Goal: Task Accomplishment & Management: Manage account settings

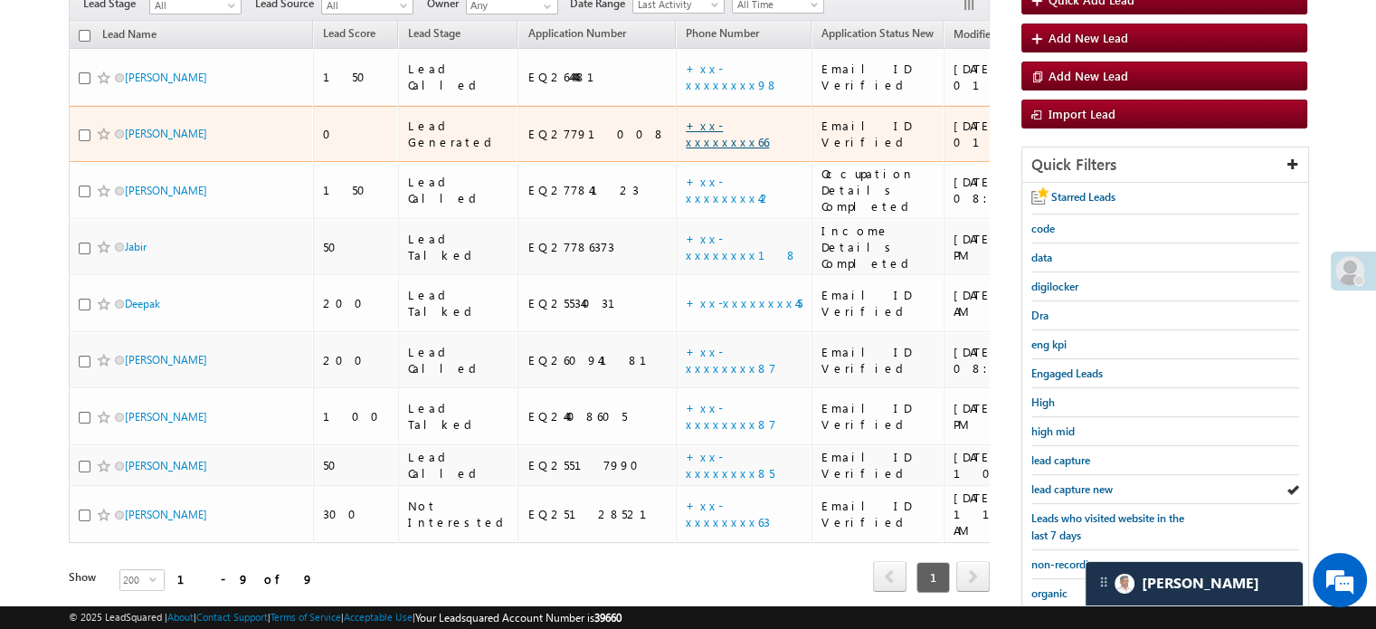
click at [686, 118] on link "+xx-xxxxxxxx66" at bounding box center [727, 134] width 83 height 32
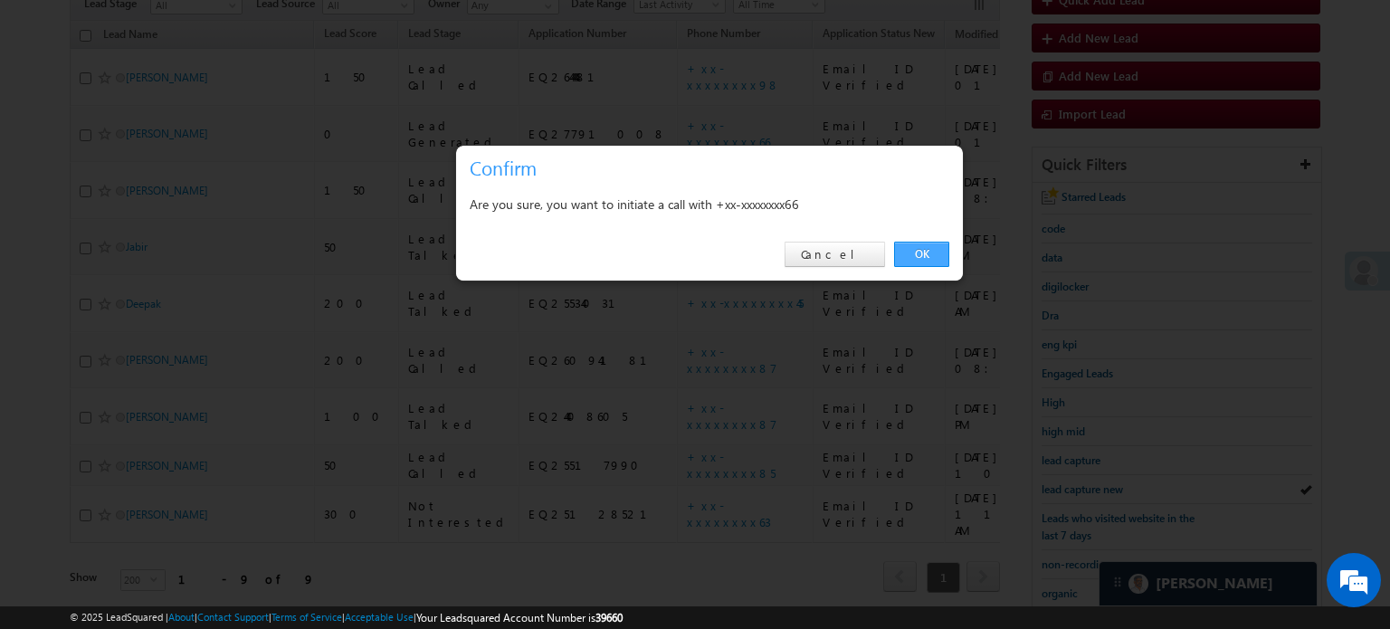
click at [930, 249] on link "OK" at bounding box center [921, 254] width 55 height 25
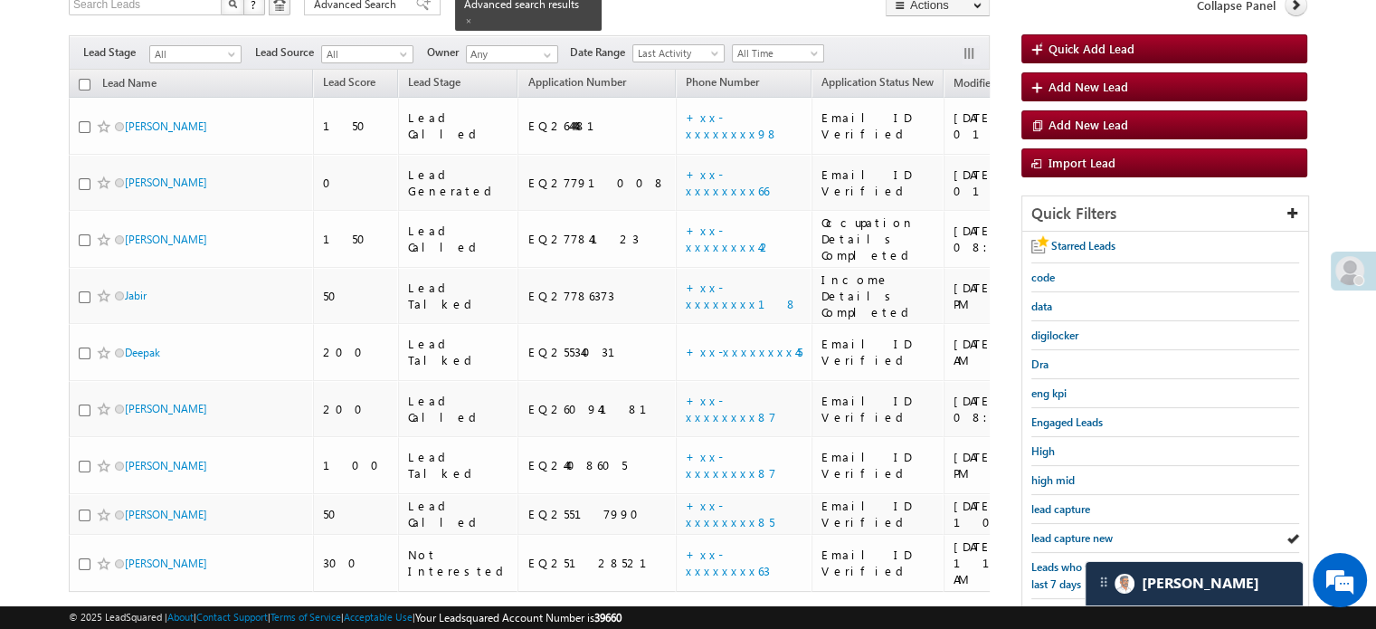
scroll to position [229, 0]
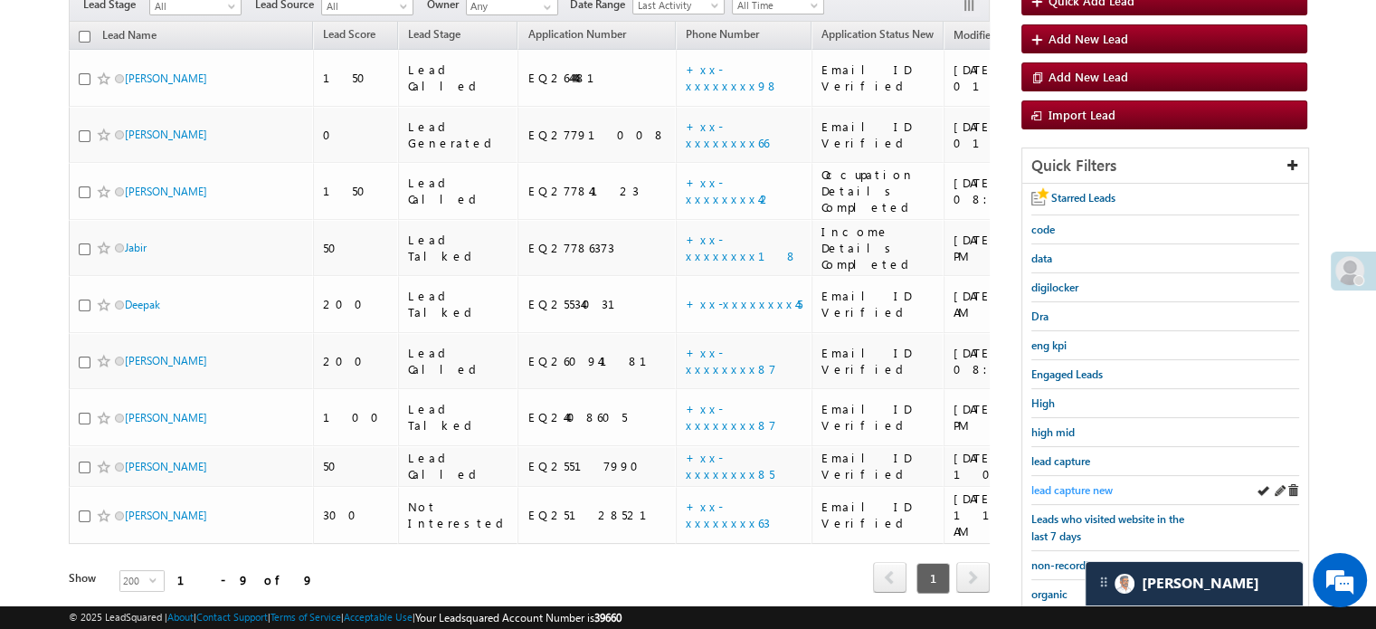
click at [1068, 483] on span "lead capture new" at bounding box center [1071, 490] width 81 height 14
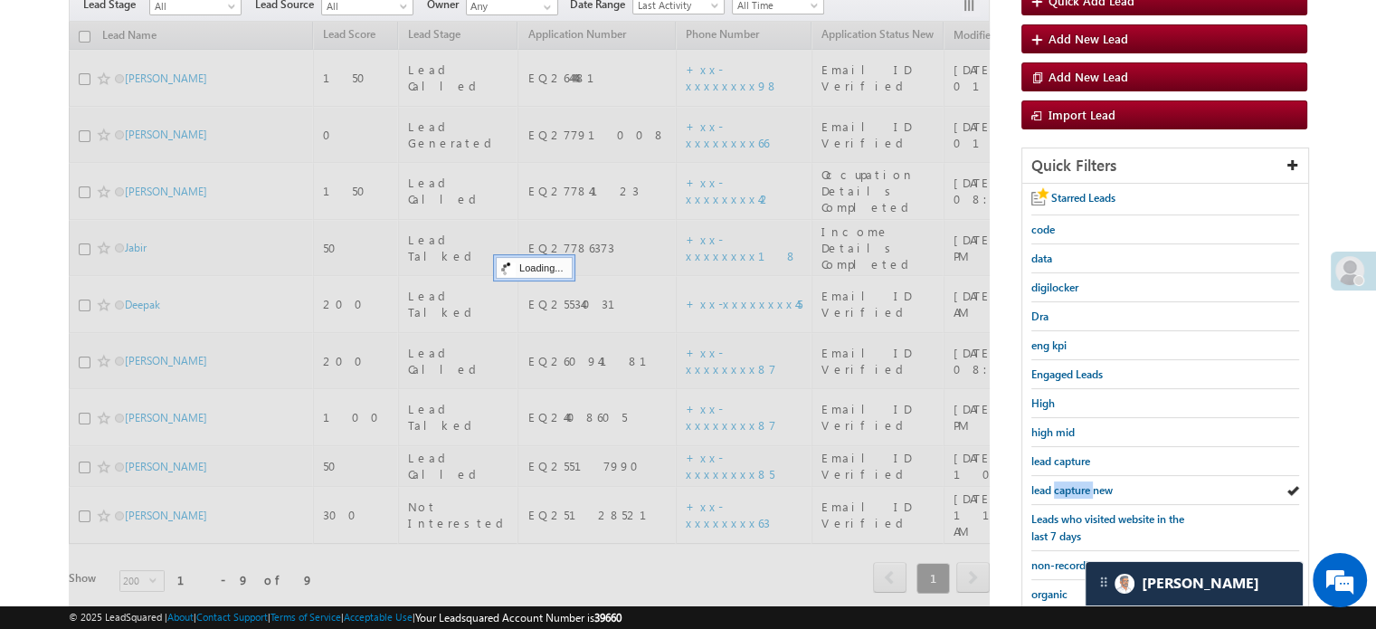
click at [1068, 483] on span "lead capture new" at bounding box center [1071, 490] width 81 height 14
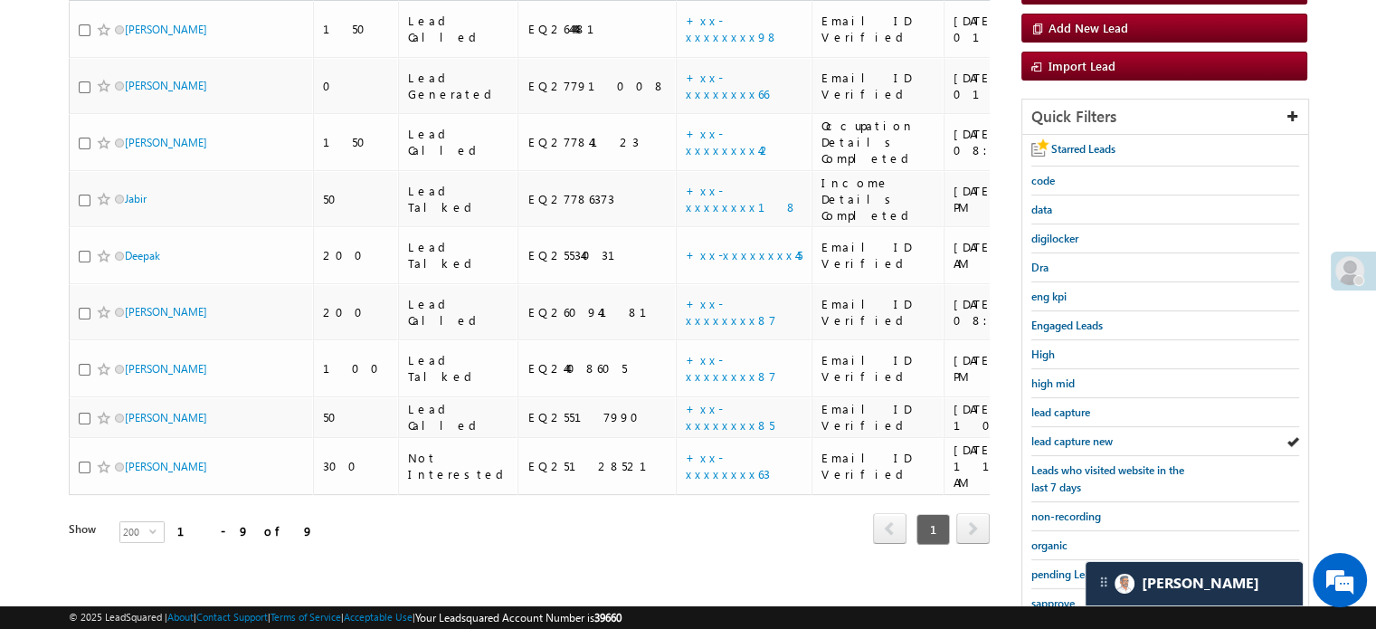
scroll to position [181, 0]
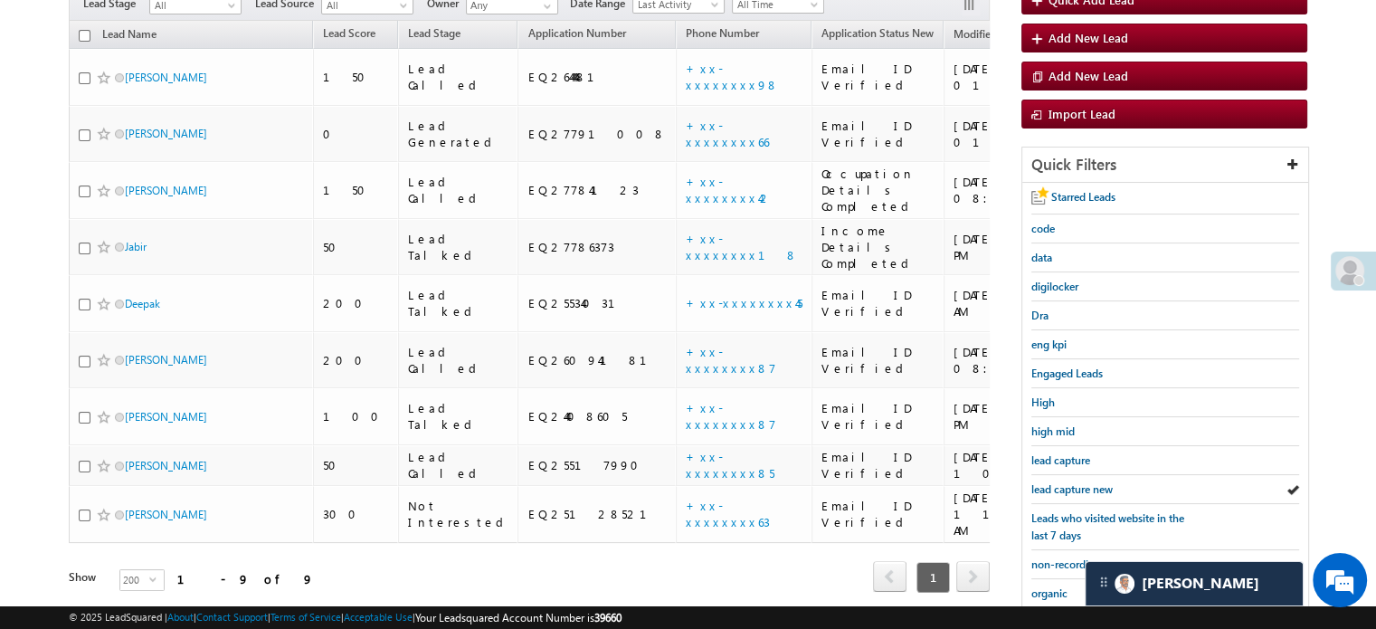
click at [1068, 482] on span "lead capture new" at bounding box center [1071, 489] width 81 height 14
click at [1099, 487] on span "lead capture new" at bounding box center [1071, 489] width 81 height 14
click at [1098, 488] on span "lead capture new" at bounding box center [1071, 489] width 81 height 14
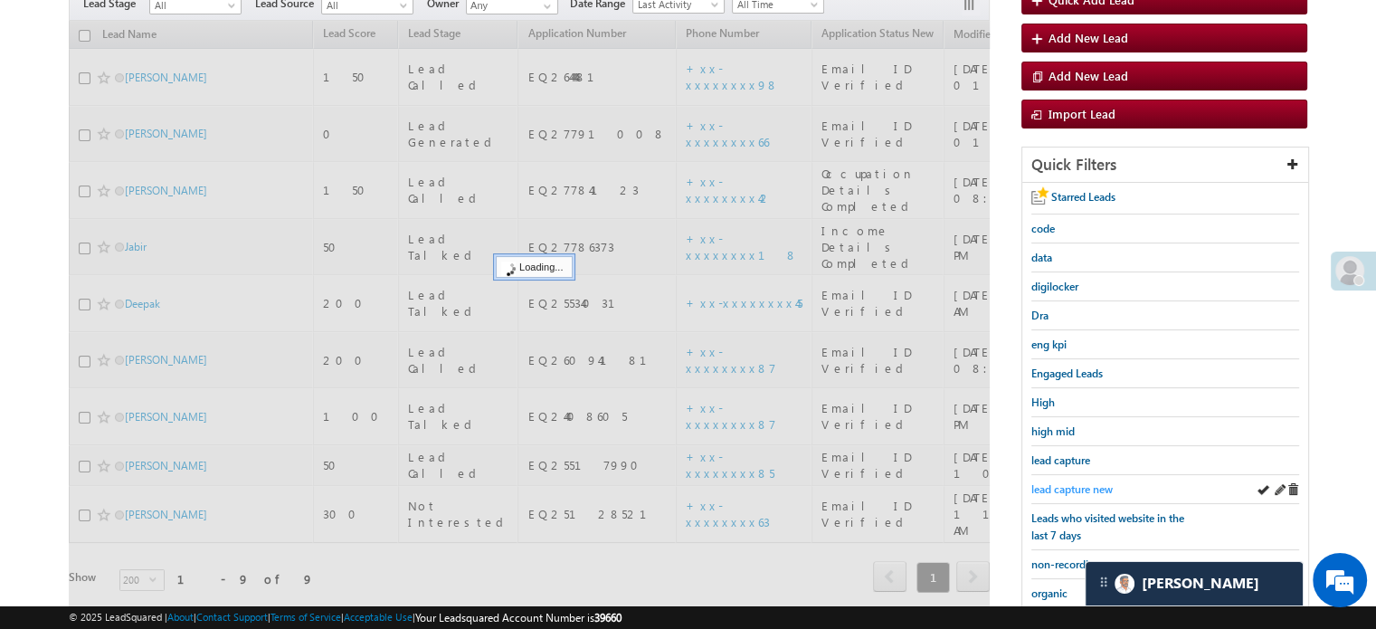
click at [1096, 488] on span "lead capture new" at bounding box center [1071, 489] width 81 height 14
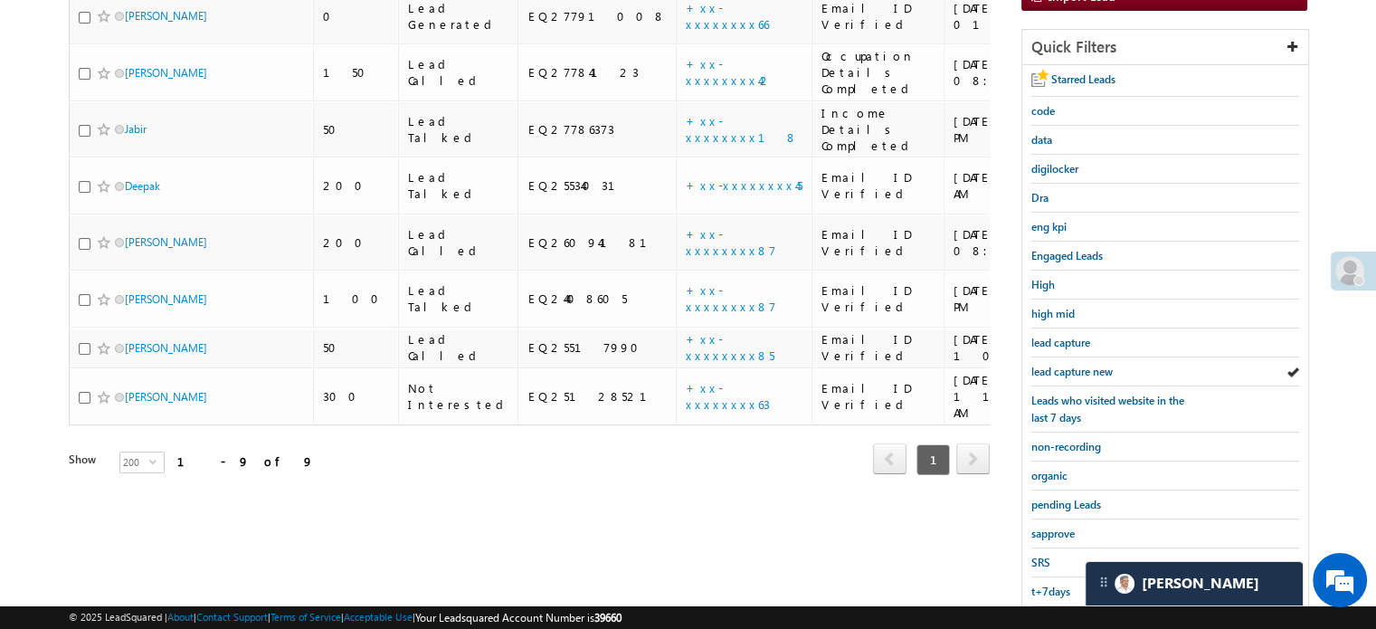
scroll to position [388, 0]
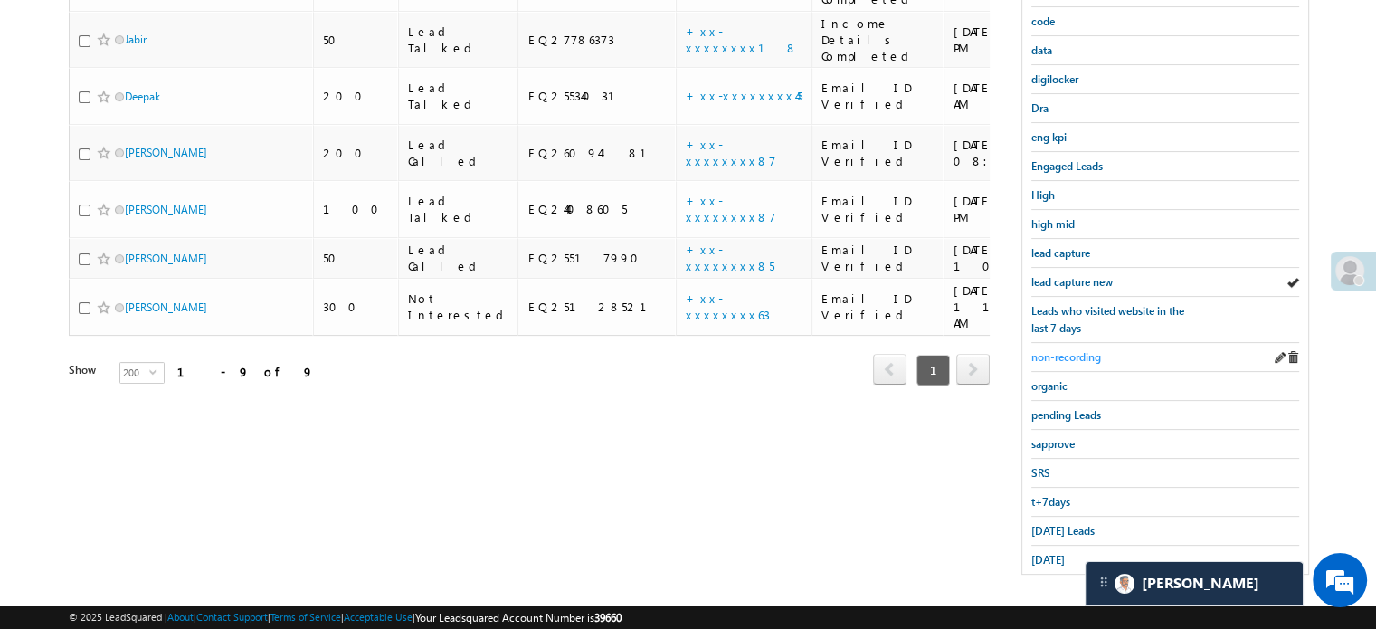
click at [1059, 357] on span "non-recording" at bounding box center [1066, 357] width 70 height 14
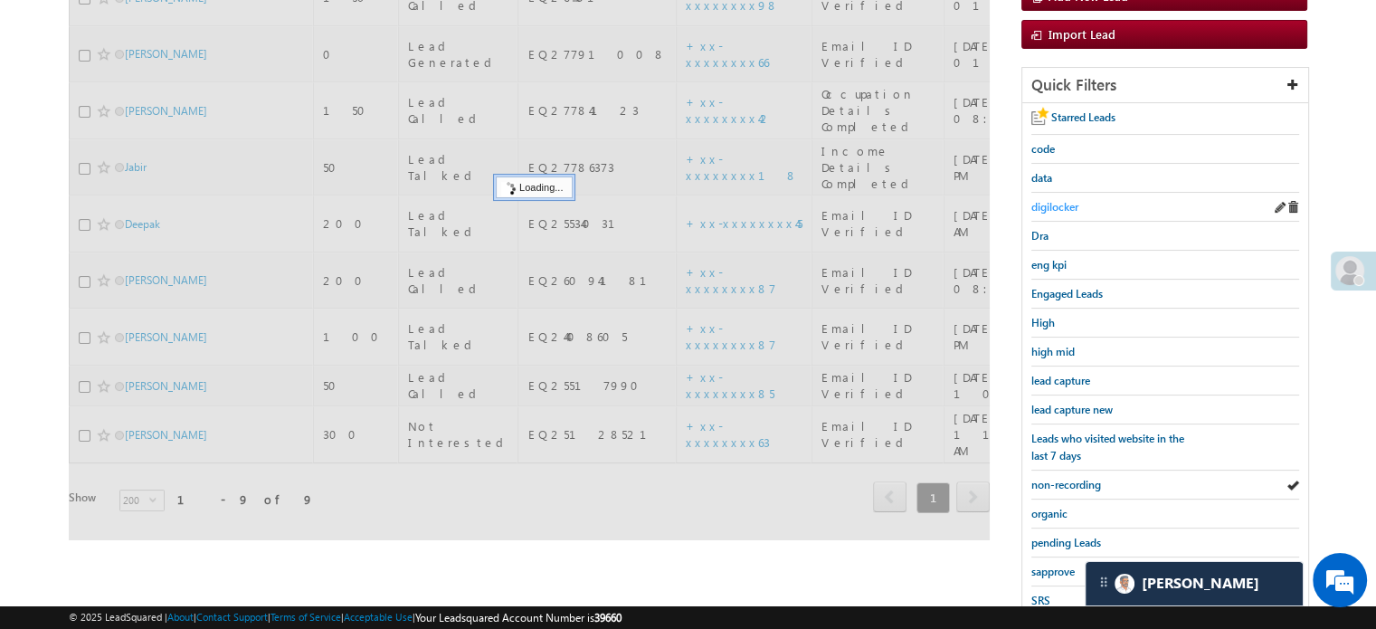
scroll to position [117, 0]
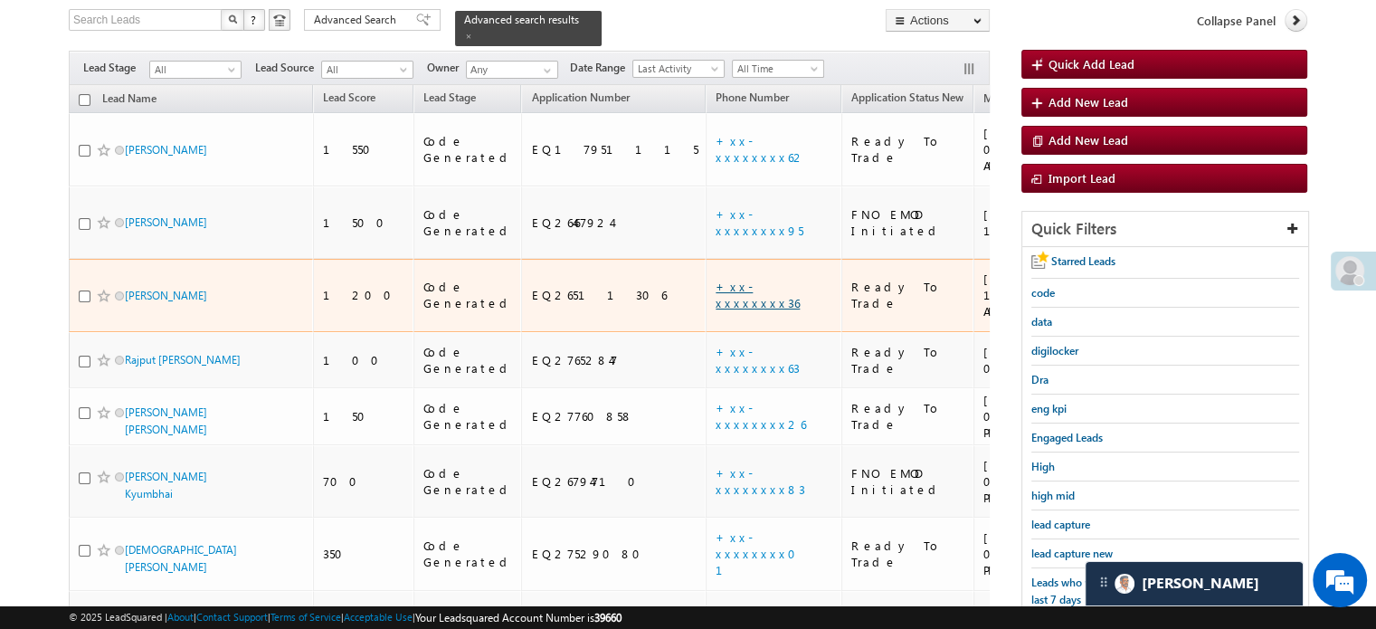
click at [716, 279] on link "+xx-xxxxxxxx36" at bounding box center [758, 295] width 84 height 32
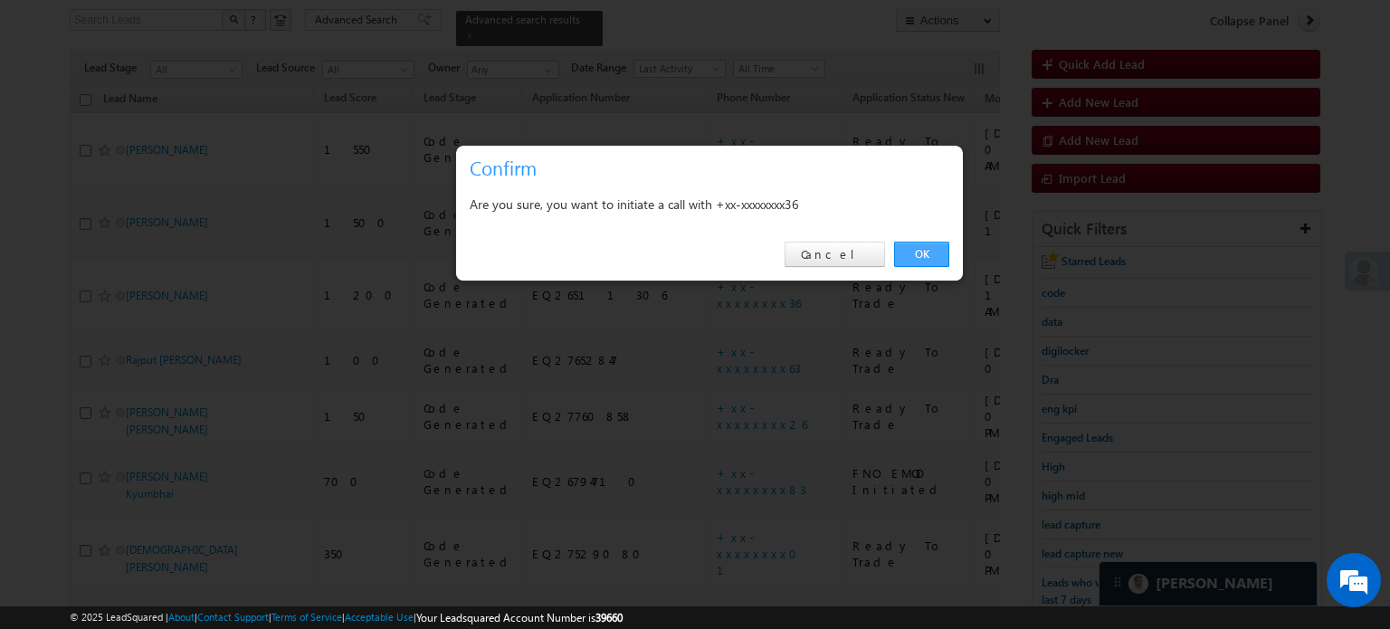
click at [933, 256] on link "OK" at bounding box center [921, 254] width 55 height 25
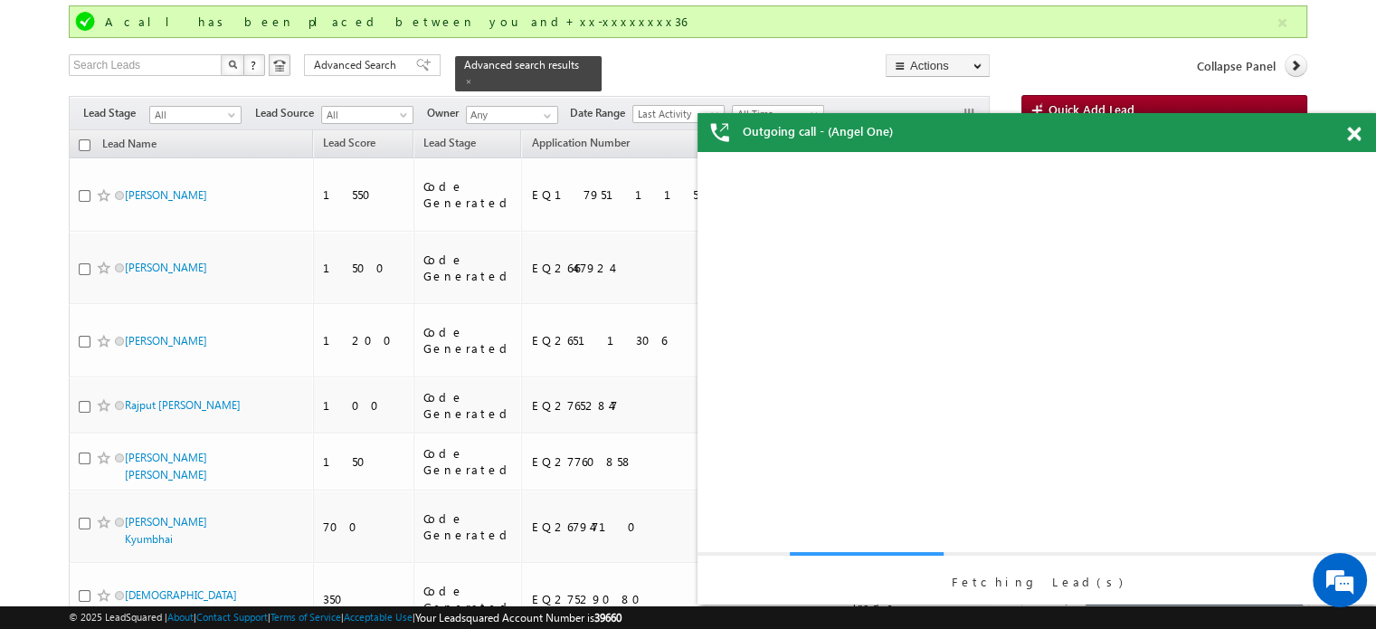
scroll to position [105, 0]
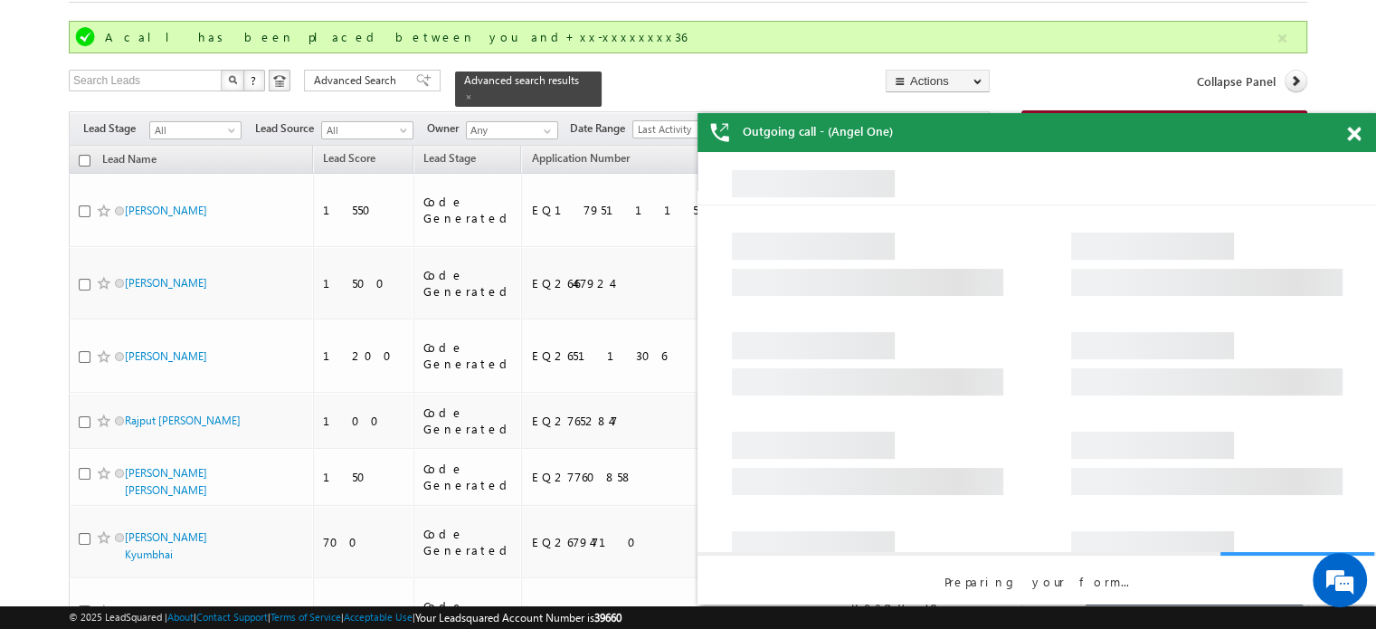
drag, startPoint x: 1352, startPoint y: 129, endPoint x: 501, endPoint y: 37, distance: 855.4
click at [1352, 129] on span at bounding box center [1354, 134] width 14 height 15
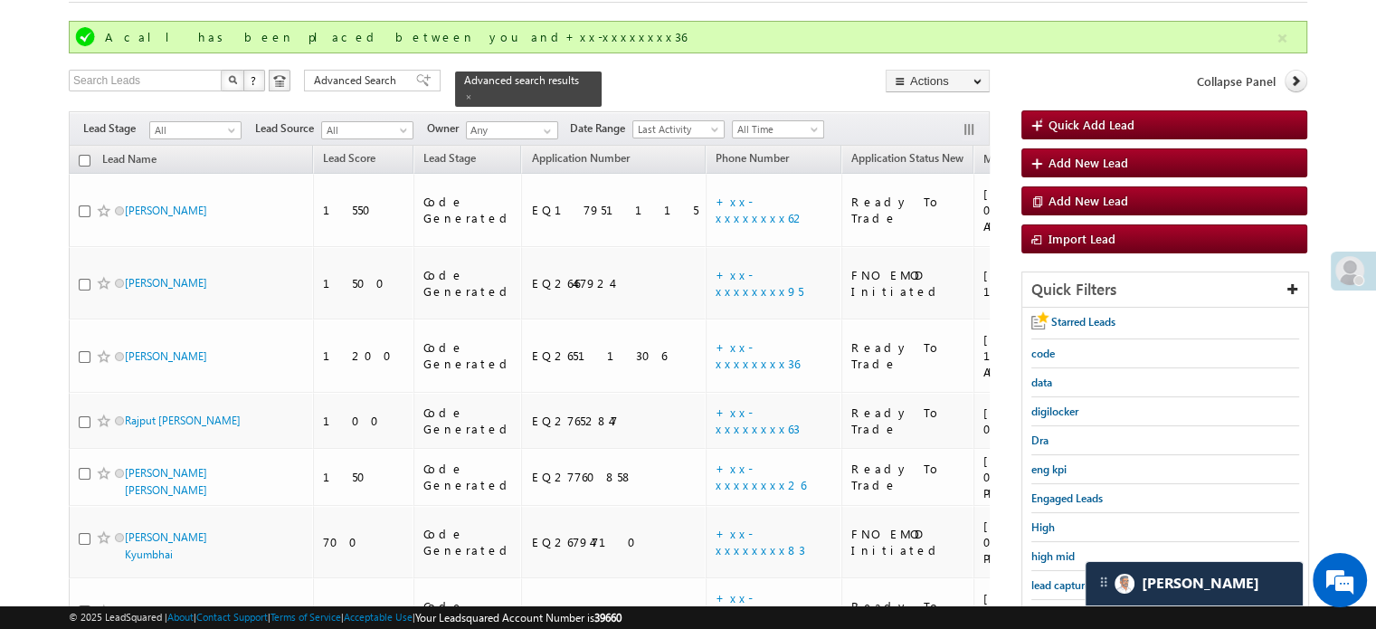
scroll to position [376, 0]
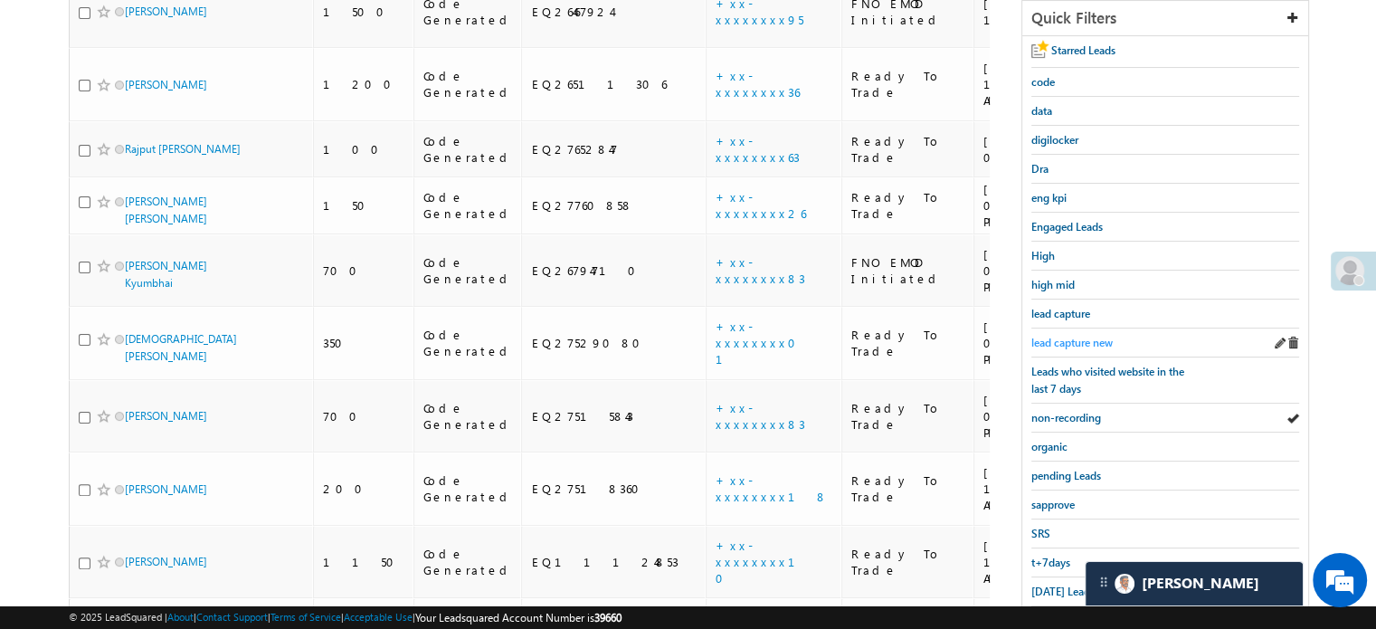
click at [1089, 341] on span "lead capture new" at bounding box center [1071, 343] width 81 height 14
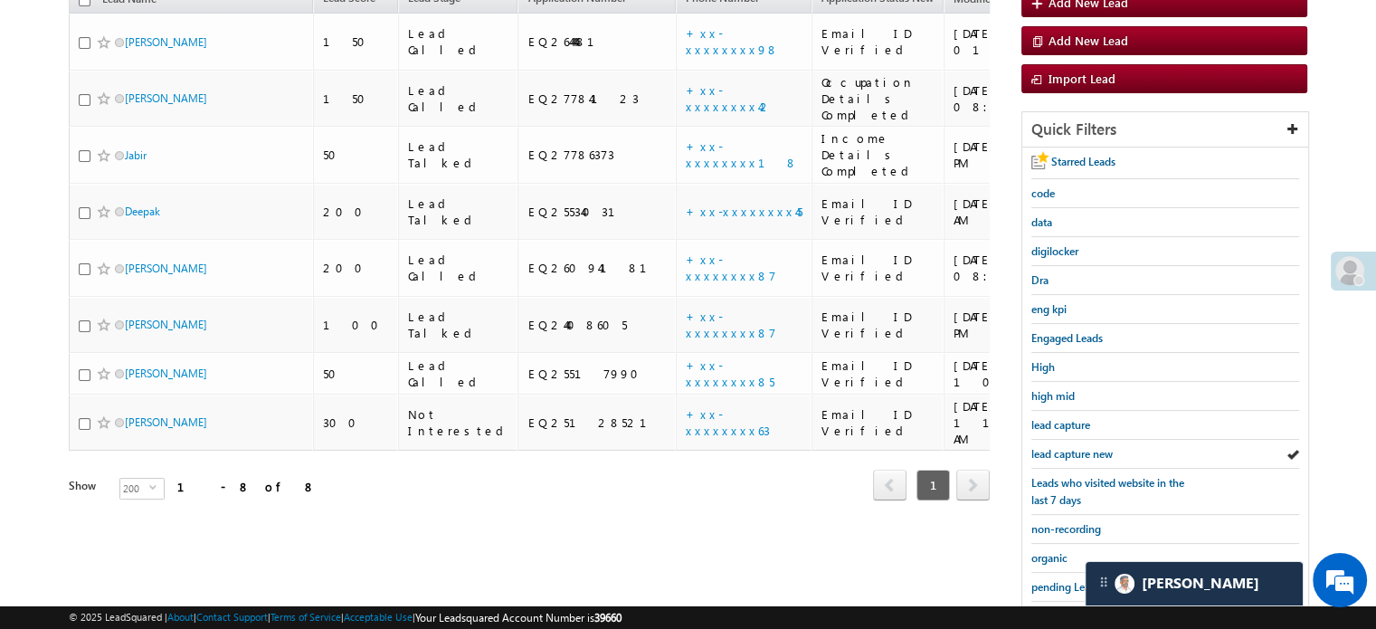
scroll to position [286, 0]
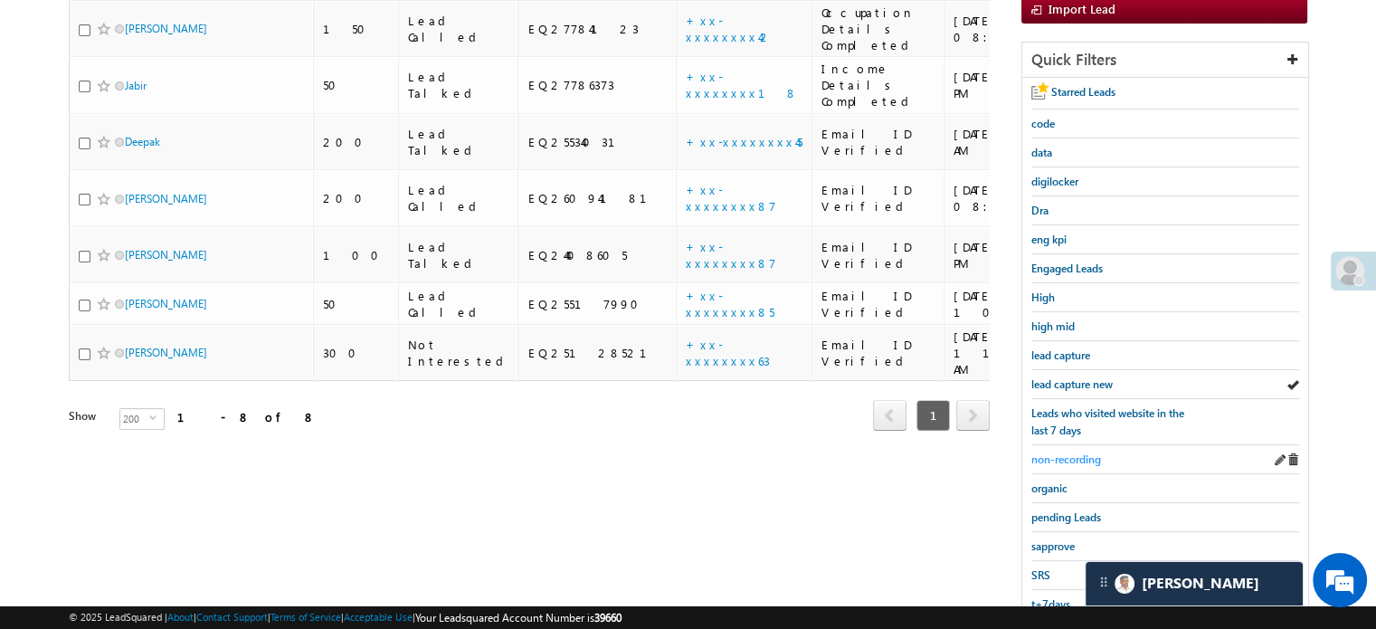
click at [1085, 452] on span "non-recording" at bounding box center [1066, 459] width 70 height 14
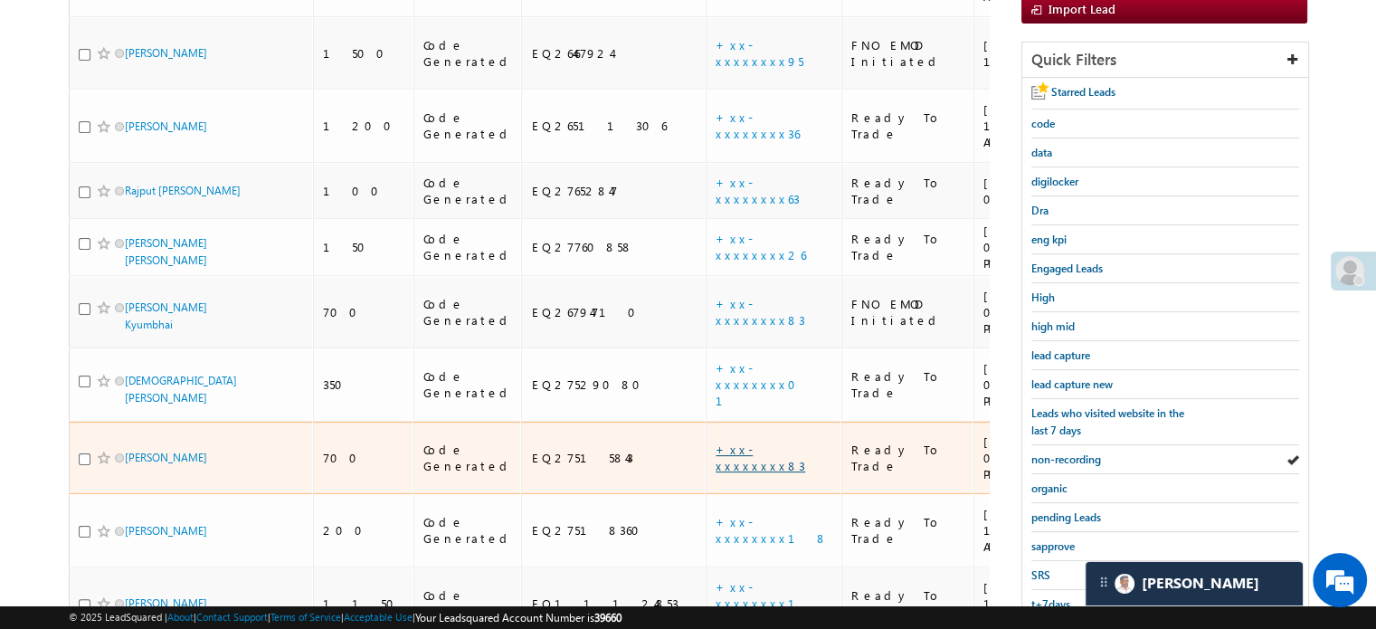
click at [716, 441] on link "+xx-xxxxxxxx83" at bounding box center [761, 457] width 90 height 32
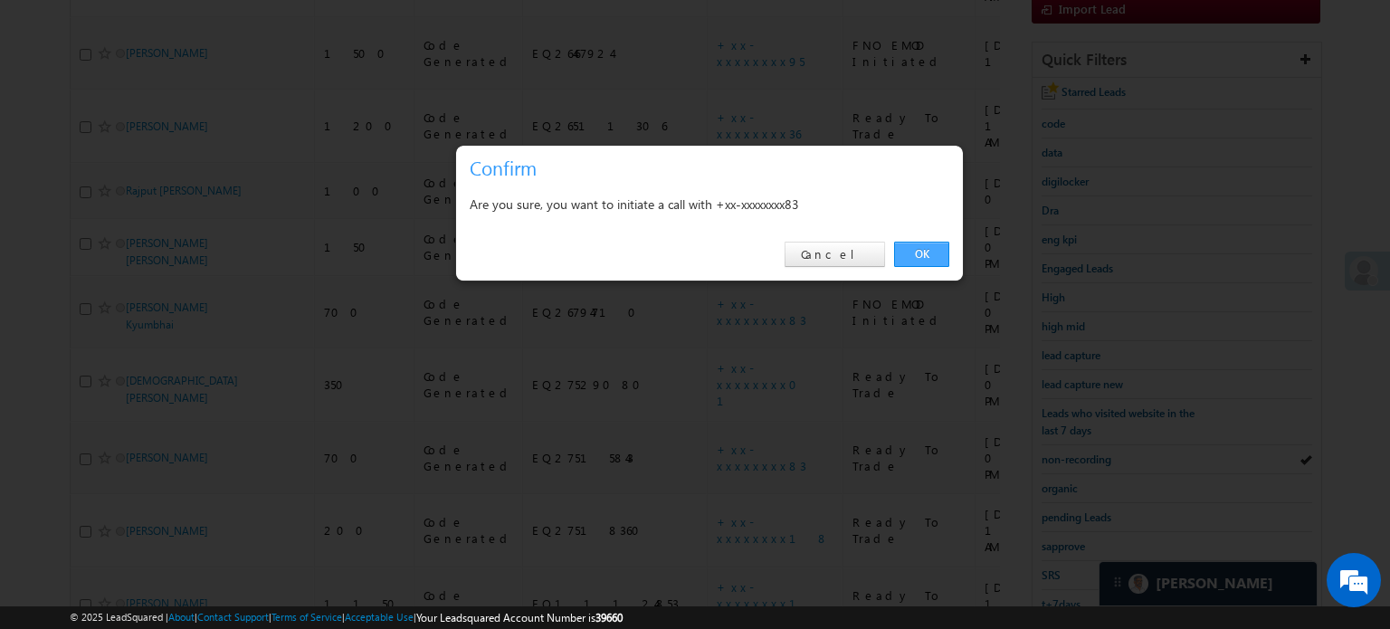
click at [909, 260] on link "OK" at bounding box center [921, 254] width 55 height 25
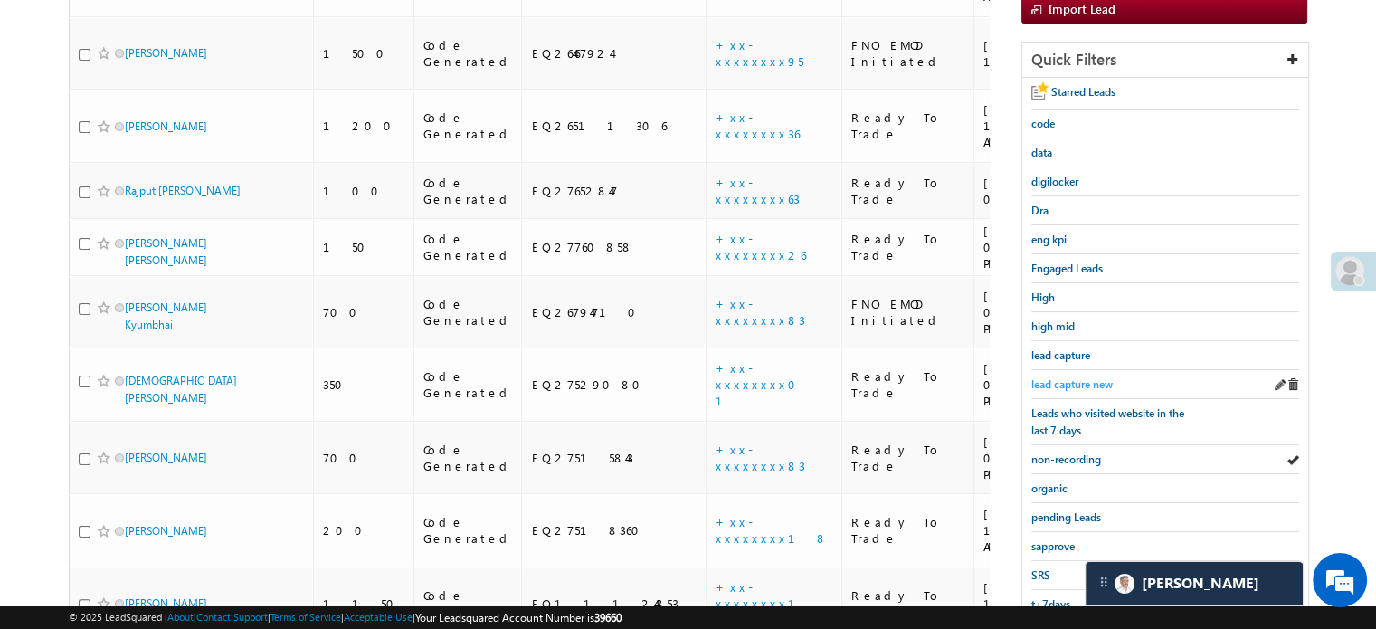
click at [1070, 383] on span "lead capture new" at bounding box center [1071, 384] width 81 height 14
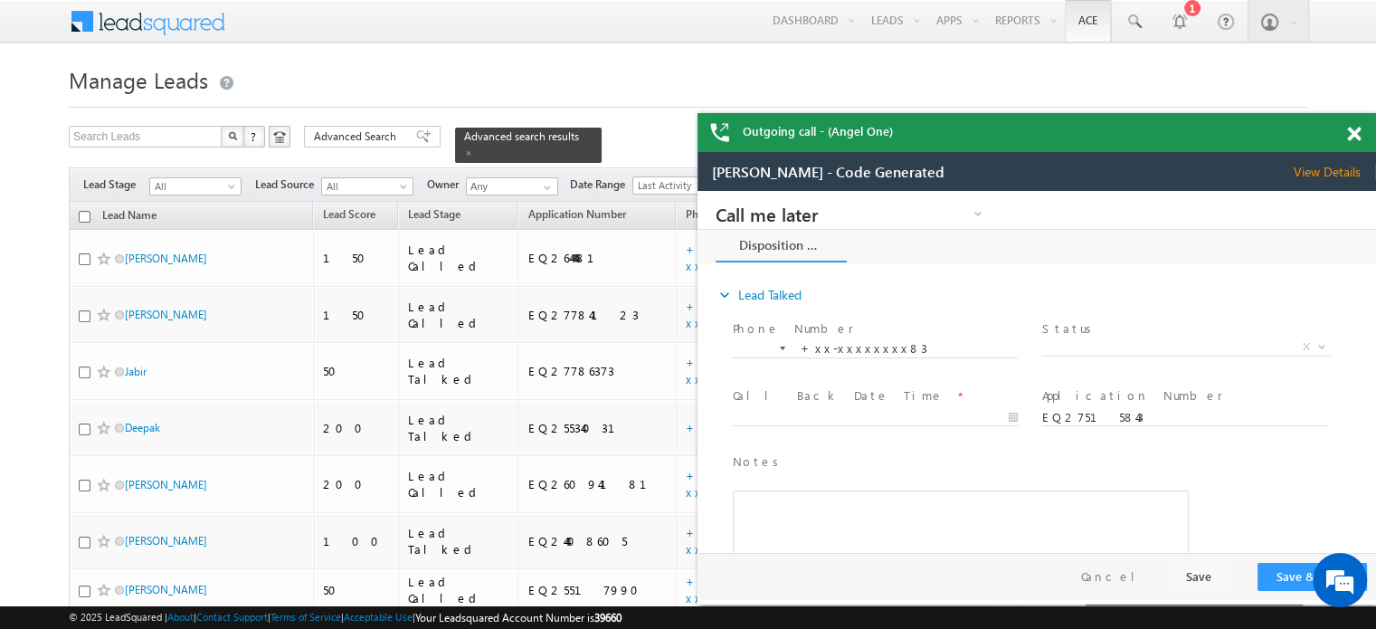
scroll to position [0, 0]
click at [1348, 129] on span at bounding box center [1354, 134] width 14 height 15
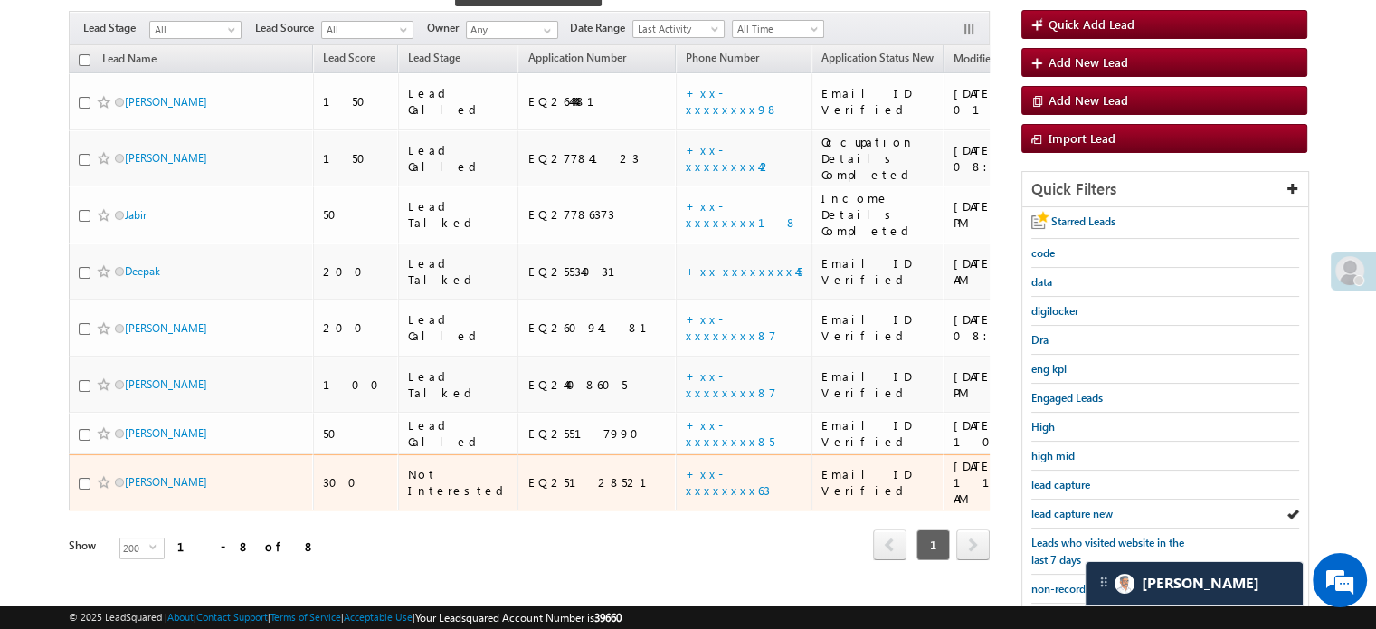
scroll to position [271, 0]
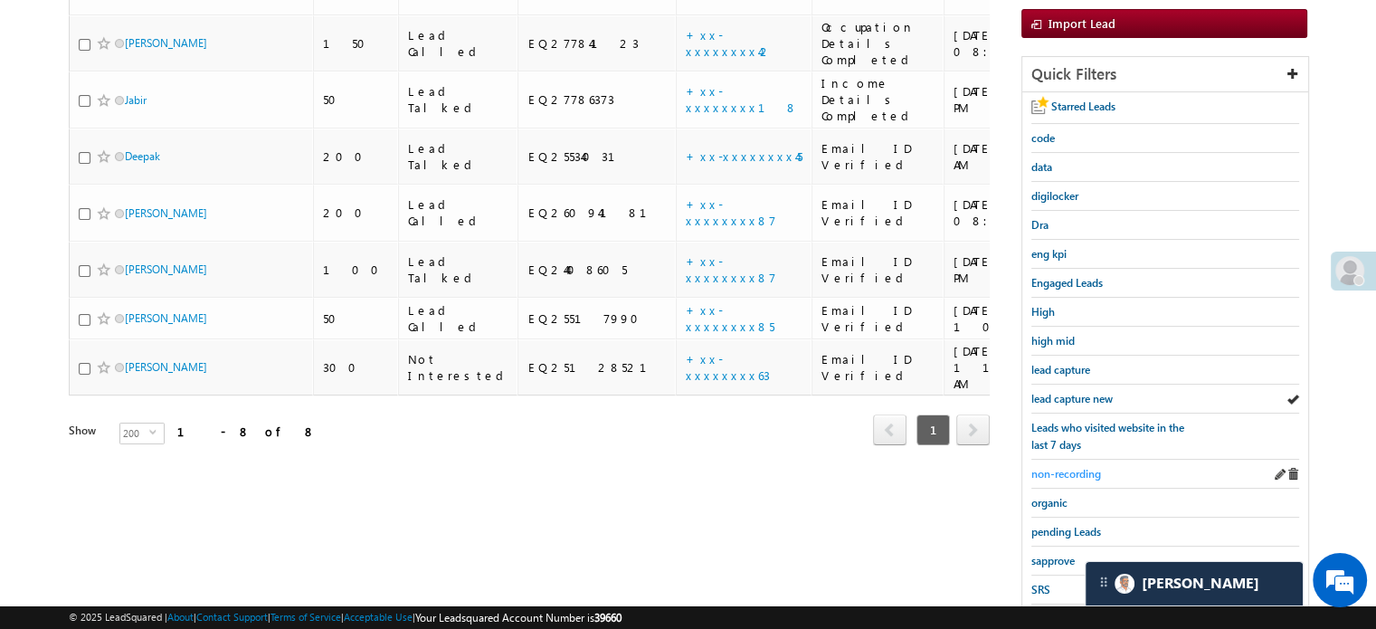
click at [1045, 465] on link "non-recording" at bounding box center [1066, 473] width 70 height 17
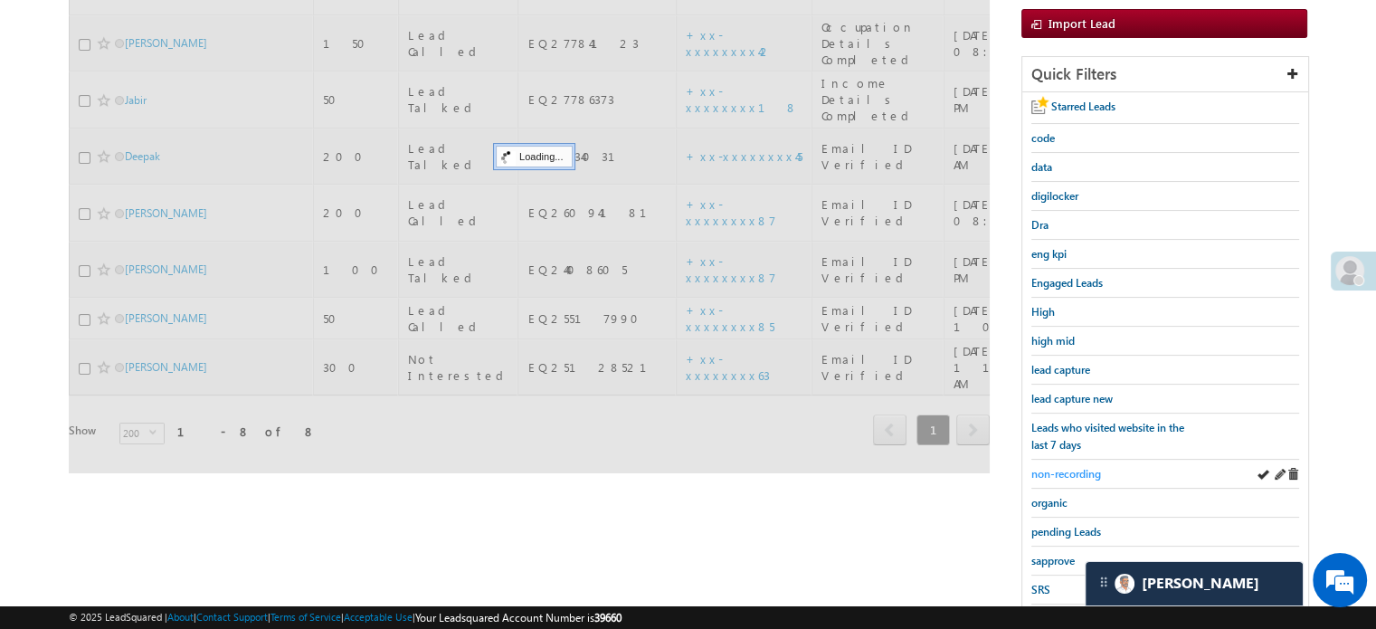
click at [1049, 467] on span "non-recording" at bounding box center [1066, 474] width 70 height 14
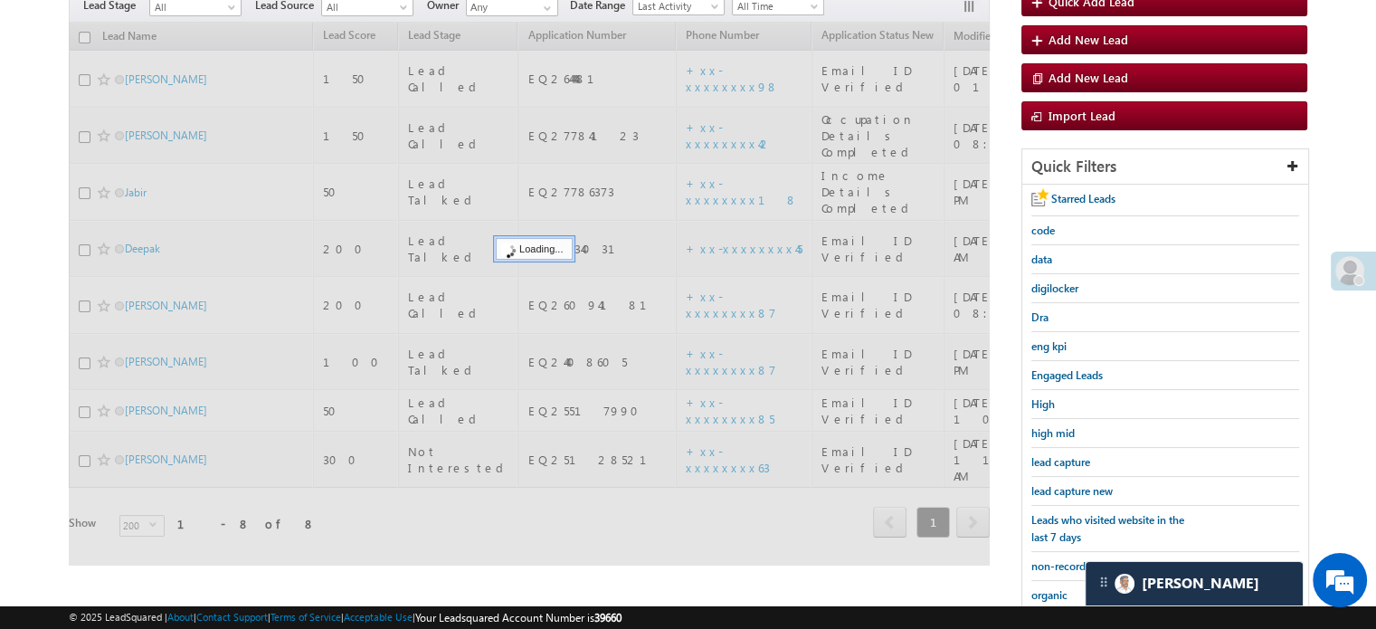
scroll to position [90, 0]
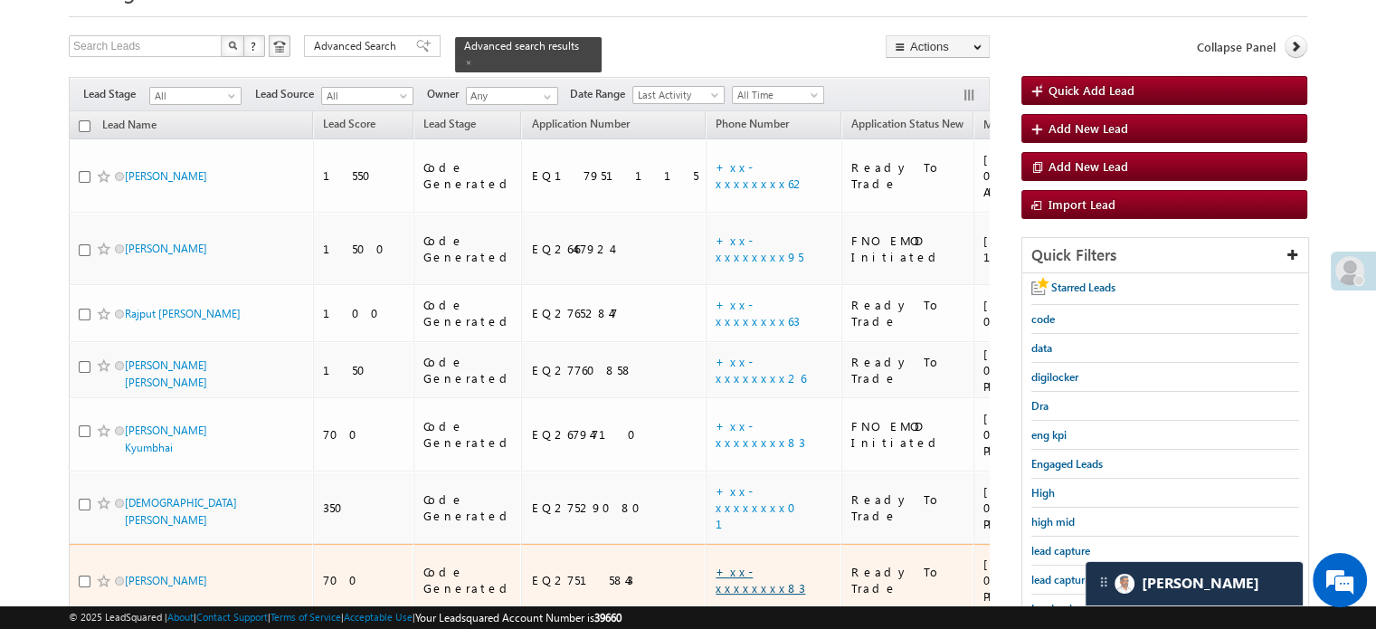
click at [716, 564] on link "+xx-xxxxxxxx83" at bounding box center [761, 580] width 90 height 32
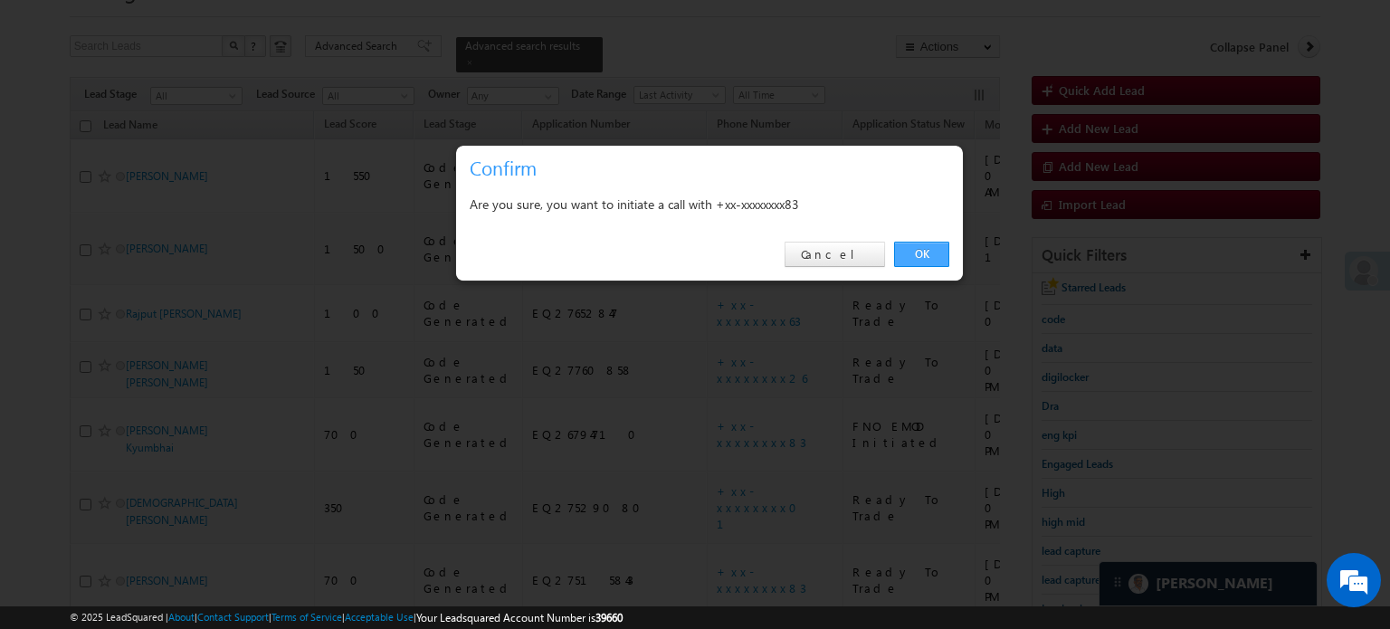
click at [897, 261] on link "OK" at bounding box center [921, 254] width 55 height 25
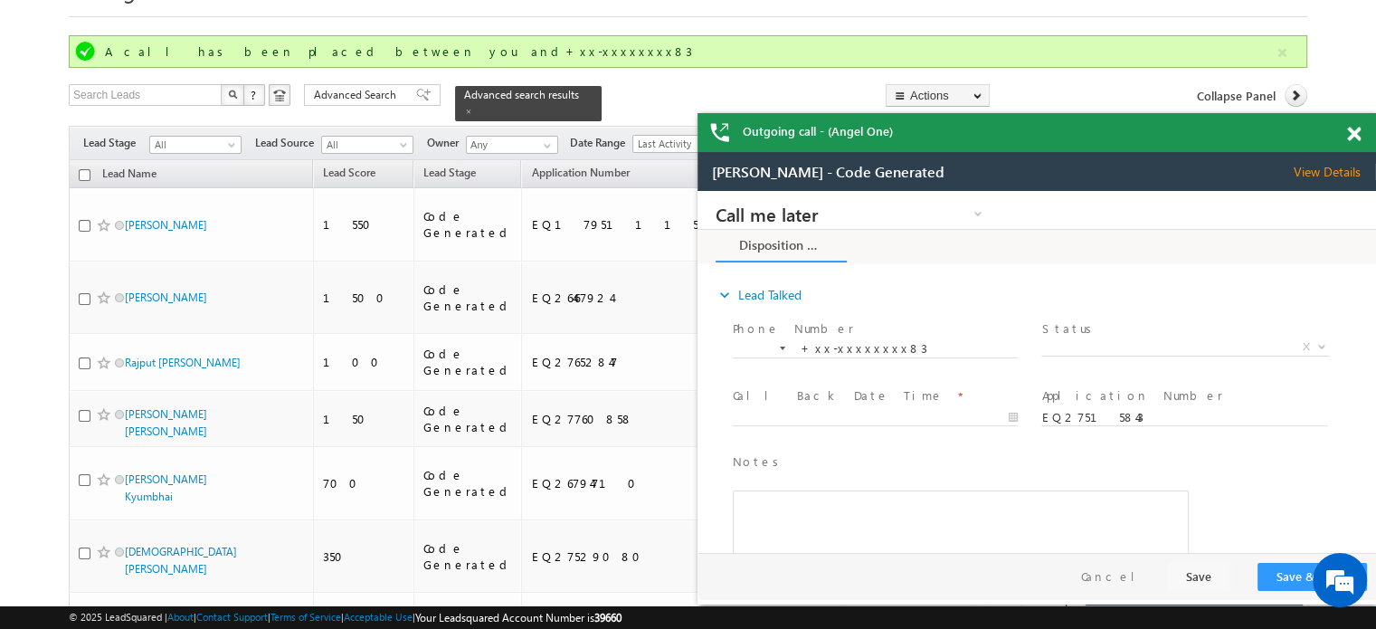
scroll to position [0, 0]
click at [1349, 129] on span at bounding box center [1354, 134] width 14 height 15
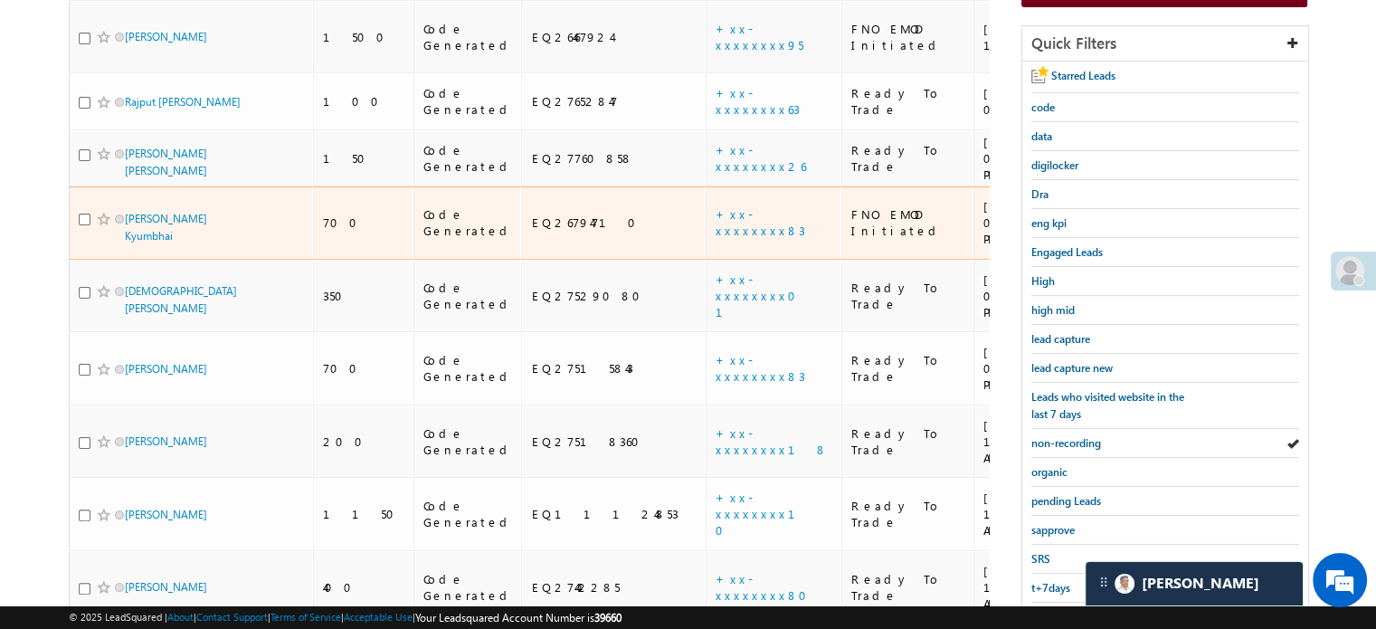
scroll to position [362, 0]
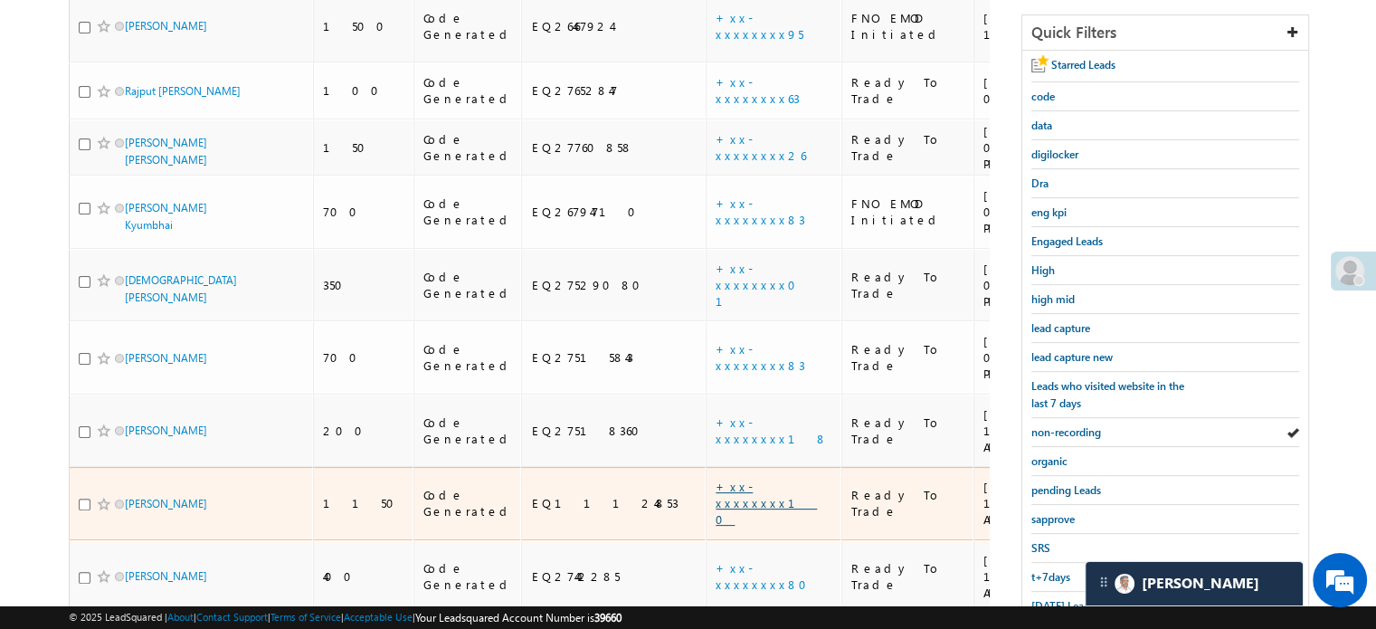
click at [716, 479] on link "+xx-xxxxxxxx10" at bounding box center [766, 503] width 101 height 48
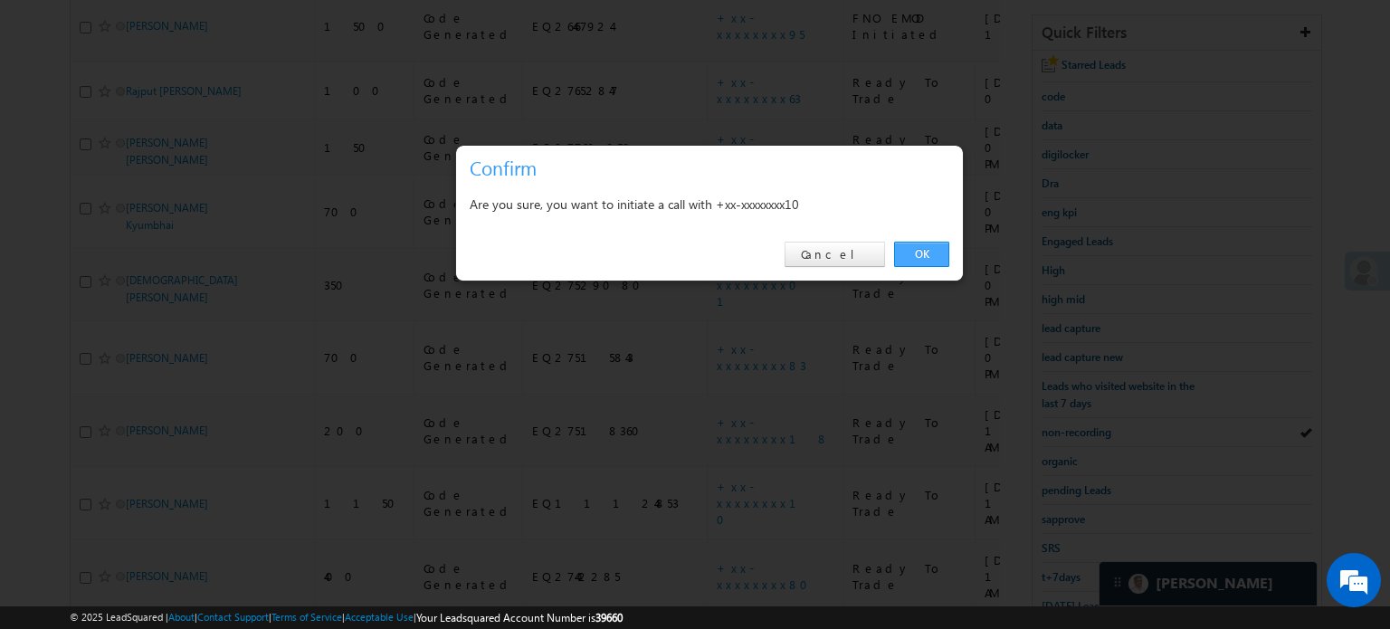
click at [919, 255] on link "OK" at bounding box center [921, 254] width 55 height 25
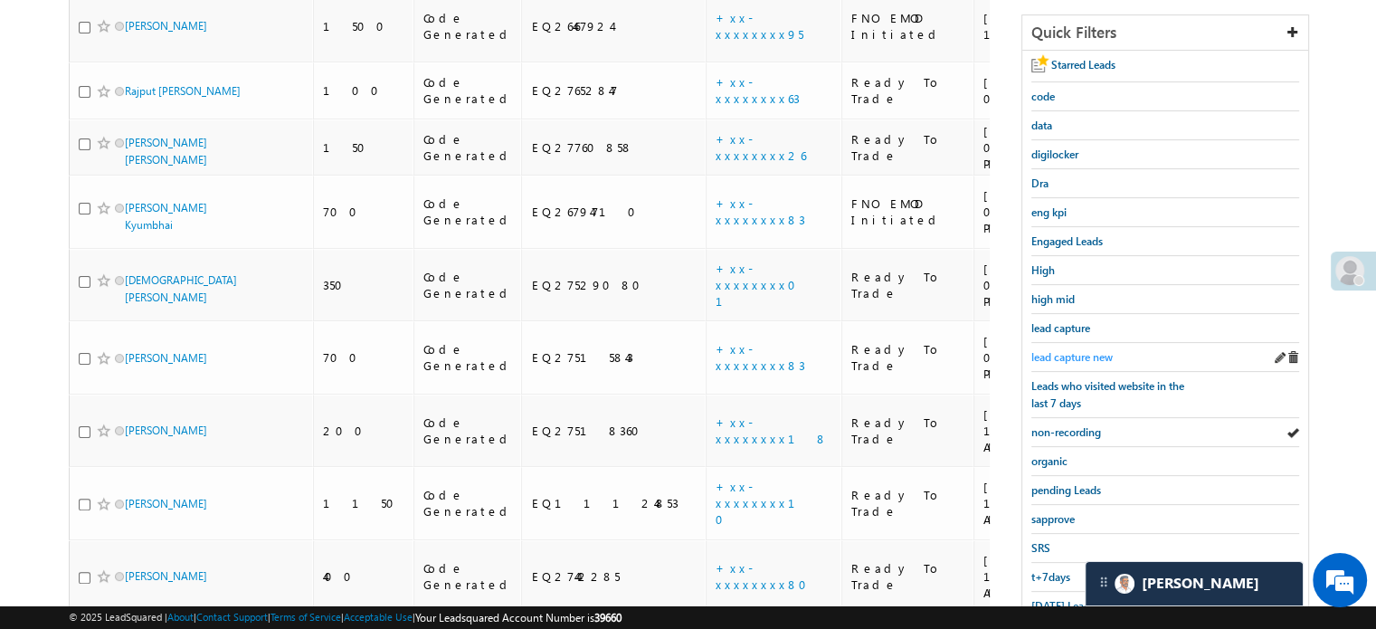
click at [1072, 356] on span "lead capture new" at bounding box center [1071, 357] width 81 height 14
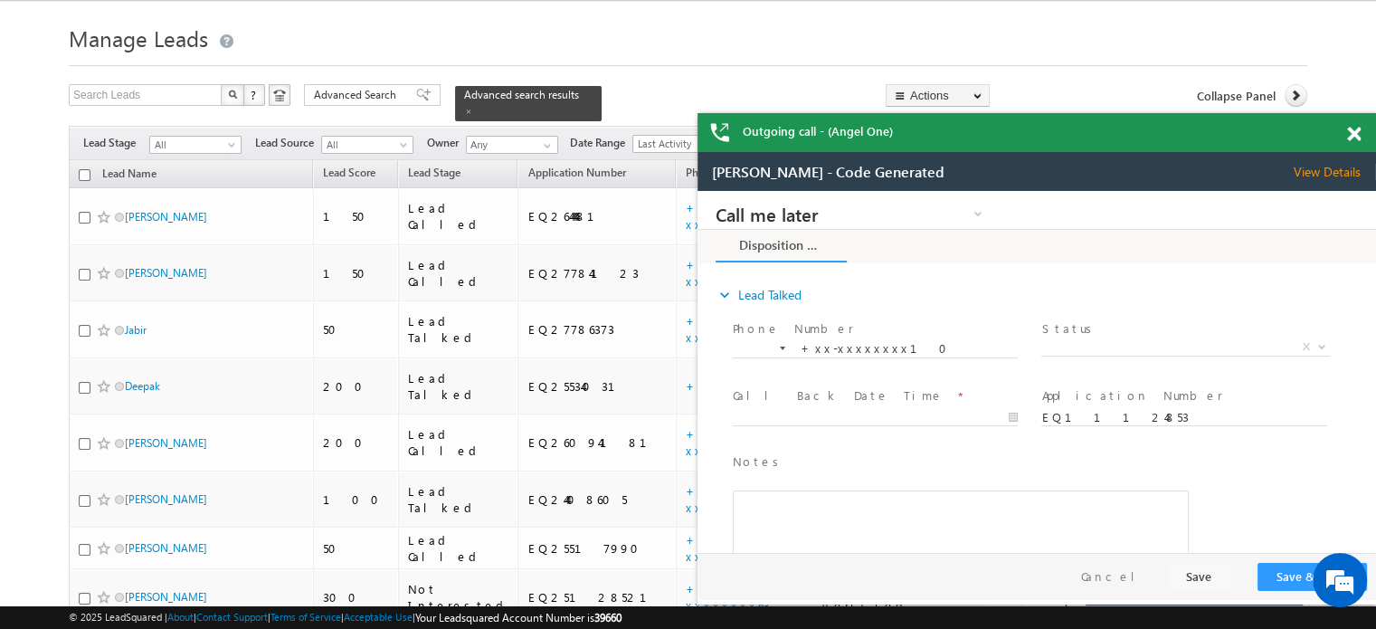
scroll to position [0, 0]
click at [1352, 129] on span at bounding box center [1354, 134] width 14 height 15
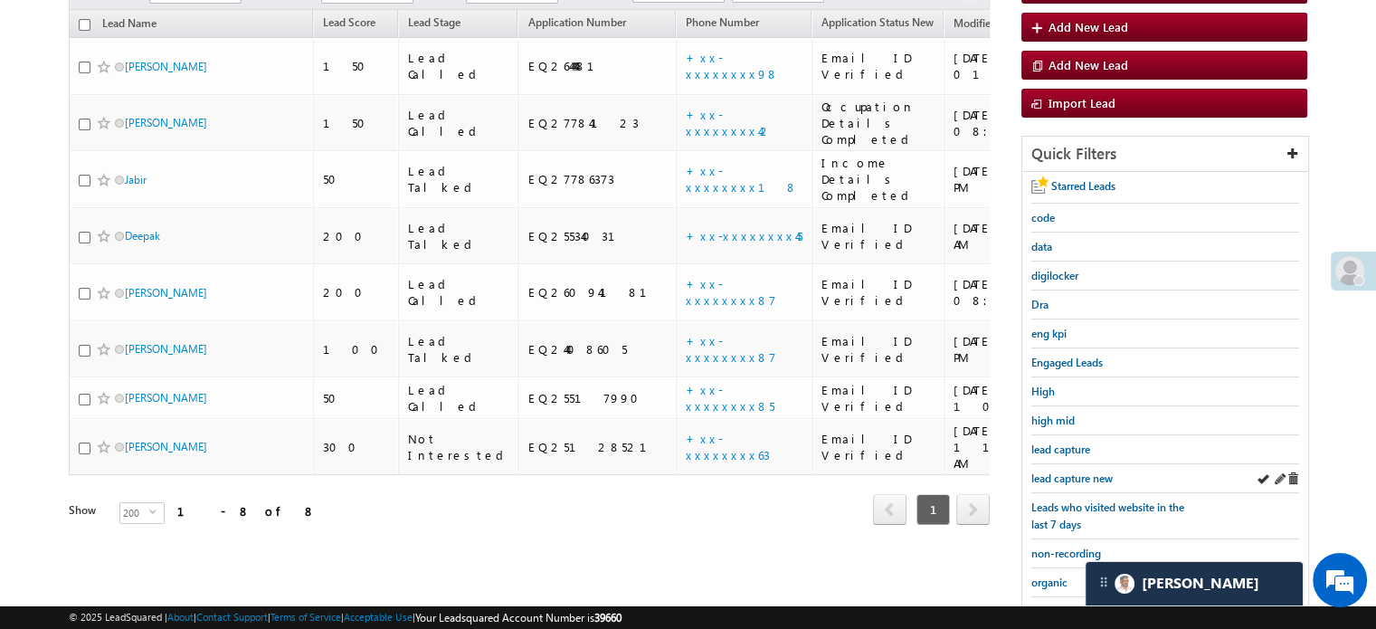
scroll to position [223, 0]
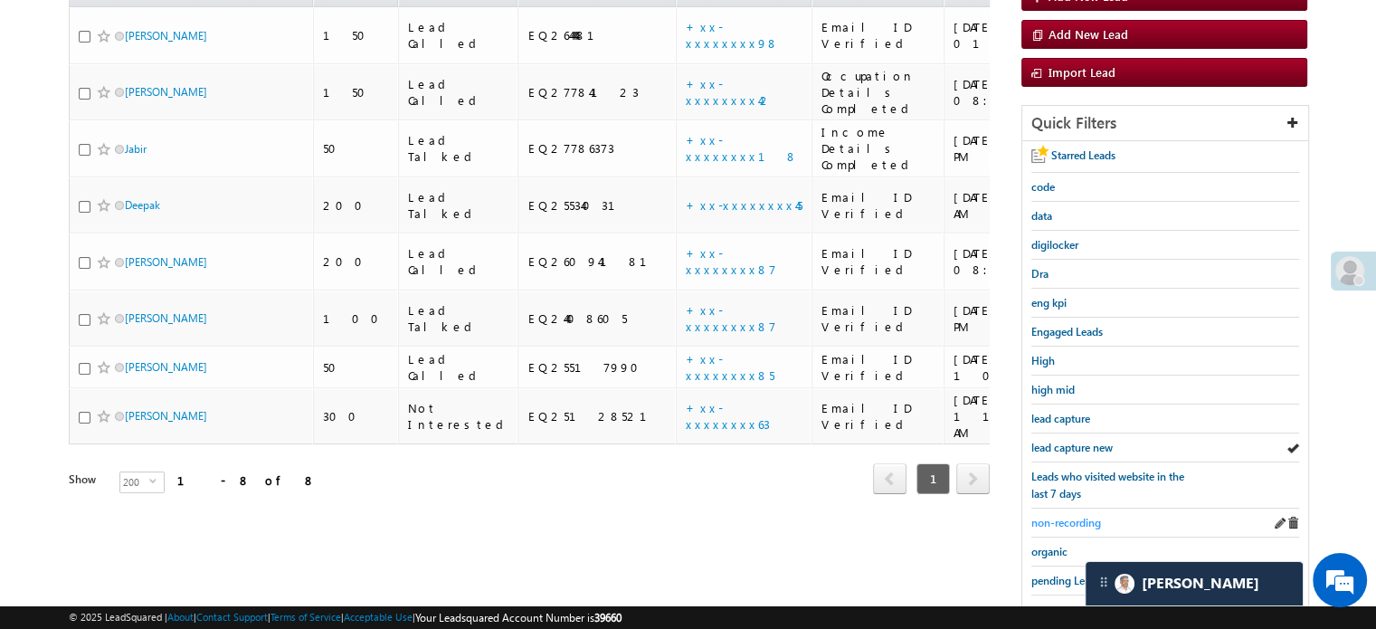
click at [1061, 516] on span "non-recording" at bounding box center [1066, 523] width 70 height 14
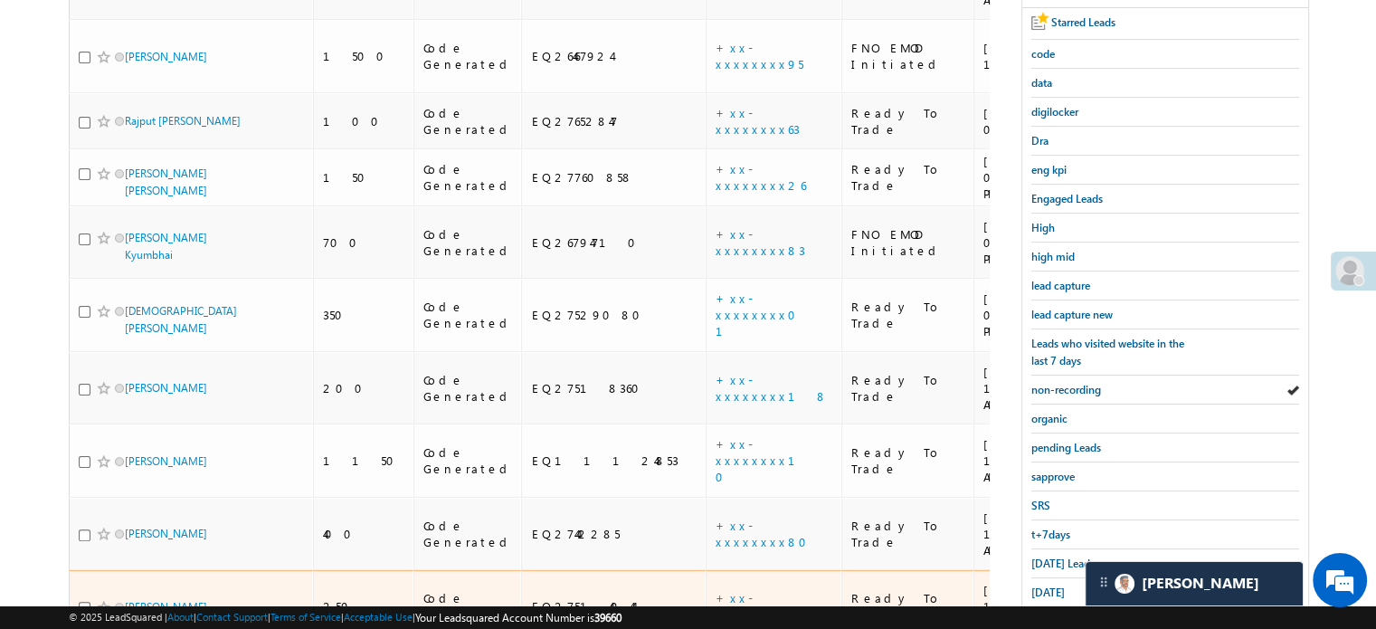
scroll to position [452, 0]
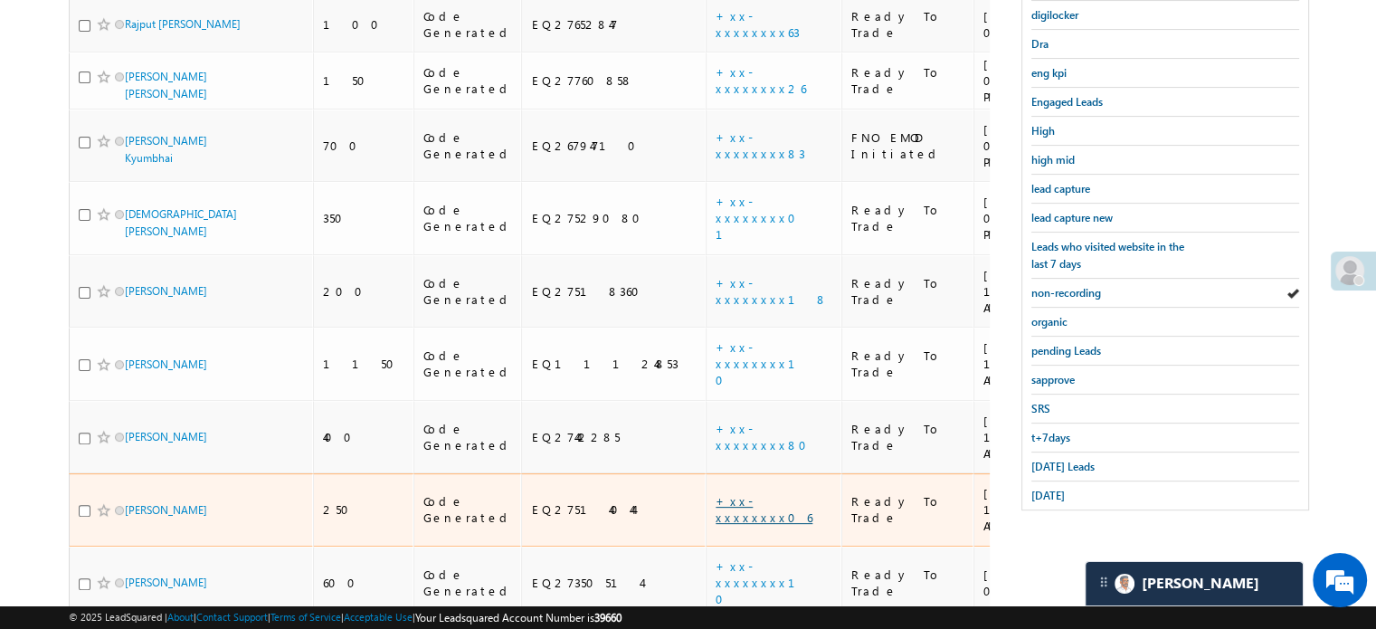
click at [716, 493] on link "+xx-xxxxxxxx06" at bounding box center [764, 509] width 97 height 32
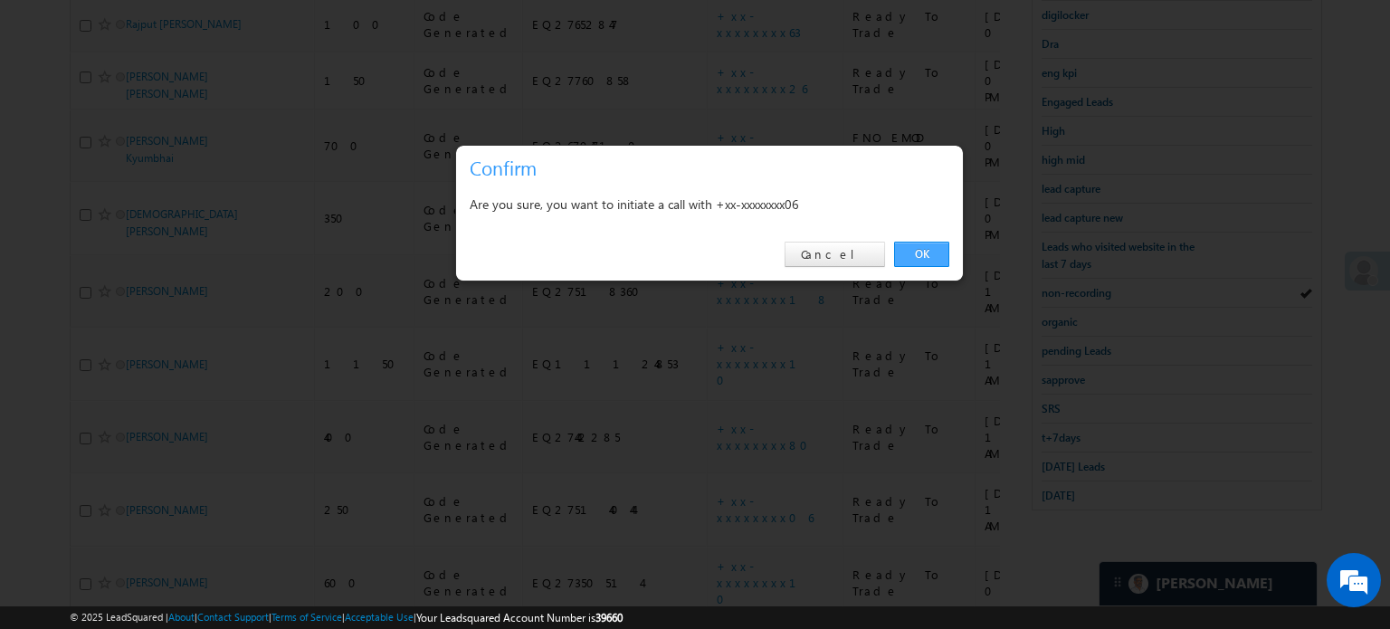
click at [931, 263] on link "OK" at bounding box center [921, 254] width 55 height 25
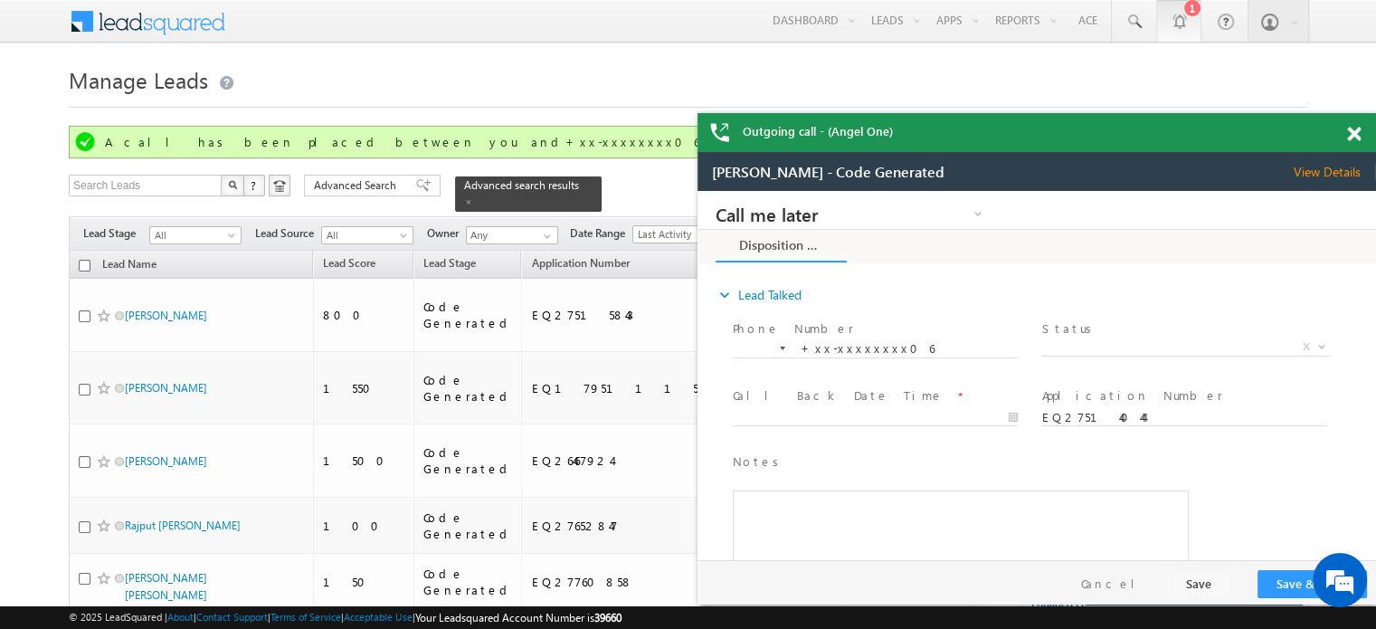
scroll to position [0, 0]
click at [1353, 137] on span at bounding box center [1354, 134] width 14 height 15
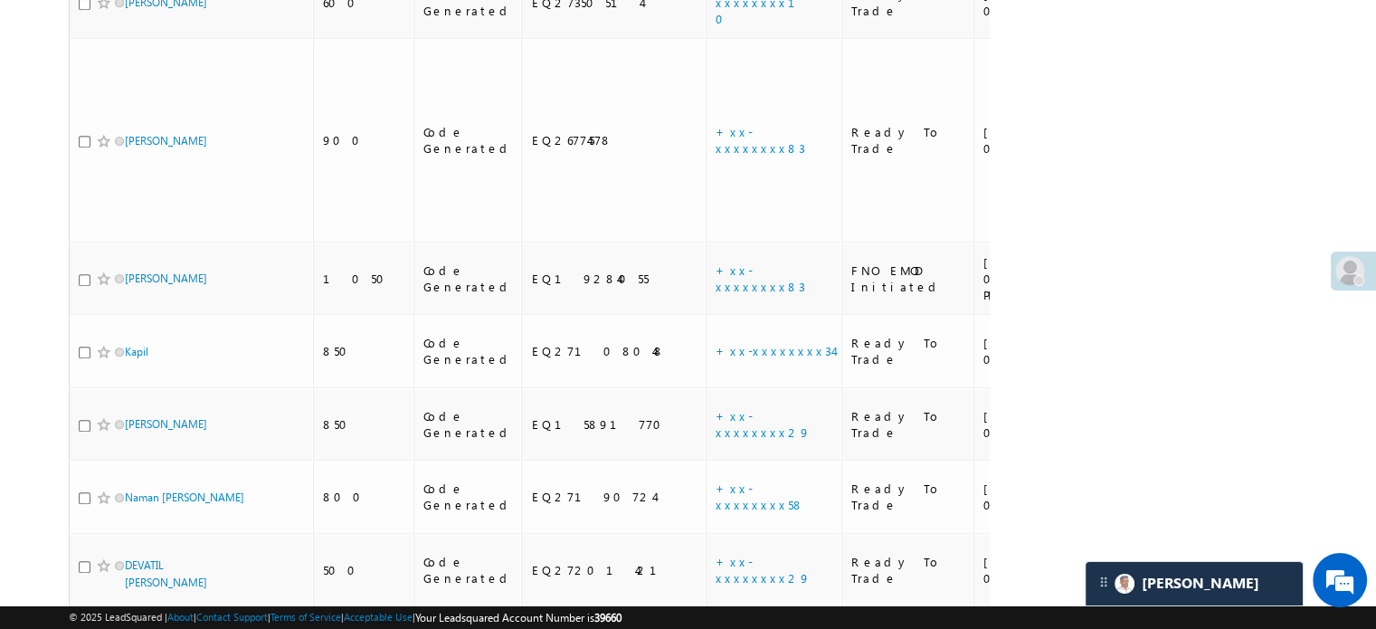
scroll to position [1121, 0]
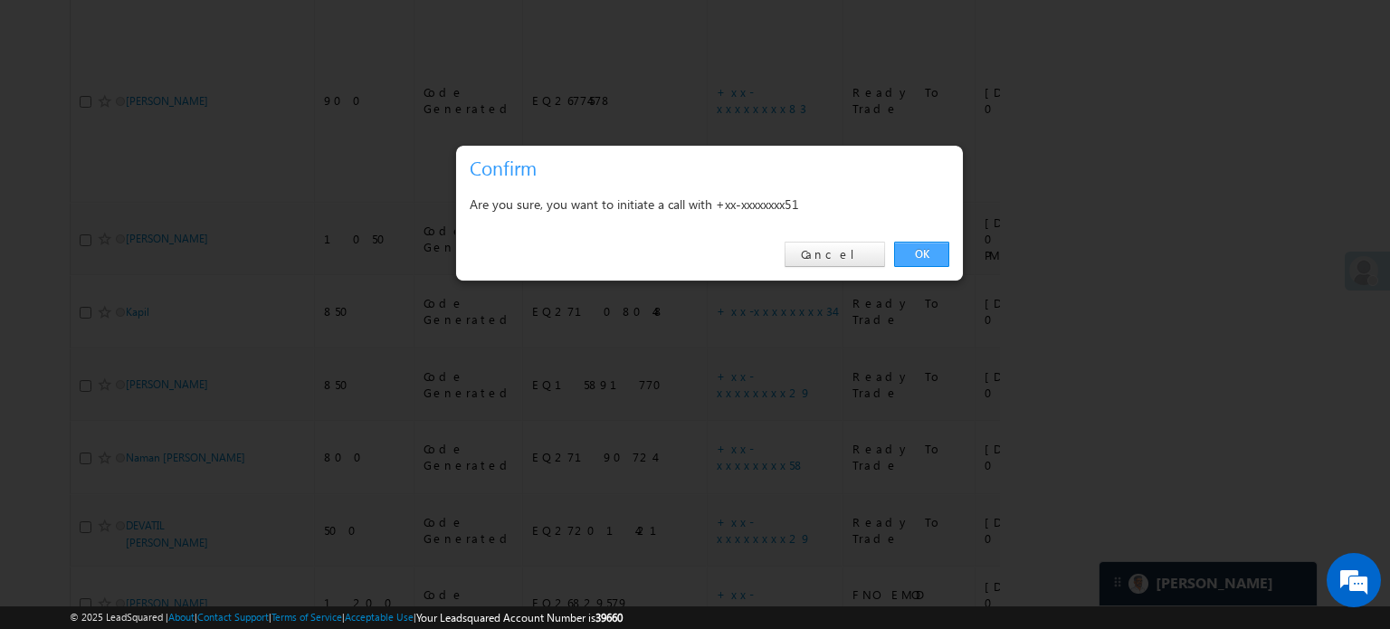
click at [933, 249] on link "OK" at bounding box center [921, 254] width 55 height 25
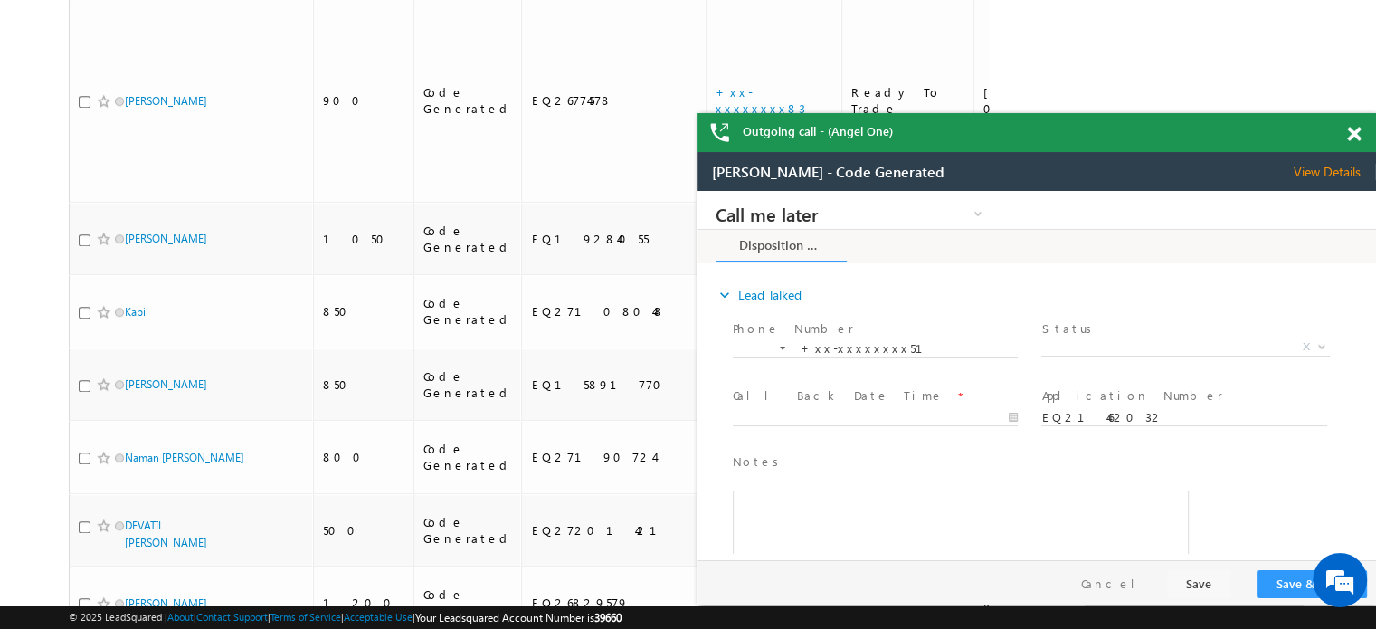
scroll to position [0, 0]
click at [1357, 138] on span at bounding box center [1354, 134] width 14 height 15
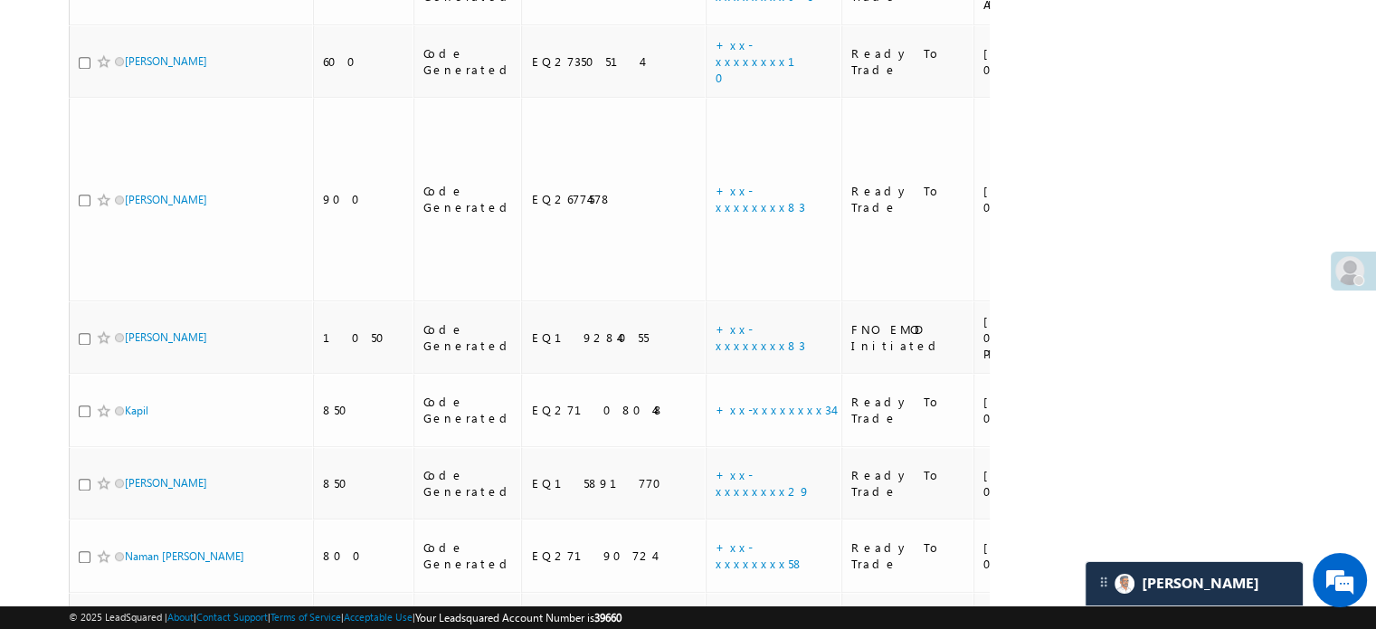
scroll to position [849, 0]
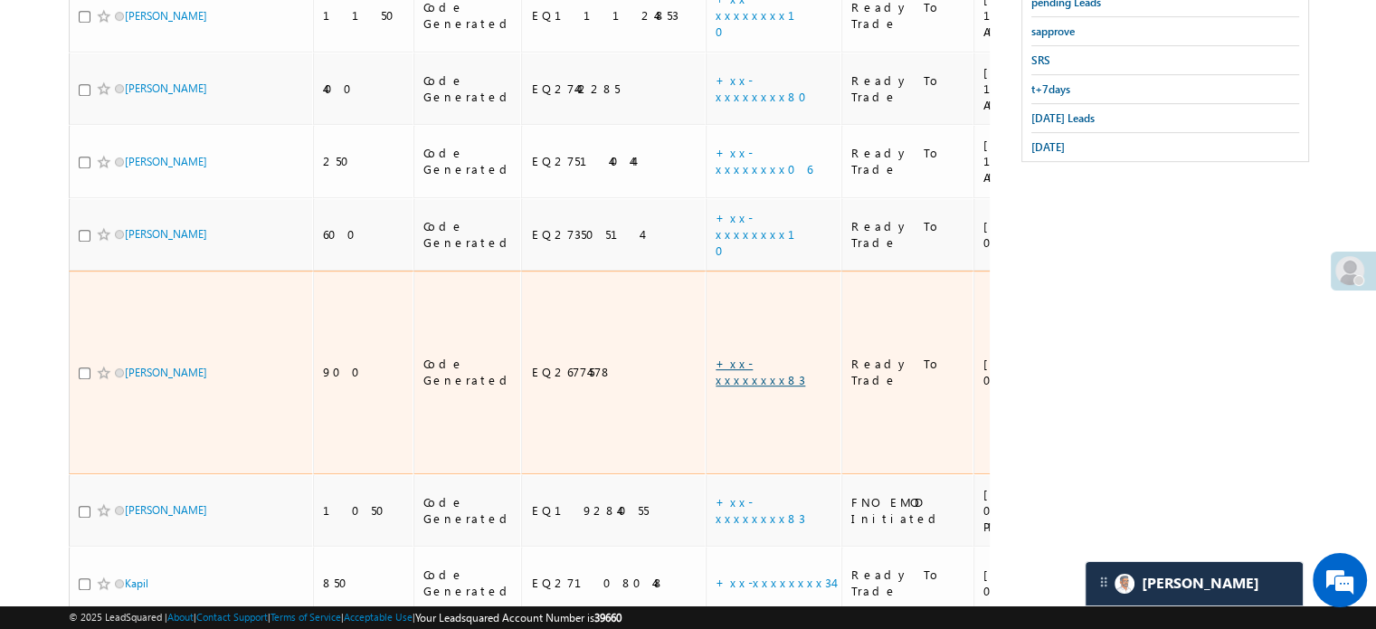
click at [716, 356] on link "+xx-xxxxxxxx83" at bounding box center [761, 372] width 90 height 32
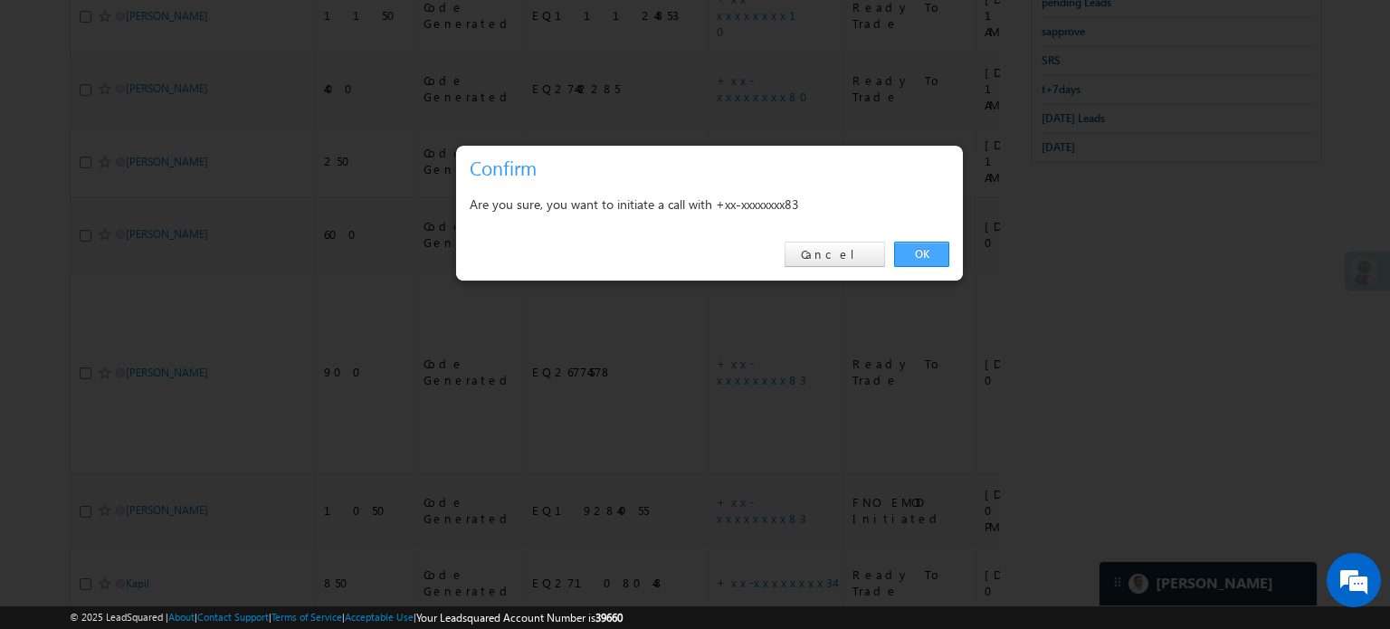
click at [926, 246] on link "OK" at bounding box center [921, 254] width 55 height 25
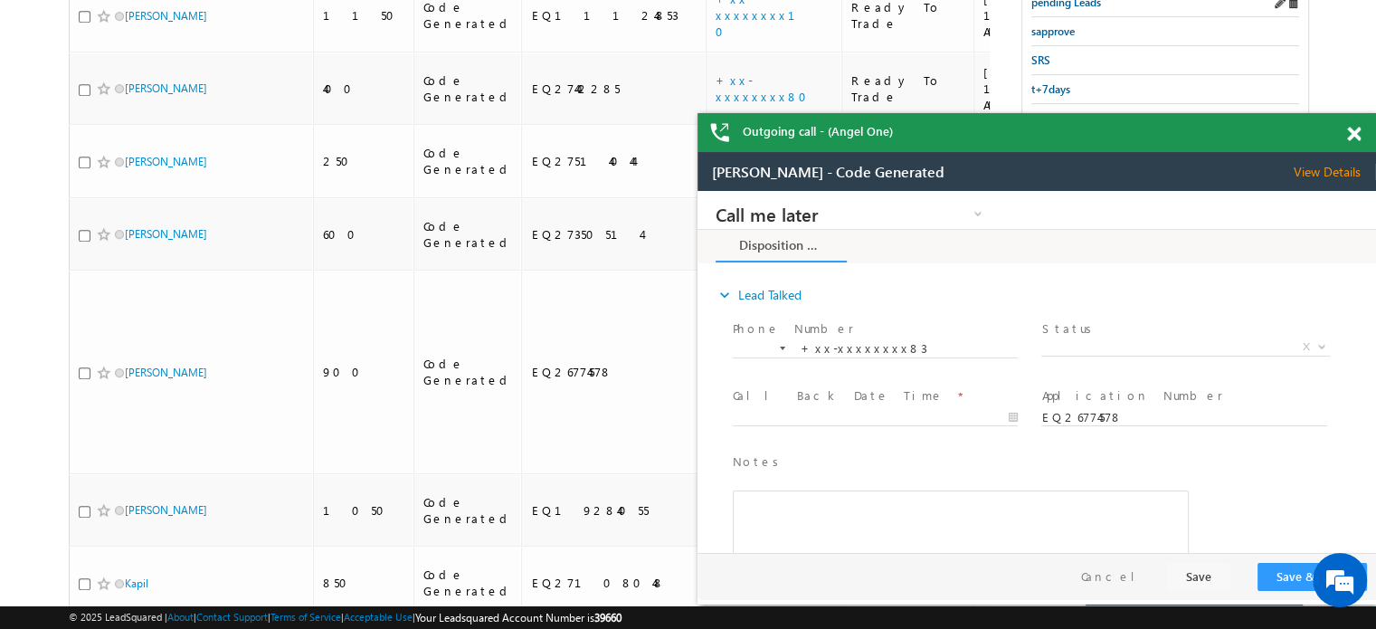
scroll to position [0, 0]
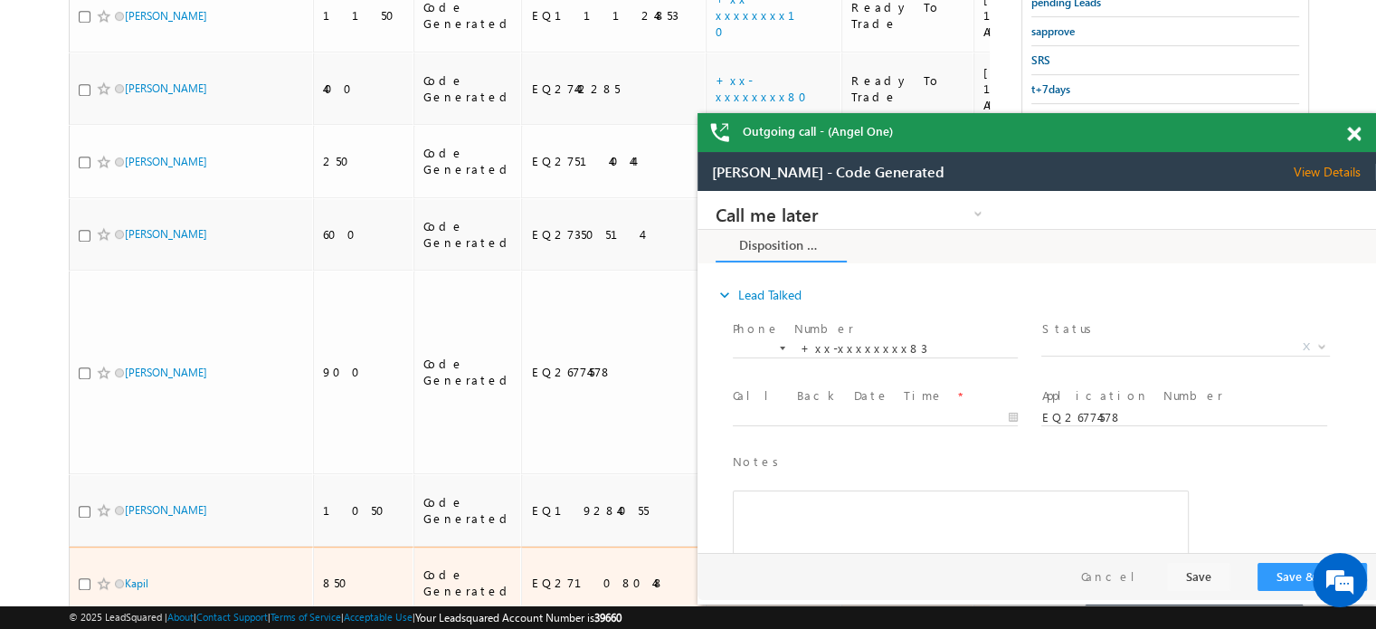
click at [716, 574] on link "+xx-xxxxxxxx34" at bounding box center [775, 581] width 118 height 15
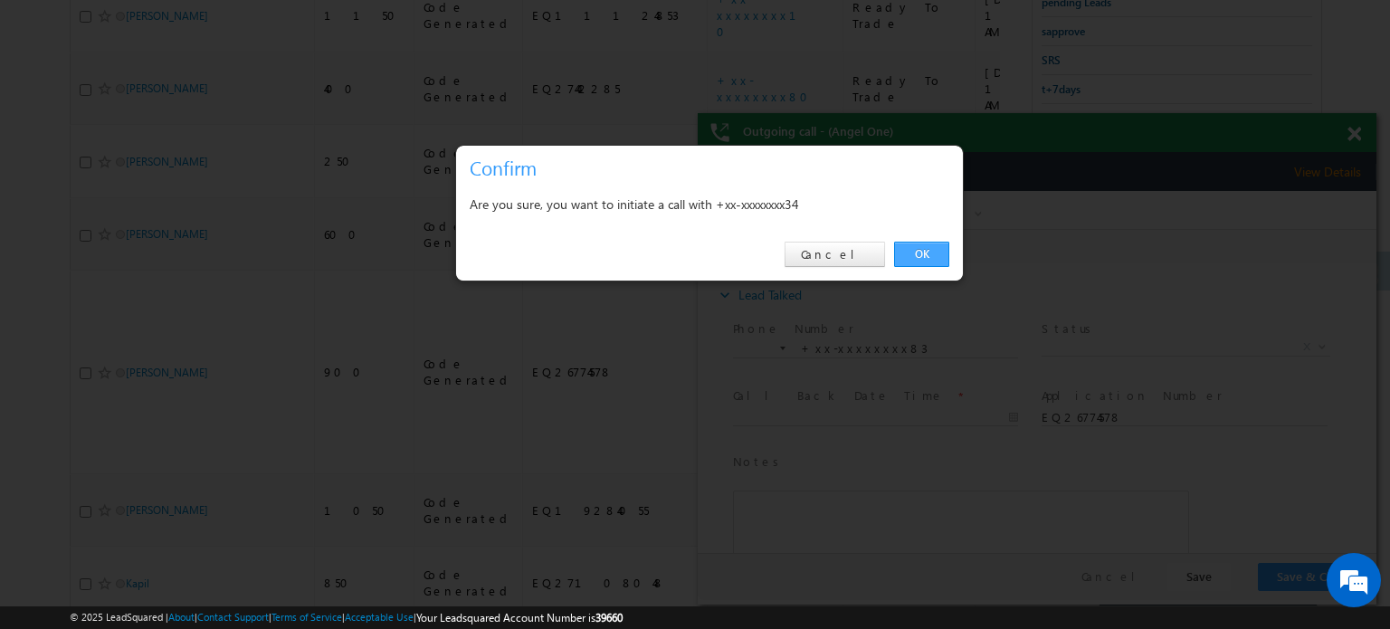
click at [906, 258] on link "OK" at bounding box center [921, 254] width 55 height 25
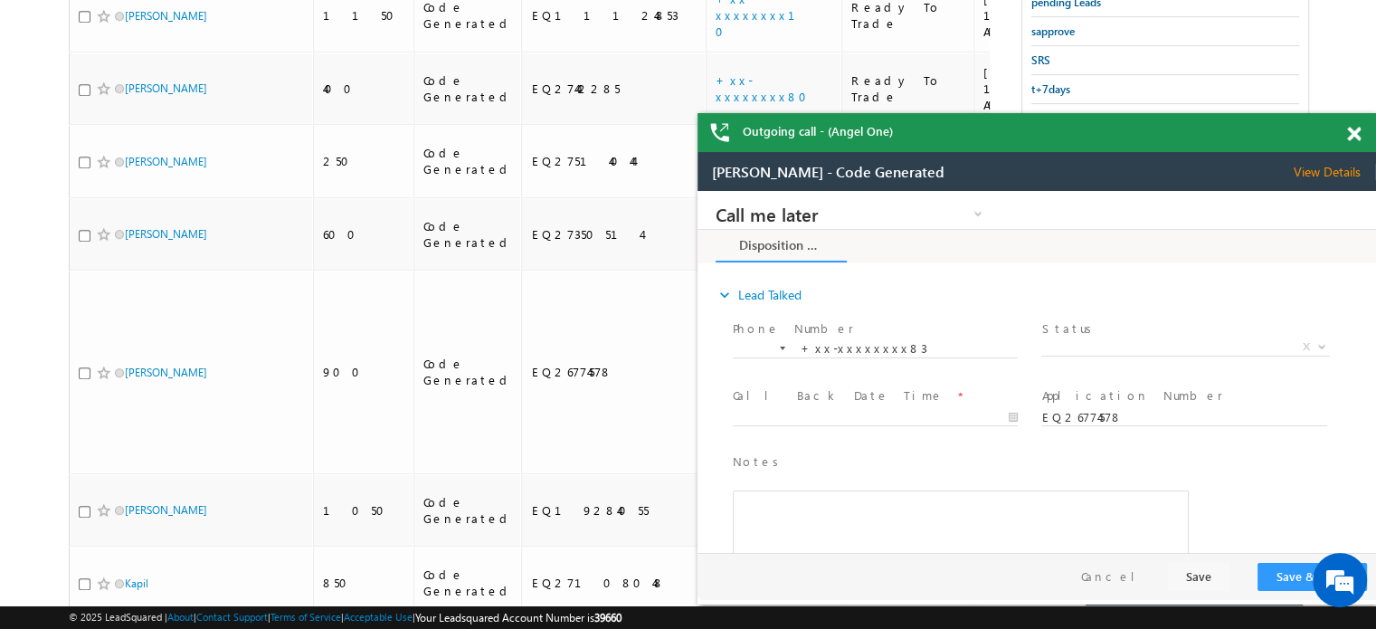
click at [1350, 138] on span at bounding box center [1354, 134] width 14 height 15
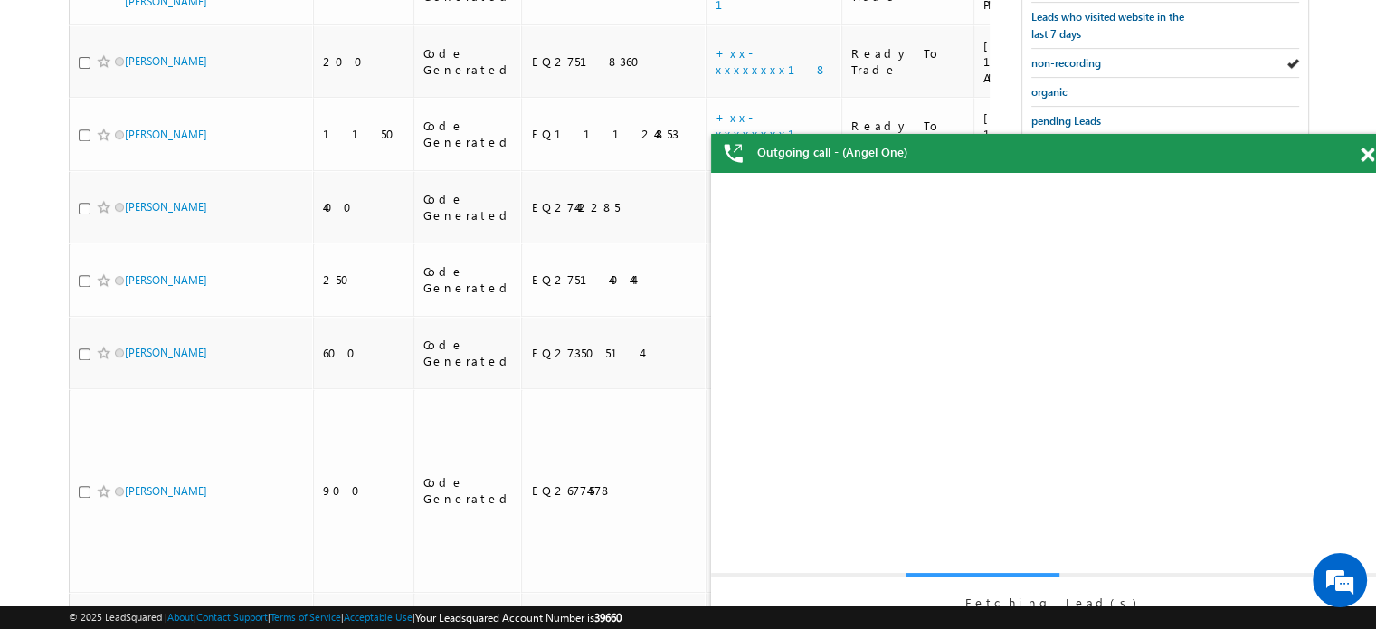
scroll to position [669, 0]
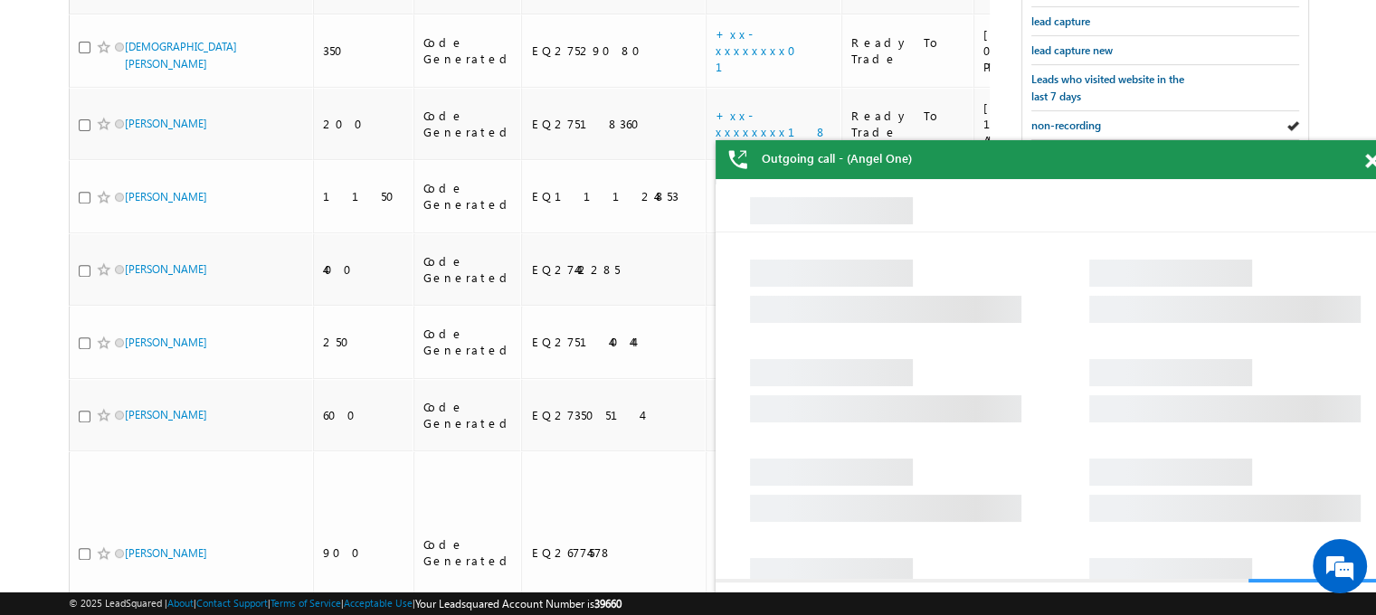
click at [1368, 162] on span at bounding box center [1372, 161] width 14 height 15
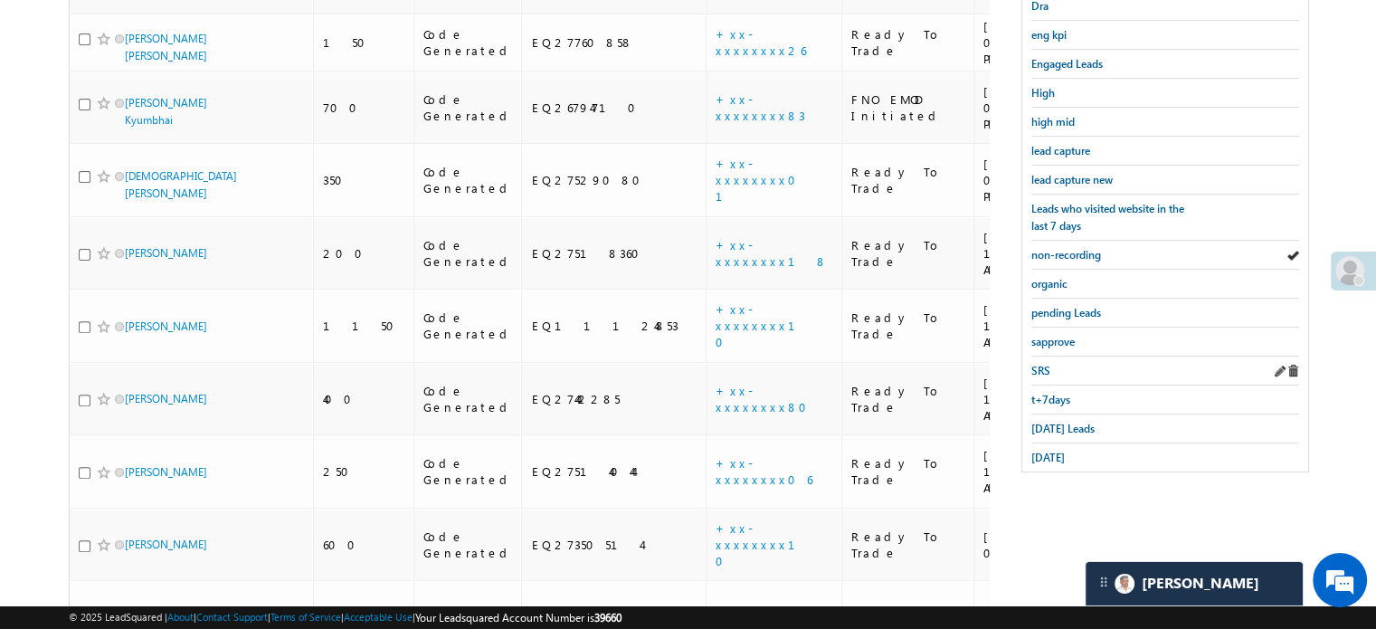
scroll to position [397, 0]
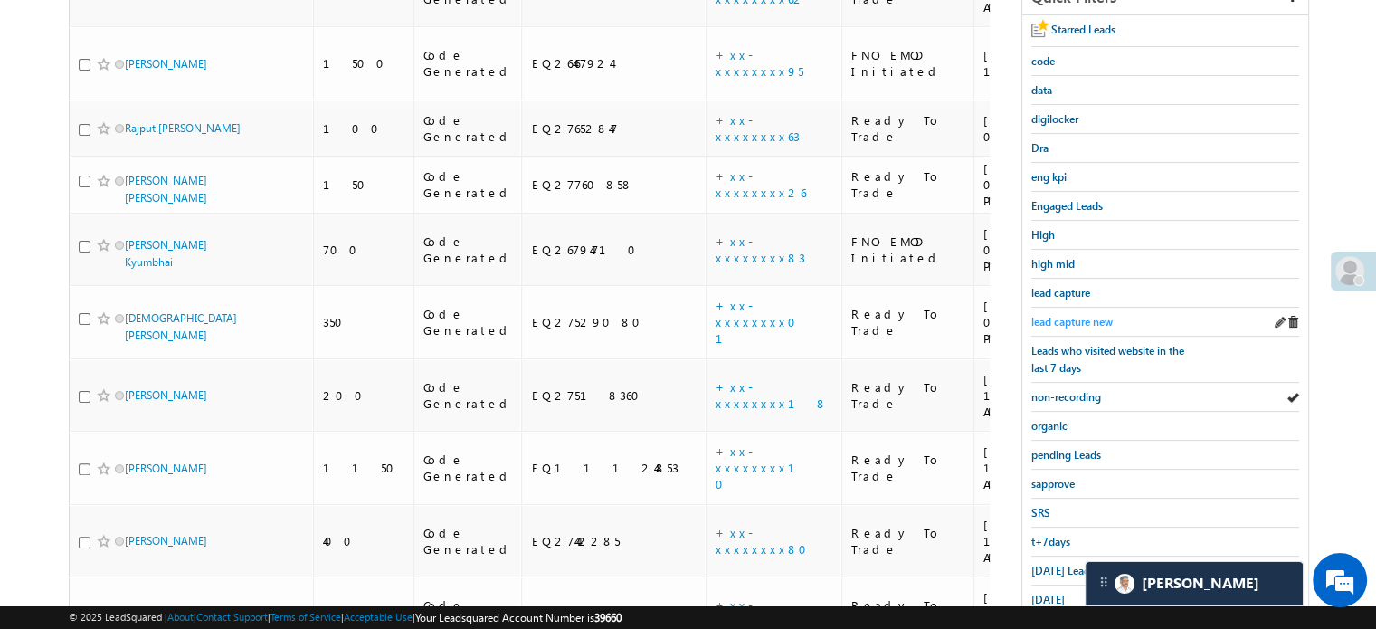
click at [1044, 315] on span "lead capture new" at bounding box center [1071, 322] width 81 height 14
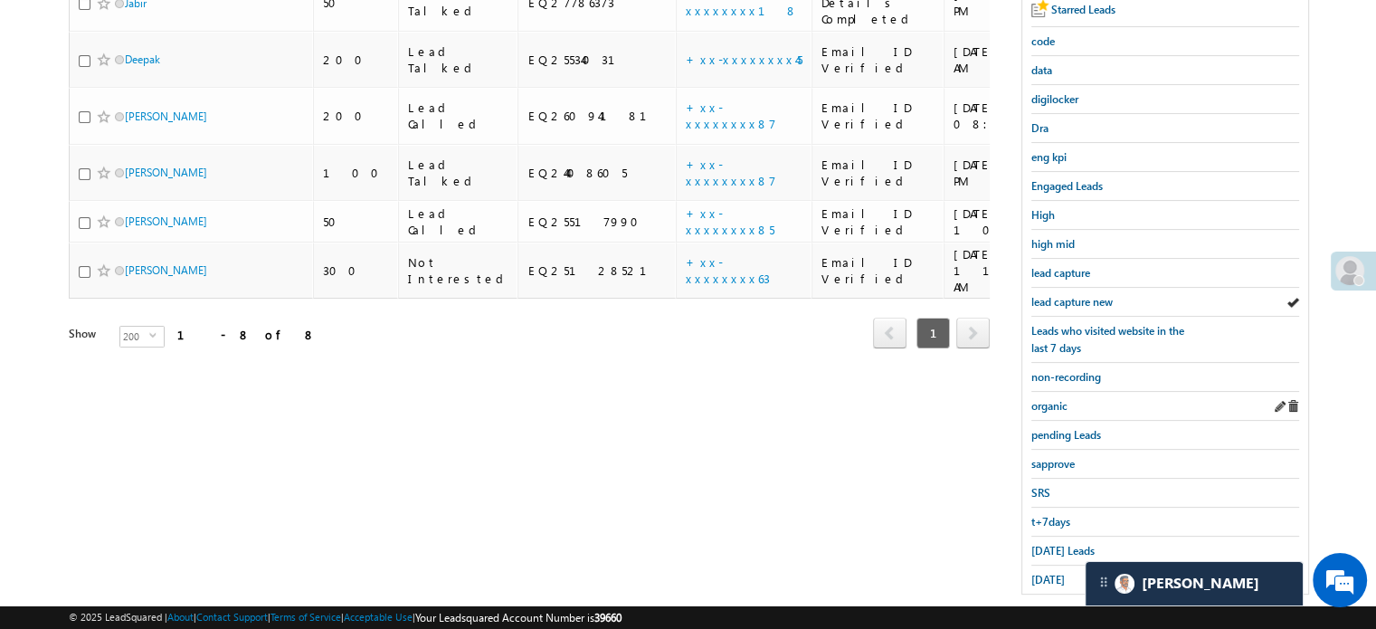
scroll to position [388, 0]
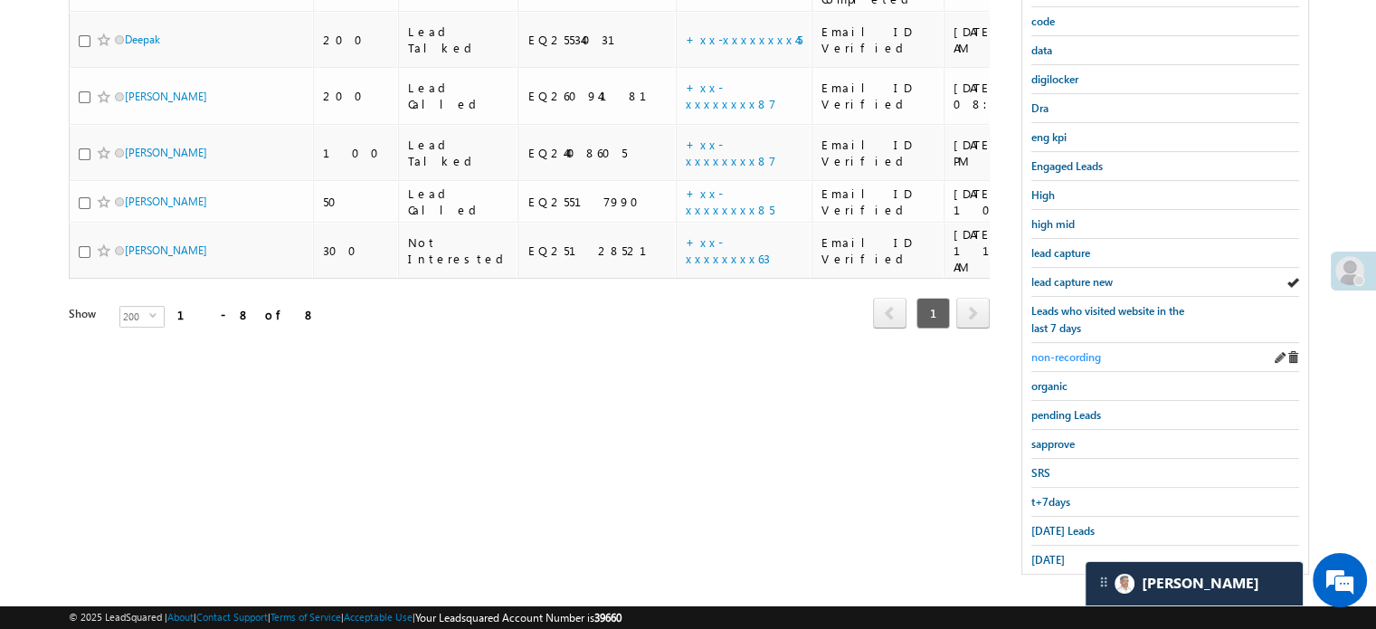
click at [1092, 350] on span "non-recording" at bounding box center [1066, 357] width 70 height 14
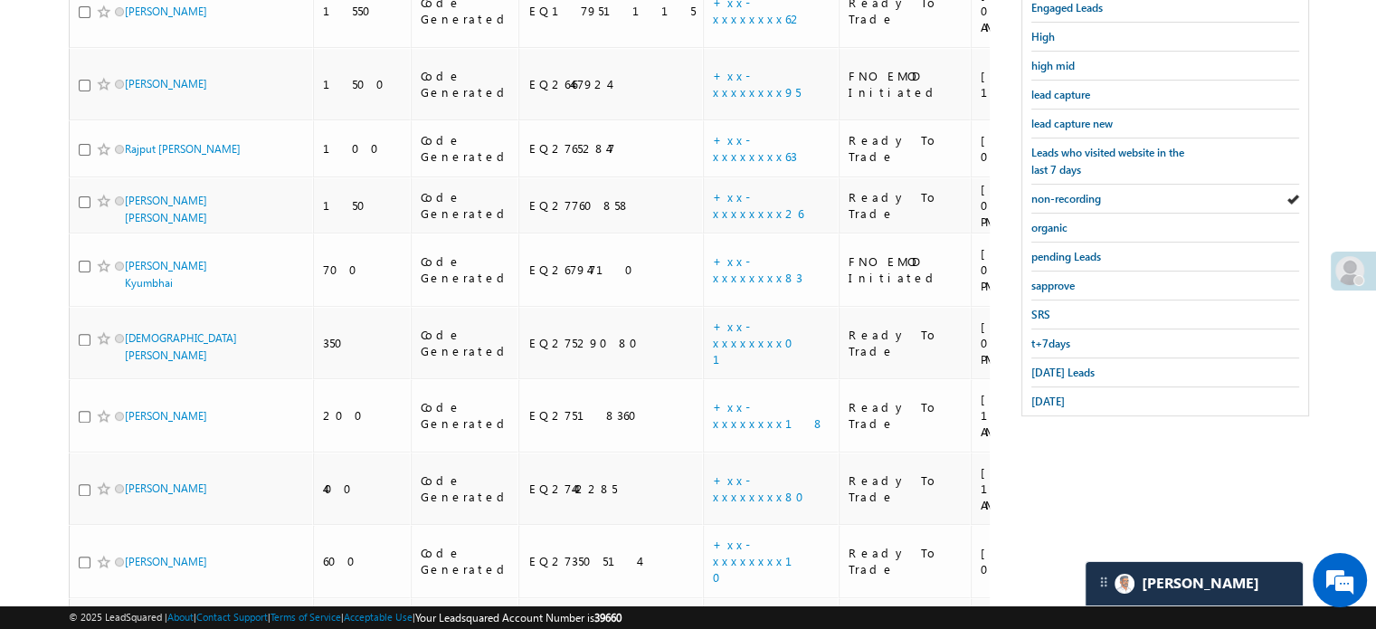
scroll to position [1115, 0]
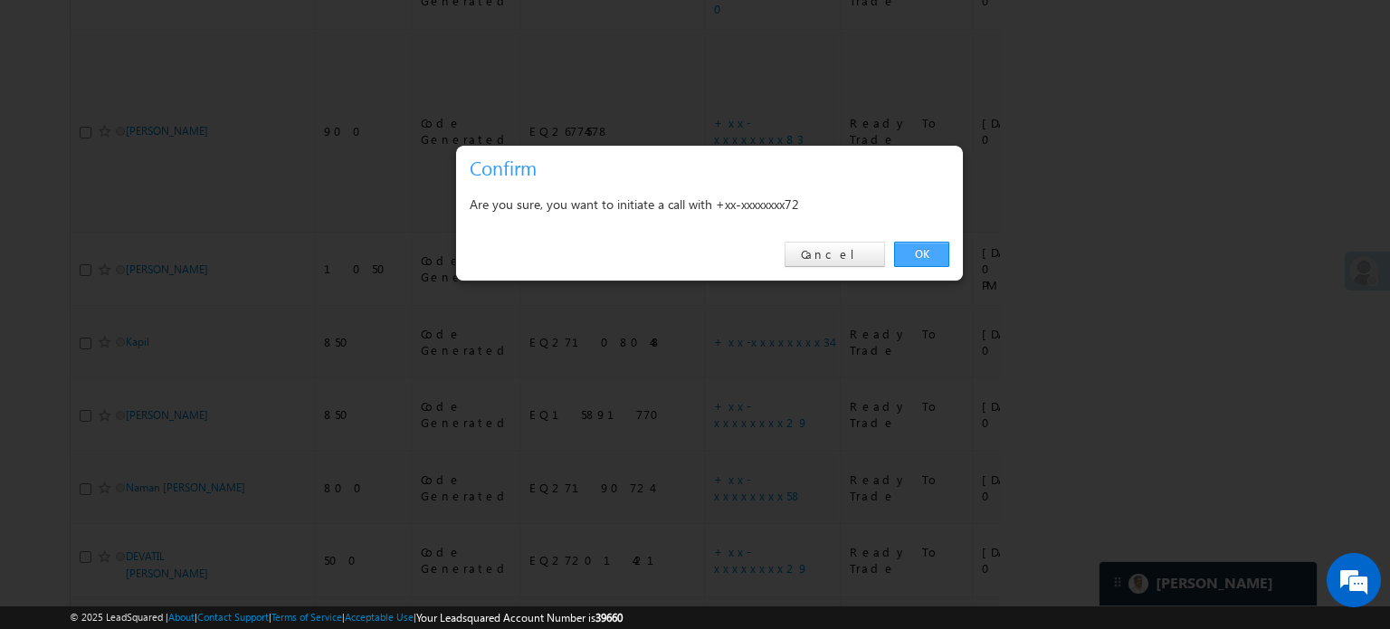
click at [947, 255] on link "OK" at bounding box center [921, 254] width 55 height 25
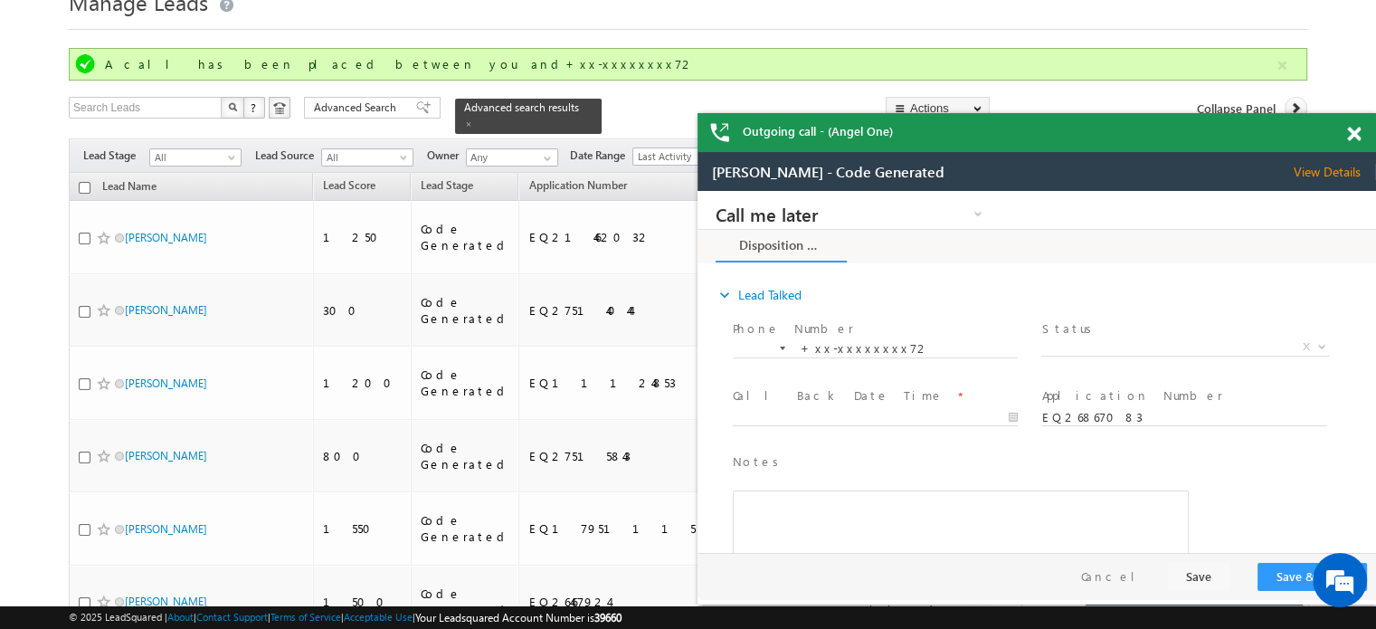
scroll to position [0, 0]
click at [1357, 127] on span at bounding box center [1354, 134] width 14 height 15
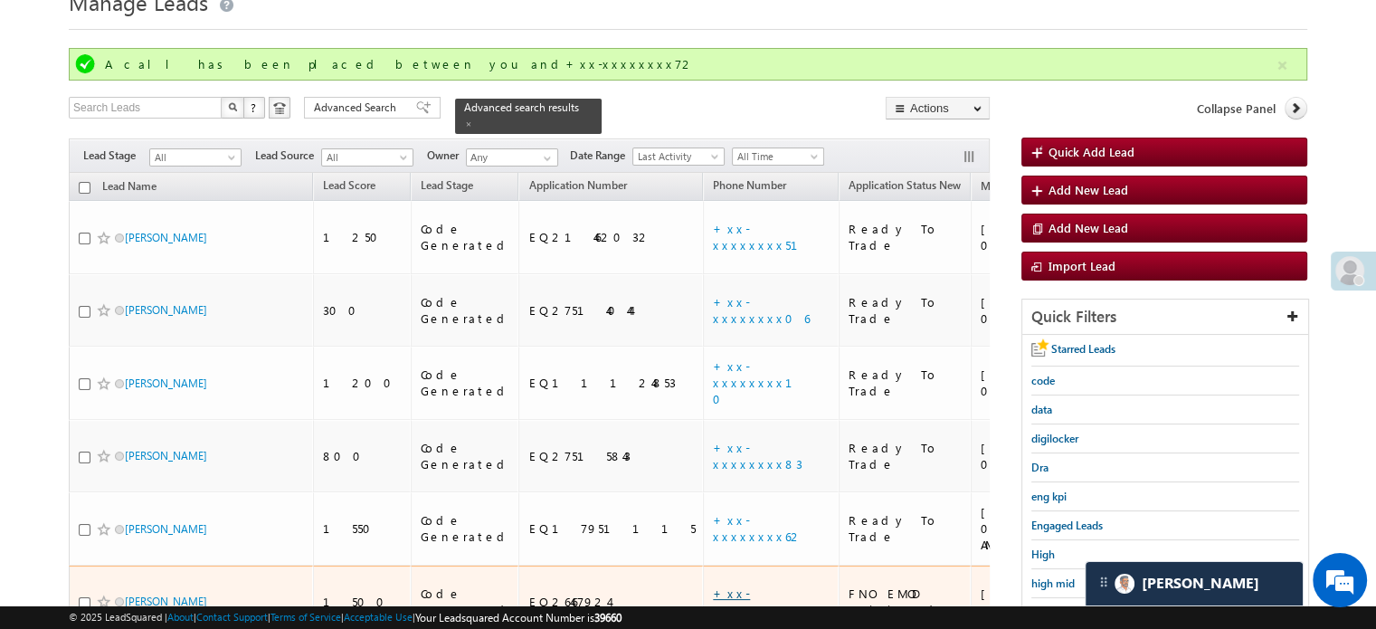
click at [713, 585] on link "+xx-xxxxxxxx95" at bounding box center [757, 601] width 88 height 32
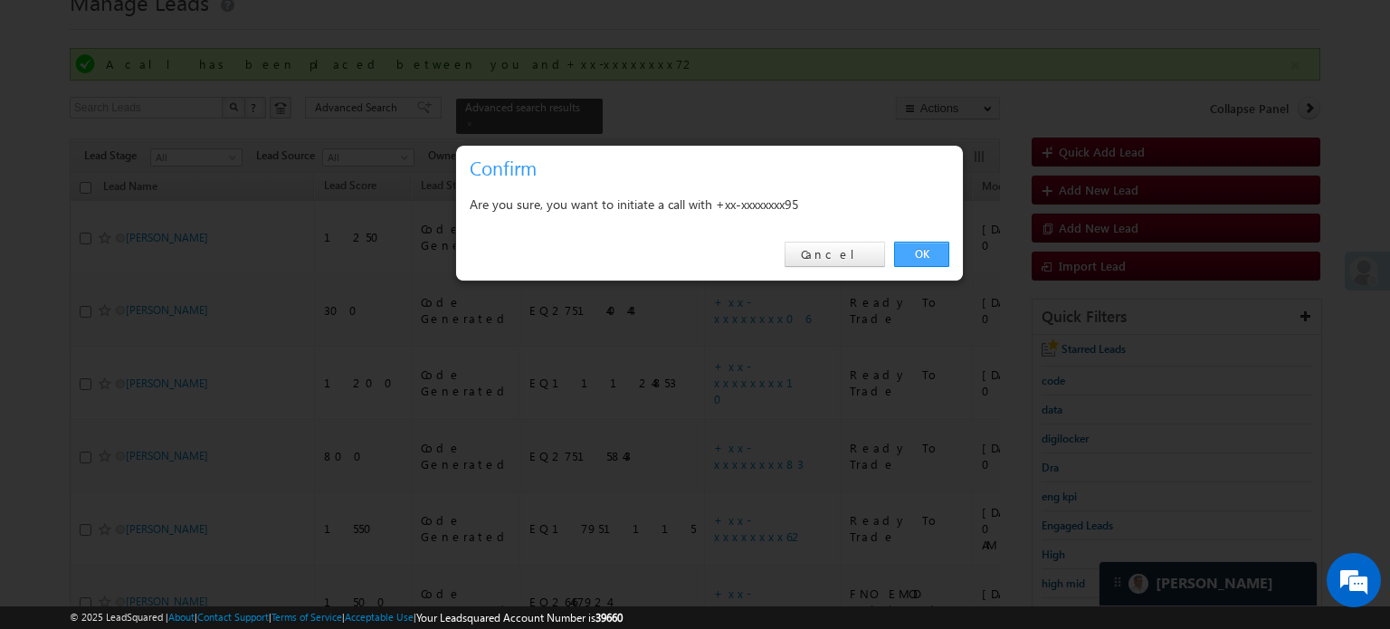
click at [933, 261] on link "OK" at bounding box center [921, 254] width 55 height 25
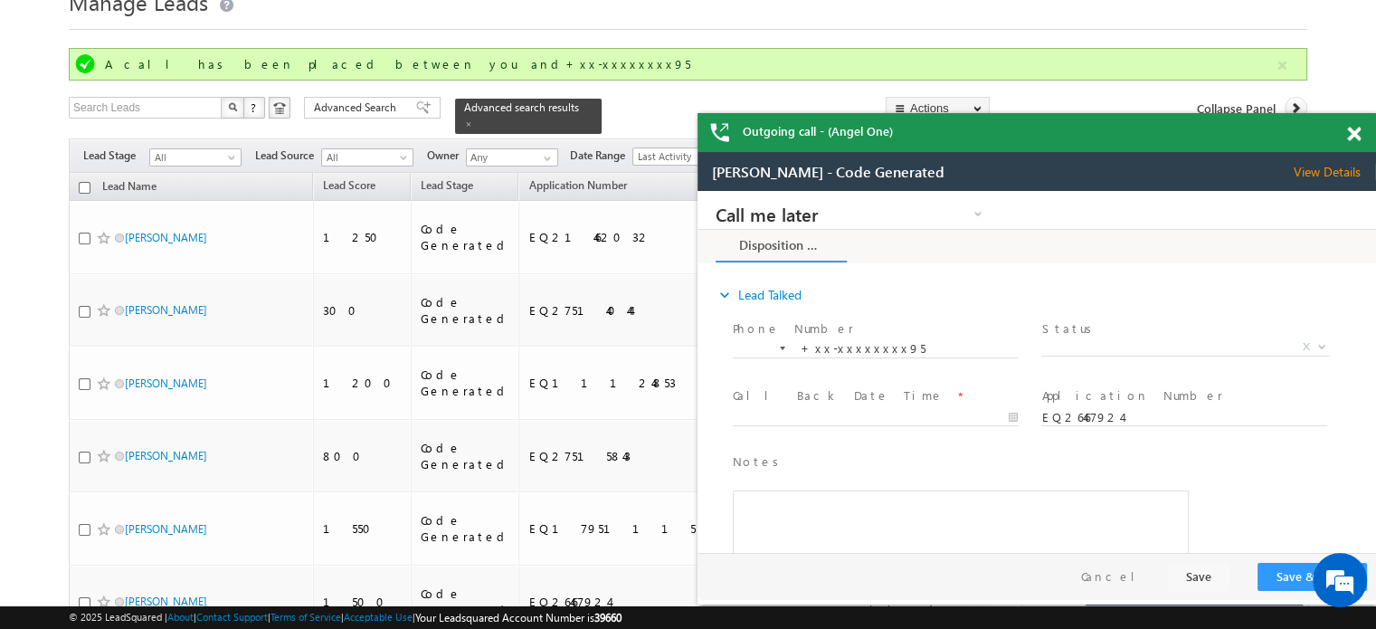
click at [1358, 133] on span at bounding box center [1354, 134] width 14 height 15
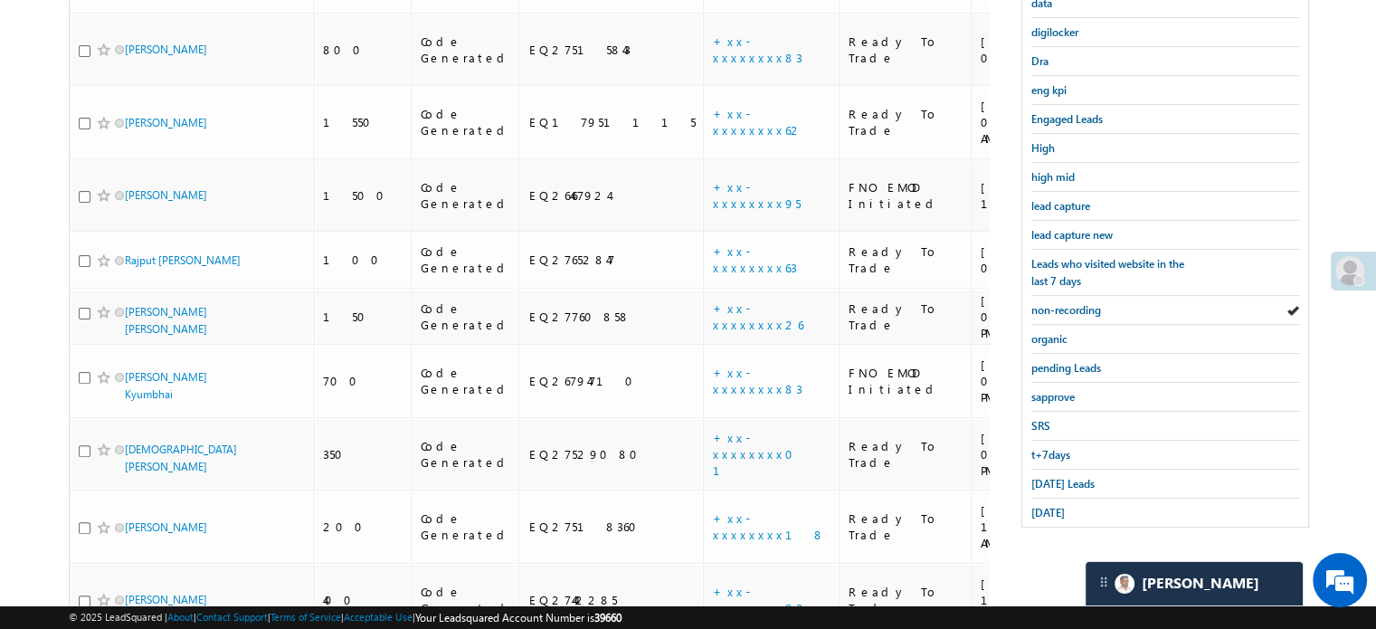
scroll to position [1163, 0]
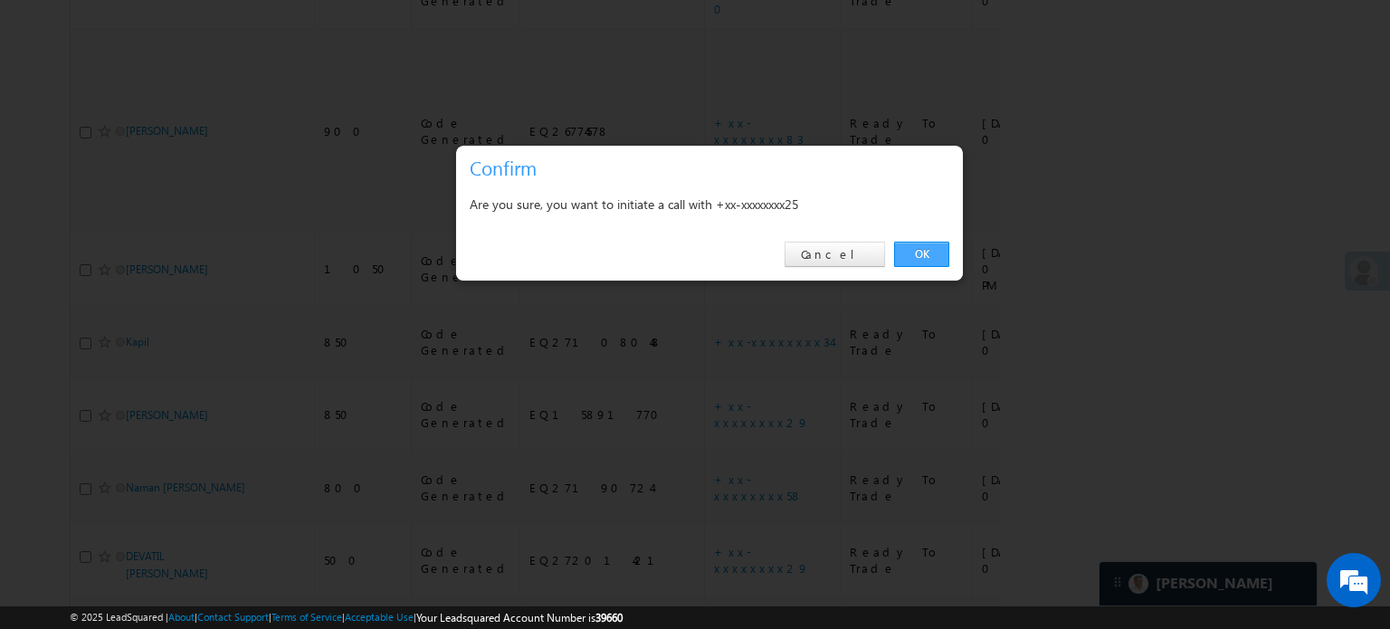
click at [901, 246] on link "OK" at bounding box center [921, 254] width 55 height 25
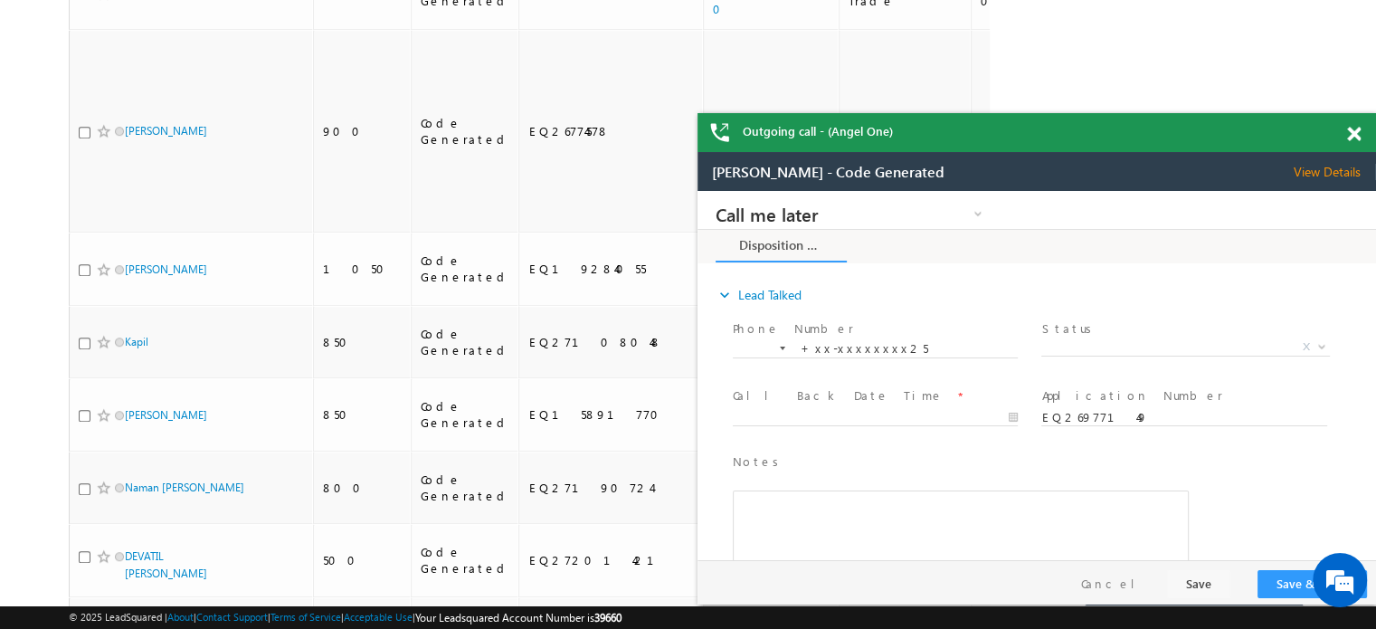
scroll to position [0, 0]
click at [1361, 134] on div at bounding box center [1364, 130] width 24 height 35
click at [1354, 136] on span at bounding box center [1354, 134] width 14 height 15
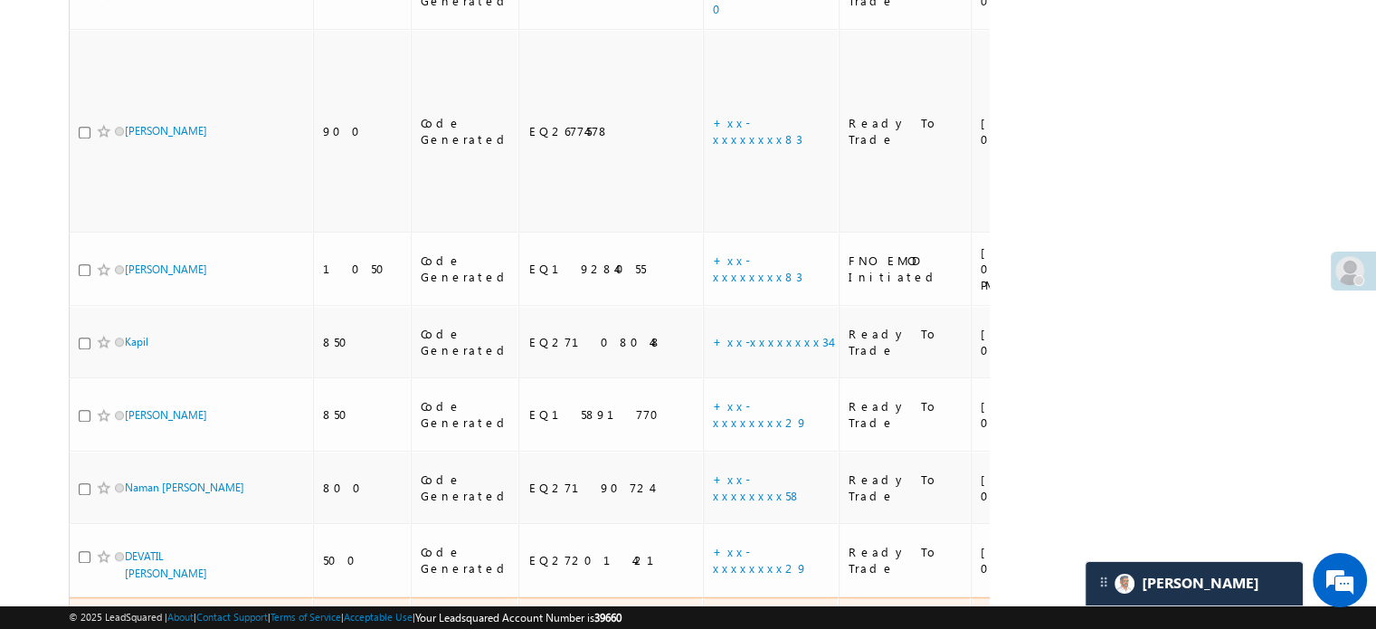
click at [713, 617] on link "+xx-xxxxxxxx48" at bounding box center [755, 633] width 85 height 32
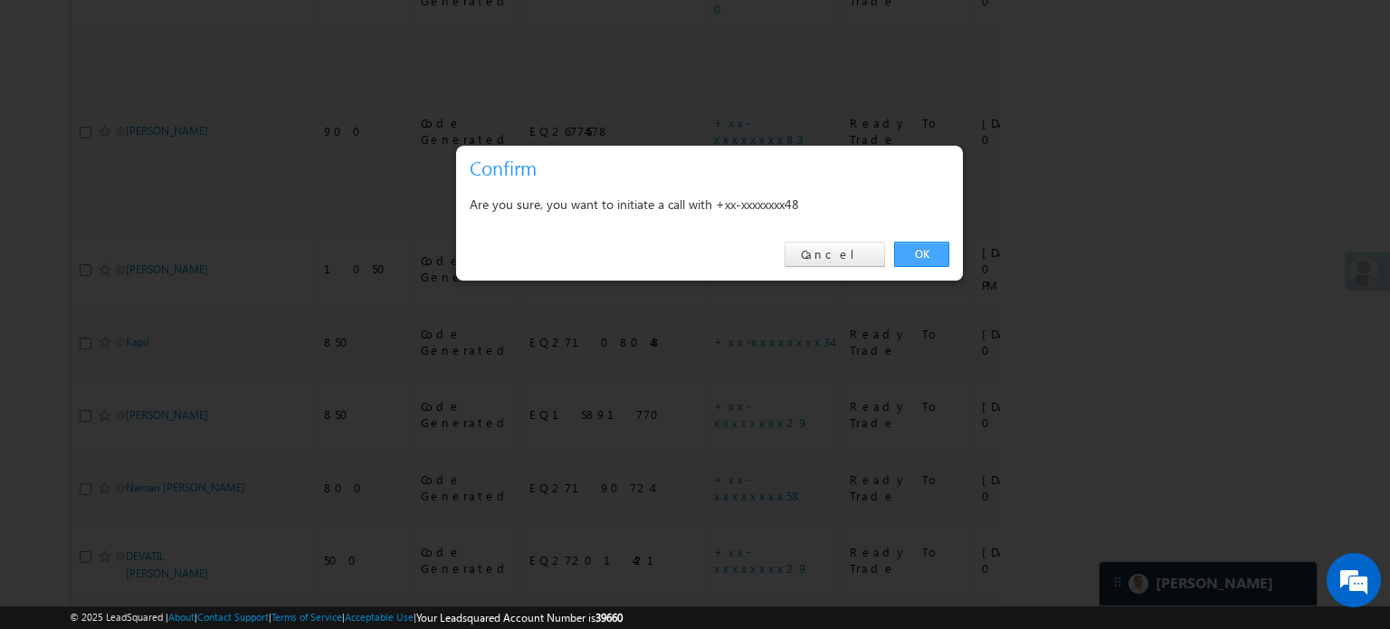
click at [921, 248] on link "OK" at bounding box center [921, 254] width 55 height 25
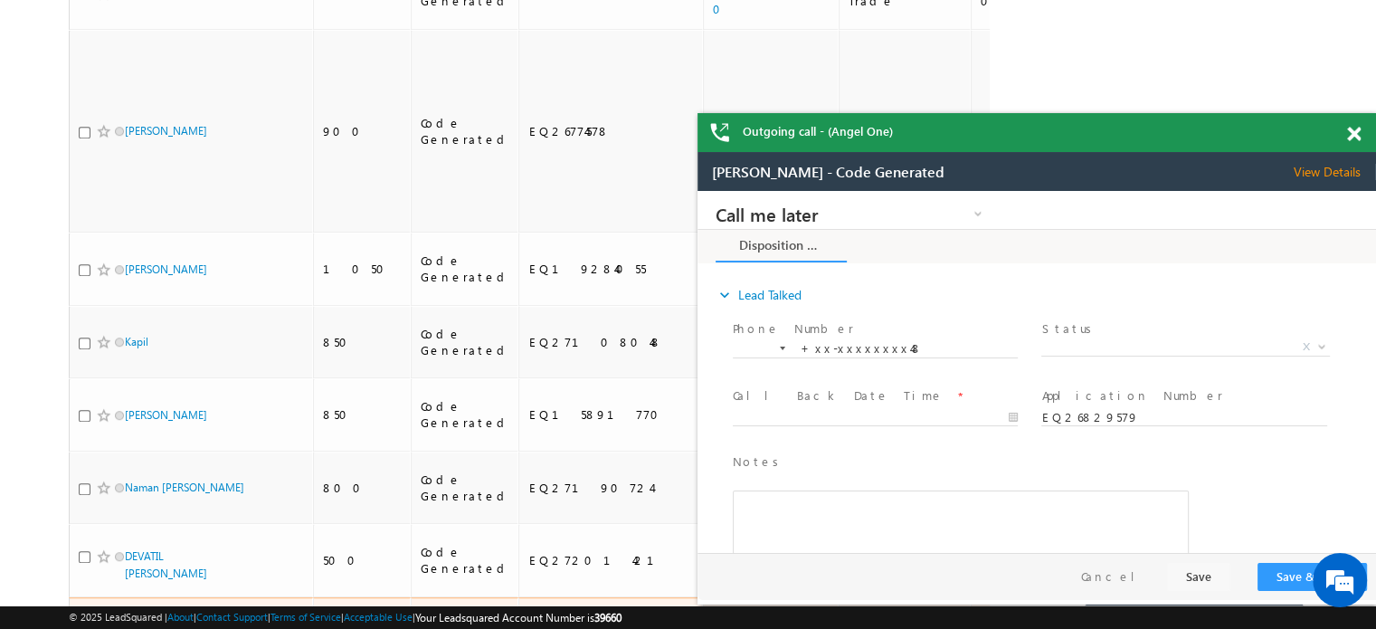
click at [713, 617] on link "+xx-xxxxxxxx48" at bounding box center [755, 633] width 85 height 32
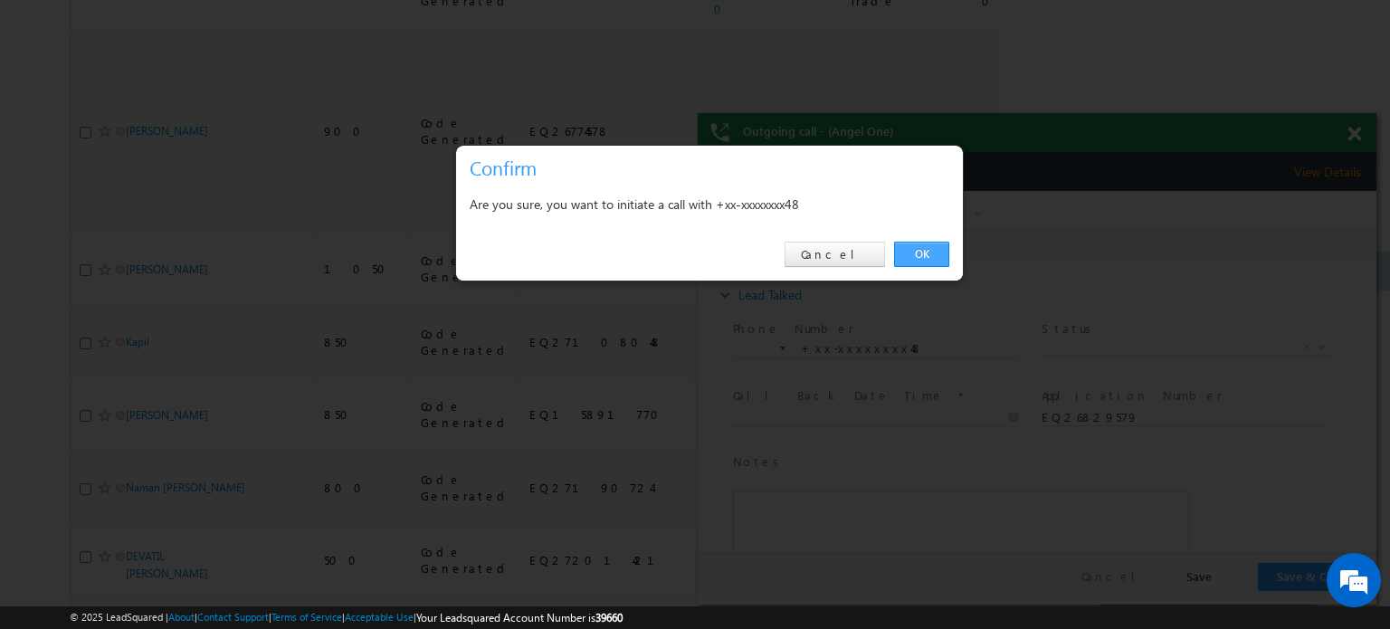
click at [931, 251] on link "OK" at bounding box center [921, 254] width 55 height 25
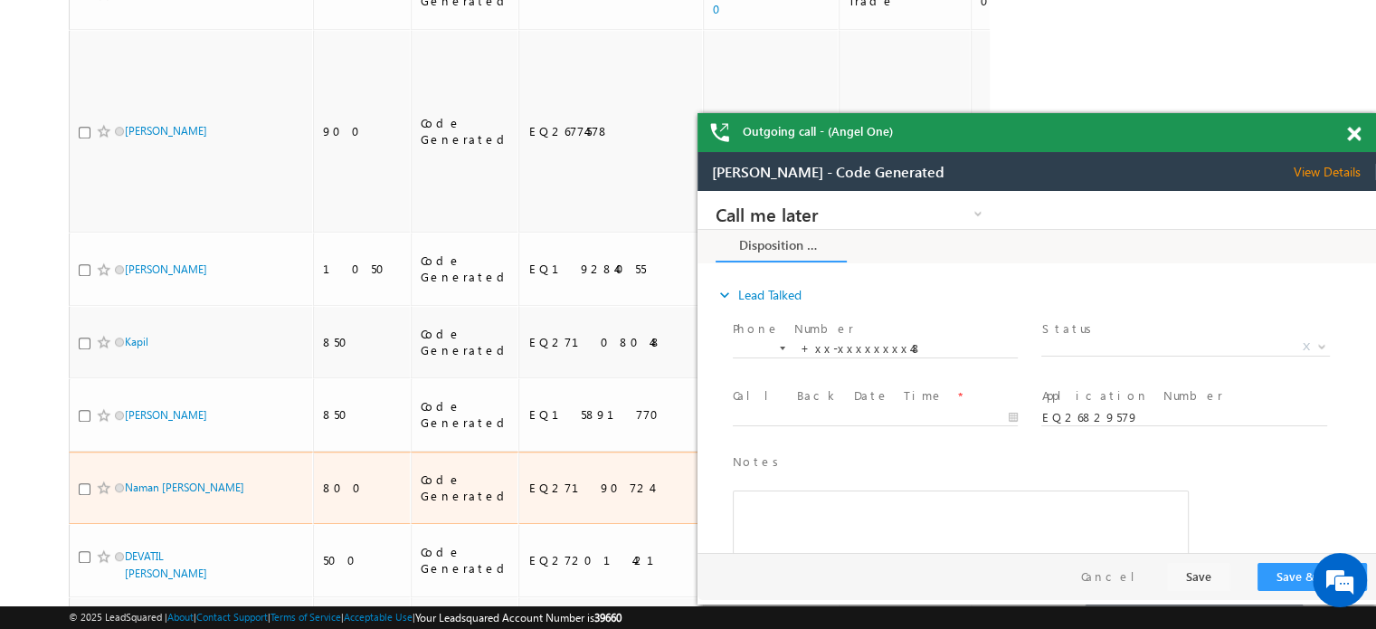
click at [713, 471] on link "+xx-xxxxxxxx58" at bounding box center [757, 487] width 89 height 32
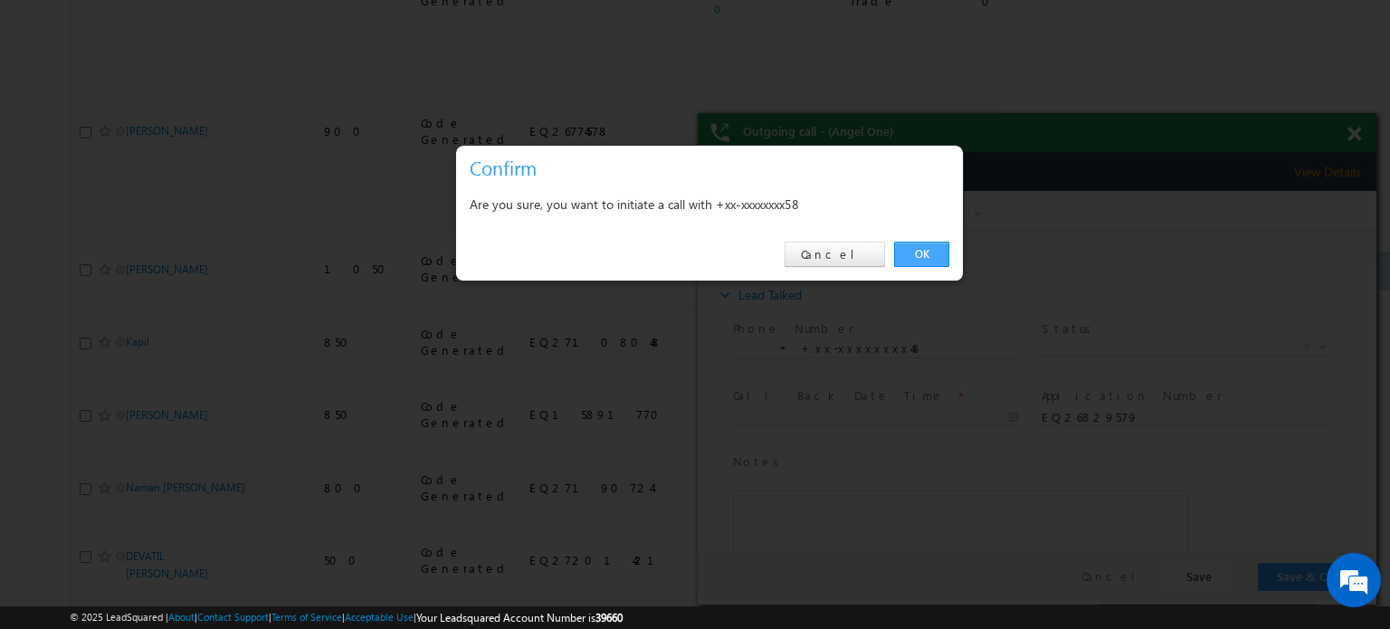
click at [925, 260] on link "OK" at bounding box center [921, 254] width 55 height 25
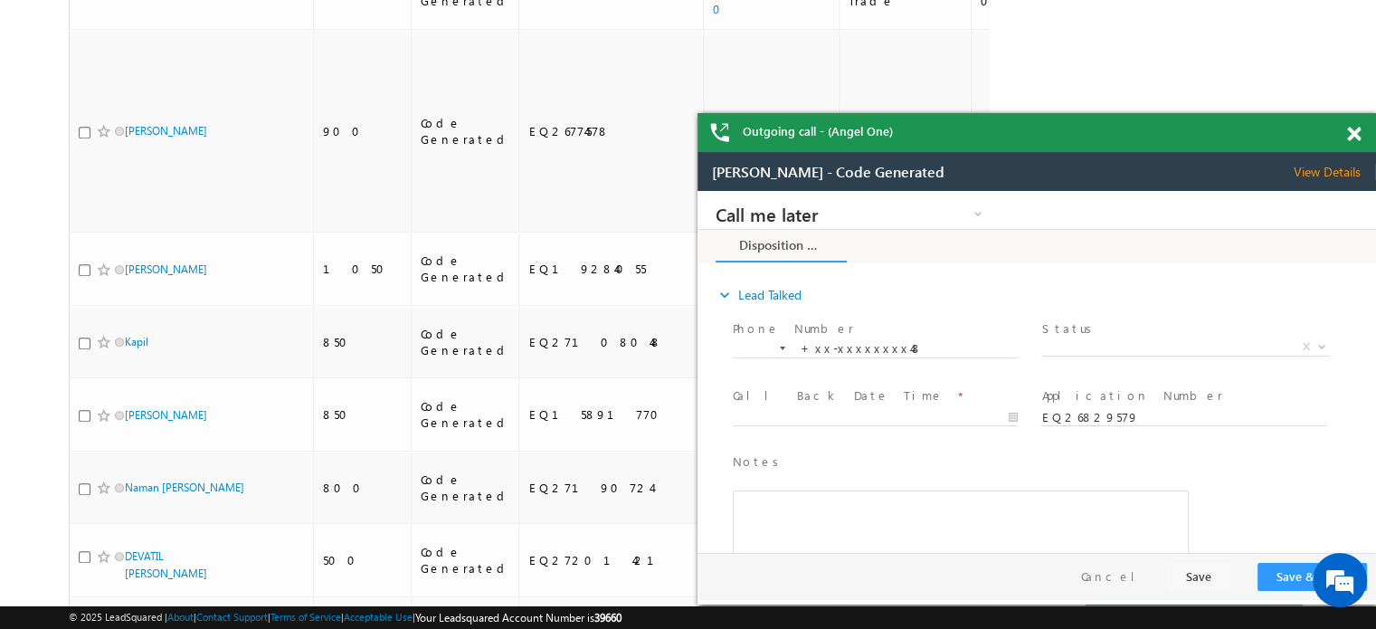
click at [1357, 137] on span at bounding box center [1354, 134] width 14 height 15
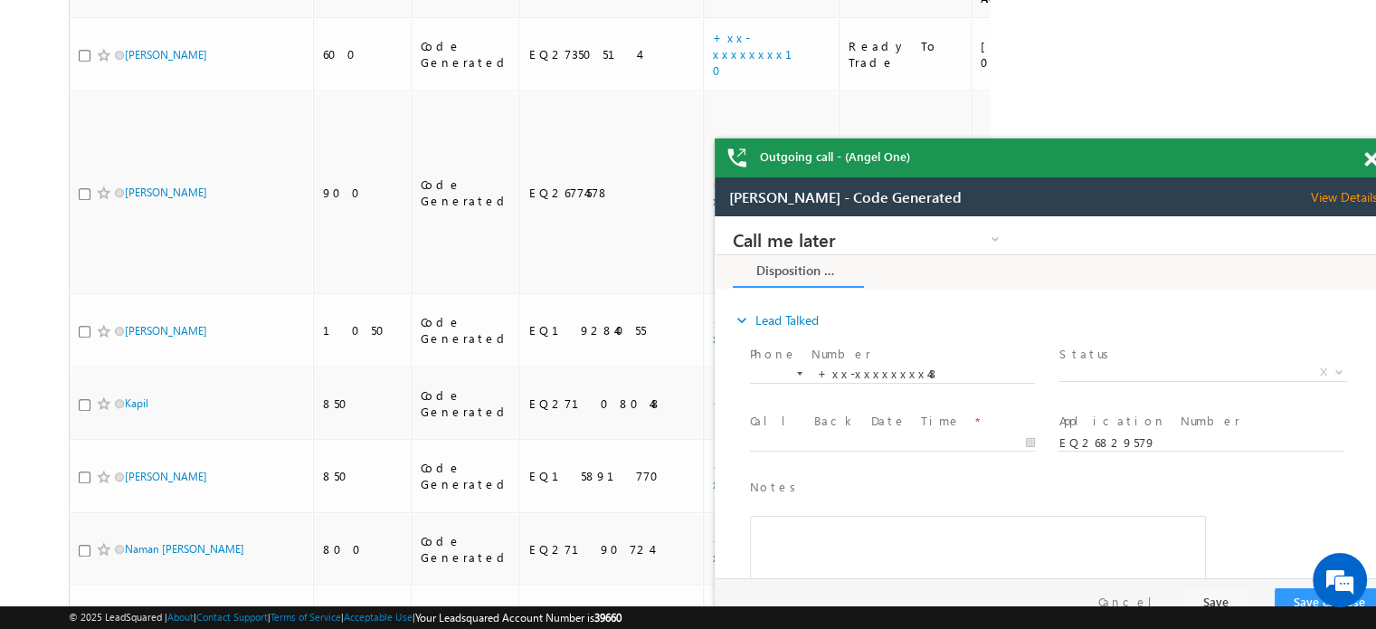
scroll to position [982, 0]
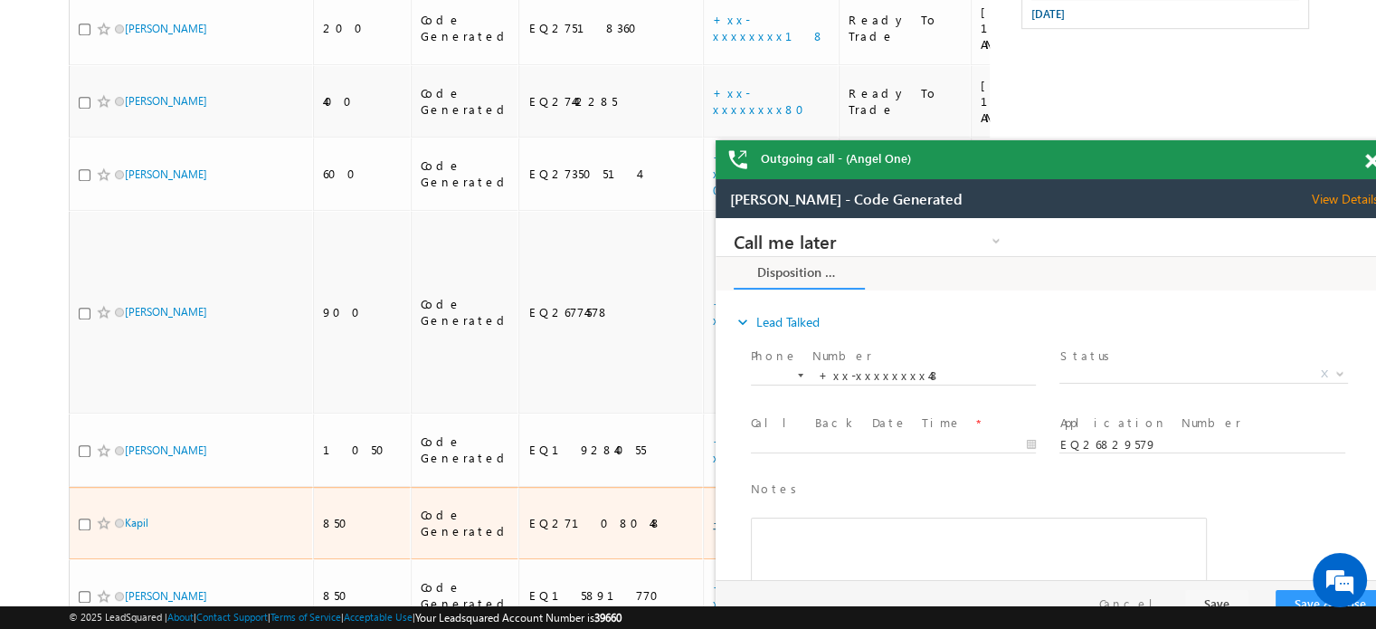
click at [713, 515] on link "+xx-xxxxxxxx34" at bounding box center [772, 522] width 118 height 15
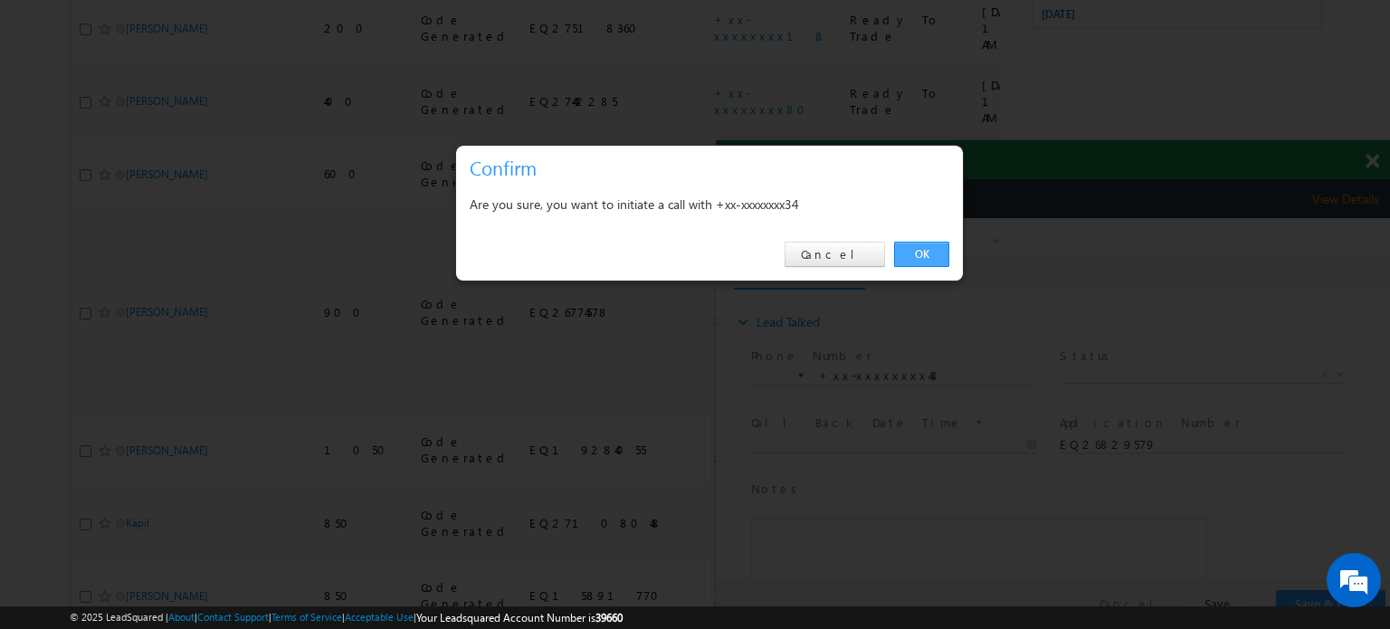
click at [906, 243] on link "OK" at bounding box center [921, 254] width 55 height 25
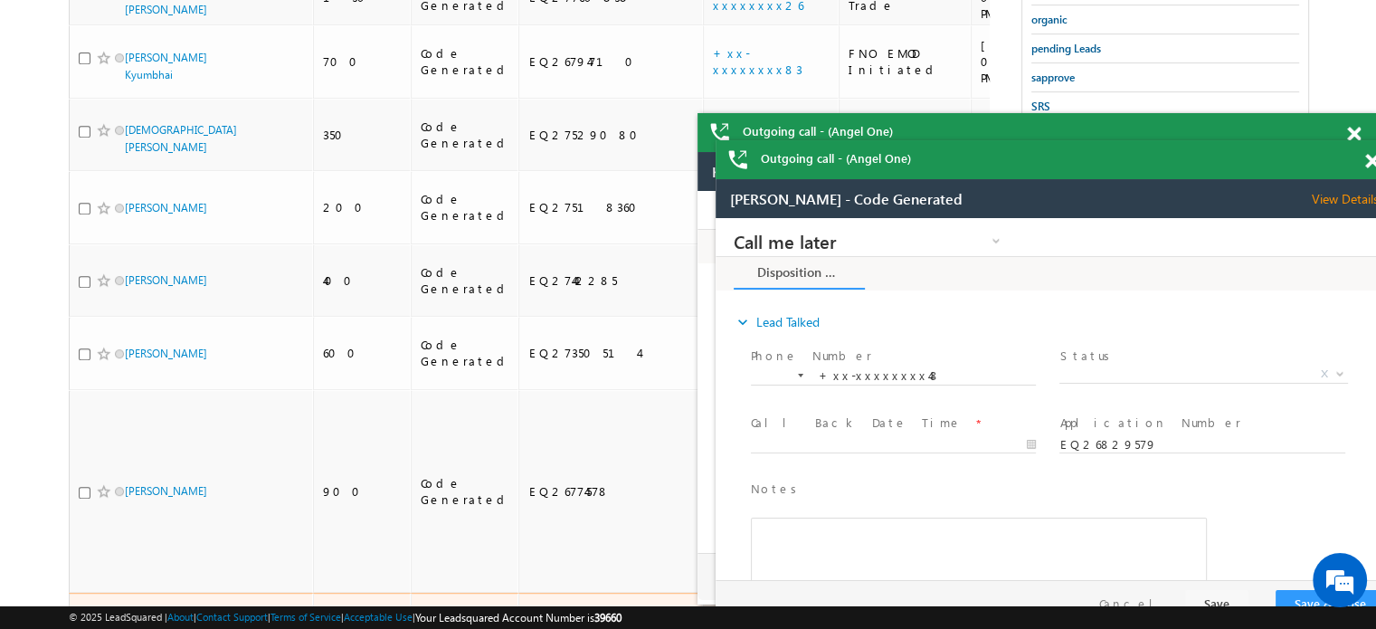
scroll to position [802, 0]
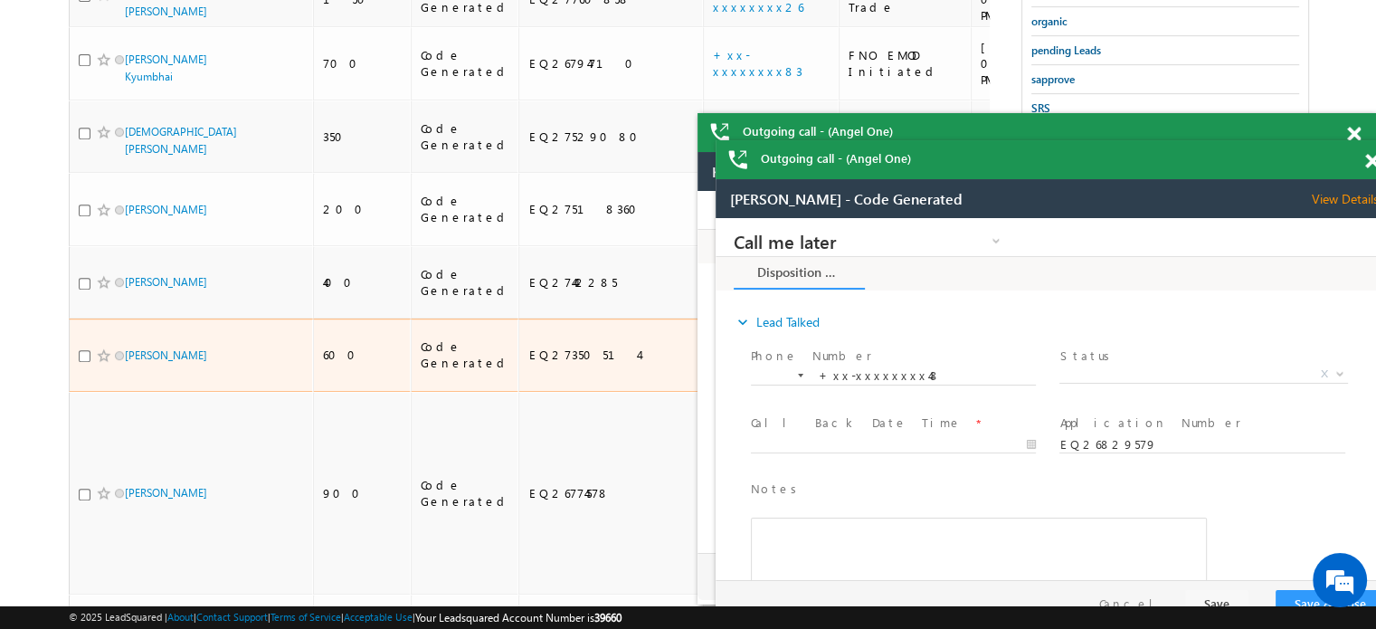
click at [713, 330] on link "+xx-xxxxxxxx10" at bounding box center [763, 354] width 101 height 48
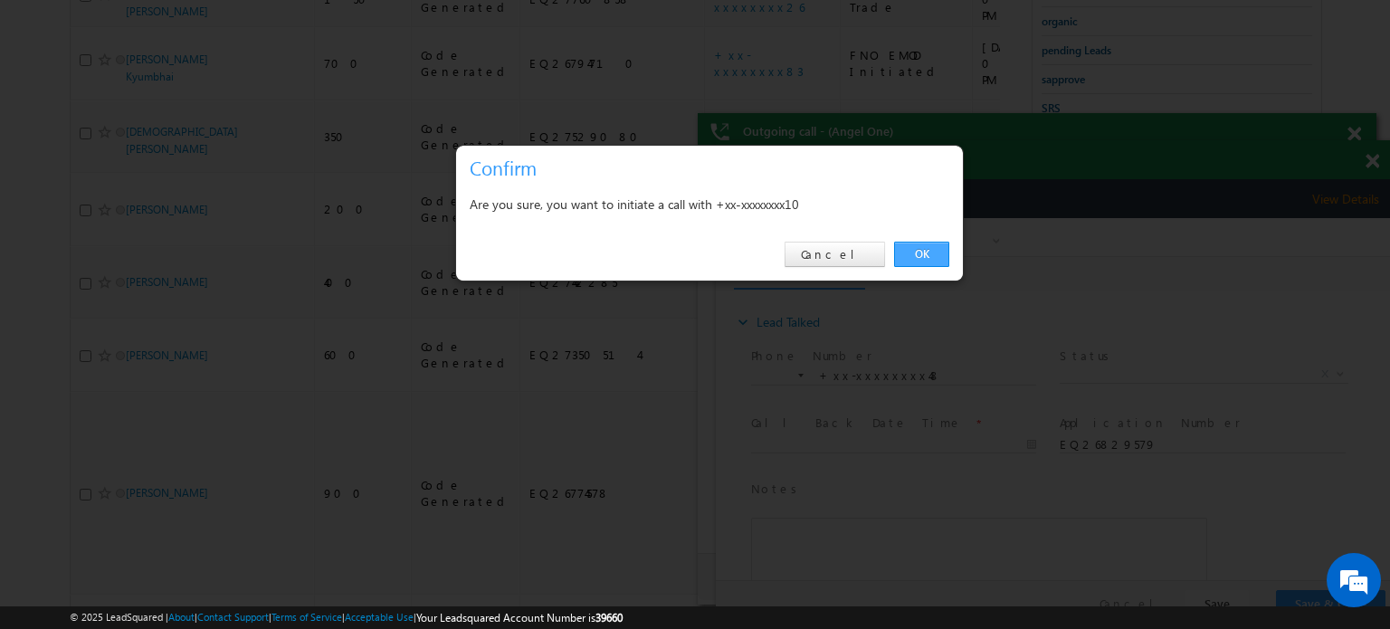
click at [919, 248] on link "OK" at bounding box center [921, 254] width 55 height 25
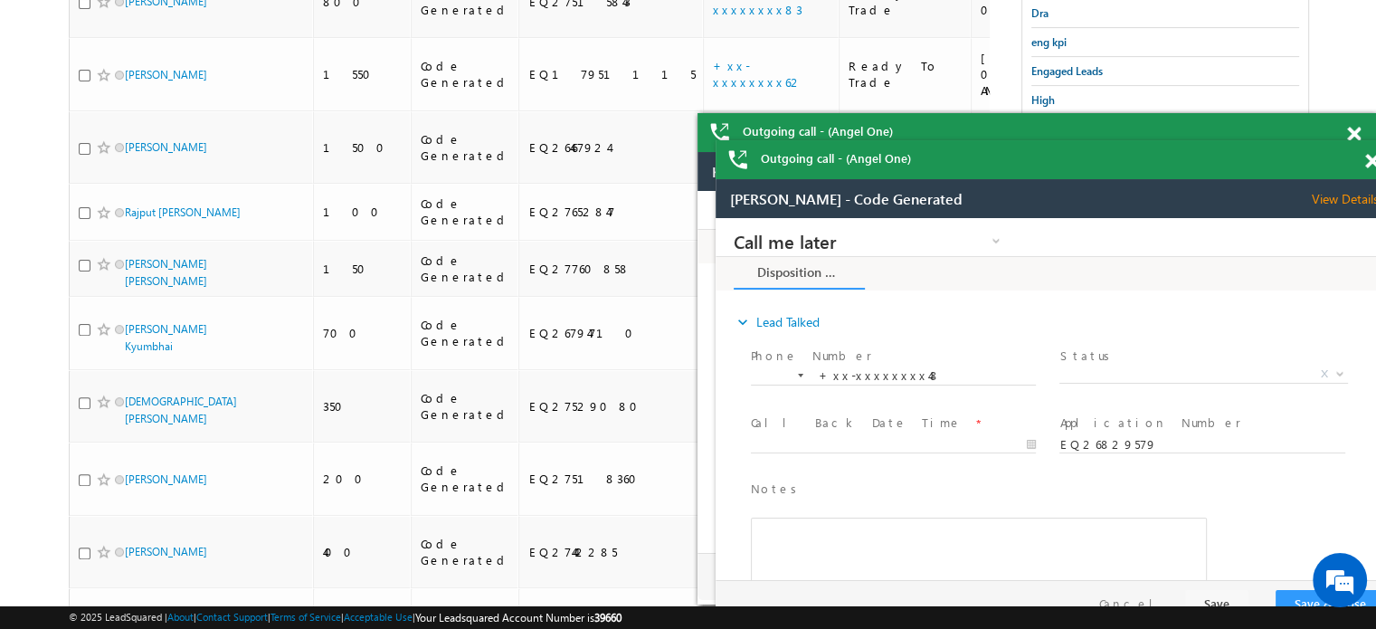
scroll to position [530, 0]
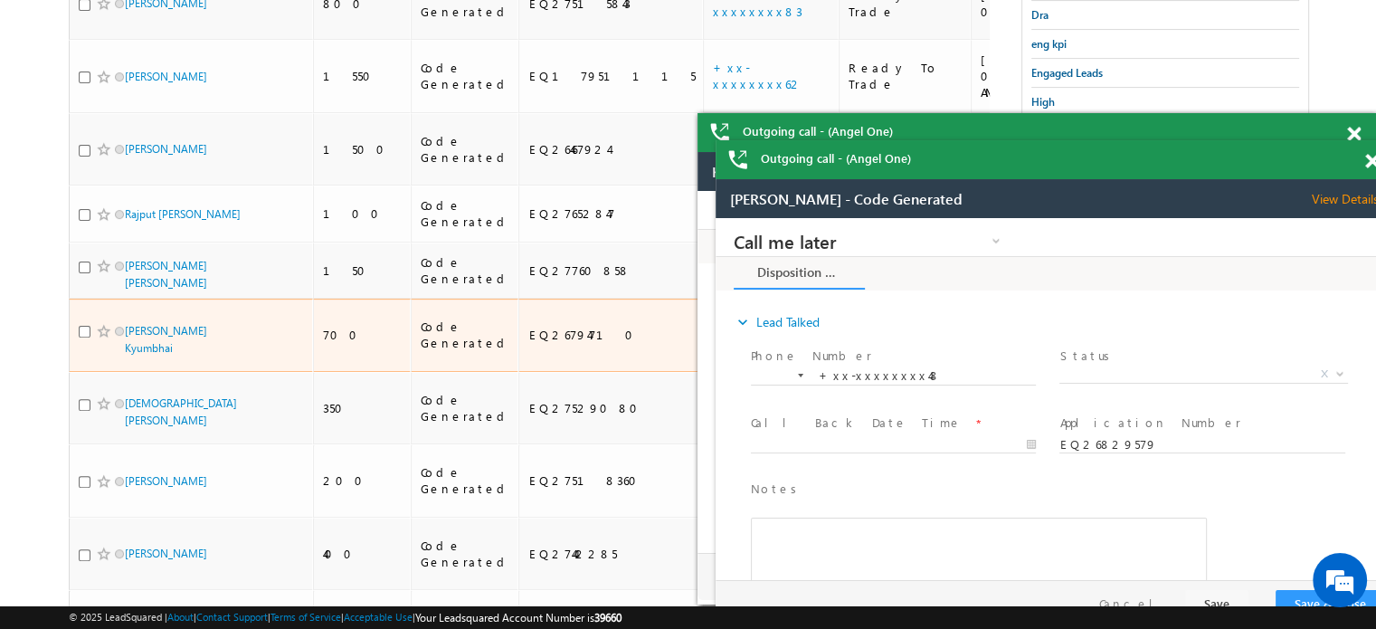
click at [713, 318] on link "+xx-xxxxxxxx83" at bounding box center [758, 334] width 90 height 32
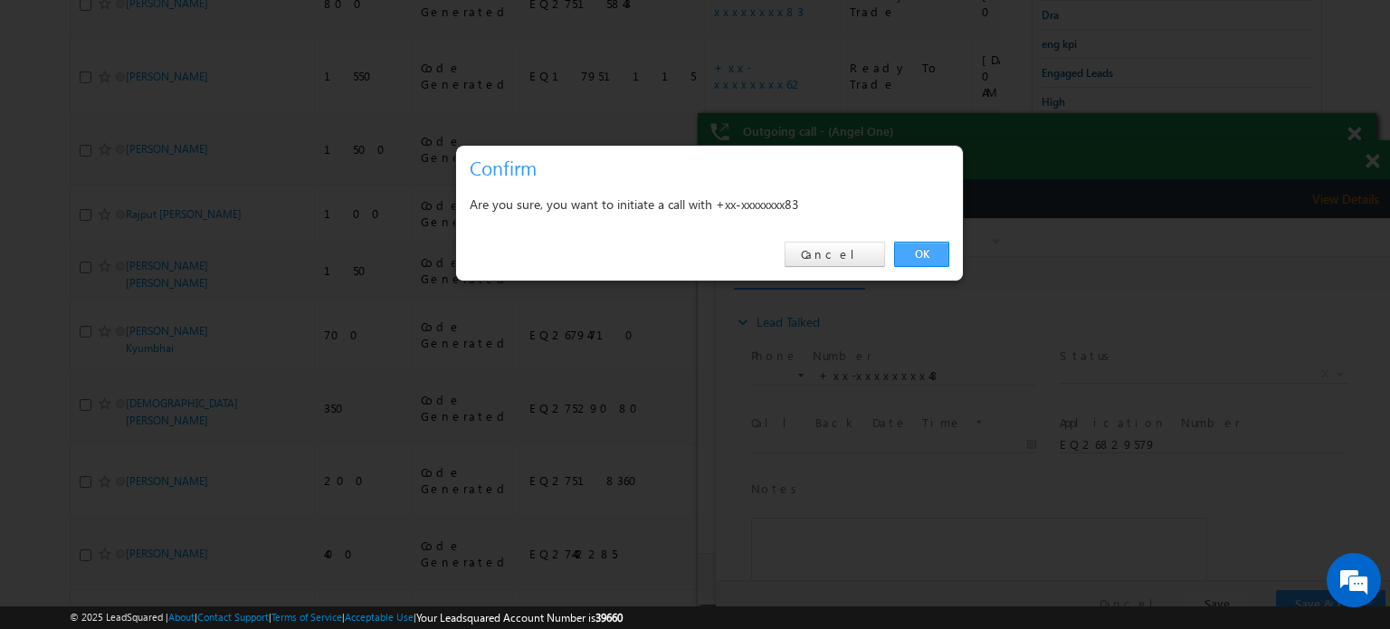
click at [909, 252] on link "OK" at bounding box center [921, 254] width 55 height 25
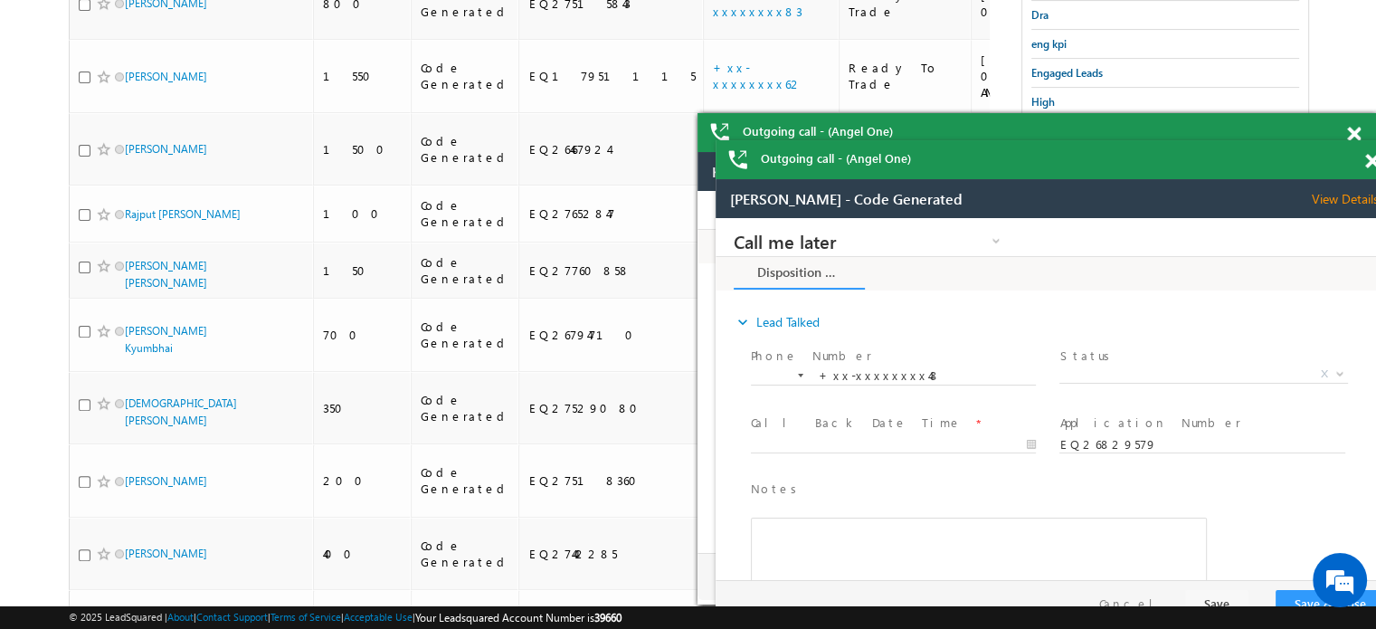
scroll to position [0, 0]
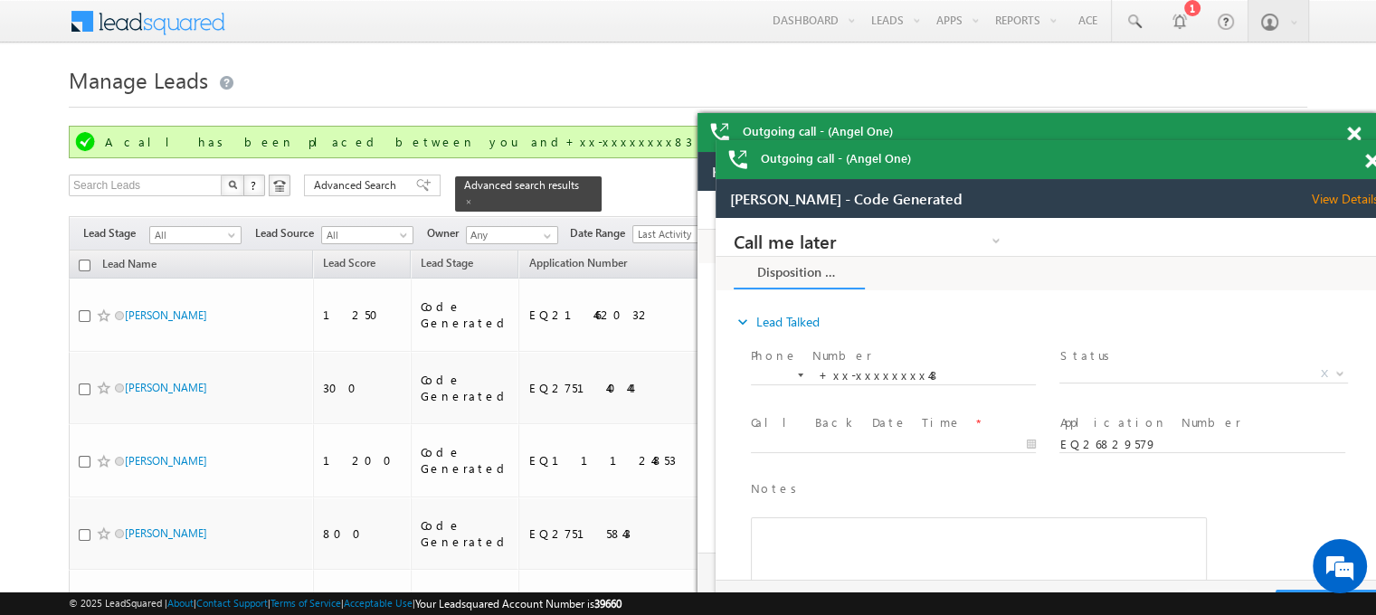
click at [1371, 163] on span at bounding box center [1372, 161] width 14 height 15
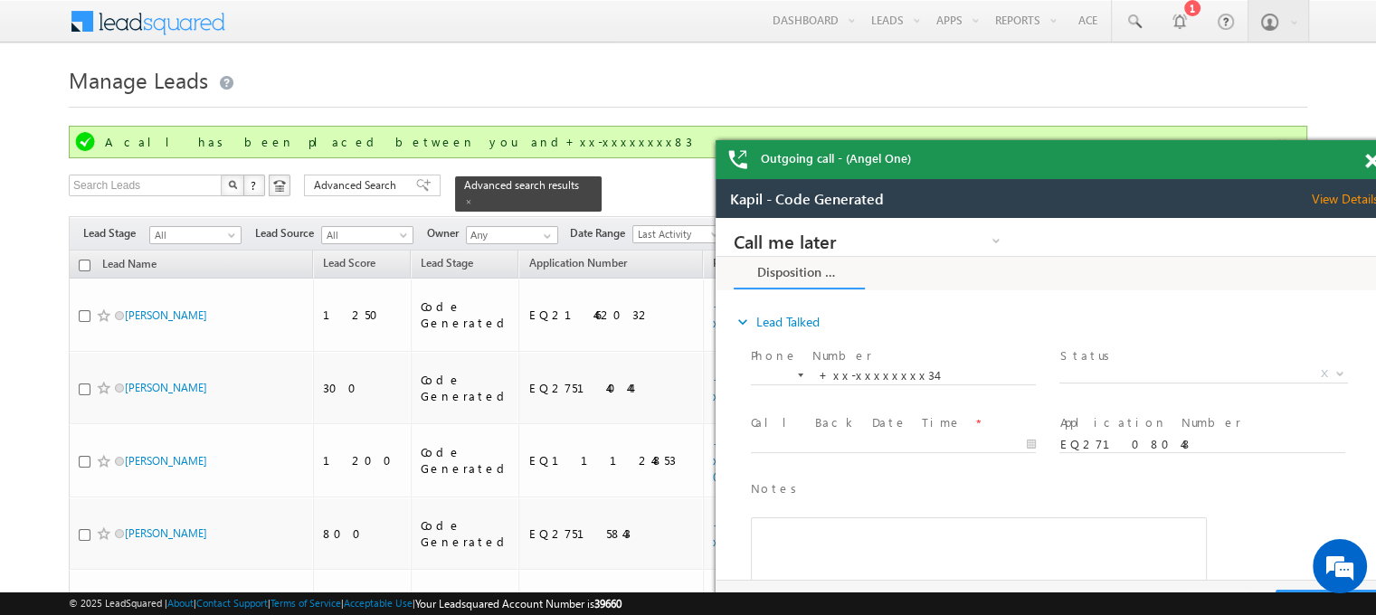
click at [1371, 163] on span at bounding box center [1372, 161] width 14 height 15
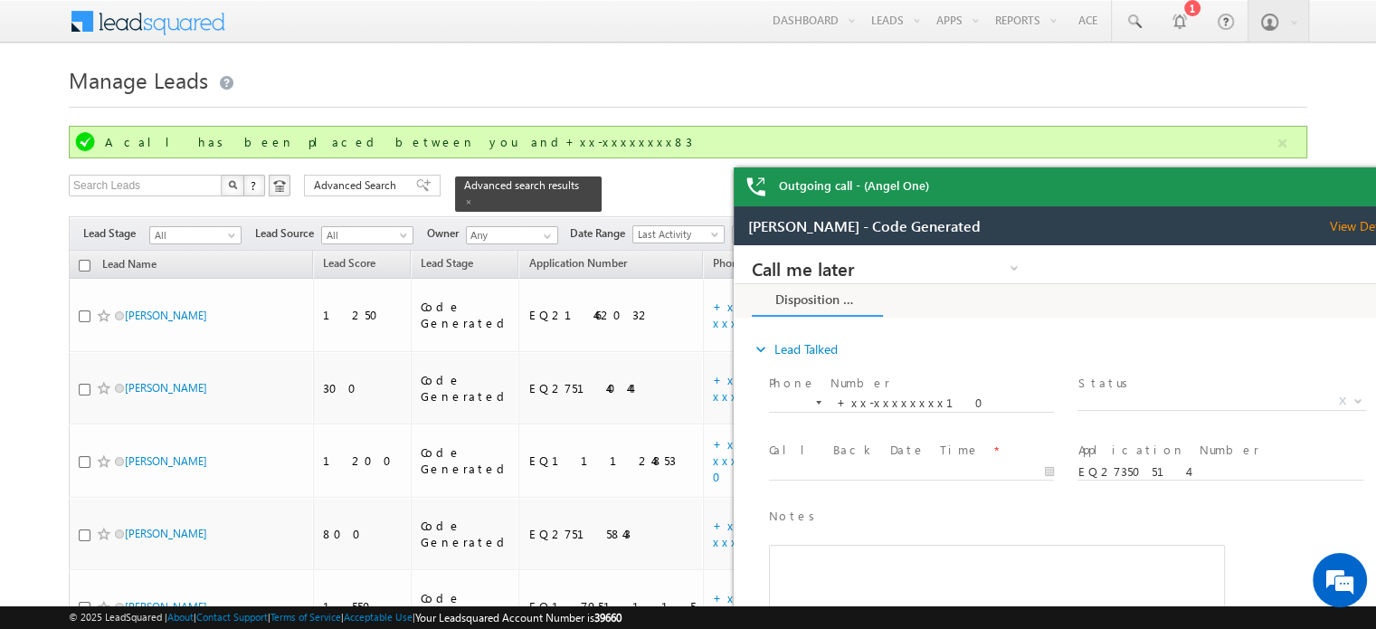
drag, startPoint x: 1309, startPoint y: 214, endPoint x: 1932, endPoint y: 397, distance: 649.6
click at [1199, 206] on html "Prakash kumar - Code Generated View Details Change Lead View Details Change Opp…" at bounding box center [1073, 432] width 679 height 452
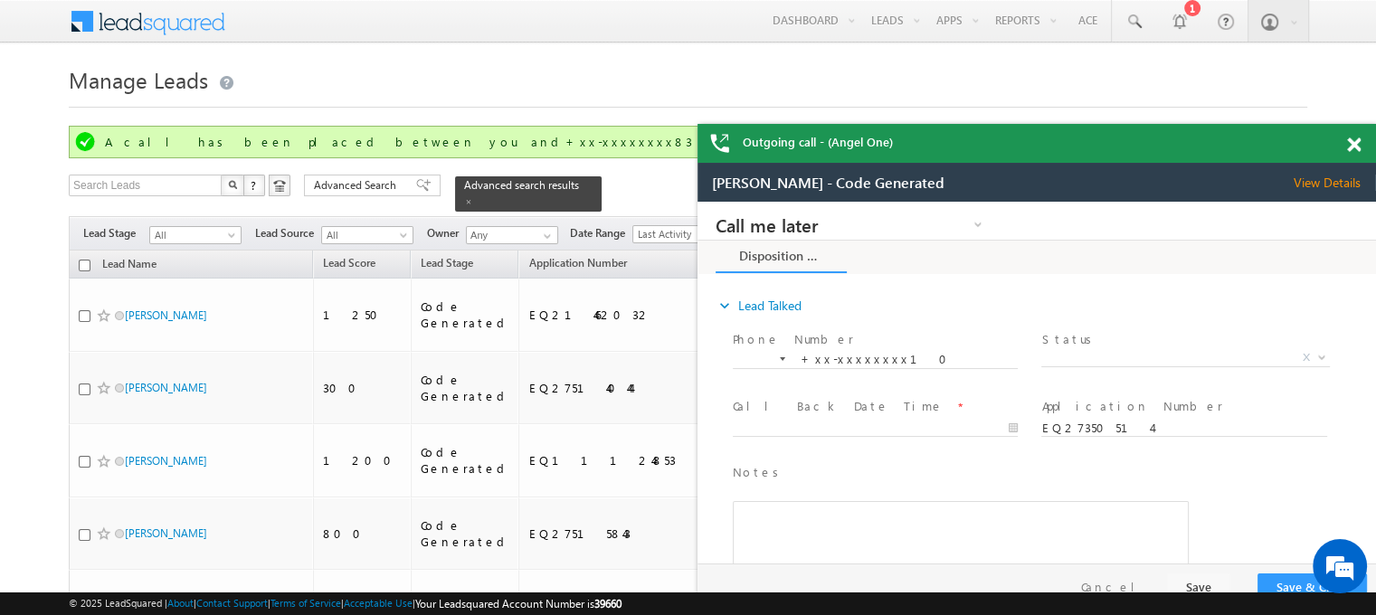
drag, startPoint x: 1694, startPoint y: 342, endPoint x: 903, endPoint y: 200, distance: 803.3
click at [1353, 138] on span at bounding box center [1354, 145] width 14 height 15
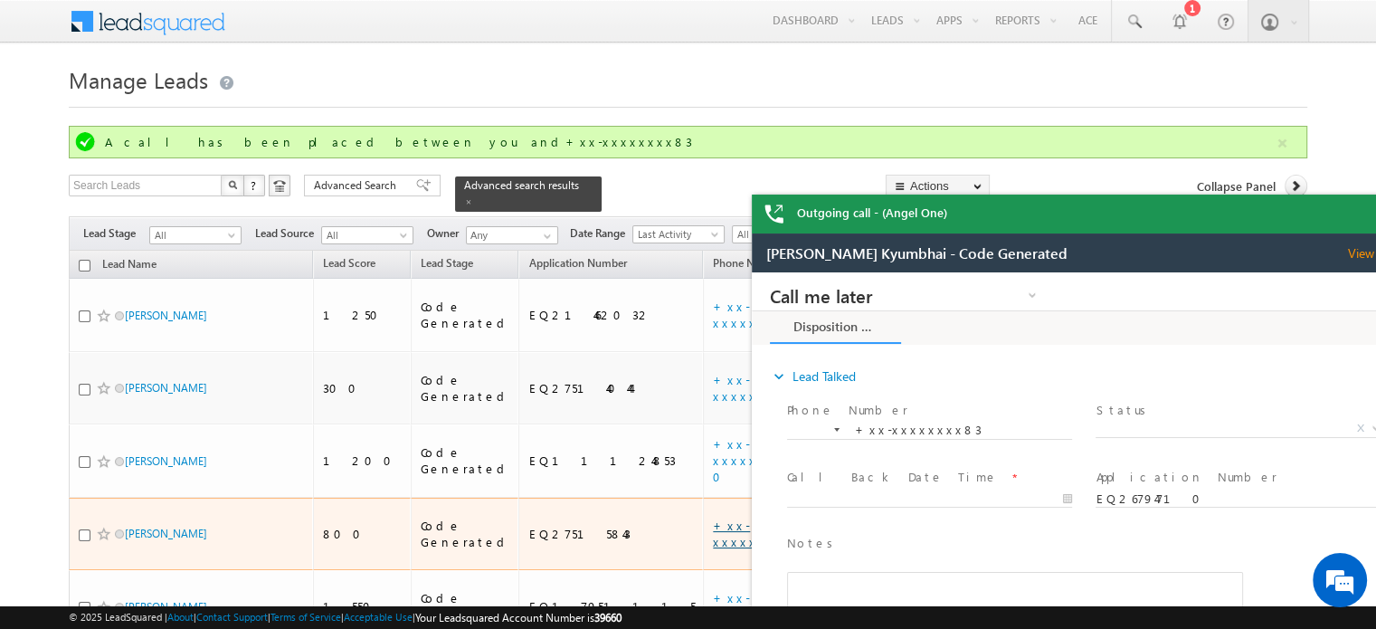
click at [713, 517] on link "+xx-xxxxxxxx83" at bounding box center [758, 533] width 90 height 32
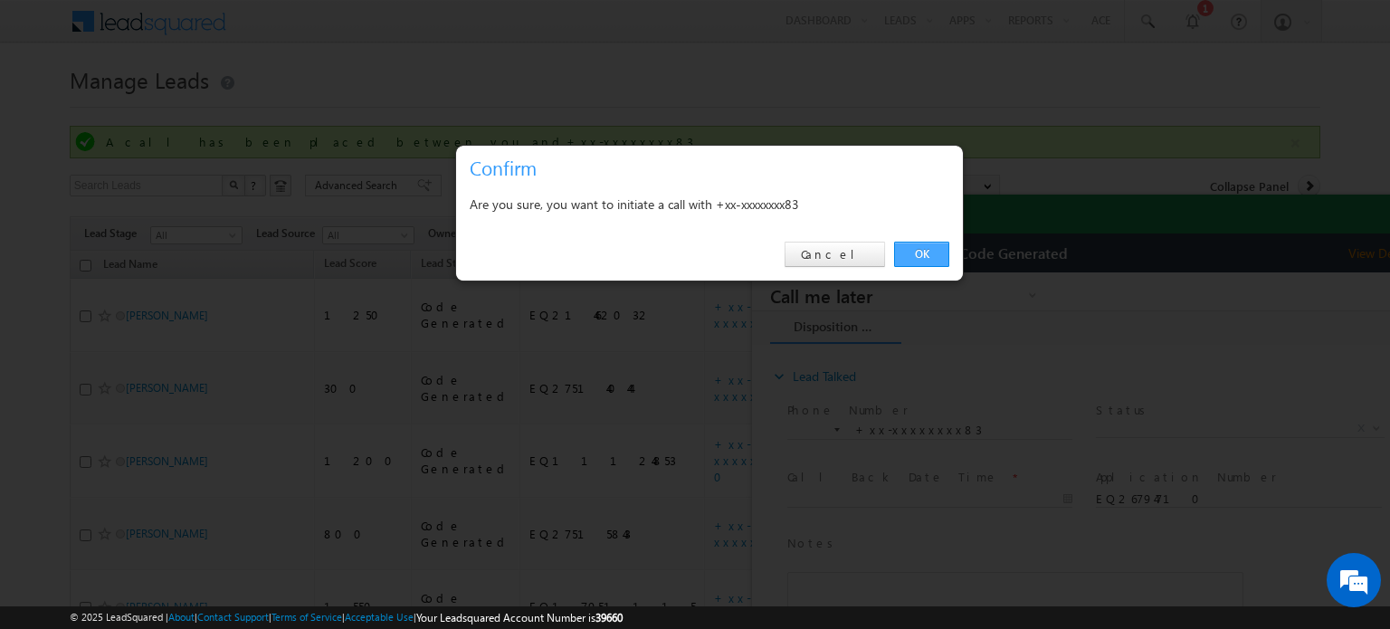
click at [929, 252] on link "OK" at bounding box center [921, 254] width 55 height 25
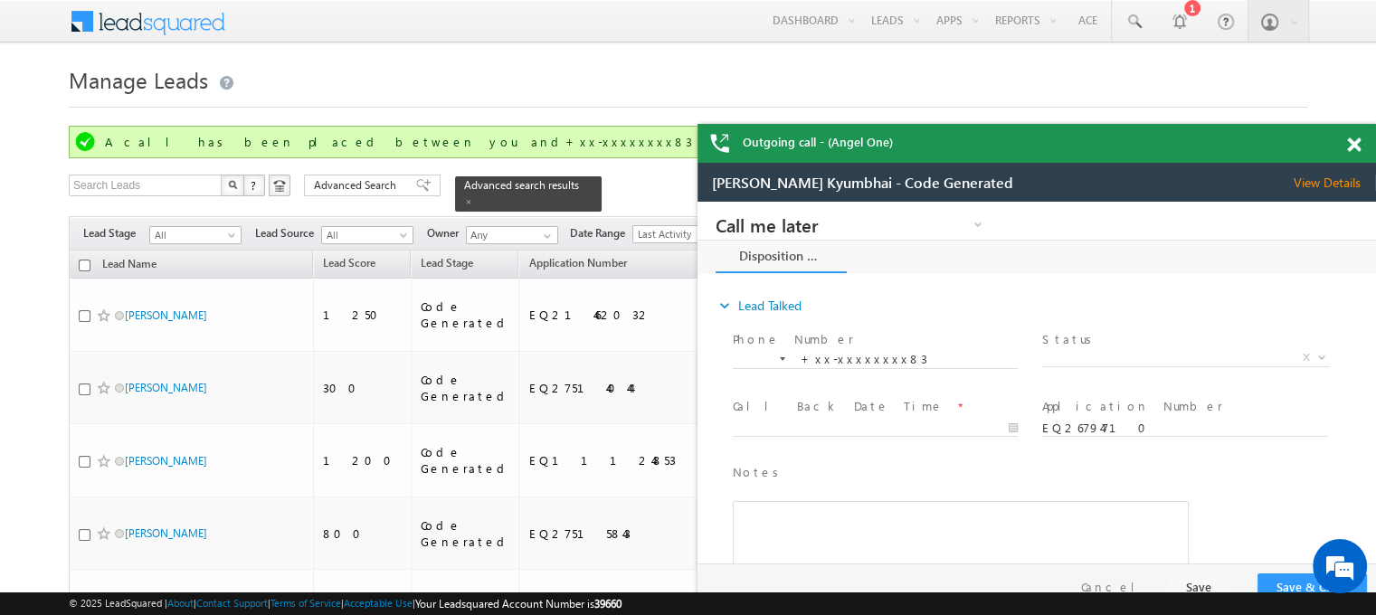
drag, startPoint x: 1998, startPoint y: 419, endPoint x: 1203, endPoint y: 220, distance: 819.7
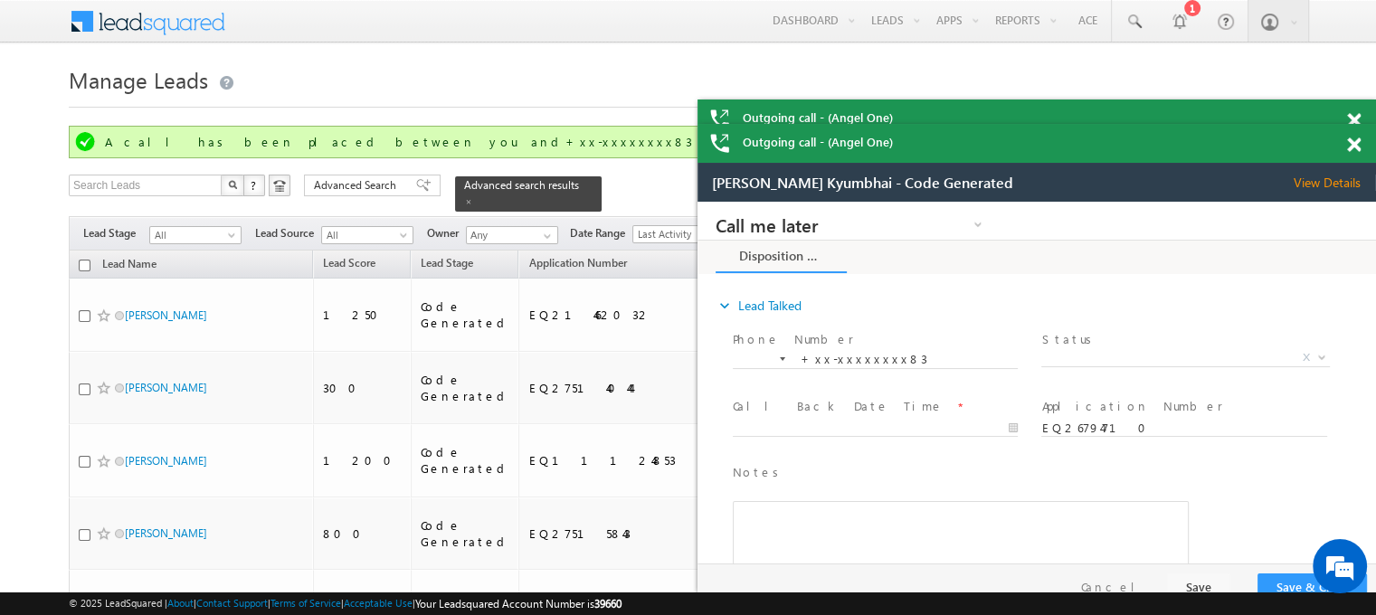
click at [1358, 147] on span at bounding box center [1354, 145] width 14 height 15
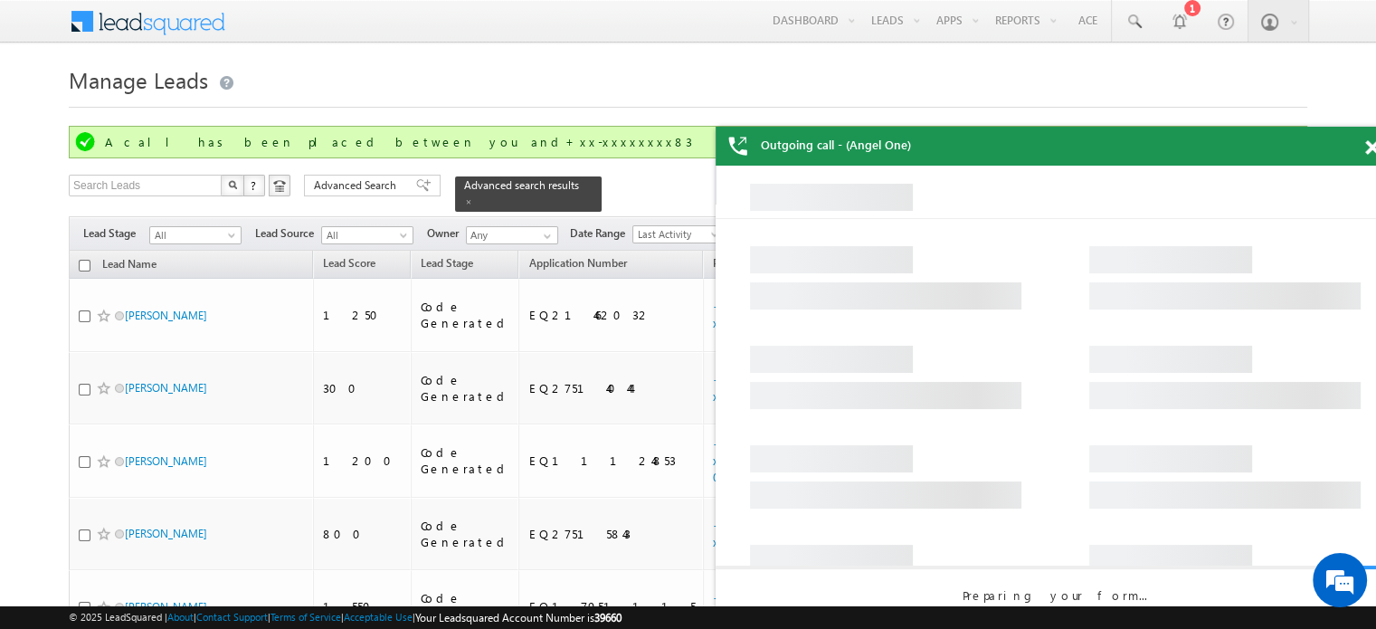
click at [1369, 147] on span at bounding box center [1372, 147] width 14 height 15
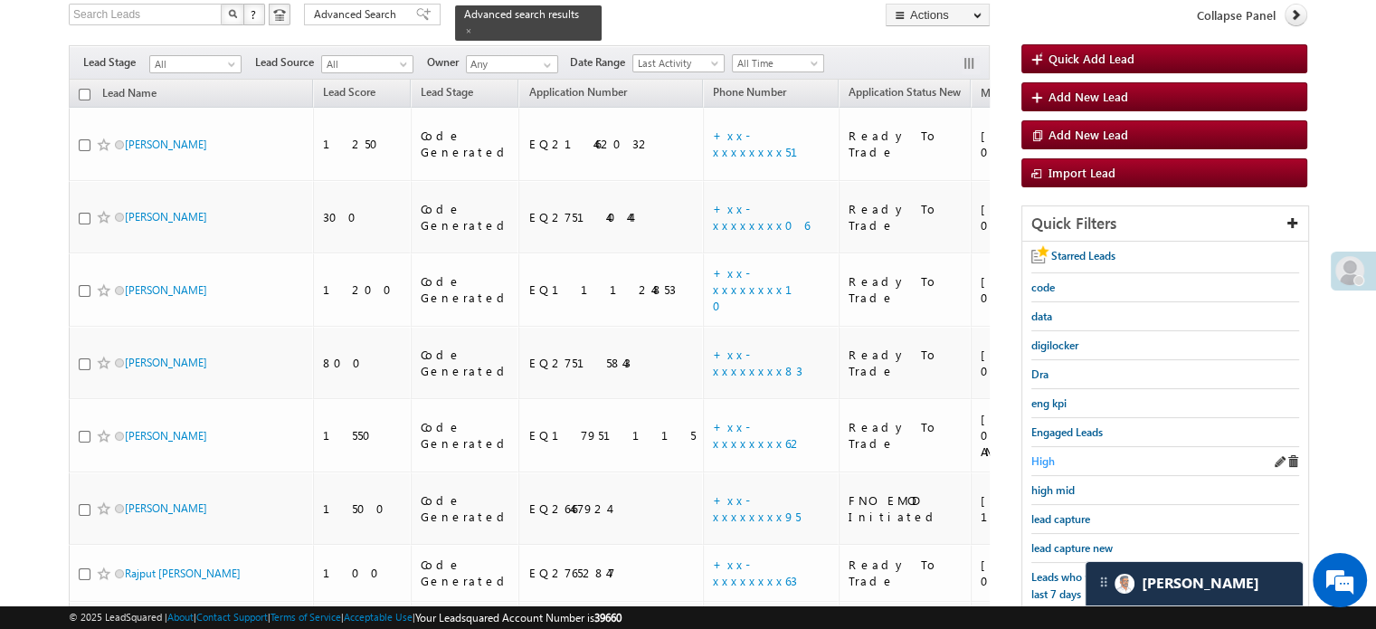
scroll to position [181, 0]
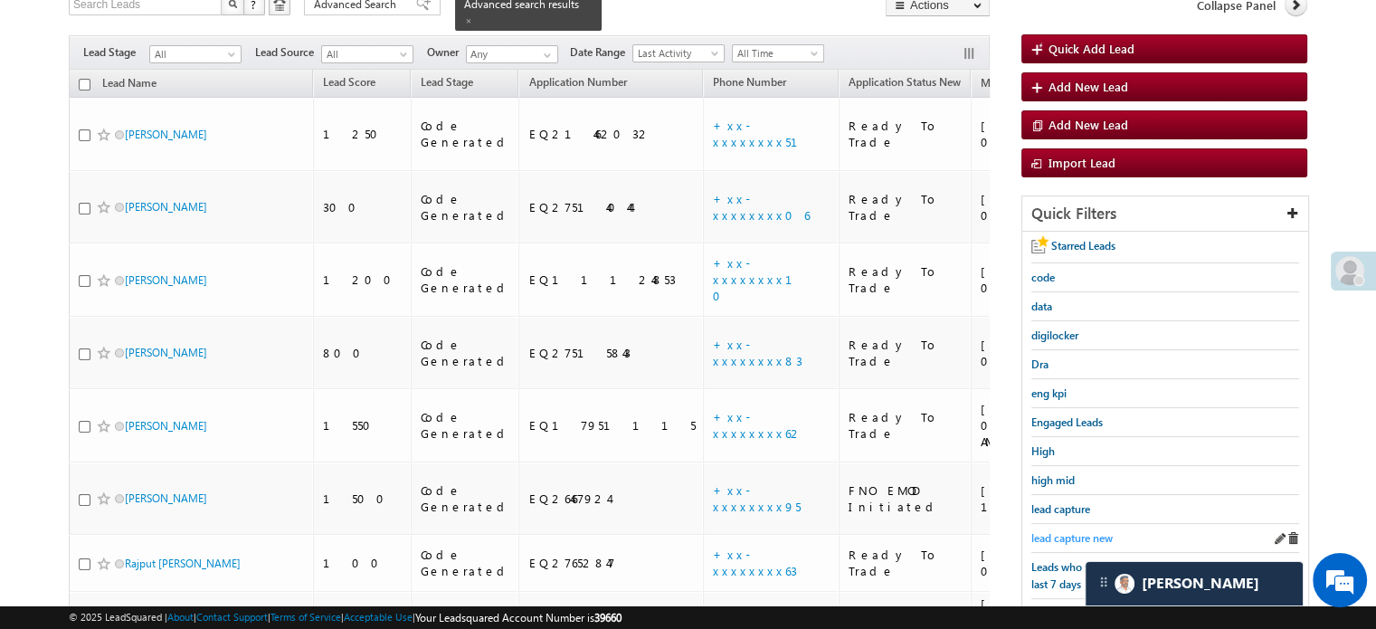
click at [1054, 531] on span "lead capture new" at bounding box center [1071, 538] width 81 height 14
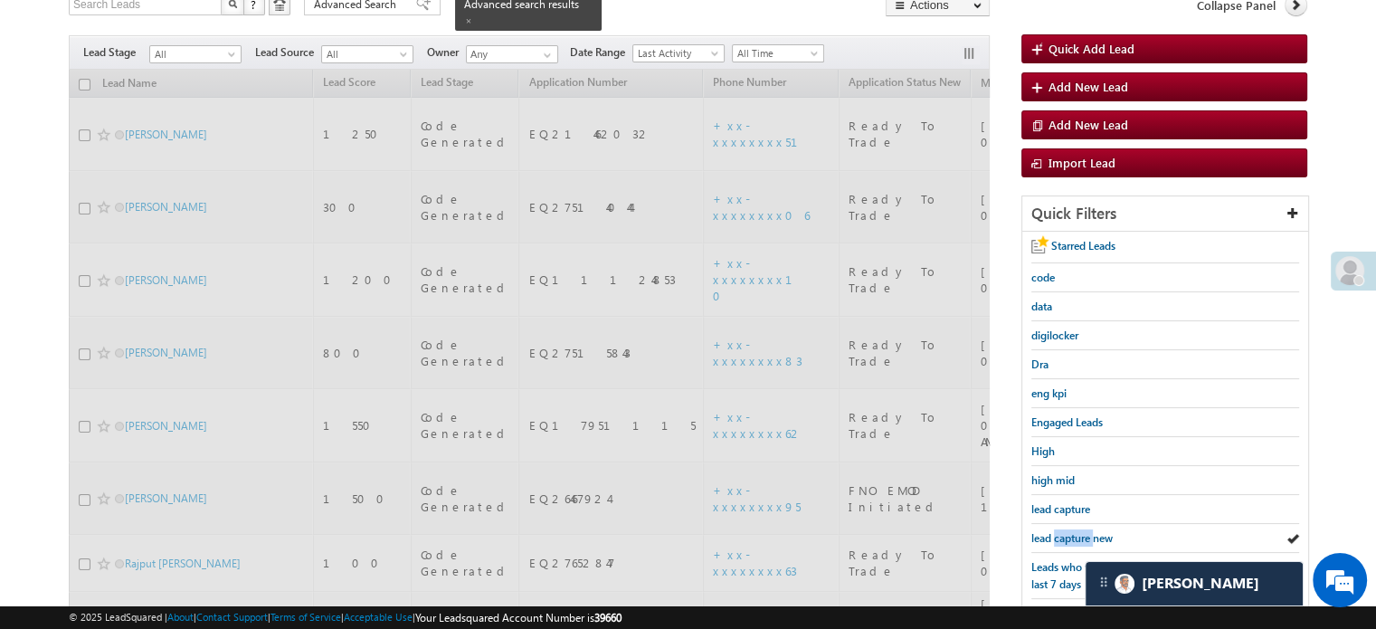
click at [1054, 531] on span "lead capture new" at bounding box center [1071, 538] width 81 height 14
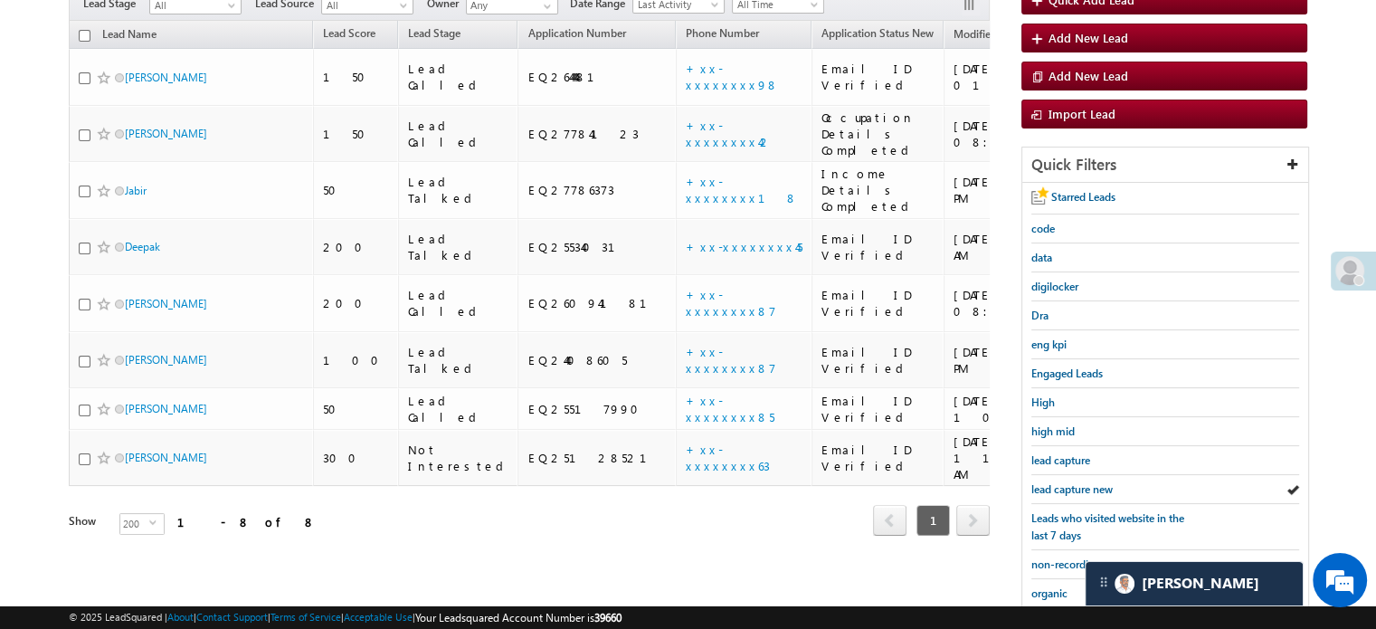
scroll to position [132, 0]
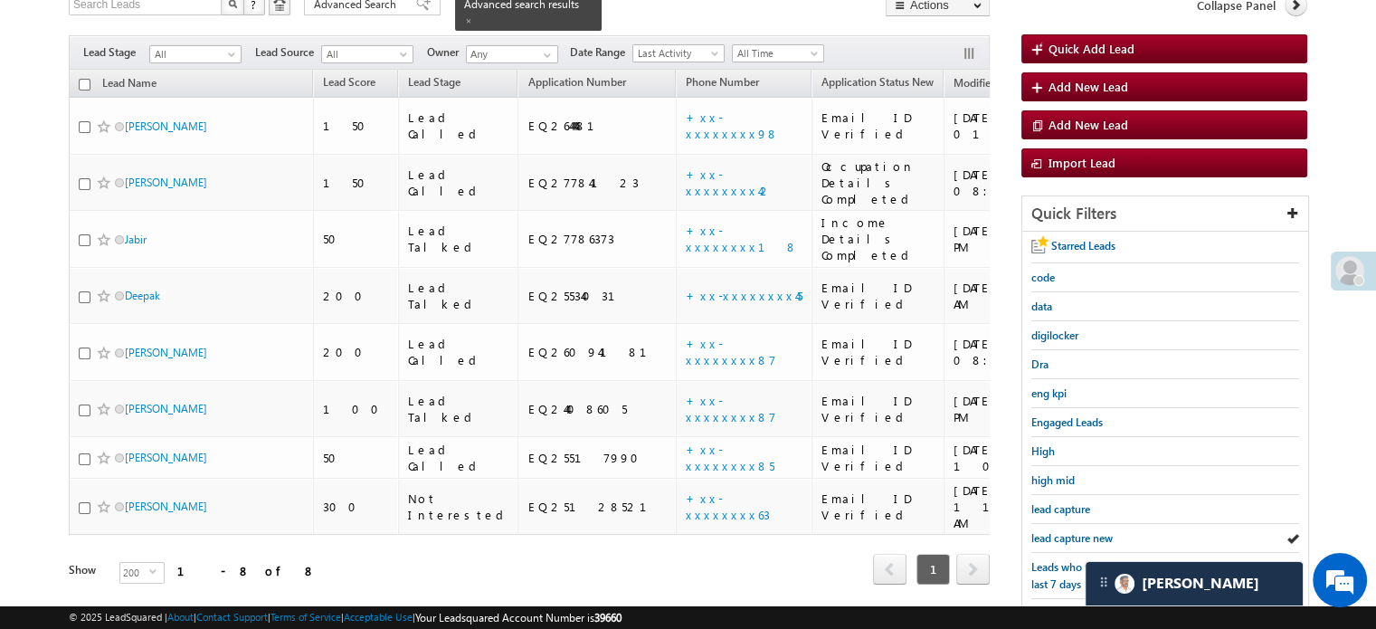
click at [1054, 531] on span "lead capture new" at bounding box center [1071, 538] width 81 height 14
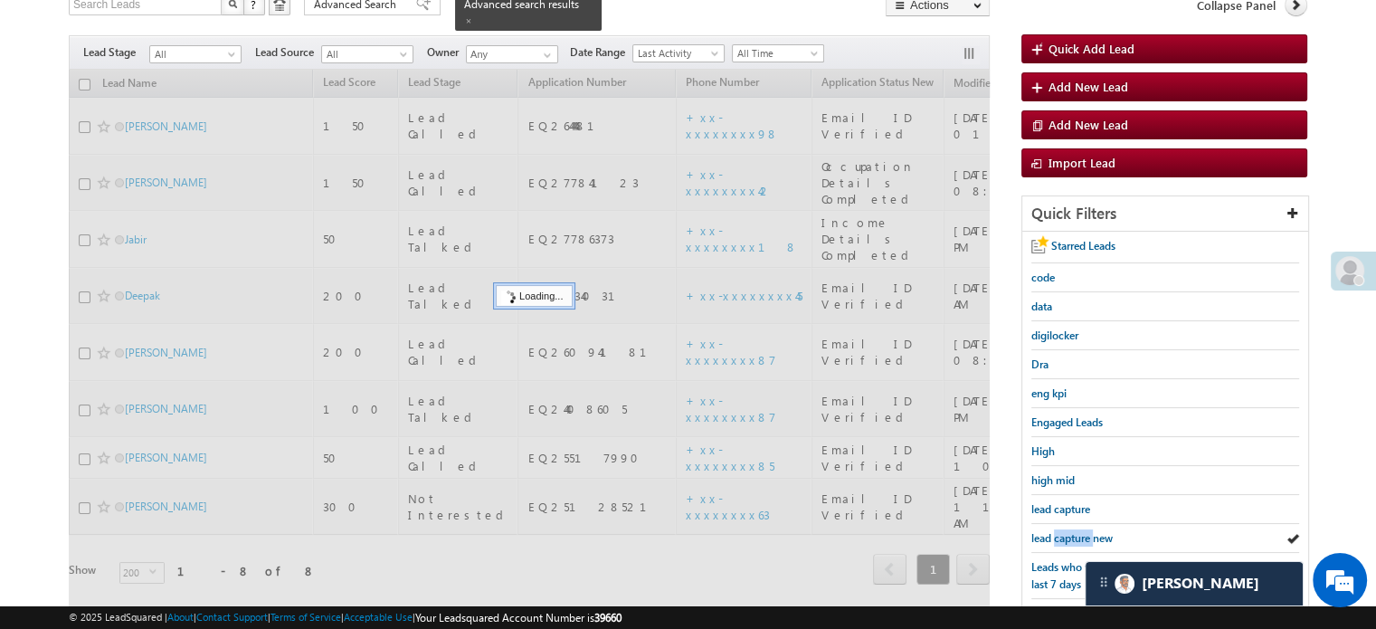
click at [1054, 531] on span "lead capture new" at bounding box center [1071, 538] width 81 height 14
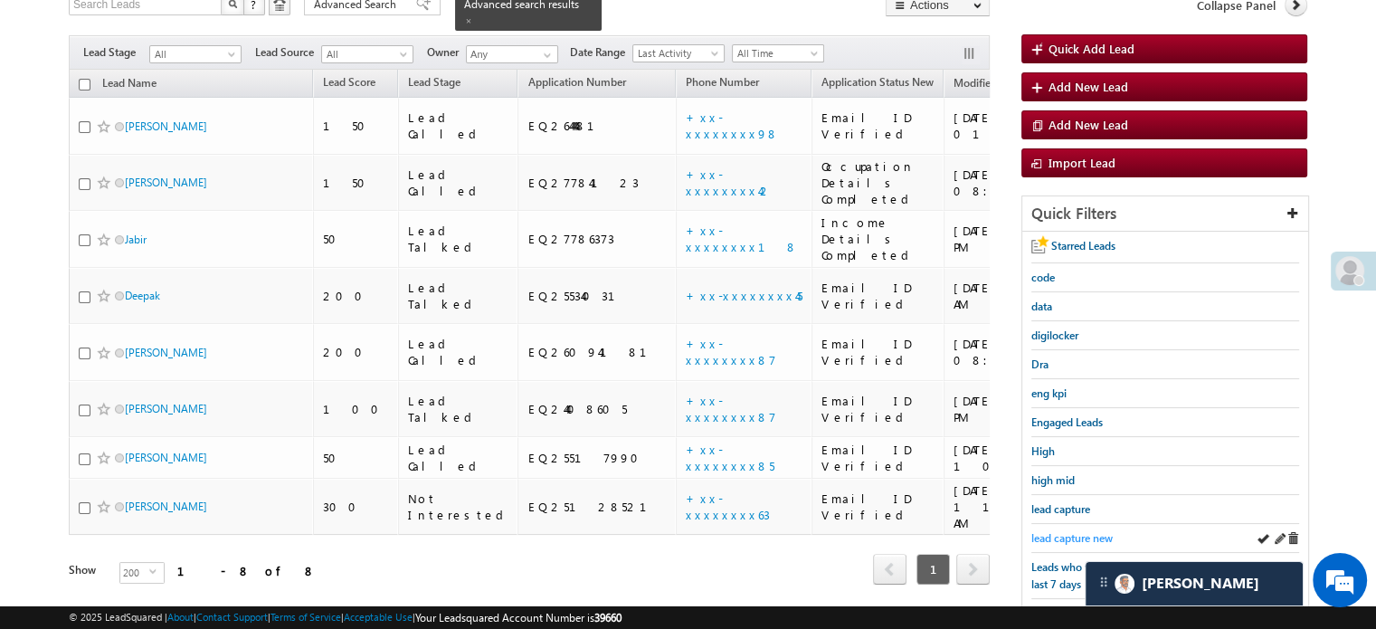
click at [1078, 531] on span "lead capture new" at bounding box center [1071, 538] width 81 height 14
click at [1066, 531] on span "lead capture new" at bounding box center [1071, 538] width 81 height 14
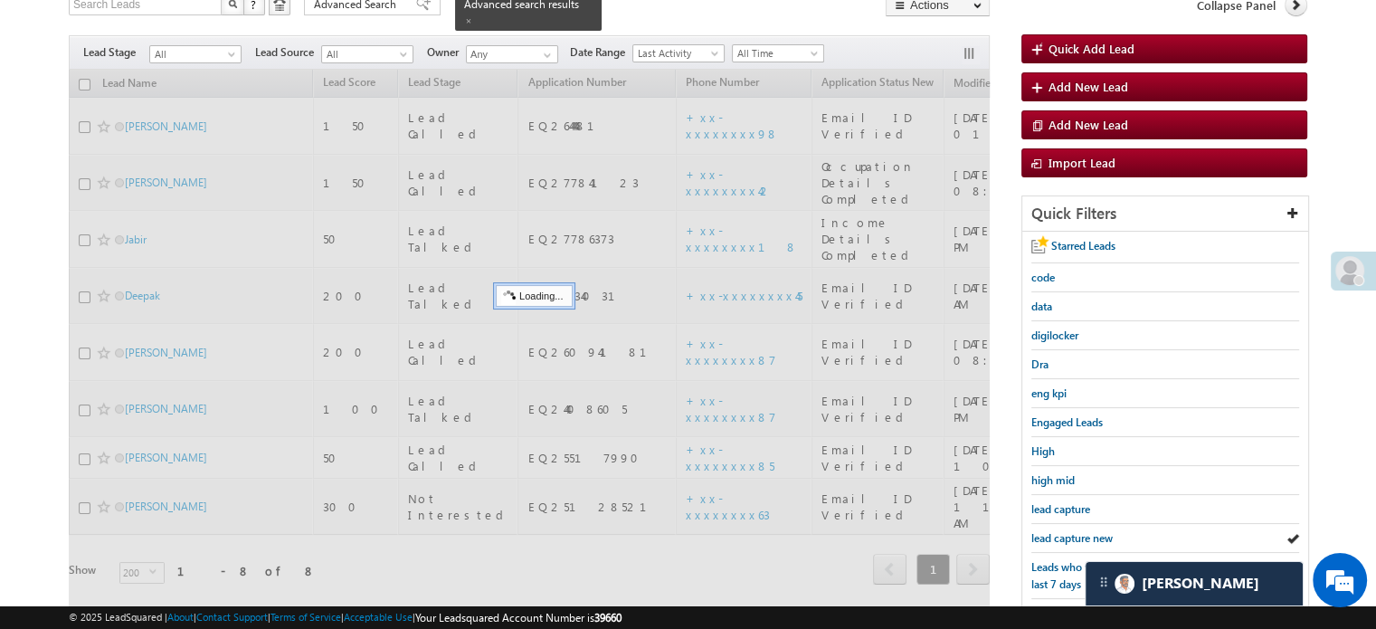
click at [1066, 531] on span "lead capture new" at bounding box center [1071, 538] width 81 height 14
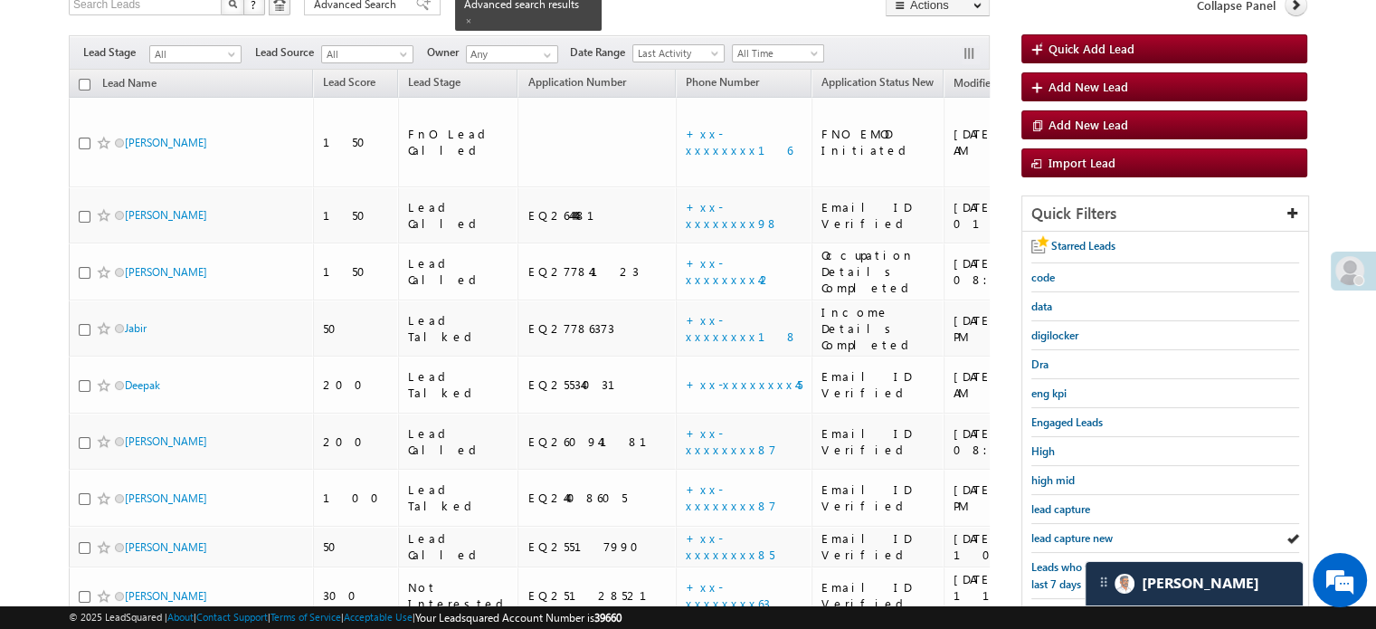
click at [1066, 531] on span "lead capture new" at bounding box center [1071, 538] width 81 height 14
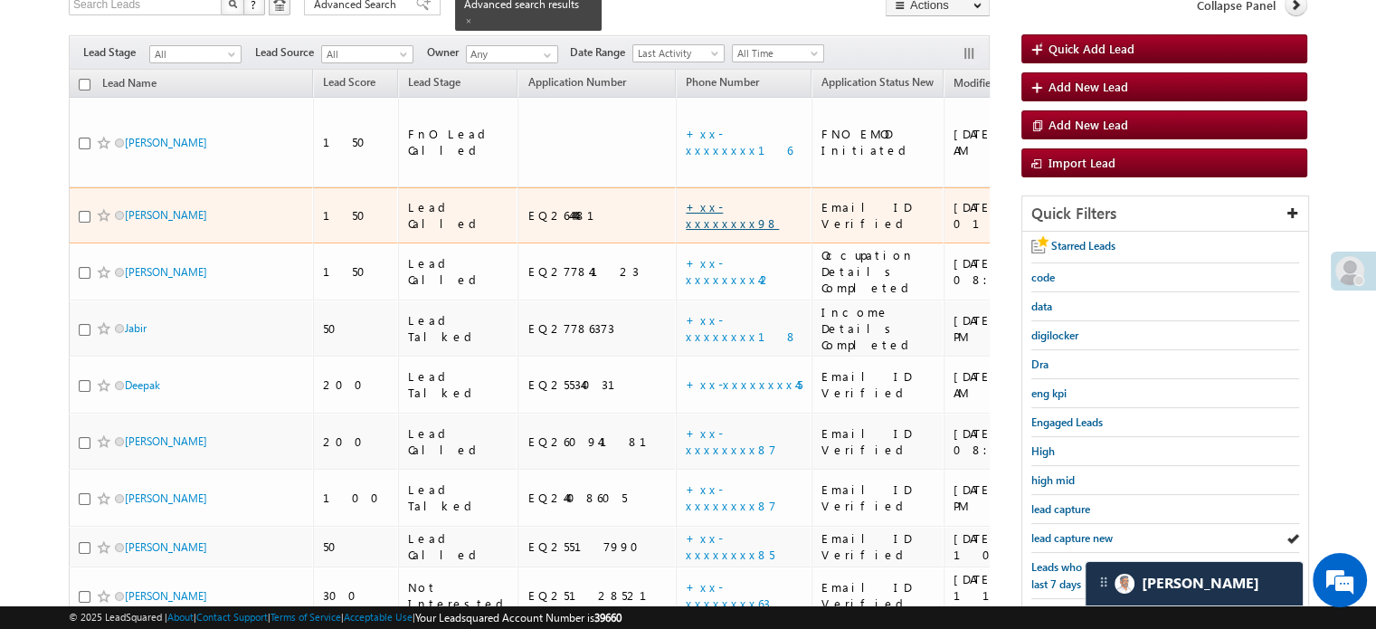
click at [686, 199] on link "+xx-xxxxxxxx98" at bounding box center [732, 215] width 93 height 32
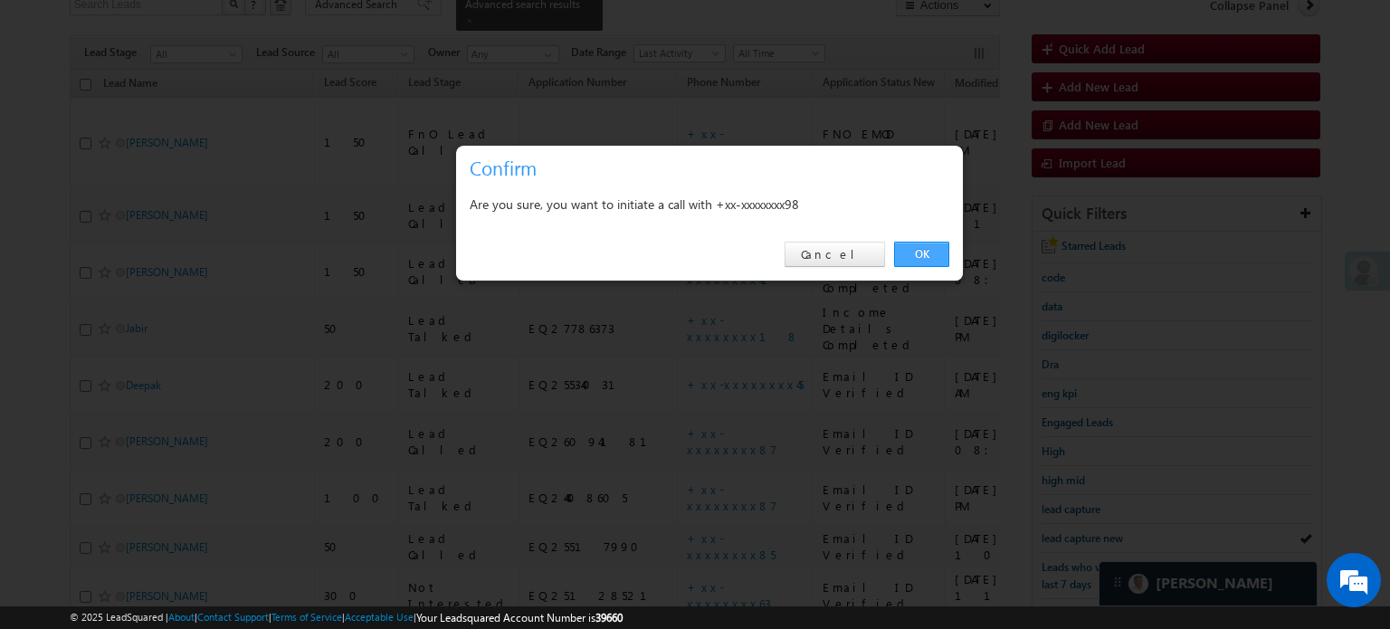
click at [918, 254] on link "OK" at bounding box center [921, 254] width 55 height 25
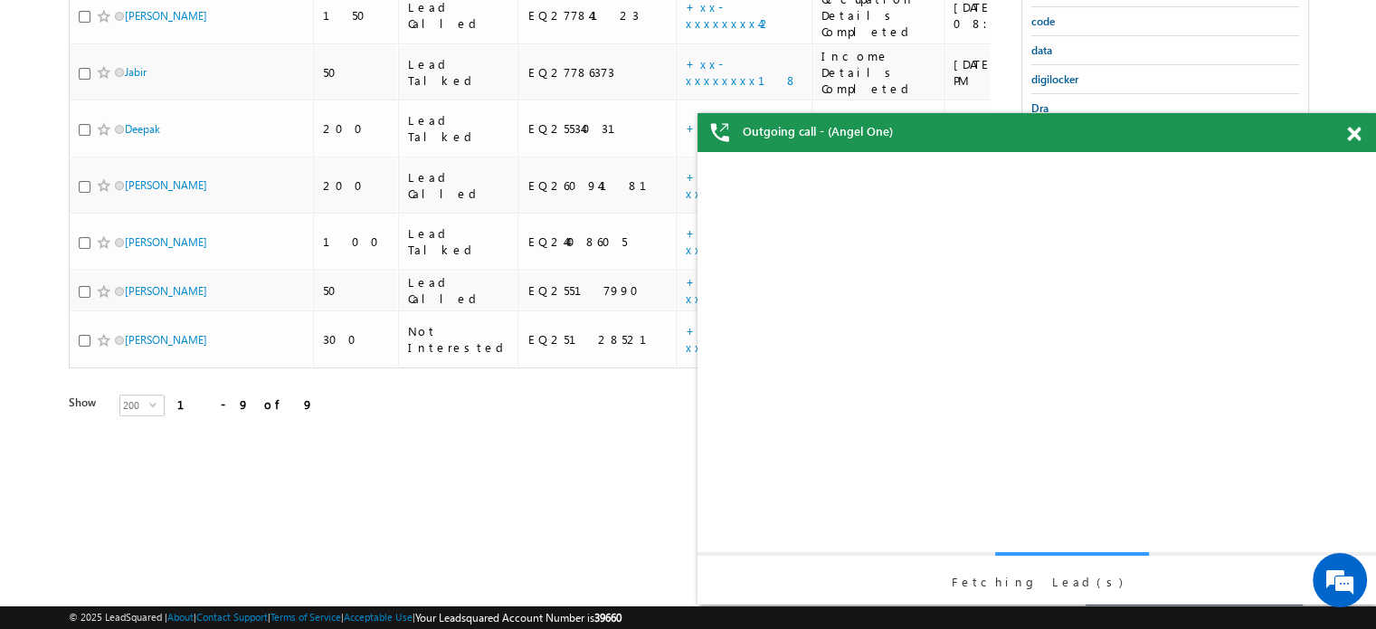
scroll to position [256, 0]
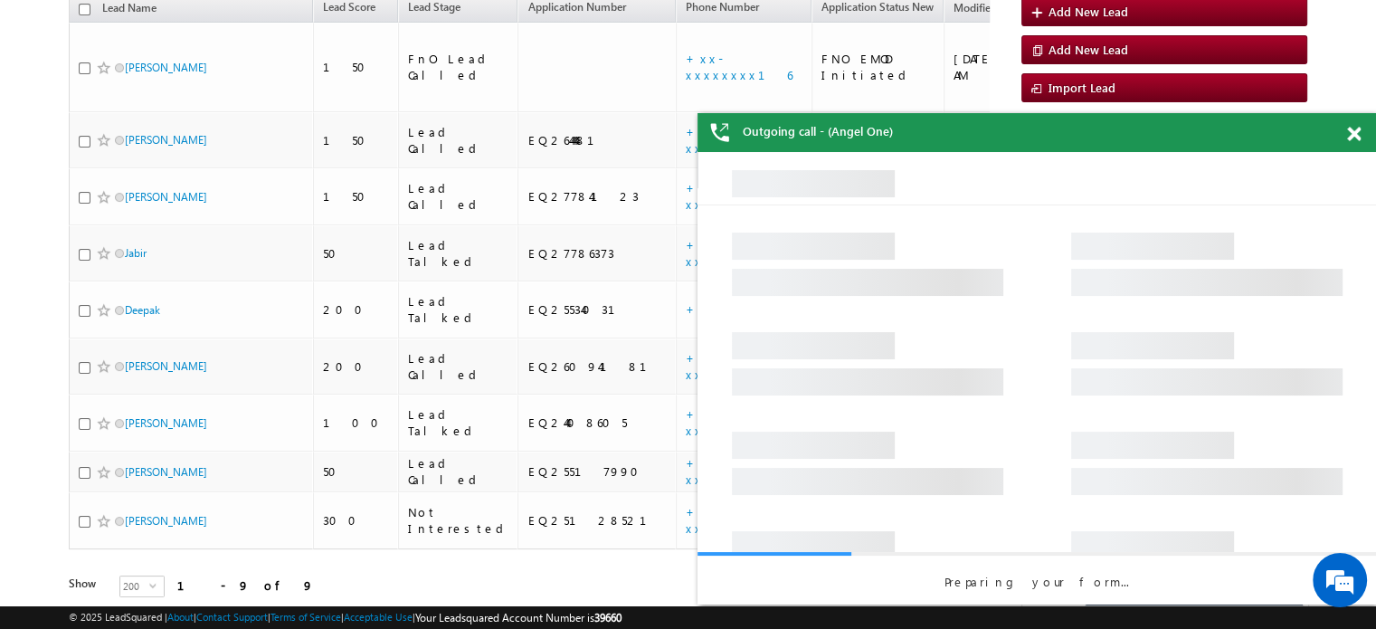
click at [1348, 128] on span at bounding box center [1354, 134] width 14 height 15
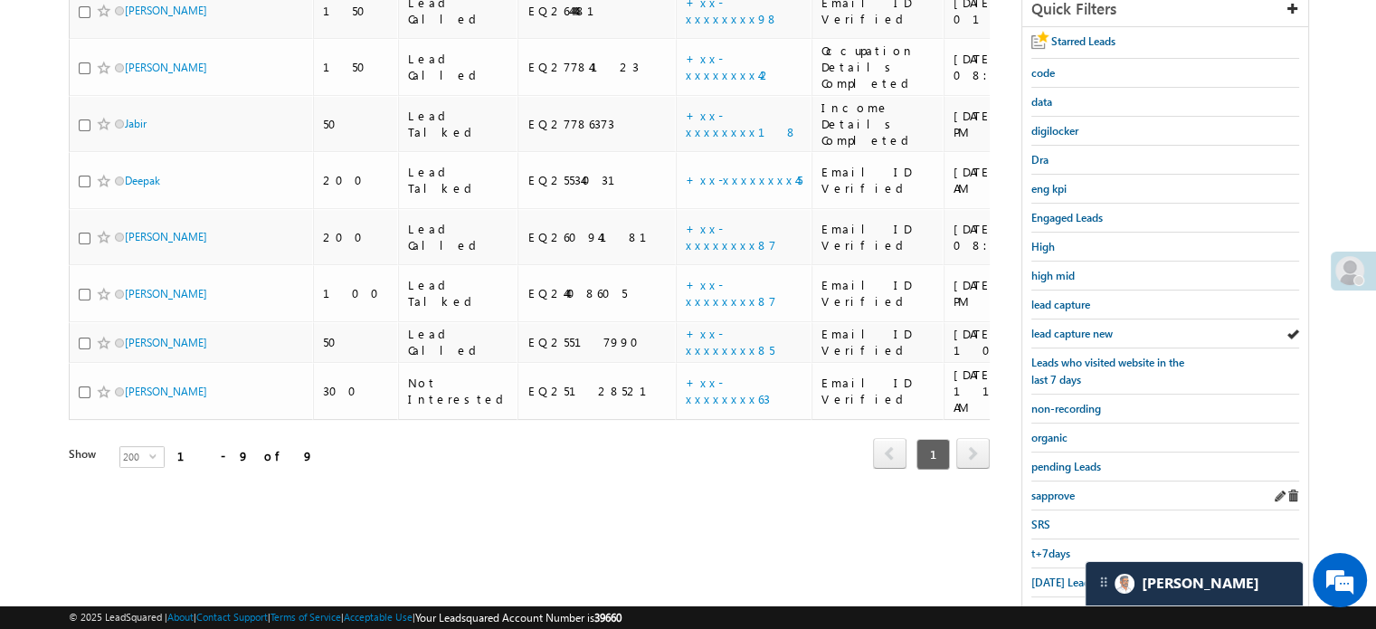
scroll to position [437, 0]
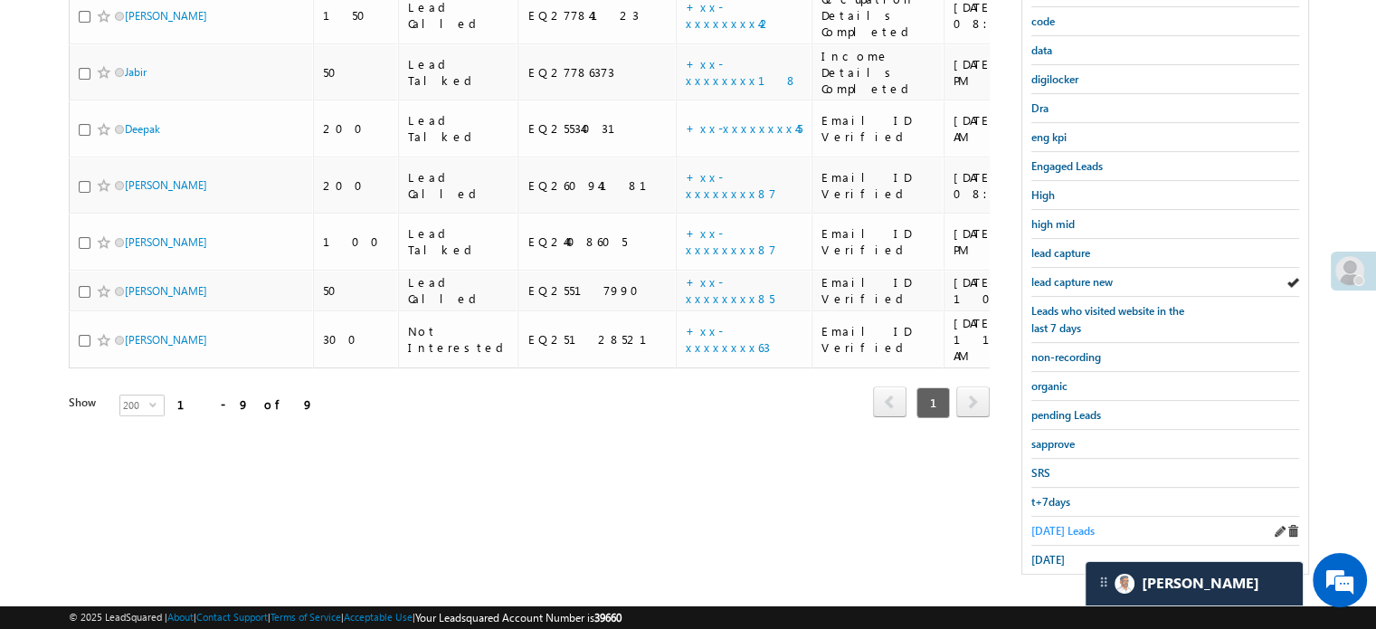
click at [1049, 524] on span "Today's Leads" at bounding box center [1062, 531] width 63 height 14
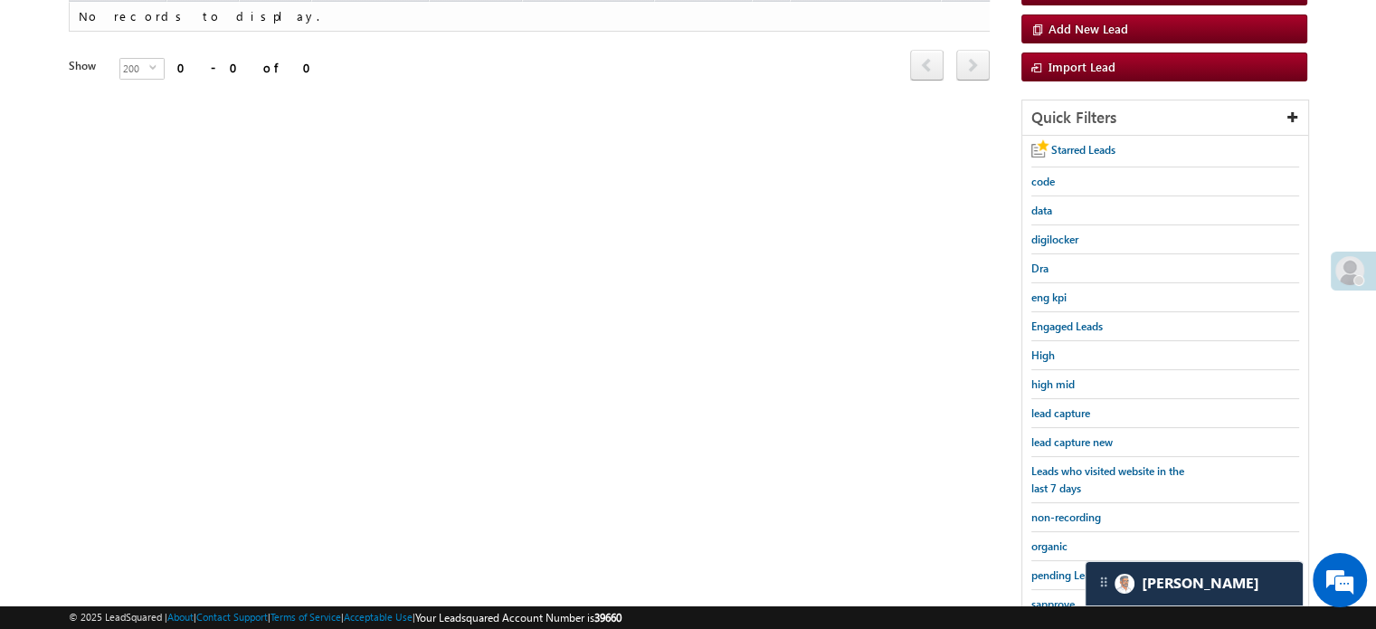
scroll to position [388, 0]
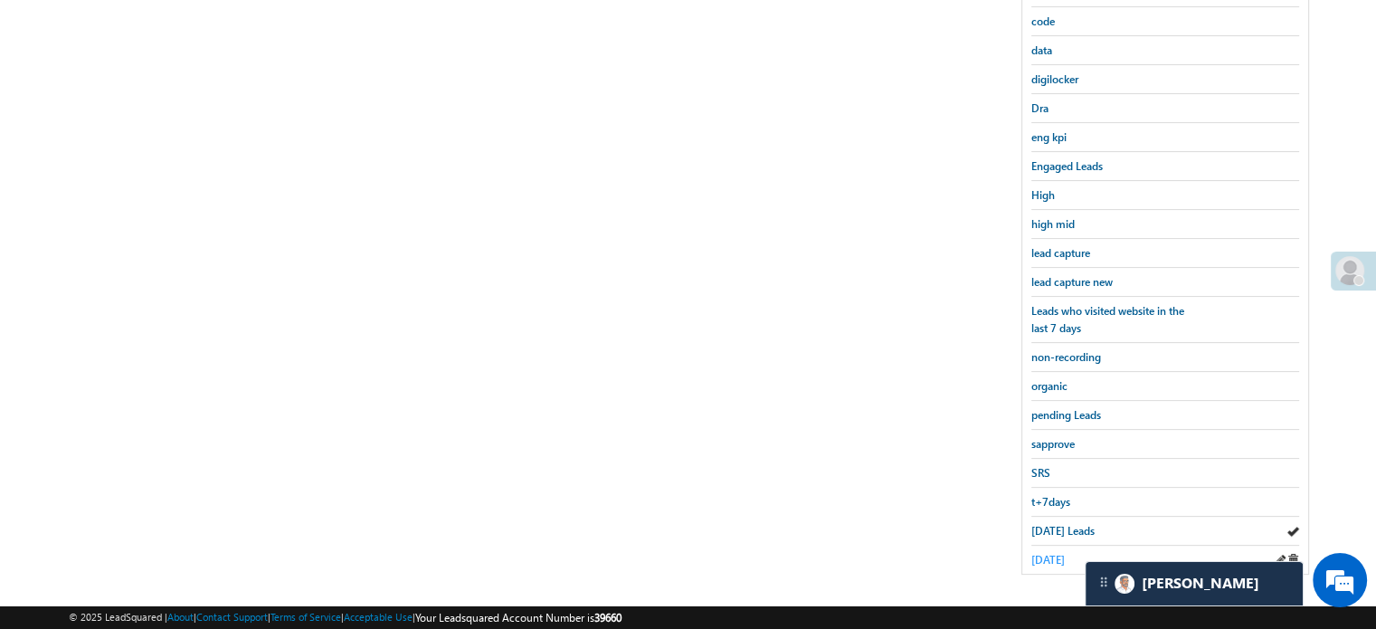
click at [1032, 553] on span "yesterday" at bounding box center [1047, 560] width 33 height 14
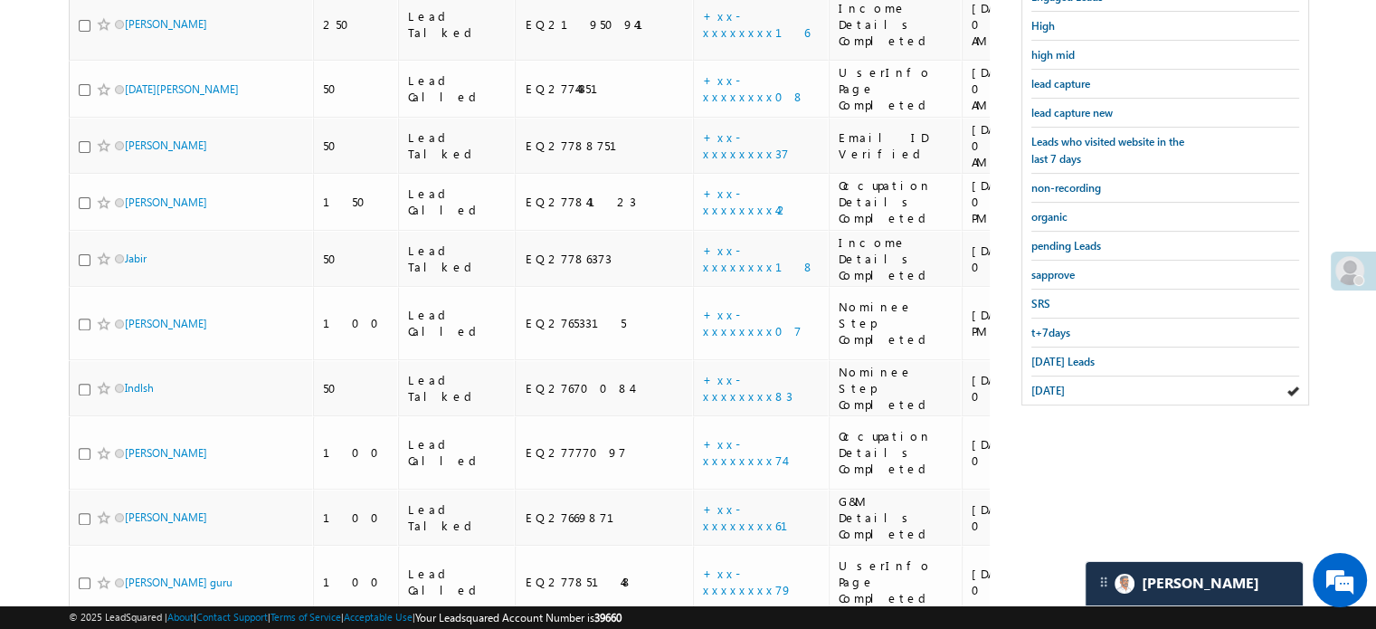
scroll to position [569, 0]
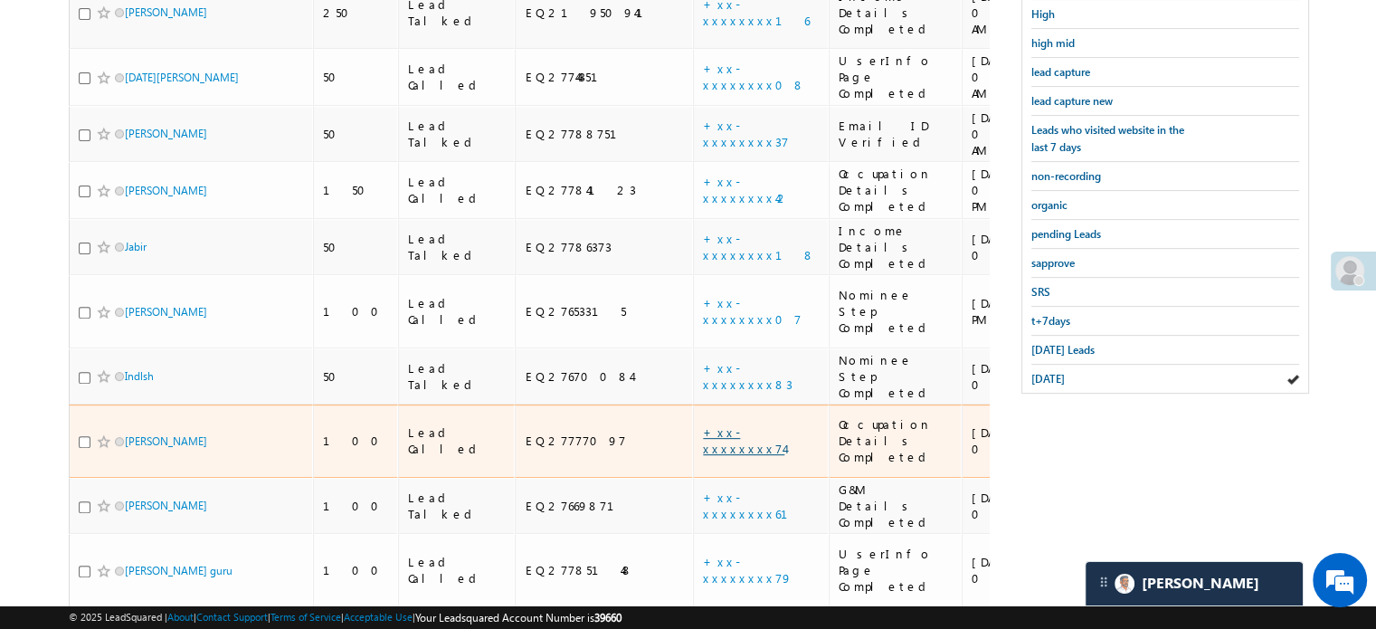
click at [703, 424] on link "+xx-xxxxxxxx74" at bounding box center [743, 440] width 81 height 32
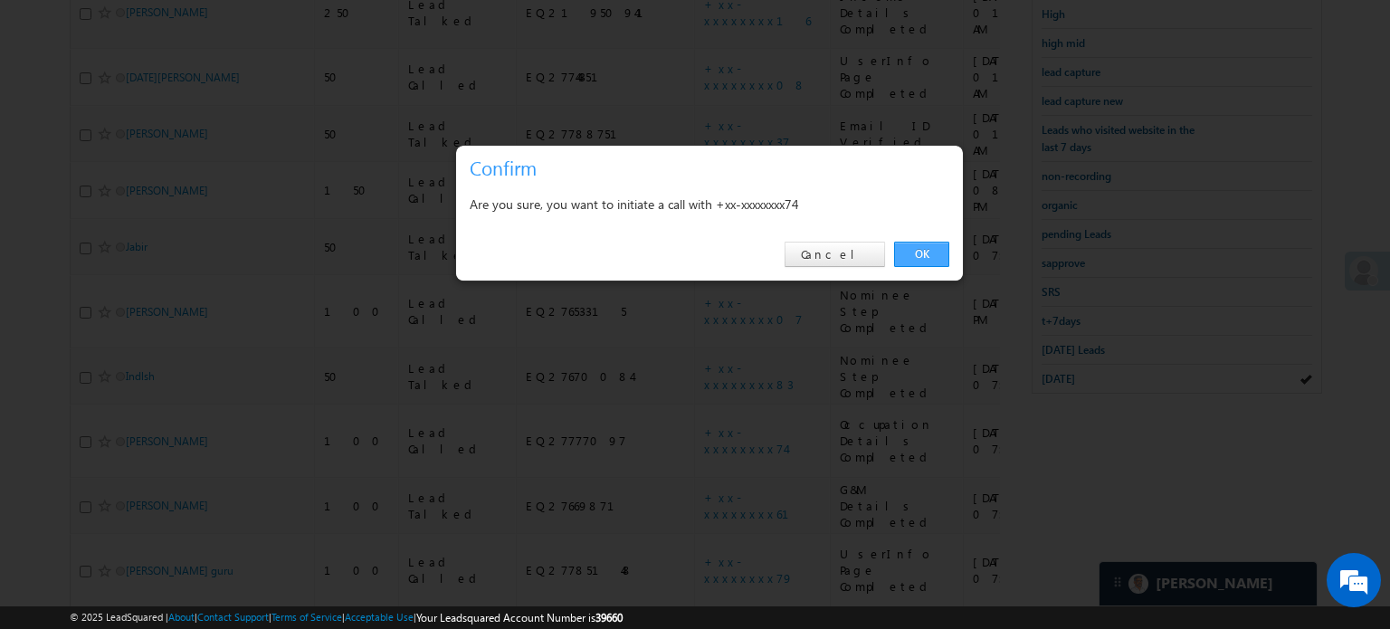
click at [940, 256] on link "OK" at bounding box center [921, 254] width 55 height 25
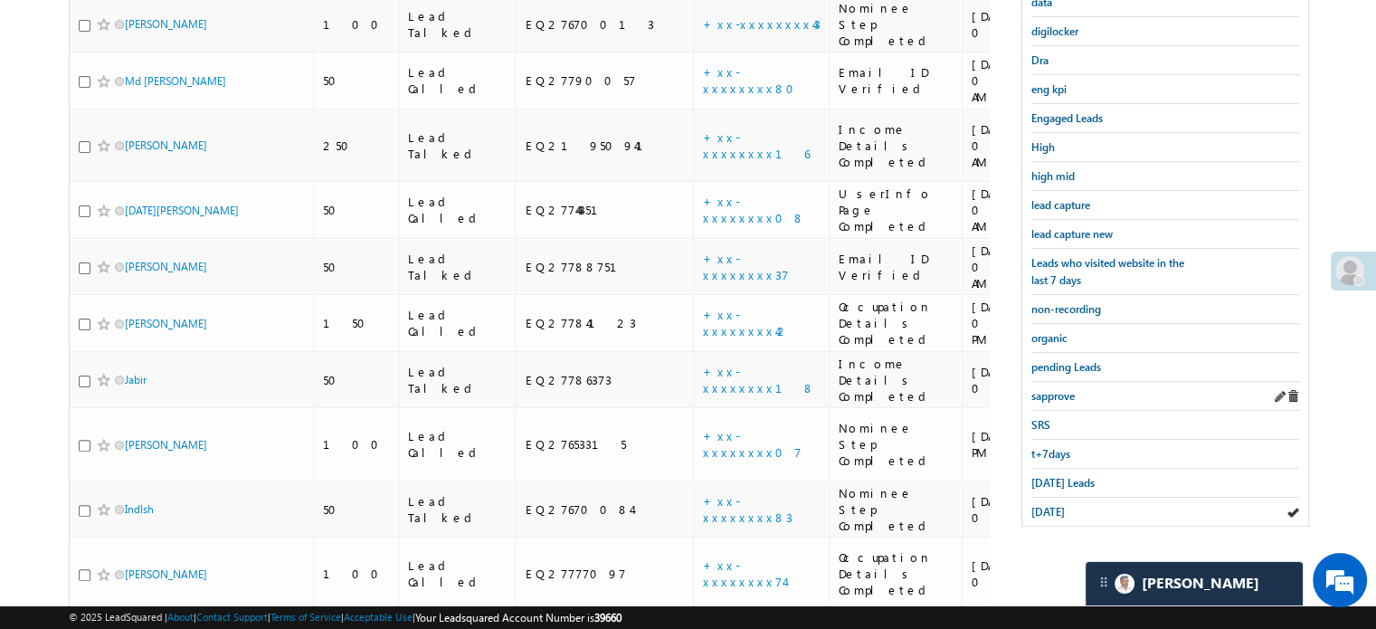
scroll to position [298, 0]
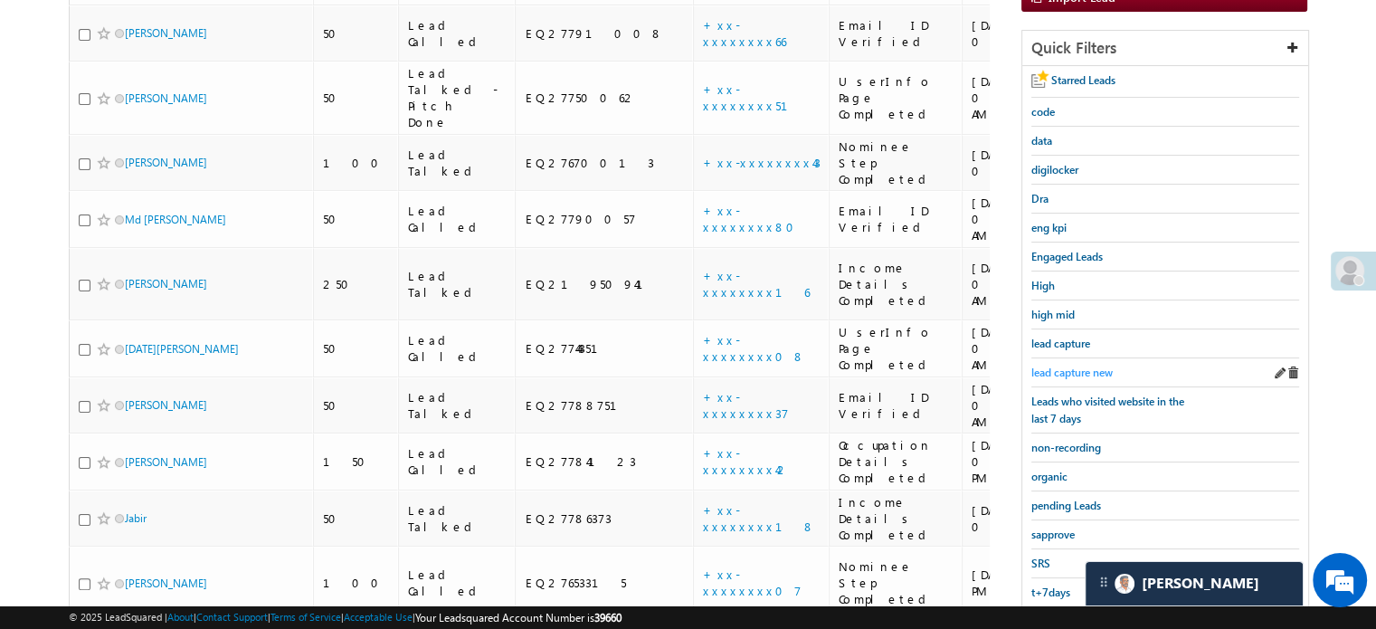
click at [1081, 366] on span "lead capture new" at bounding box center [1071, 372] width 81 height 14
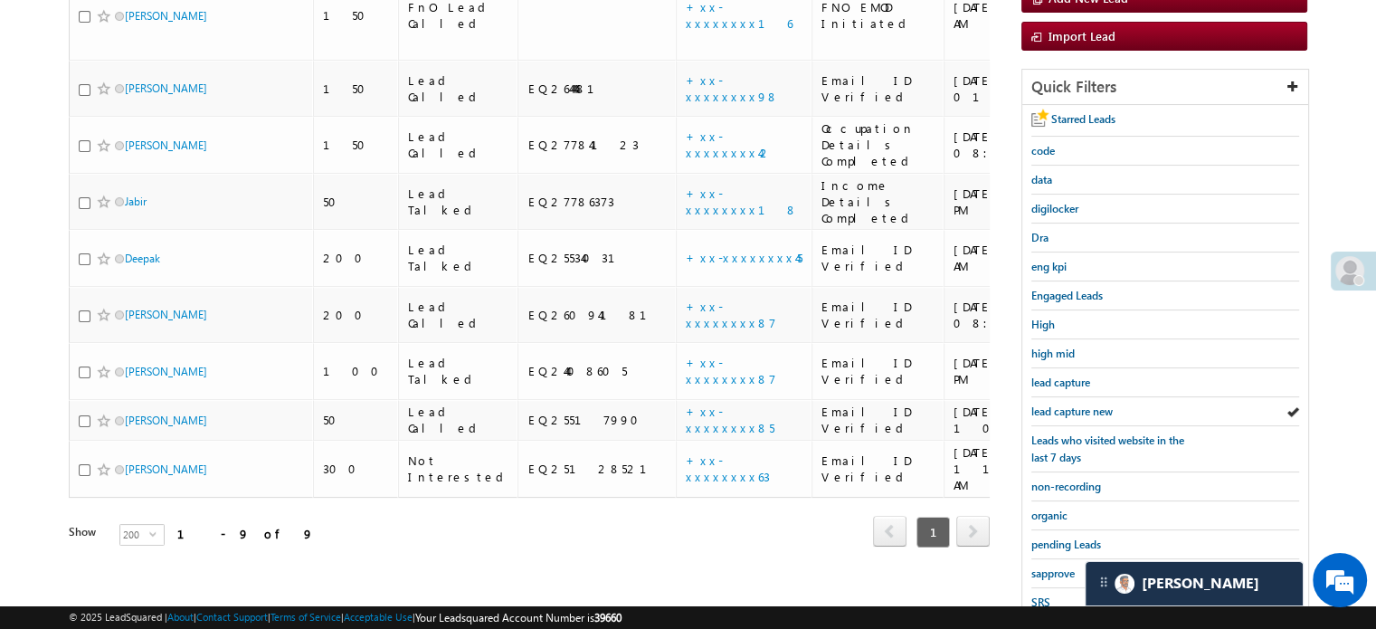
scroll to position [388, 0]
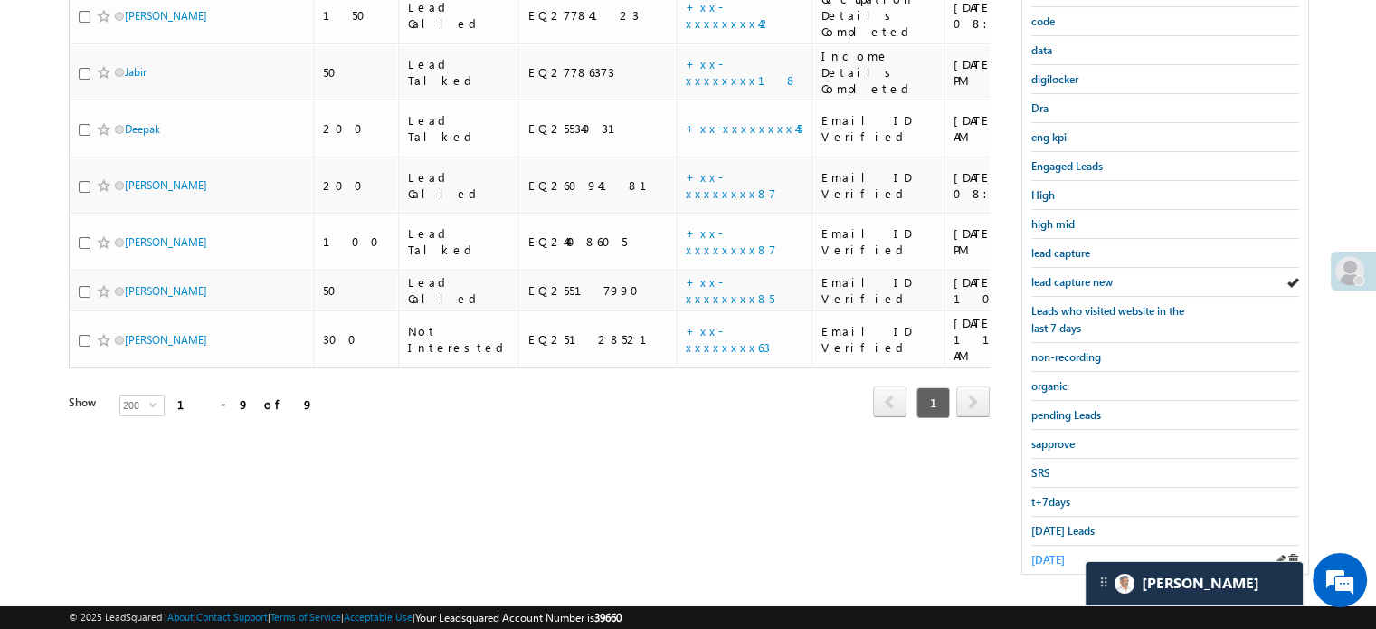
click at [1060, 553] on span "yesterday" at bounding box center [1047, 560] width 33 height 14
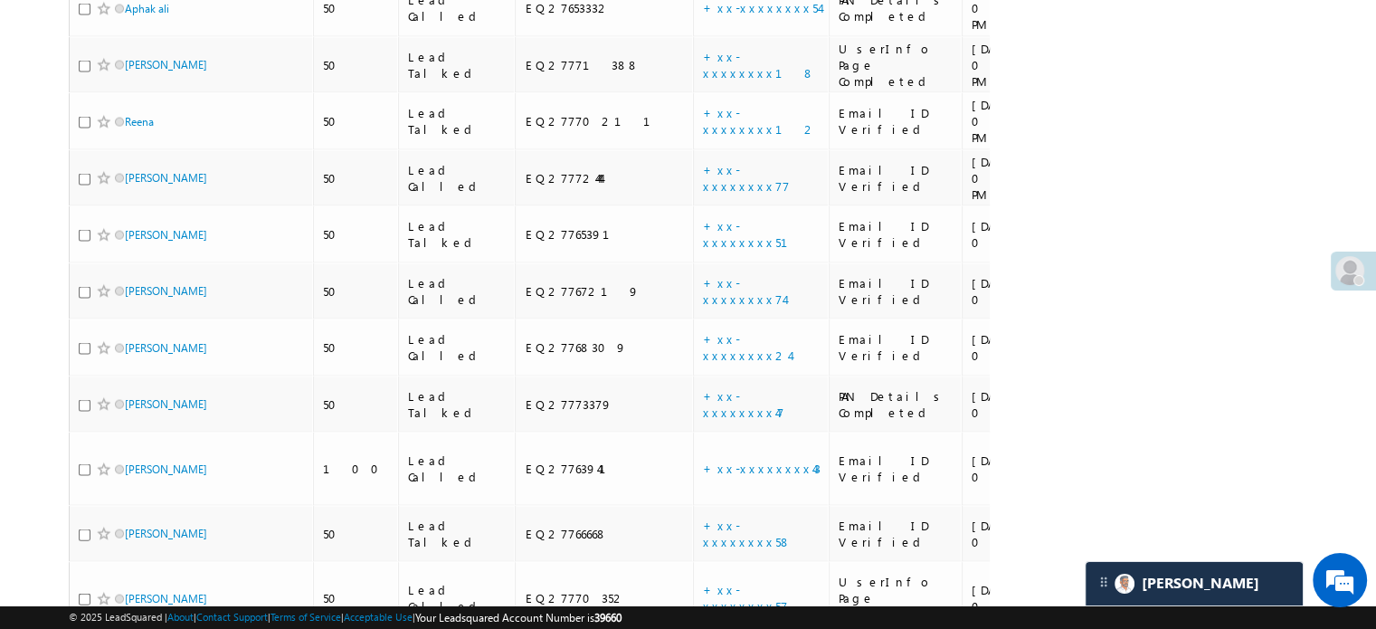
scroll to position [3735, 0]
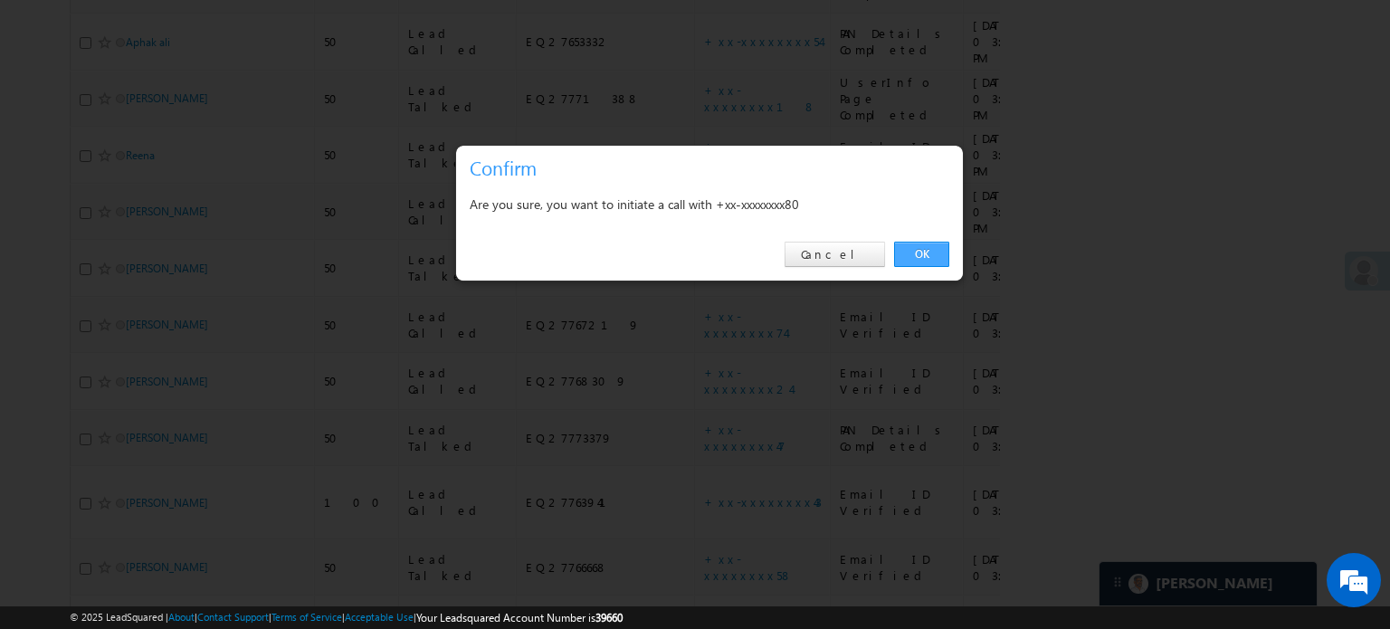
click at [904, 242] on link "OK" at bounding box center [921, 254] width 55 height 25
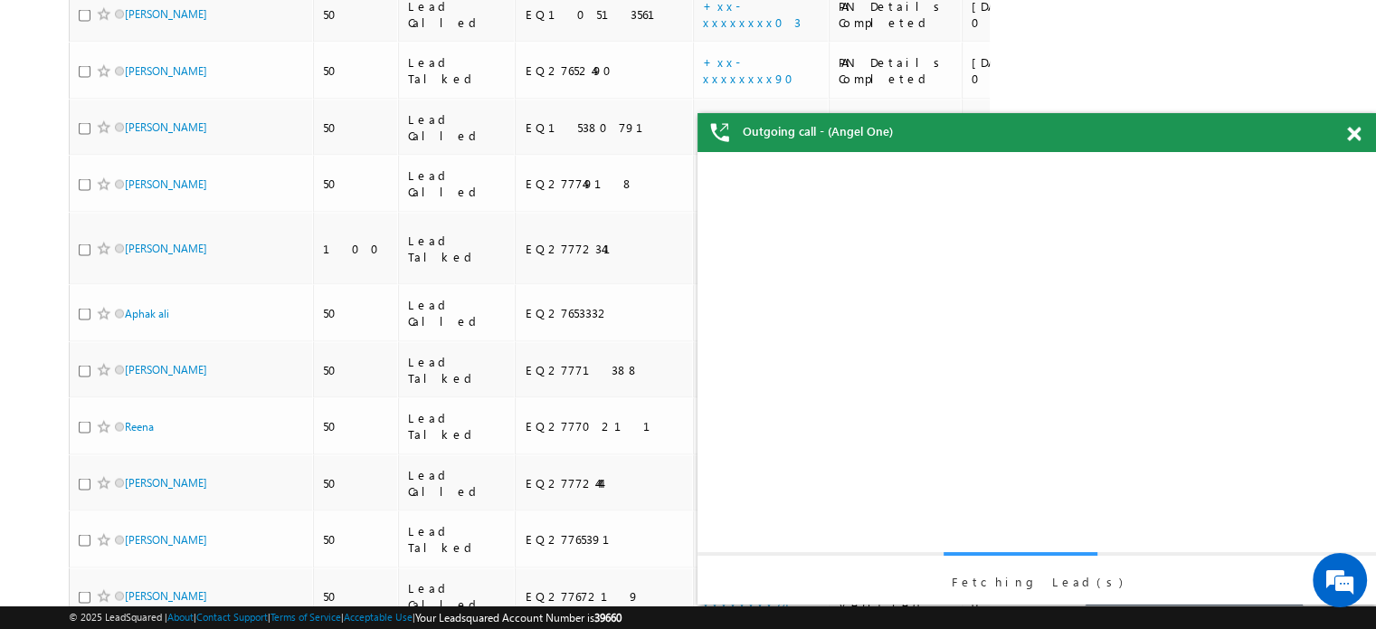
scroll to position [0, 0]
click at [1348, 137] on span at bounding box center [1354, 134] width 14 height 15
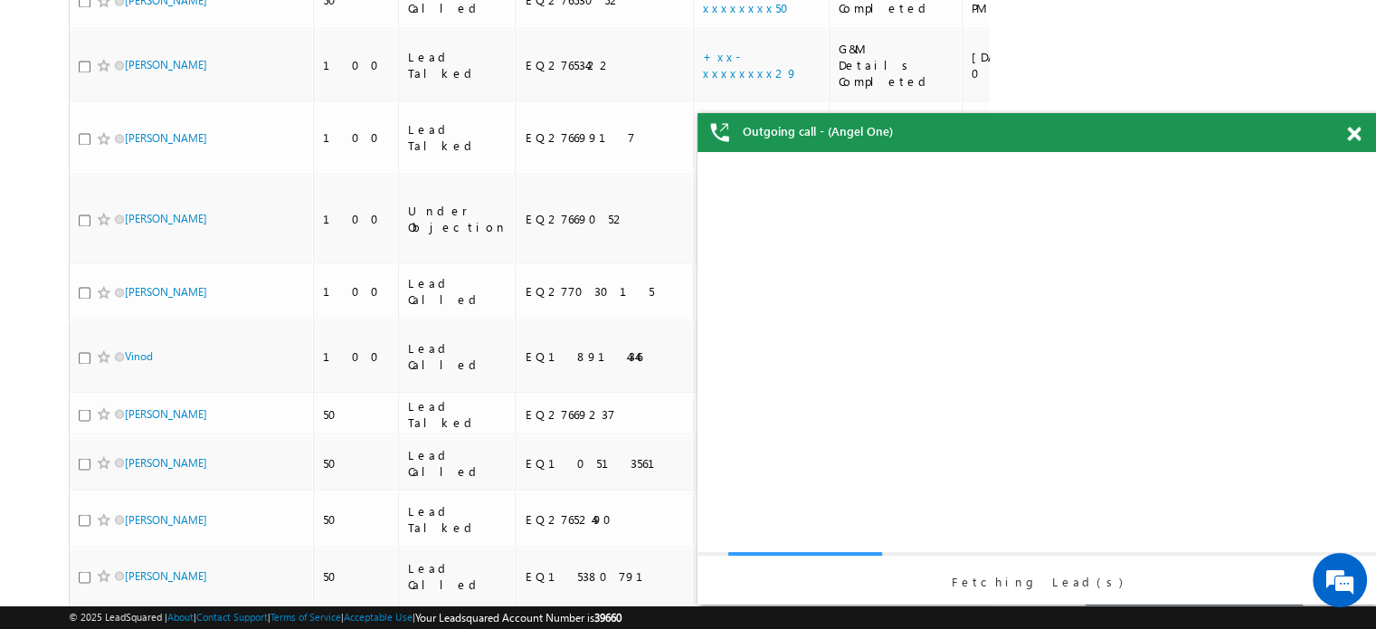
scroll to position [2968, 0]
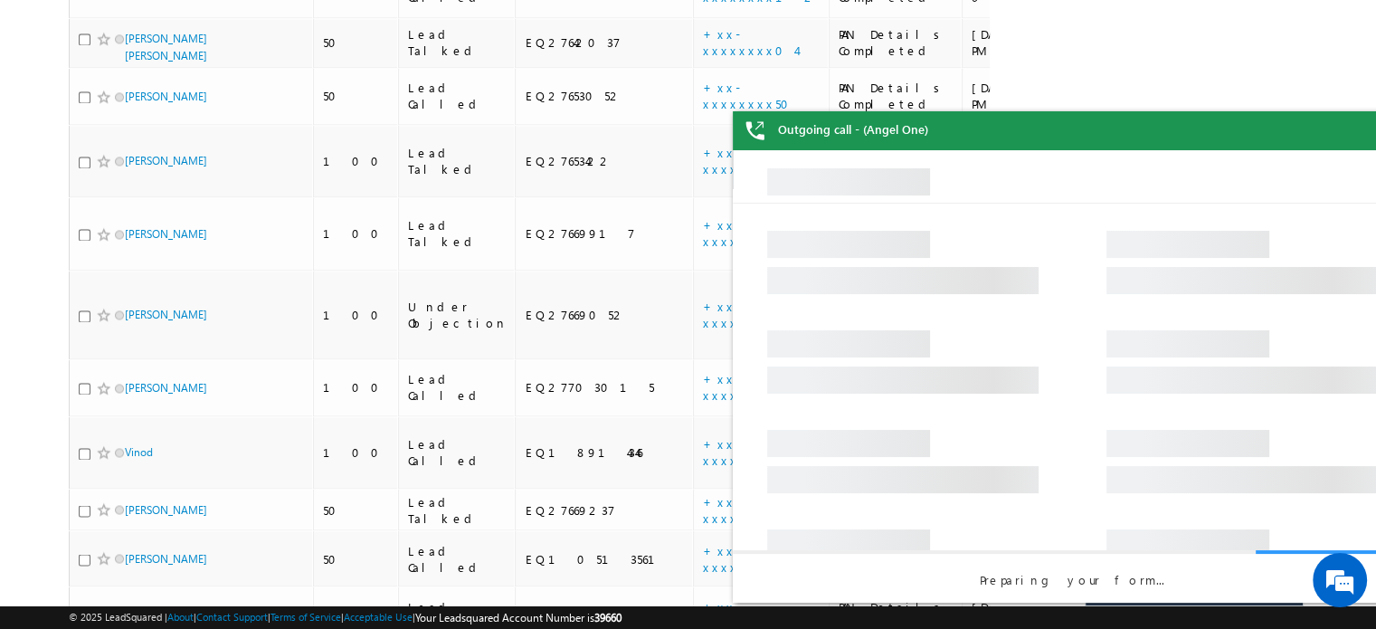
click at [1352, 133] on div "Outgoing call - (Angel One)" at bounding box center [1072, 130] width 679 height 39
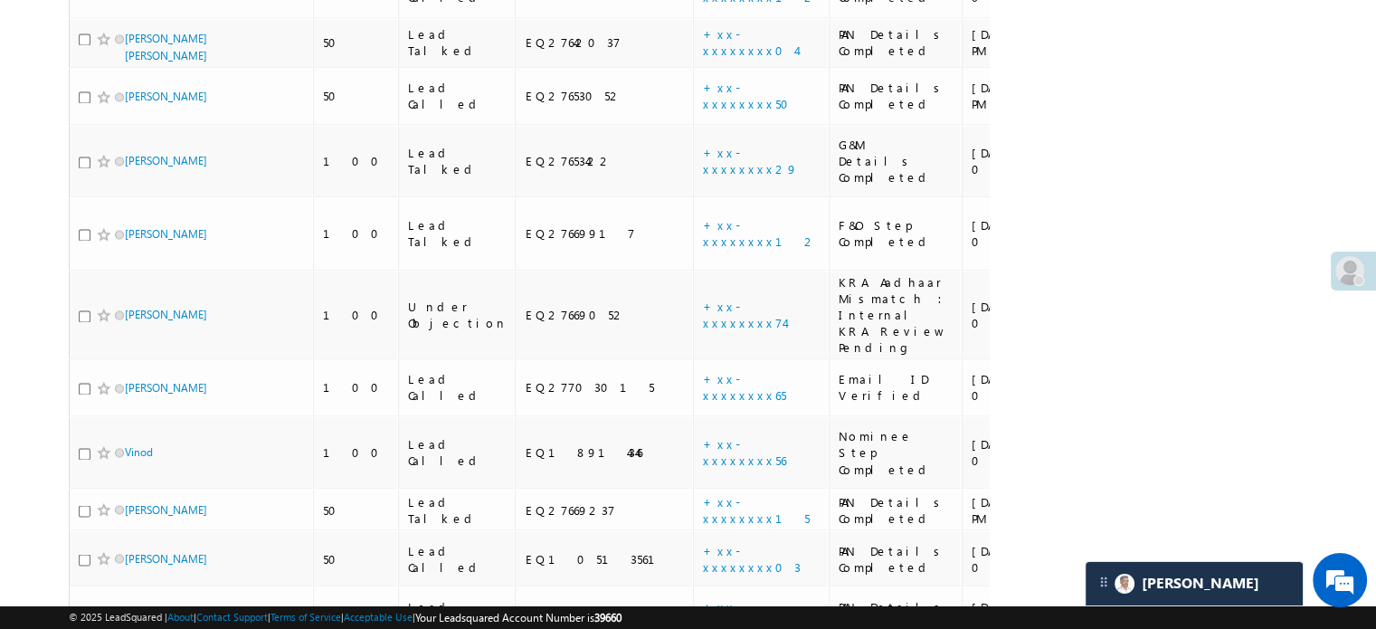
click at [1371, 268] on div at bounding box center [1353, 271] width 45 height 39
click at [1349, 270] on span at bounding box center [1349, 270] width 29 height 29
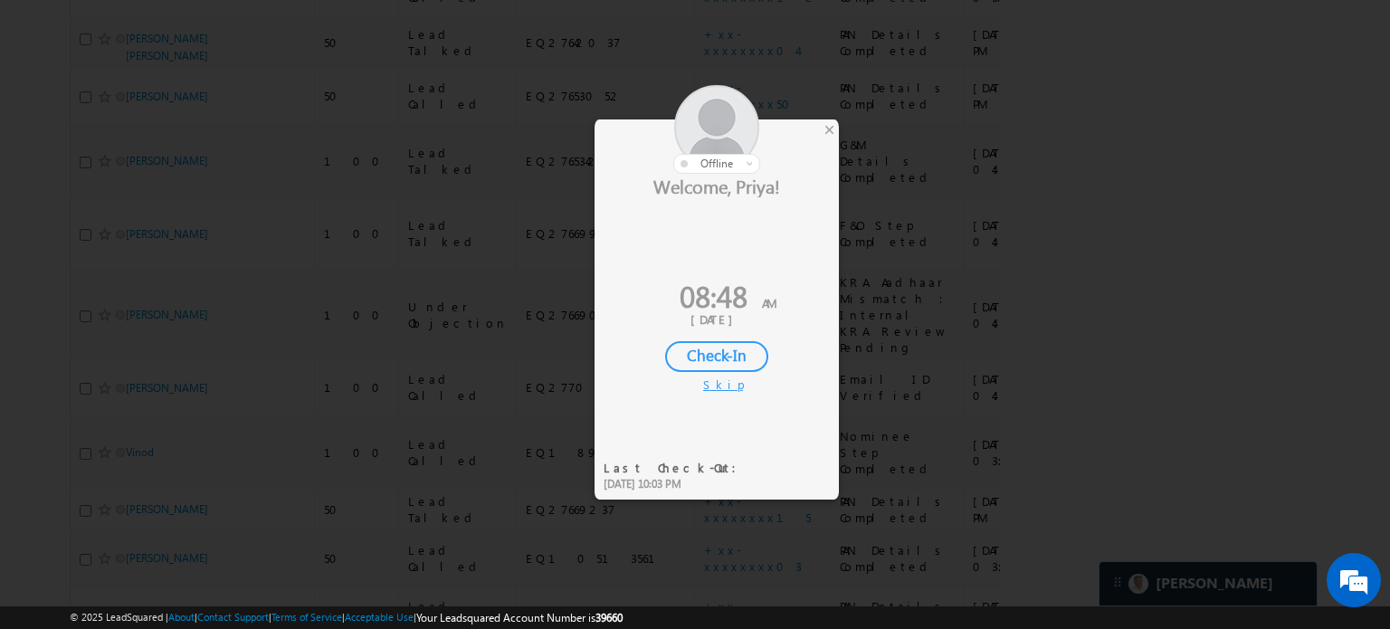
click at [745, 357] on div "Check-In" at bounding box center [716, 356] width 103 height 31
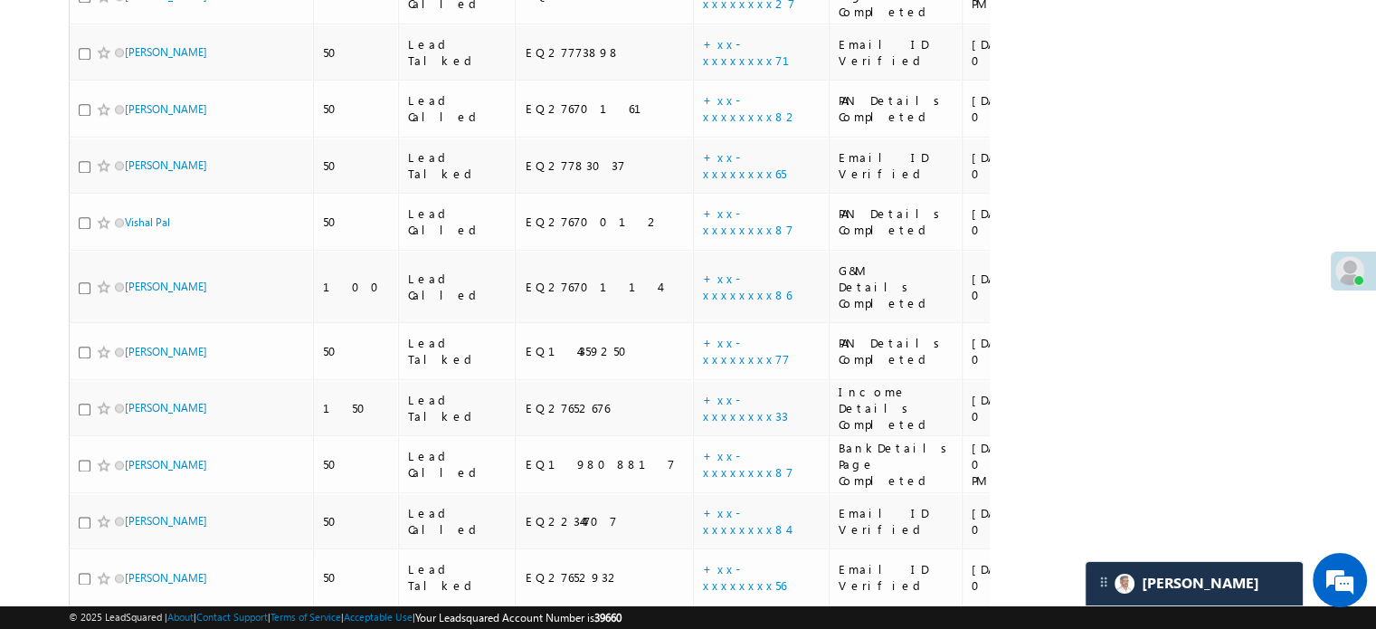
scroll to position [1973, 0]
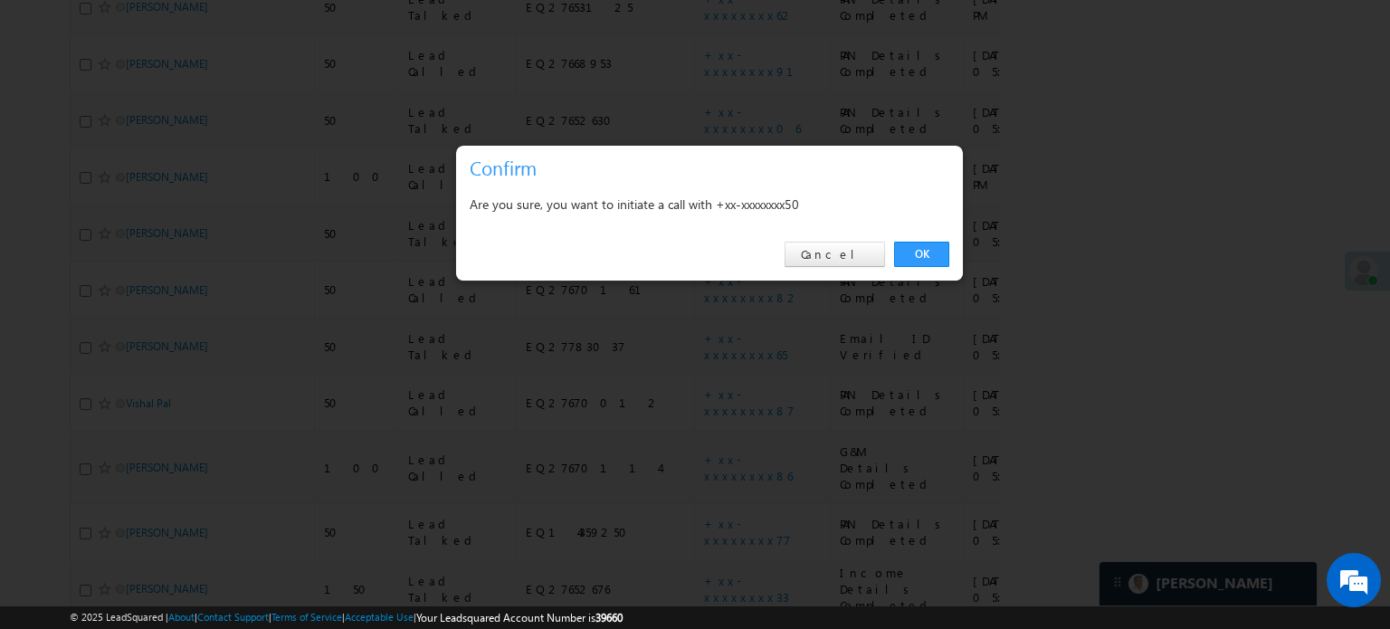
click at [932, 241] on div "OK Cancel" at bounding box center [709, 255] width 507 height 52
click at [931, 242] on link "OK" at bounding box center [921, 254] width 55 height 25
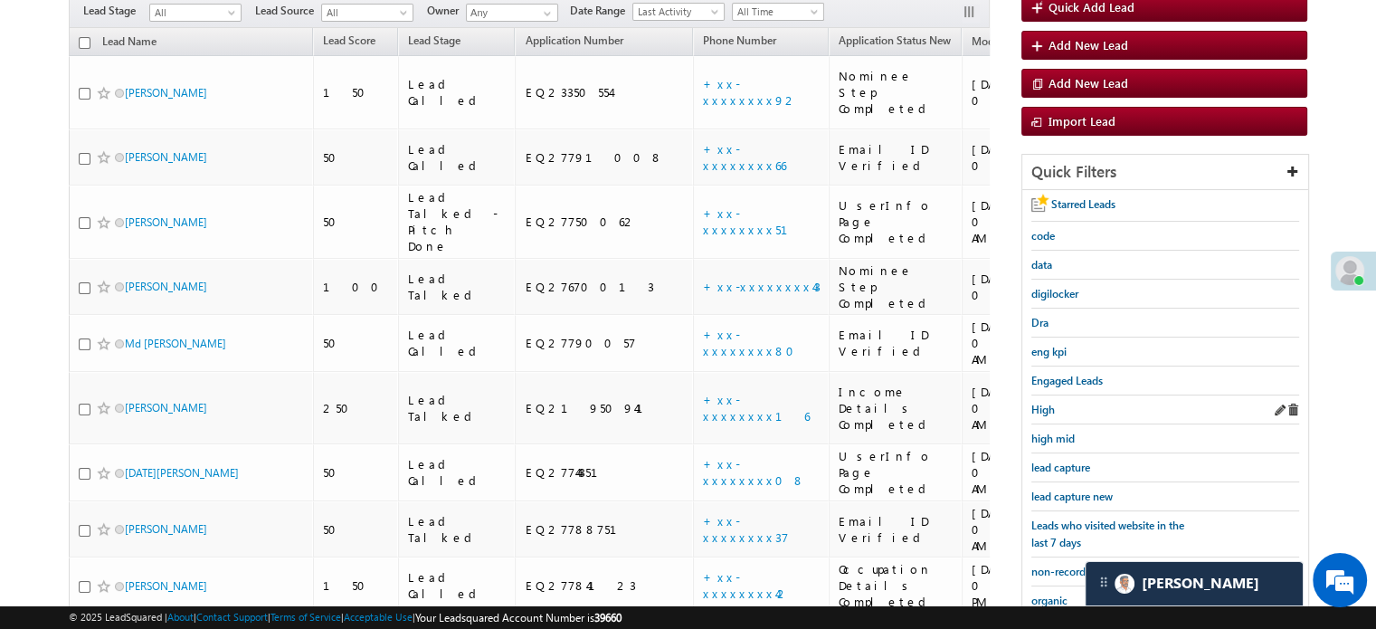
scroll to position [254, 0]
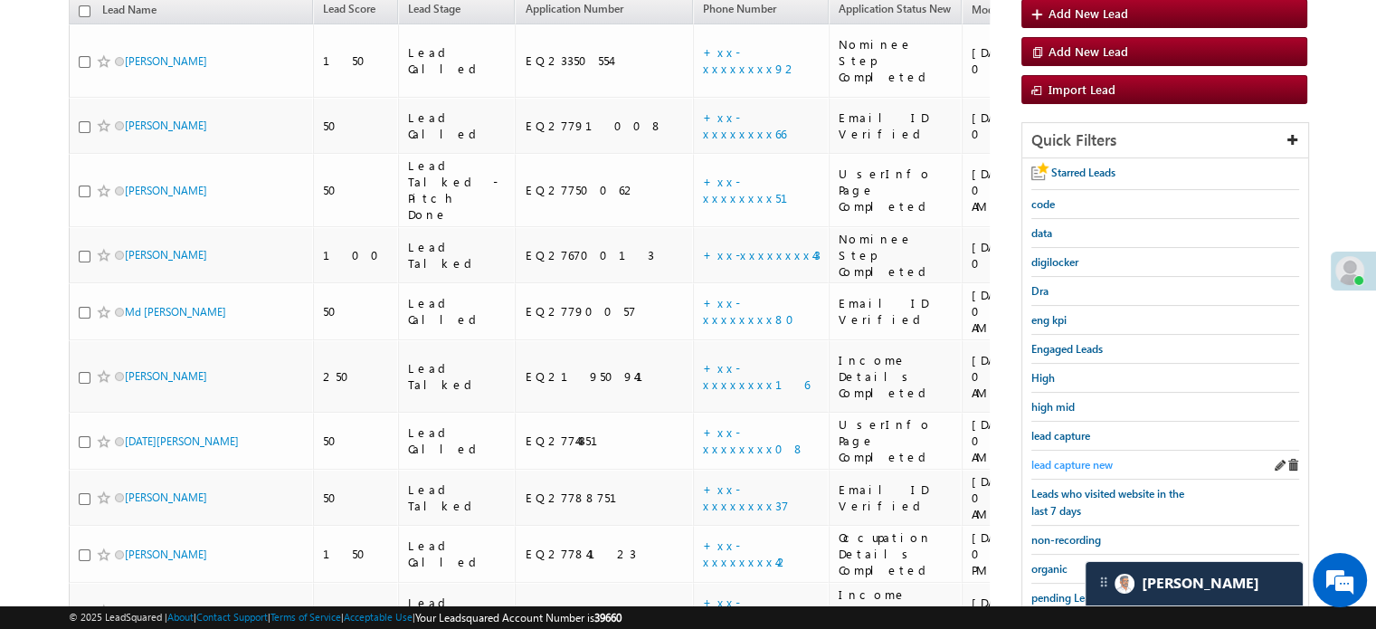
click at [1058, 459] on span "lead capture new" at bounding box center [1071, 465] width 81 height 14
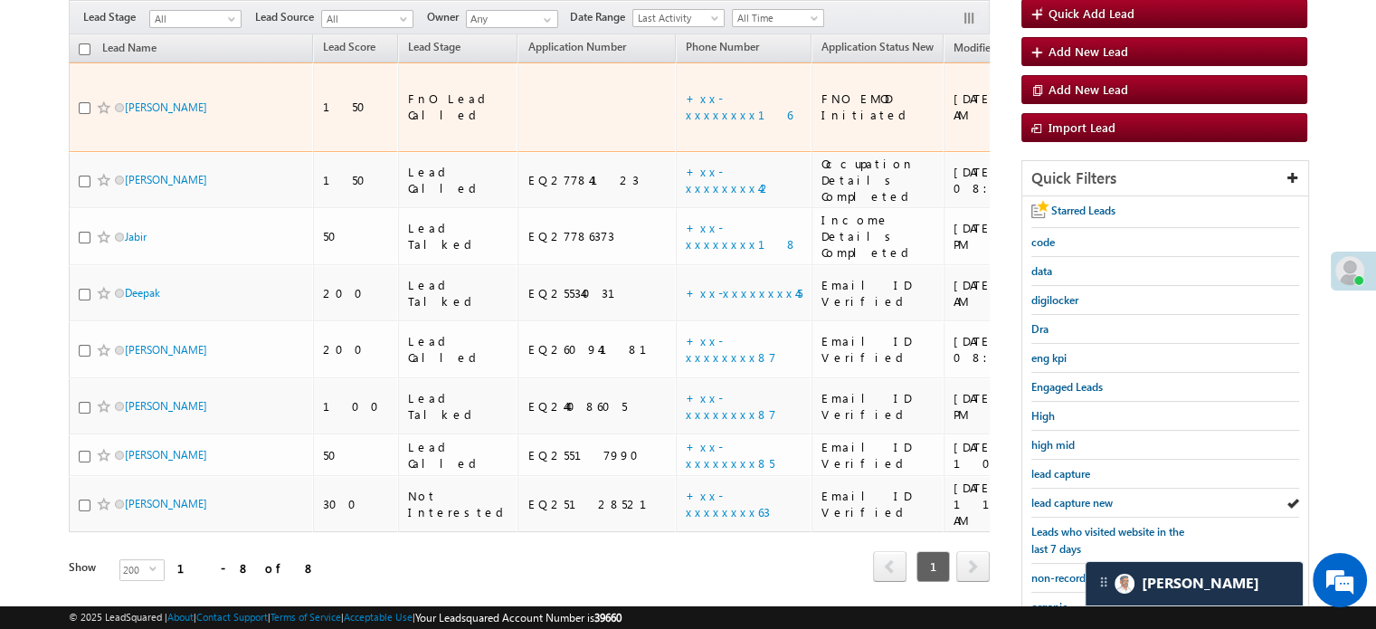
scroll to position [73, 0]
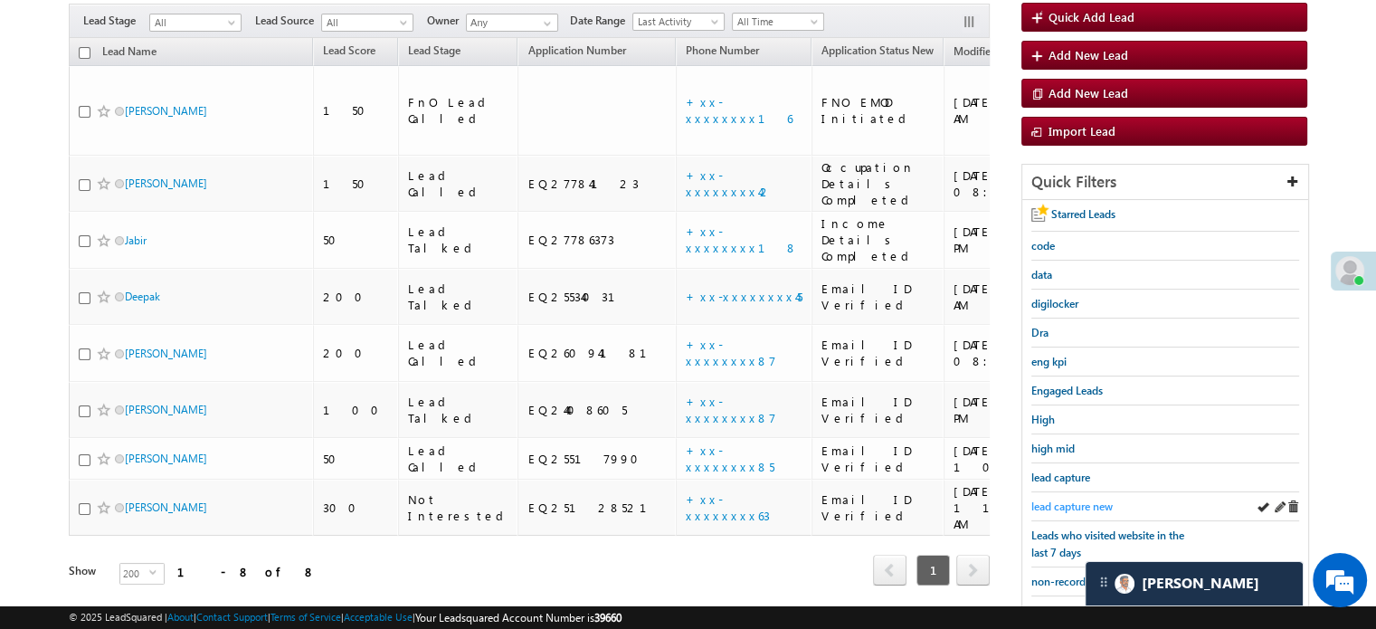
click at [1070, 501] on span "lead capture new" at bounding box center [1071, 506] width 81 height 14
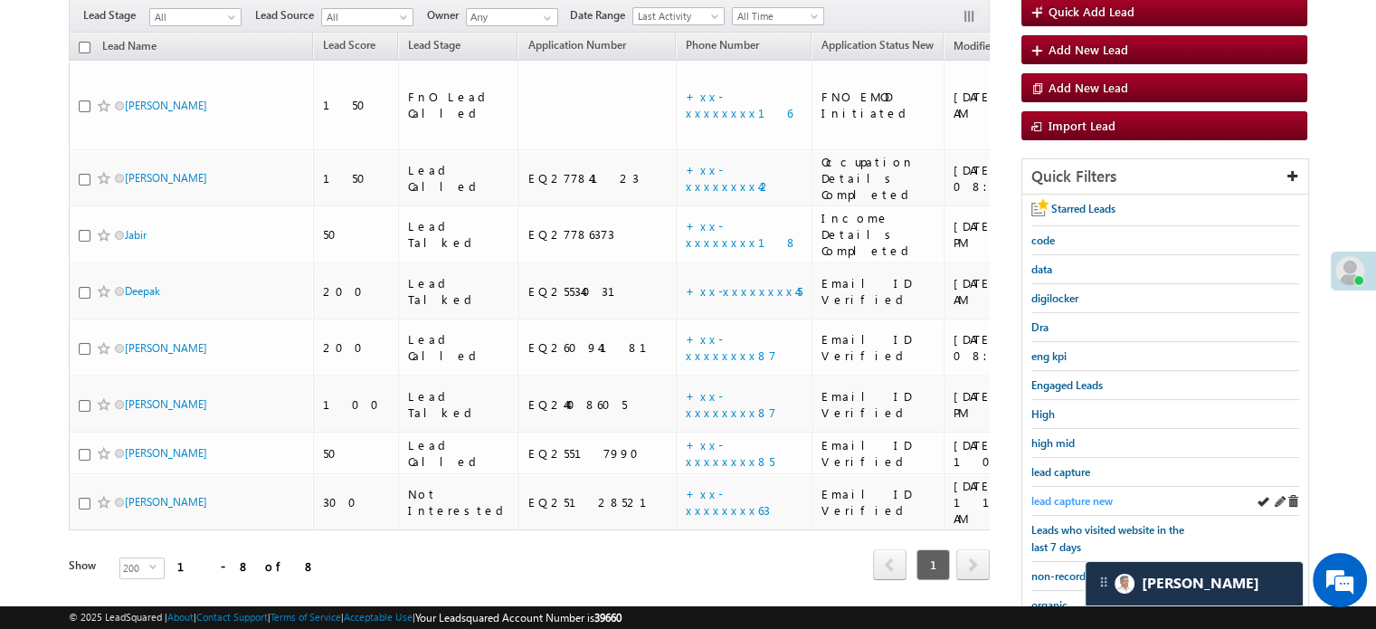
scroll to position [181, 0]
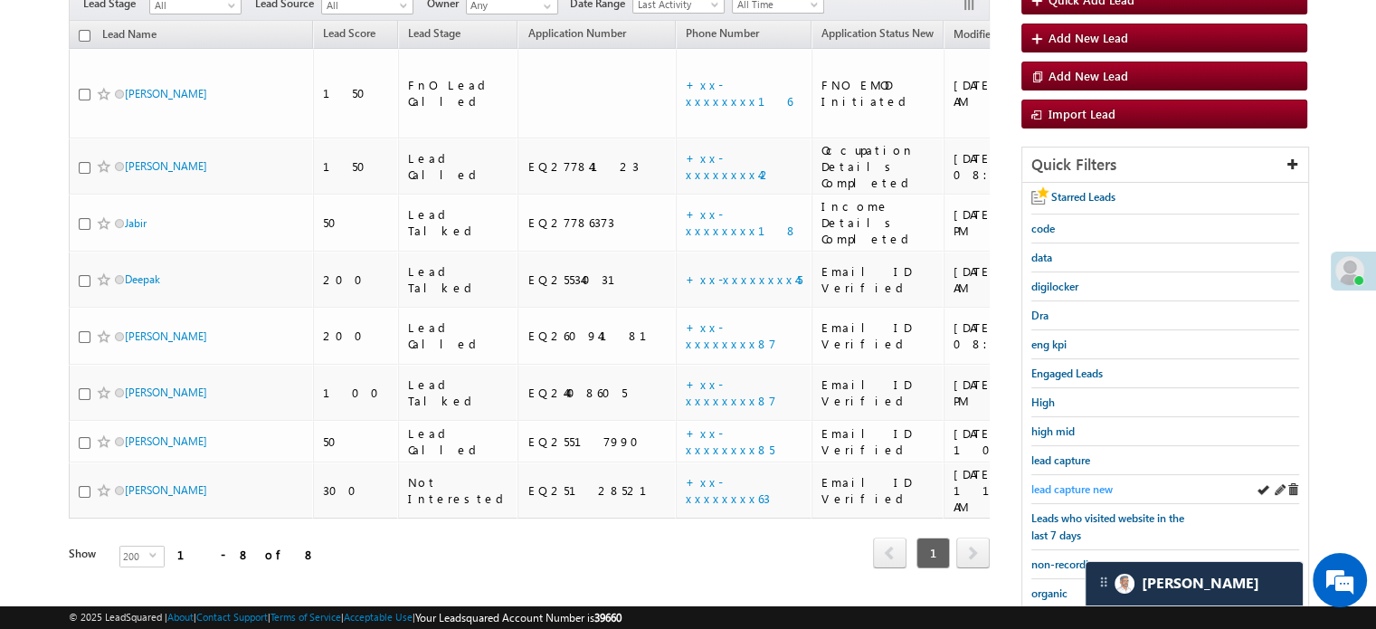
click at [1060, 489] on span "lead capture new" at bounding box center [1071, 489] width 81 height 14
click at [1071, 484] on span "lead capture new" at bounding box center [1071, 489] width 81 height 14
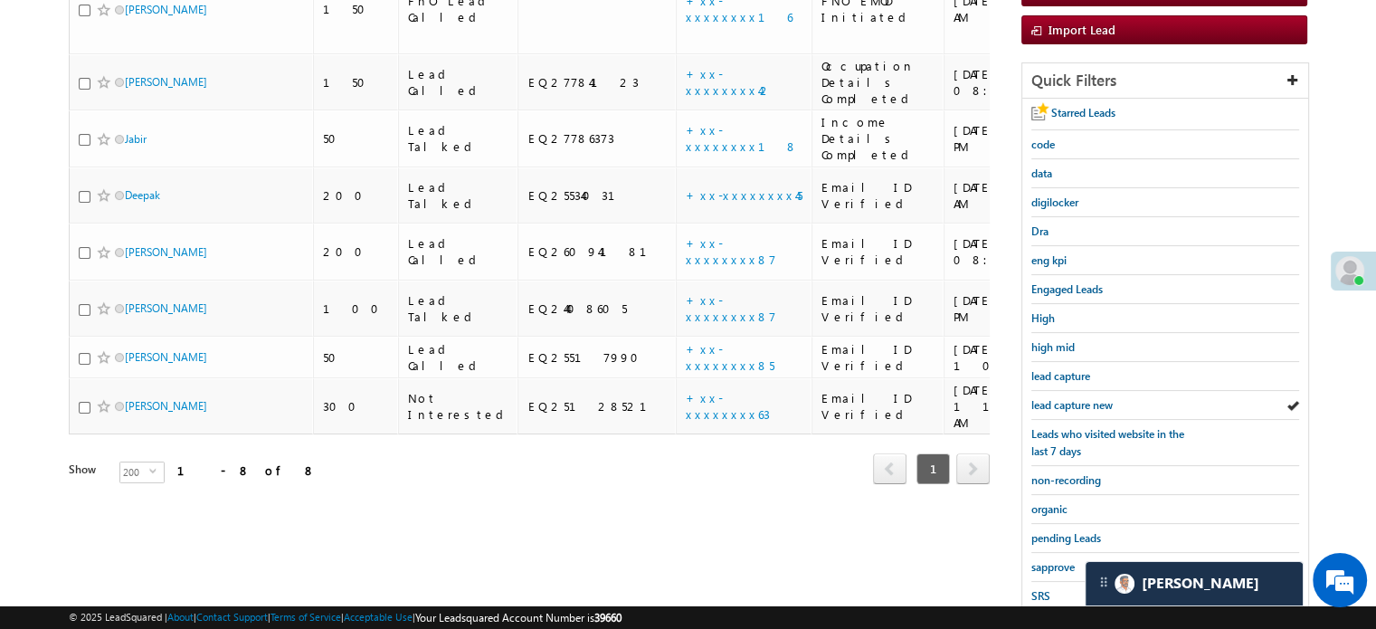
scroll to position [362, 0]
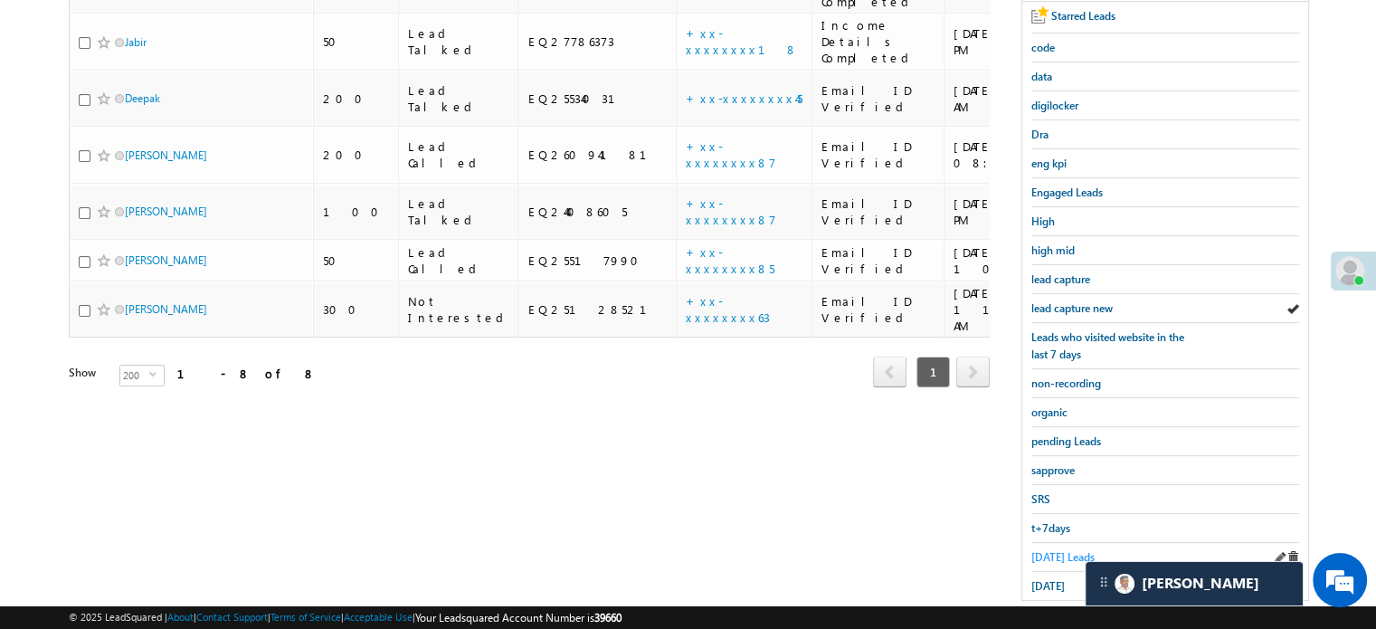
click at [1055, 555] on span "[DATE] Leads" at bounding box center [1062, 557] width 63 height 14
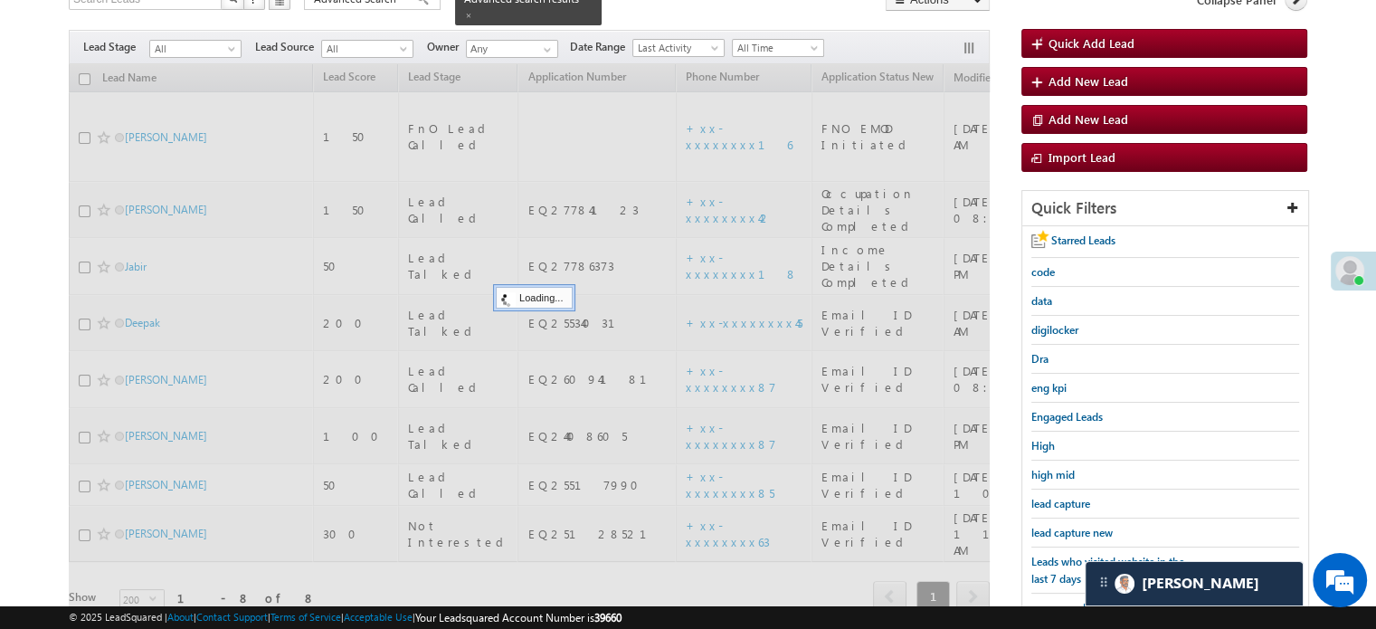
scroll to position [90, 0]
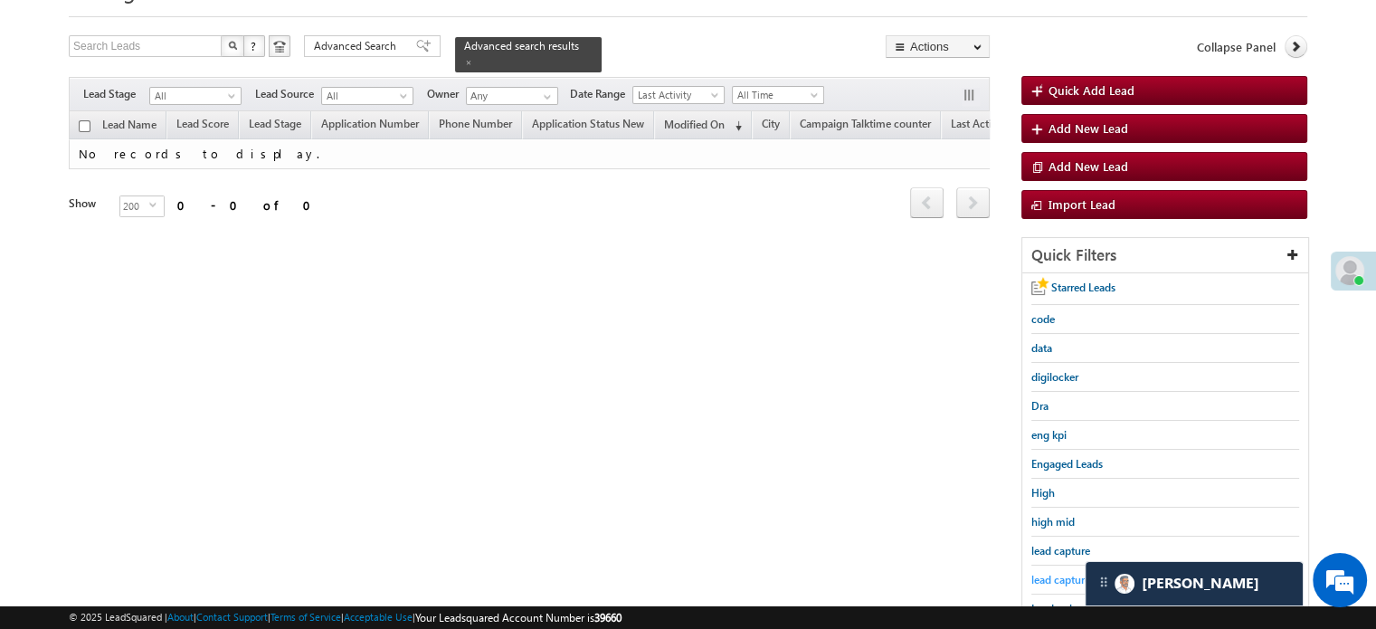
click at [1058, 578] on span "lead capture new" at bounding box center [1071, 580] width 81 height 14
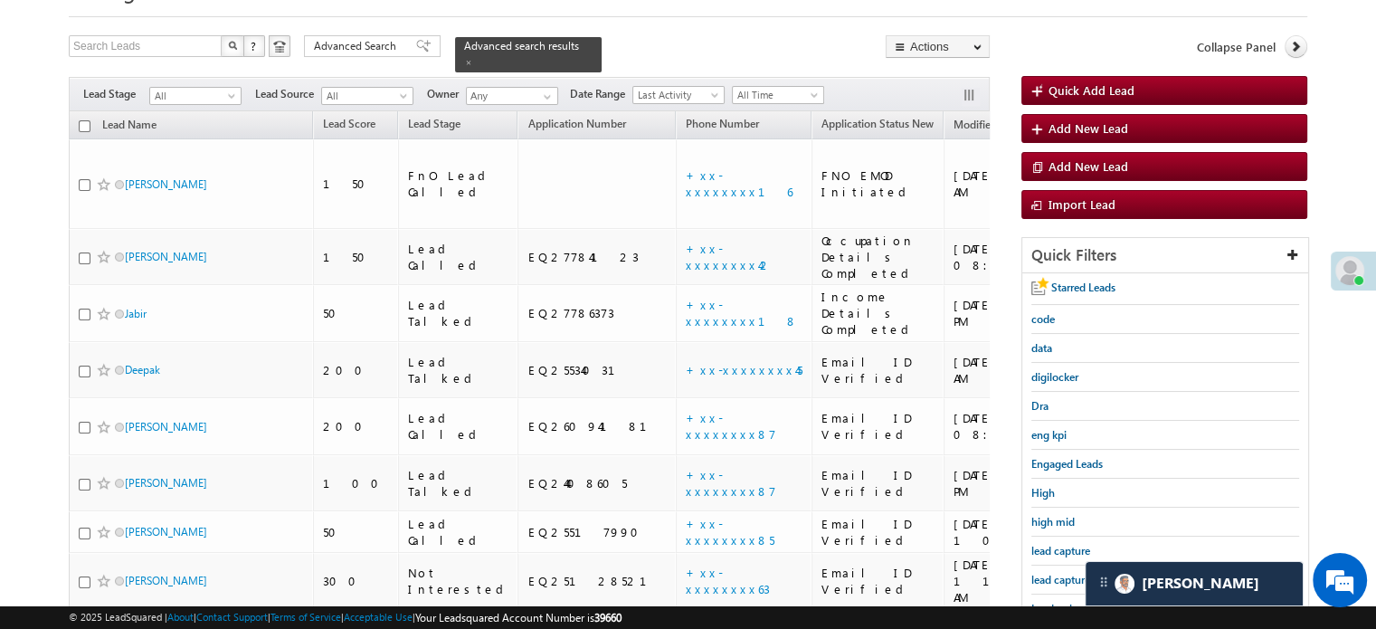
click at [1058, 578] on span "lead capture new" at bounding box center [1071, 580] width 81 height 14
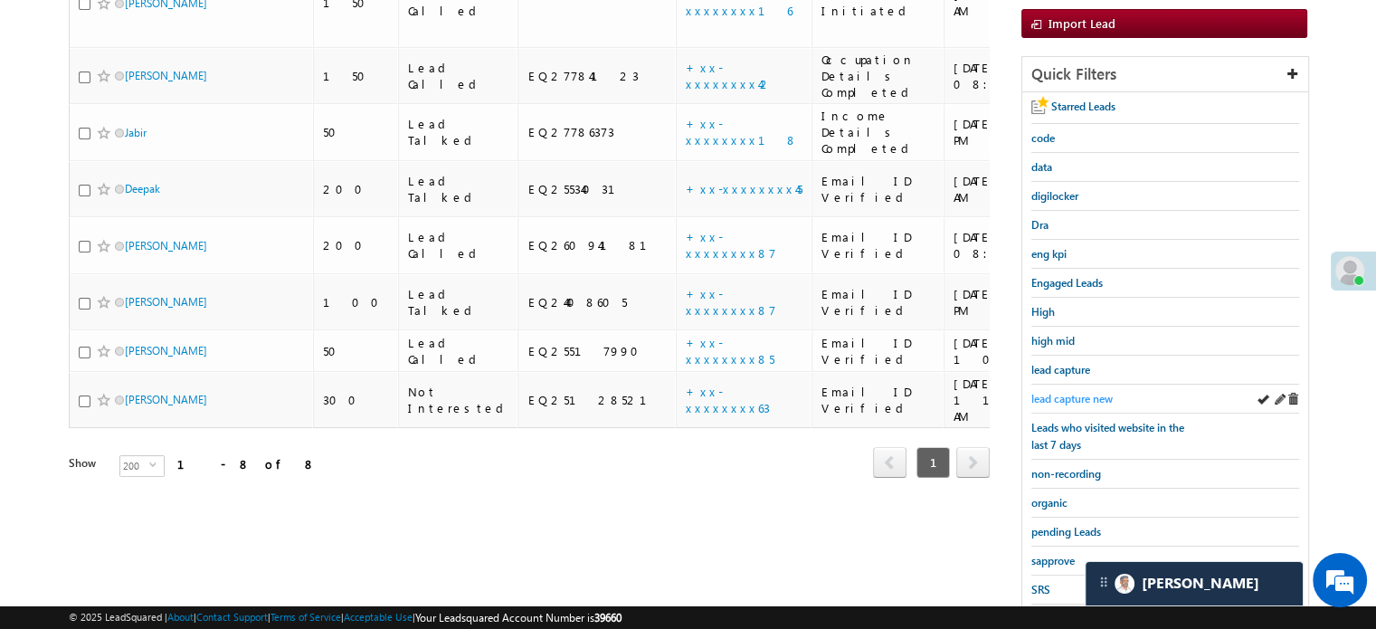
click at [1089, 392] on span "lead capture new" at bounding box center [1071, 399] width 81 height 14
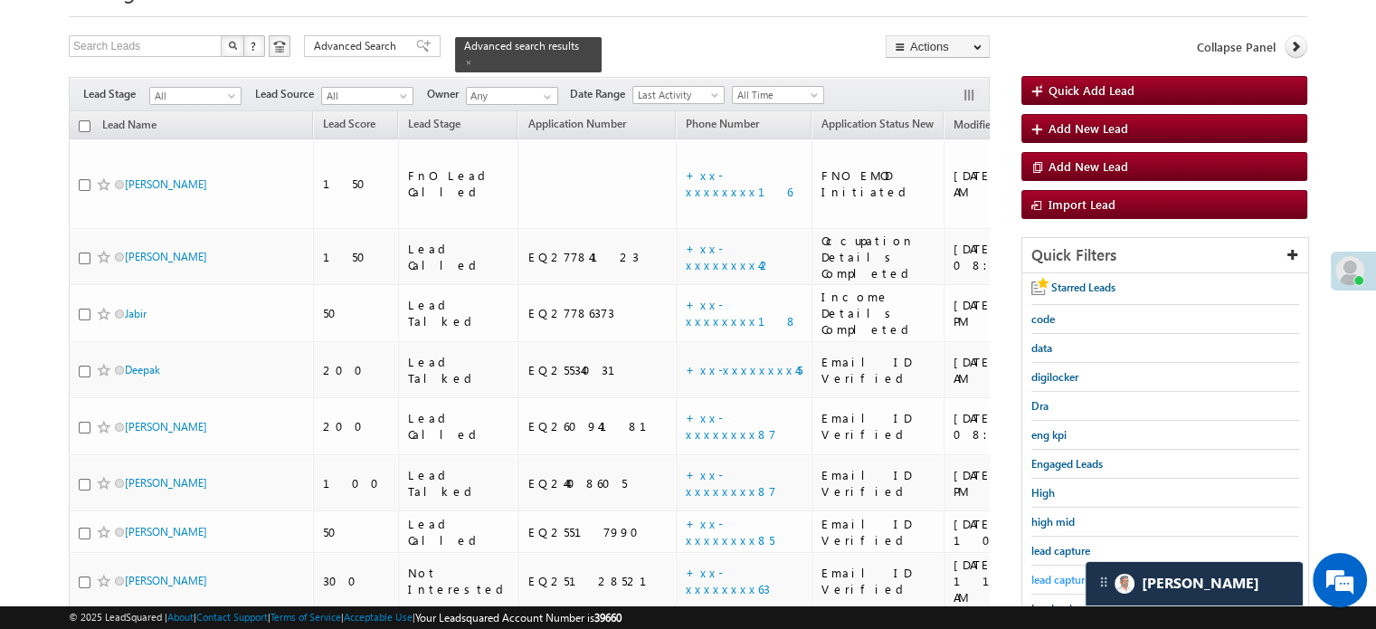
click at [1061, 571] on link "lead capture new" at bounding box center [1071, 579] width 81 height 17
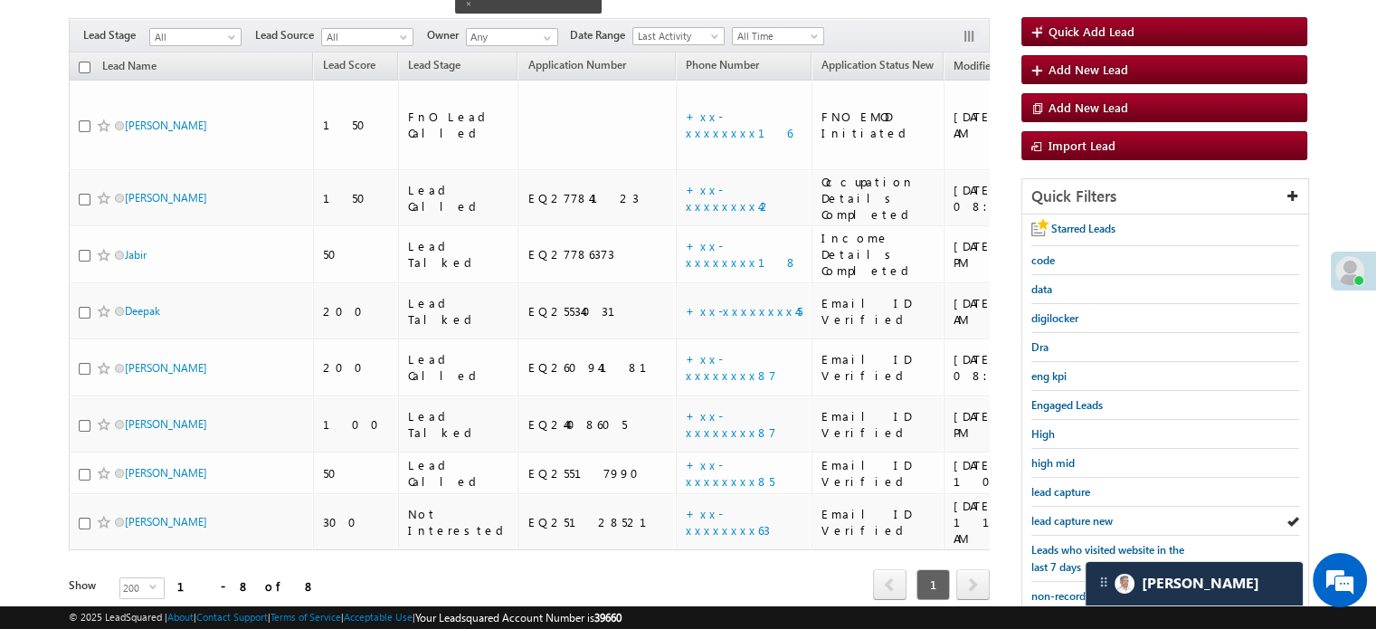
scroll to position [181, 0]
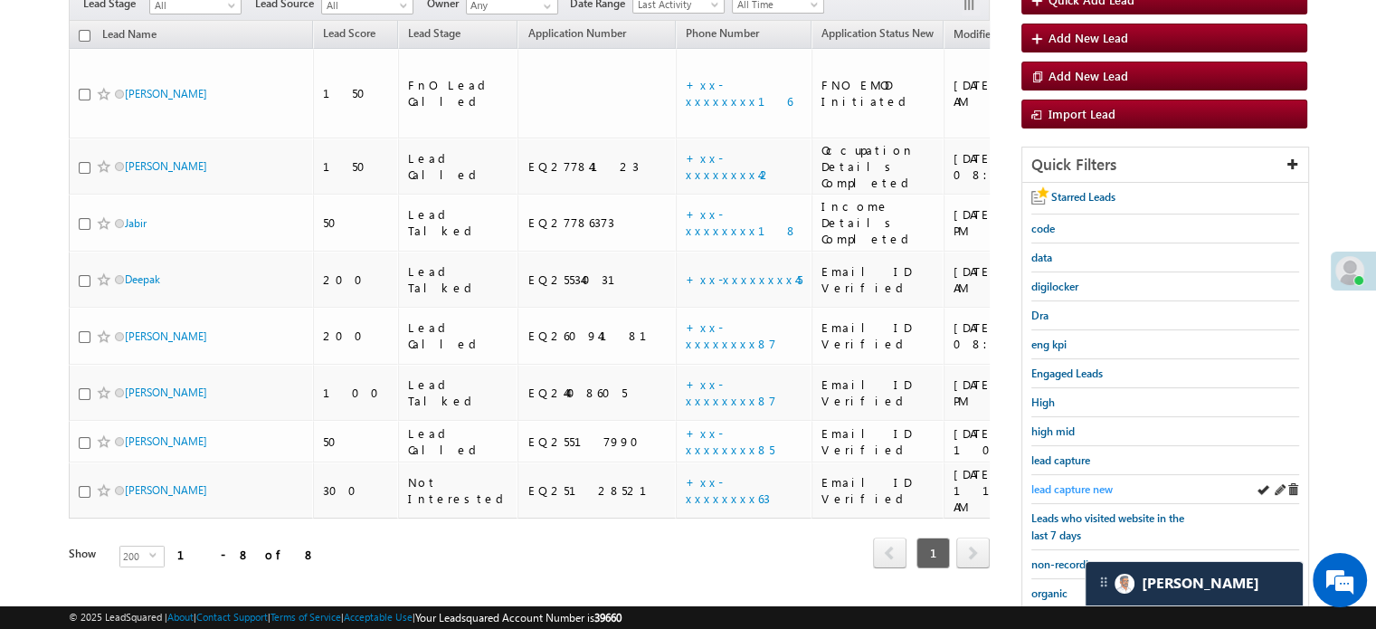
click at [1080, 487] on span "lead capture new" at bounding box center [1071, 489] width 81 height 14
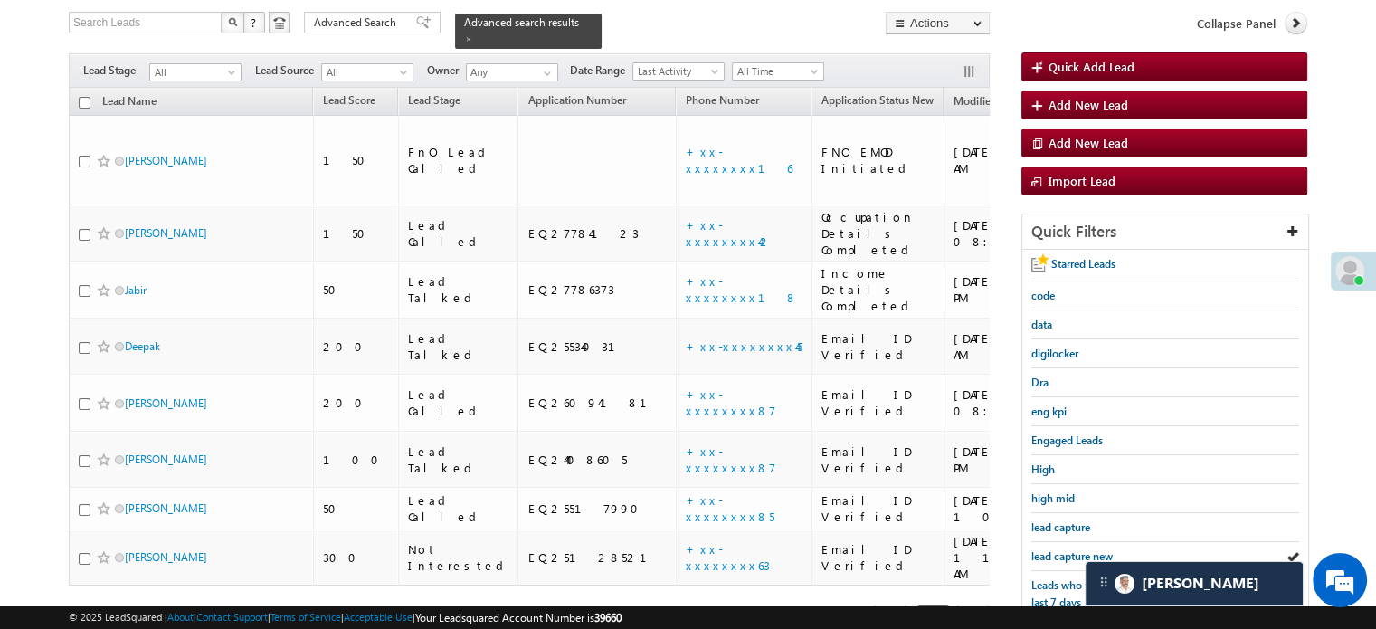
scroll to position [271, 0]
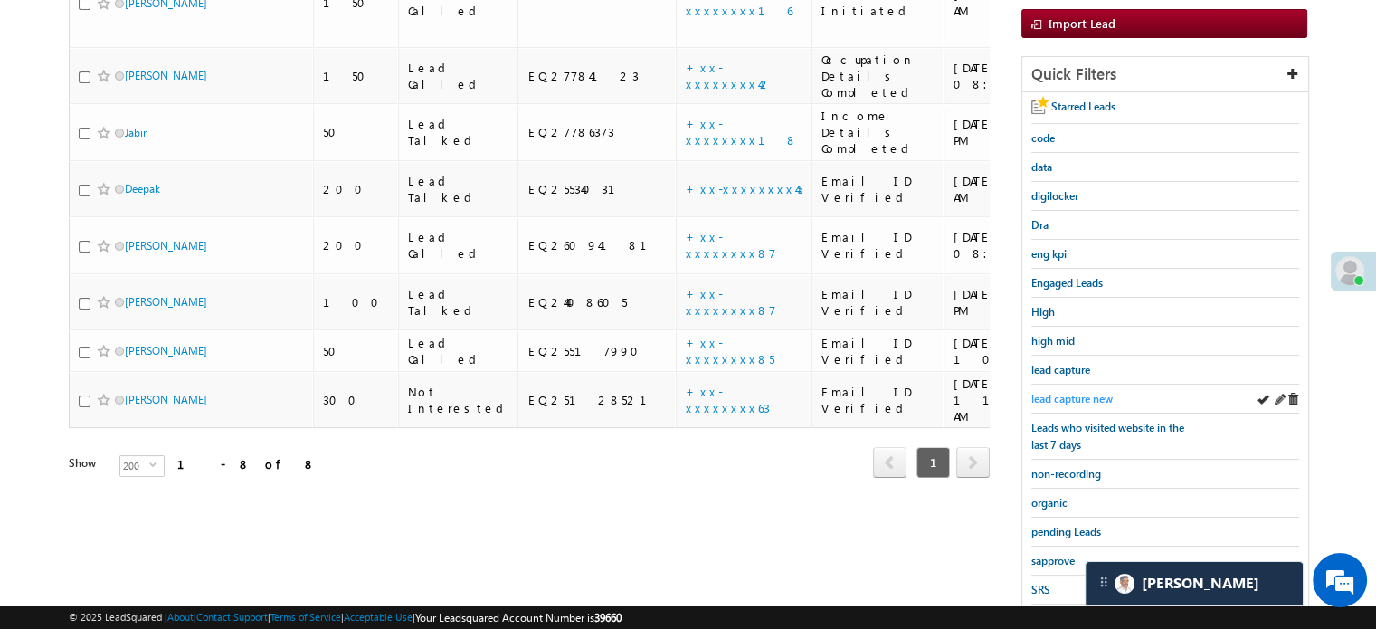
click at [1075, 400] on span "lead capture new" at bounding box center [1071, 399] width 81 height 14
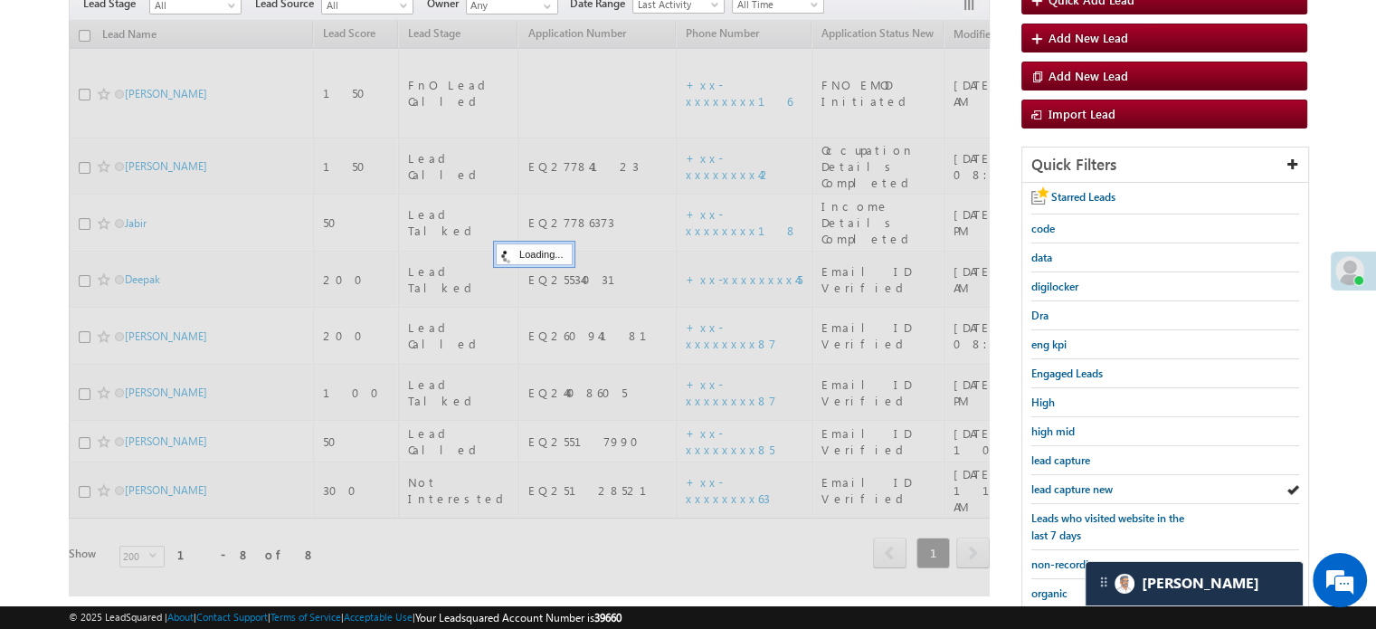
scroll to position [90, 0]
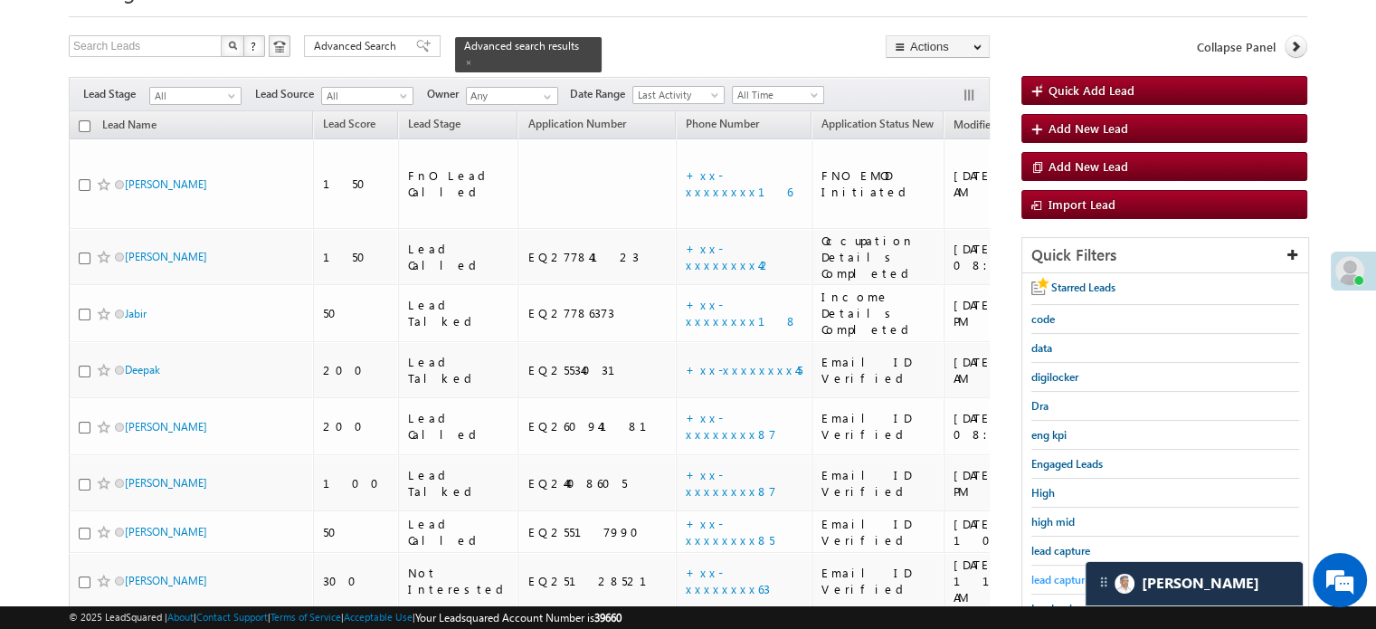
click at [1056, 573] on span "lead capture new" at bounding box center [1071, 580] width 81 height 14
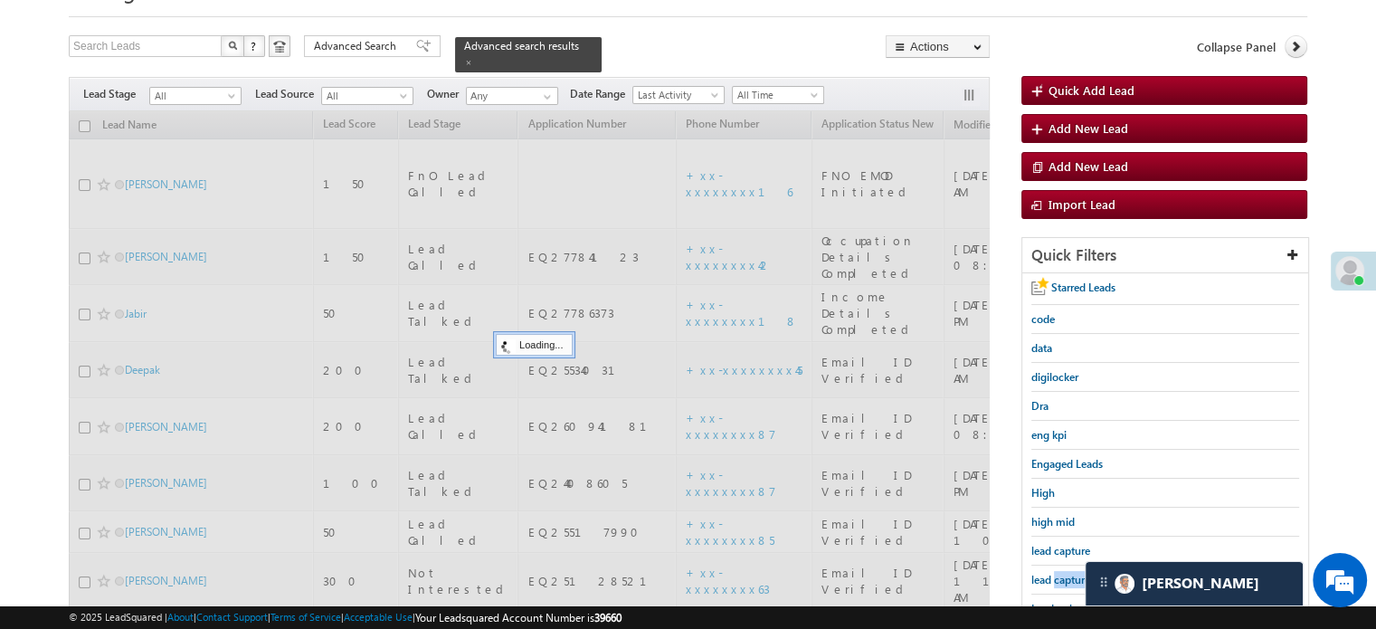
click at [1056, 573] on span "lead capture new" at bounding box center [1071, 580] width 81 height 14
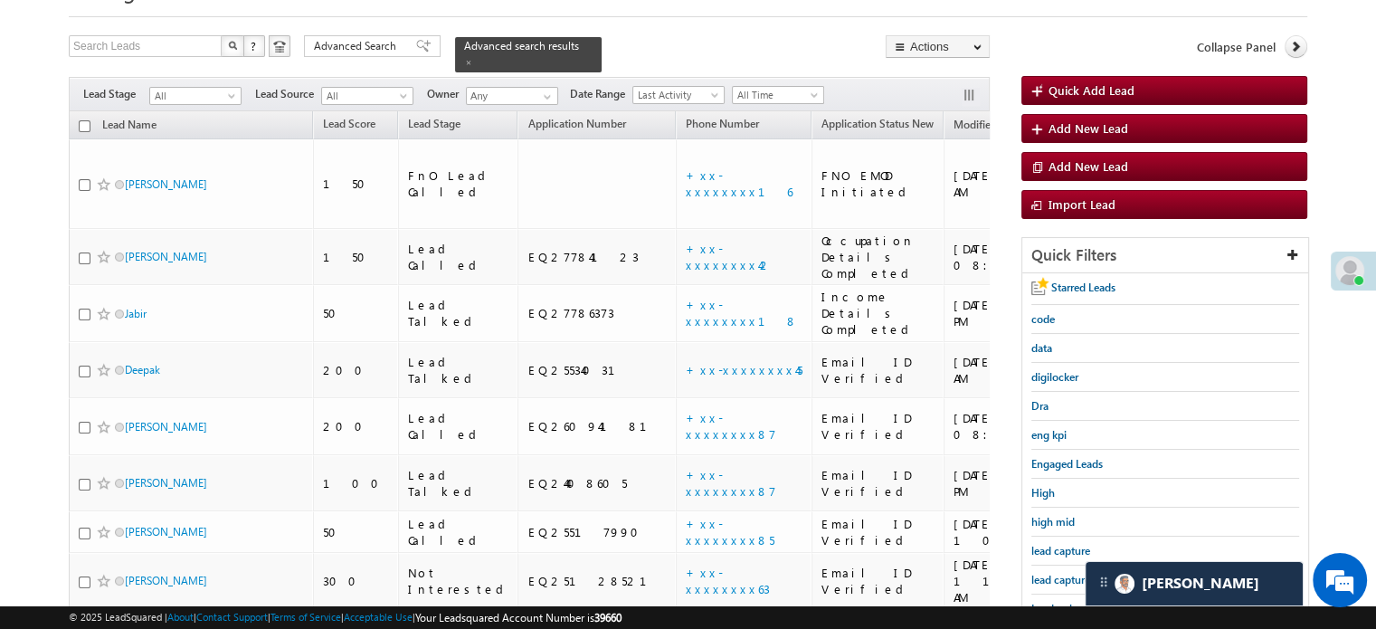
click at [1056, 573] on span "lead capture new" at bounding box center [1071, 580] width 81 height 14
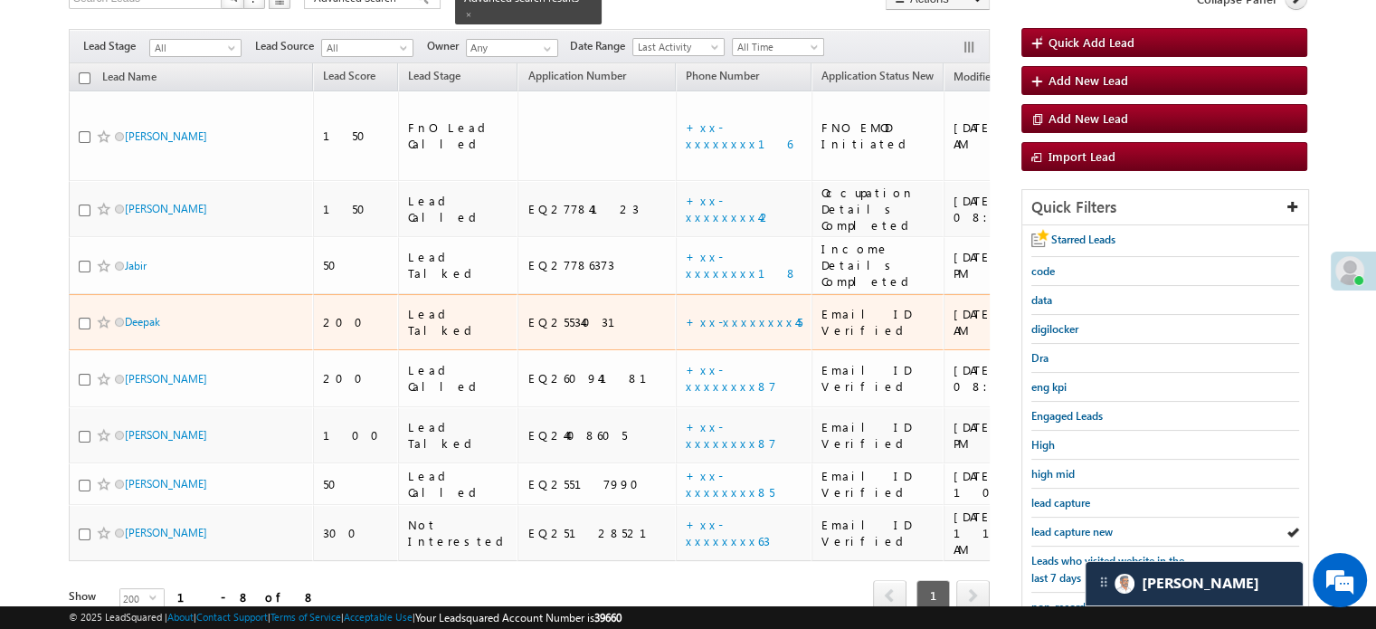
scroll to position [181, 0]
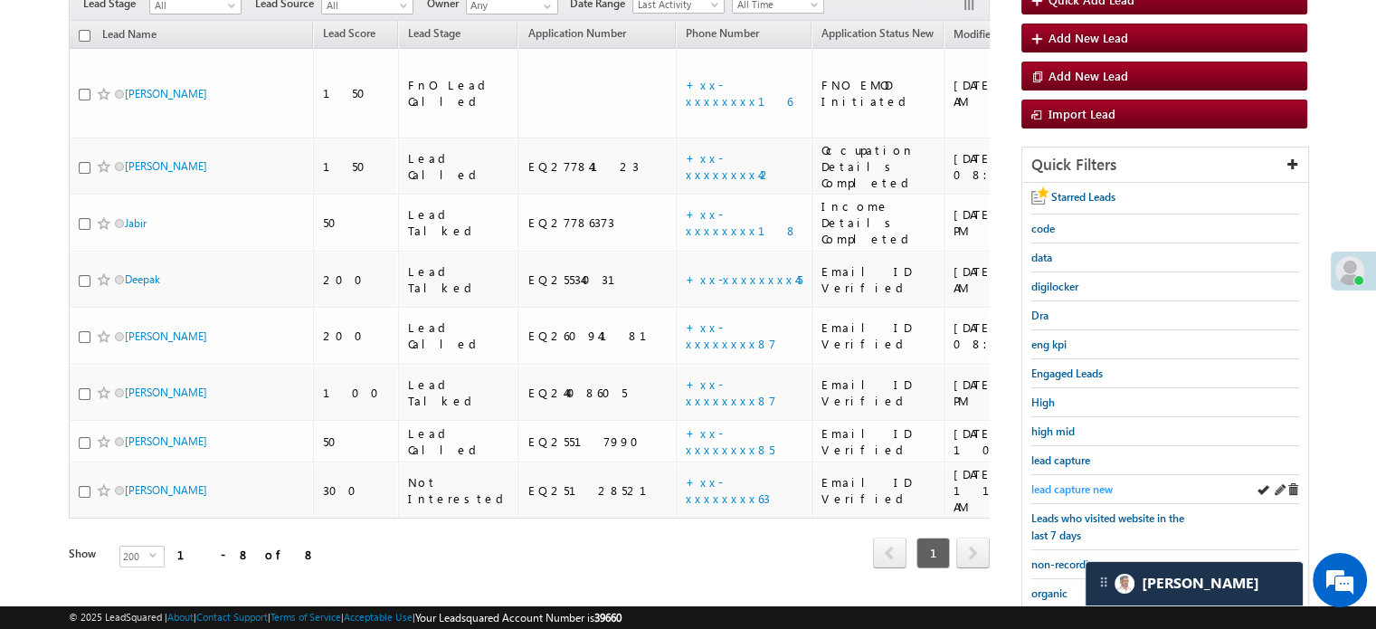
click at [1075, 482] on span "lead capture new" at bounding box center [1071, 489] width 81 height 14
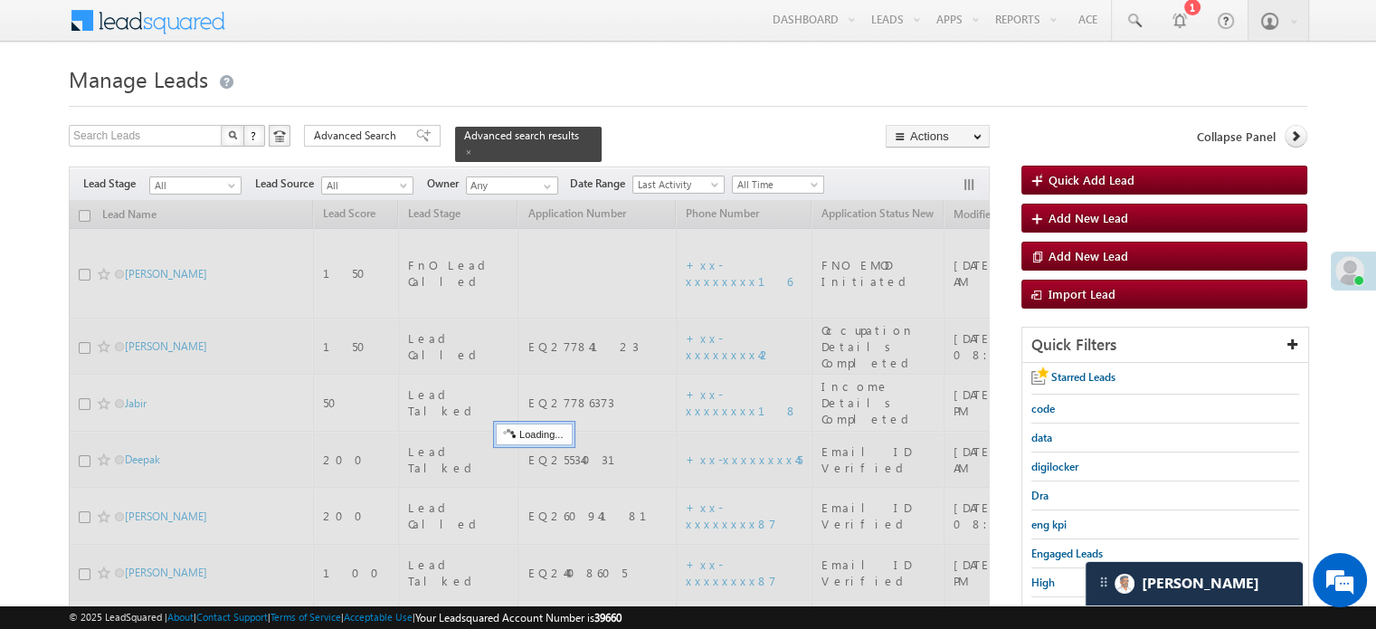
scroll to position [0, 0]
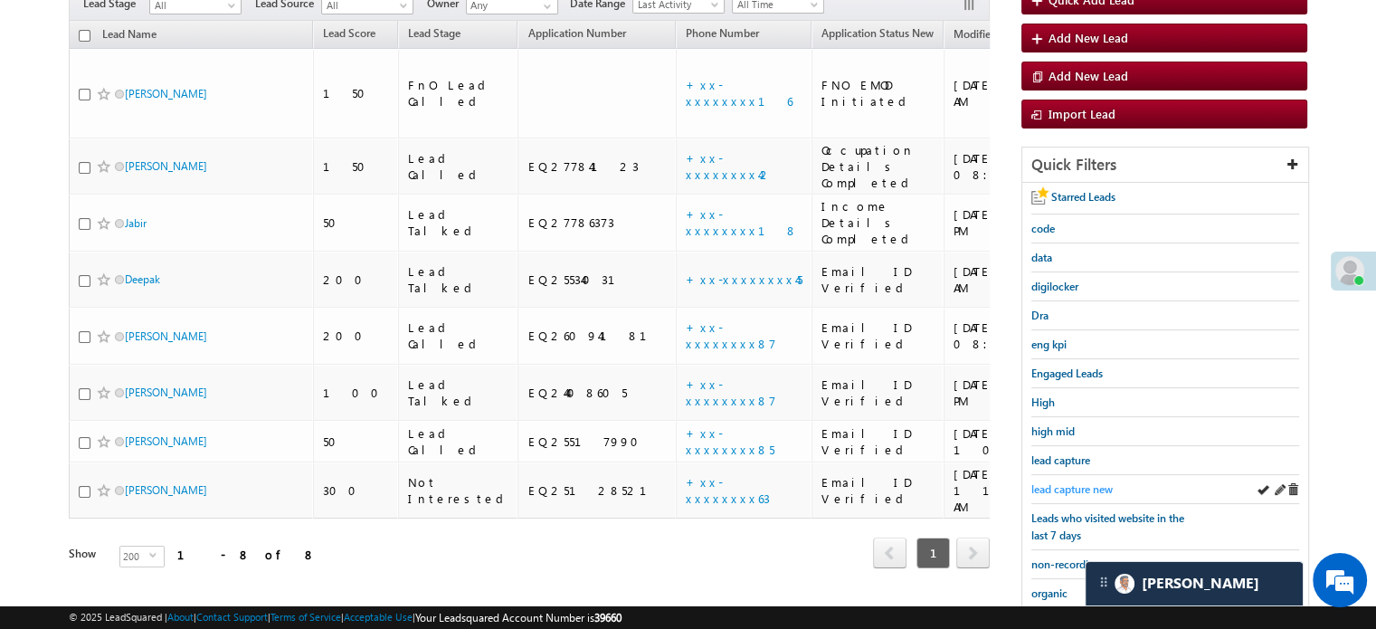
click at [1068, 482] on span "lead capture new" at bounding box center [1071, 489] width 81 height 14
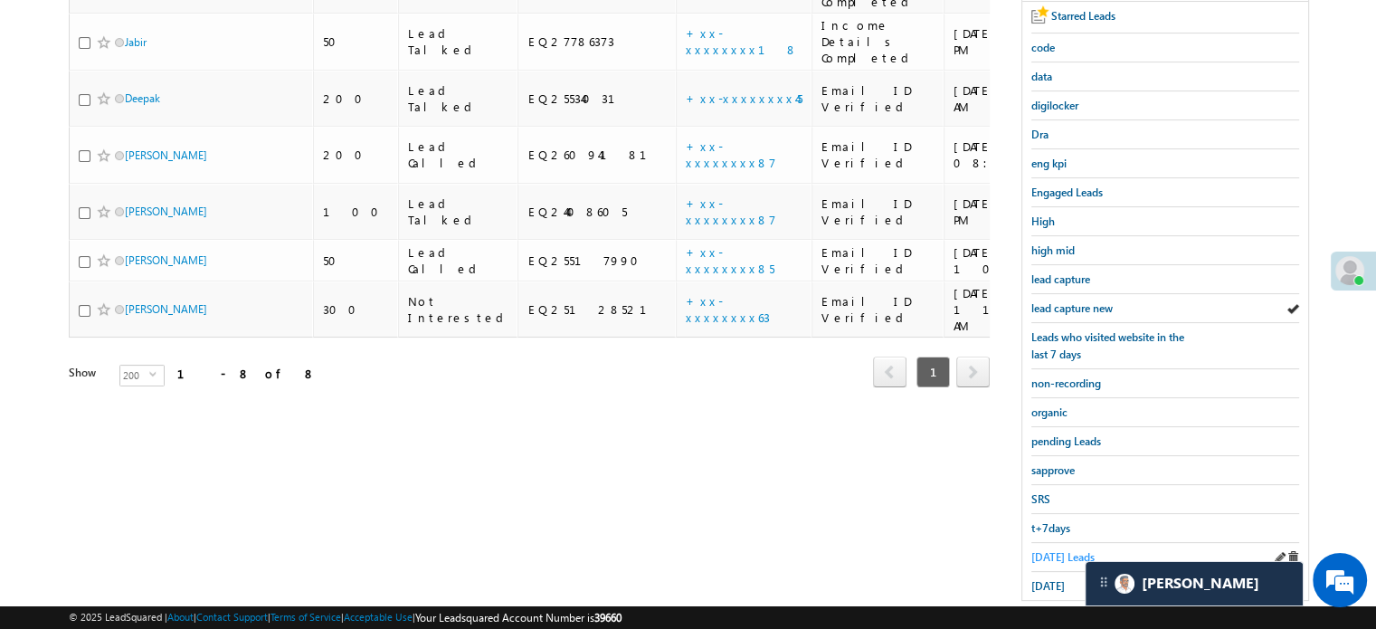
click at [1036, 550] on span "[DATE] Leads" at bounding box center [1062, 557] width 63 height 14
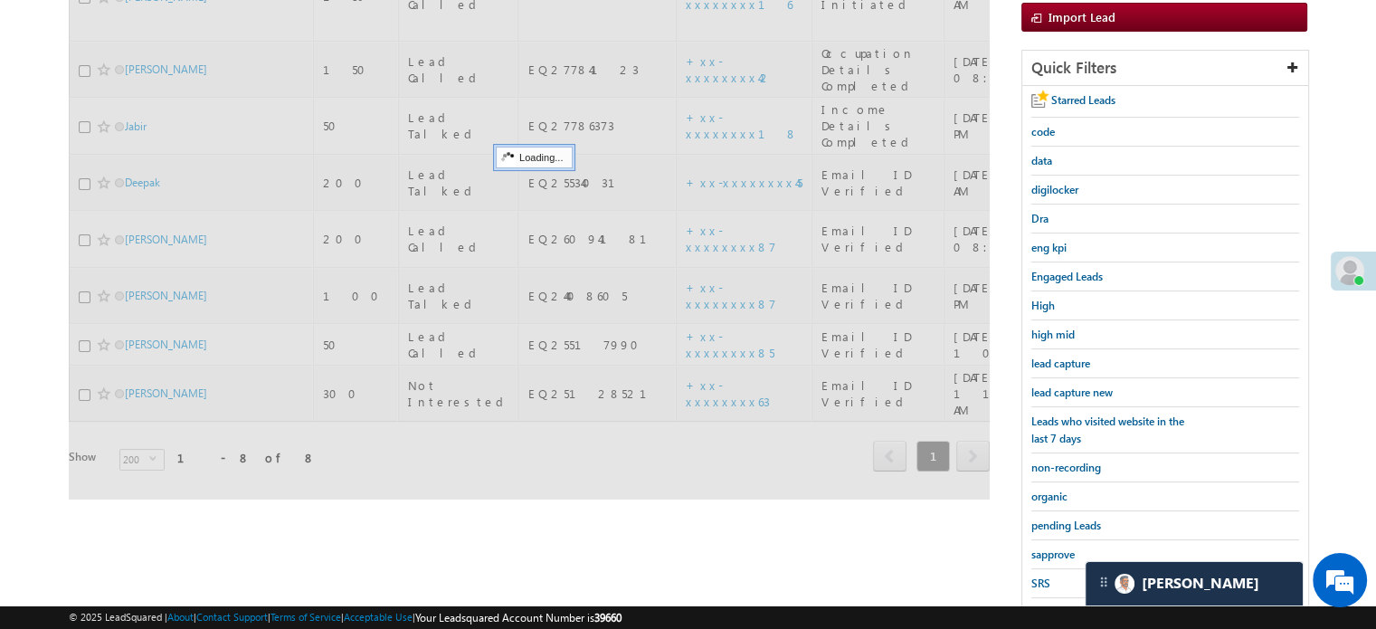
scroll to position [181, 0]
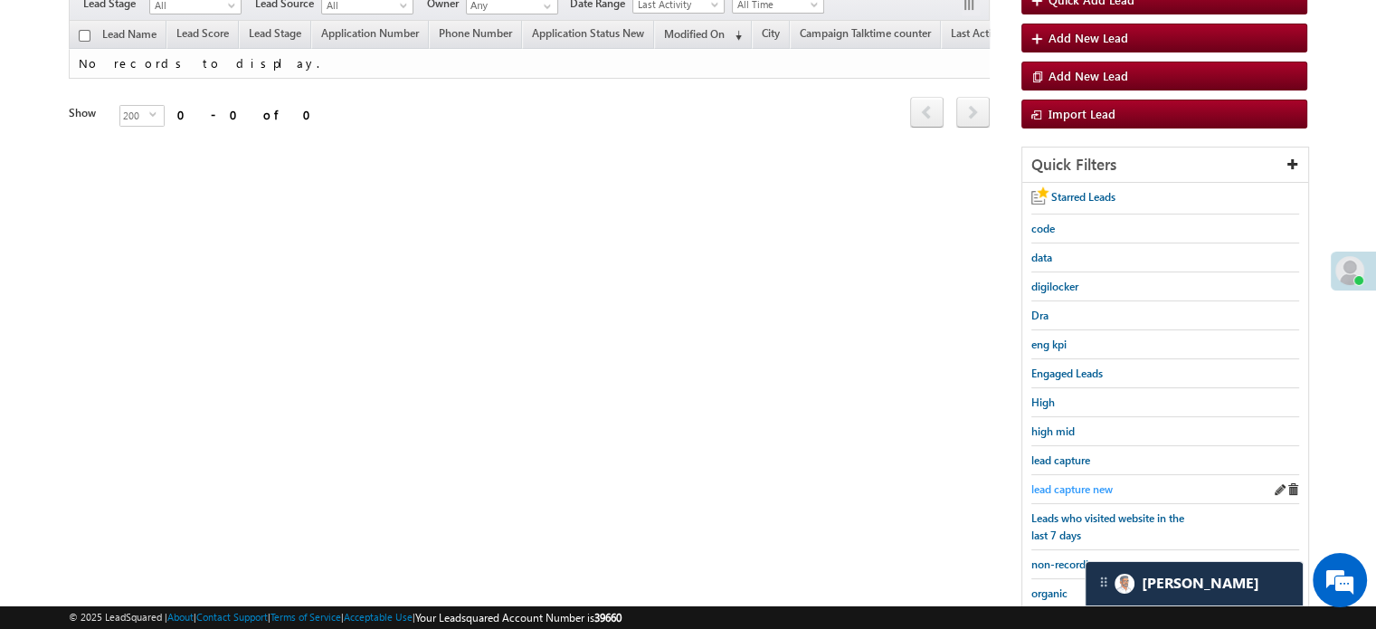
click at [1068, 488] on span "lead capture new" at bounding box center [1071, 489] width 81 height 14
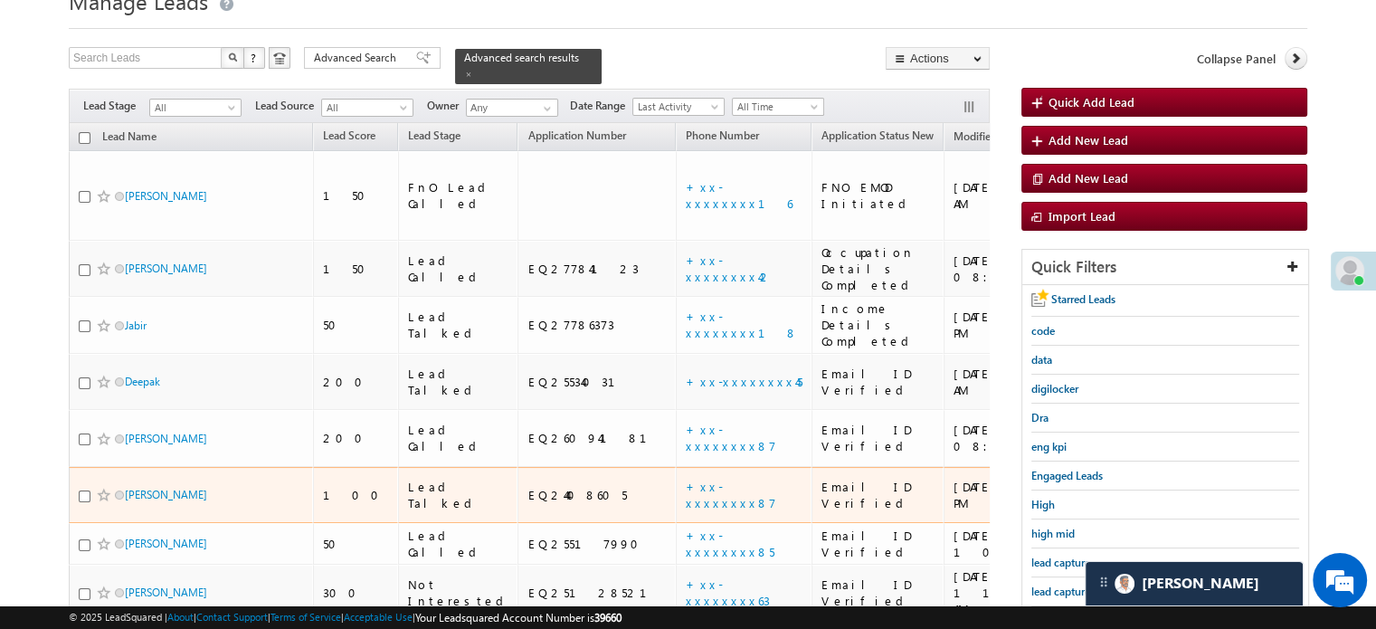
scroll to position [271, 0]
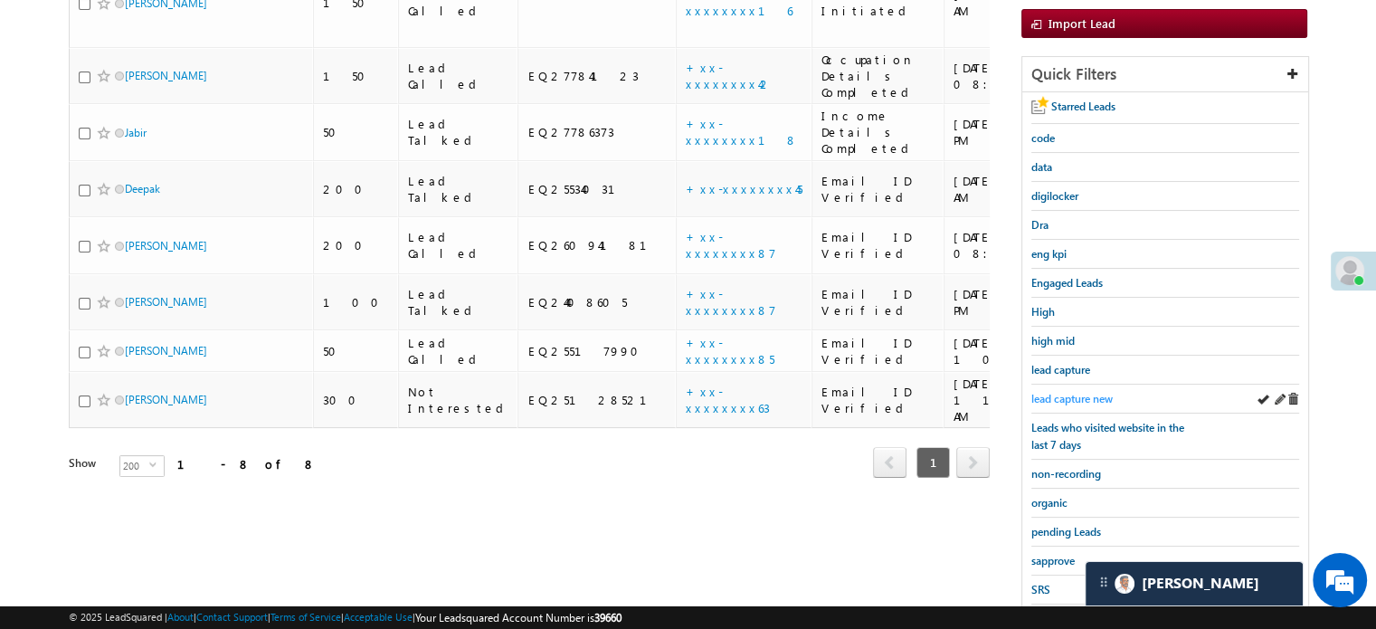
click at [1046, 392] on span "lead capture new" at bounding box center [1071, 399] width 81 height 14
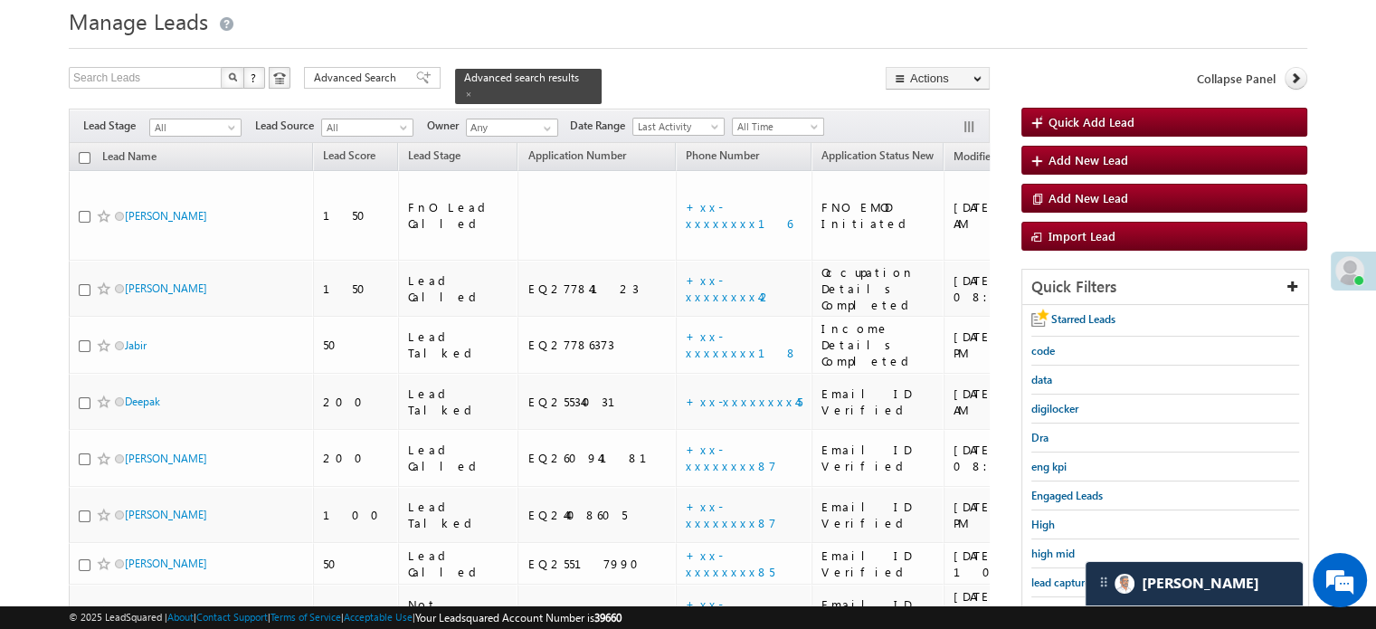
scroll to position [90, 0]
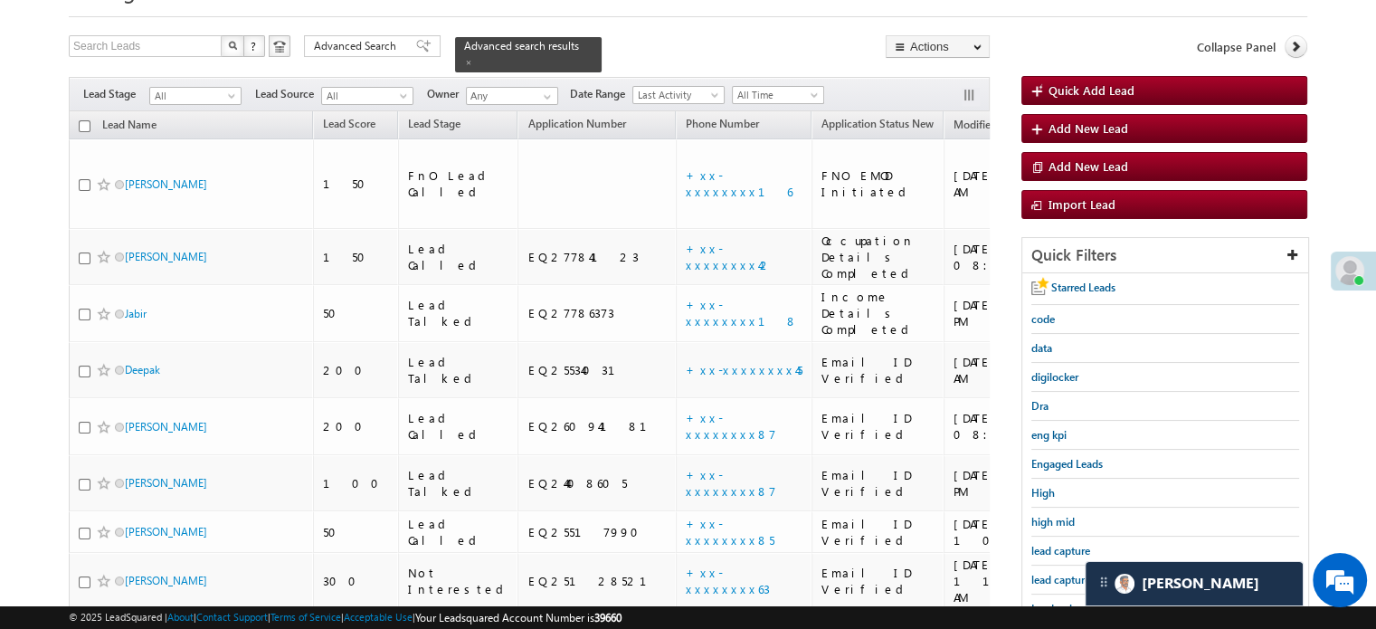
click at [1036, 565] on div "lead capture new" at bounding box center [1165, 579] width 268 height 29
click at [1044, 573] on span "lead capture new" at bounding box center [1071, 580] width 81 height 14
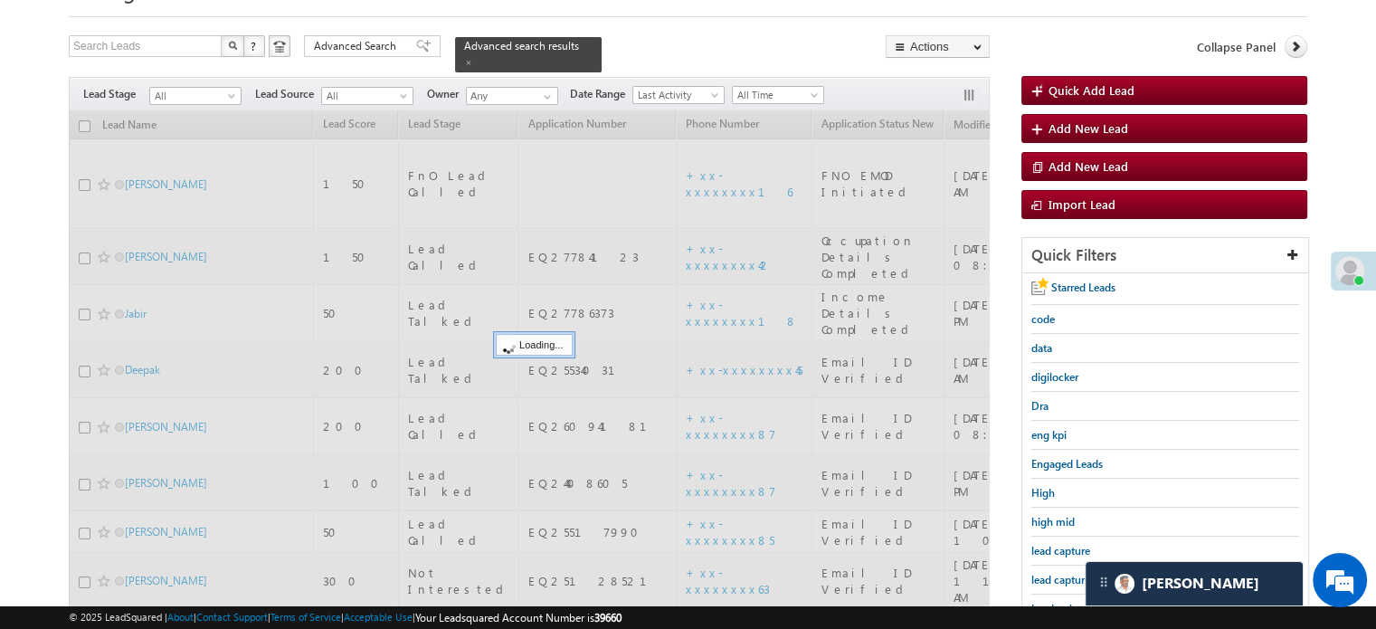
click at [1044, 573] on span "lead capture new" at bounding box center [1071, 580] width 81 height 14
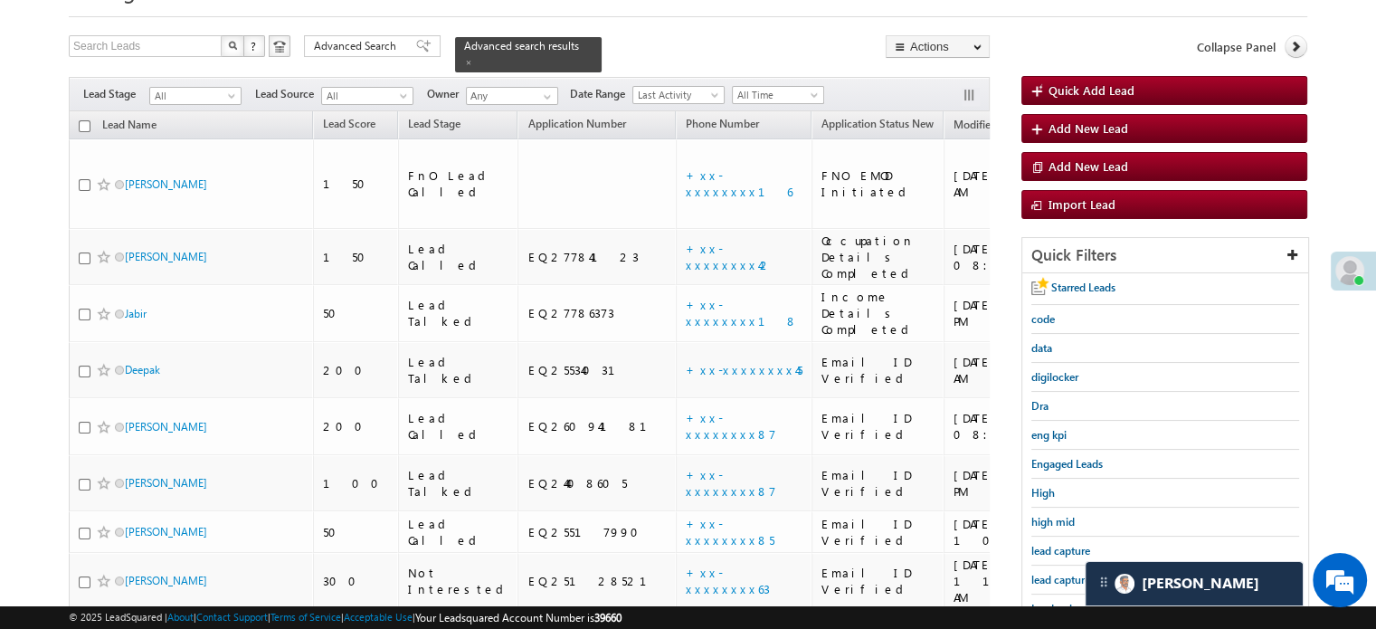
click at [1044, 573] on span "lead capture new" at bounding box center [1071, 580] width 81 height 14
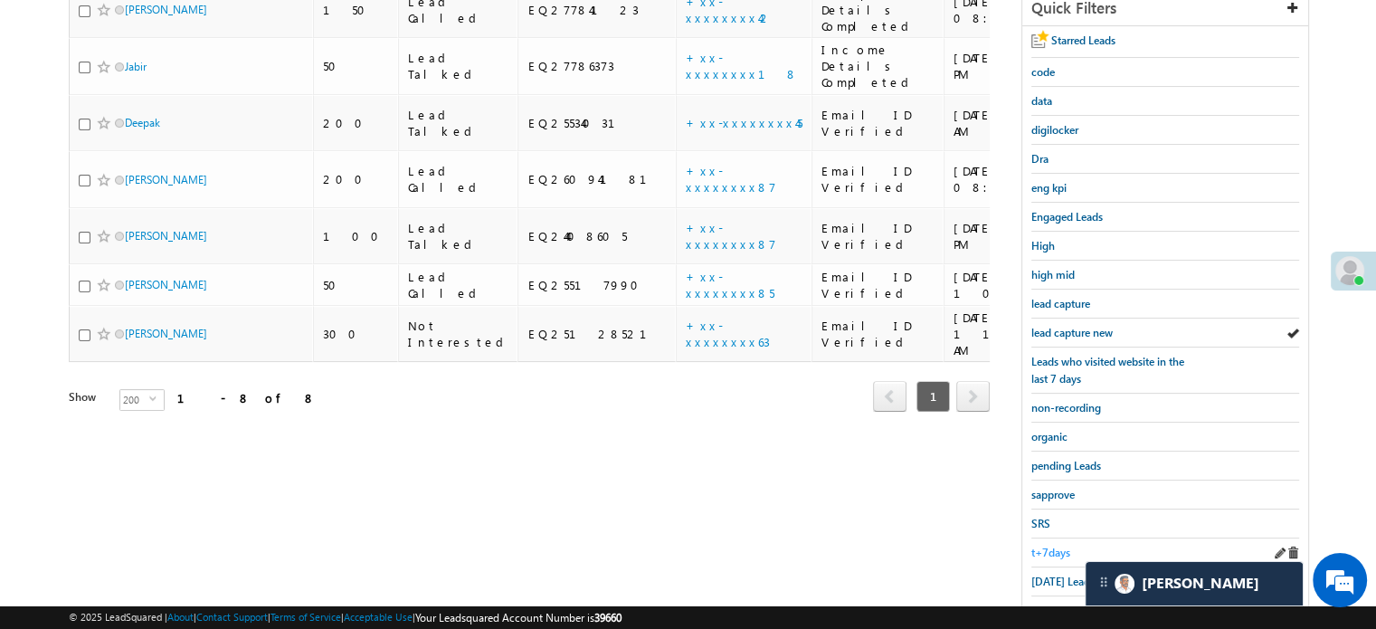
scroll to position [362, 0]
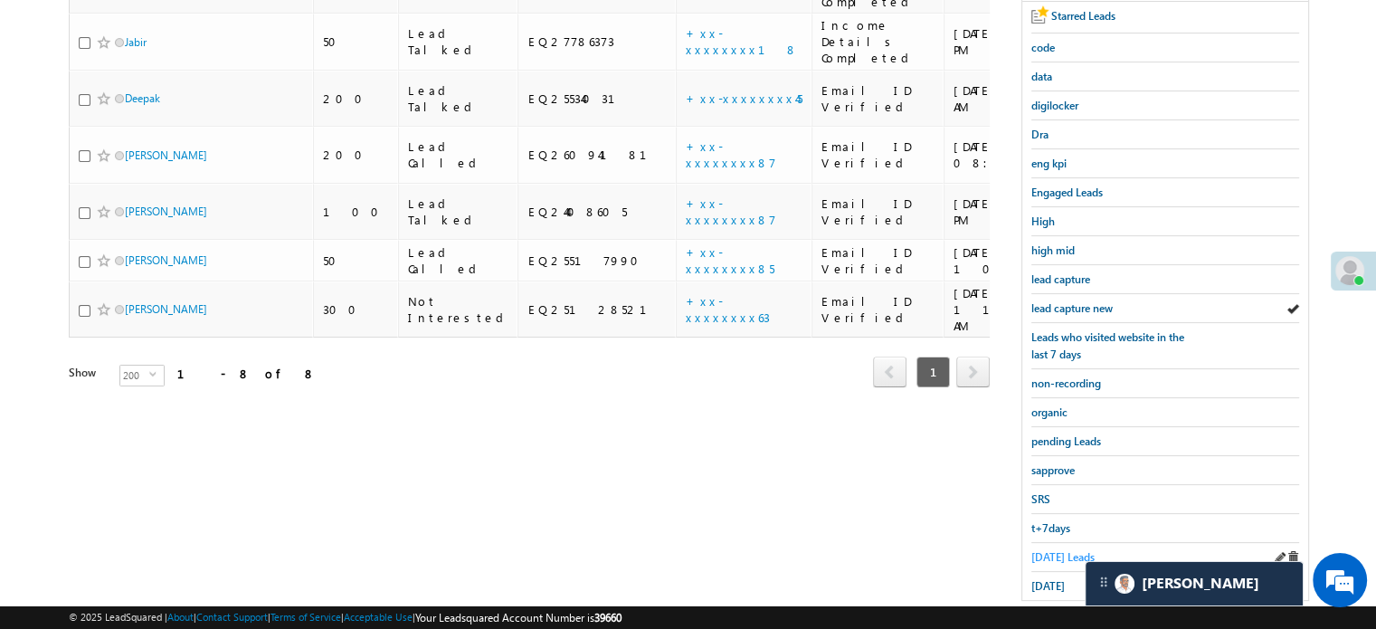
click at [1049, 550] on span "[DATE] Leads" at bounding box center [1062, 557] width 63 height 14
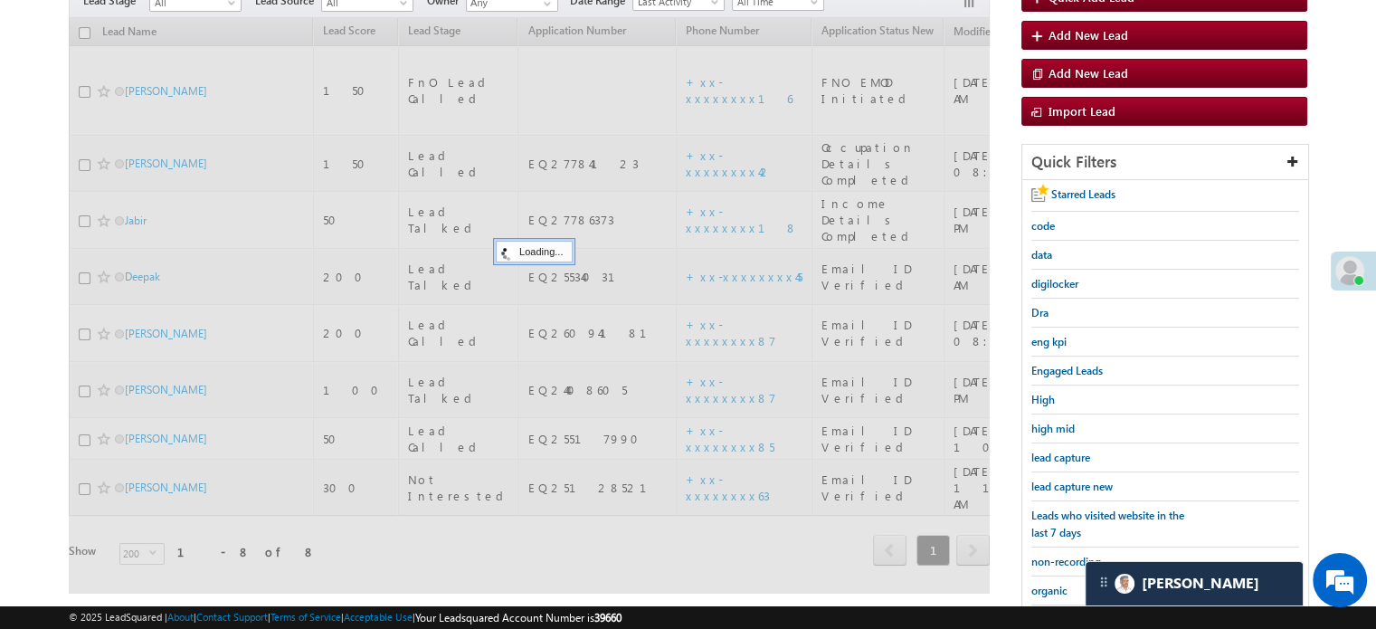
scroll to position [181, 0]
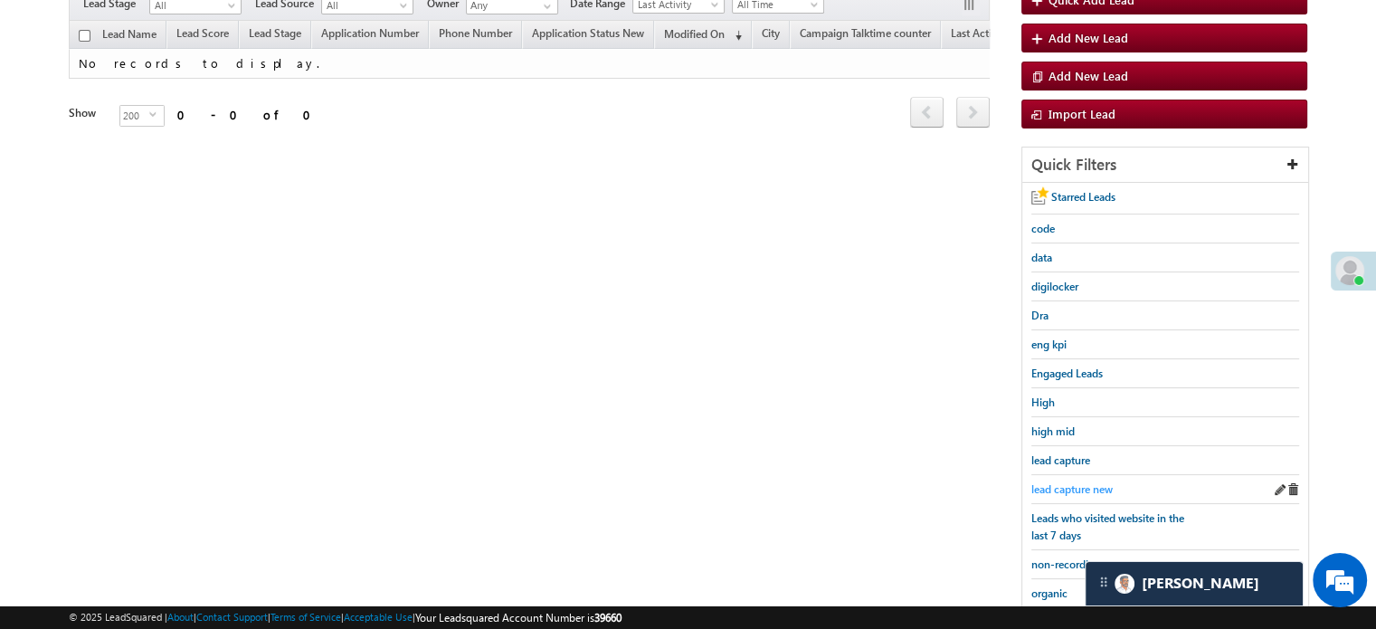
click at [1060, 483] on span "lead capture new" at bounding box center [1071, 489] width 81 height 14
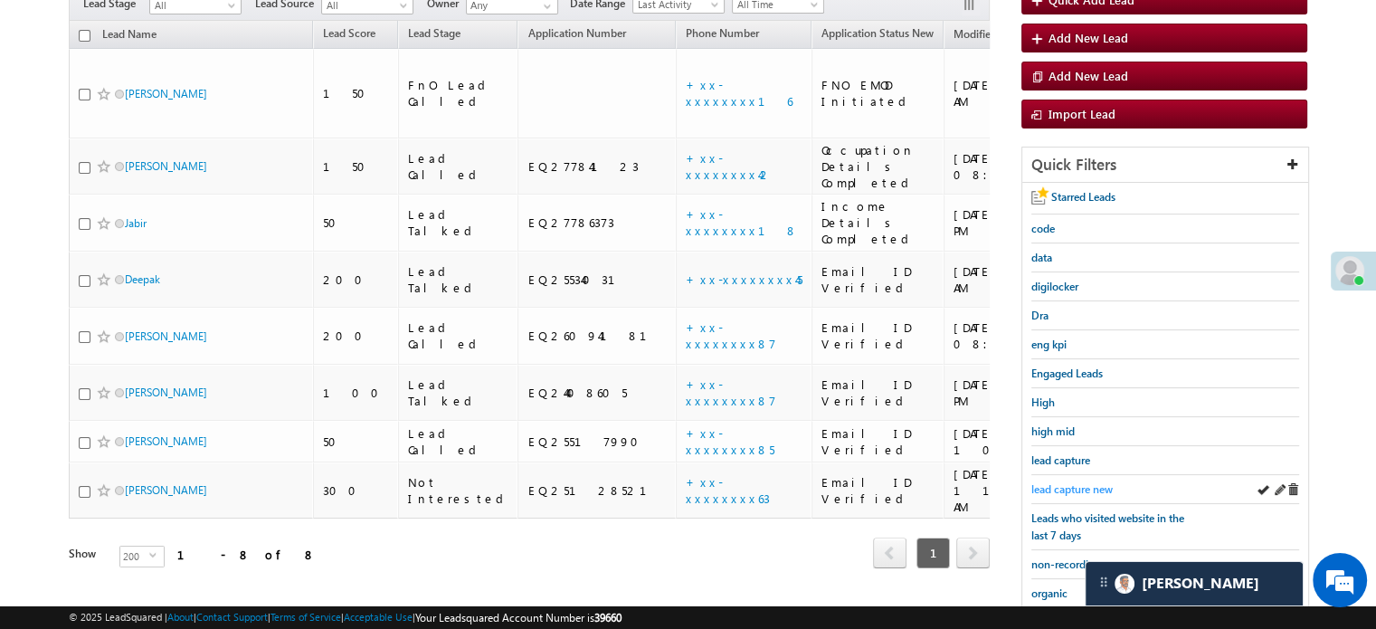
click at [1064, 485] on span "lead capture new" at bounding box center [1071, 489] width 81 height 14
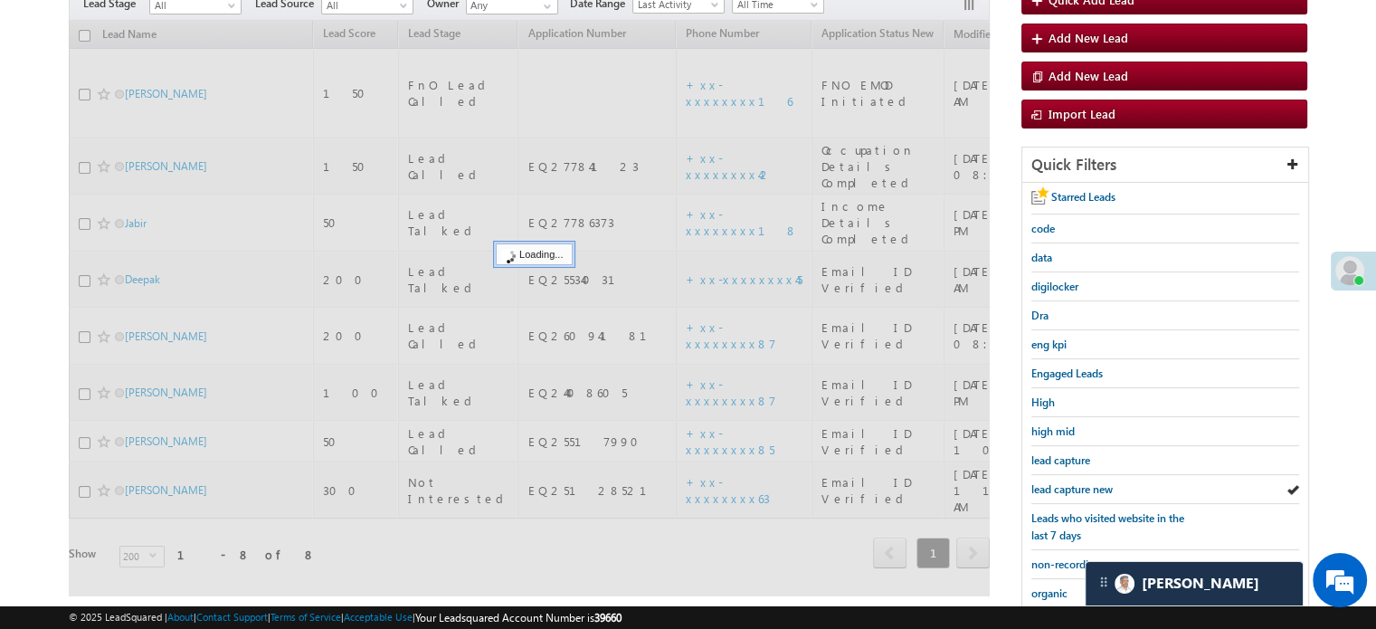
click at [1064, 485] on span "lead capture new" at bounding box center [1071, 489] width 81 height 14
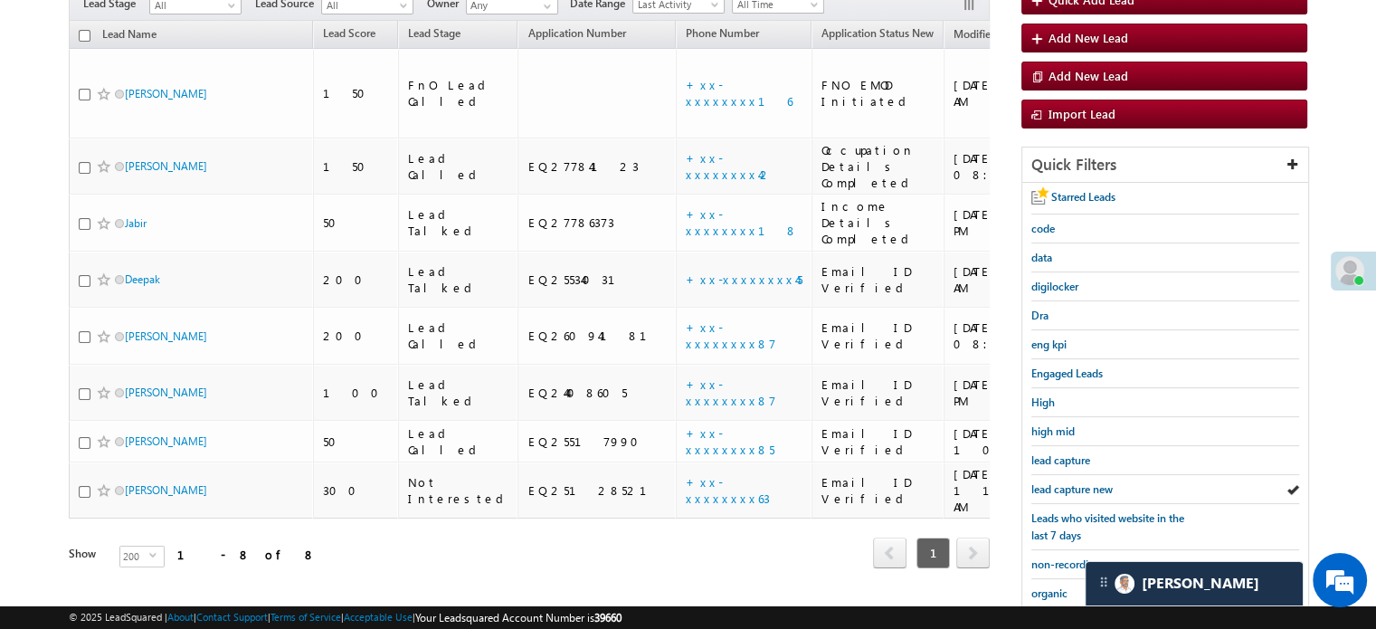
click at [1064, 485] on span "lead capture new" at bounding box center [1071, 489] width 81 height 14
click at [1041, 482] on span "lead capture new" at bounding box center [1071, 489] width 81 height 14
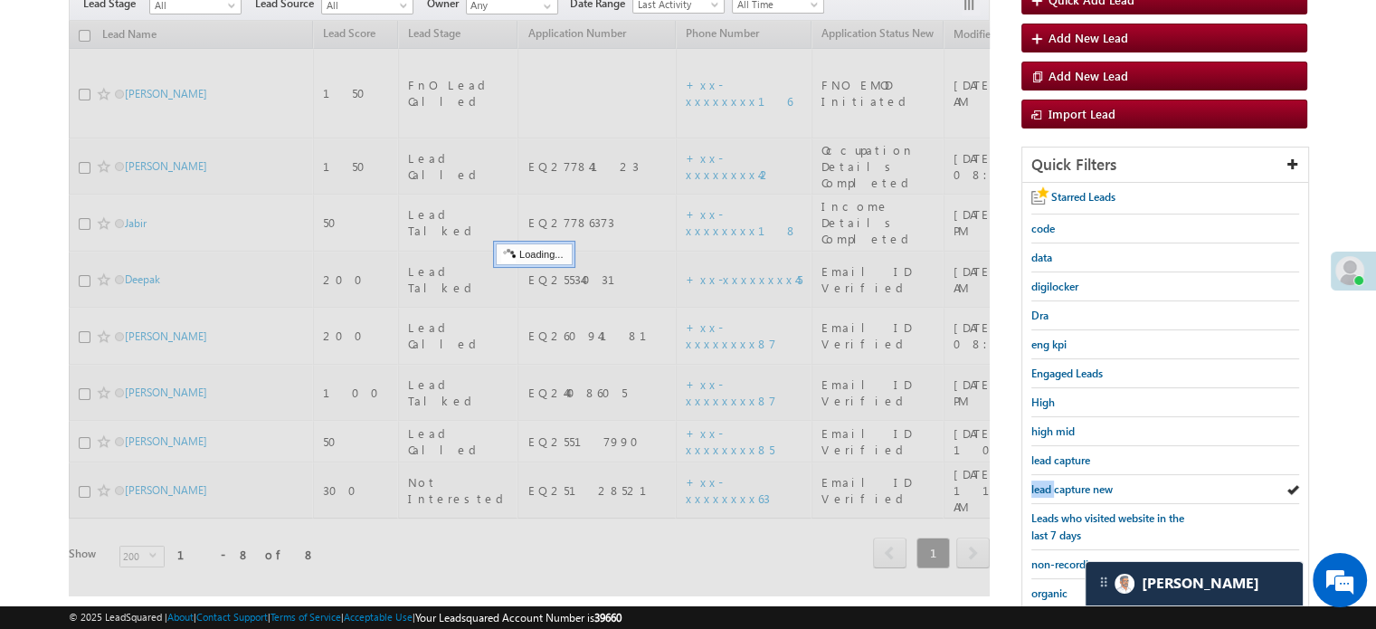
click at [1041, 482] on span "lead capture new" at bounding box center [1071, 489] width 81 height 14
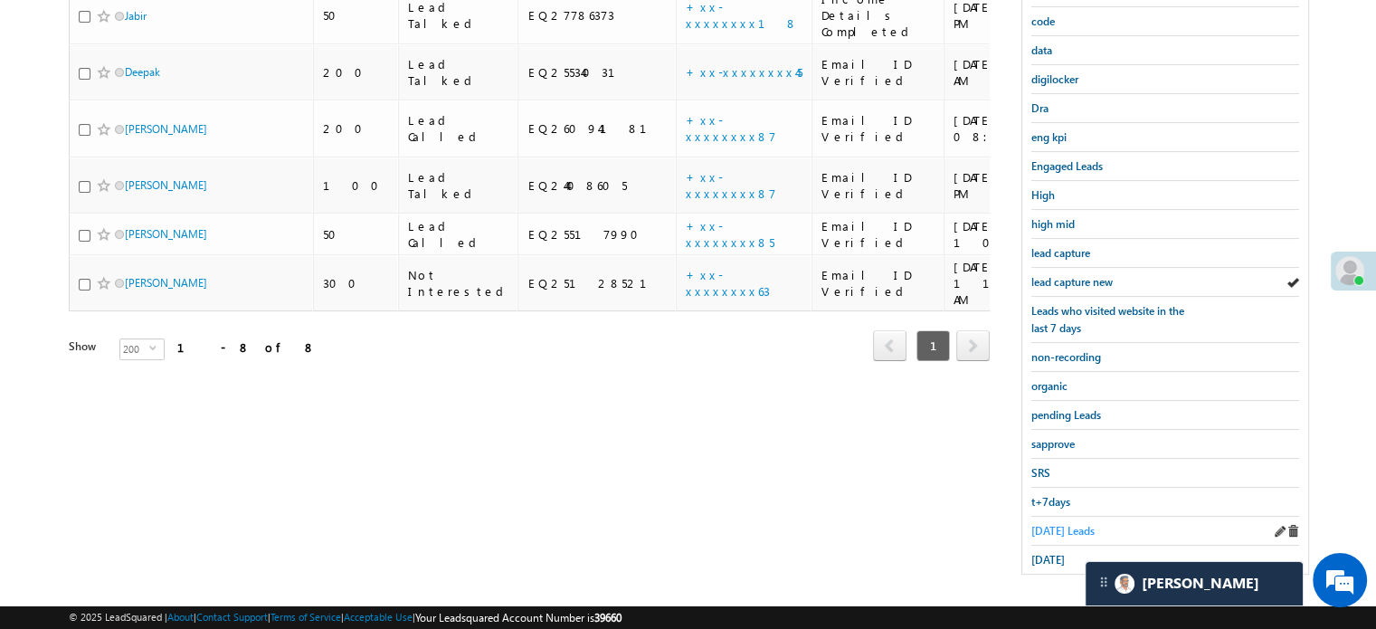
click at [1033, 524] on span "[DATE] Leads" at bounding box center [1062, 531] width 63 height 14
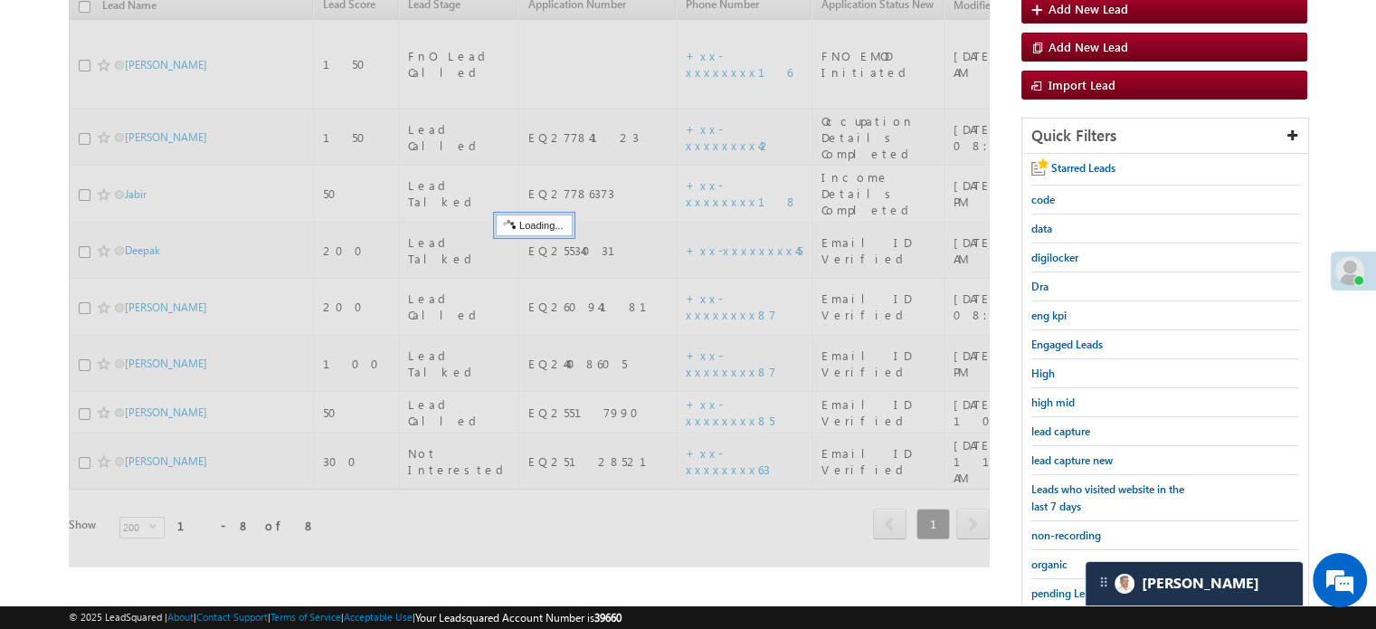
scroll to position [207, 0]
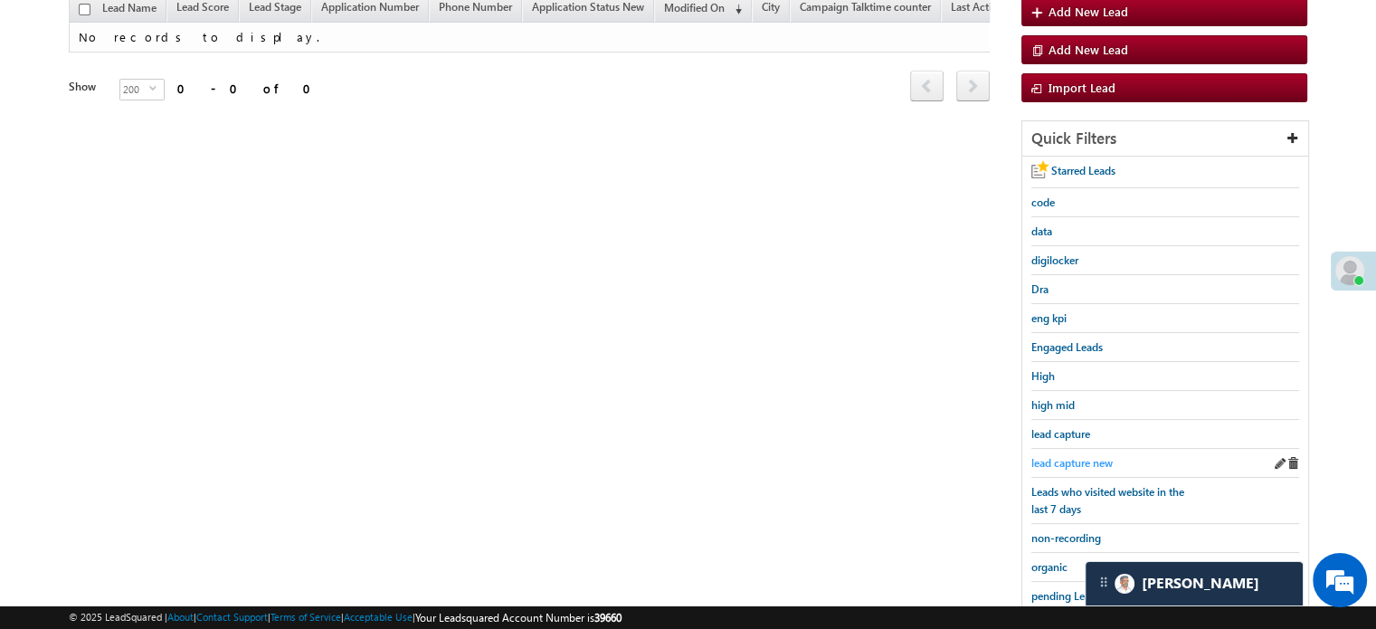
click at [1058, 456] on span "lead capture new" at bounding box center [1071, 463] width 81 height 14
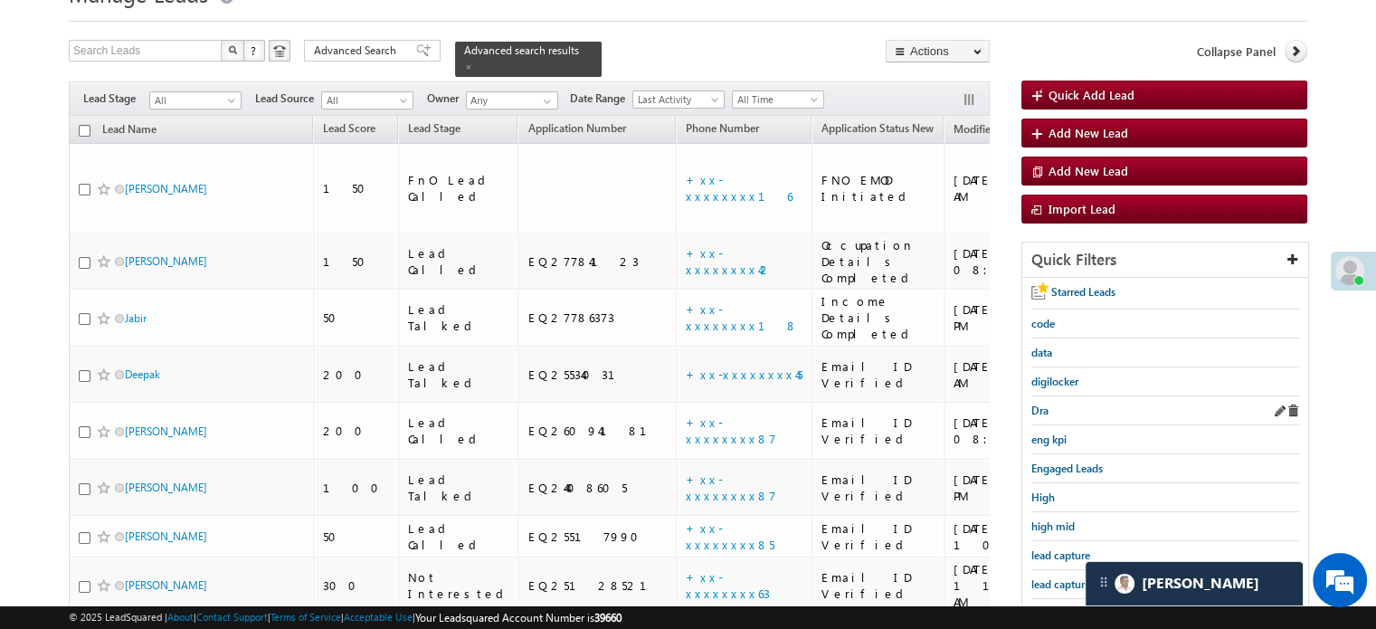
scroll to position [117, 0]
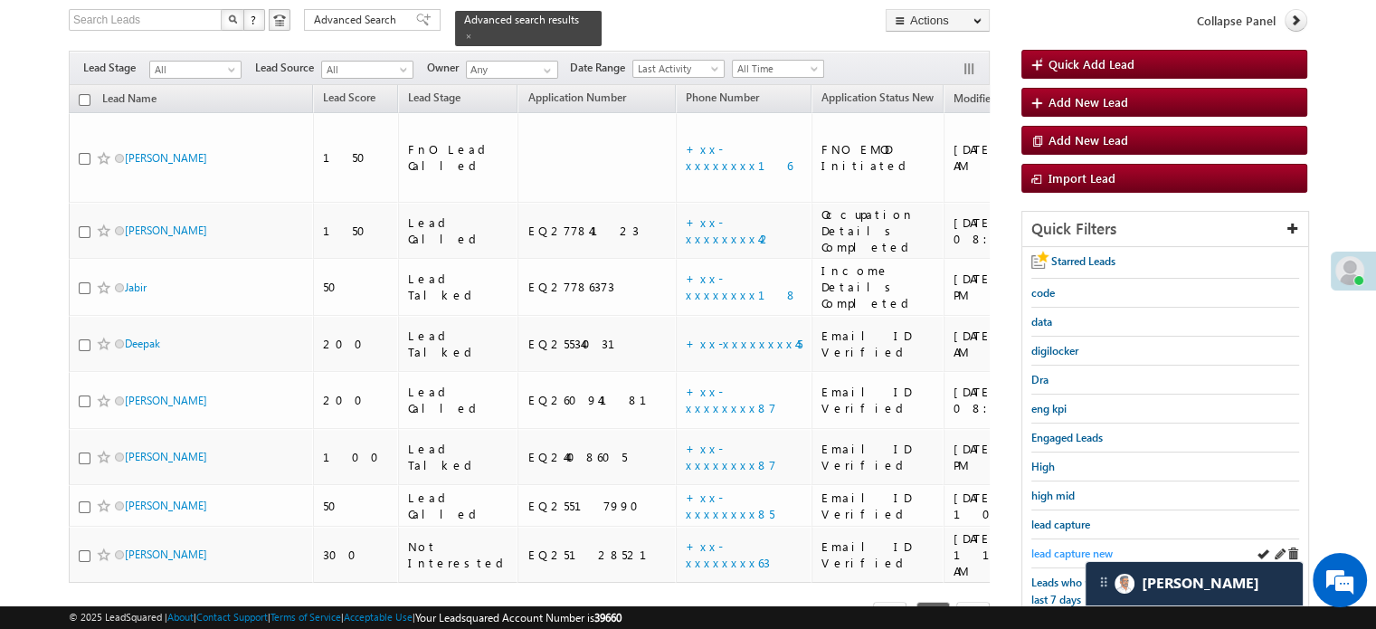
click at [1071, 546] on span "lead capture new" at bounding box center [1071, 553] width 81 height 14
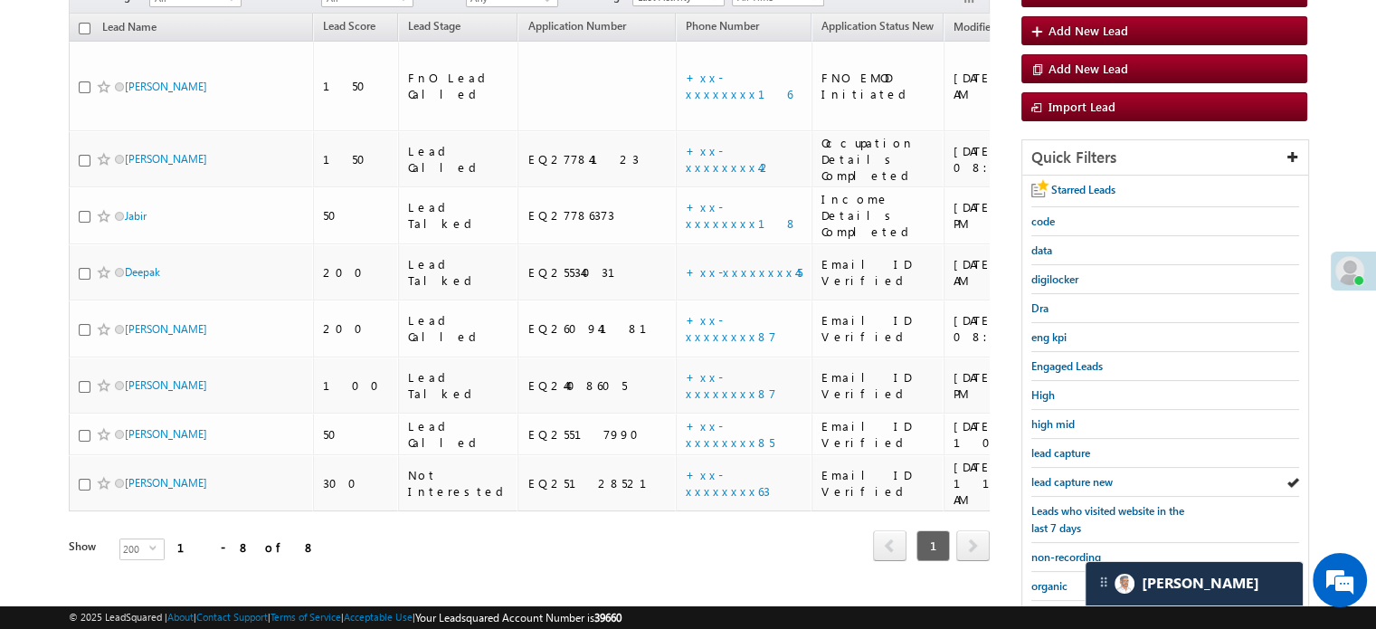
scroll to position [298, 0]
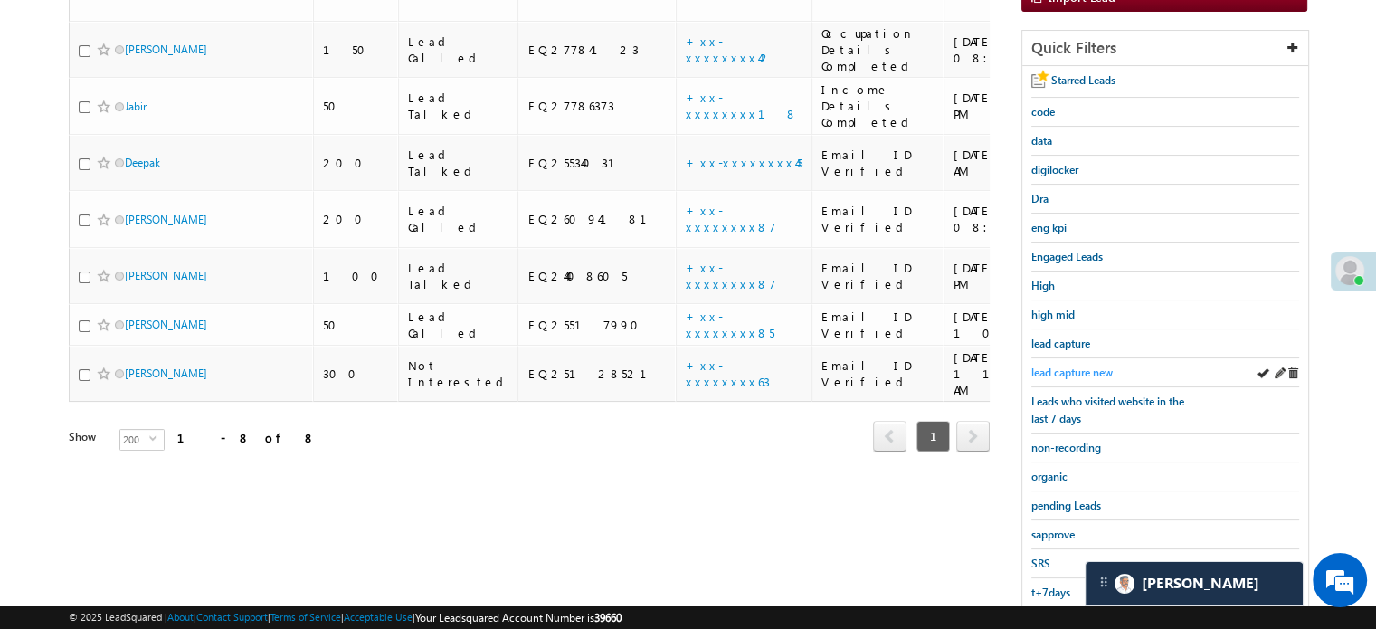
click at [1068, 372] on span "lead capture new" at bounding box center [1071, 372] width 81 height 14
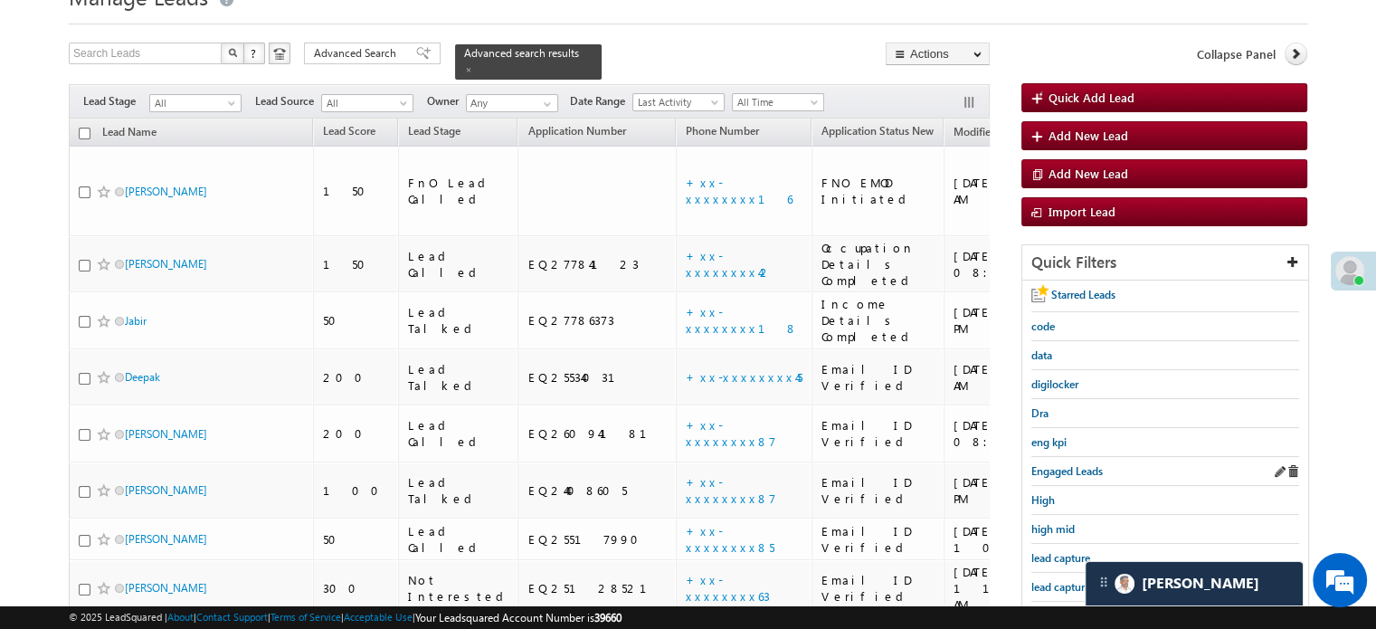
scroll to position [181, 0]
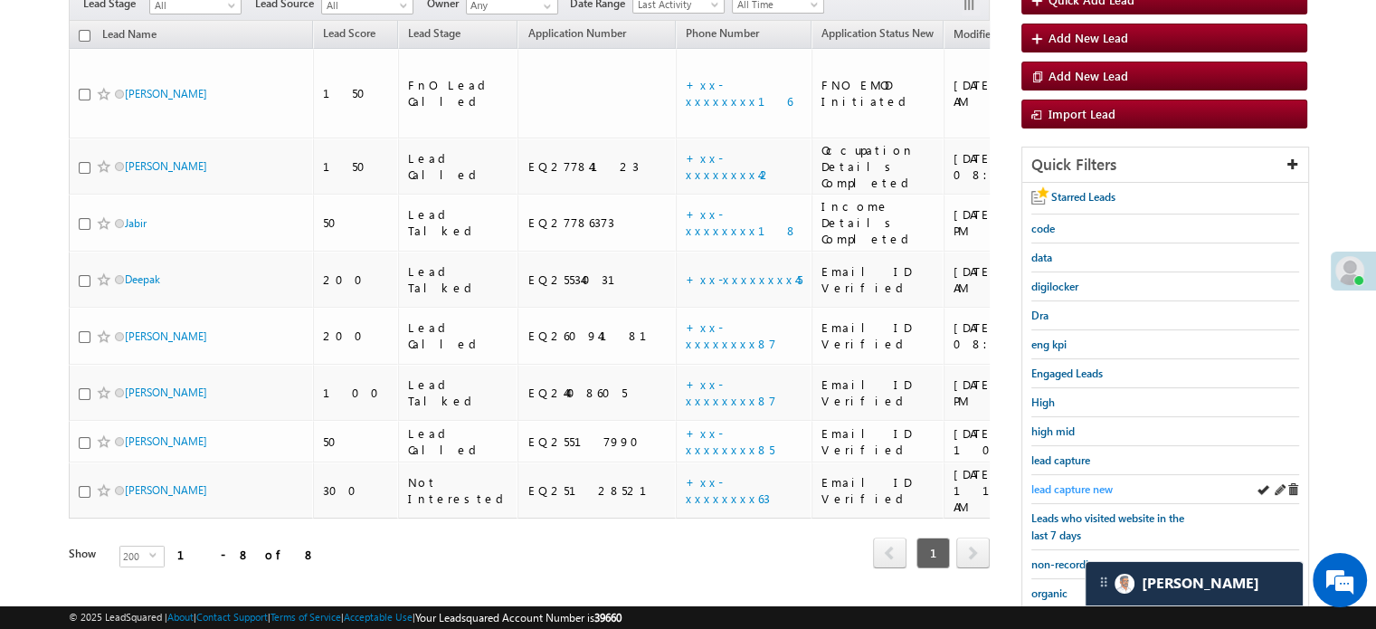
click at [1073, 489] on span "lead capture new" at bounding box center [1071, 489] width 81 height 14
click at [1073, 487] on span "lead capture new" at bounding box center [1071, 489] width 81 height 14
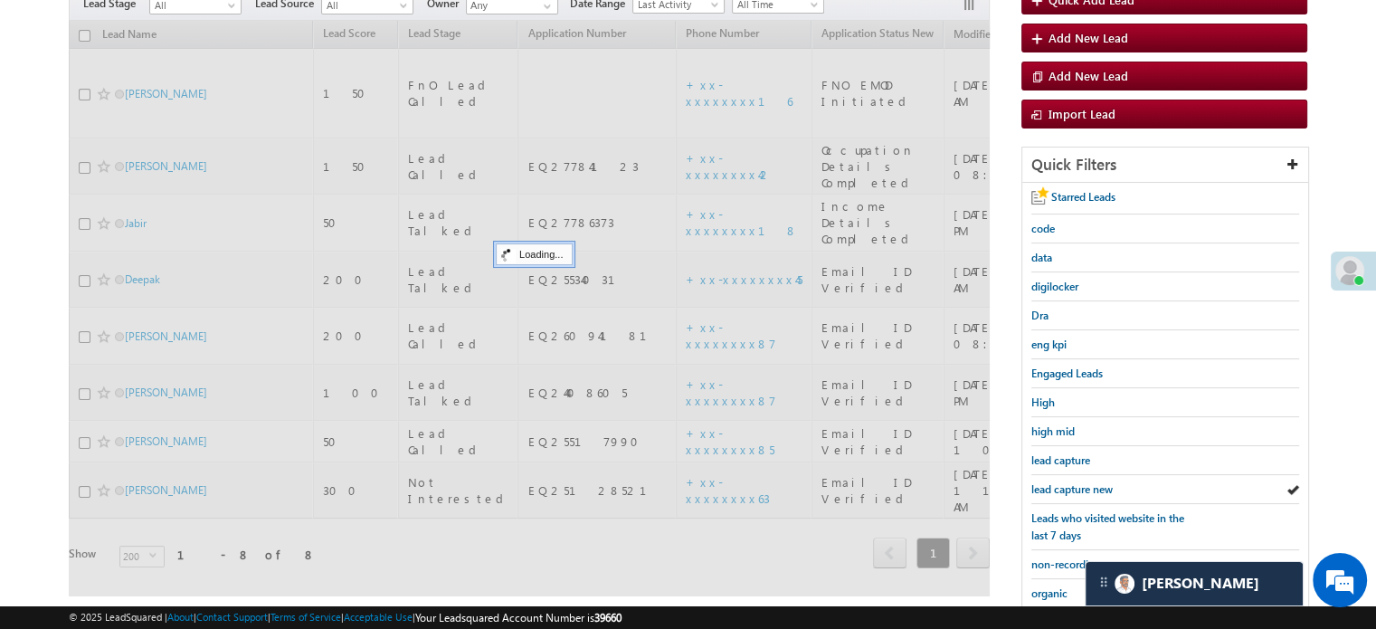
click at [1073, 487] on span "lead capture new" at bounding box center [1071, 489] width 81 height 14
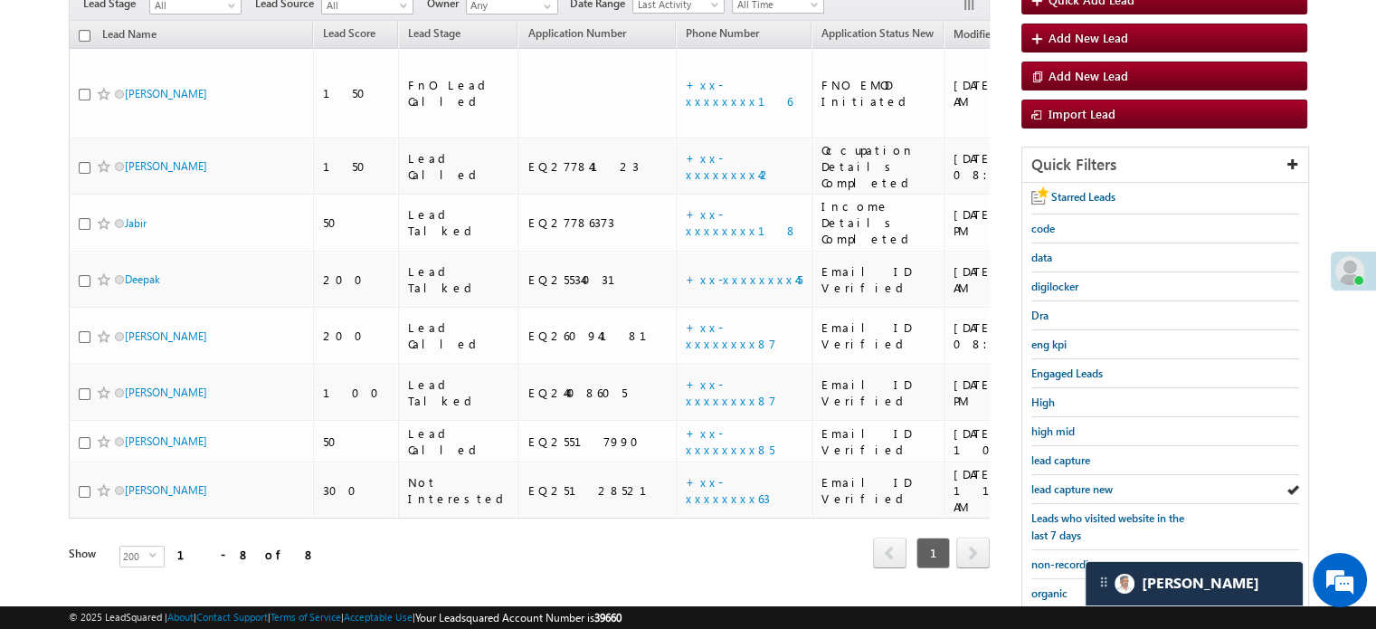
click at [1073, 487] on span "lead capture new" at bounding box center [1071, 489] width 81 height 14
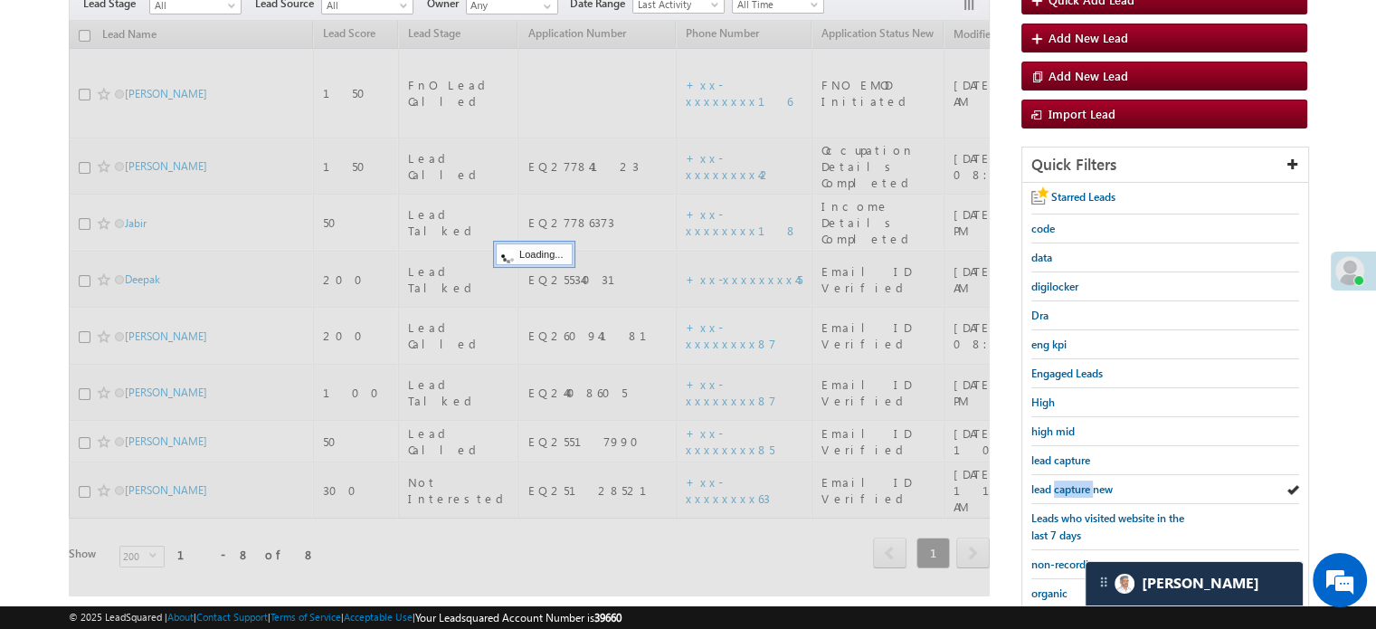
click at [1073, 487] on span "lead capture new" at bounding box center [1071, 489] width 81 height 14
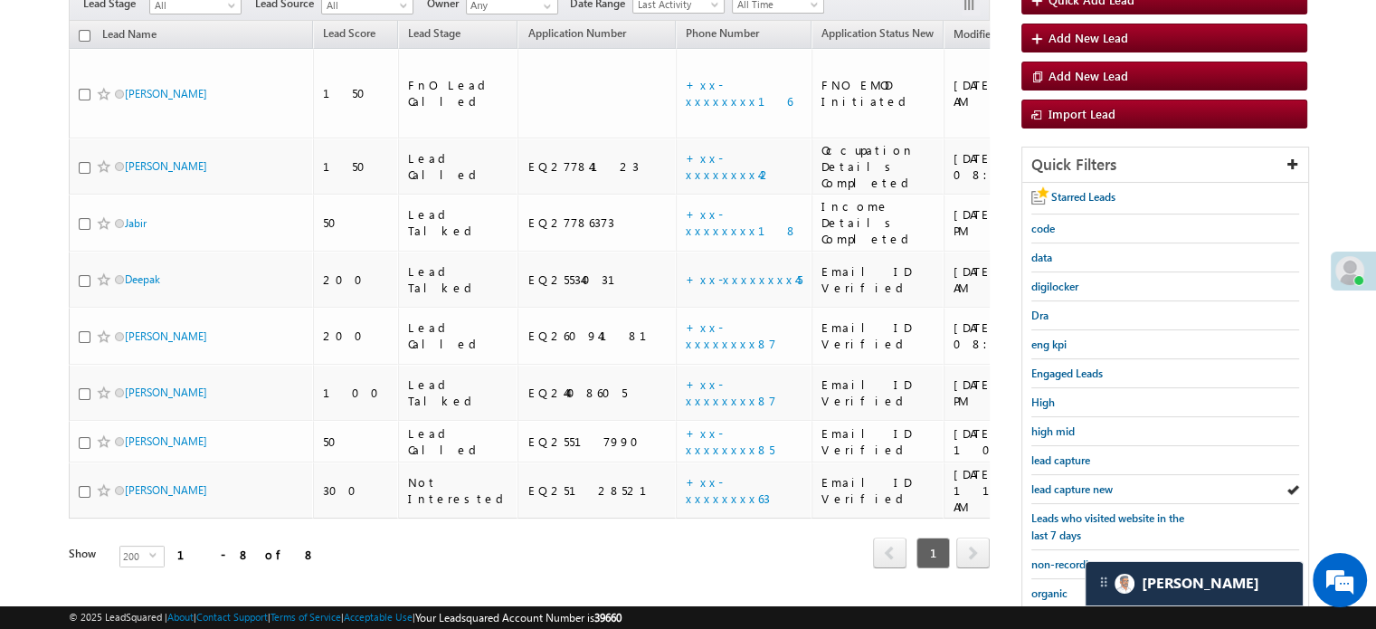
click at [1073, 487] on span "lead capture new" at bounding box center [1071, 489] width 81 height 14
click at [1041, 488] on span "lead capture new" at bounding box center [1071, 489] width 81 height 14
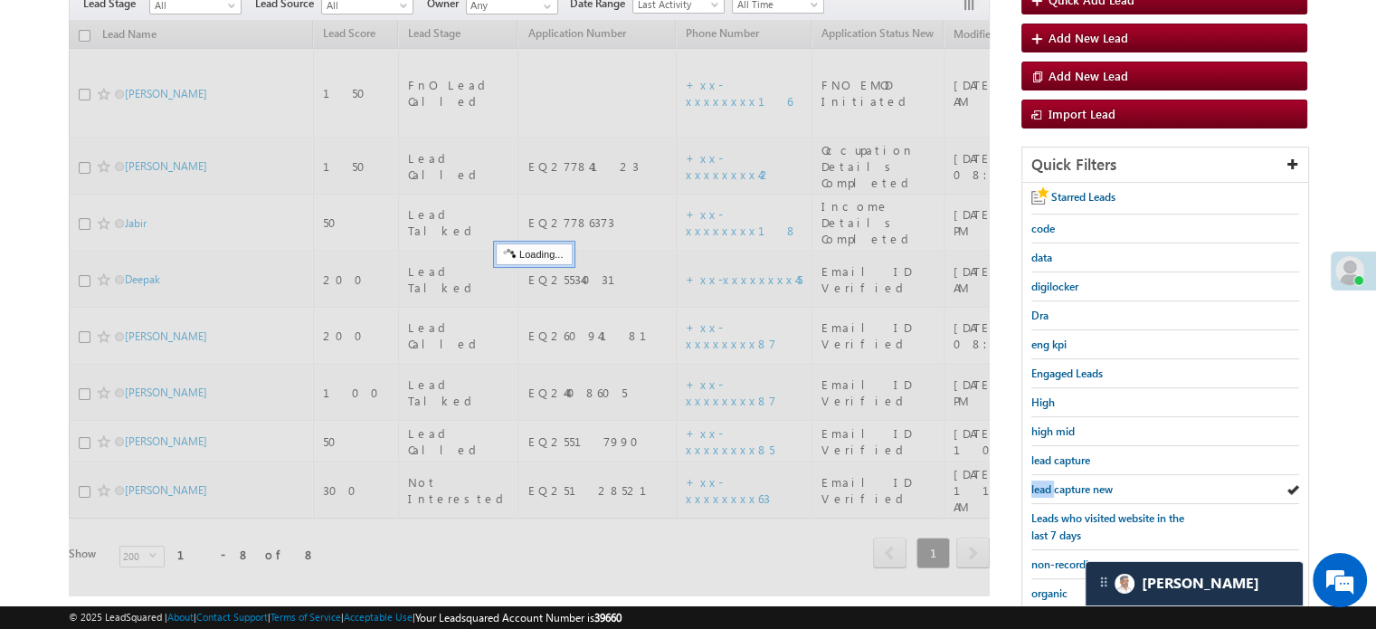
click at [1041, 488] on span "lead capture new" at bounding box center [1071, 489] width 81 height 14
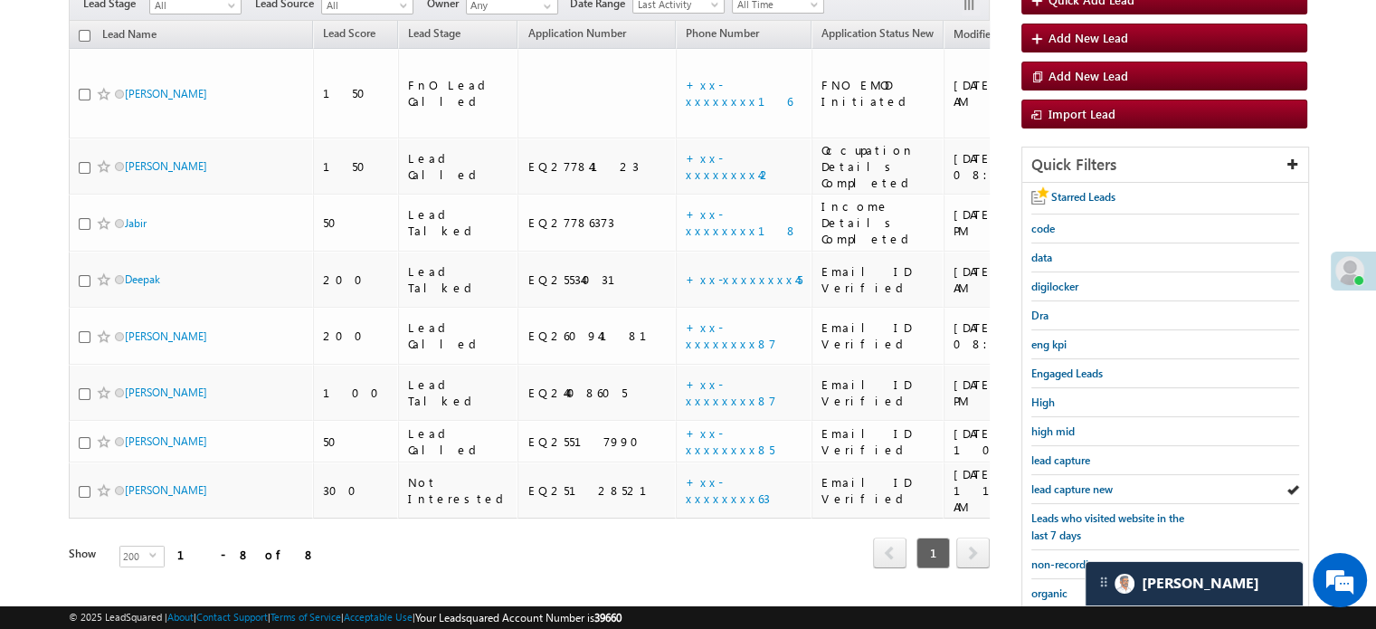
scroll to position [388, 0]
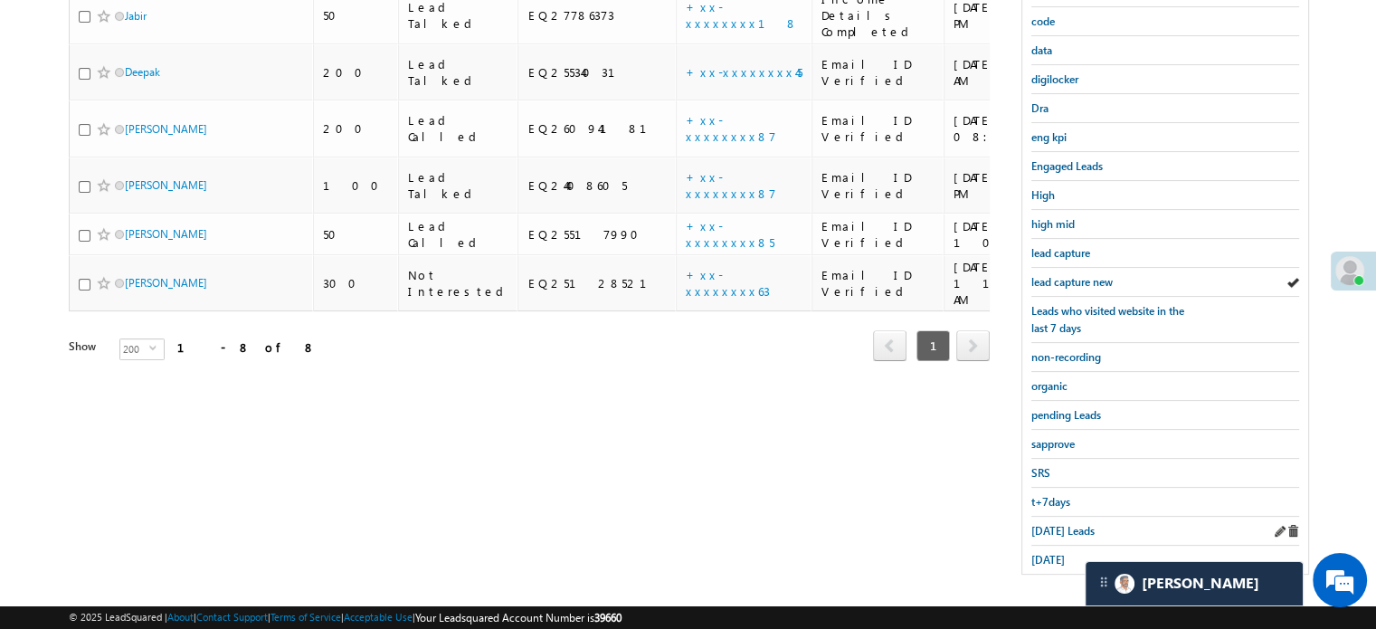
click at [1038, 531] on div "[DATE] Leads" at bounding box center [1165, 531] width 268 height 29
click at [1039, 525] on span "[DATE] Leads" at bounding box center [1062, 531] width 63 height 14
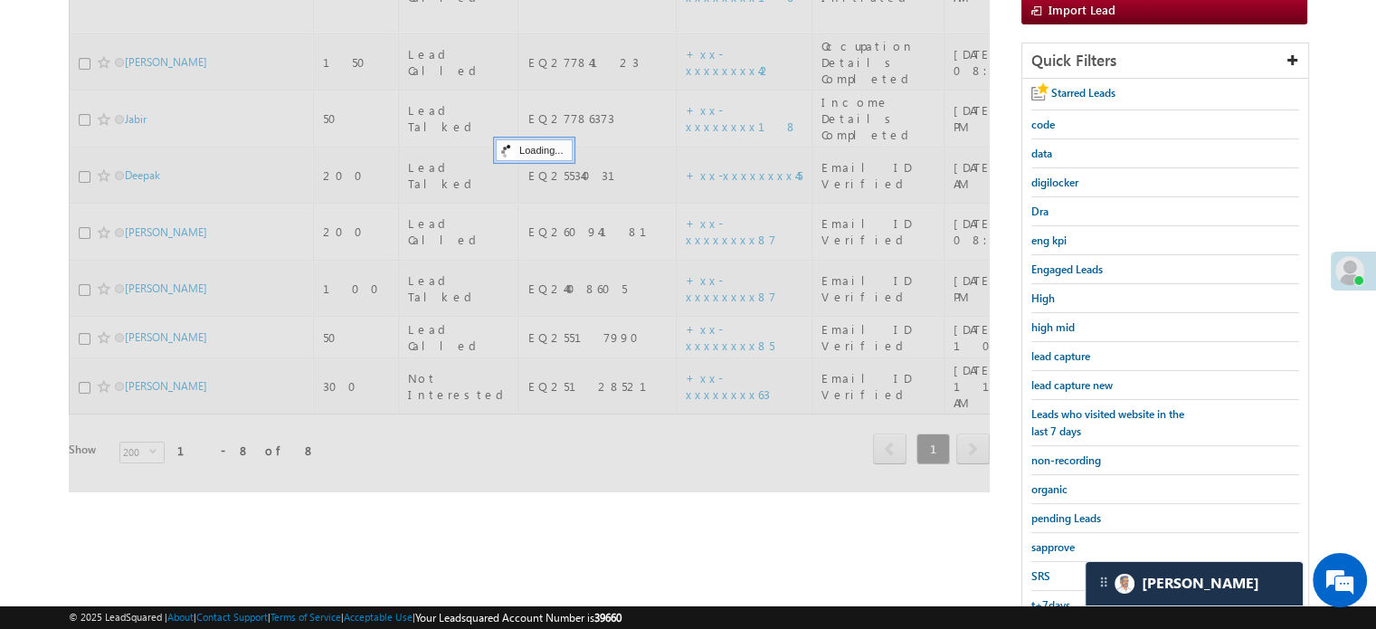
scroll to position [207, 0]
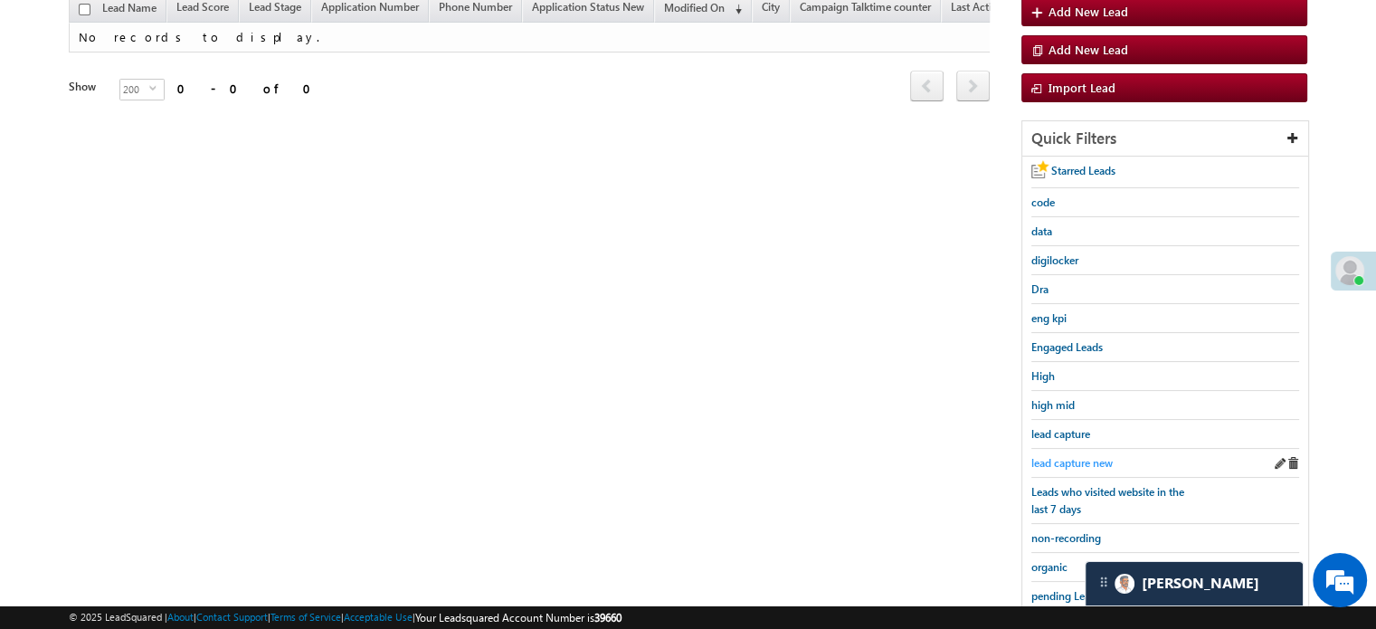
click at [1075, 459] on span "lead capture new" at bounding box center [1071, 463] width 81 height 14
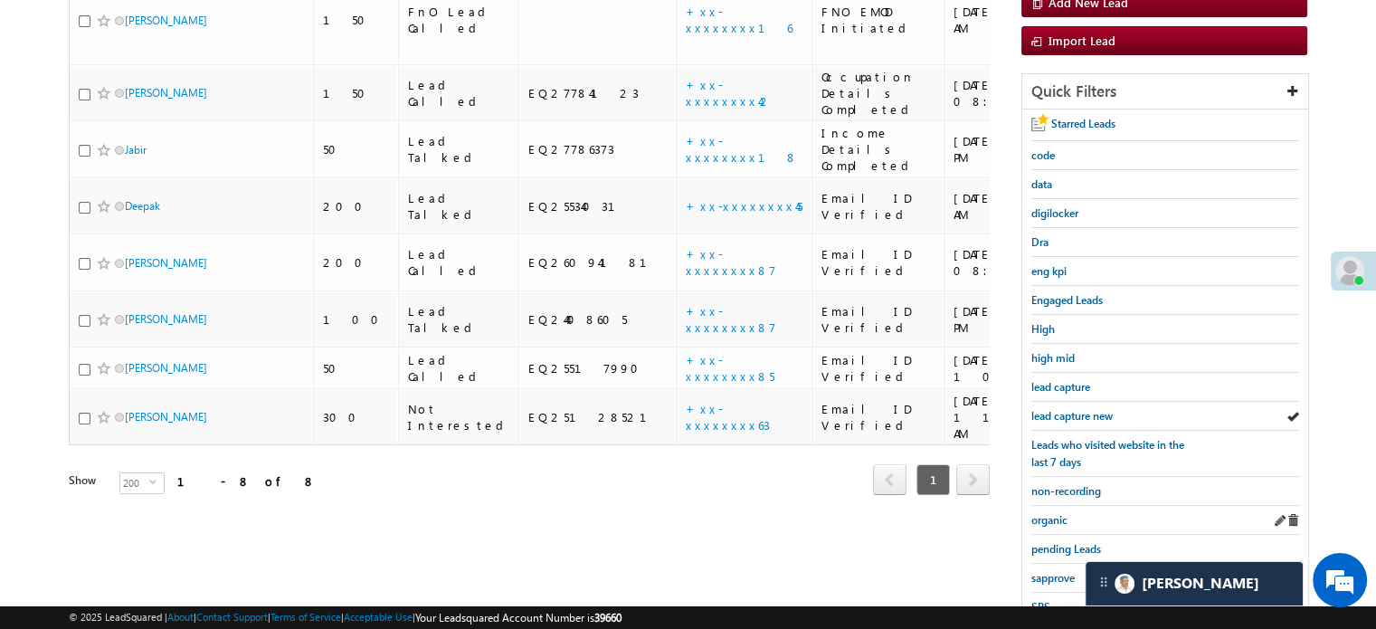
scroll to position [298, 0]
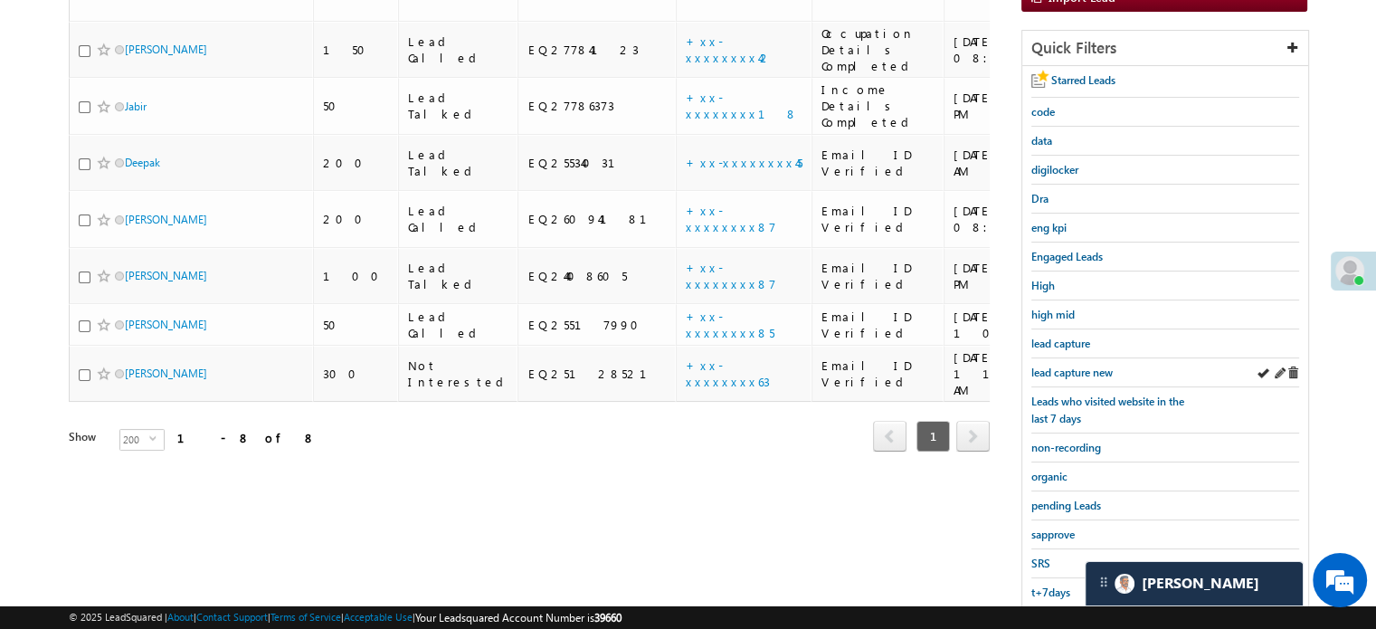
click at [1066, 376] on div "lead capture new" at bounding box center [1165, 372] width 268 height 29
click at [1066, 371] on span "lead capture new" at bounding box center [1071, 372] width 81 height 14
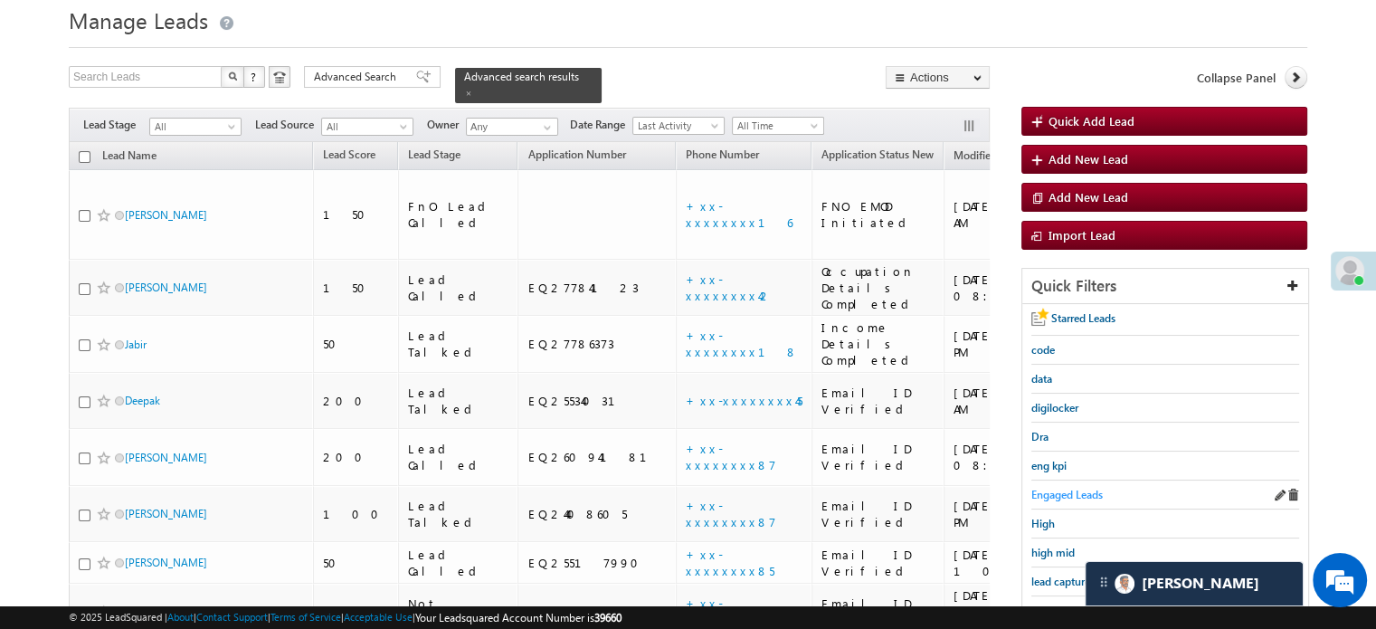
scroll to position [117, 0]
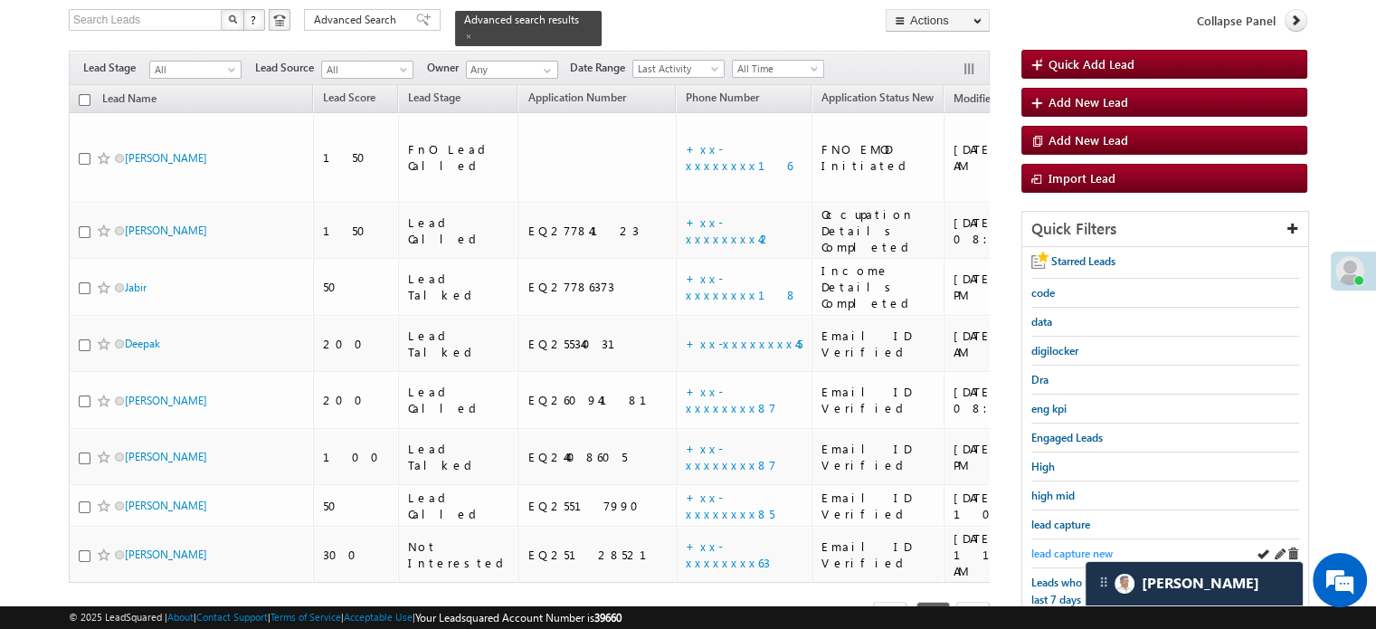
click at [1068, 546] on span "lead capture new" at bounding box center [1071, 553] width 81 height 14
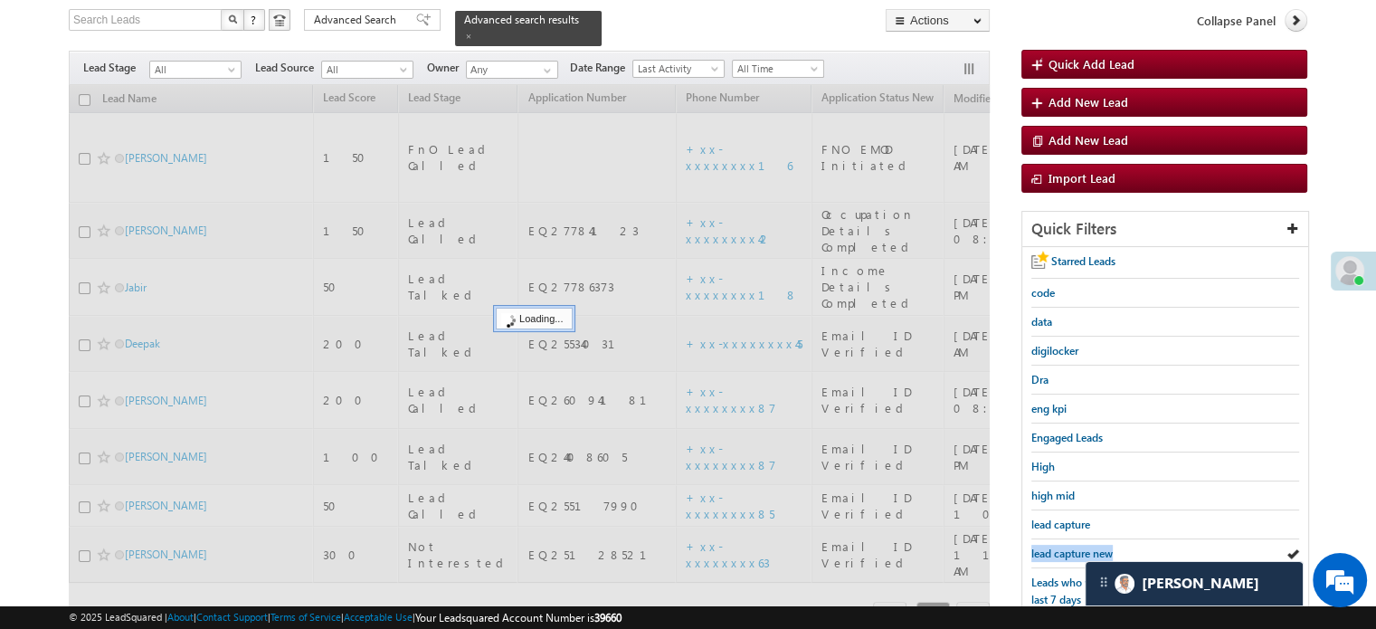
click at [1068, 546] on span "lead capture new" at bounding box center [1071, 553] width 81 height 14
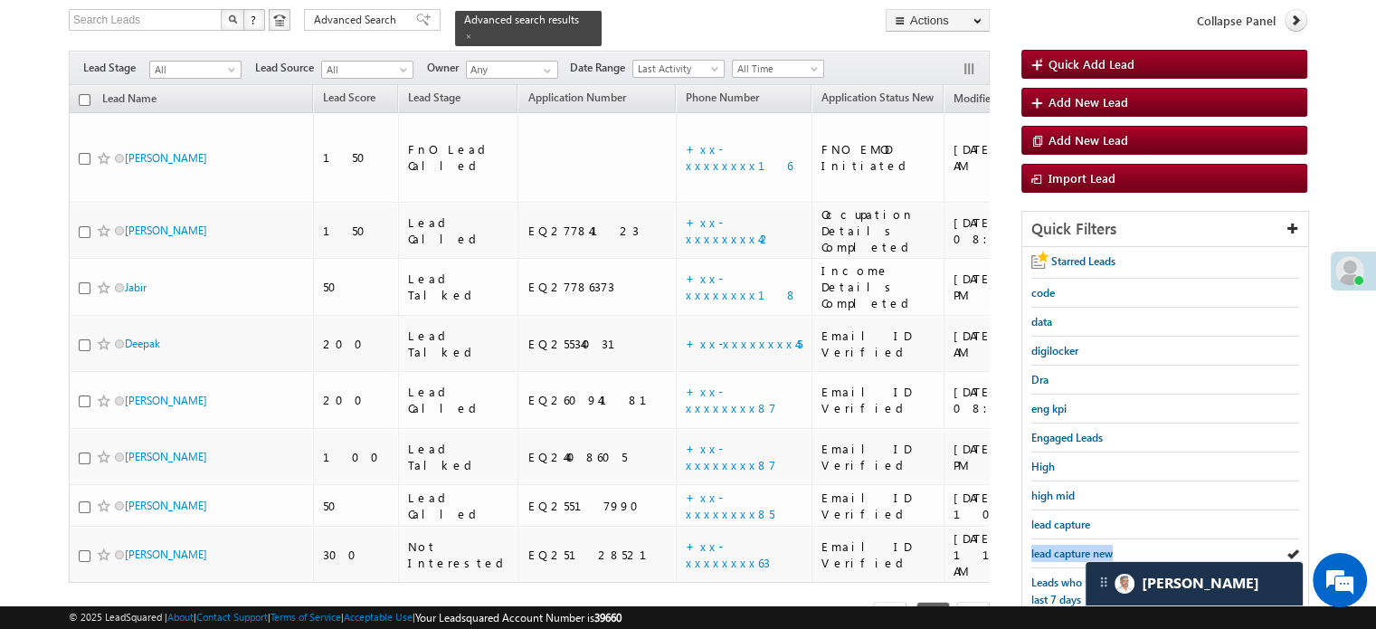
click at [1068, 546] on span "lead capture new" at bounding box center [1071, 553] width 81 height 14
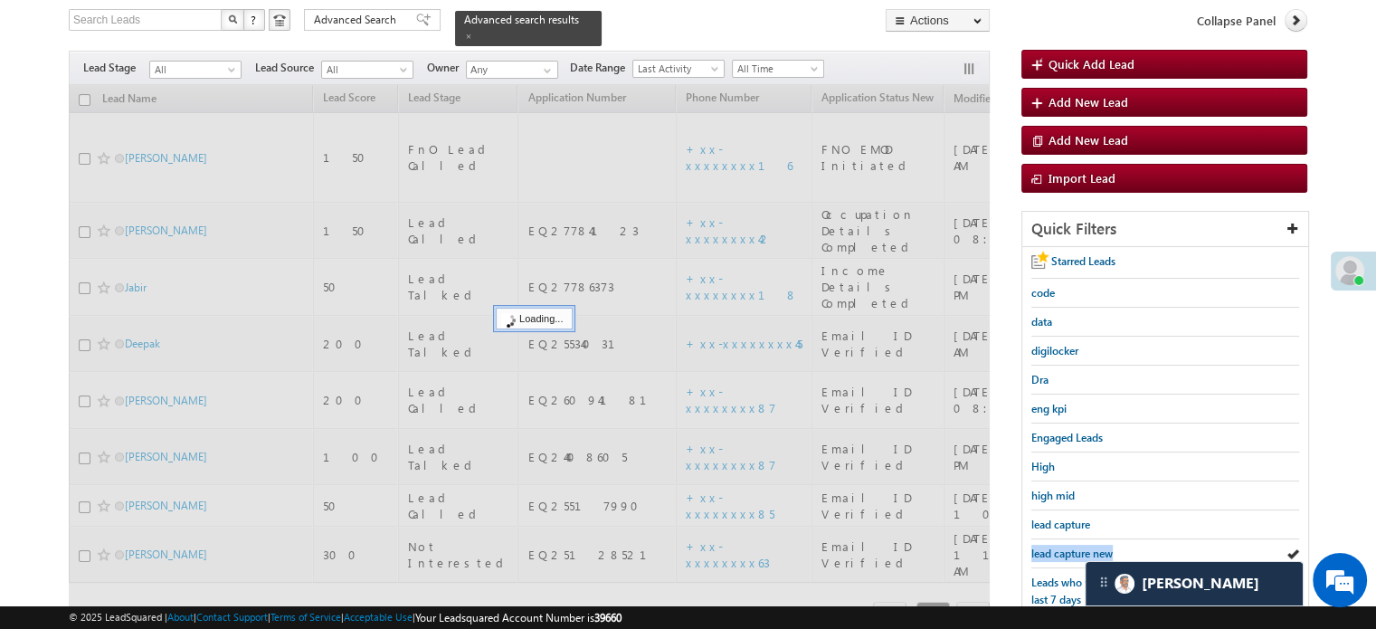
click at [1068, 546] on span "lead capture new" at bounding box center [1071, 553] width 81 height 14
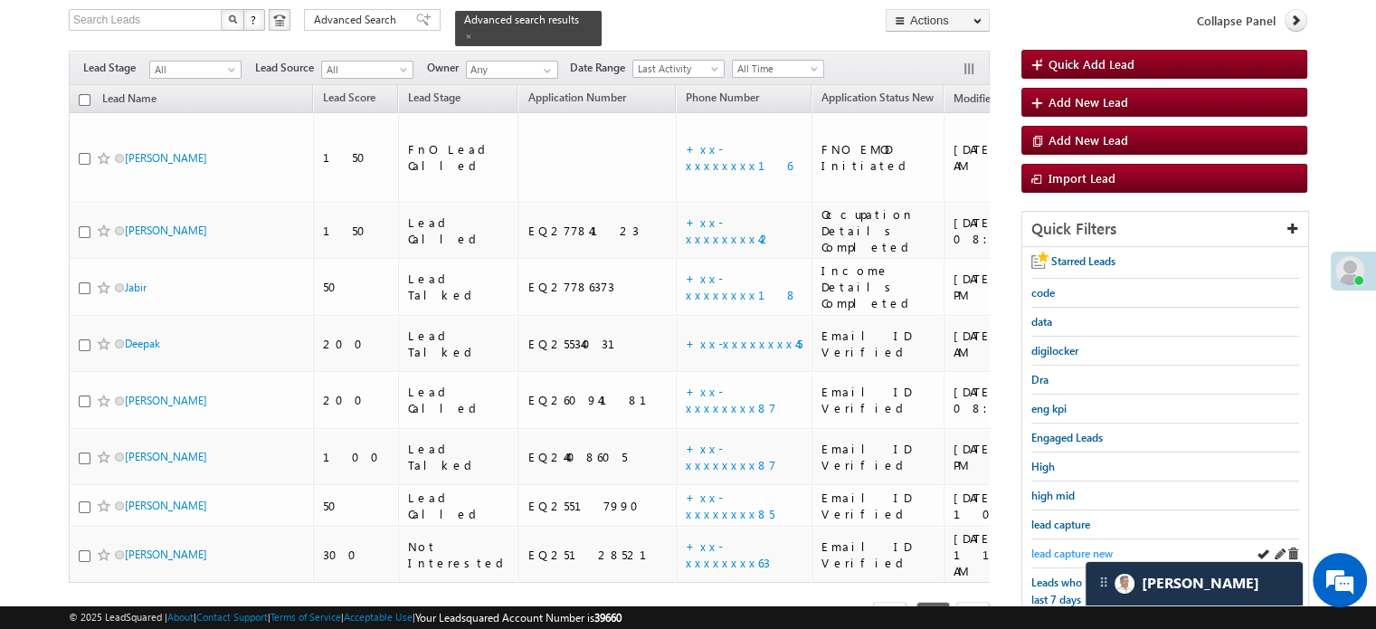
click at [1089, 552] on span "lead capture new" at bounding box center [1071, 553] width 81 height 14
click at [1080, 547] on span "lead capture new" at bounding box center [1071, 553] width 81 height 14
click at [1058, 539] on div "lead capture new" at bounding box center [1165, 553] width 268 height 29
click at [1063, 547] on span "lead capture new" at bounding box center [1071, 553] width 81 height 14
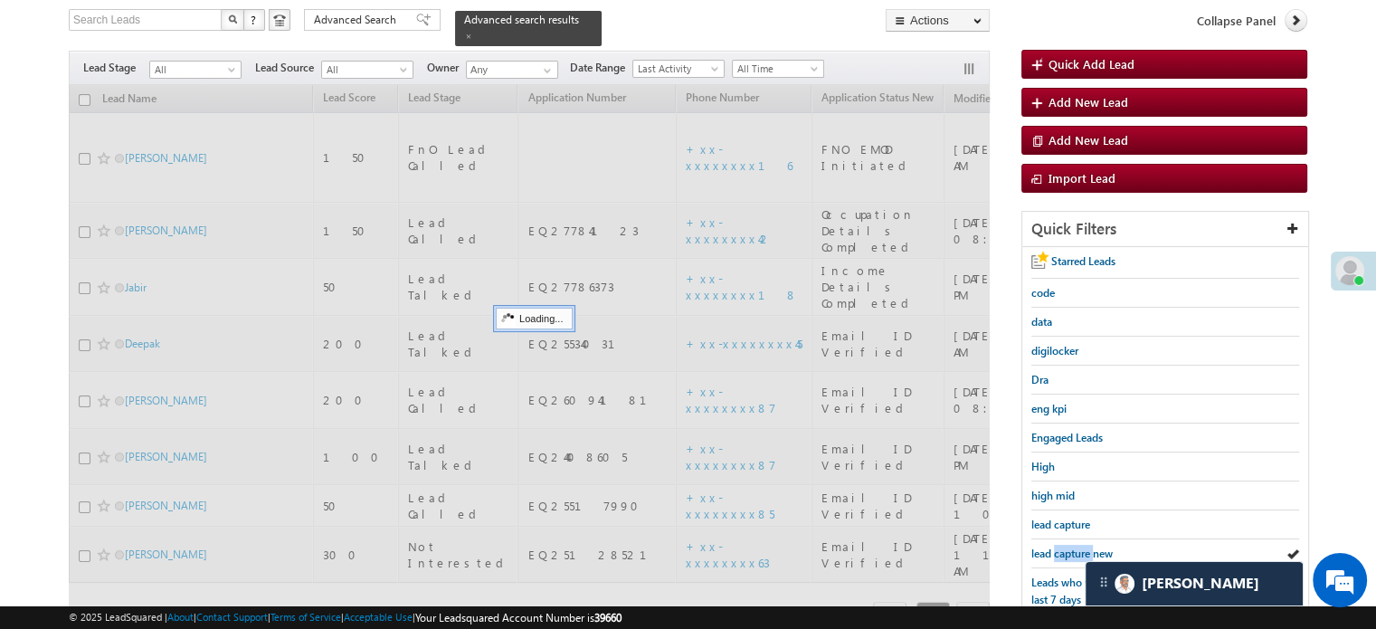
click at [1063, 547] on span "lead capture new" at bounding box center [1071, 553] width 81 height 14
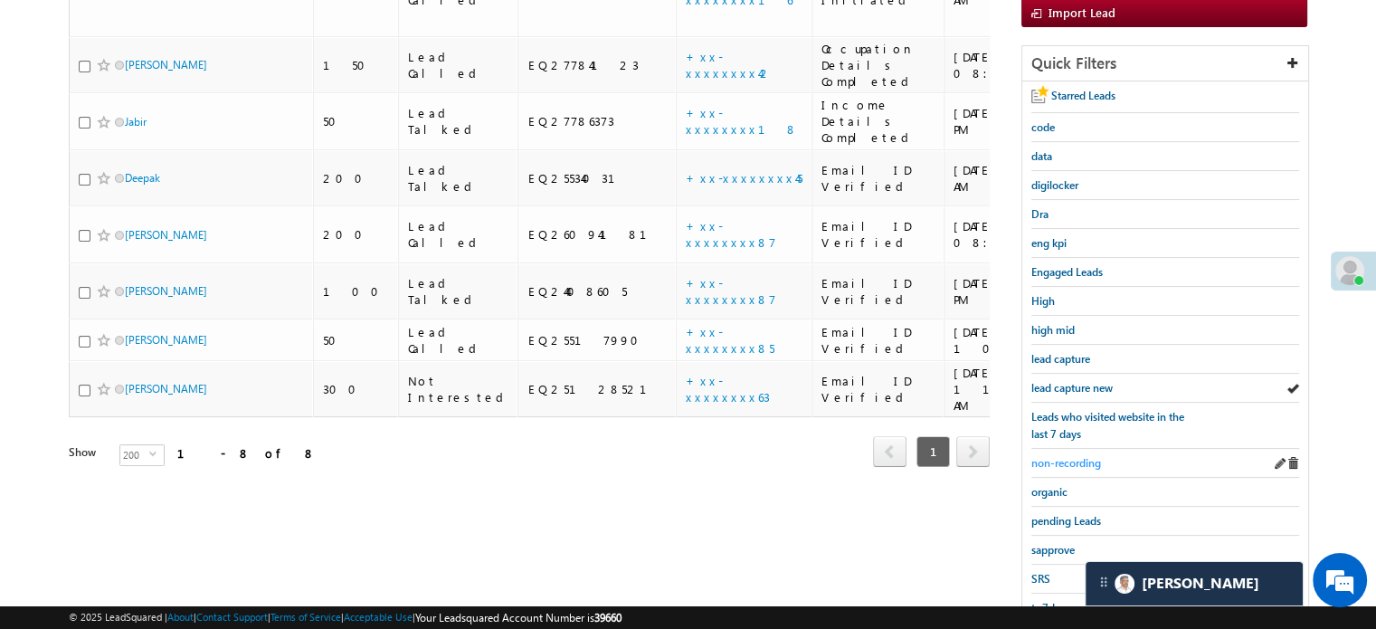
scroll to position [388, 0]
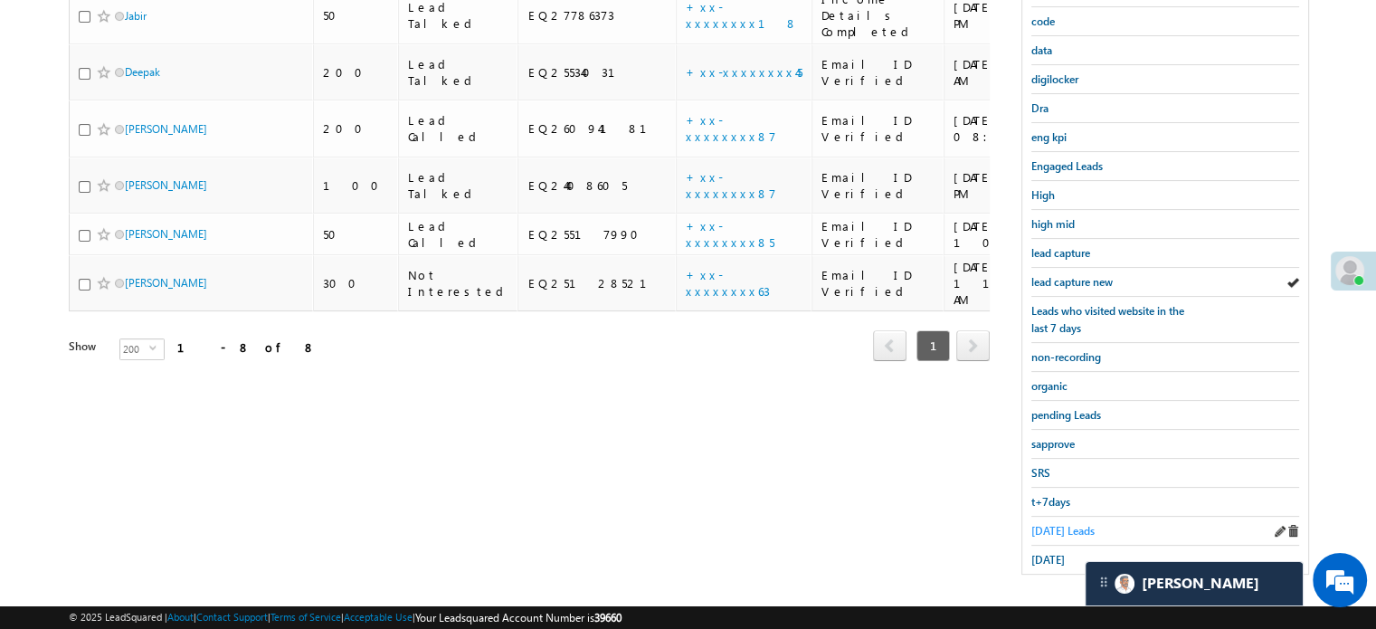
click at [1061, 526] on span "[DATE] Leads" at bounding box center [1062, 531] width 63 height 14
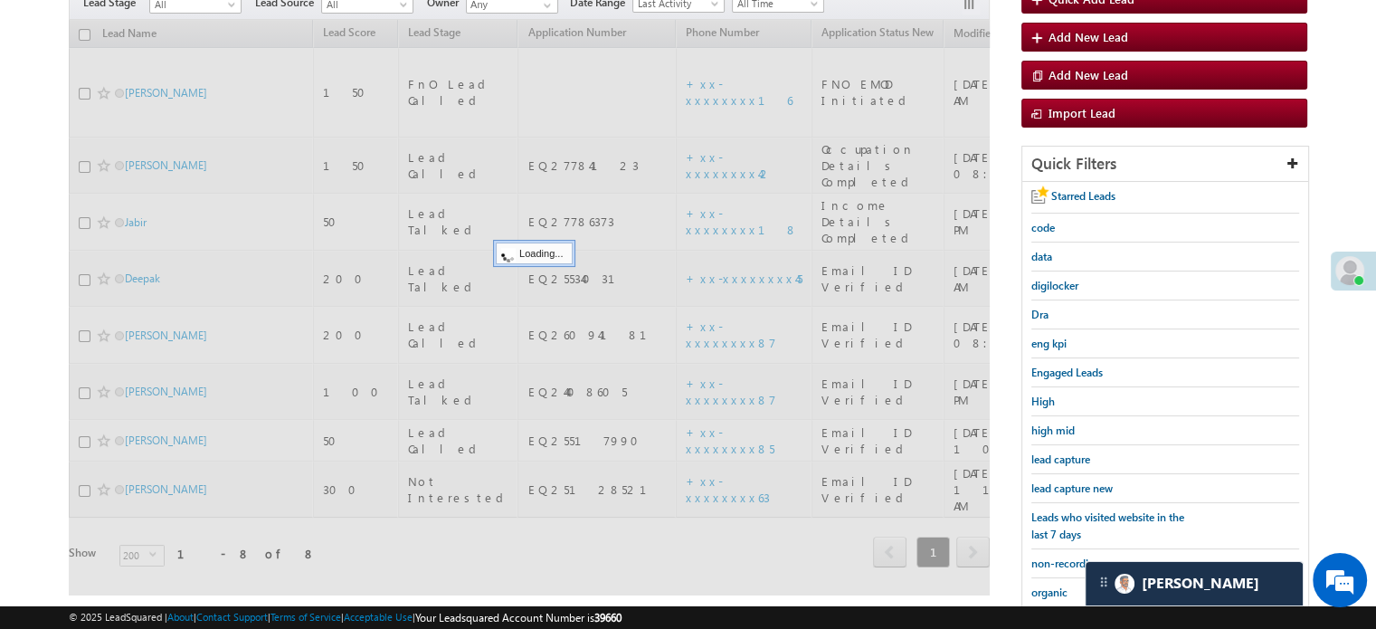
scroll to position [117, 0]
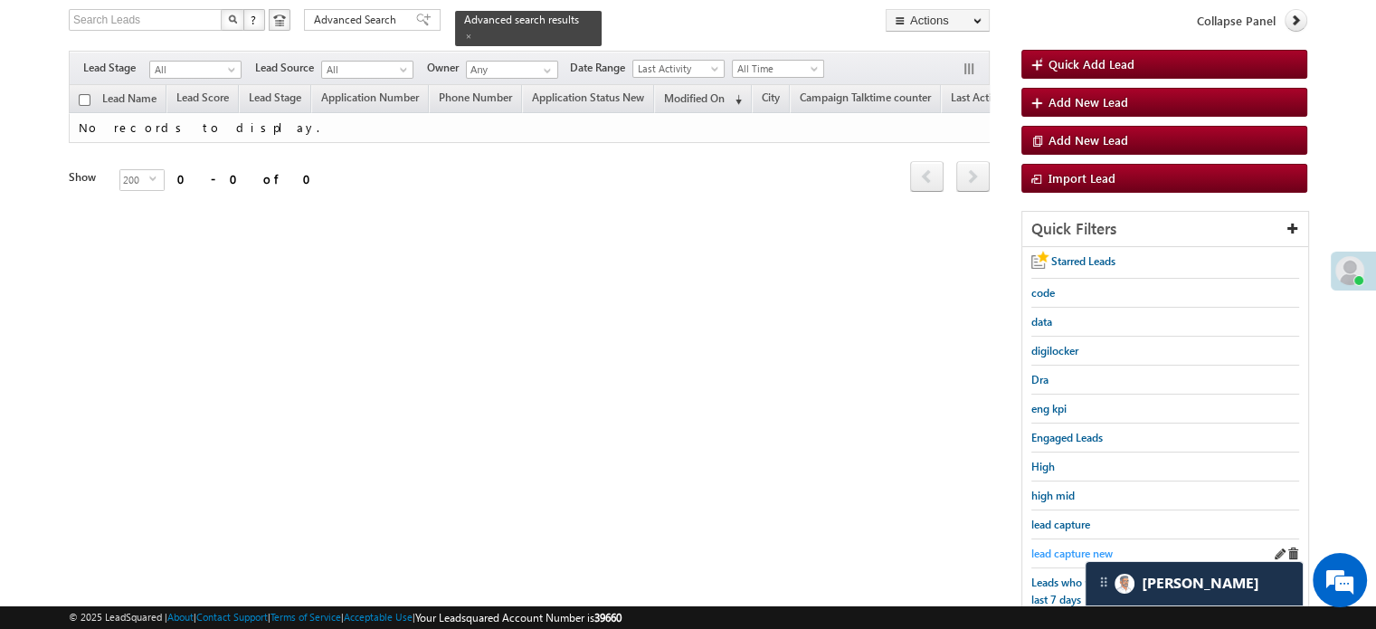
click at [1058, 546] on span "lead capture new" at bounding box center [1071, 553] width 81 height 14
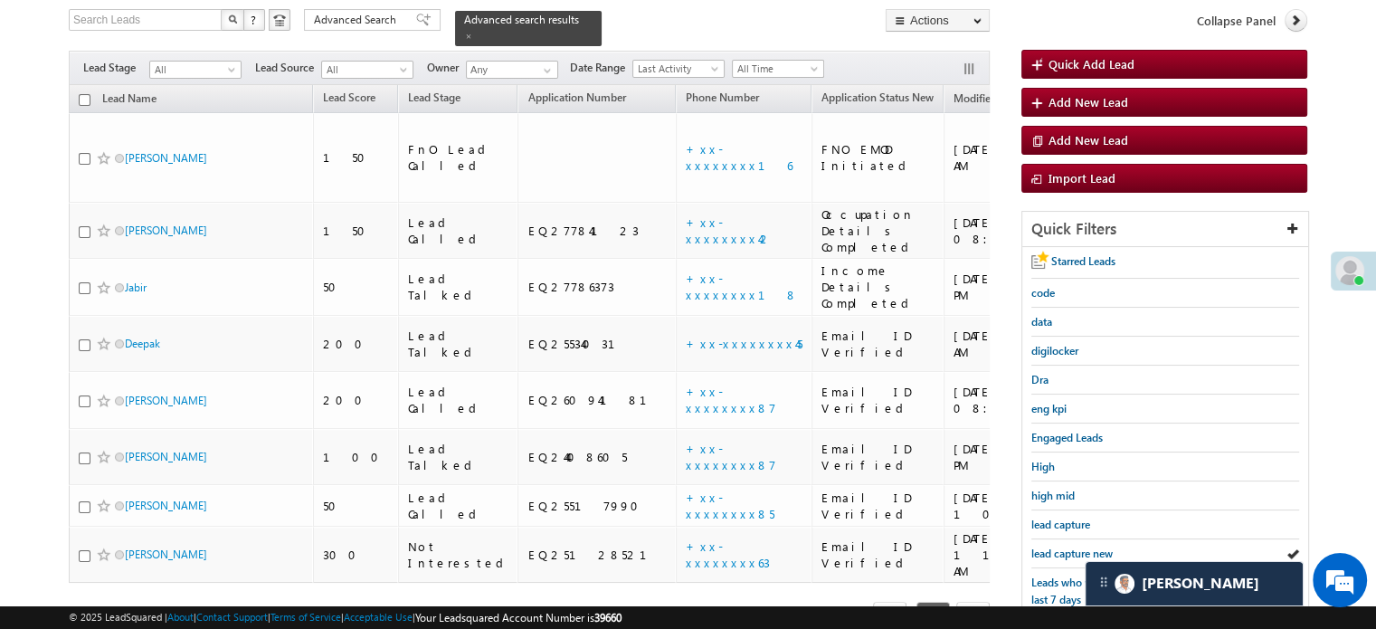
scroll to position [388, 0]
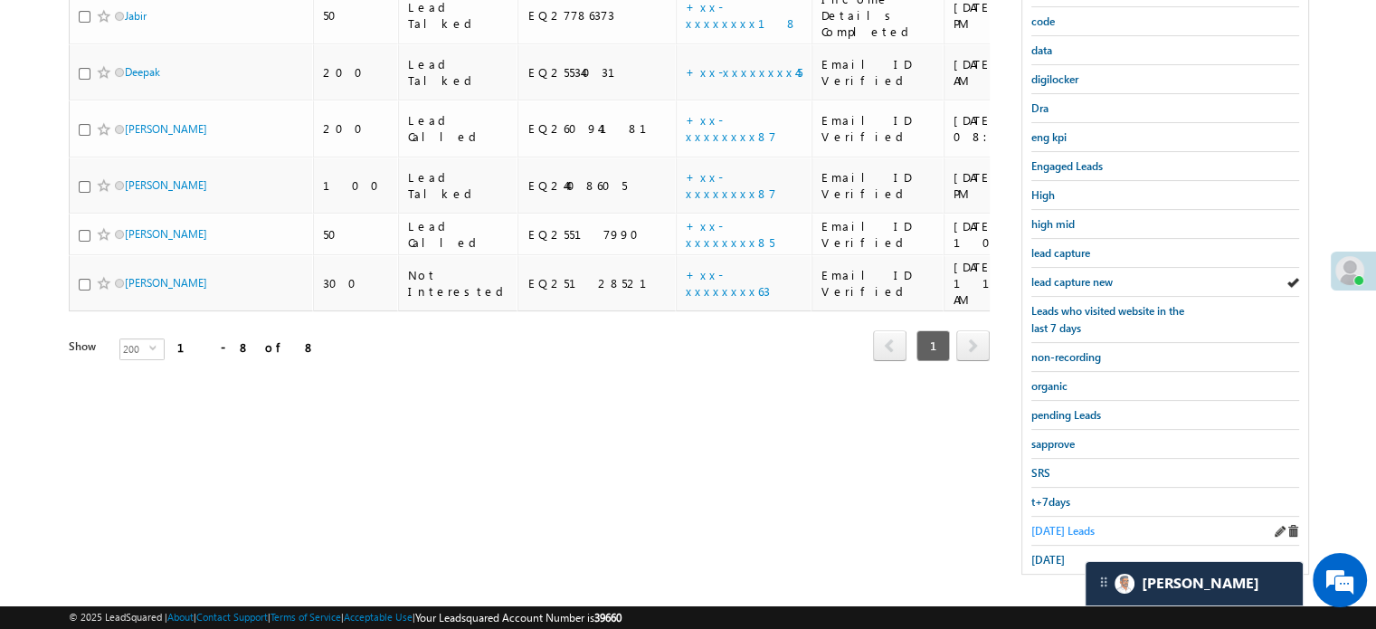
click at [1062, 528] on span "Today's Leads" at bounding box center [1062, 531] width 63 height 14
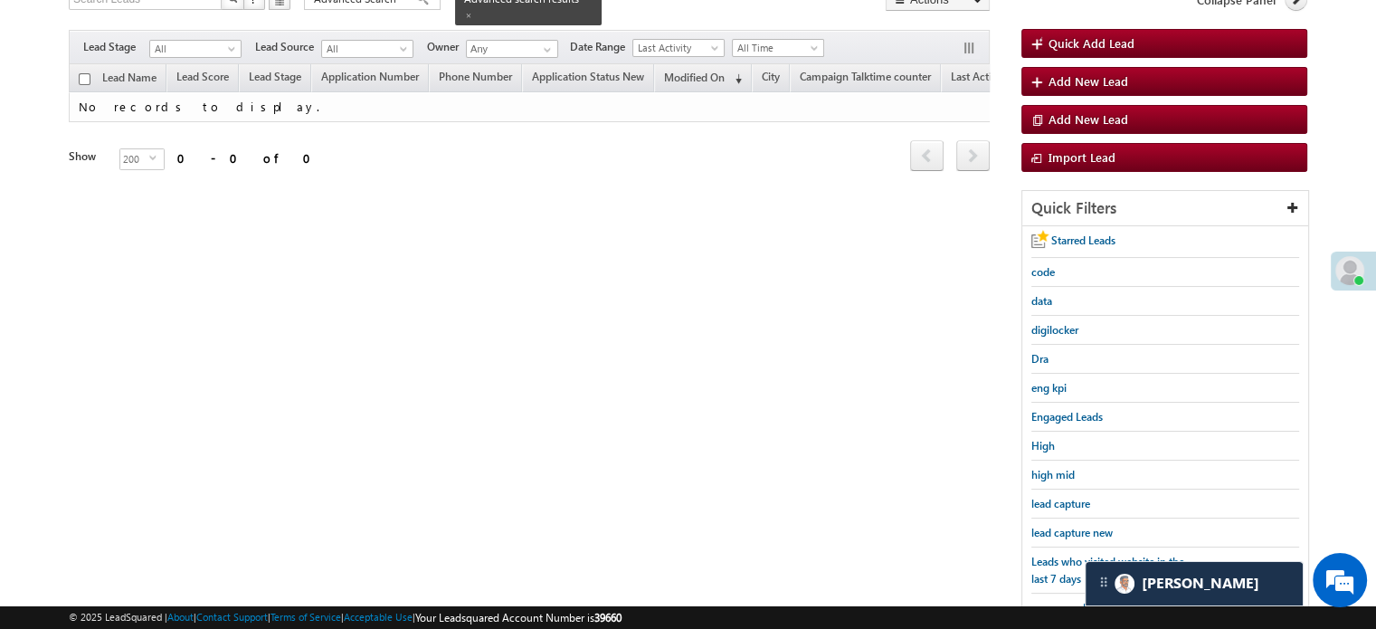
scroll to position [117, 0]
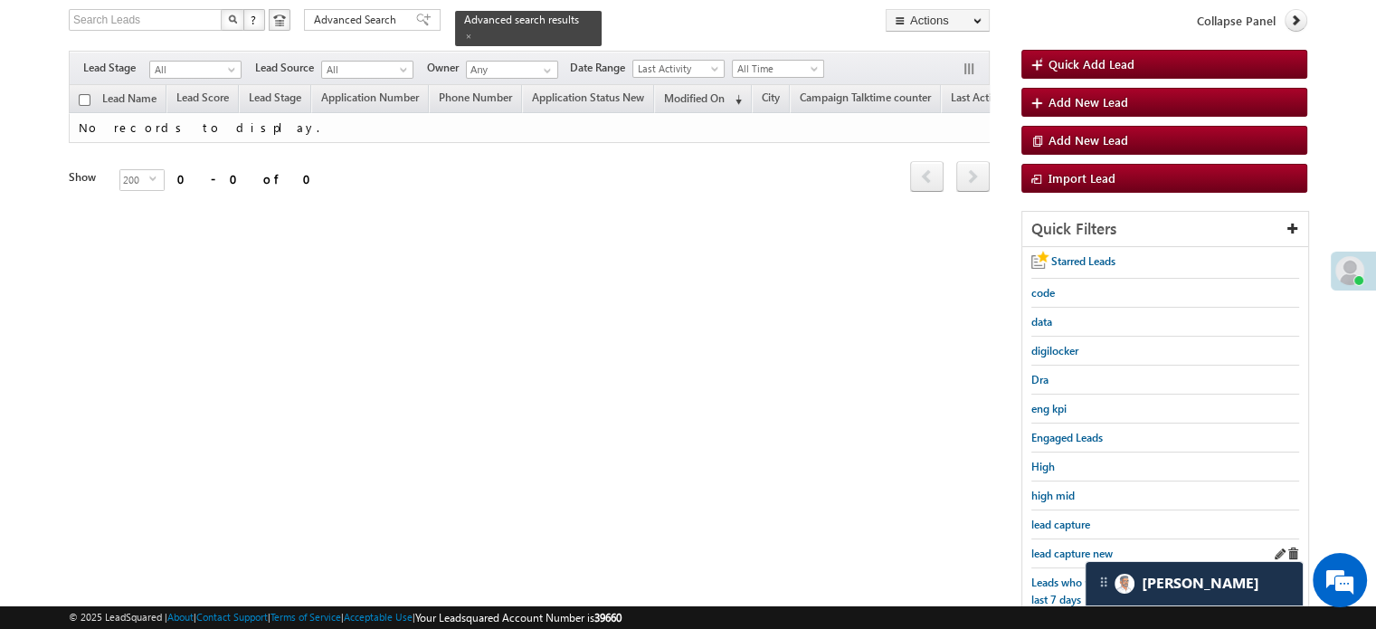
click at [1060, 539] on div "lead capture new" at bounding box center [1165, 553] width 268 height 29
click at [1060, 546] on span "lead capture new" at bounding box center [1071, 553] width 81 height 14
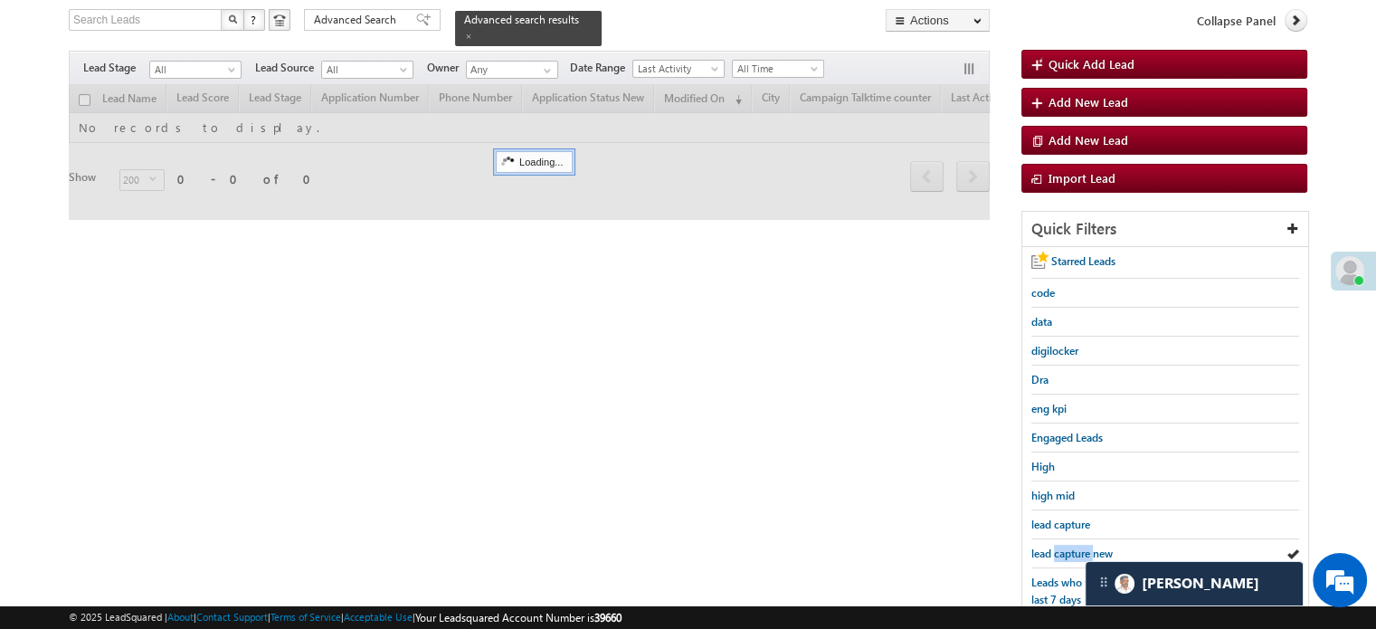
click at [1060, 546] on span "lead capture new" at bounding box center [1071, 553] width 81 height 14
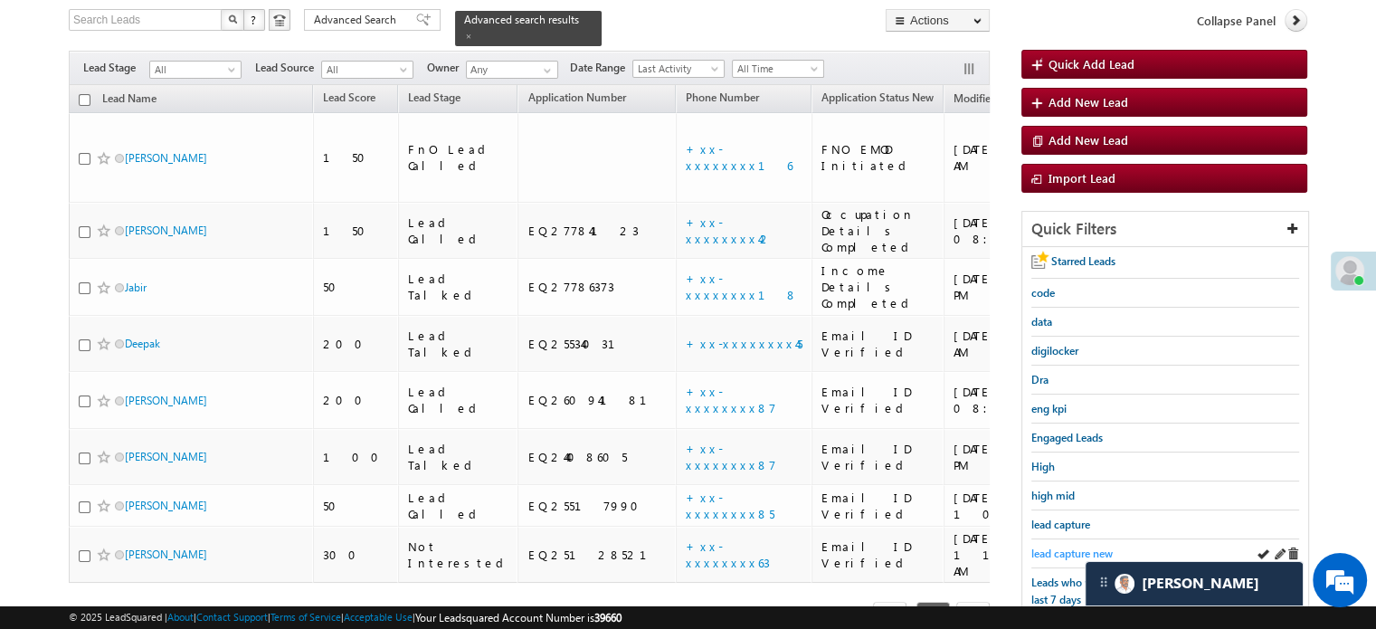
click at [1057, 552] on span "lead capture new" at bounding box center [1071, 553] width 81 height 14
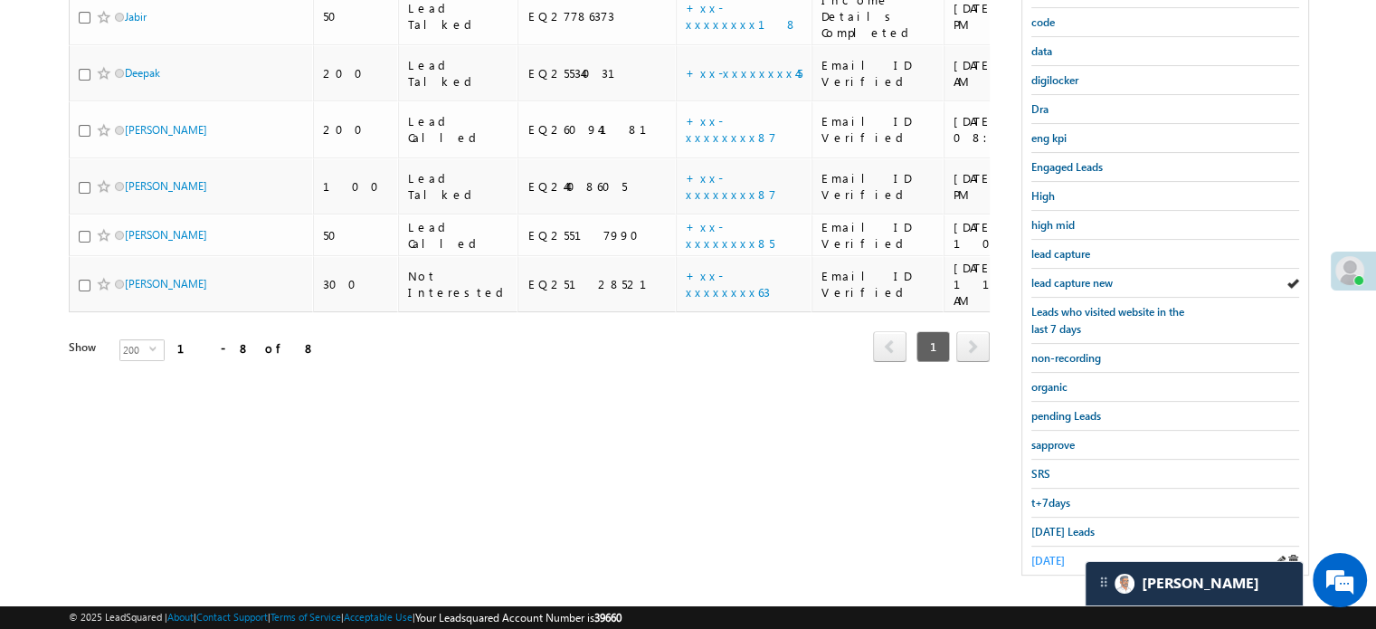
scroll to position [388, 0]
click at [1060, 524] on span "Today's Leads" at bounding box center [1062, 531] width 63 height 14
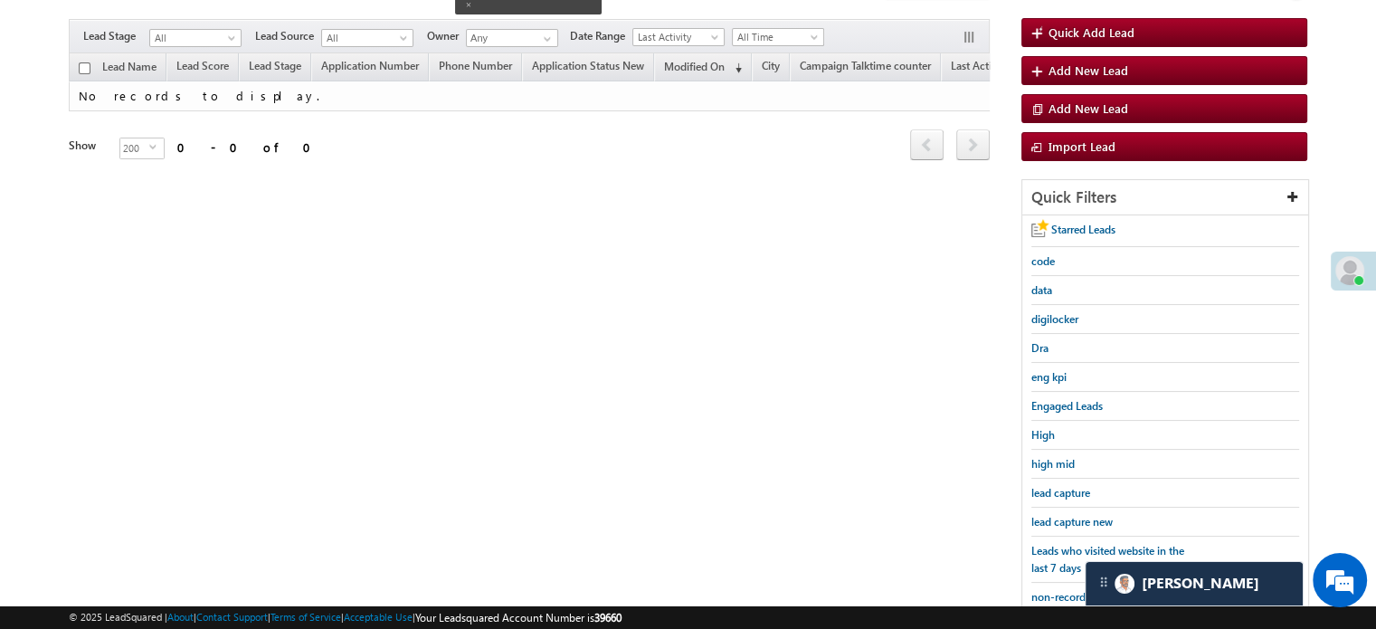
scroll to position [117, 0]
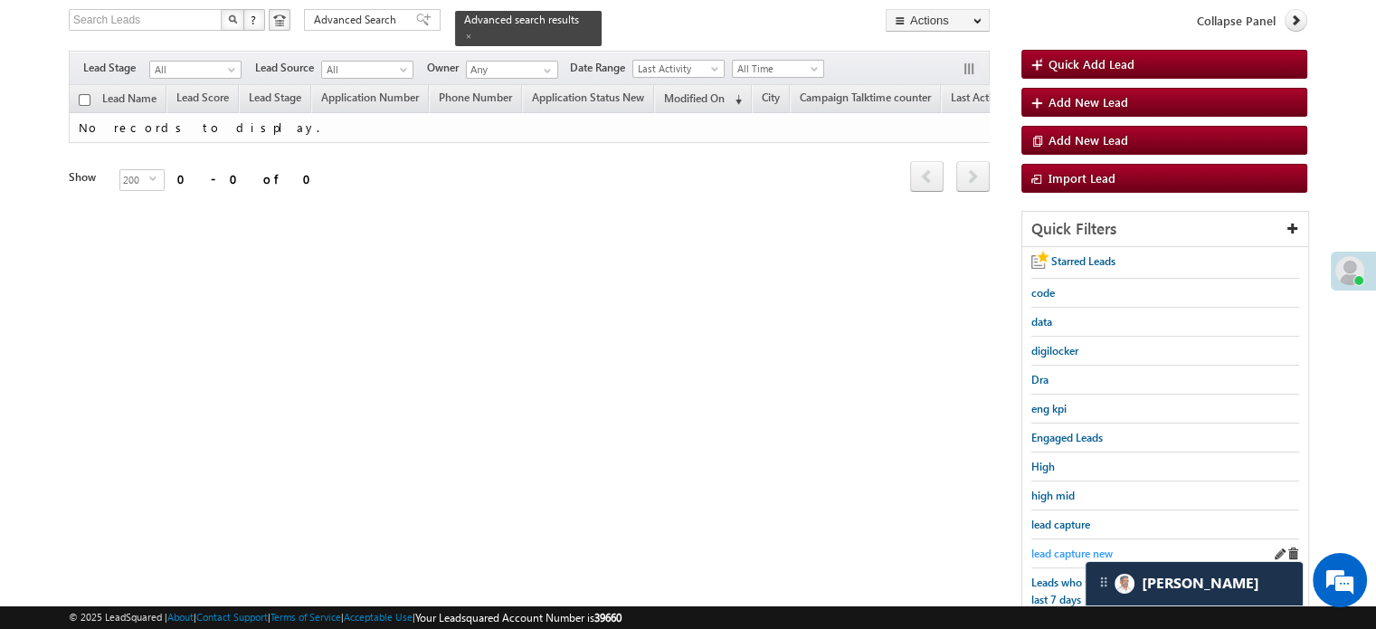
click at [1067, 546] on span "lead capture new" at bounding box center [1071, 553] width 81 height 14
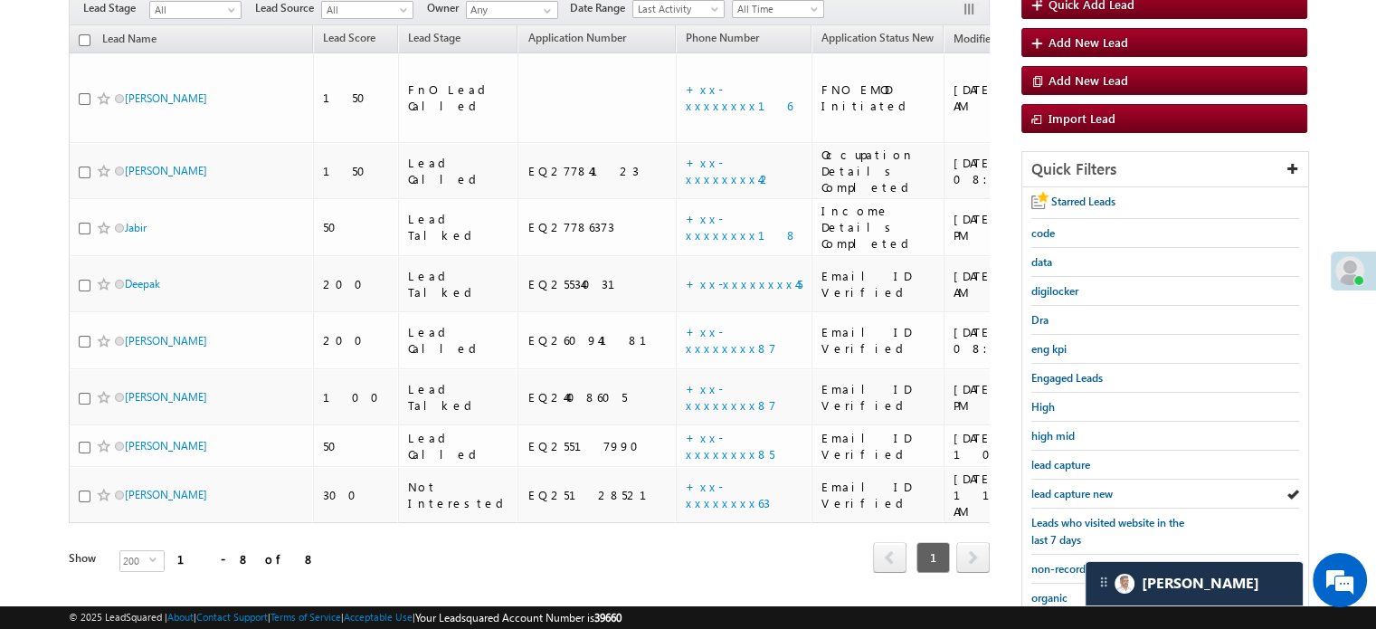
scroll to position [207, 0]
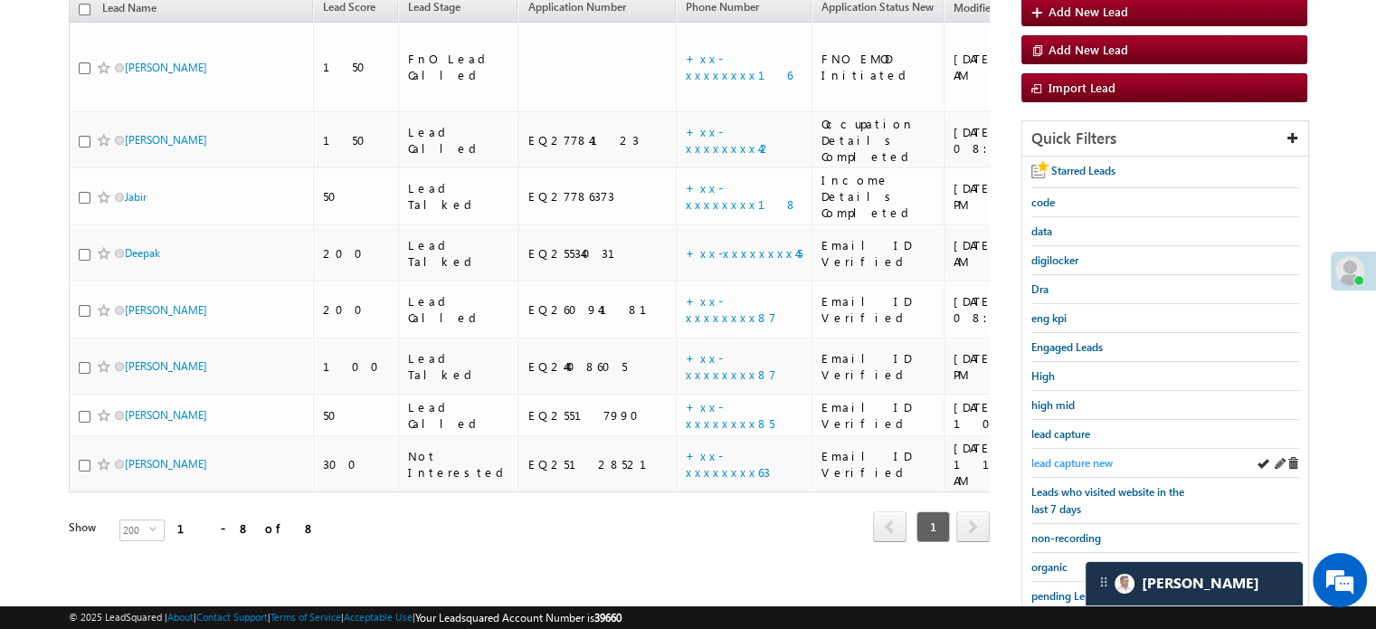
click at [1031, 456] on span "lead capture new" at bounding box center [1071, 463] width 81 height 14
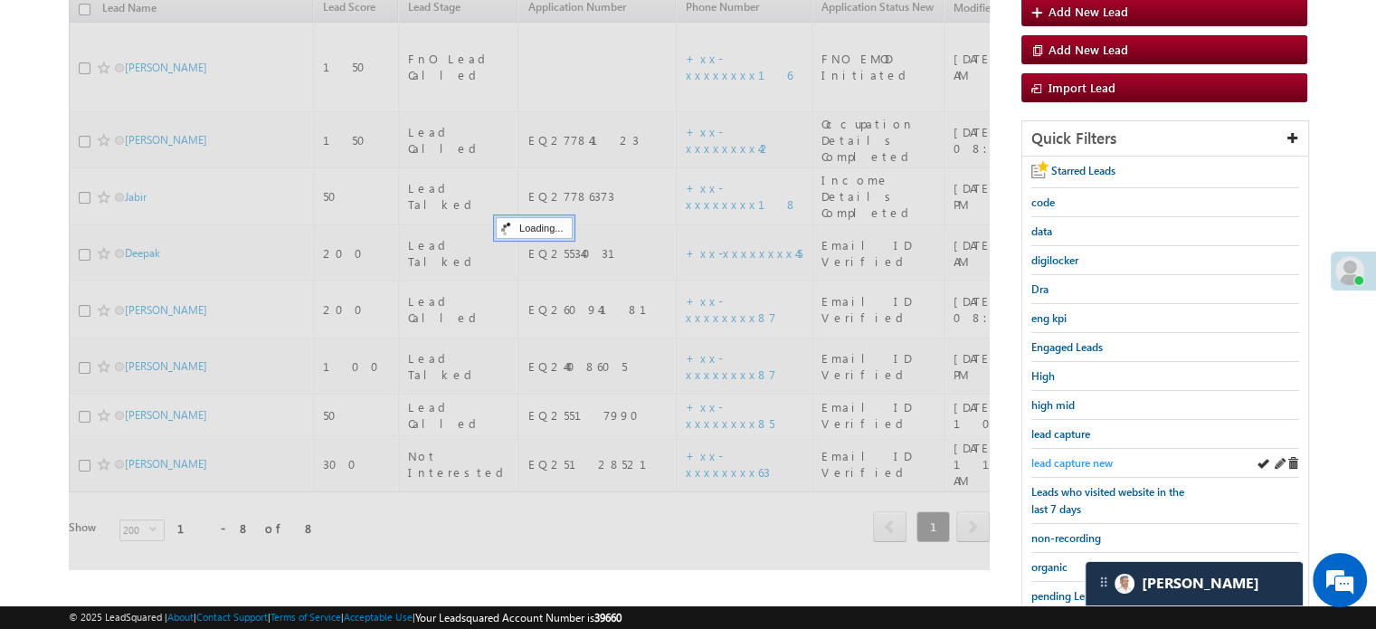
click at [1036, 456] on span "lead capture new" at bounding box center [1071, 463] width 81 height 14
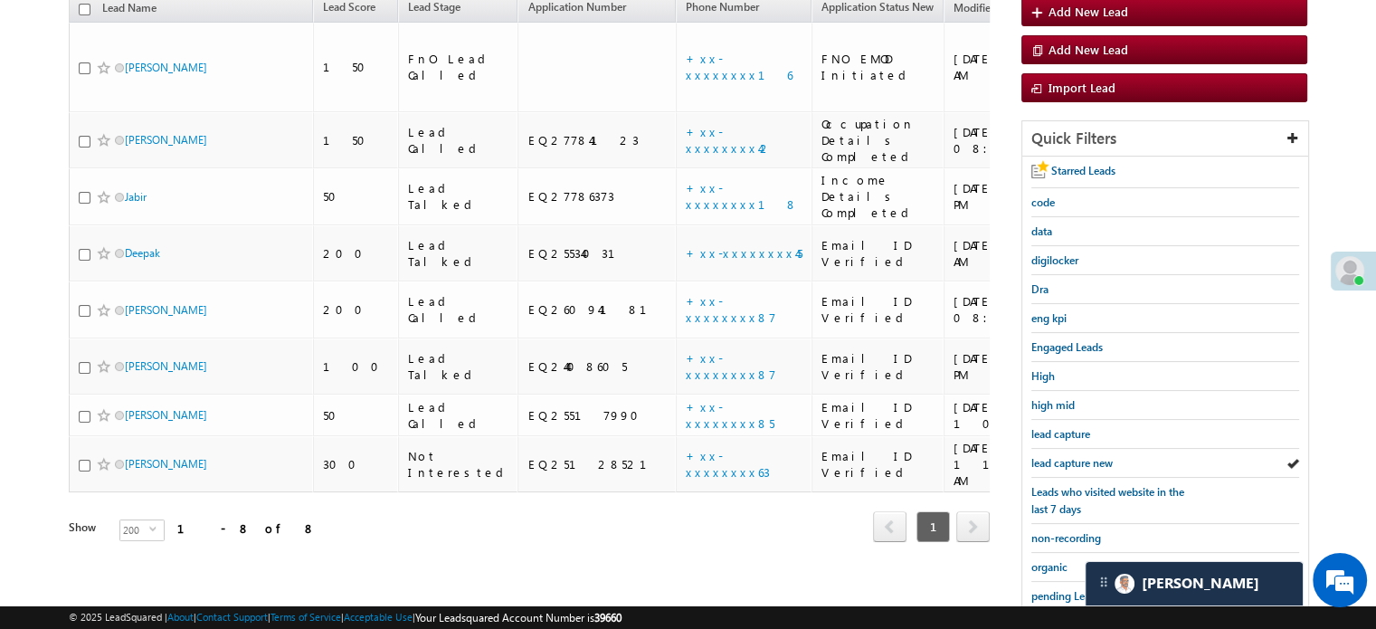
click at [1036, 456] on span "lead capture new" at bounding box center [1071, 463] width 81 height 14
click at [1073, 456] on span "lead capture new" at bounding box center [1071, 463] width 81 height 14
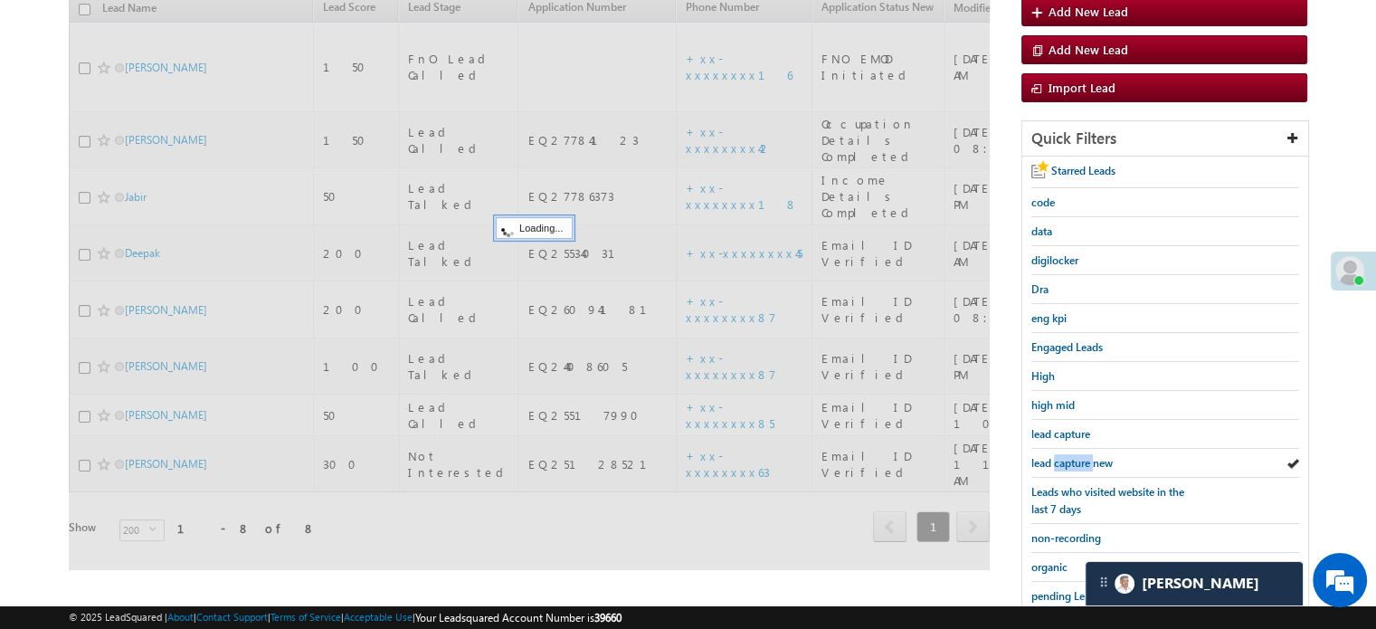
click at [1073, 456] on span "lead capture new" at bounding box center [1071, 463] width 81 height 14
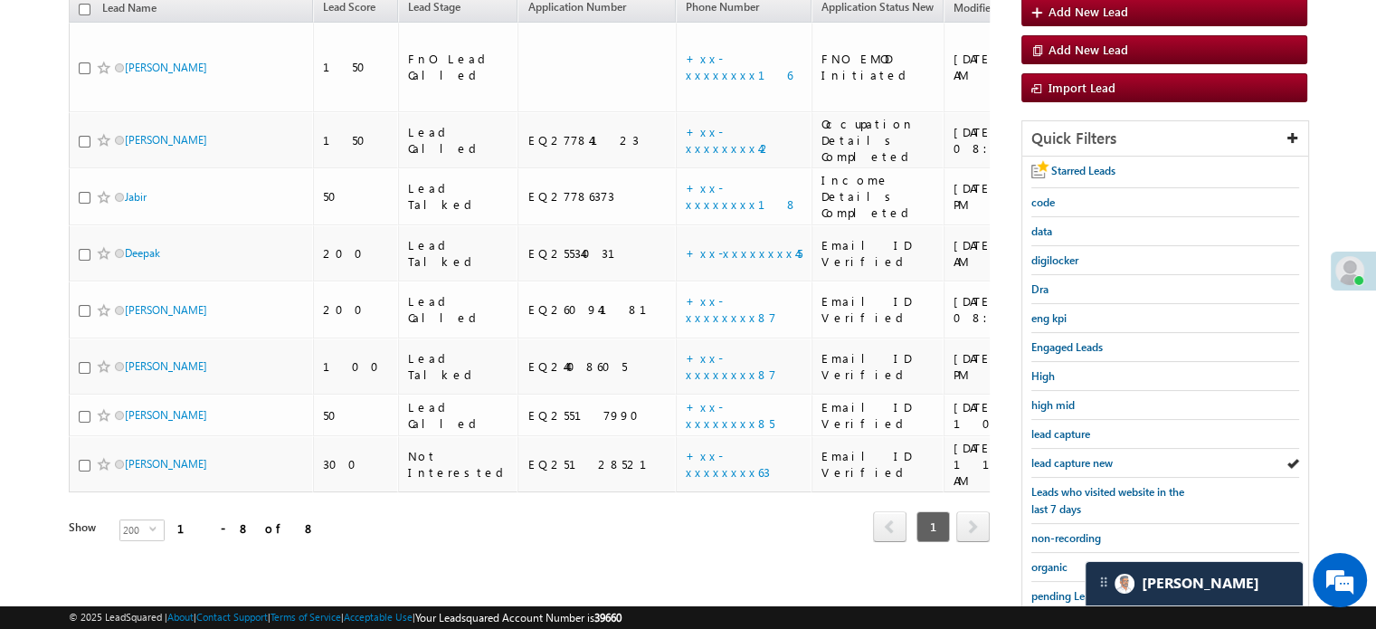
click at [1073, 456] on span "lead capture new" at bounding box center [1071, 463] width 81 height 14
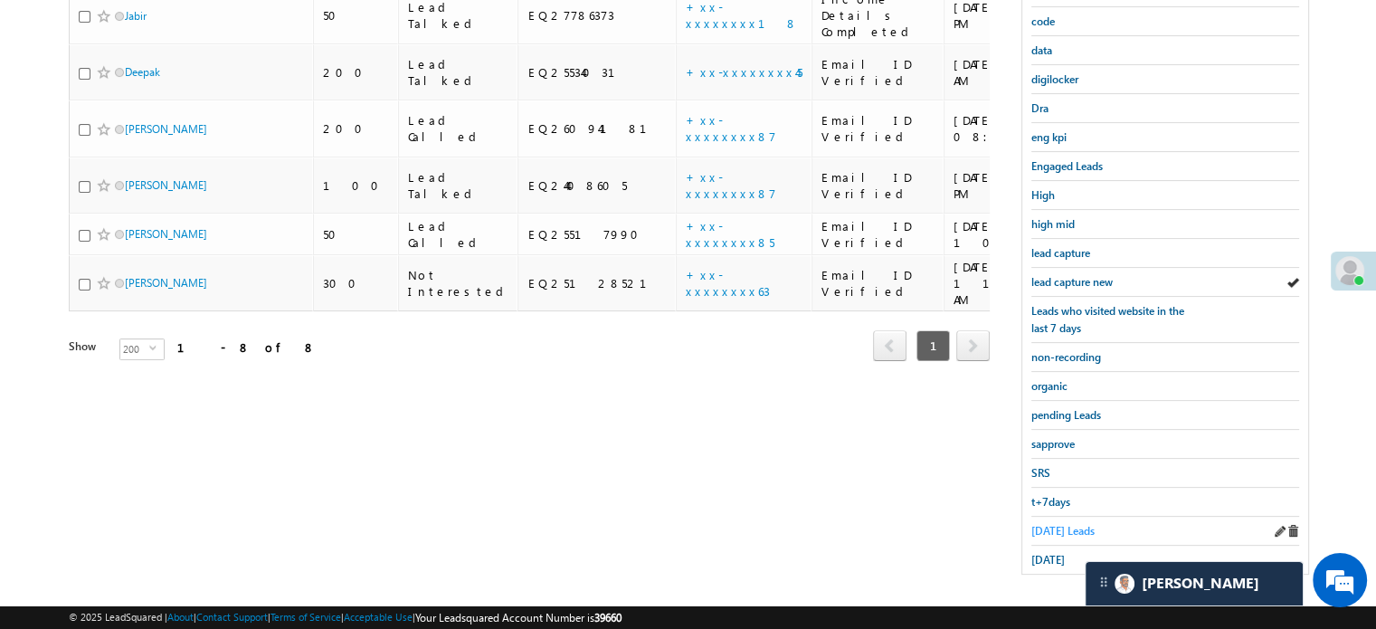
click at [1085, 524] on span "Today's Leads" at bounding box center [1062, 531] width 63 height 14
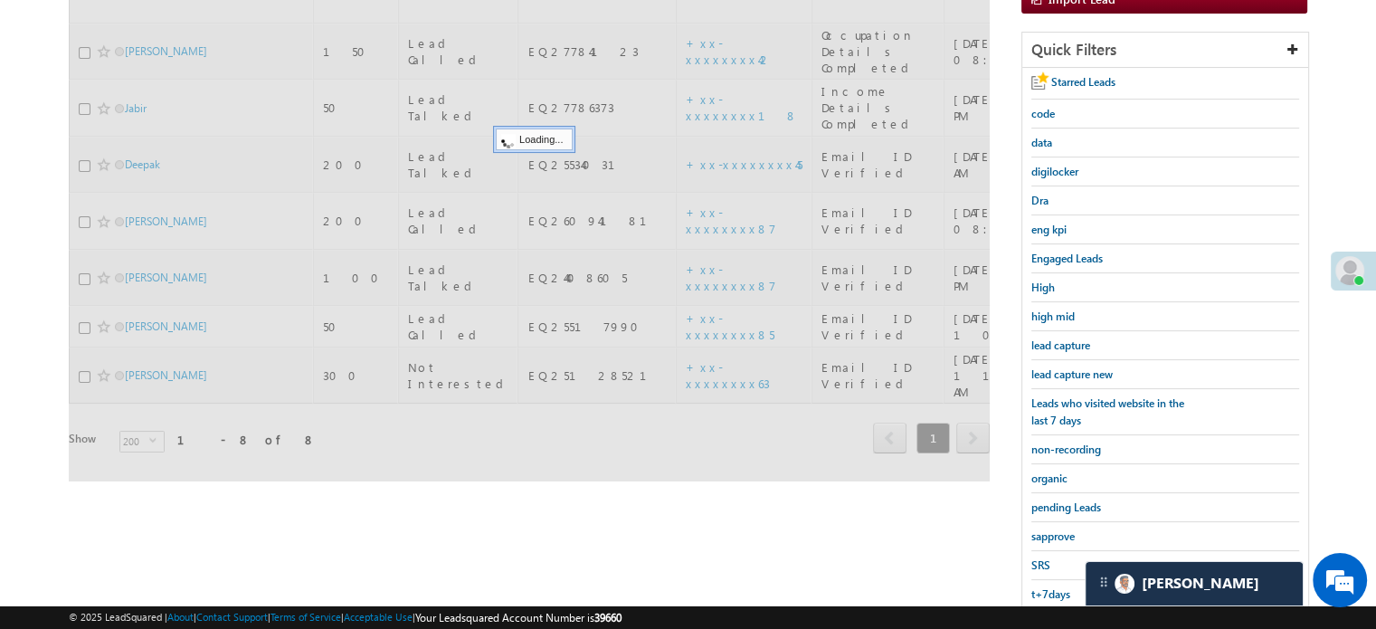
scroll to position [117, 0]
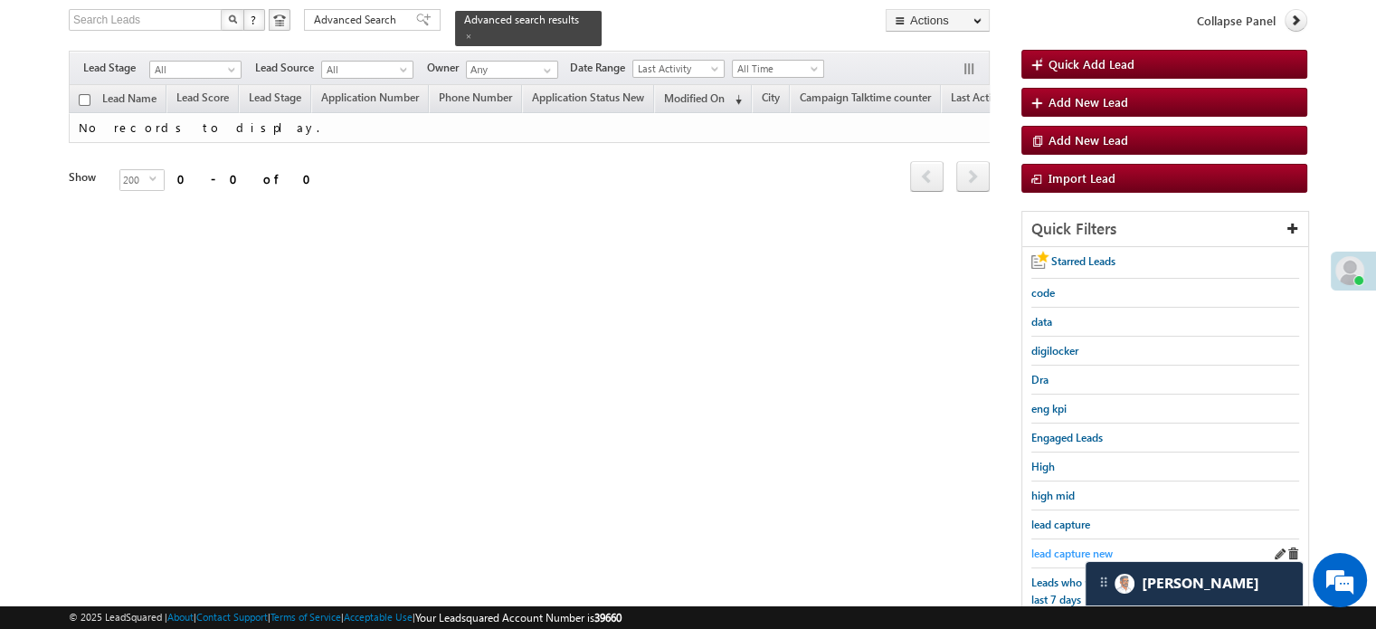
click at [1083, 546] on span "lead capture new" at bounding box center [1071, 553] width 81 height 14
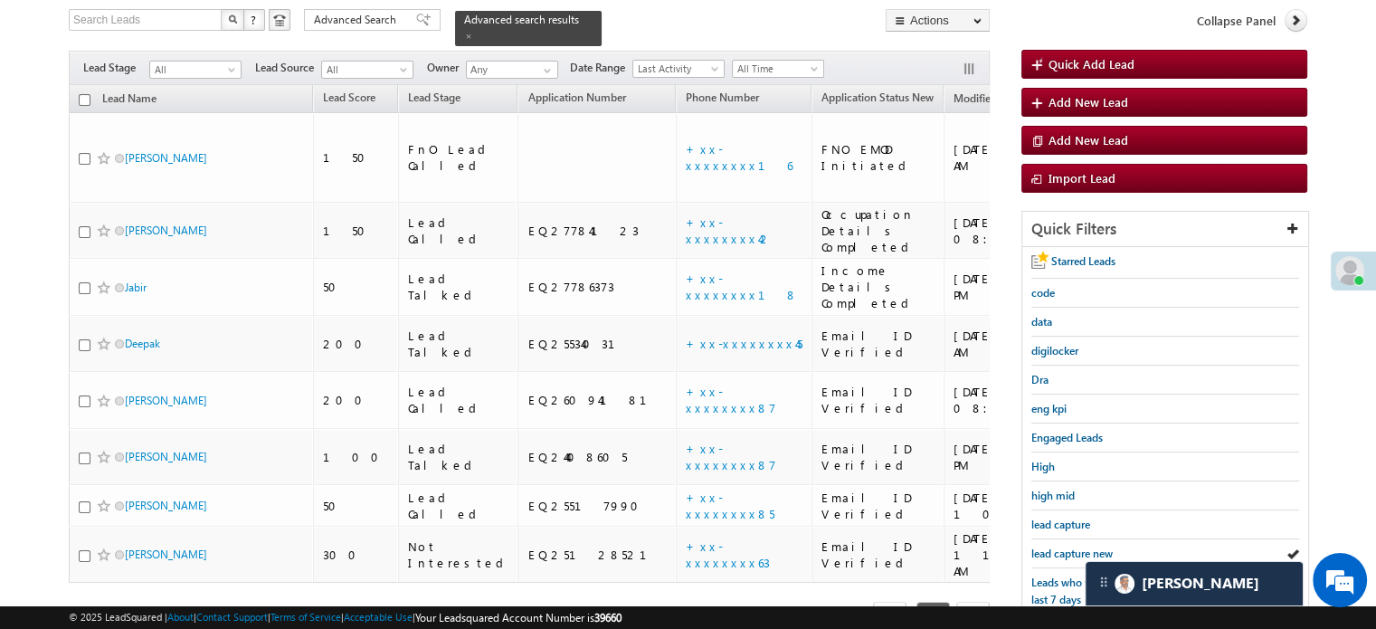
click at [1083, 546] on span "lead capture new" at bounding box center [1071, 553] width 81 height 14
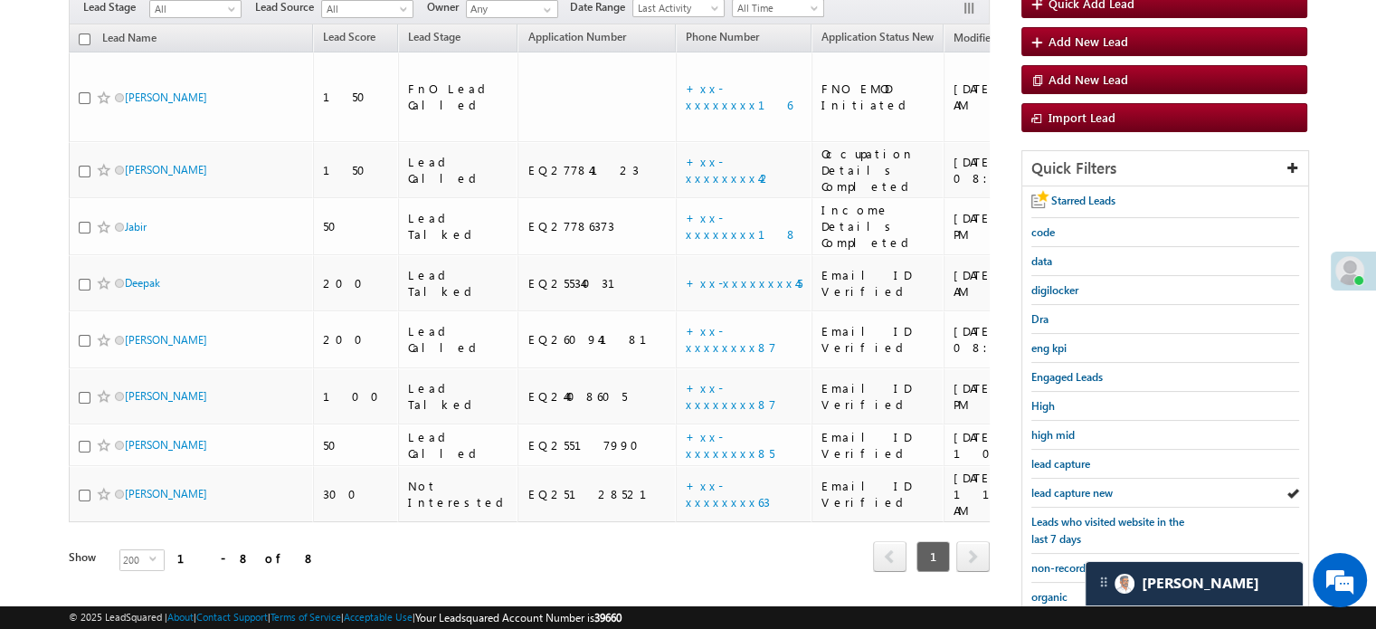
scroll to position [207, 0]
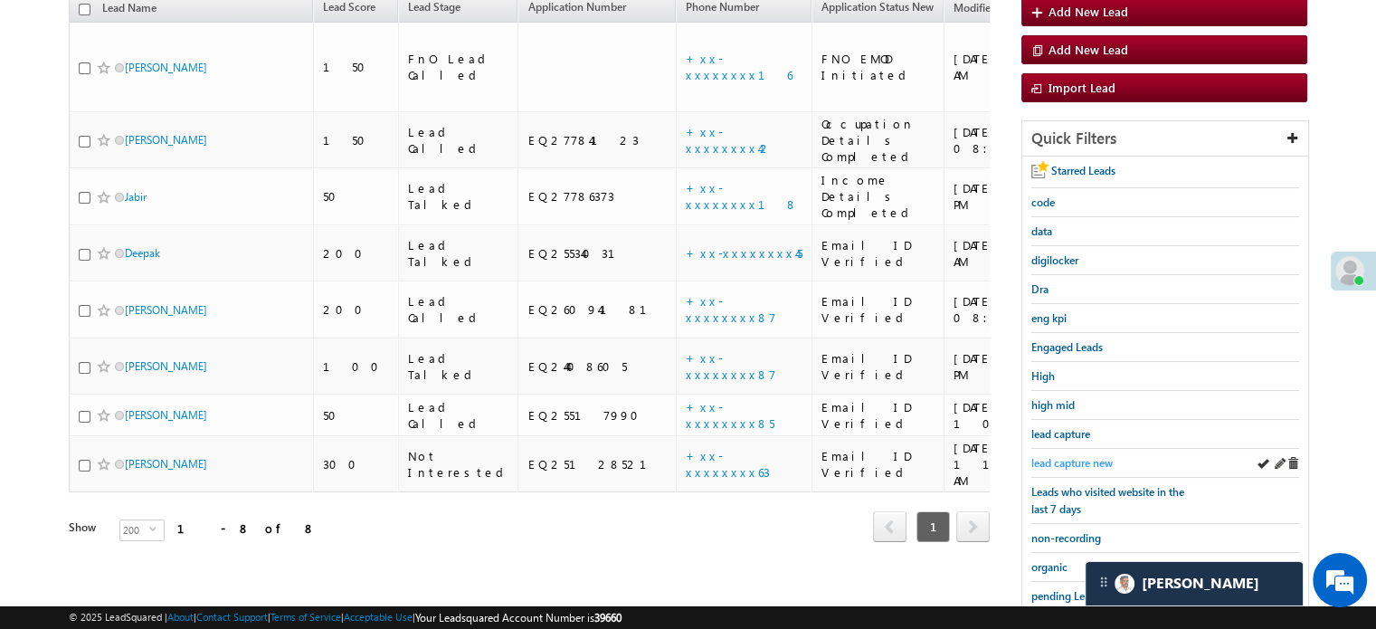
click at [1062, 456] on span "lead capture new" at bounding box center [1071, 463] width 81 height 14
click at [1064, 454] on link "lead capture new" at bounding box center [1071, 462] width 81 height 17
click at [1066, 456] on span "lead capture new" at bounding box center [1071, 463] width 81 height 14
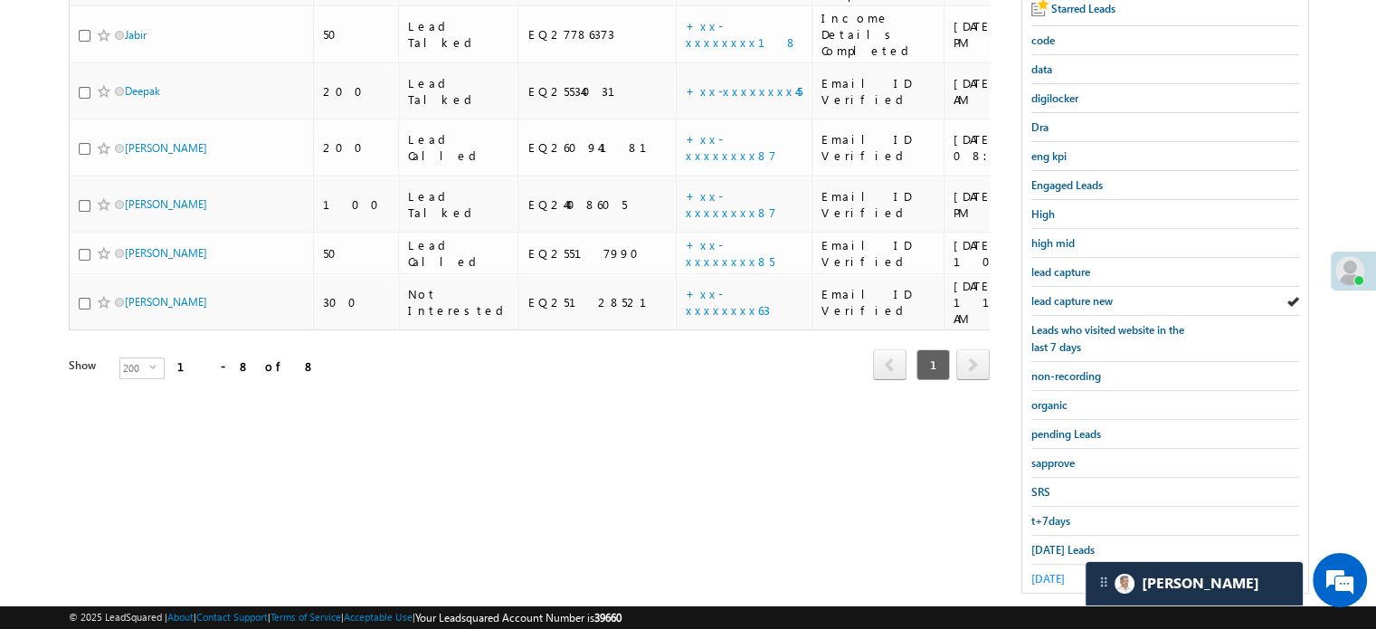
scroll to position [388, 0]
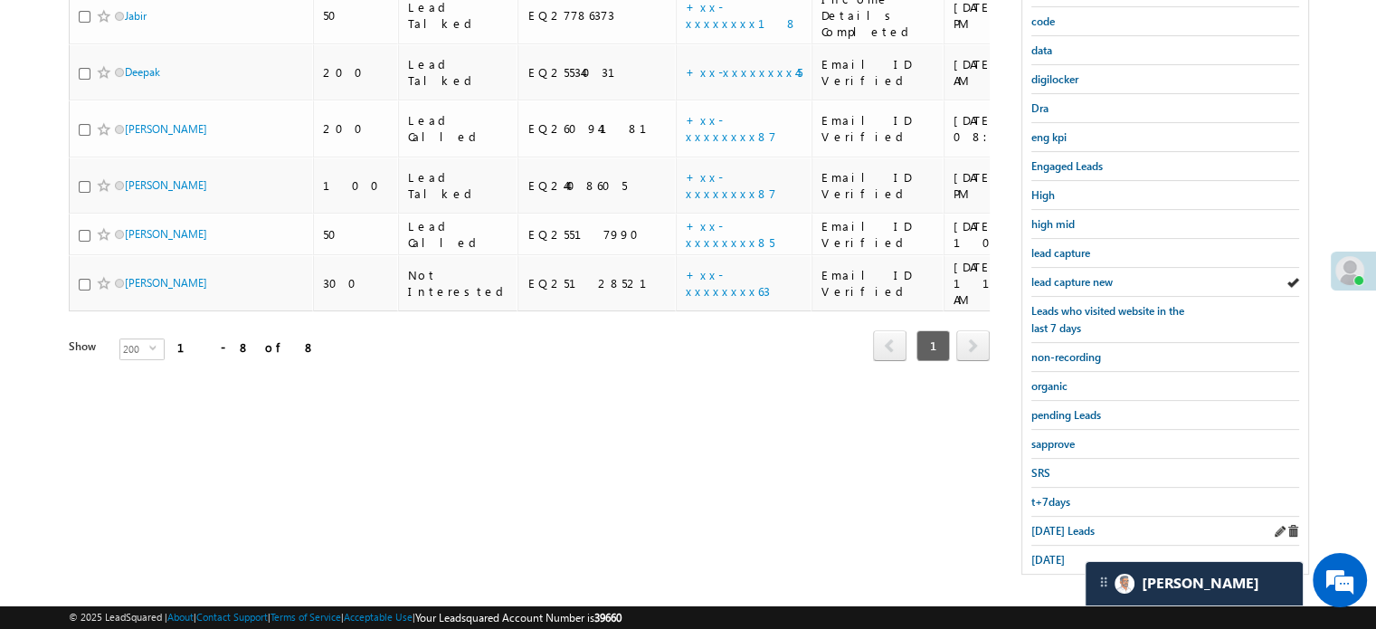
click at [1057, 517] on div "Today's Leads" at bounding box center [1165, 531] width 268 height 29
click at [1063, 524] on span "Today's Leads" at bounding box center [1062, 531] width 63 height 14
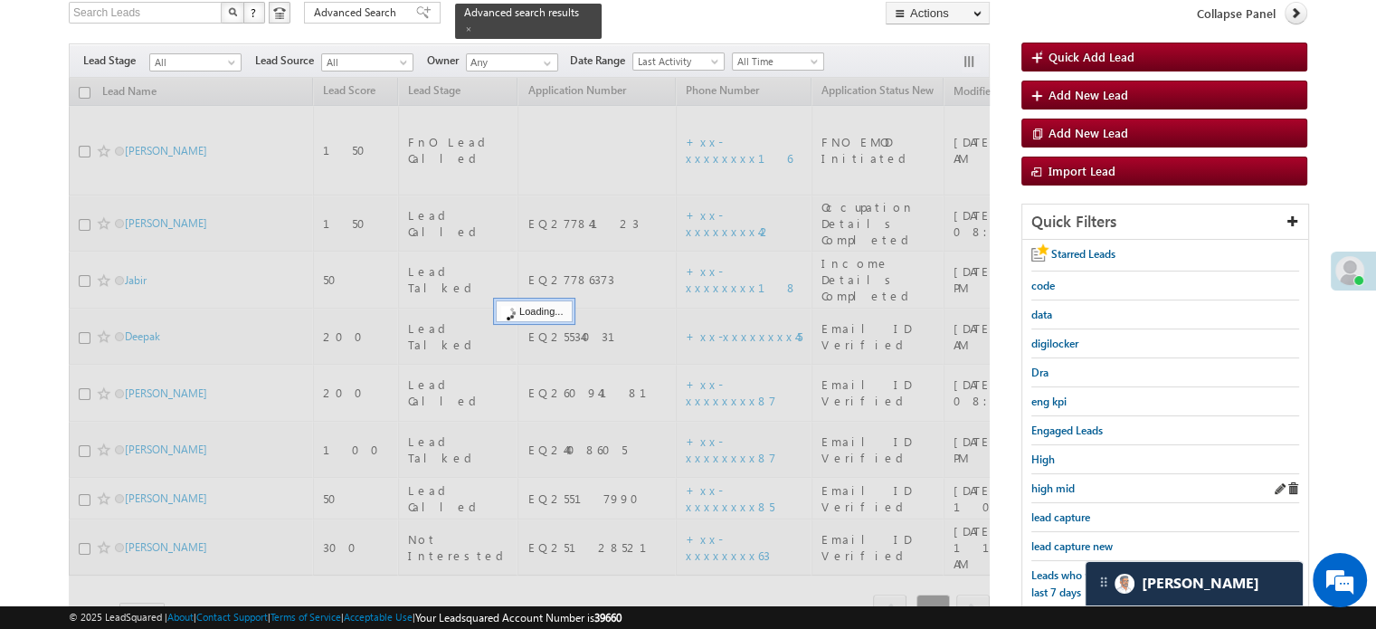
scroll to position [117, 0]
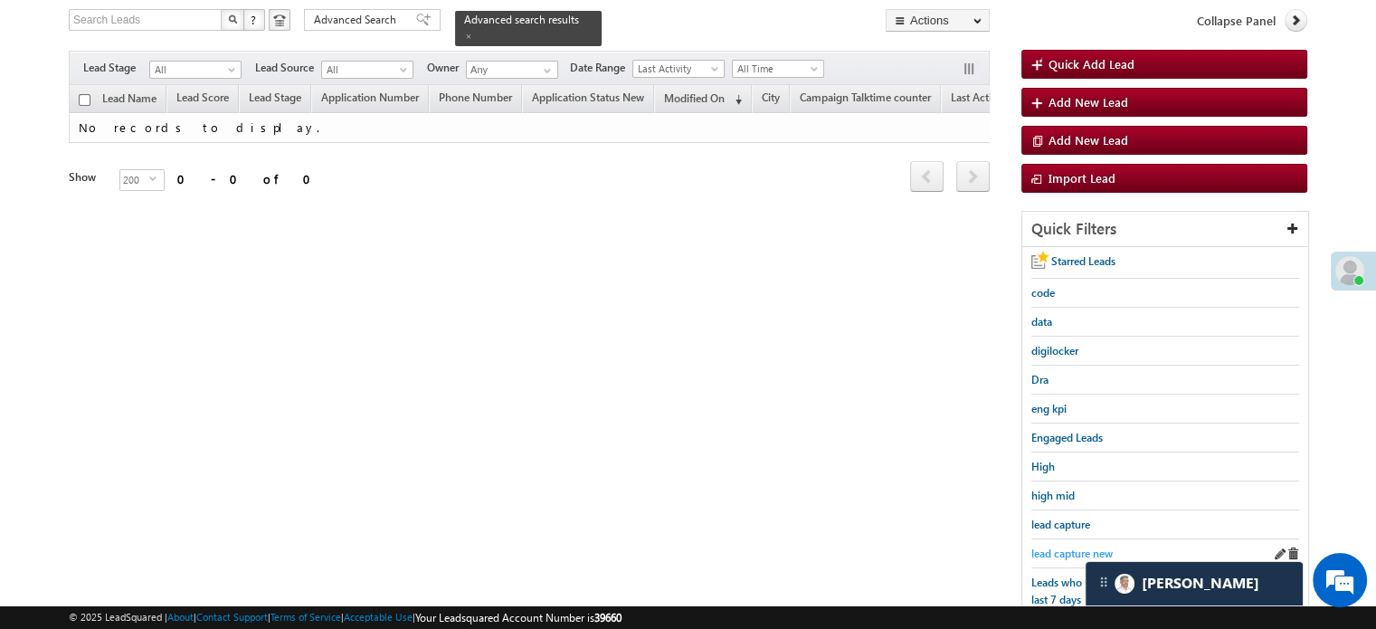
click at [1065, 546] on span "lead capture new" at bounding box center [1071, 553] width 81 height 14
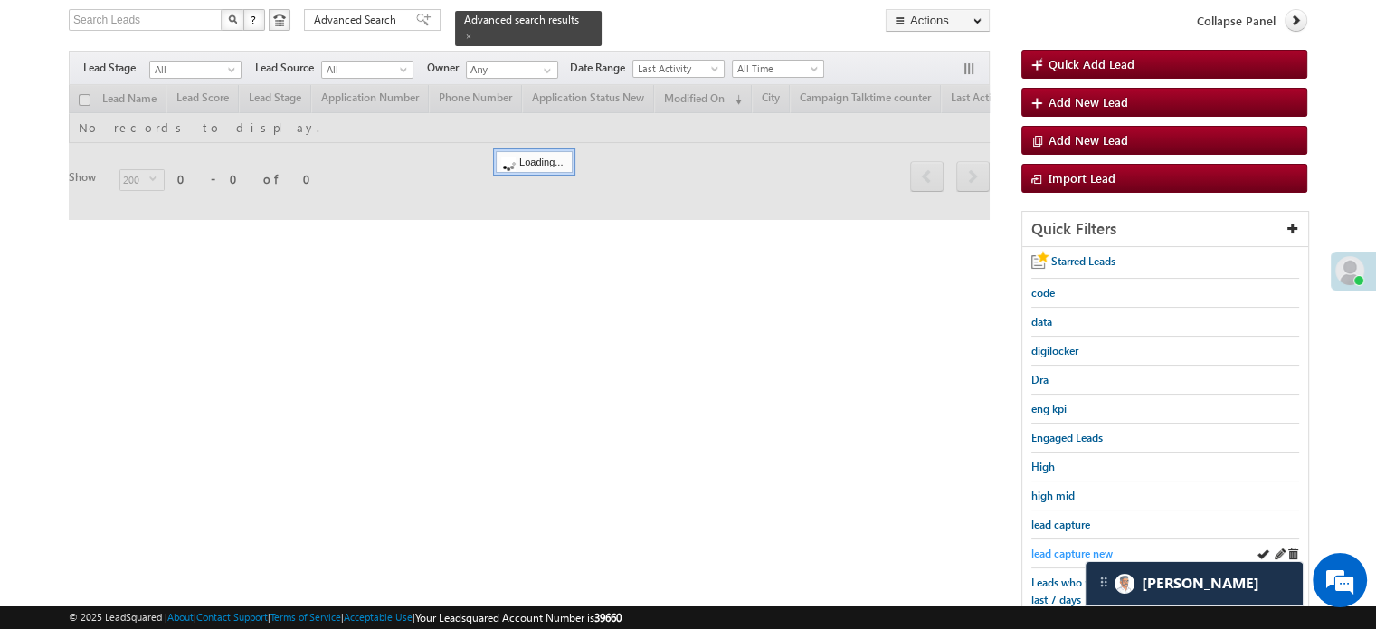
click at [1068, 546] on span "lead capture new" at bounding box center [1071, 553] width 81 height 14
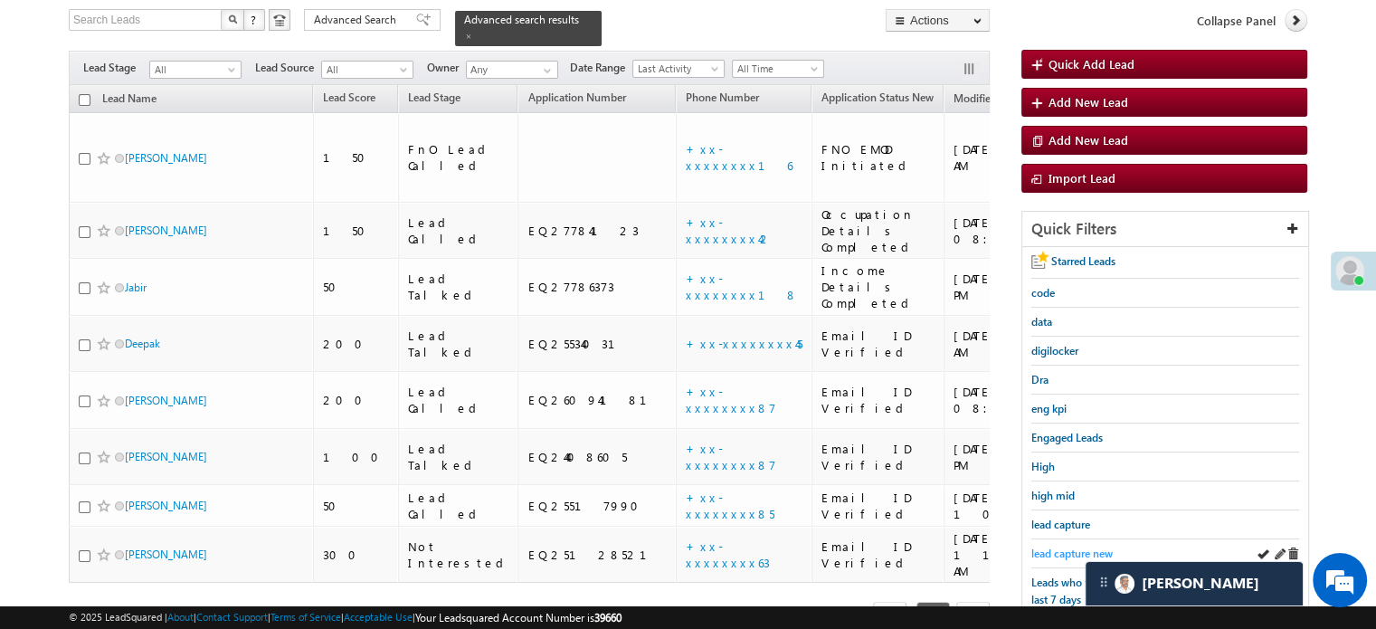
click at [1069, 546] on span "lead capture new" at bounding box center [1071, 553] width 81 height 14
click at [1074, 546] on span "lead capture new" at bounding box center [1071, 553] width 81 height 14
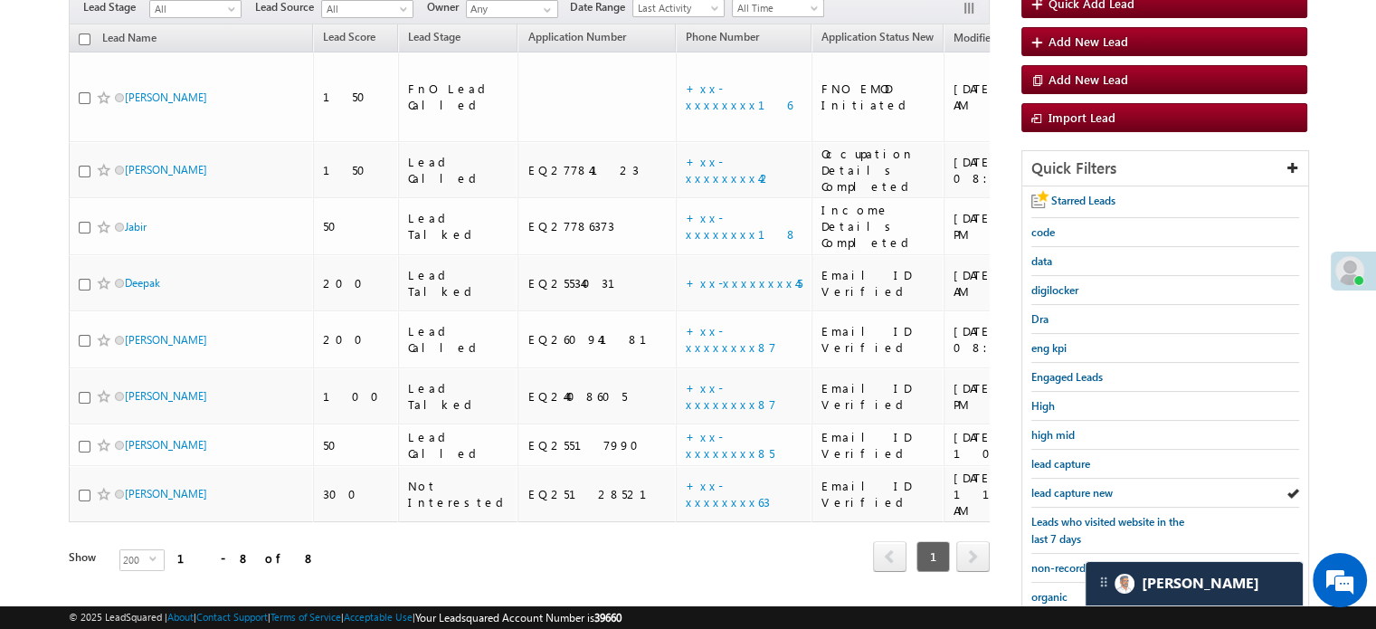
scroll to position [26, 0]
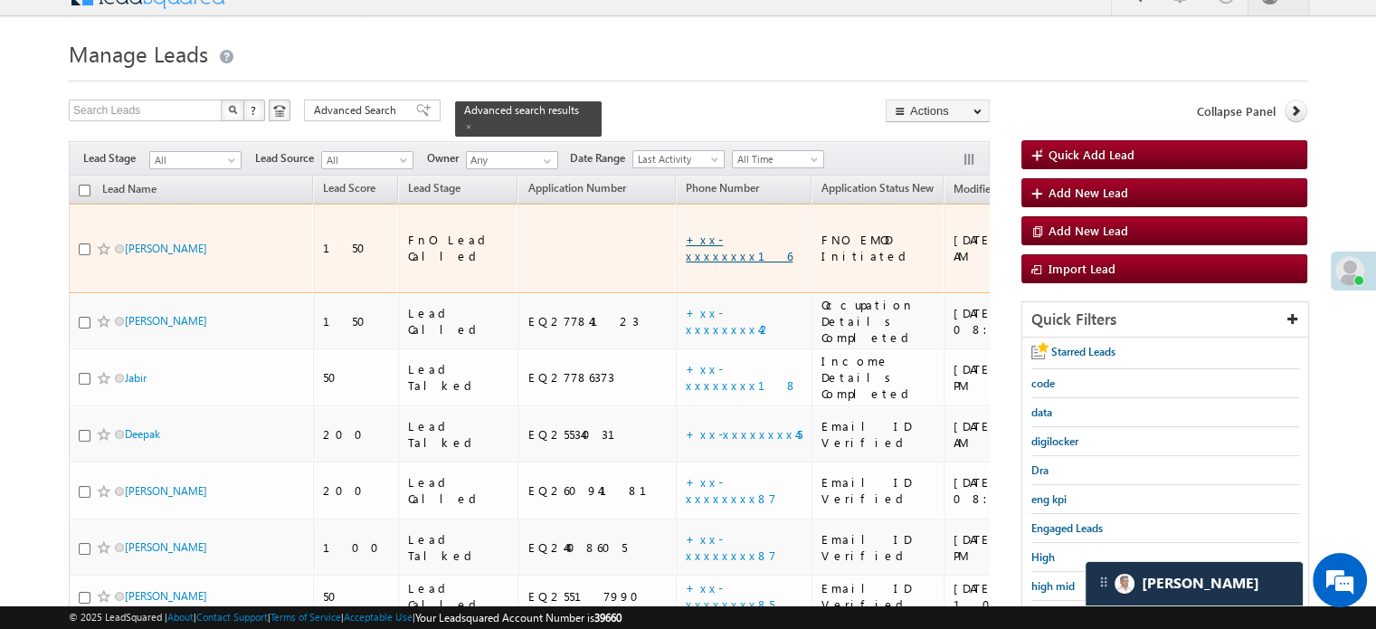
click at [686, 232] on link "+xx-xxxxxxxx16" at bounding box center [739, 248] width 107 height 32
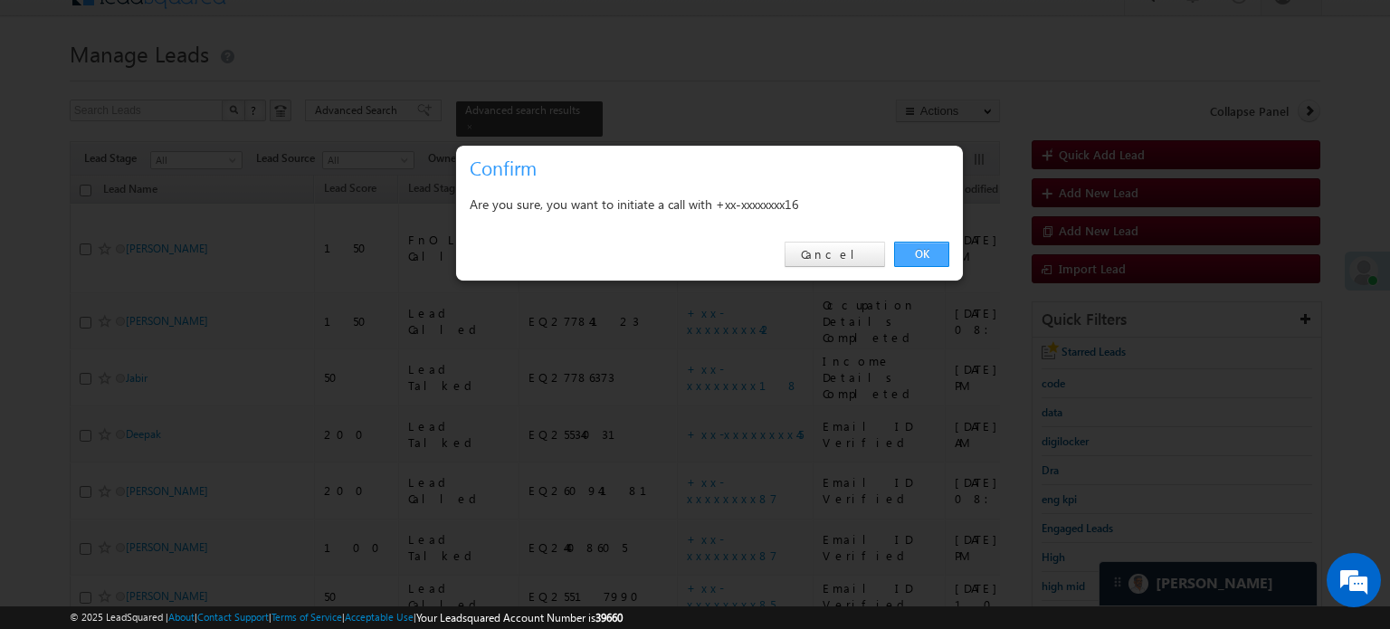
click at [927, 261] on link "OK" at bounding box center [921, 254] width 55 height 25
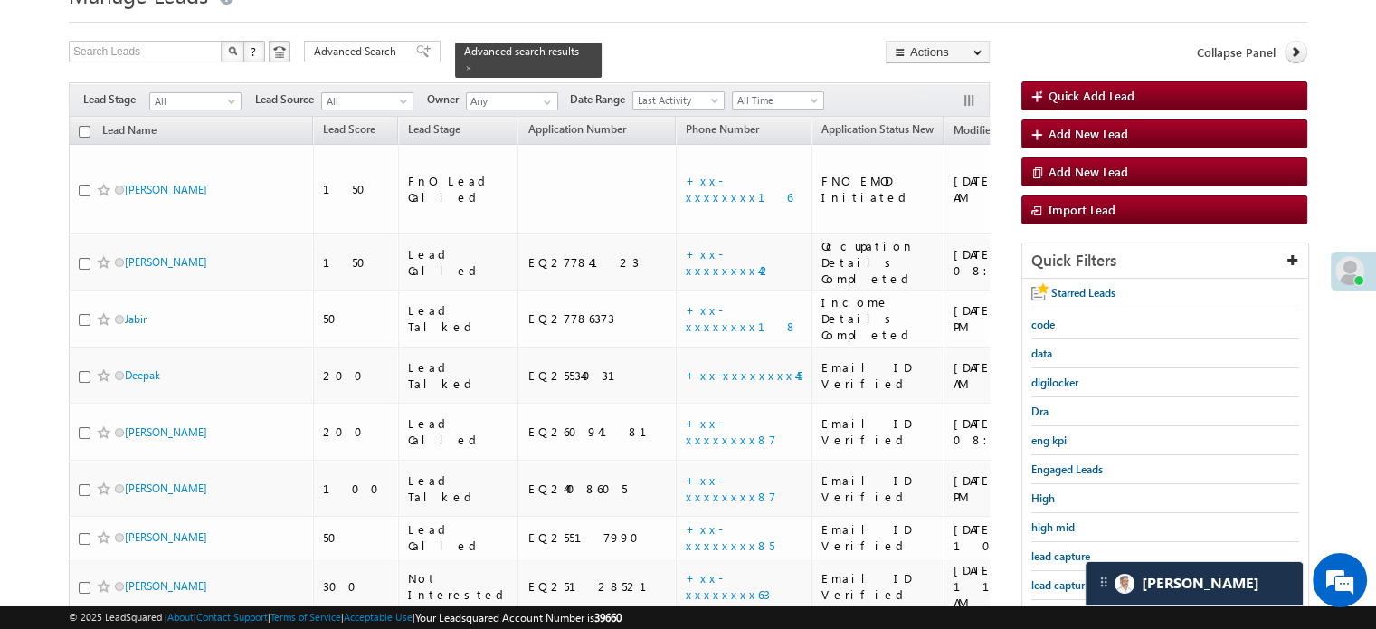
scroll to position [117, 0]
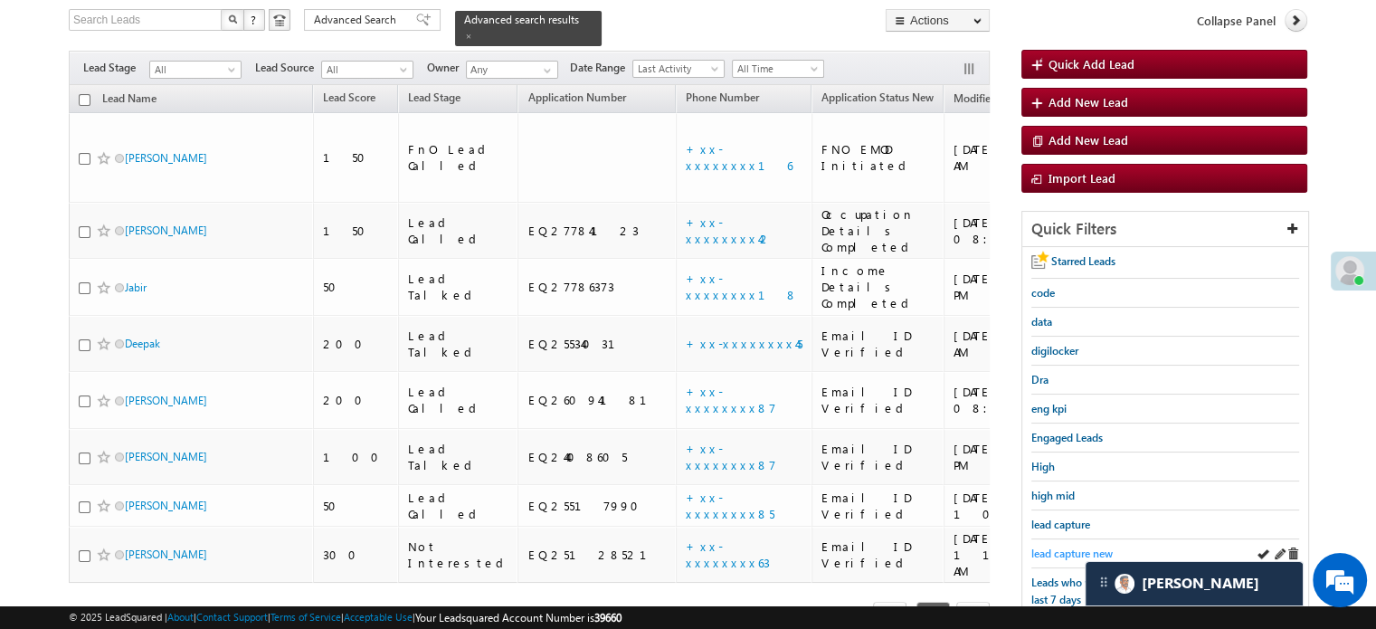
click at [1078, 546] on span "lead capture new" at bounding box center [1071, 553] width 81 height 14
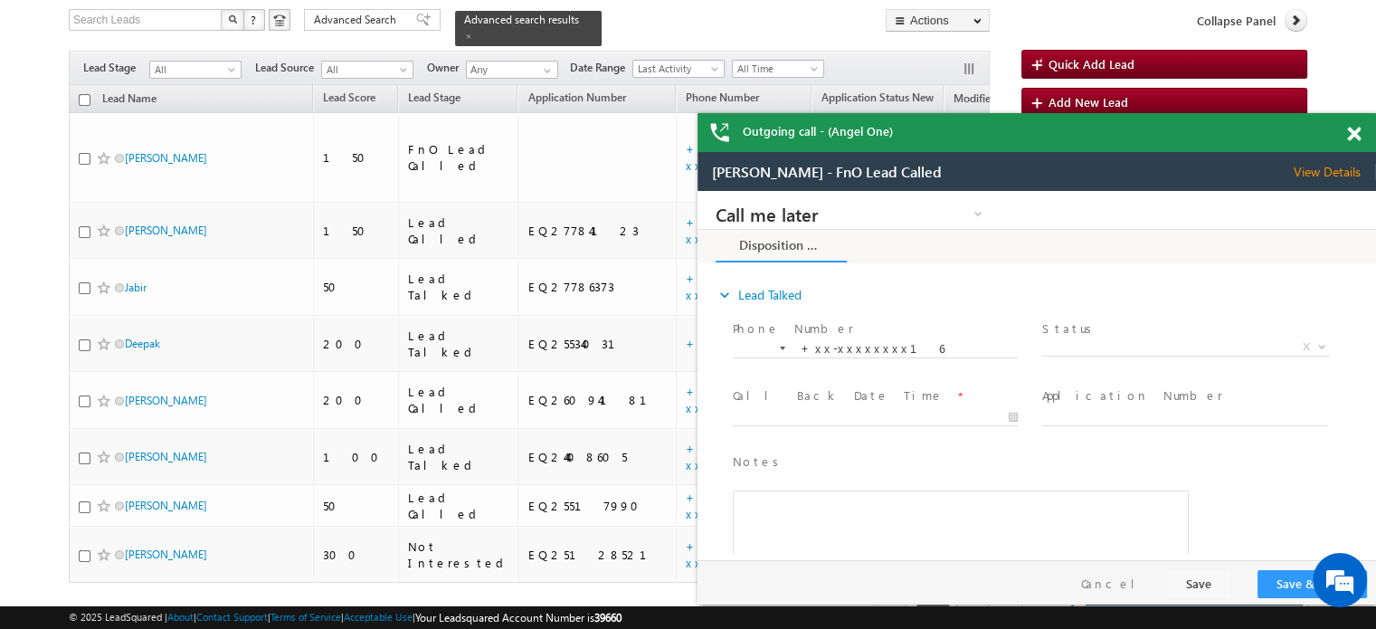
scroll to position [0, 0]
click at [1353, 135] on span at bounding box center [1354, 134] width 14 height 15
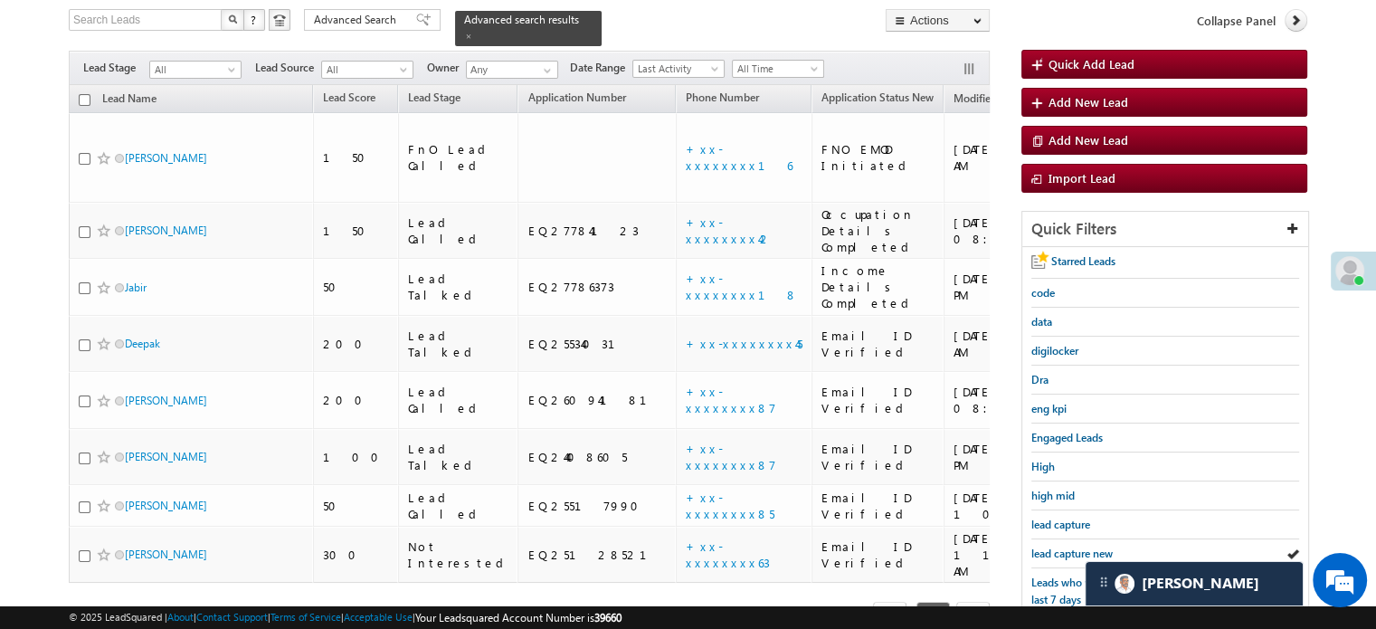
scroll to position [298, 0]
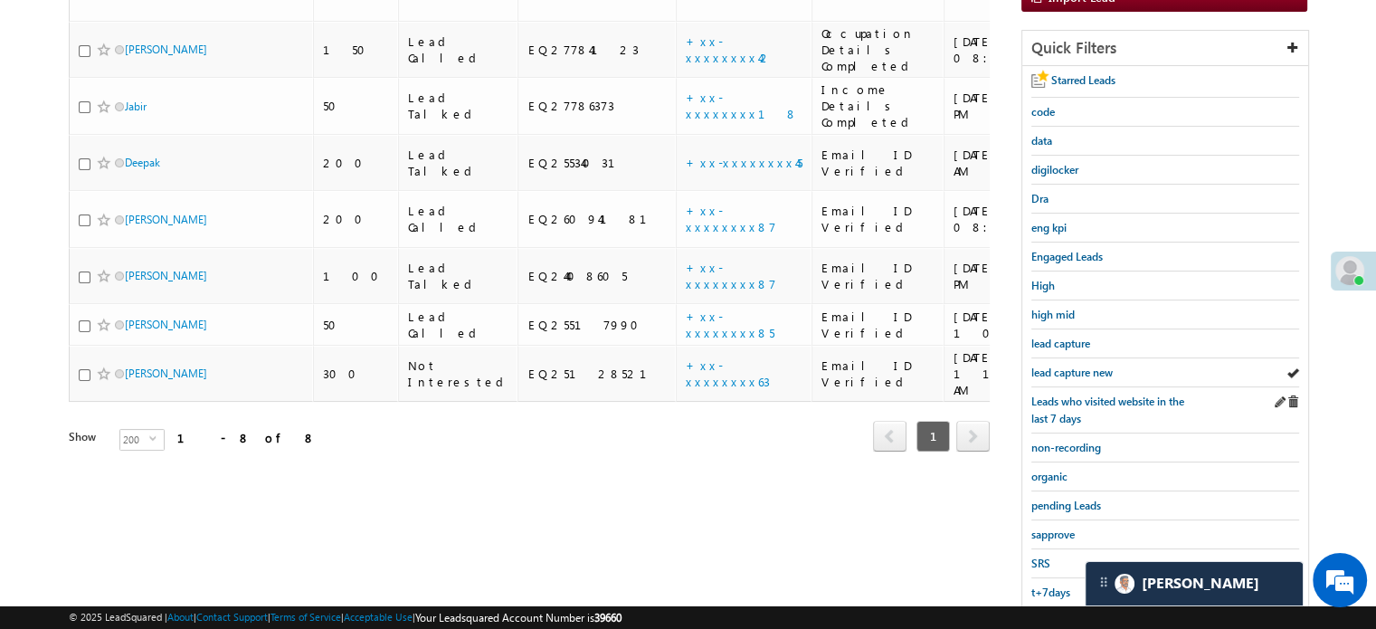
click at [1071, 387] on div "Leads who visited website in the last 7 days" at bounding box center [1165, 410] width 268 height 46
click at [1077, 365] on span "lead capture new" at bounding box center [1071, 372] width 81 height 14
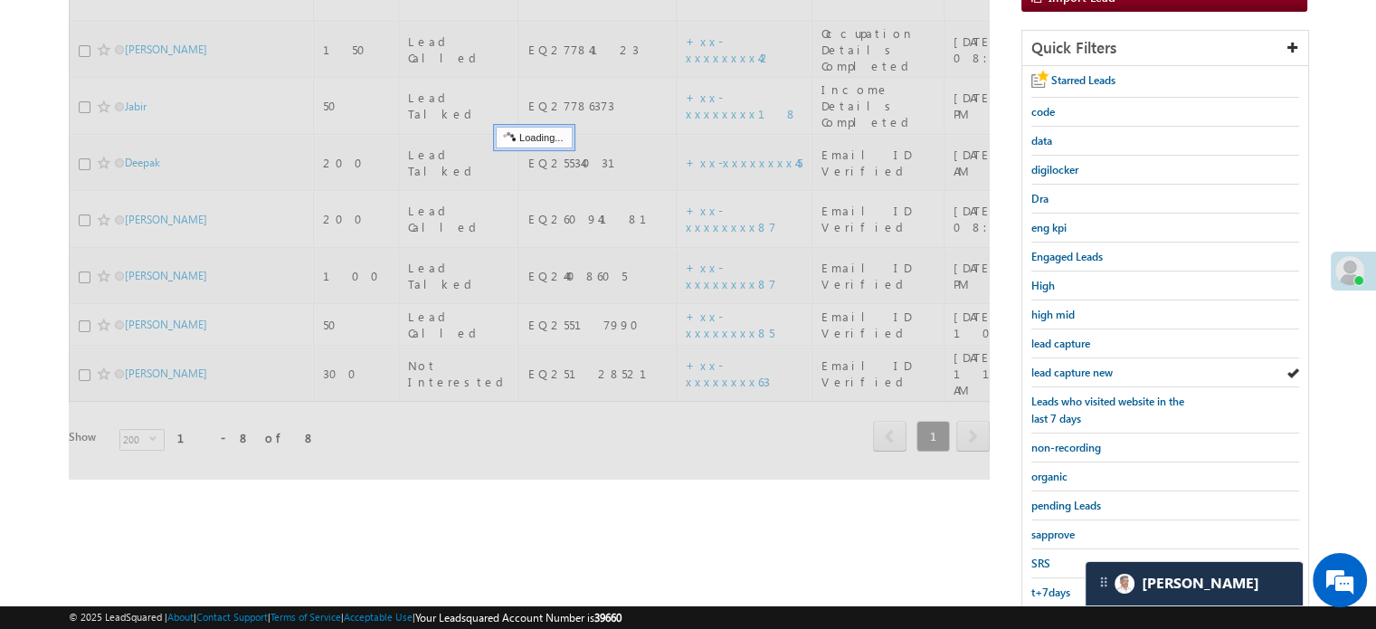
scroll to position [117, 0]
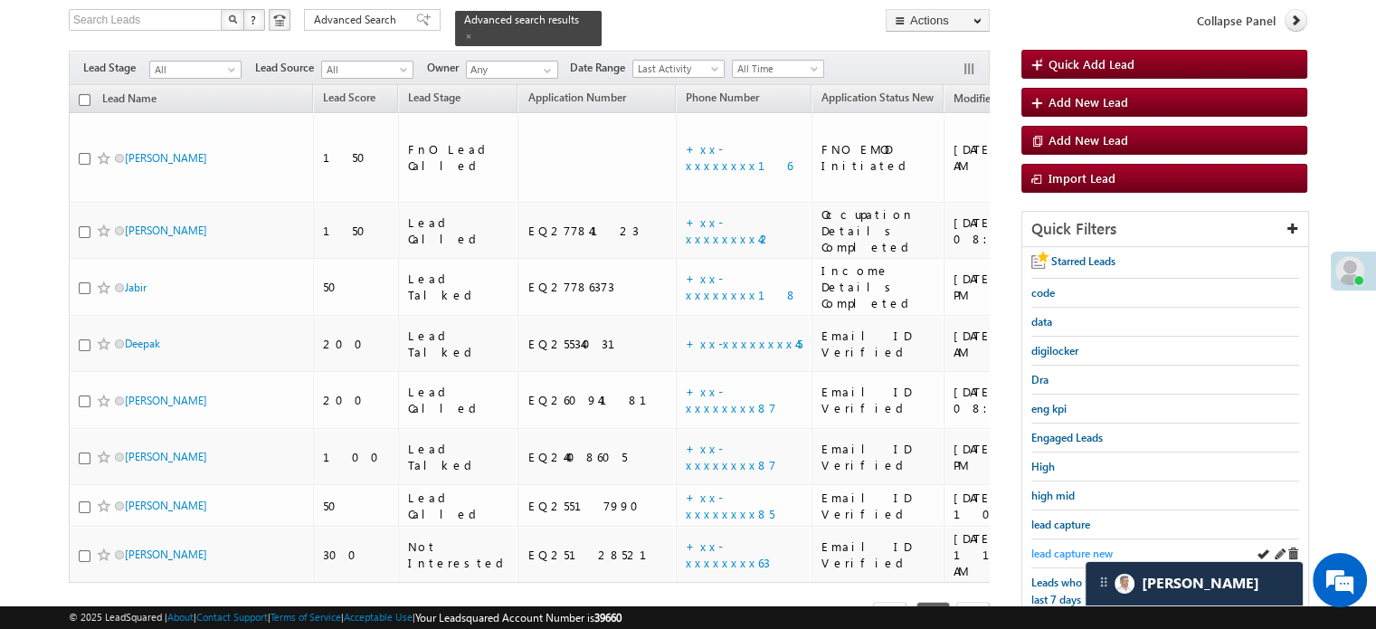
click at [1070, 546] on span "lead capture new" at bounding box center [1071, 553] width 81 height 14
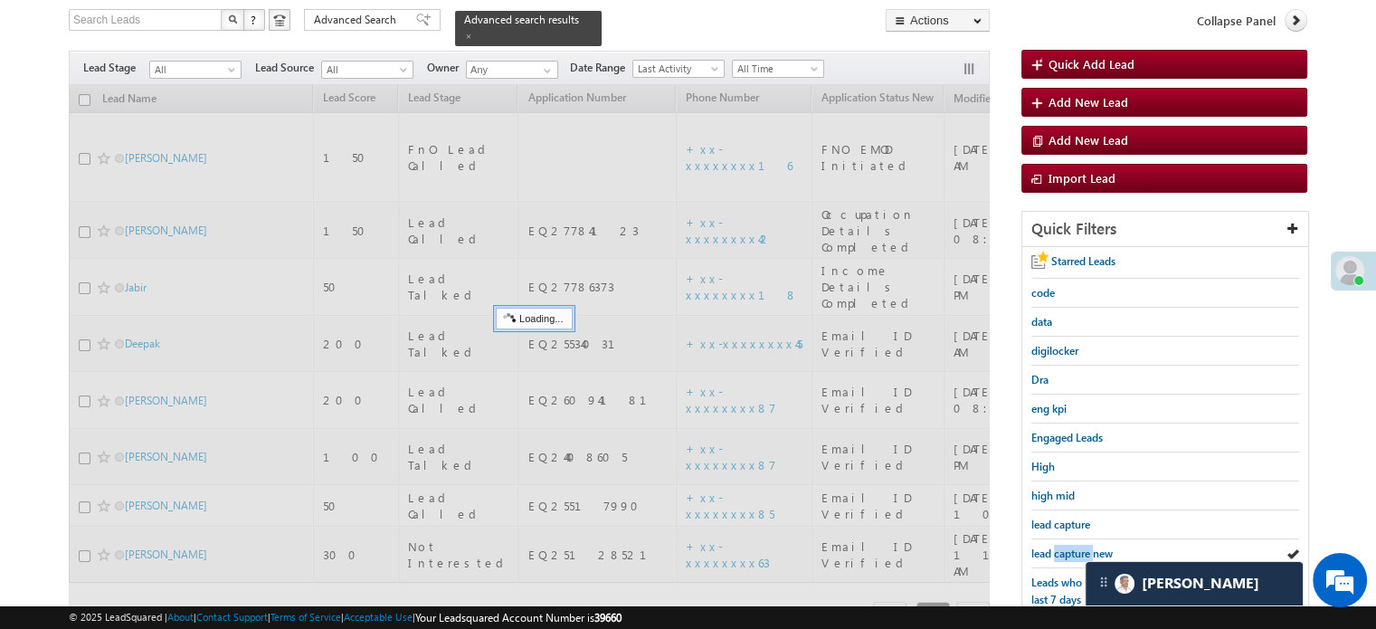
click at [1070, 546] on span "lead capture new" at bounding box center [1071, 553] width 81 height 14
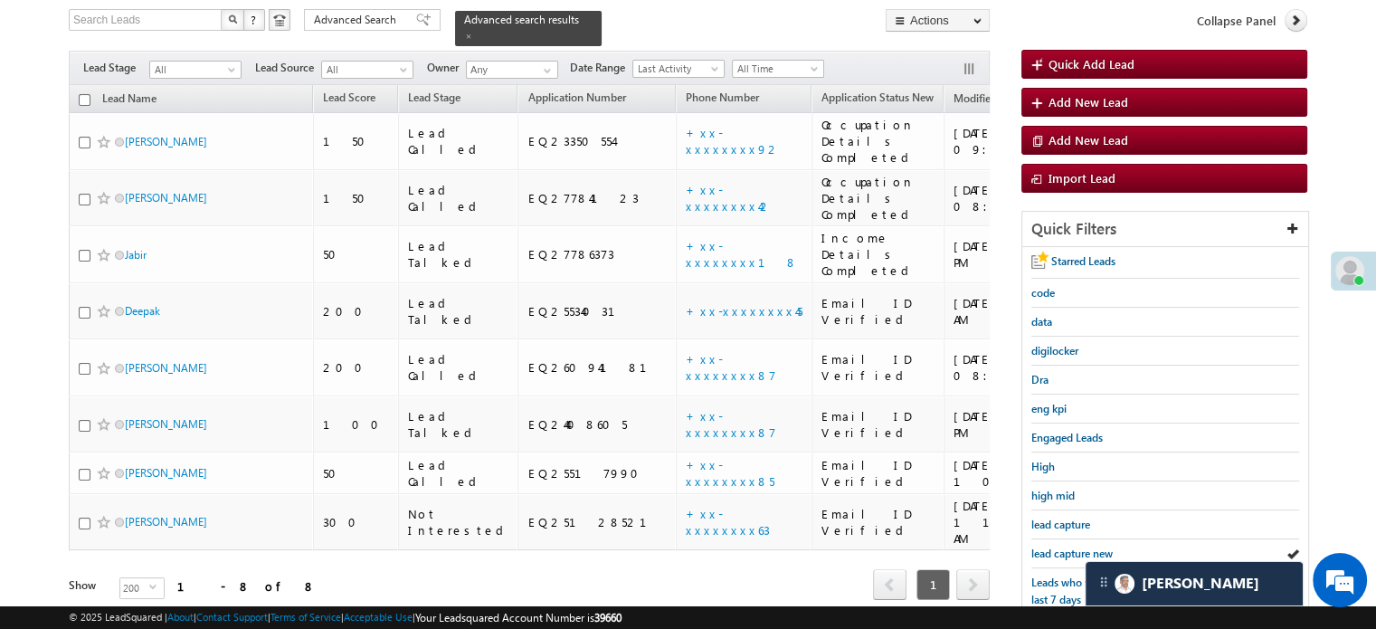
click at [1070, 546] on span "lead capture new" at bounding box center [1071, 553] width 81 height 14
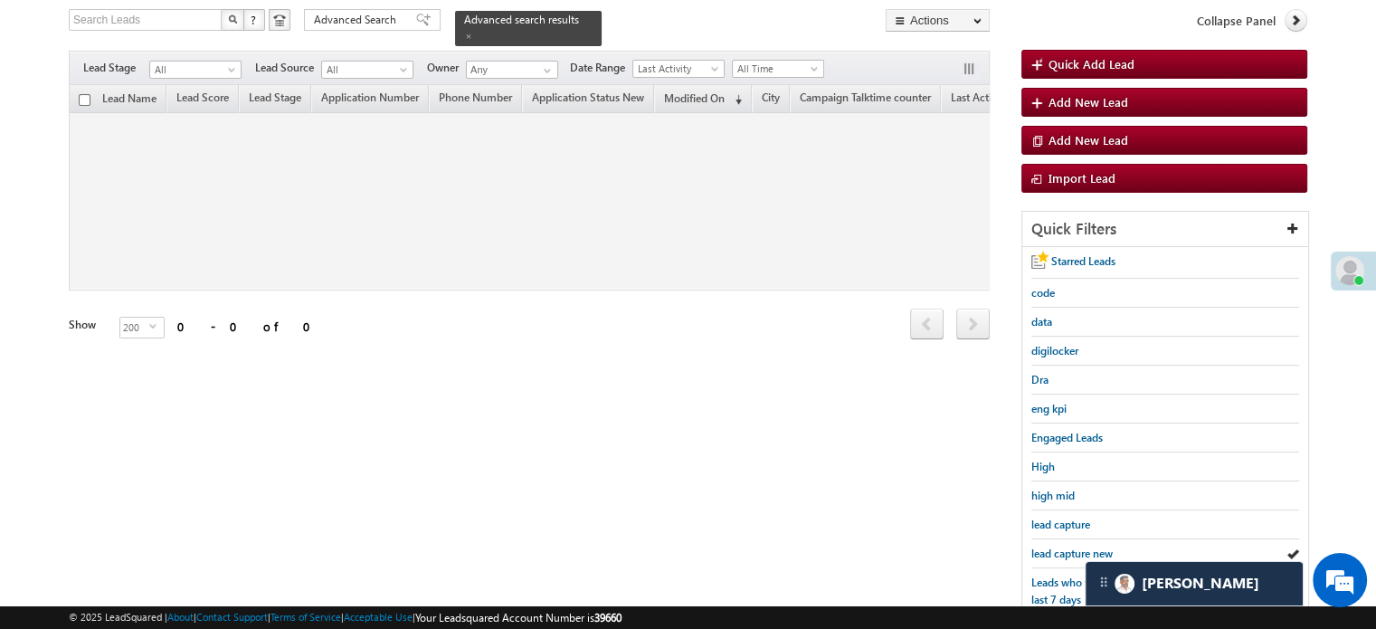
scroll to position [0, 854]
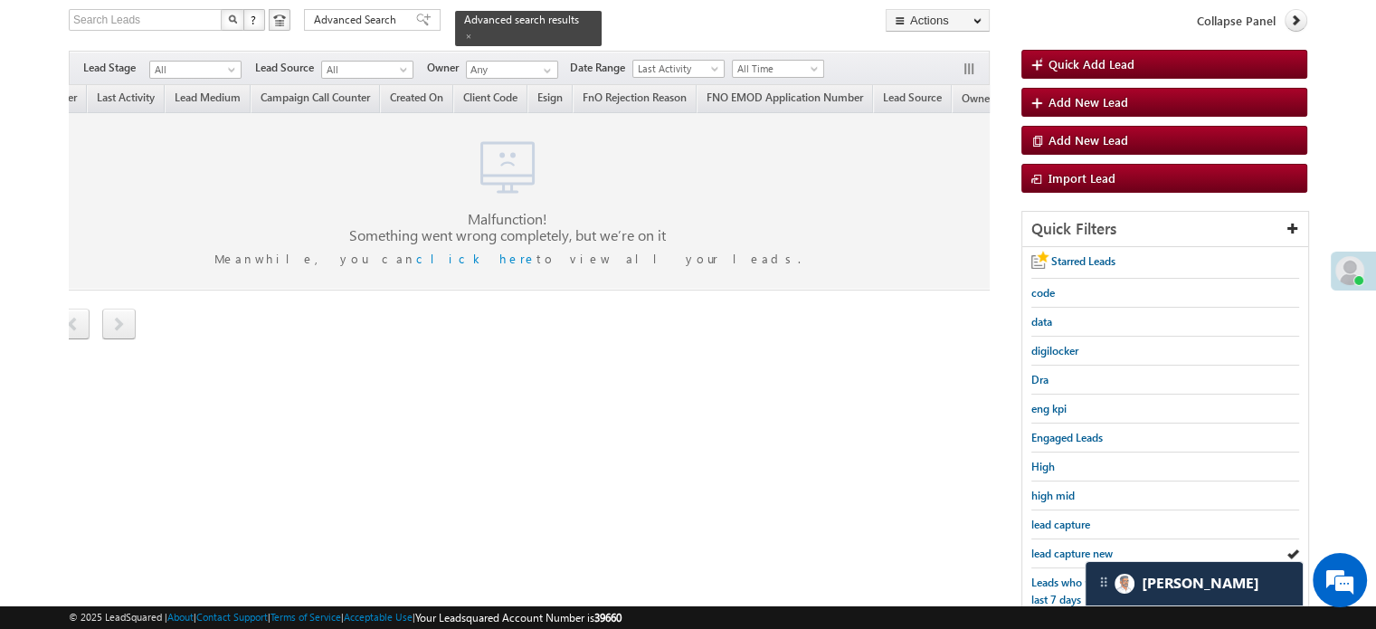
click at [1070, 546] on span "lead capture new" at bounding box center [1071, 553] width 81 height 14
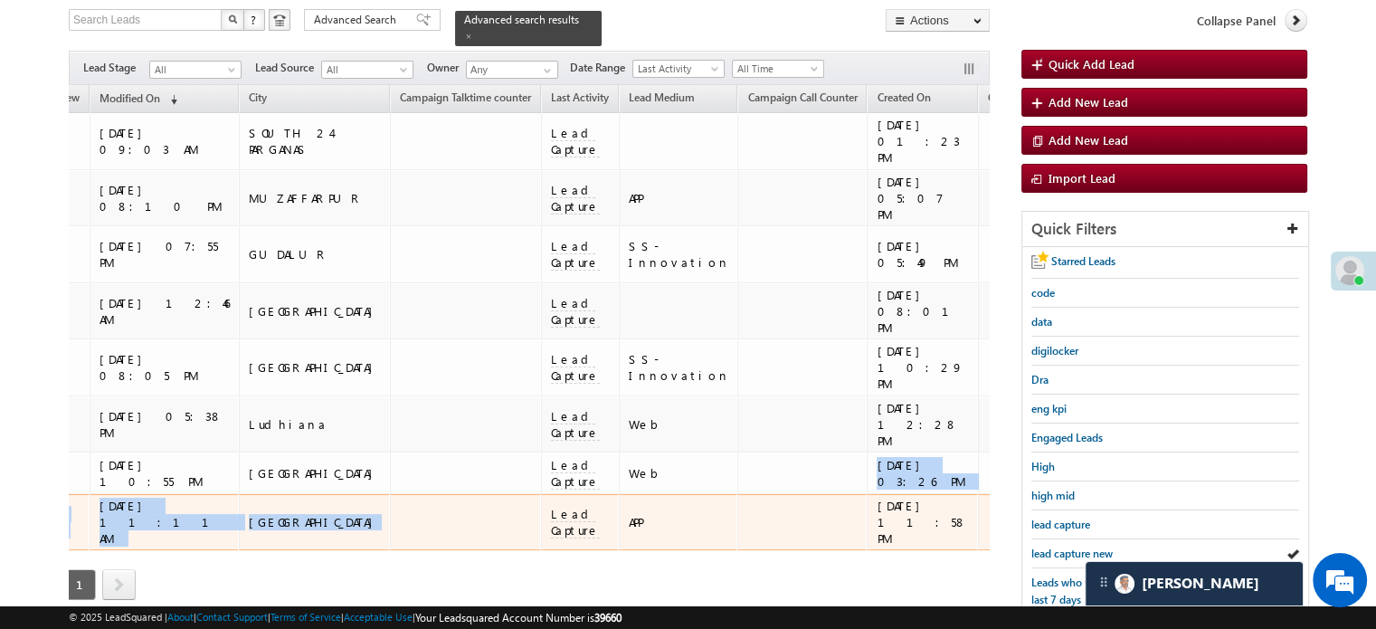
click at [344, 400] on tbody "Abhijit Mondal 150 Lead Called EQ23350554 +xx-xxxxxxxx92 Occupation Details Com…" at bounding box center [887, 331] width 3344 height 437
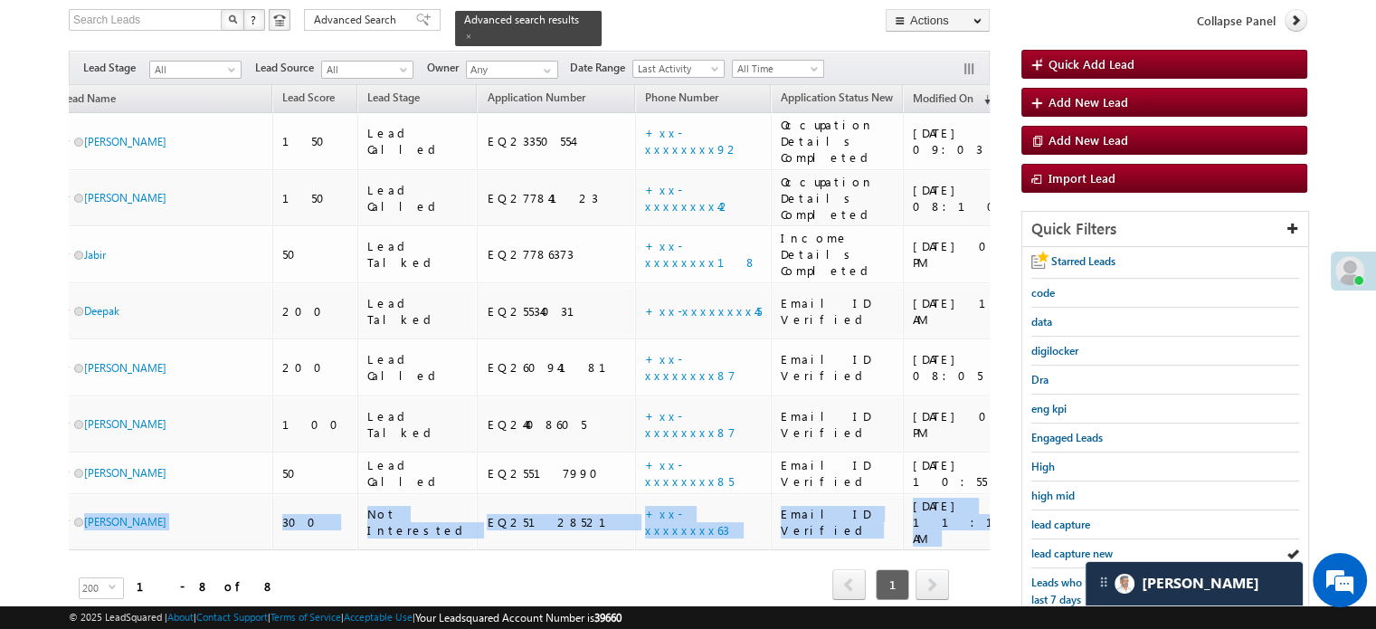
scroll to position [0, 0]
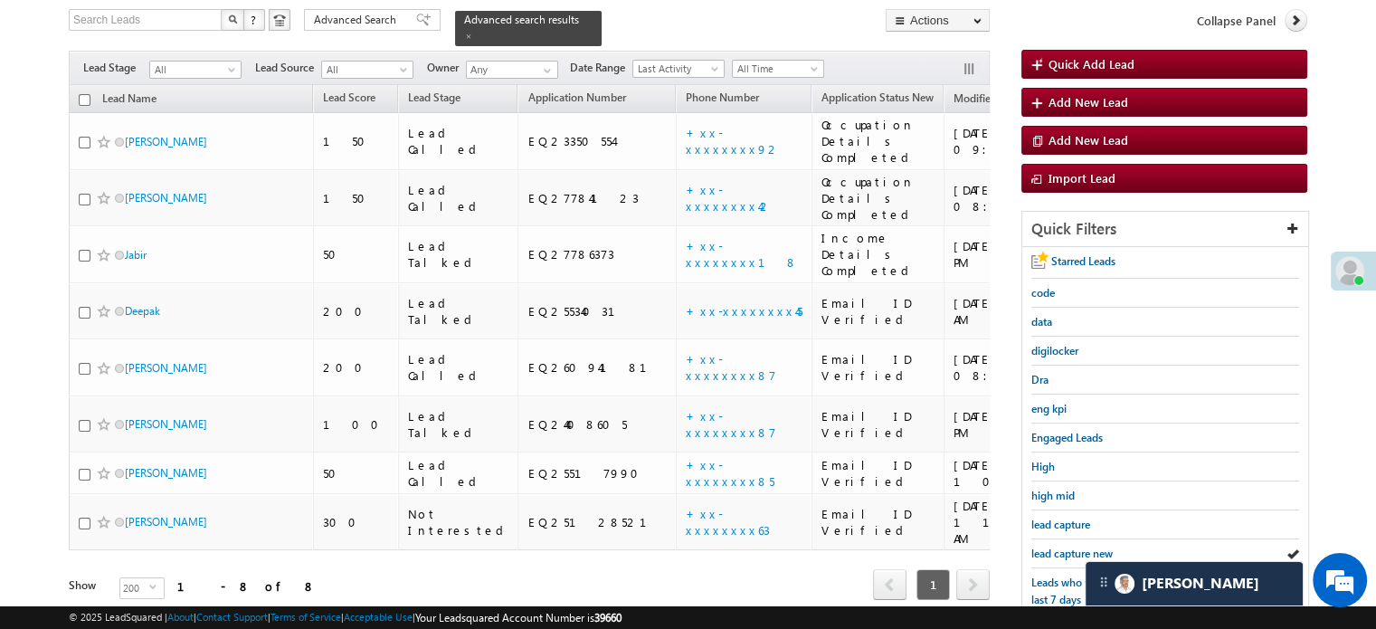
click at [499, 522] on div "Tags × Select at-least one lead to tag... × Close Lead Name Lead Score" at bounding box center [529, 367] width 921 height 565
click at [1064, 546] on span "lead capture new" at bounding box center [1071, 553] width 81 height 14
click at [1076, 546] on span "lead capture new" at bounding box center [1071, 553] width 81 height 14
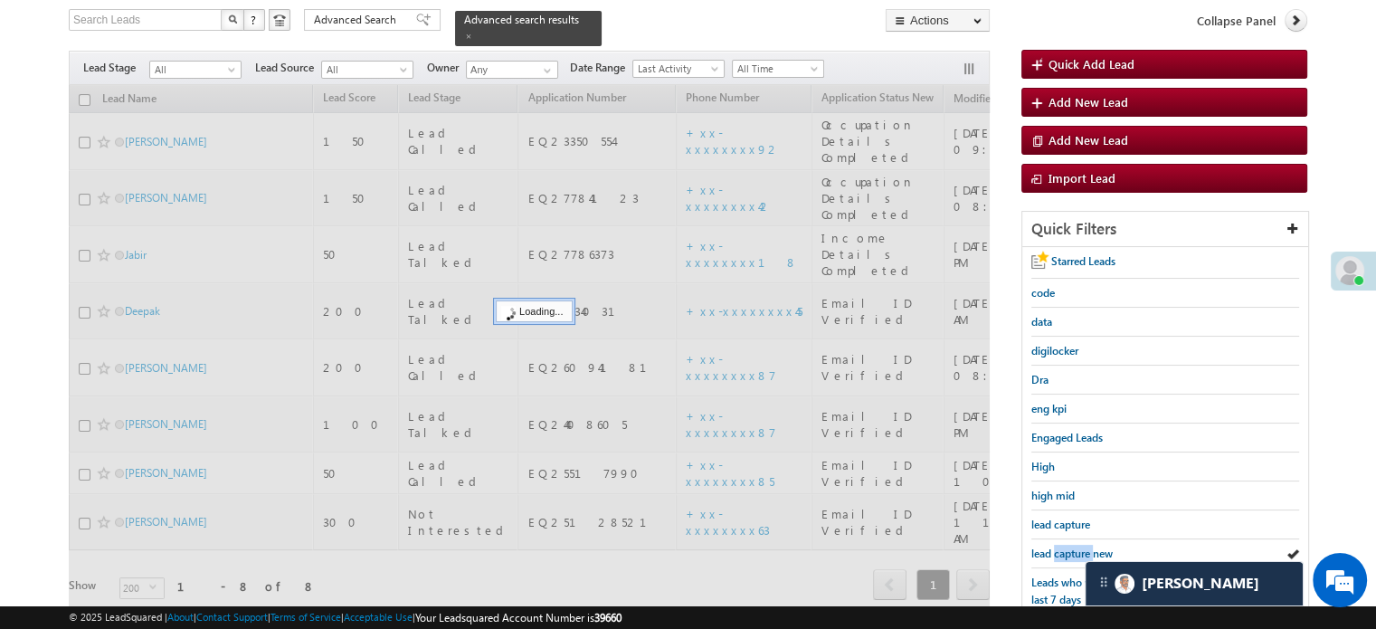
click at [1076, 546] on span "lead capture new" at bounding box center [1071, 553] width 81 height 14
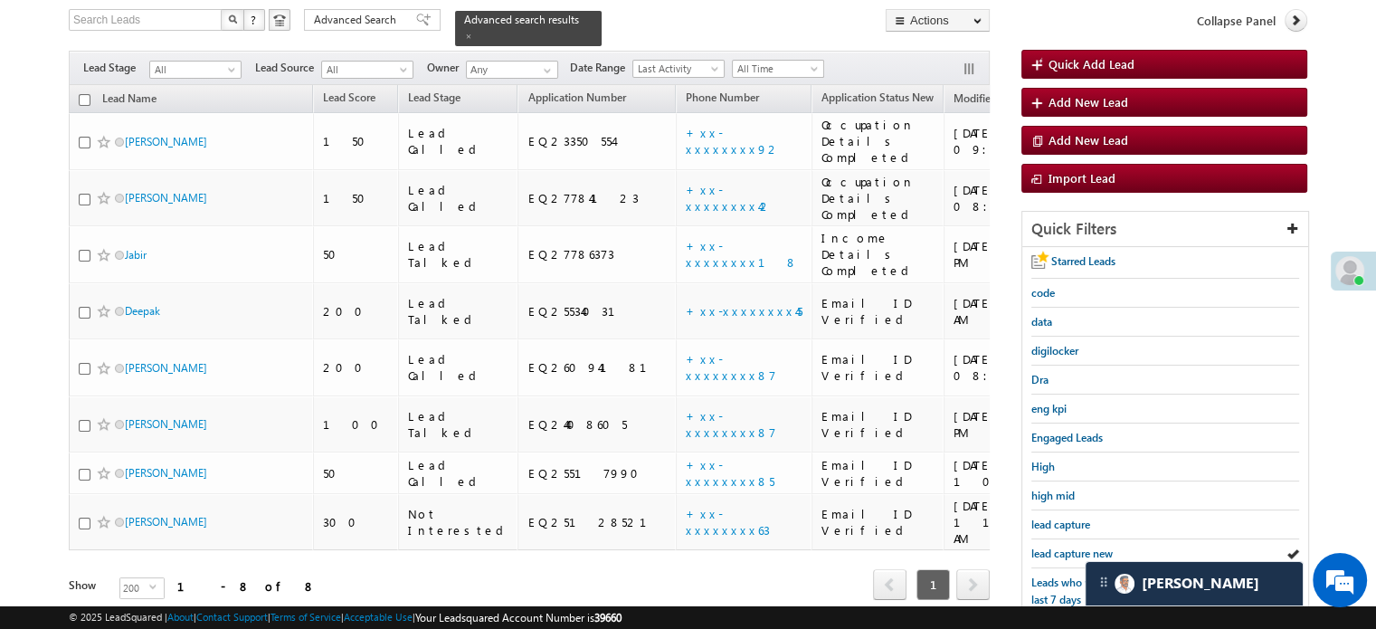
click at [1076, 546] on span "lead capture new" at bounding box center [1071, 553] width 81 height 14
click at [1036, 549] on span "lead capture new" at bounding box center [1071, 553] width 81 height 14
click at [1040, 546] on span "lead capture new" at bounding box center [1071, 553] width 81 height 14
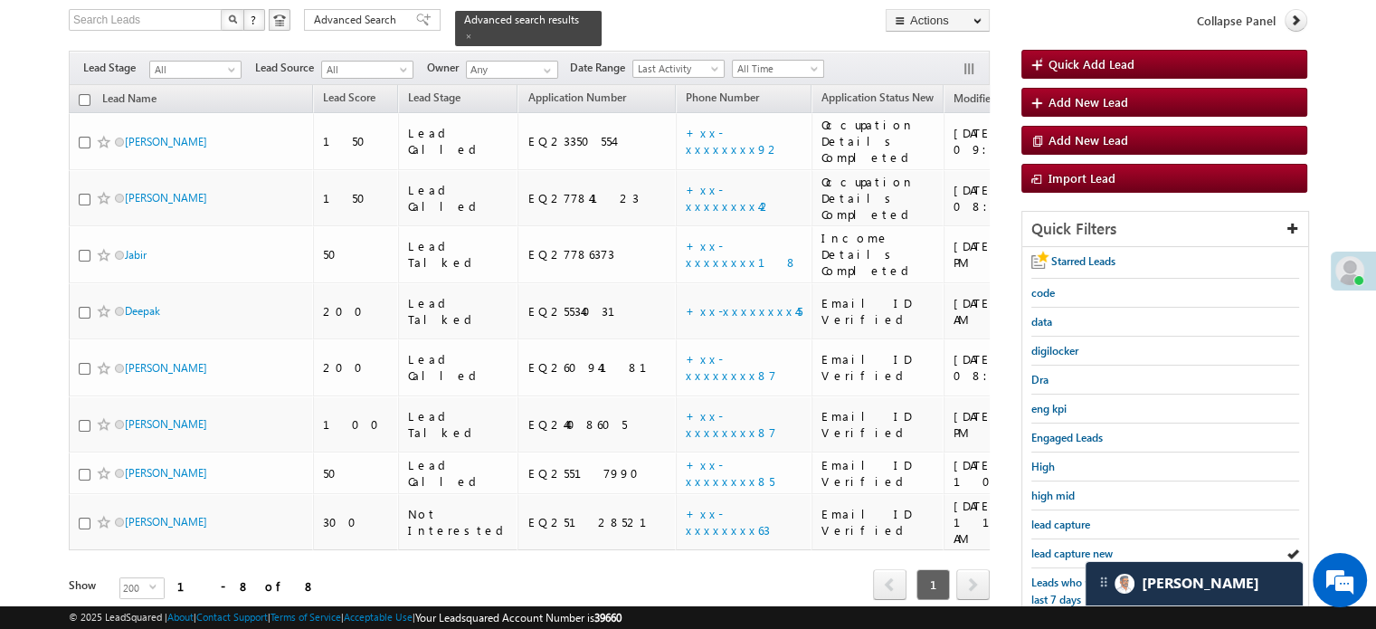
click at [1040, 546] on span "lead capture new" at bounding box center [1071, 553] width 81 height 14
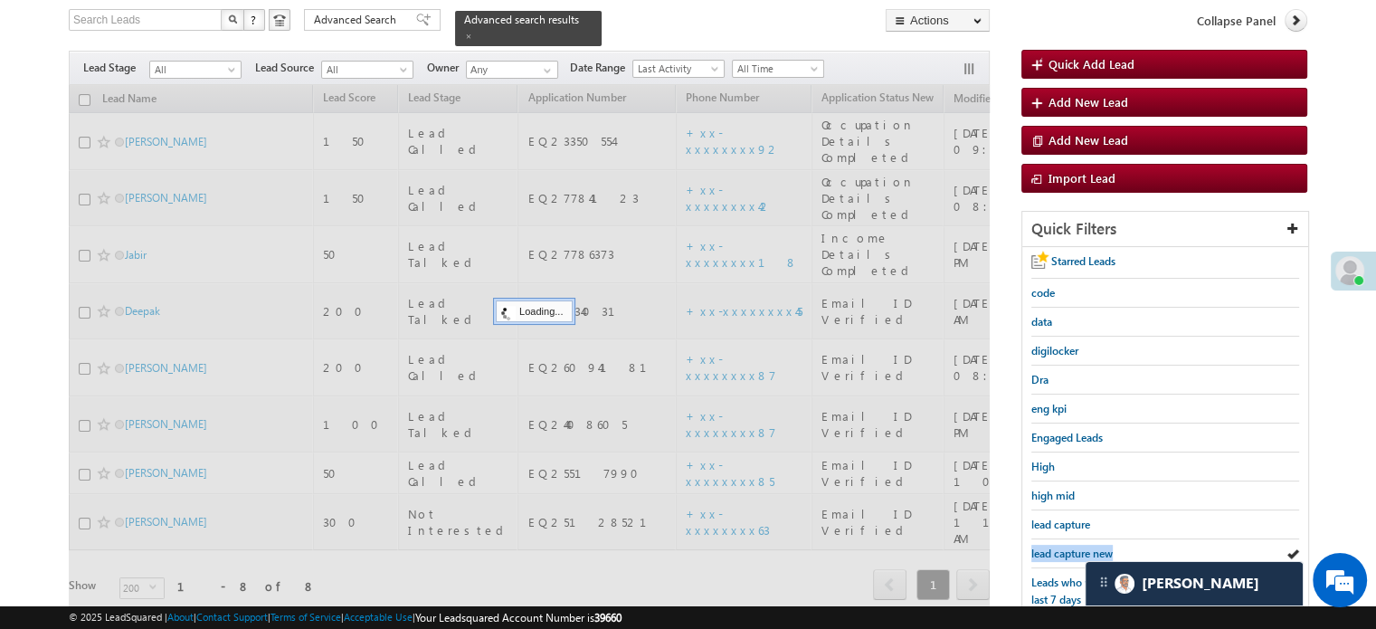
click at [1040, 546] on span "lead capture new" at bounding box center [1071, 553] width 81 height 14
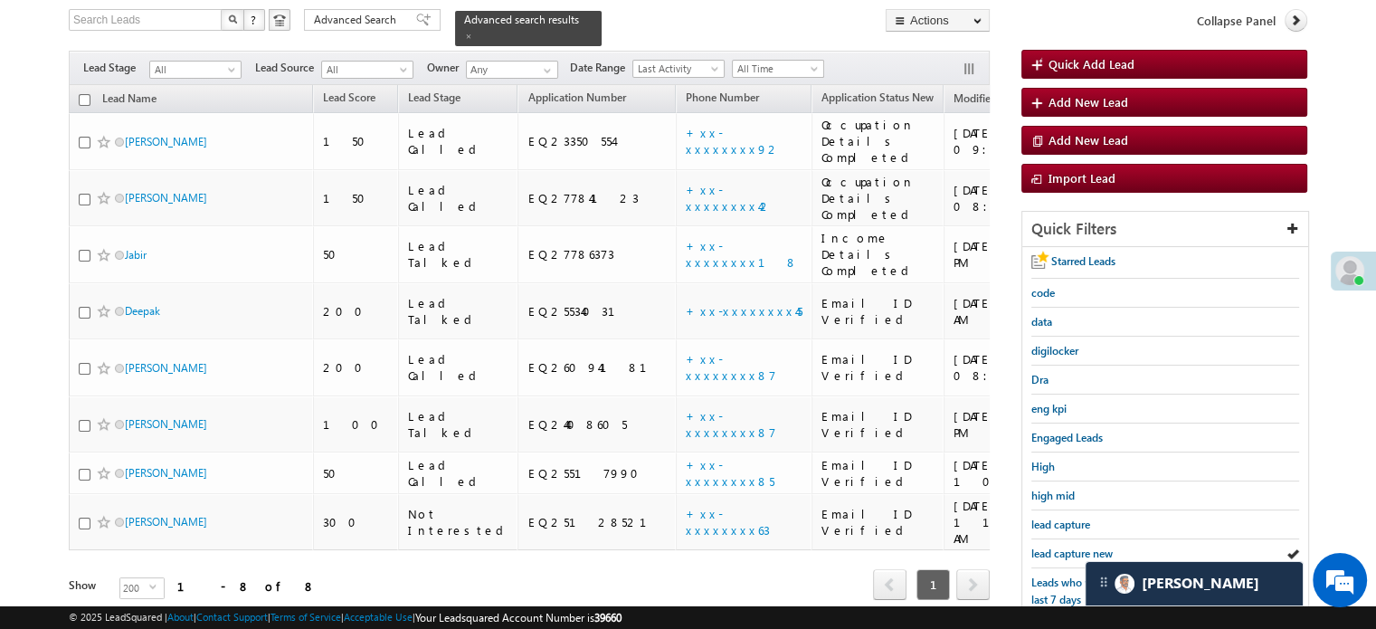
click at [1040, 546] on span "lead capture new" at bounding box center [1071, 553] width 81 height 14
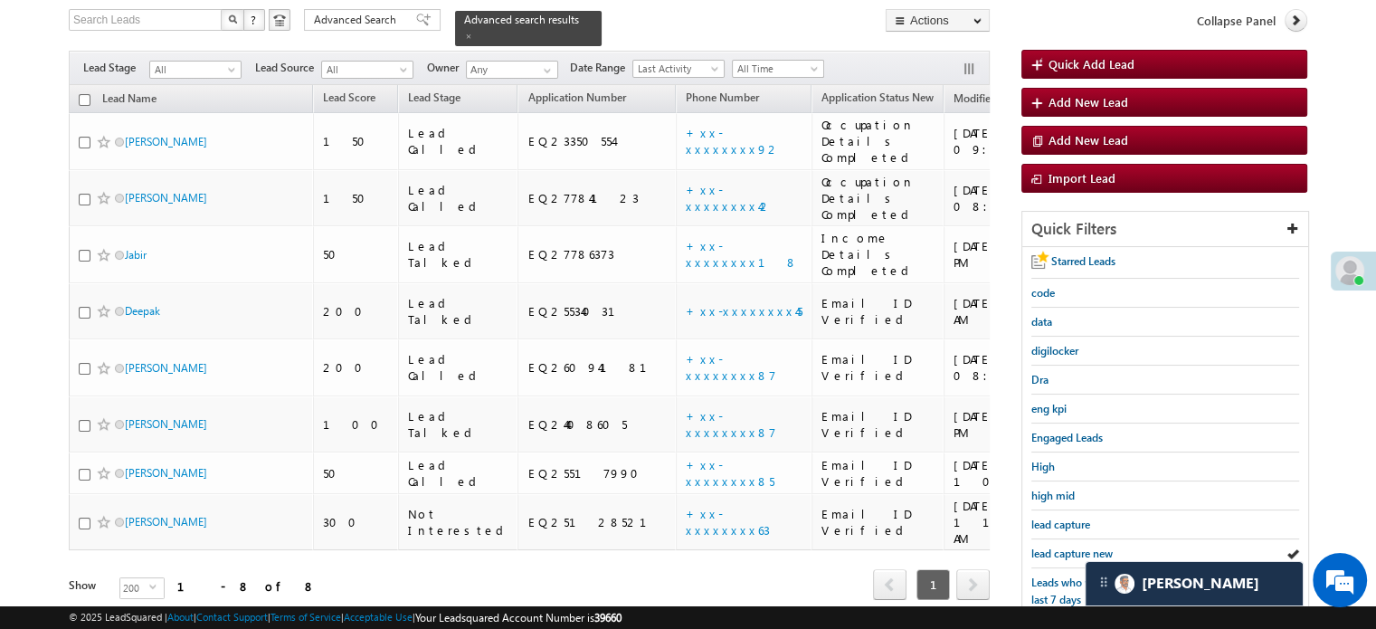
click at [1040, 546] on span "lead capture new" at bounding box center [1071, 553] width 81 height 14
click at [1064, 555] on span "lead capture new" at bounding box center [1071, 553] width 81 height 14
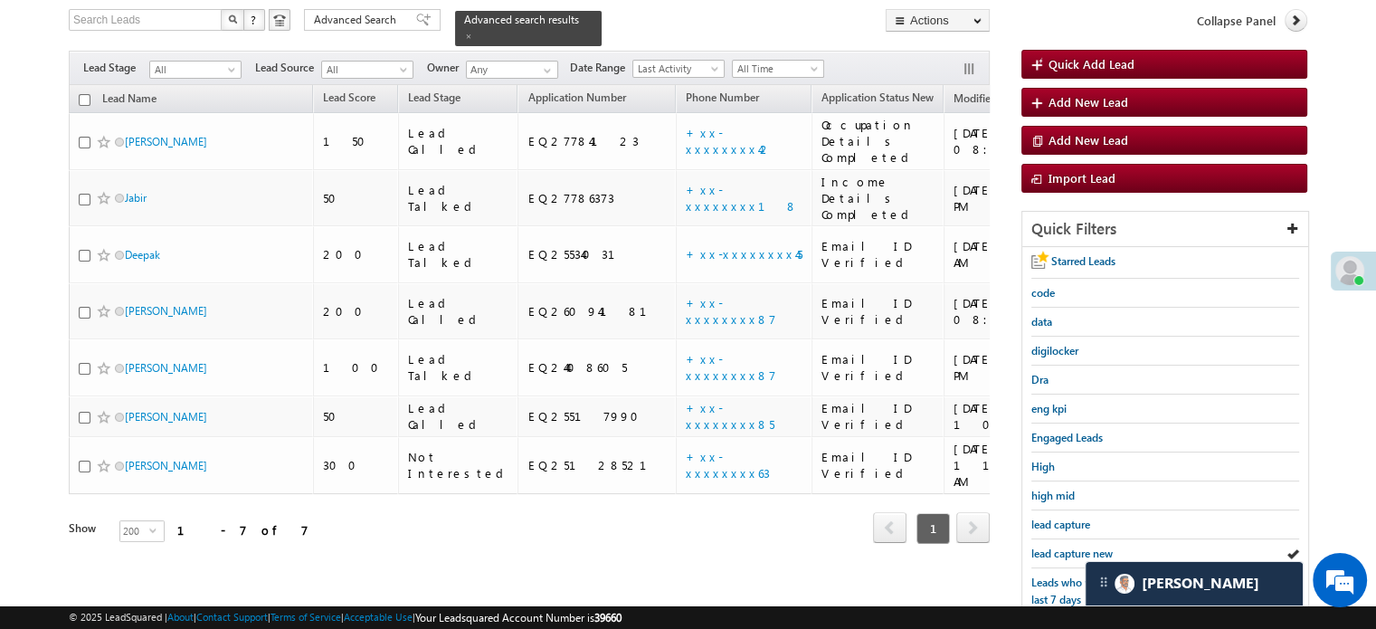
click at [1064, 555] on link "lead capture new" at bounding box center [1071, 553] width 81 height 17
click at [1067, 547] on span "lead capture new" at bounding box center [1071, 553] width 81 height 14
click at [1054, 546] on span "lead capture new" at bounding box center [1071, 553] width 81 height 14
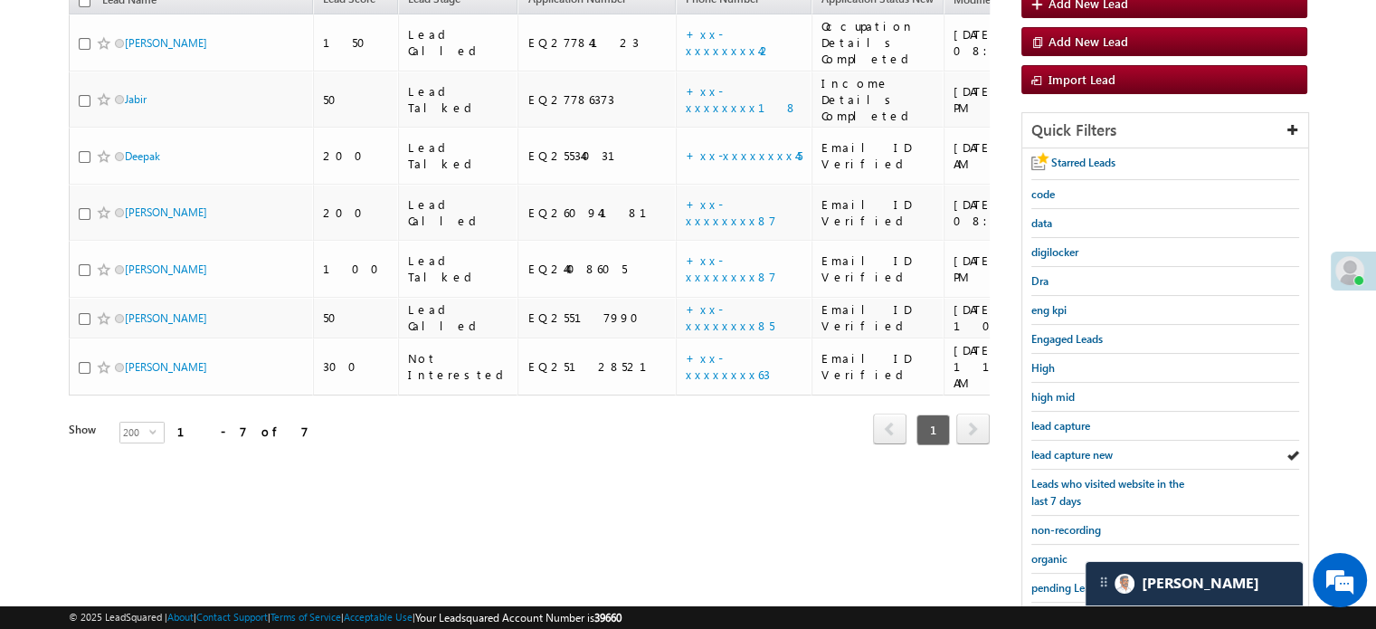
scroll to position [388, 0]
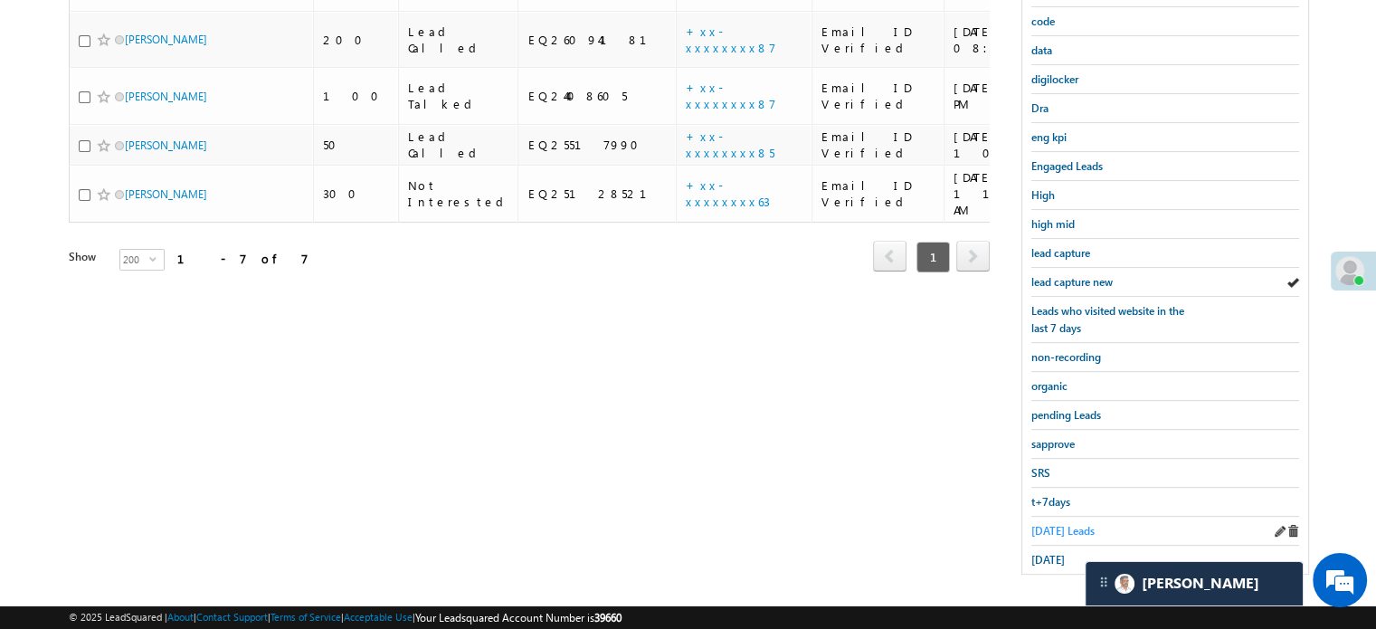
click at [1051, 524] on span "Today's Leads" at bounding box center [1062, 531] width 63 height 14
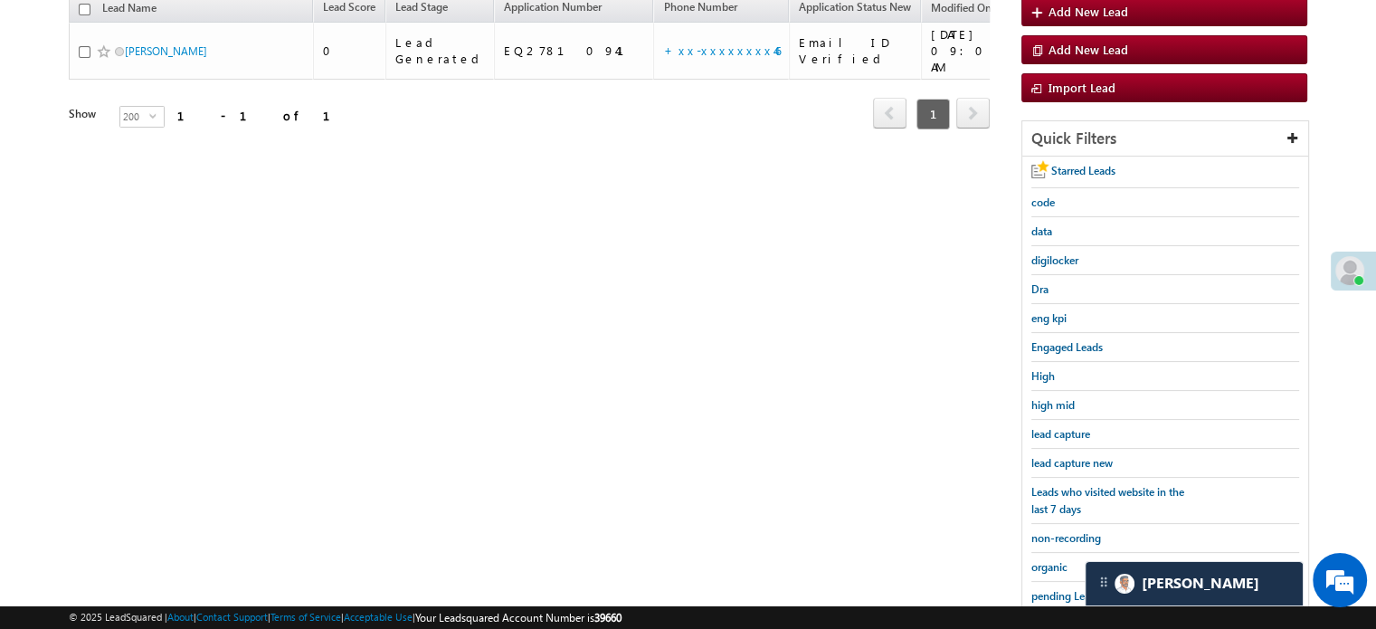
scroll to position [117, 0]
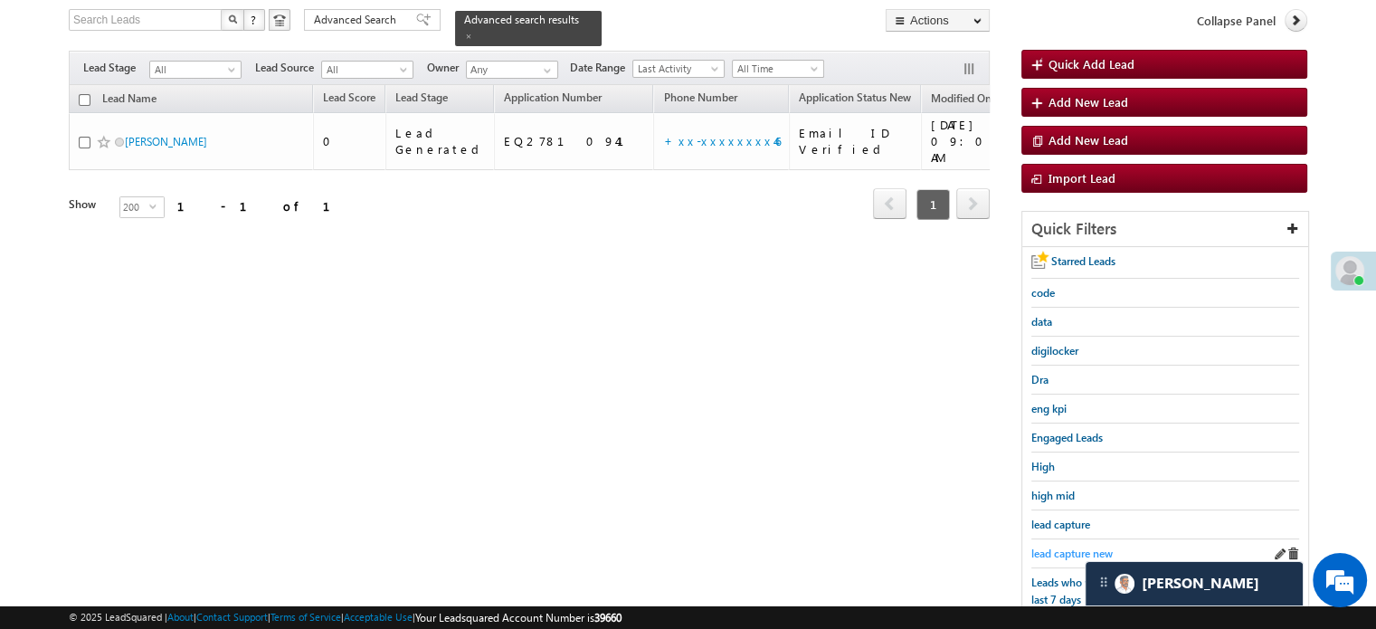
click at [1062, 553] on span "lead capture new" at bounding box center [1071, 553] width 81 height 14
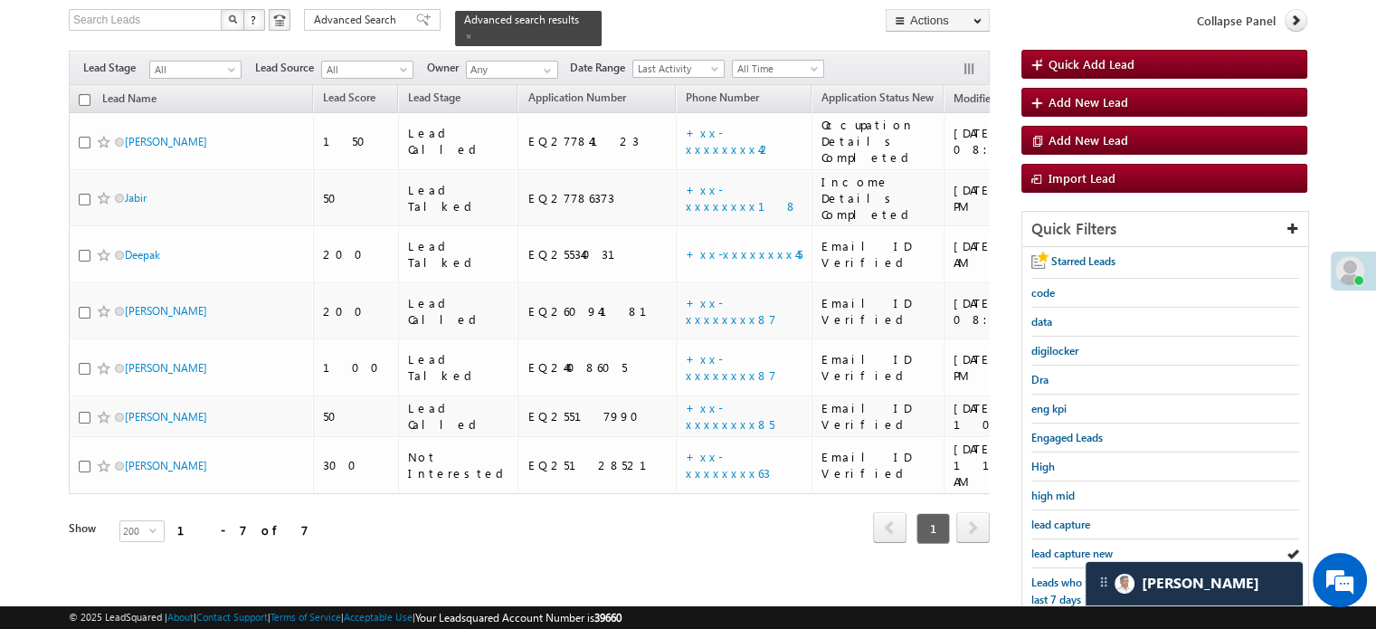
click at [1062, 553] on span "lead capture new" at bounding box center [1071, 553] width 81 height 14
click at [1033, 553] on span "lead capture new" at bounding box center [1071, 553] width 81 height 14
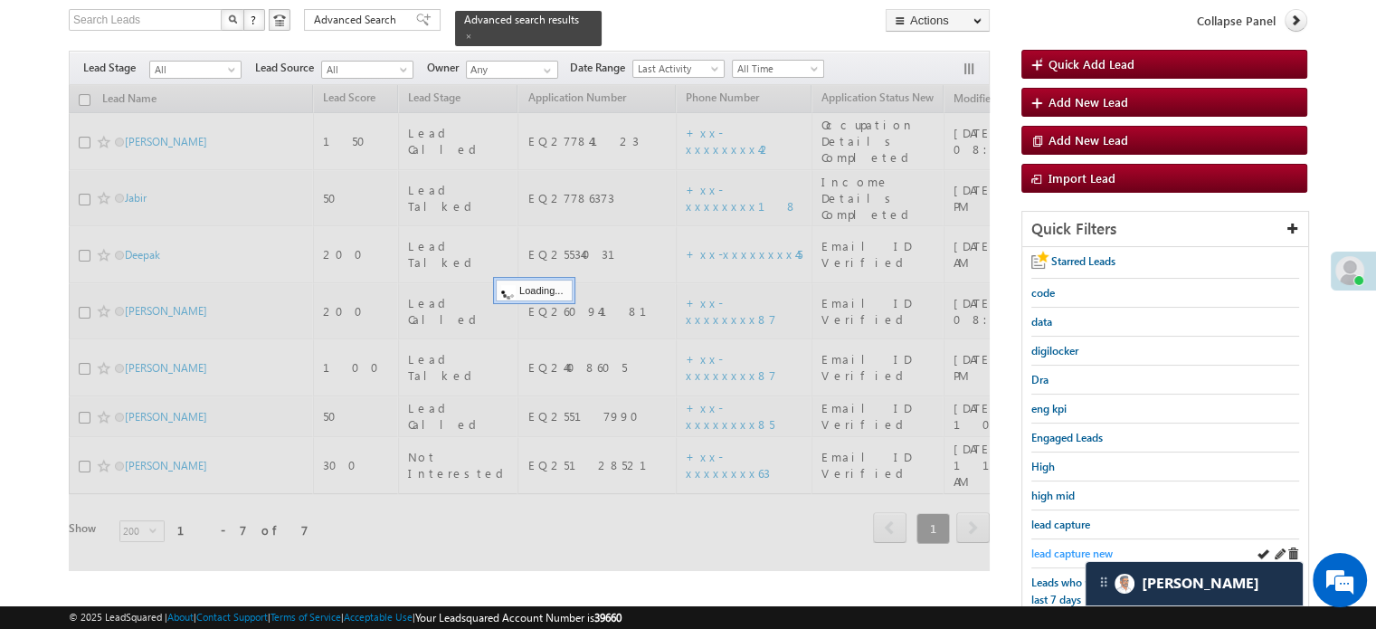
click at [1039, 553] on span "lead capture new" at bounding box center [1071, 553] width 81 height 14
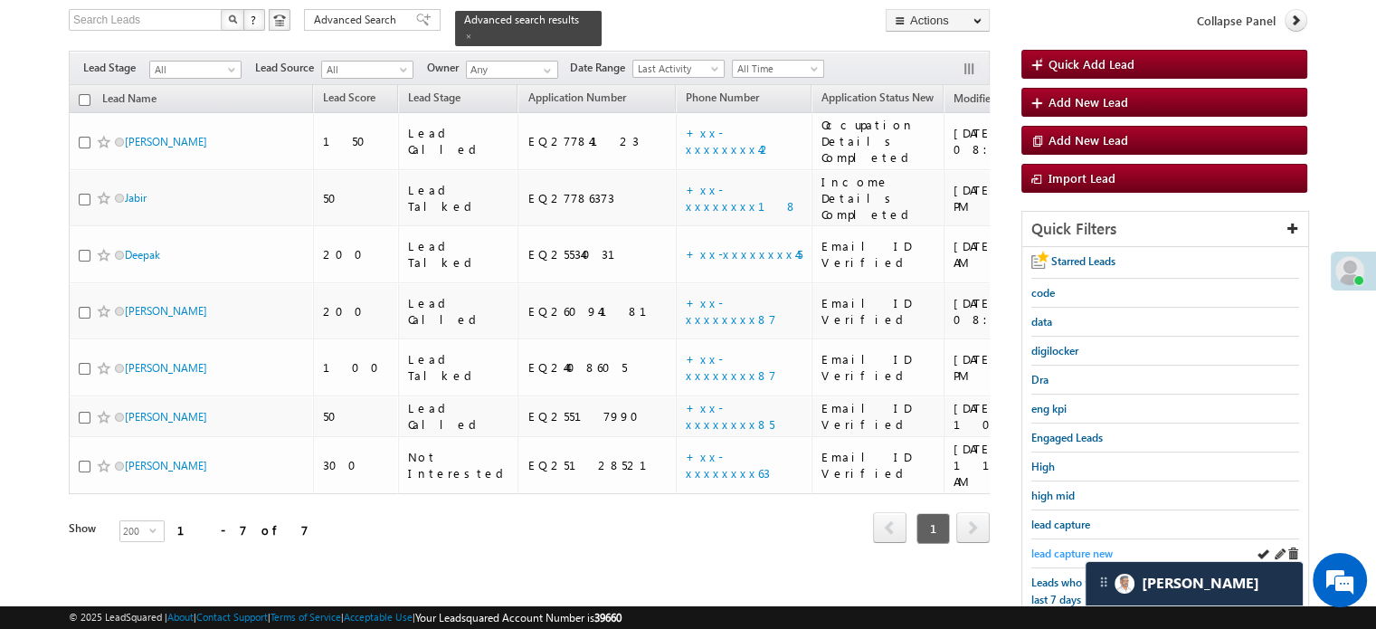
click at [1061, 549] on span "lead capture new" at bounding box center [1071, 553] width 81 height 14
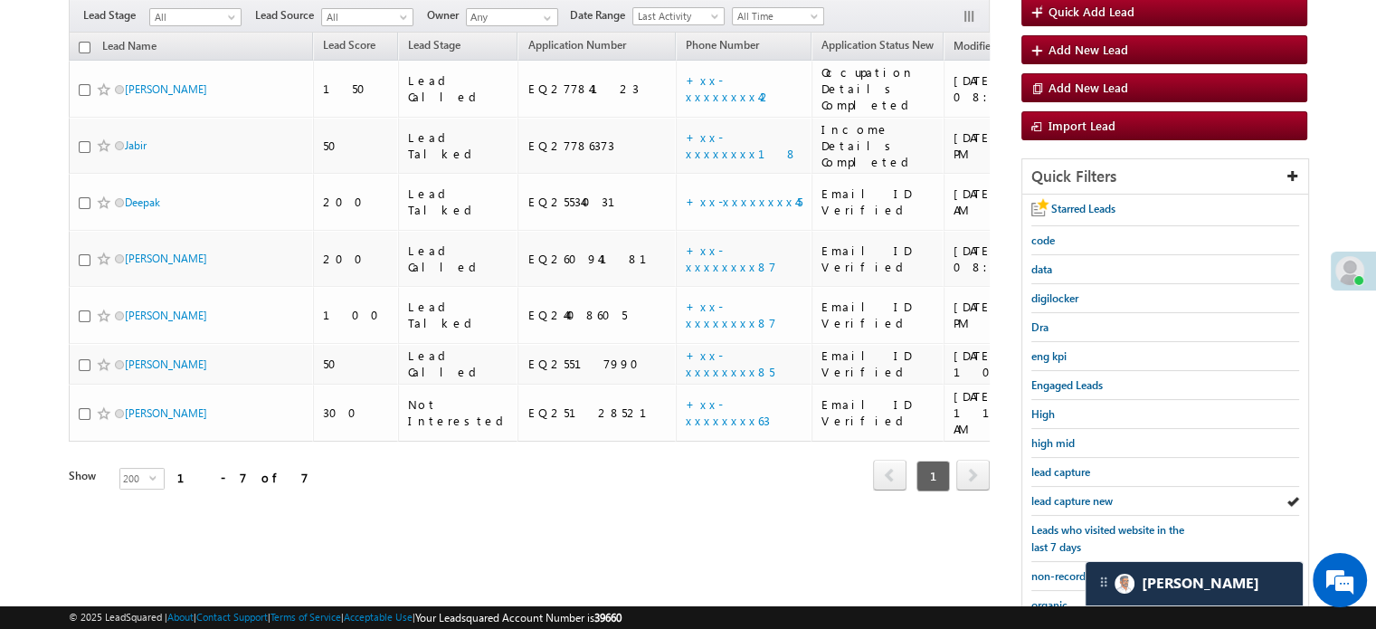
scroll to position [388, 0]
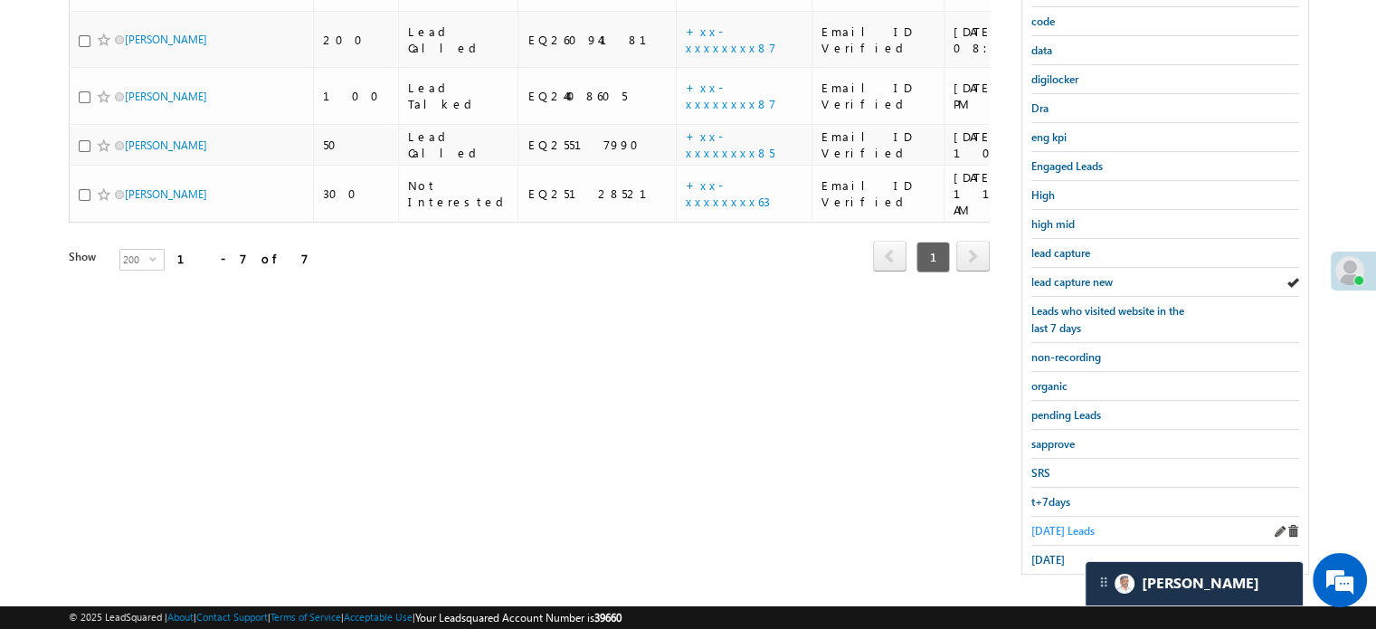
drag, startPoint x: 1042, startPoint y: 508, endPoint x: 1055, endPoint y: 524, distance: 19.9
click at [1050, 517] on div "Today's Leads" at bounding box center [1165, 531] width 268 height 29
click at [1055, 524] on span "Today's Leads" at bounding box center [1062, 531] width 63 height 14
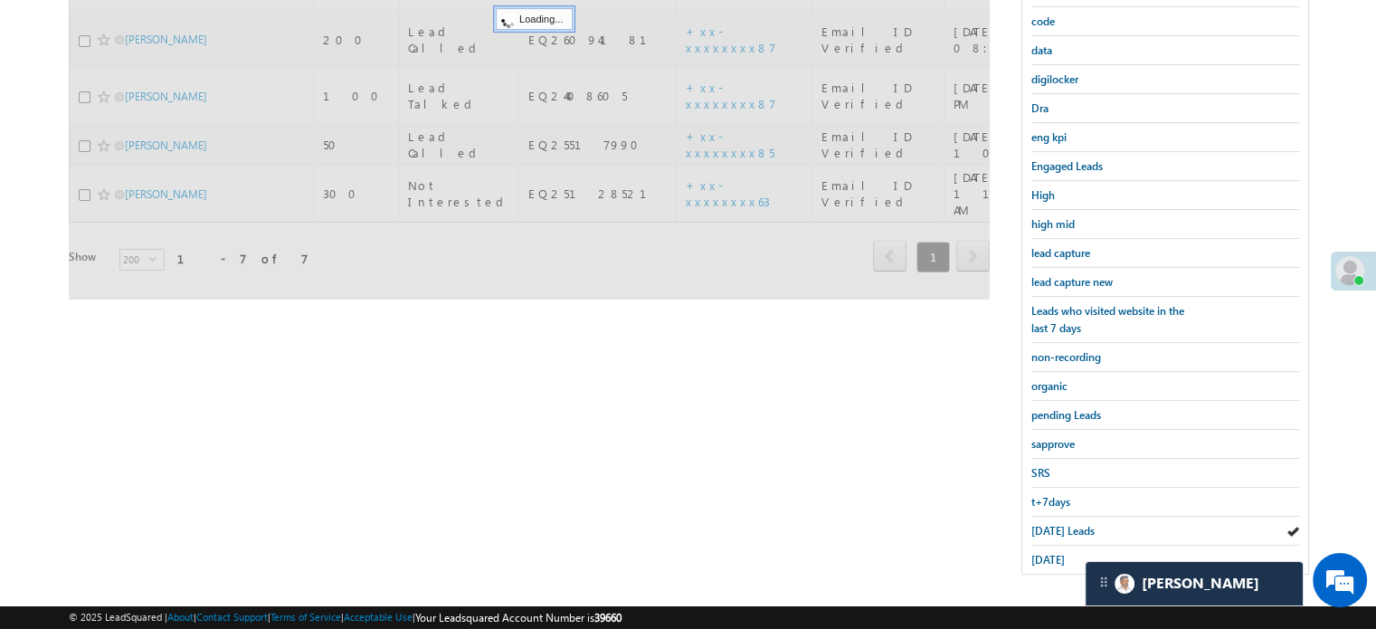
scroll to position [207, 0]
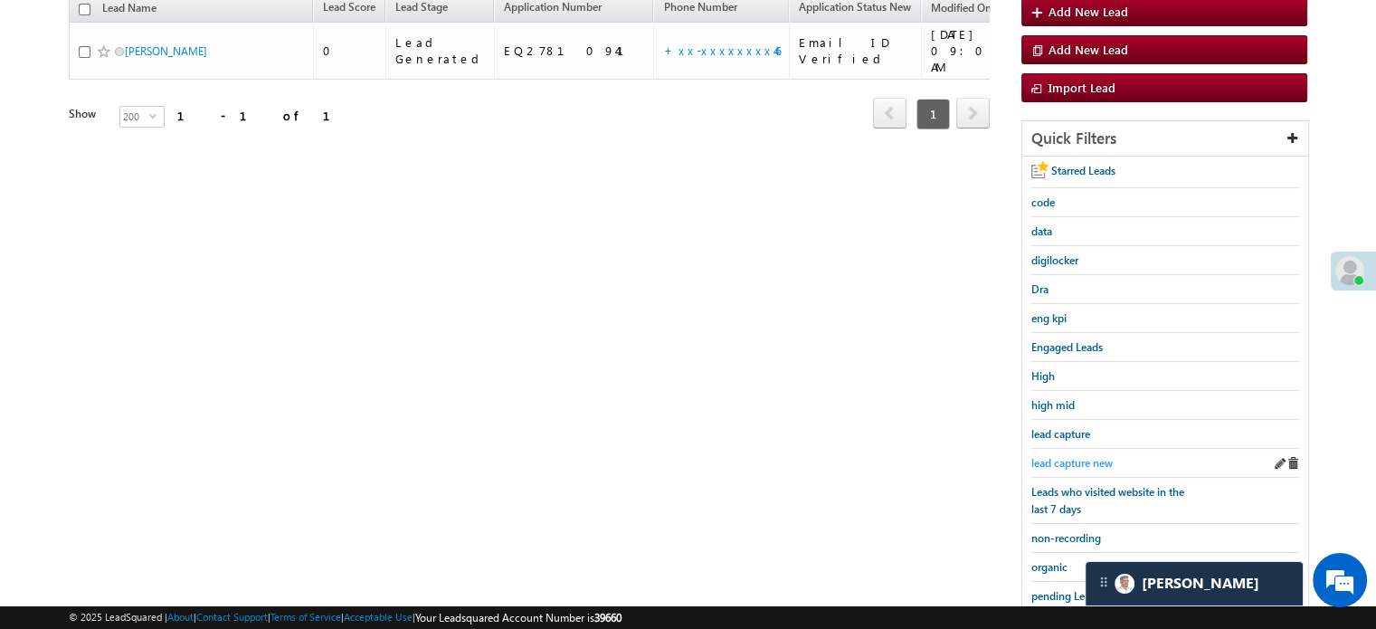
click at [1071, 459] on span "lead capture new" at bounding box center [1071, 463] width 81 height 14
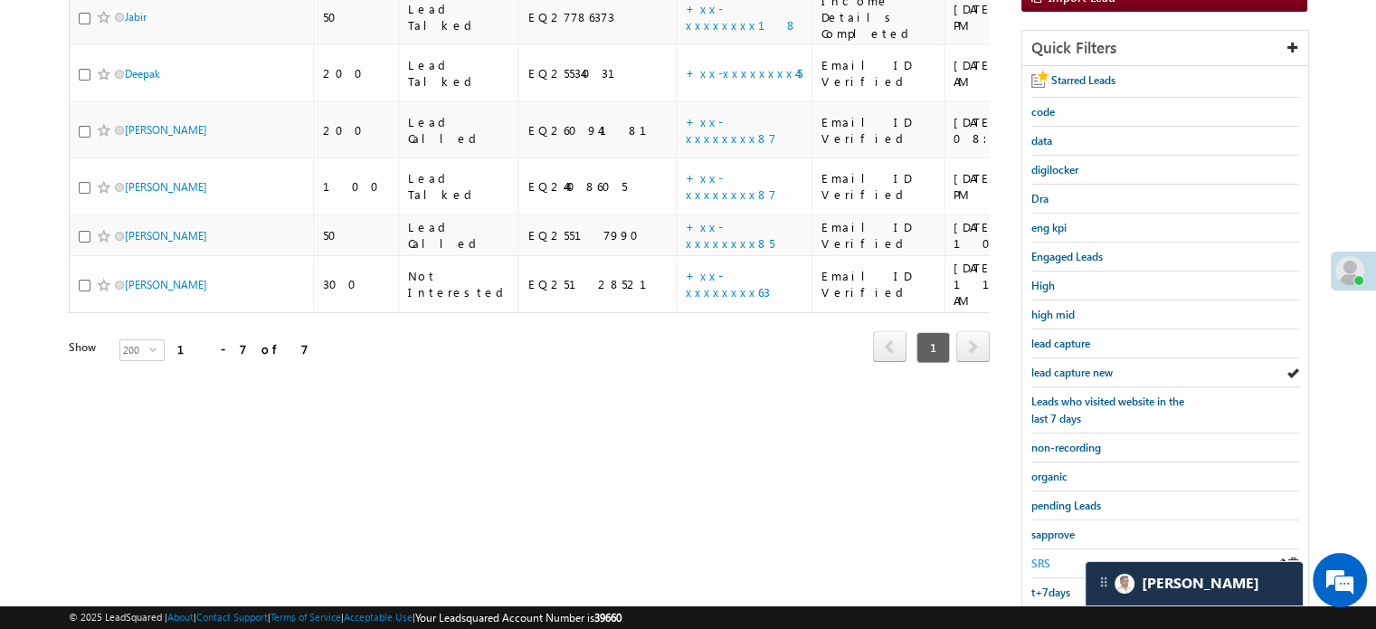
scroll to position [388, 0]
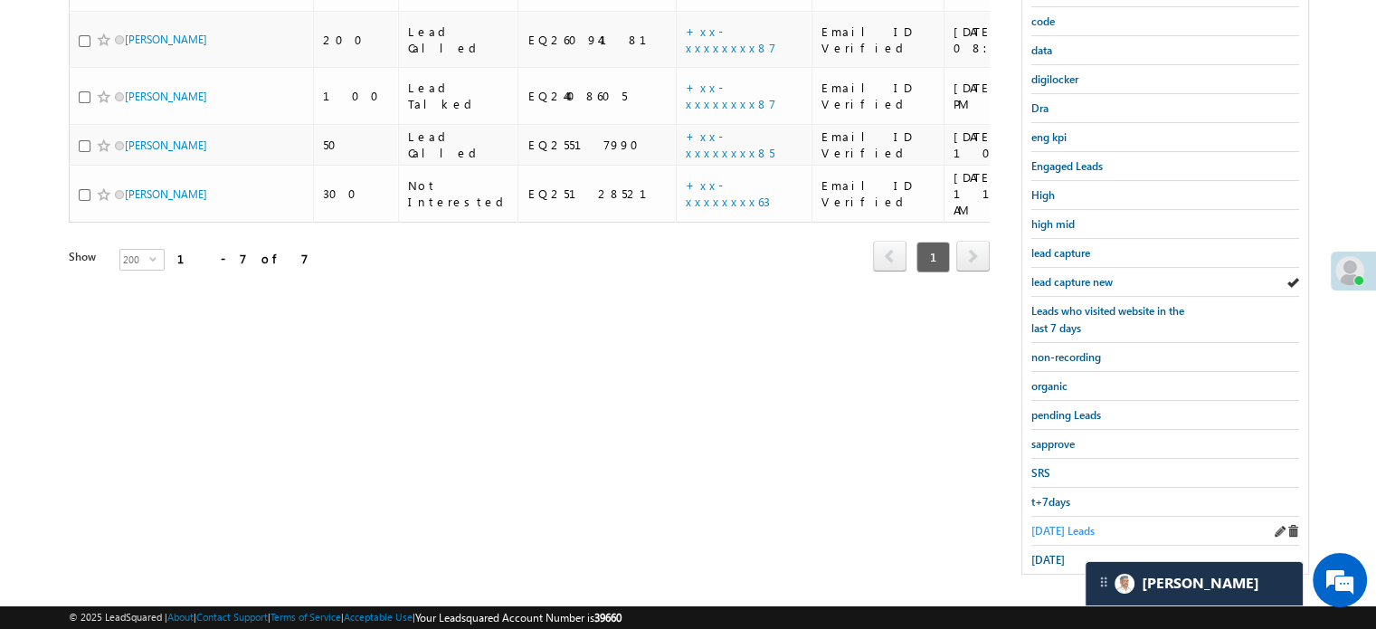
click at [1052, 526] on span "Today's Leads" at bounding box center [1062, 531] width 63 height 14
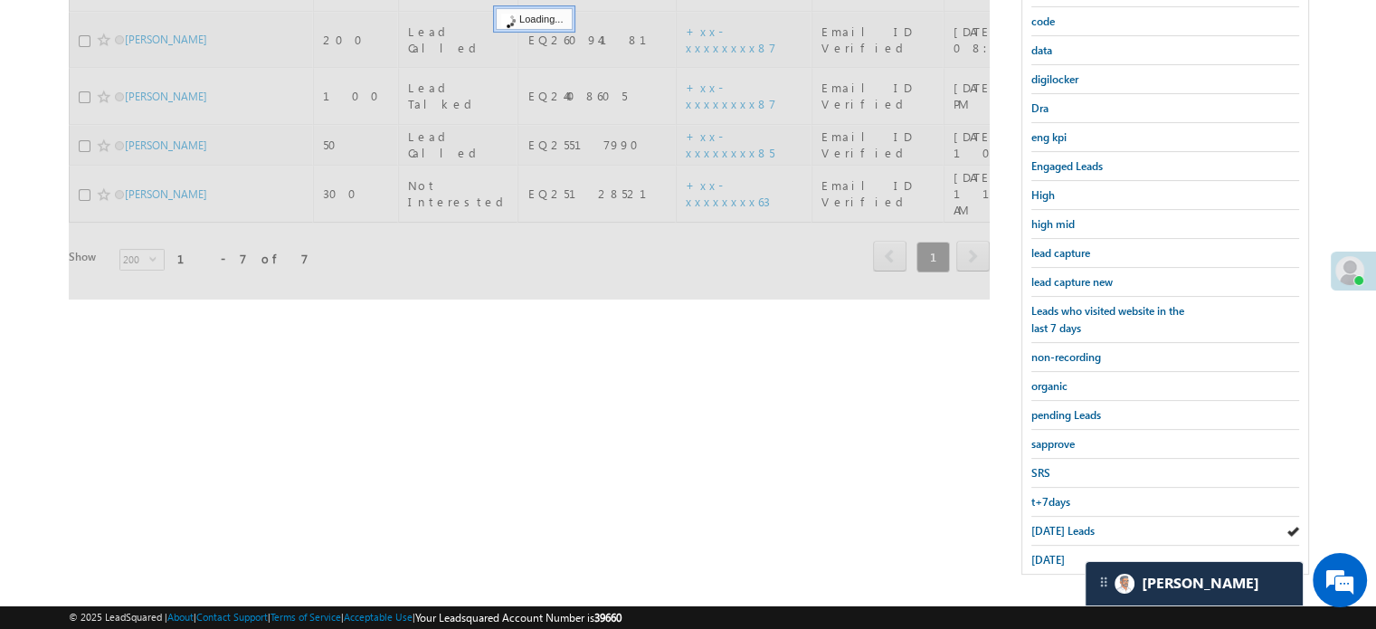
click at [1052, 524] on span "Today's Leads" at bounding box center [1062, 531] width 63 height 14
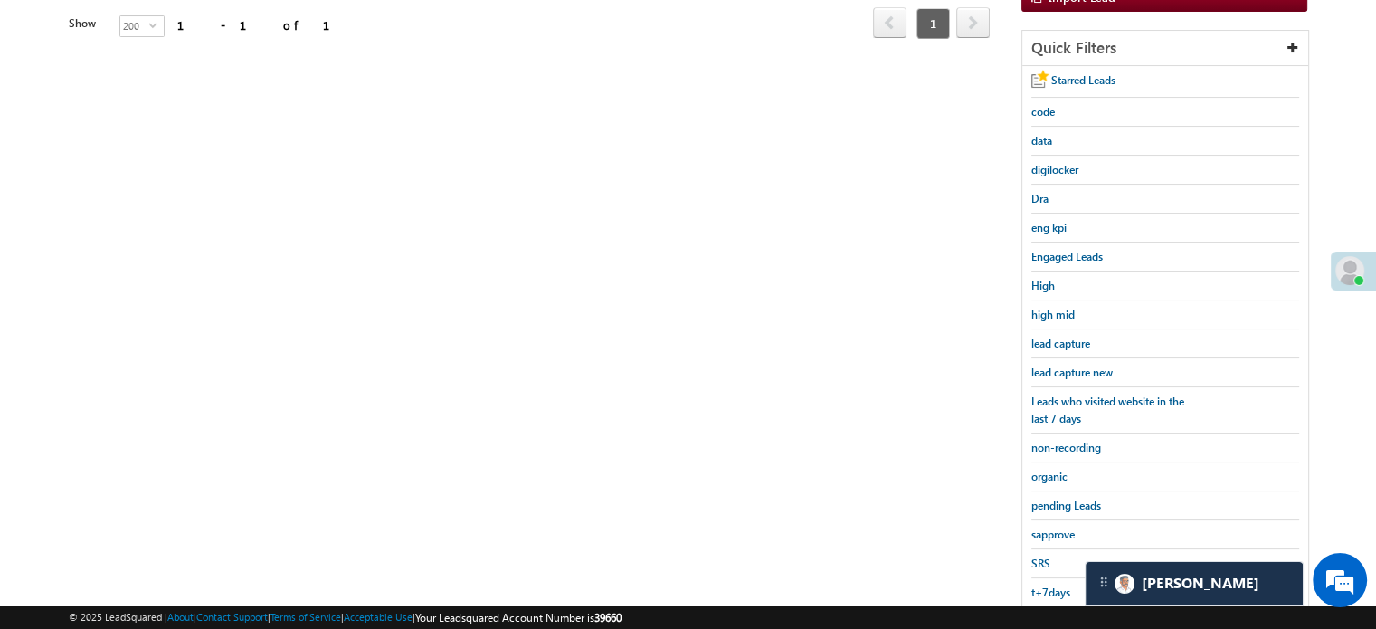
scroll to position [207, 0]
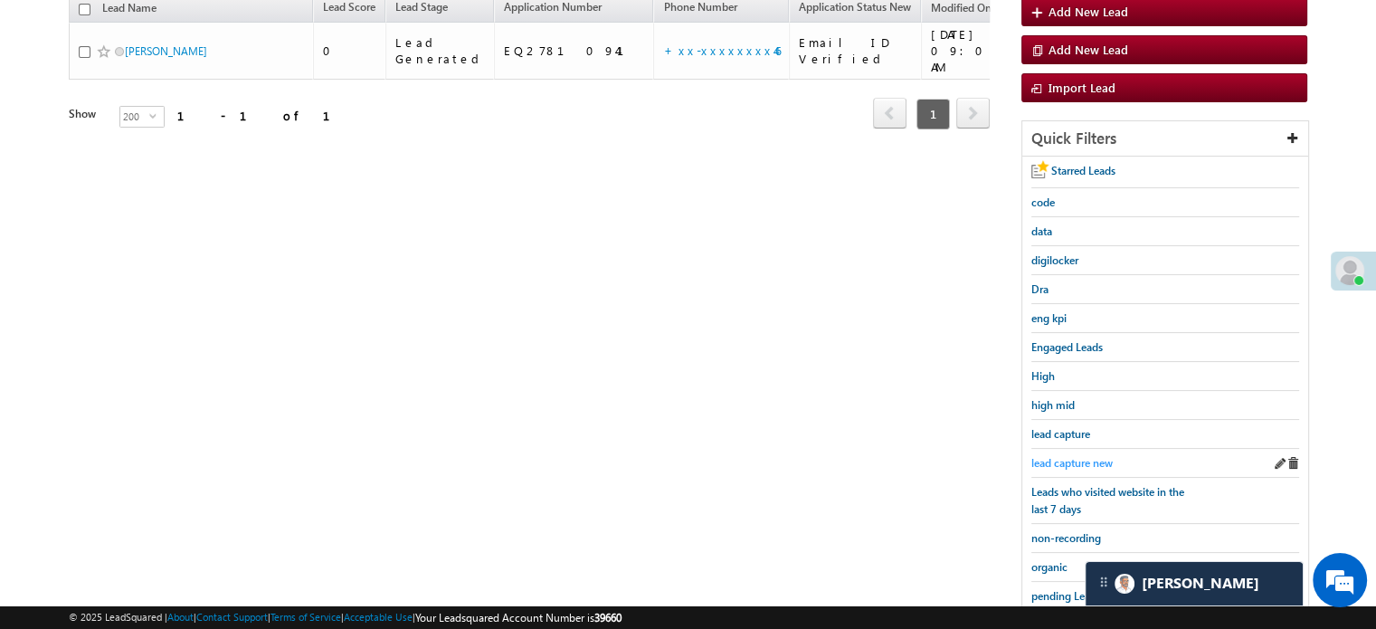
click at [1061, 456] on span "lead capture new" at bounding box center [1071, 463] width 81 height 14
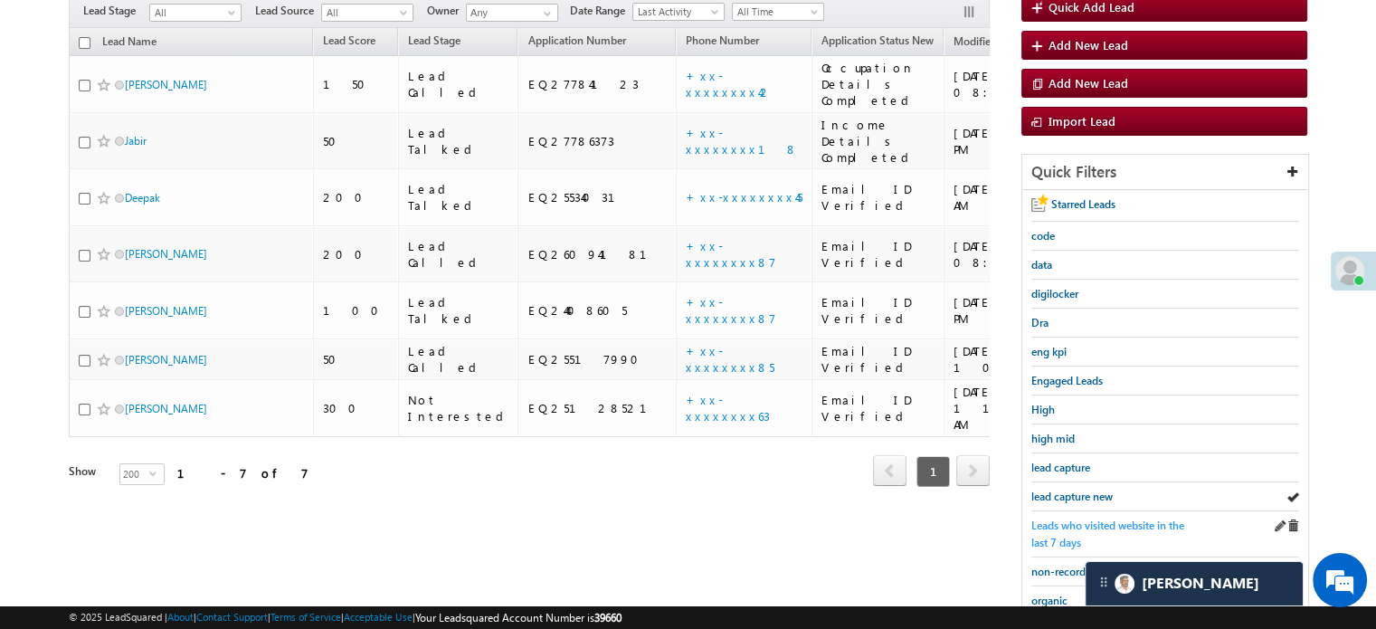
scroll to position [181, 0]
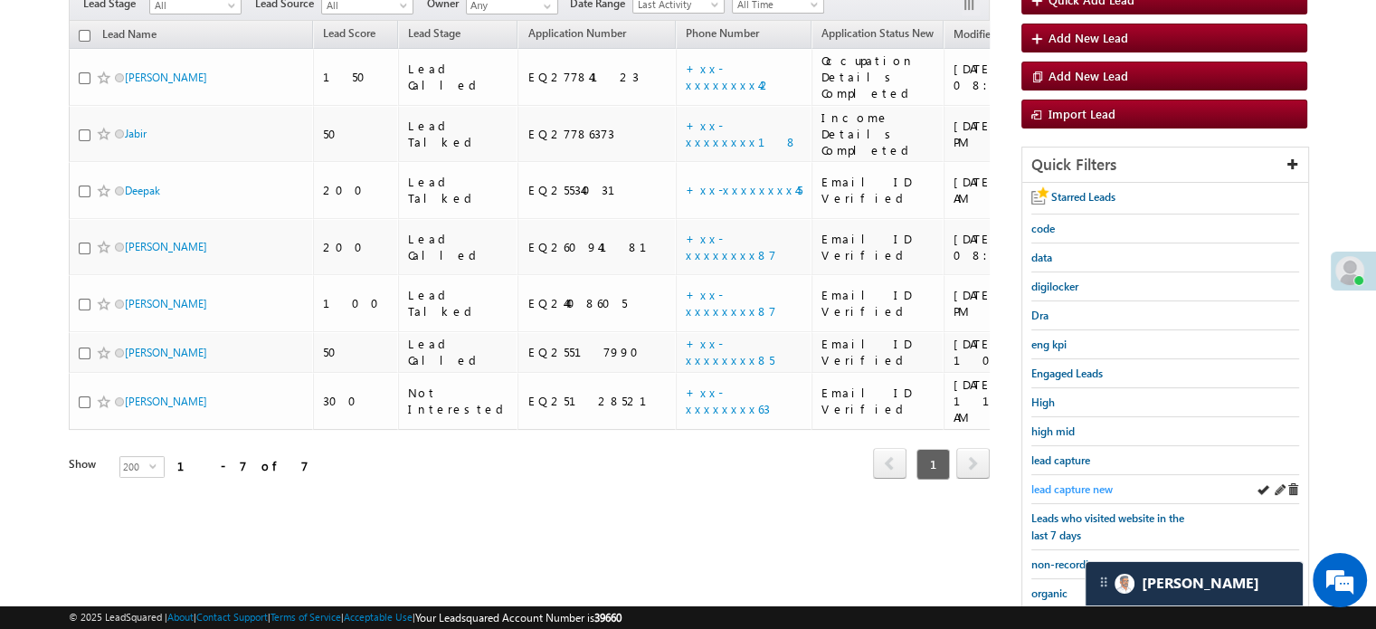
click at [1078, 484] on span "lead capture new" at bounding box center [1071, 489] width 81 height 14
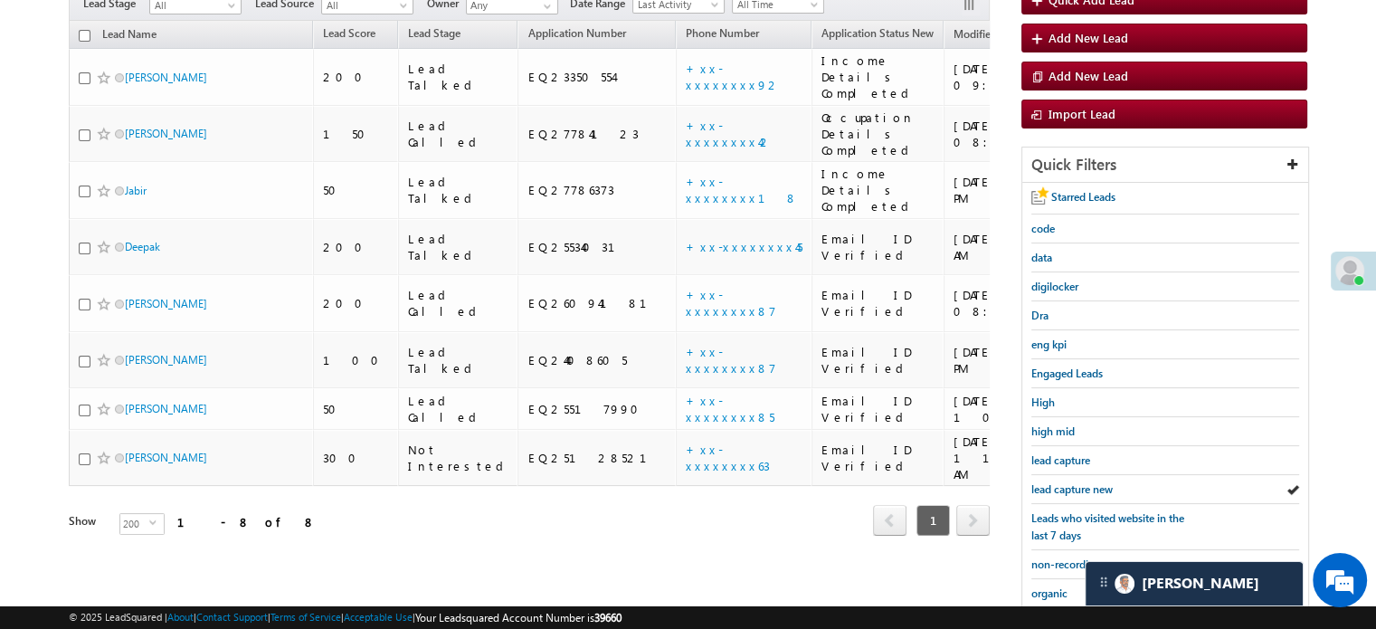
click at [1078, 484] on span "lead capture new" at bounding box center [1071, 489] width 81 height 14
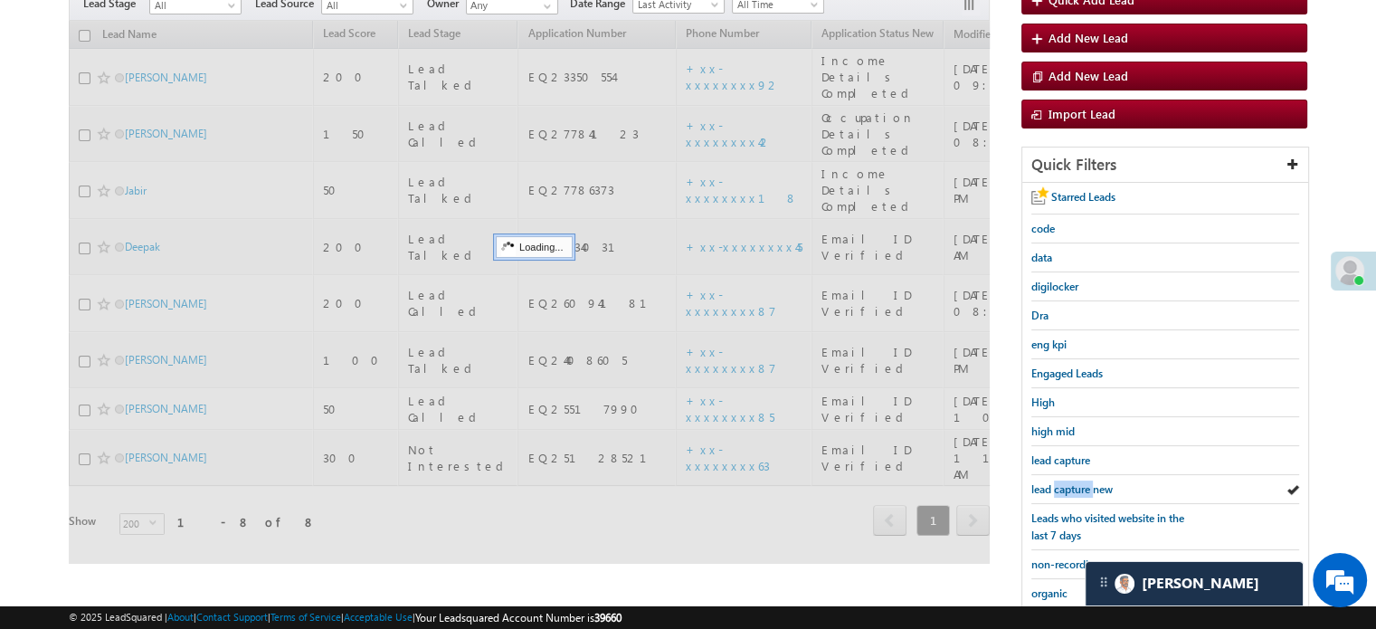
click at [1078, 484] on span "lead capture new" at bounding box center [1071, 489] width 81 height 14
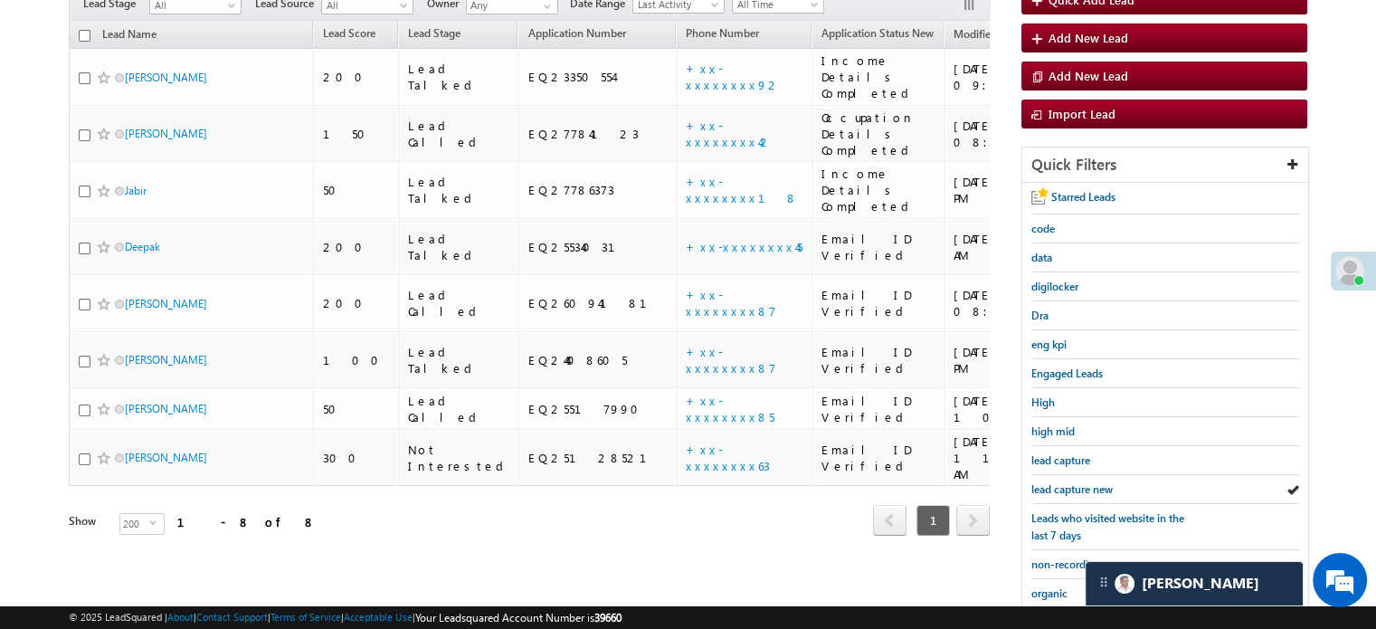
click at [1078, 484] on span "lead capture new" at bounding box center [1071, 489] width 81 height 14
click at [1089, 490] on span "lead capture new" at bounding box center [1071, 489] width 81 height 14
click at [1089, 489] on span "lead capture new" at bounding box center [1071, 489] width 81 height 14
click at [1081, 488] on span "lead capture new" at bounding box center [1071, 489] width 81 height 14
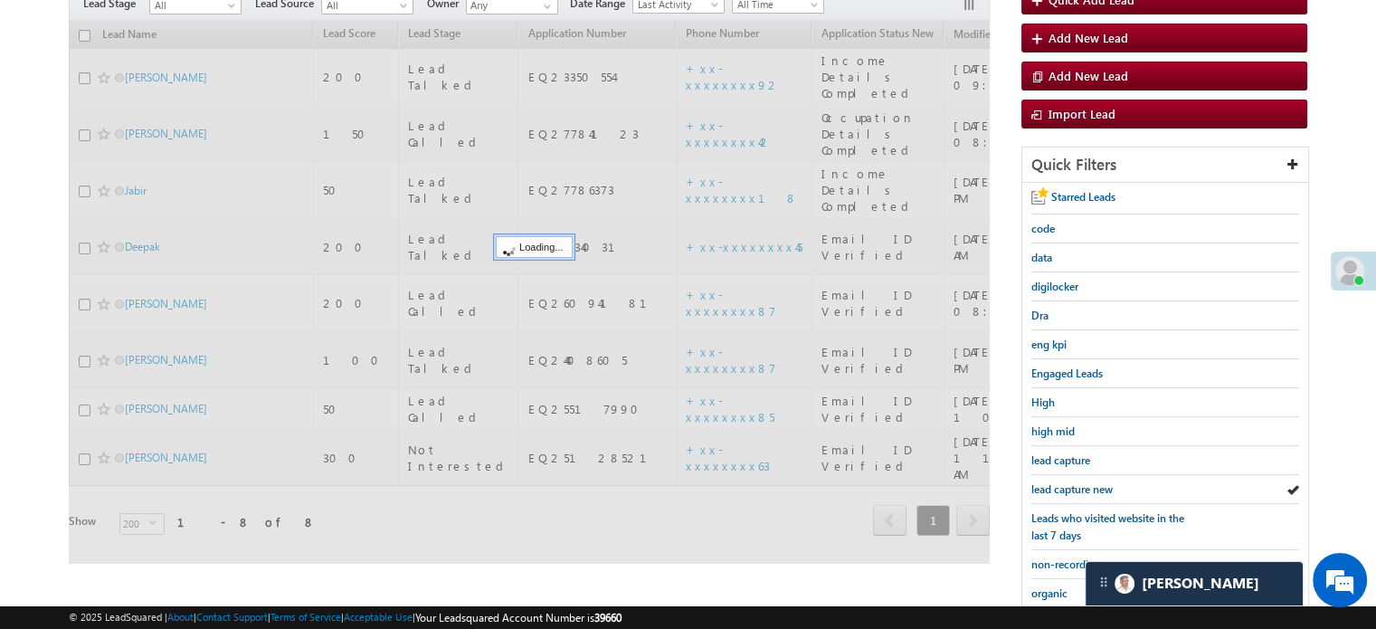
click at [1081, 488] on span "lead capture new" at bounding box center [1071, 489] width 81 height 14
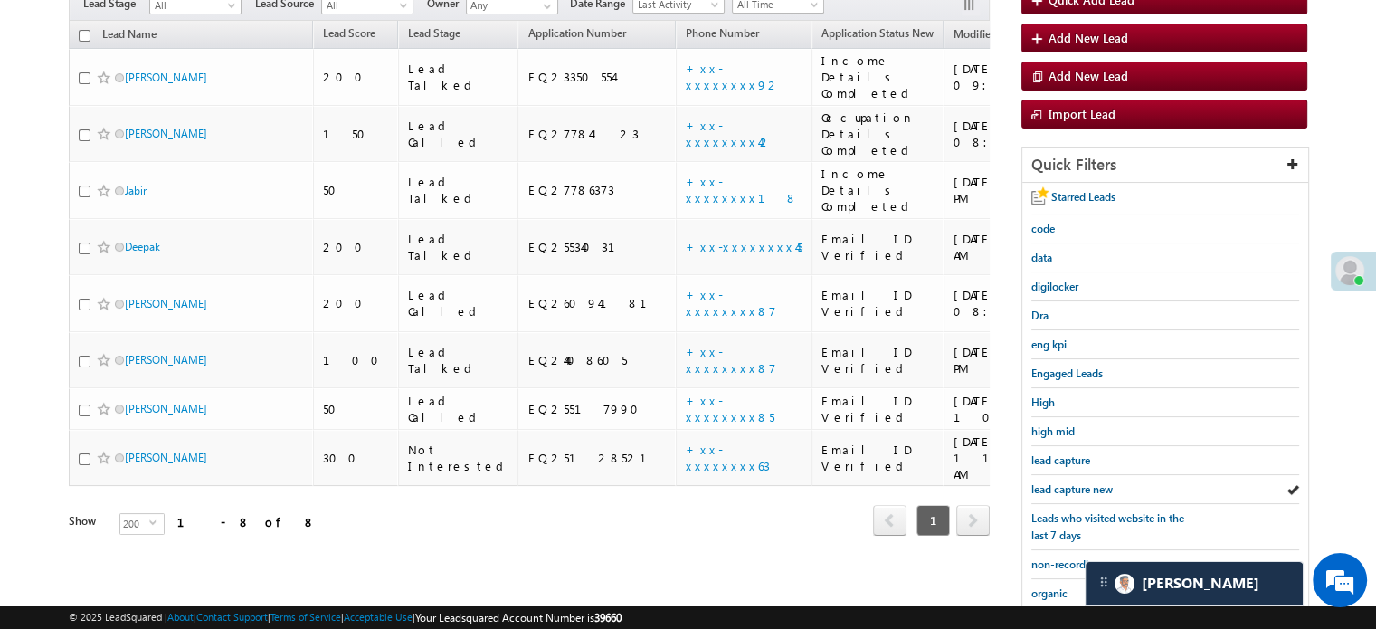
click at [1081, 488] on span "lead capture new" at bounding box center [1071, 489] width 81 height 14
click at [1049, 484] on span "lead capture new" at bounding box center [1071, 489] width 81 height 14
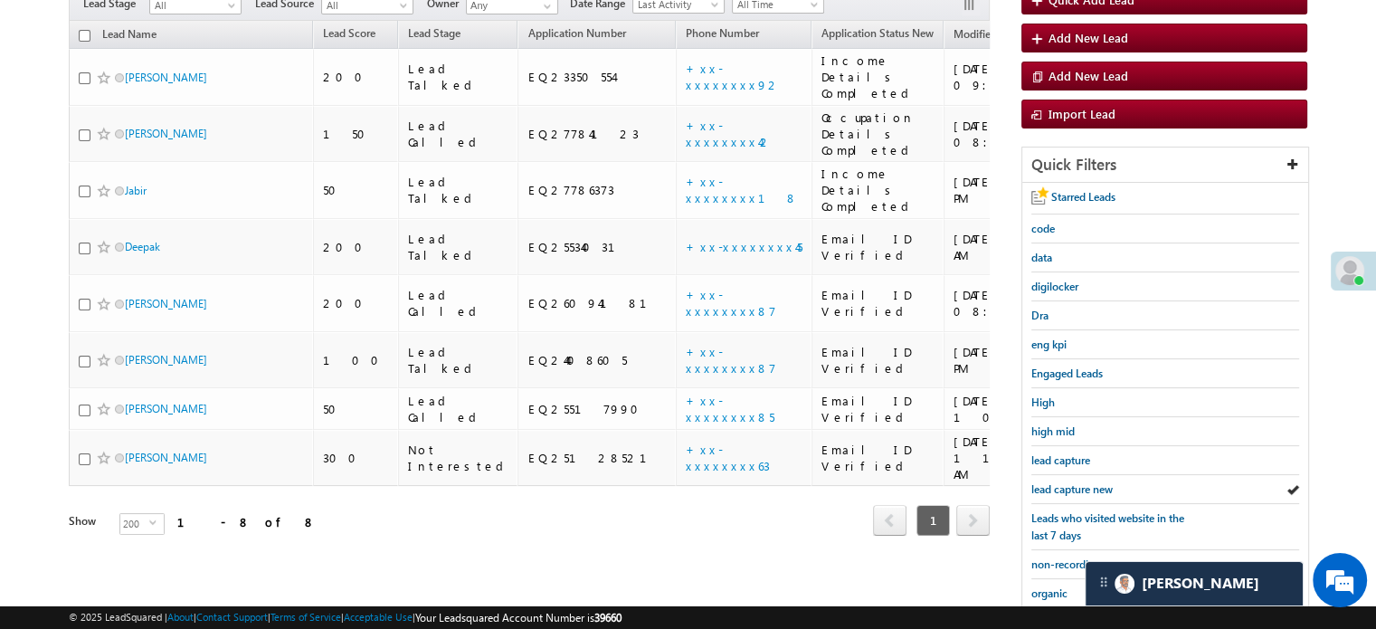
click at [1049, 484] on span "lead capture new" at bounding box center [1071, 489] width 81 height 14
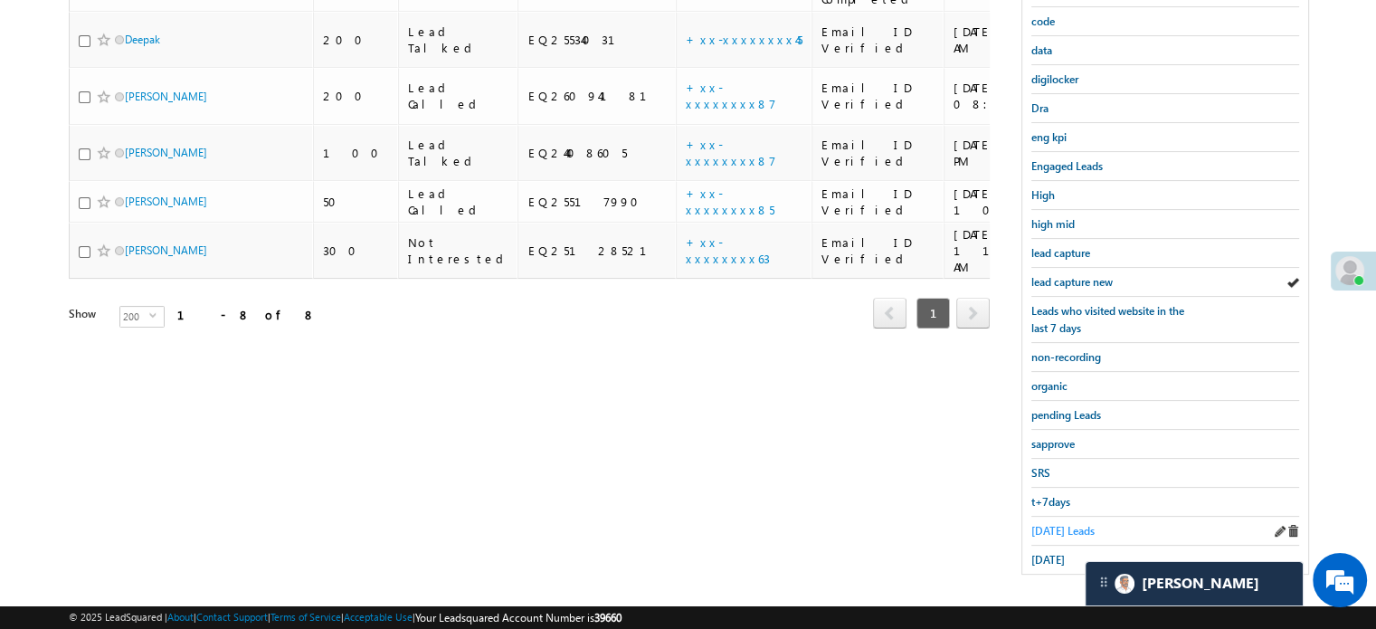
click at [1046, 524] on span "Today's Leads" at bounding box center [1062, 531] width 63 height 14
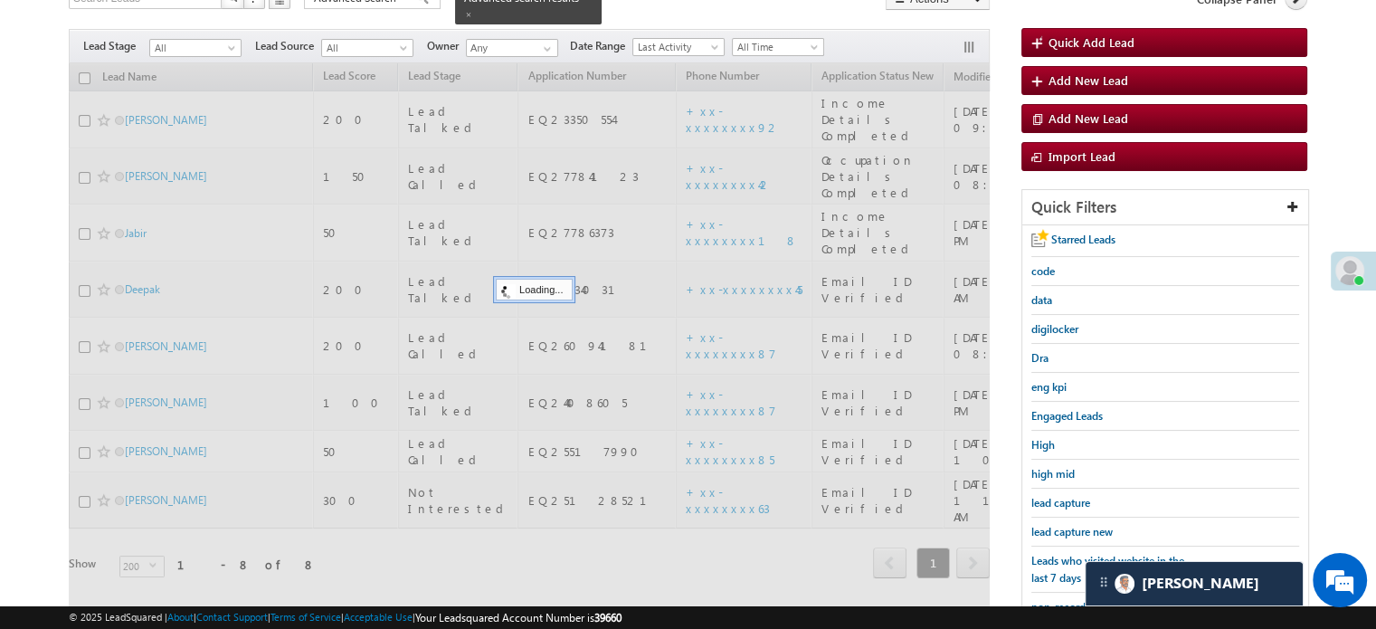
scroll to position [117, 0]
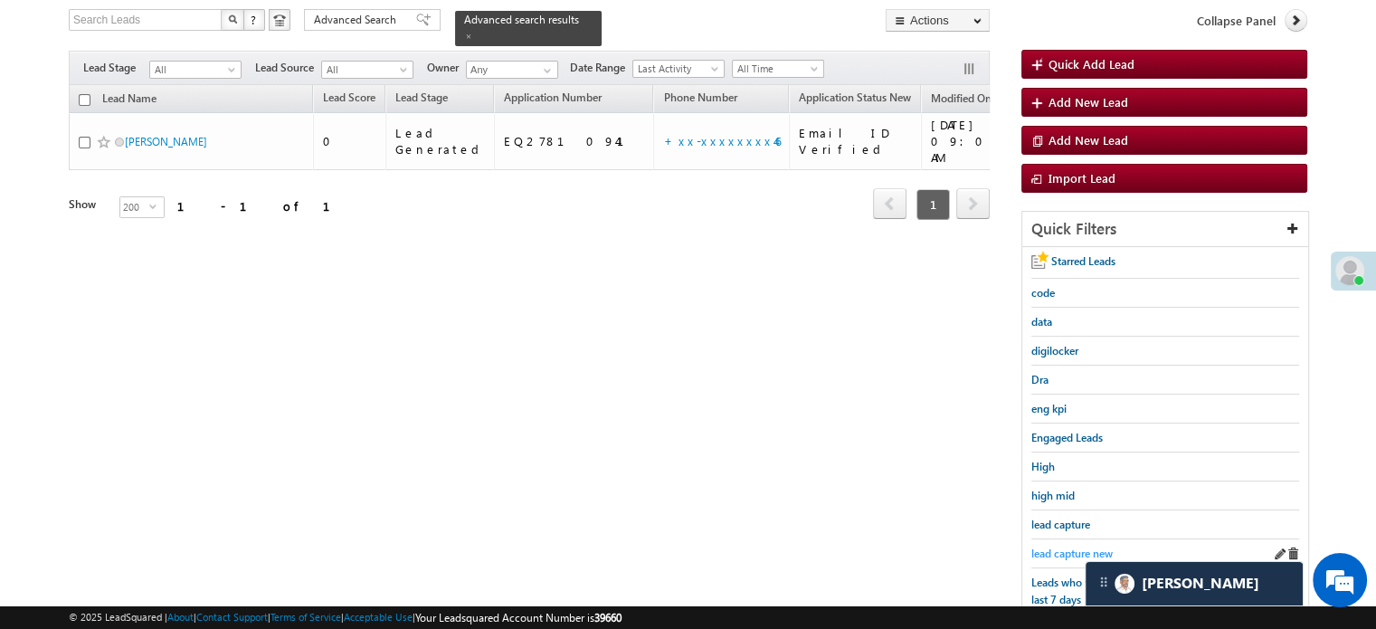
click at [1058, 546] on span "lead capture new" at bounding box center [1071, 553] width 81 height 14
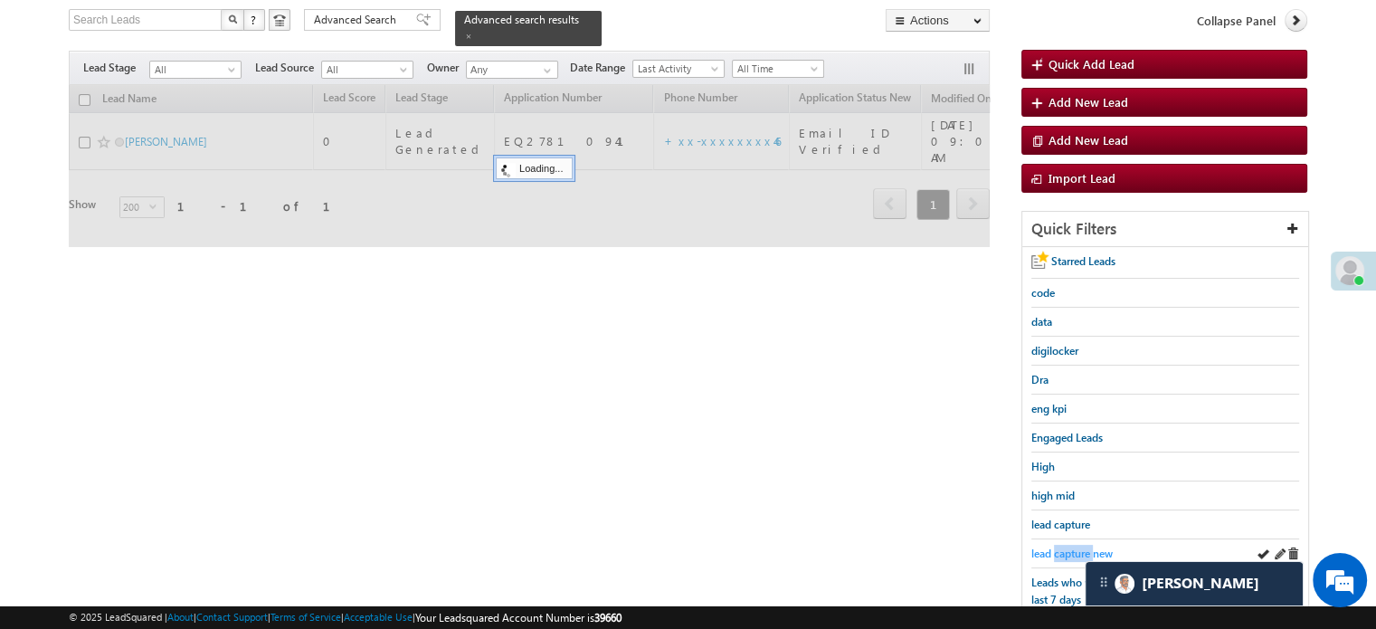
click at [1058, 546] on span "lead capture new" at bounding box center [1071, 553] width 81 height 14
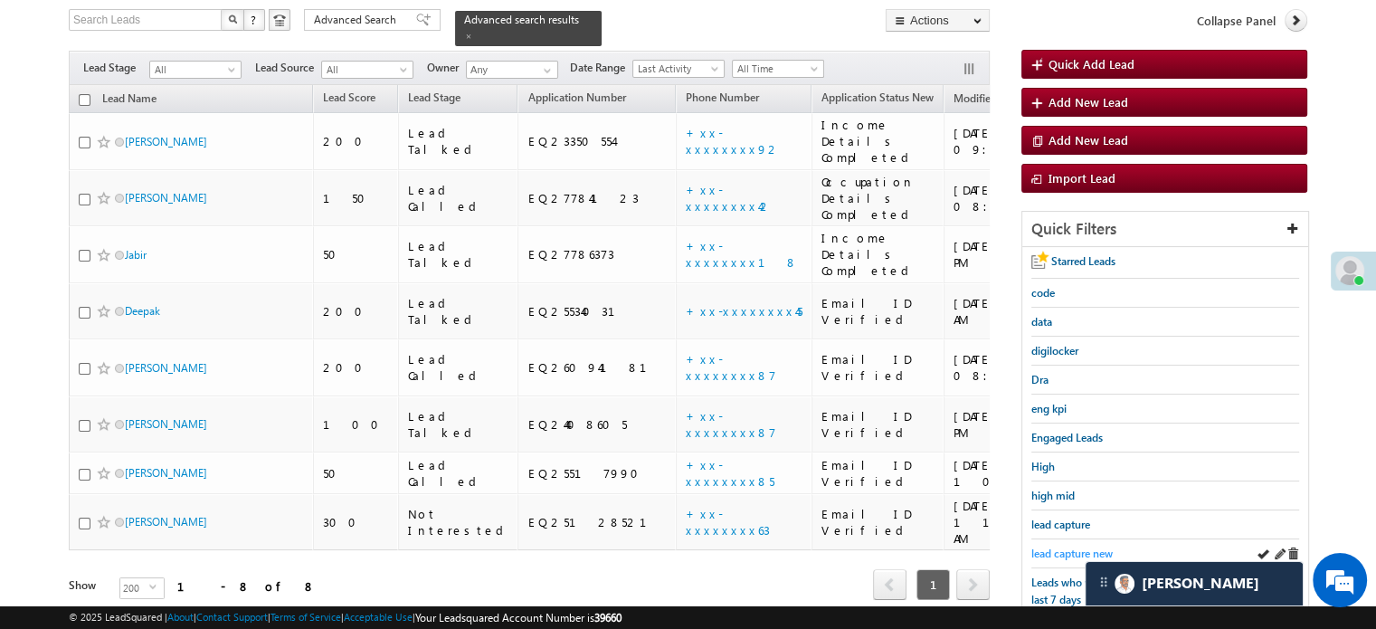
click at [1066, 553] on span "lead capture new" at bounding box center [1071, 553] width 81 height 14
click at [1088, 539] on div "lead capture new" at bounding box center [1165, 553] width 268 height 29
click at [1071, 546] on span "lead capture new" at bounding box center [1071, 553] width 81 height 14
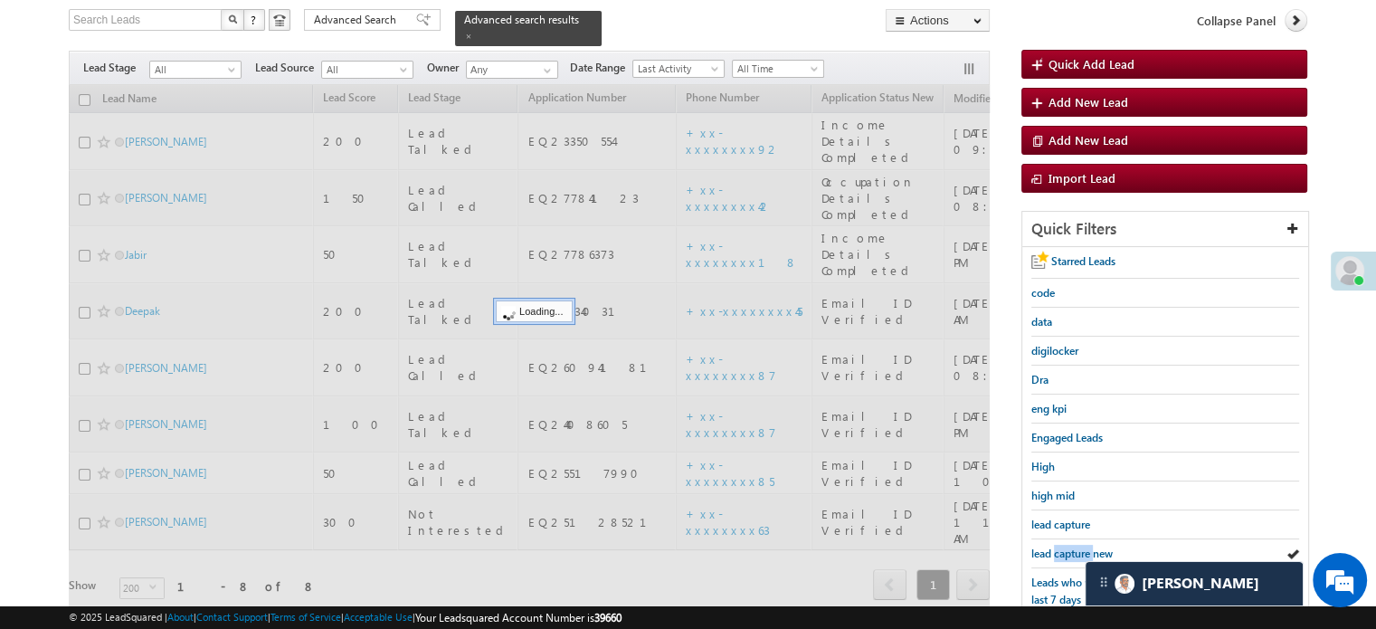
click at [1071, 546] on span "lead capture new" at bounding box center [1071, 553] width 81 height 14
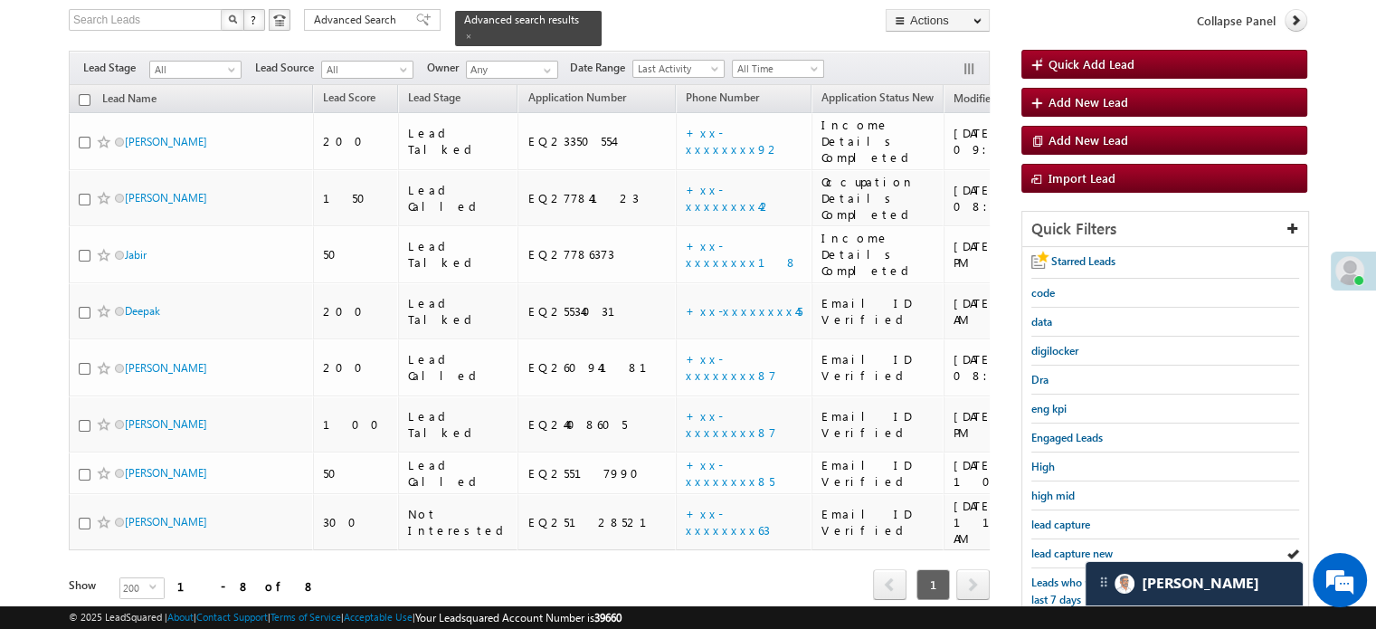
click at [1071, 546] on span "lead capture new" at bounding box center [1071, 553] width 81 height 14
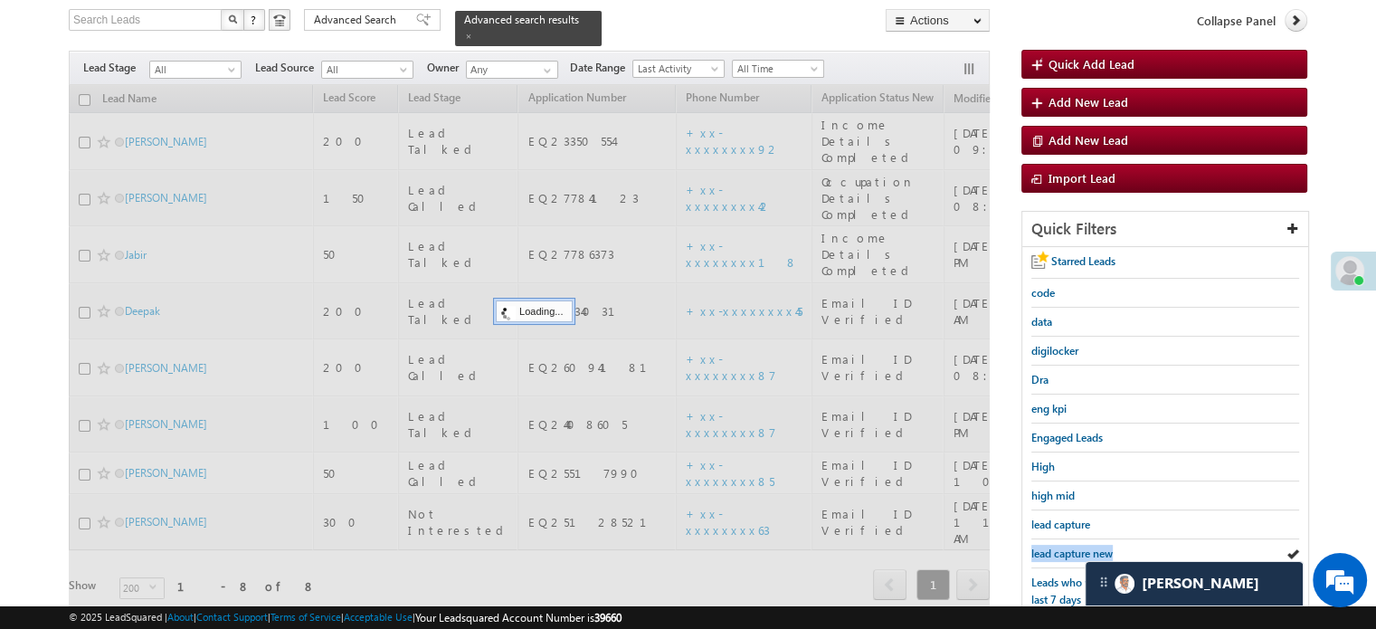
click at [1071, 546] on span "lead capture new" at bounding box center [1071, 553] width 81 height 14
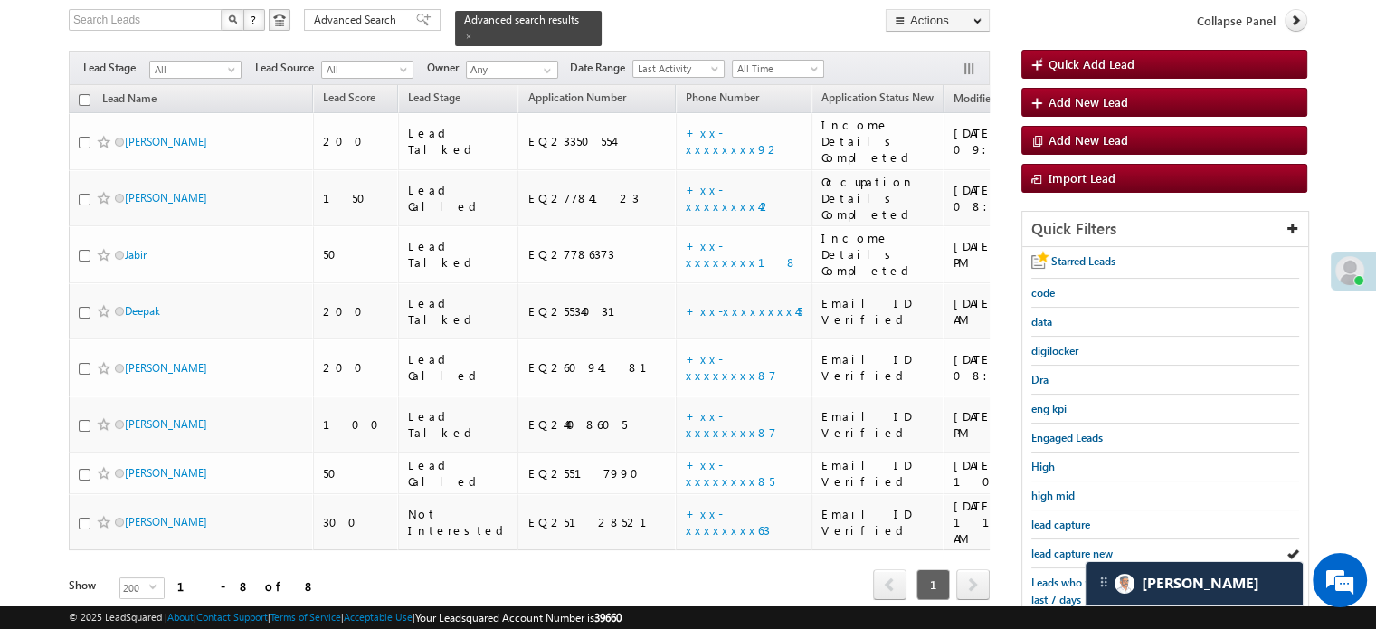
click at [1071, 546] on span "lead capture new" at bounding box center [1071, 553] width 81 height 14
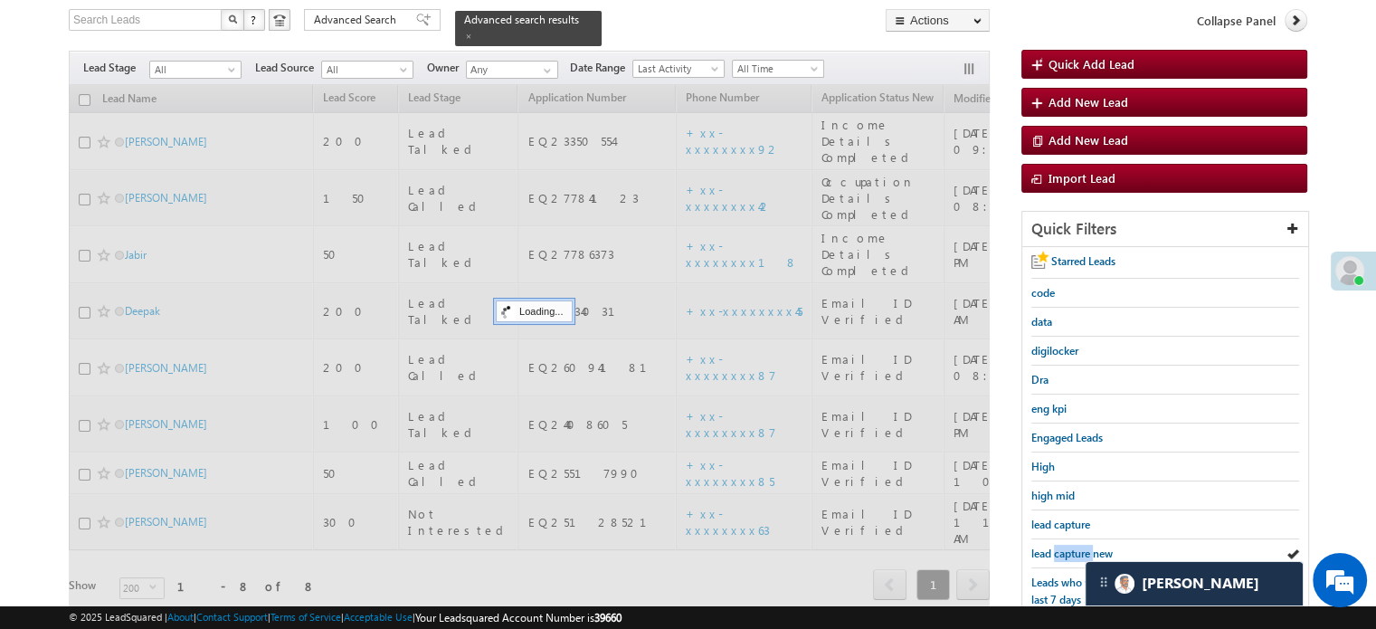
click at [1071, 546] on span "lead capture new" at bounding box center [1071, 553] width 81 height 14
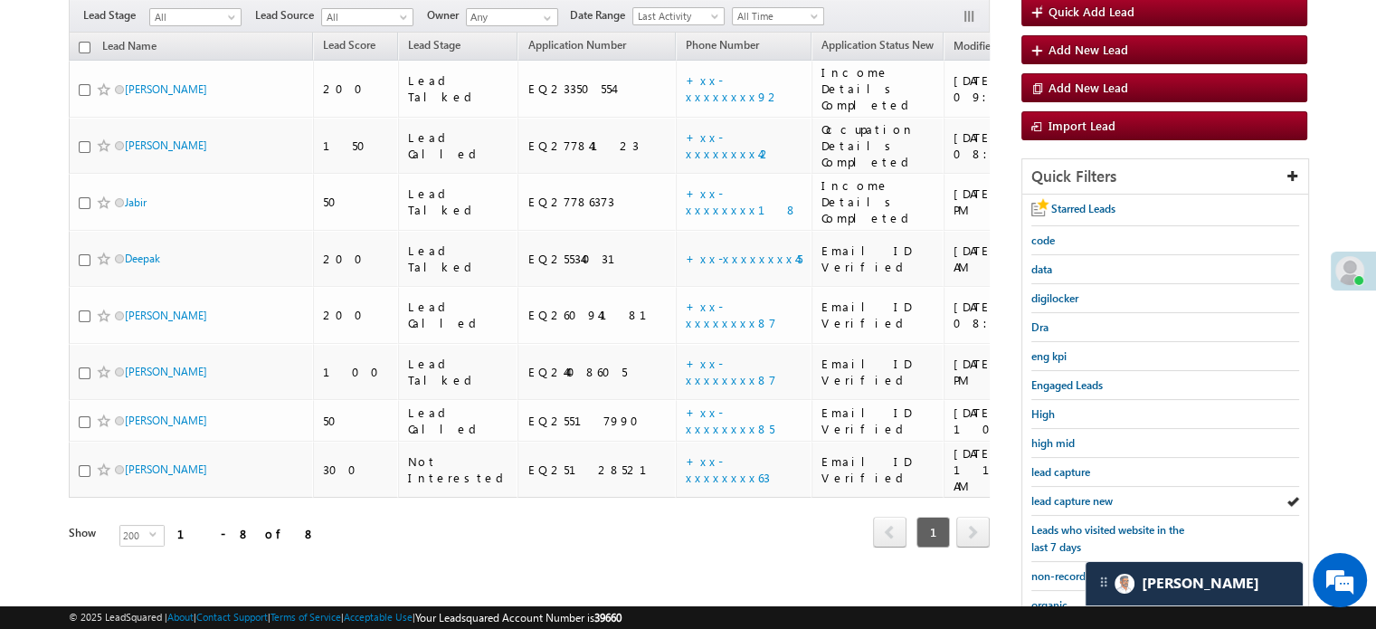
scroll to position [207, 0]
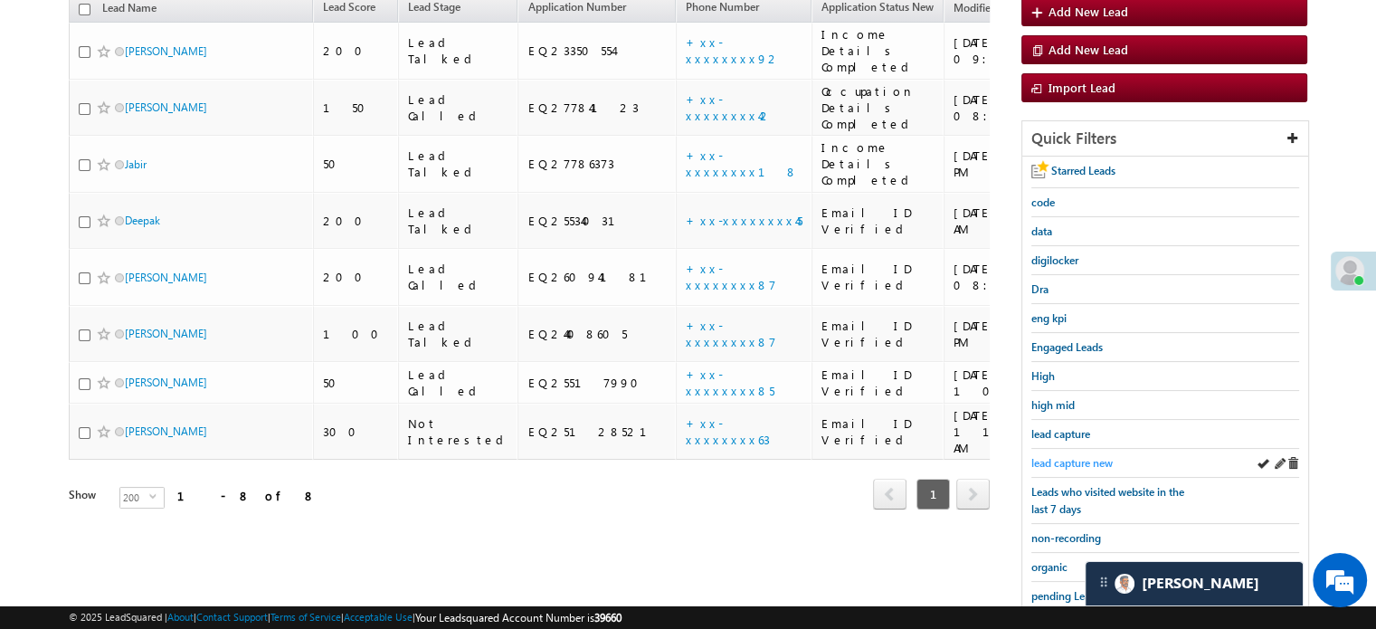
click at [1068, 457] on span "lead capture new" at bounding box center [1071, 463] width 81 height 14
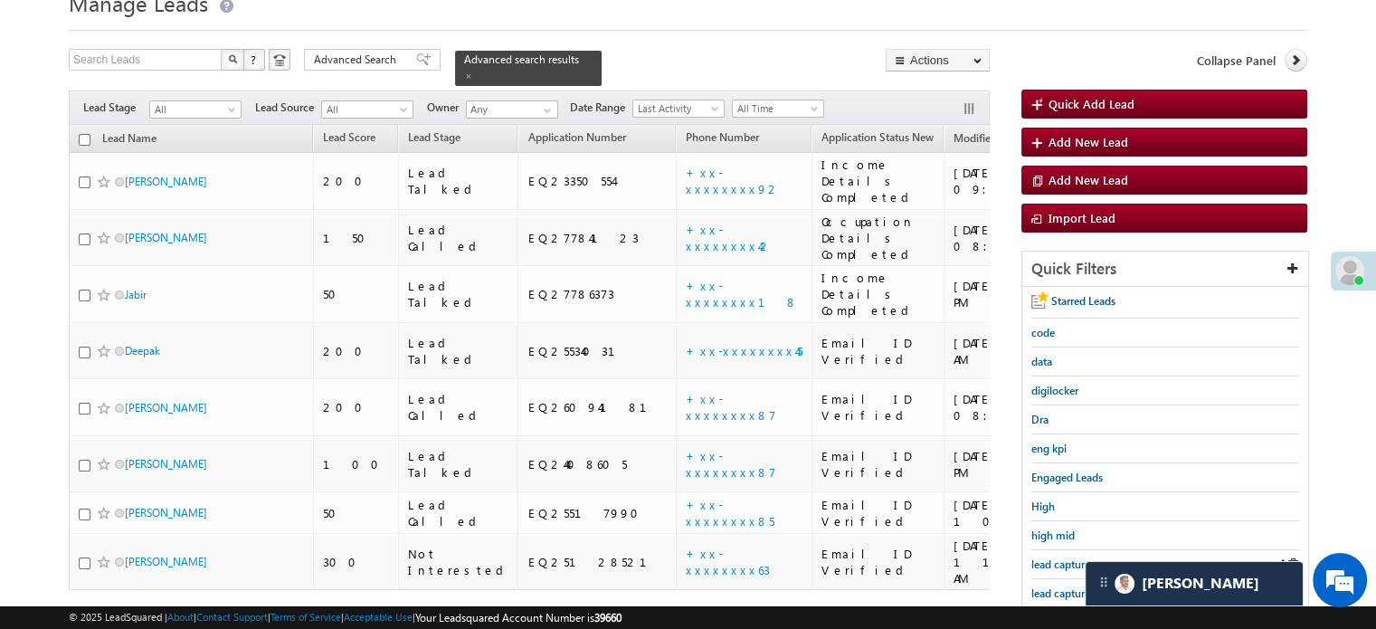
scroll to position [117, 0]
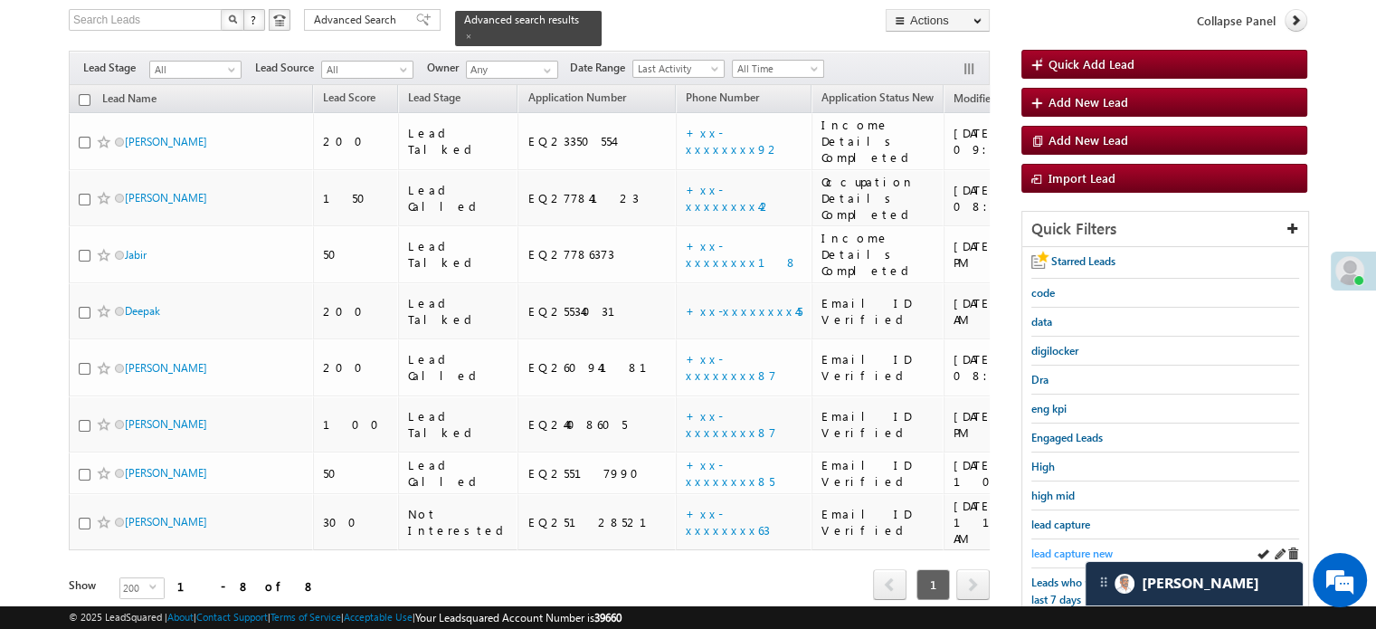
click at [1081, 546] on span "lead capture new" at bounding box center [1071, 553] width 81 height 14
click at [1079, 546] on span "lead capture new" at bounding box center [1071, 553] width 81 height 14
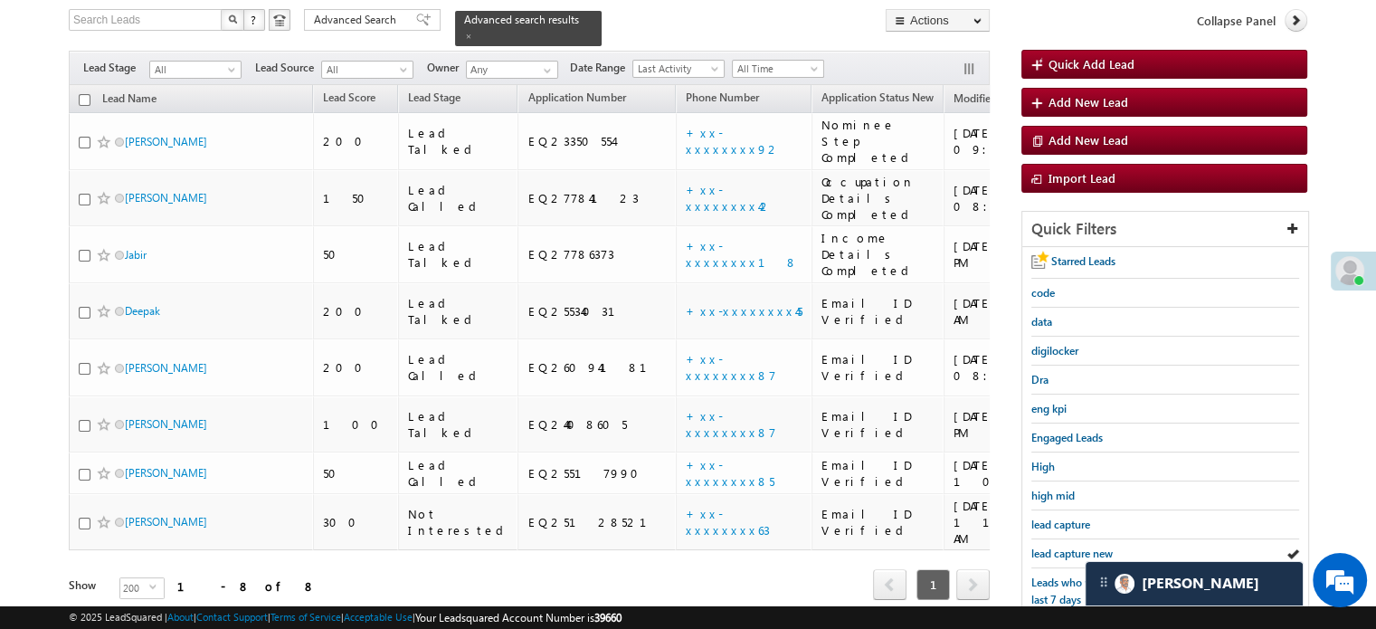
click at [1079, 546] on span "lead capture new" at bounding box center [1071, 553] width 81 height 14
click at [1076, 546] on span "lead capture new" at bounding box center [1071, 553] width 81 height 14
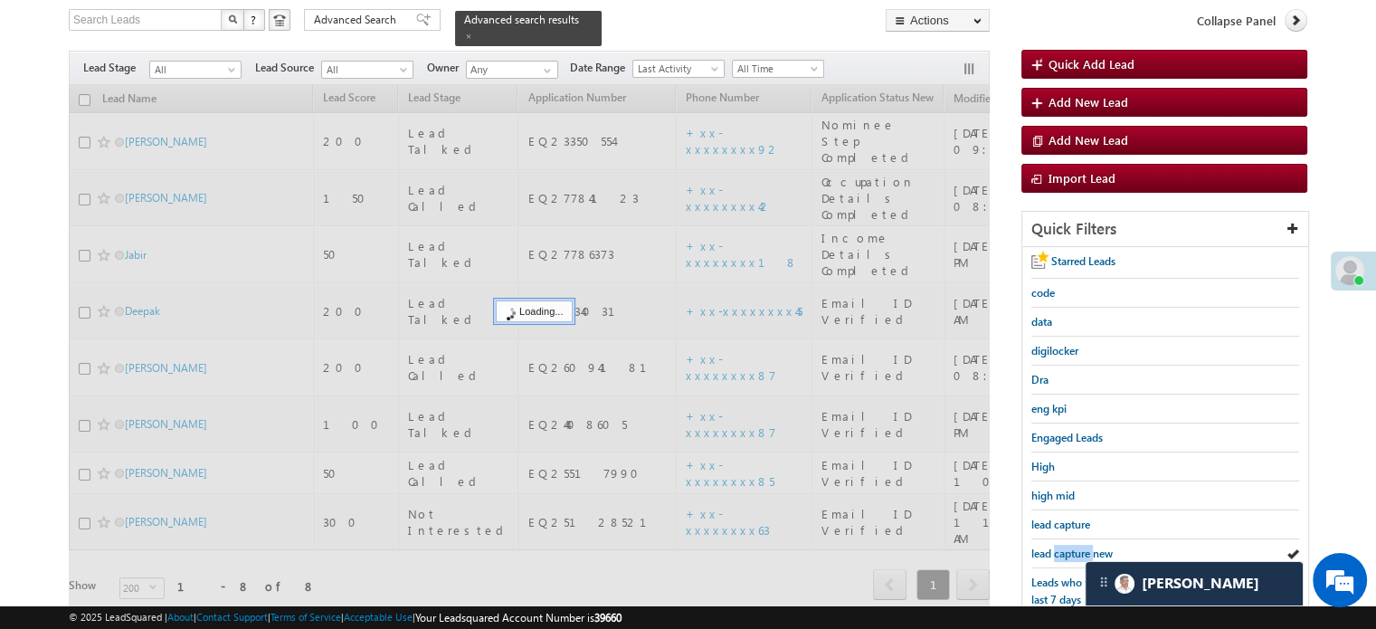
click at [1076, 546] on span "lead capture new" at bounding box center [1071, 553] width 81 height 14
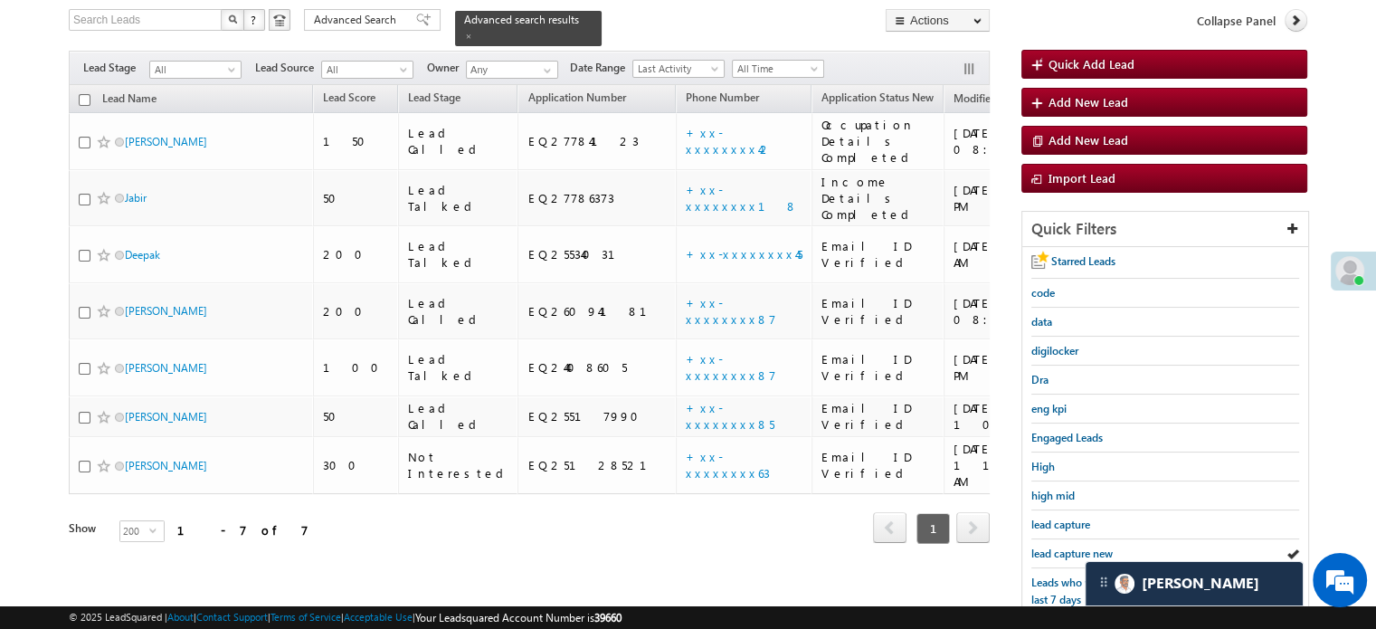
click at [1076, 546] on span "lead capture new" at bounding box center [1071, 553] width 81 height 14
click at [1077, 546] on span "lead capture new" at bounding box center [1071, 553] width 81 height 14
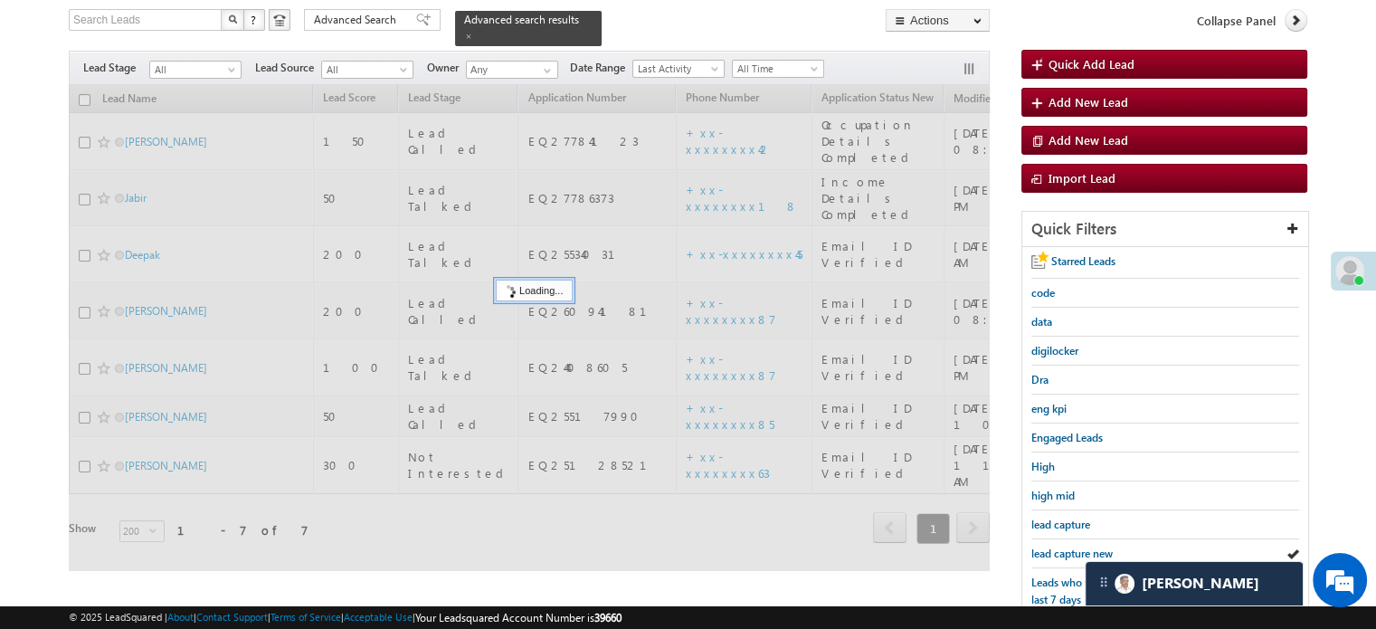
click at [1077, 546] on span "lead capture new" at bounding box center [1071, 553] width 81 height 14
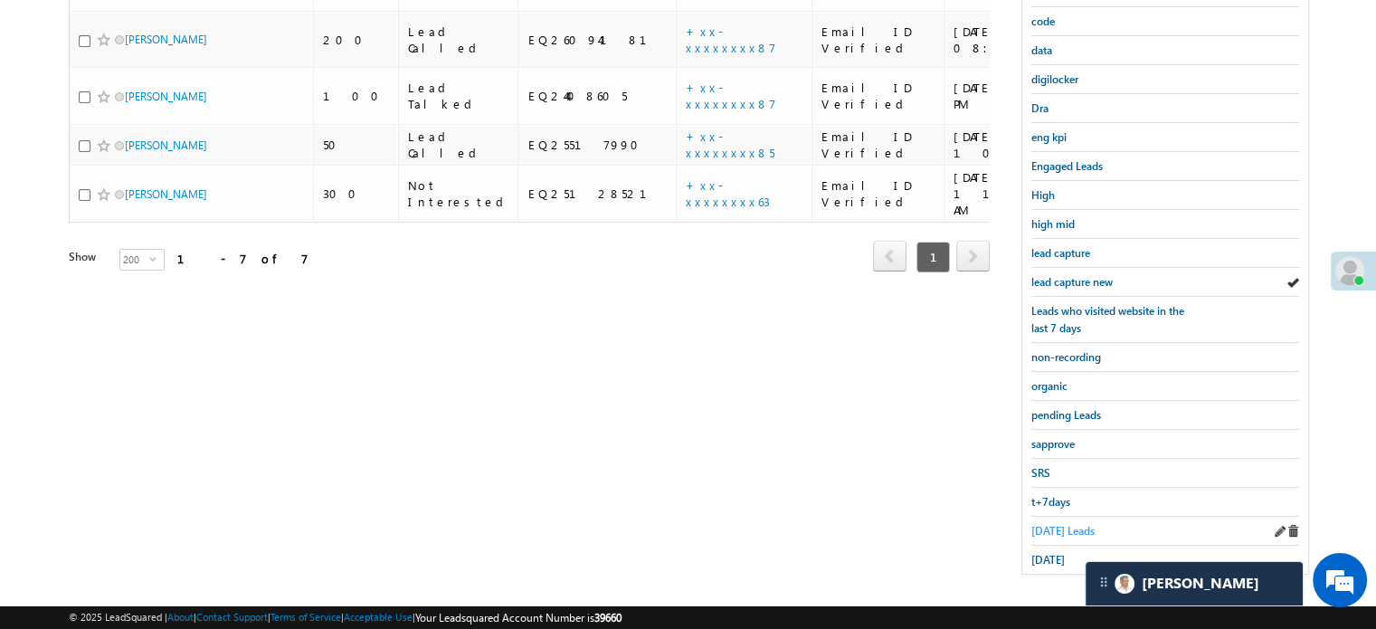
click at [1053, 524] on span "Today's Leads" at bounding box center [1062, 531] width 63 height 14
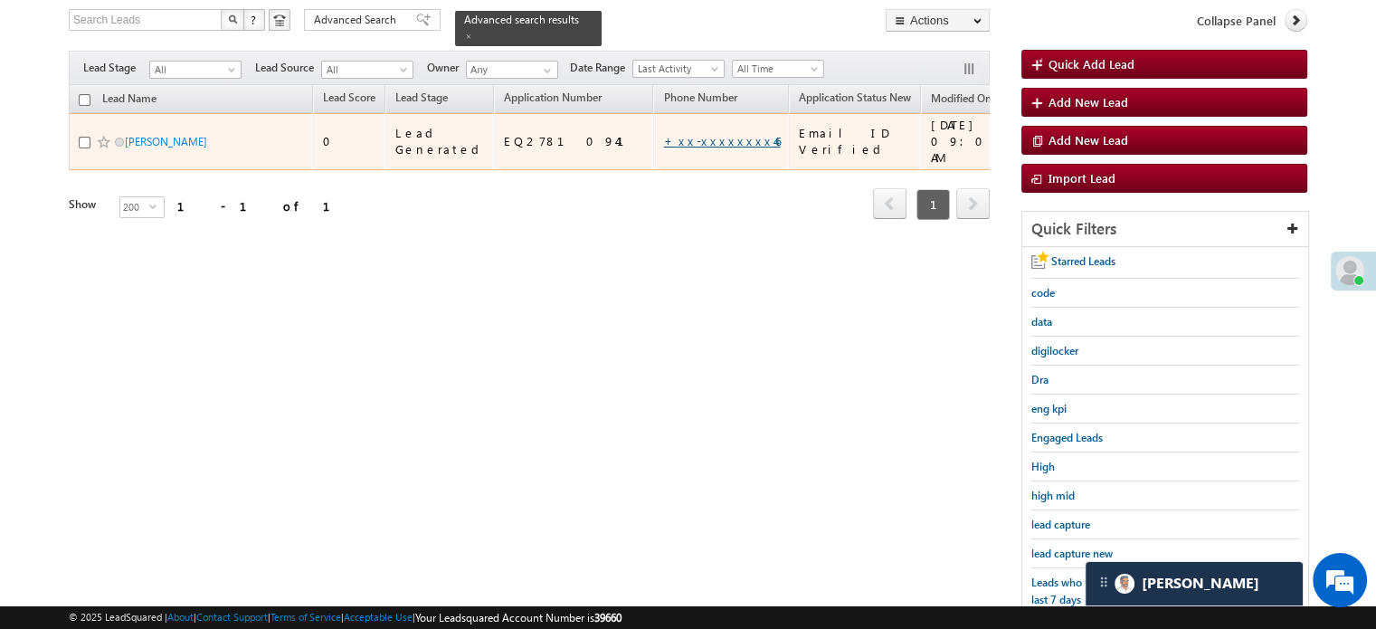
click at [663, 133] on link "+xx-xxxxxxxx46" at bounding box center [721, 140] width 117 height 15
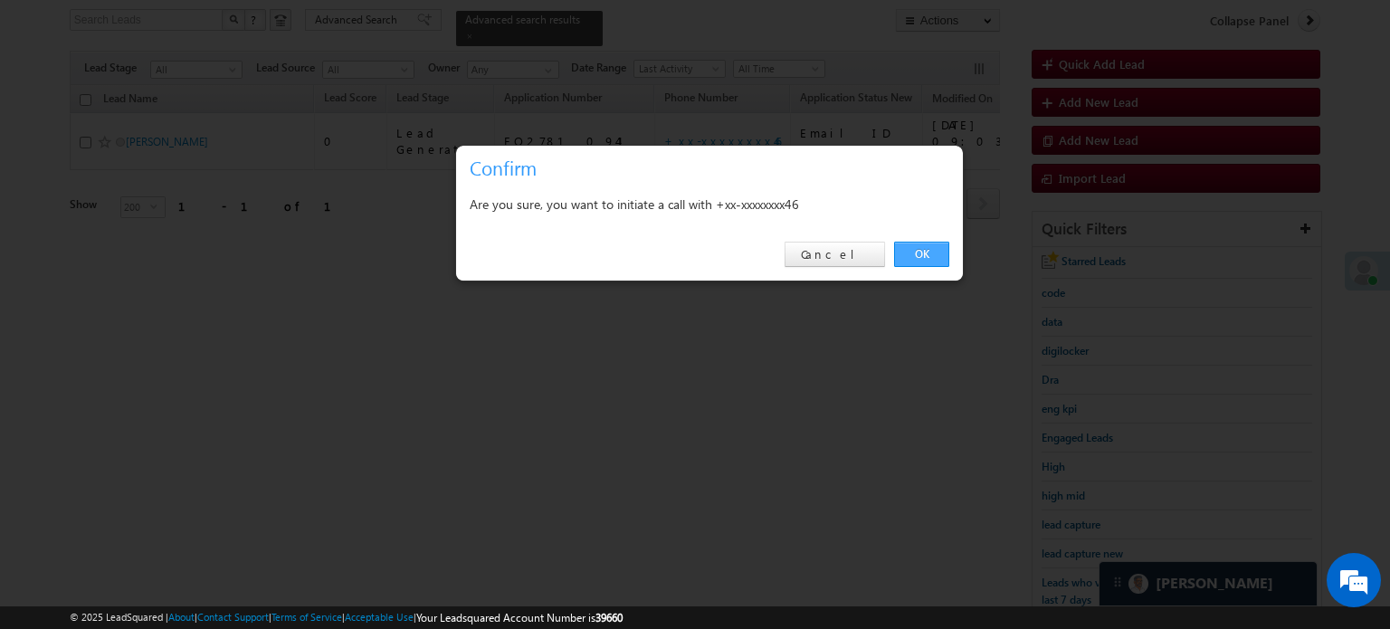
click at [903, 260] on link "OK" at bounding box center [921, 254] width 55 height 25
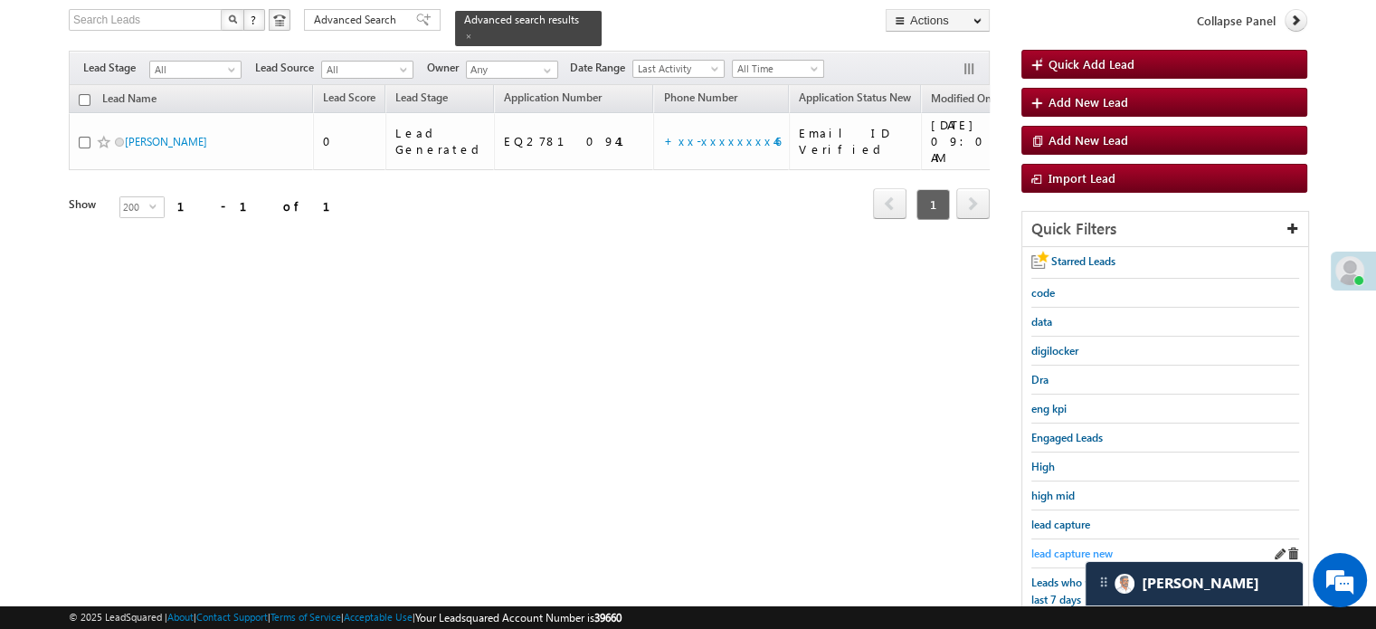
click at [1049, 549] on span "lead capture new" at bounding box center [1071, 553] width 81 height 14
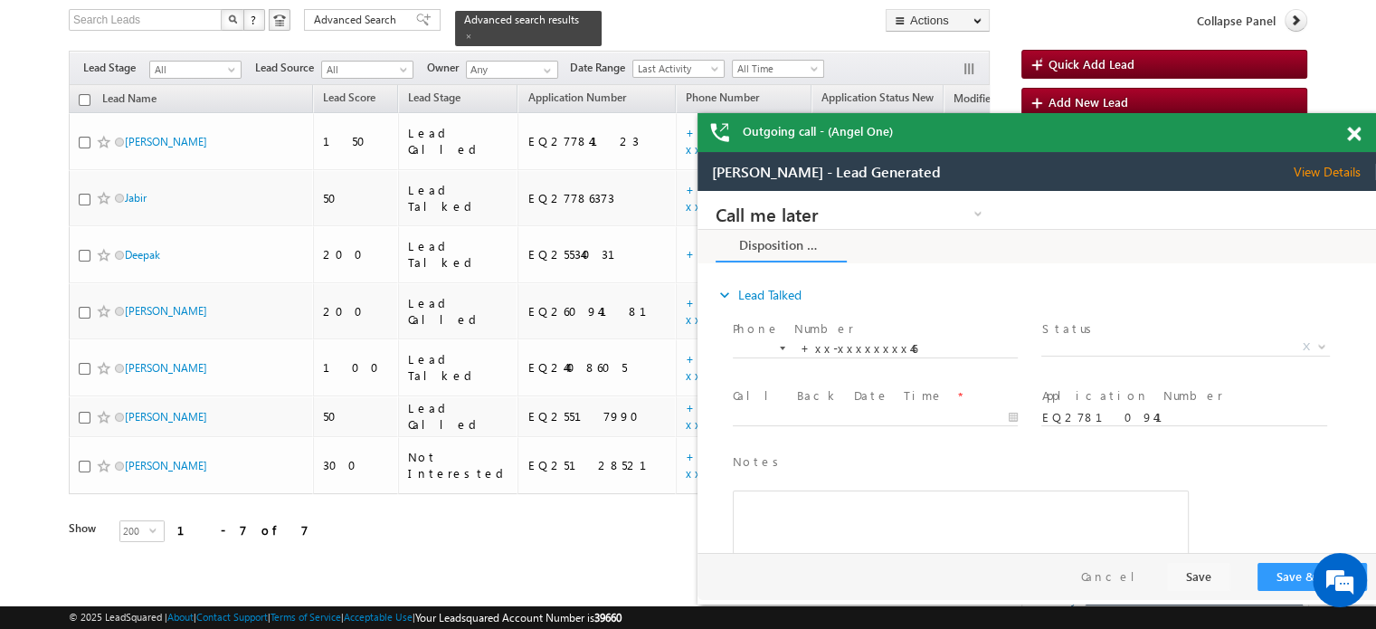
scroll to position [0, 0]
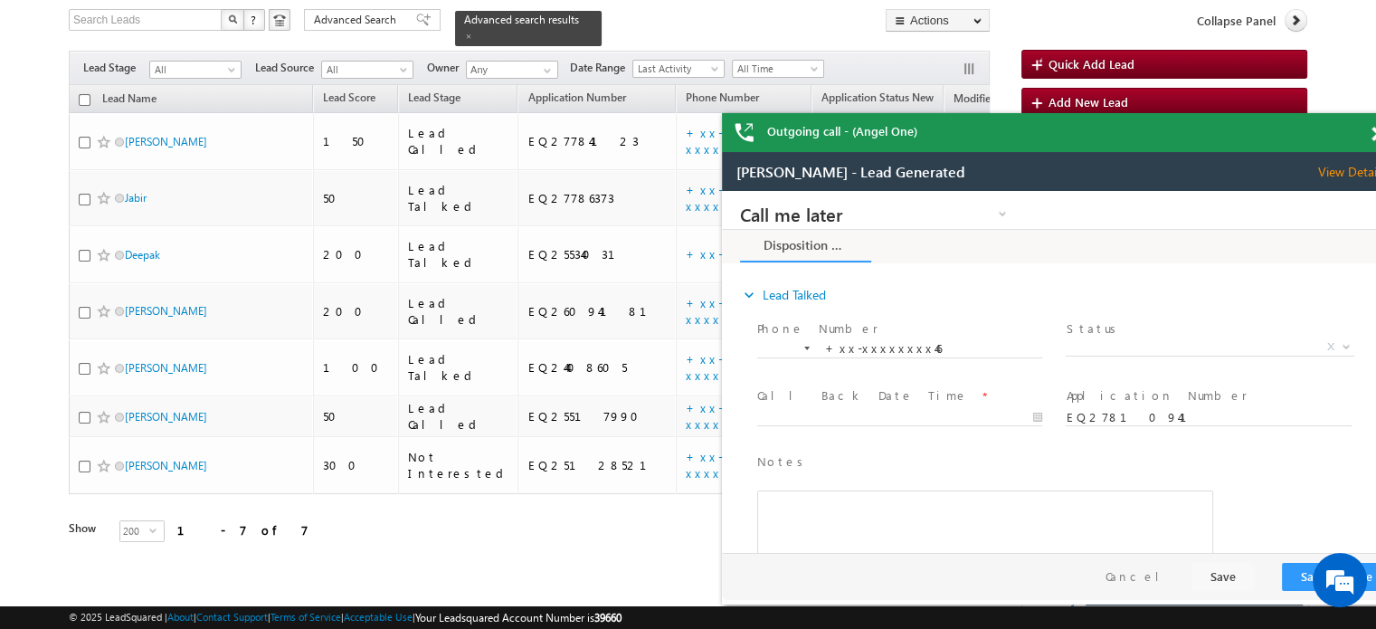
click at [1353, 132] on div "Outgoing call - (Angel One)" at bounding box center [1061, 132] width 679 height 39
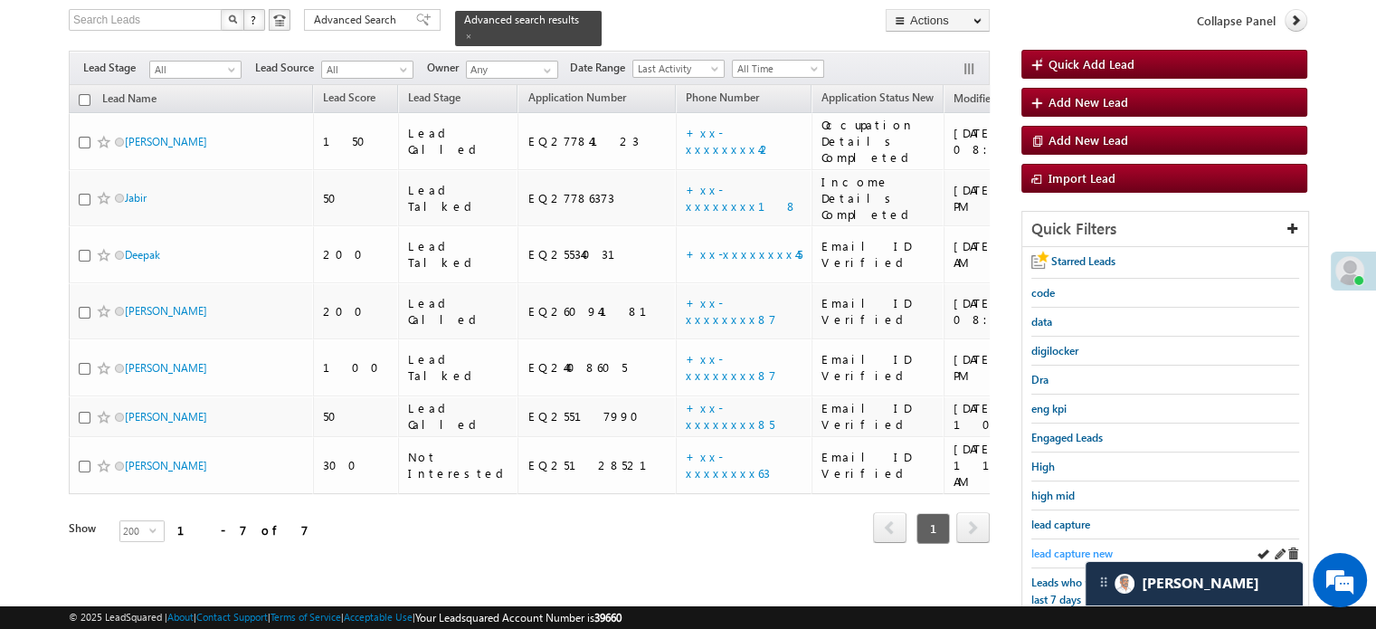
click at [1075, 546] on span "lead capture new" at bounding box center [1071, 553] width 81 height 14
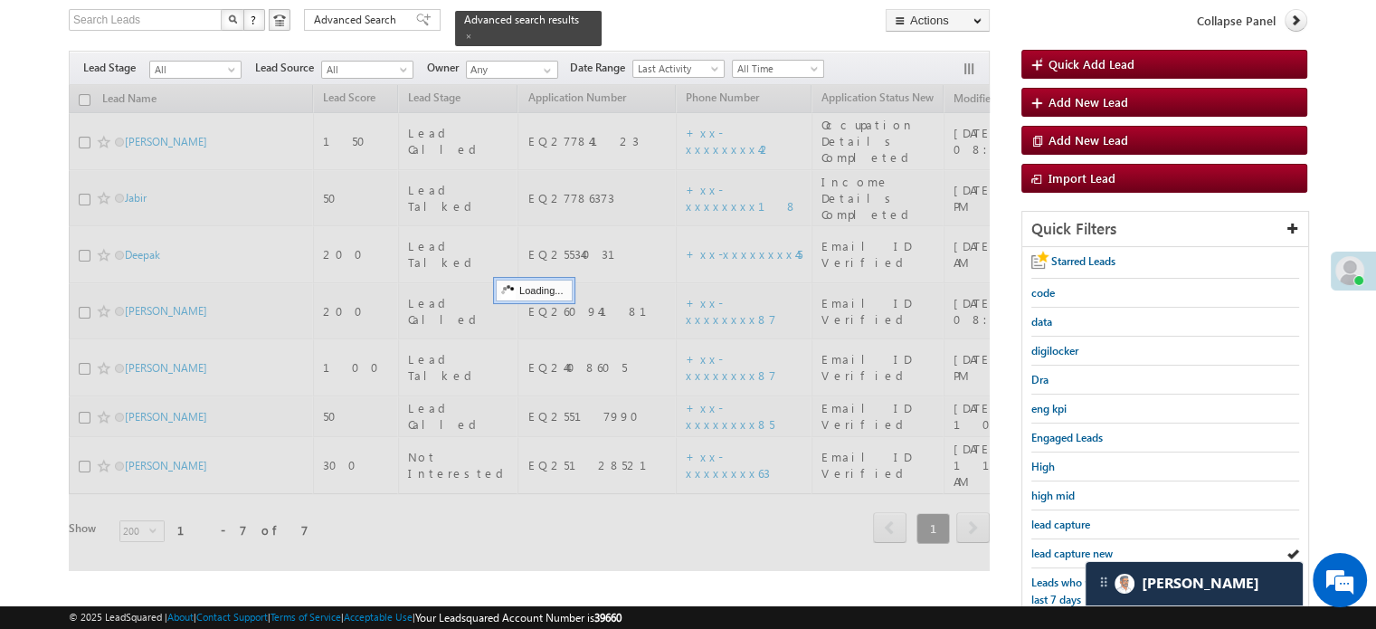
scroll to position [117, 0]
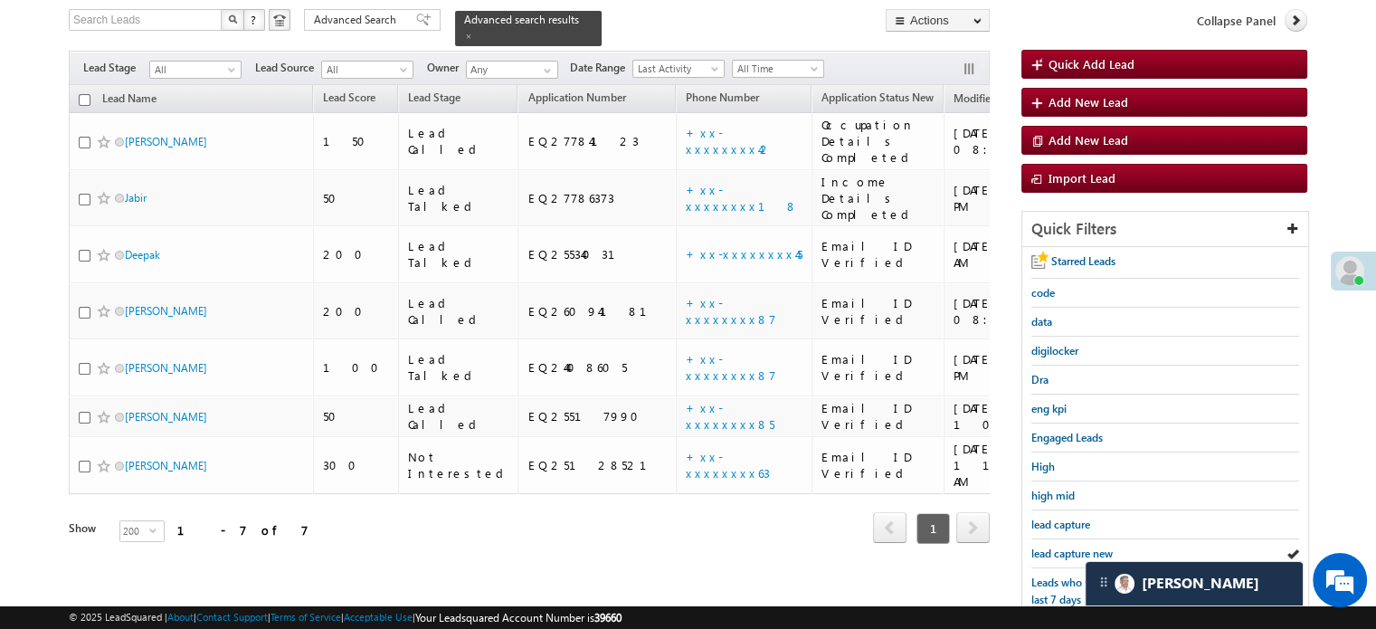
click at [1075, 546] on span "lead capture new" at bounding box center [1071, 553] width 81 height 14
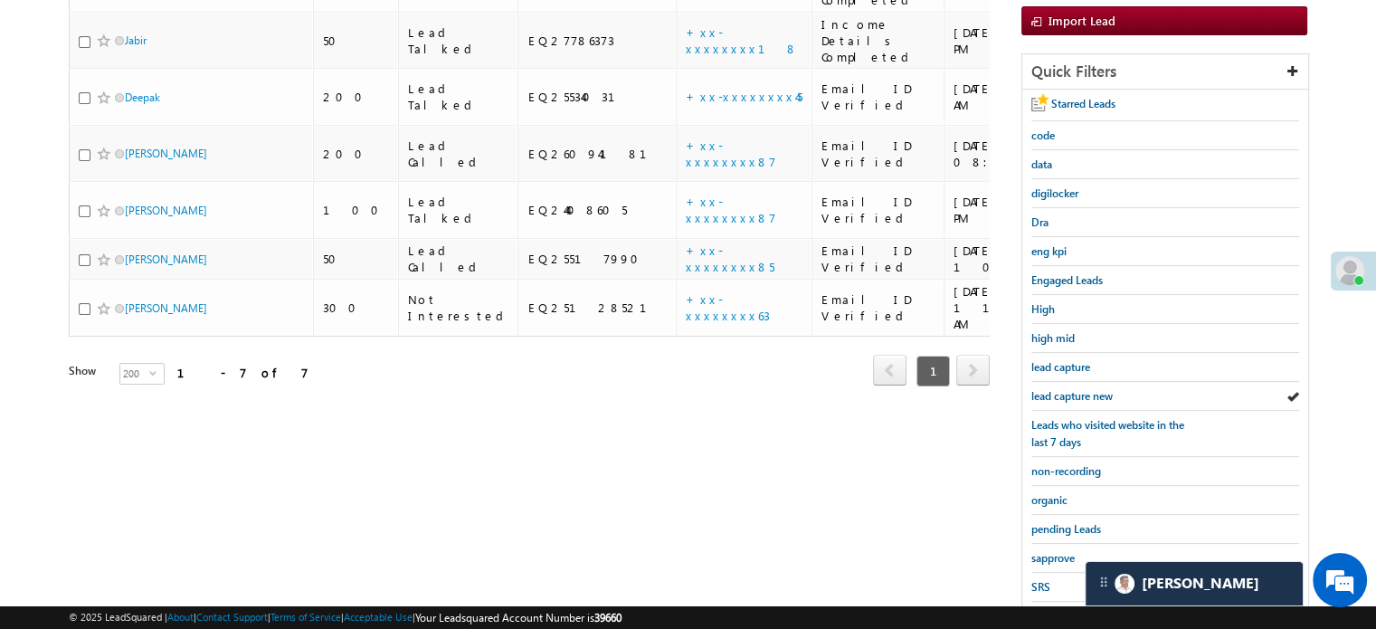
scroll to position [388, 0]
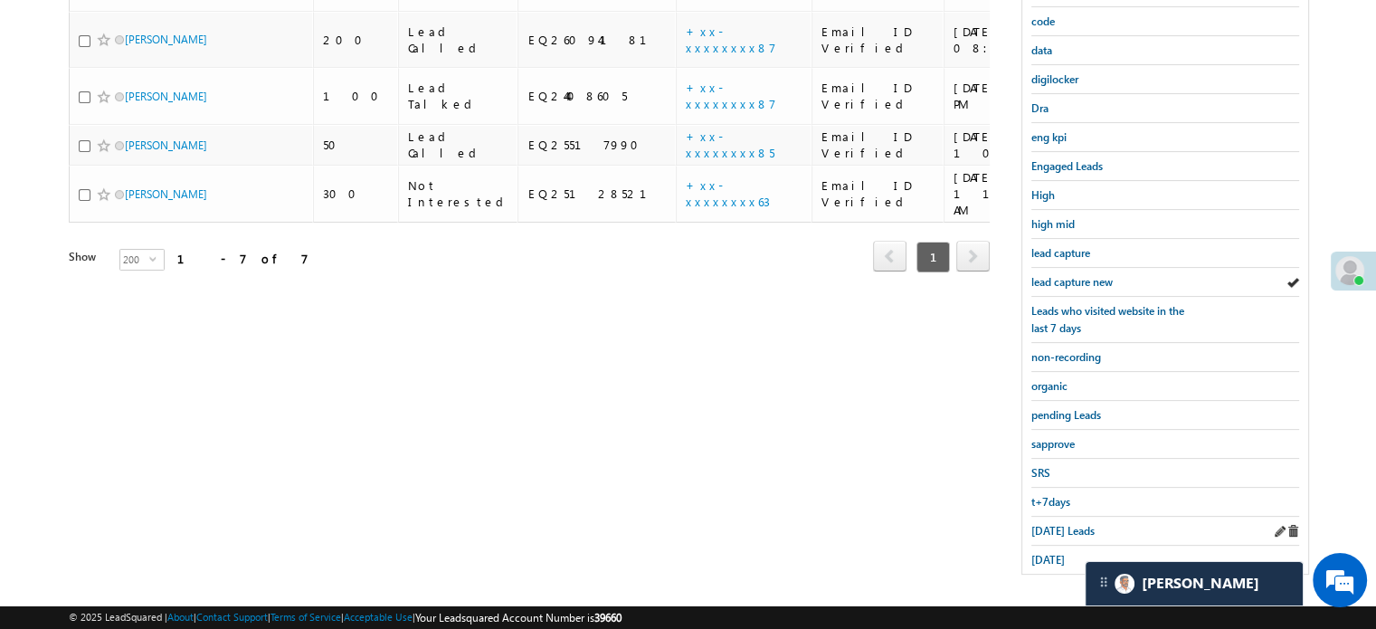
click at [1053, 517] on div "Today's Leads" at bounding box center [1165, 531] width 268 height 29
click at [1057, 526] on span "Today's Leads" at bounding box center [1062, 531] width 63 height 14
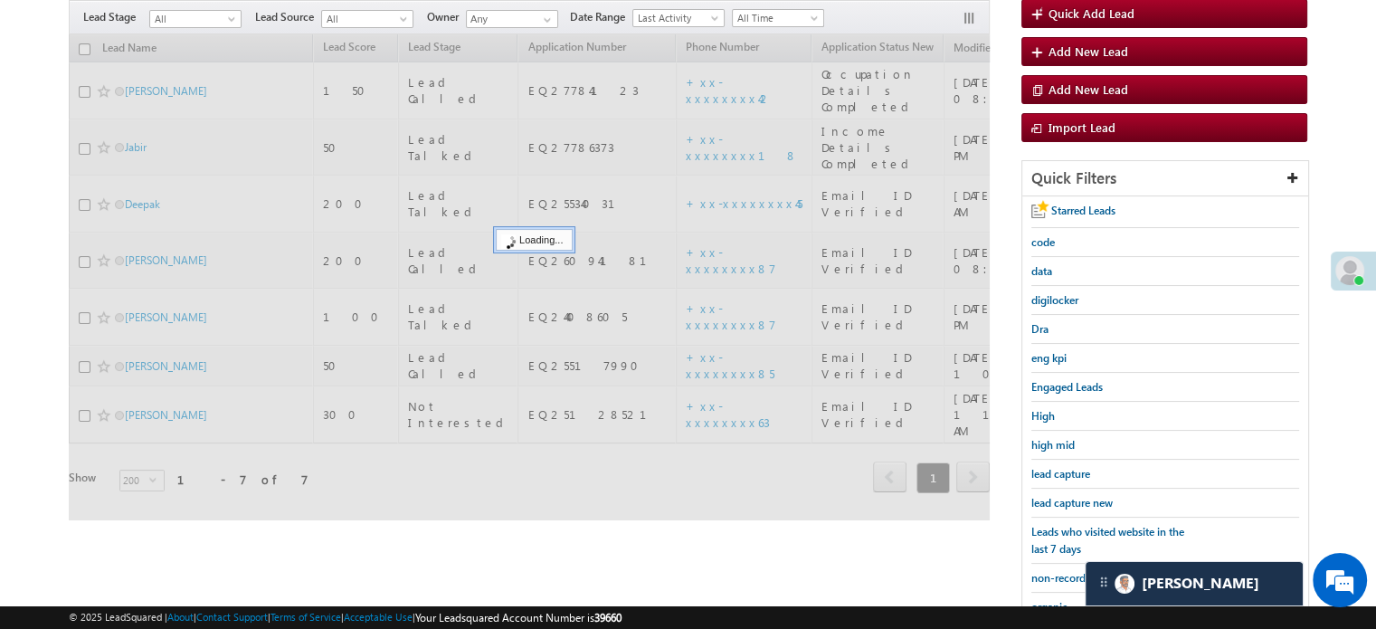
scroll to position [117, 0]
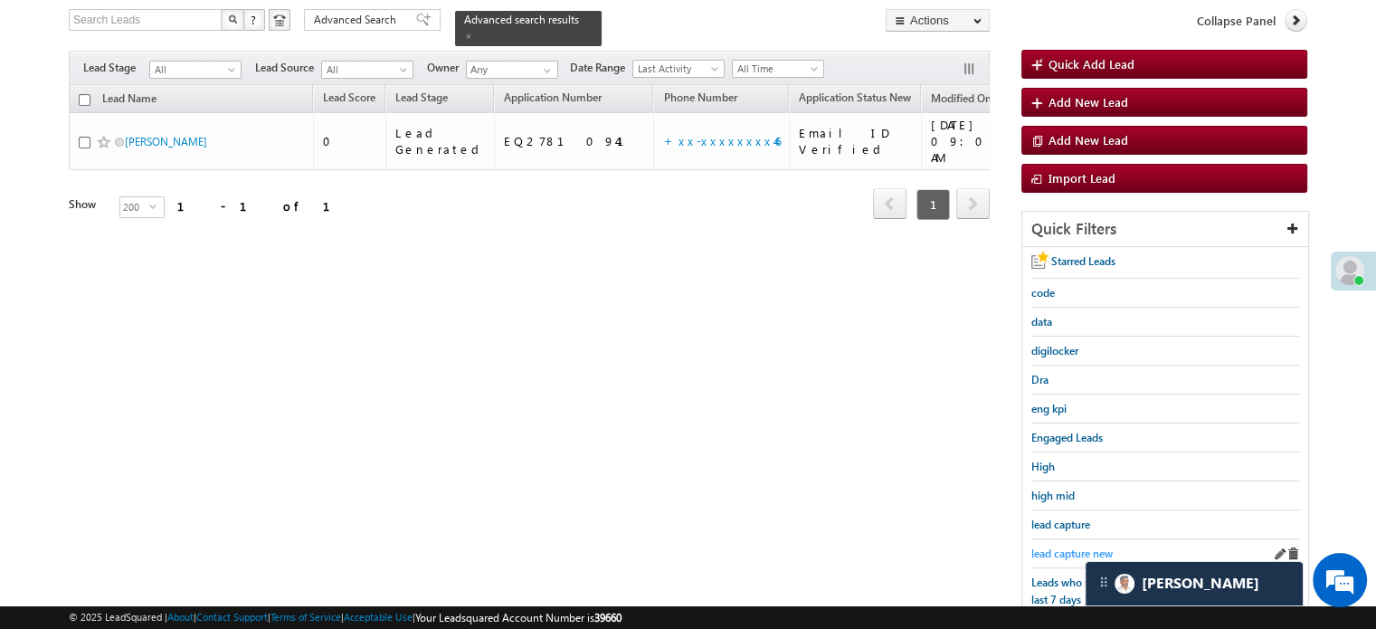
click at [1061, 552] on span "lead capture new" at bounding box center [1071, 553] width 81 height 14
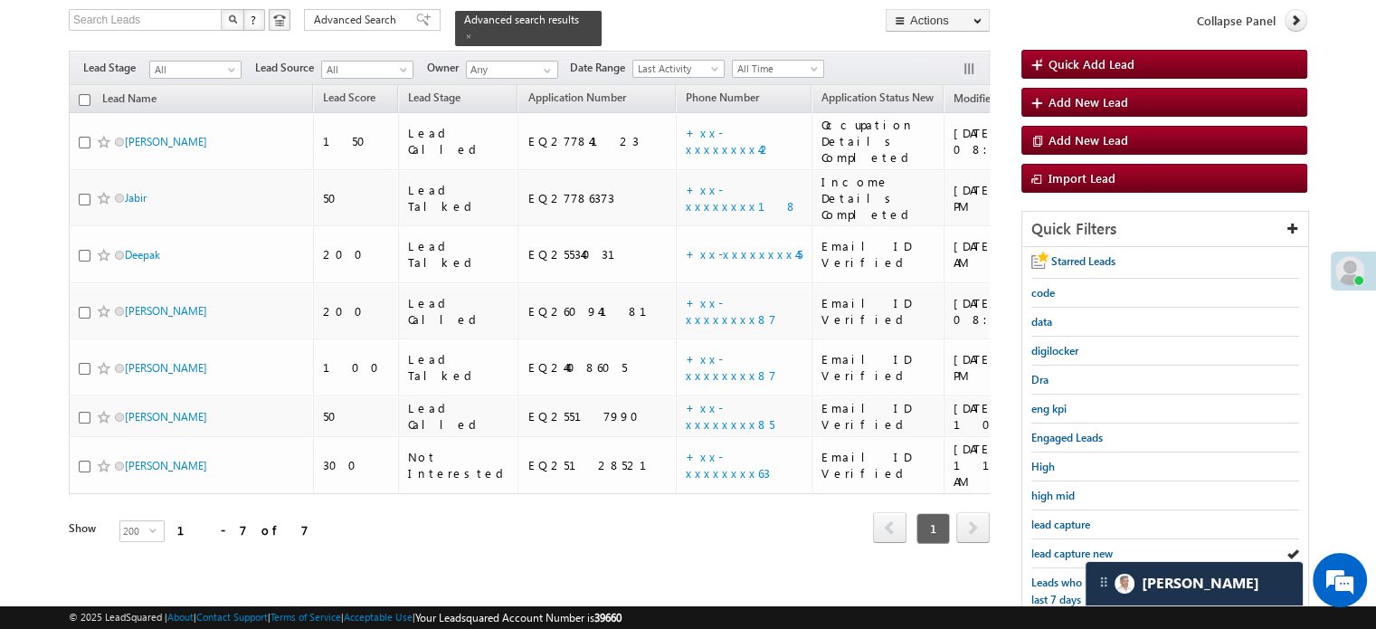
click at [1061, 552] on span "lead capture new" at bounding box center [1071, 553] width 81 height 14
drag, startPoint x: 1057, startPoint y: 536, endPoint x: 1069, endPoint y: 543, distance: 14.2
click at [1062, 542] on div "lead capture new" at bounding box center [1165, 553] width 268 height 29
click at [1071, 546] on span "lead capture new" at bounding box center [1071, 553] width 81 height 14
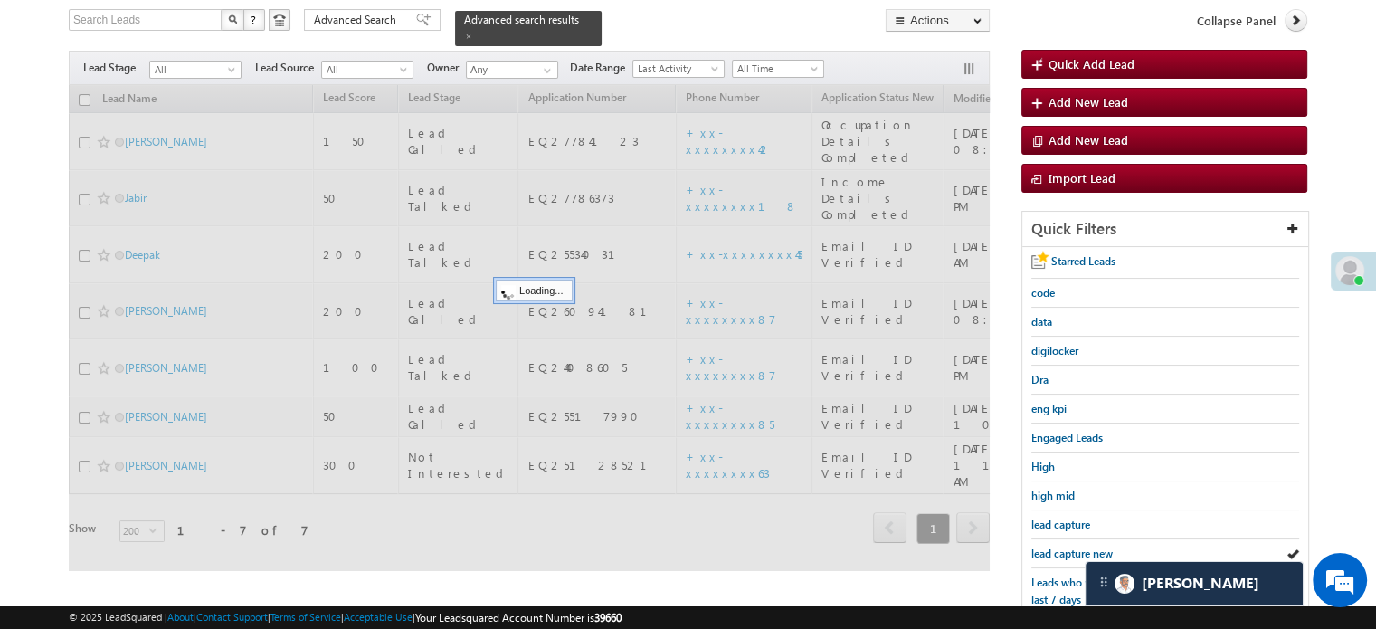
click at [1071, 546] on span "lead capture new" at bounding box center [1071, 553] width 81 height 14
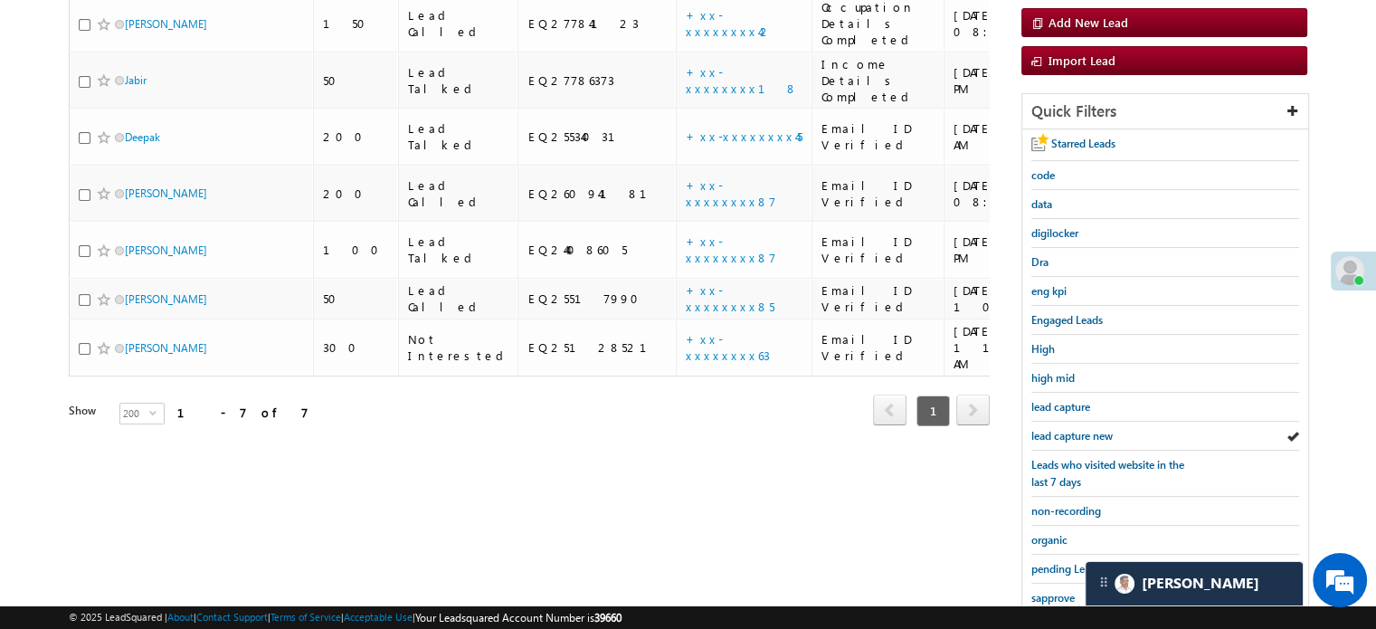
scroll to position [388, 0]
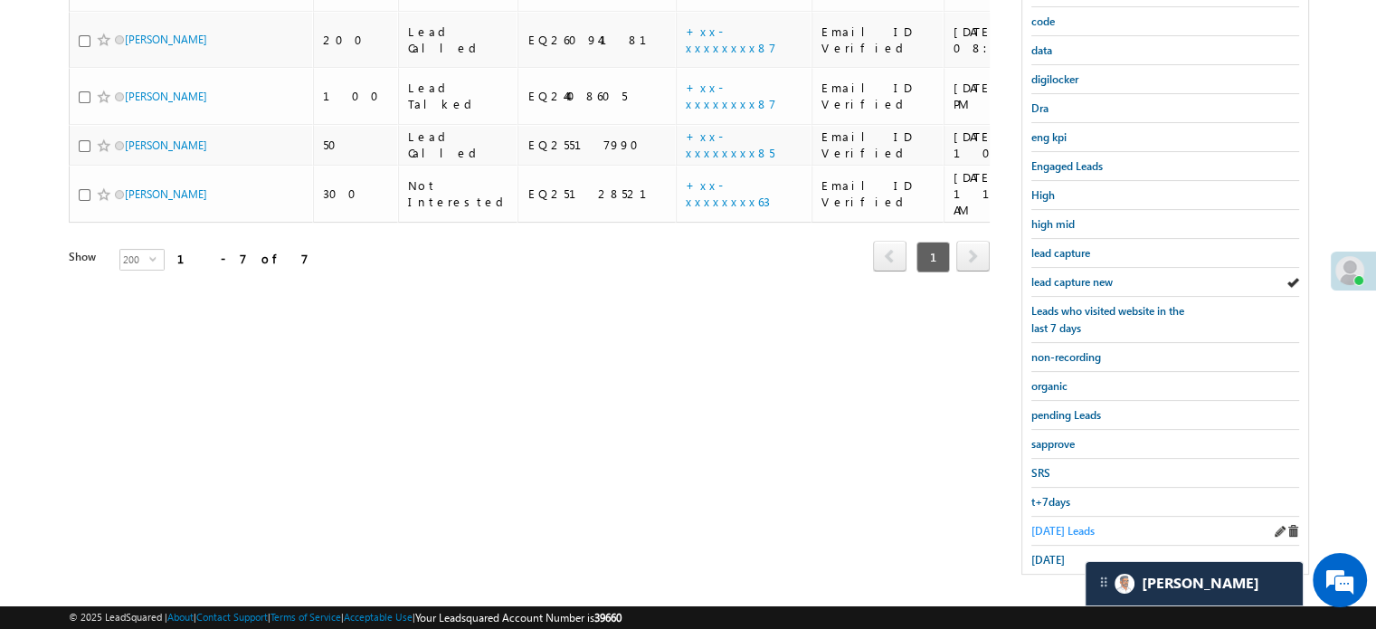
click at [1062, 524] on span "Today's Leads" at bounding box center [1062, 531] width 63 height 14
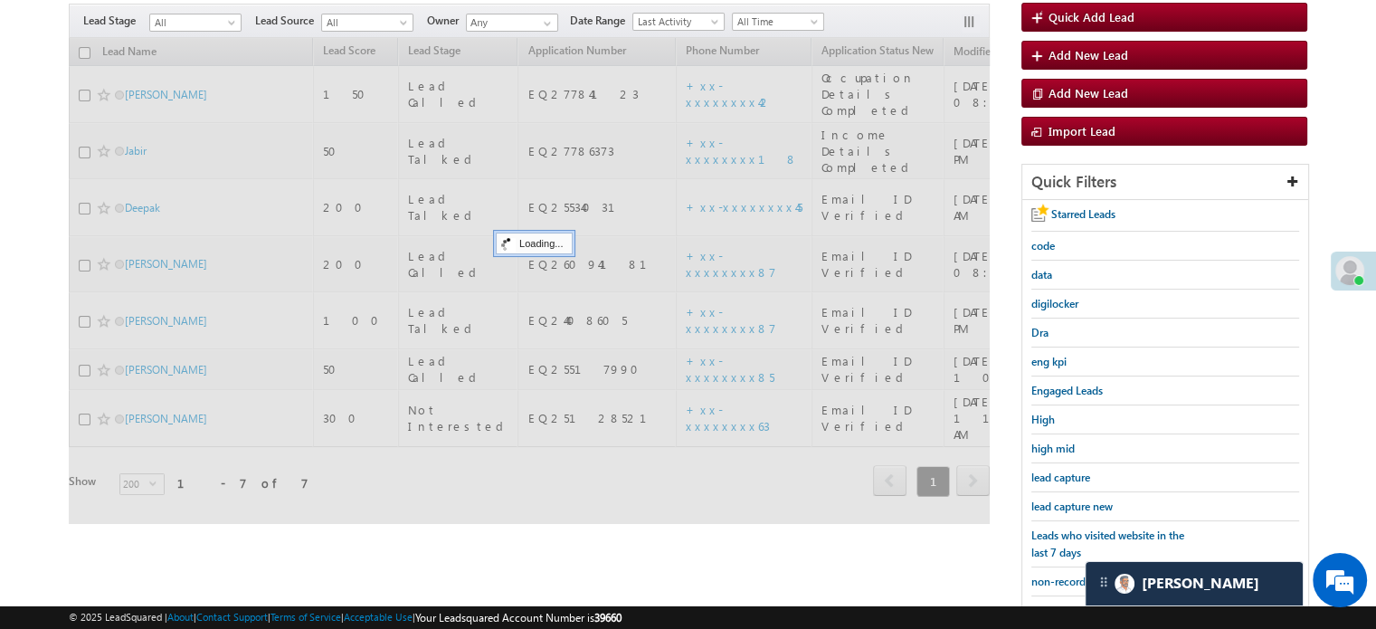
scroll to position [117, 0]
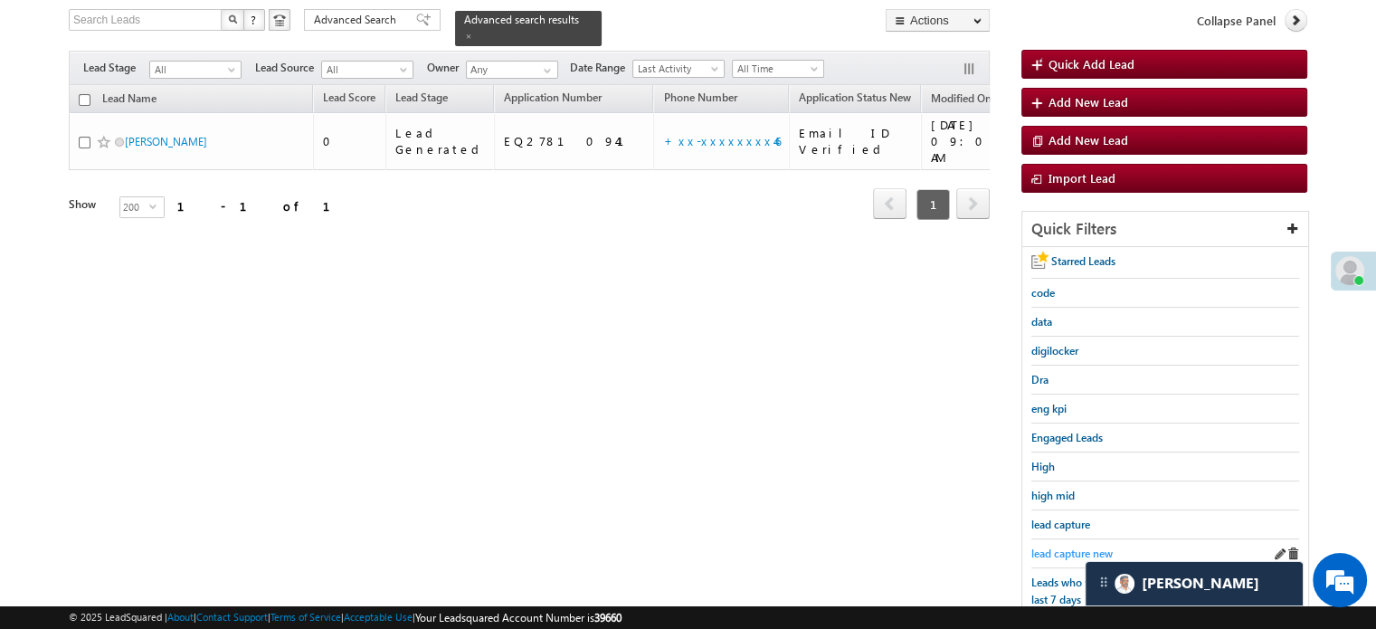
click at [1071, 546] on span "lead capture new" at bounding box center [1071, 553] width 81 height 14
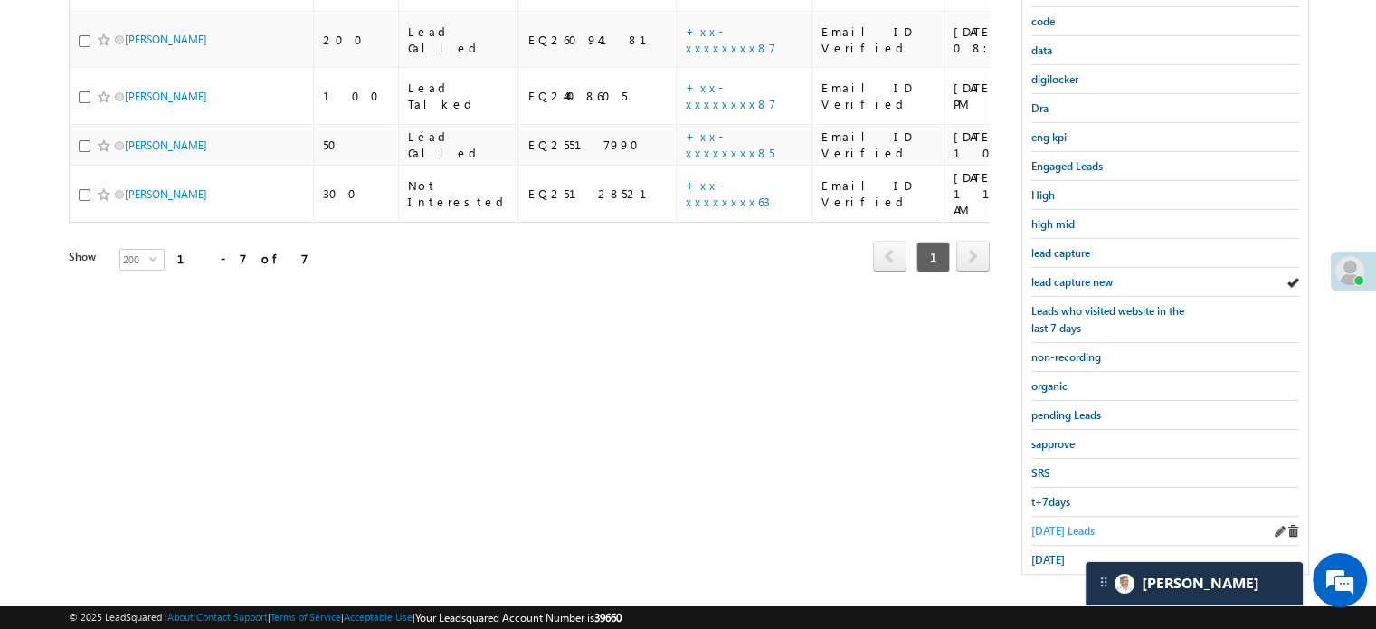
click at [1051, 524] on span "Today's Leads" at bounding box center [1062, 531] width 63 height 14
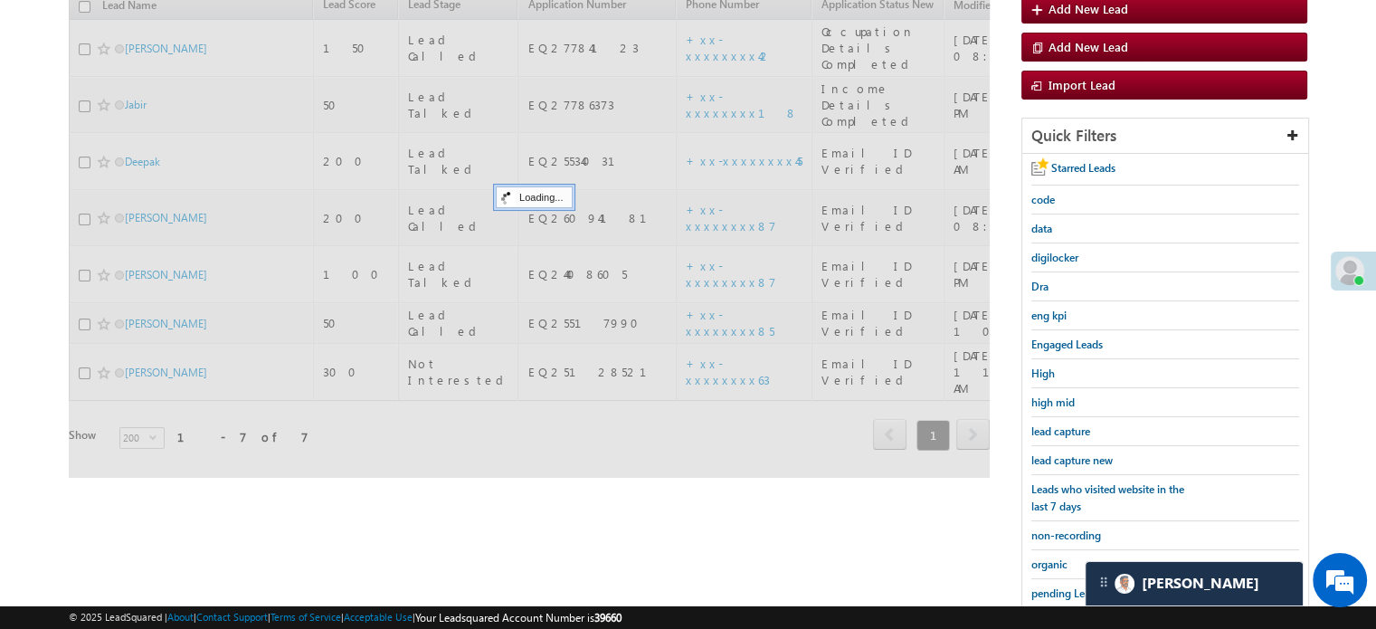
scroll to position [207, 0]
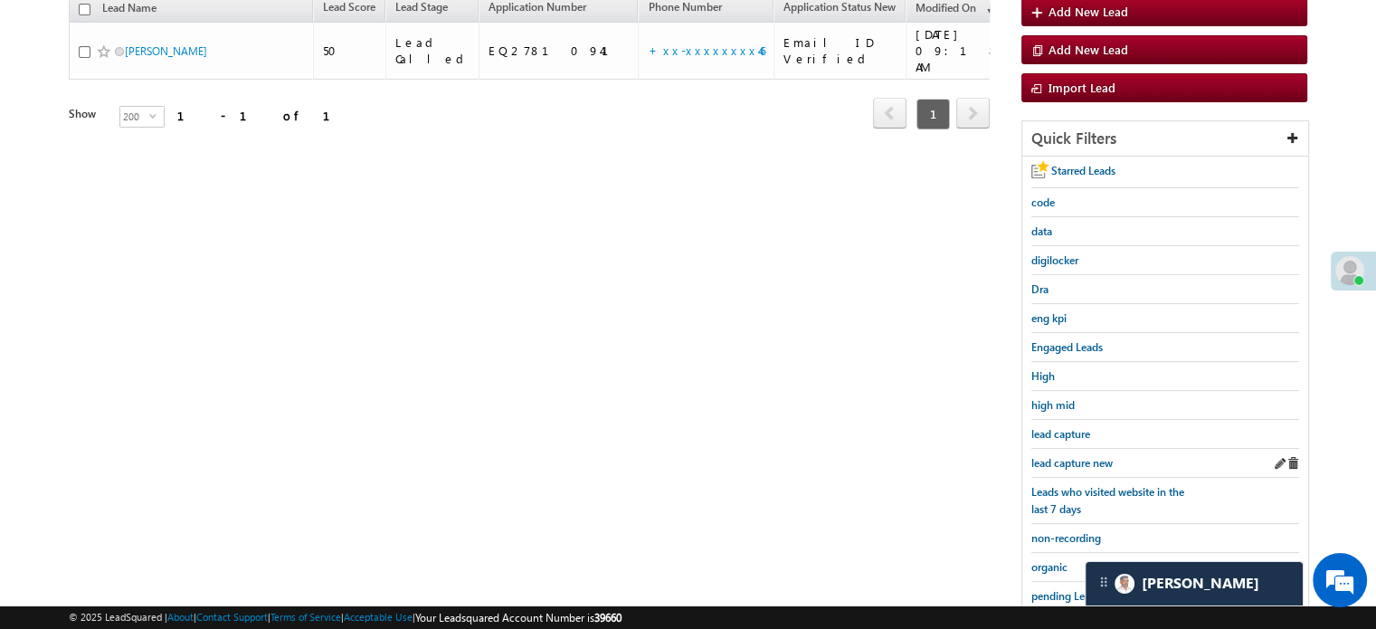
click at [1082, 470] on div "lead capture new" at bounding box center [1165, 463] width 268 height 29
click at [1083, 460] on span "lead capture new" at bounding box center [1071, 463] width 81 height 14
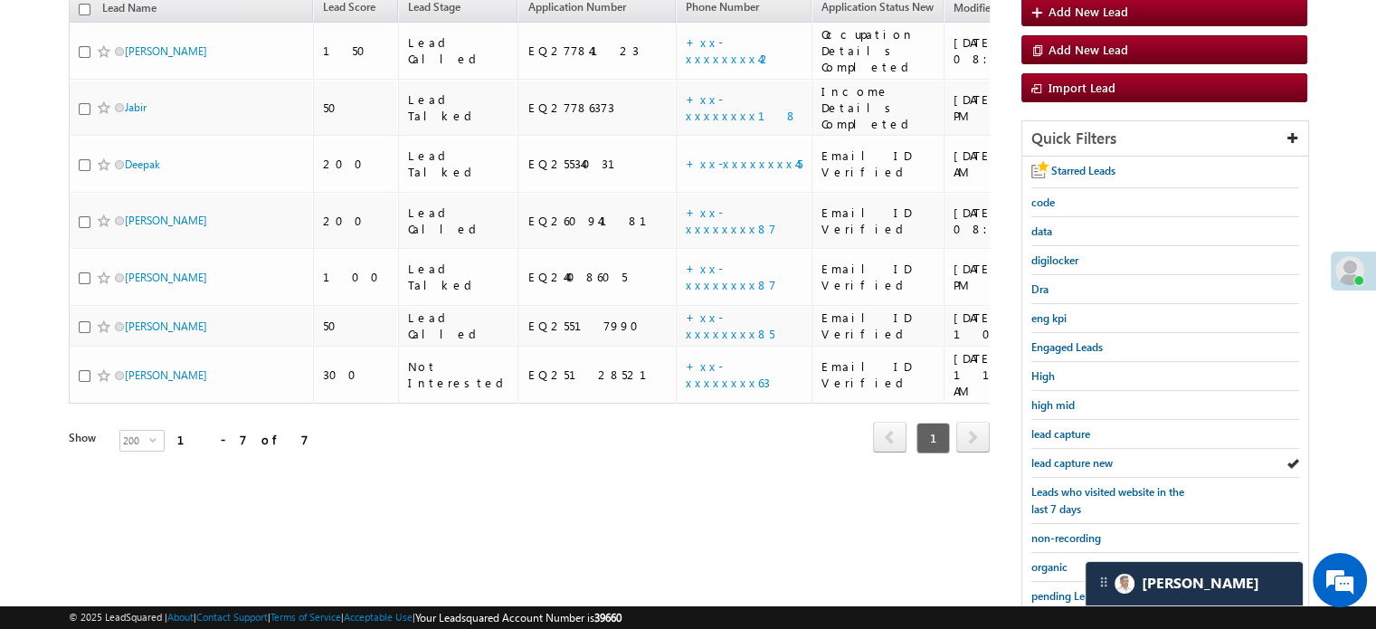
click at [1083, 460] on span "lead capture new" at bounding box center [1071, 463] width 81 height 14
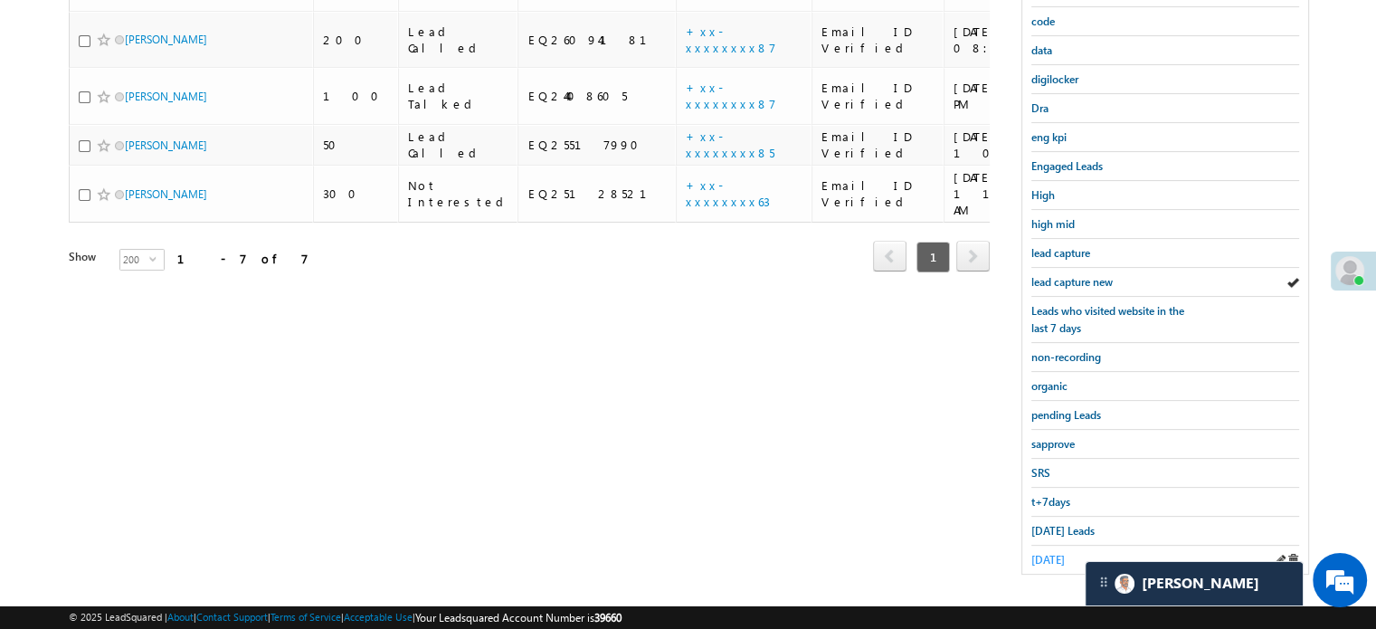
click at [1065, 553] on span "yesterday" at bounding box center [1047, 560] width 33 height 14
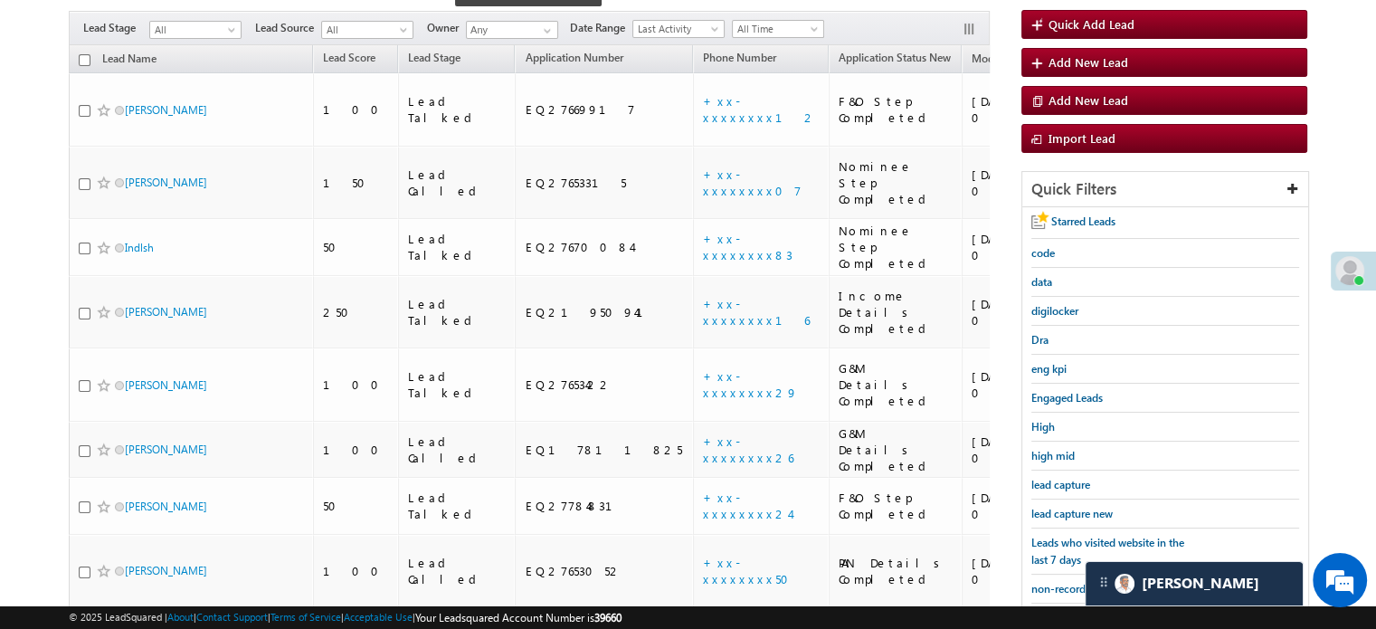
scroll to position [346, 0]
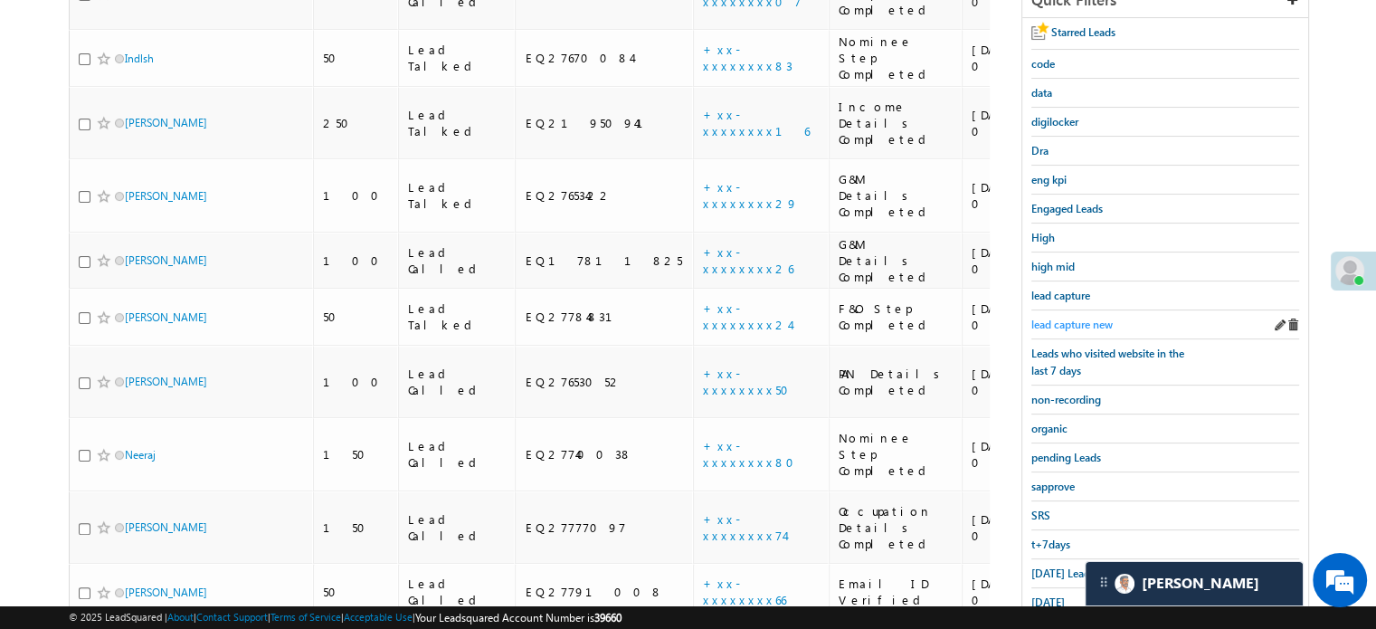
click at [1047, 323] on span "lead capture new" at bounding box center [1071, 325] width 81 height 14
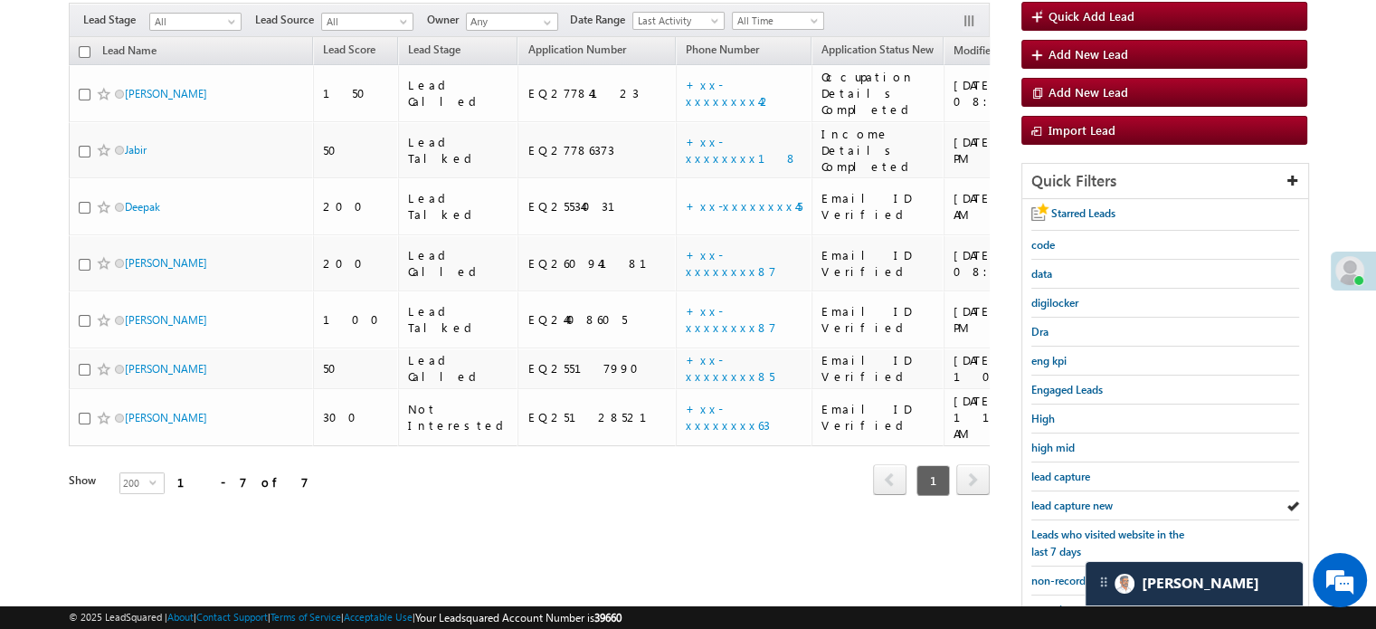
scroll to position [388, 0]
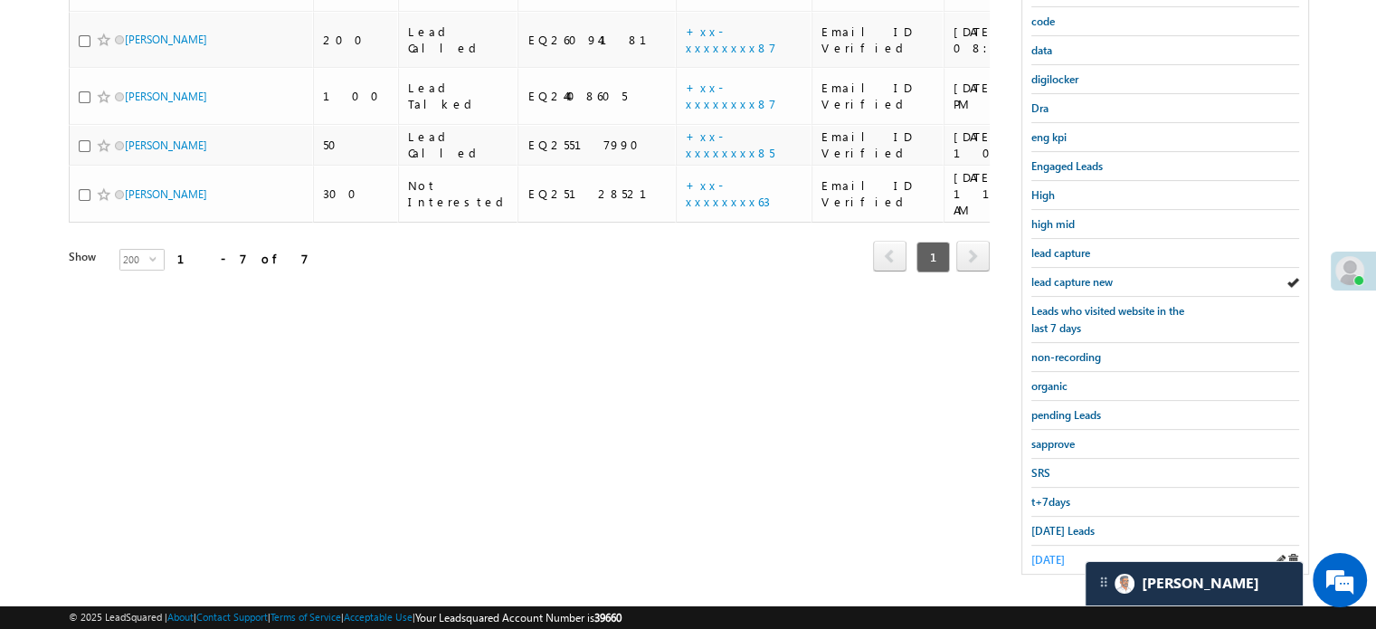
click at [1041, 555] on span "yesterday" at bounding box center [1047, 560] width 33 height 14
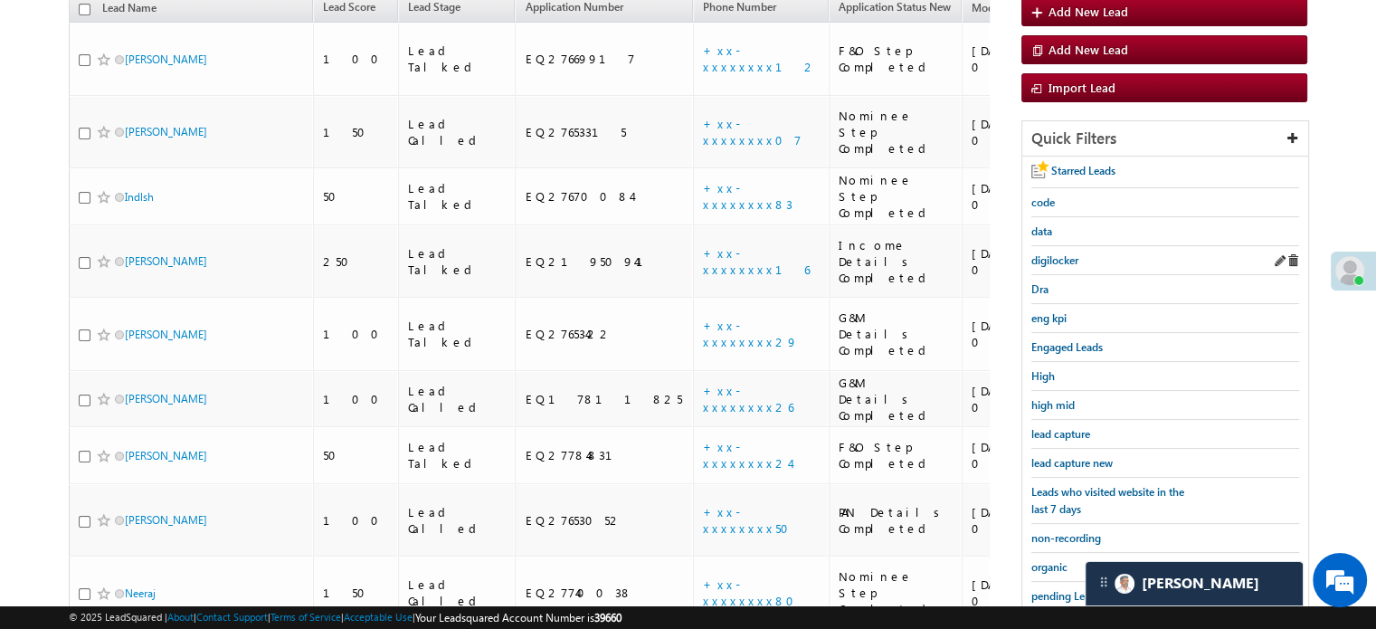
scroll to position [26, 0]
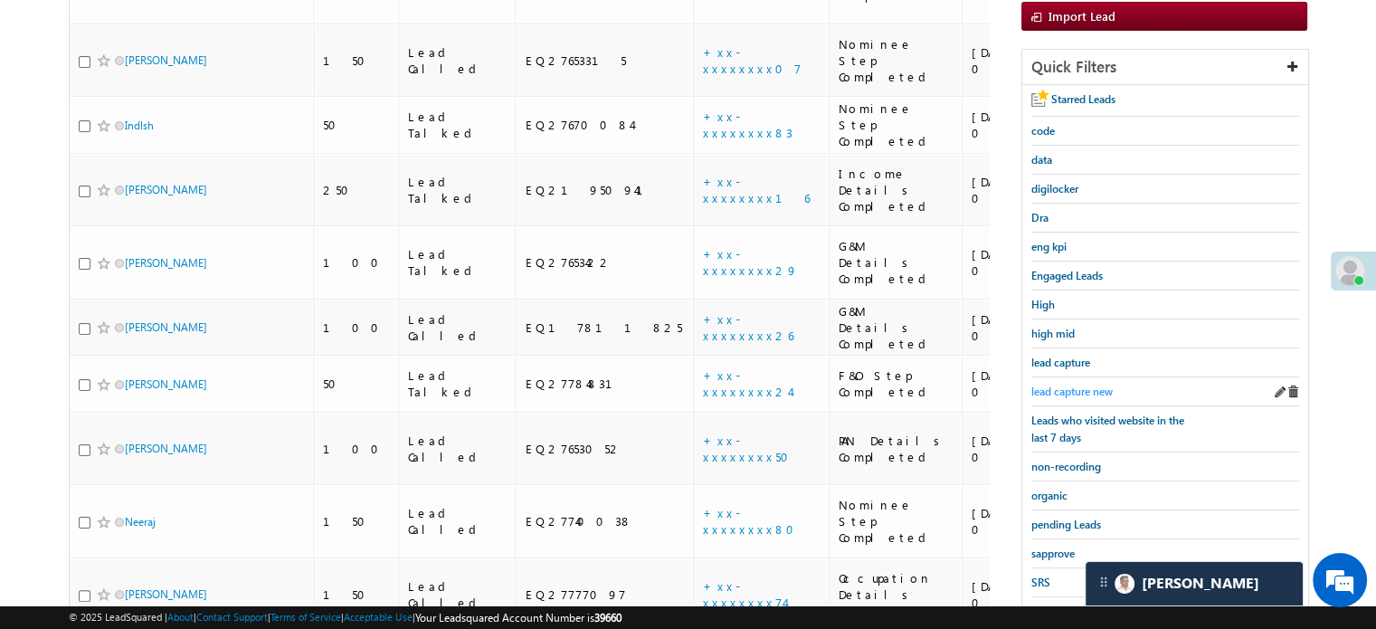
click at [1069, 384] on span "lead capture new" at bounding box center [1071, 391] width 81 height 14
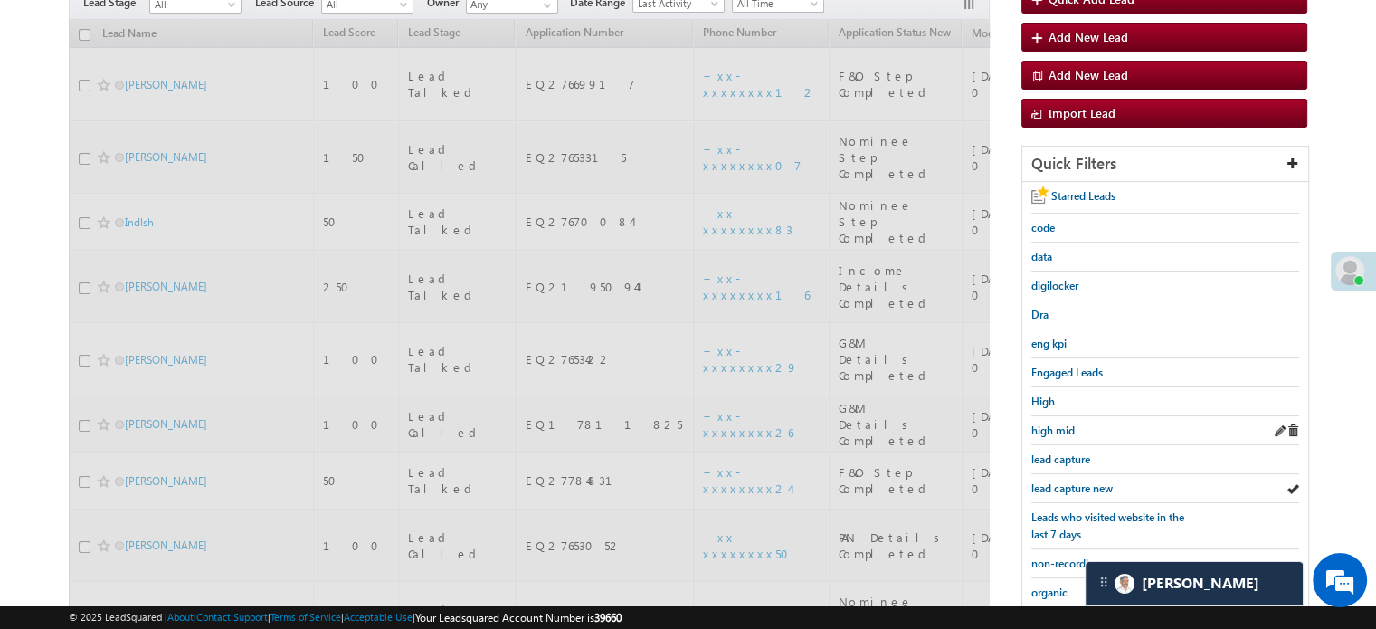
scroll to position [7, 0]
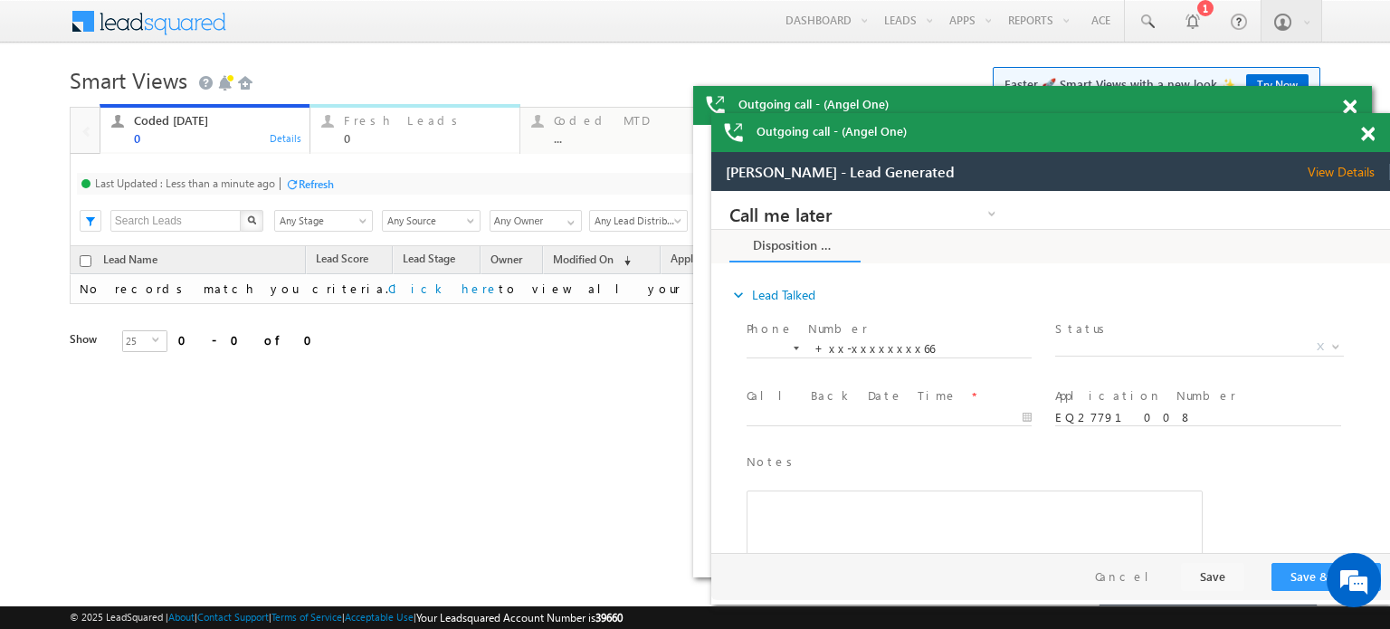
click at [398, 119] on div "Fresh Leads" at bounding box center [426, 120] width 165 height 14
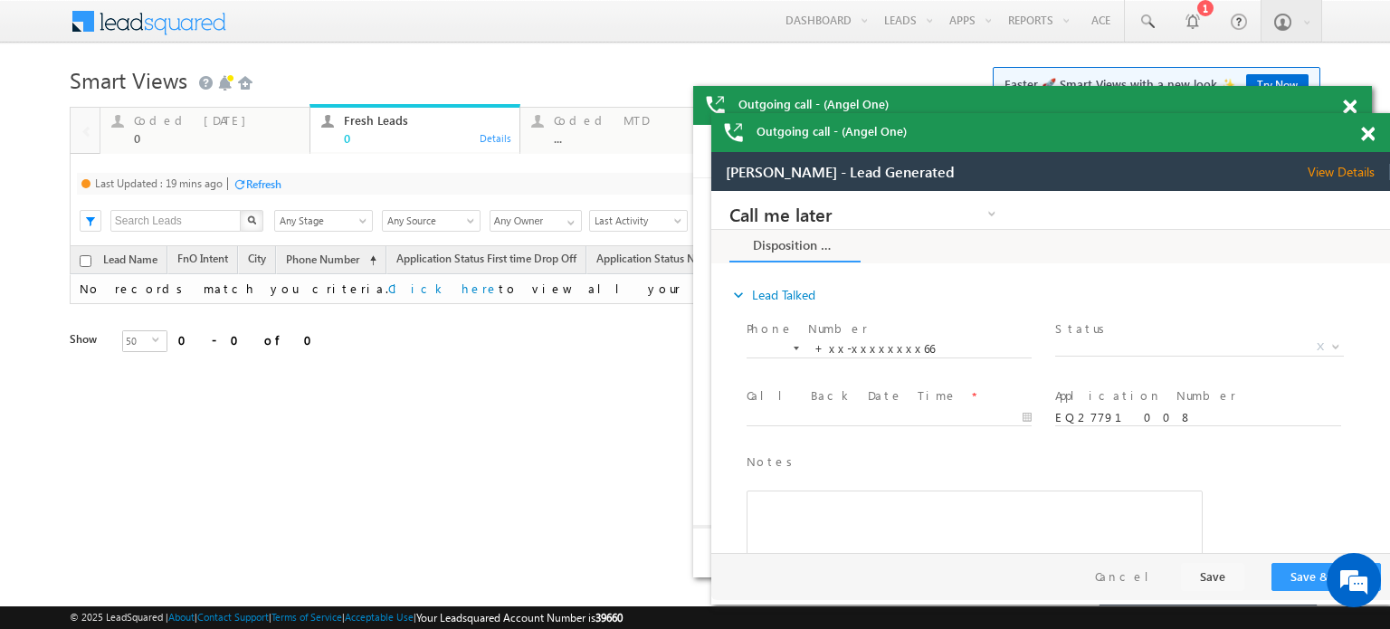
click at [276, 185] on div "Refresh" at bounding box center [263, 184] width 35 height 14
click at [1370, 130] on span at bounding box center [1368, 134] width 14 height 15
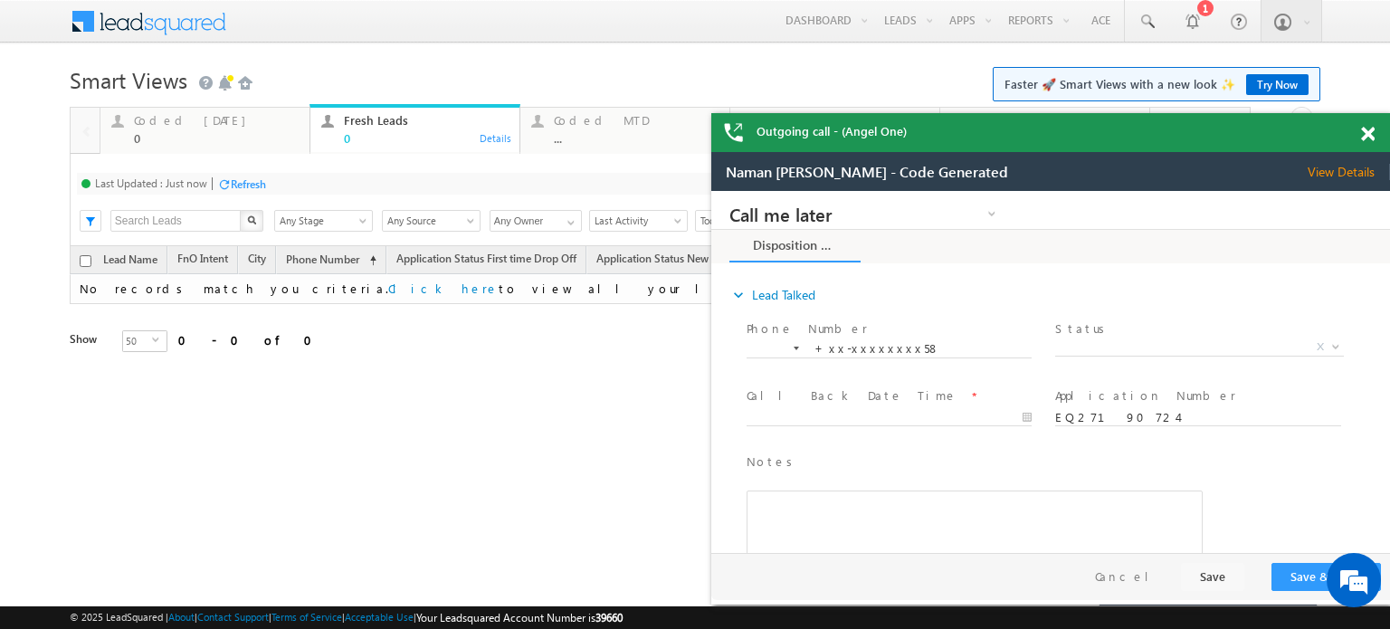
click at [1370, 130] on span at bounding box center [1368, 134] width 14 height 15
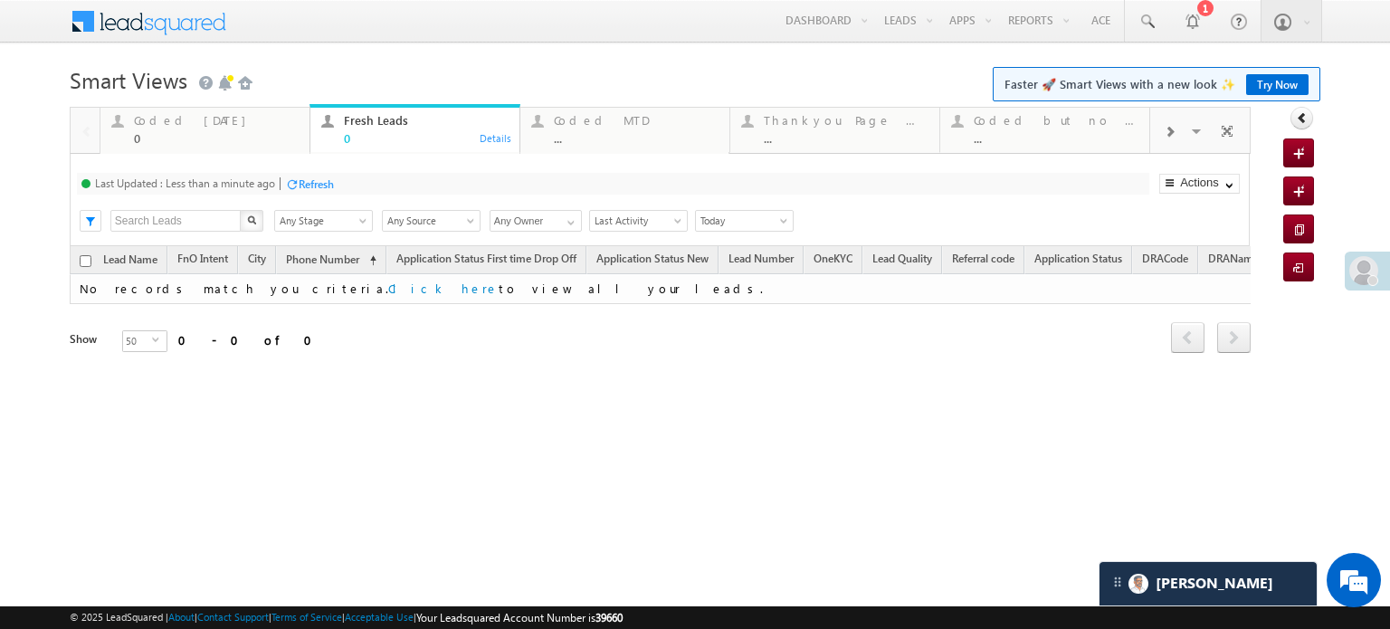
click at [307, 175] on div "Refresh" at bounding box center [309, 183] width 49 height 17
click at [204, 139] on div "0" at bounding box center [216, 138] width 165 height 14
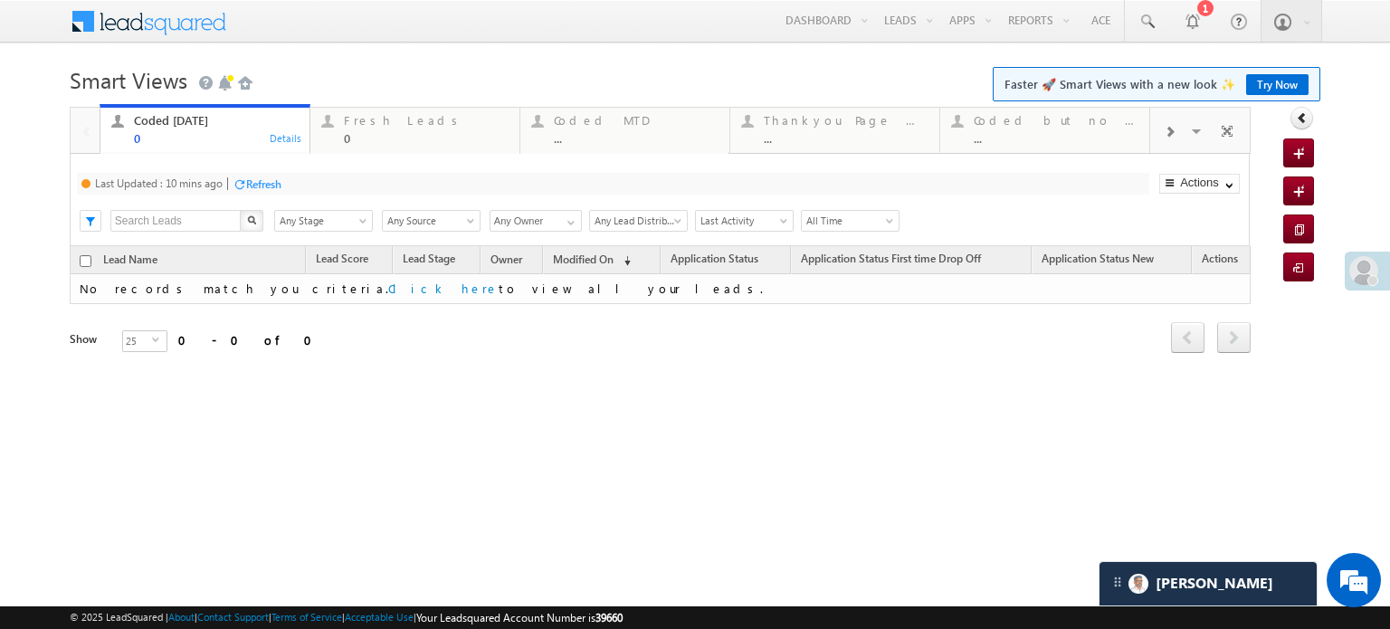
click at [242, 176] on div "Refresh" at bounding box center [257, 183] width 49 height 17
click at [398, 128] on div "Fresh Leads 0" at bounding box center [426, 126] width 165 height 35
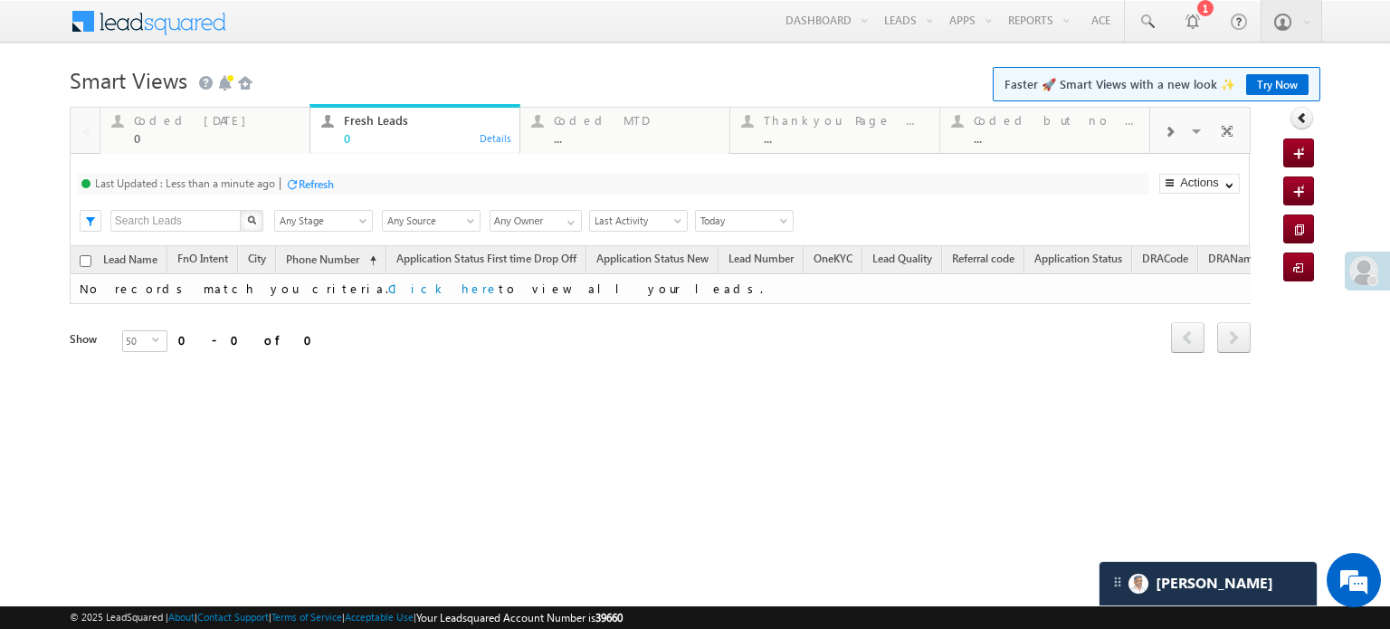
click at [318, 177] on div "Refresh" at bounding box center [316, 184] width 35 height 14
click at [252, 190] on div "Refresh" at bounding box center [248, 184] width 35 height 14
click at [191, 123] on div "Coded Today" at bounding box center [216, 120] width 165 height 14
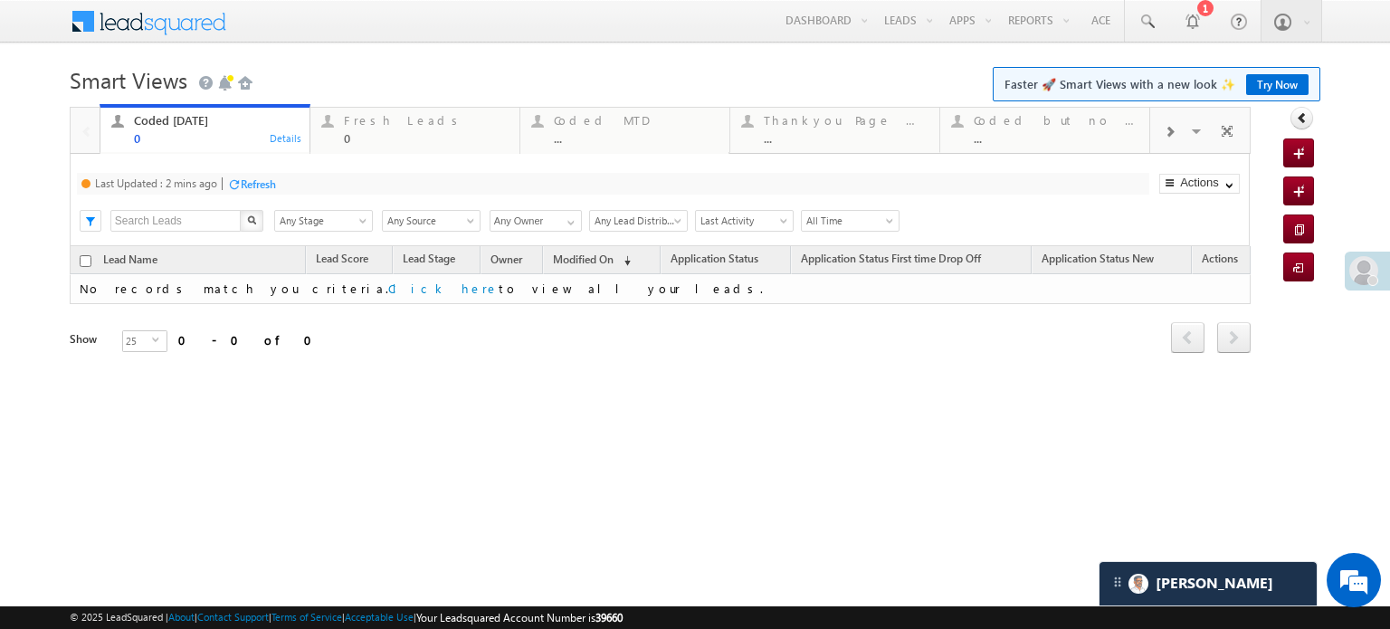
click at [244, 176] on div "Refresh" at bounding box center [251, 183] width 49 height 17
click at [366, 124] on div "Fresh Leads" at bounding box center [426, 120] width 165 height 14
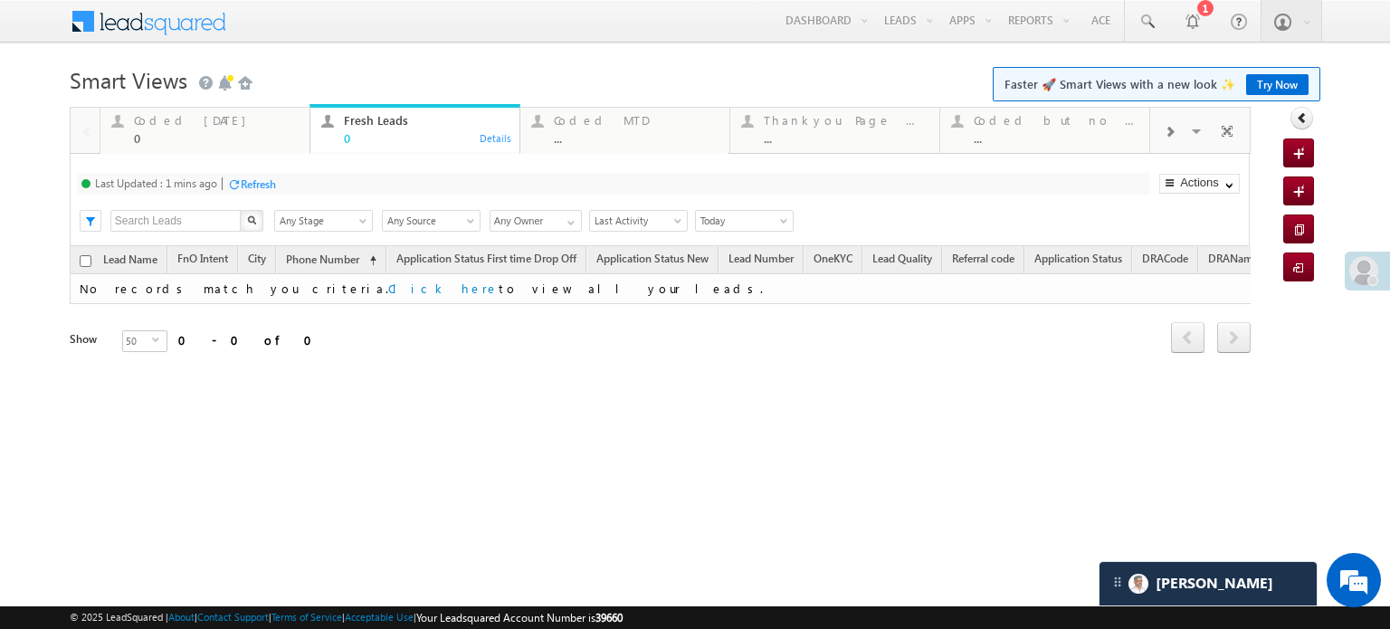
click at [255, 177] on div "Refresh" at bounding box center [258, 184] width 35 height 14
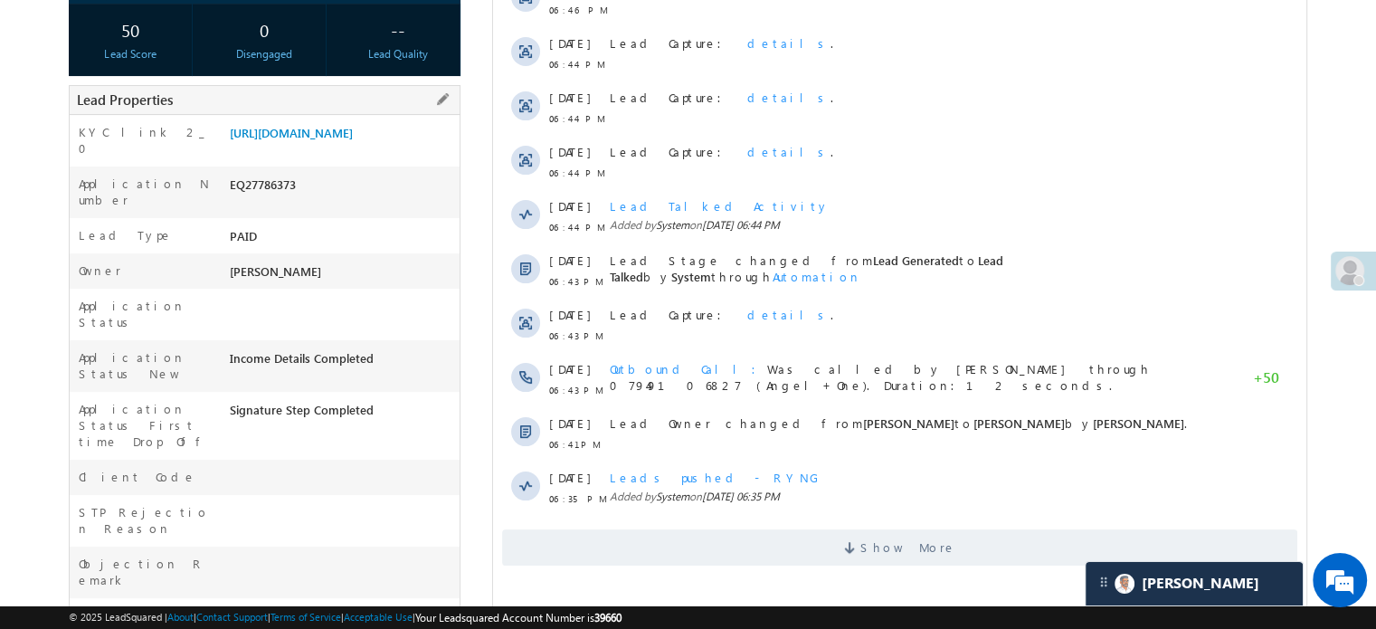
scroll to position [181, 0]
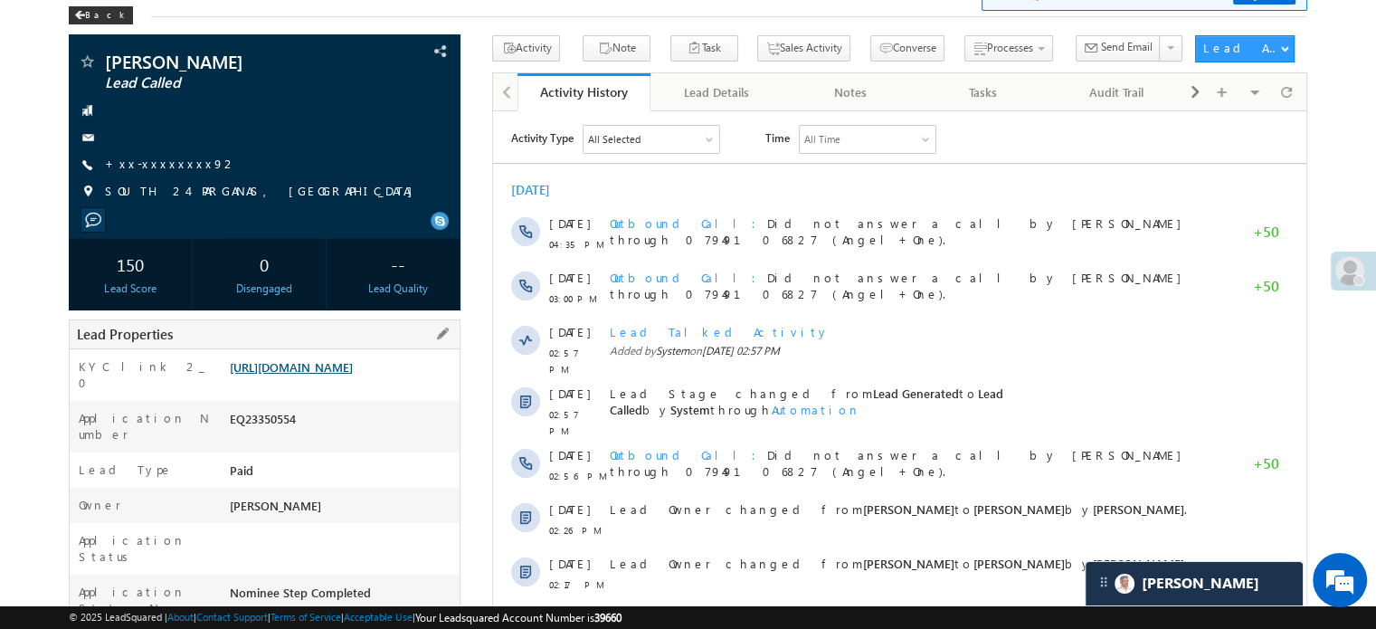
click at [323, 365] on link "[URL][DOMAIN_NAME]" at bounding box center [291, 366] width 123 height 15
click at [311, 363] on link "[URL][DOMAIN_NAME]" at bounding box center [291, 366] width 123 height 15
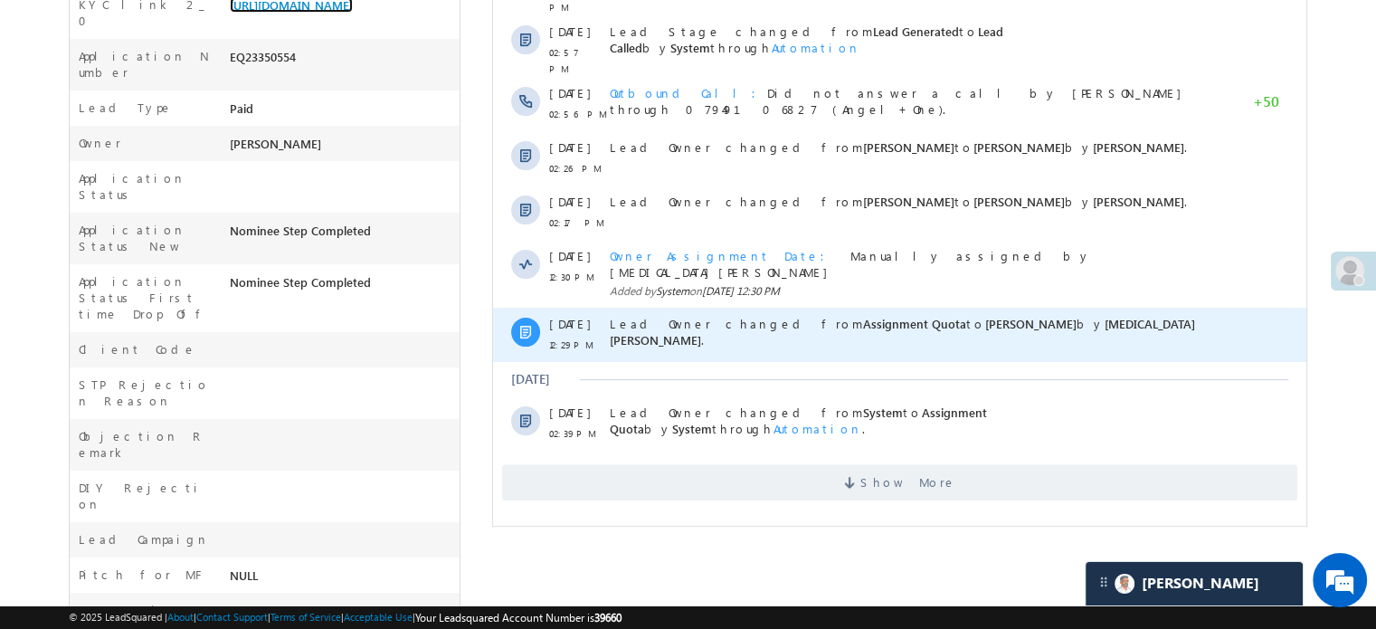
scroll to position [543, 0]
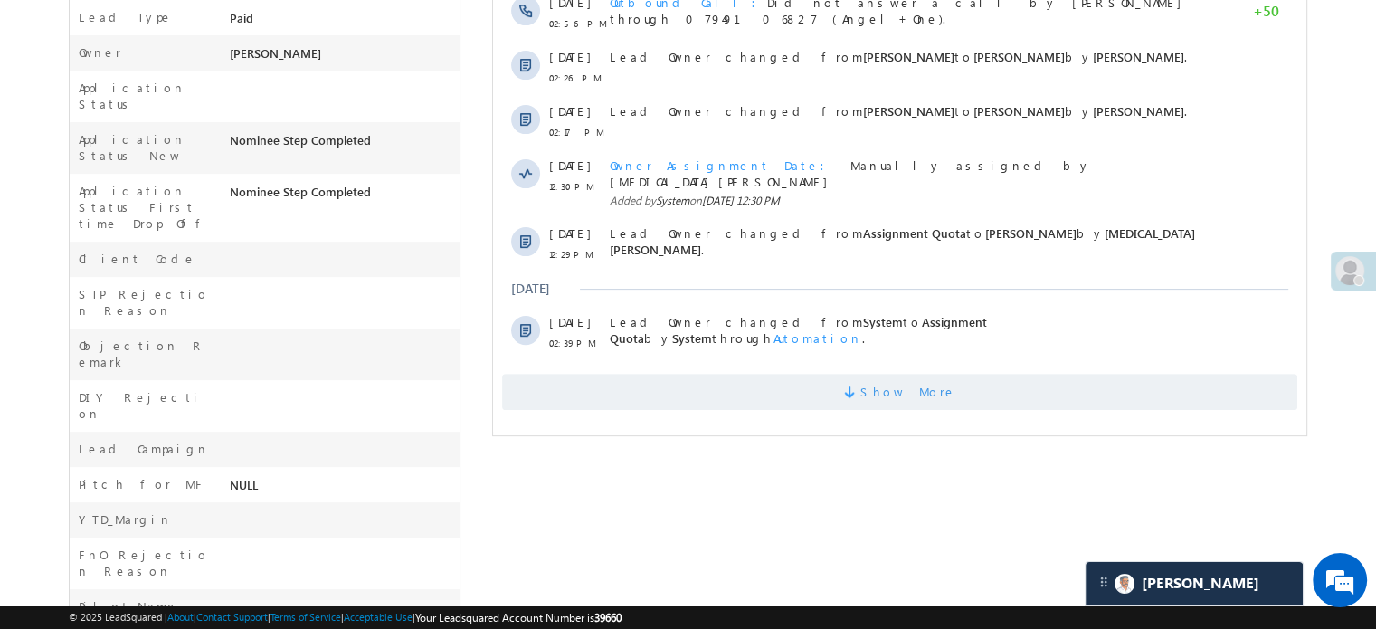
click at [746, 374] on span "Show More" at bounding box center [899, 392] width 795 height 36
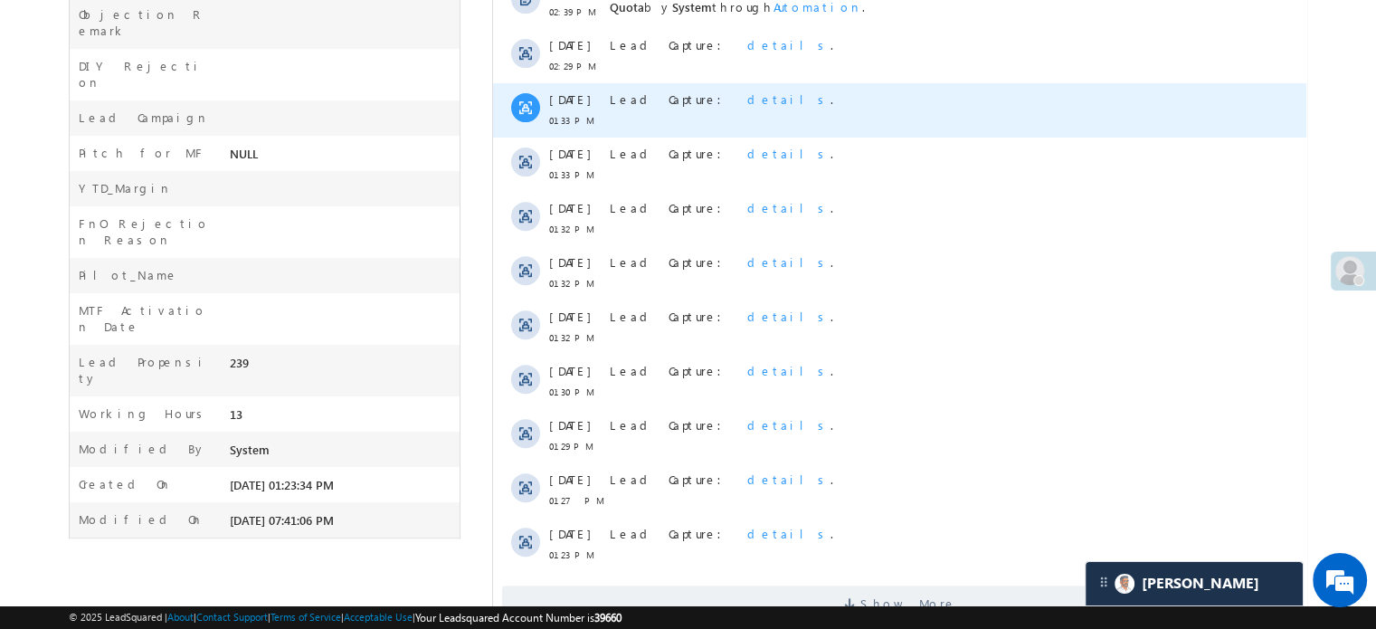
scroll to position [905, 0]
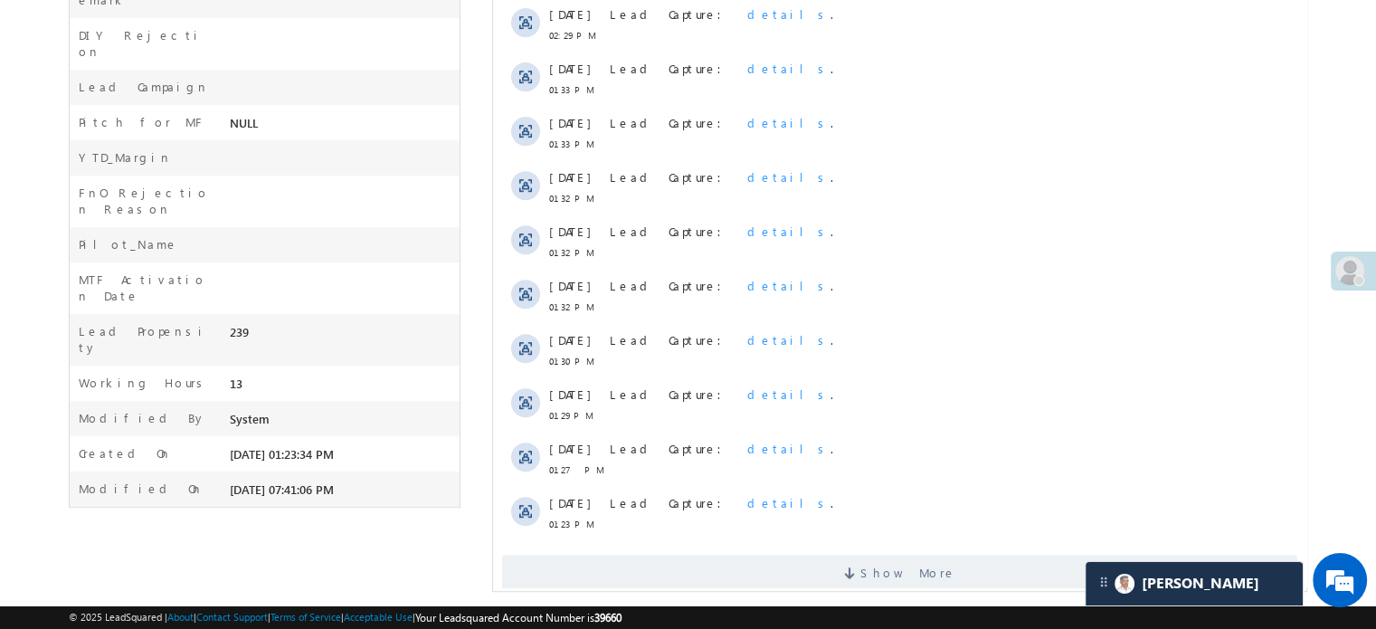
click at [736, 541] on div "Show More" at bounding box center [899, 566] width 813 height 50
click at [736, 555] on span "Show More" at bounding box center [899, 573] width 795 height 36
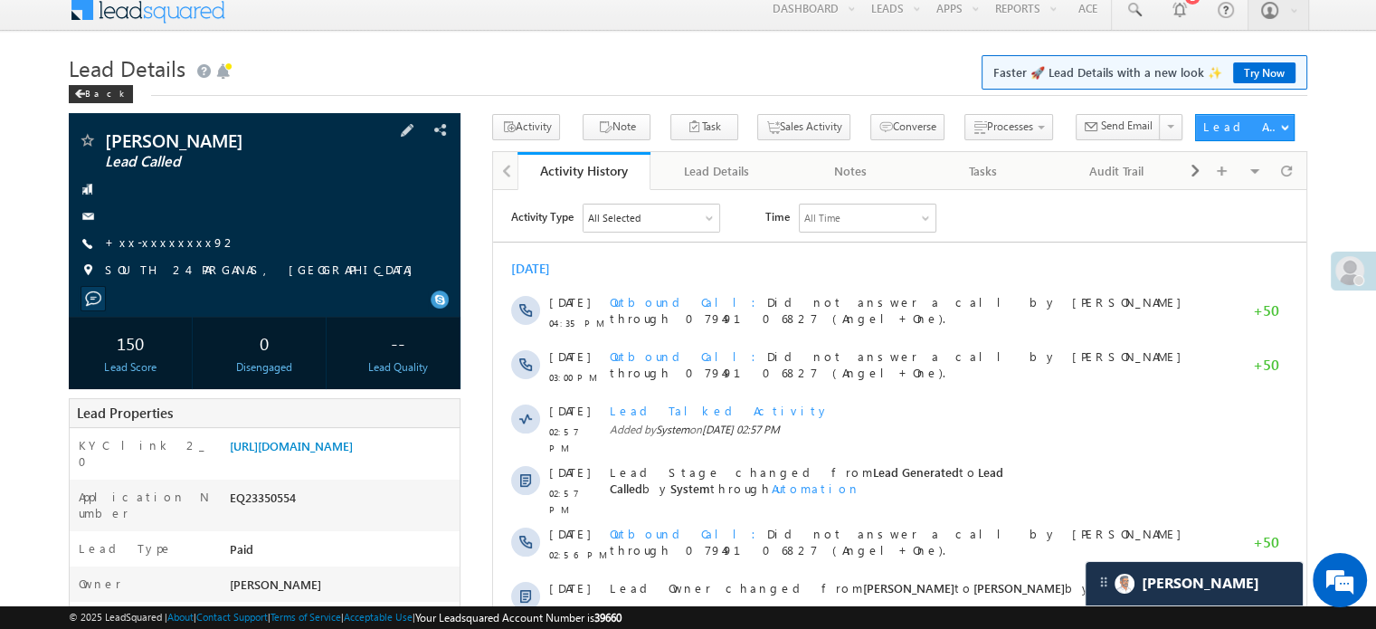
scroll to position [271, 0]
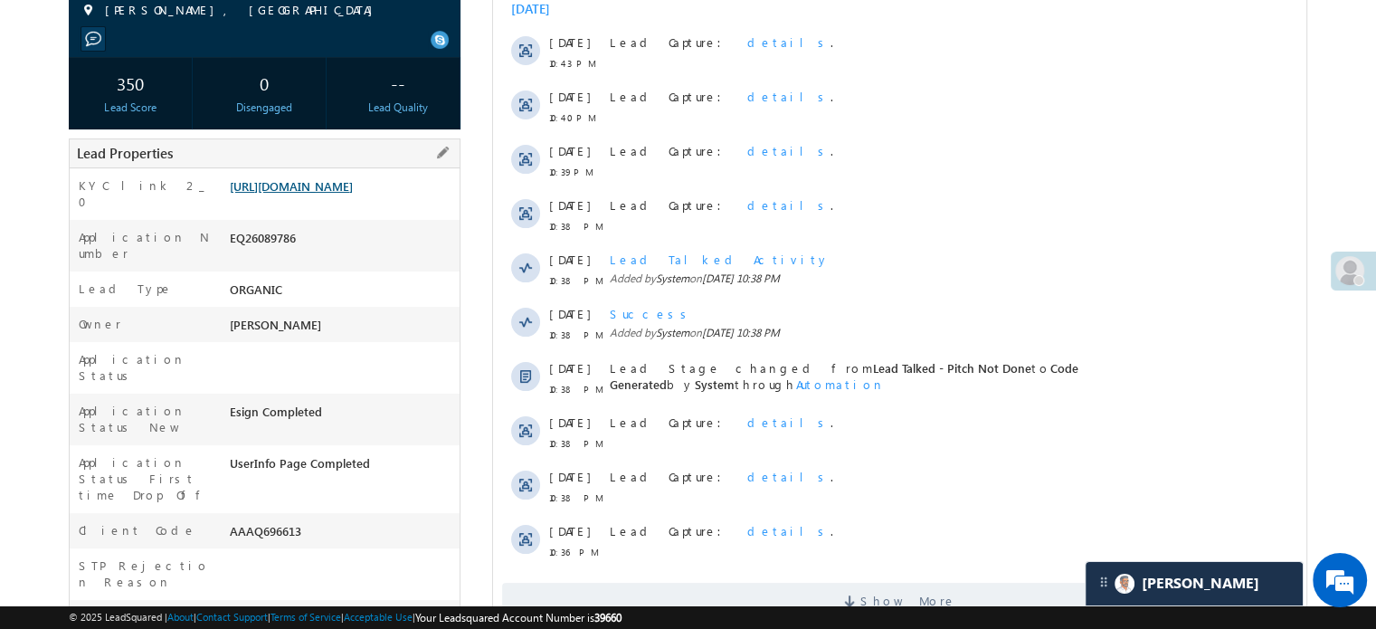
click at [350, 194] on link "https://angelbroking1-pk3em7sa.customui-test.leadsquared.com?leadId=e21e8b50-d9…" at bounding box center [291, 185] width 123 height 15
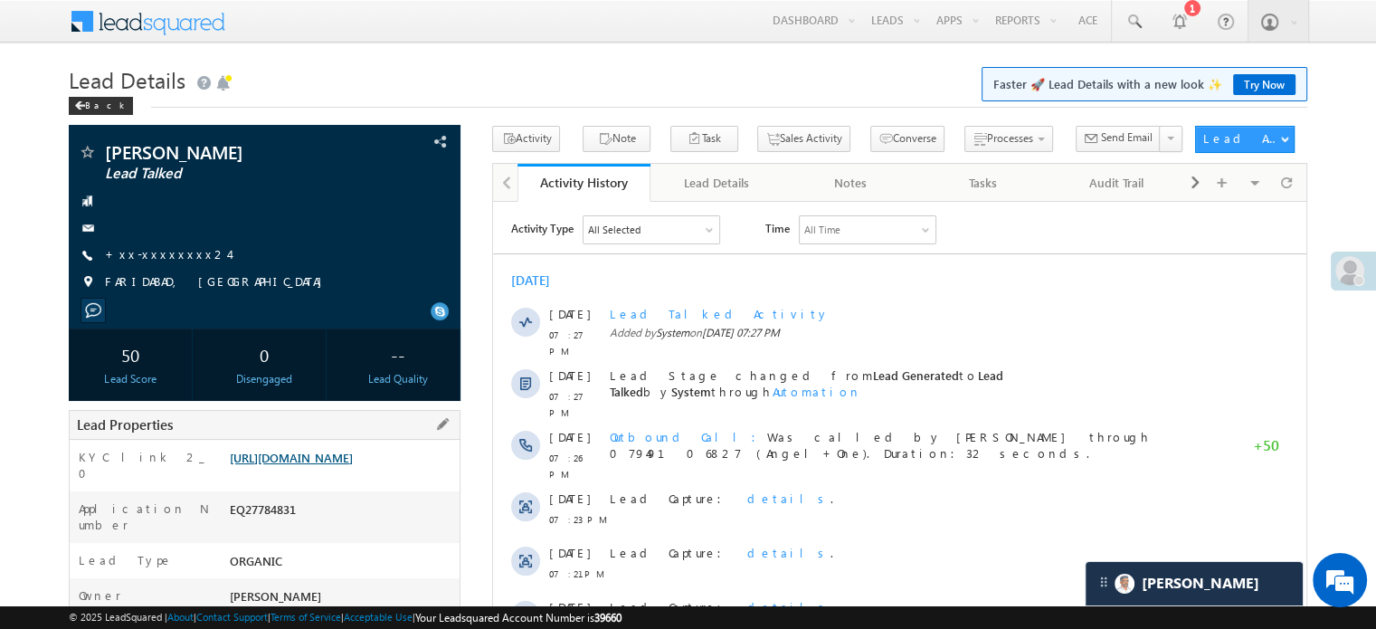
click at [289, 465] on link "[URL][DOMAIN_NAME]" at bounding box center [291, 457] width 123 height 15
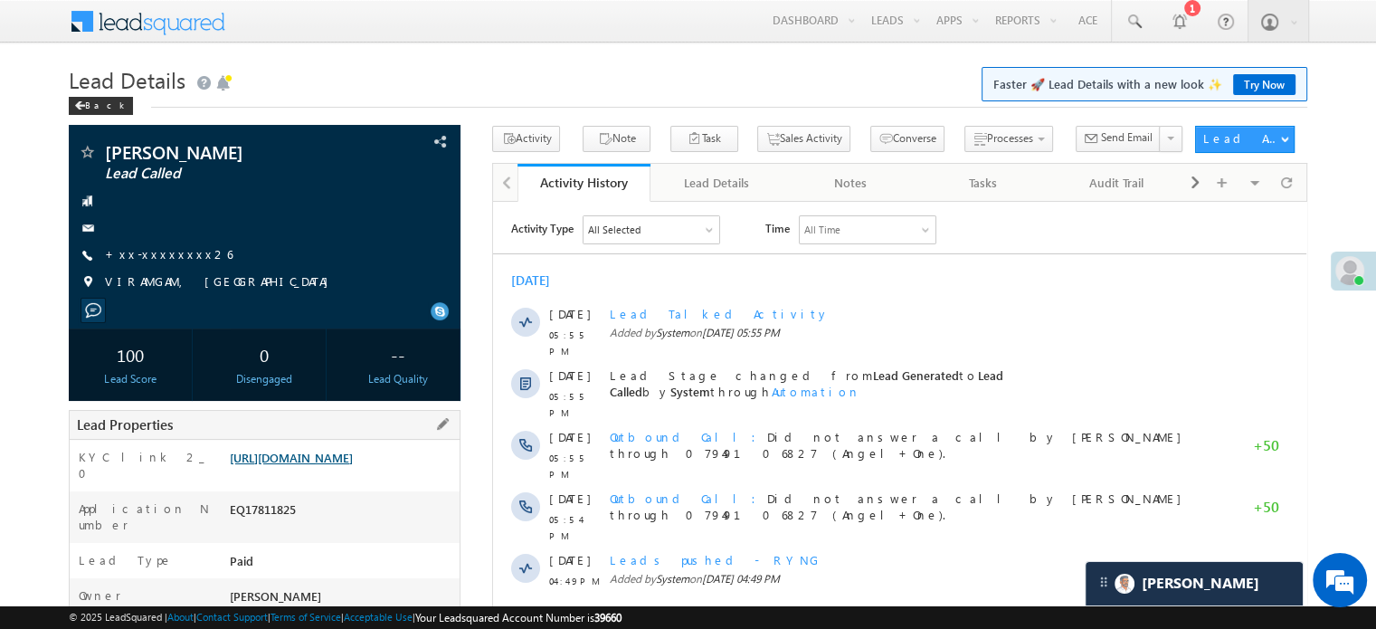
click at [353, 465] on link "[URL][DOMAIN_NAME]" at bounding box center [291, 457] width 123 height 15
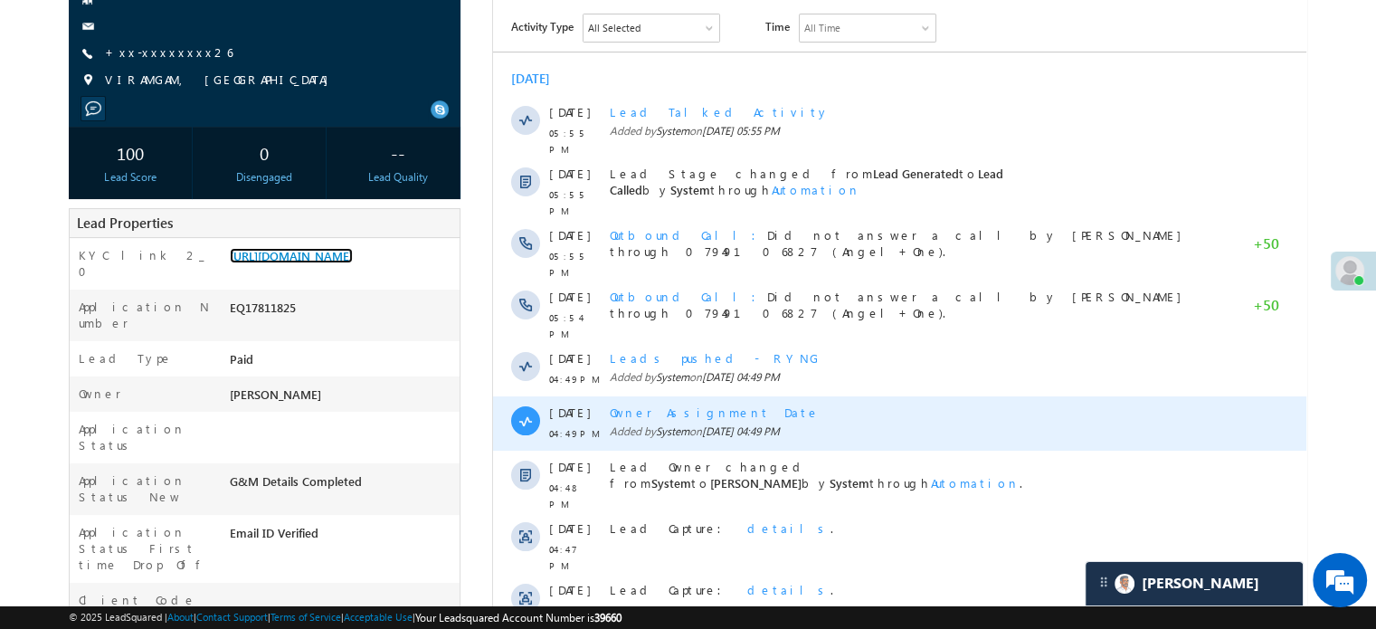
scroll to position [543, 0]
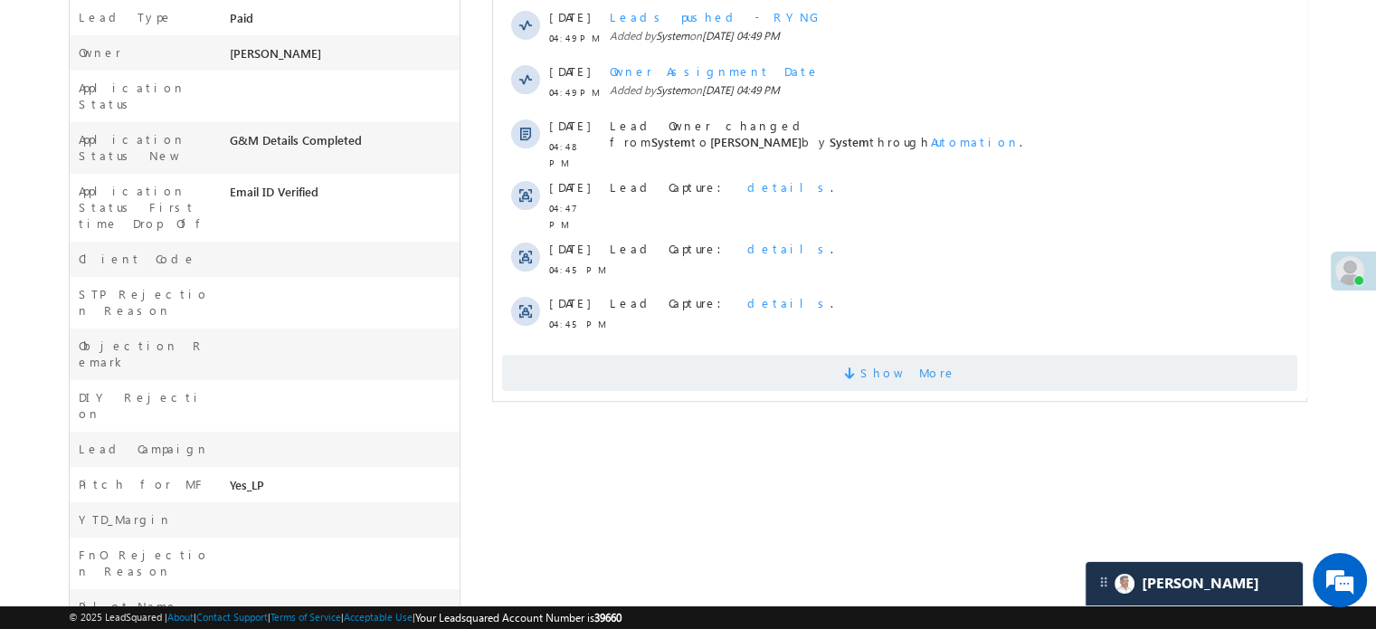
click at [598, 355] on span "Show More" at bounding box center [899, 373] width 795 height 36
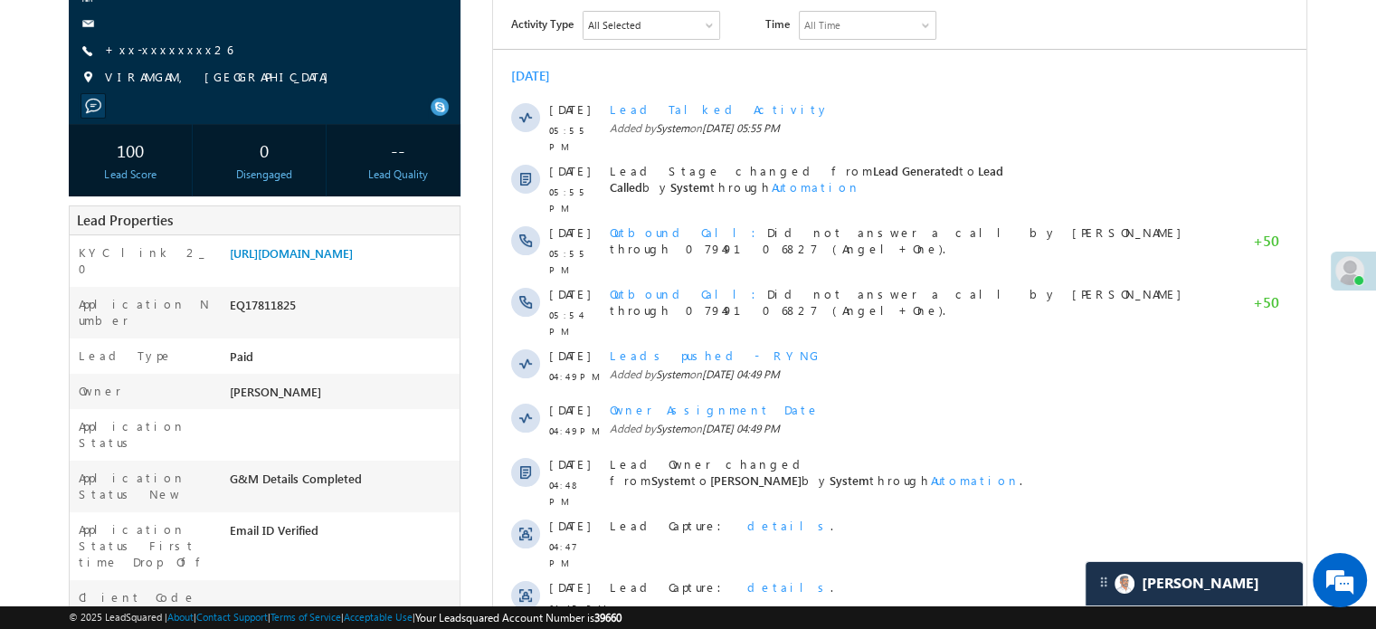
scroll to position [90, 0]
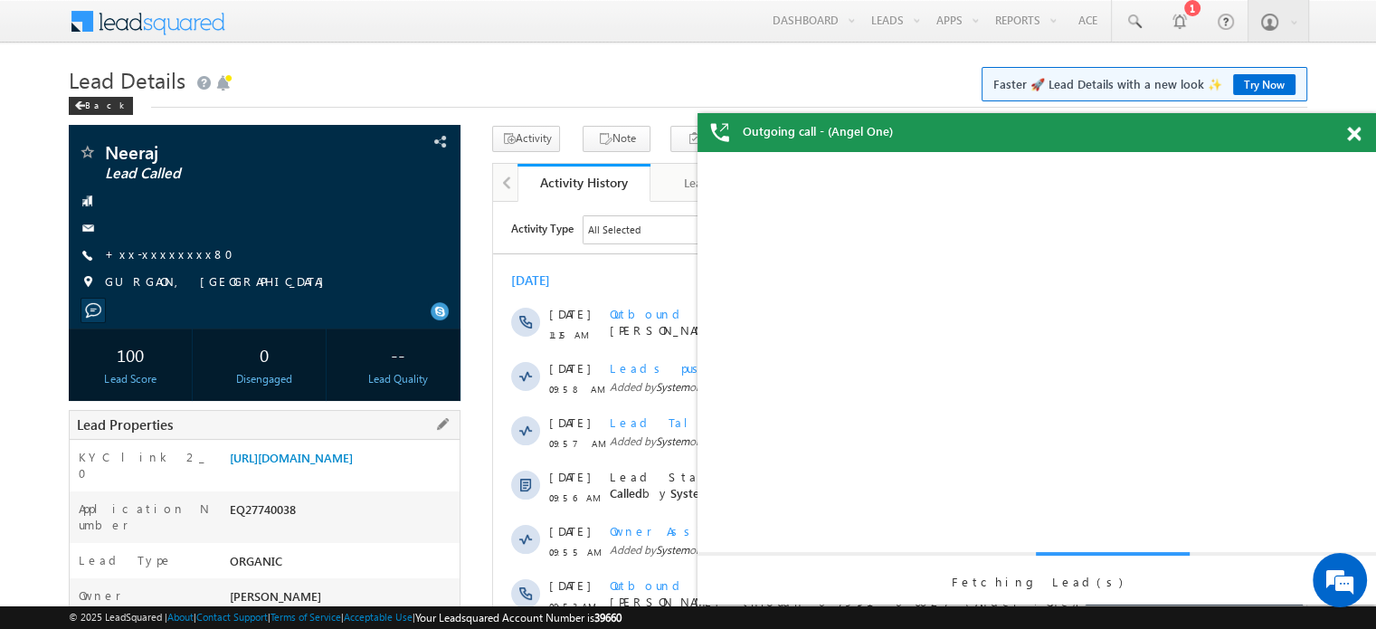
click at [381, 445] on div "KYC link 2_0 [URL][DOMAIN_NAME]" at bounding box center [265, 466] width 390 height 52
click at [353, 463] on link "https://angelbroking1-pk3em7sa.customui-test.leadsquared.com?leadId=937a4540-25…" at bounding box center [291, 457] width 123 height 15
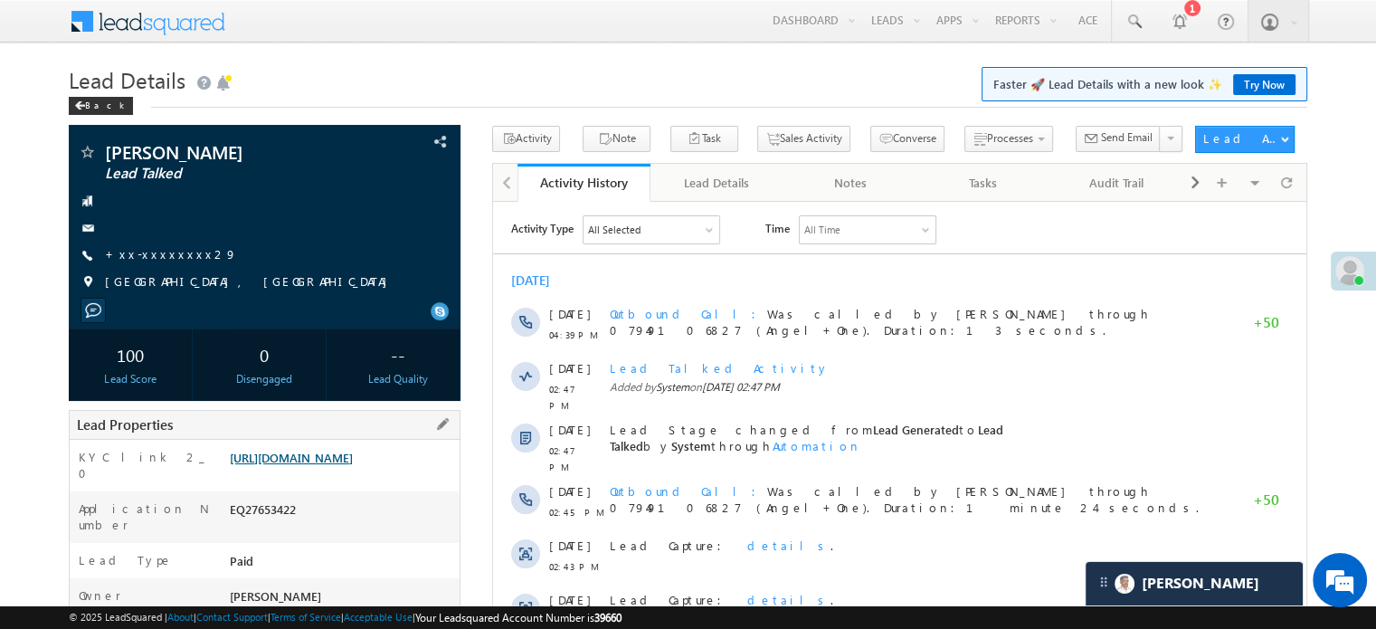
click at [334, 450] on link "[URL][DOMAIN_NAME]" at bounding box center [291, 457] width 123 height 15
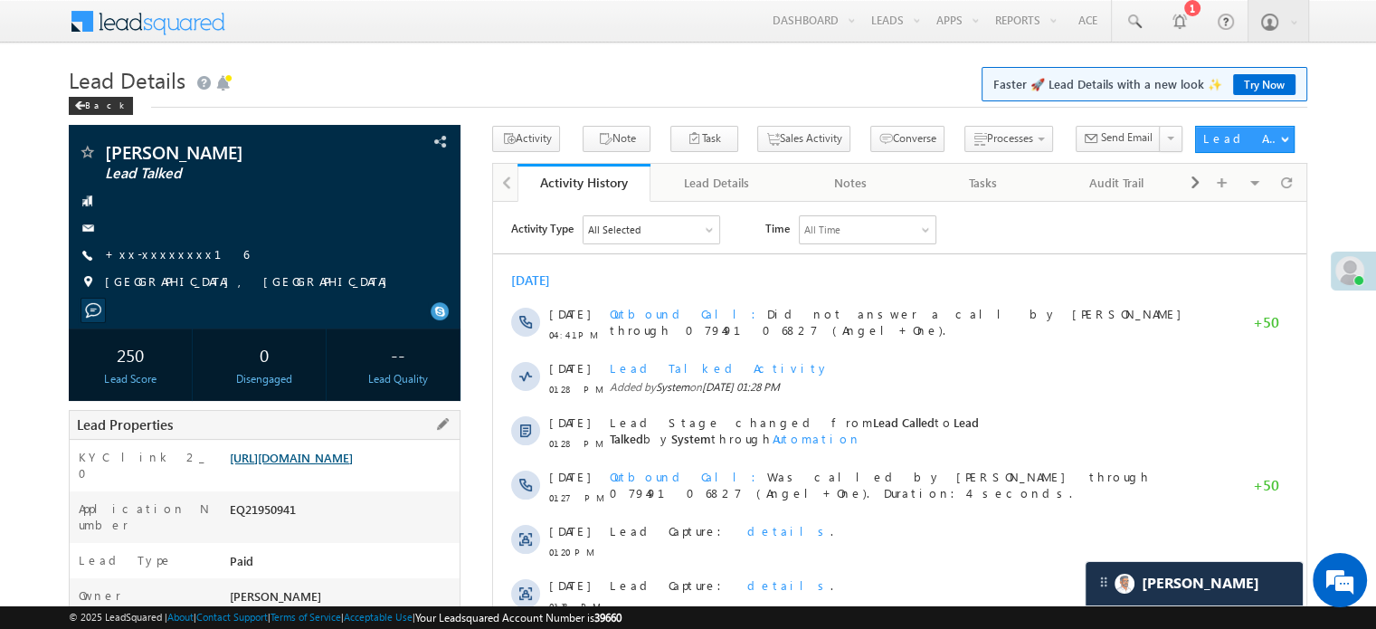
click at [316, 465] on link "[URL][DOMAIN_NAME]" at bounding box center [291, 457] width 123 height 15
drag, startPoint x: 327, startPoint y: 442, endPoint x: 326, endPoint y: 462, distance: 20.0
click at [326, 441] on div "KYC link 2_0 [URL][DOMAIN_NAME]" at bounding box center [265, 466] width 390 height 52
click at [326, 465] on link "https://angelbroking1-pk3em7sa.customui-test.leadsquared.com?leadId=c677abab-8f…" at bounding box center [291, 457] width 123 height 15
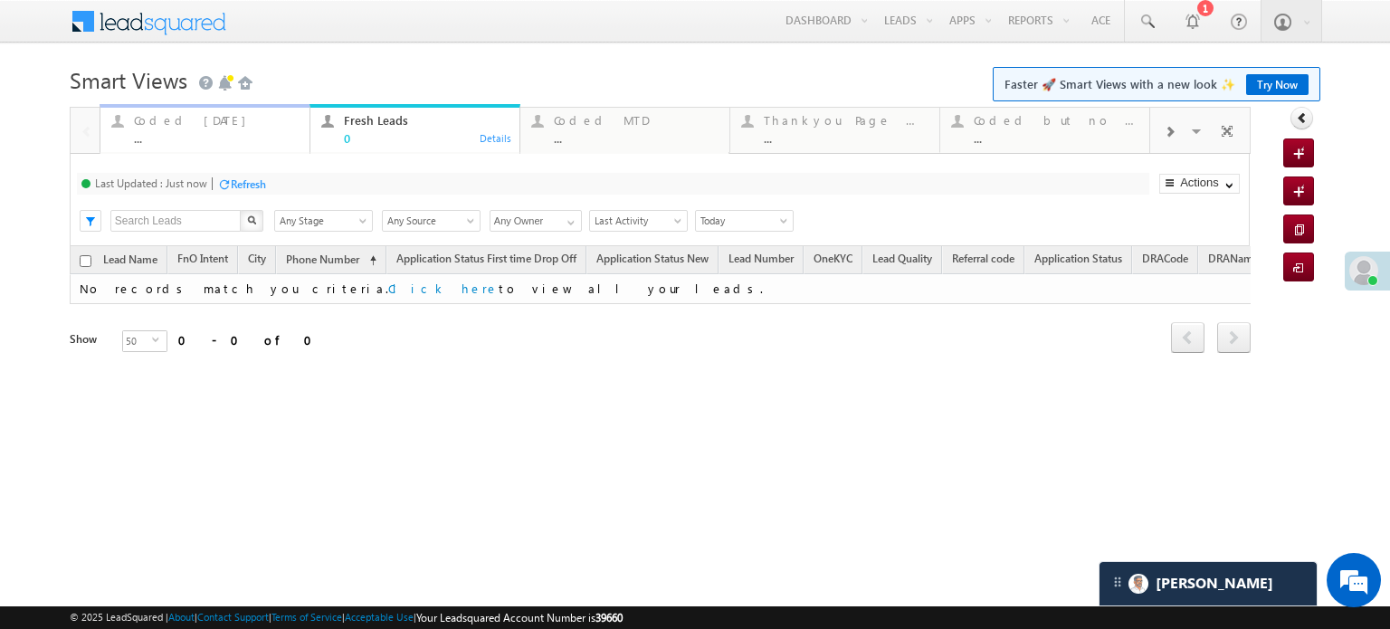
click at [206, 124] on div "Coded Today" at bounding box center [216, 120] width 165 height 14
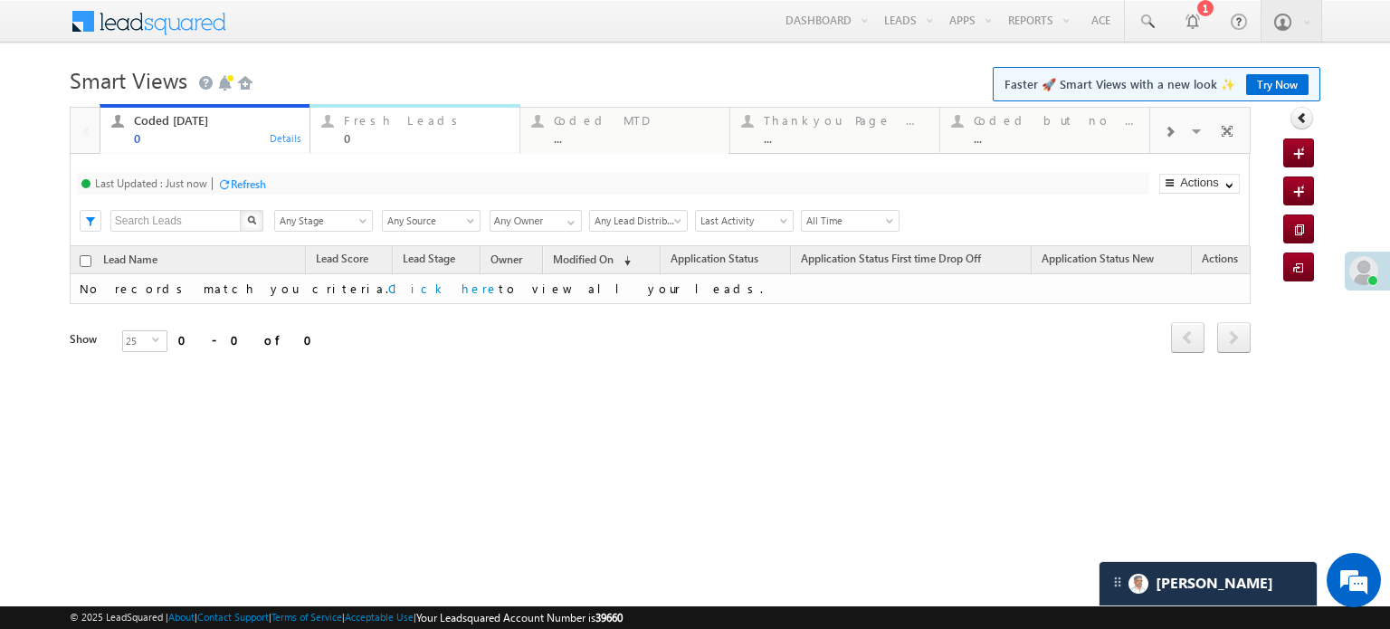
click at [339, 115] on div "Fresh Leads 0 Details" at bounding box center [414, 126] width 205 height 35
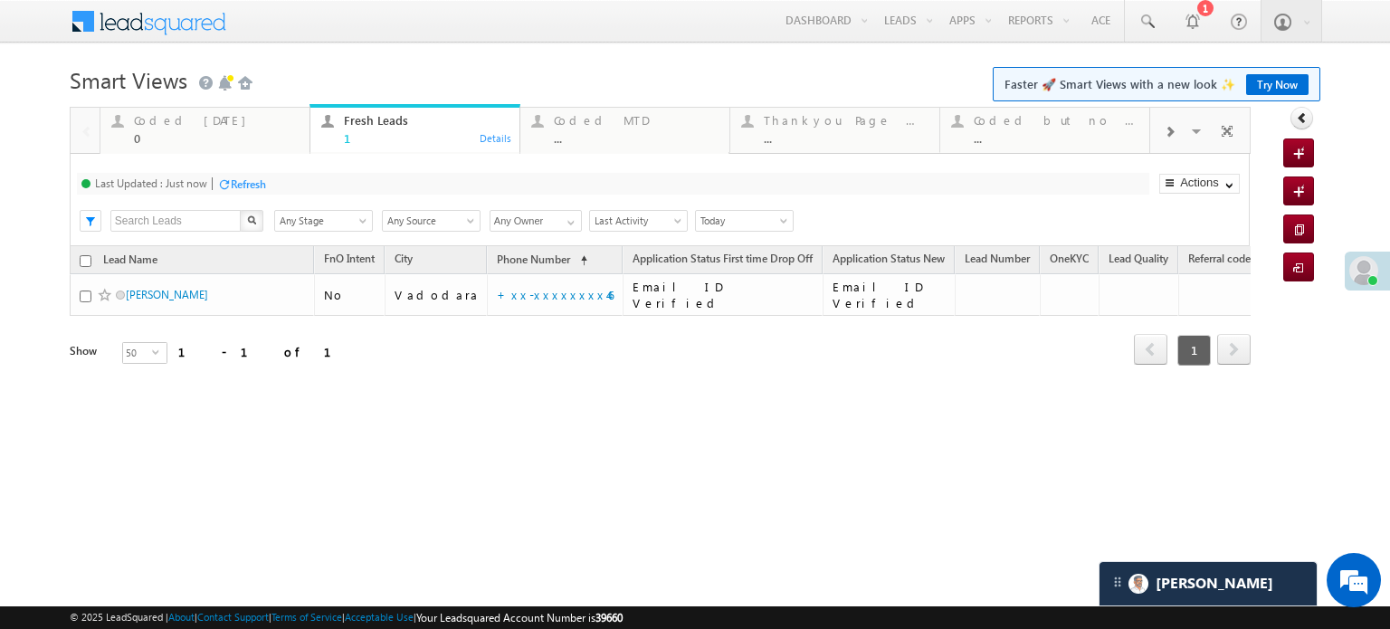
click at [263, 179] on div "Refresh" at bounding box center [248, 184] width 35 height 14
click at [222, 120] on div "Coded Today" at bounding box center [216, 120] width 165 height 14
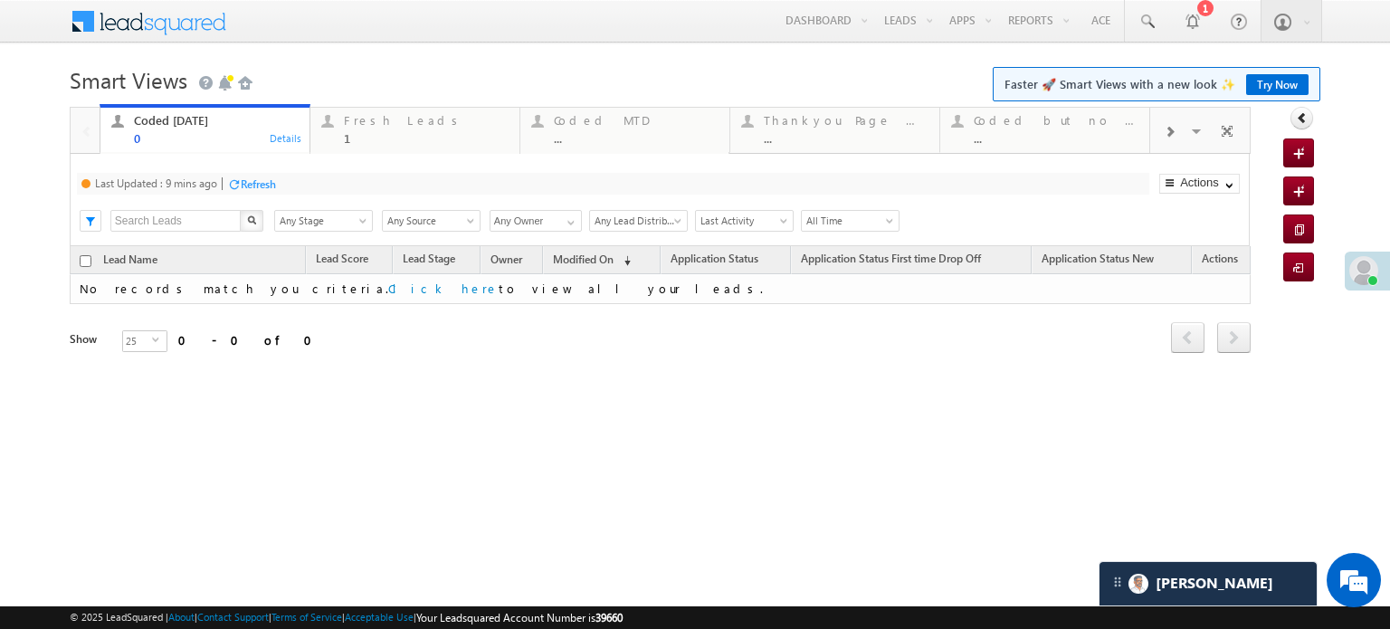
click at [256, 180] on div "Refresh" at bounding box center [258, 184] width 35 height 14
click at [344, 117] on div "Fresh Leads" at bounding box center [426, 120] width 165 height 14
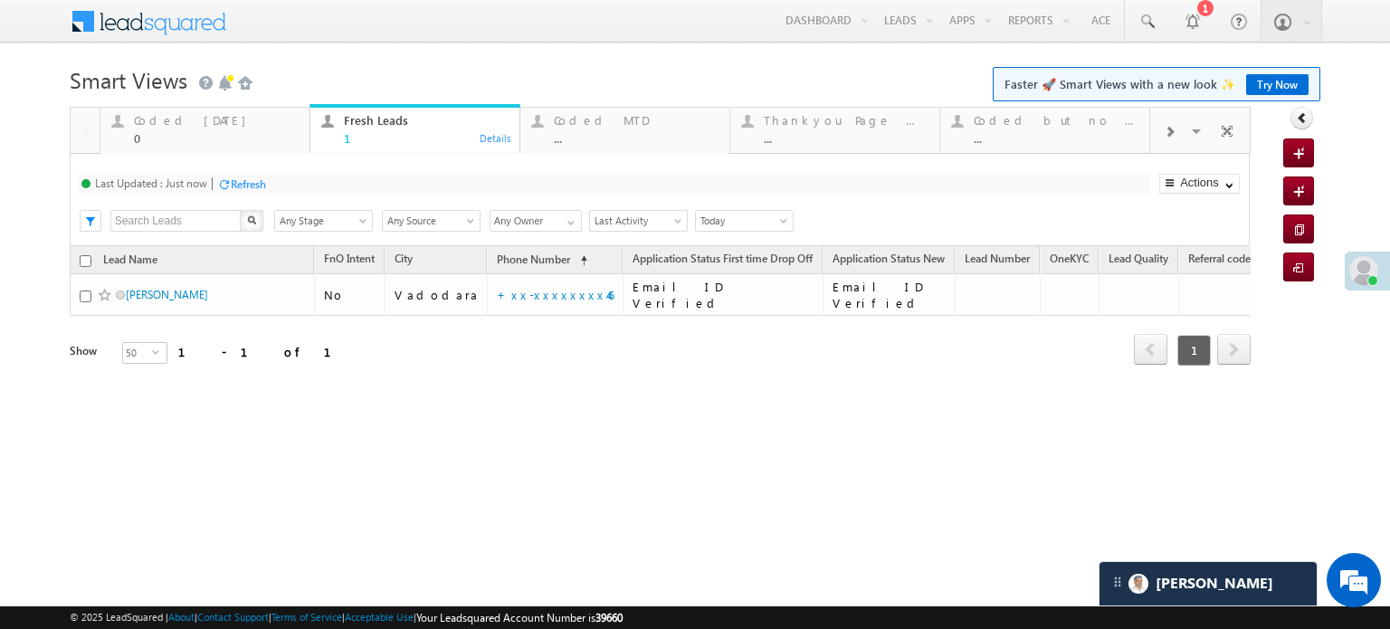
click at [261, 186] on div "Refresh" at bounding box center [248, 184] width 35 height 14
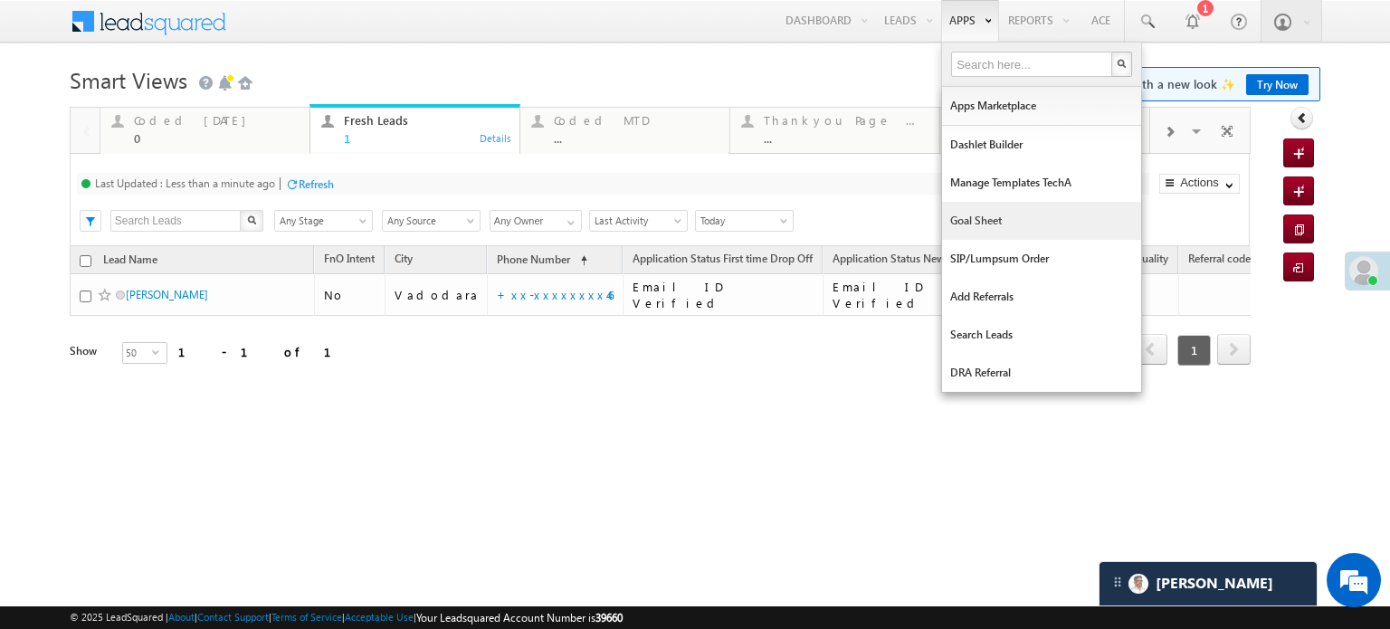
click at [971, 227] on link "Goal Sheet" at bounding box center [1041, 221] width 199 height 38
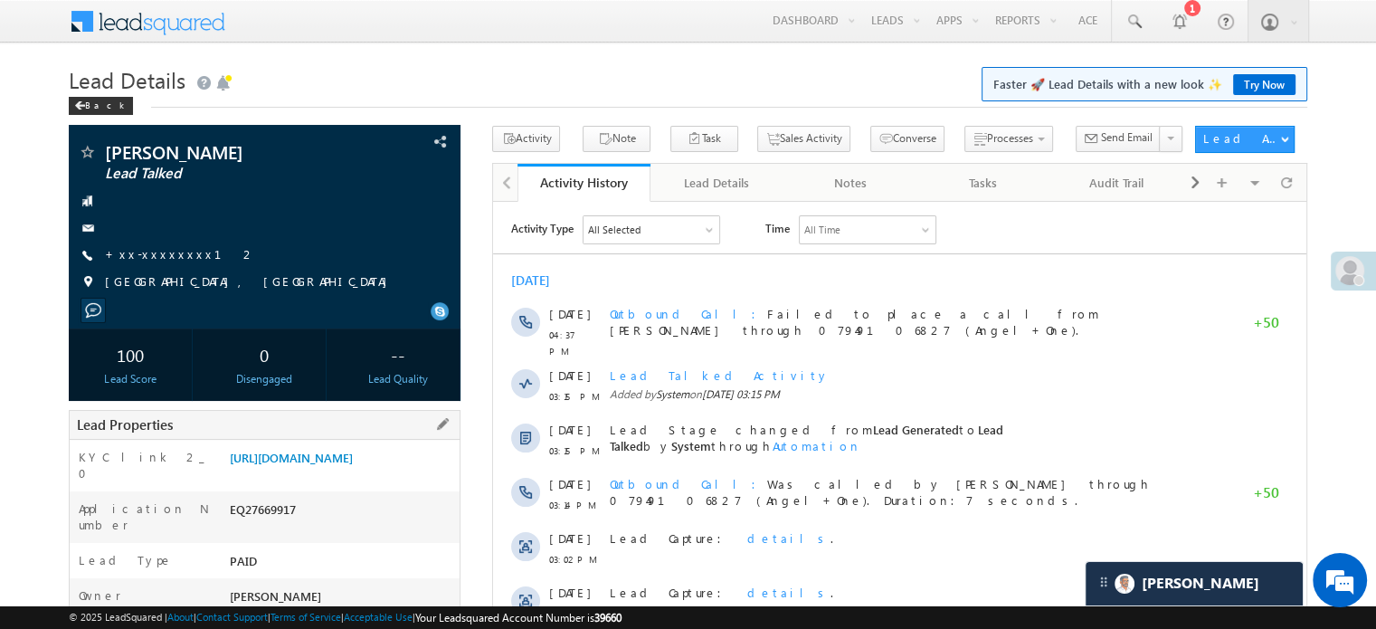
click at [319, 526] on div "EQ27669917" at bounding box center [342, 512] width 234 height 25
click at [339, 465] on link "https://angelbroking1-pk3em7sa.customui-test.leadsquared.com?leadId=281fafb3-73…" at bounding box center [291, 457] width 123 height 15
click at [174, 255] on link "+xx-xxxxxxxx12" at bounding box center [180, 253] width 151 height 15
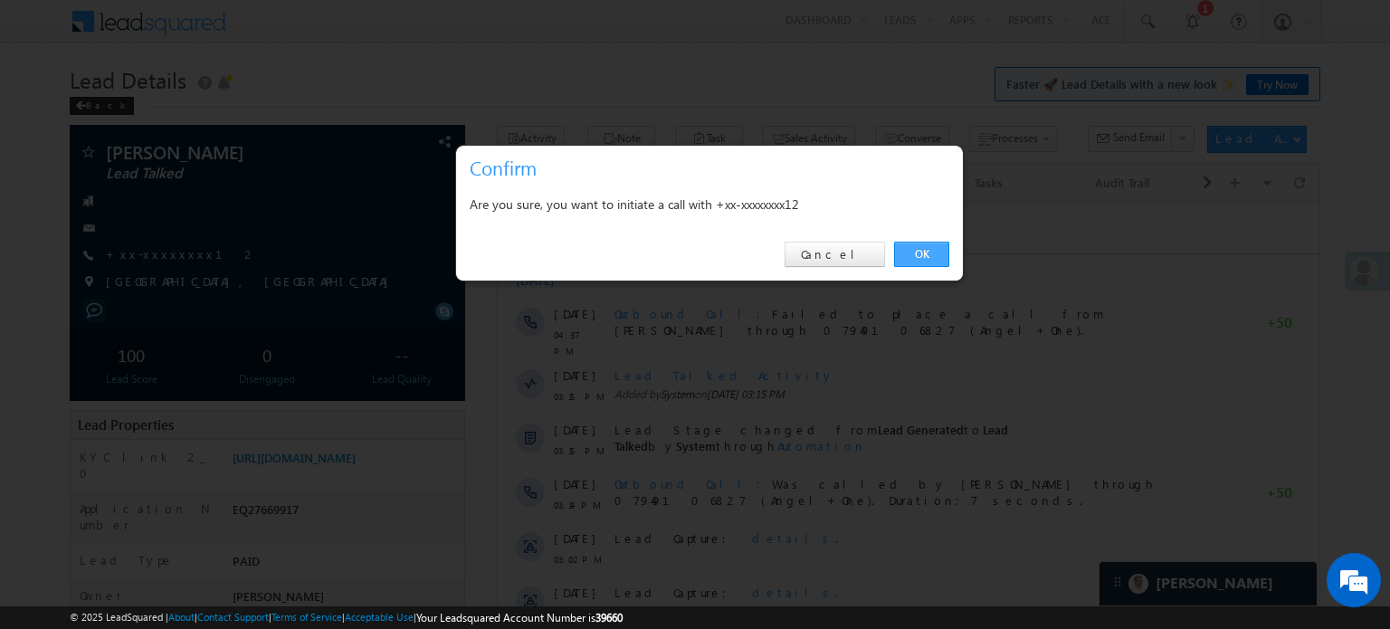
click at [906, 256] on link "OK" at bounding box center [921, 254] width 55 height 25
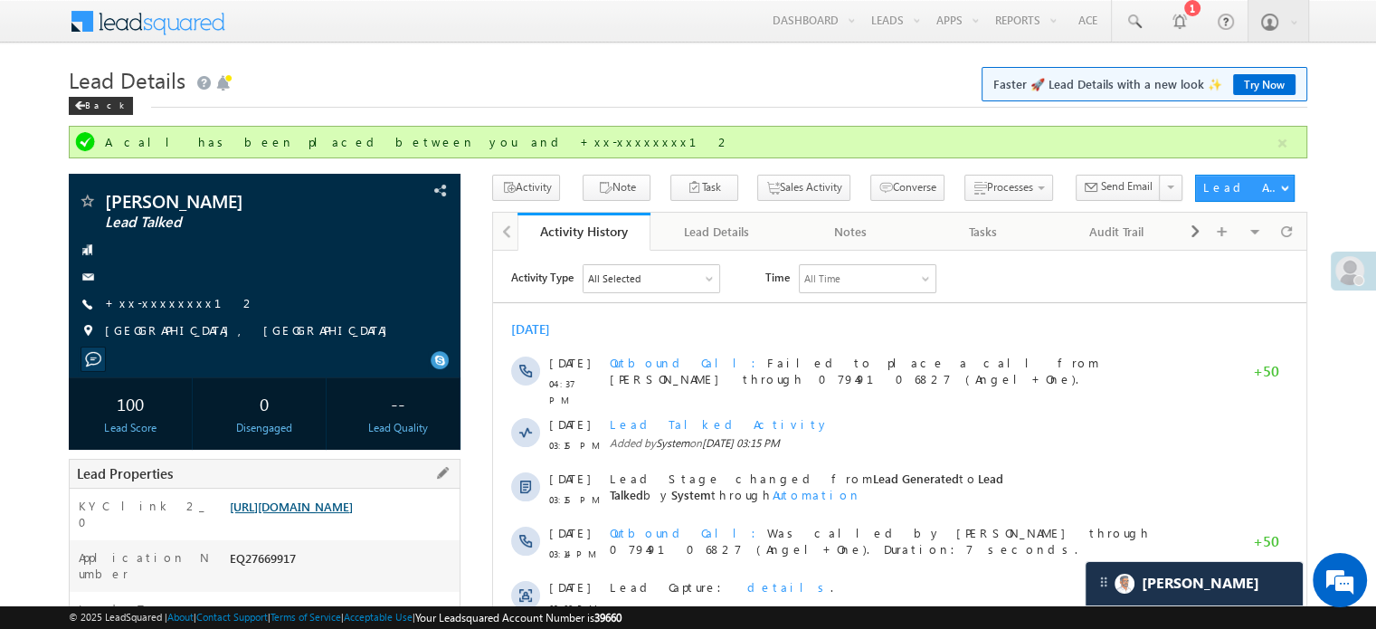
click at [309, 514] on link "https://angelbroking1-pk3em7sa.customui-test.leadsquared.com?leadId=281fafb3-73…" at bounding box center [291, 505] width 123 height 15
click at [270, 470] on div "Lead Properties" at bounding box center [265, 474] width 392 height 30
click at [268, 514] on link "https://angelbroking1-pk3em7sa.customui-test.leadsquared.com?leadId=281fafb3-73…" at bounding box center [291, 505] width 123 height 15
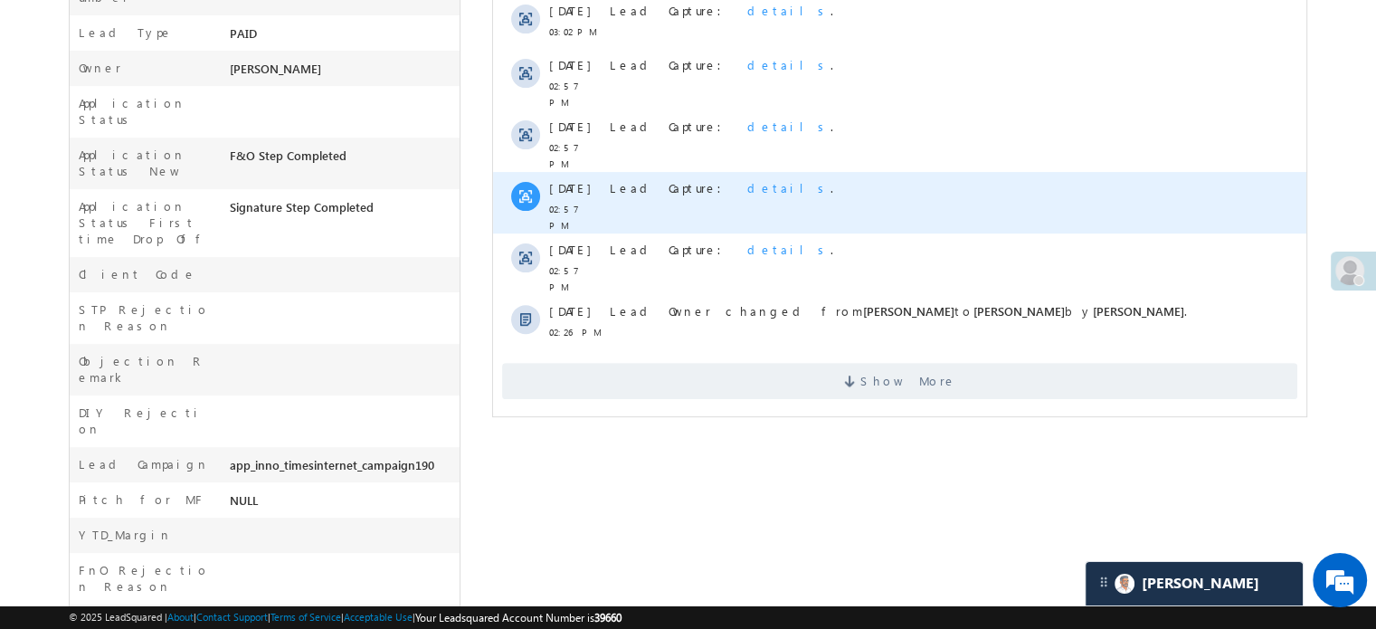
scroll to position [724, 0]
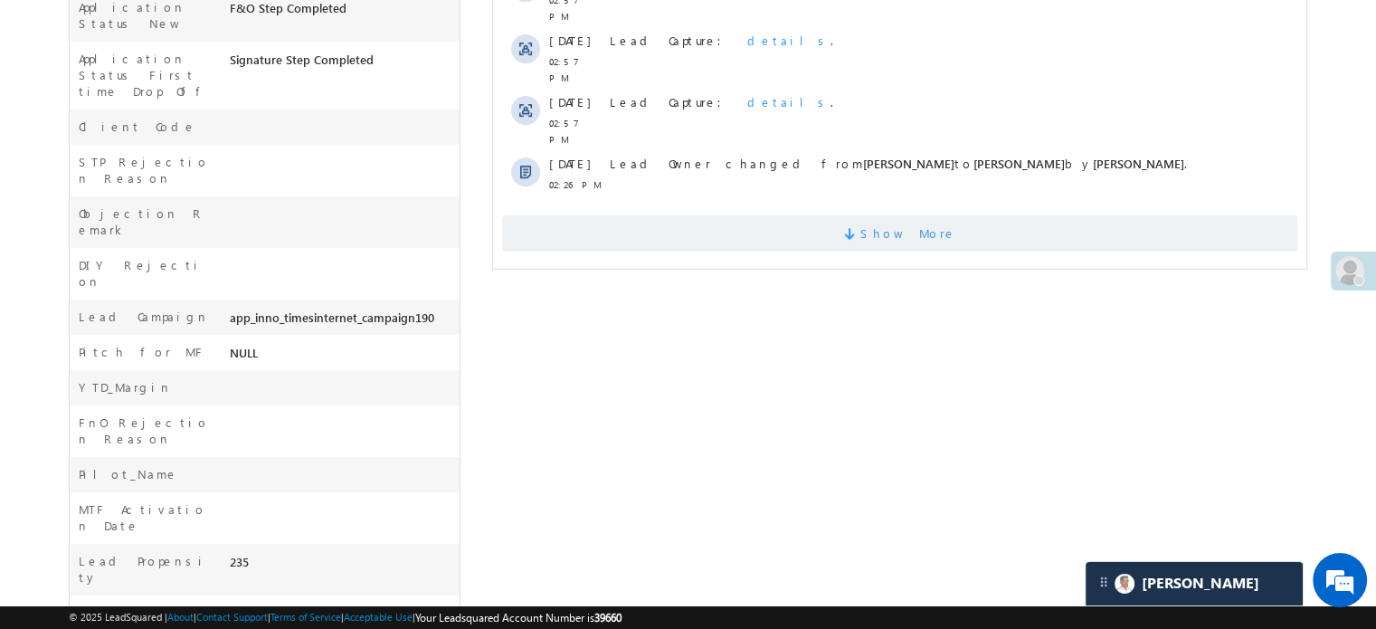
click at [665, 215] on span "Show More" at bounding box center [899, 233] width 795 height 36
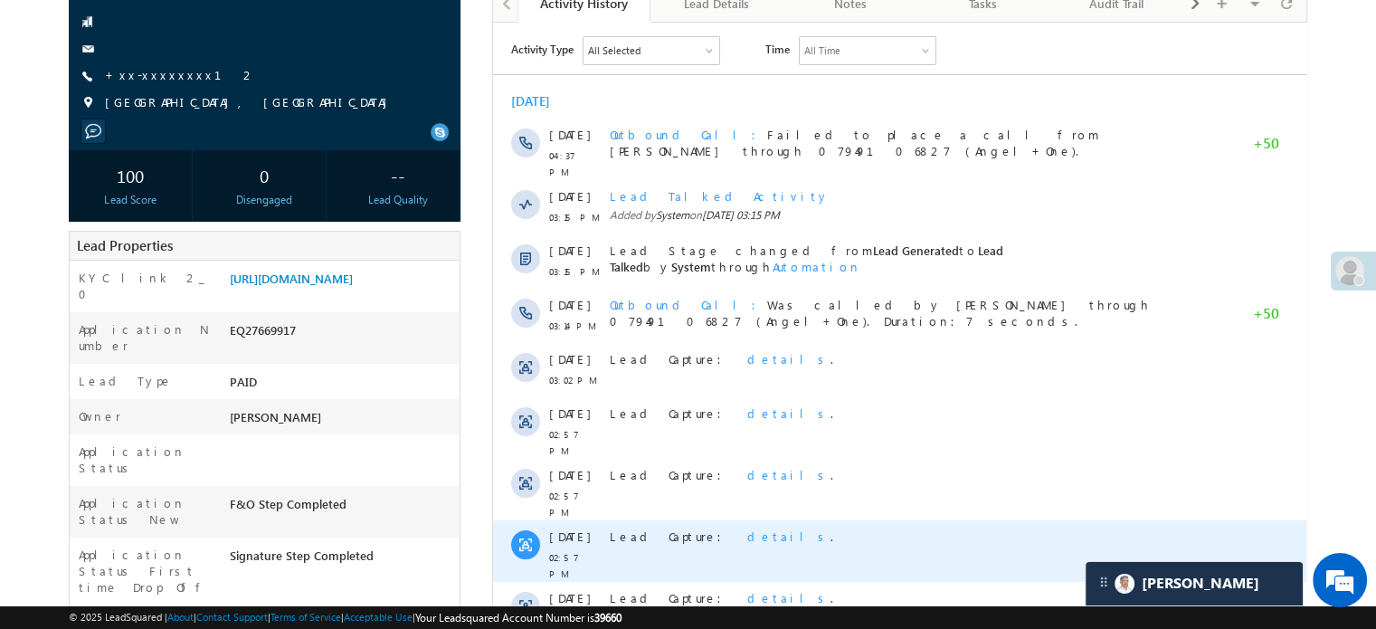
scroll to position [452, 0]
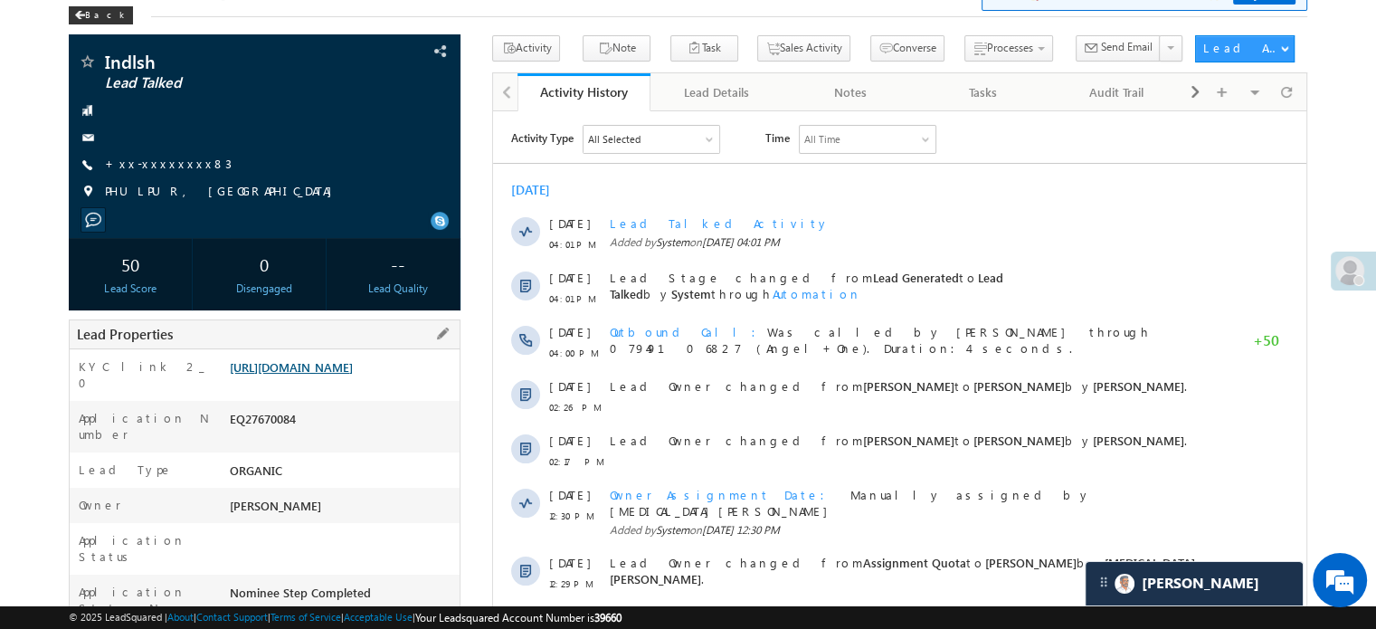
click at [301, 371] on link "[URL][DOMAIN_NAME]" at bounding box center [291, 366] width 123 height 15
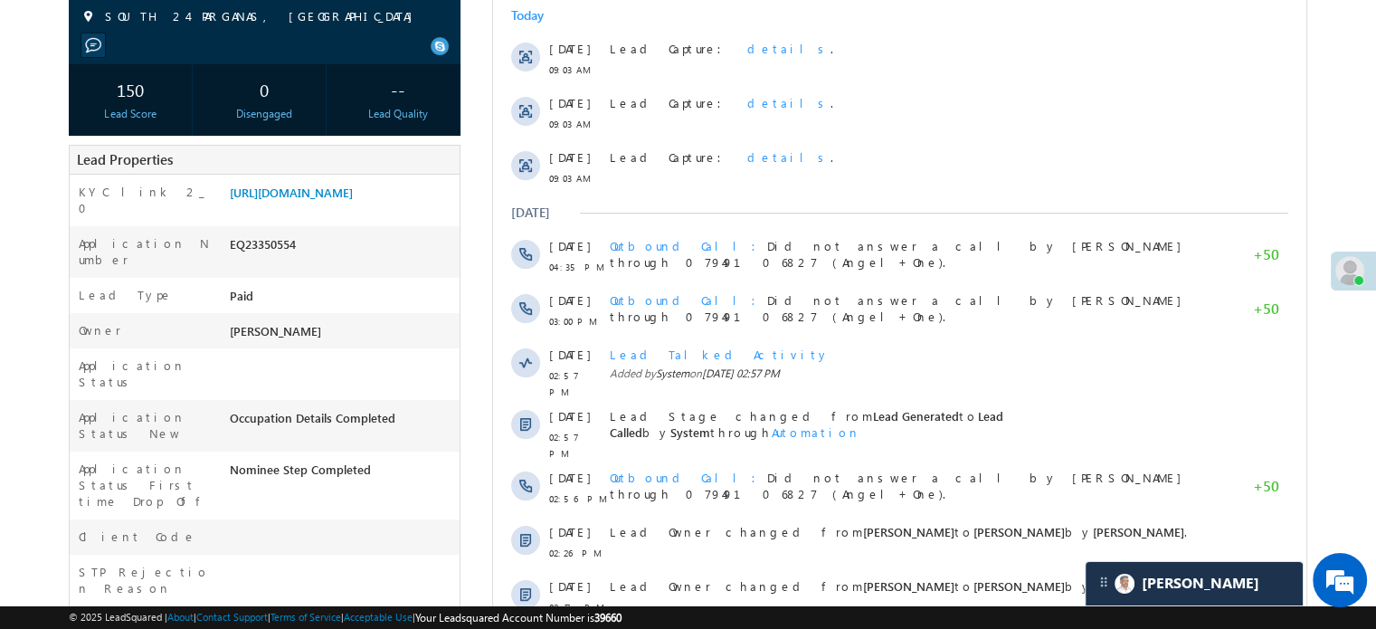
scroll to position [274, 0]
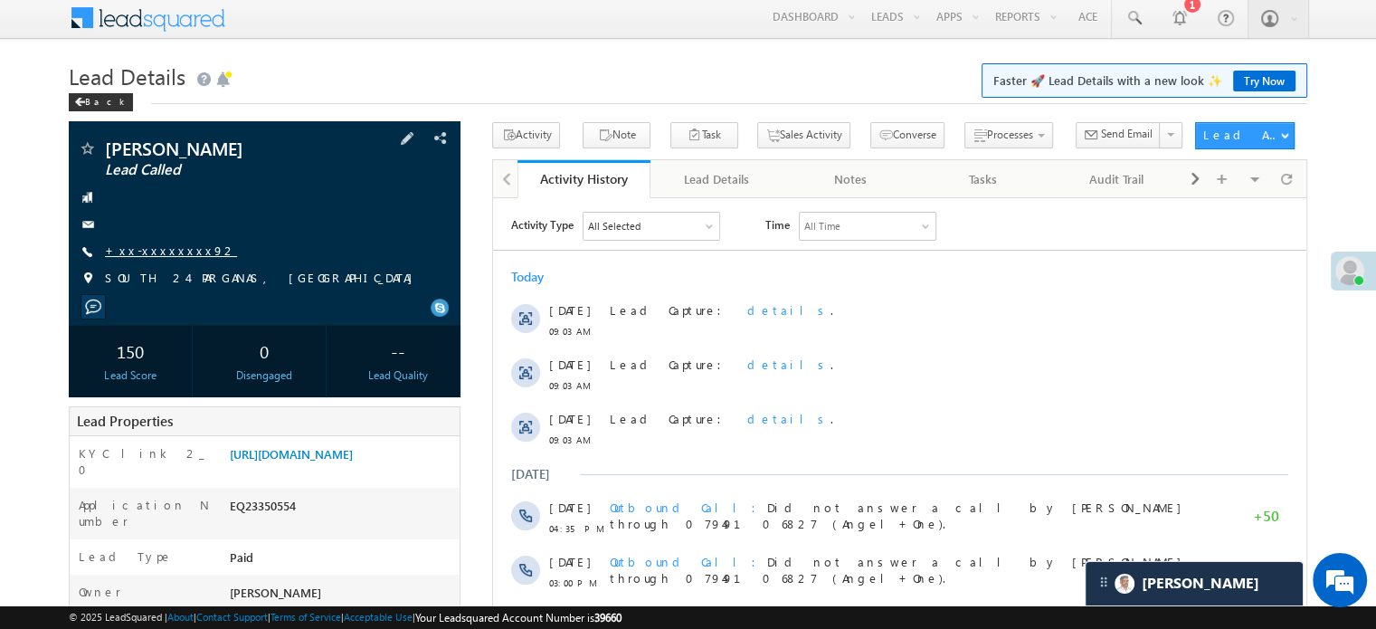
click at [140, 252] on link "+xx-xxxxxxxx92" at bounding box center [171, 249] width 132 height 15
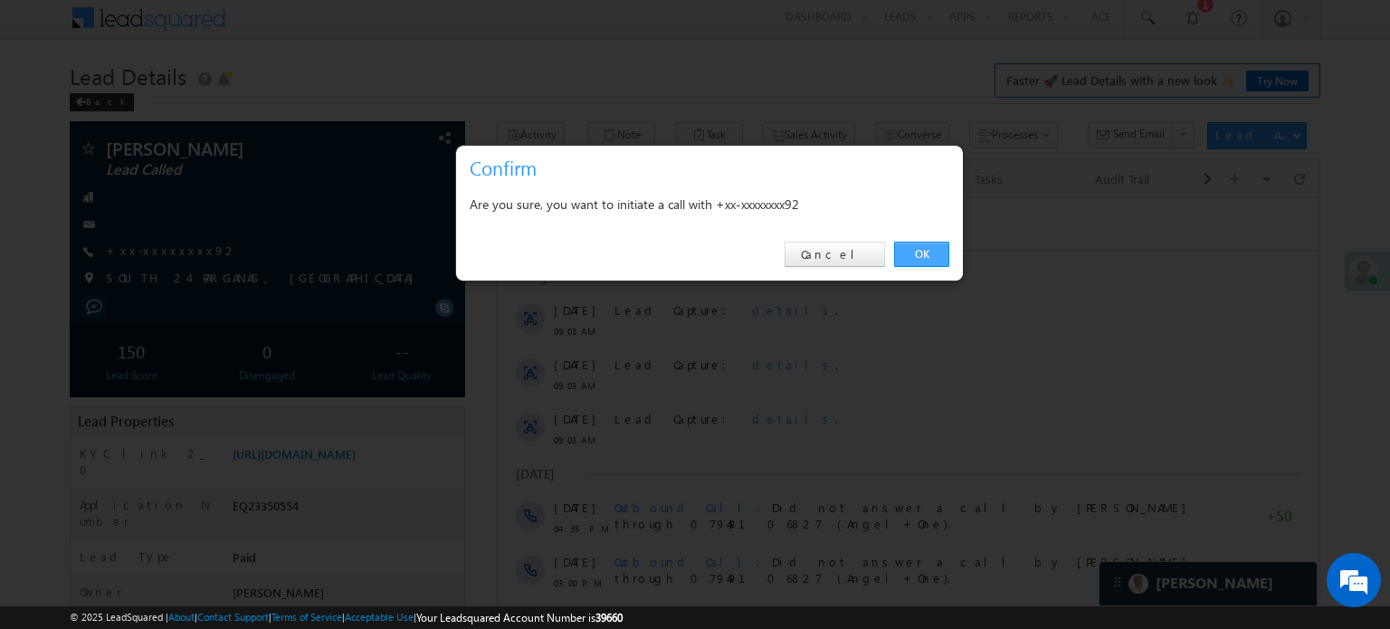
click at [916, 259] on link "OK" at bounding box center [921, 254] width 55 height 25
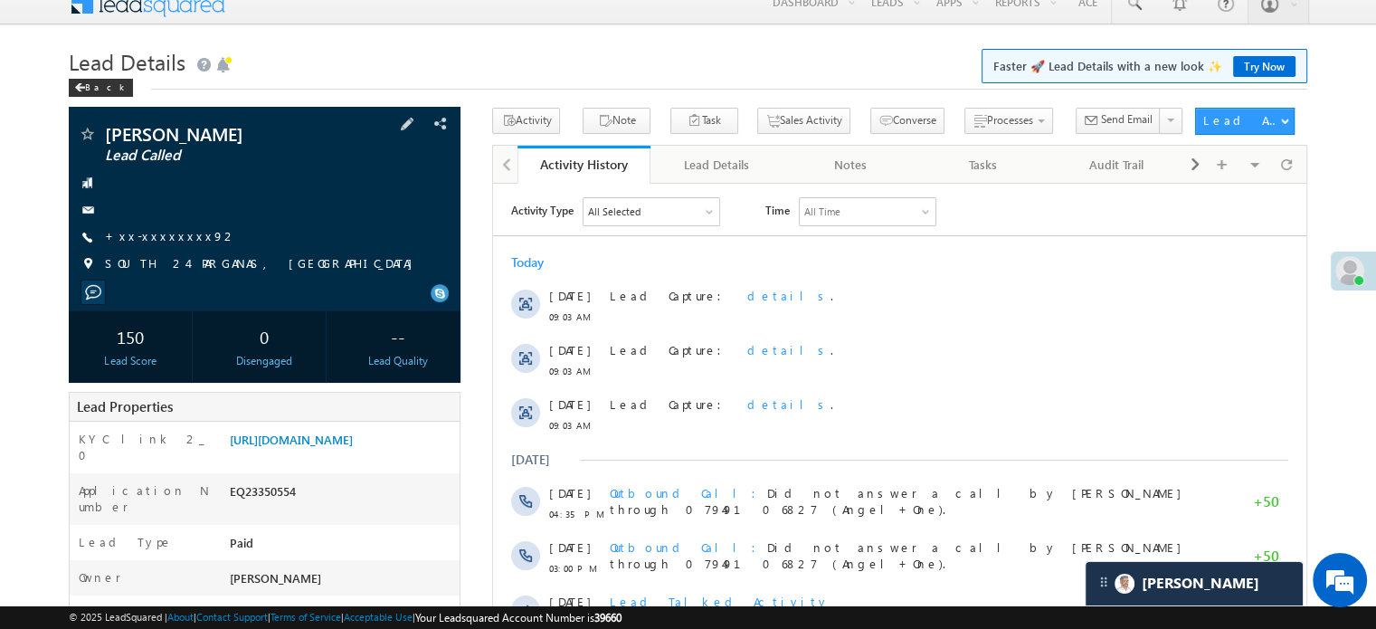
scroll to position [275, 0]
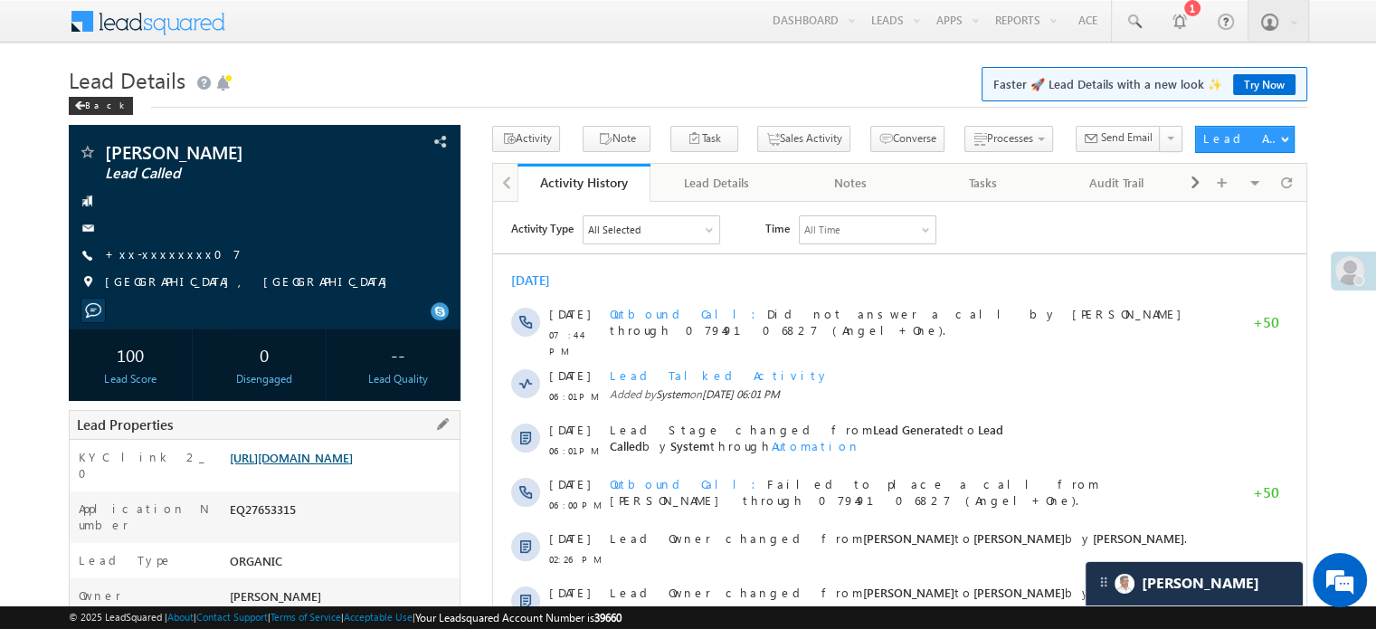
click at [318, 465] on link "[URL][DOMAIN_NAME]" at bounding box center [291, 457] width 123 height 15
click at [166, 257] on link "+xx-xxxxxxxx07" at bounding box center [173, 253] width 136 height 15
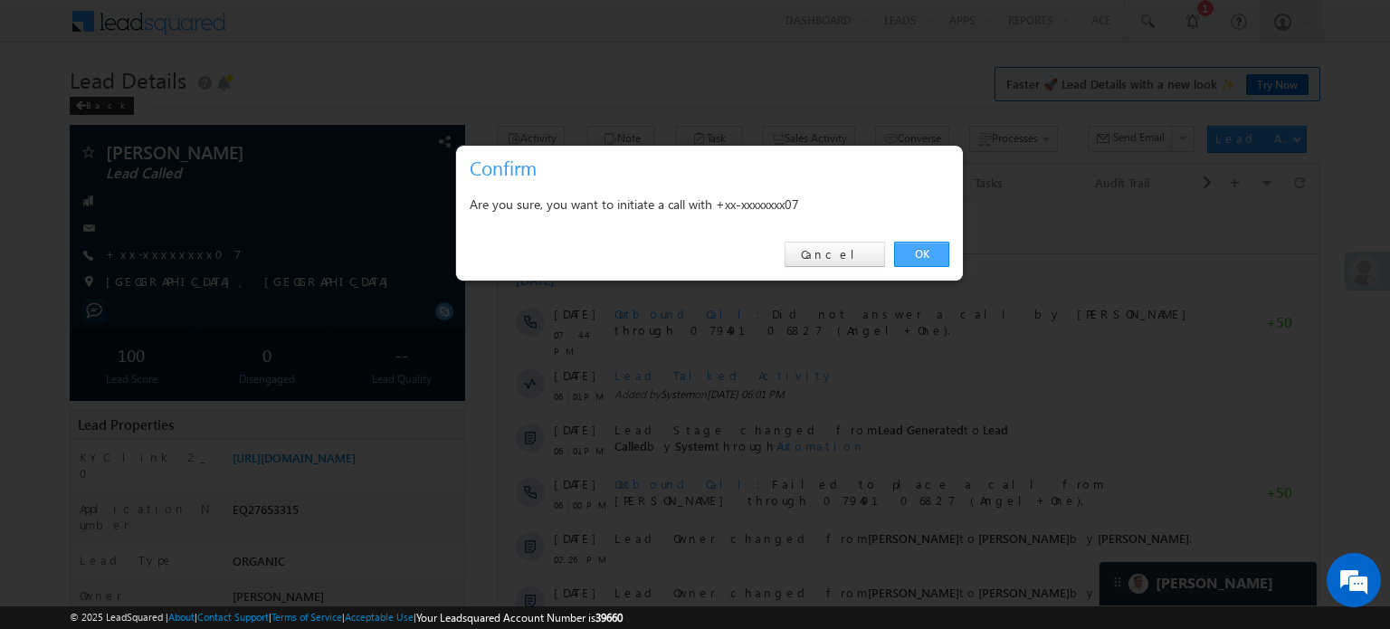
click at [901, 259] on link "OK" at bounding box center [921, 254] width 55 height 25
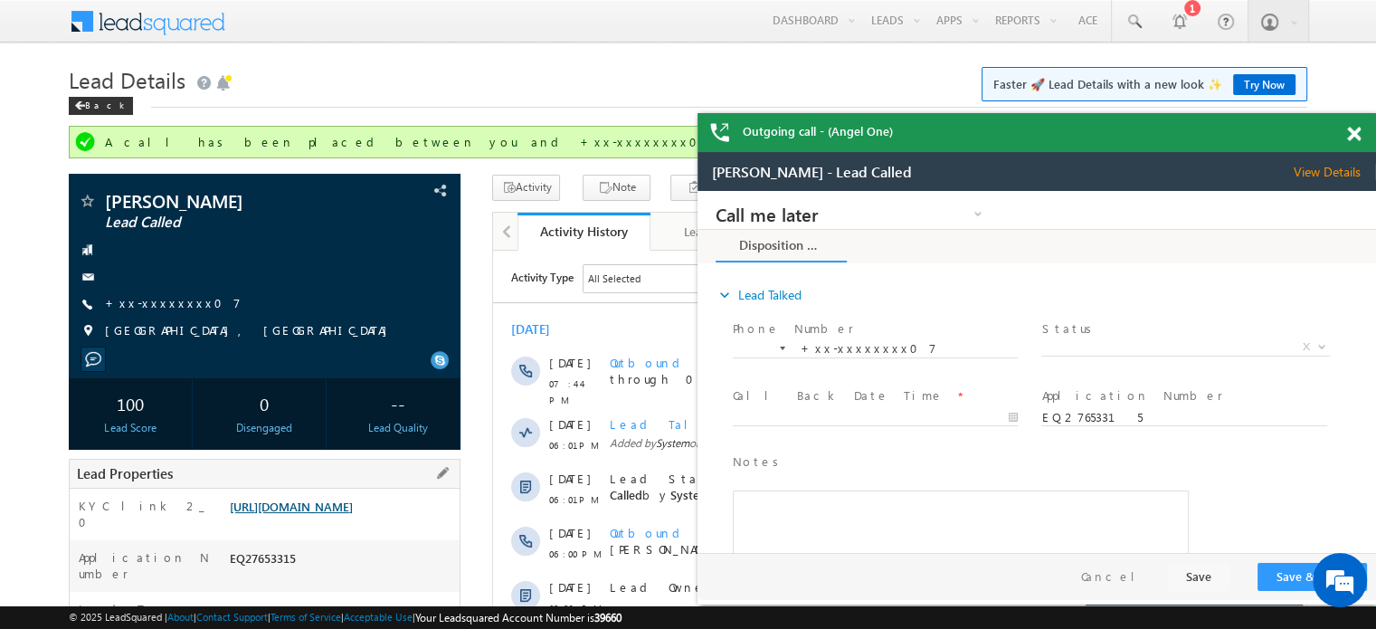
click at [288, 514] on link "[URL][DOMAIN_NAME]" at bounding box center [291, 505] width 123 height 15
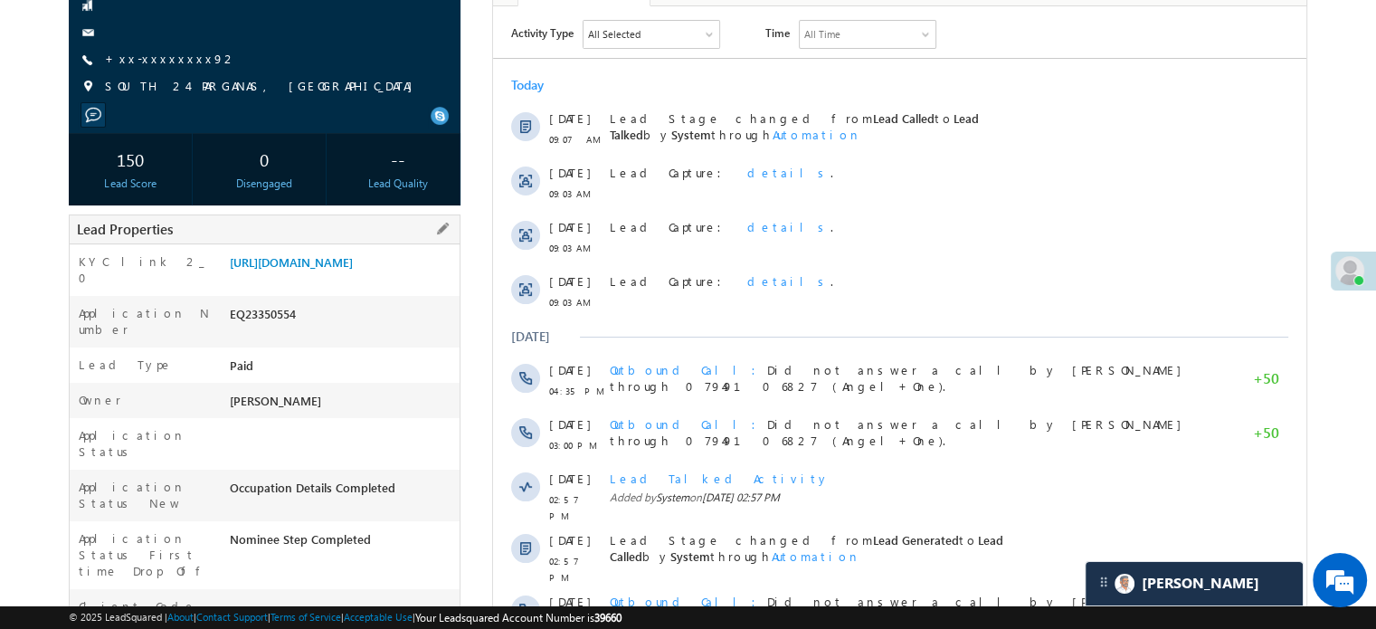
scroll to position [186, 0]
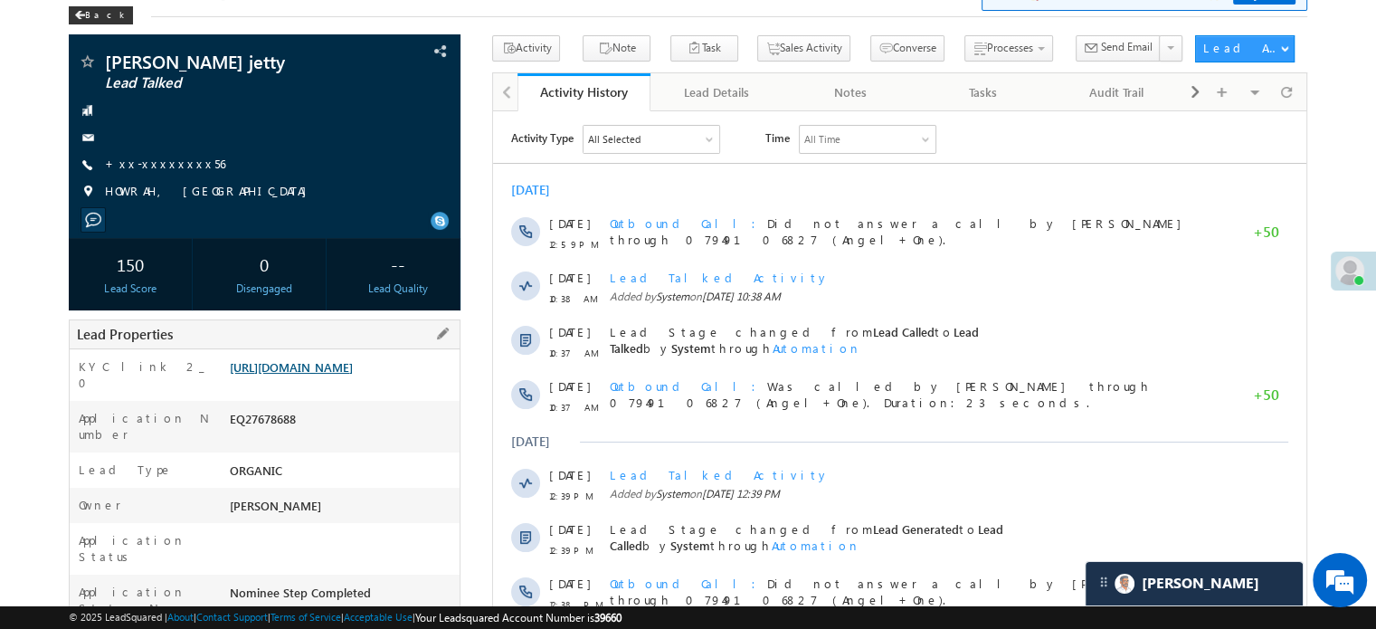
click at [325, 375] on link "https://angelbroking1-pk3em7sa.customui-test.leadsquared.com?leadId=a0a2ff47-57…" at bounding box center [291, 366] width 123 height 15
click at [311, 370] on link "https://angelbroking1-pk3em7sa.customui-test.leadsquared.com?leadId=a0a2ff47-57…" at bounding box center [291, 366] width 123 height 15
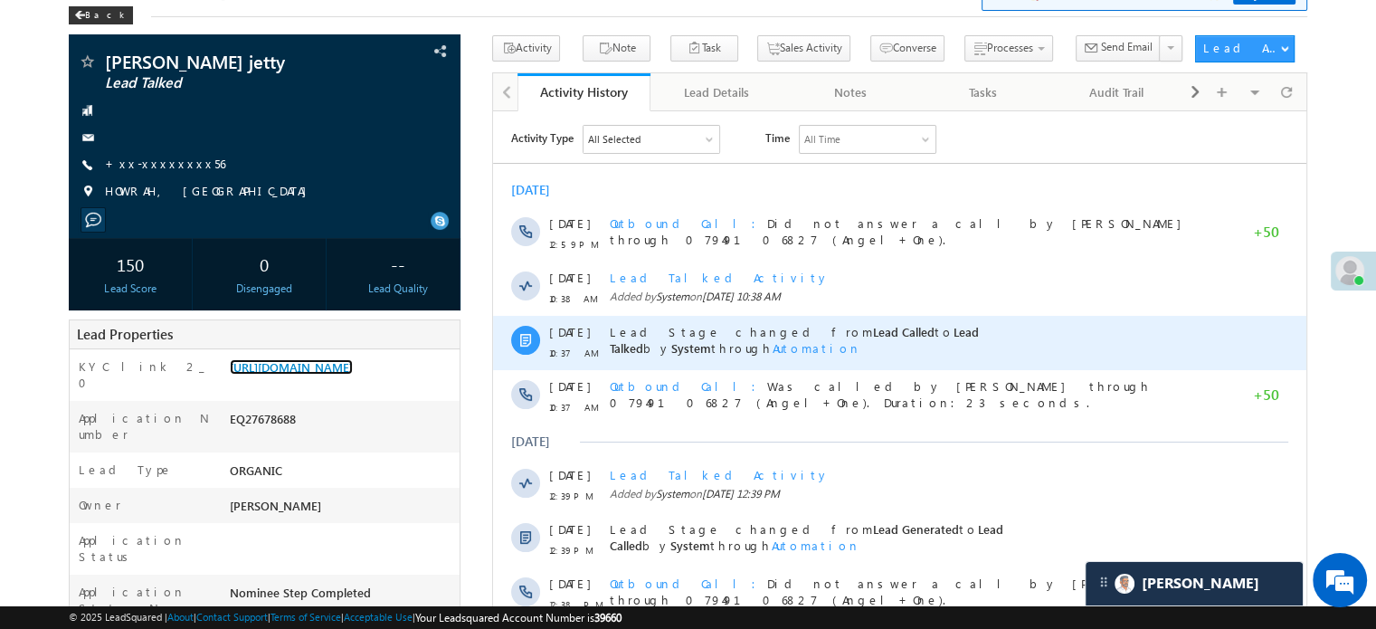
scroll to position [362, 0]
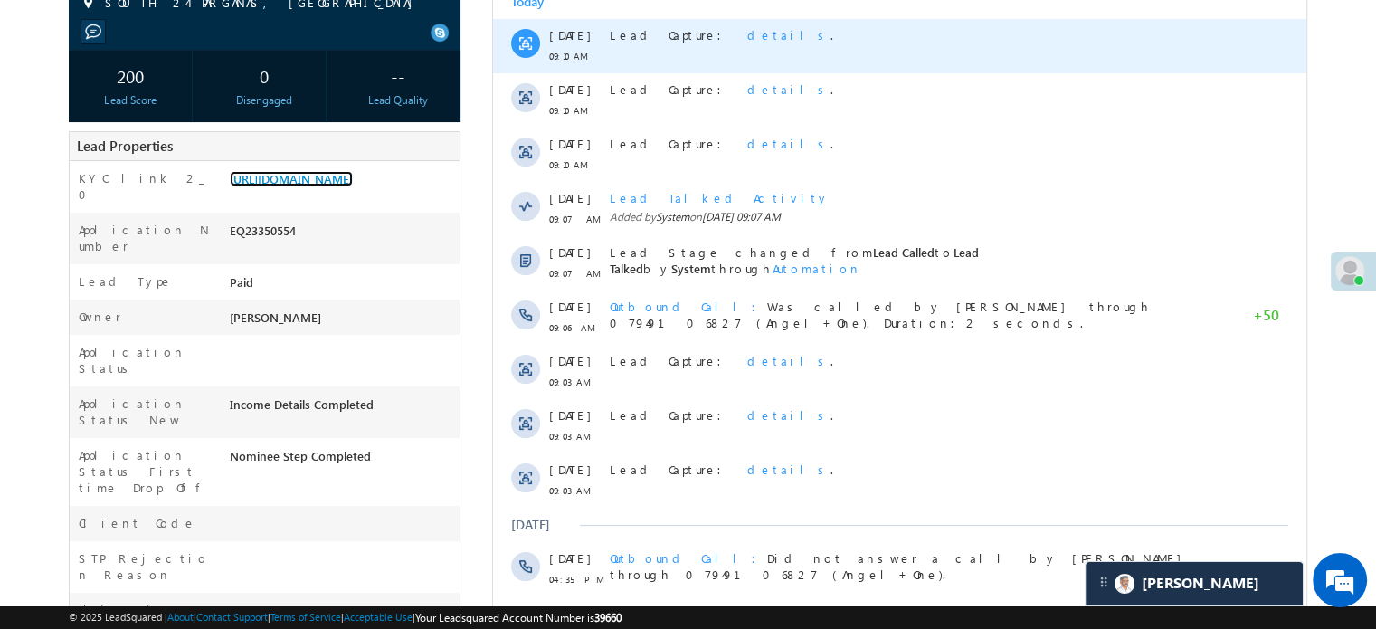
scroll to position [362, 0]
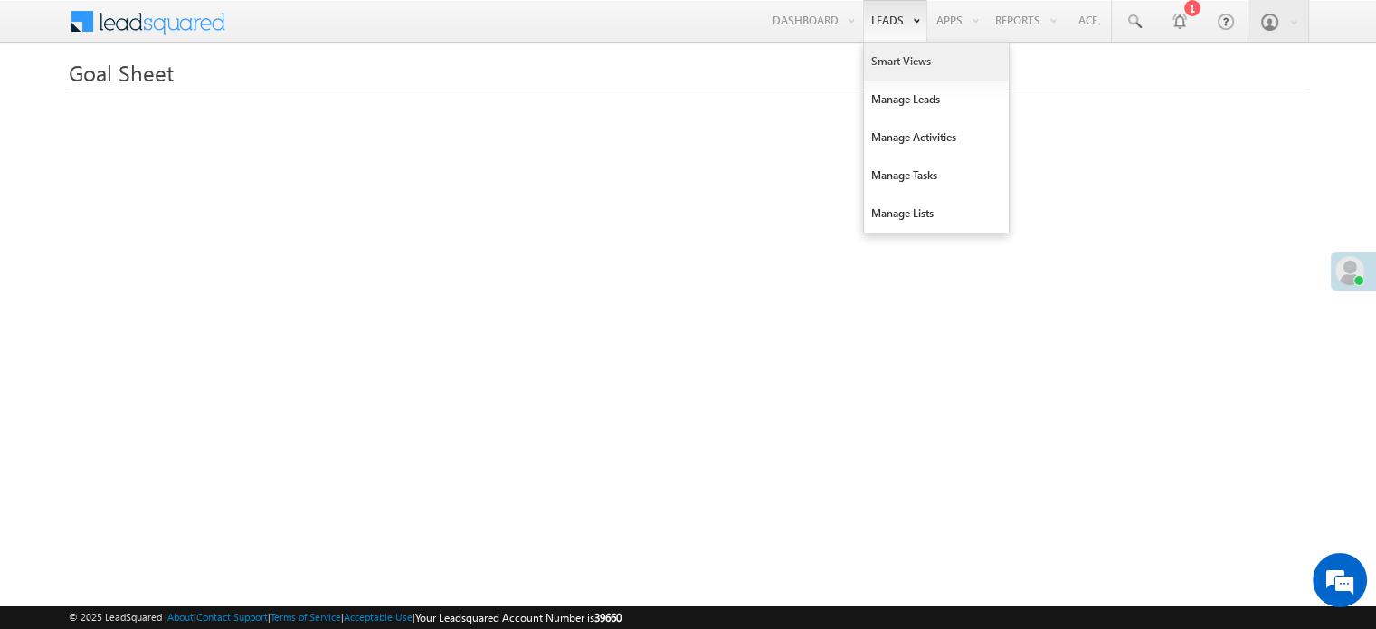
click at [878, 50] on link "Smart Views" at bounding box center [936, 62] width 145 height 38
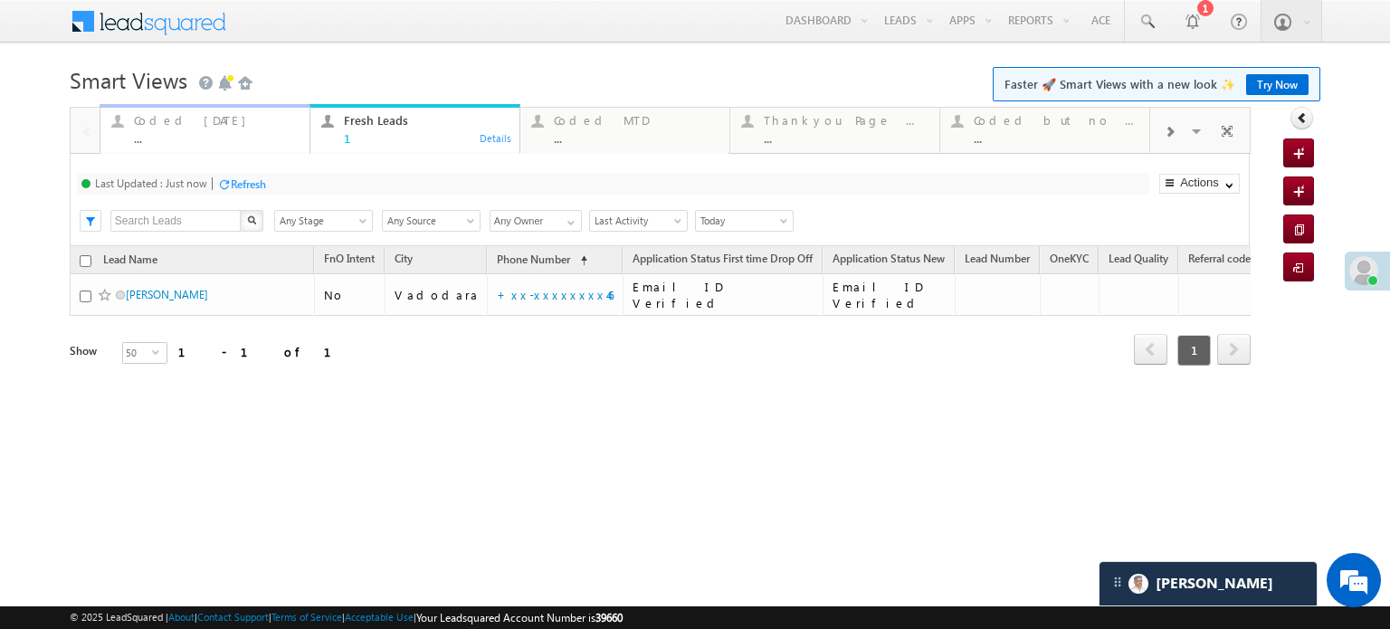
click at [214, 127] on div "Coded [DATE]" at bounding box center [216, 120] width 165 height 14
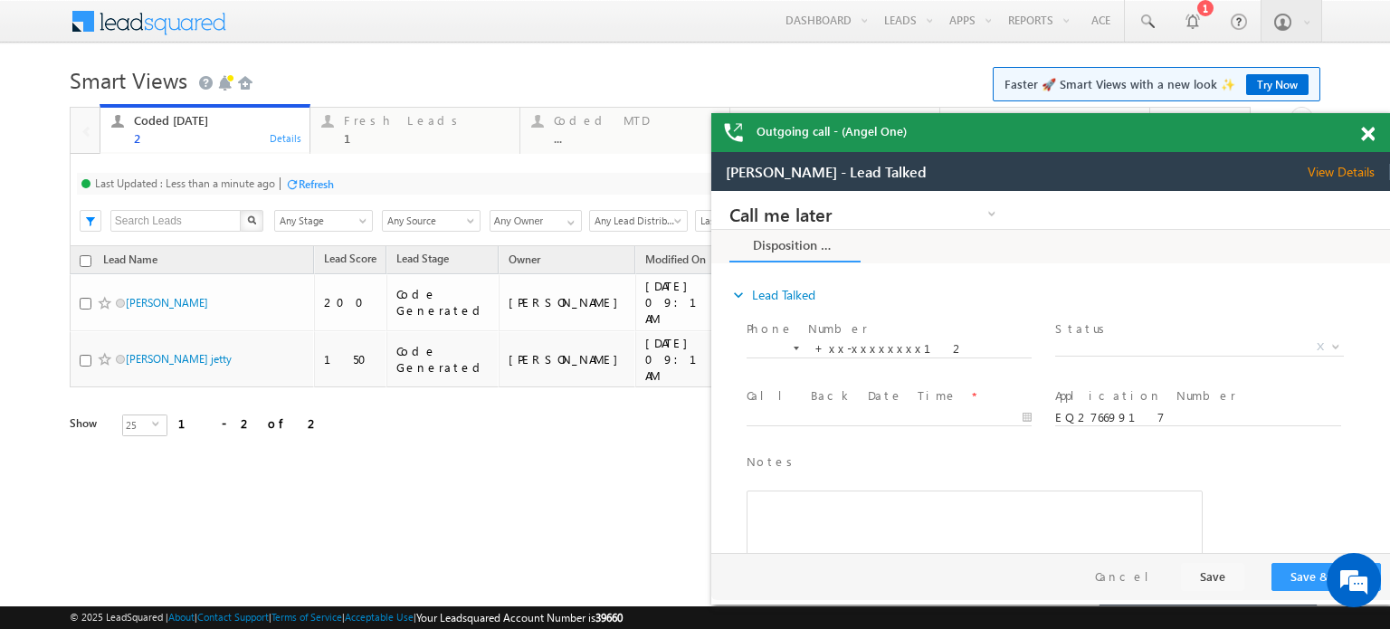
click at [1368, 129] on span at bounding box center [1368, 134] width 14 height 15
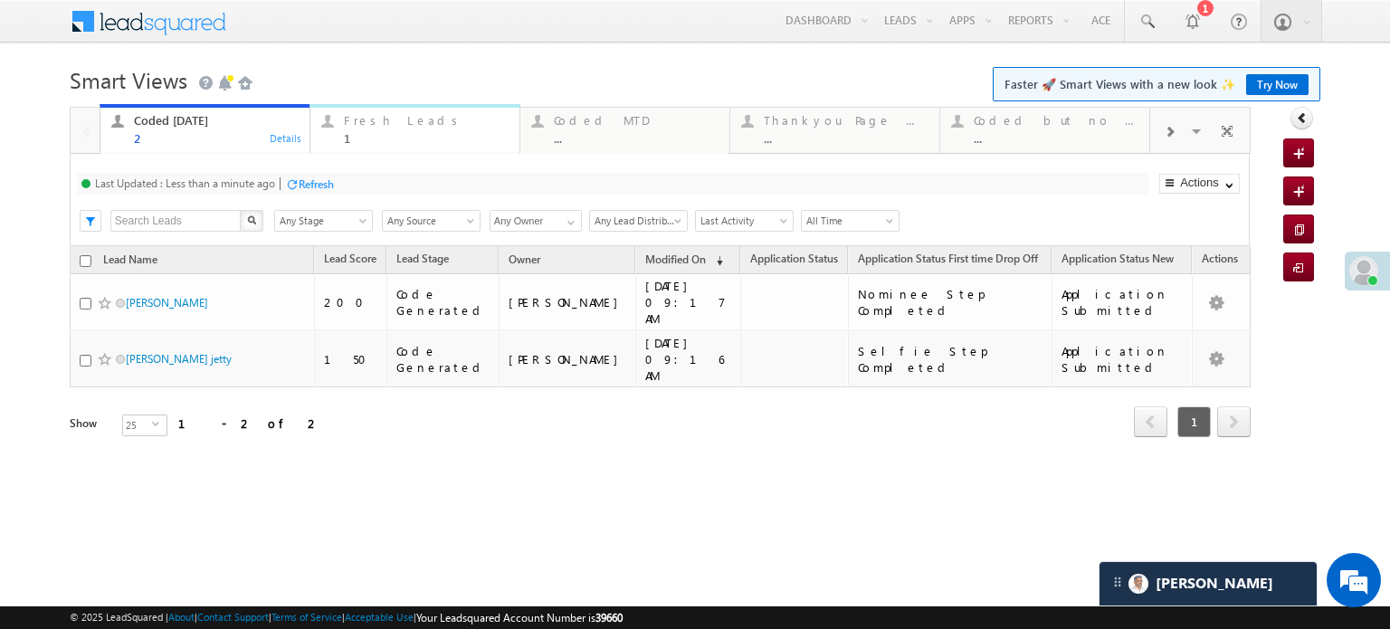
click at [376, 128] on div "Fresh Leads 1" at bounding box center [426, 126] width 165 height 35
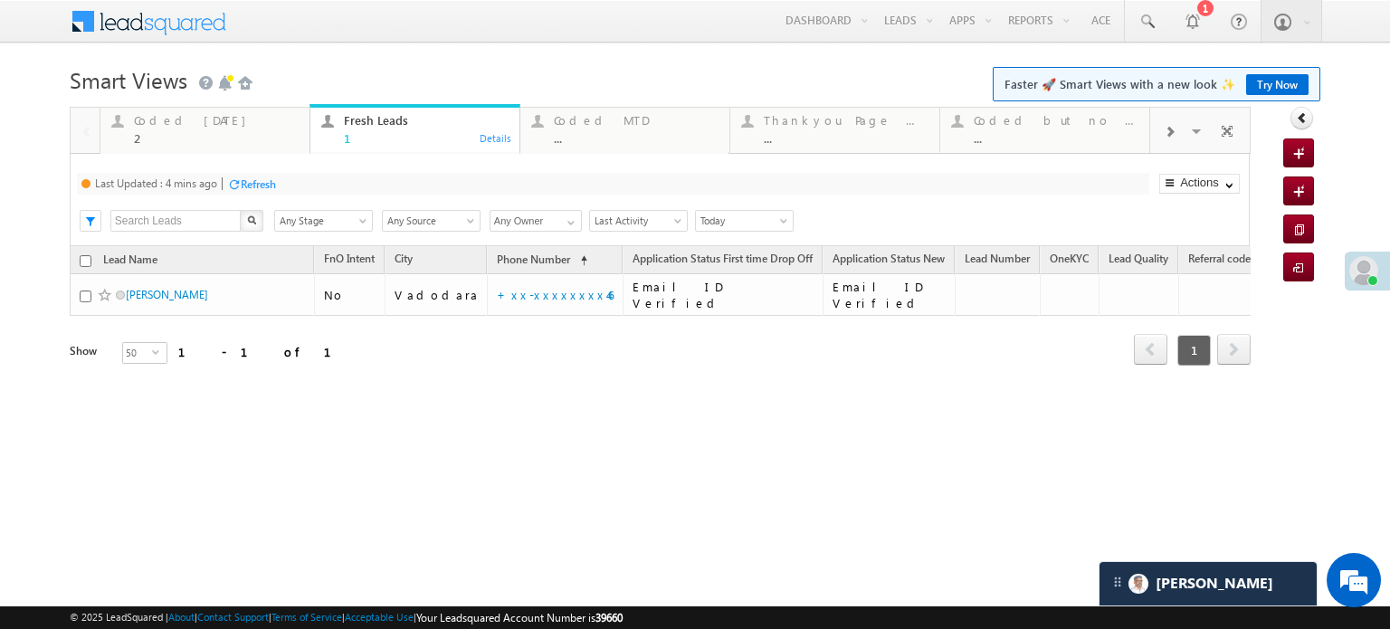
click at [257, 187] on div "Refresh" at bounding box center [258, 184] width 35 height 14
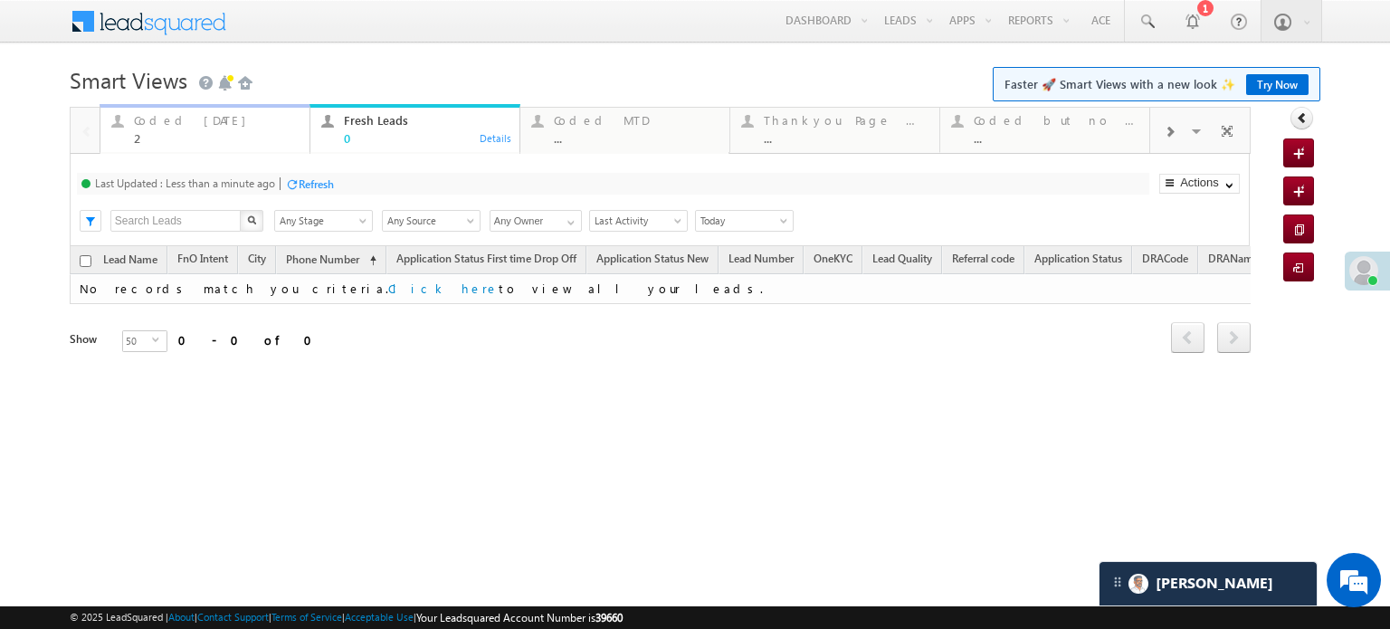
click at [195, 126] on div "Coded Today" at bounding box center [216, 120] width 165 height 14
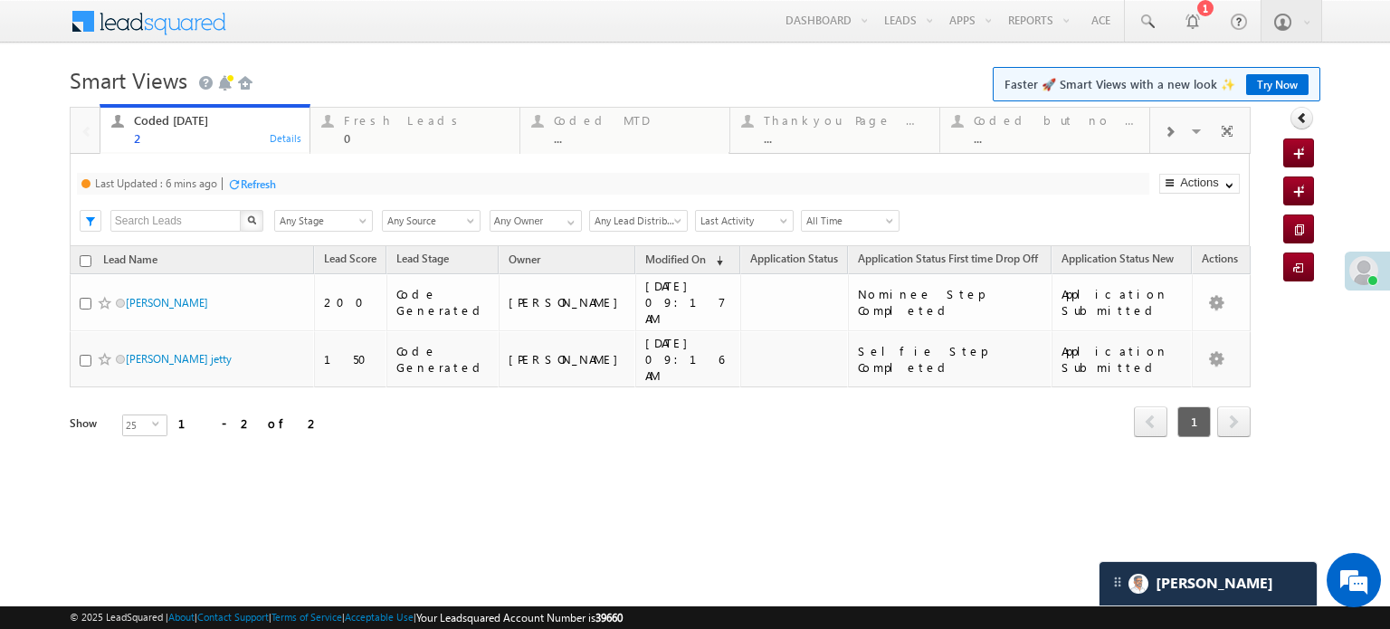
click at [266, 177] on div "Refresh" at bounding box center [258, 184] width 35 height 14
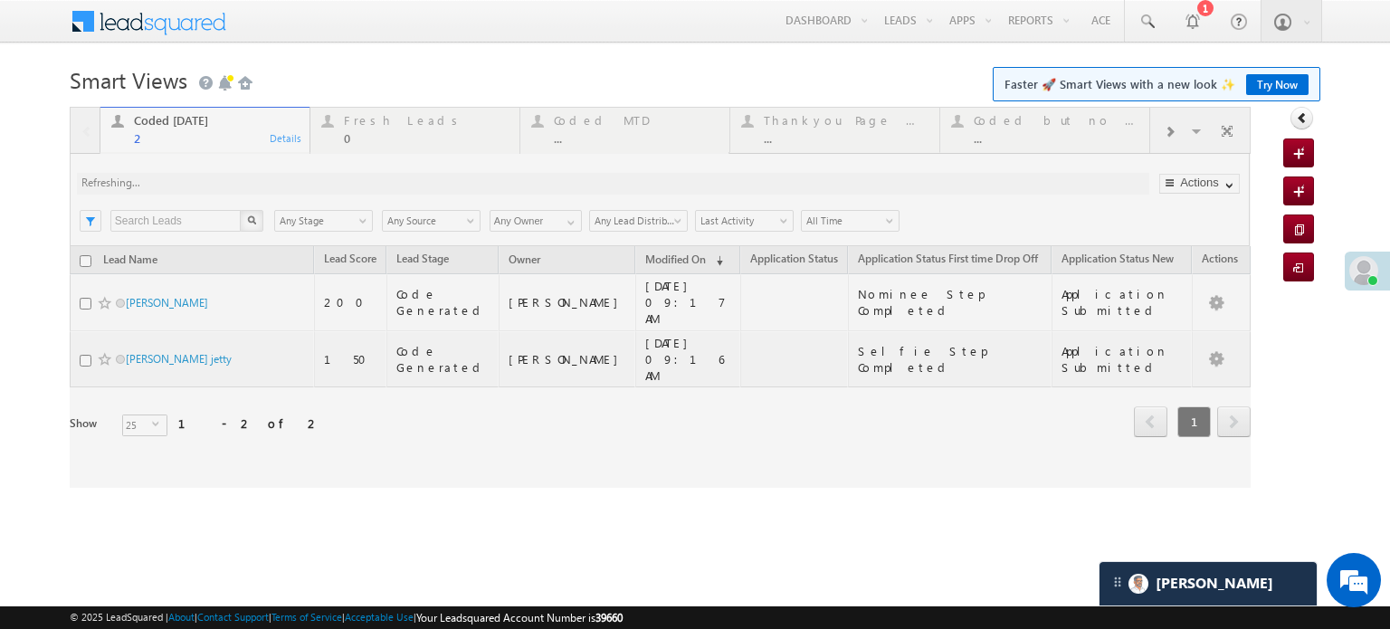
click at [267, 176] on div at bounding box center [660, 297] width 1181 height 381
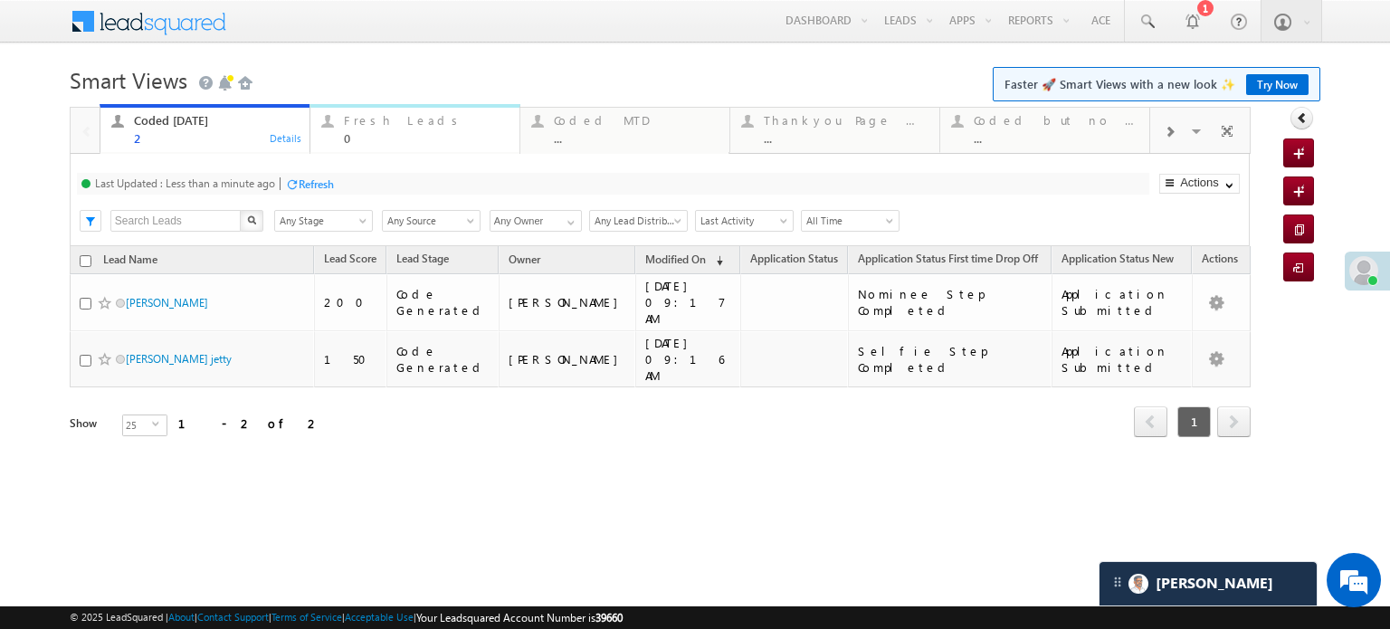
click at [387, 126] on div "Fresh Leads" at bounding box center [426, 120] width 165 height 14
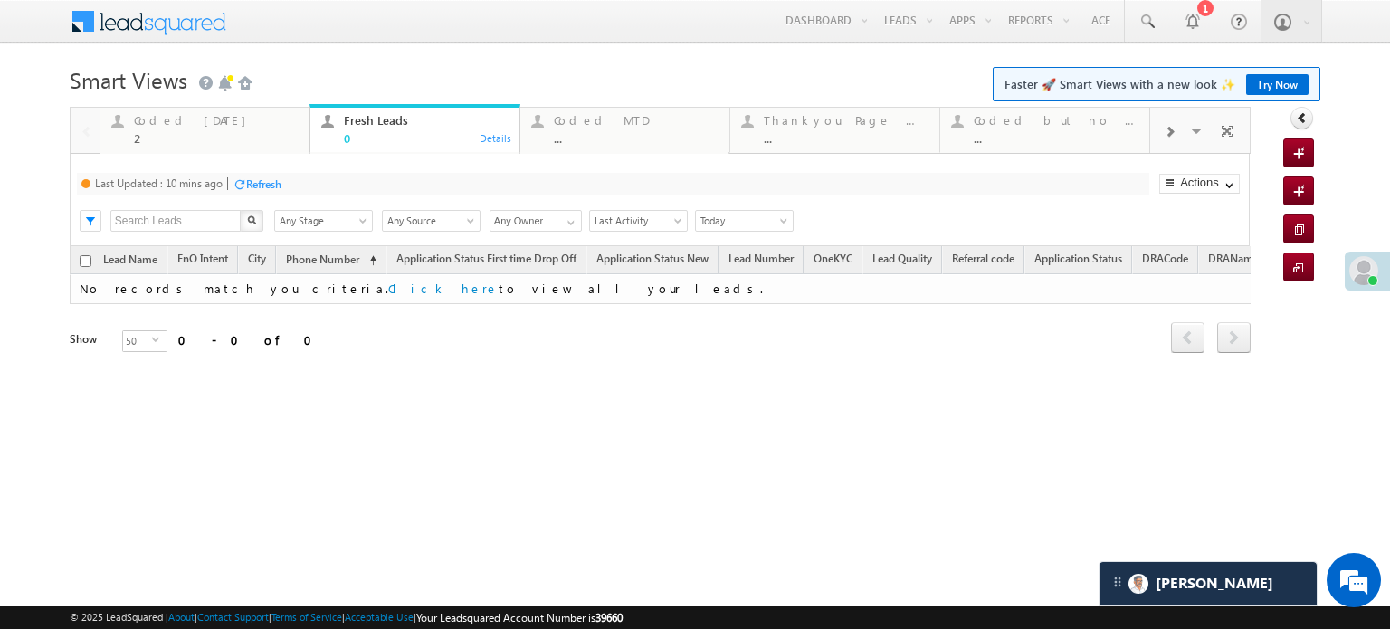
click at [268, 185] on div "Refresh" at bounding box center [263, 184] width 35 height 14
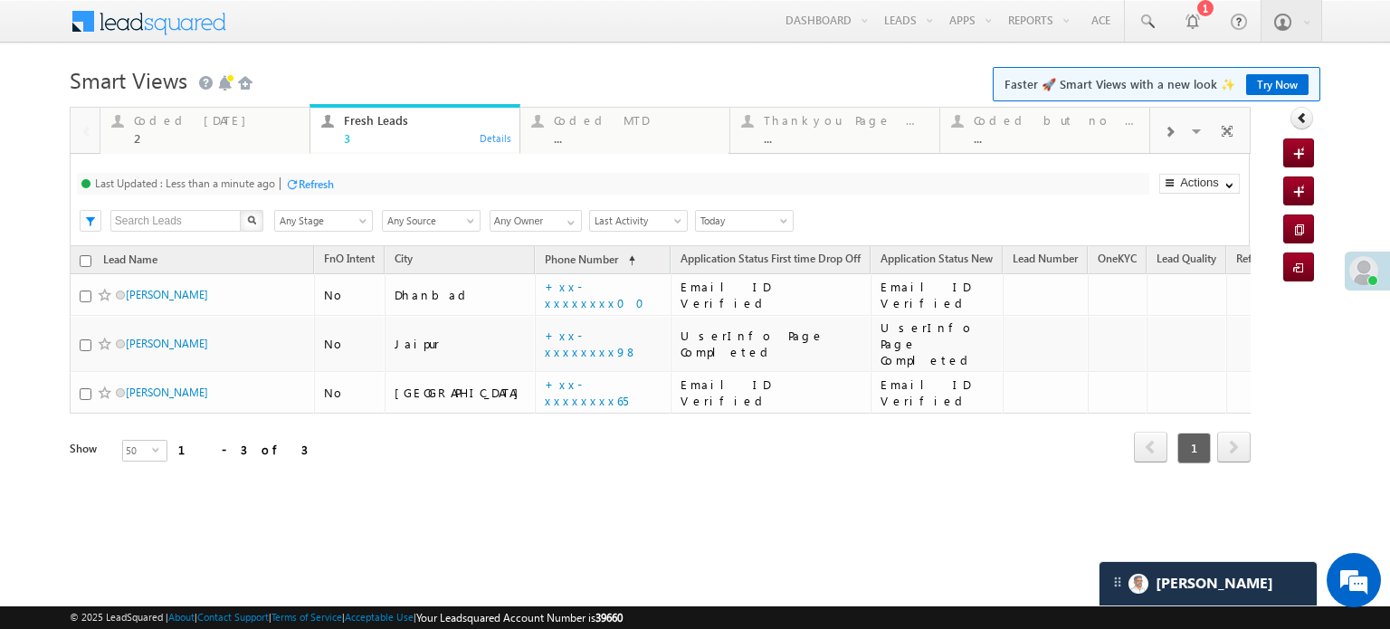
click at [322, 178] on div "Refresh" at bounding box center [316, 184] width 35 height 14
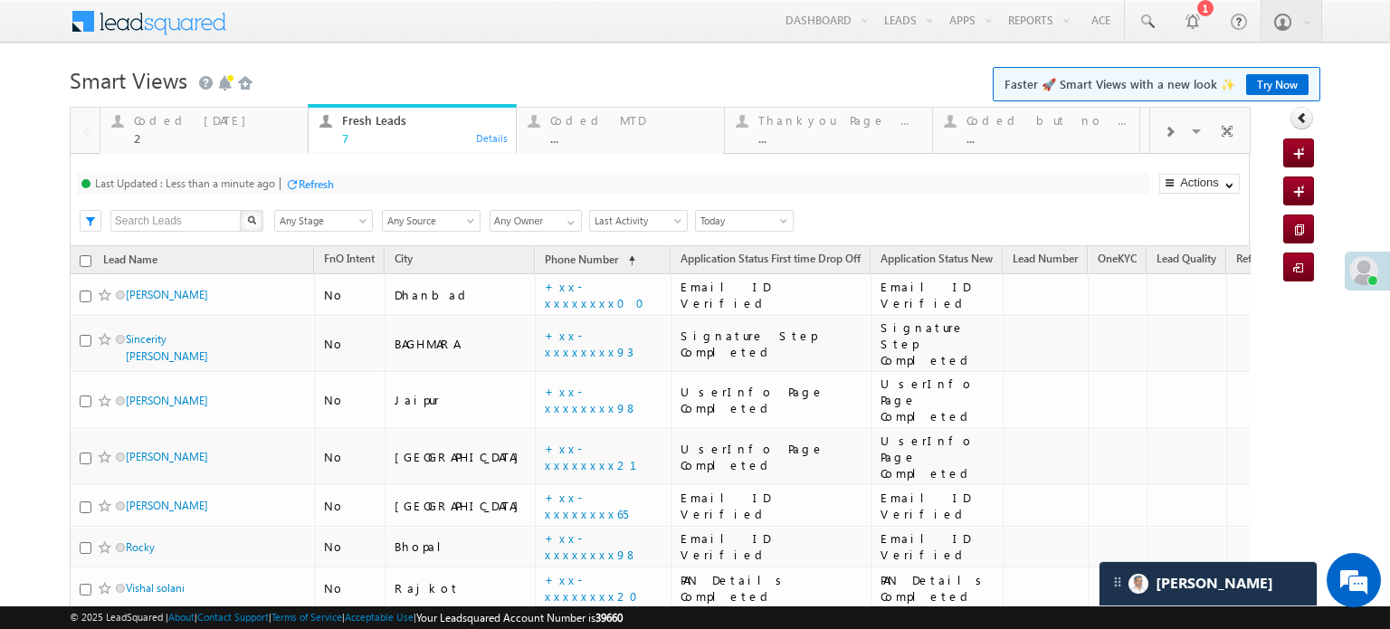
click at [318, 183] on div "Refresh" at bounding box center [316, 184] width 35 height 14
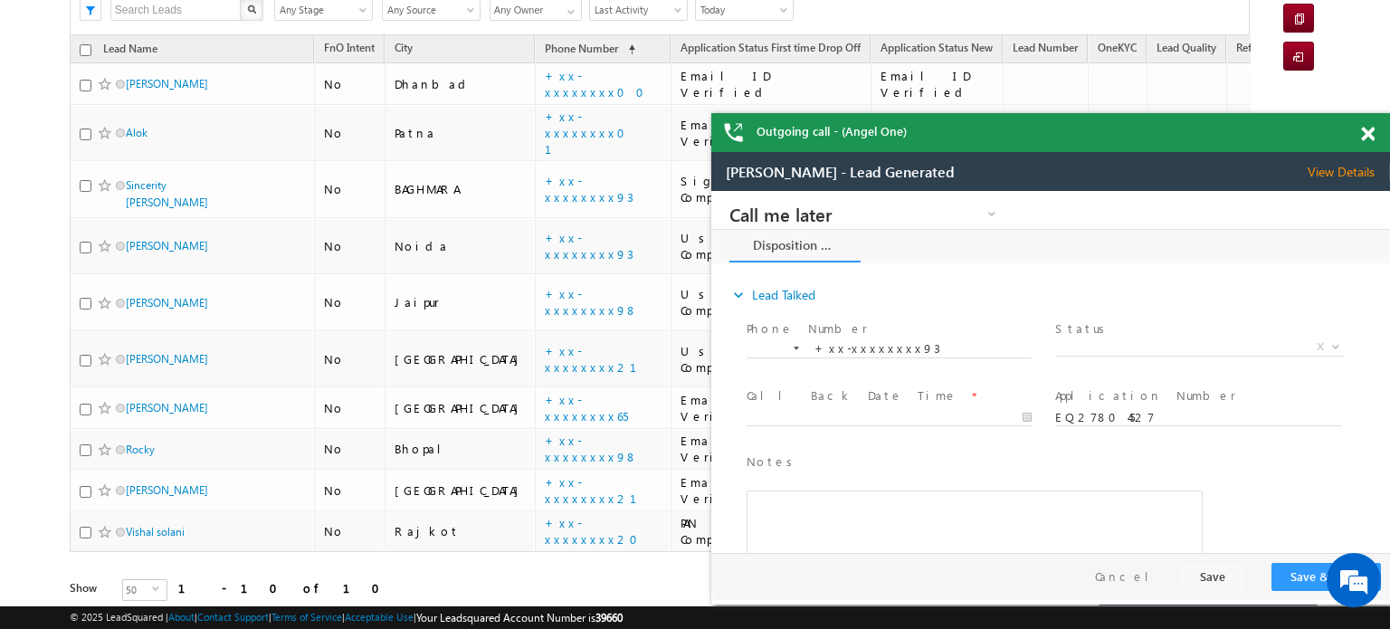
click at [1367, 130] on span at bounding box center [1368, 134] width 14 height 15
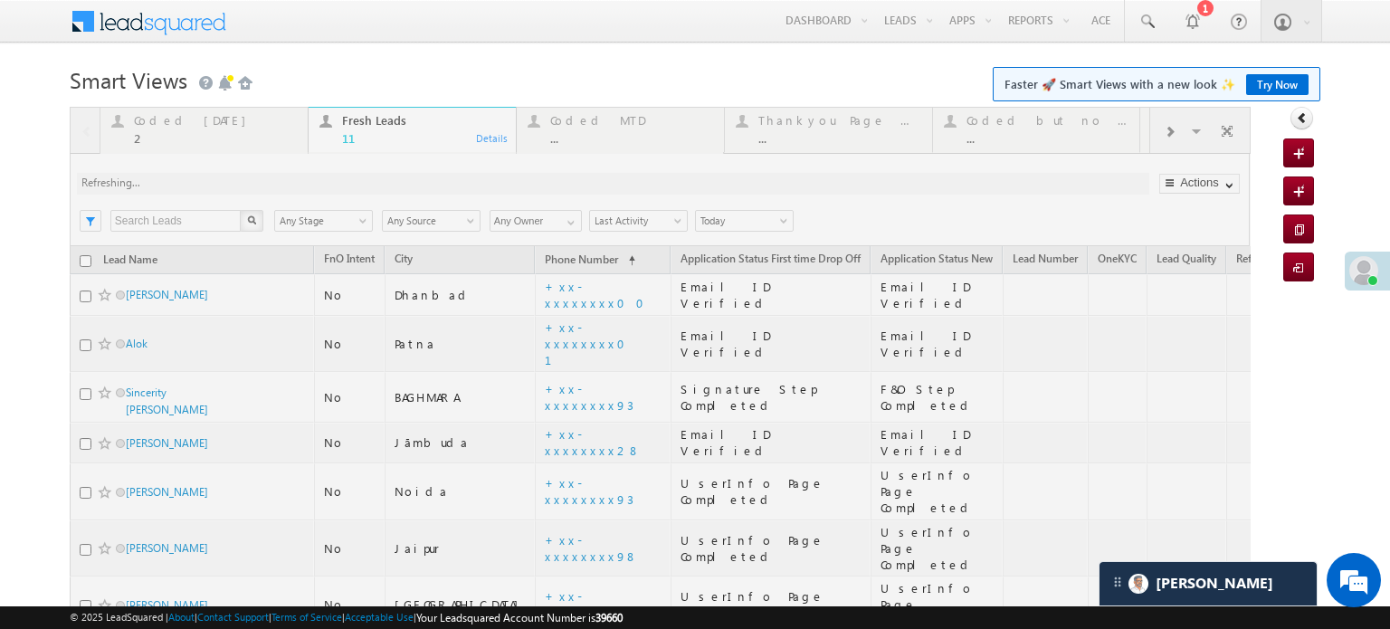
scroll to position [181, 0]
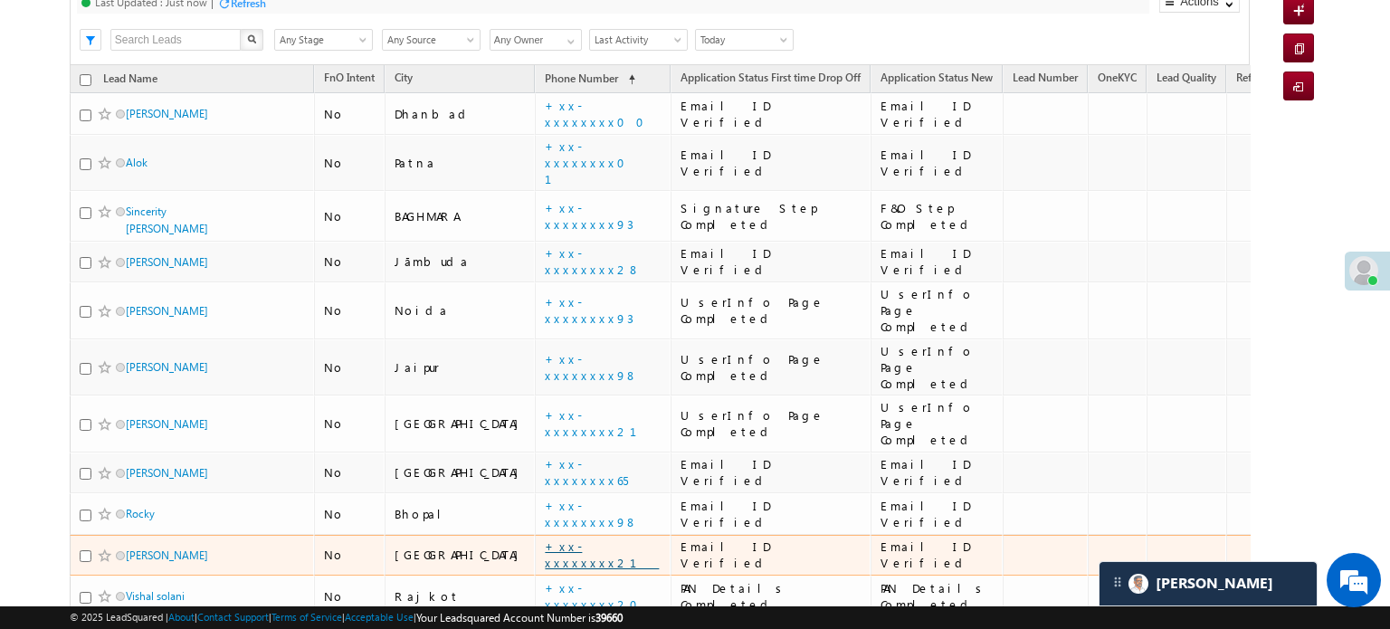
click at [545, 538] on link "+xx-xxxxxxxx21" at bounding box center [602, 554] width 114 height 32
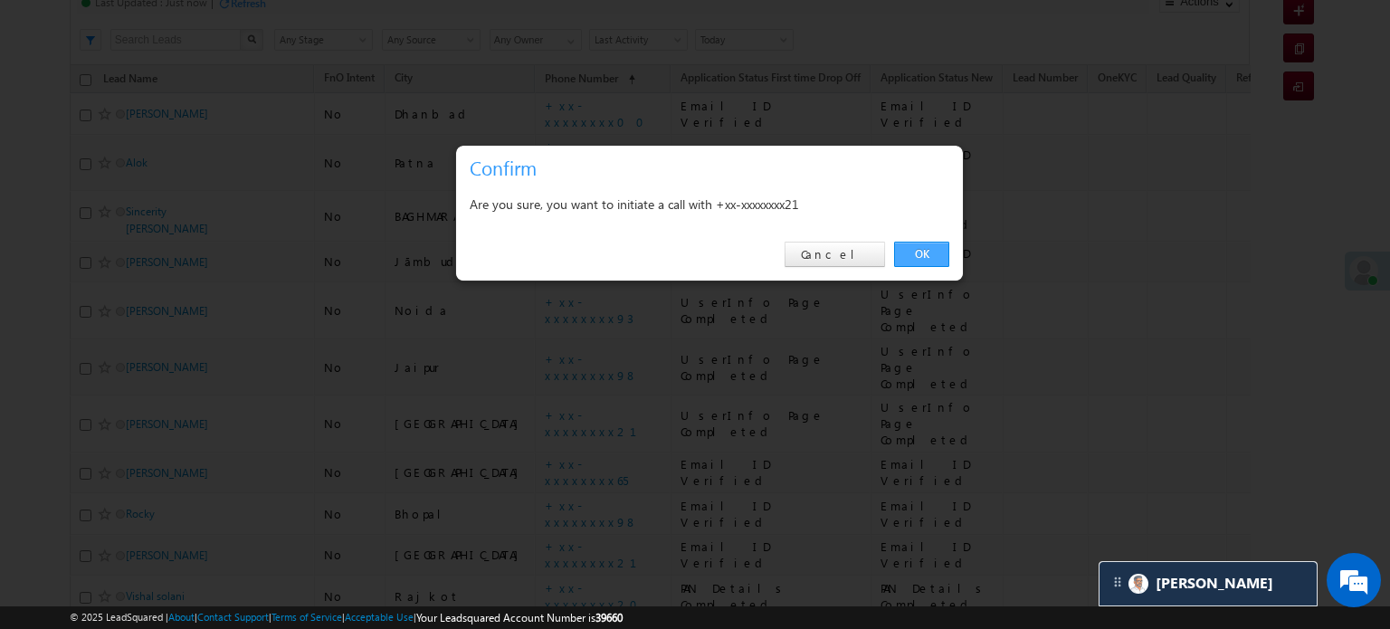
click at [916, 252] on link "OK" at bounding box center [921, 254] width 55 height 25
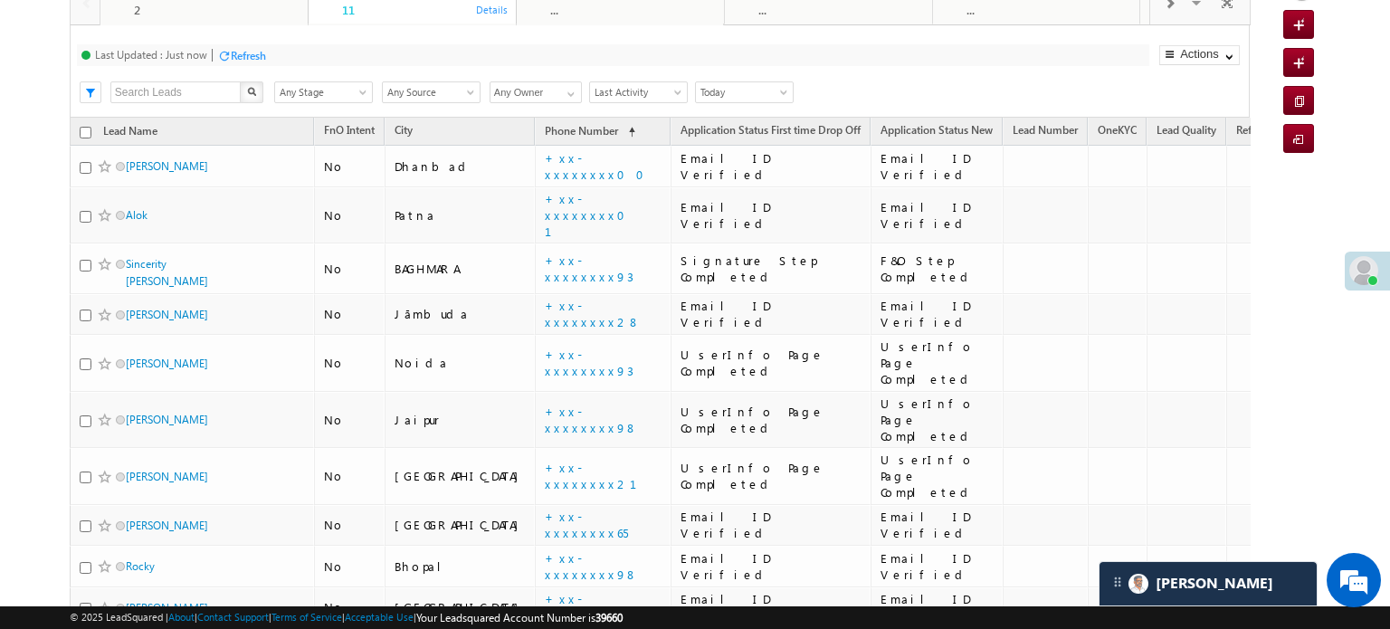
scroll to position [233, 0]
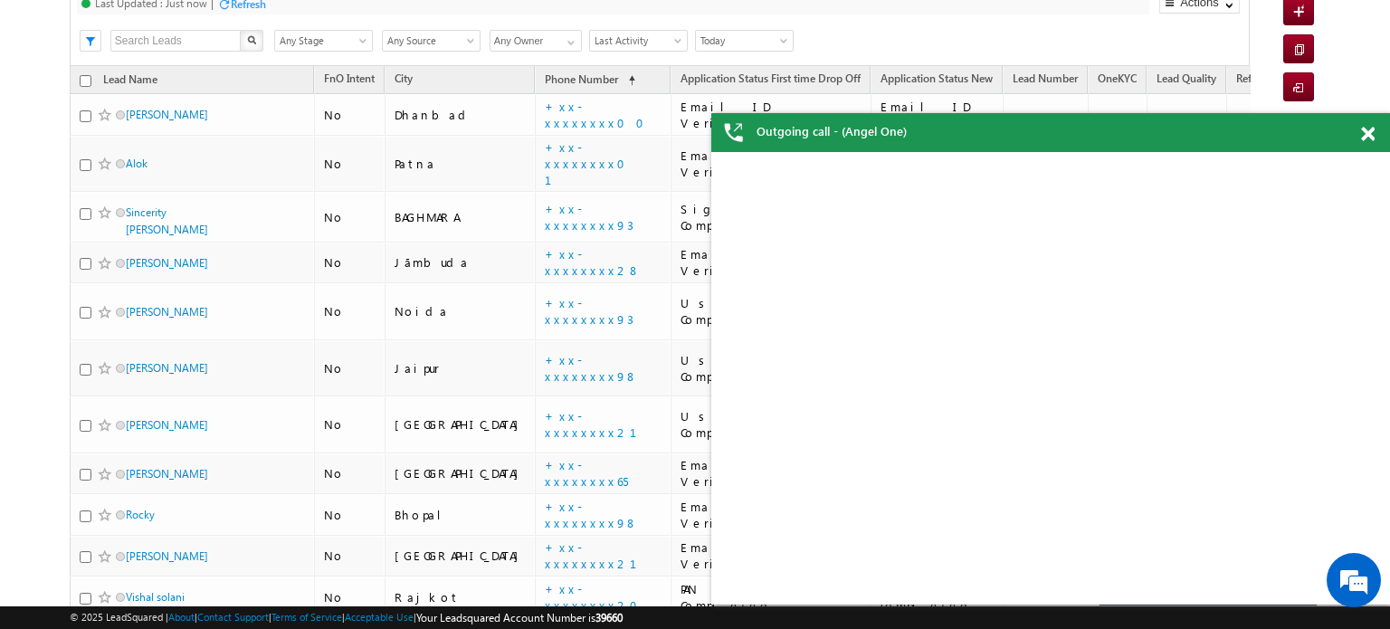
click at [243, 5] on div "Refresh" at bounding box center [248, 4] width 35 height 14
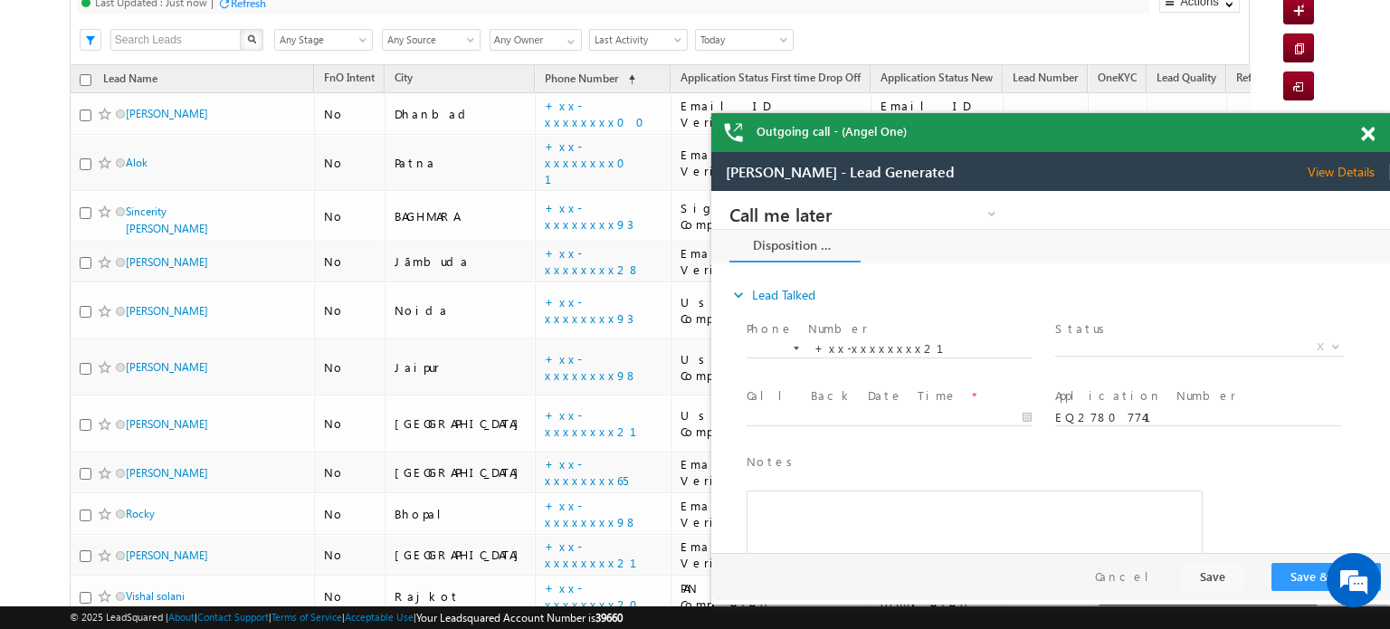
scroll to position [0, 0]
click at [1364, 133] on span at bounding box center [1368, 134] width 14 height 15
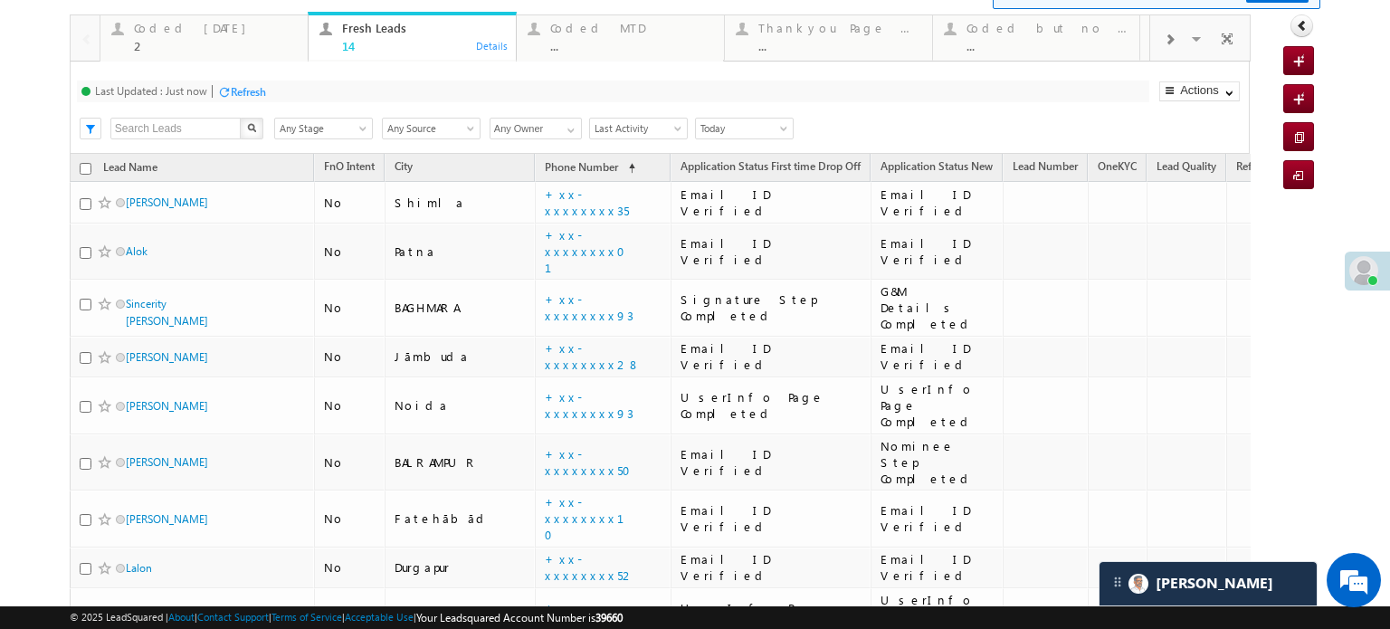
scroll to position [90, 0]
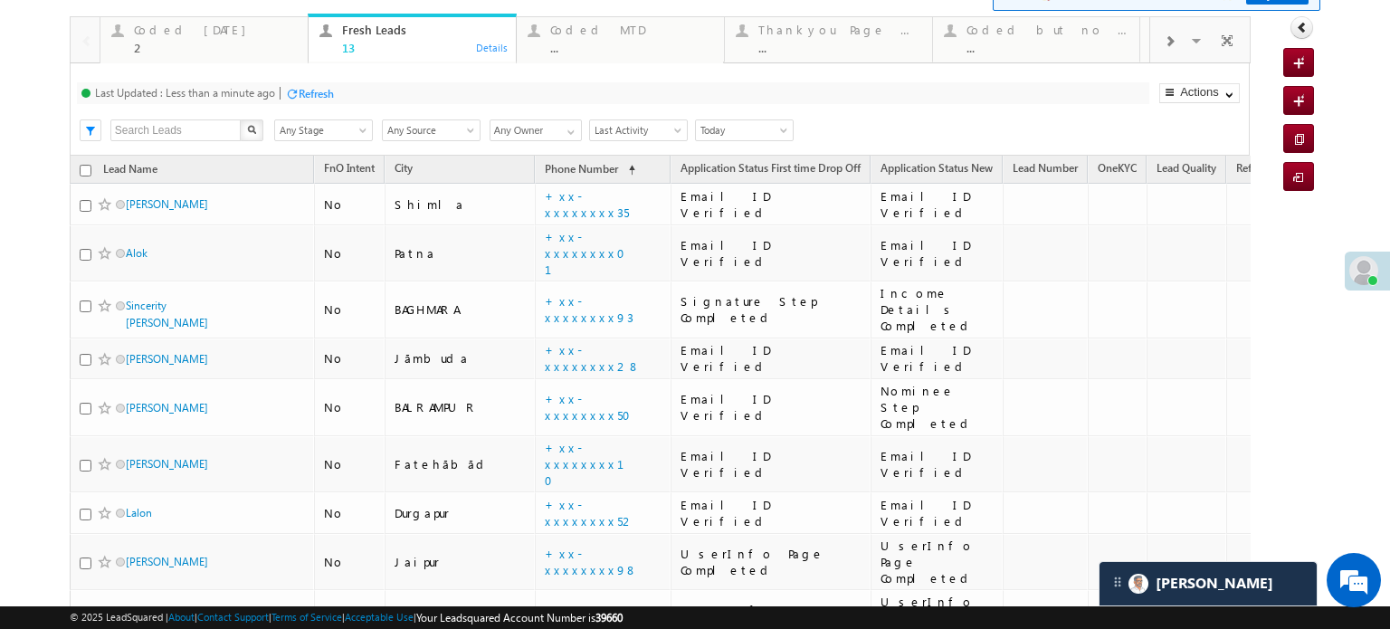
click at [306, 88] on div "Refresh" at bounding box center [316, 94] width 35 height 14
click at [316, 90] on div "Refresh" at bounding box center [316, 94] width 35 height 14
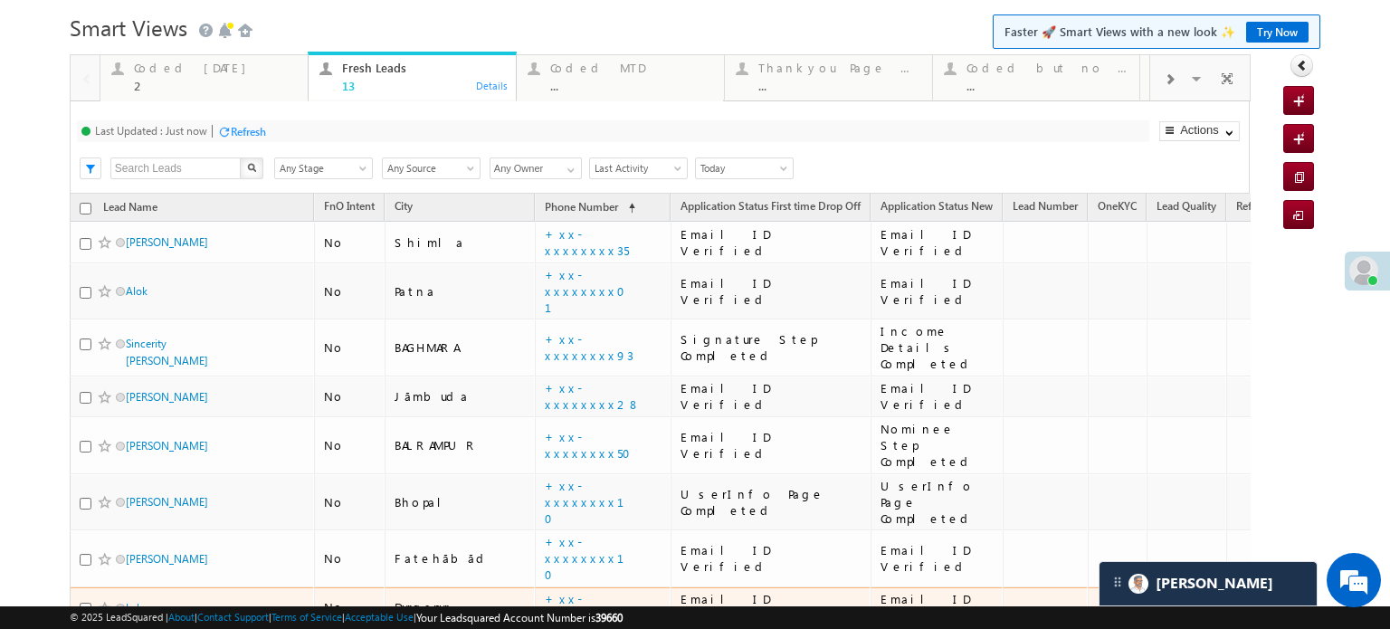
scroll to position [0, 0]
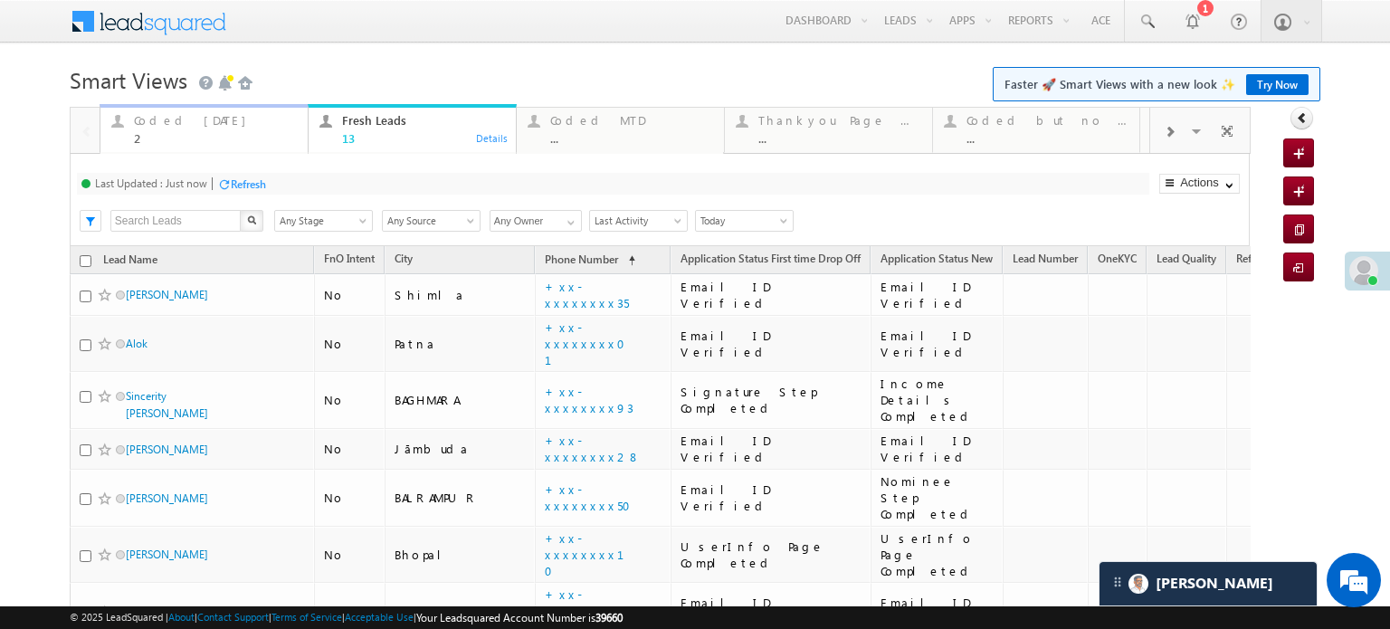
click at [175, 122] on div "Coded Today" at bounding box center [215, 120] width 163 height 14
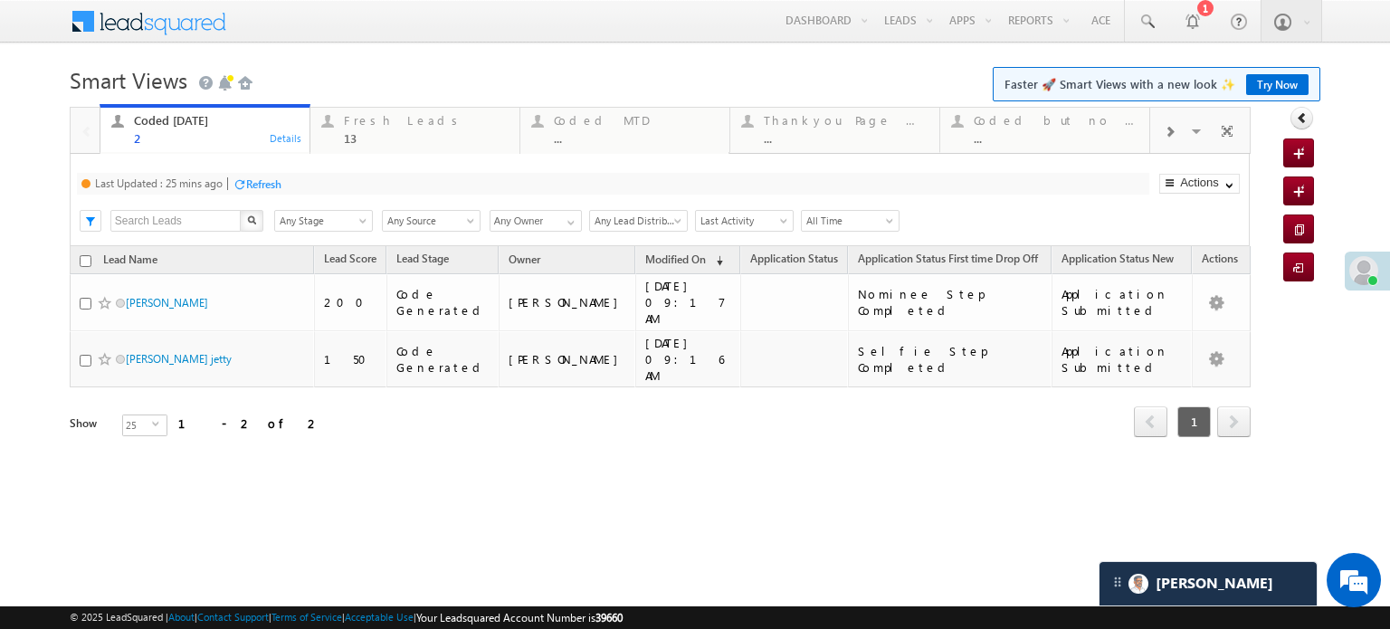
click at [241, 177] on div at bounding box center [240, 184] width 14 height 14
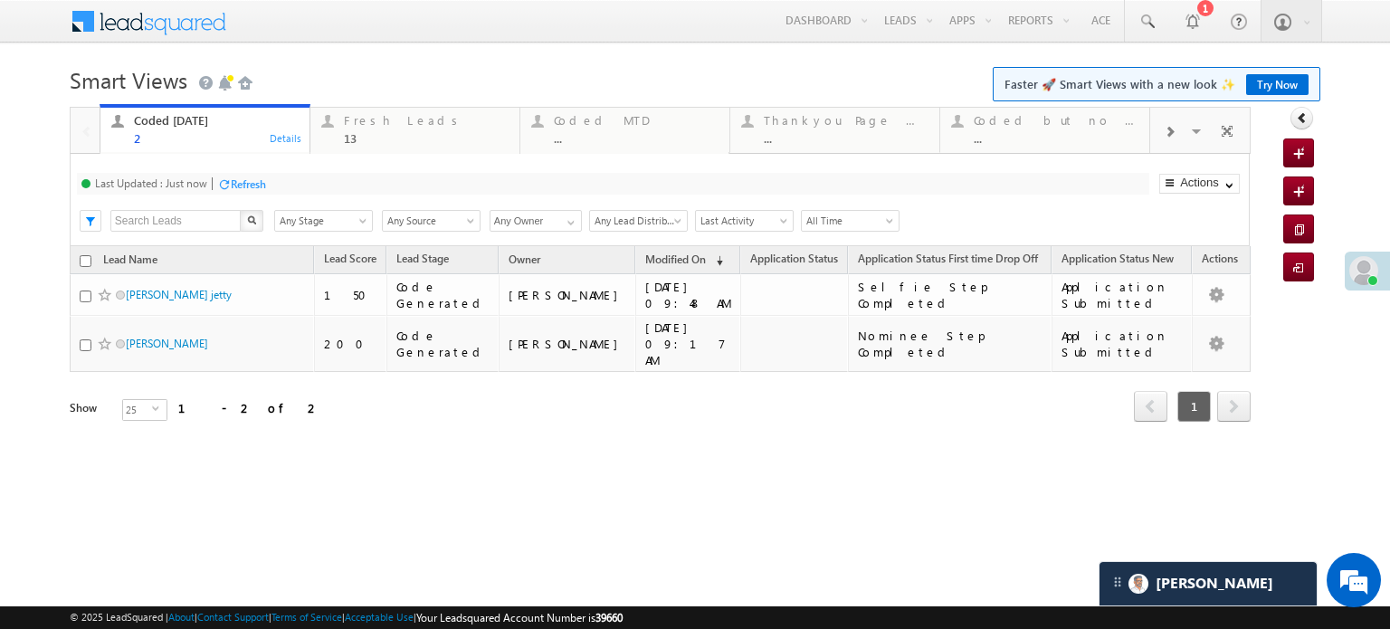
click at [255, 191] on div "Refresh" at bounding box center [241, 183] width 49 height 17
drag, startPoint x: 365, startPoint y: 131, endPoint x: 301, endPoint y: 176, distance: 77.8
click at [365, 131] on div "13" at bounding box center [426, 138] width 165 height 14
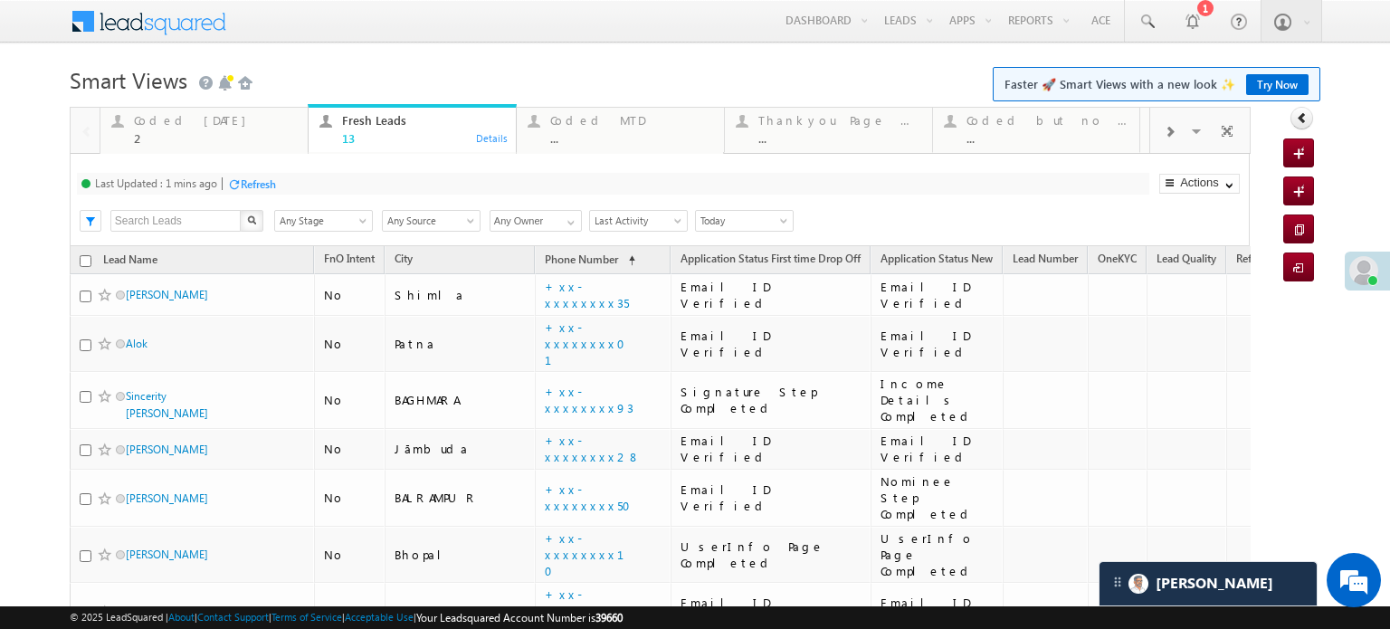
click at [275, 185] on div "Refresh" at bounding box center [258, 184] width 35 height 14
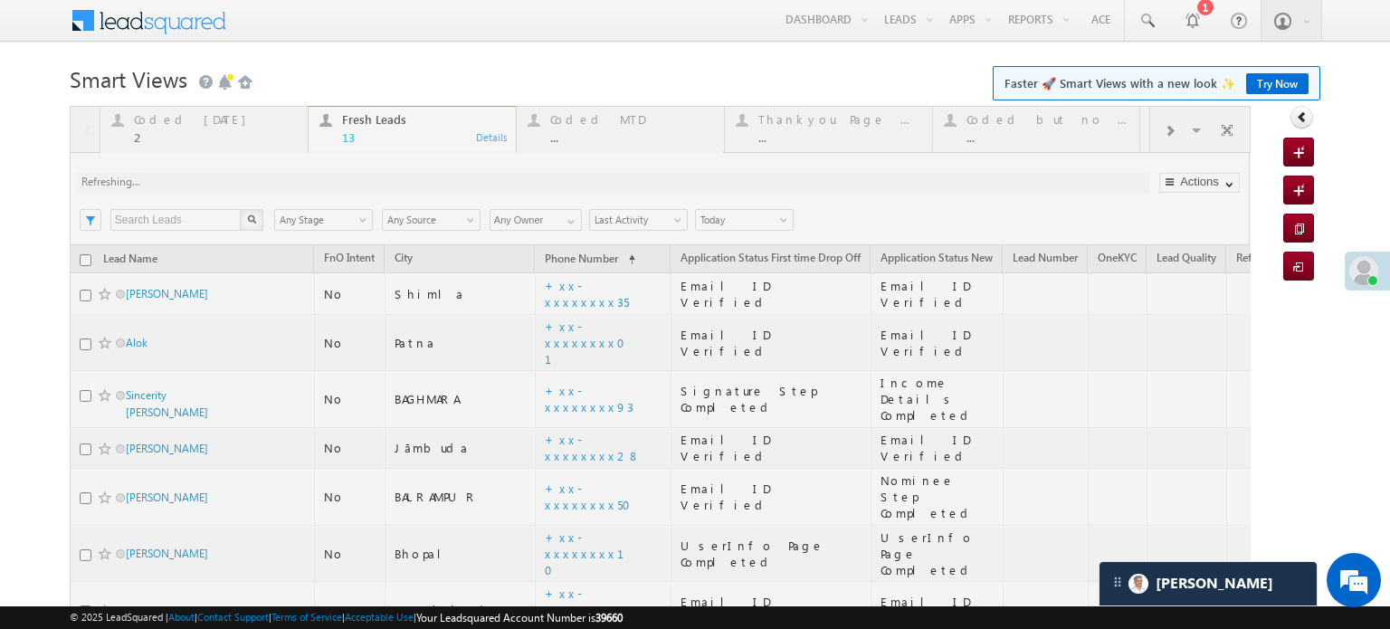
scroll to position [333, 0]
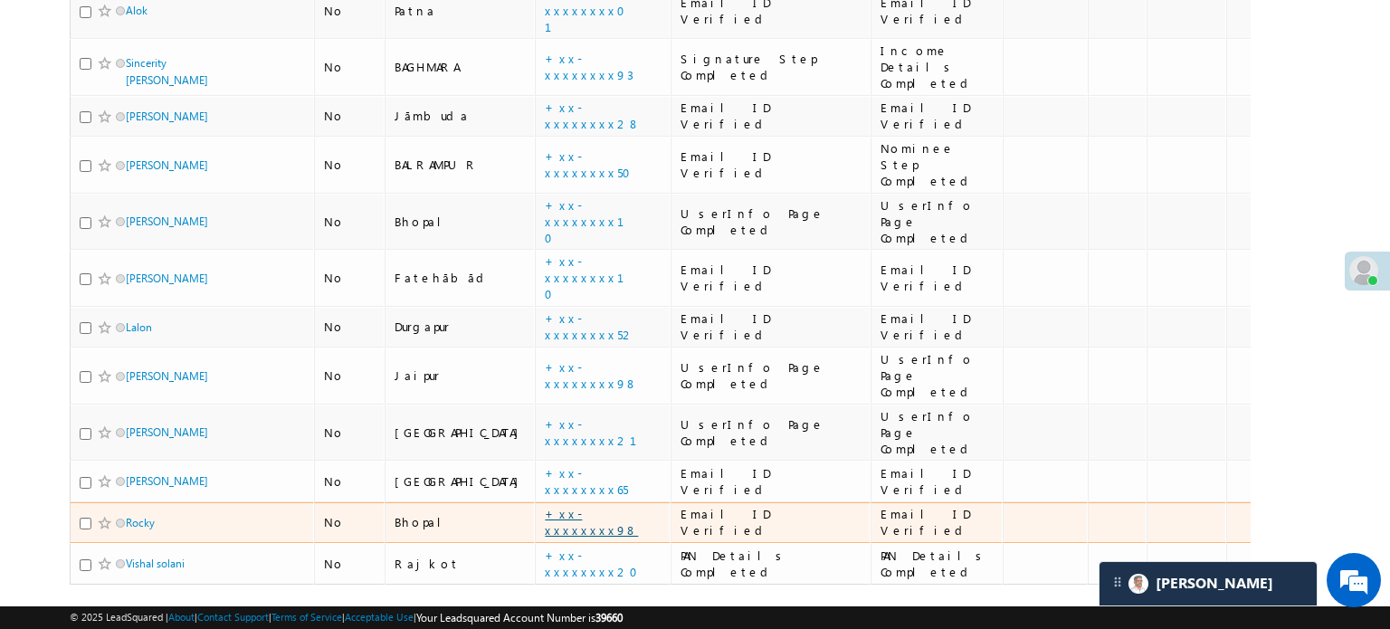
click at [545, 506] on link "+xx-xxxxxxxx98" at bounding box center [591, 522] width 93 height 32
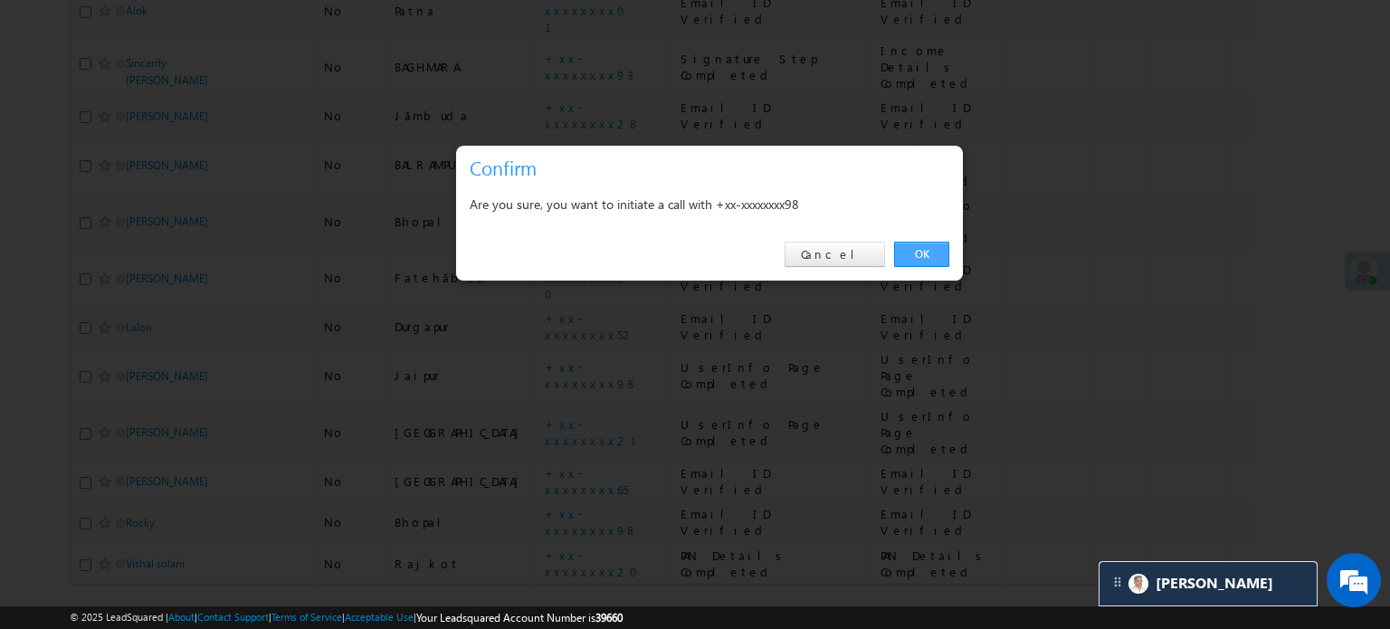
click at [917, 246] on link "OK" at bounding box center [921, 254] width 55 height 25
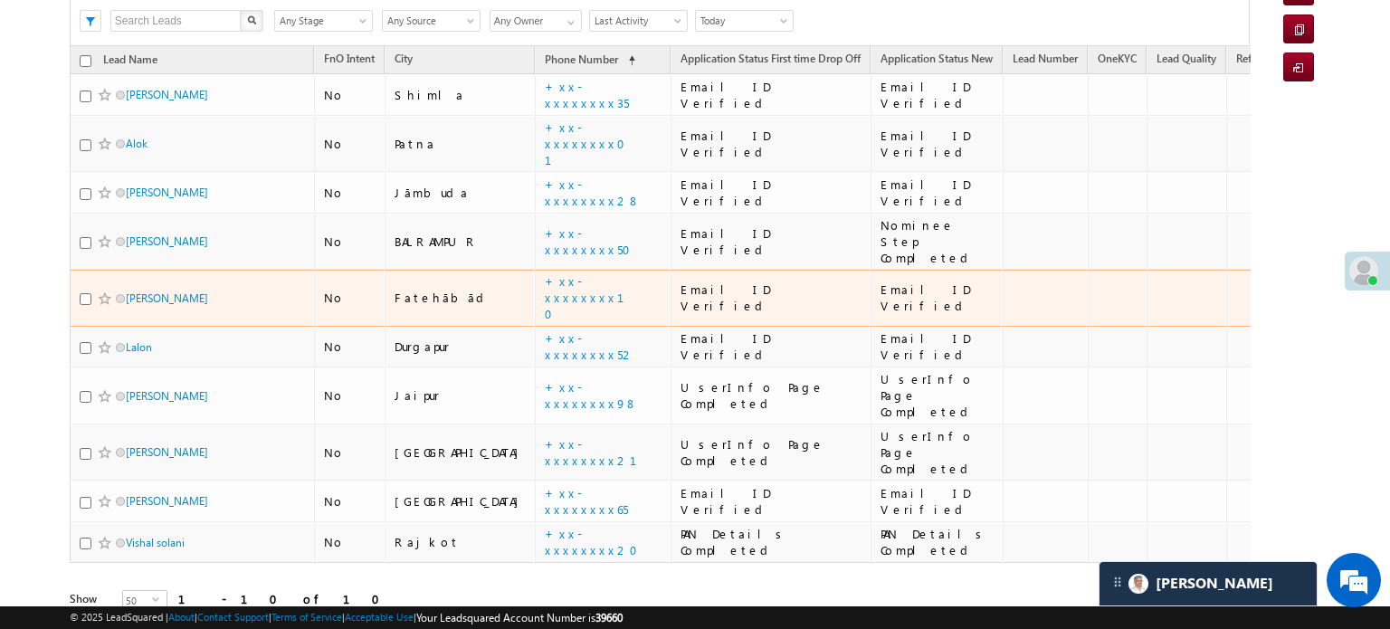
scroll to position [211, 0]
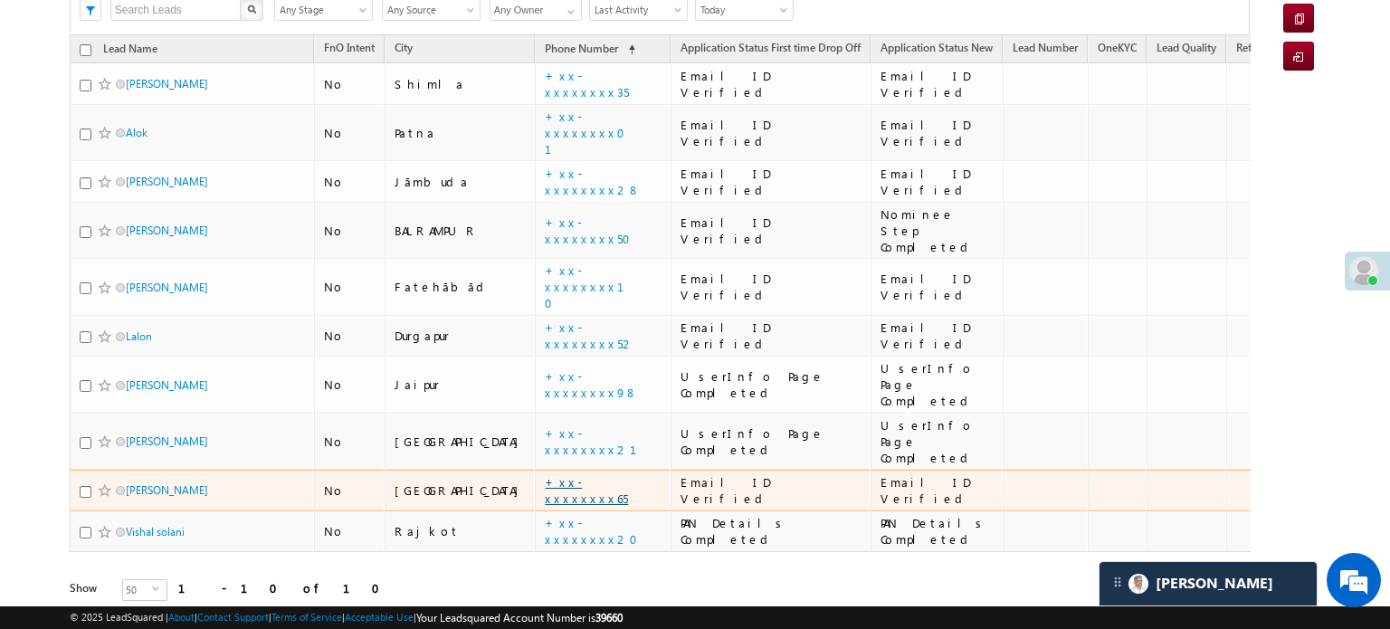
click at [545, 474] on link "+xx-xxxxxxxx65" at bounding box center [586, 490] width 83 height 32
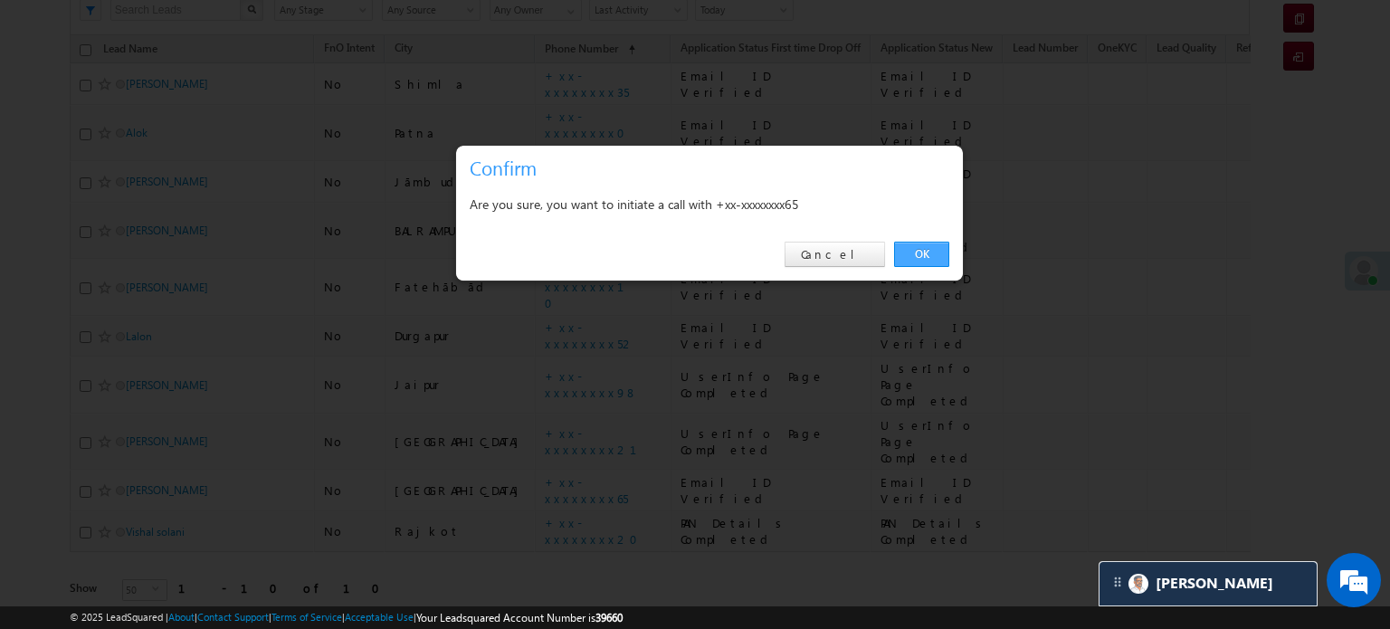
click at [913, 249] on link "OK" at bounding box center [921, 254] width 55 height 25
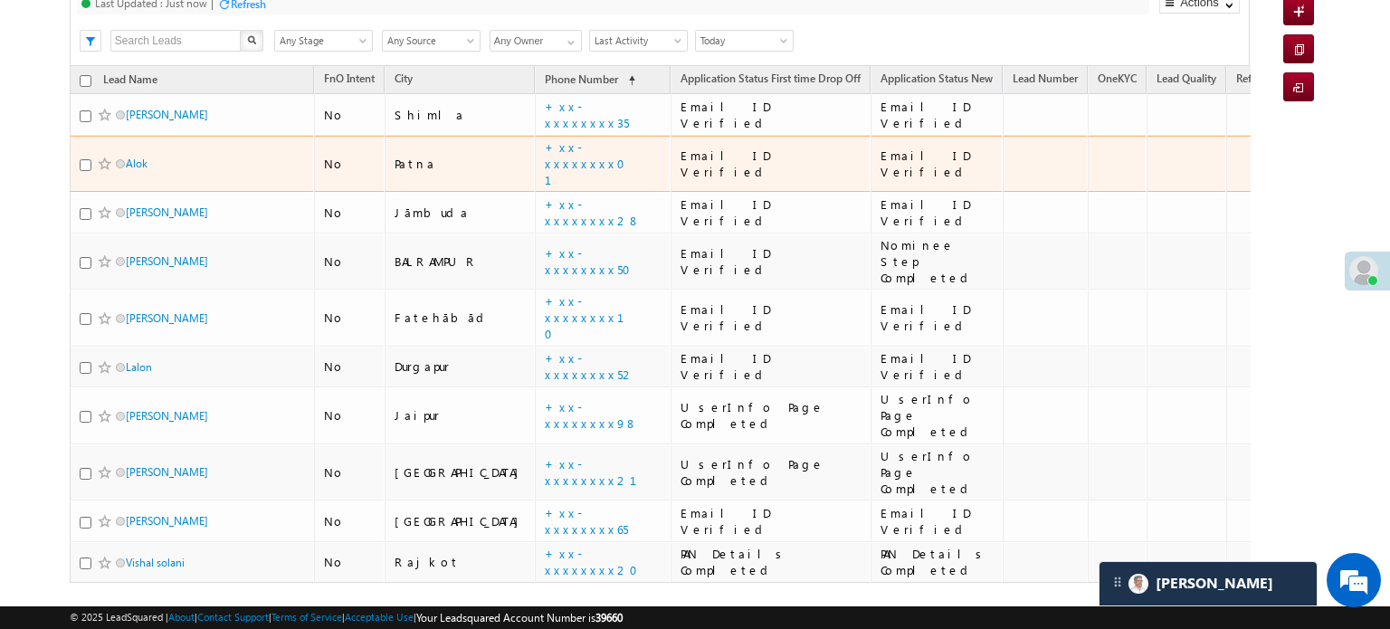
scroll to position [0, 0]
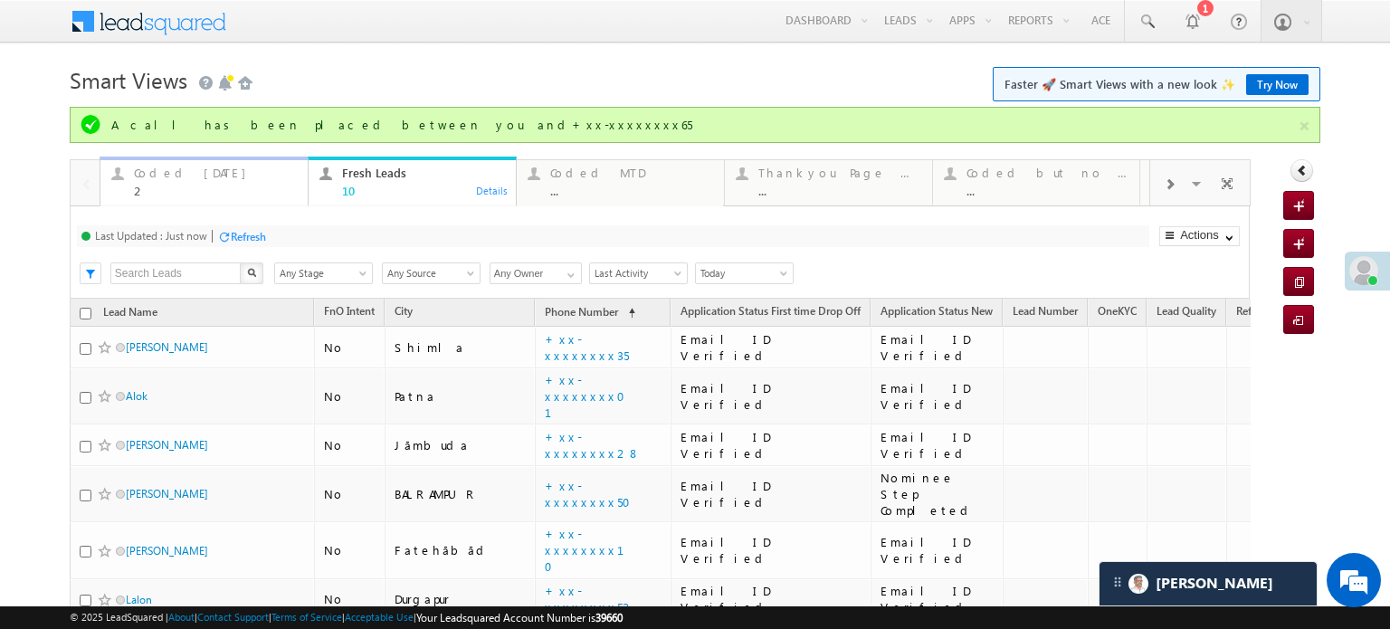
click at [203, 185] on div "2" at bounding box center [215, 191] width 163 height 14
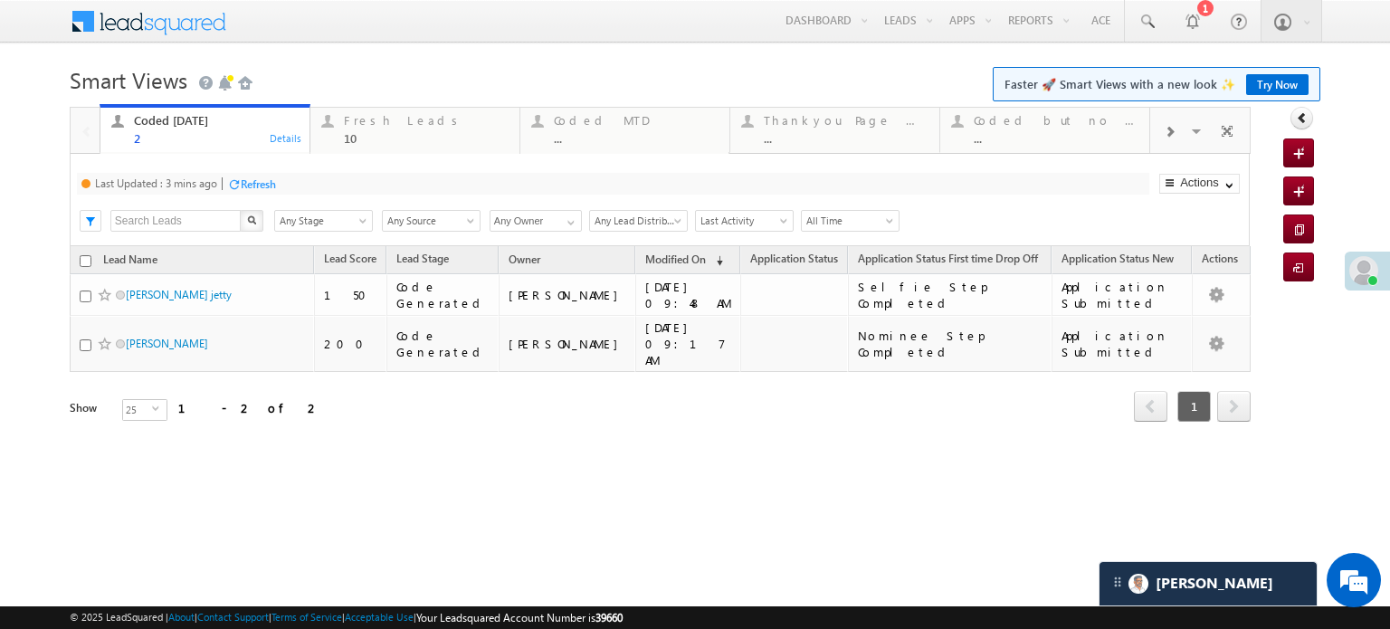
click at [268, 185] on div "Refresh" at bounding box center [258, 184] width 35 height 14
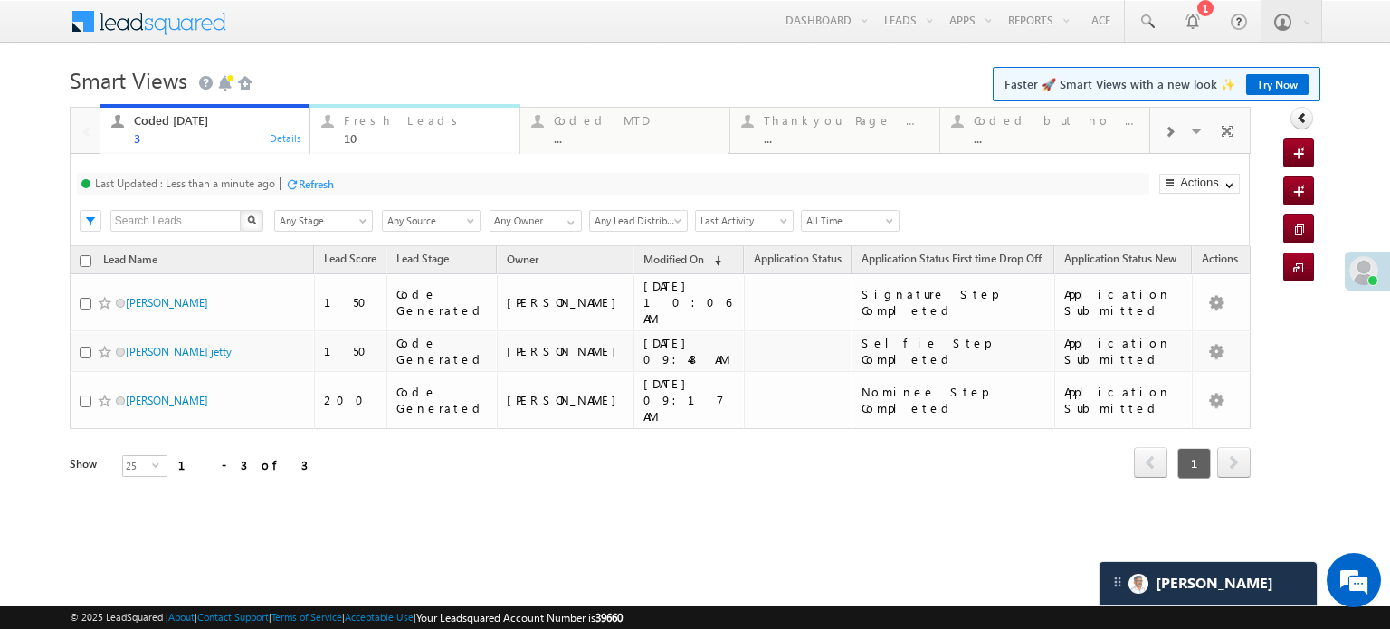
click at [413, 116] on div "Fresh Leads" at bounding box center [426, 120] width 165 height 14
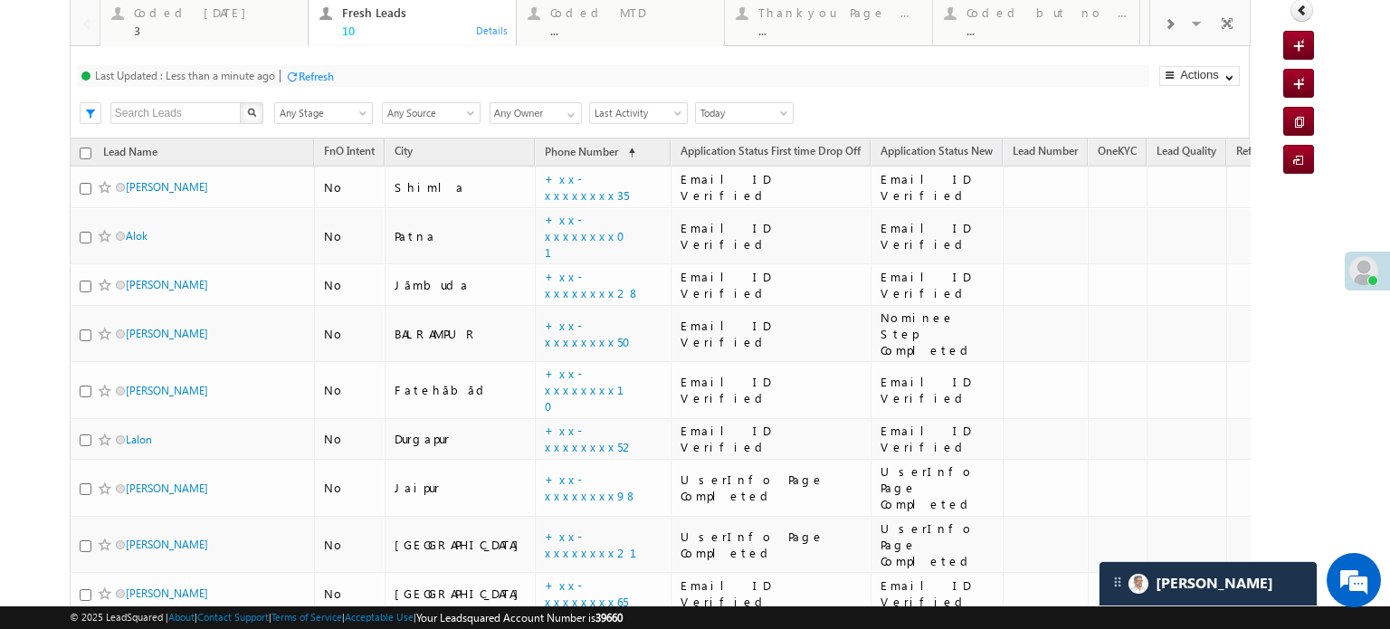
scroll to position [211, 0]
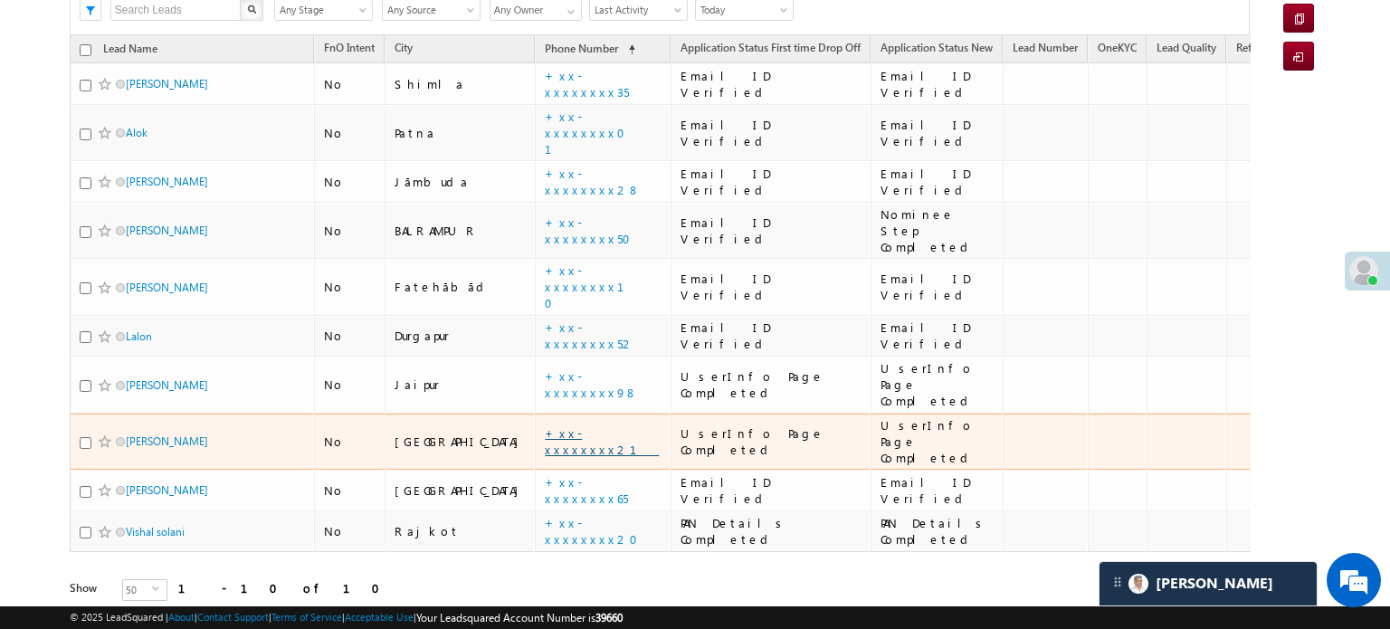
click at [545, 425] on link "+xx-xxxxxxxx21" at bounding box center [602, 441] width 114 height 32
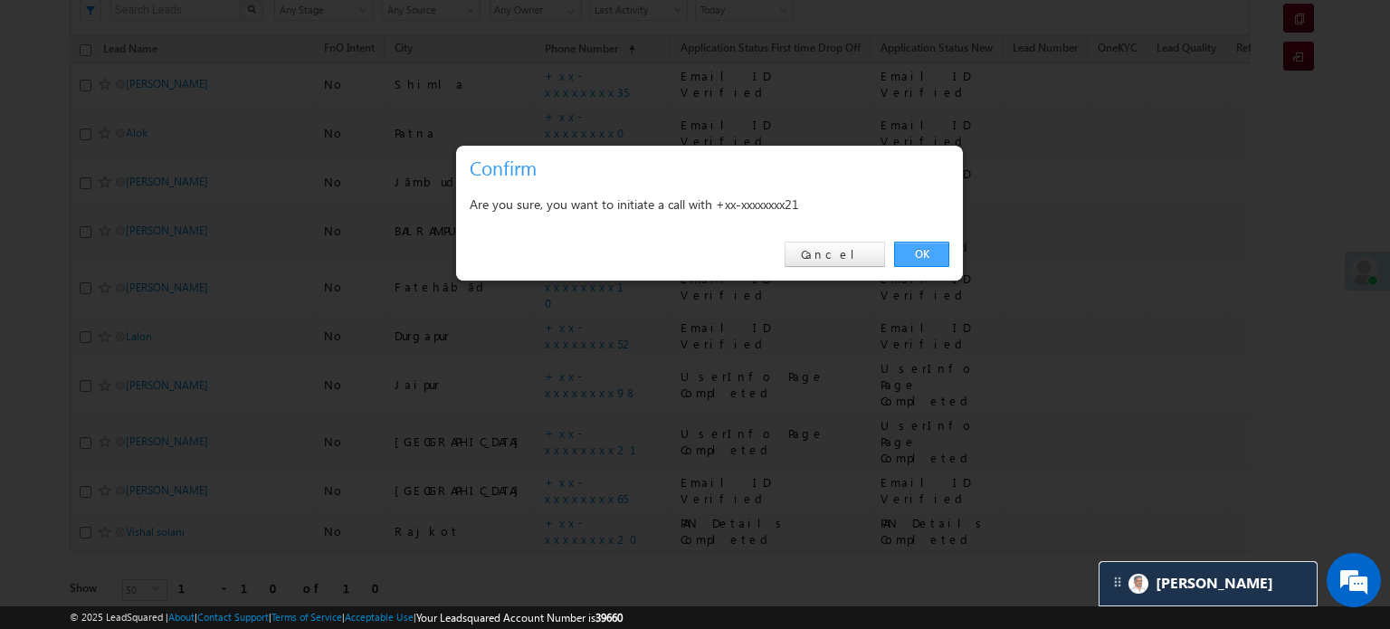
click at [914, 245] on link "OK" at bounding box center [921, 254] width 55 height 25
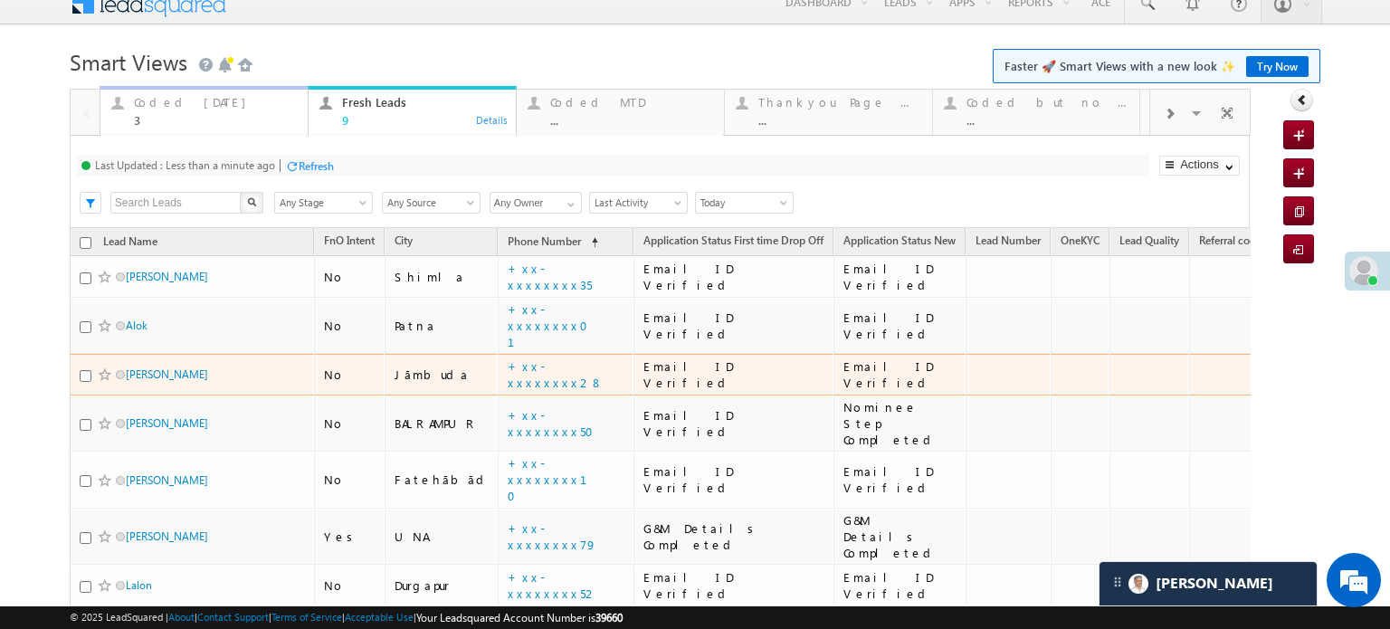
scroll to position [0, 0]
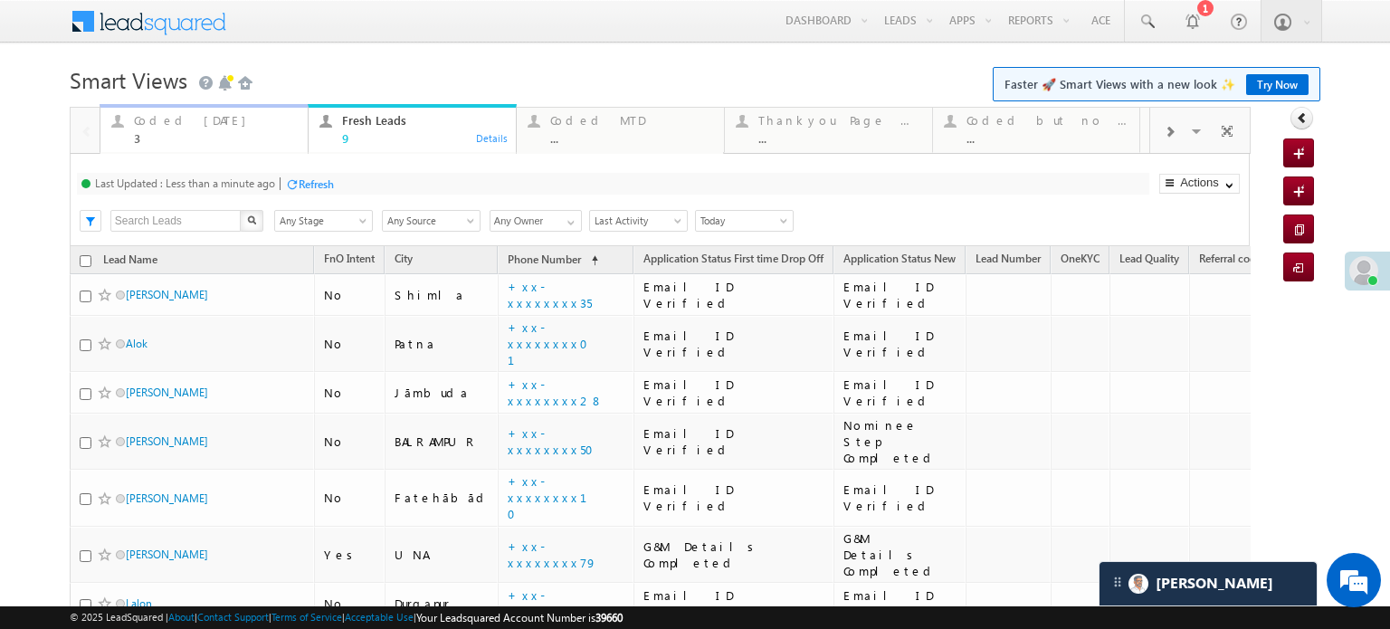
click at [202, 129] on div "Coded Today 3" at bounding box center [215, 126] width 163 height 35
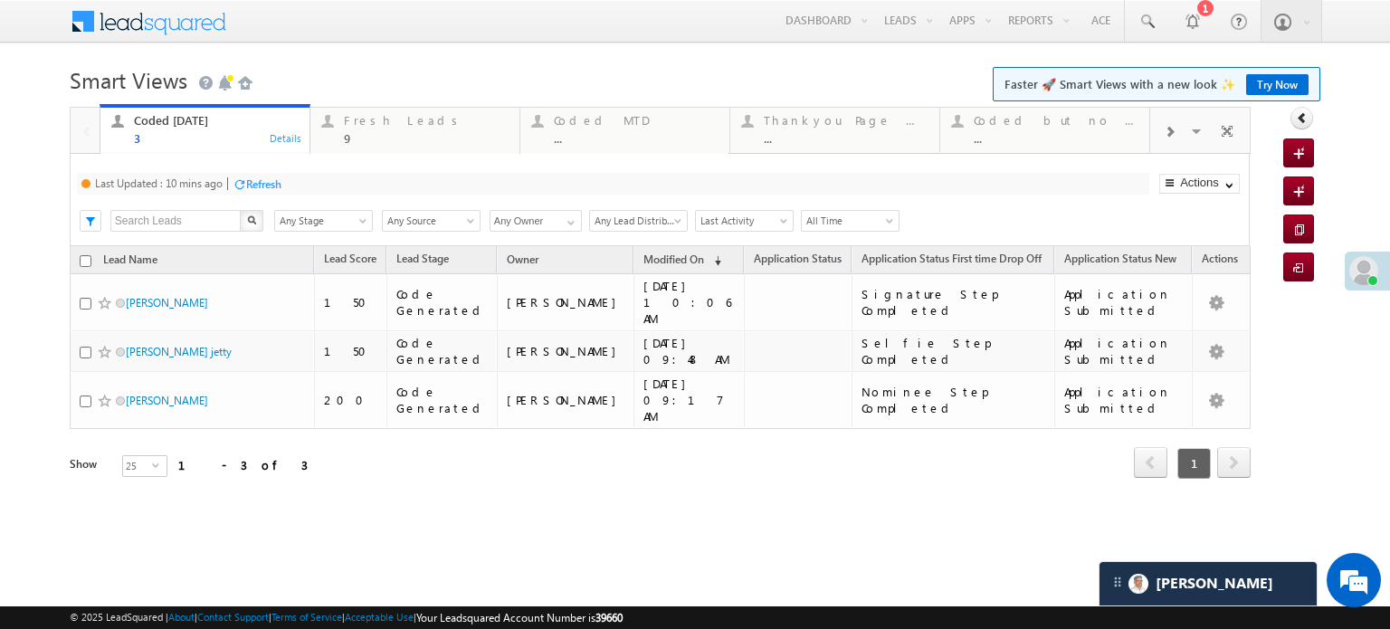
click at [262, 181] on div "Refresh" at bounding box center [263, 184] width 35 height 14
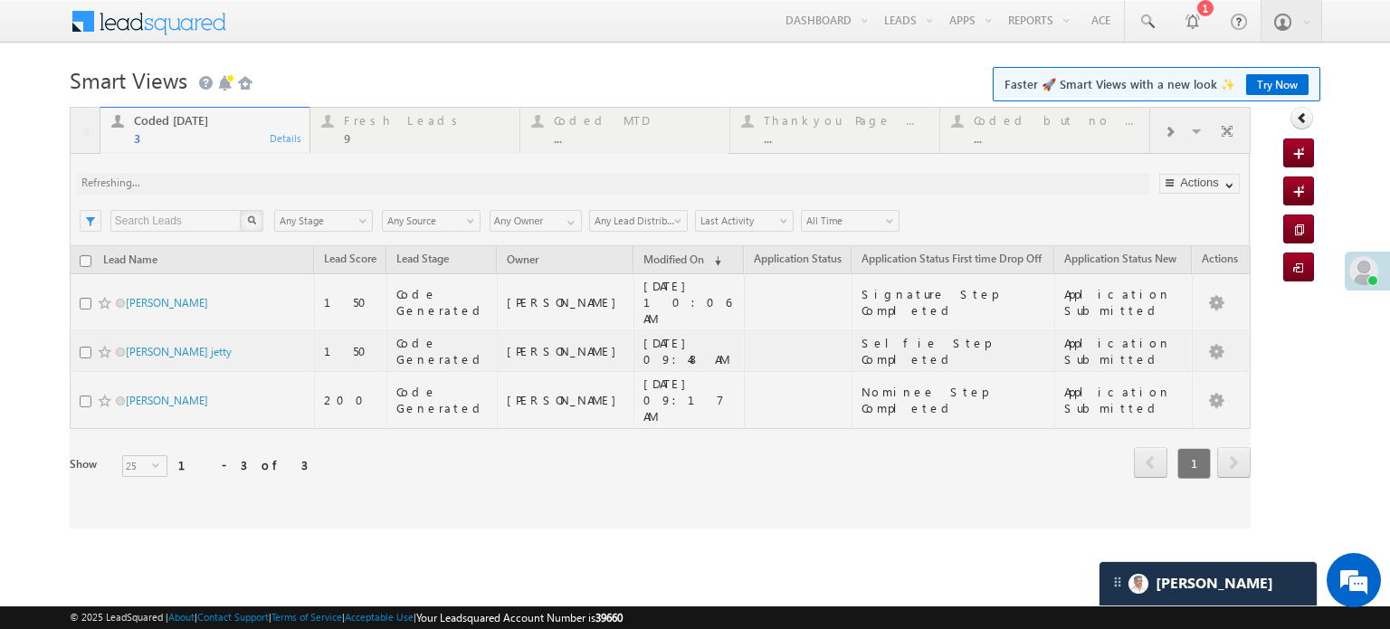
click at [262, 181] on div at bounding box center [660, 318] width 1181 height 422
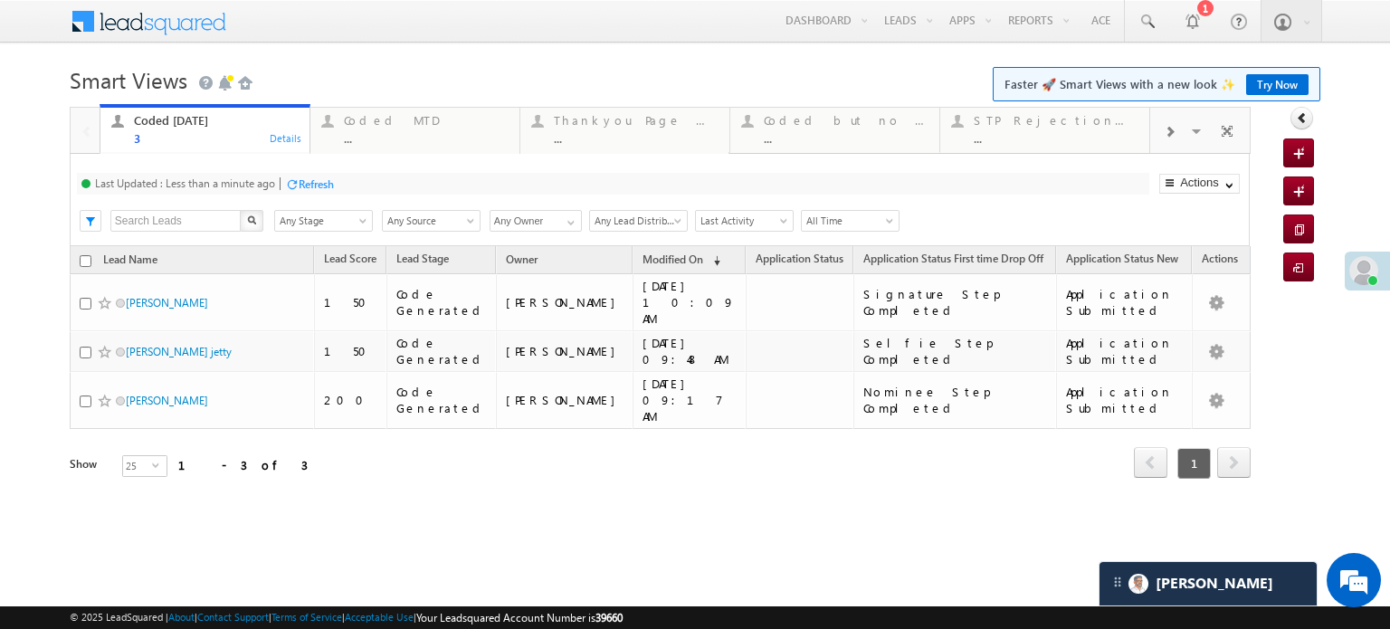
click at [1163, 130] on span at bounding box center [1168, 132] width 11 height 14
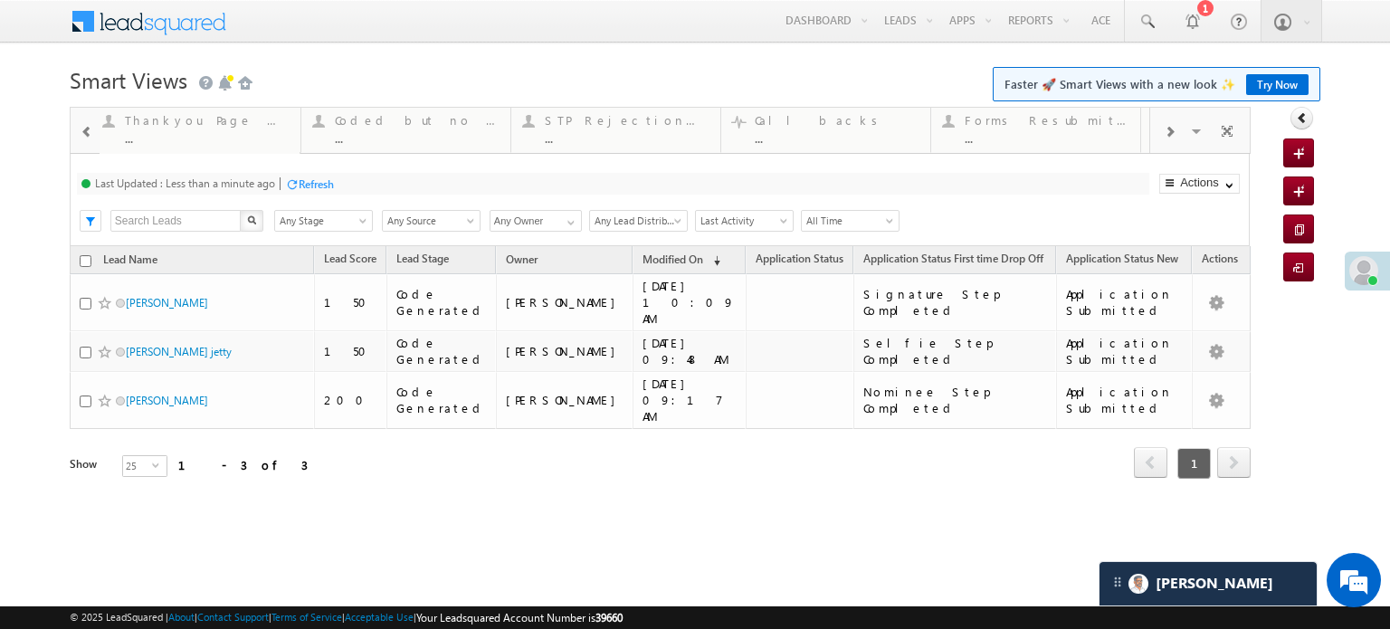
click at [1163, 130] on span at bounding box center [1168, 132] width 11 height 14
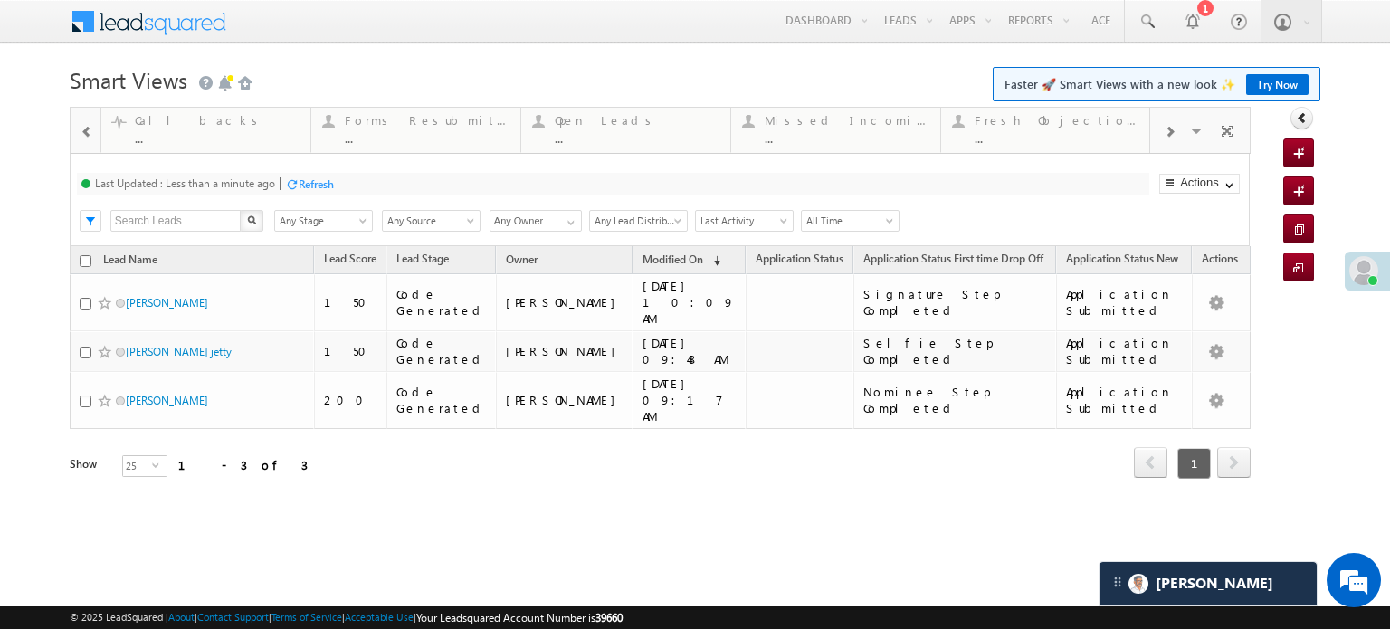
click at [1163, 130] on span at bounding box center [1168, 132] width 11 height 14
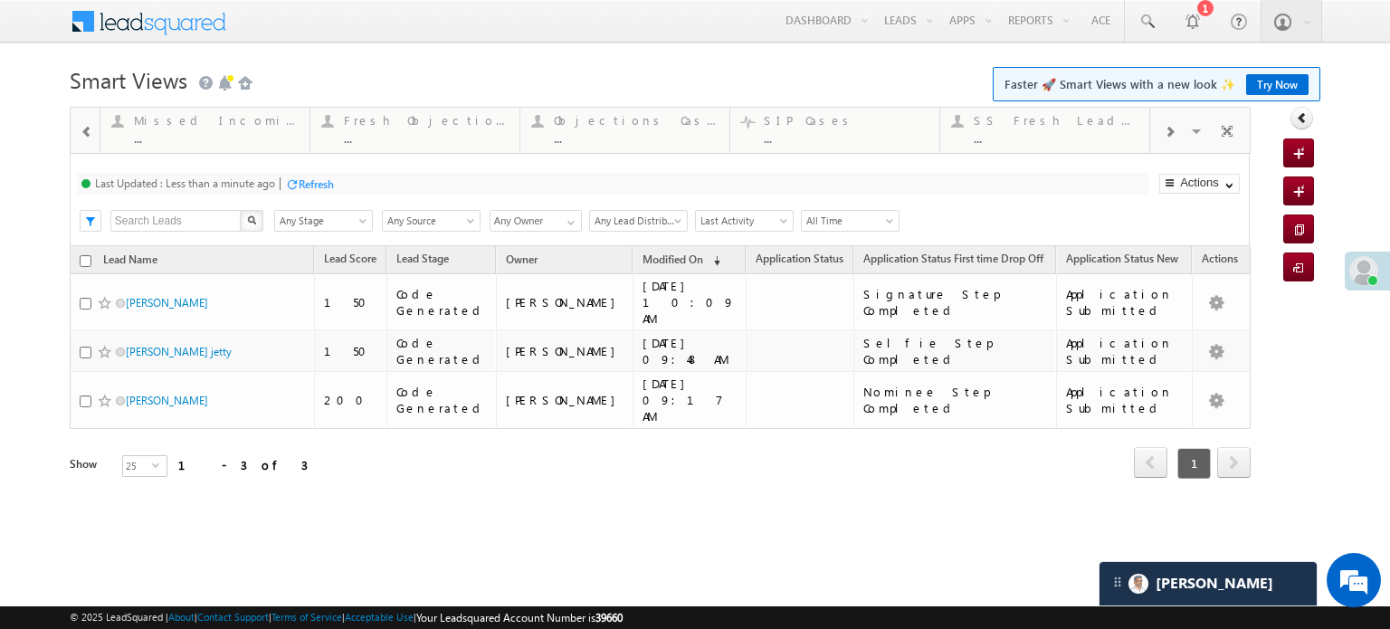
click at [1163, 130] on span at bounding box center [1168, 132] width 11 height 14
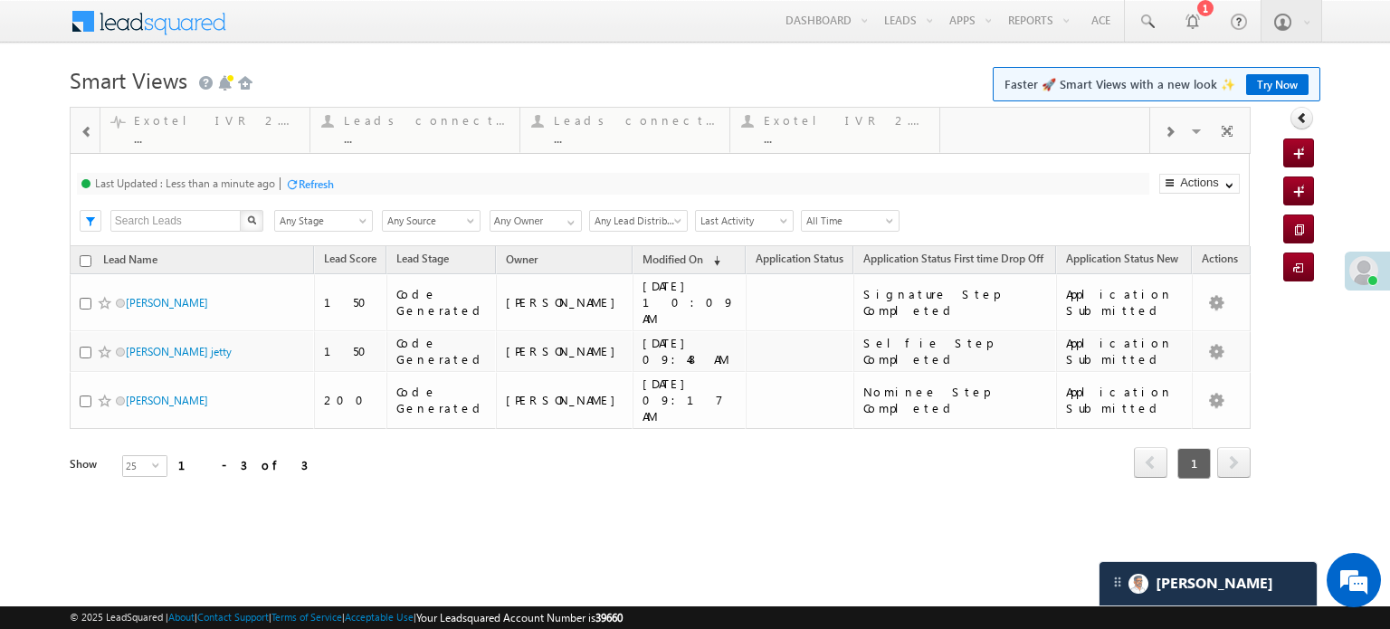
click at [1163, 130] on span at bounding box center [1168, 132] width 11 height 14
drag, startPoint x: 826, startPoint y: 150, endPoint x: 0, endPoint y: 149, distance: 826.0
click at [78, 124] on div at bounding box center [86, 130] width 26 height 41
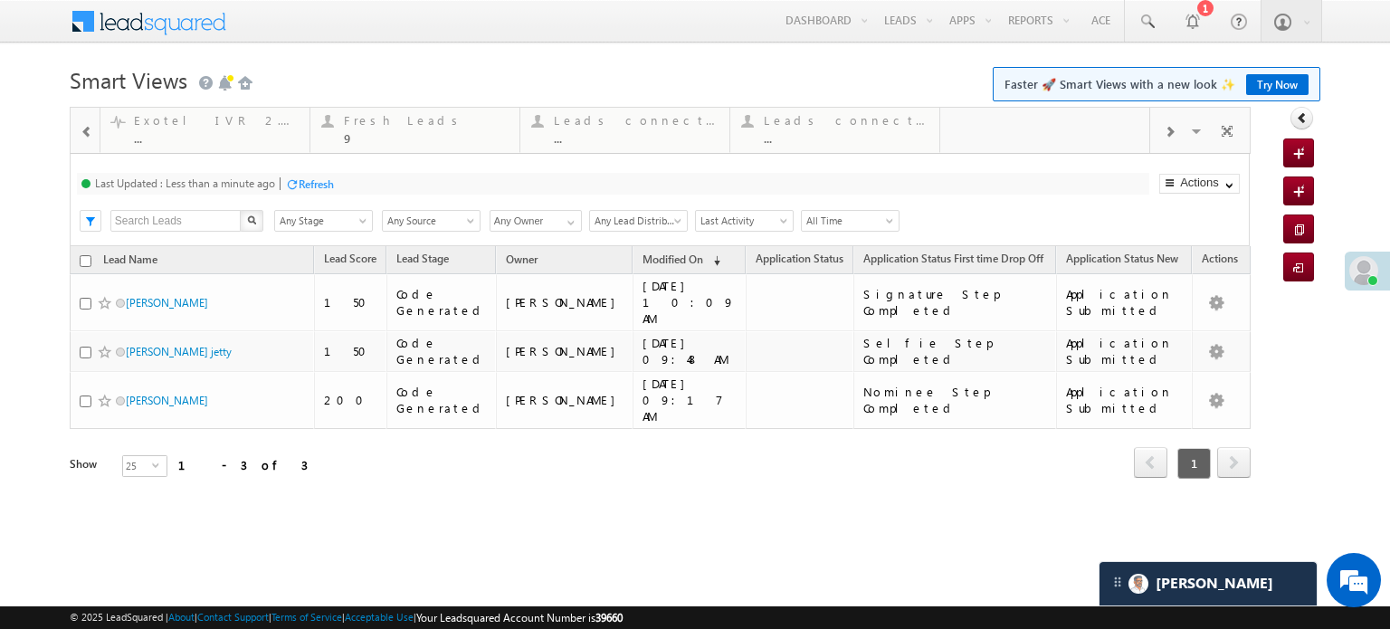
click at [78, 124] on div at bounding box center [86, 130] width 26 height 41
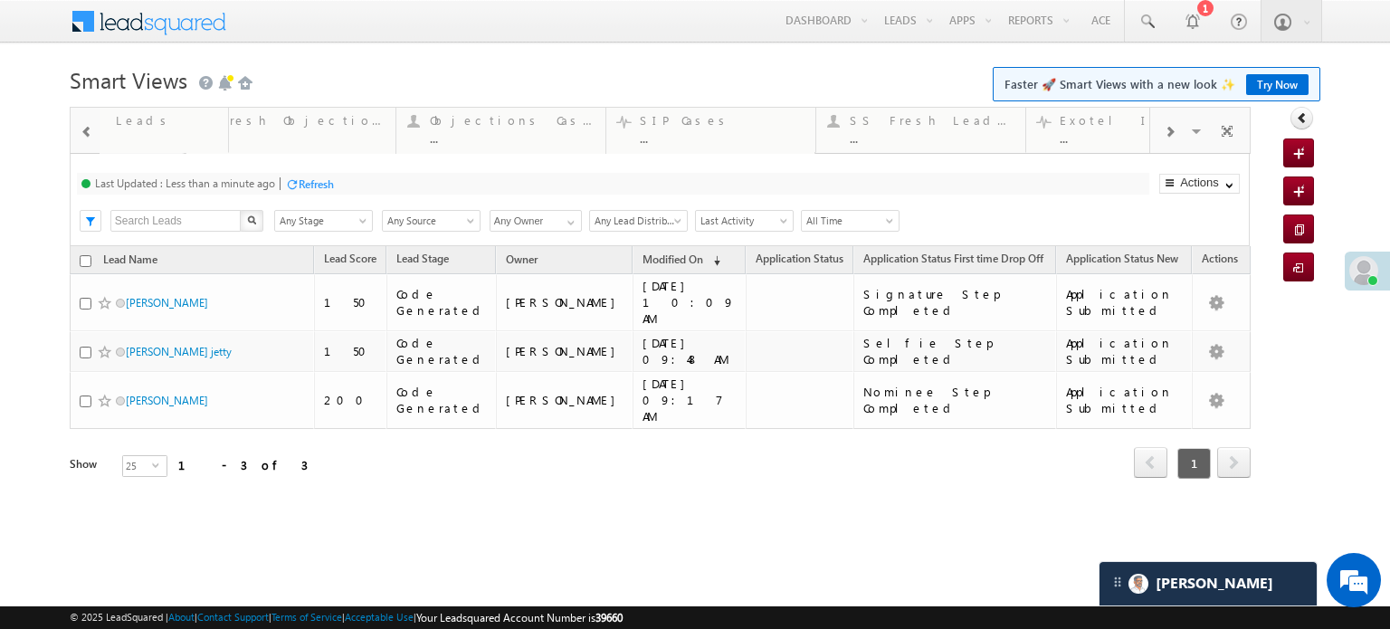
drag, startPoint x: 1007, startPoint y: 133, endPoint x: 0, endPoint y: 161, distance: 1007.3
click at [90, 132] on span at bounding box center [87, 132] width 13 height 14
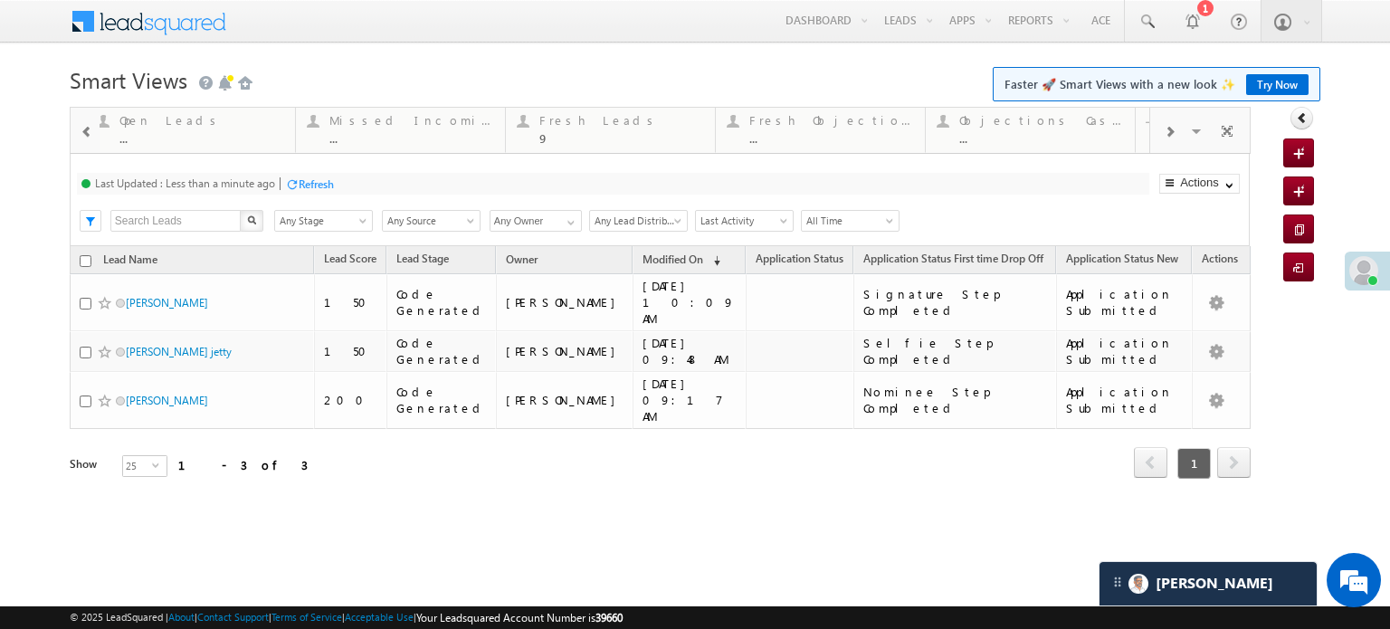
click at [90, 132] on span at bounding box center [87, 132] width 13 height 14
drag, startPoint x: 985, startPoint y: 120, endPoint x: 0, endPoint y: 138, distance: 985.4
click at [100, 130] on link "Fresh Leads 9 Details" at bounding box center [205, 128] width 211 height 49
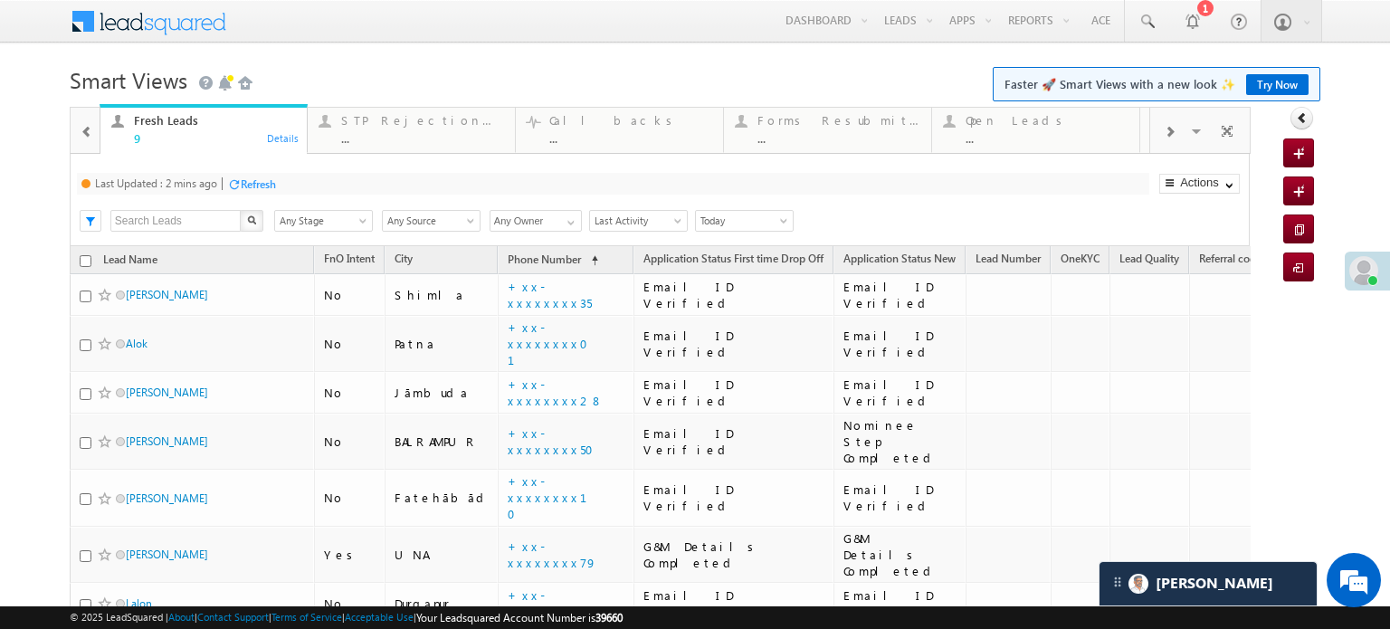
click at [81, 136] on span at bounding box center [87, 132] width 13 height 14
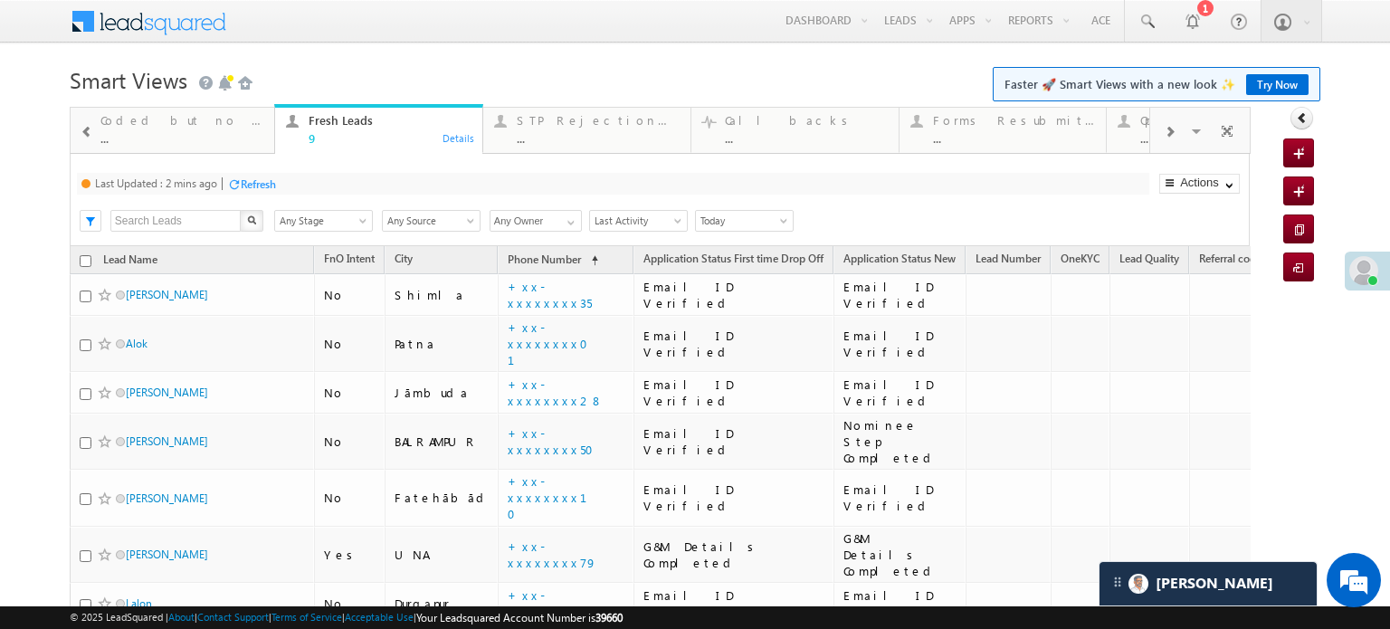
click at [81, 136] on span at bounding box center [87, 132] width 13 height 14
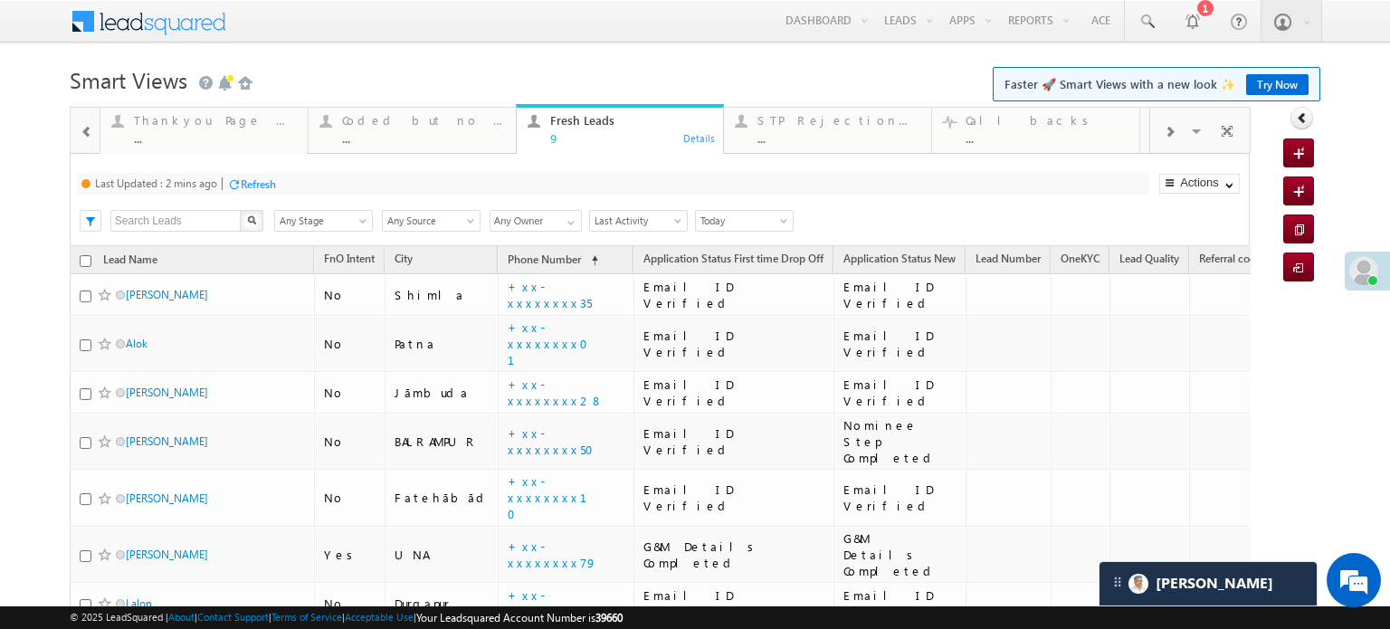
click at [81, 136] on span at bounding box center [87, 132] width 13 height 14
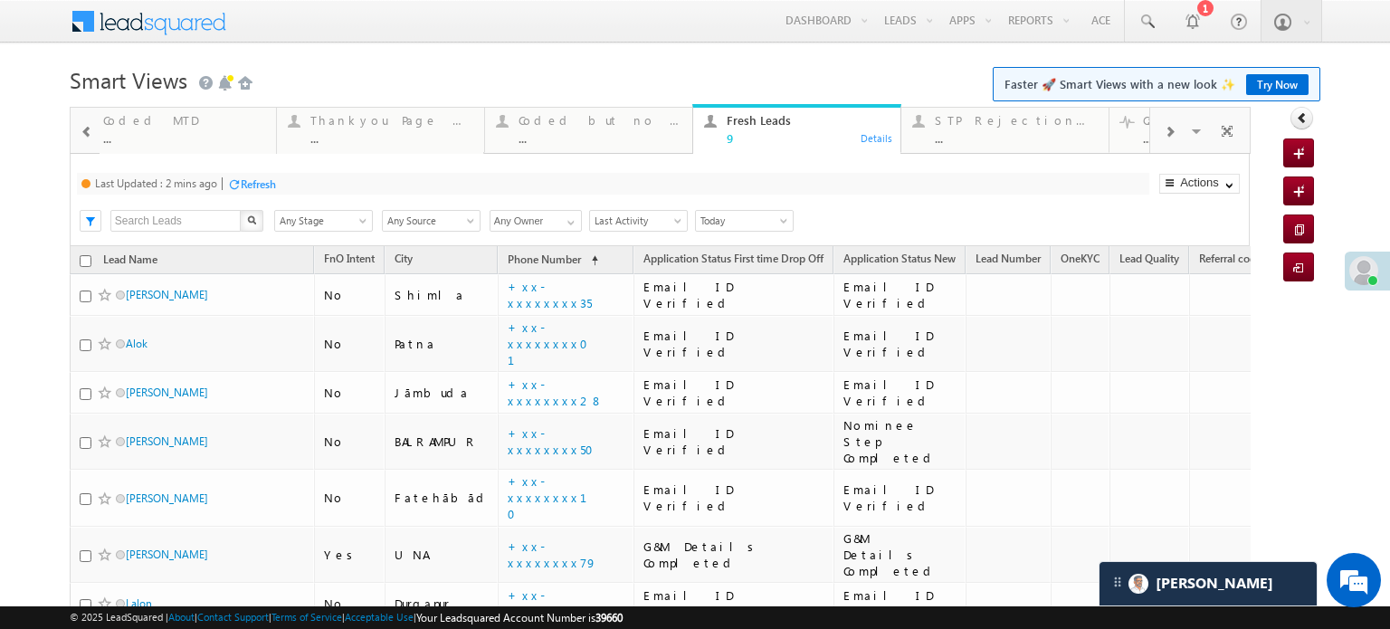
click at [81, 136] on span at bounding box center [87, 132] width 13 height 14
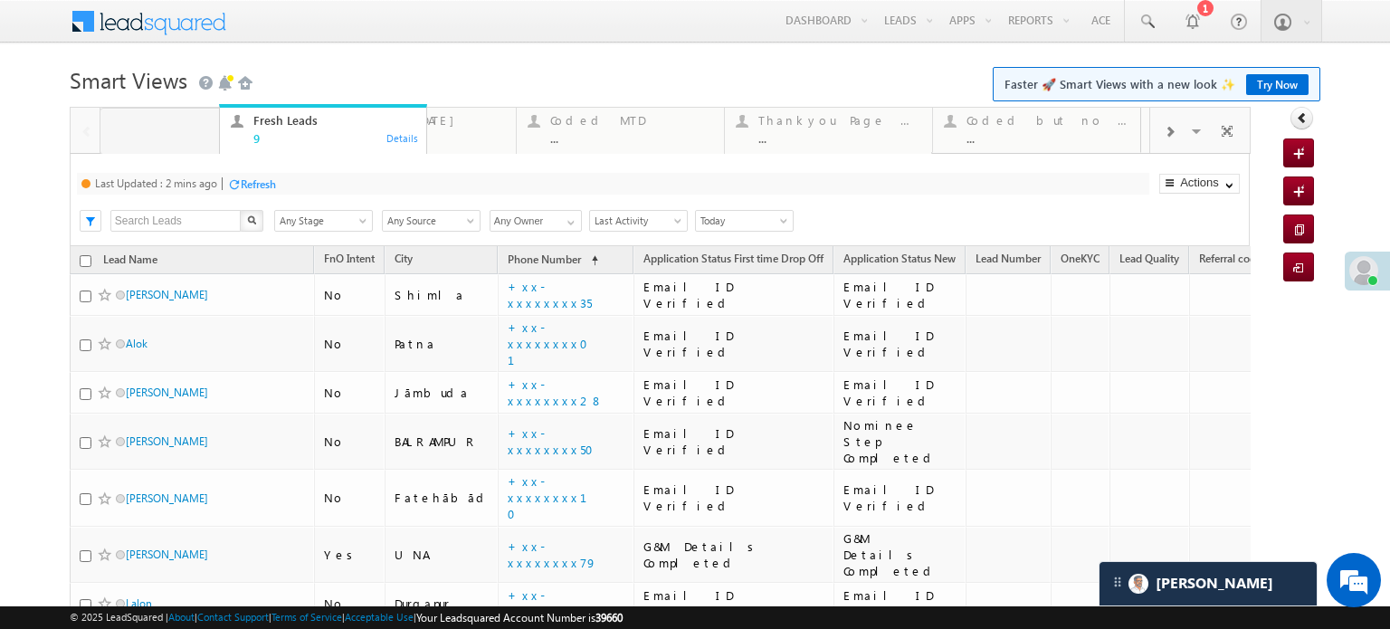
drag, startPoint x: 1011, startPoint y: 138, endPoint x: 310, endPoint y: 185, distance: 701.8
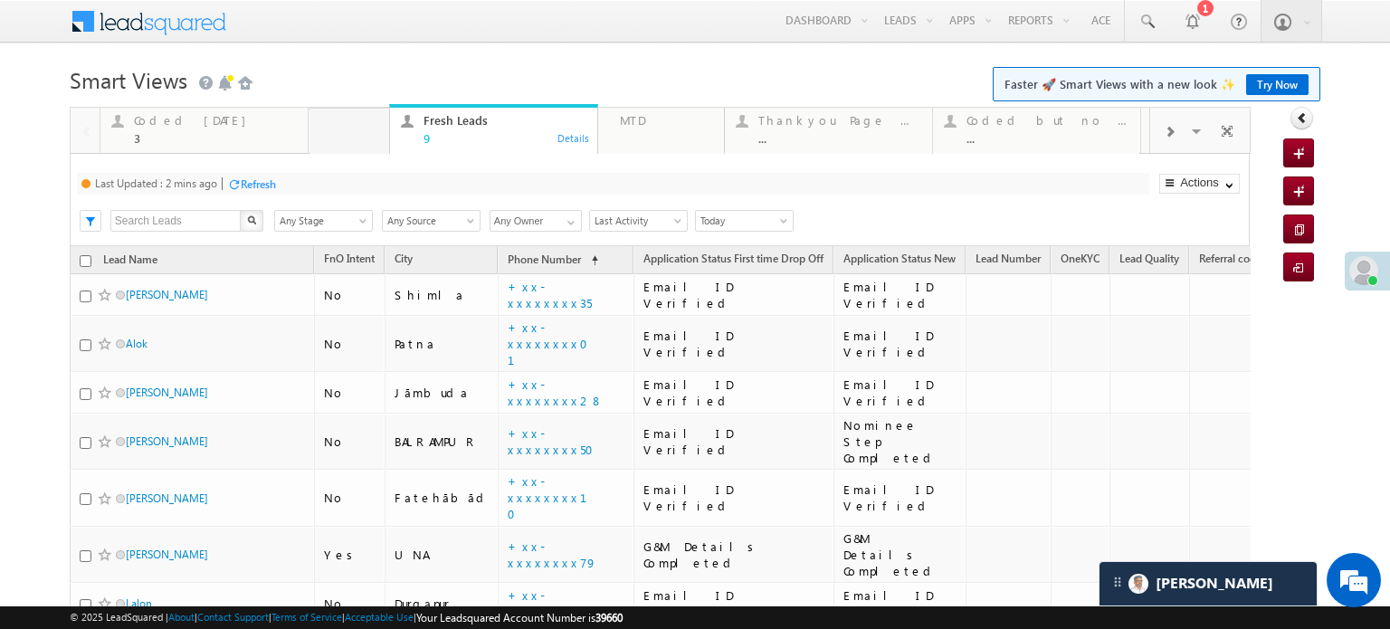
drag, startPoint x: 579, startPoint y: 119, endPoint x: 450, endPoint y: 147, distance: 132.4
click at [260, 190] on div "Refresh" at bounding box center [258, 184] width 35 height 14
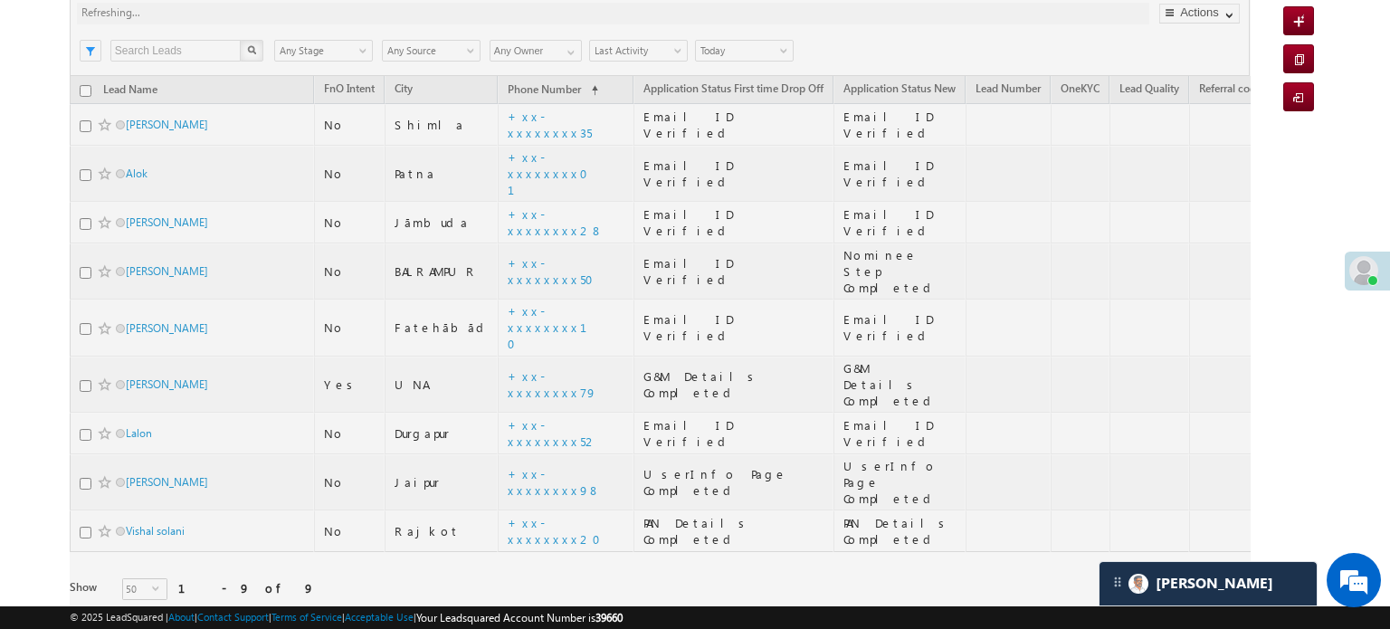
scroll to position [89, 0]
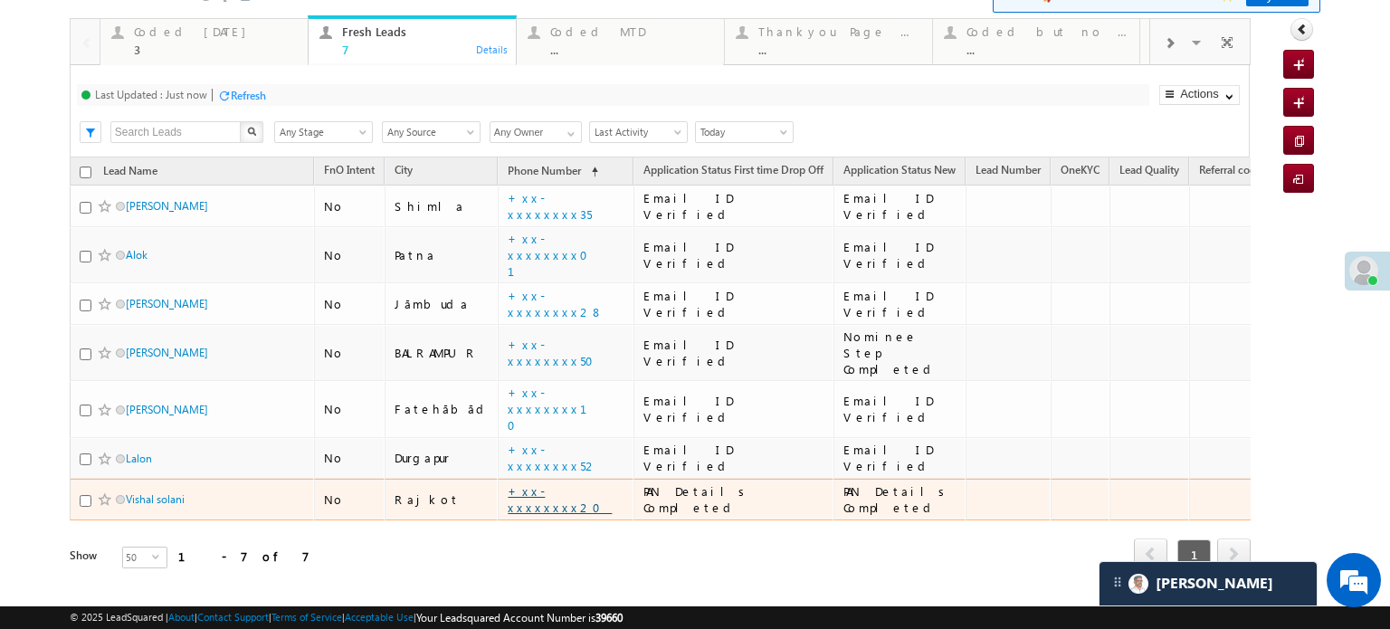
click at [527, 483] on link "+xx-xxxxxxxx20" at bounding box center [560, 499] width 104 height 32
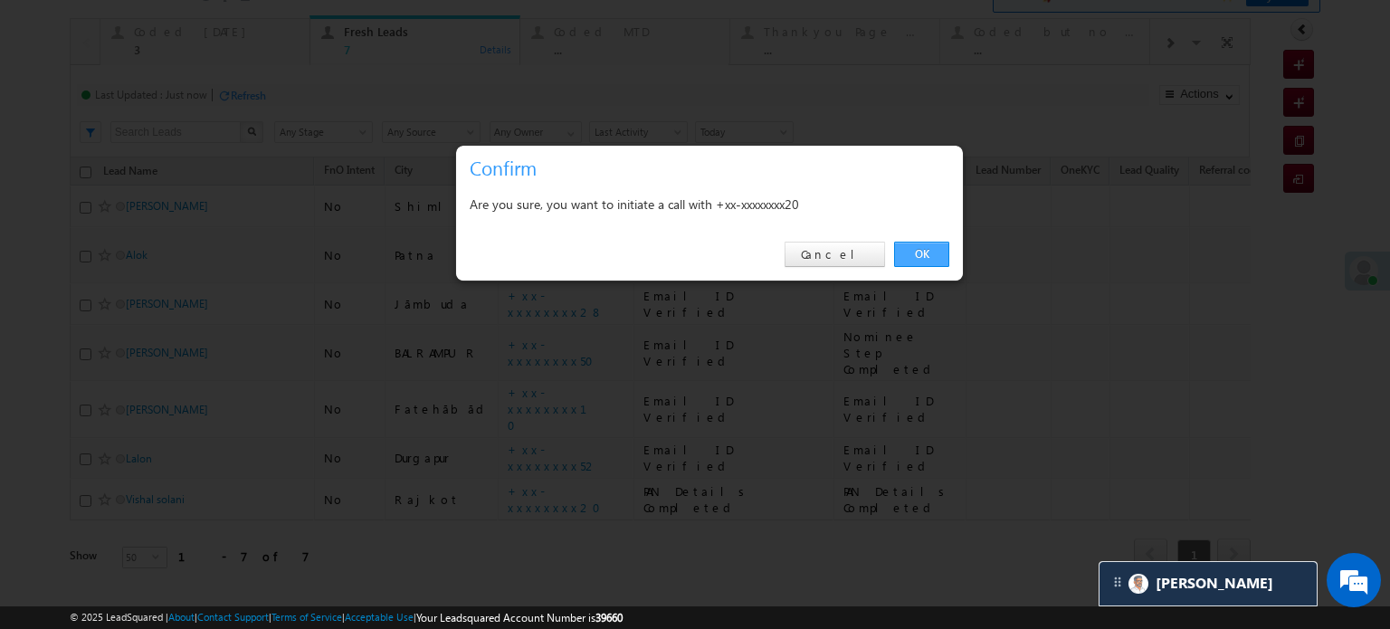
click at [916, 254] on link "OK" at bounding box center [921, 254] width 55 height 25
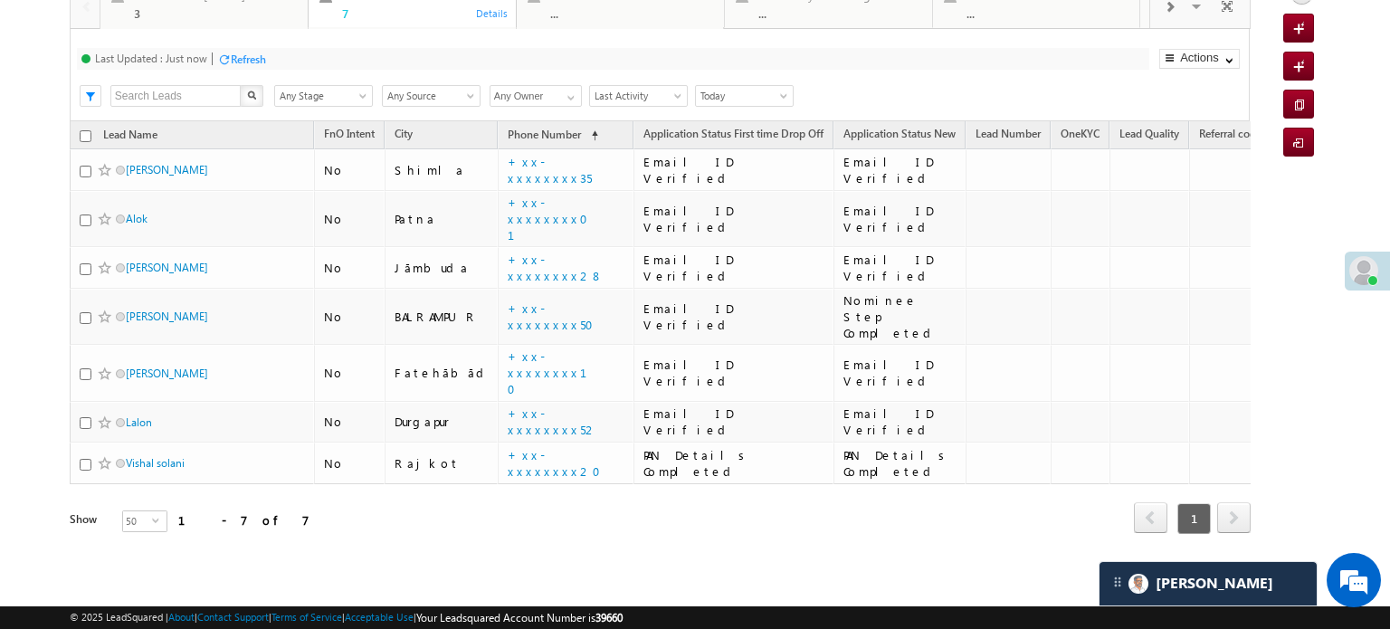
scroll to position [0, 0]
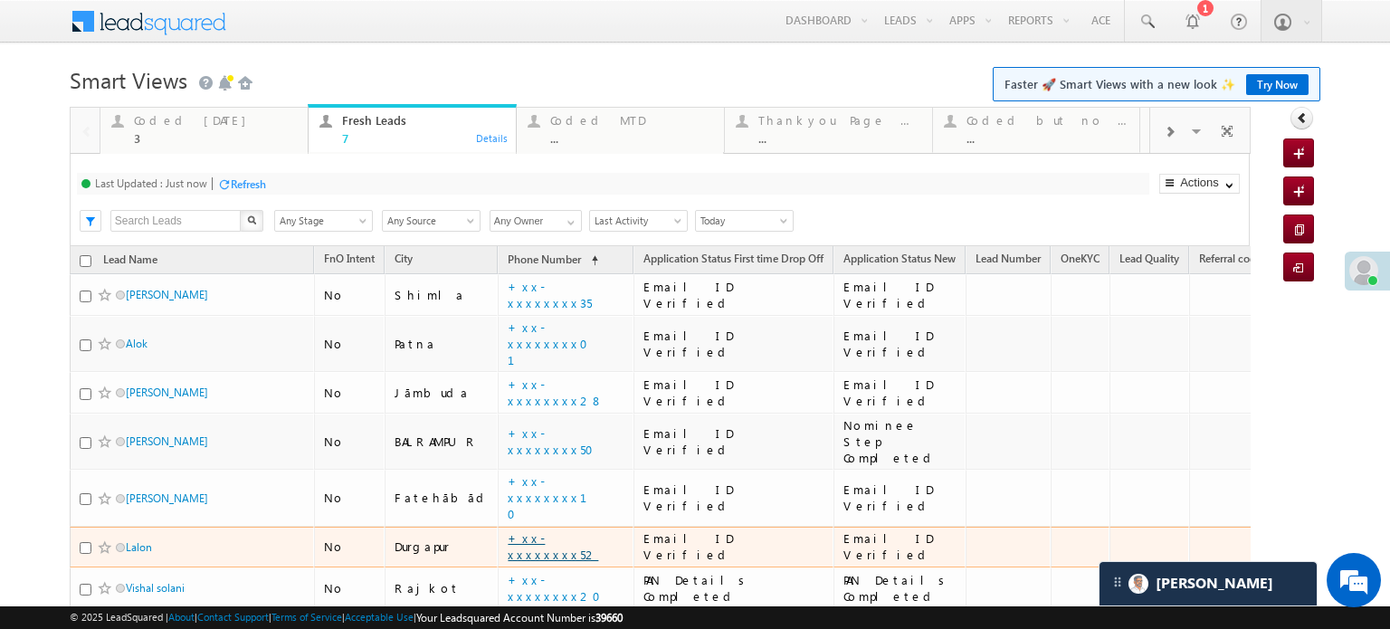
click at [538, 530] on link "+xx-xxxxxxxx52" at bounding box center [553, 546] width 90 height 32
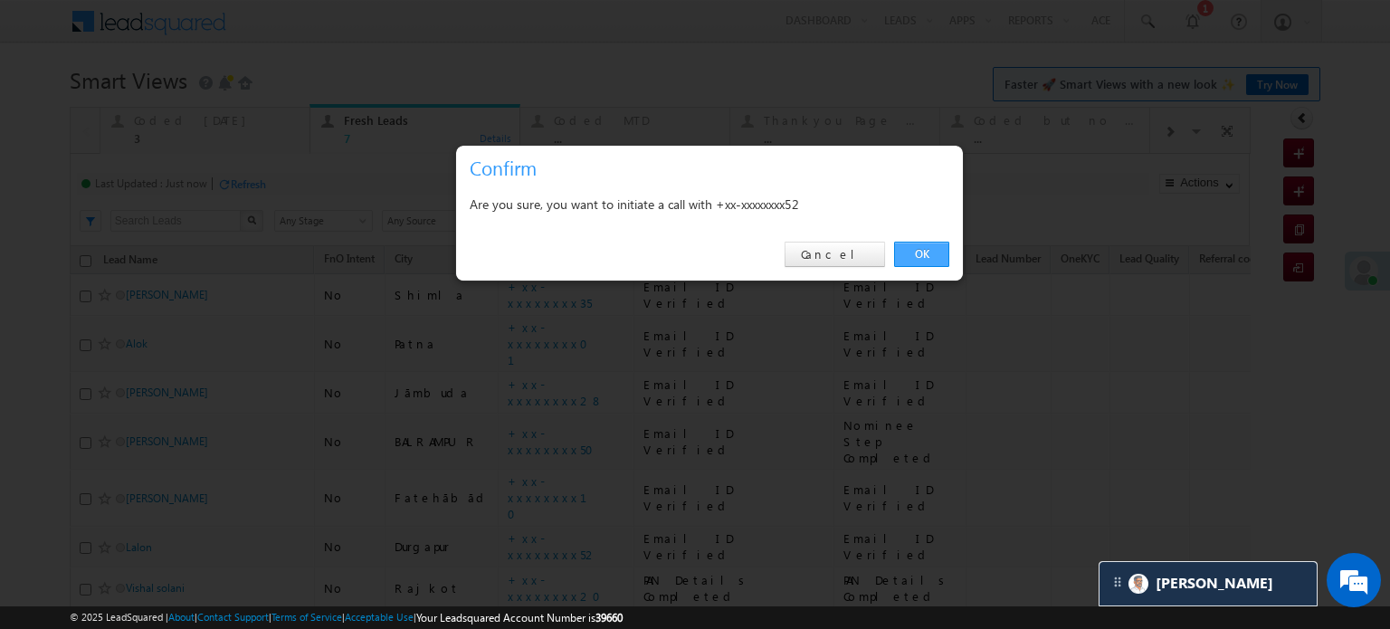
click at [923, 260] on link "OK" at bounding box center [921, 254] width 55 height 25
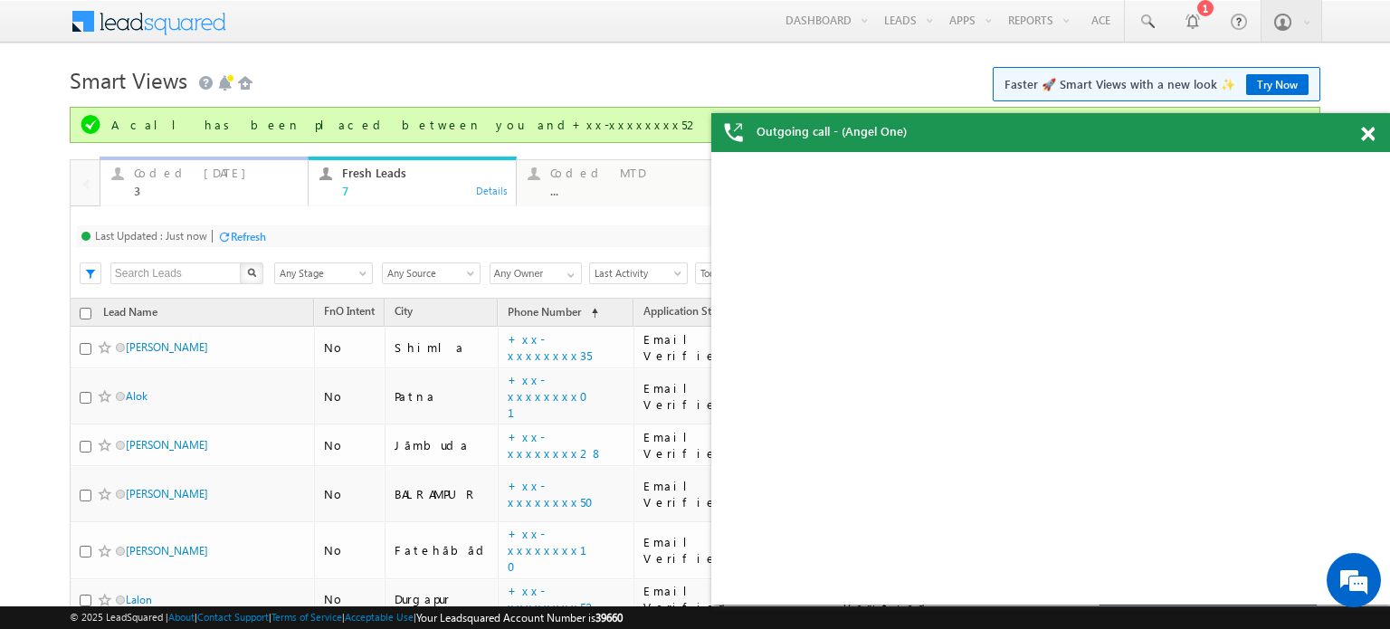
click at [246, 190] on div "3" at bounding box center [215, 191] width 163 height 14
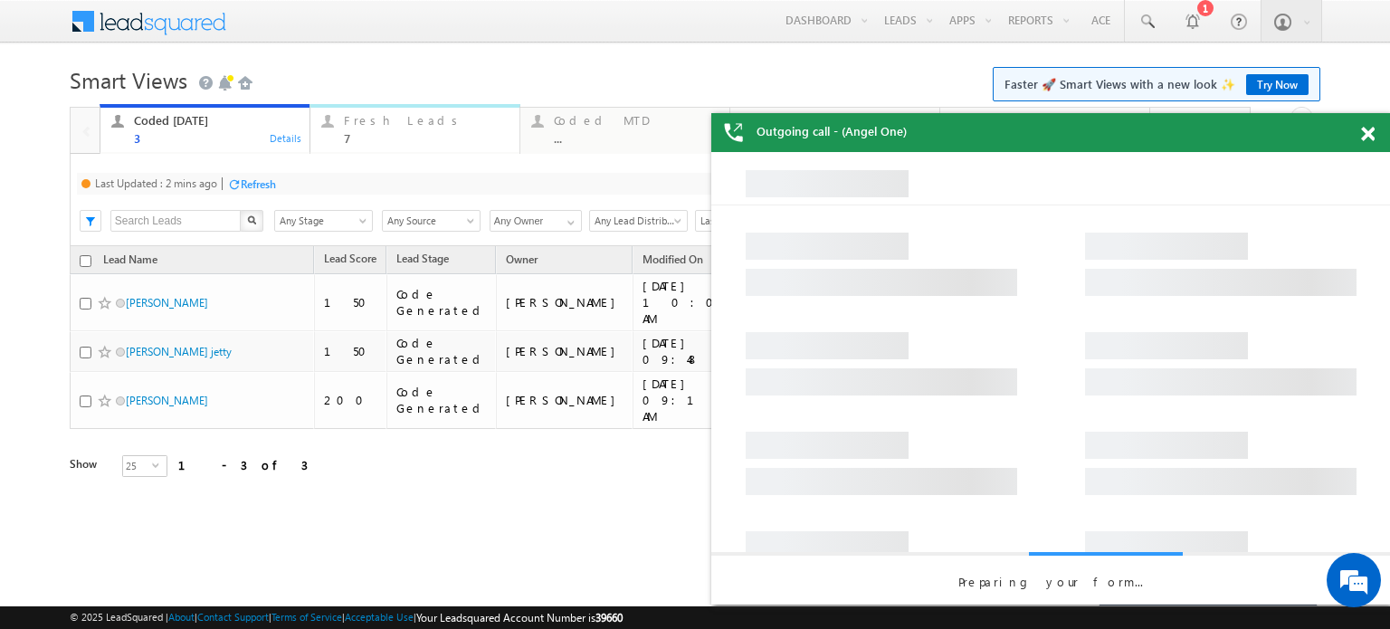
click at [363, 132] on div "7" at bounding box center [426, 138] width 165 height 14
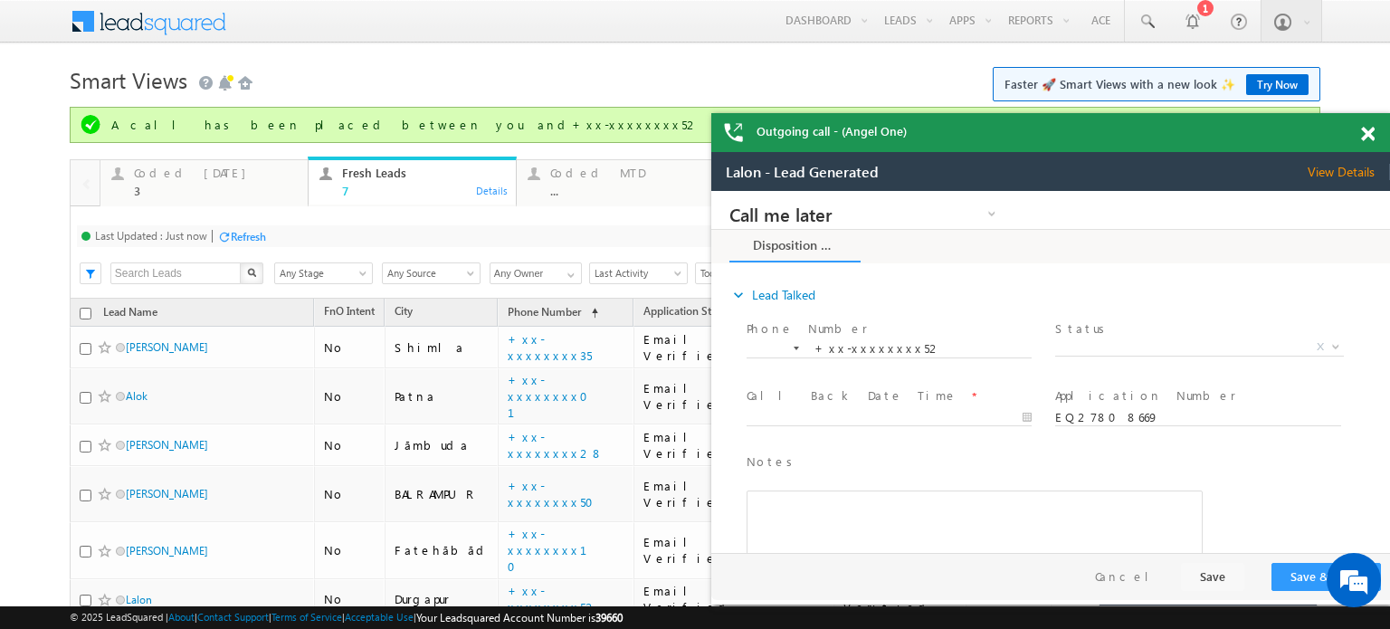
click at [246, 242] on div "Refresh" at bounding box center [248, 237] width 35 height 14
click at [1368, 133] on span at bounding box center [1368, 134] width 14 height 15
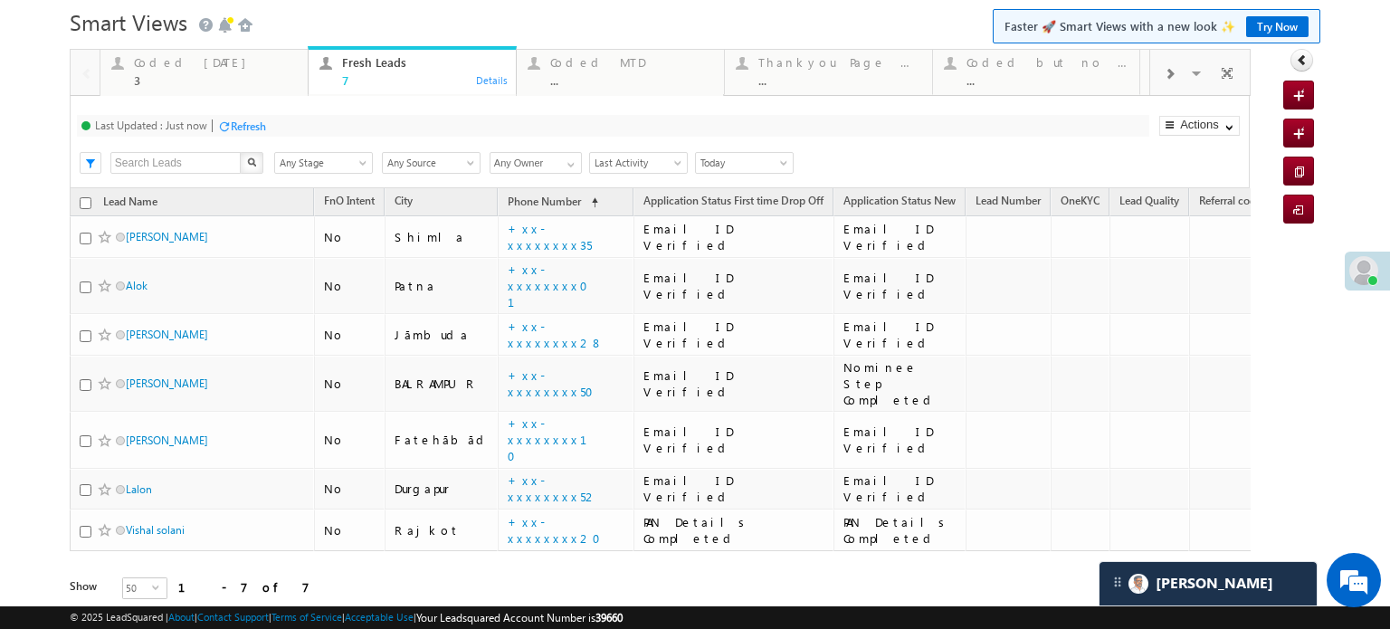
scroll to position [89, 0]
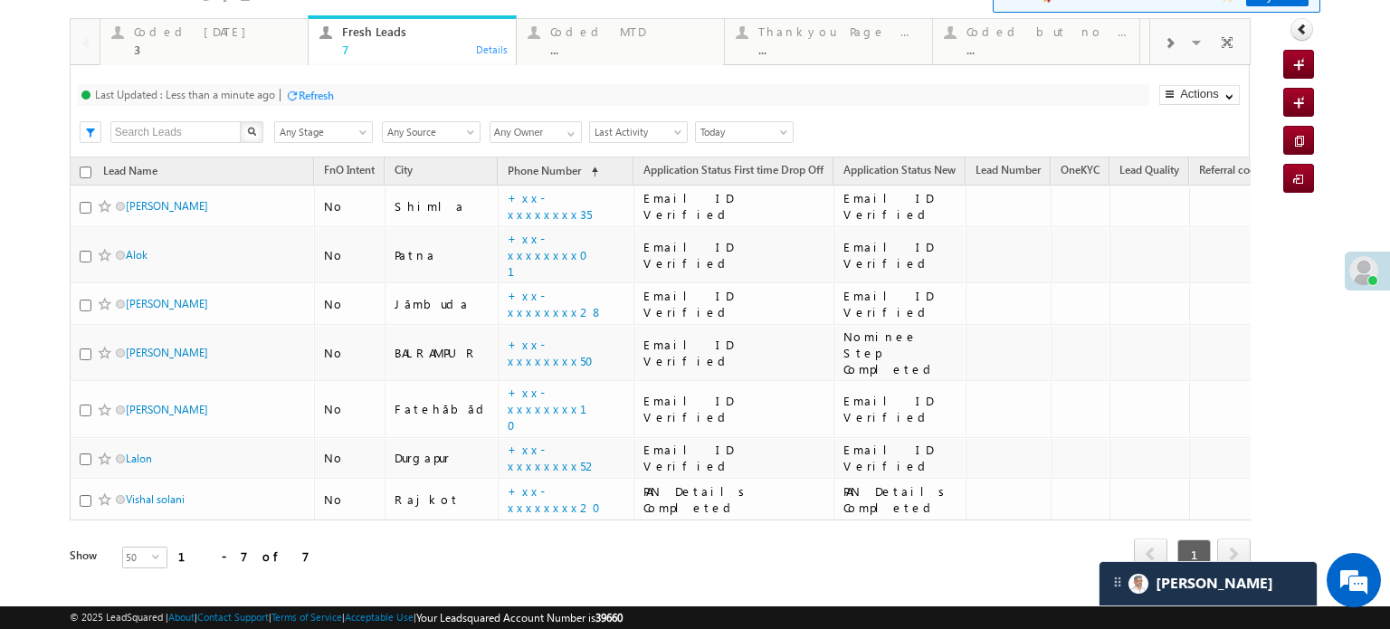
click at [304, 98] on div "Refresh" at bounding box center [316, 96] width 35 height 14
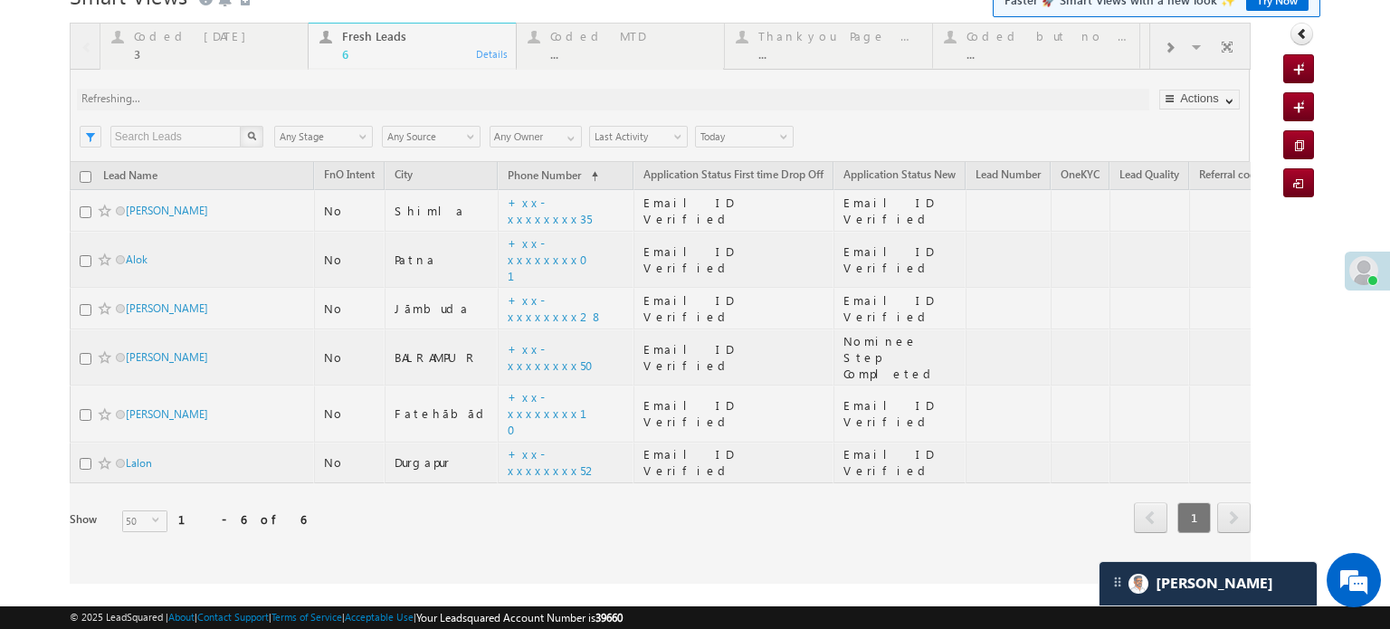
scroll to position [48, 0]
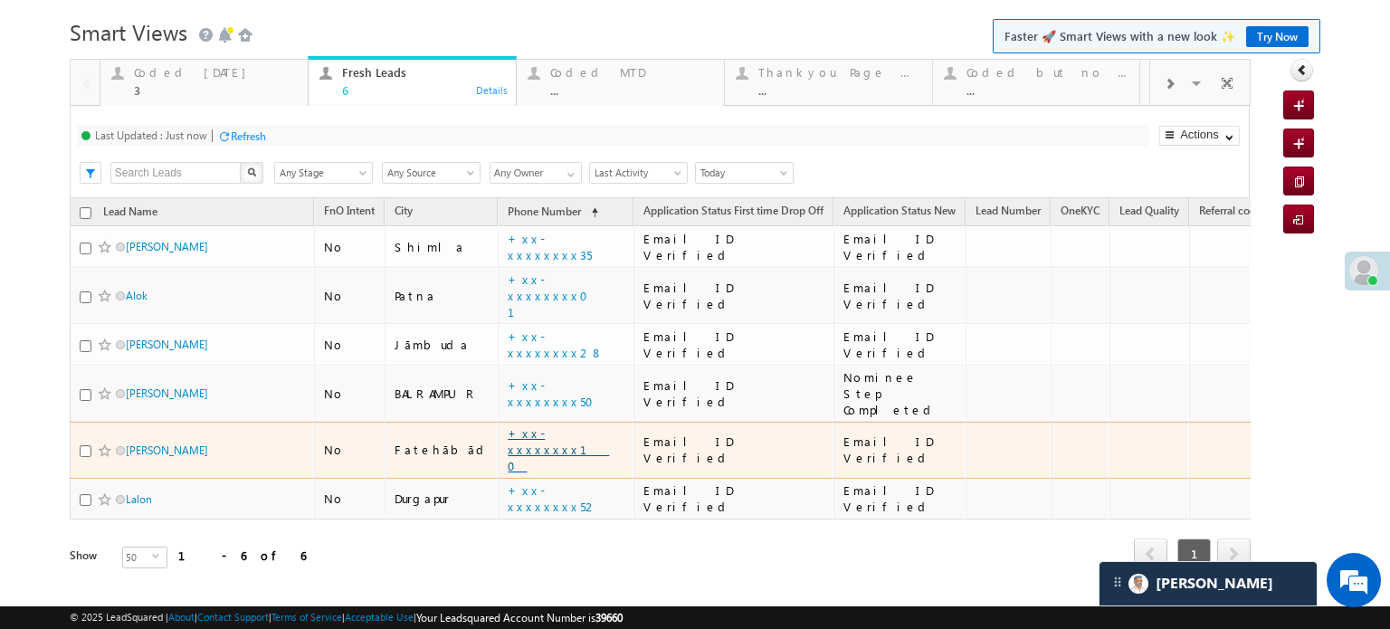
click at [525, 425] on link "+xx-xxxxxxxx10" at bounding box center [558, 449] width 101 height 48
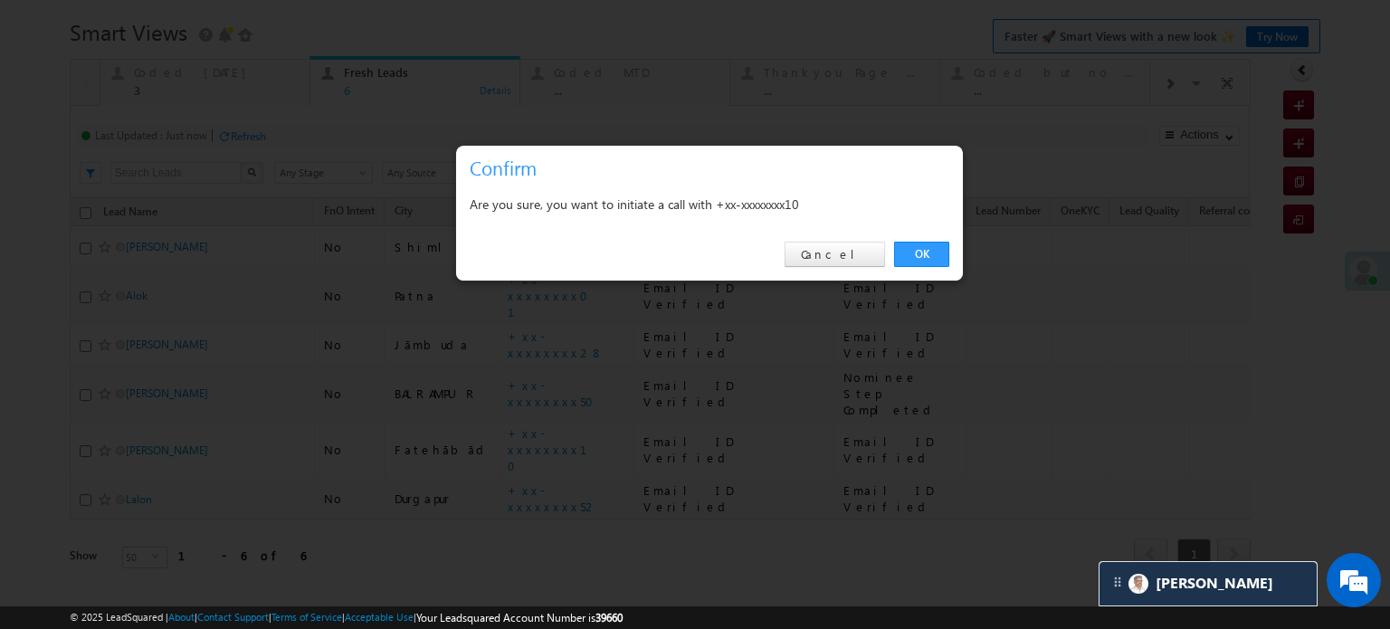
click at [918, 267] on div "OK Cancel" at bounding box center [709, 255] width 507 height 52
click at [922, 253] on link "OK" at bounding box center [921, 254] width 55 height 25
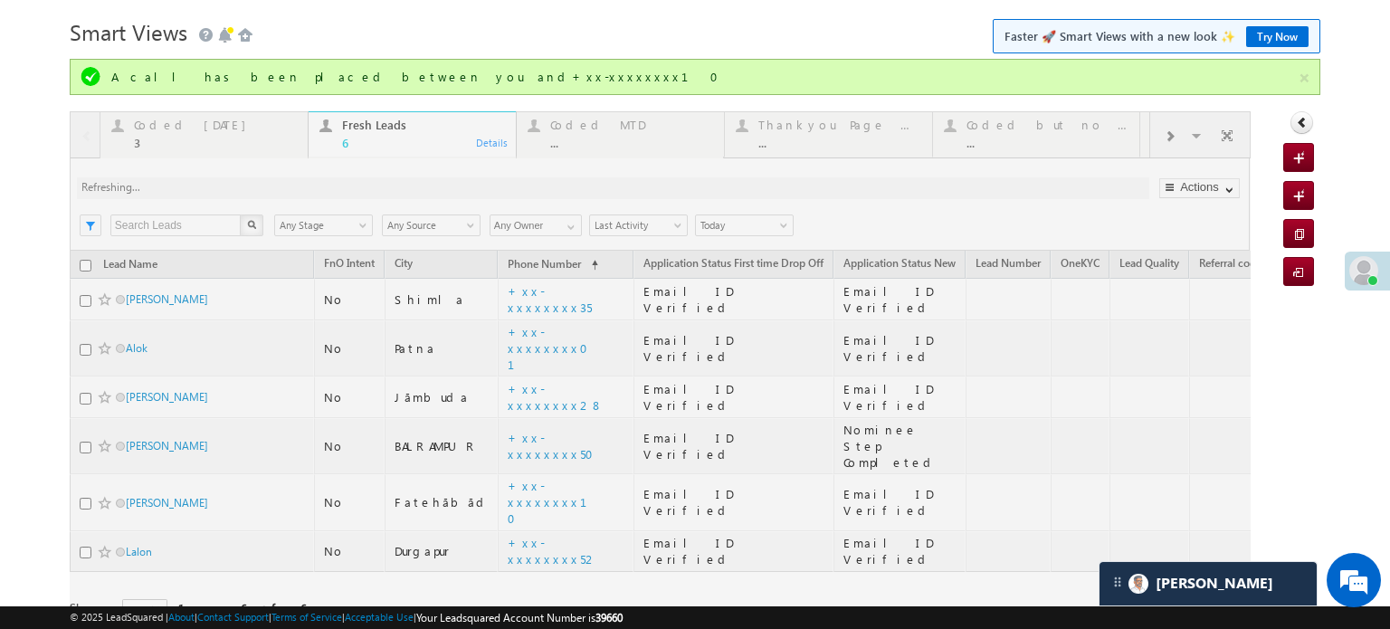
scroll to position [7, 0]
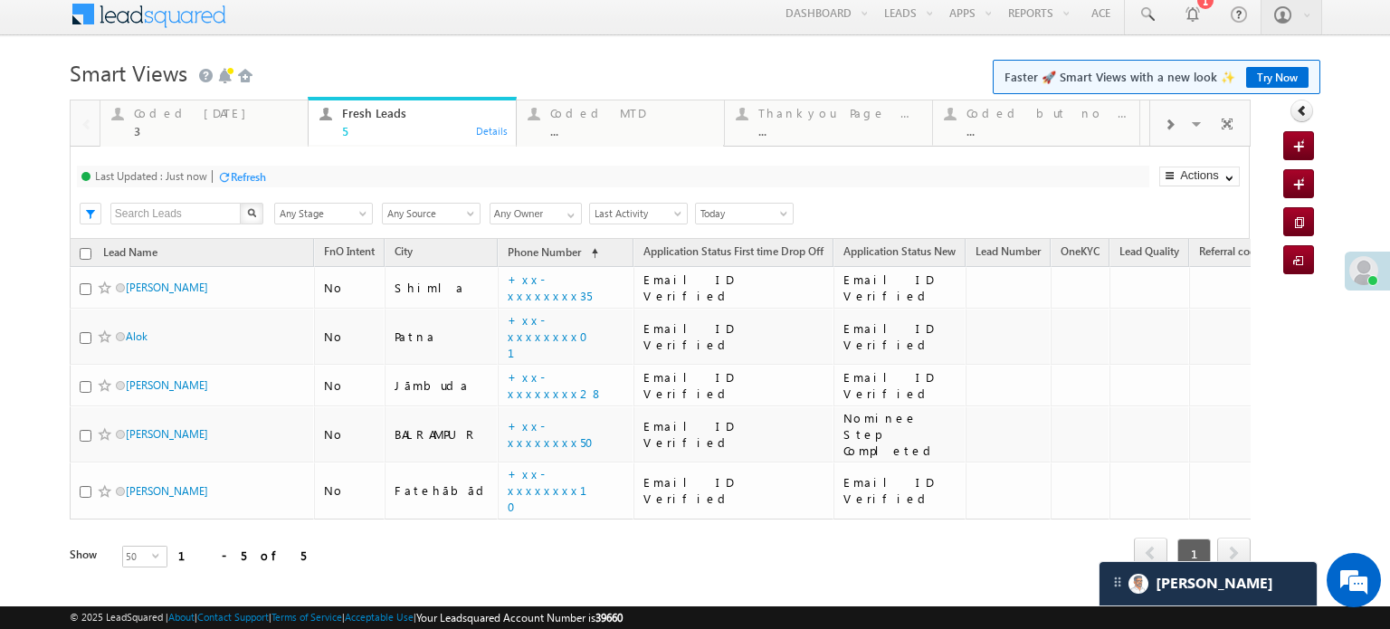
click at [253, 181] on div "Refresh" at bounding box center [248, 177] width 35 height 14
click at [297, 176] on div at bounding box center [292, 177] width 14 height 14
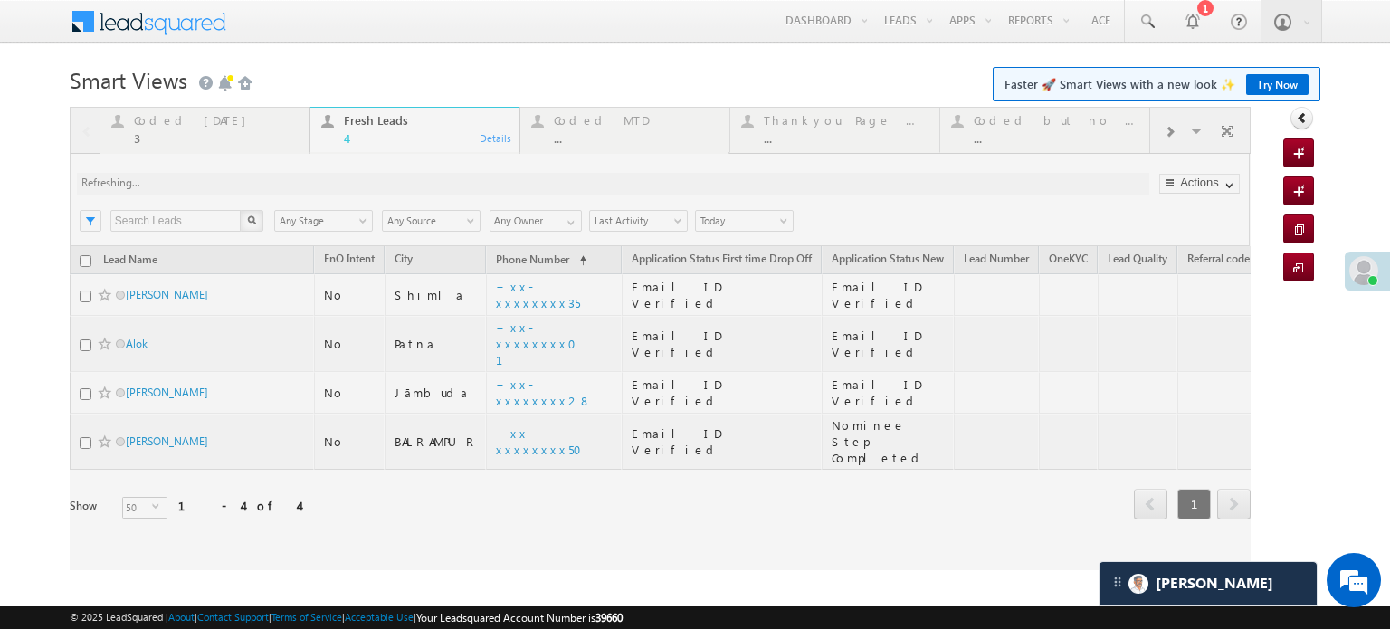
scroll to position [0, 0]
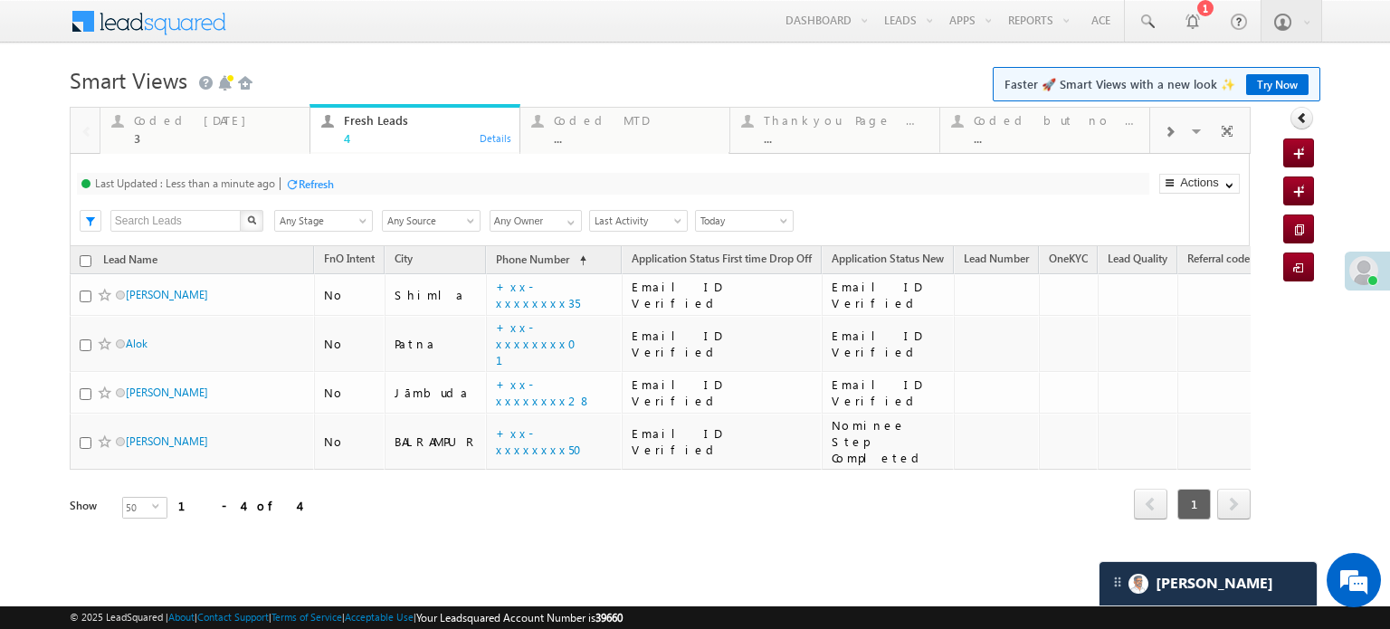
click at [318, 175] on div "Refresh" at bounding box center [309, 183] width 49 height 17
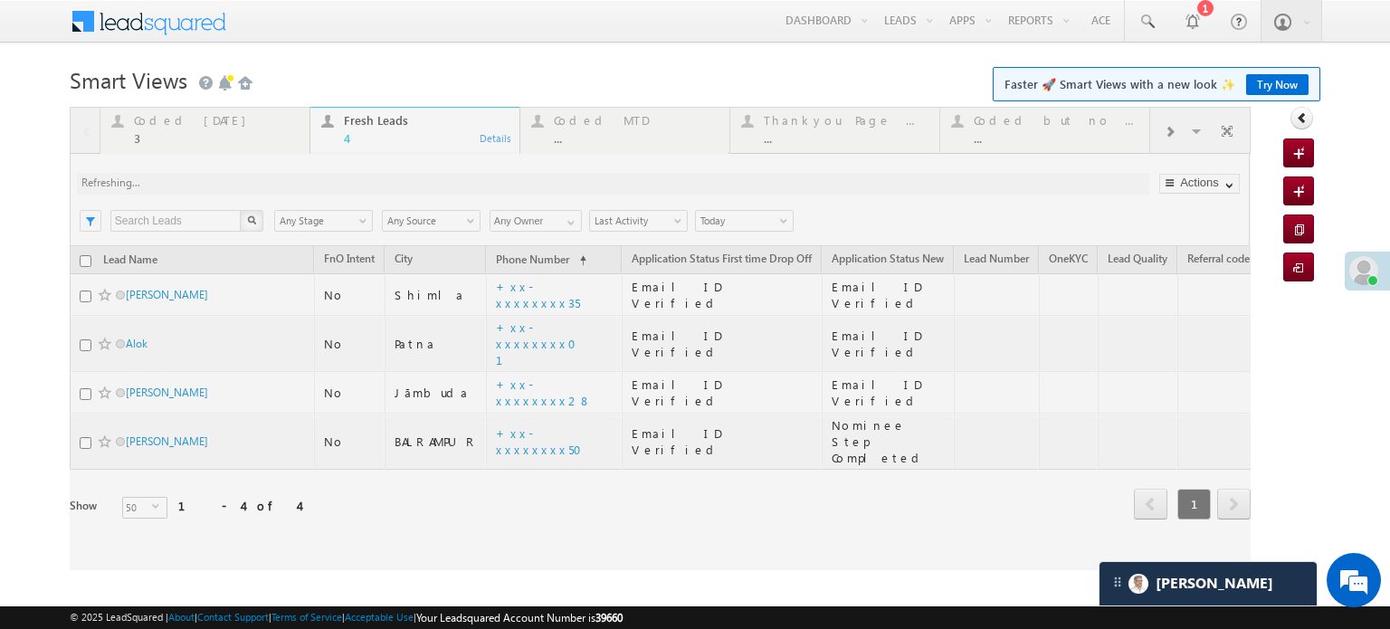
click at [322, 180] on div at bounding box center [660, 338] width 1181 height 463
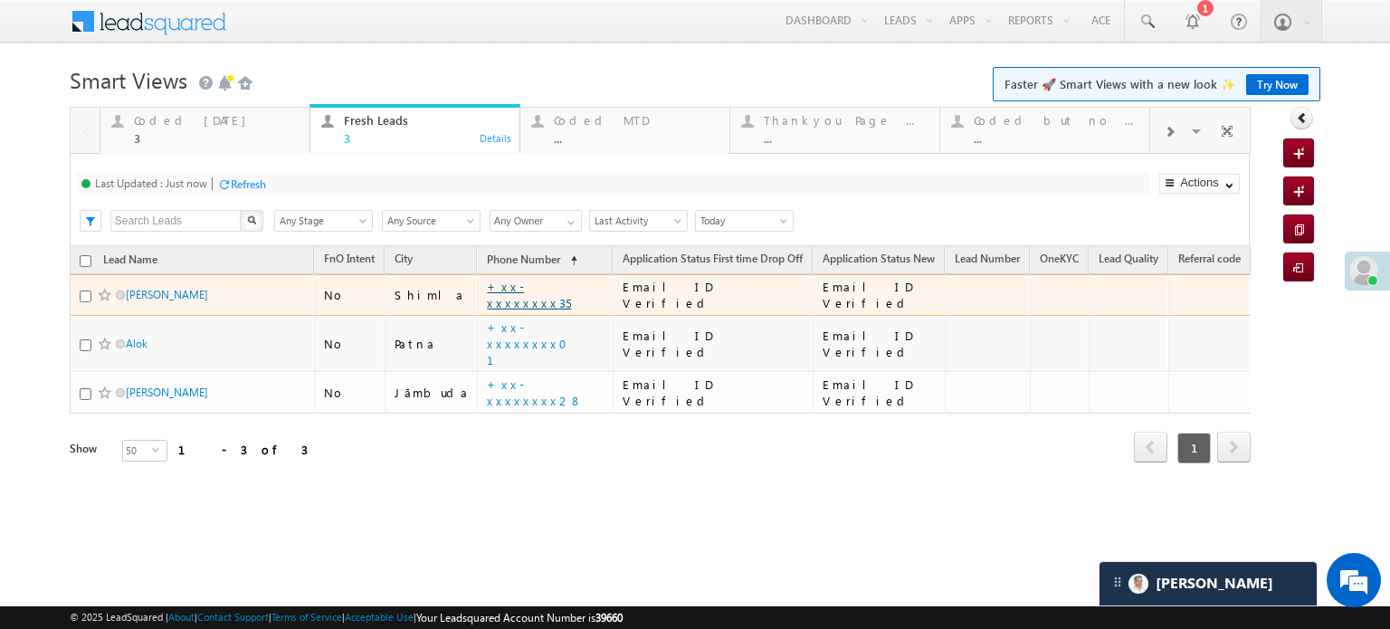
click at [501, 288] on link "+xx-xxxxxxxx35" at bounding box center [529, 295] width 84 height 32
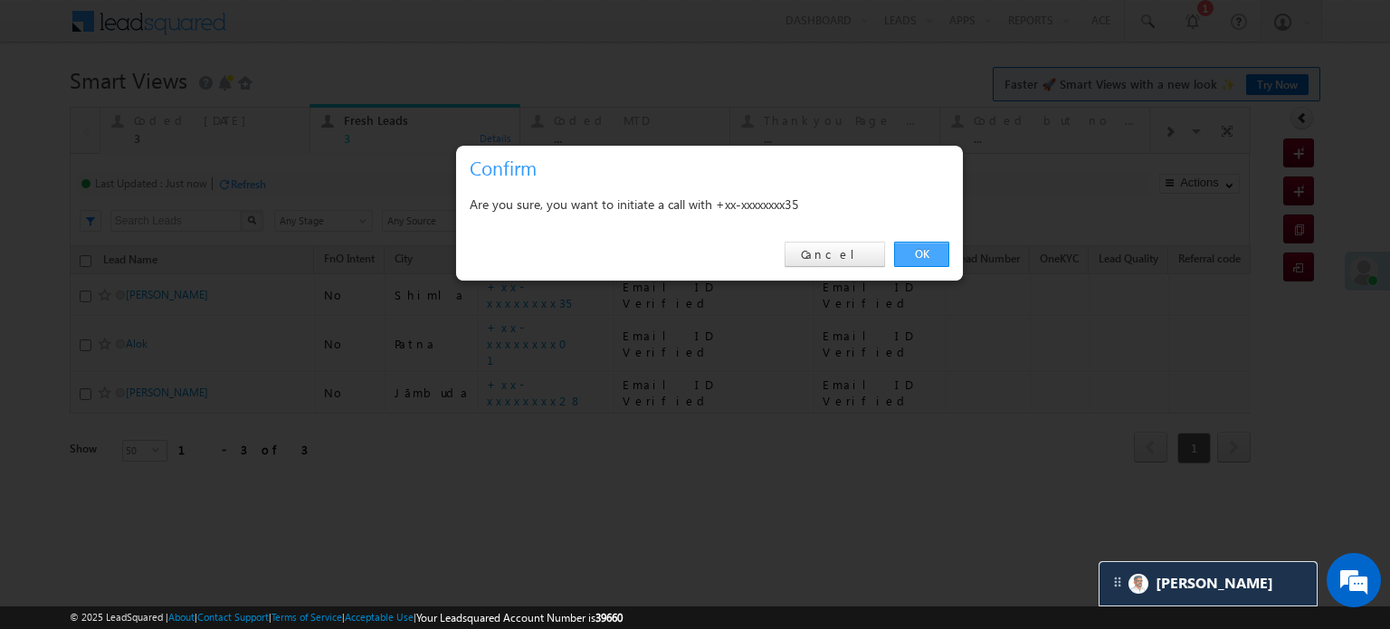
click at [898, 256] on link "OK" at bounding box center [921, 254] width 55 height 25
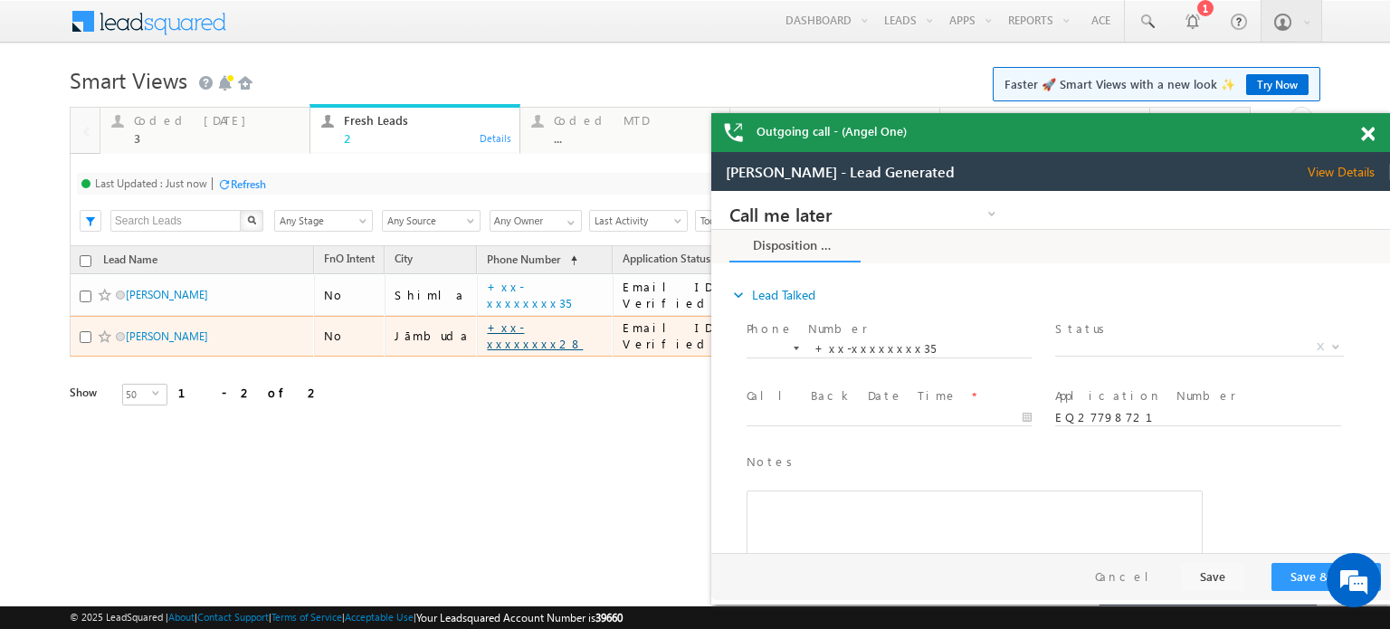
click at [523, 339] on link "+xx-xxxxxxxx28" at bounding box center [535, 335] width 96 height 32
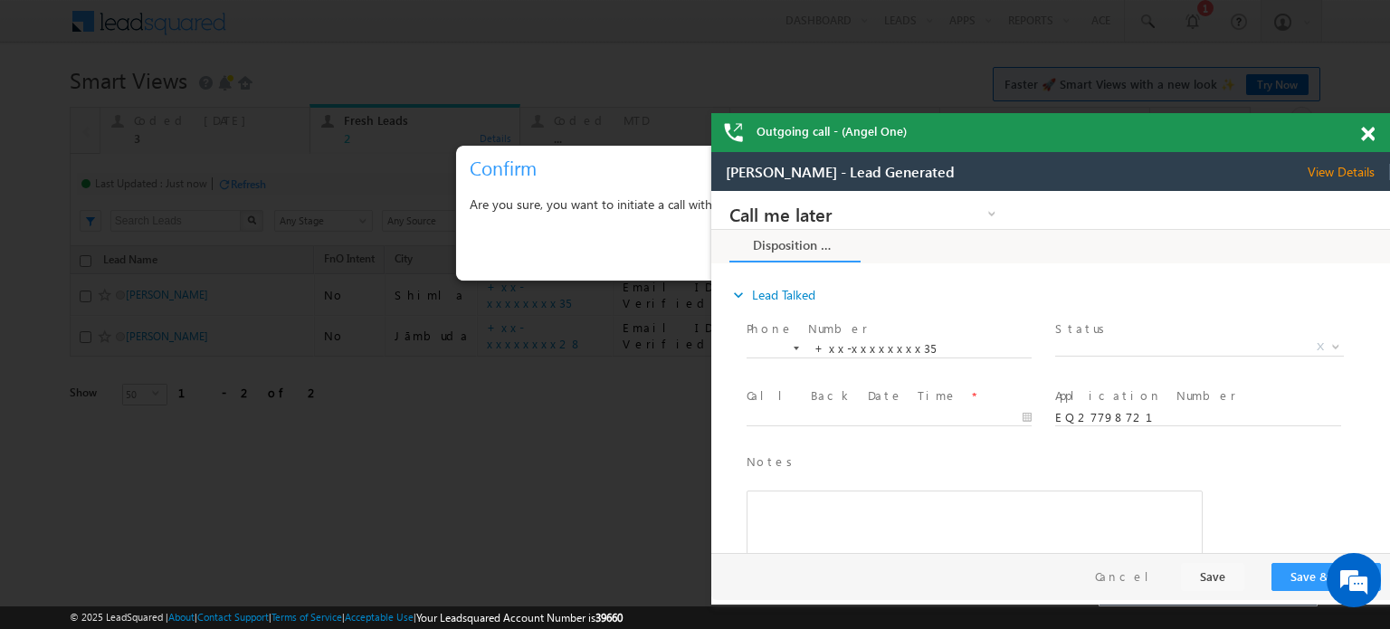
click at [1364, 130] on span at bounding box center [1368, 134] width 14 height 15
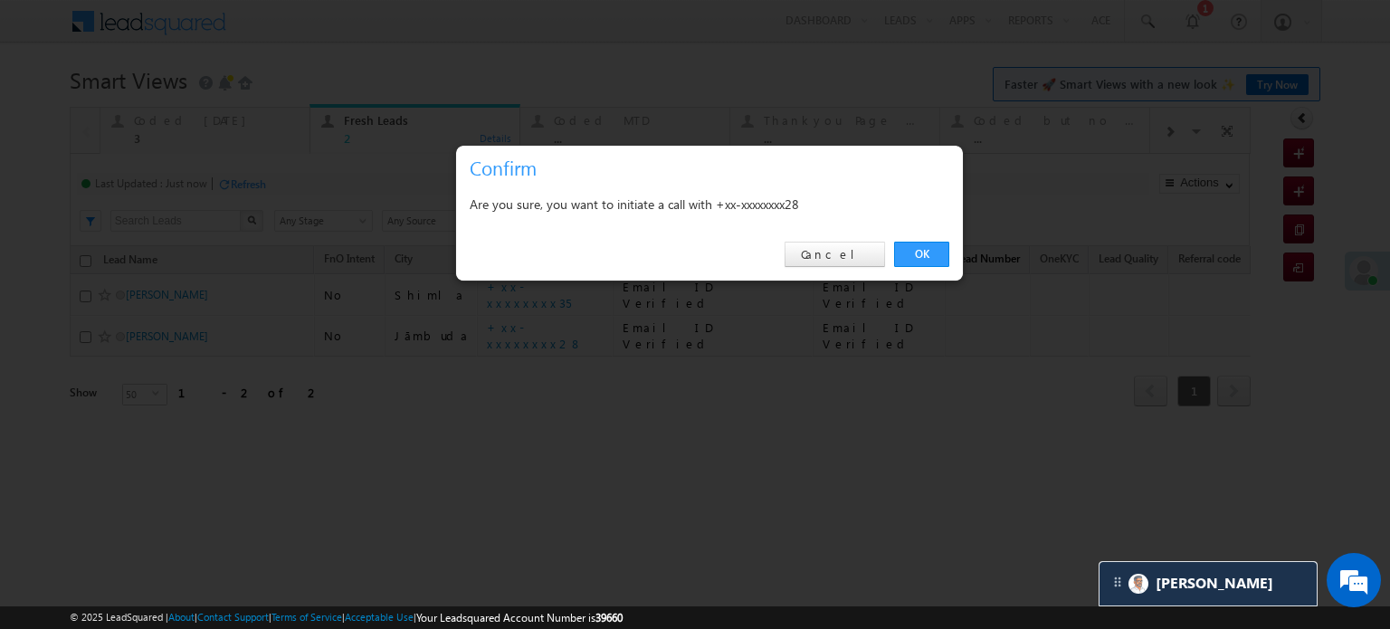
click at [936, 252] on link "OK" at bounding box center [921, 254] width 55 height 25
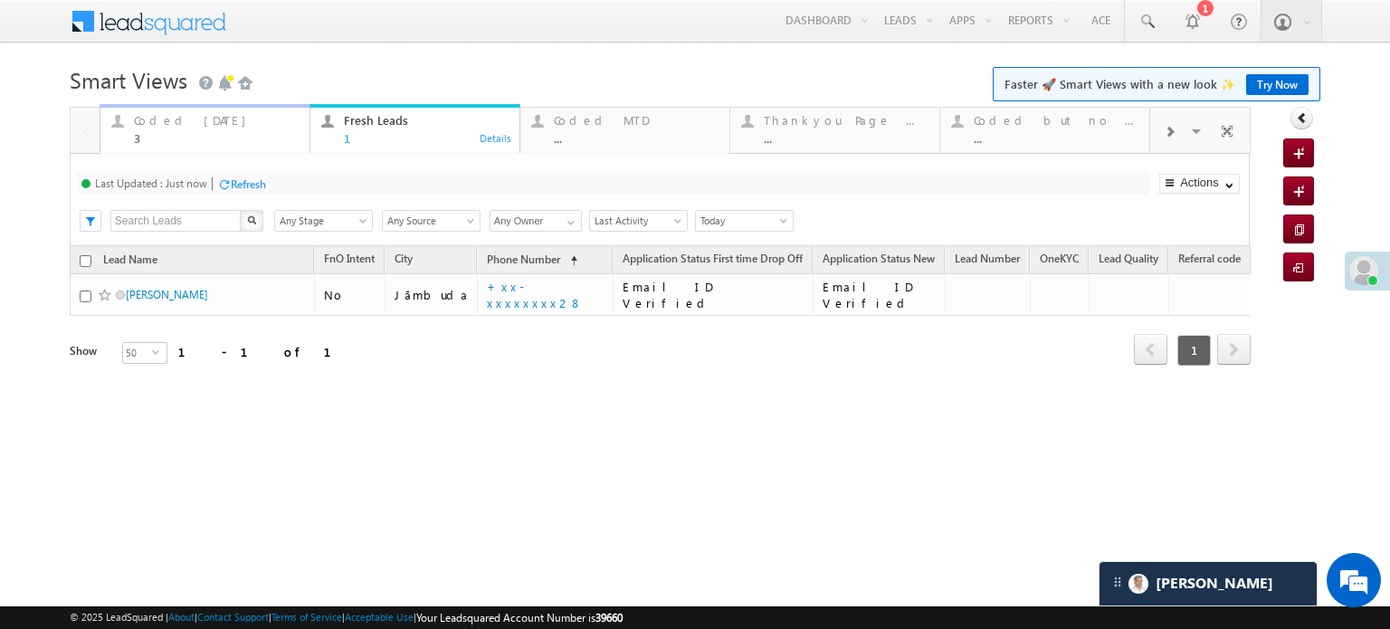
click at [185, 138] on div "3" at bounding box center [216, 138] width 165 height 14
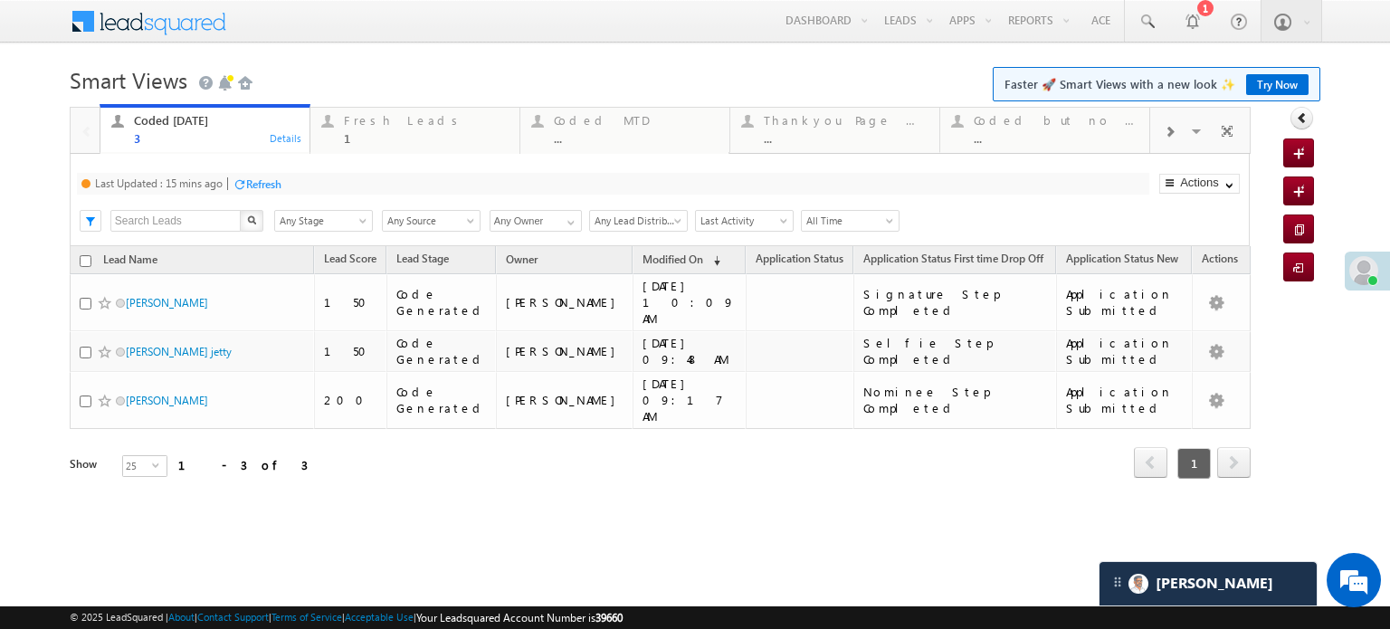
click at [251, 186] on div "Refresh" at bounding box center [263, 184] width 35 height 14
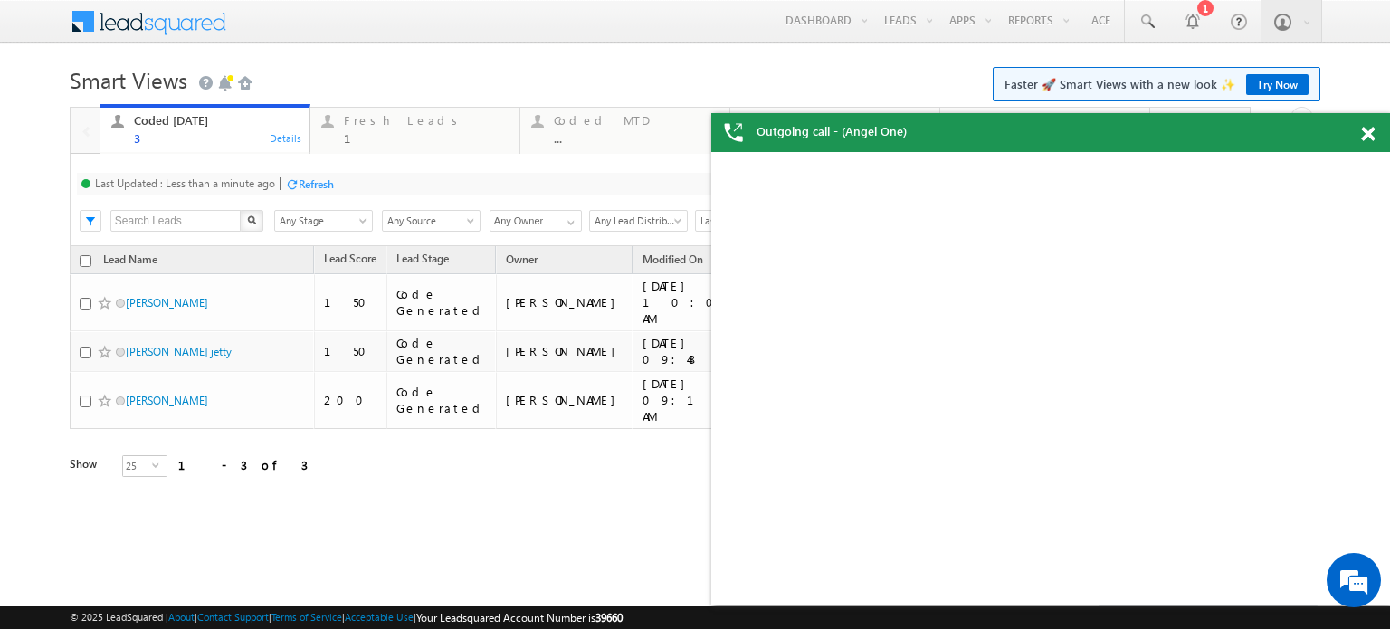
click at [323, 182] on div "Refresh" at bounding box center [316, 184] width 35 height 14
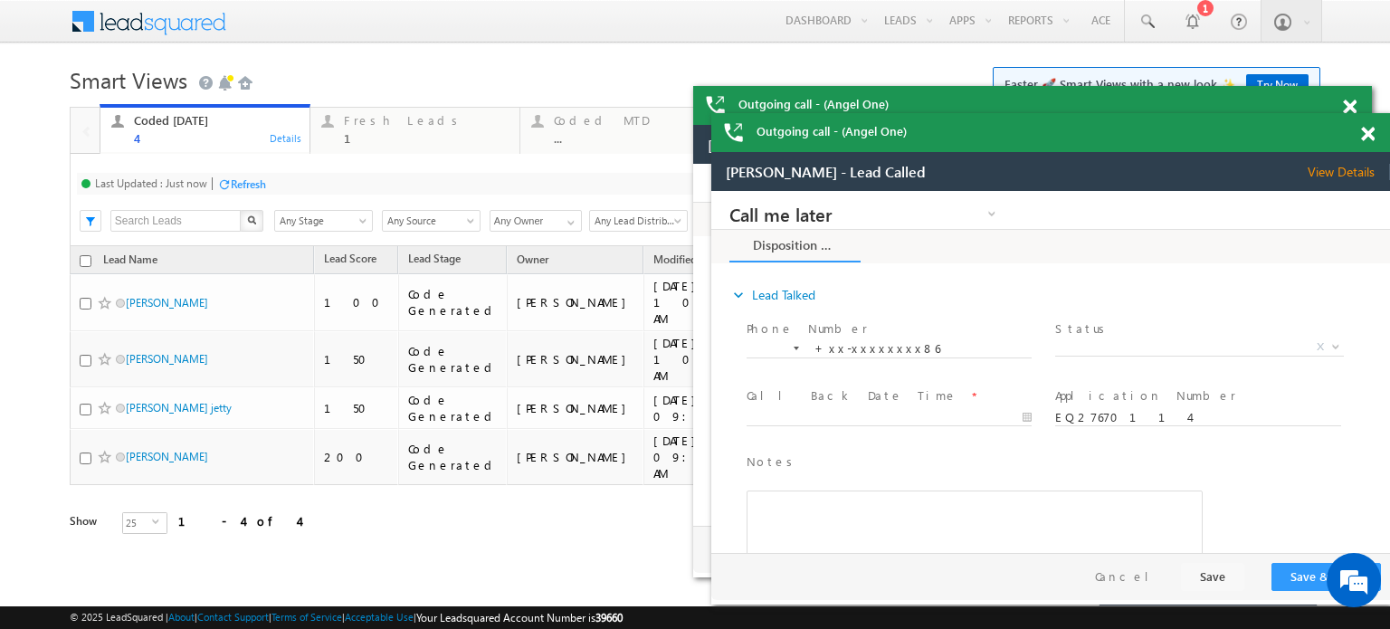
click at [0, 0] on span at bounding box center [0, 0] width 0 height 0
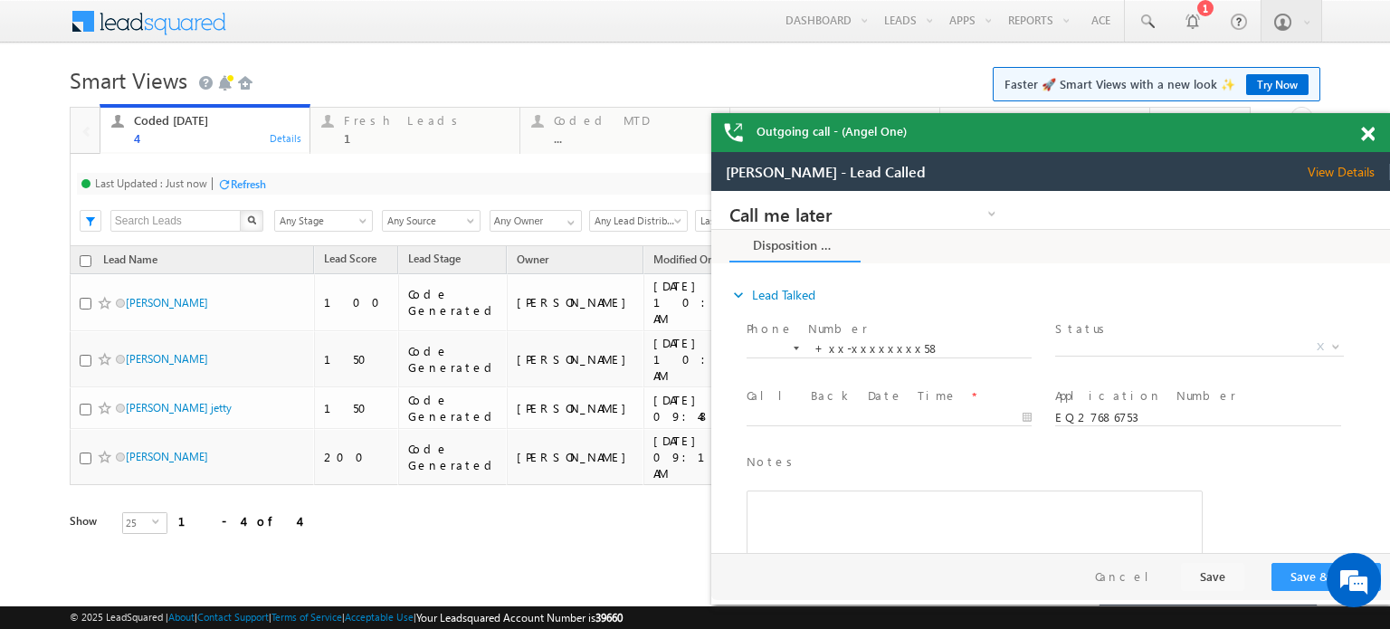
click at [1363, 133] on span at bounding box center [1368, 134] width 14 height 15
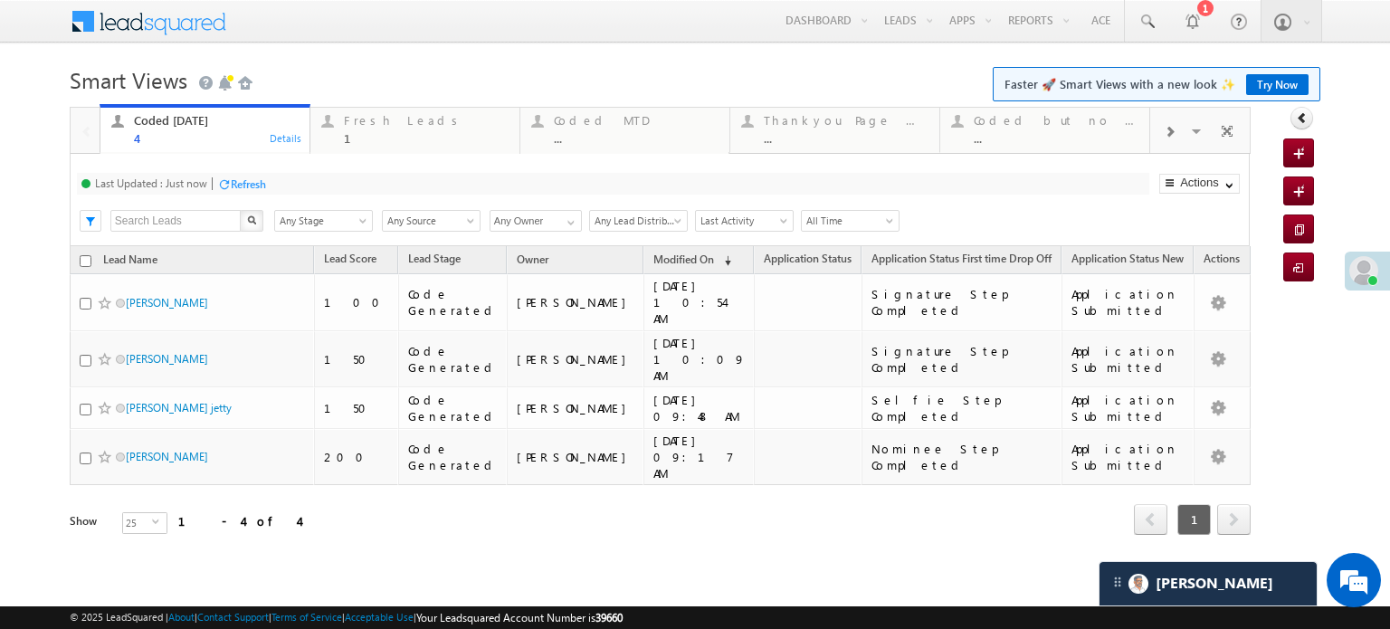
click at [245, 174] on div "Last Updated : Just now Refresh Refreshing..." at bounding box center [613, 184] width 1072 height 22
click at [253, 182] on div "Refresh" at bounding box center [248, 184] width 35 height 14
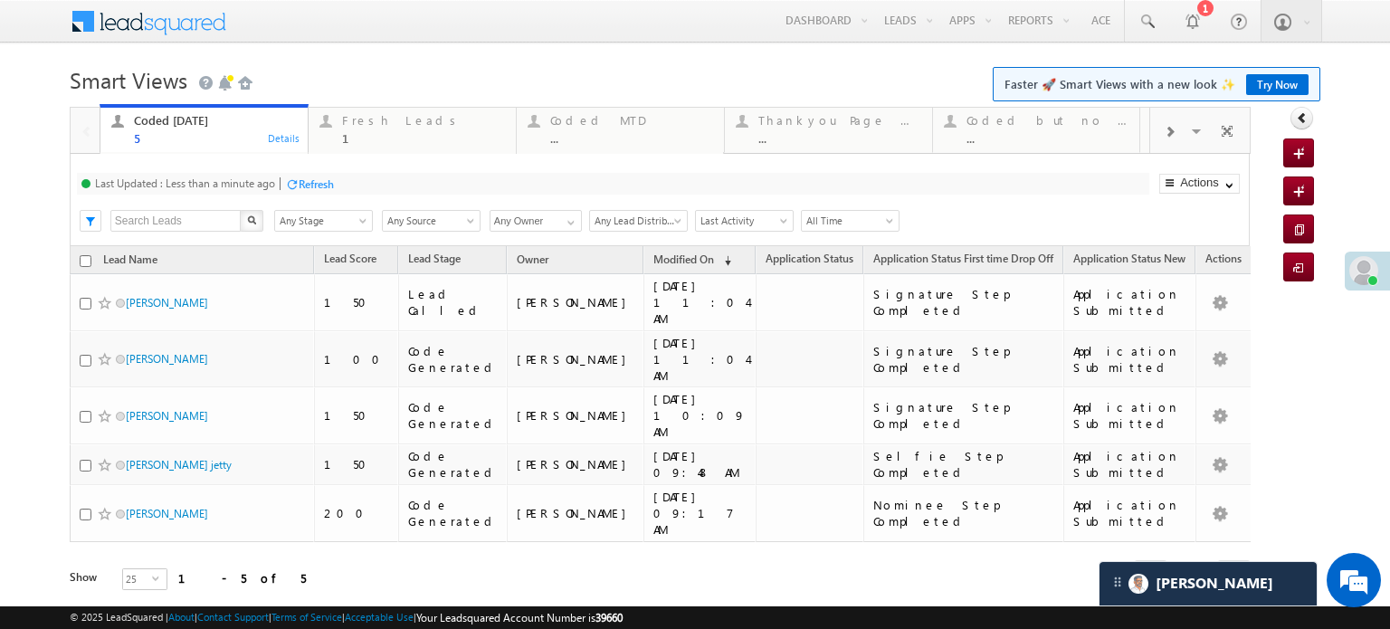
click at [306, 174] on div "Last Updated : Less than a minute ago Refresh Refreshing..." at bounding box center [613, 184] width 1072 height 22
click at [321, 187] on div "Refresh" at bounding box center [316, 184] width 35 height 14
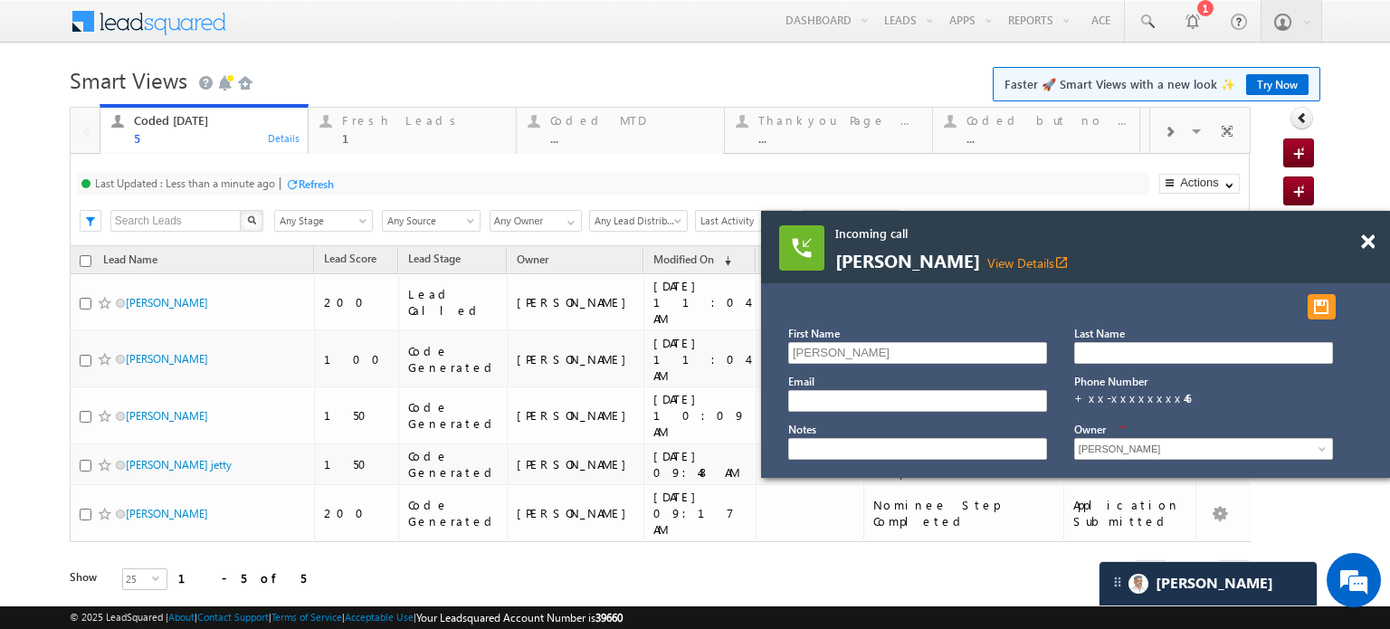
click at [318, 183] on div "Refresh" at bounding box center [316, 184] width 35 height 14
click at [361, 131] on div "1" at bounding box center [423, 138] width 163 height 14
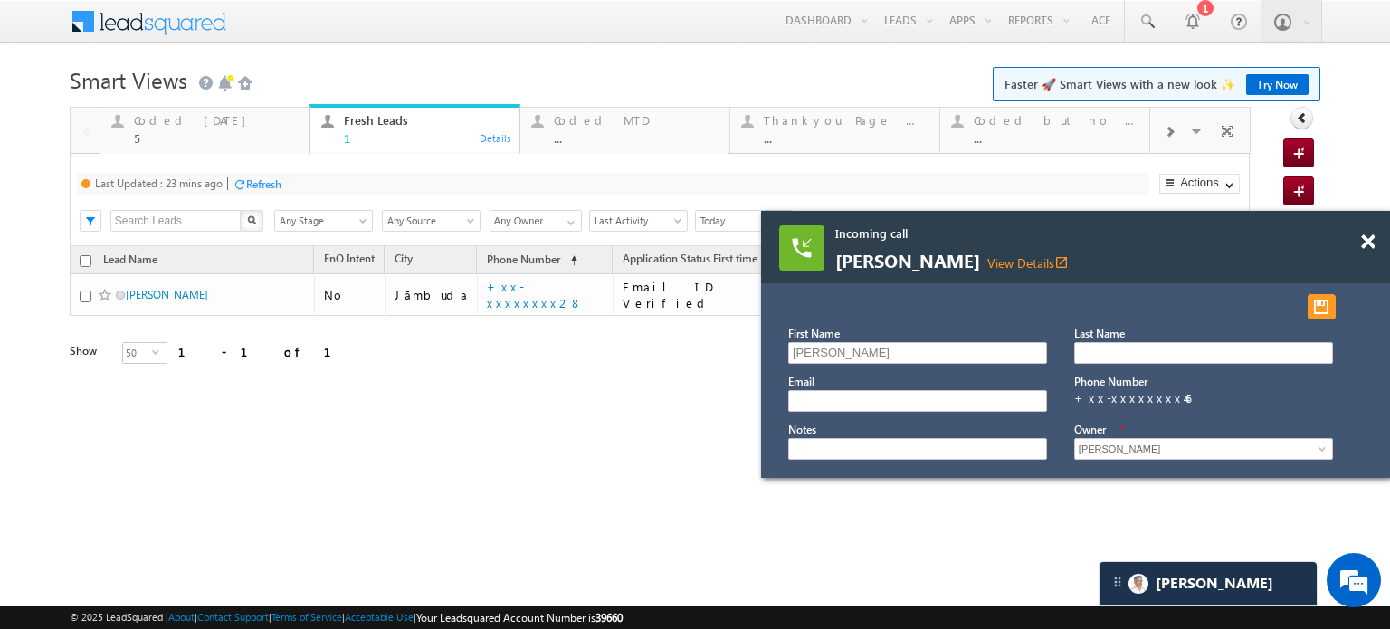
click at [281, 188] on div "Refresh" at bounding box center [263, 184] width 35 height 14
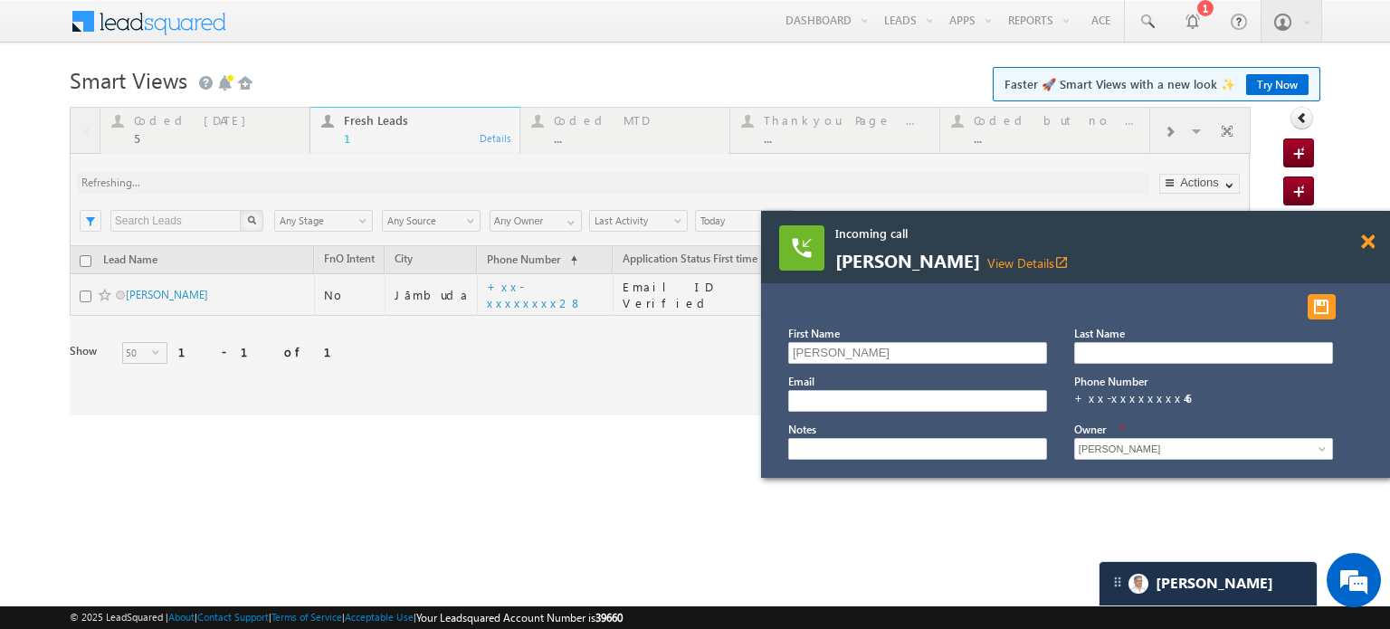
click at [1371, 249] on span at bounding box center [1368, 241] width 14 height 15
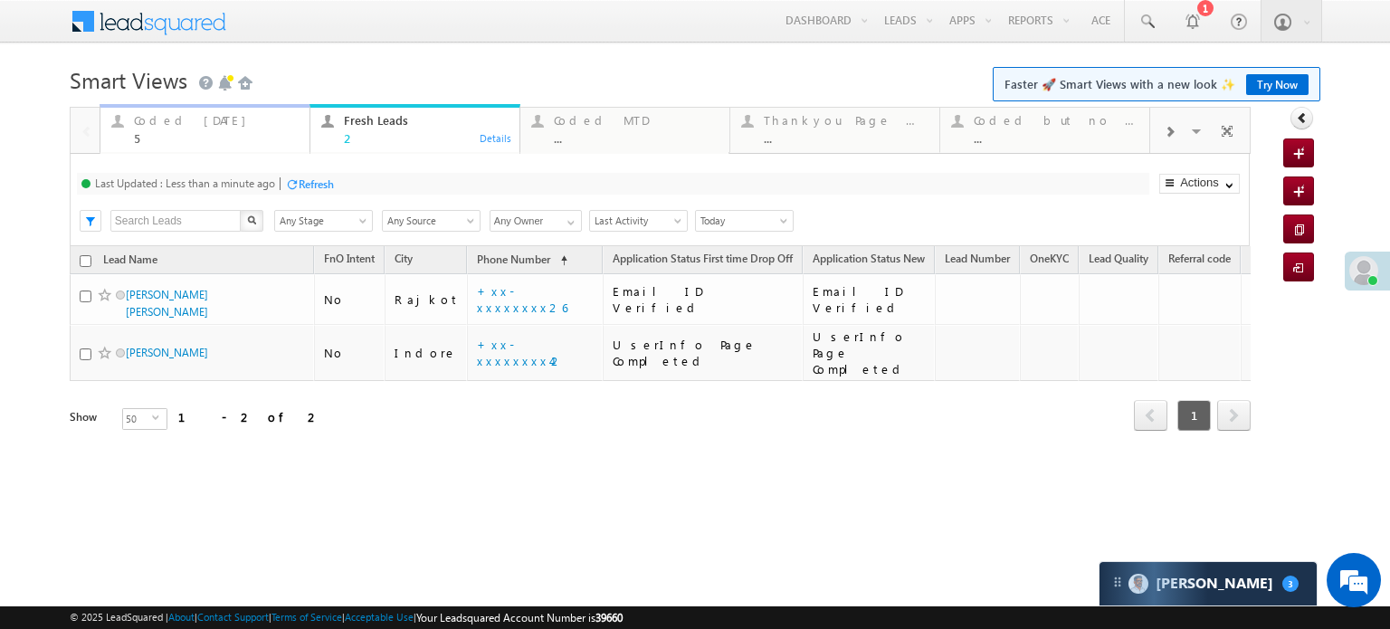
click at [198, 122] on div "Coded Today" at bounding box center [216, 120] width 165 height 14
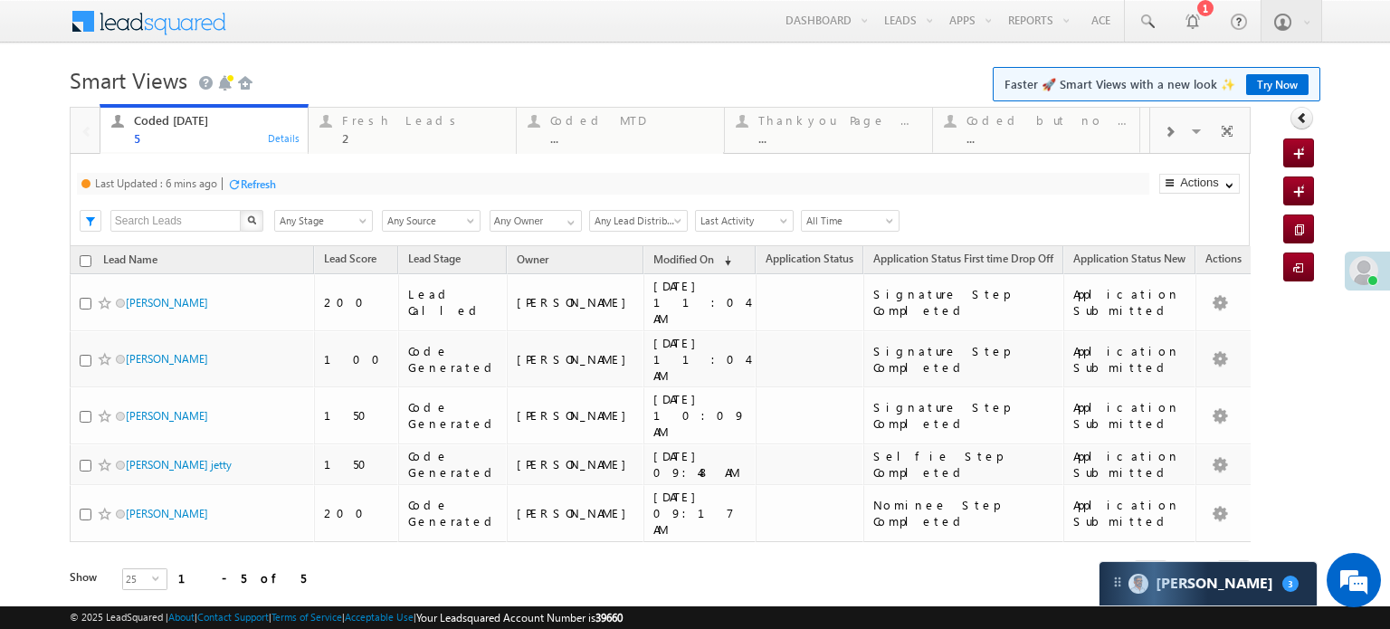
click at [261, 187] on div "Refresh" at bounding box center [258, 184] width 35 height 14
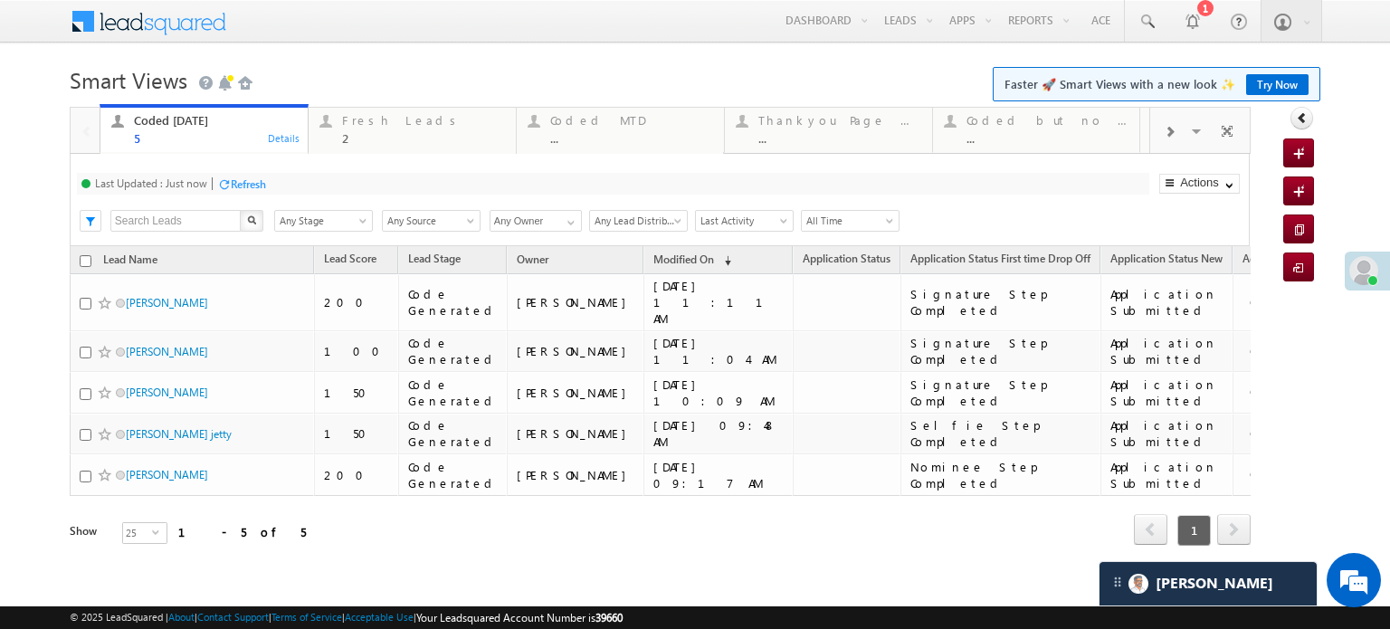
click at [252, 185] on div "Refresh" at bounding box center [248, 184] width 35 height 14
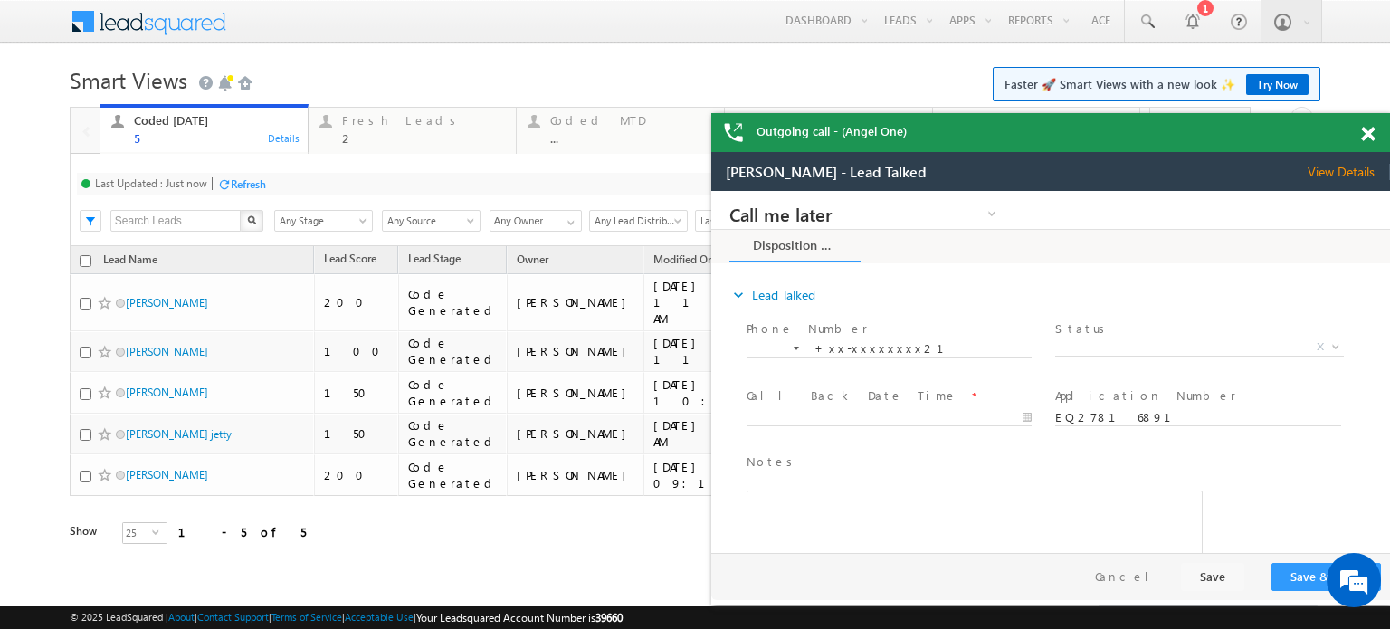
click at [249, 185] on div "Refresh" at bounding box center [248, 184] width 35 height 14
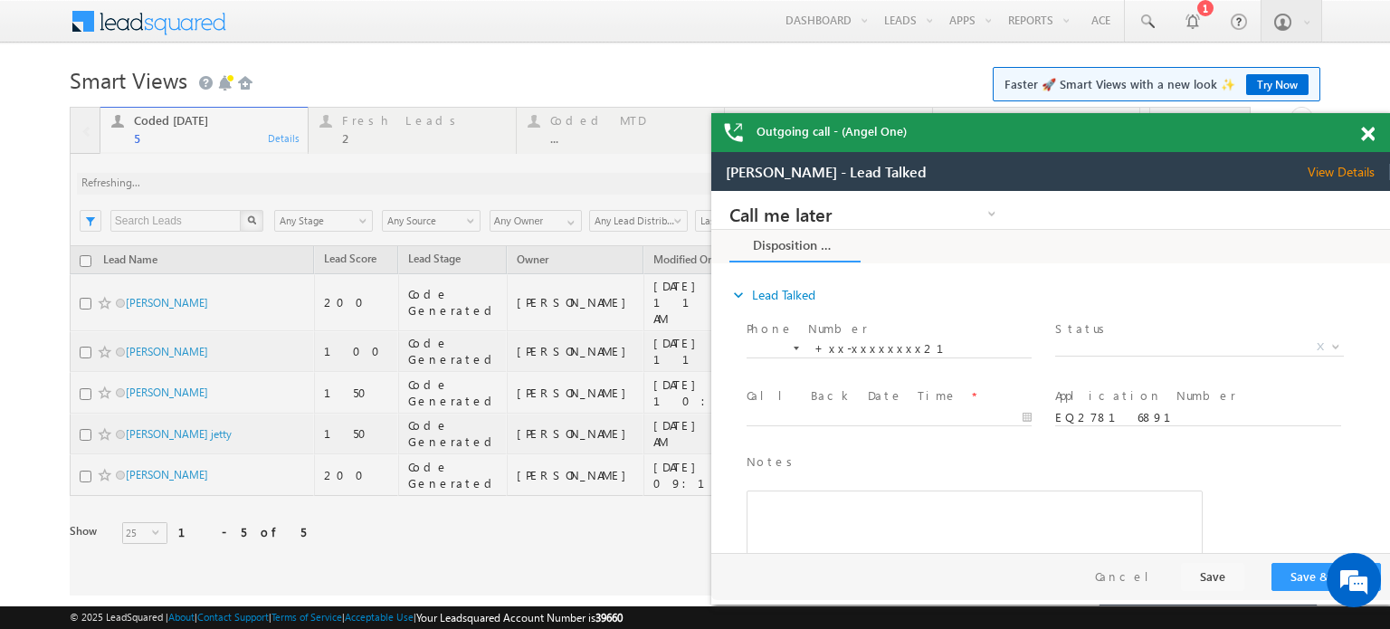
drag, startPoint x: 1369, startPoint y: 134, endPoint x: 1285, endPoint y: 218, distance: 119.0
click at [1369, 134] on span at bounding box center [1368, 134] width 14 height 15
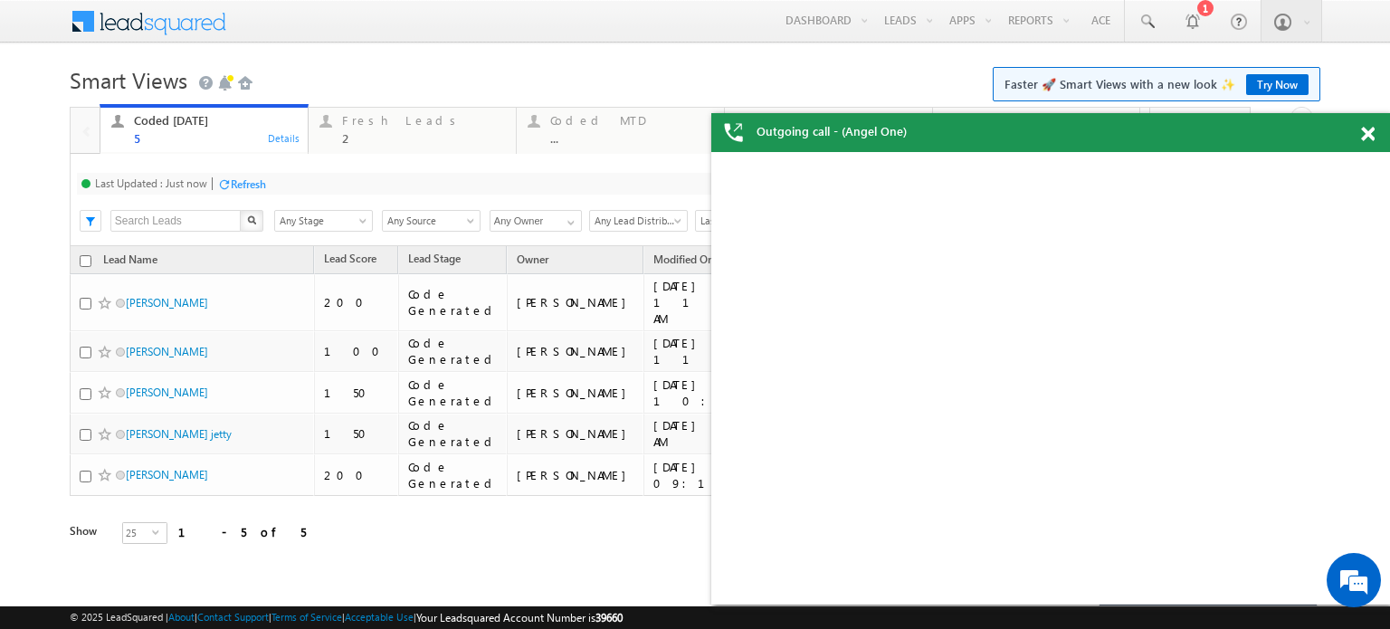
click at [256, 189] on div "Refresh" at bounding box center [248, 184] width 35 height 14
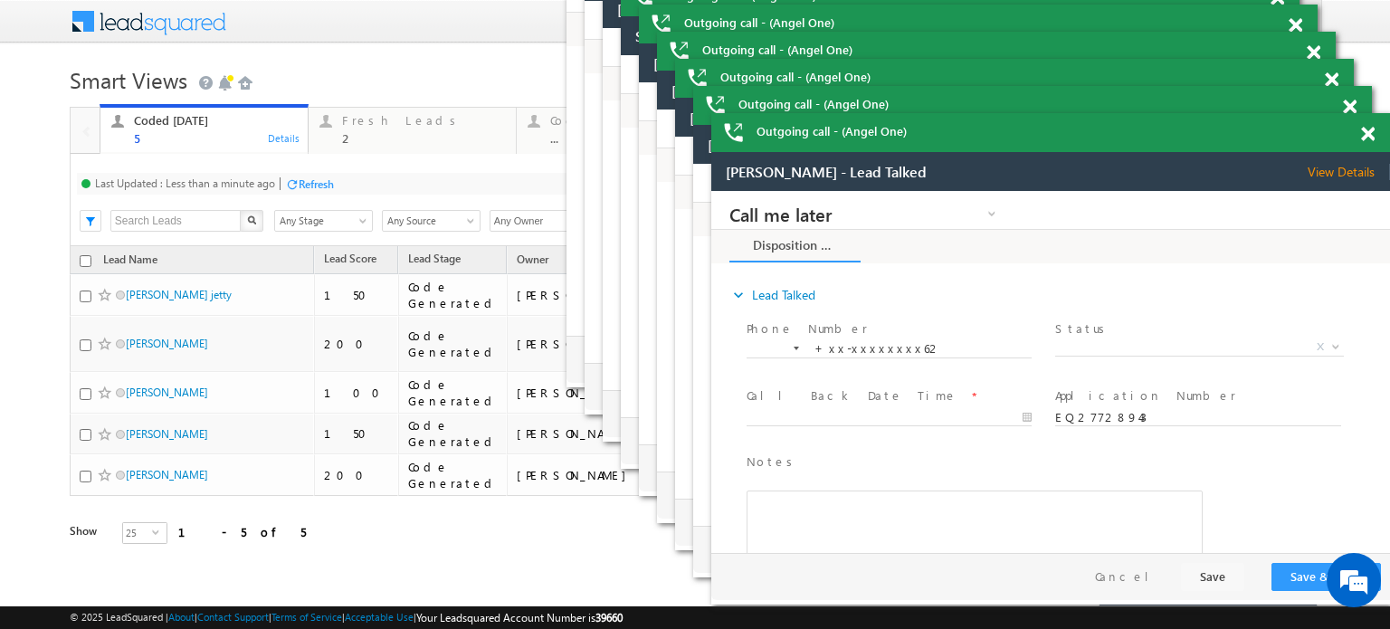
click at [1365, 128] on span at bounding box center [1368, 134] width 14 height 15
click at [0, 0] on span at bounding box center [0, 0] width 0 height 0
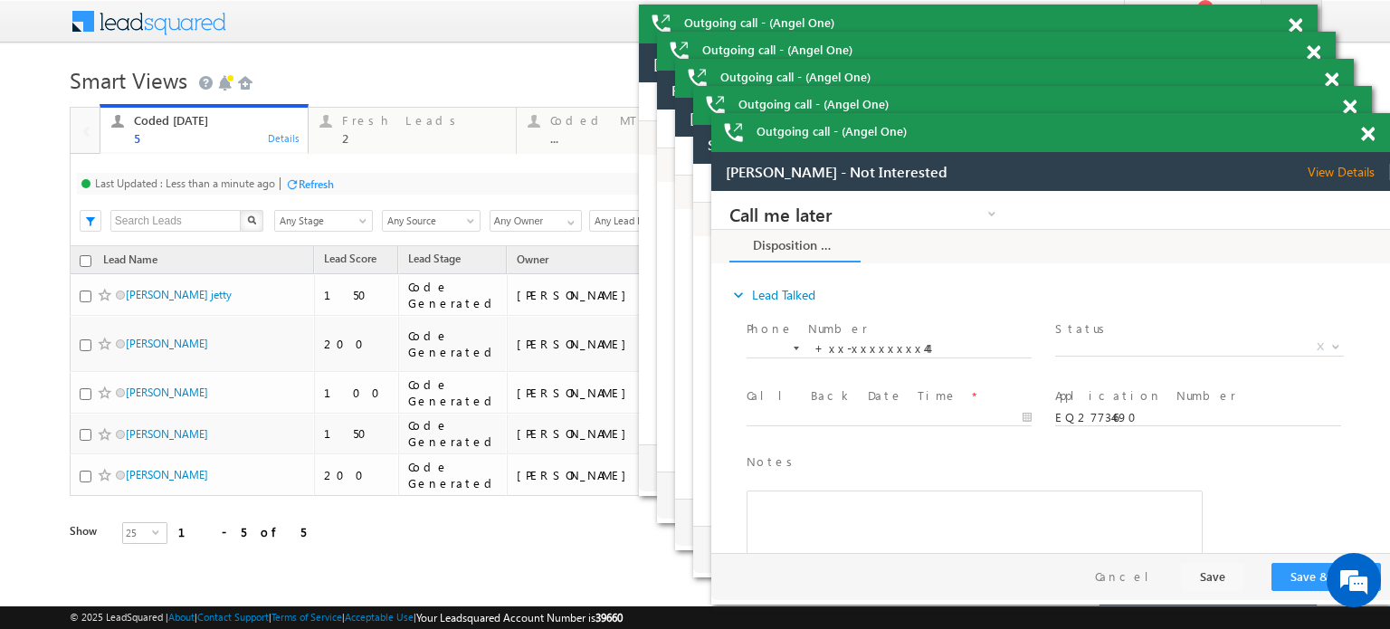
click at [0, 0] on span at bounding box center [0, 0] width 0 height 0
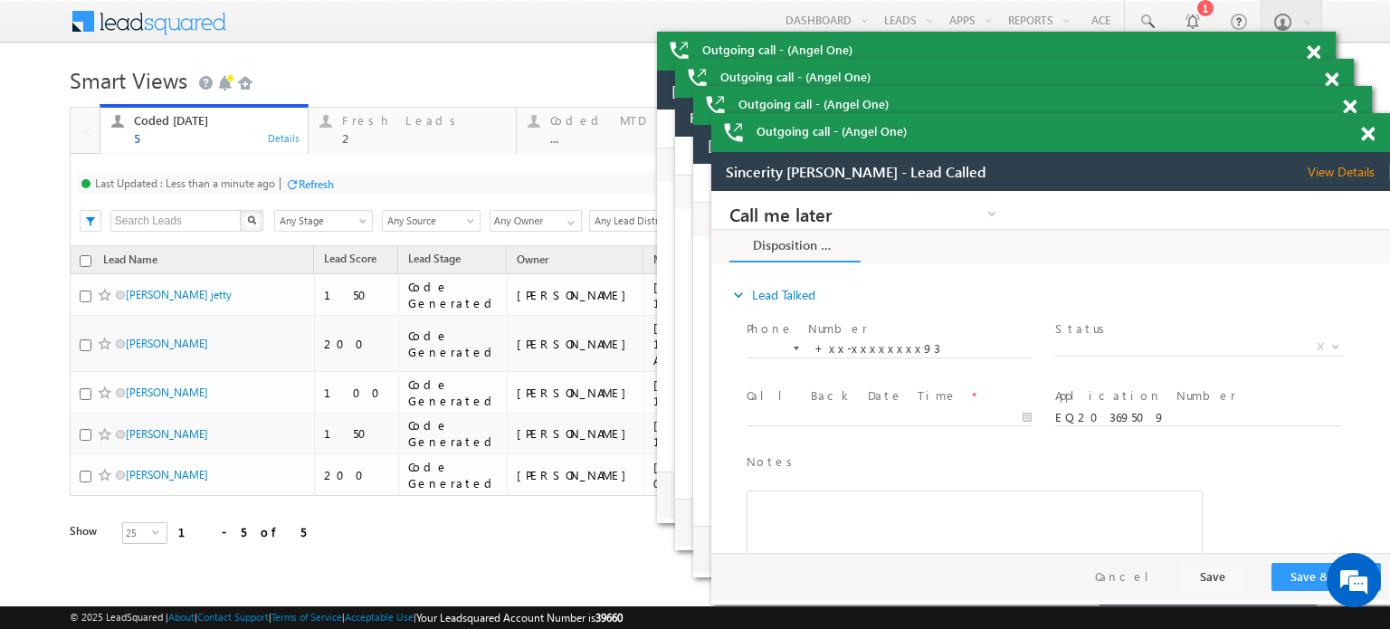
click at [0, 0] on span at bounding box center [0, 0] width 0 height 0
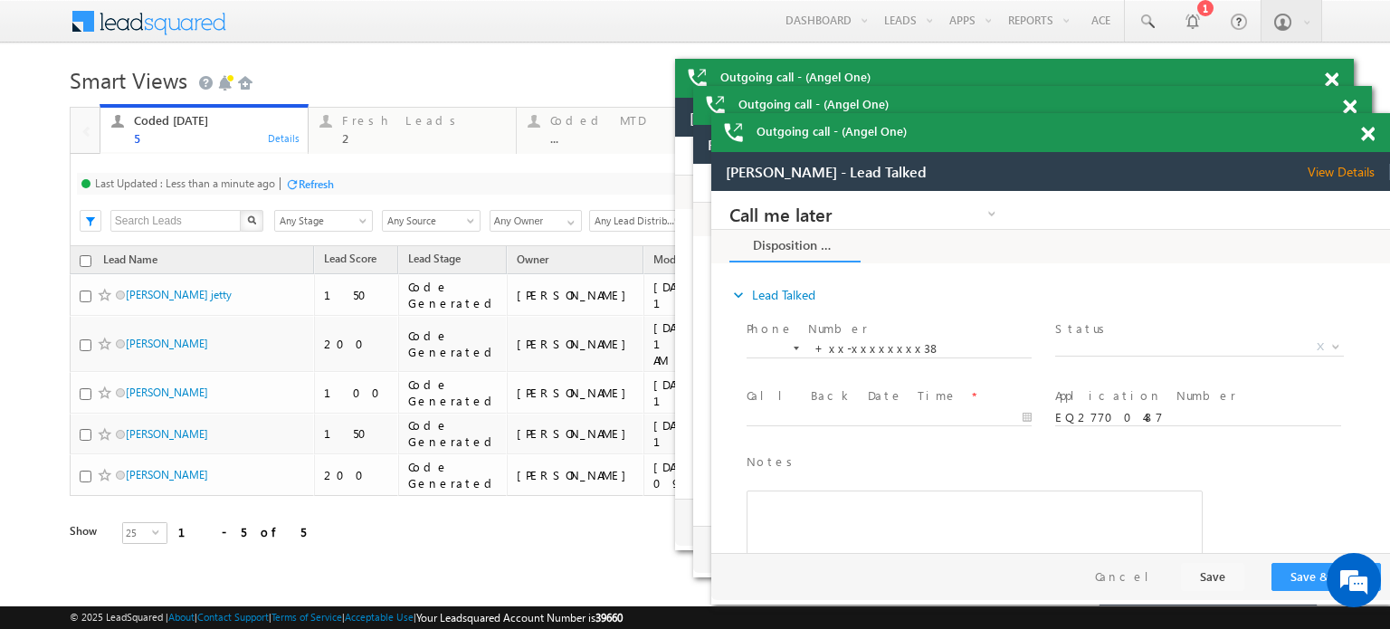
click at [0, 0] on span at bounding box center [0, 0] width 0 height 0
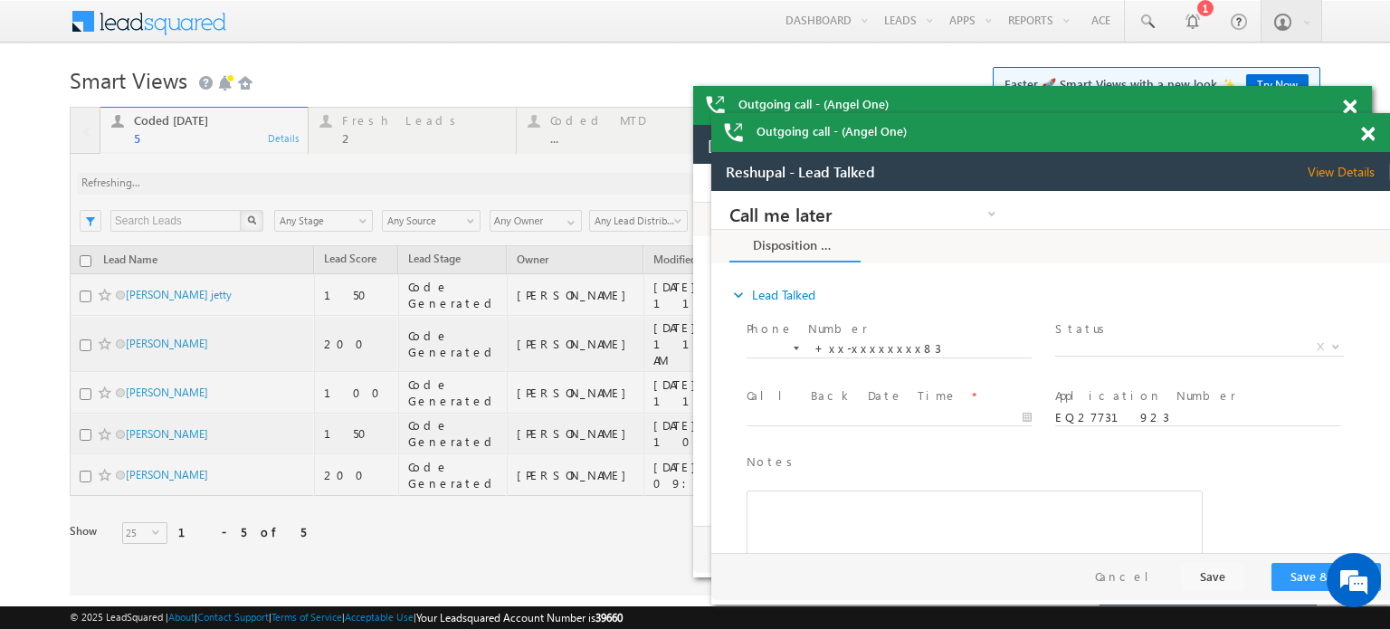
click at [0, 0] on span at bounding box center [0, 0] width 0 height 0
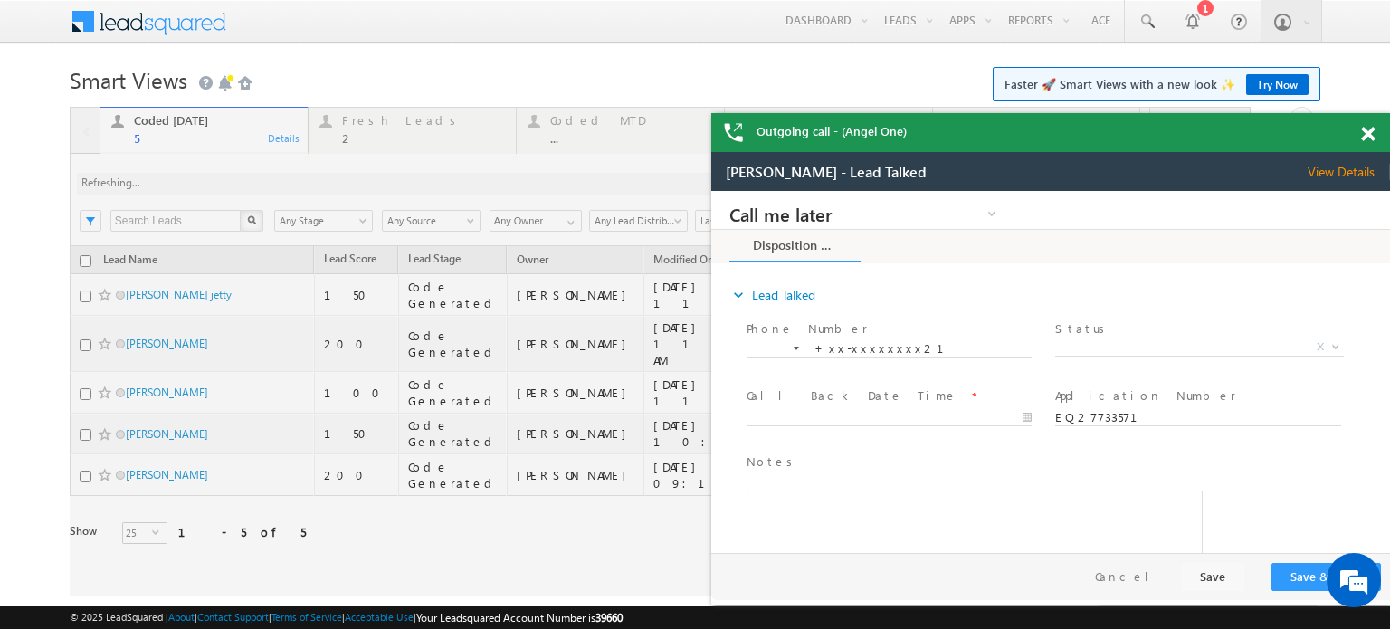
click at [1365, 128] on span at bounding box center [1368, 134] width 14 height 15
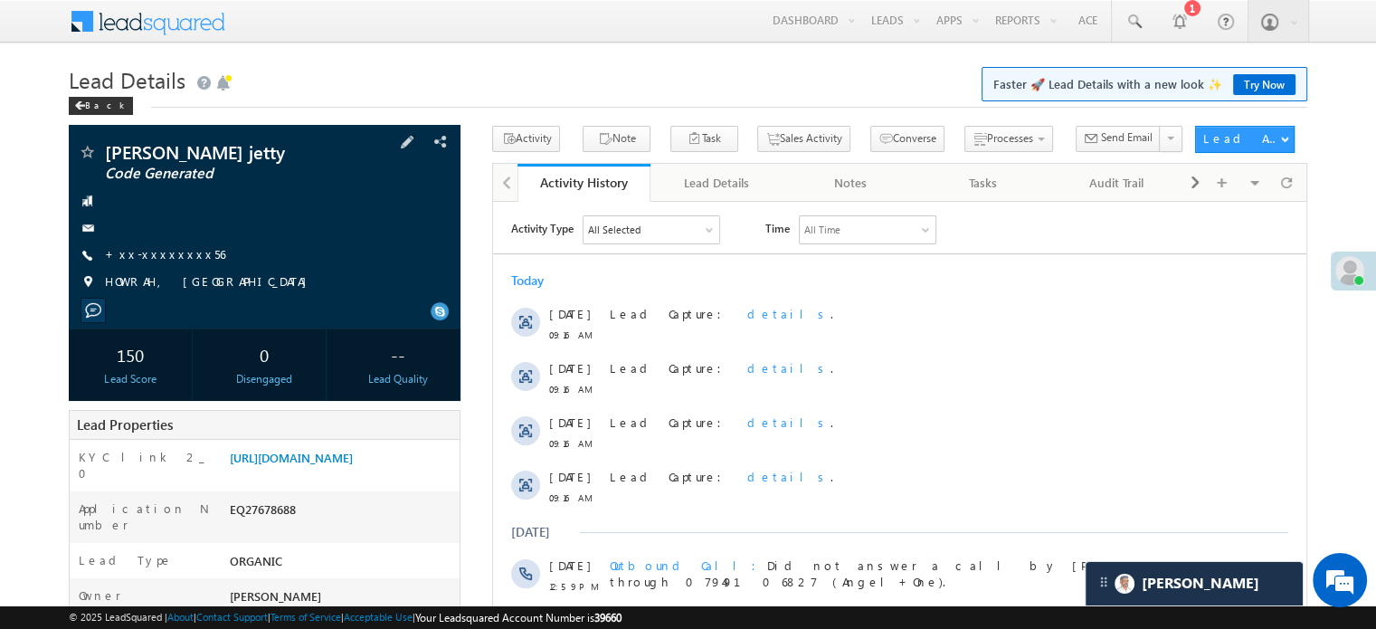
scroll to position [181, 0]
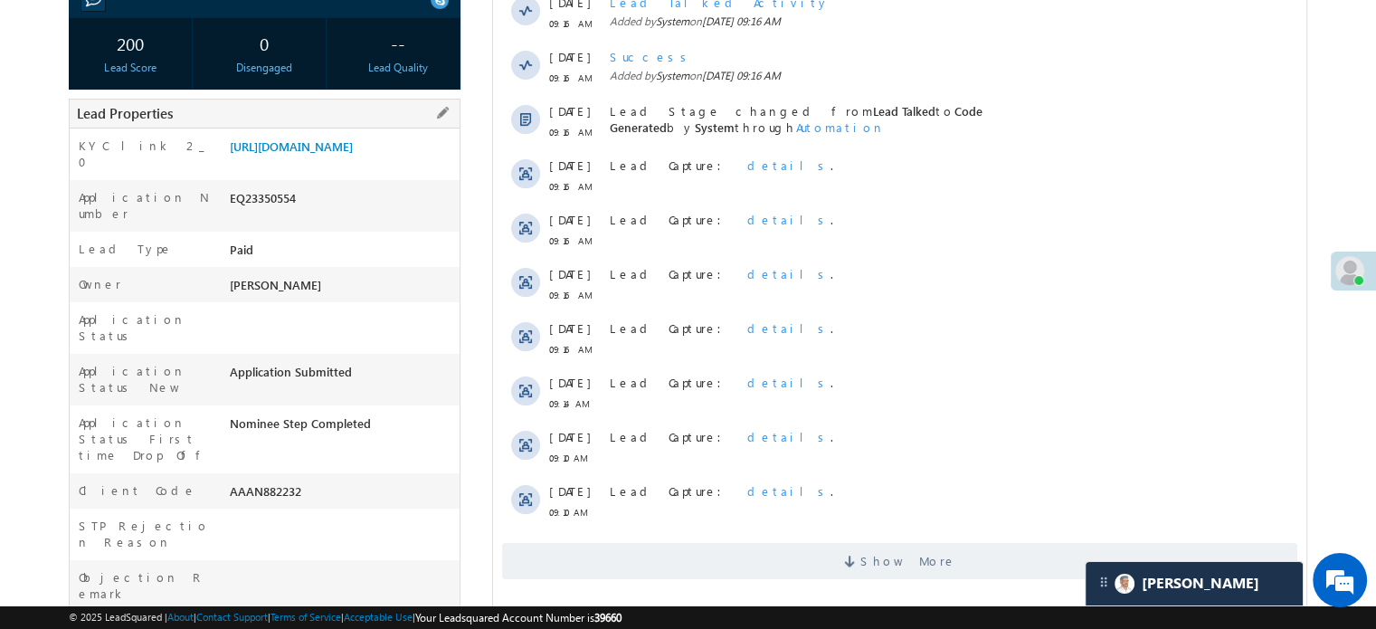
scroll to position [457, 0]
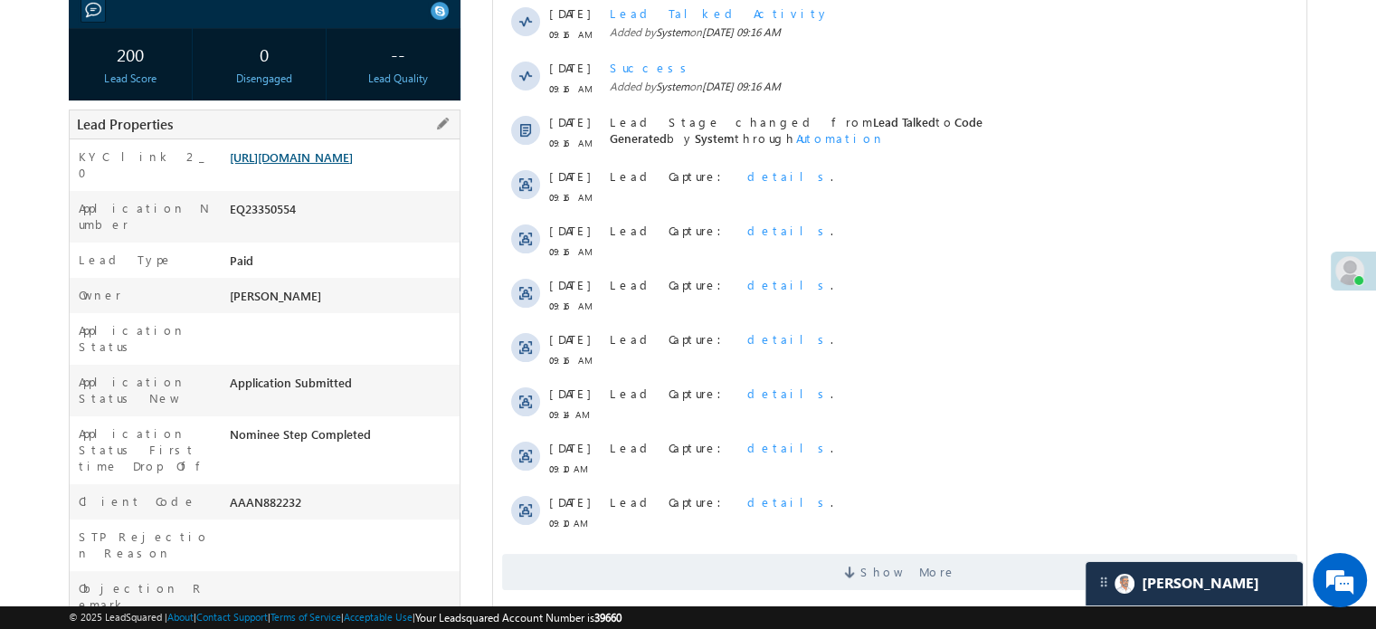
scroll to position [275, 0]
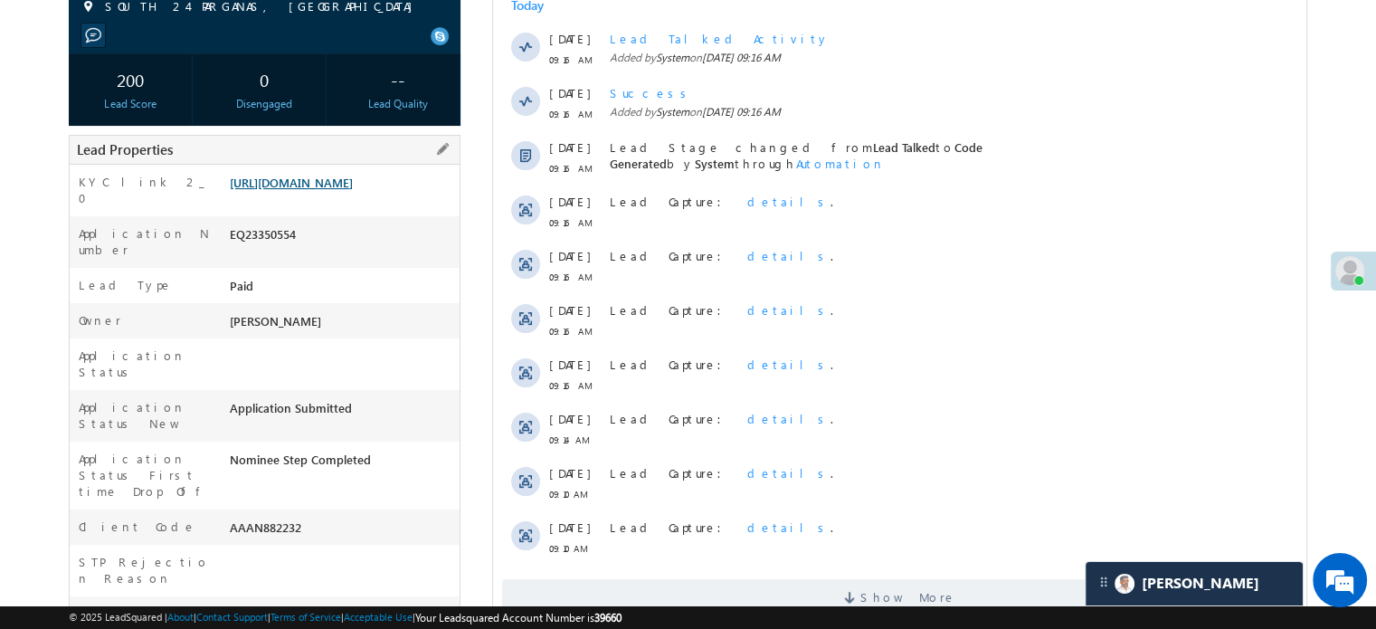
click at [337, 190] on link "[URL][DOMAIN_NAME]" at bounding box center [291, 182] width 123 height 15
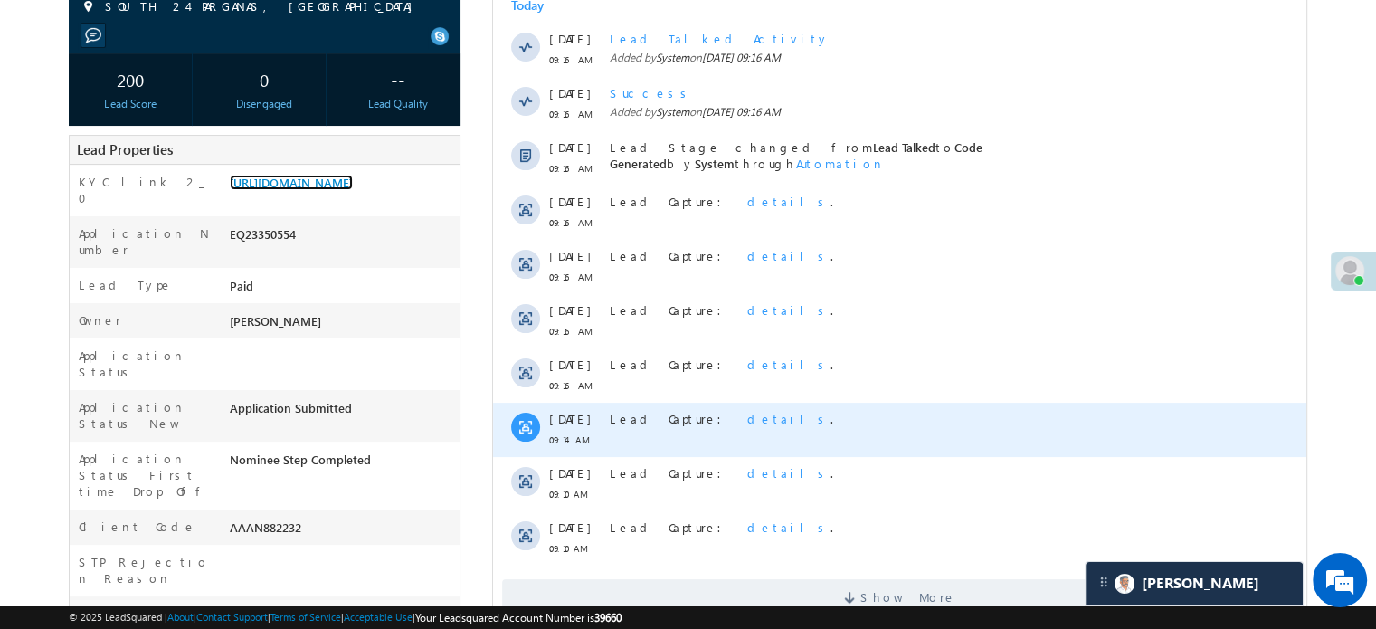
scroll to position [0, 0]
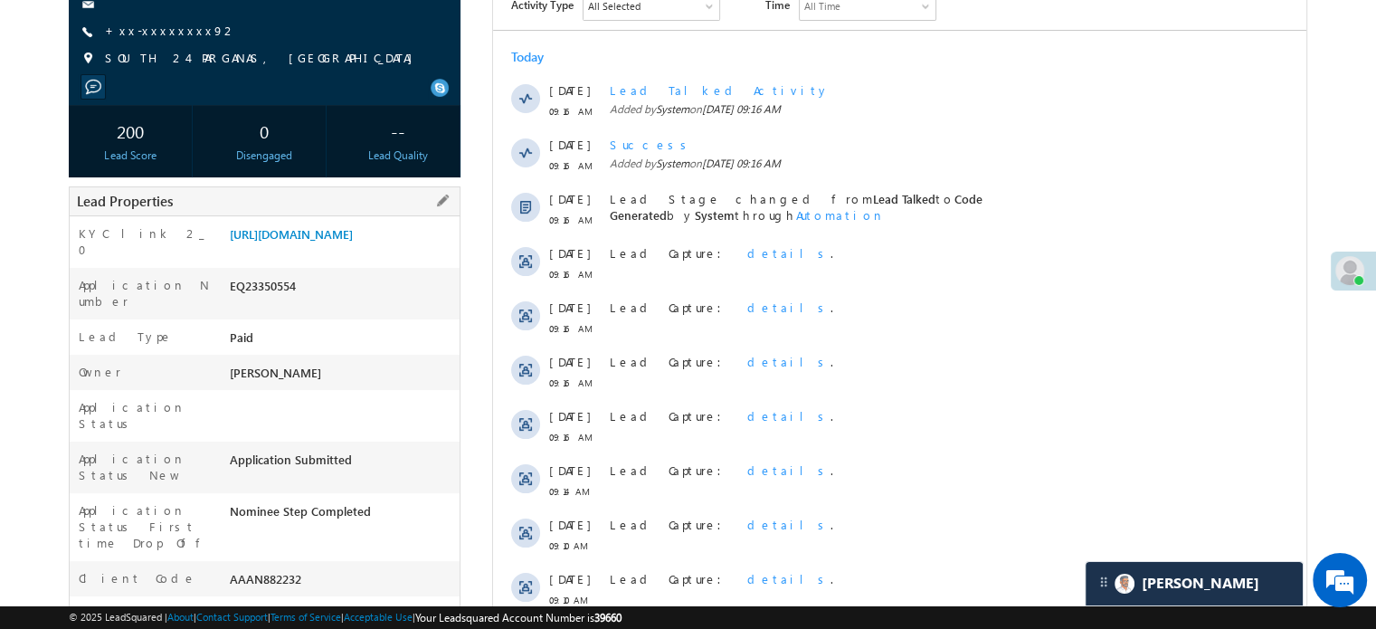
scroll to position [362, 0]
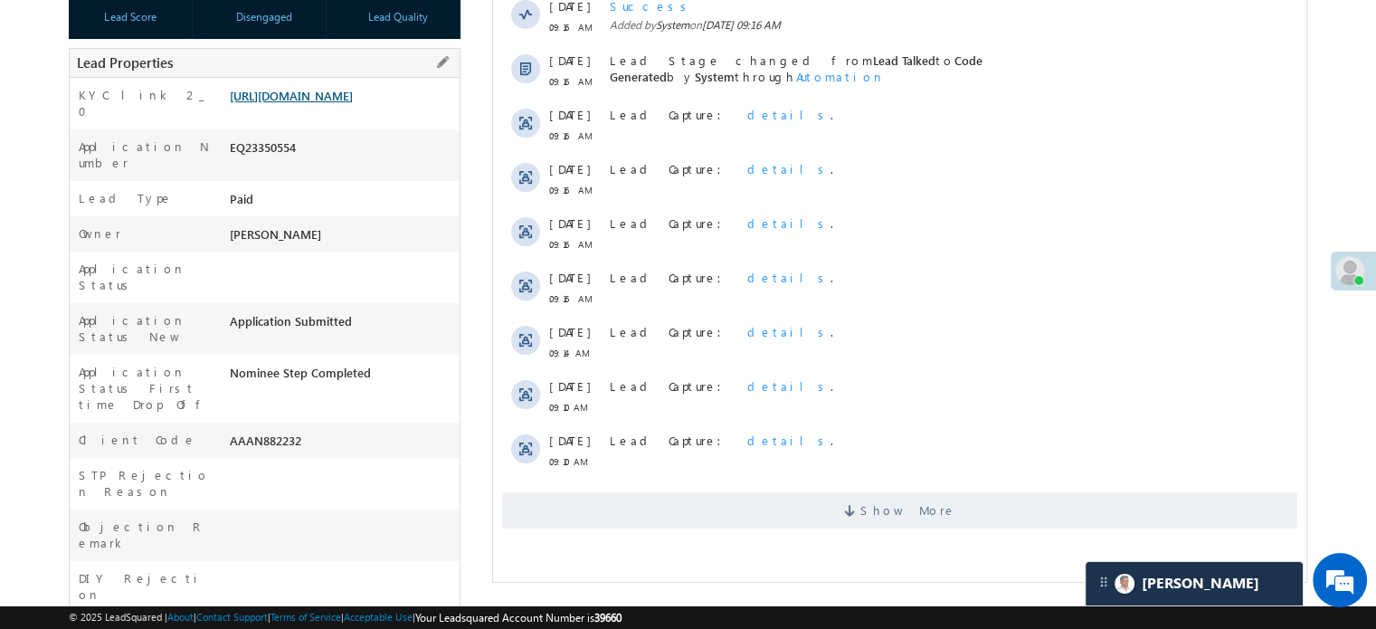
click at [352, 103] on link "[URL][DOMAIN_NAME]" at bounding box center [291, 95] width 123 height 15
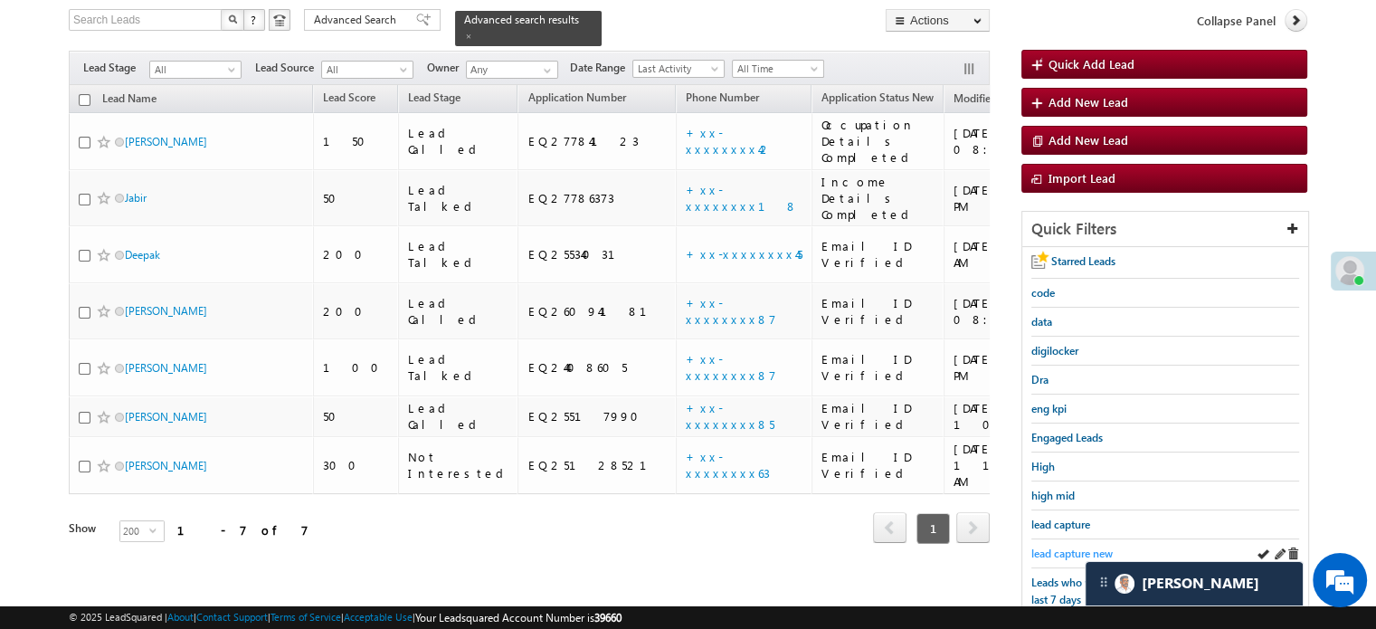
scroll to position [207, 0]
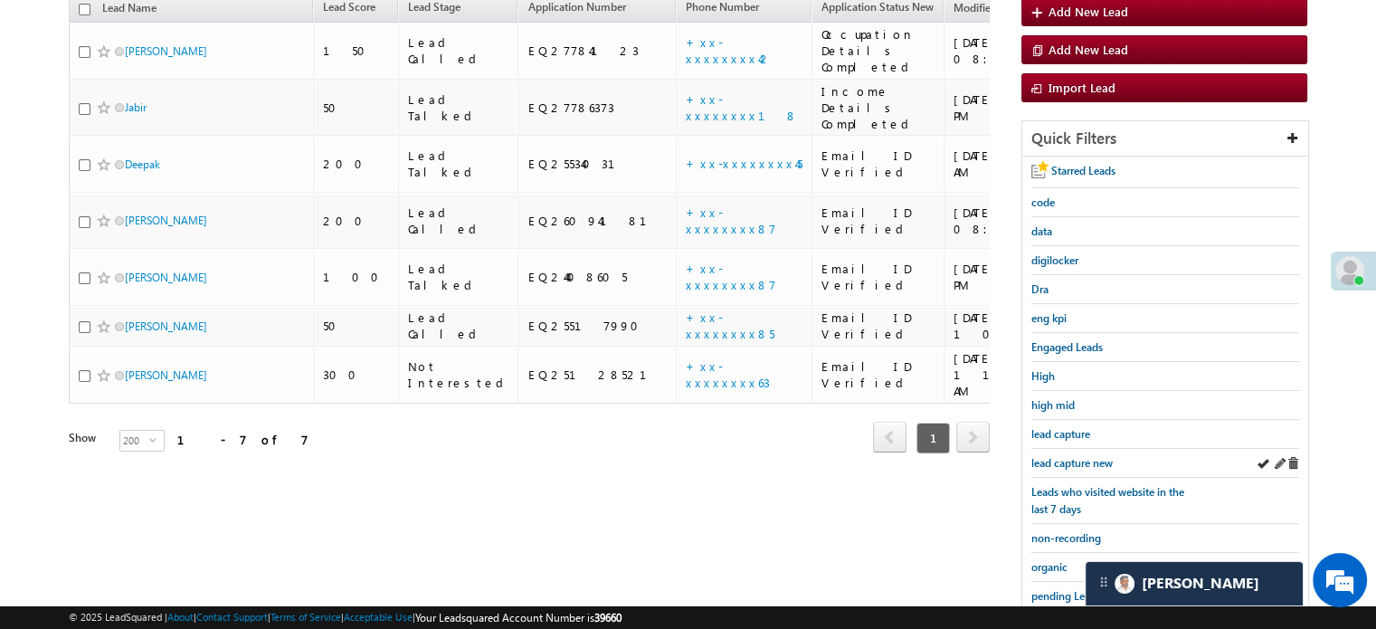
click at [1089, 449] on div "lead capture new" at bounding box center [1165, 463] width 268 height 29
click at [1092, 456] on span "lead capture new" at bounding box center [1071, 463] width 81 height 14
click at [1087, 465] on link "lead capture new" at bounding box center [1071, 462] width 81 height 17
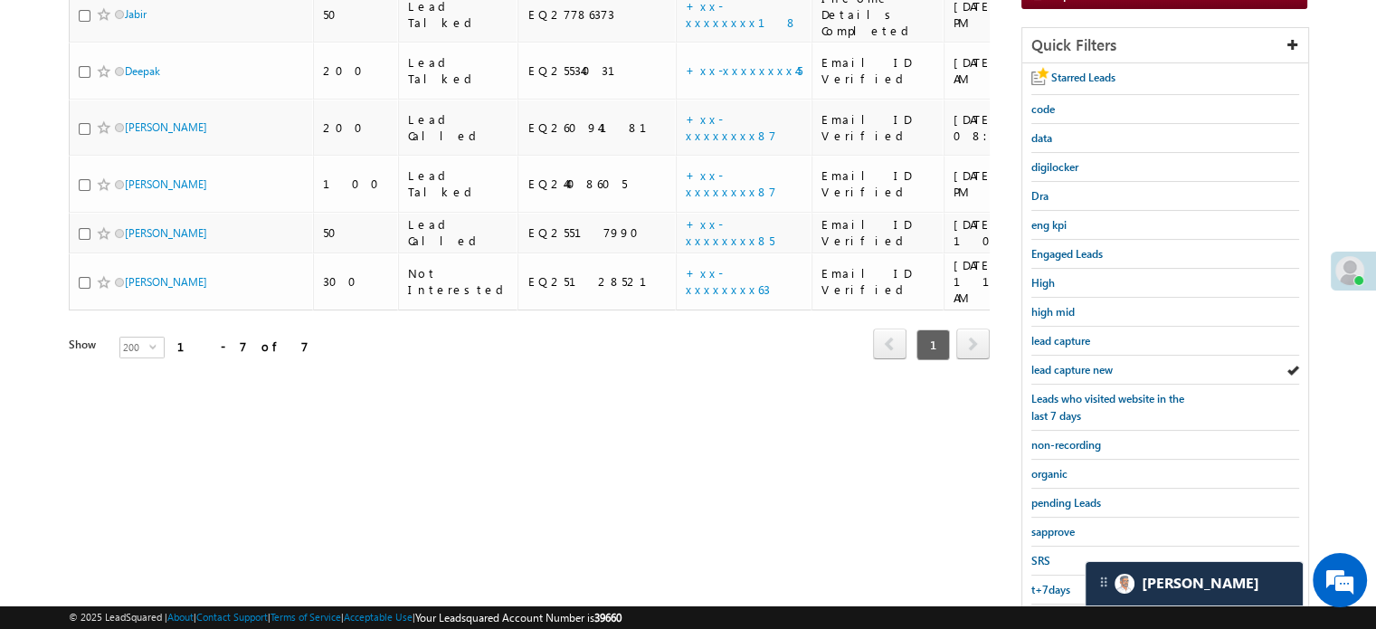
scroll to position [388, 0]
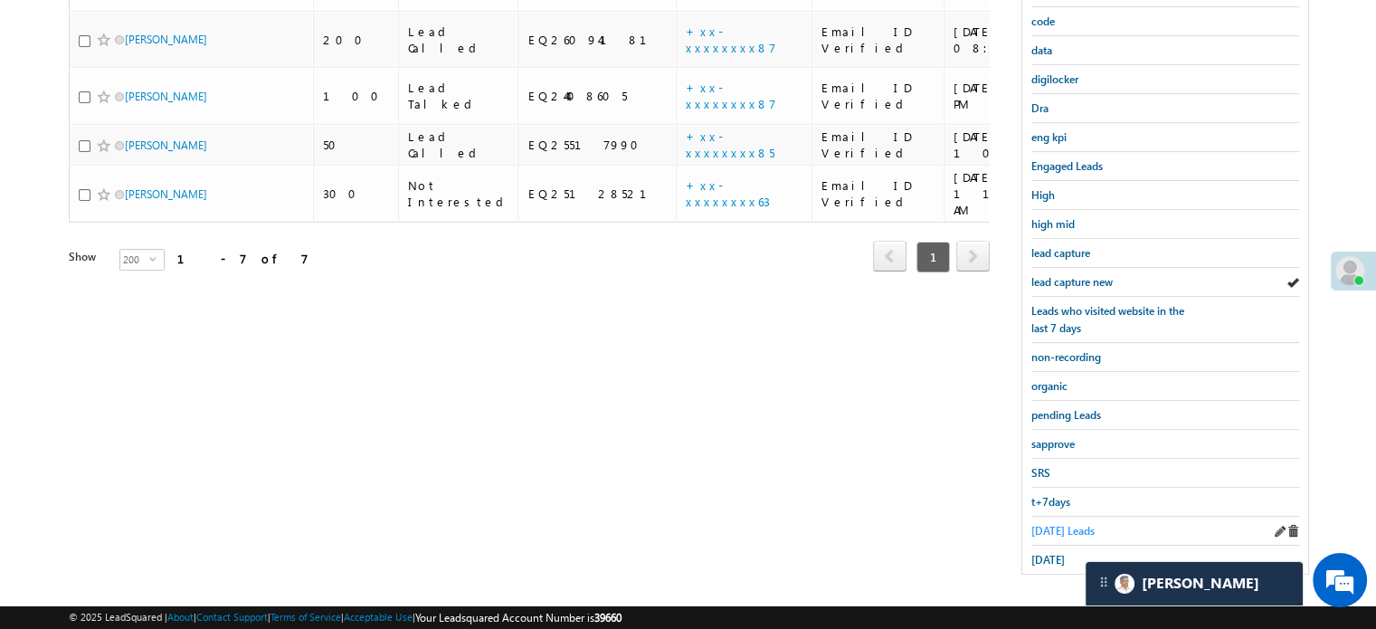
click at [1064, 524] on span "[DATE] Leads" at bounding box center [1062, 531] width 63 height 14
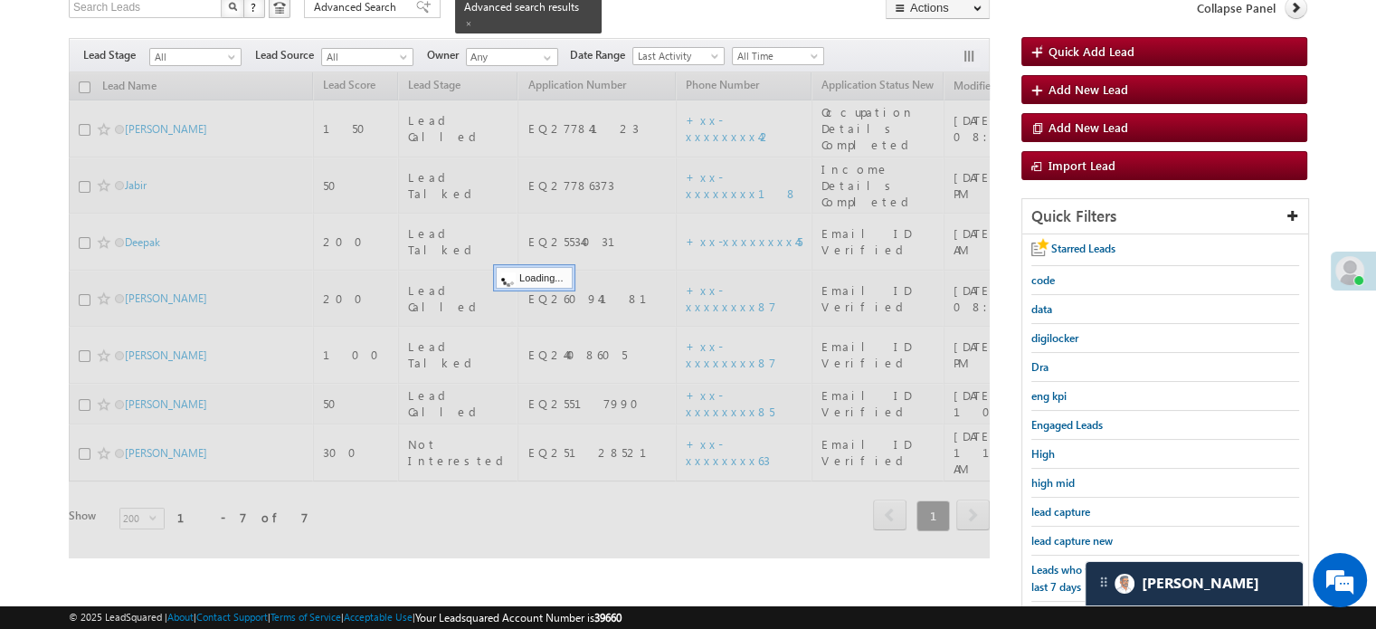
scroll to position [117, 0]
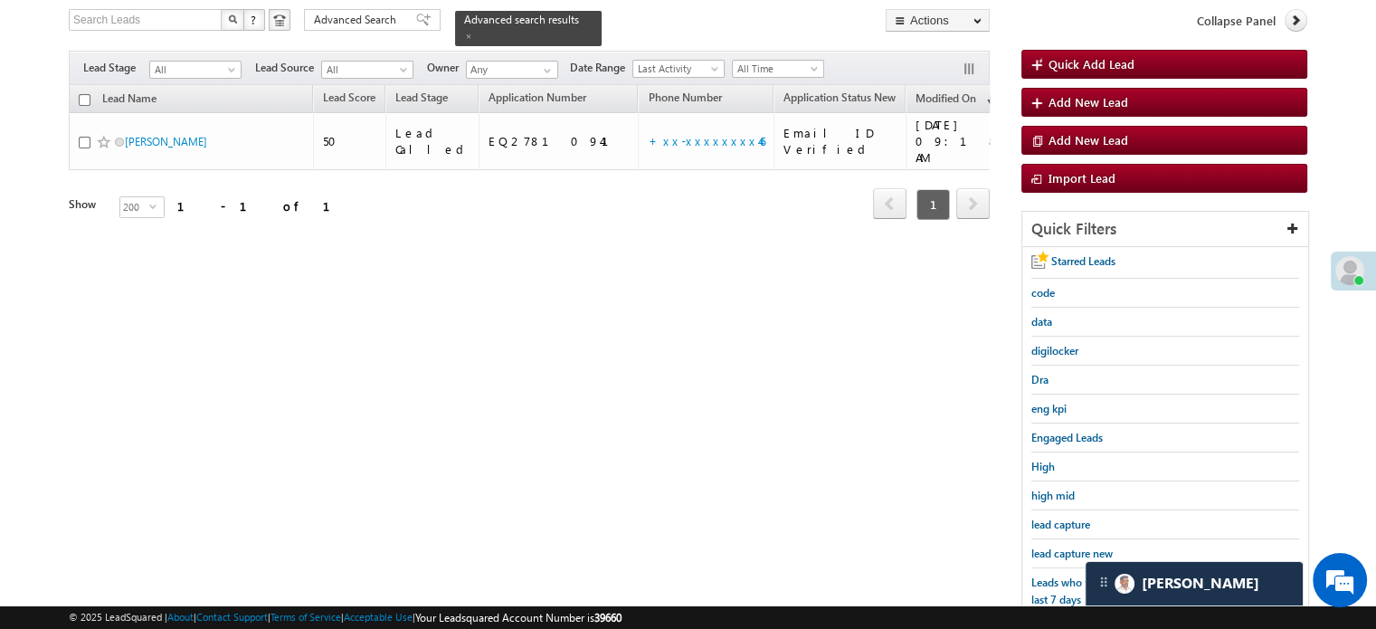
click at [848, 436] on div "Search Leads X ? 1 results found Advanced Search Advanced Search Advanced searc…" at bounding box center [688, 436] width 1239 height 855
click at [1063, 546] on span "lead capture new" at bounding box center [1071, 553] width 81 height 14
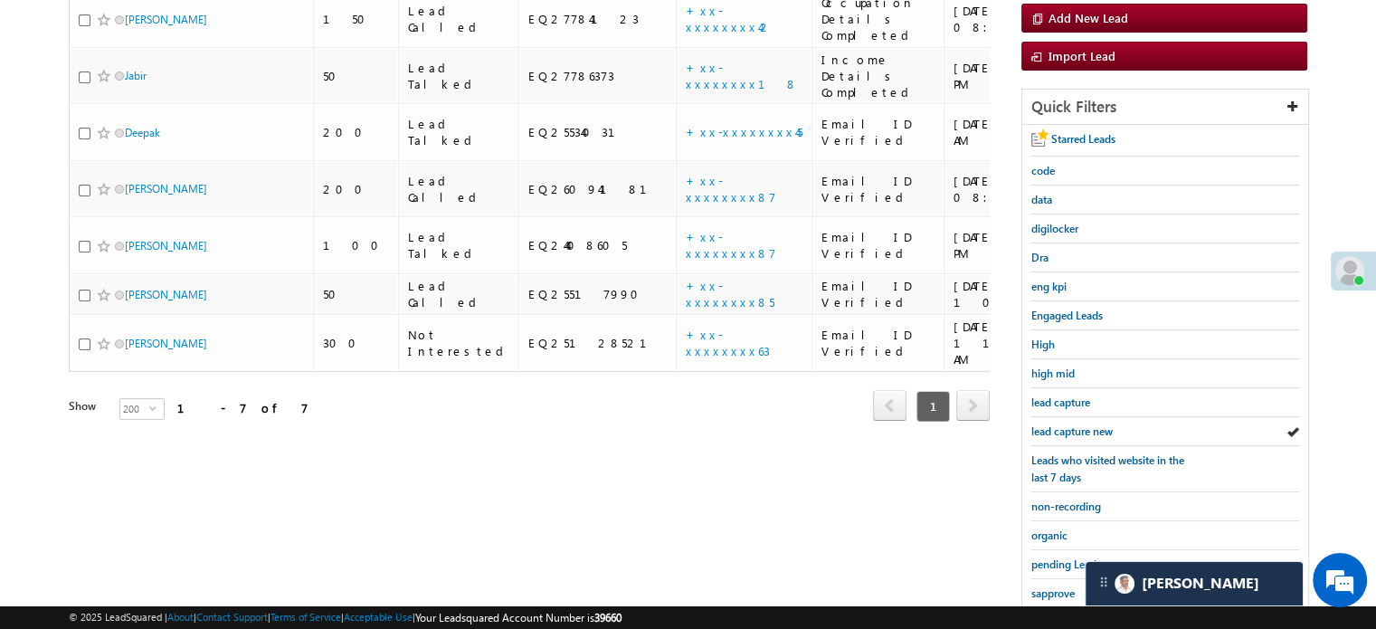
scroll to position [388, 0]
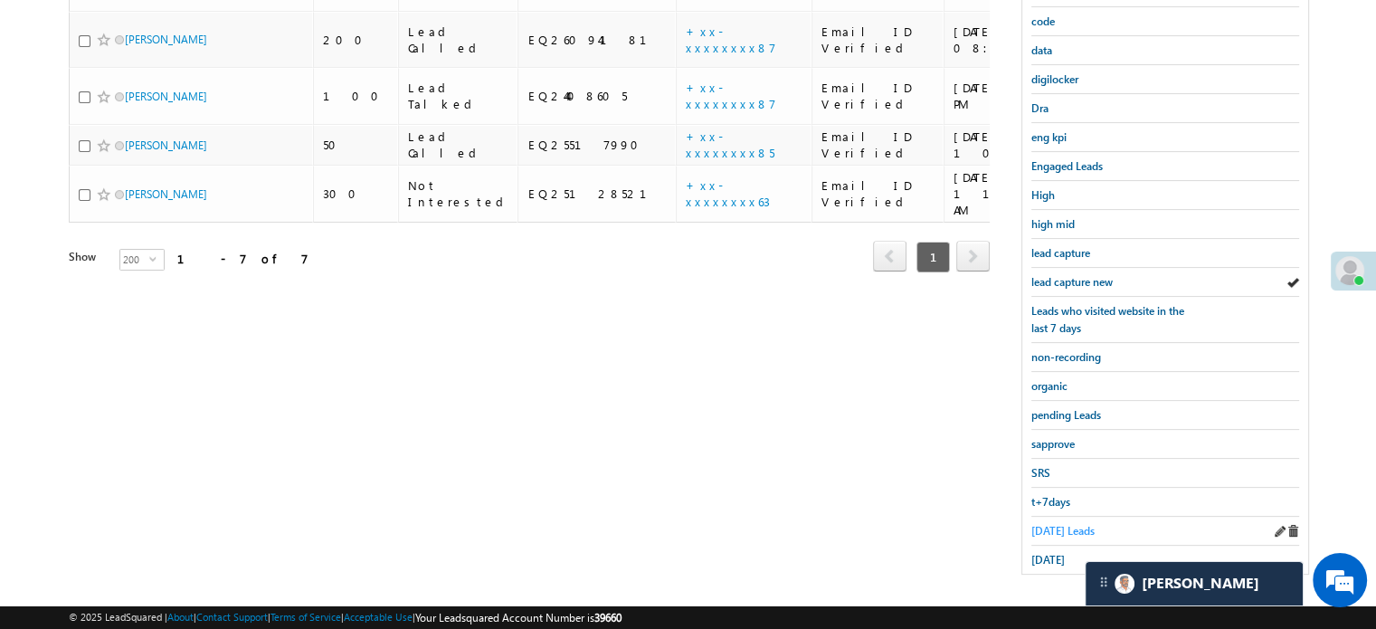
click at [1063, 527] on span "Today's Leads" at bounding box center [1062, 531] width 63 height 14
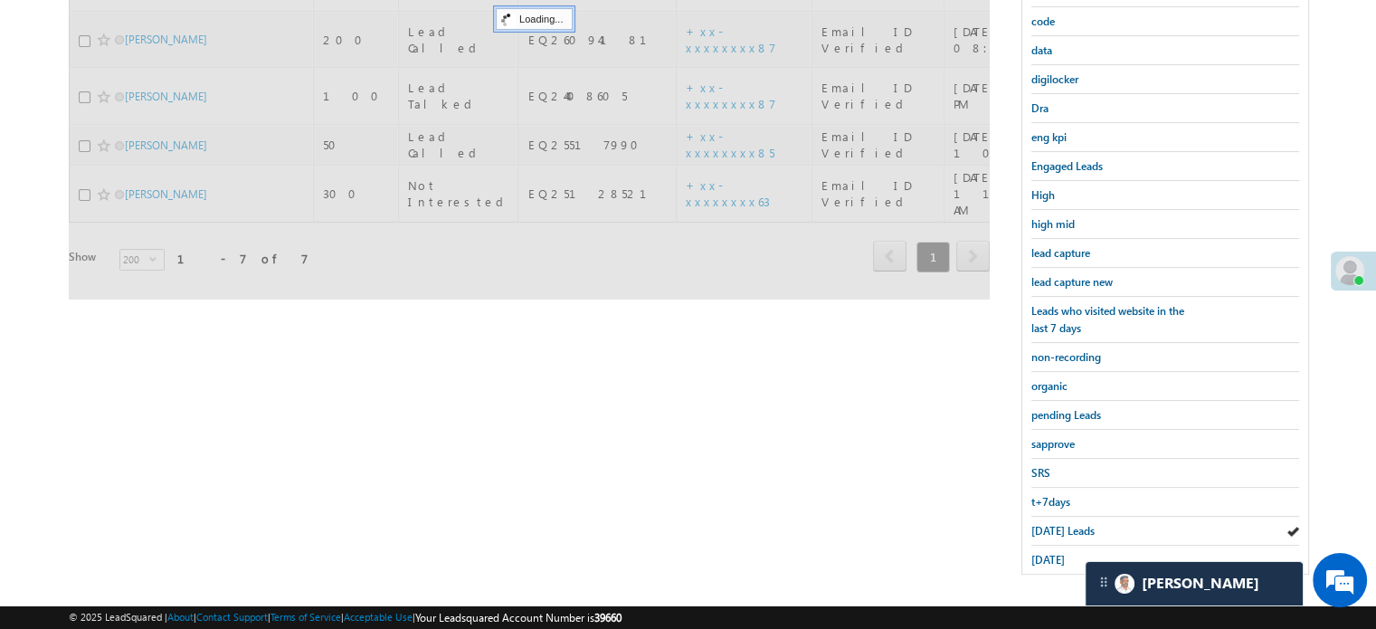
scroll to position [207, 0]
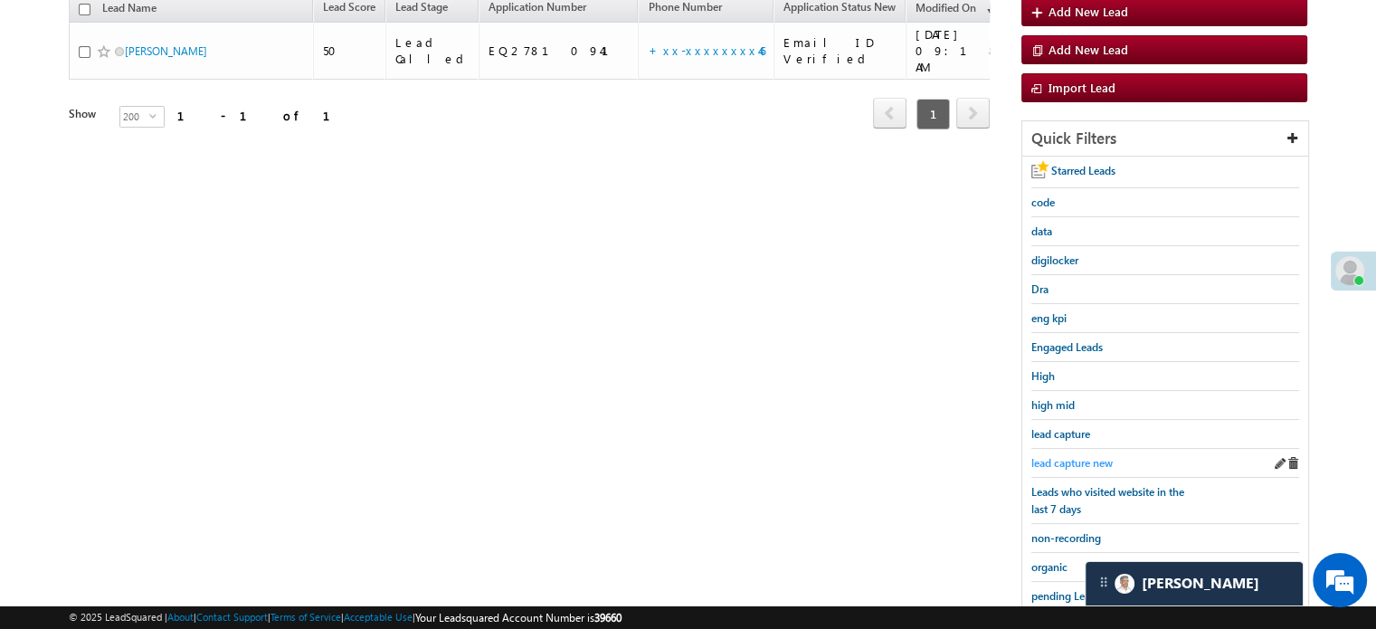
click at [1079, 456] on span "lead capture new" at bounding box center [1071, 463] width 81 height 14
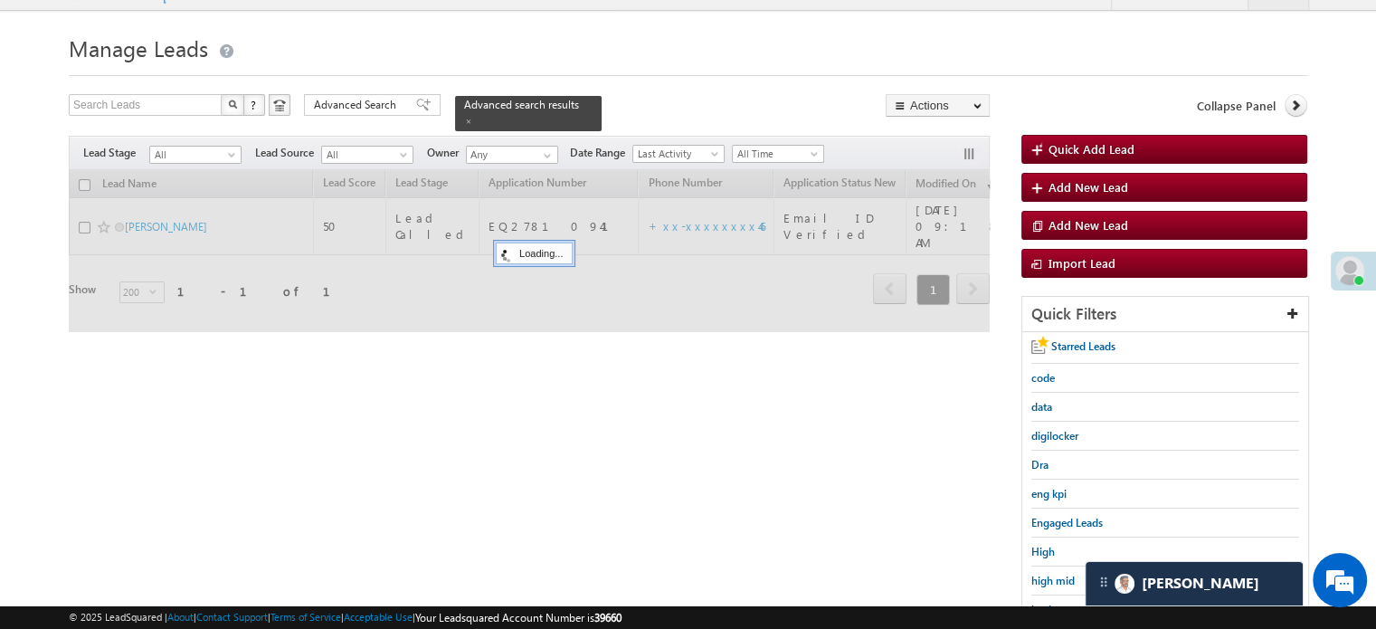
scroll to position [26, 0]
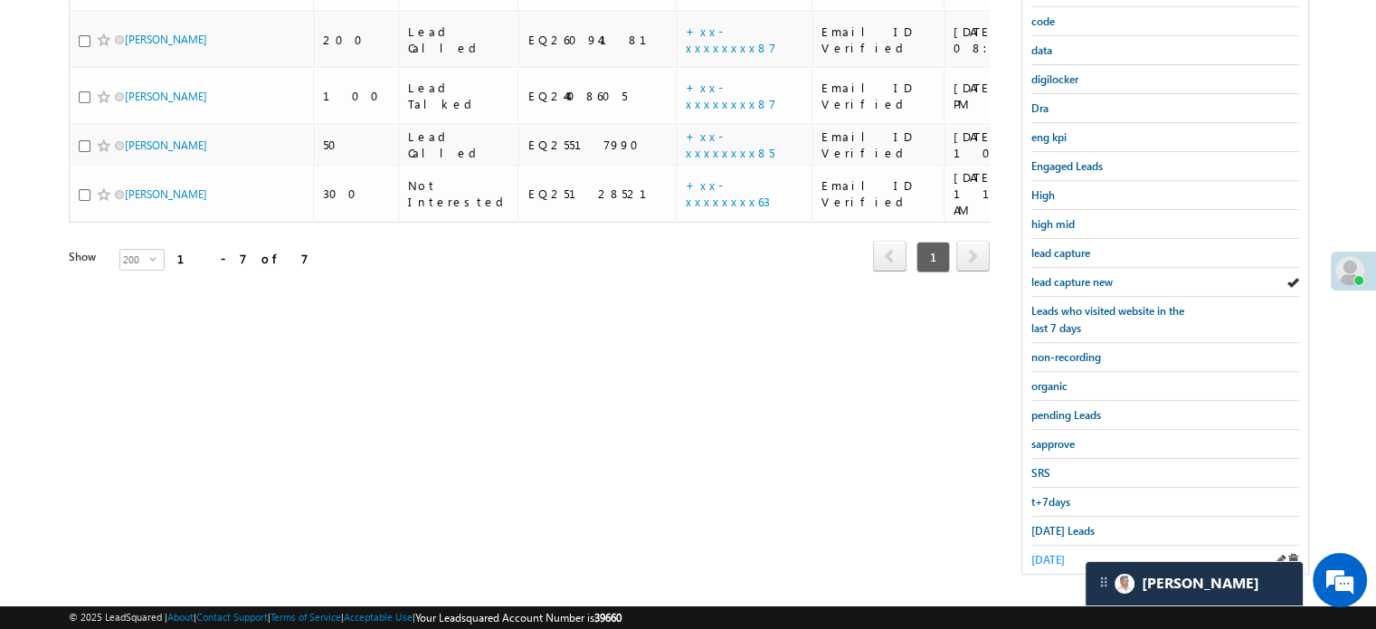
click at [1044, 553] on span "yesterday" at bounding box center [1047, 560] width 33 height 14
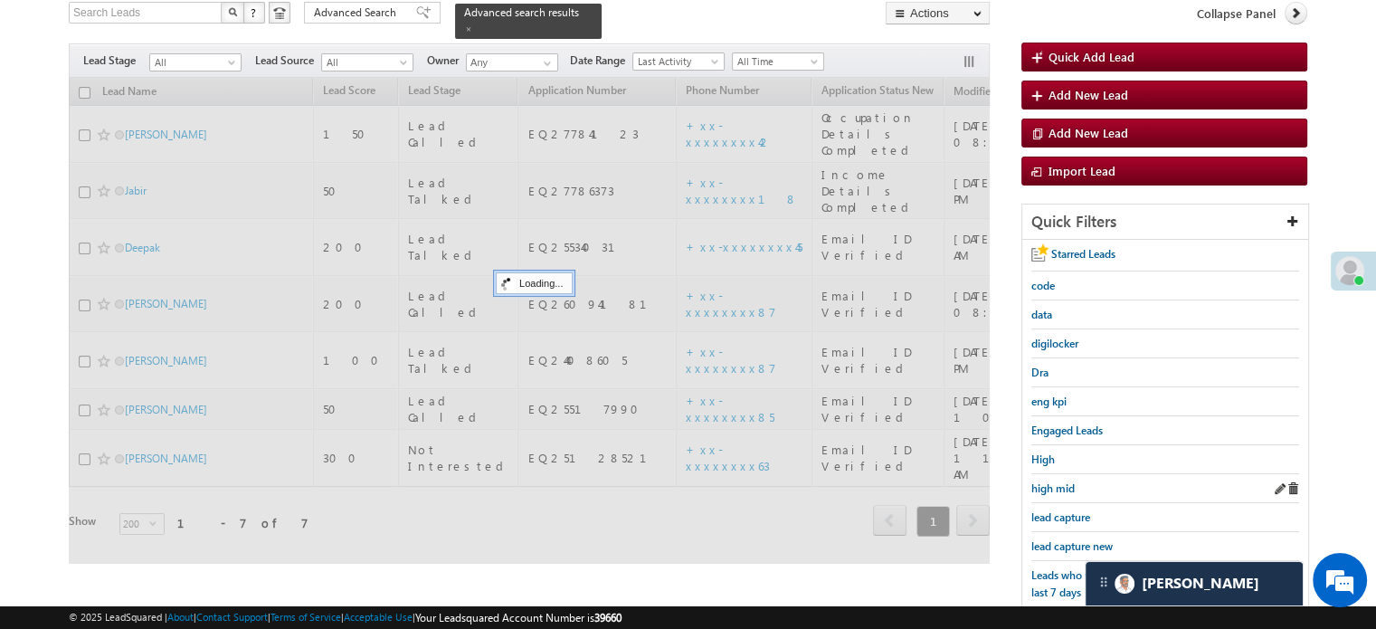
scroll to position [117, 0]
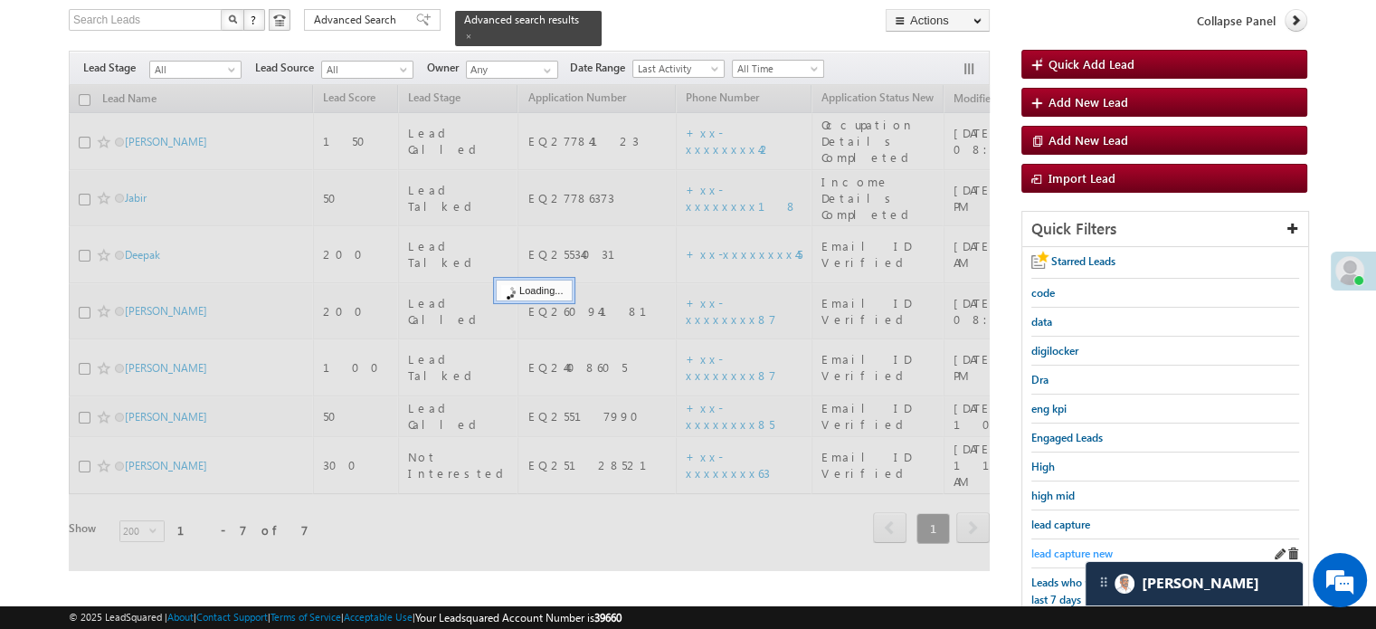
click at [1071, 546] on span "lead capture new" at bounding box center [1071, 553] width 81 height 14
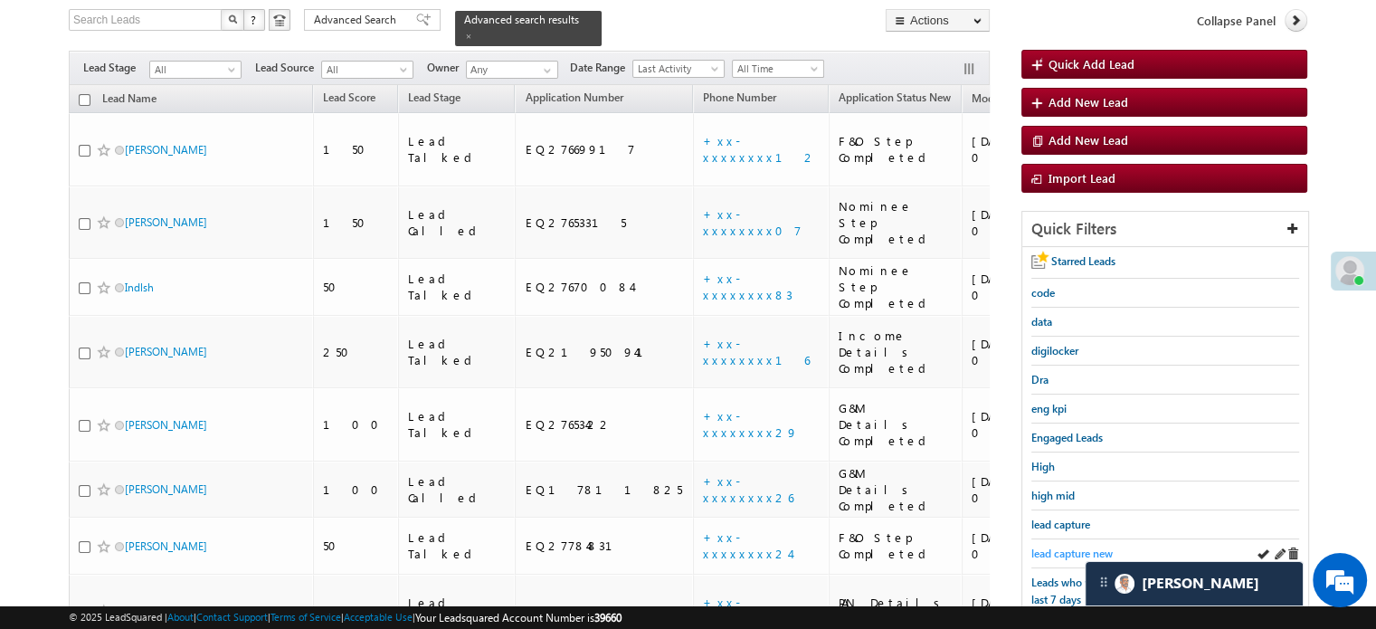
click at [1051, 554] on span "lead capture new" at bounding box center [1071, 553] width 81 height 14
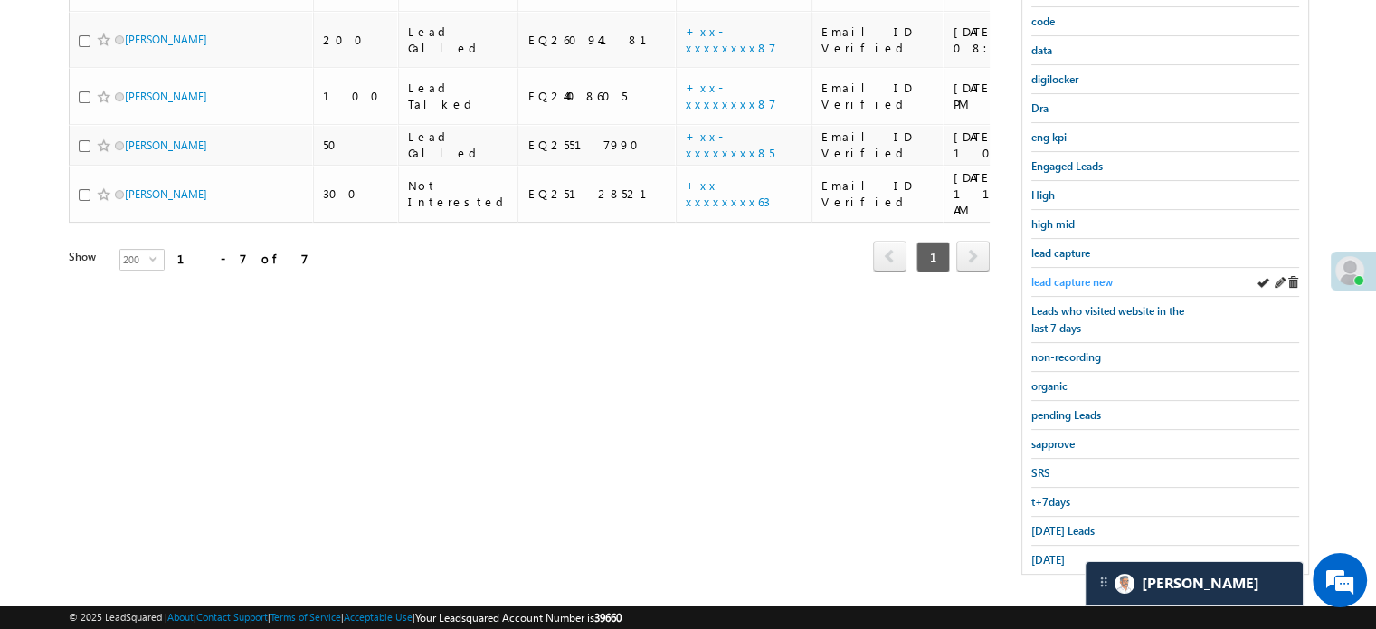
click at [1055, 553] on span "yesterday" at bounding box center [1047, 560] width 33 height 14
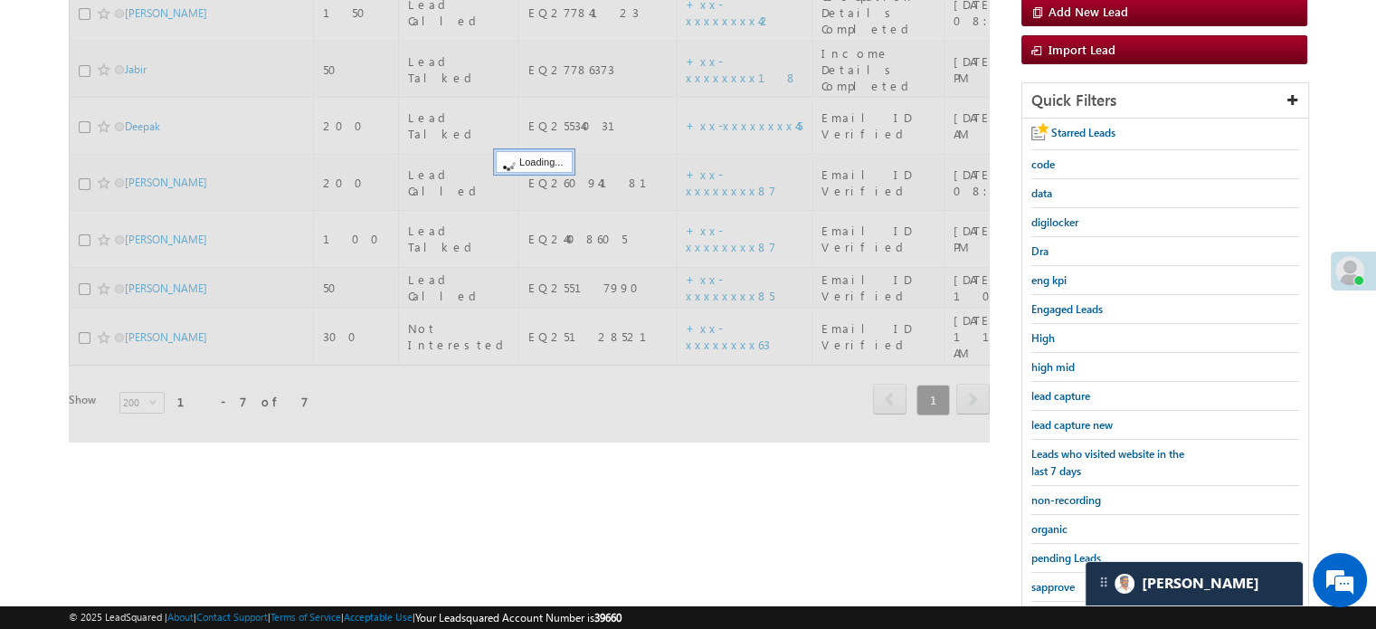
scroll to position [207, 0]
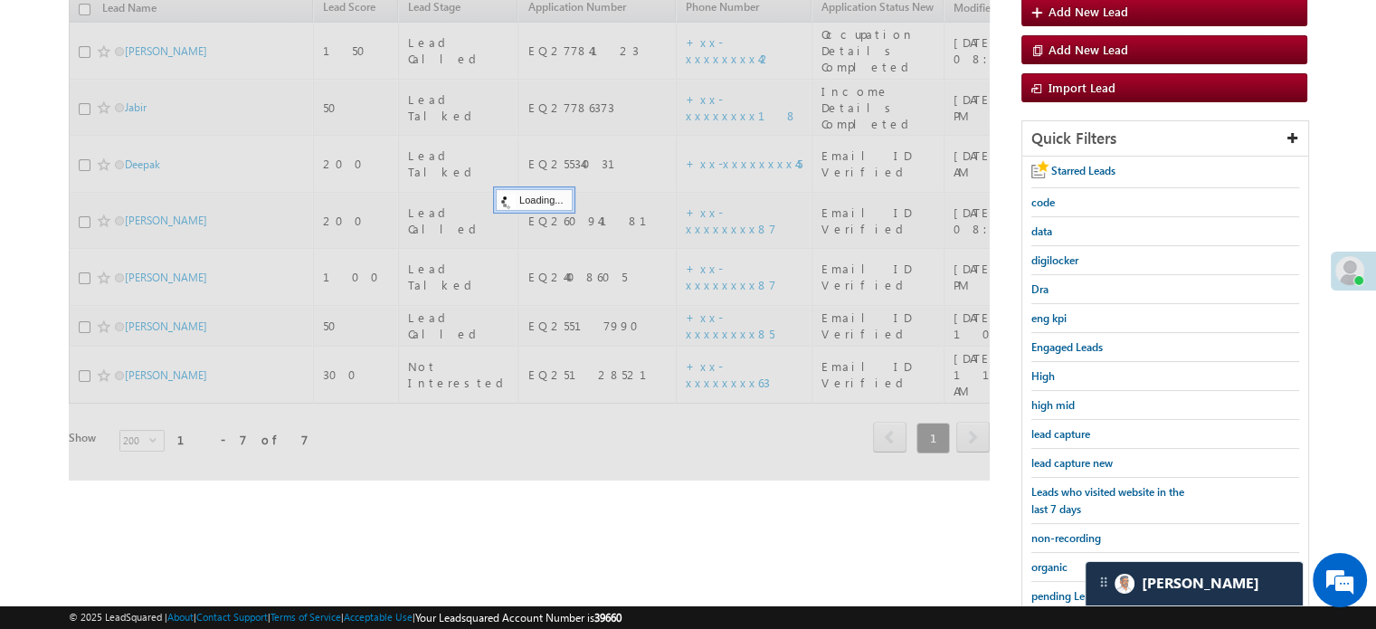
click at [1082, 463] on span "lead capture new" at bounding box center [1071, 463] width 81 height 14
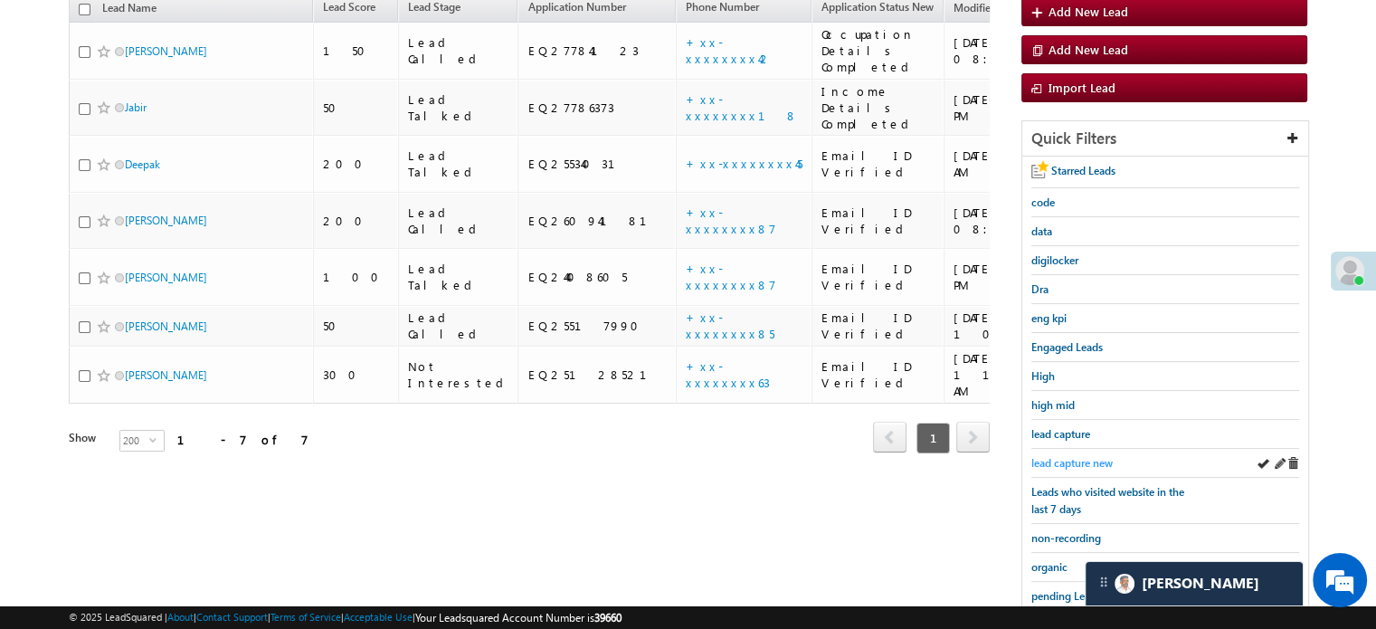
click at [1049, 464] on span "lead capture new" at bounding box center [1071, 463] width 81 height 14
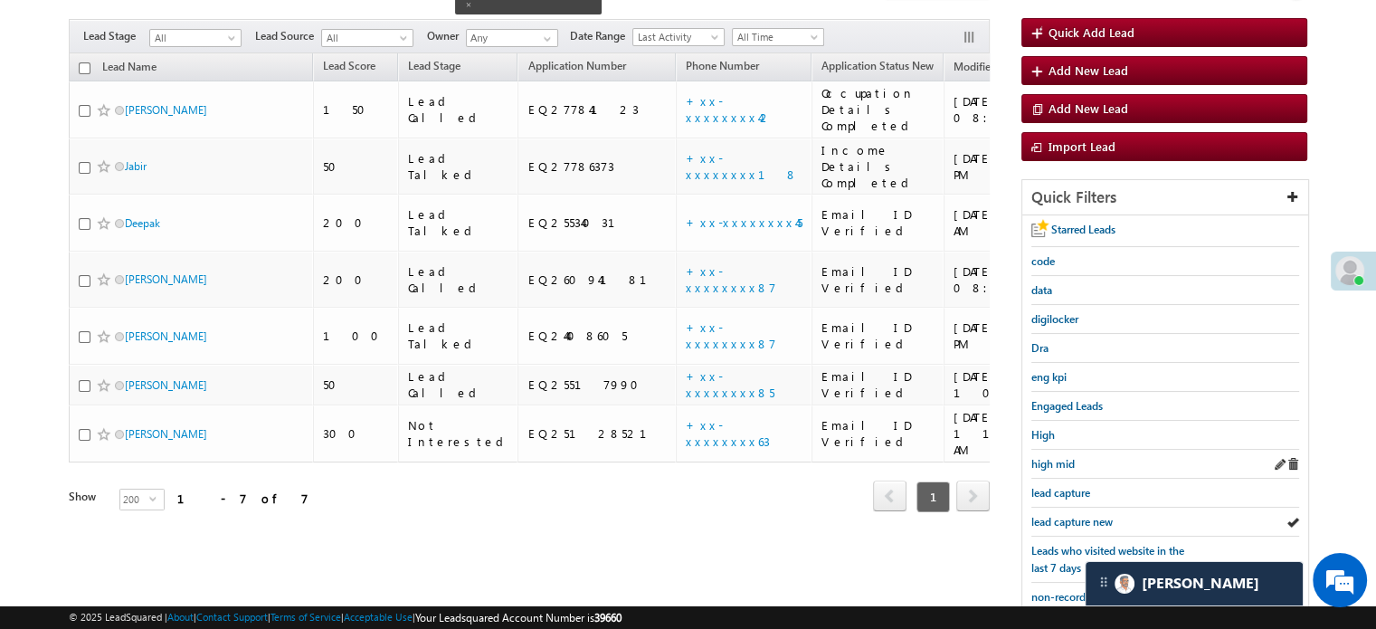
scroll to position [117, 0]
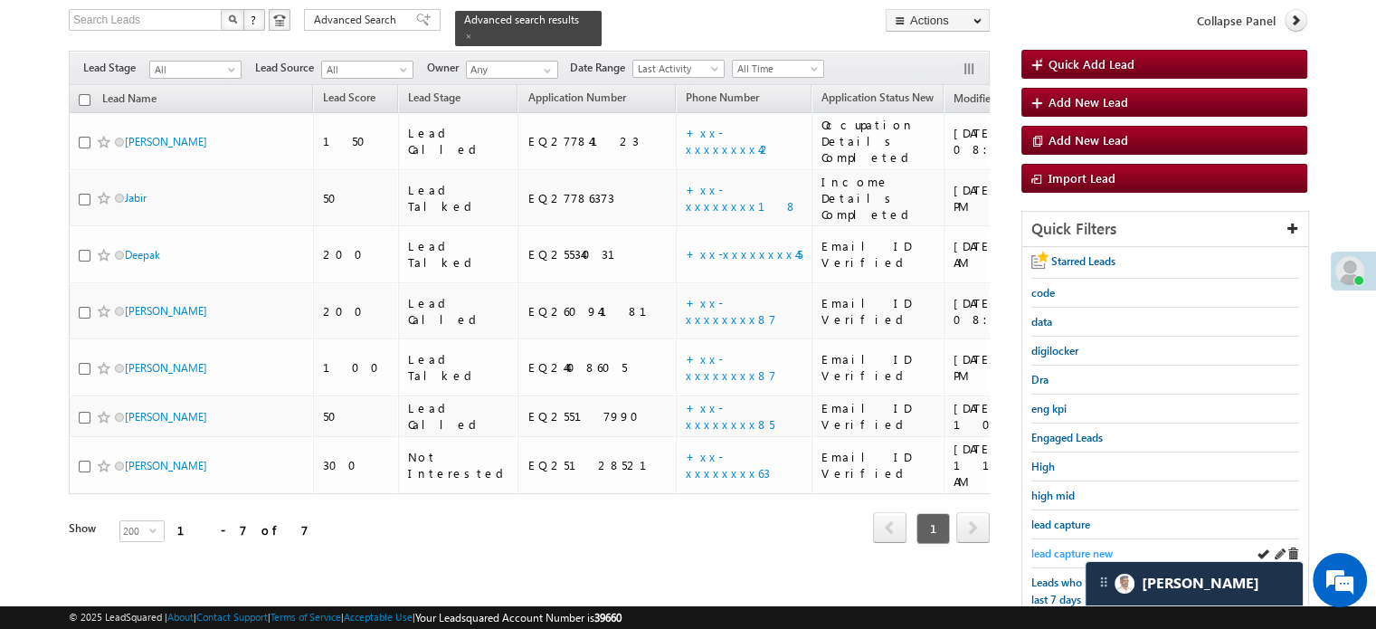
click at [1066, 549] on span "lead capture new" at bounding box center [1071, 553] width 81 height 14
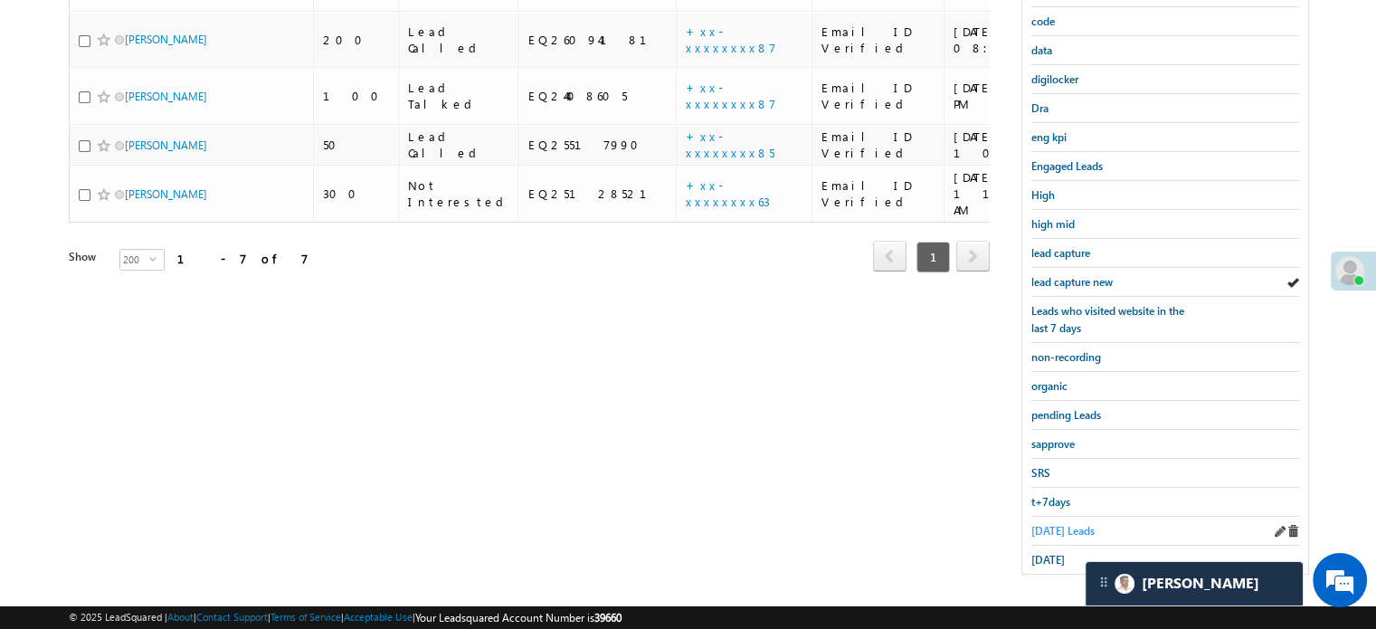
click at [1064, 524] on span "Today's Leads" at bounding box center [1062, 531] width 63 height 14
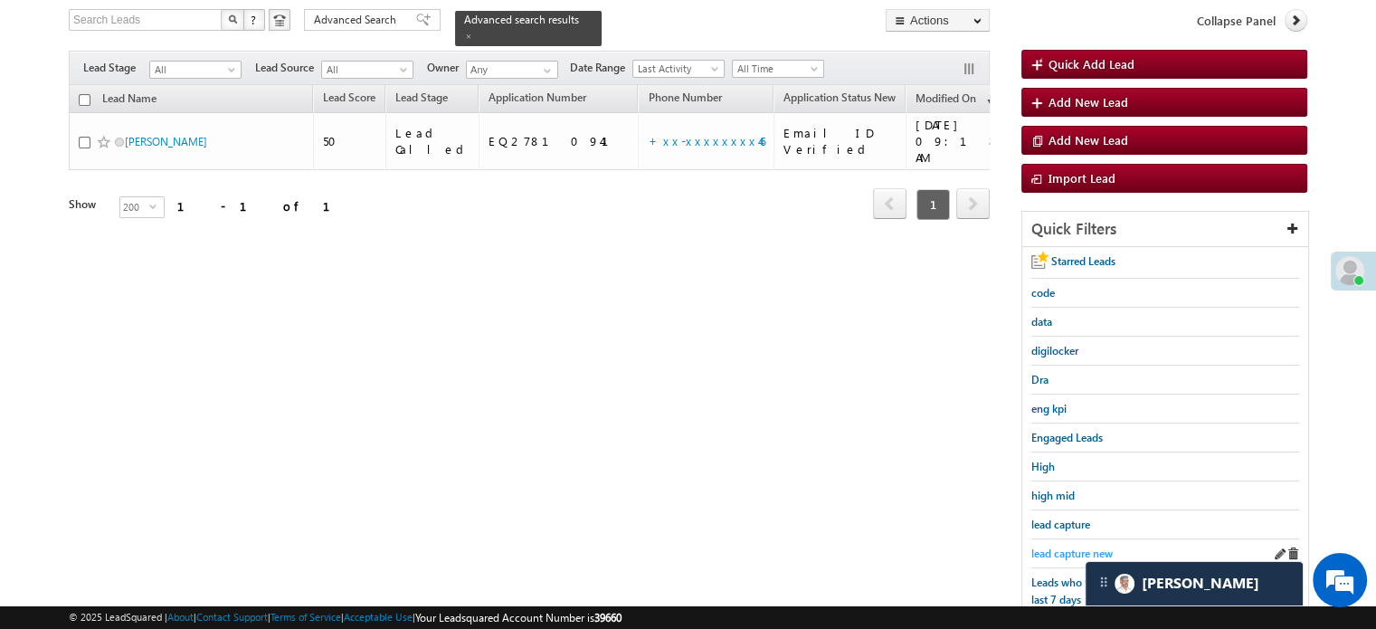
click at [1060, 553] on span "lead capture new" at bounding box center [1071, 553] width 81 height 14
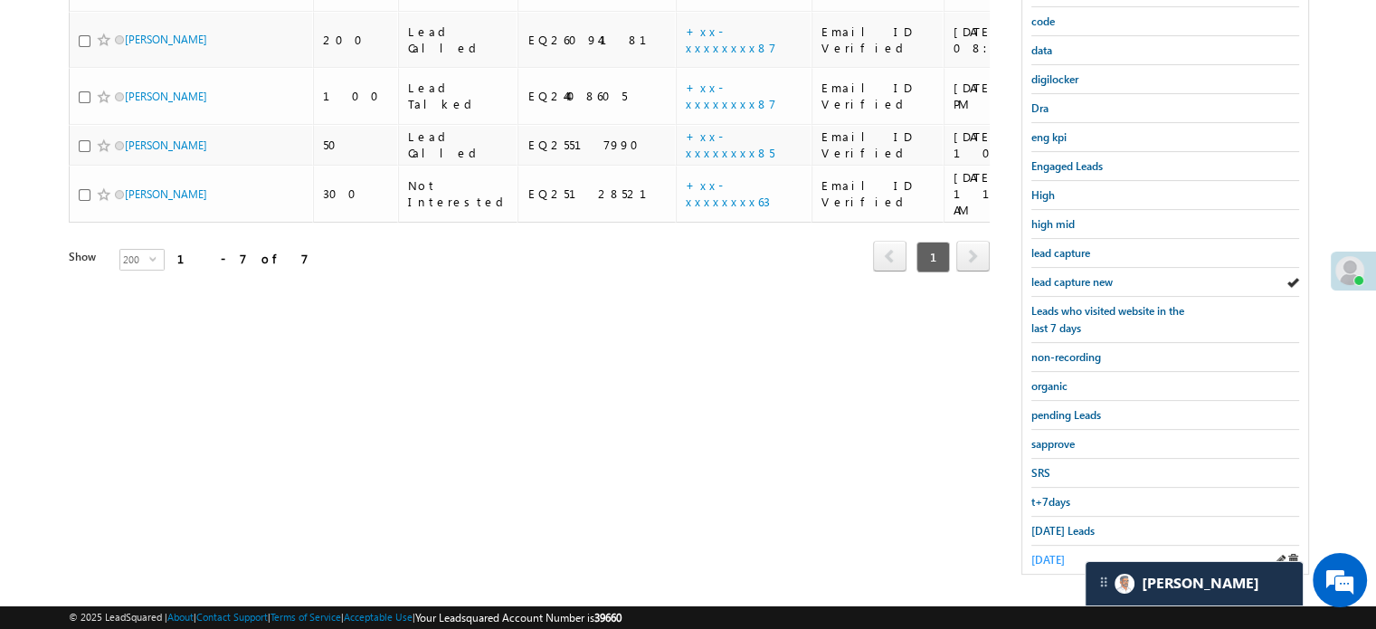
click at [1048, 553] on span "yesterday" at bounding box center [1047, 560] width 33 height 14
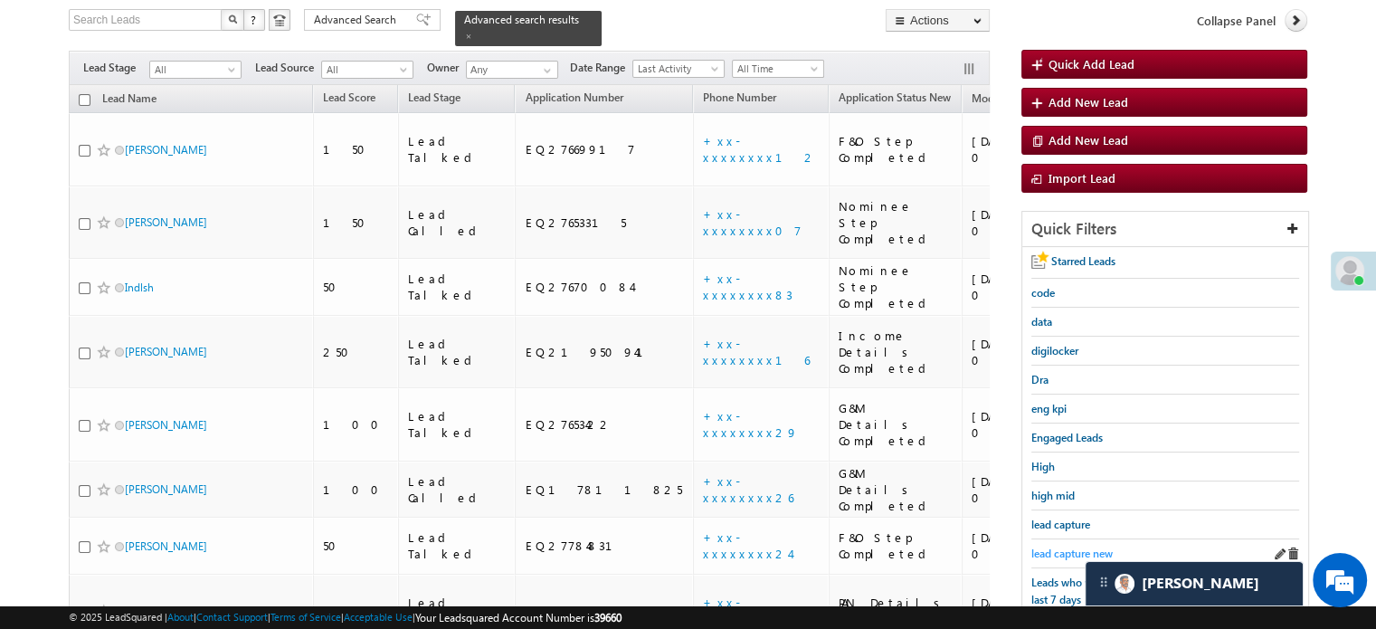
click at [1060, 546] on span "lead capture new" at bounding box center [1071, 553] width 81 height 14
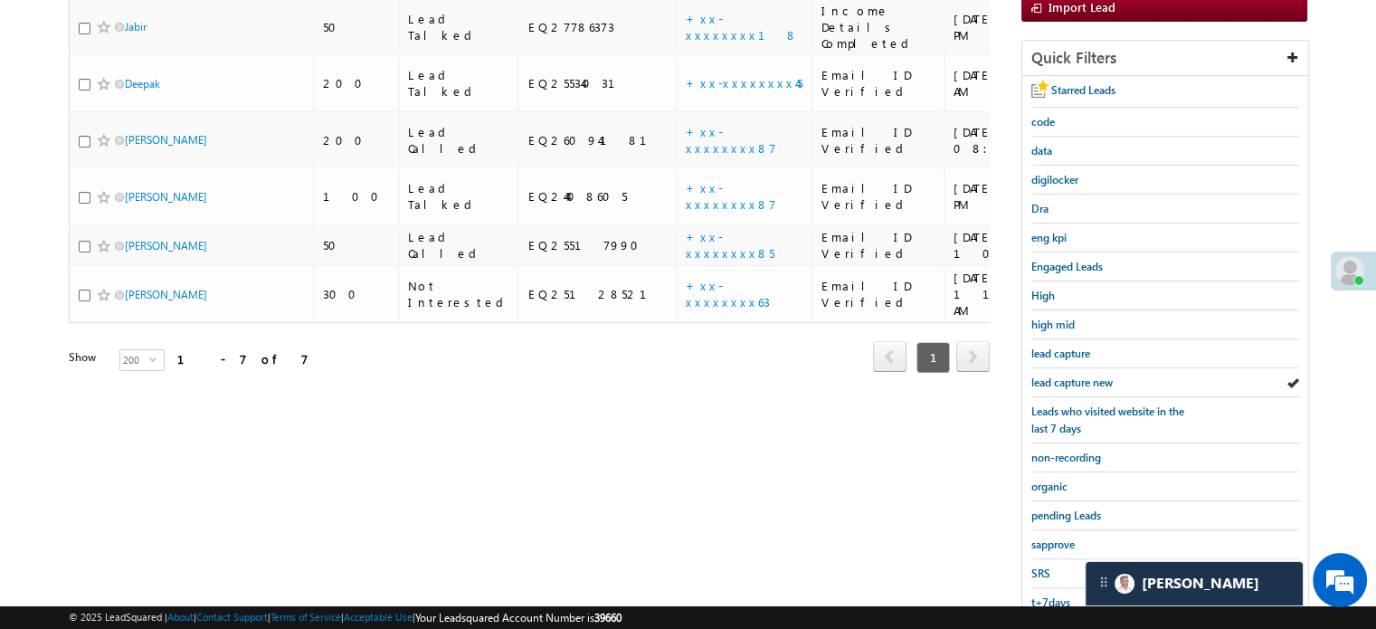
scroll to position [388, 0]
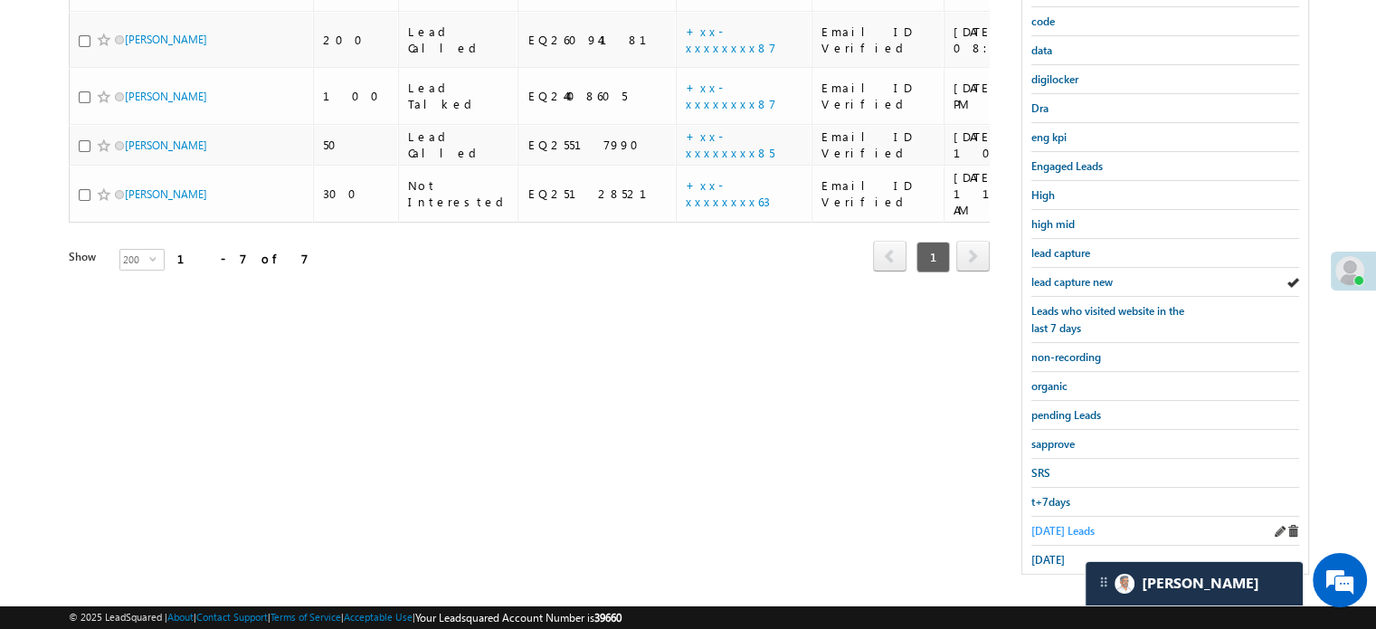
click at [1052, 526] on span "Today's Leads" at bounding box center [1062, 531] width 63 height 14
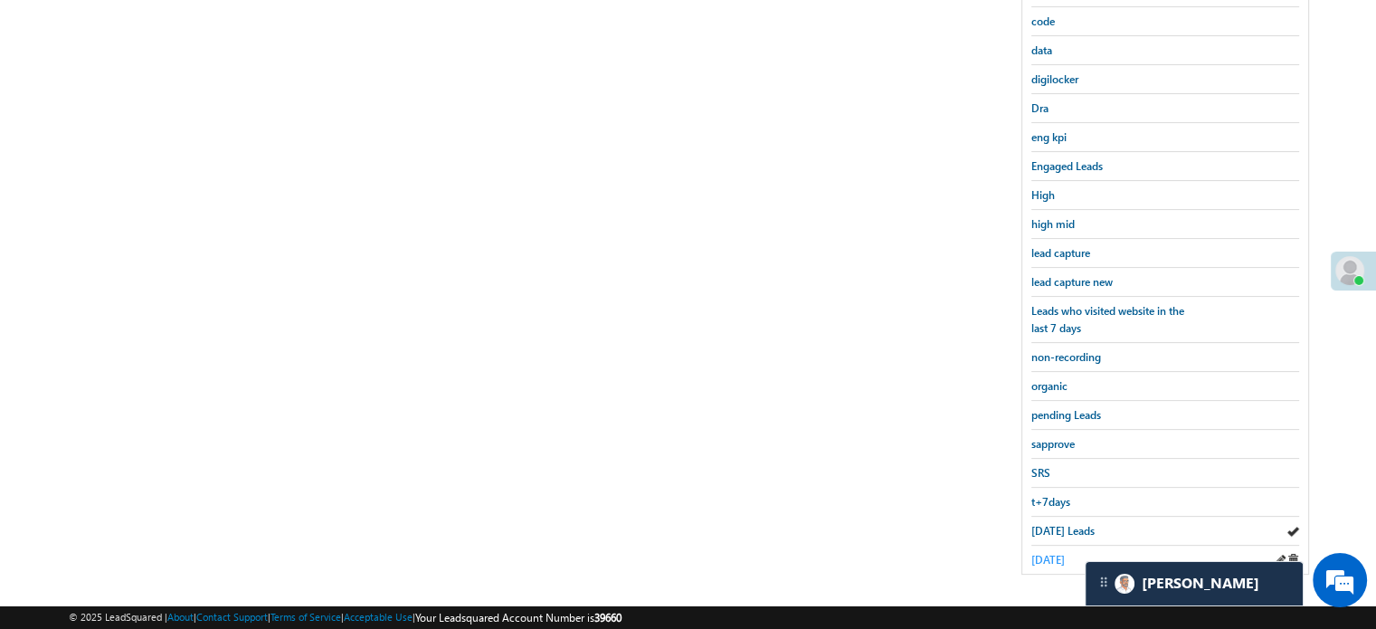
click at [1054, 551] on link "yesterday" at bounding box center [1047, 559] width 33 height 17
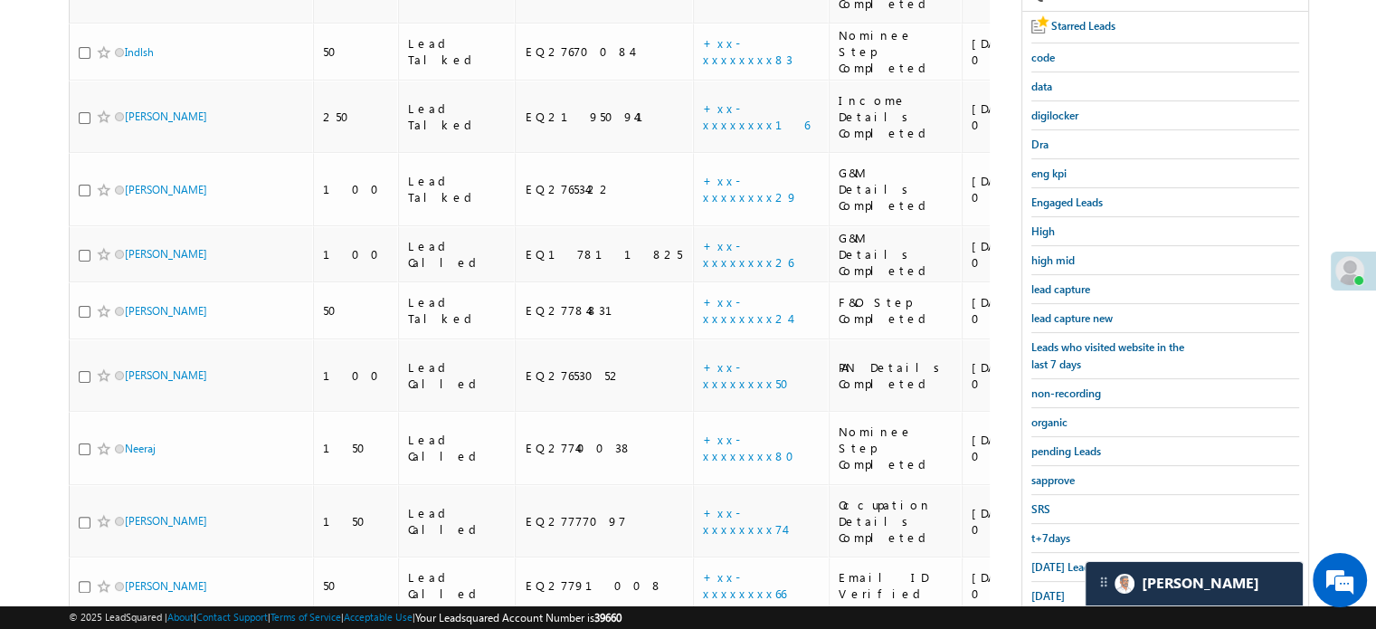
scroll to position [346, 0]
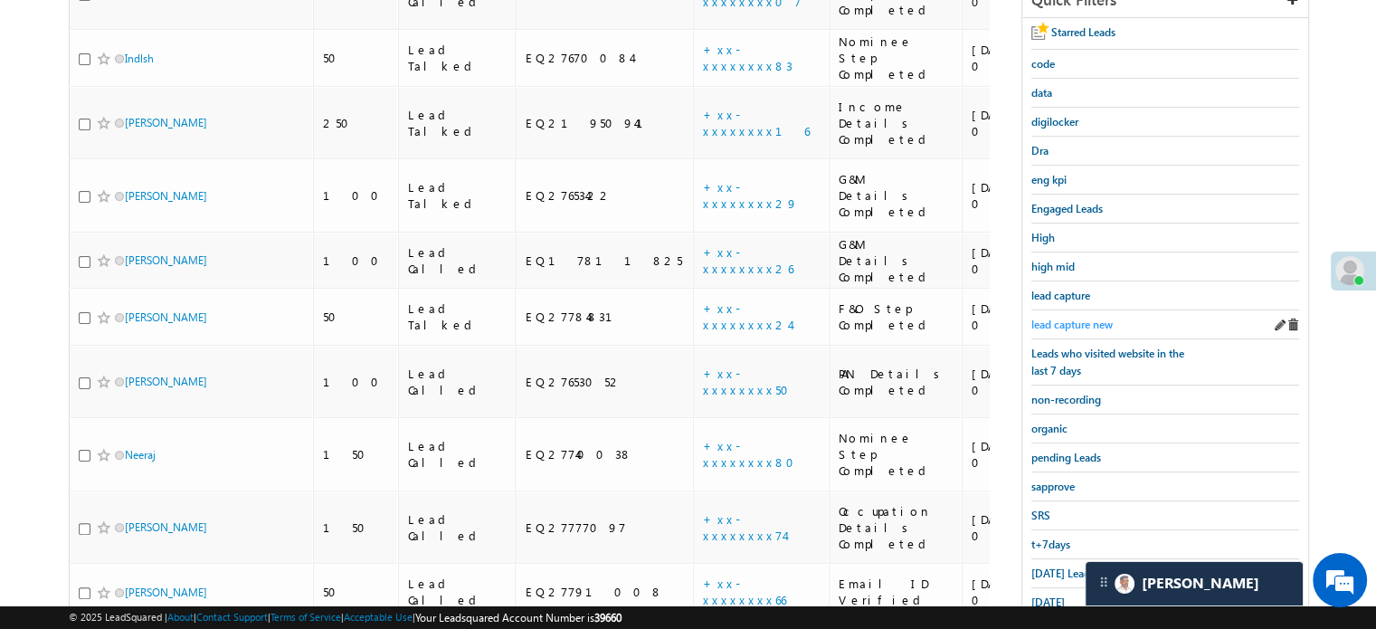
click at [1070, 318] on span "lead capture new" at bounding box center [1071, 325] width 81 height 14
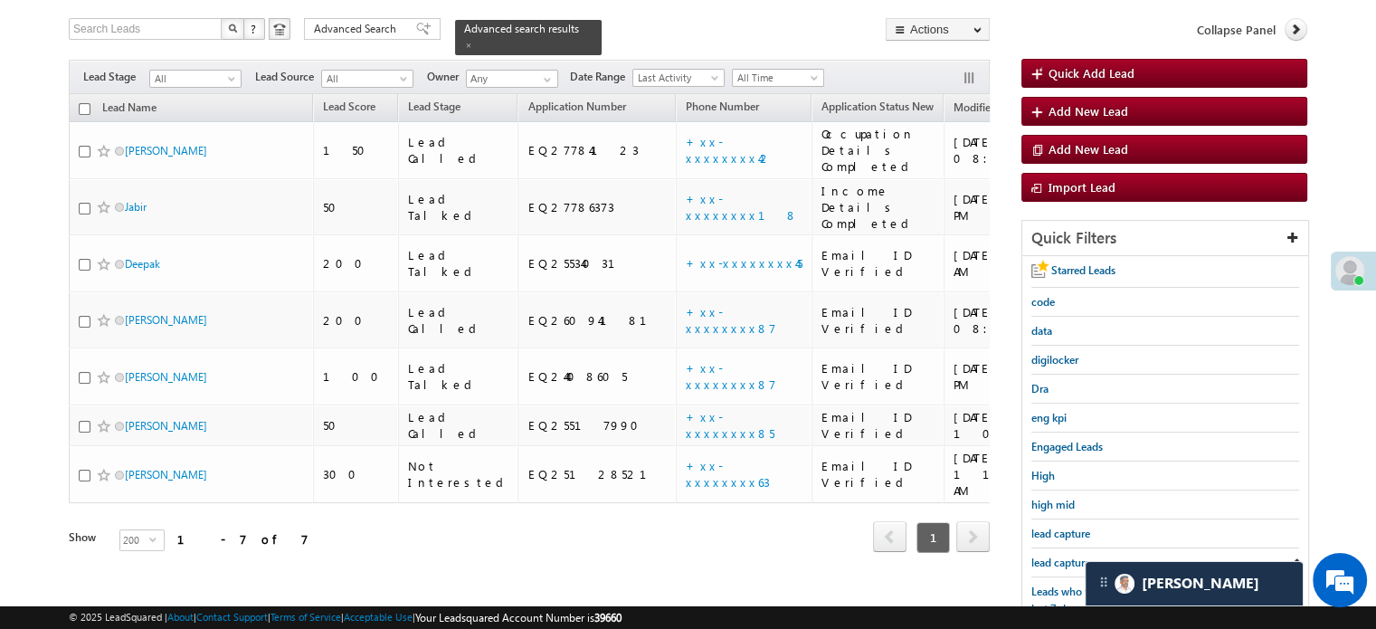
scroll to position [165, 0]
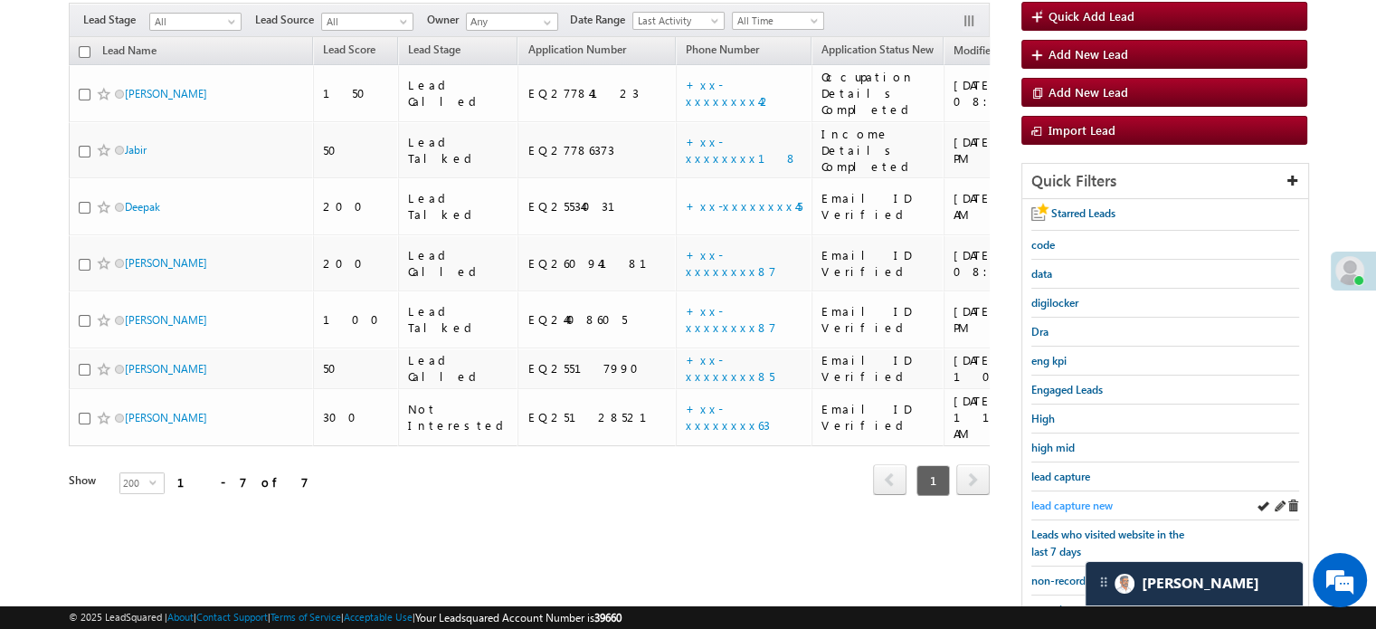
click at [1084, 498] on span "lead capture new" at bounding box center [1071, 505] width 81 height 14
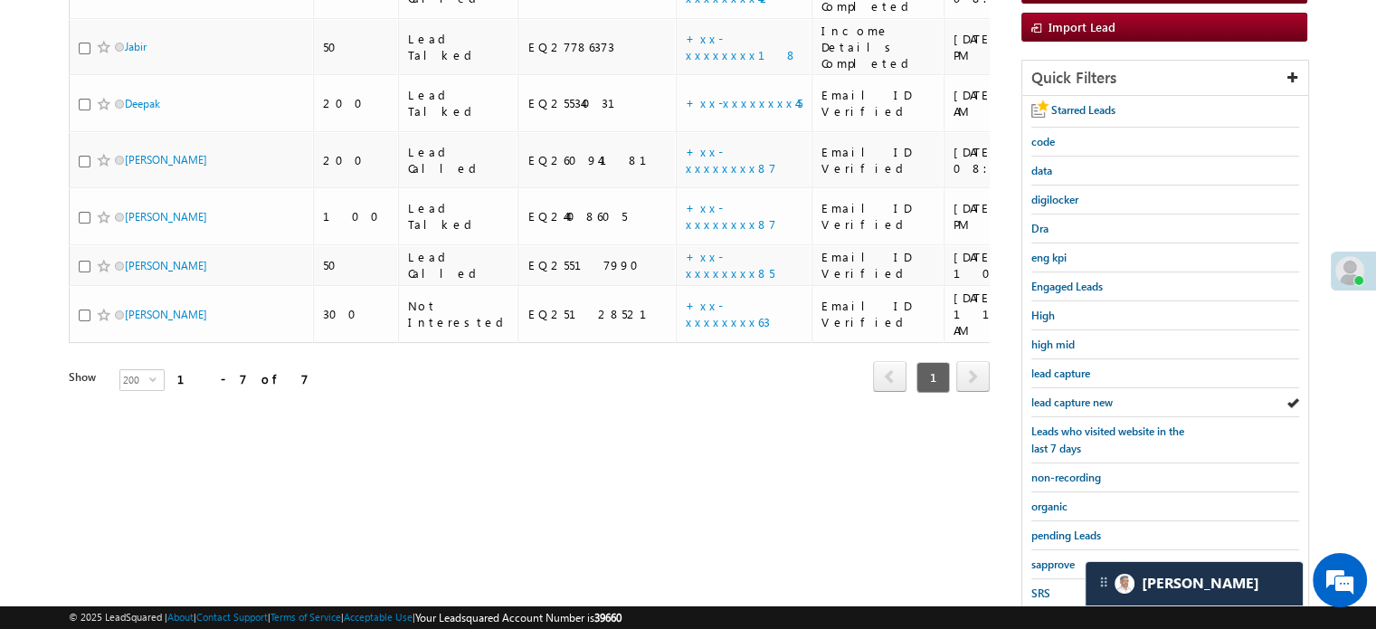
scroll to position [388, 0]
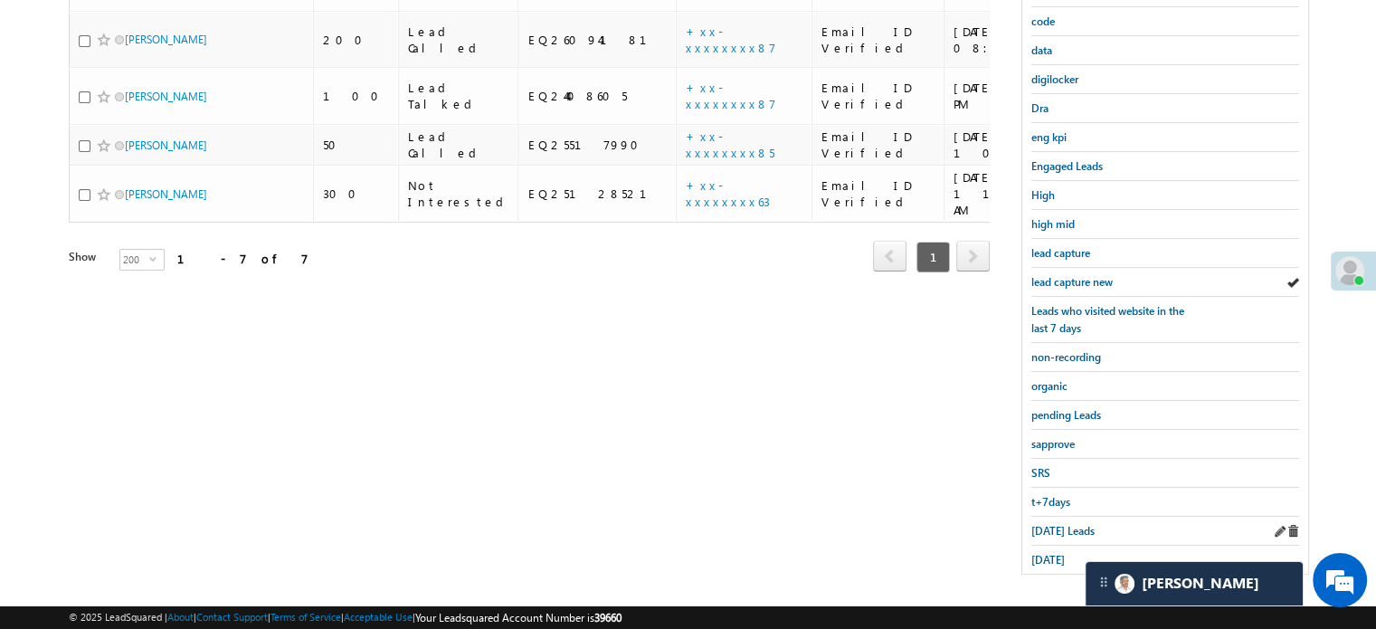
click at [1066, 535] on div "Today's Leads" at bounding box center [1165, 531] width 268 height 29
click at [1066, 524] on span "Today's Leads" at bounding box center [1062, 531] width 63 height 14
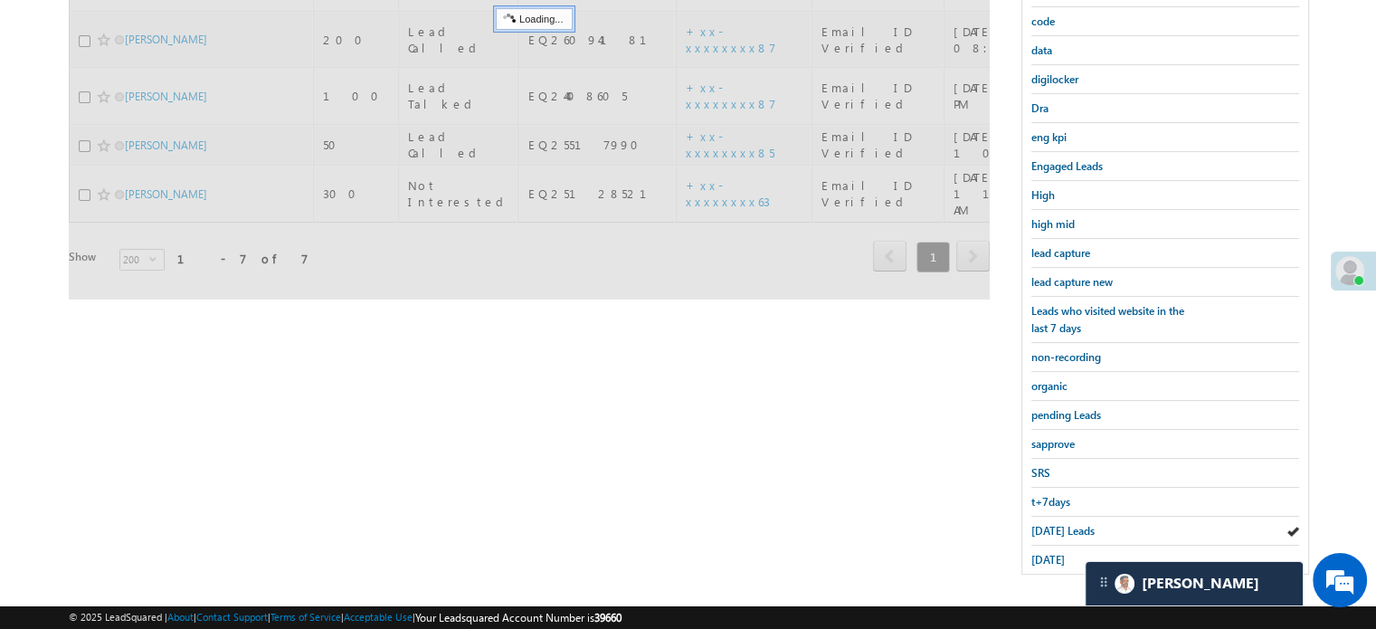
scroll to position [207, 0]
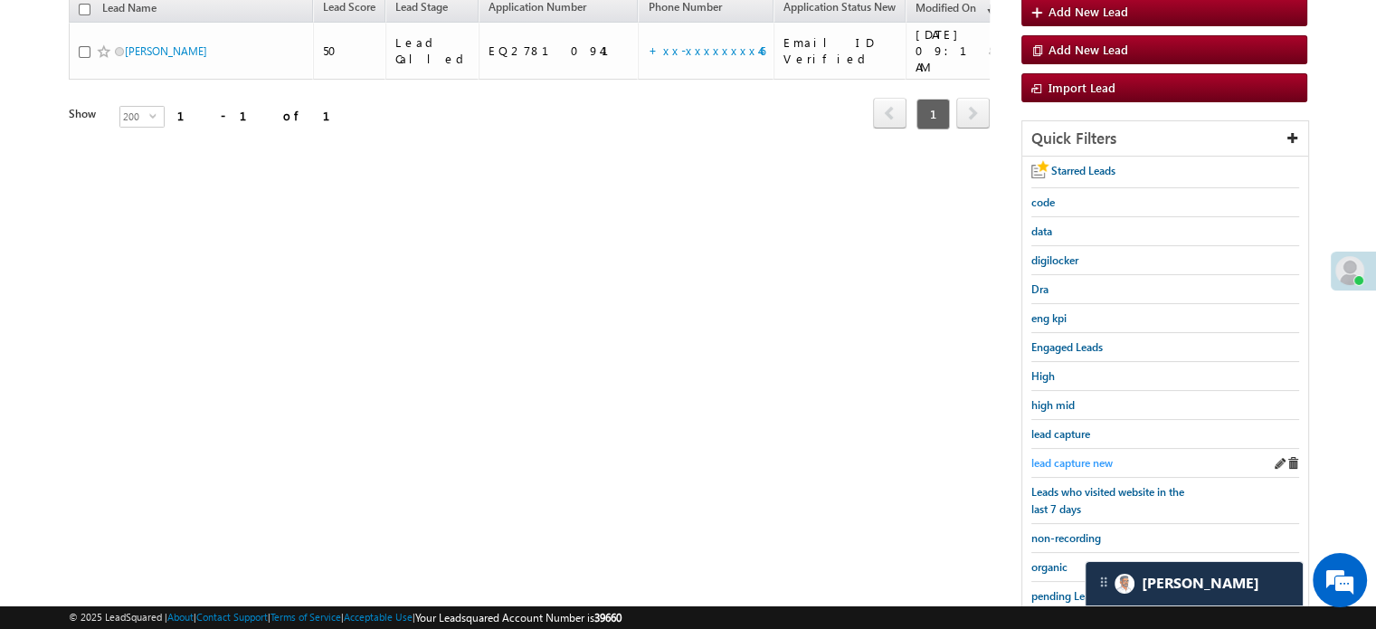
click at [1070, 454] on link "lead capture new" at bounding box center [1071, 462] width 81 height 17
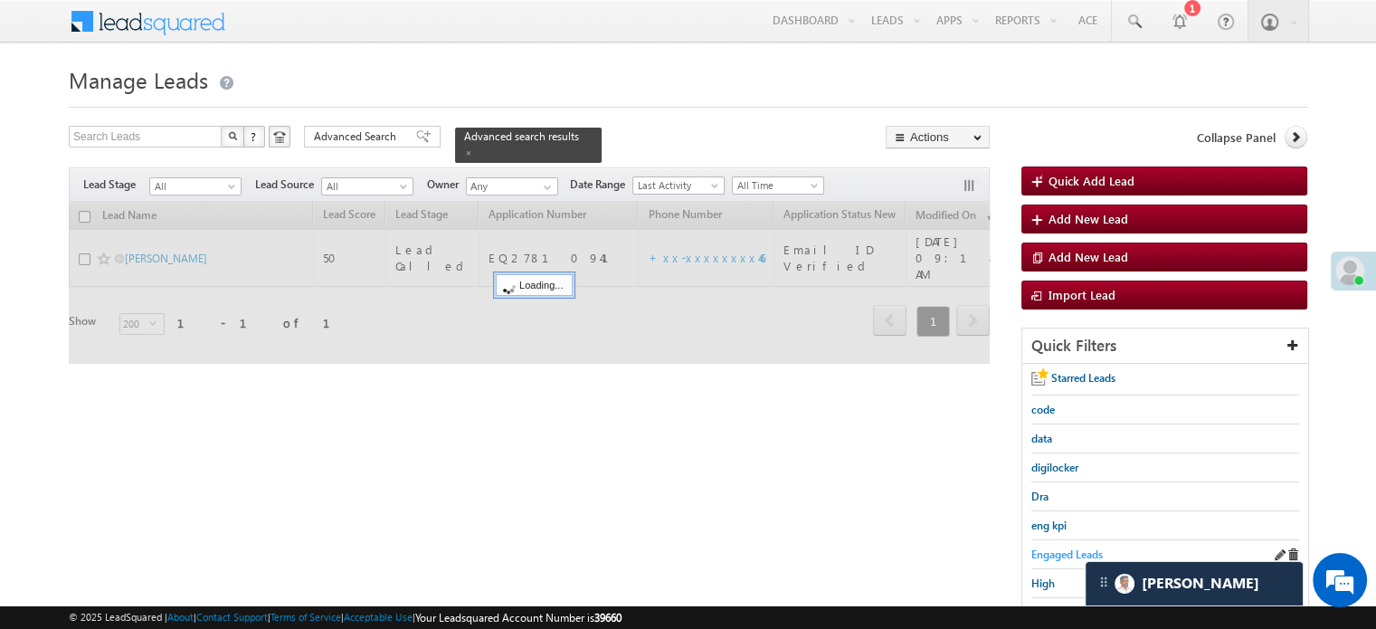
scroll to position [0, 0]
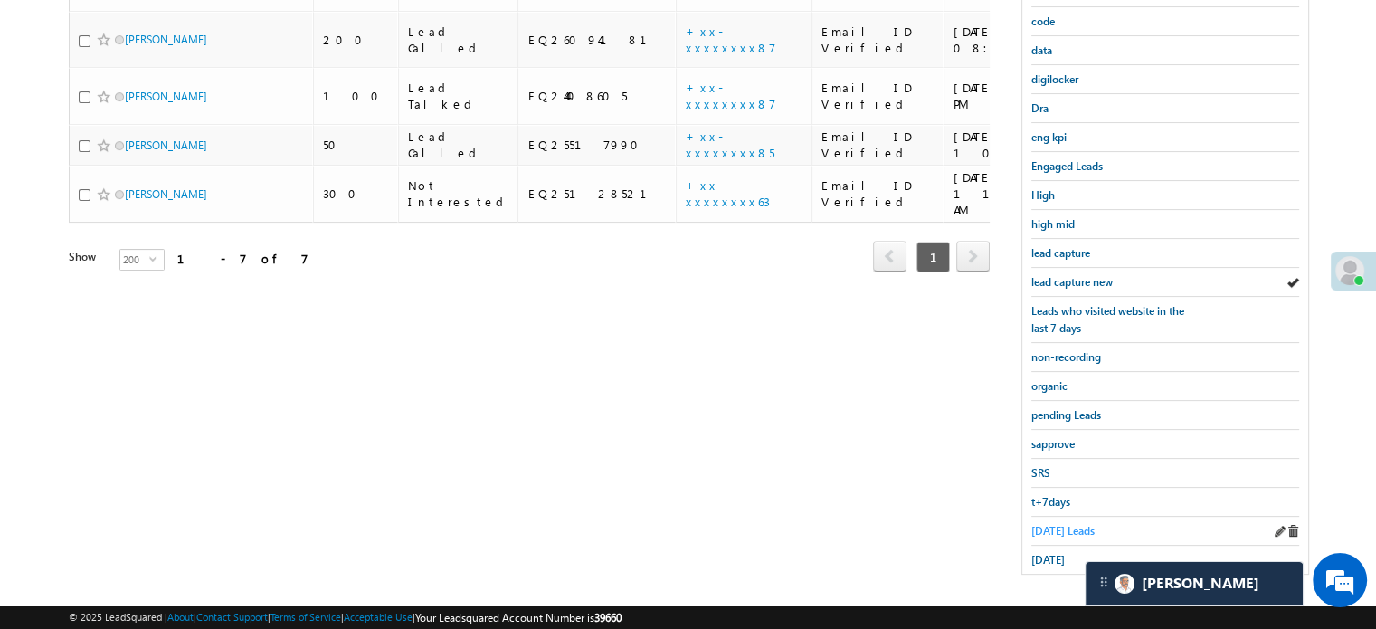
click at [1046, 524] on span "Today's Leads" at bounding box center [1062, 531] width 63 height 14
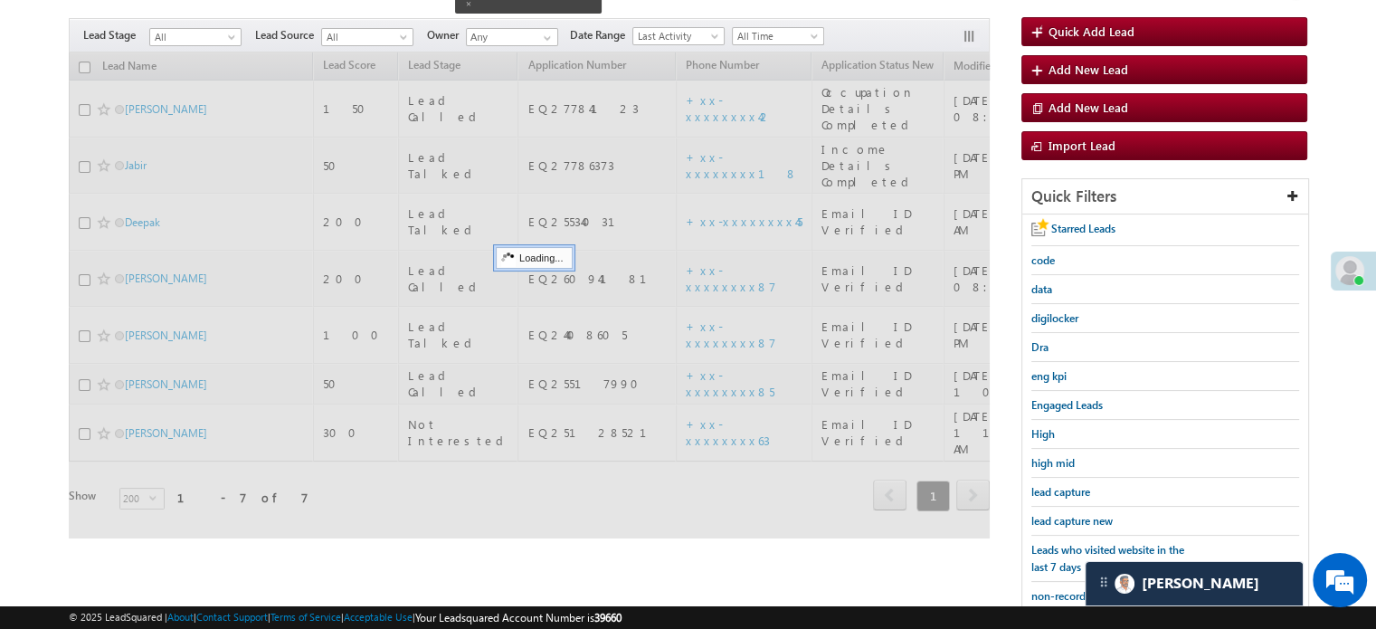
scroll to position [117, 0]
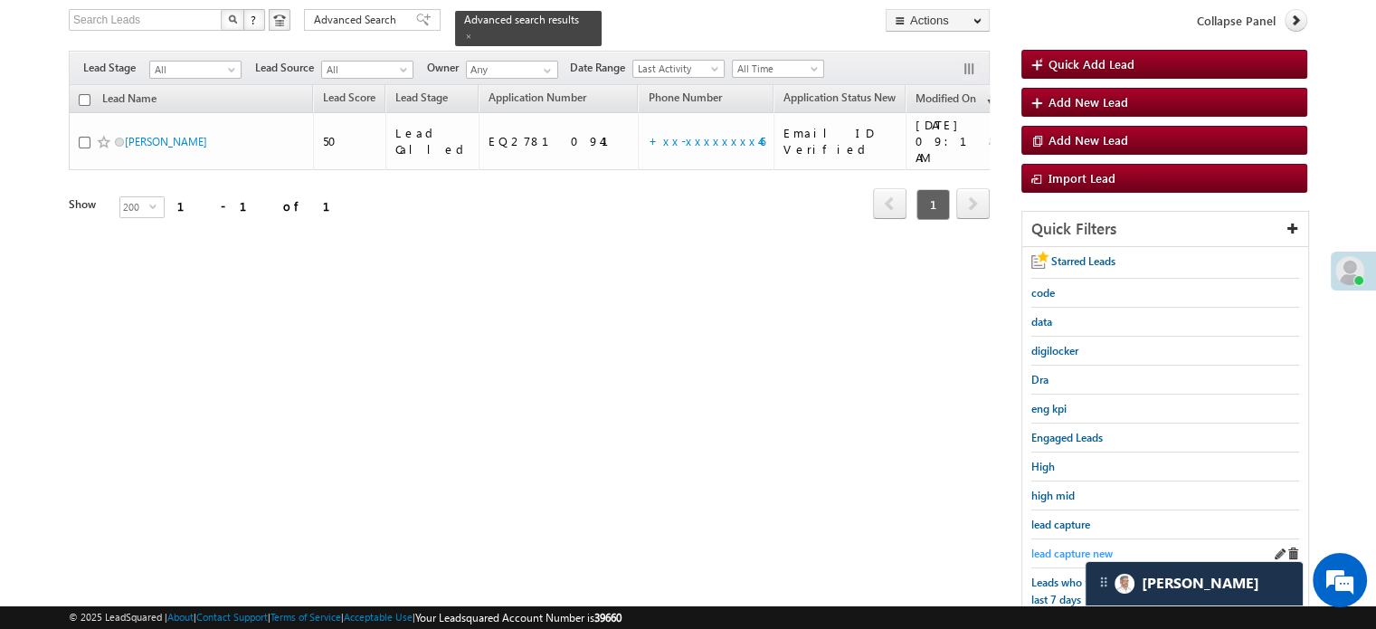
click at [1053, 546] on span "lead capture new" at bounding box center [1071, 553] width 81 height 14
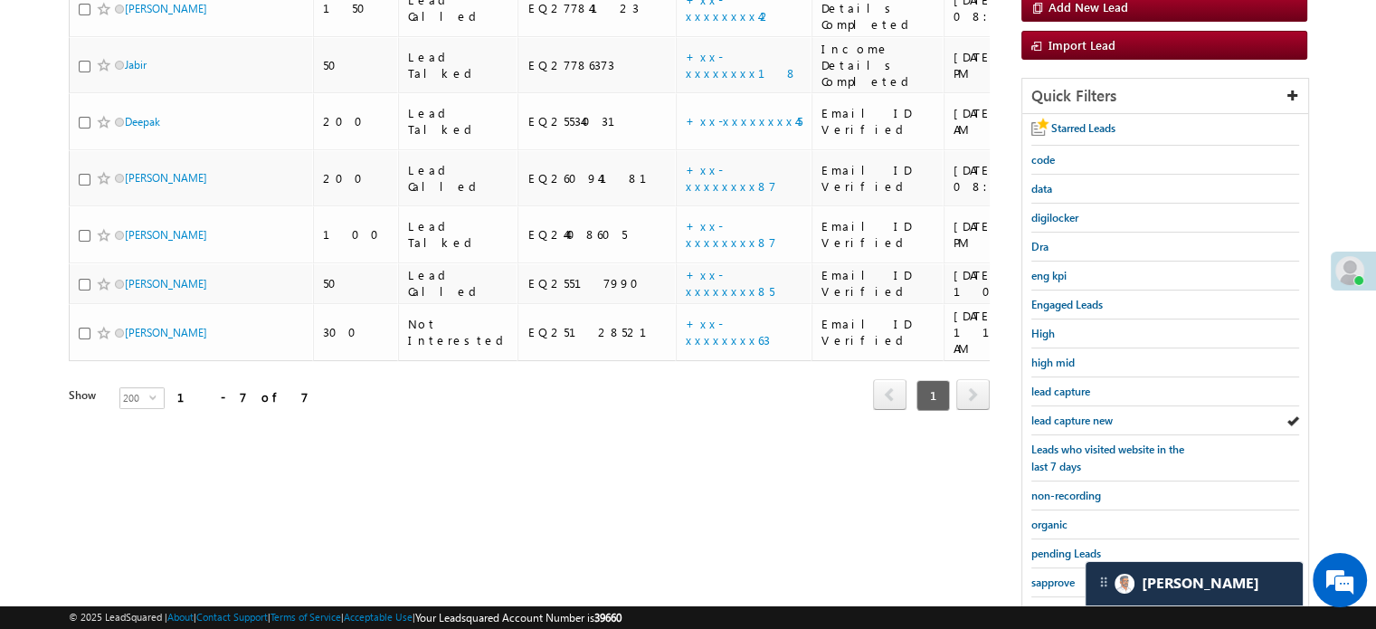
scroll to position [388, 0]
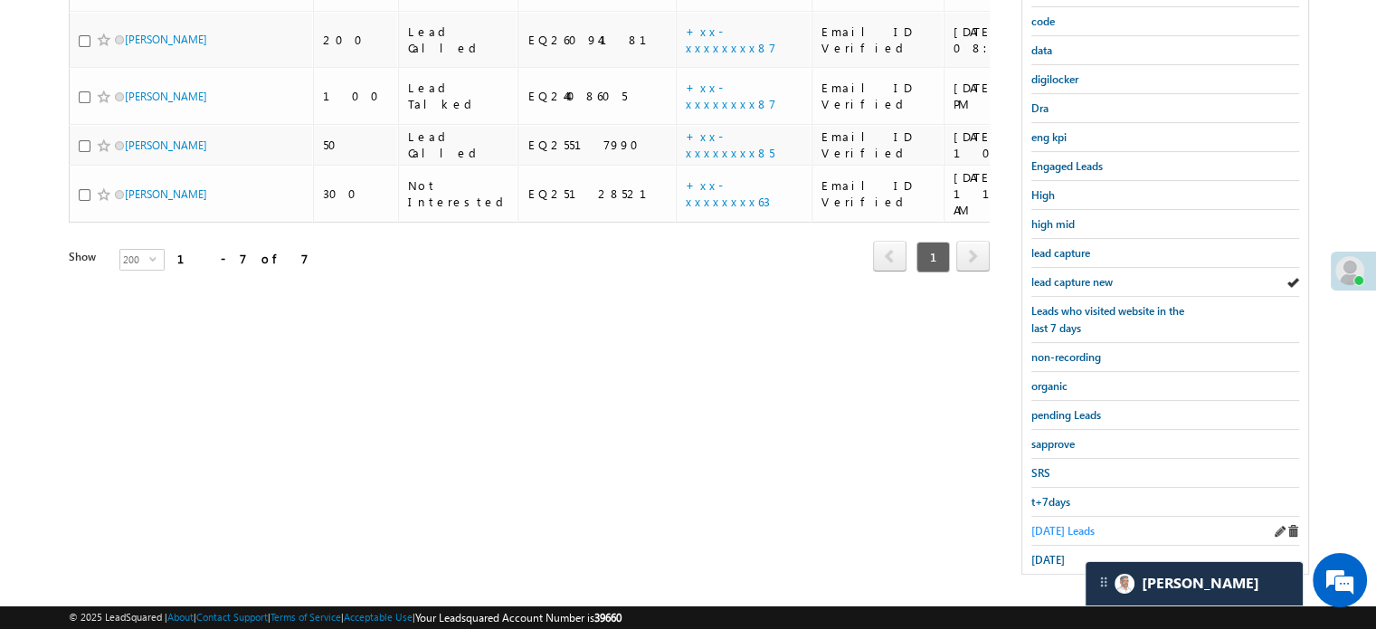
click at [1066, 529] on span "Today's Leads" at bounding box center [1062, 531] width 63 height 14
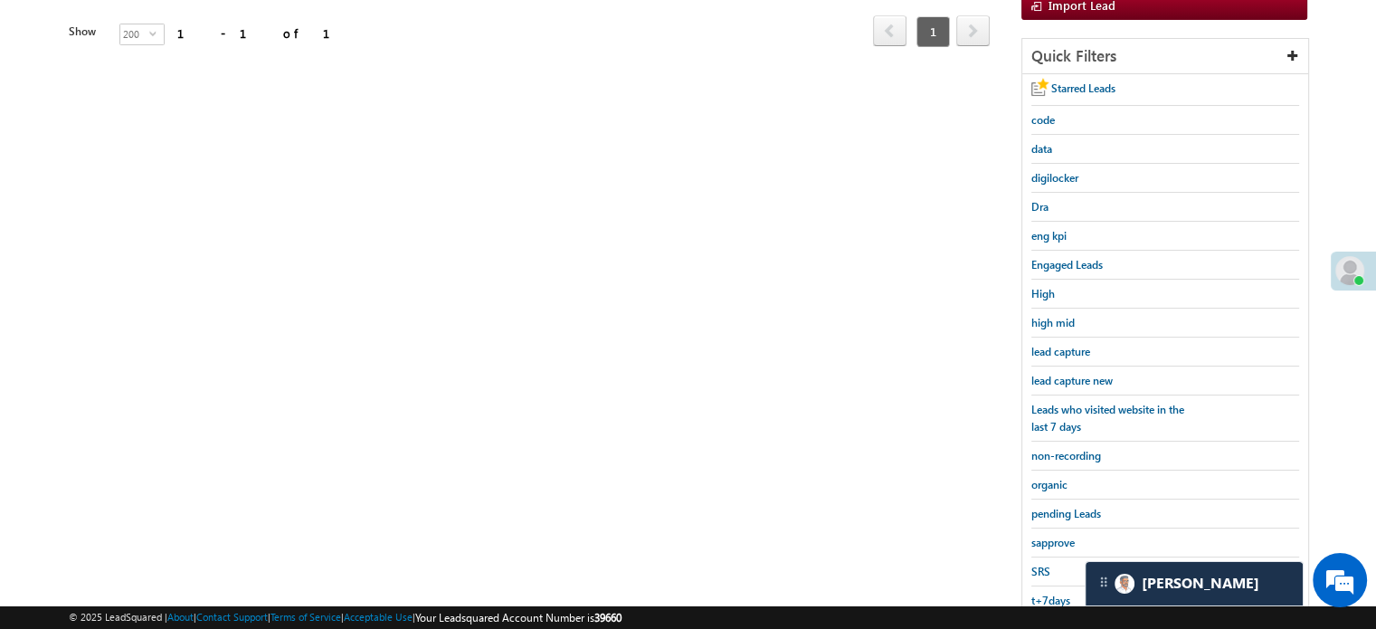
scroll to position [207, 0]
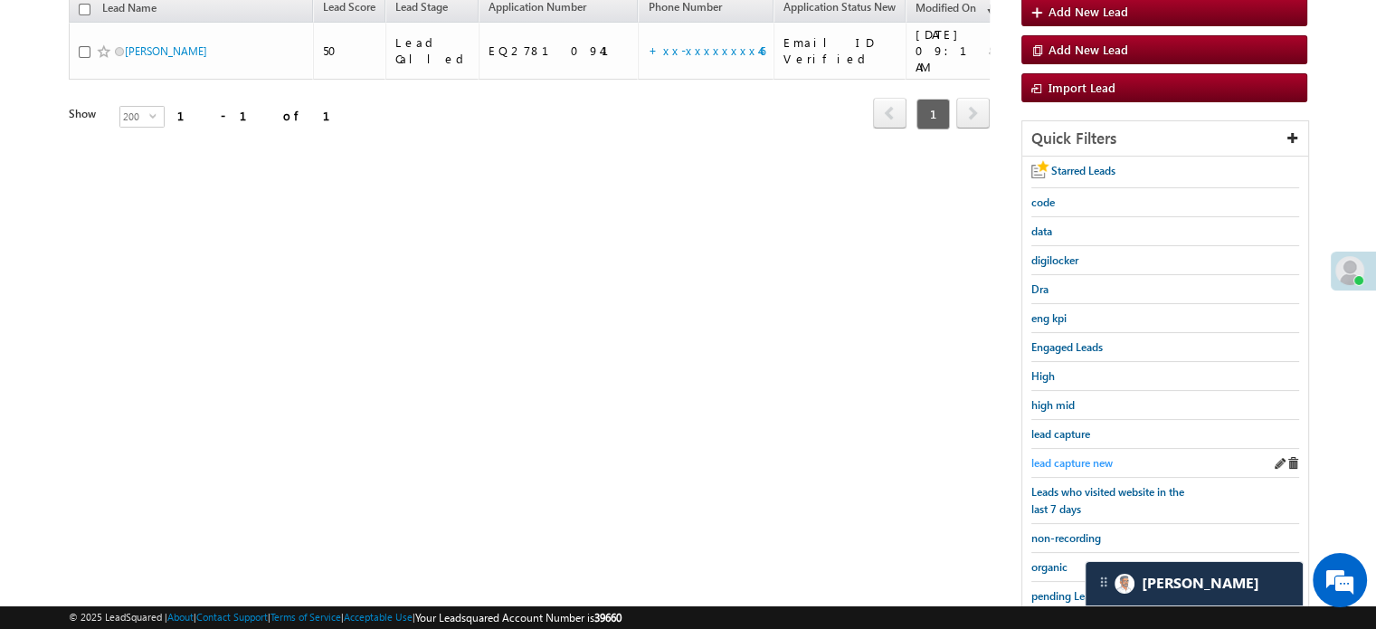
click at [1072, 460] on span "lead capture new" at bounding box center [1071, 463] width 81 height 14
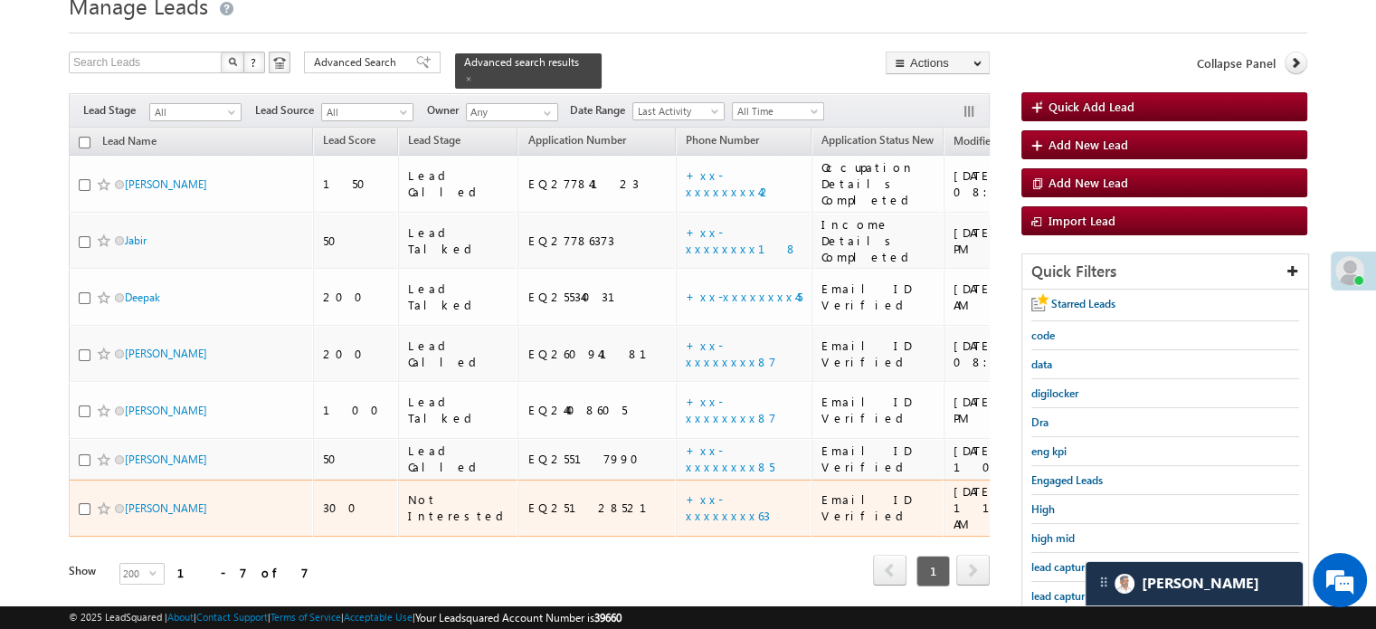
scroll to position [117, 0]
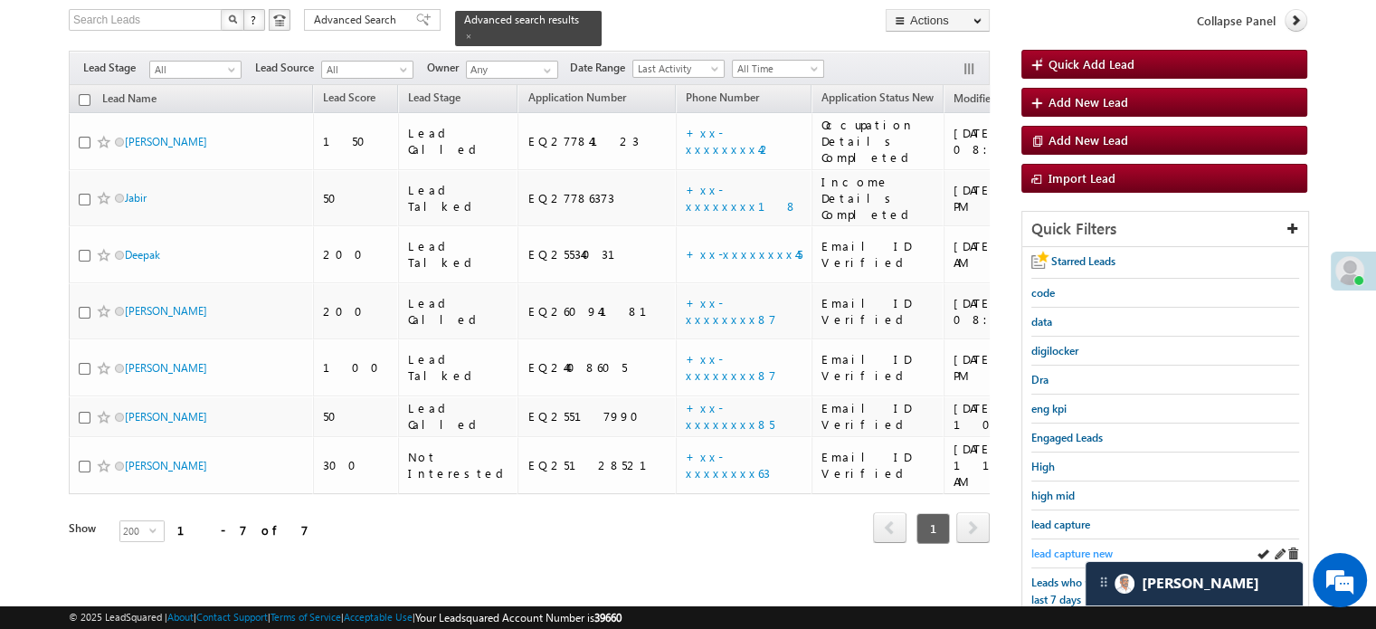
click at [1053, 546] on span "lead capture new" at bounding box center [1071, 553] width 81 height 14
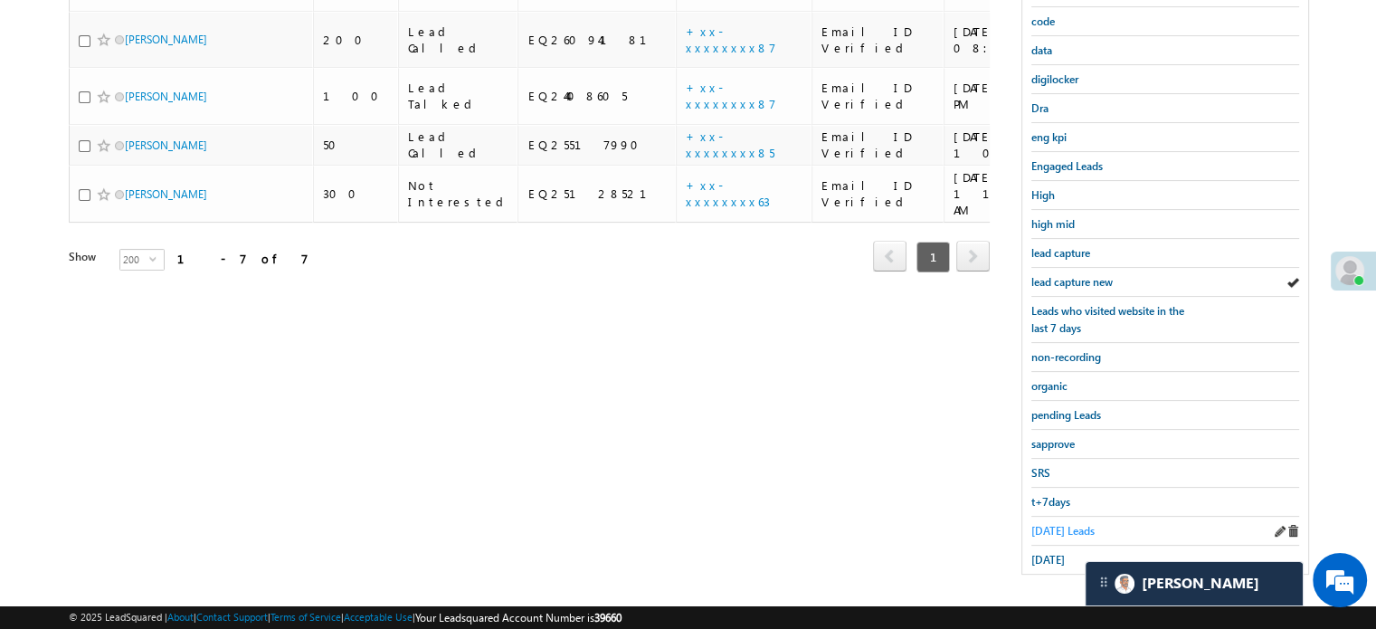
click at [1048, 528] on span "Today's Leads" at bounding box center [1062, 531] width 63 height 14
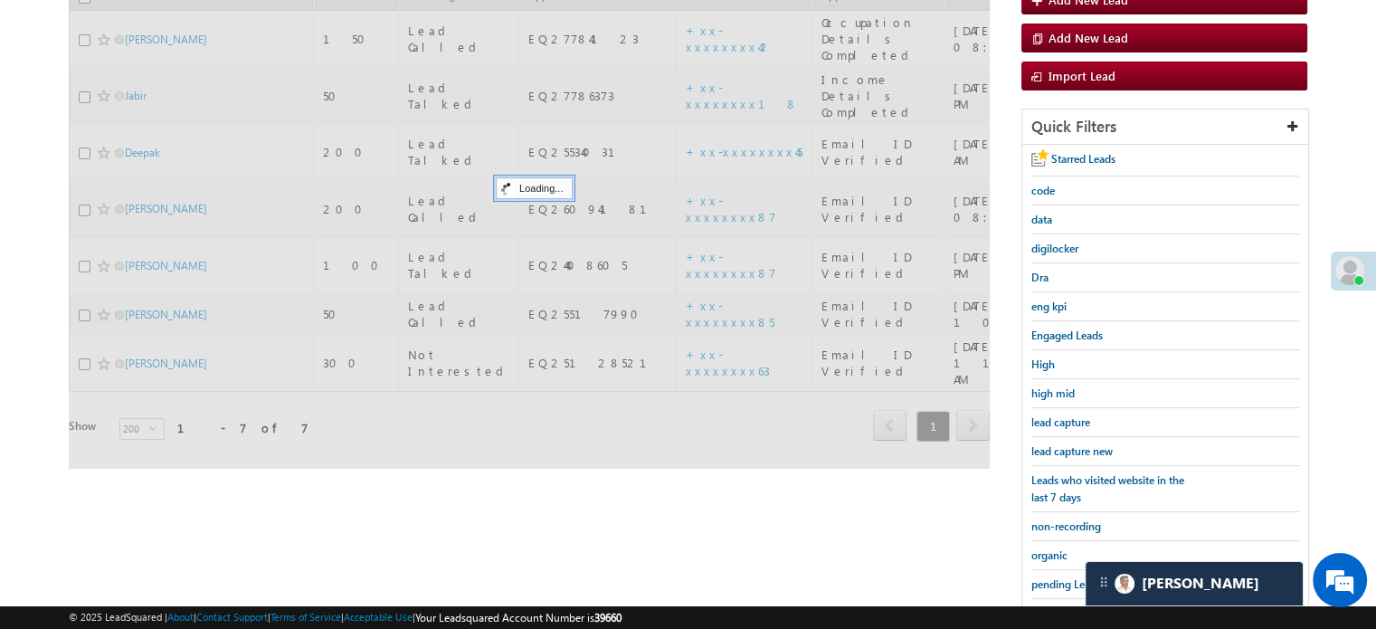
scroll to position [207, 0]
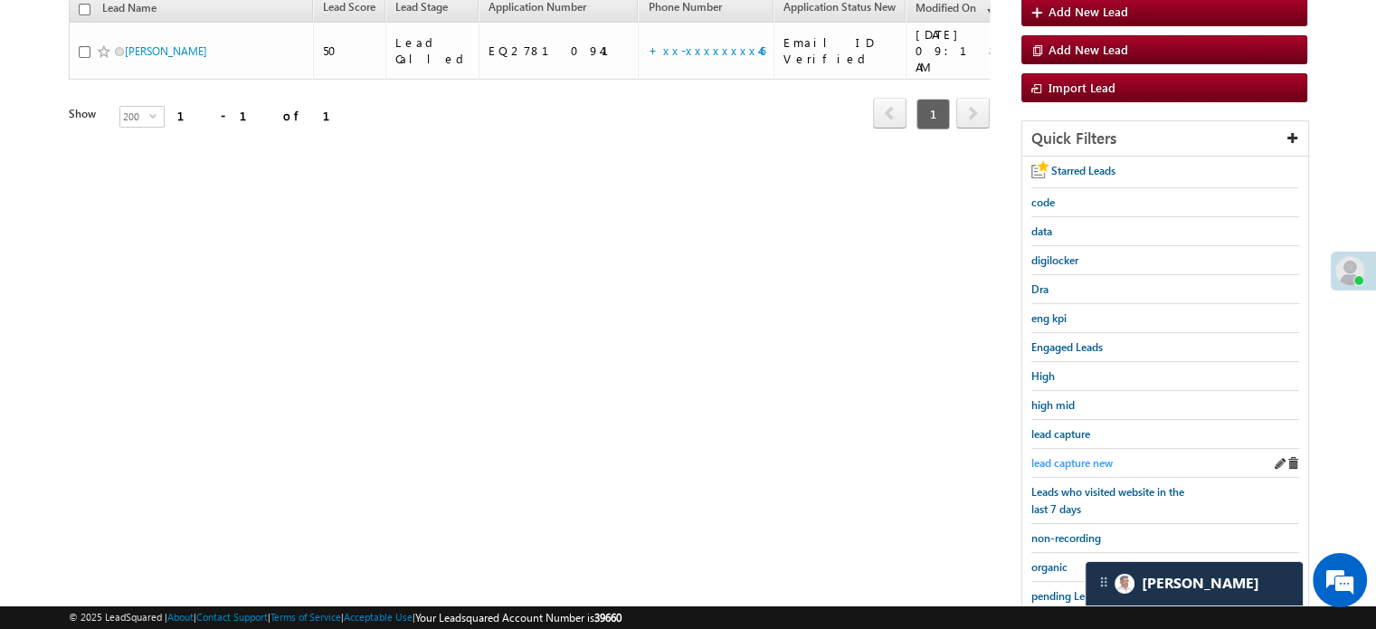
click at [1069, 460] on span "lead capture new" at bounding box center [1071, 463] width 81 height 14
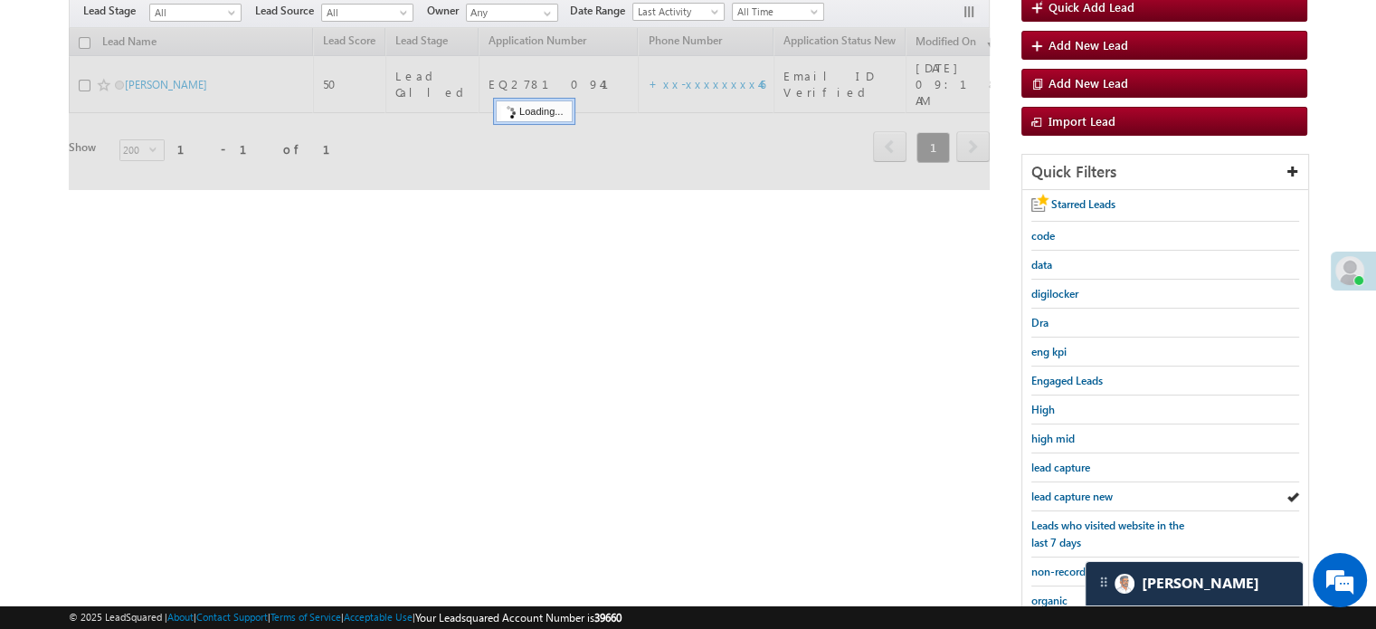
scroll to position [117, 0]
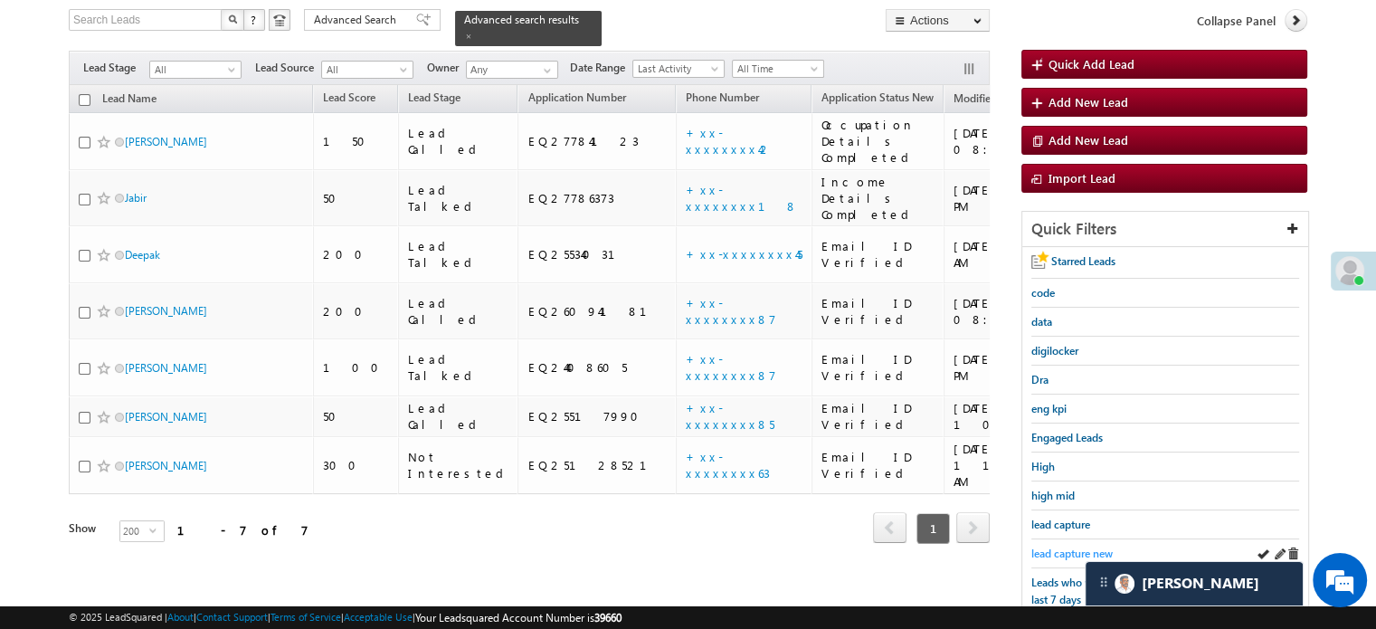
click at [1060, 546] on span "lead capture new" at bounding box center [1071, 553] width 81 height 14
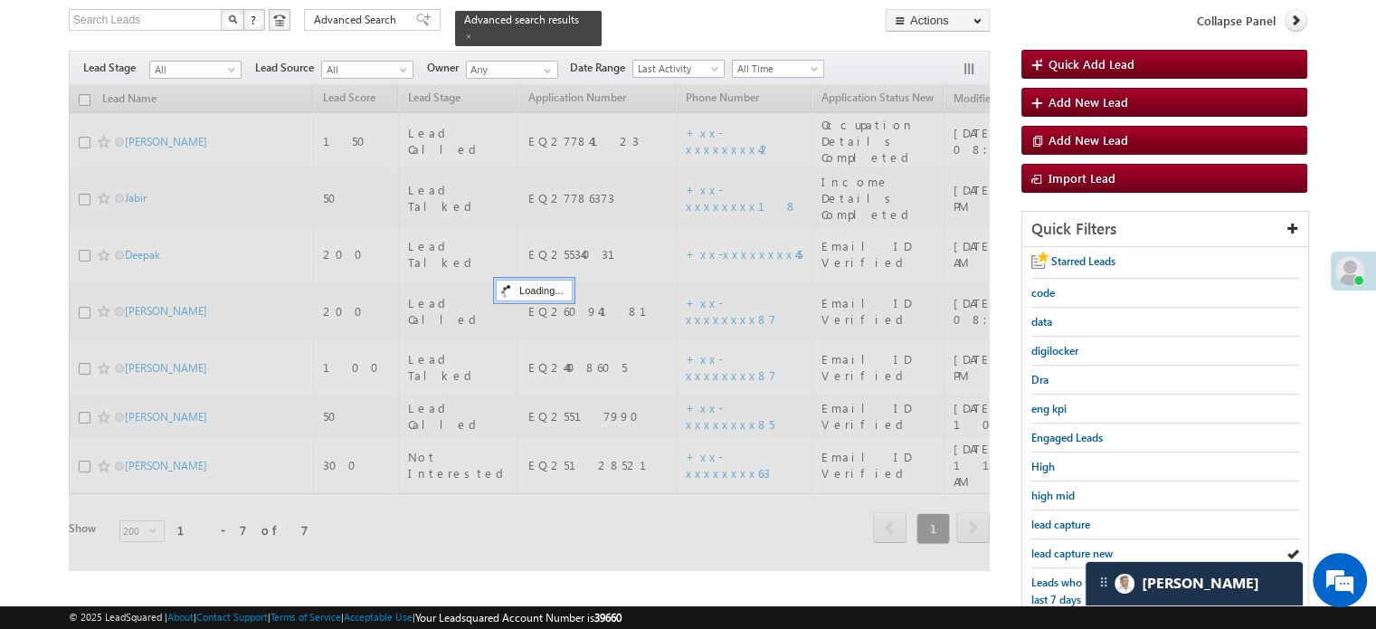
click at [1060, 546] on span "lead capture new" at bounding box center [1071, 553] width 81 height 14
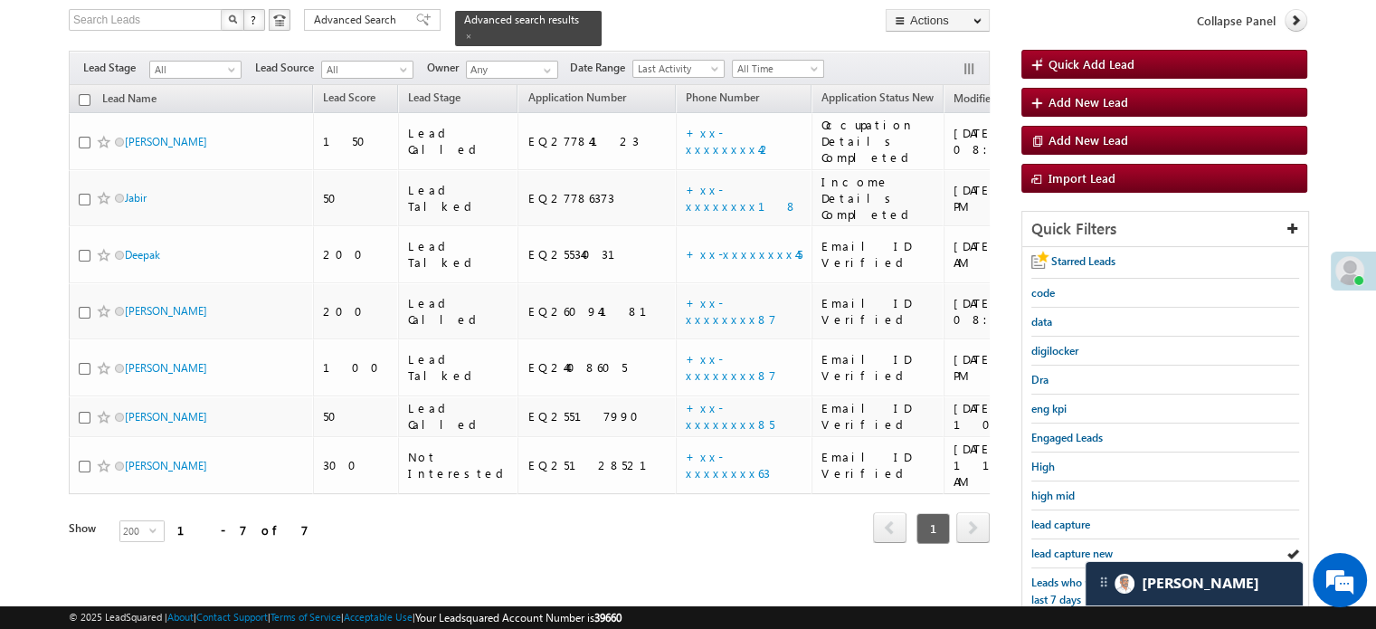
click at [1060, 546] on span "lead capture new" at bounding box center [1071, 553] width 81 height 14
click at [1069, 548] on span "lead capture new" at bounding box center [1071, 553] width 81 height 14
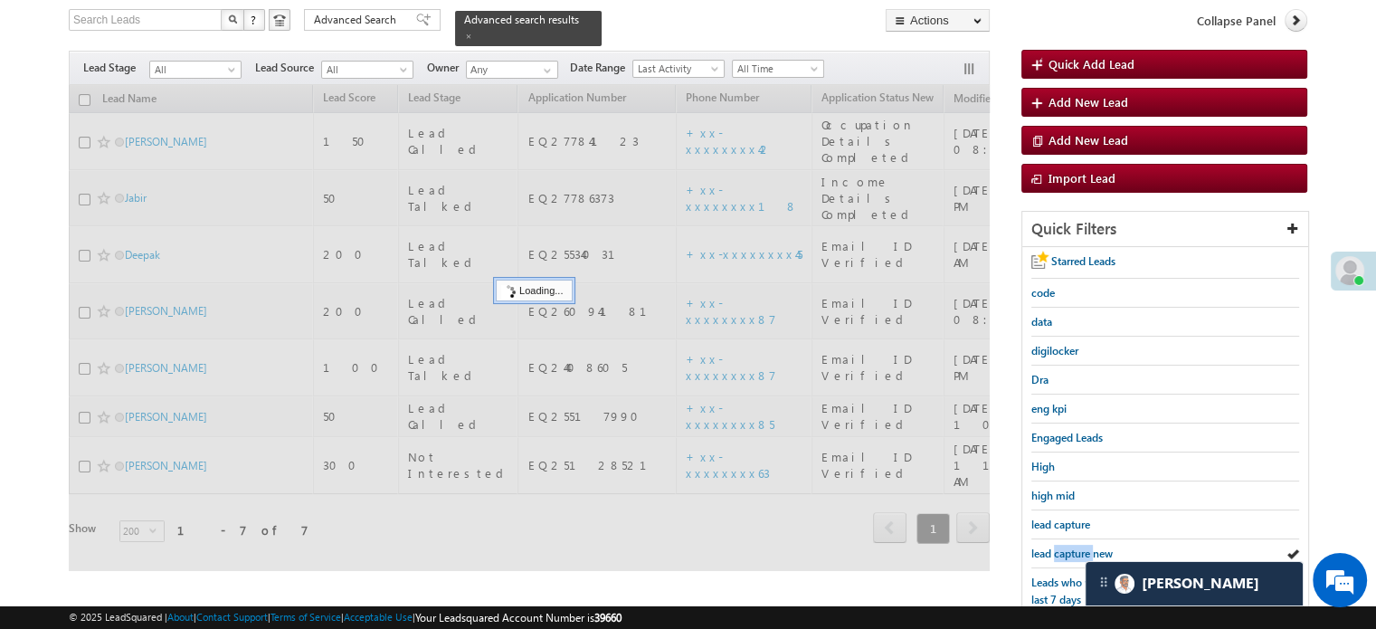
click at [1069, 548] on span "lead capture new" at bounding box center [1071, 553] width 81 height 14
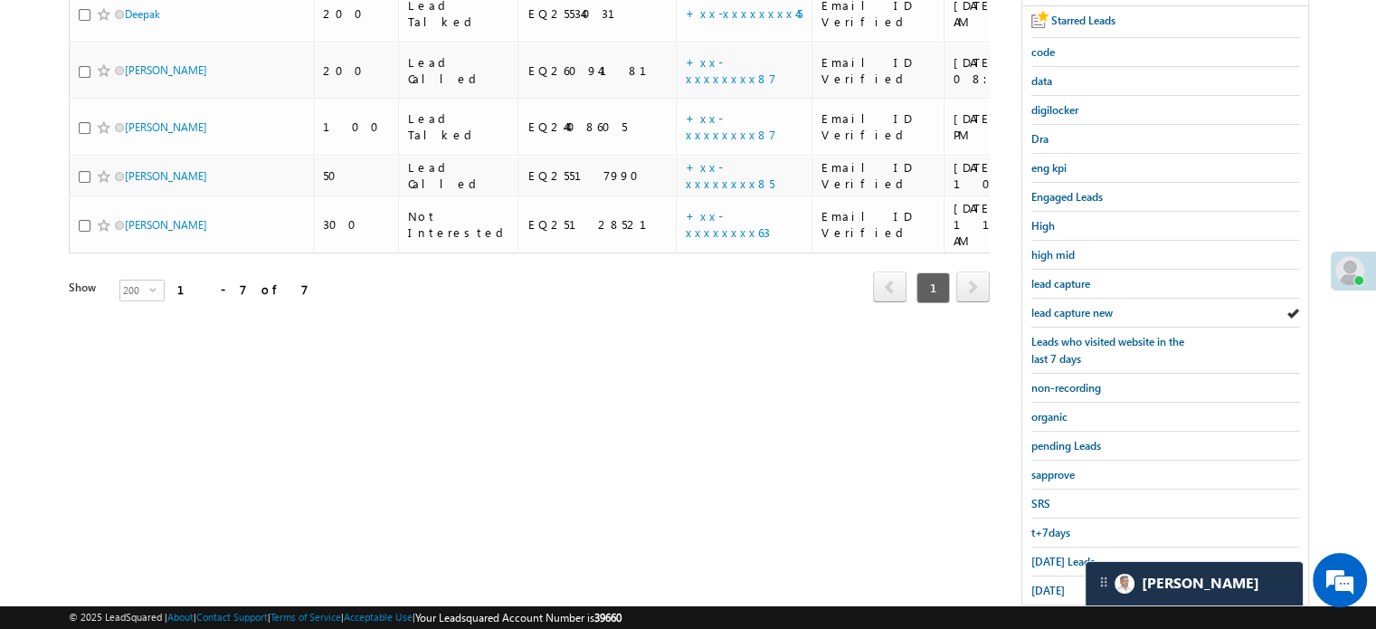
scroll to position [388, 0]
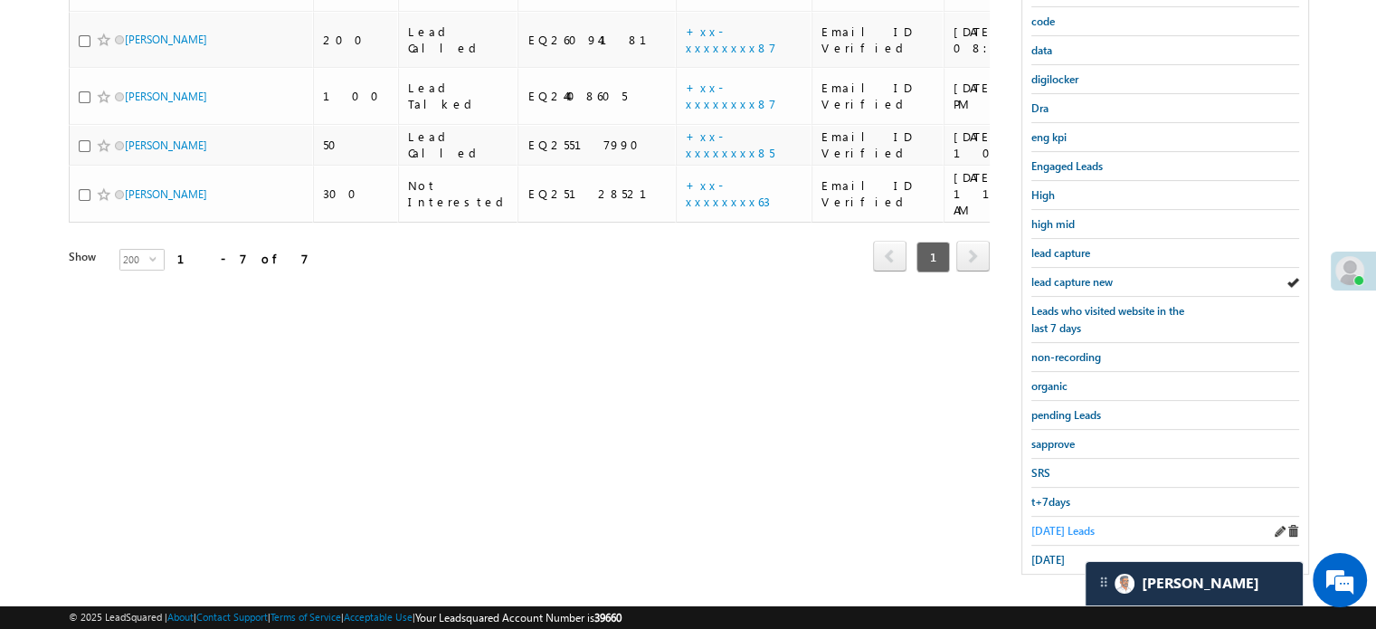
click at [1060, 527] on span "Today's Leads" at bounding box center [1062, 531] width 63 height 14
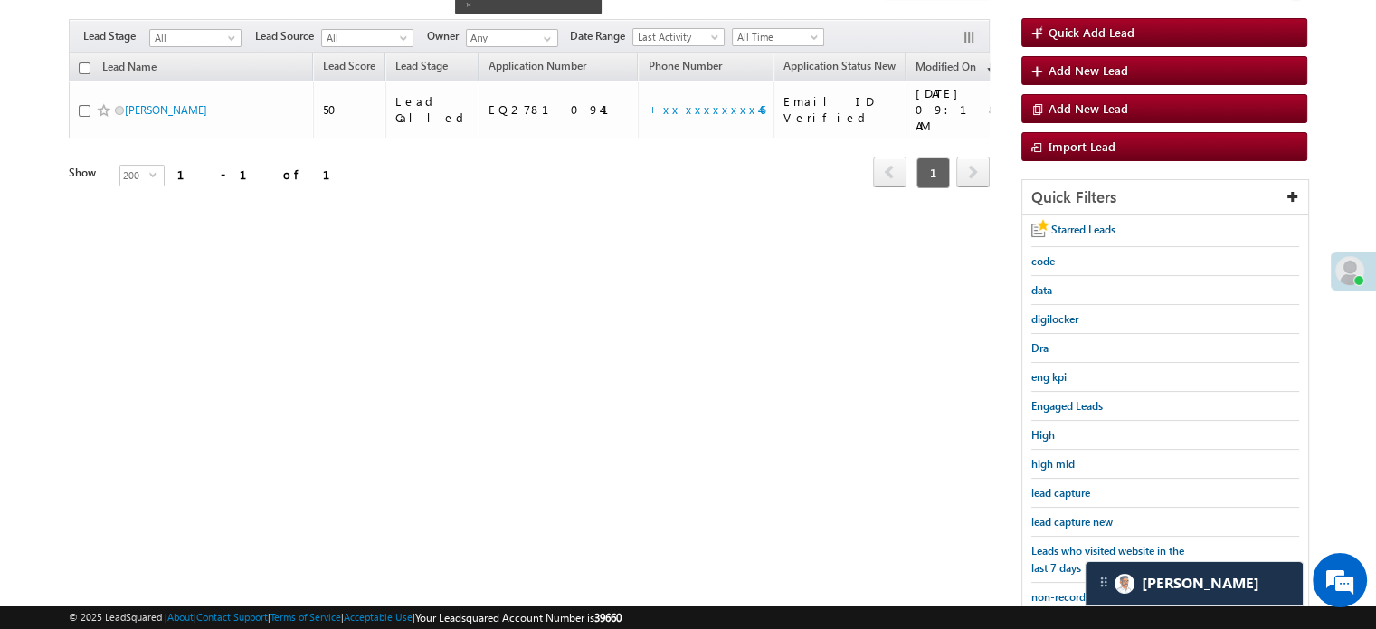
scroll to position [117, 0]
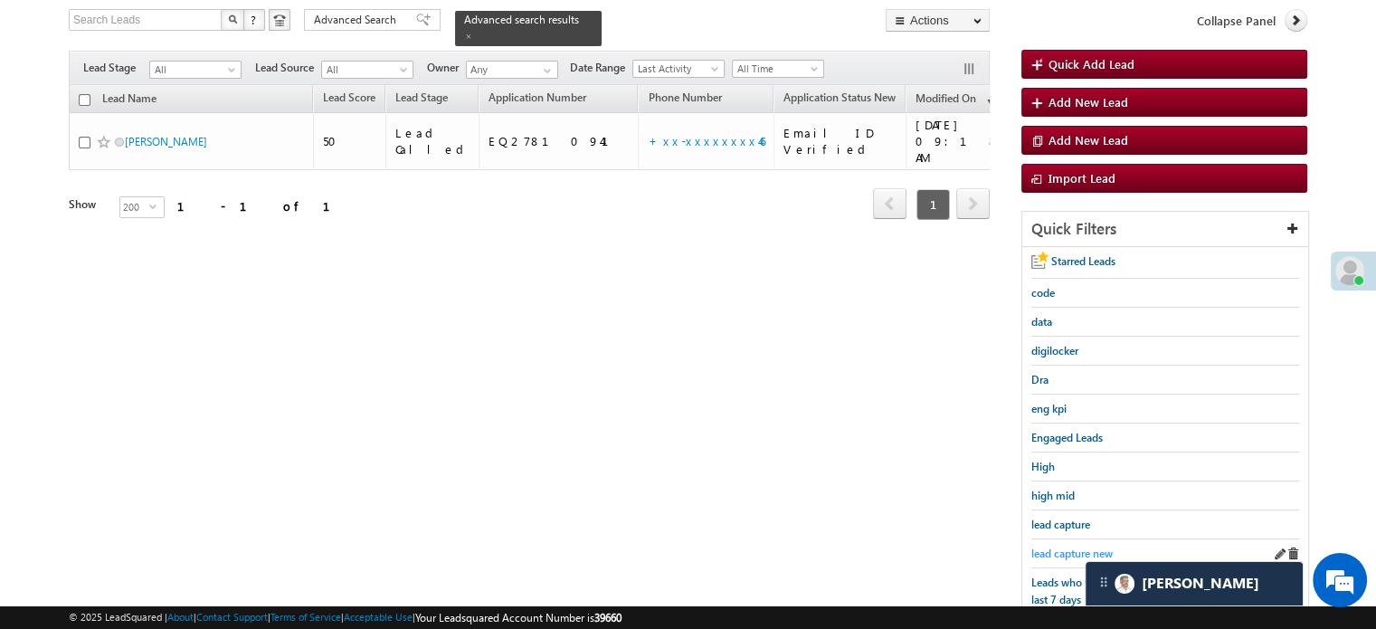
click at [1058, 546] on span "lead capture new" at bounding box center [1071, 553] width 81 height 14
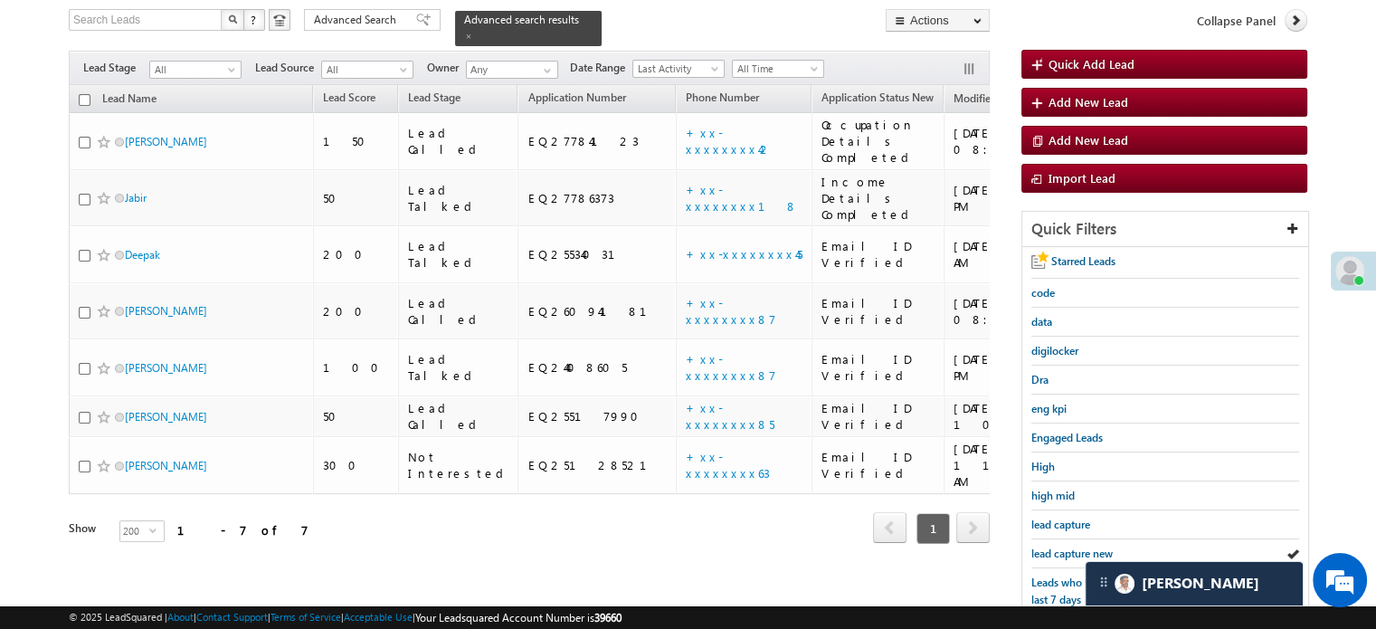
click at [1058, 546] on span "lead capture new" at bounding box center [1071, 553] width 81 height 14
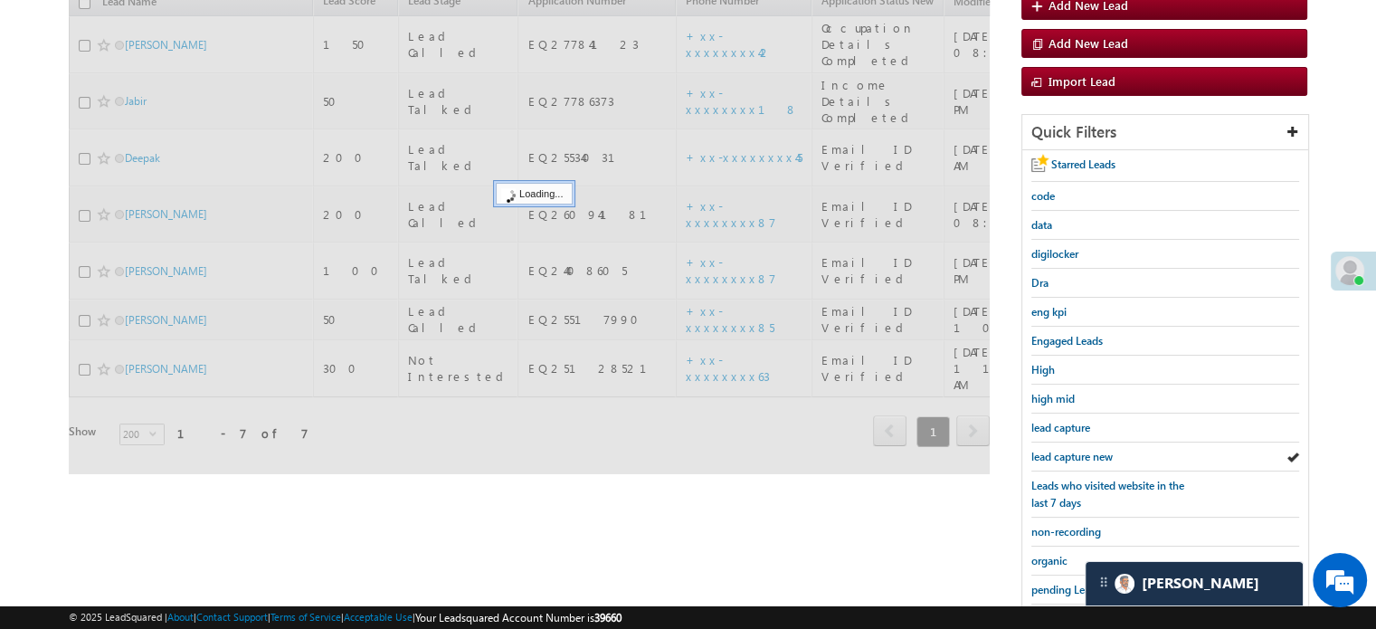
scroll to position [388, 0]
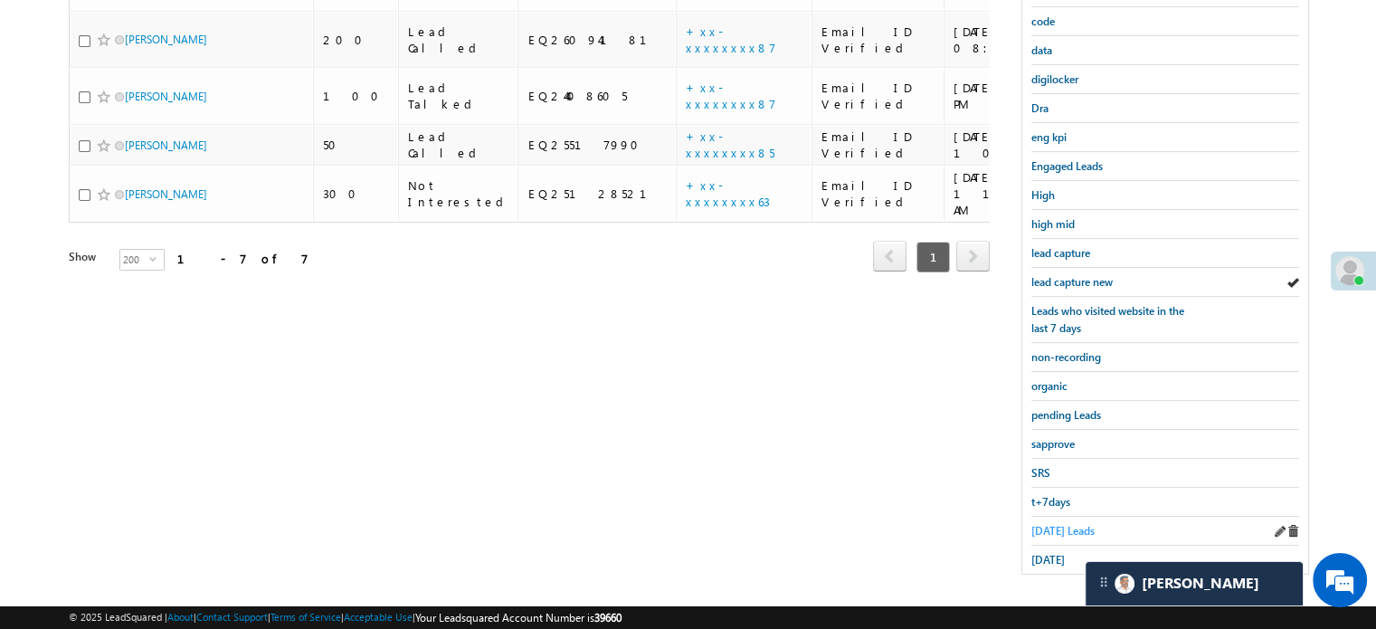
click at [1058, 524] on span "Today's Leads" at bounding box center [1062, 531] width 63 height 14
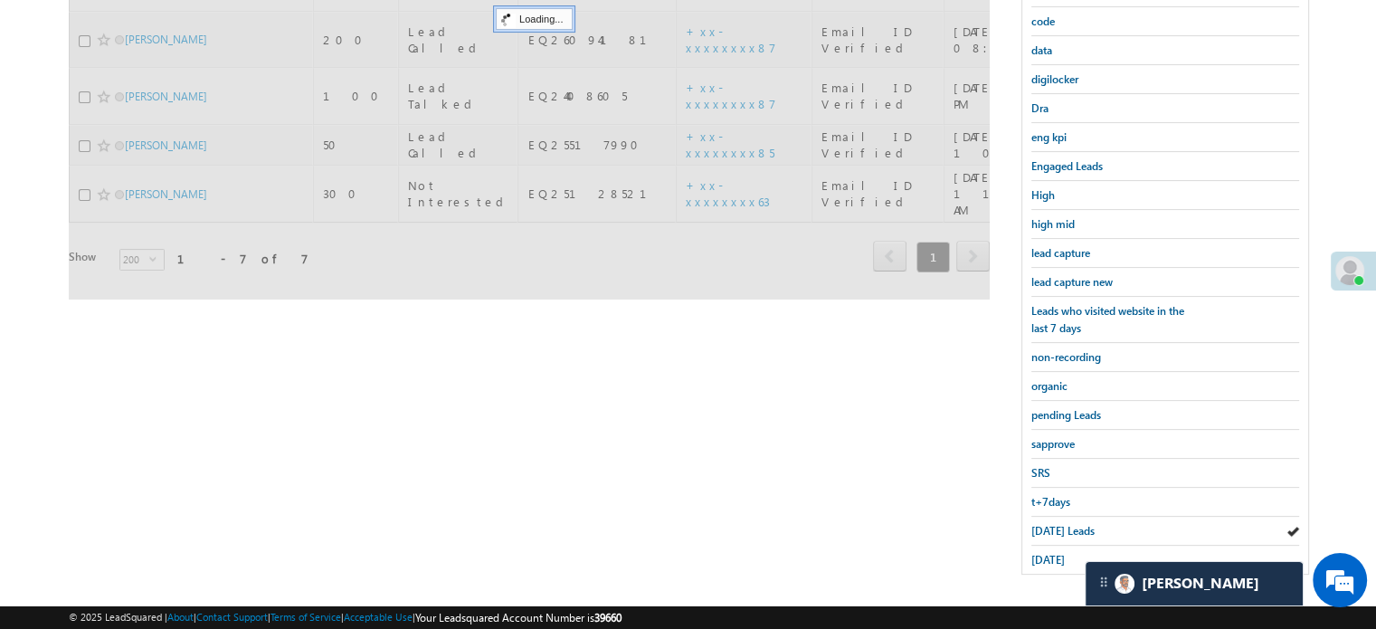
scroll to position [207, 0]
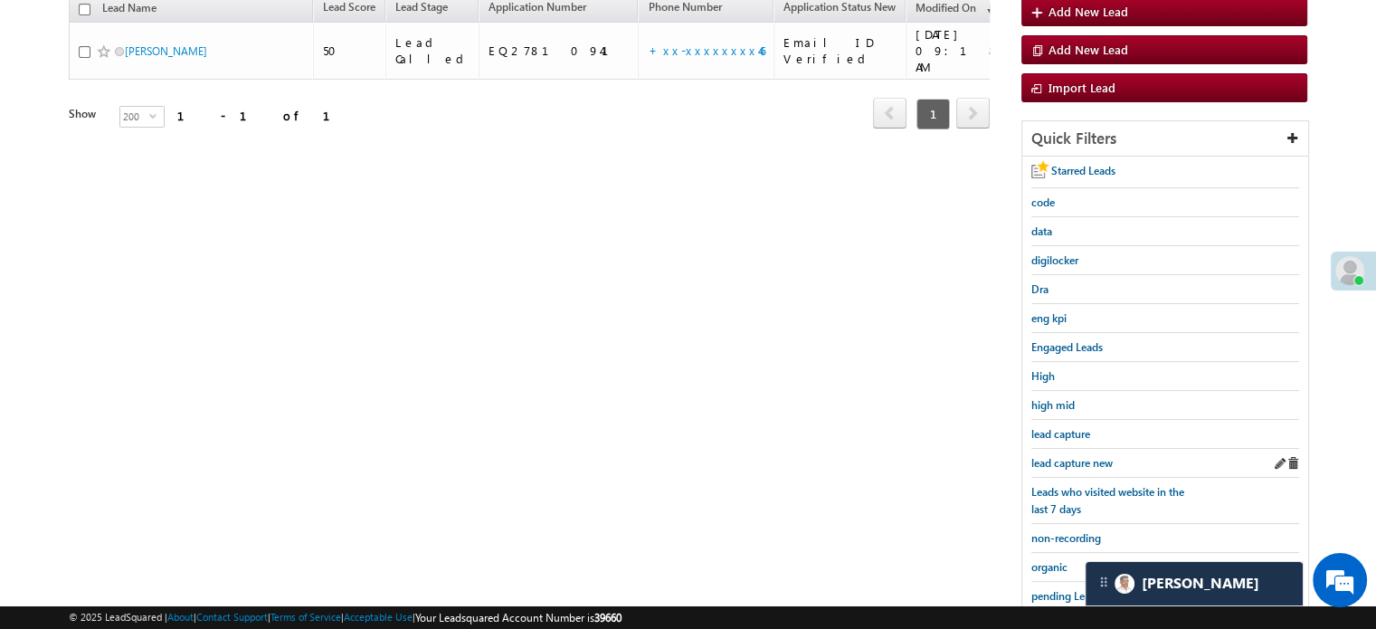
click at [1067, 466] on div "lead capture new" at bounding box center [1165, 463] width 268 height 29
click at [1067, 460] on span "lead capture new" at bounding box center [1071, 463] width 81 height 14
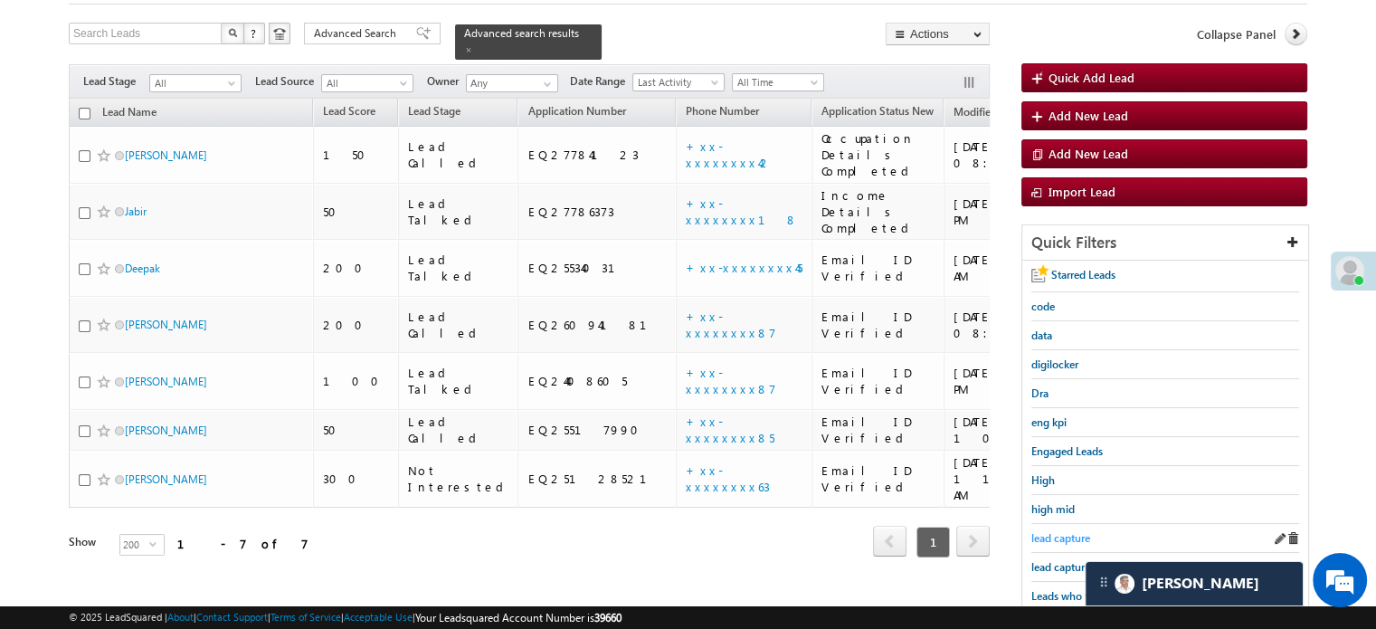
scroll to position [181, 0]
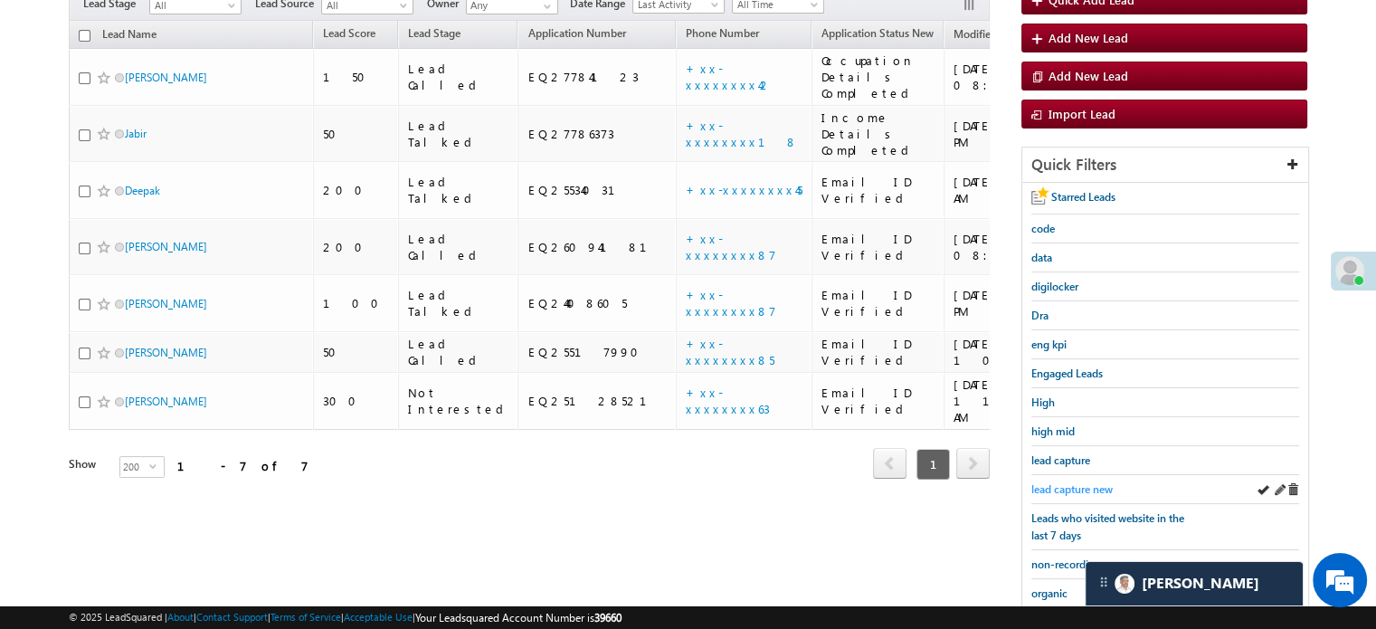
click at [1068, 491] on span "lead capture new" at bounding box center [1071, 489] width 81 height 14
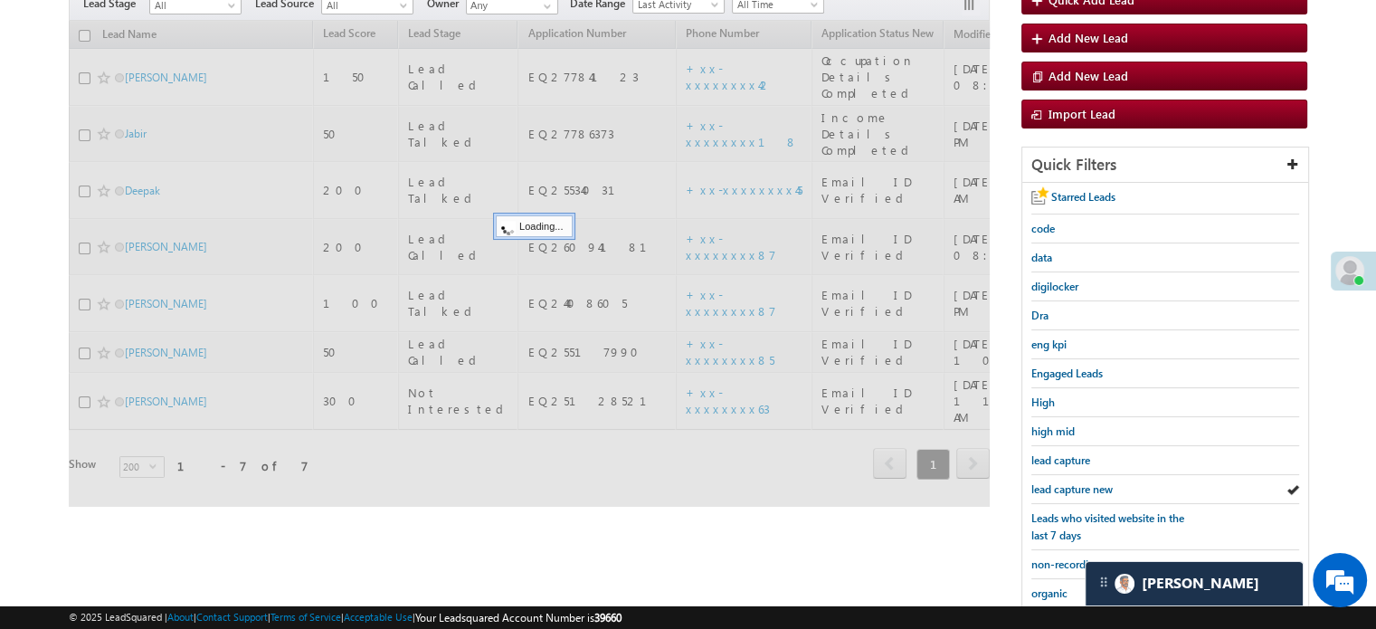
scroll to position [362, 0]
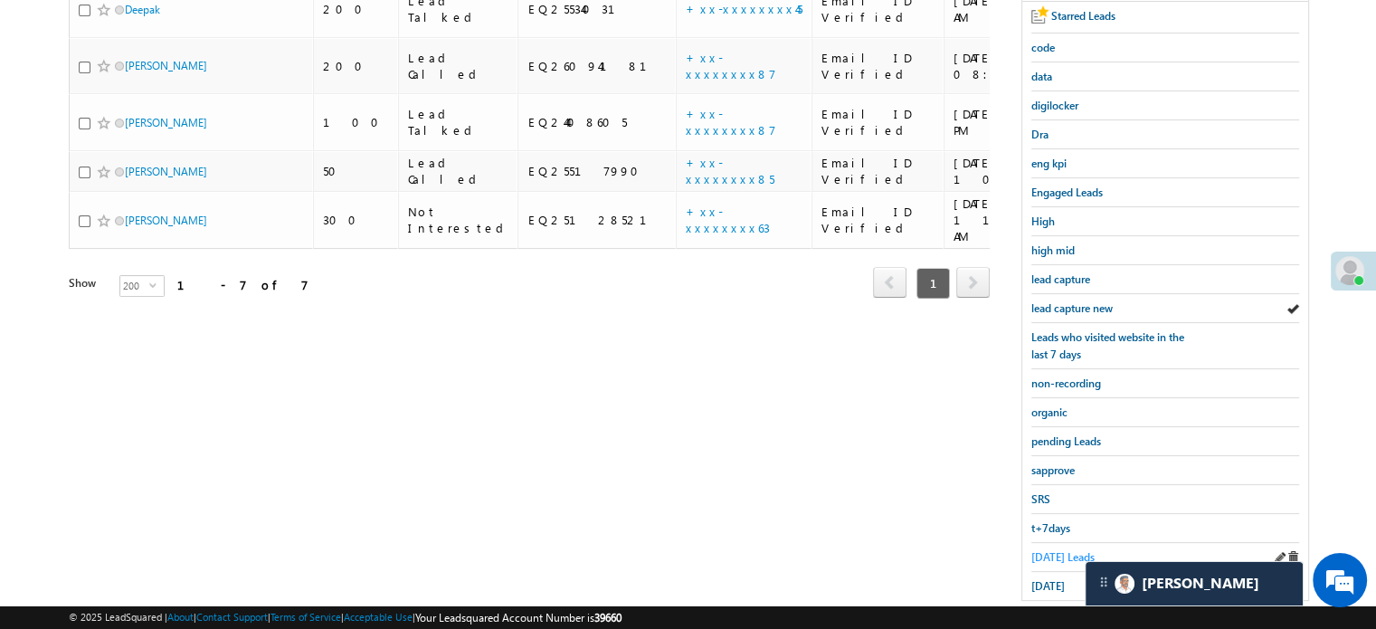
click at [1060, 548] on link "Today's Leads" at bounding box center [1062, 556] width 63 height 17
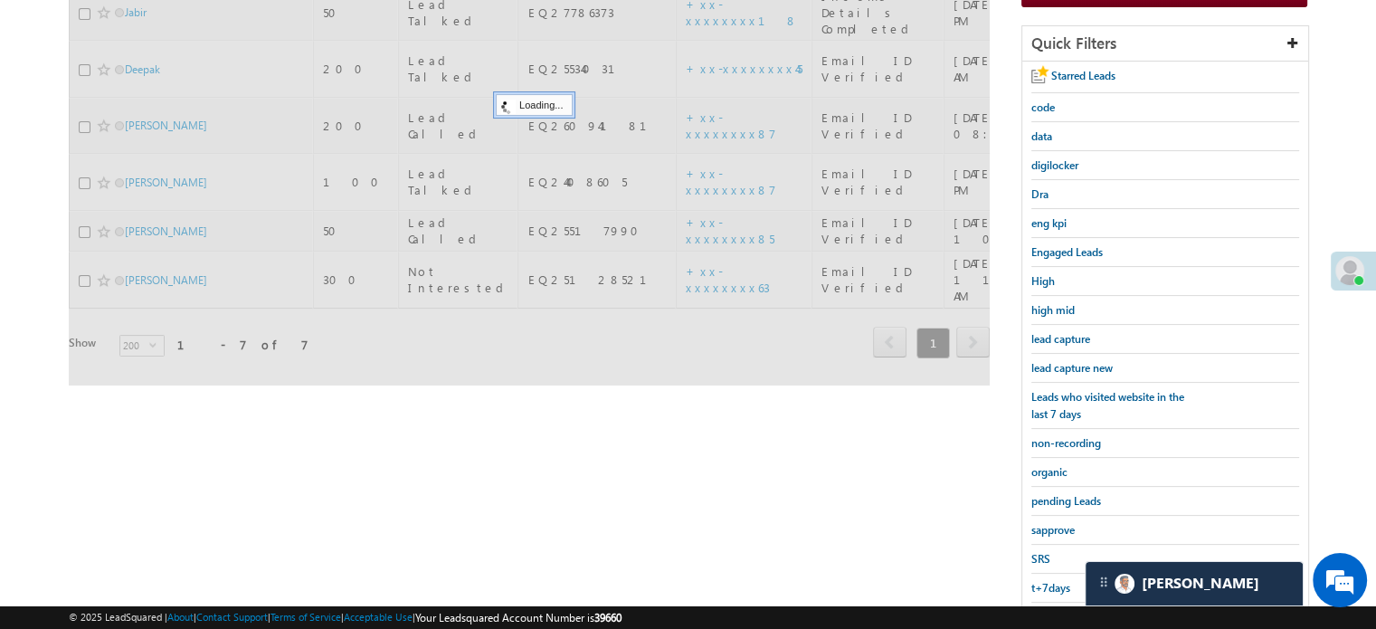
scroll to position [181, 0]
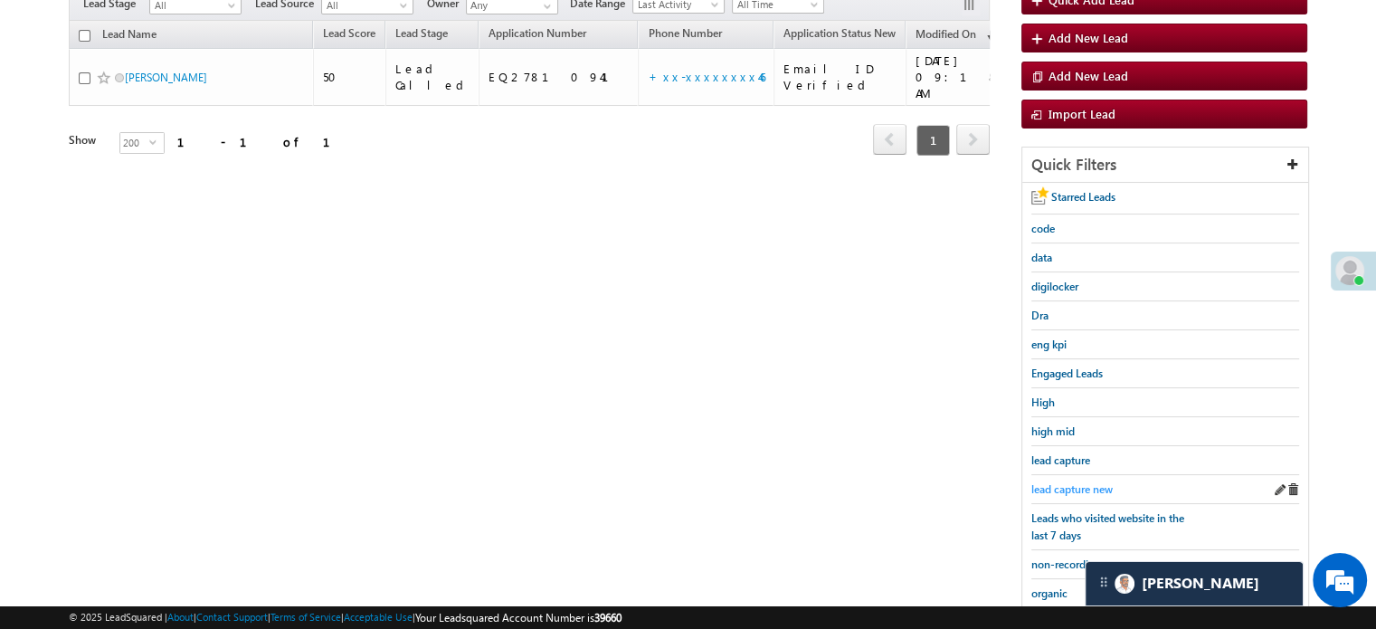
click at [1072, 484] on span "lead capture new" at bounding box center [1071, 489] width 81 height 14
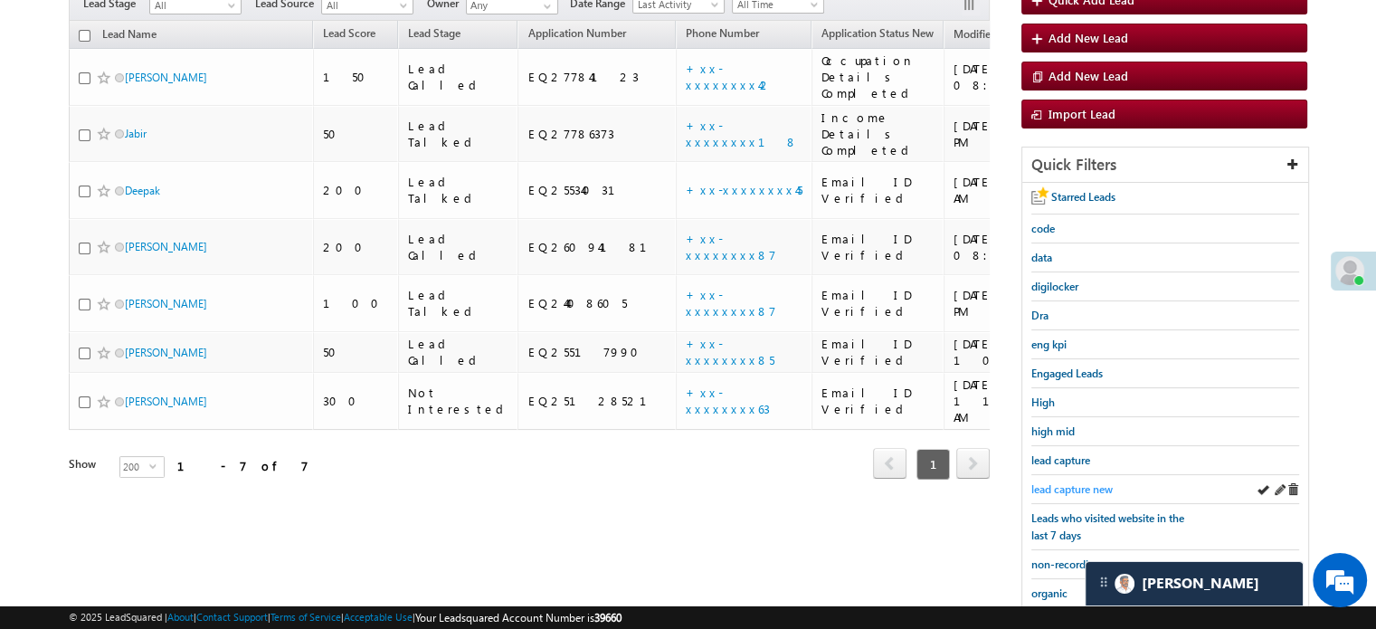
click at [1049, 482] on span "lead capture new" at bounding box center [1071, 489] width 81 height 14
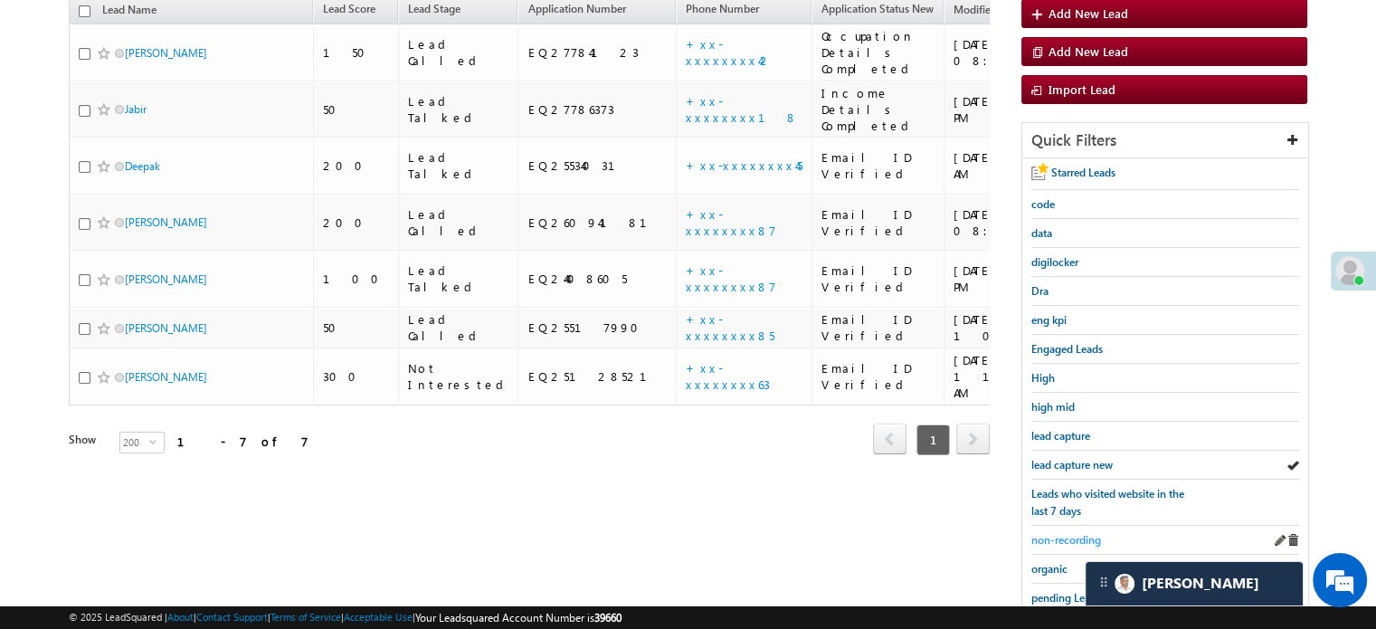
scroll to position [362, 0]
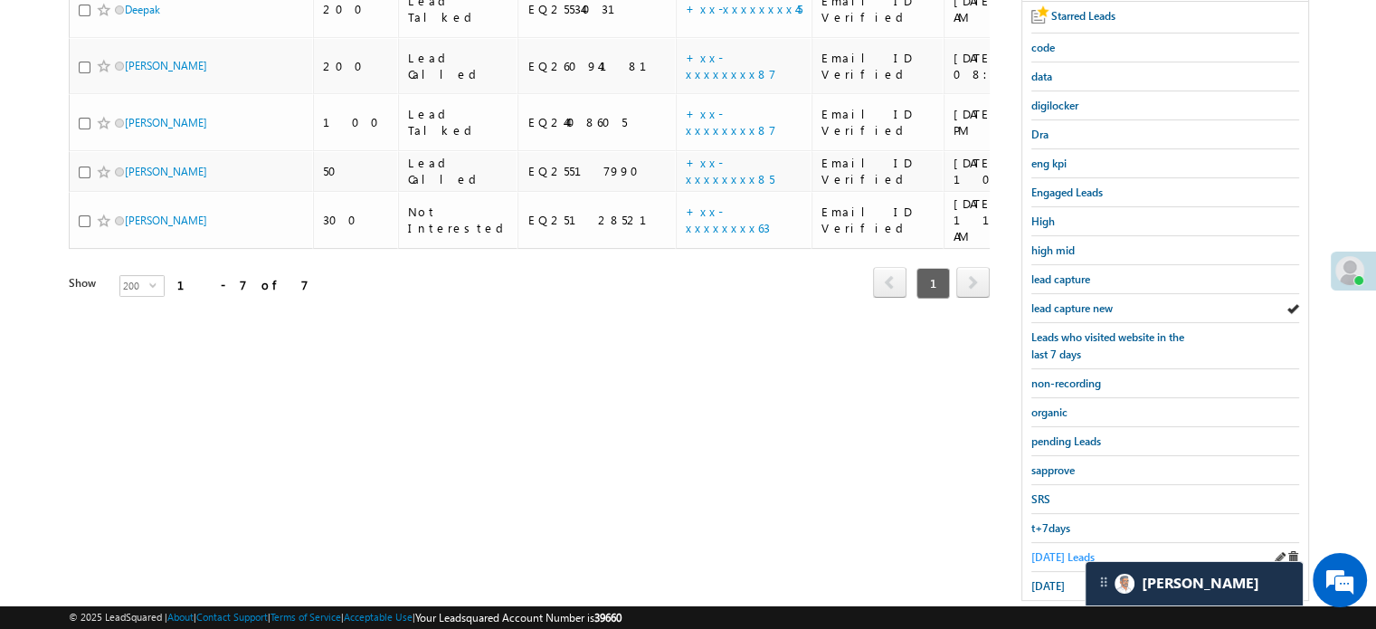
click at [1036, 550] on span "Today's Leads" at bounding box center [1062, 557] width 63 height 14
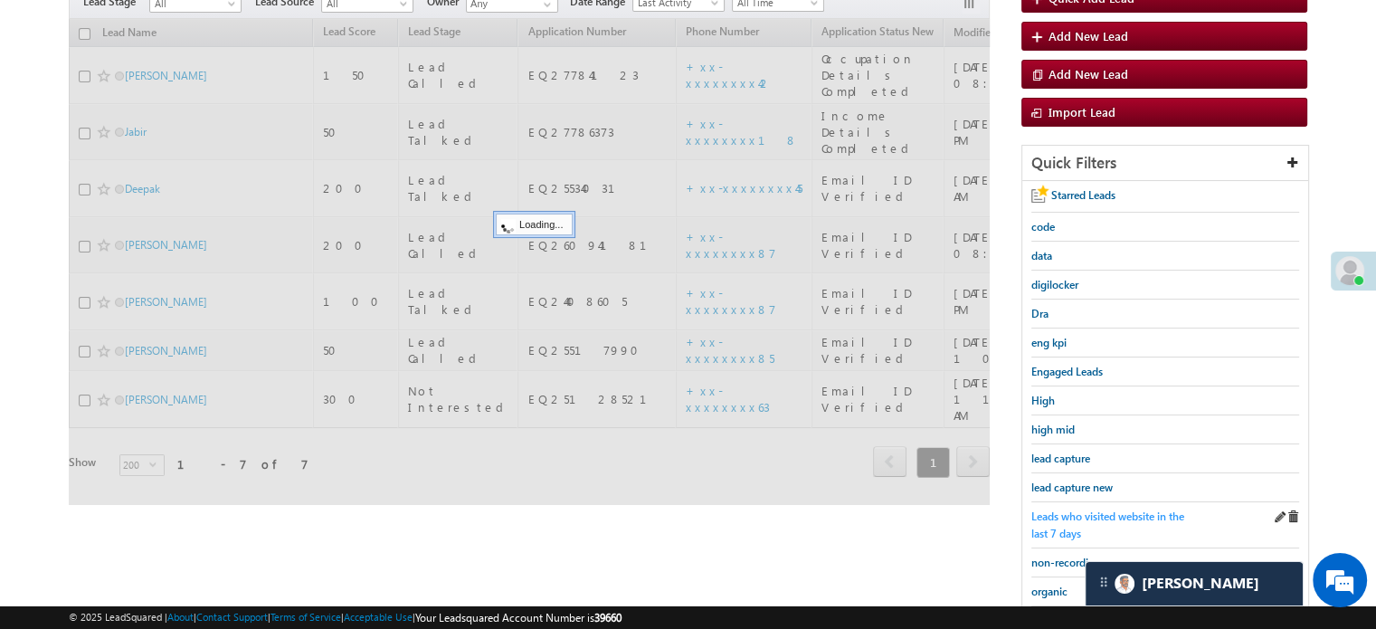
scroll to position [181, 0]
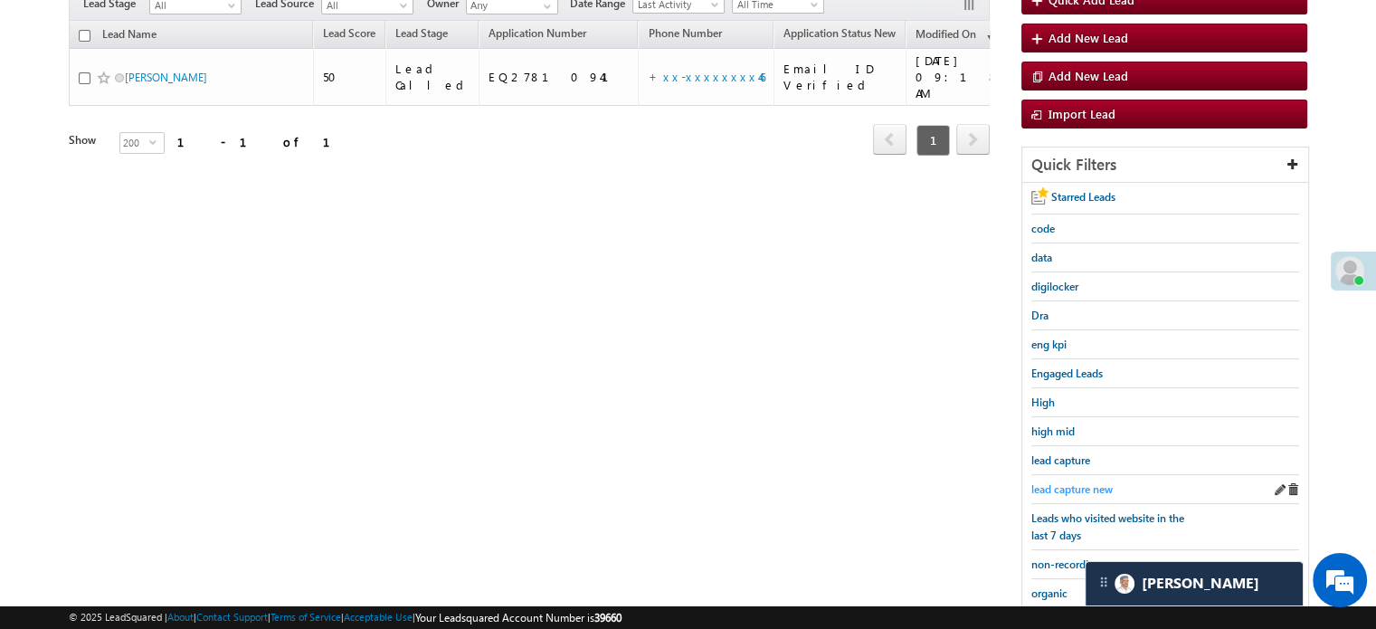
click at [1095, 482] on span "lead capture new" at bounding box center [1071, 489] width 81 height 14
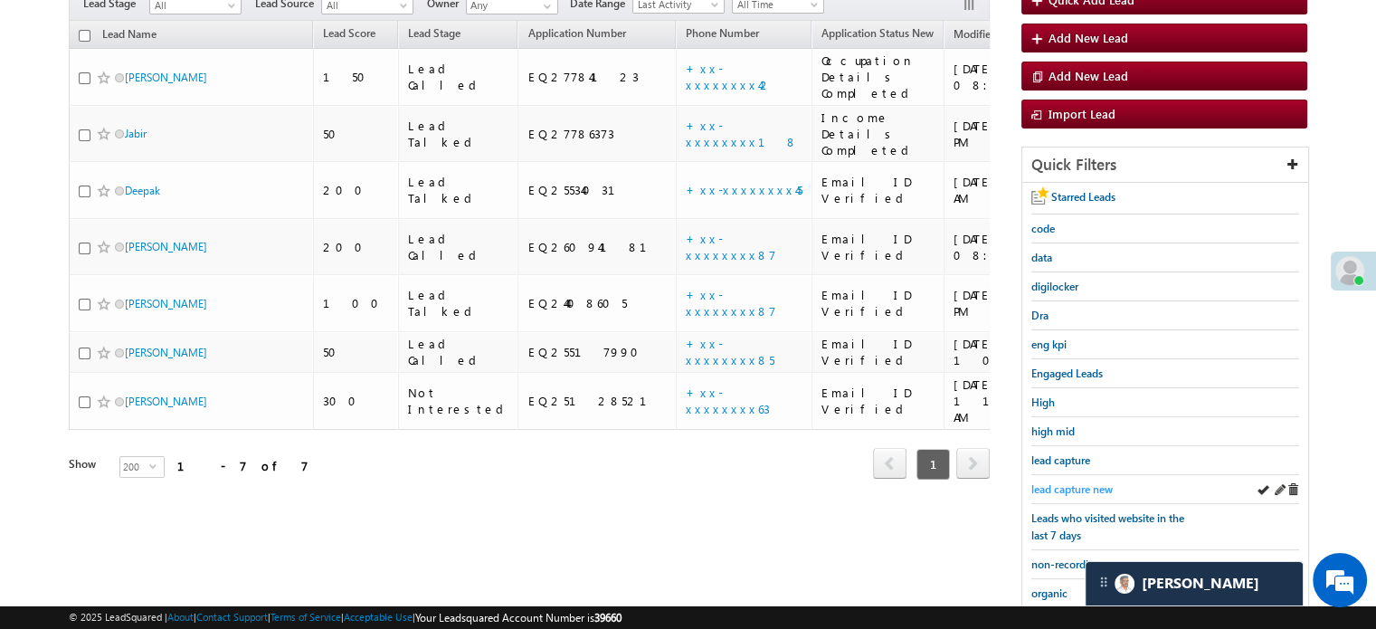
click at [1039, 487] on span "lead capture new" at bounding box center [1071, 489] width 81 height 14
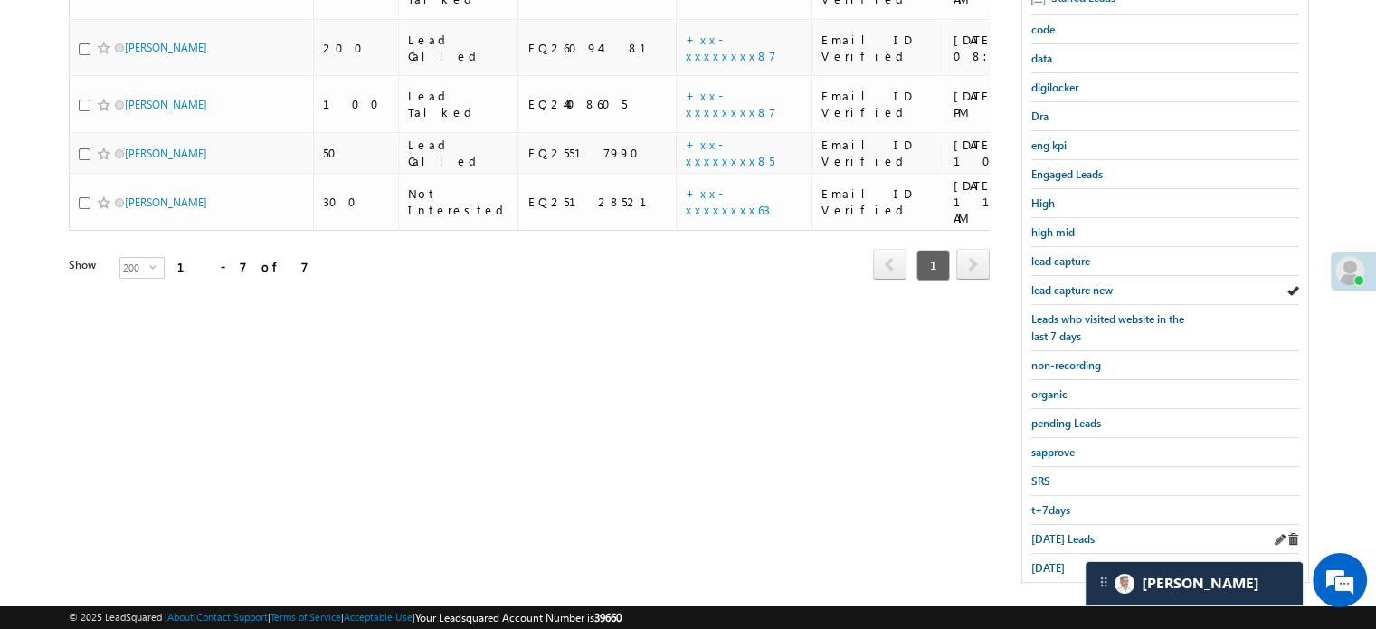
scroll to position [388, 0]
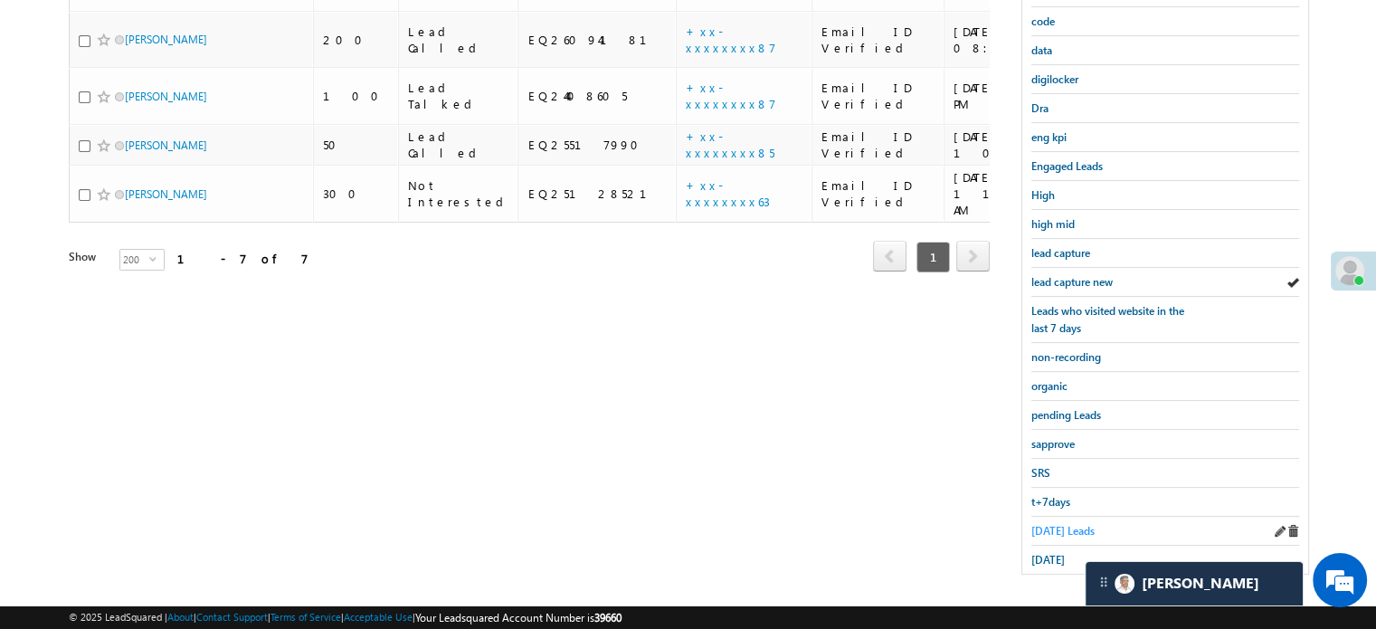
click at [1039, 526] on span "Today's Leads" at bounding box center [1062, 531] width 63 height 14
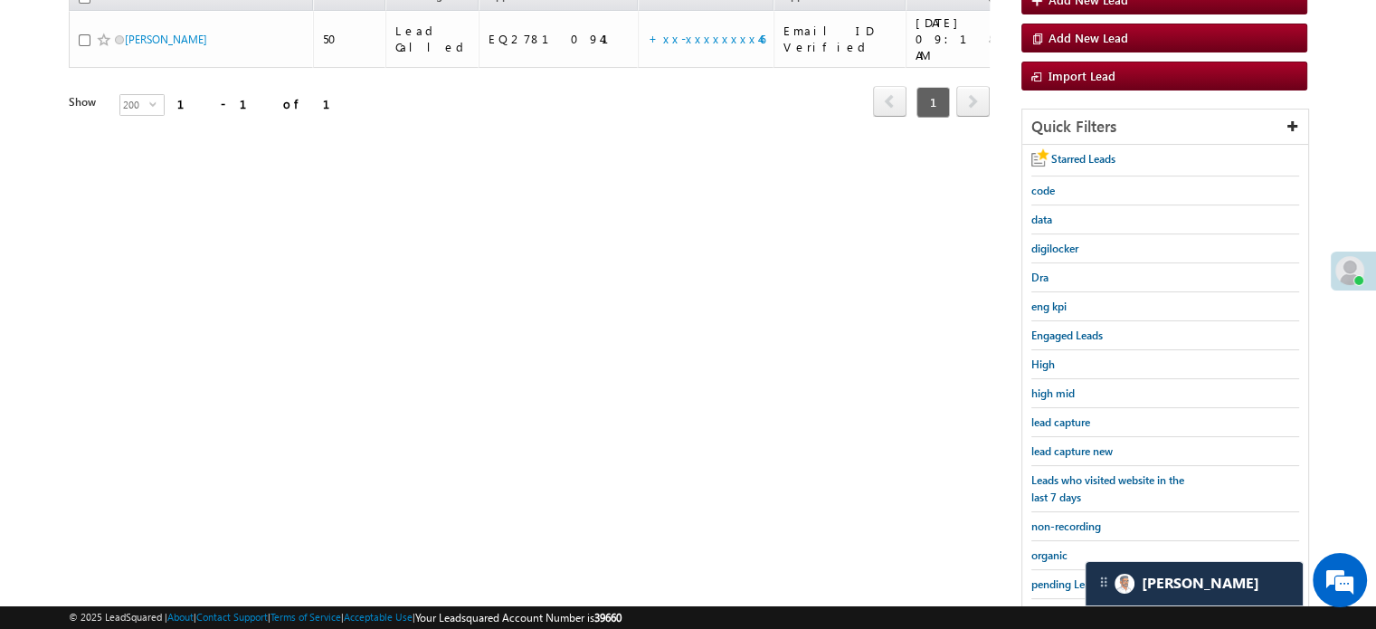
scroll to position [207, 0]
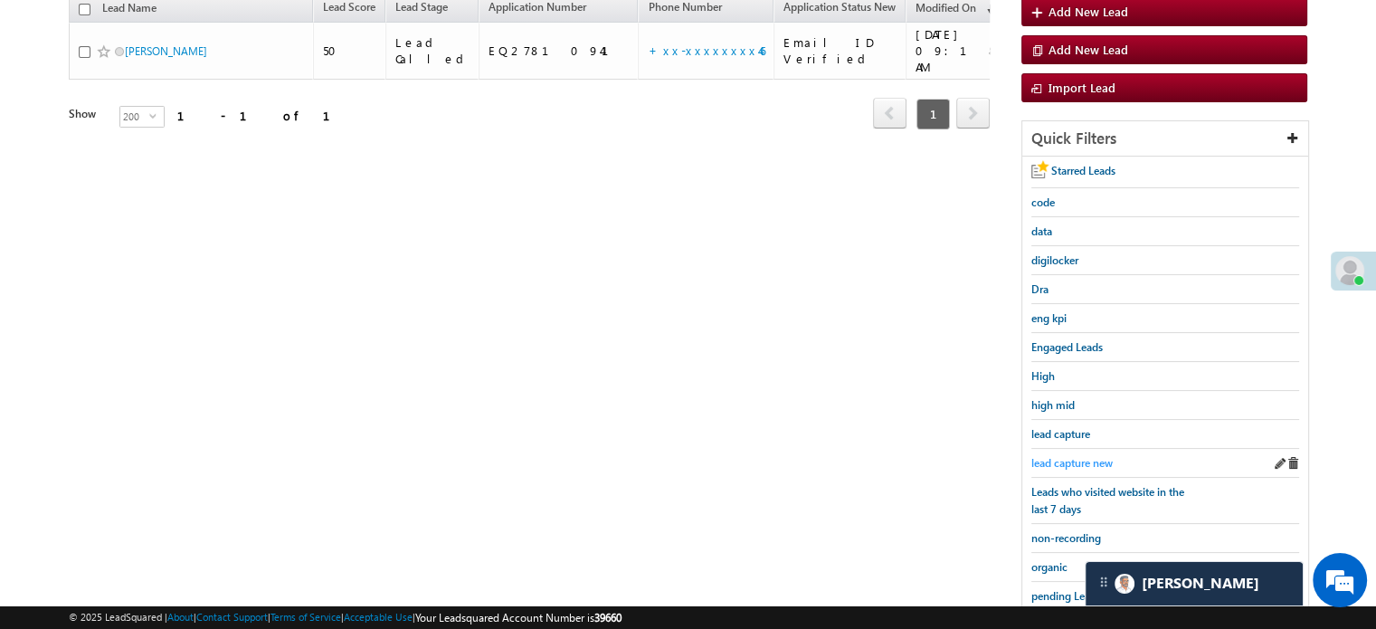
click at [1089, 456] on span "lead capture new" at bounding box center [1071, 463] width 81 height 14
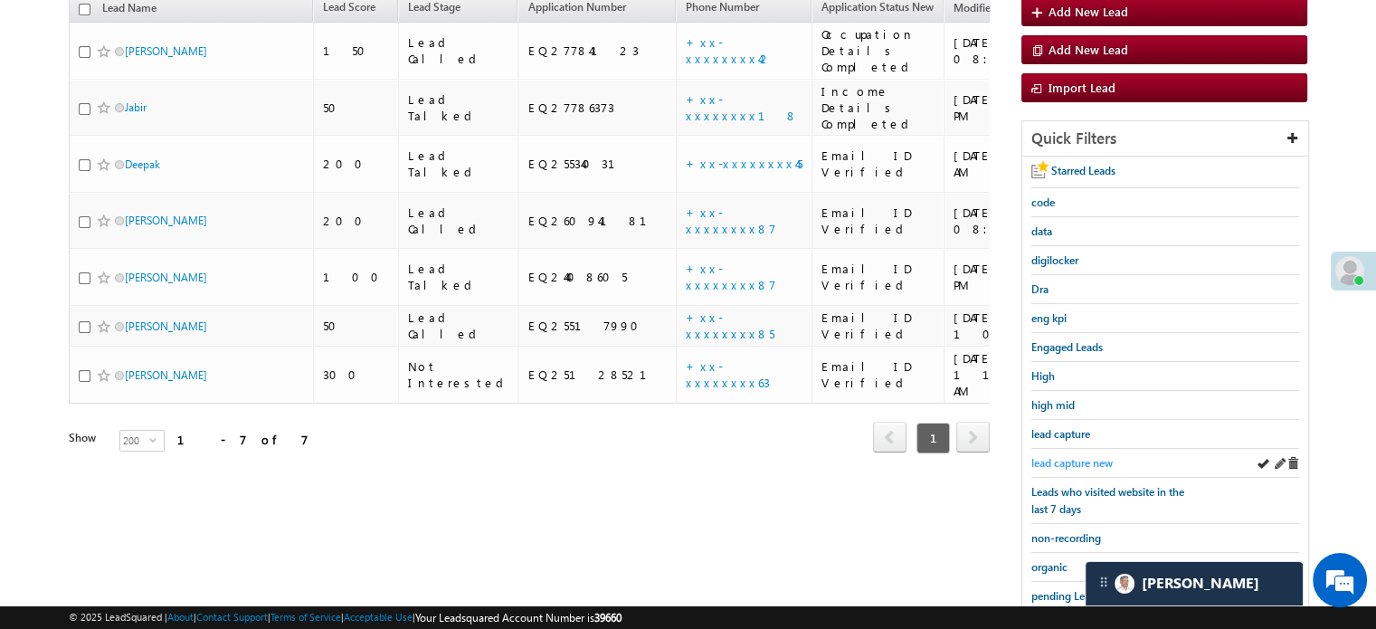
click at [1061, 456] on span "lead capture new" at bounding box center [1071, 463] width 81 height 14
click at [1053, 463] on span "lead capture new" at bounding box center [1071, 463] width 81 height 14
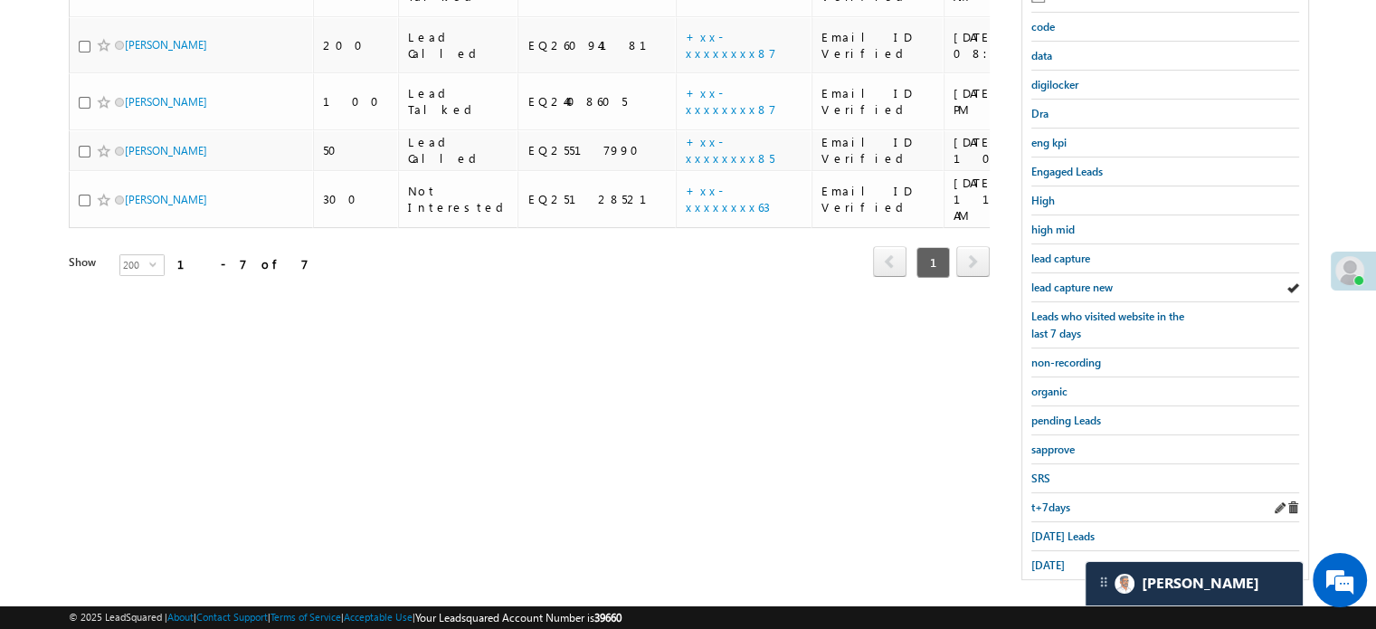
scroll to position [388, 0]
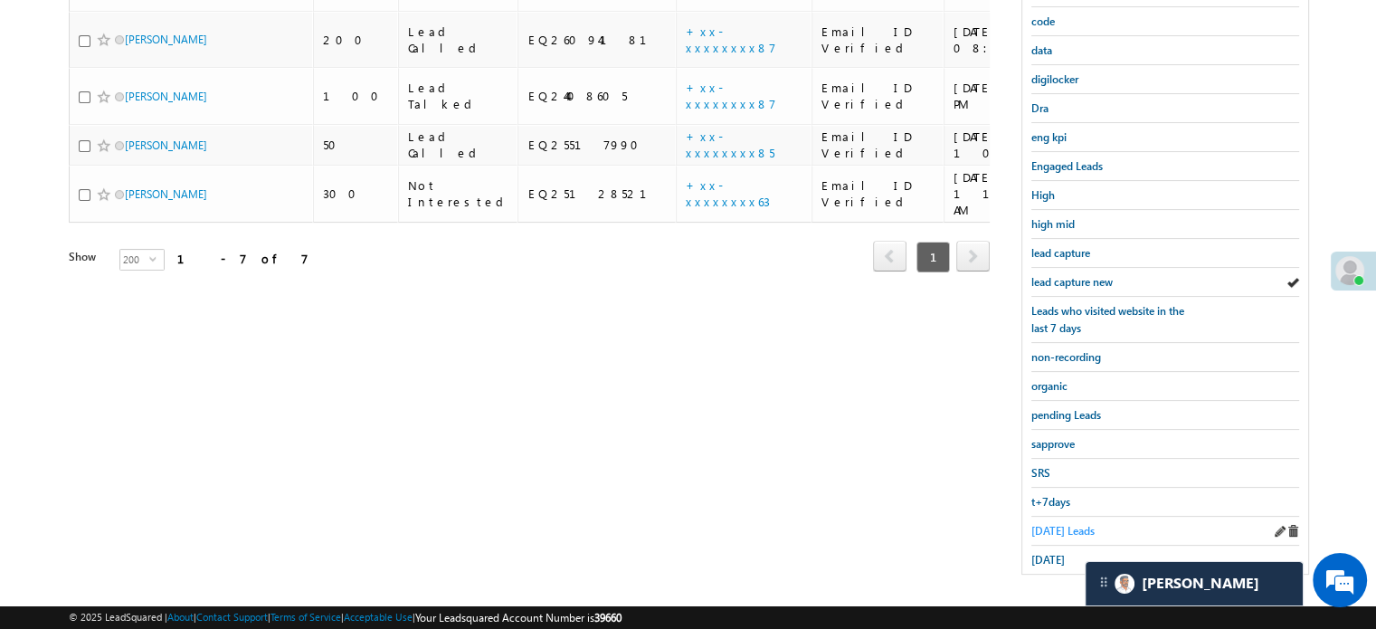
click at [1054, 524] on span "Today's Leads" at bounding box center [1062, 531] width 63 height 14
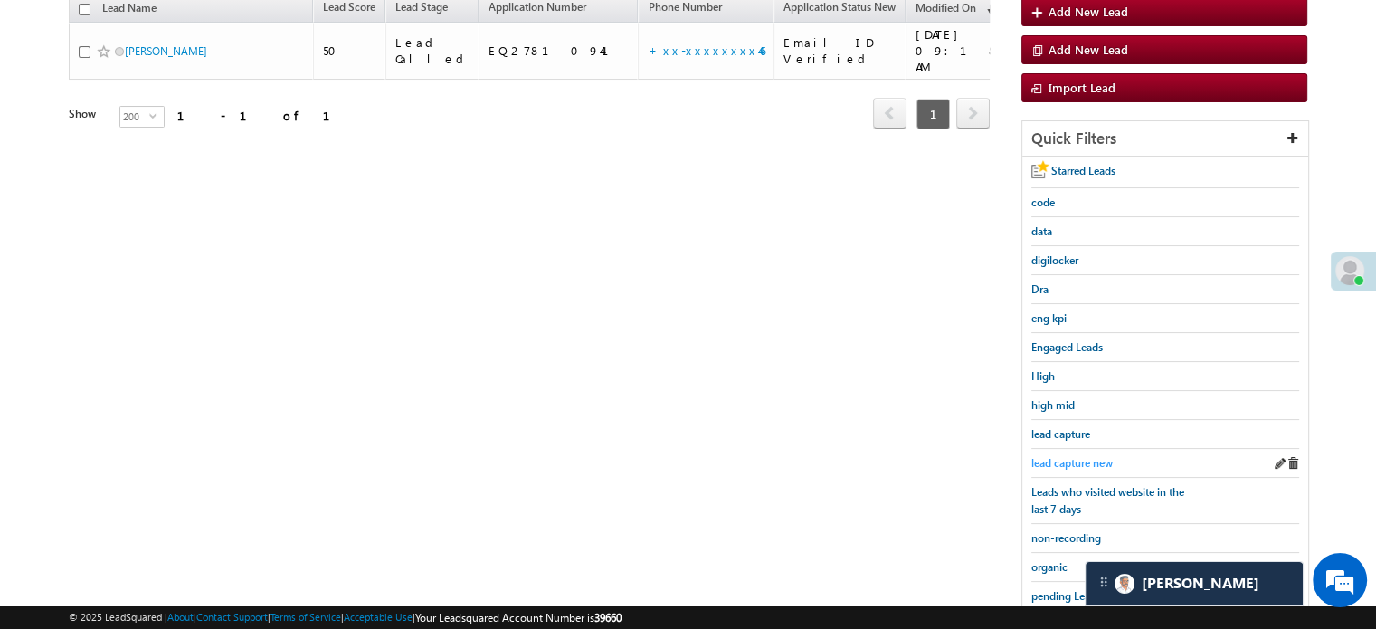
click at [1087, 456] on span "lead capture new" at bounding box center [1071, 463] width 81 height 14
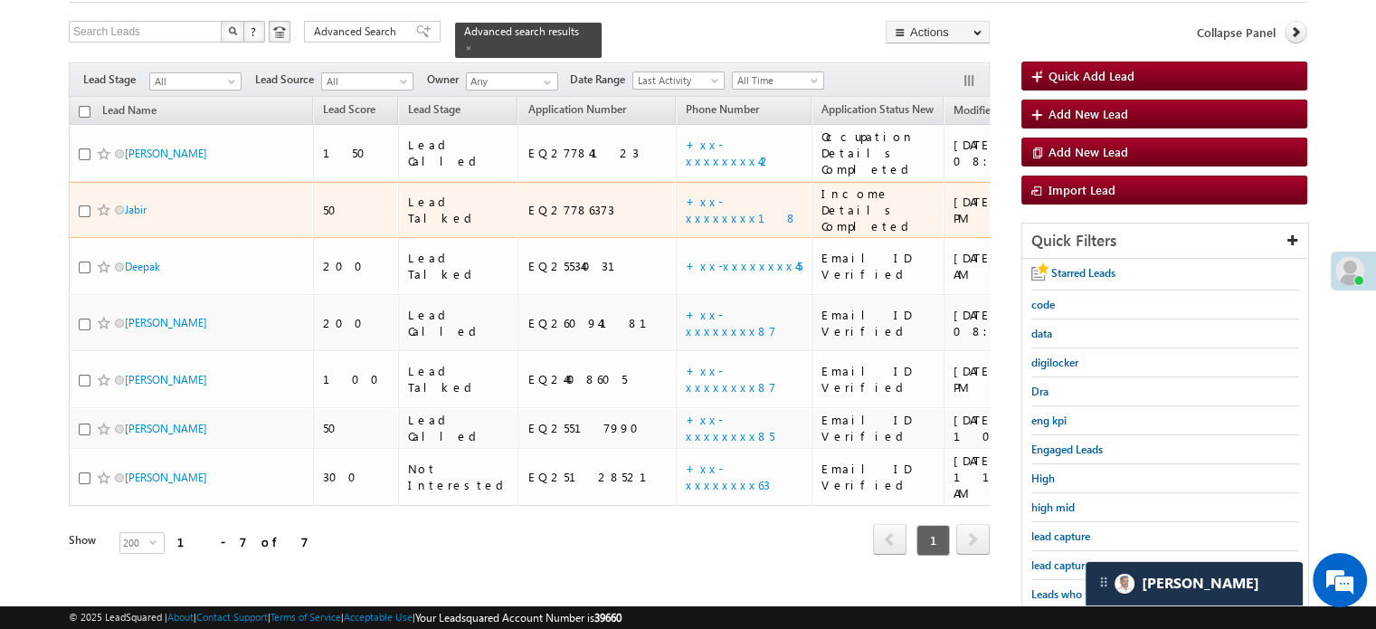
scroll to position [271, 0]
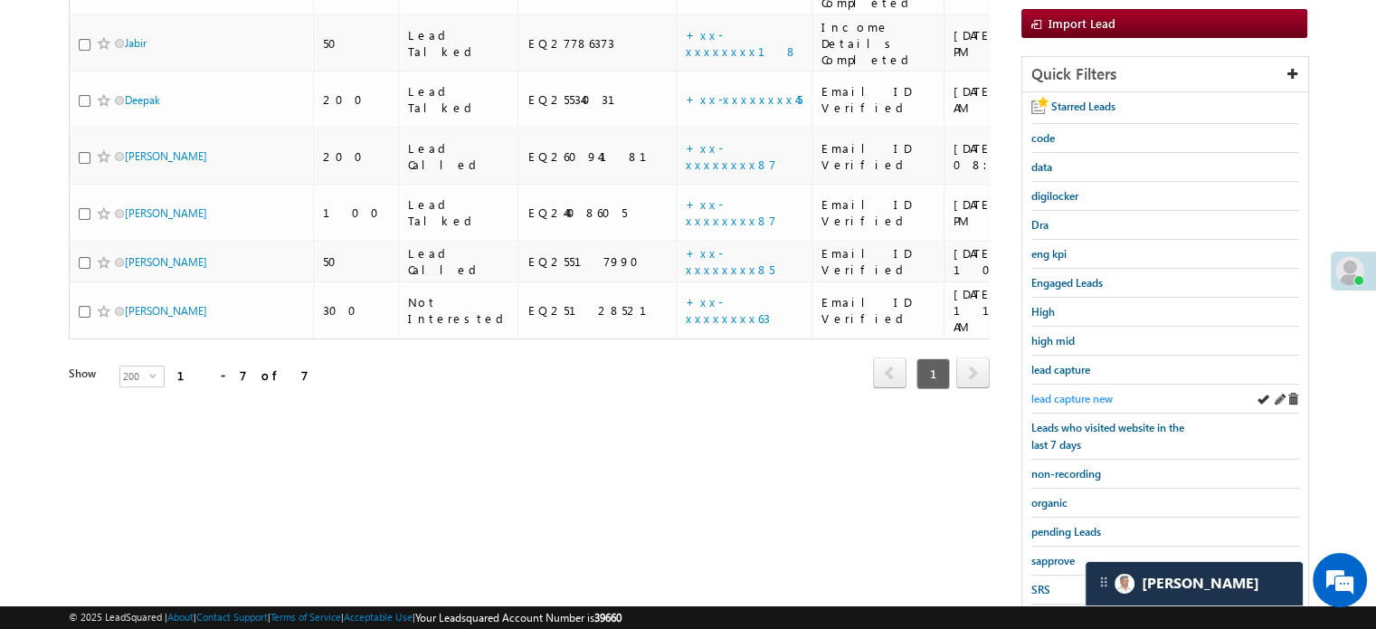
click at [1064, 394] on span "lead capture new" at bounding box center [1071, 399] width 81 height 14
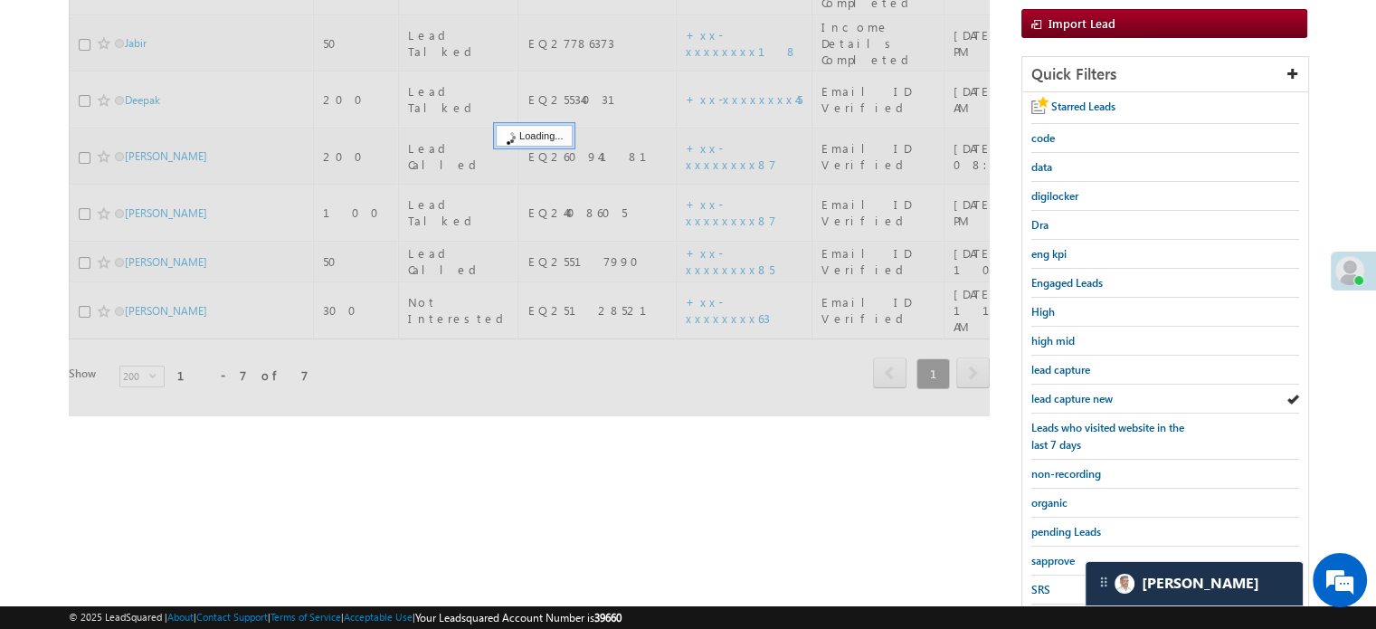
scroll to position [0, 0]
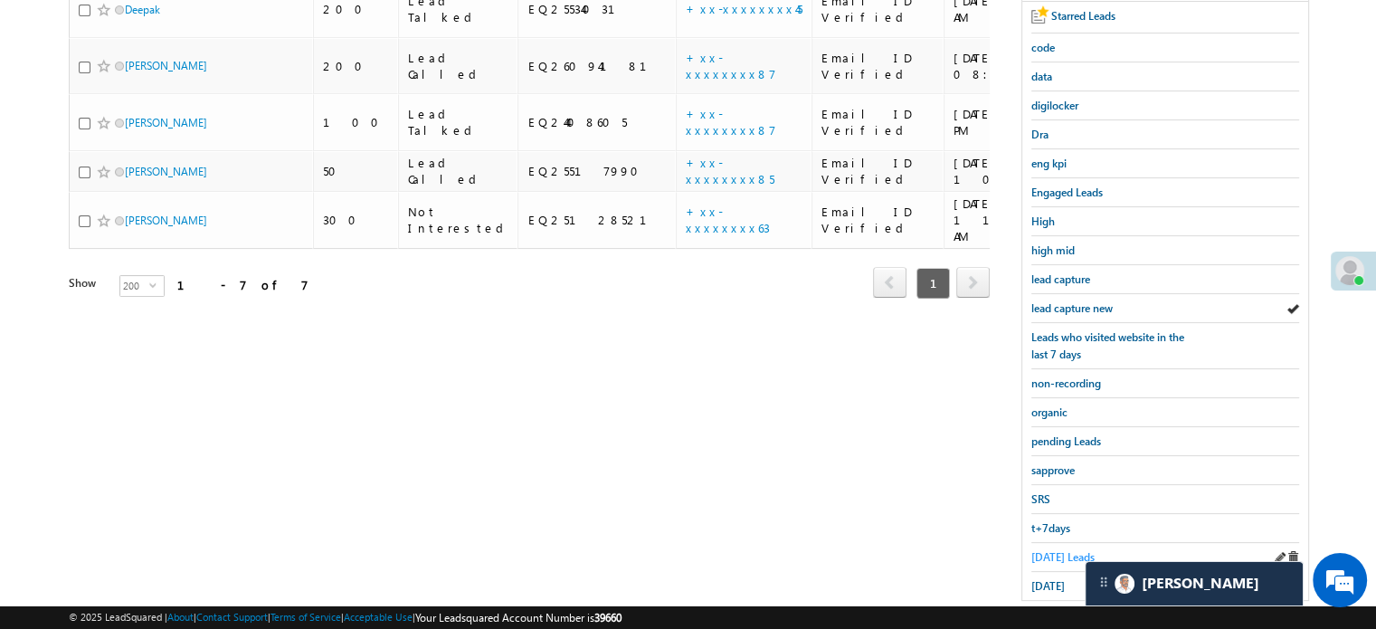
click at [1049, 551] on span "Today's Leads" at bounding box center [1062, 557] width 63 height 14
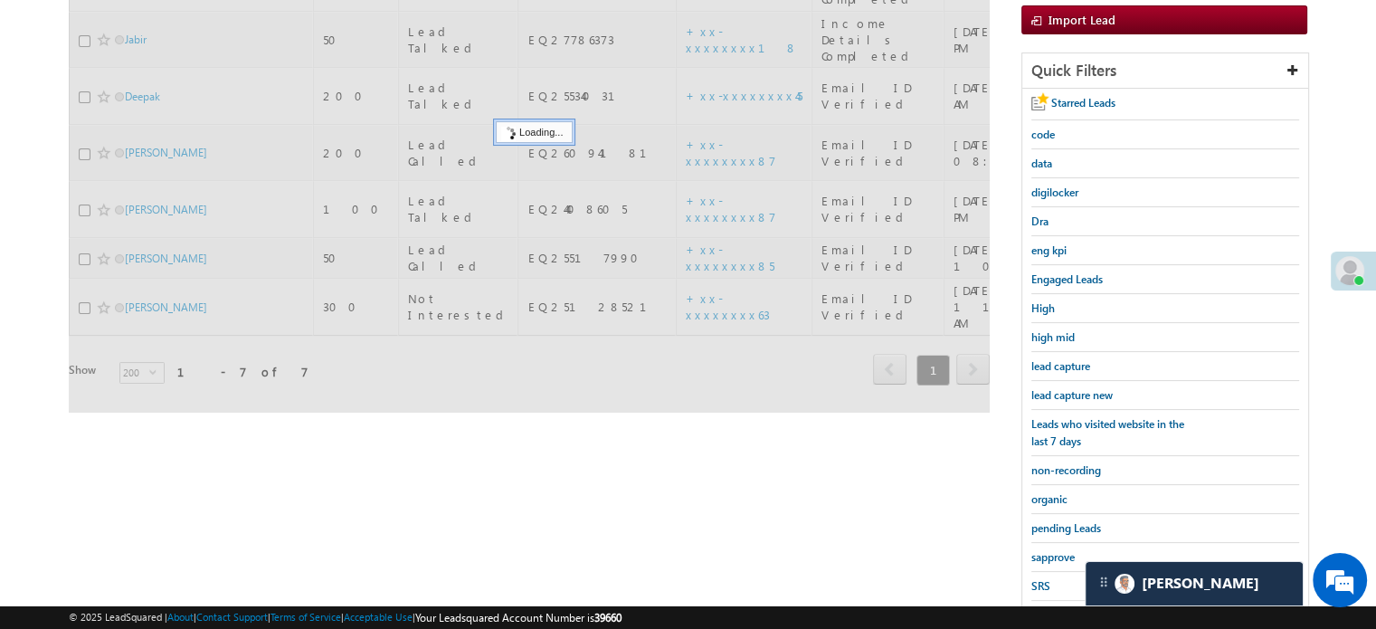
scroll to position [90, 0]
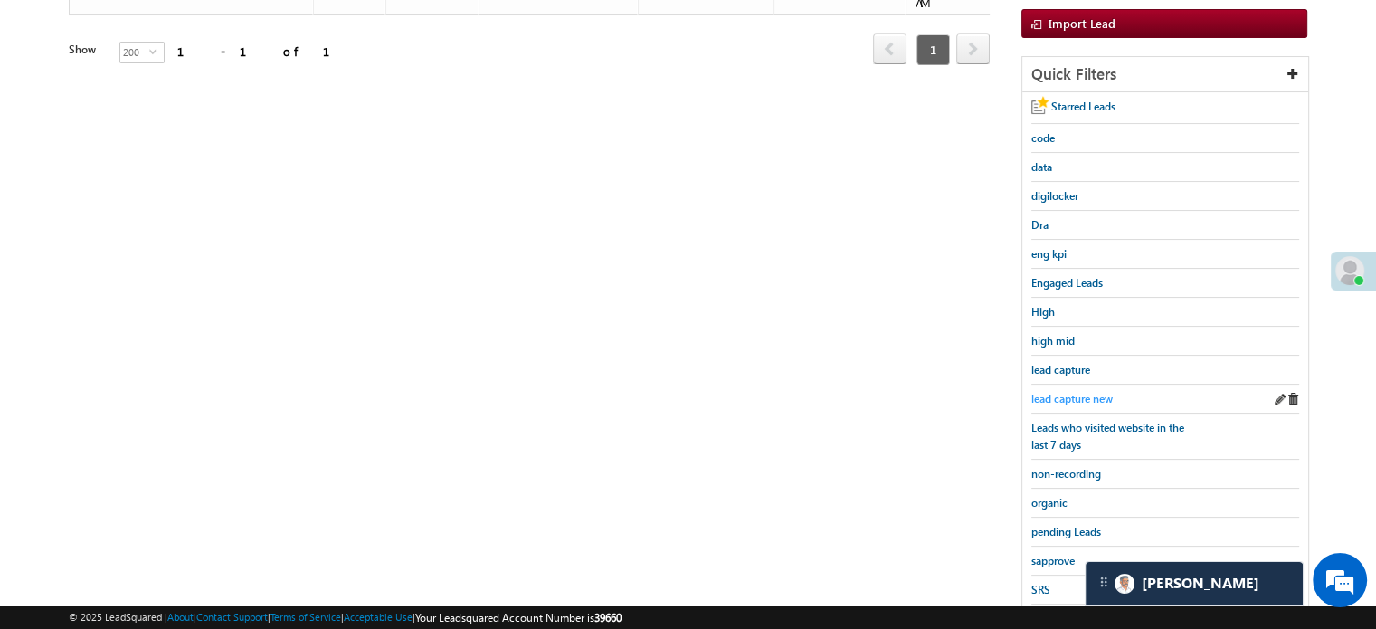
click at [1061, 392] on span "lead capture new" at bounding box center [1071, 399] width 81 height 14
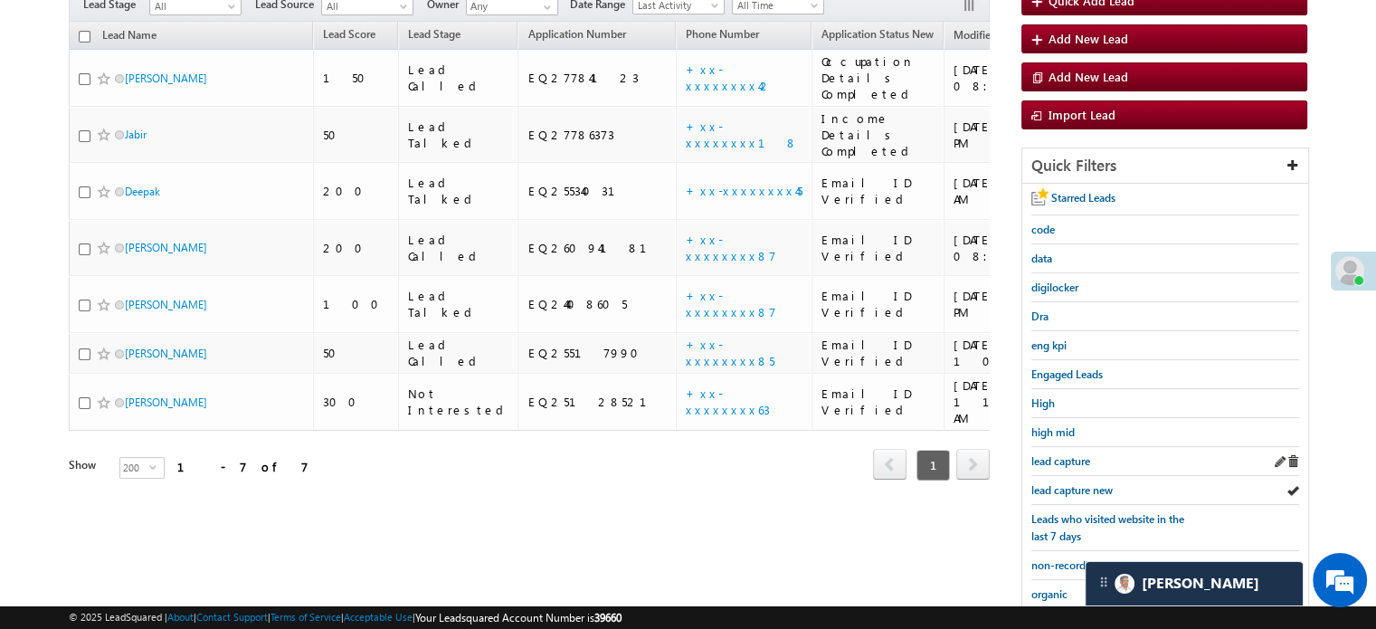
scroll to position [181, 0]
click at [1070, 482] on span "lead capture new" at bounding box center [1071, 489] width 81 height 14
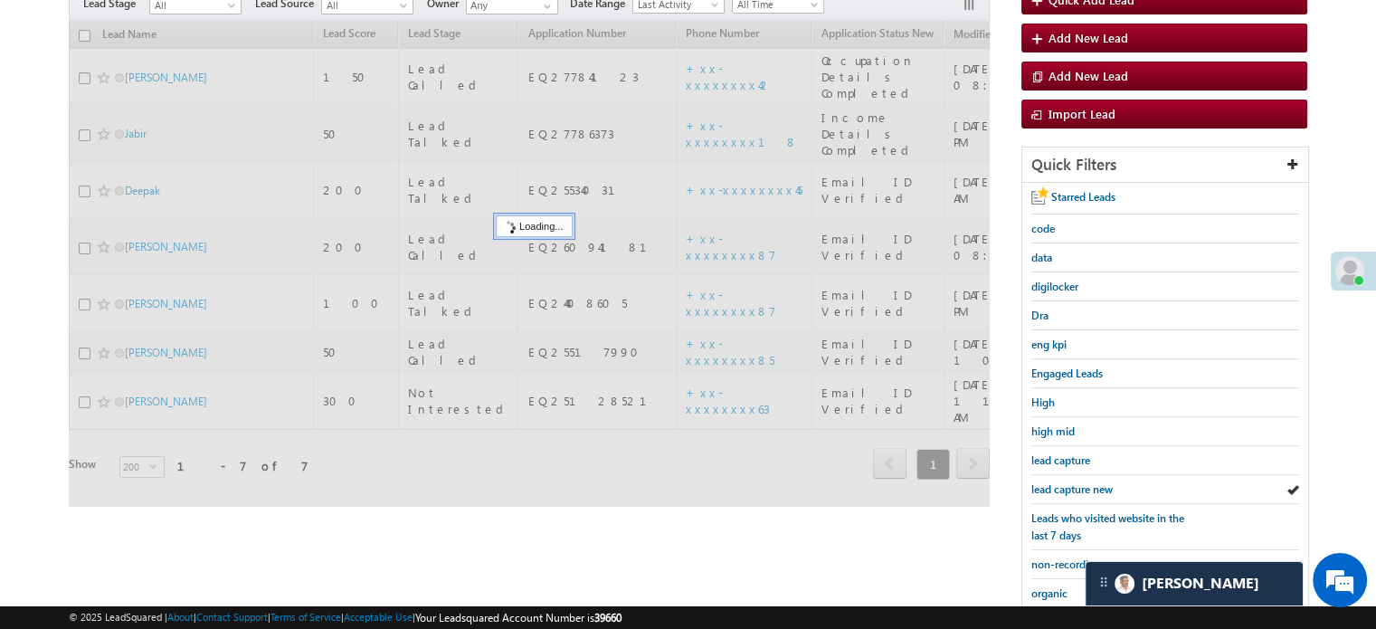
click at [1070, 482] on span "lead capture new" at bounding box center [1071, 489] width 81 height 14
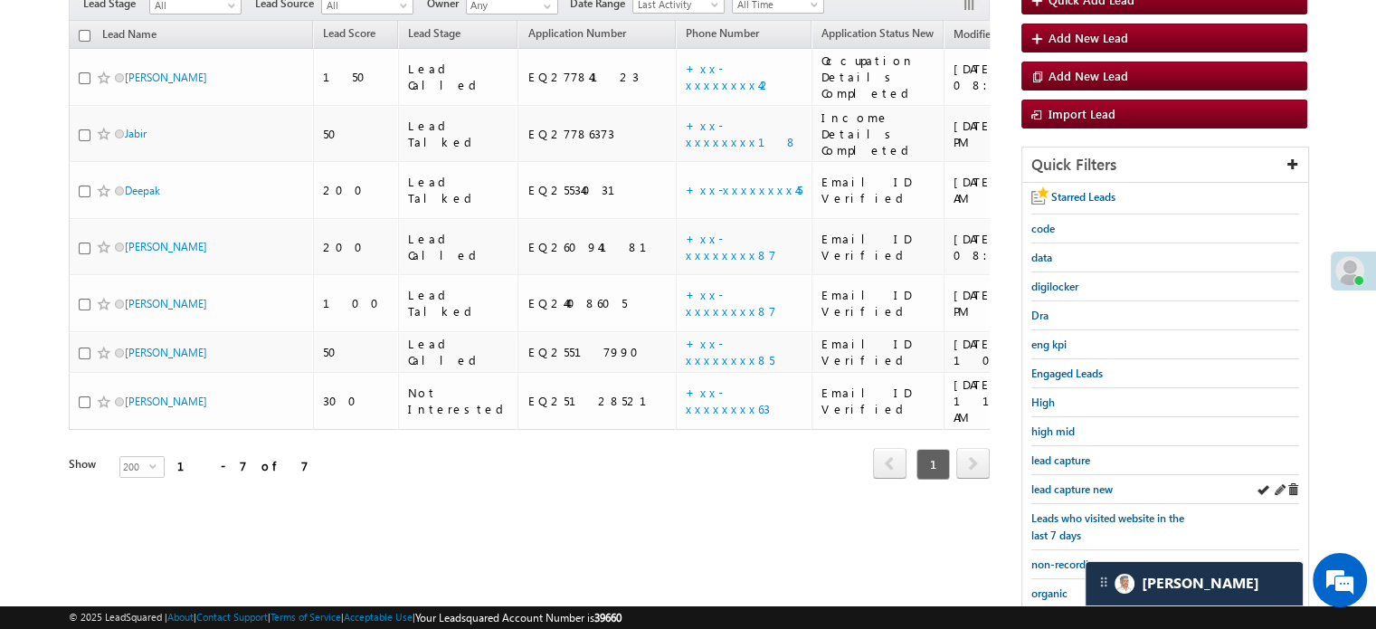
scroll to position [0, 0]
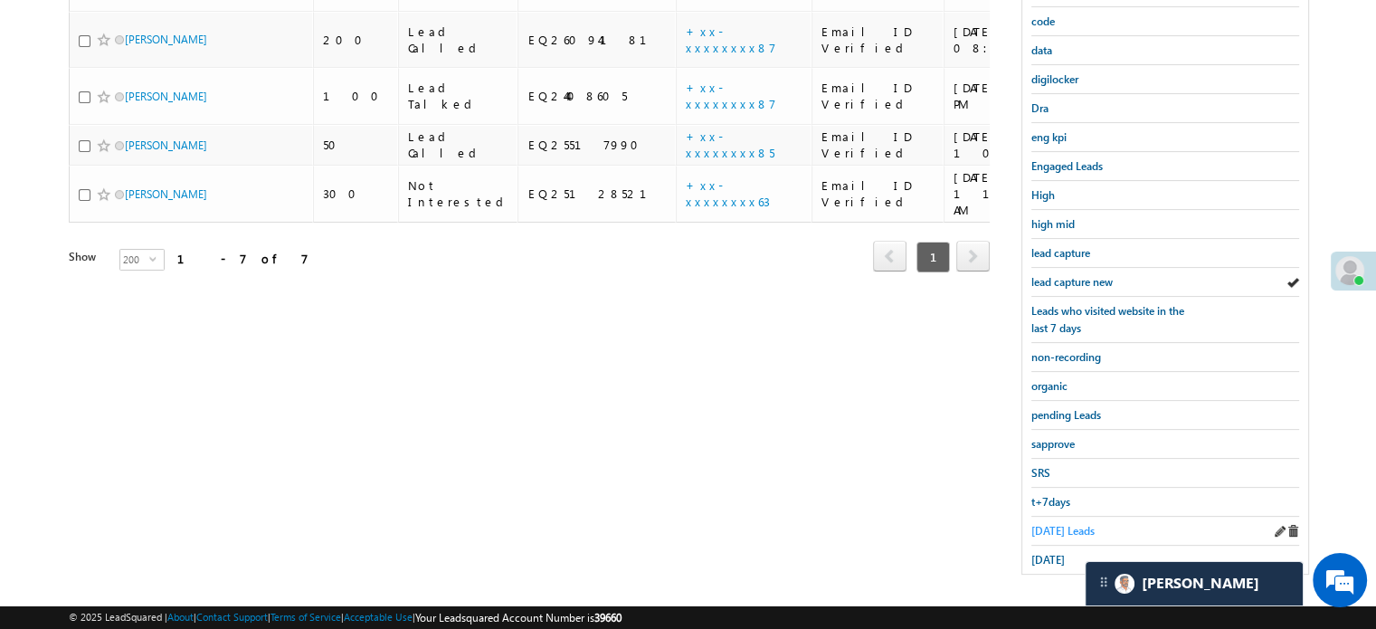
click at [1052, 524] on span "Today's Leads" at bounding box center [1062, 531] width 63 height 14
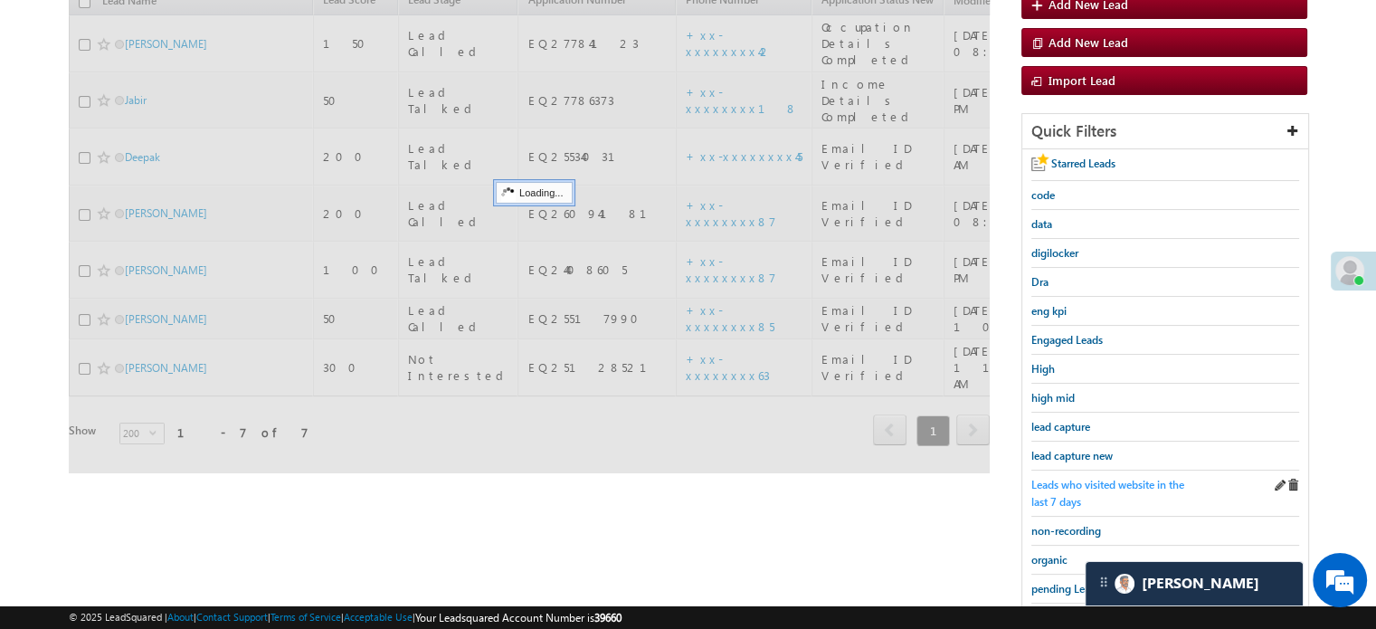
scroll to position [207, 0]
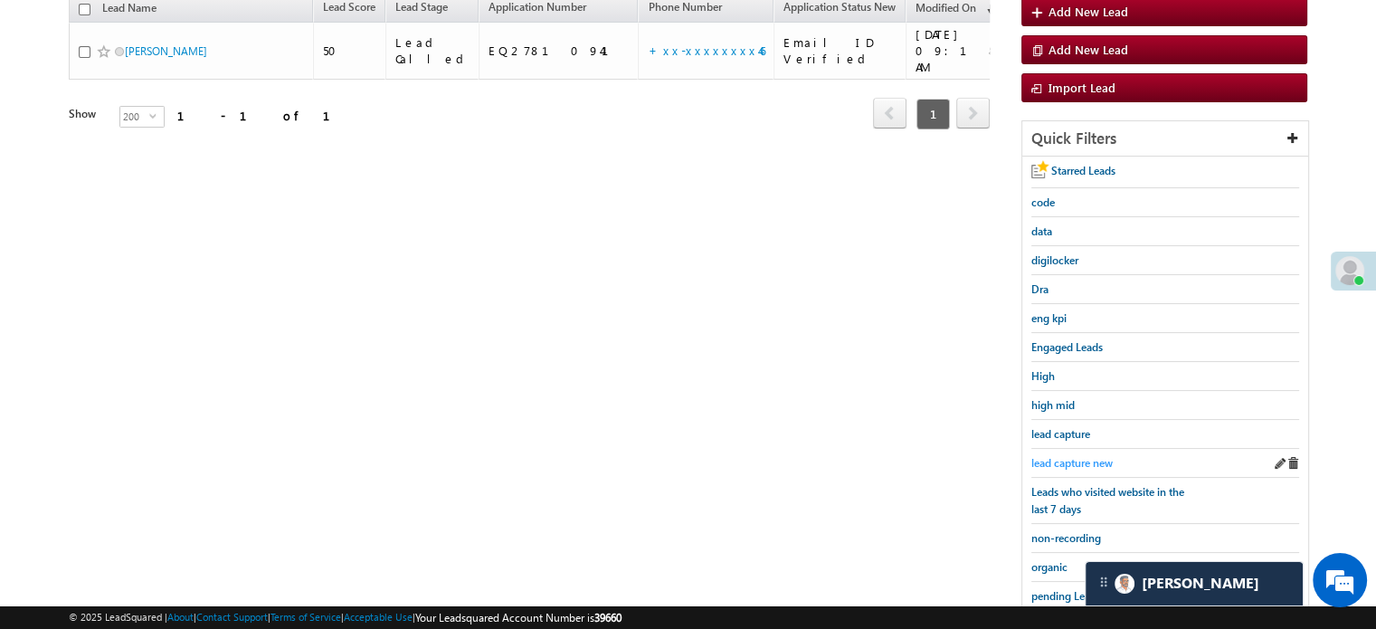
click at [1068, 456] on span "lead capture new" at bounding box center [1071, 463] width 81 height 14
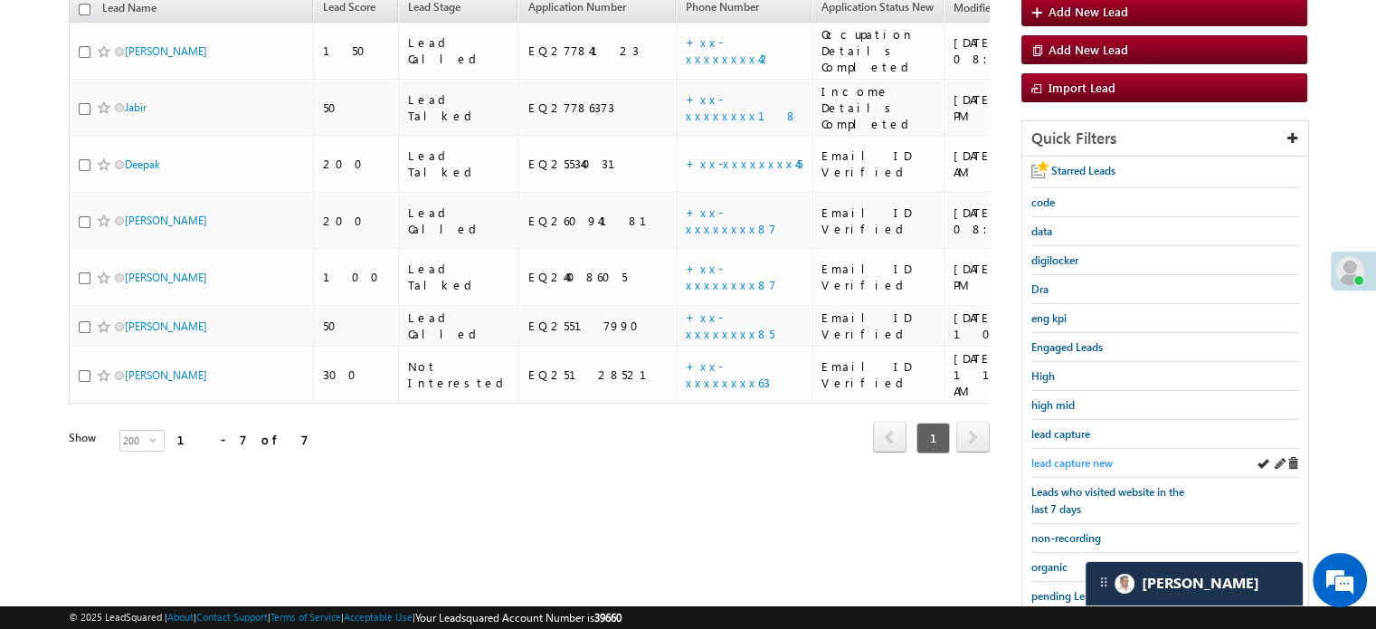
click at [1034, 456] on span "lead capture new" at bounding box center [1071, 463] width 81 height 14
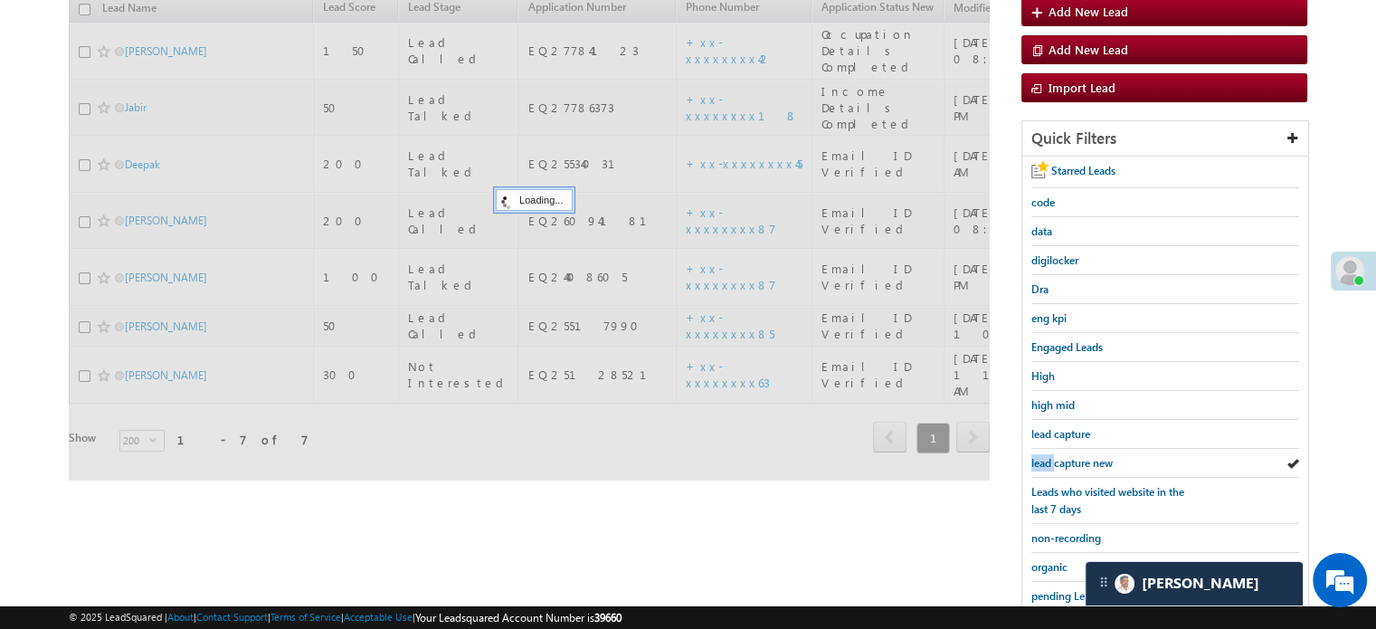
click at [1034, 456] on span "lead capture new" at bounding box center [1071, 463] width 81 height 14
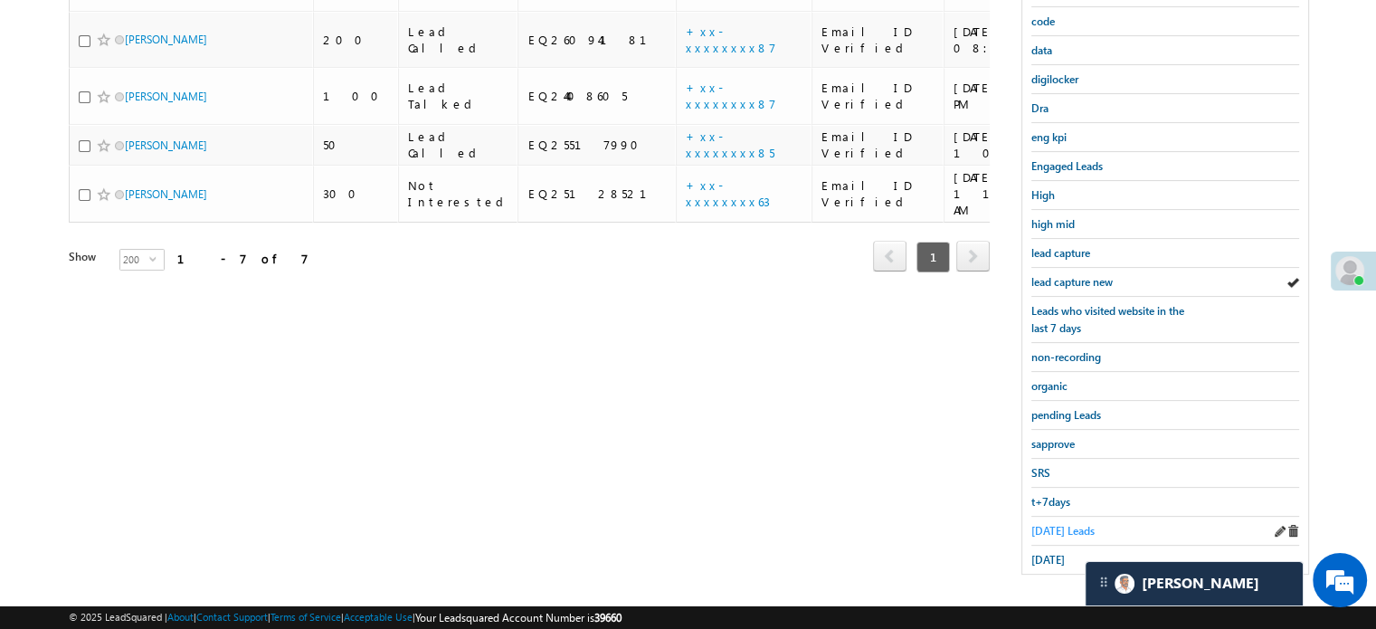
click at [1037, 524] on span "Today's Leads" at bounding box center [1062, 531] width 63 height 14
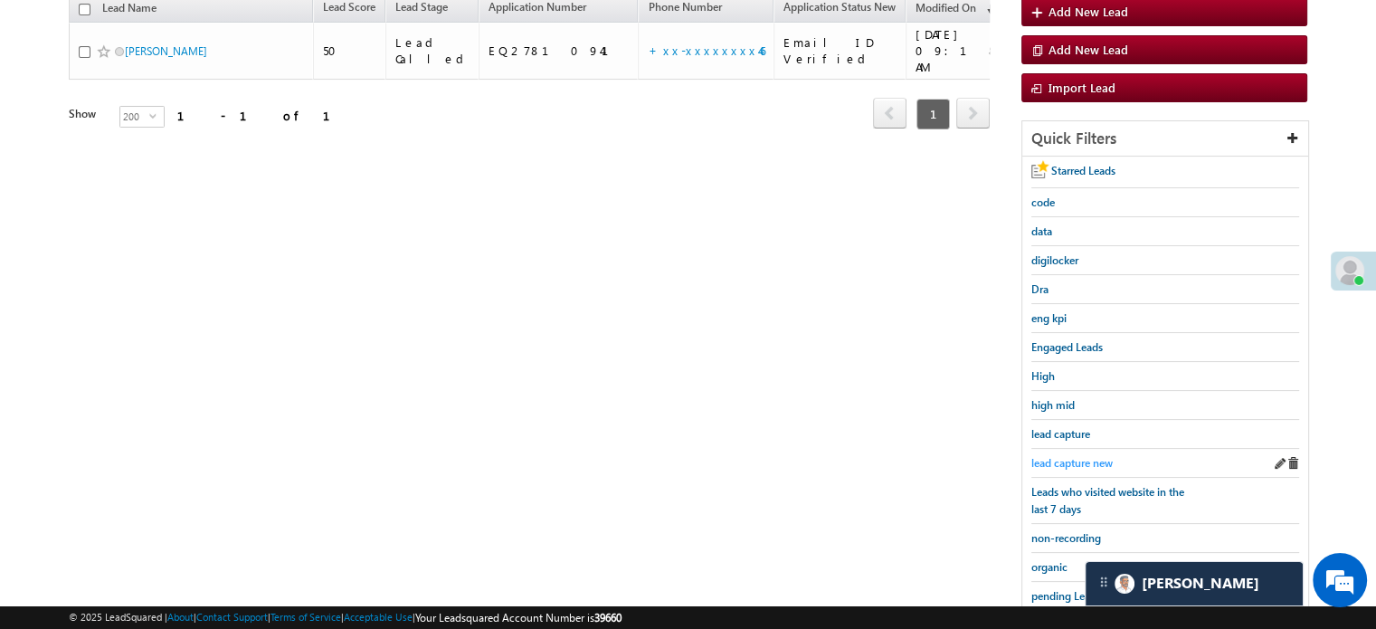
click at [1071, 456] on span "lead capture new" at bounding box center [1071, 463] width 81 height 14
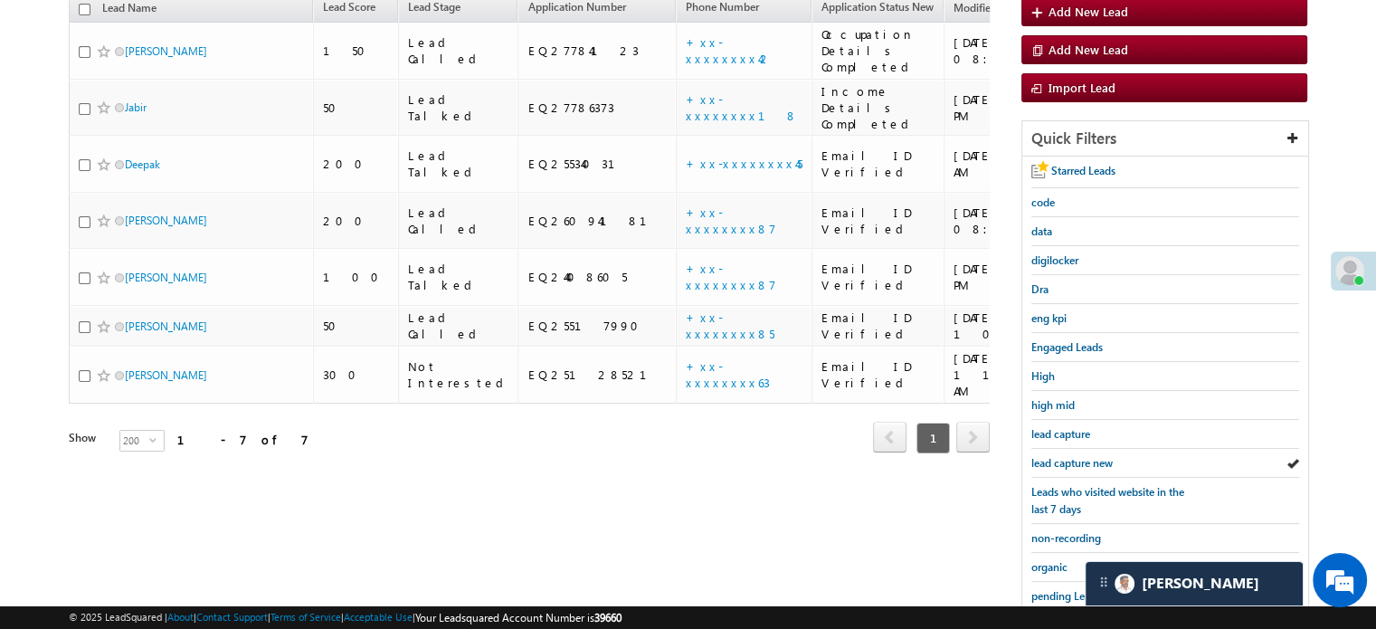
click at [1071, 456] on span "lead capture new" at bounding box center [1071, 463] width 81 height 14
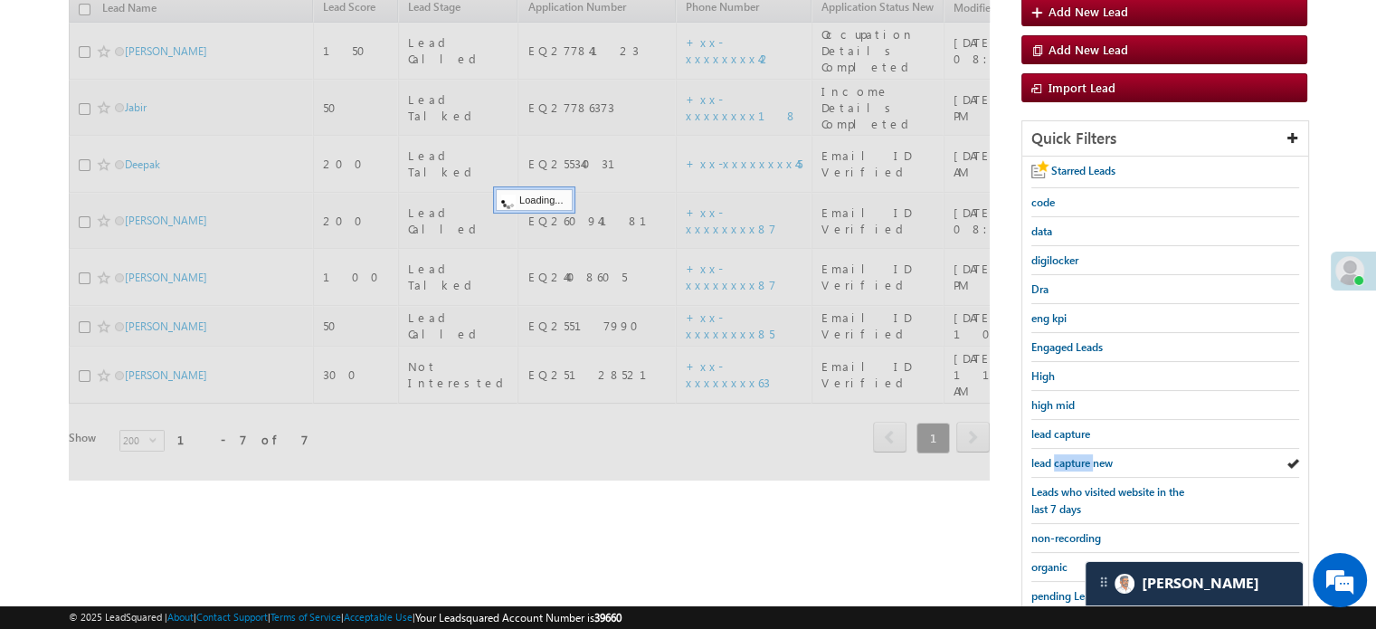
click at [1071, 456] on span "lead capture new" at bounding box center [1071, 463] width 81 height 14
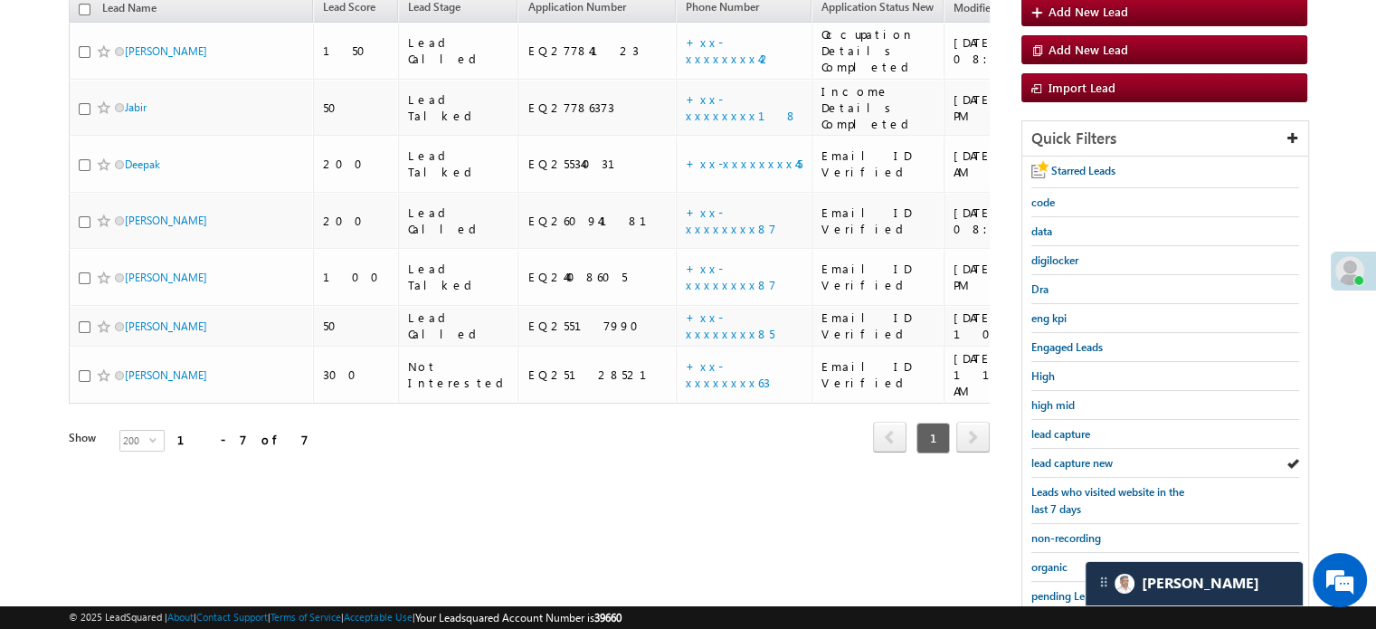
click at [1071, 456] on span "lead capture new" at bounding box center [1071, 463] width 81 height 14
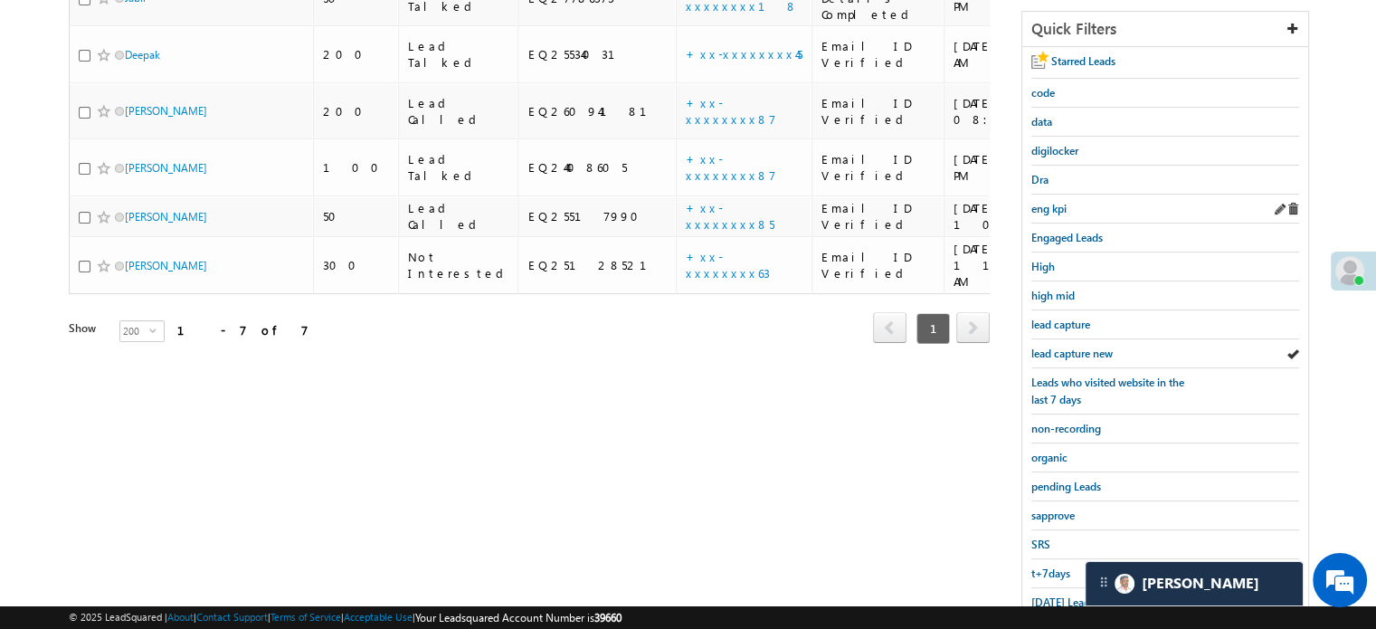
scroll to position [388, 0]
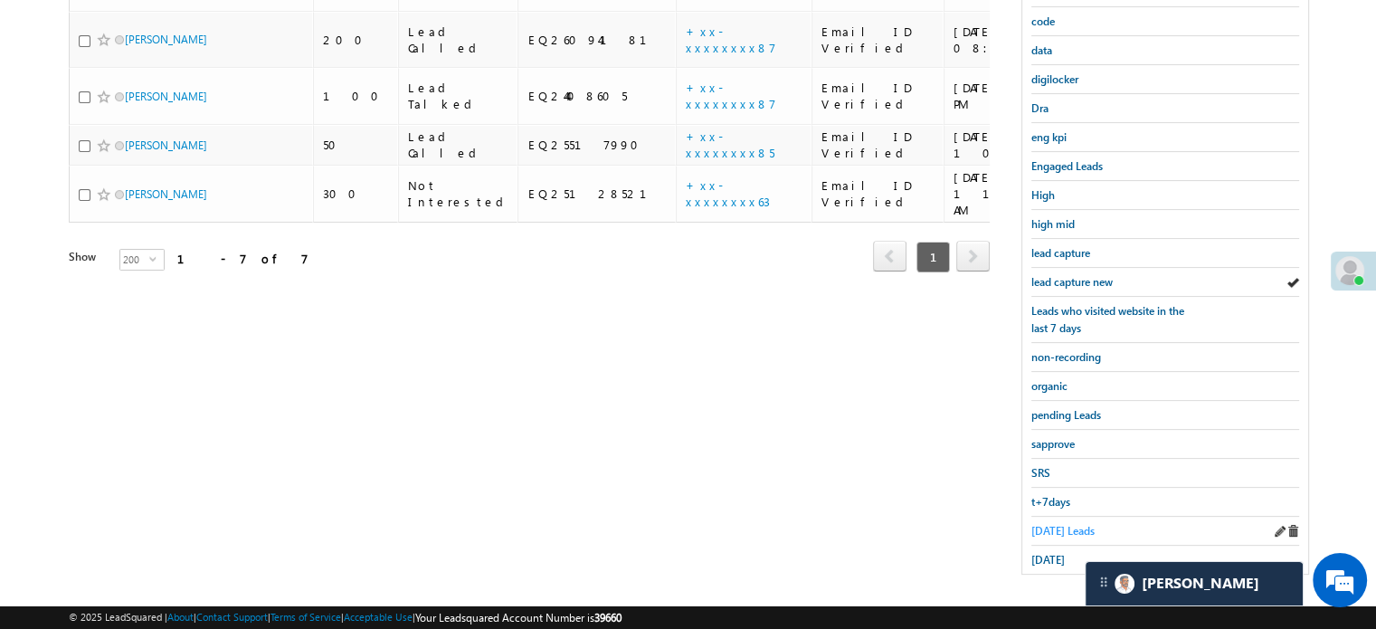
click at [1059, 524] on span "Today's Leads" at bounding box center [1062, 531] width 63 height 14
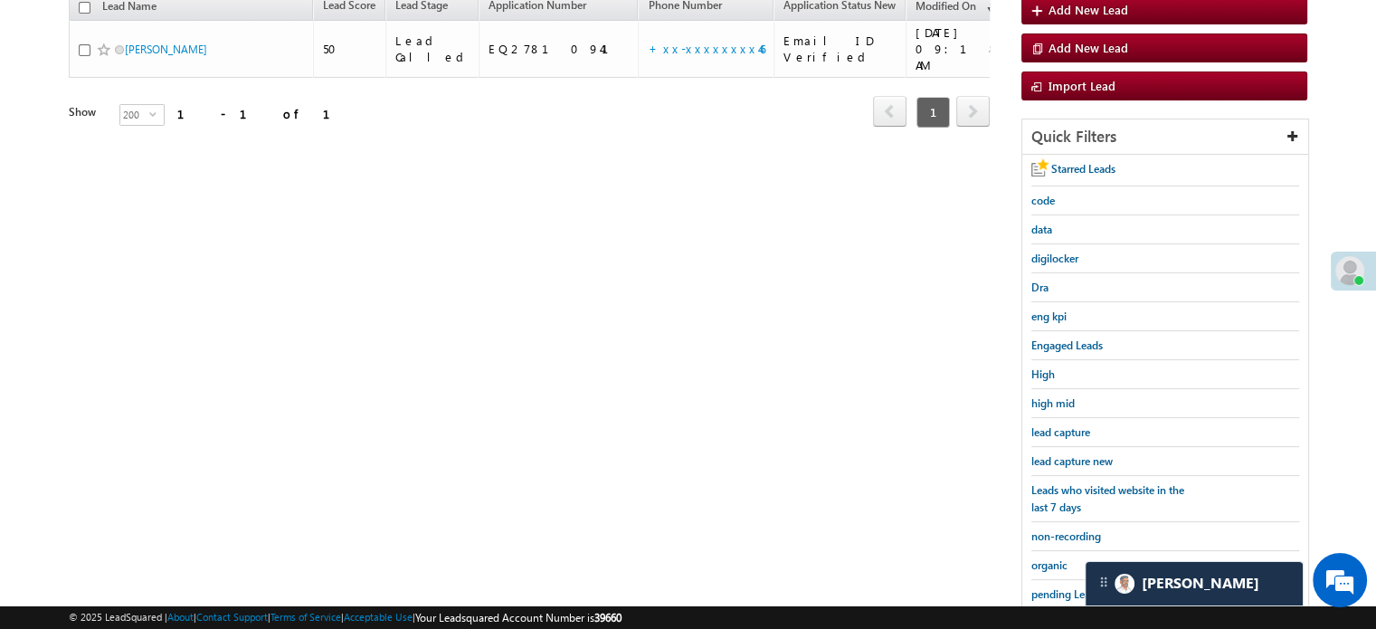
scroll to position [207, 0]
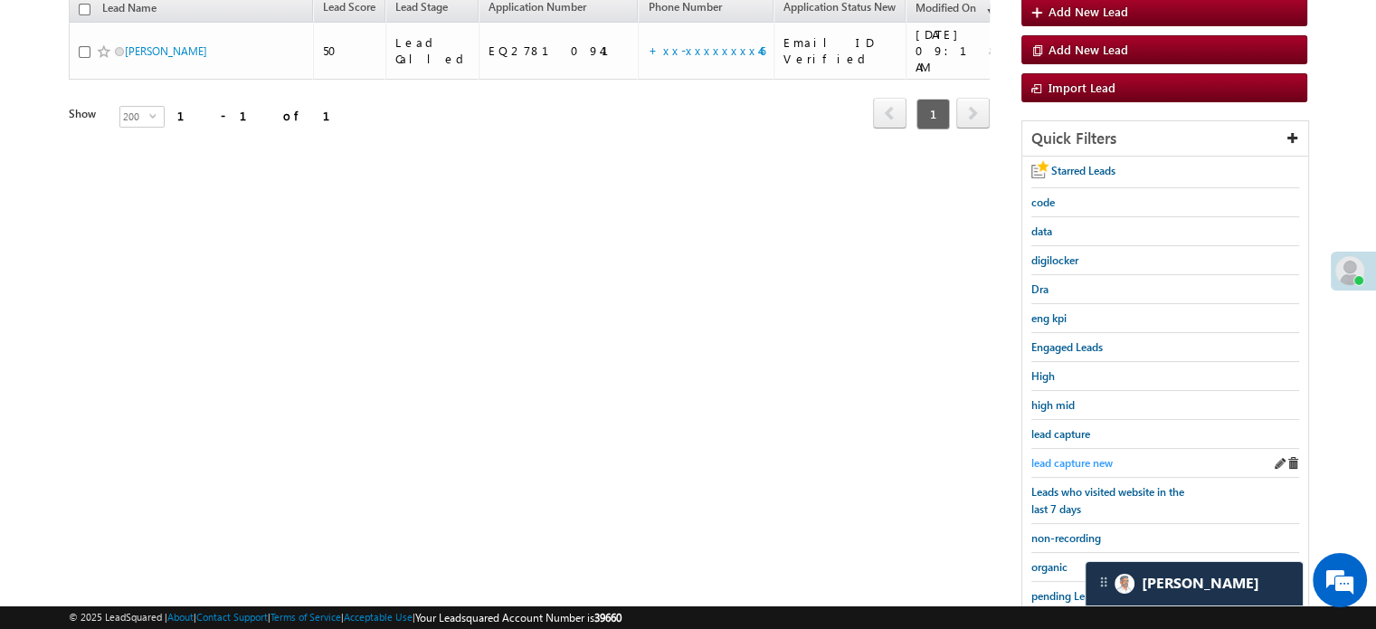
click at [1075, 456] on span "lead capture new" at bounding box center [1071, 463] width 81 height 14
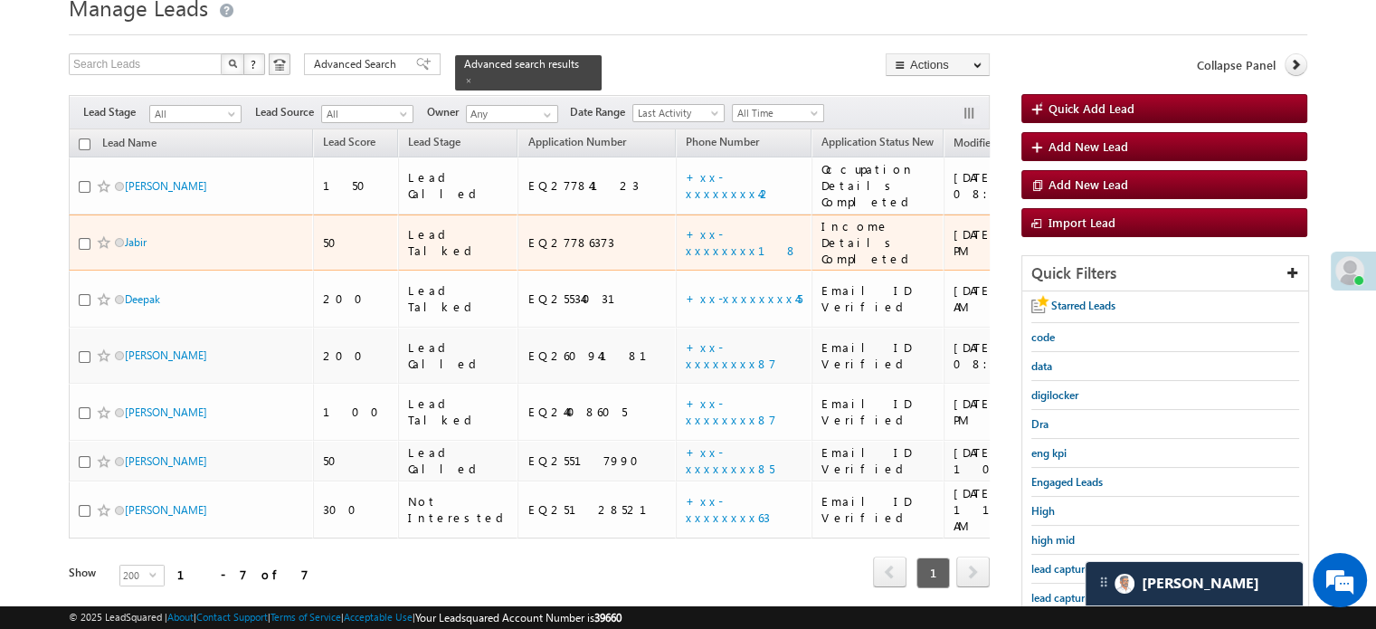
scroll to position [181, 0]
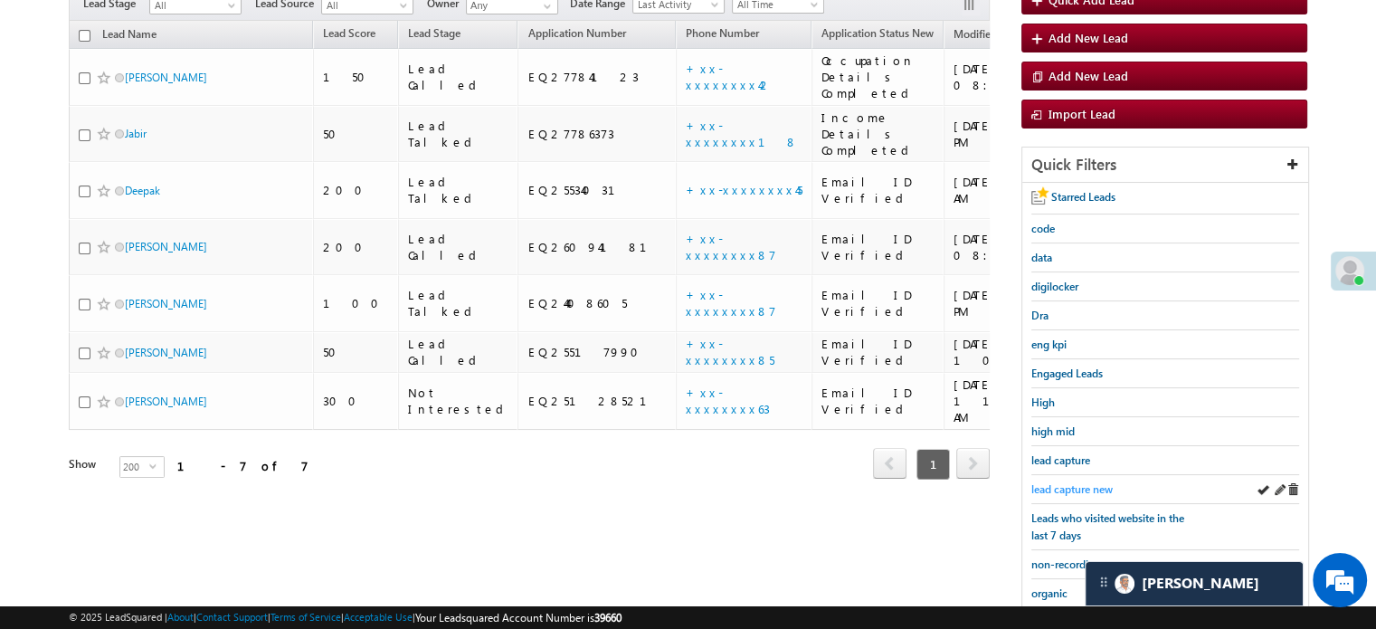
click at [1054, 482] on span "lead capture new" at bounding box center [1071, 489] width 81 height 14
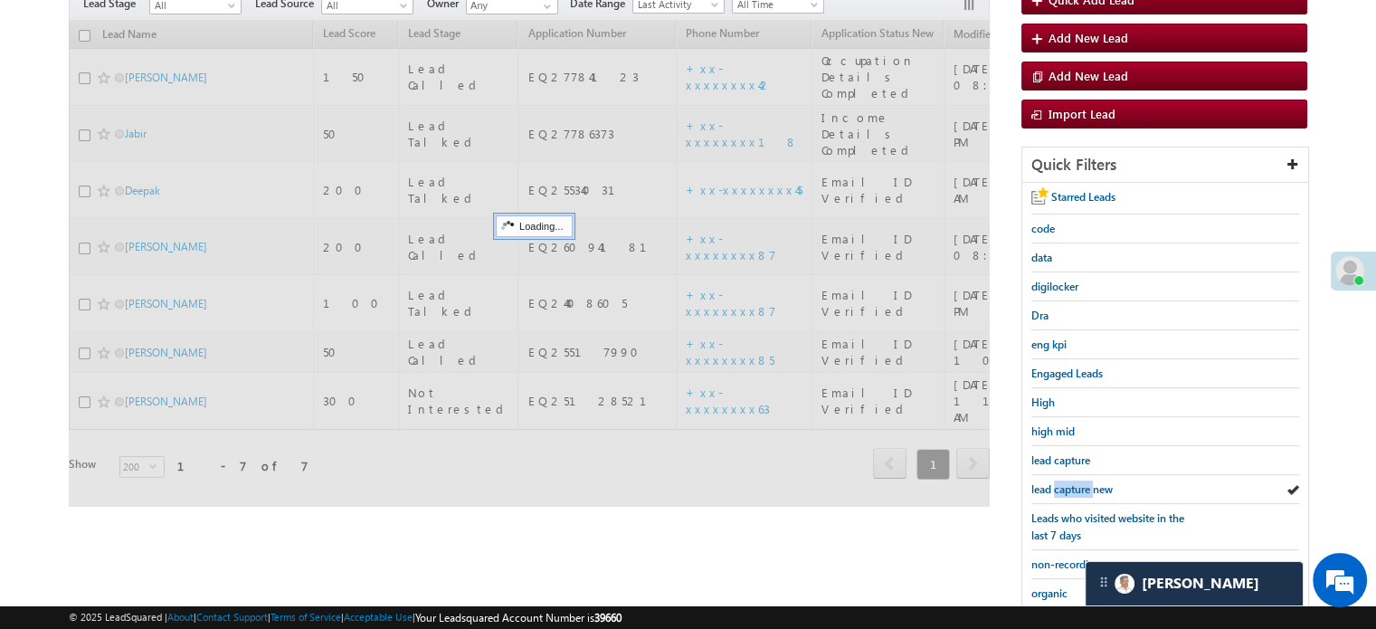
click at [1054, 482] on span "lead capture new" at bounding box center [1071, 489] width 81 height 14
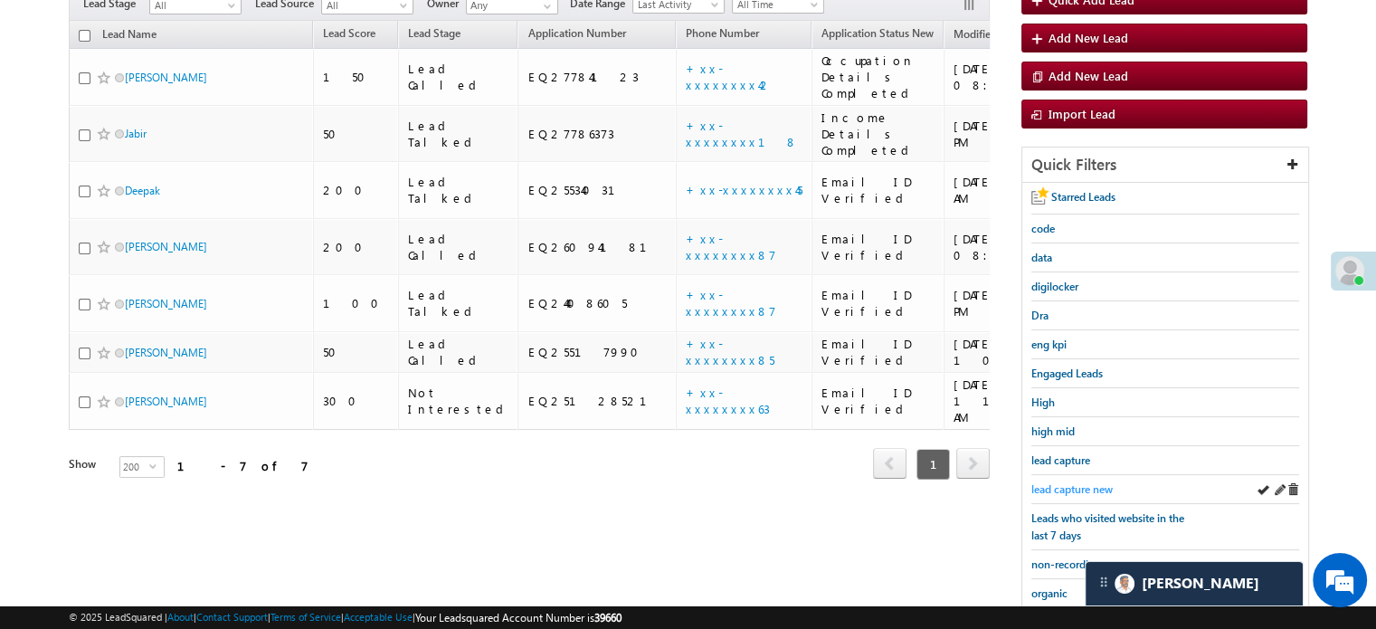
click at [1082, 483] on span "lead capture new" at bounding box center [1071, 489] width 81 height 14
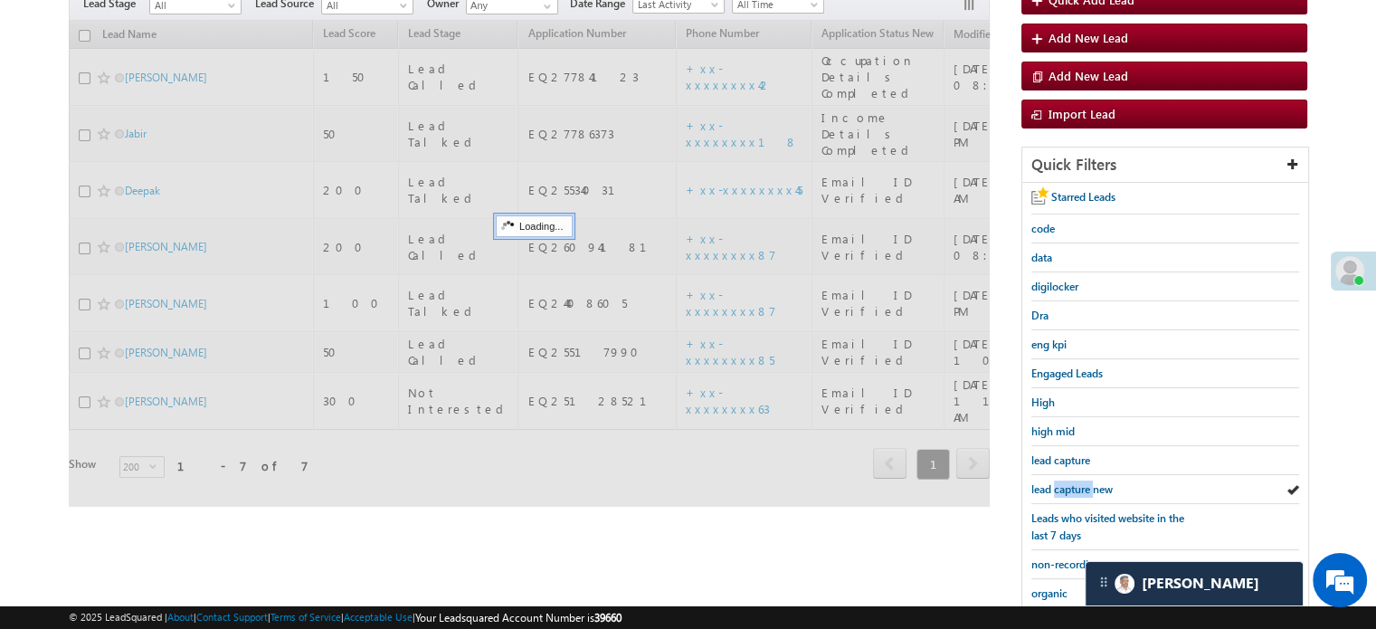
click at [1082, 483] on span "lead capture new" at bounding box center [1071, 489] width 81 height 14
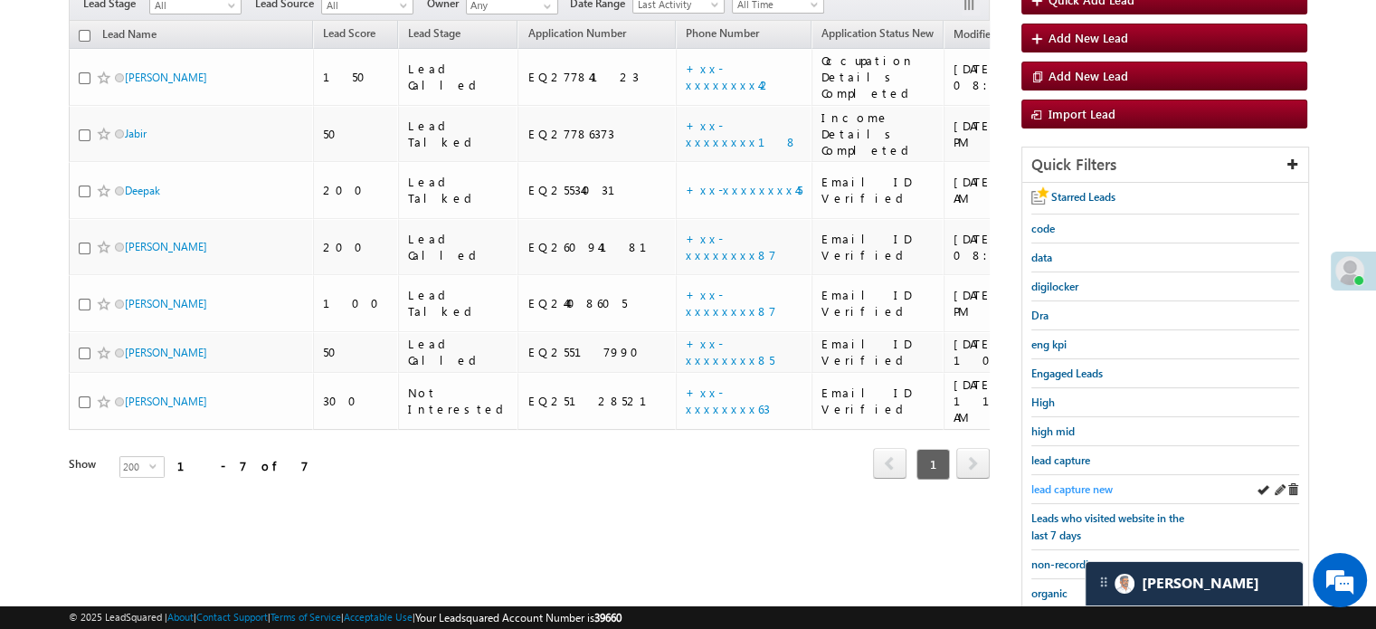
click at [1090, 480] on link "lead capture new" at bounding box center [1071, 488] width 81 height 17
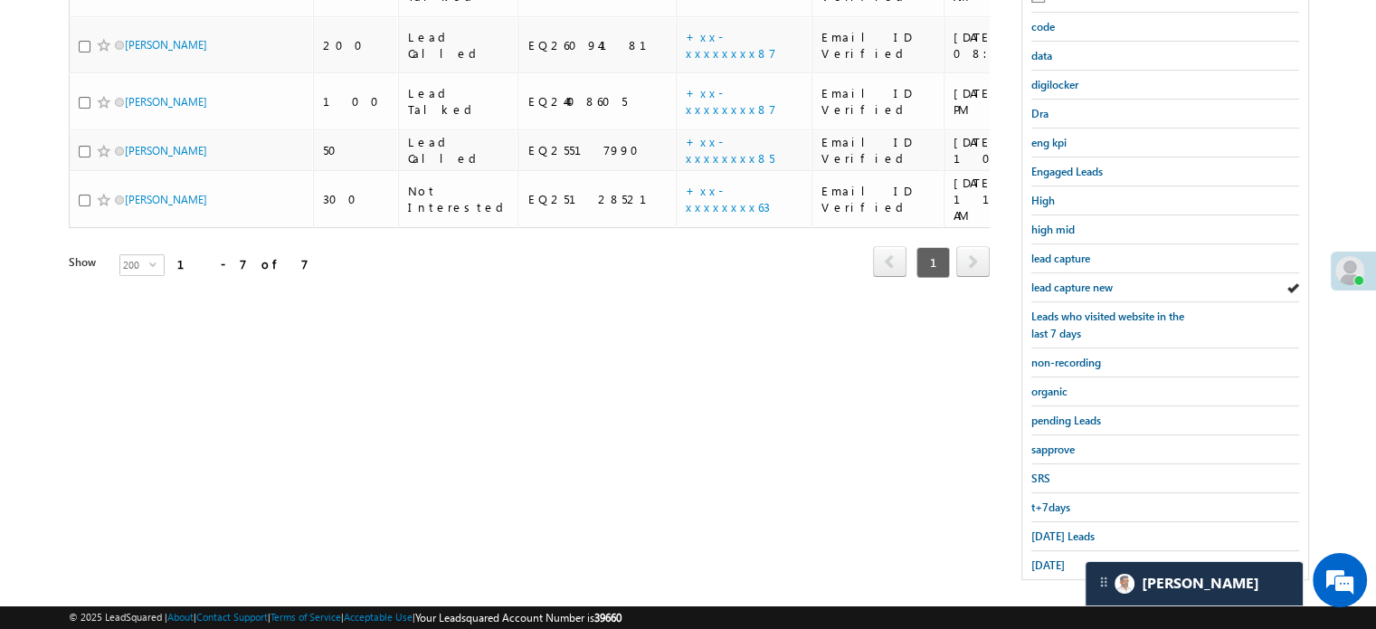
scroll to position [388, 0]
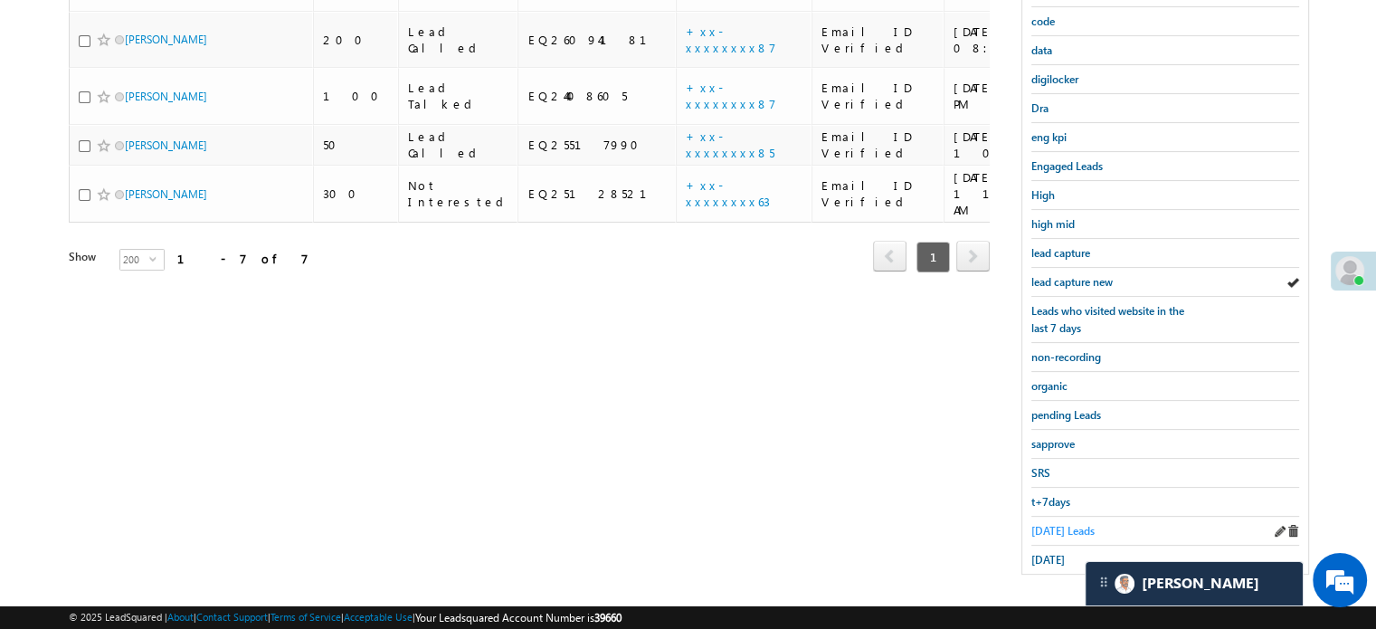
click at [1047, 524] on span "Today's Leads" at bounding box center [1062, 531] width 63 height 14
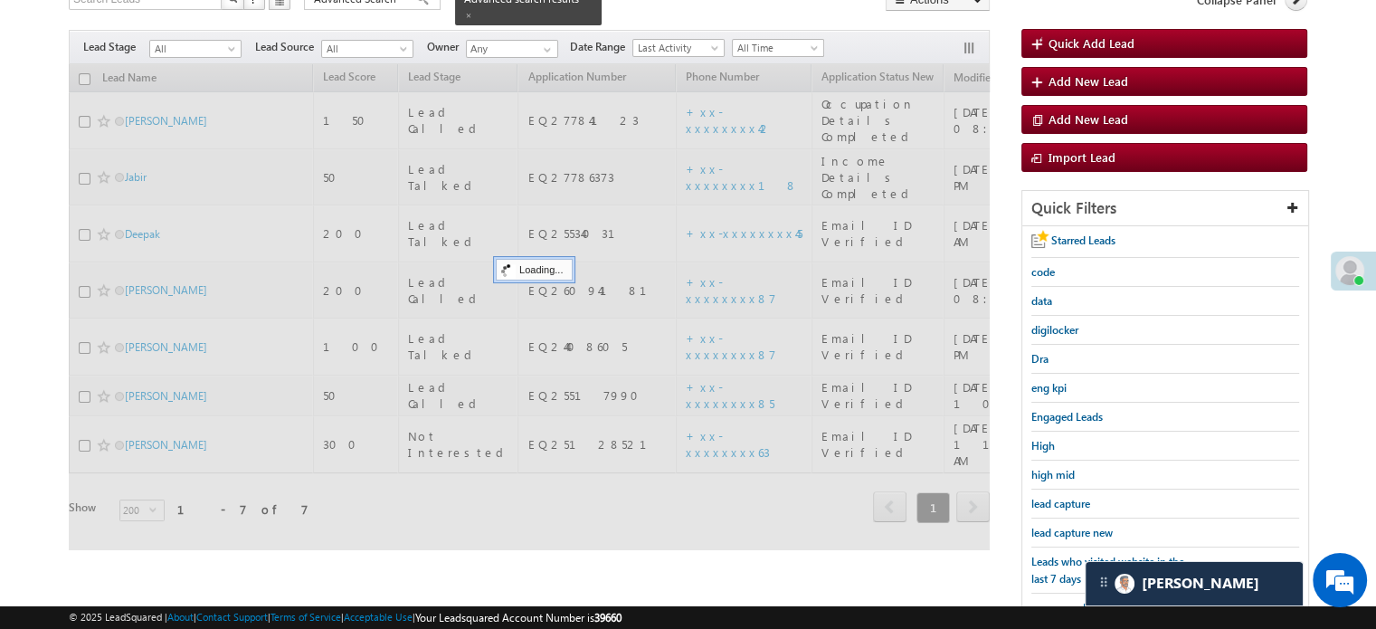
scroll to position [117, 0]
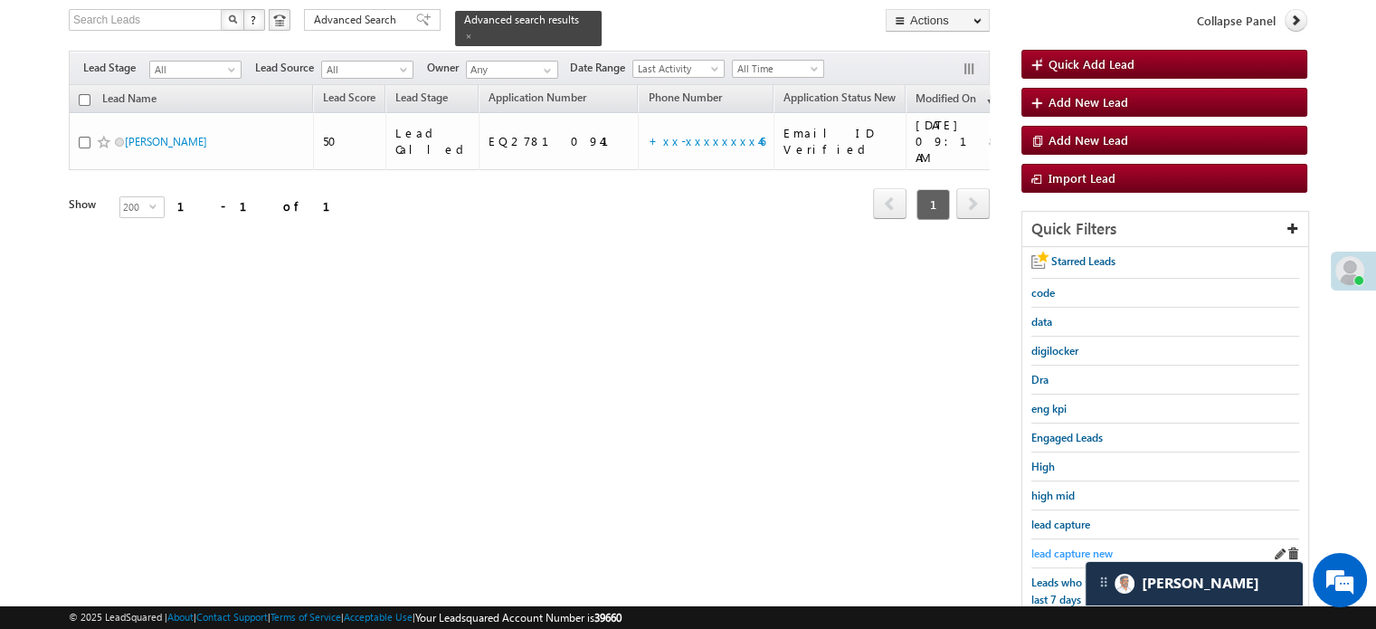
click at [1058, 546] on span "lead capture new" at bounding box center [1071, 553] width 81 height 14
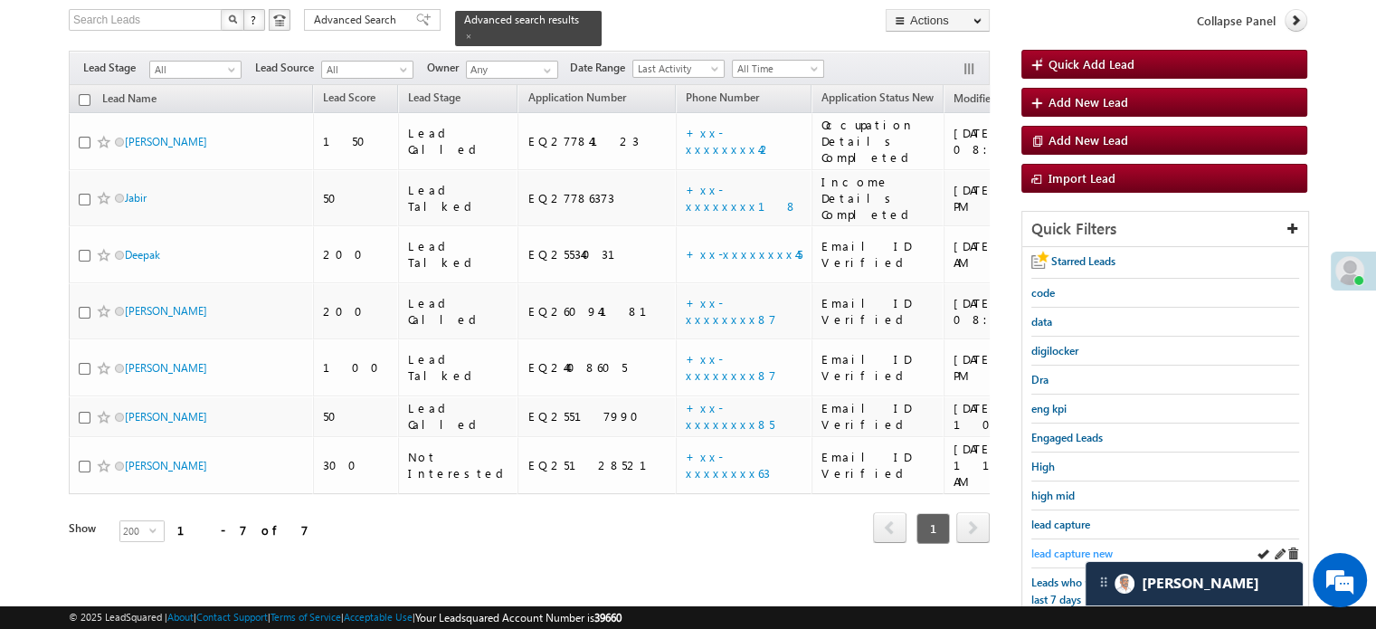
click at [1058, 546] on span "lead capture new" at bounding box center [1071, 553] width 81 height 14
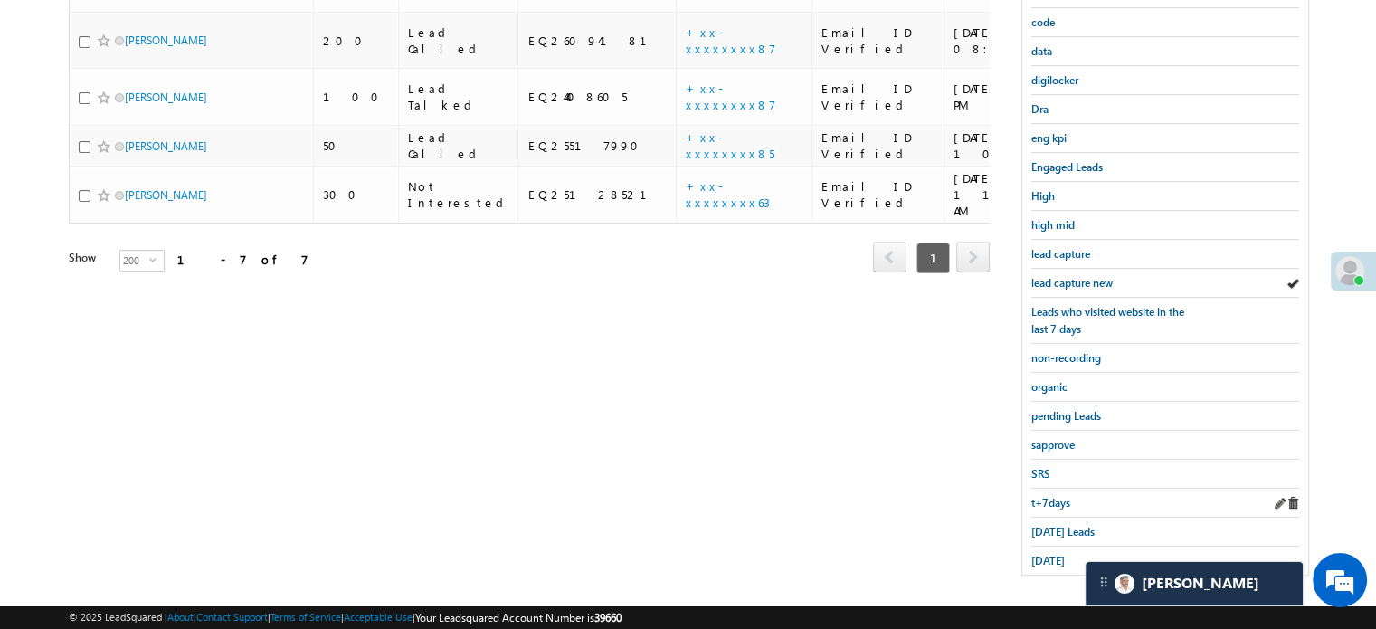
scroll to position [388, 0]
click at [1055, 546] on div "[DATE]" at bounding box center [1165, 560] width 268 height 28
click at [1049, 524] on span "[DATE] Leads" at bounding box center [1062, 531] width 63 height 14
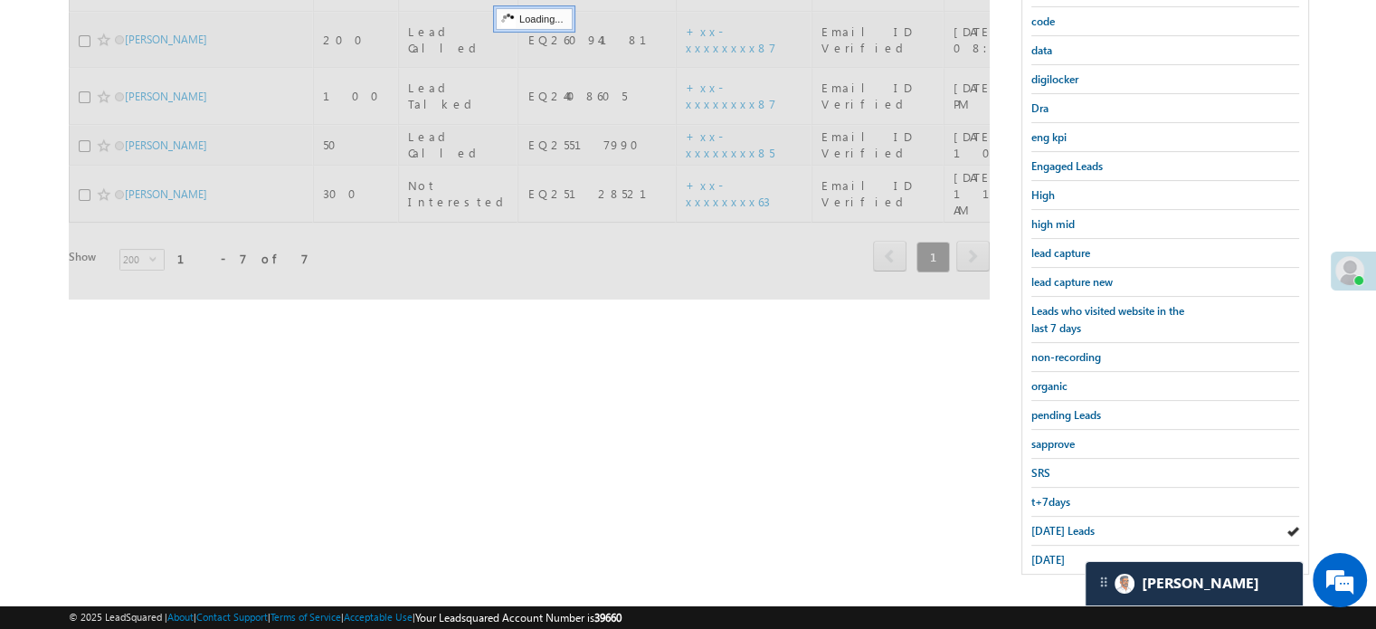
scroll to position [117, 0]
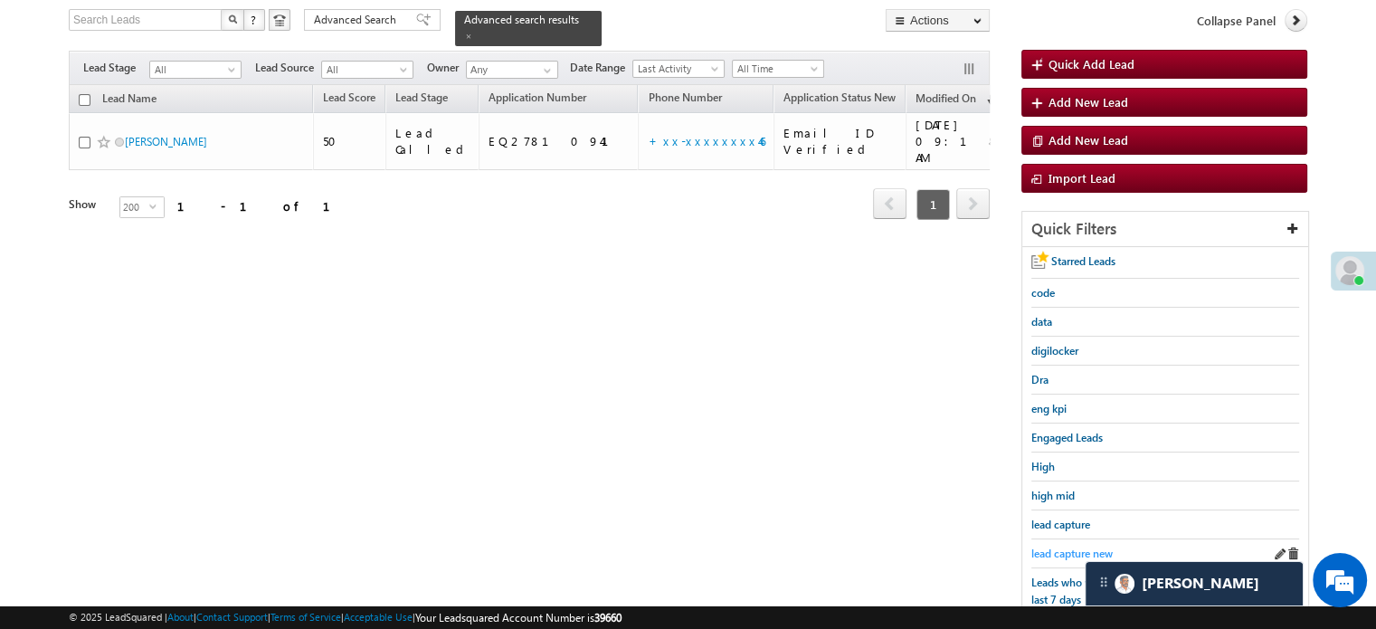
click at [1059, 549] on span "lead capture new" at bounding box center [1071, 553] width 81 height 14
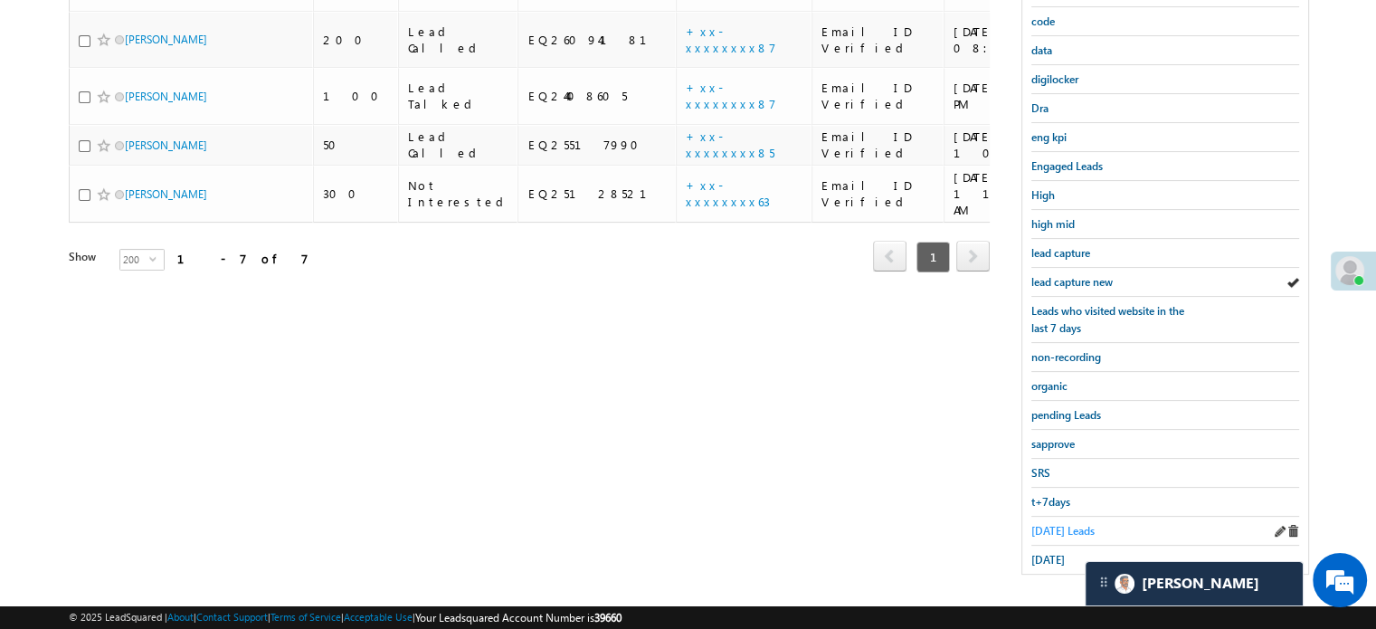
click at [1049, 525] on span "[DATE] Leads" at bounding box center [1062, 531] width 63 height 14
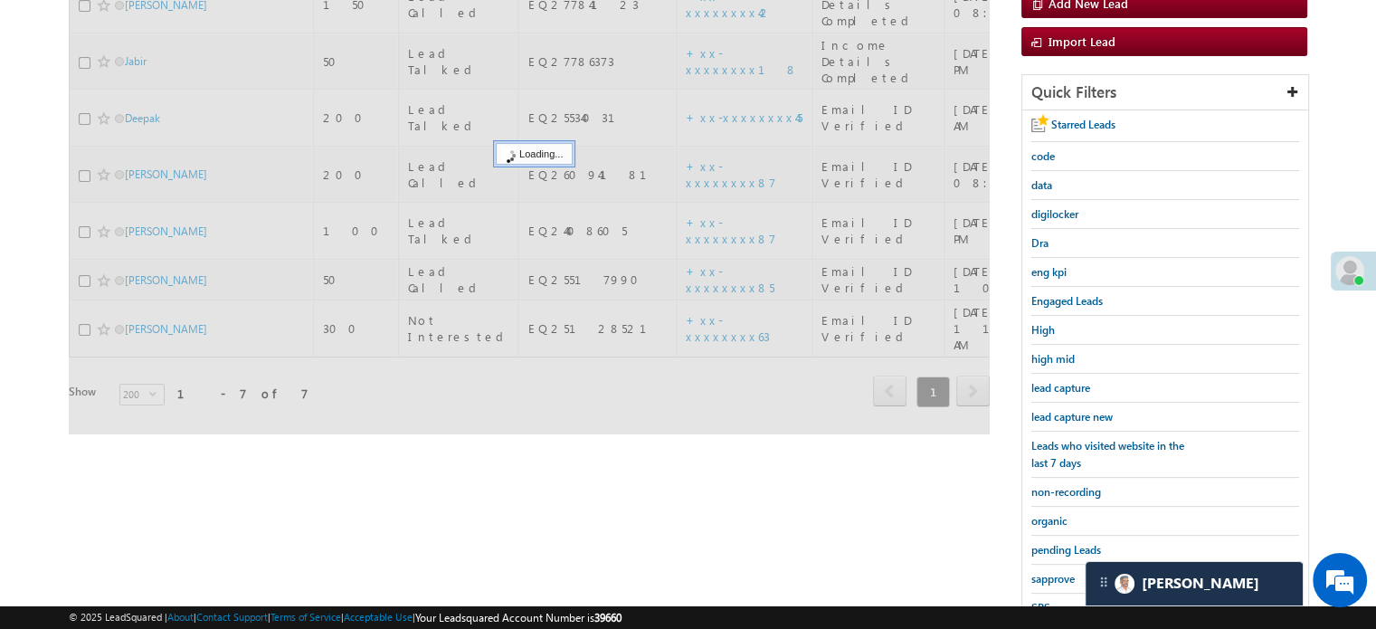
scroll to position [207, 0]
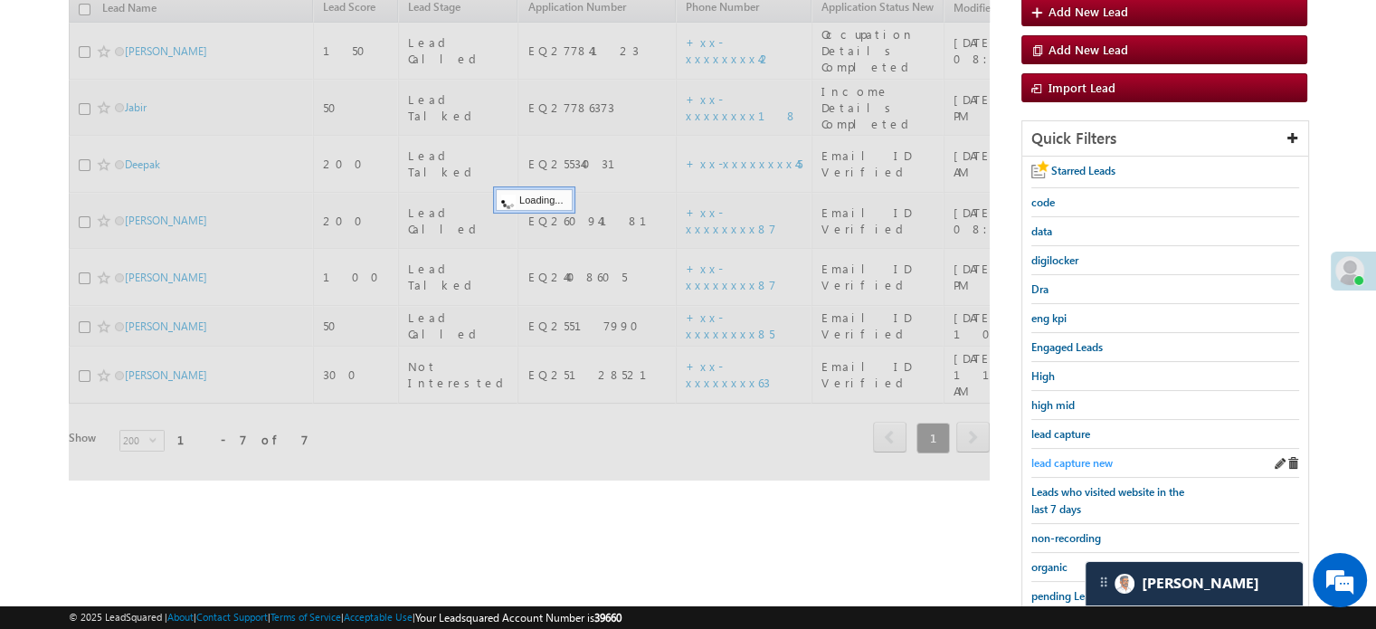
click at [1080, 456] on span "lead capture new" at bounding box center [1071, 463] width 81 height 14
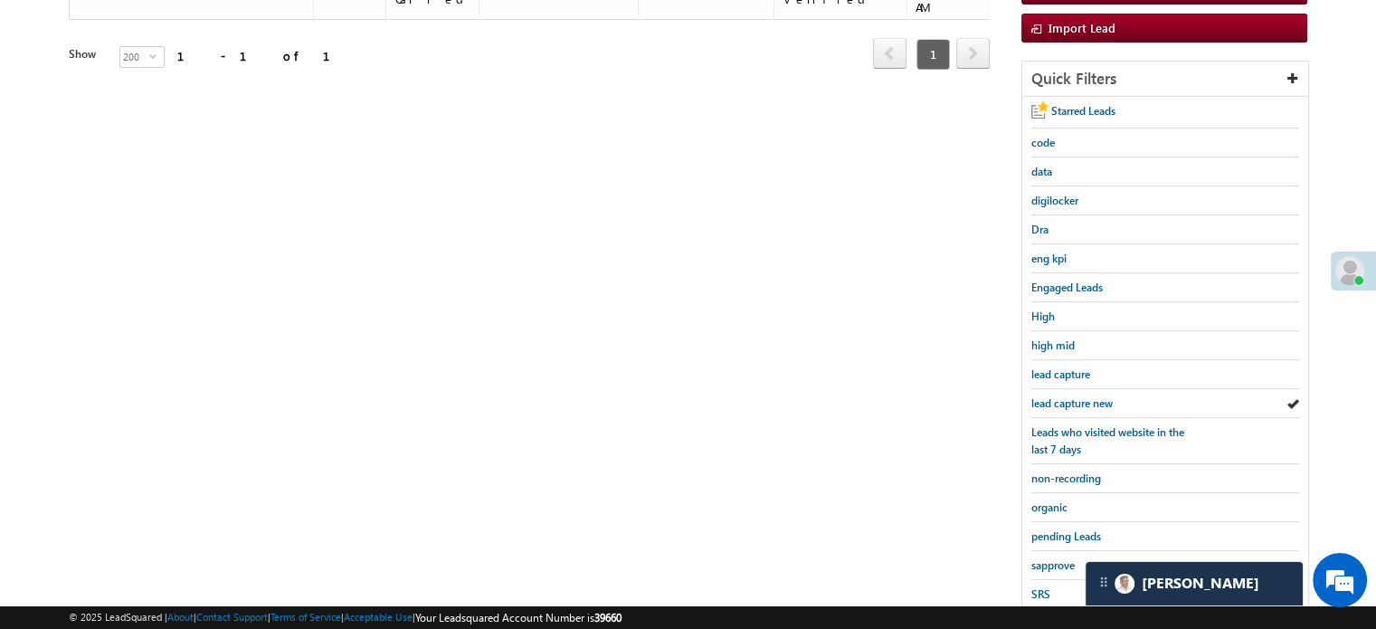
scroll to position [298, 0]
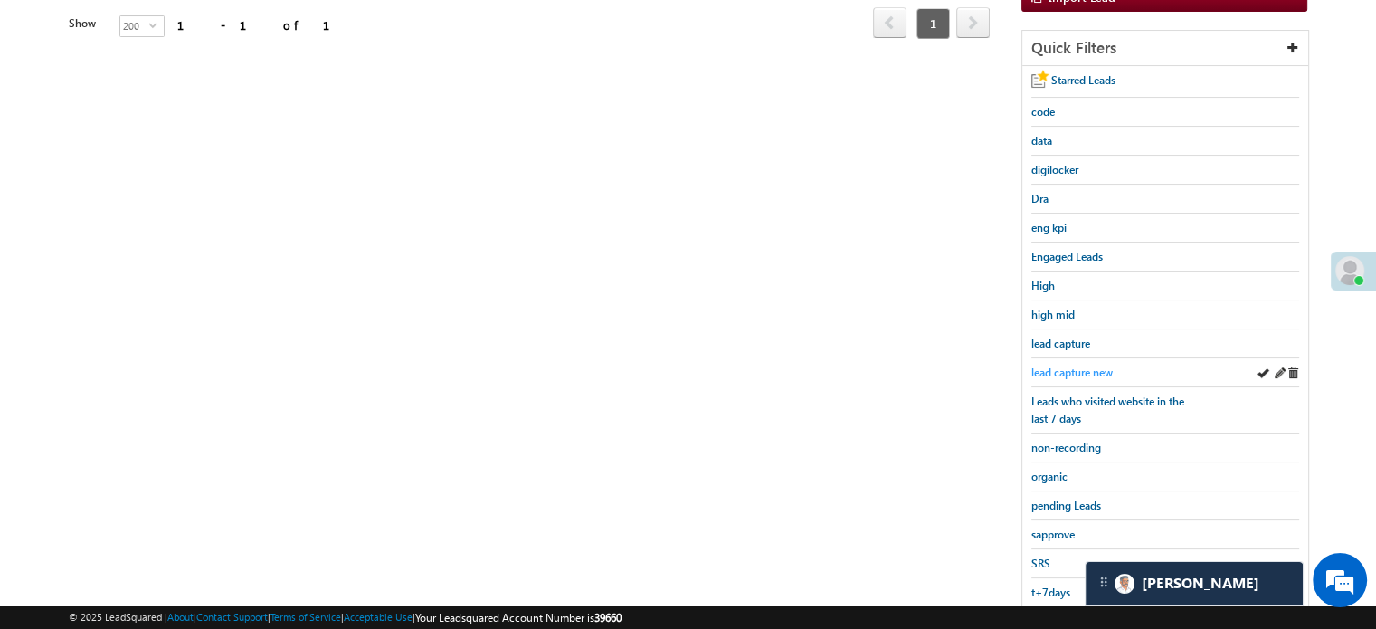
click at [1083, 365] on span "lead capture new" at bounding box center [1071, 372] width 81 height 14
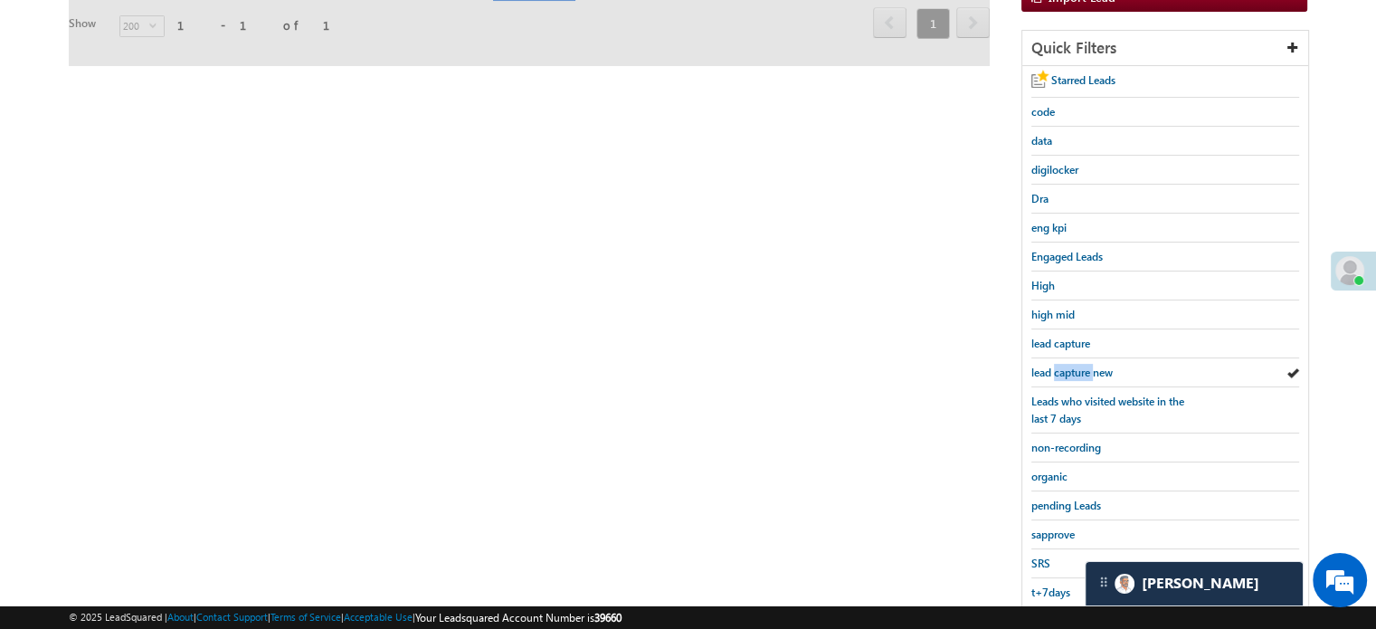
click at [1083, 365] on span "lead capture new" at bounding box center [1071, 372] width 81 height 14
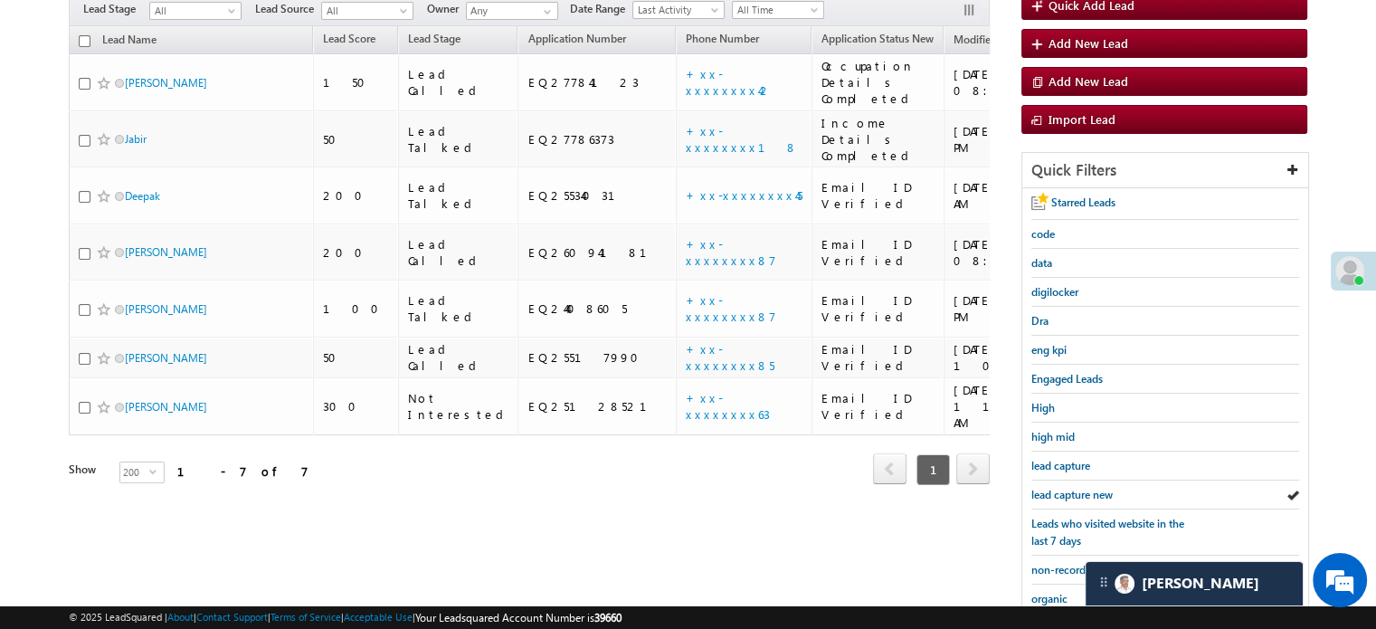
scroll to position [207, 0]
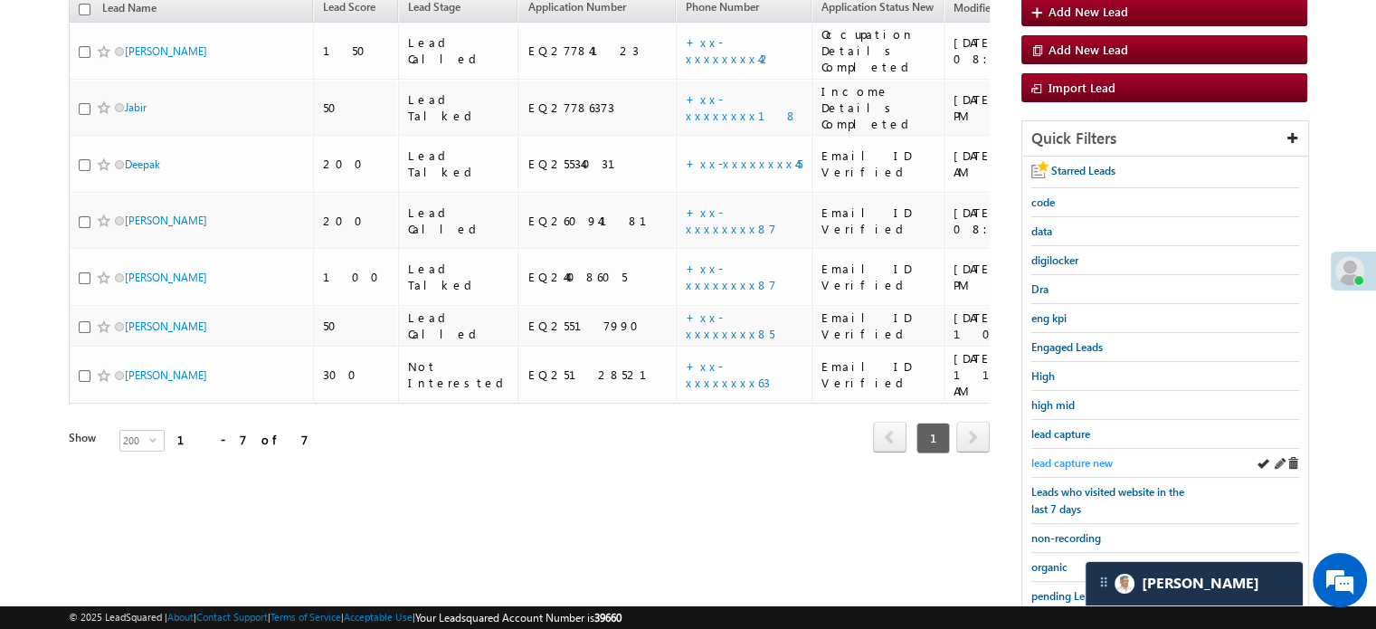
click at [1087, 456] on span "lead capture new" at bounding box center [1071, 463] width 81 height 14
click at [1085, 460] on span "lead capture new" at bounding box center [1071, 463] width 81 height 14
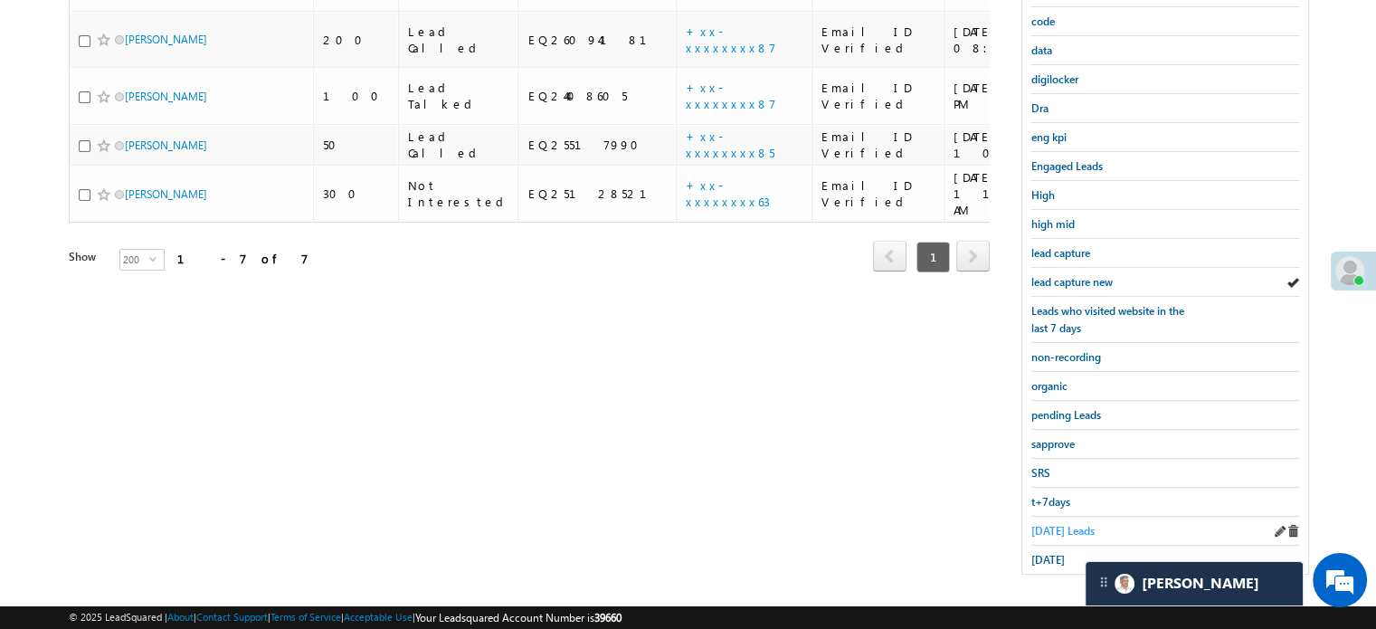
click at [1069, 524] on span "[DATE] Leads" at bounding box center [1062, 531] width 63 height 14
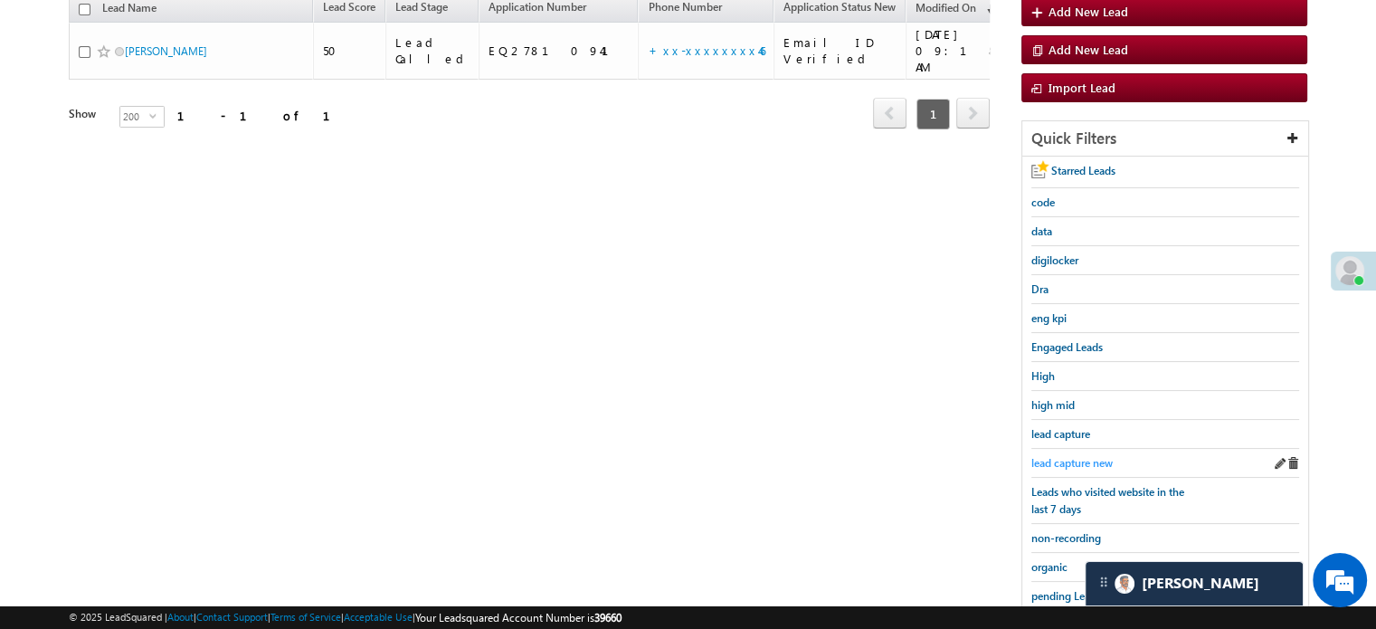
click at [1072, 457] on span "lead capture new" at bounding box center [1071, 463] width 81 height 14
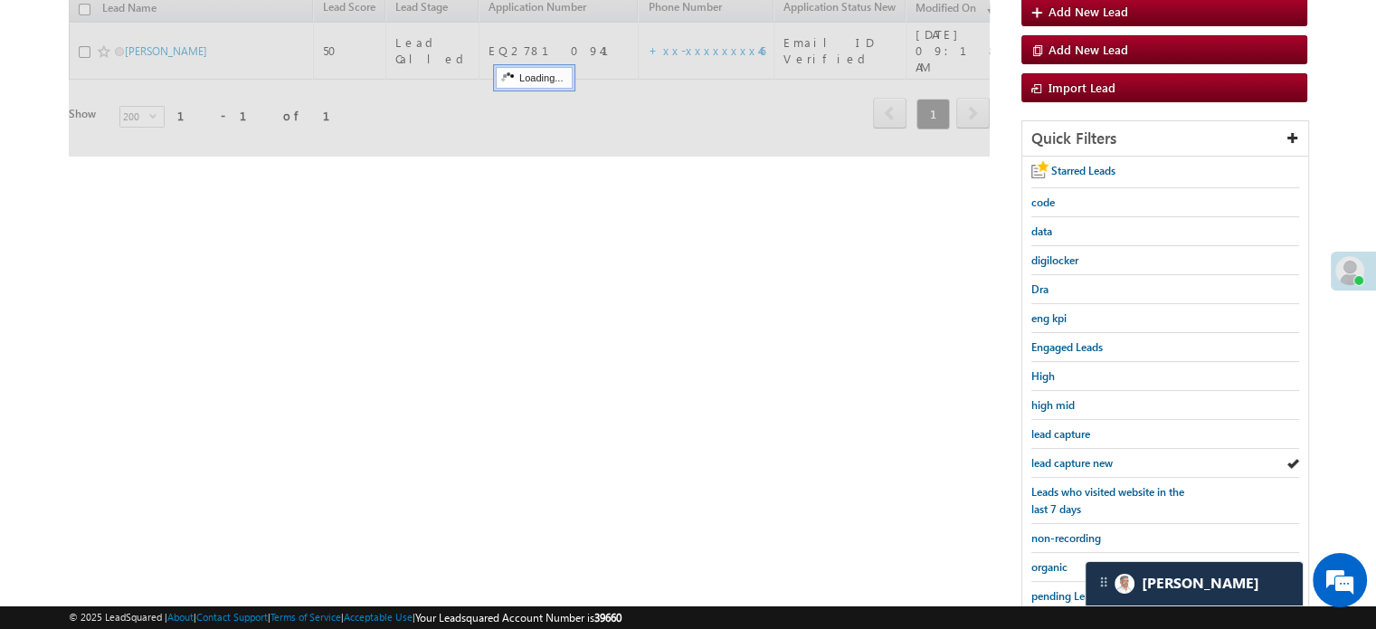
click at [1072, 457] on span "lead capture new" at bounding box center [1071, 463] width 81 height 14
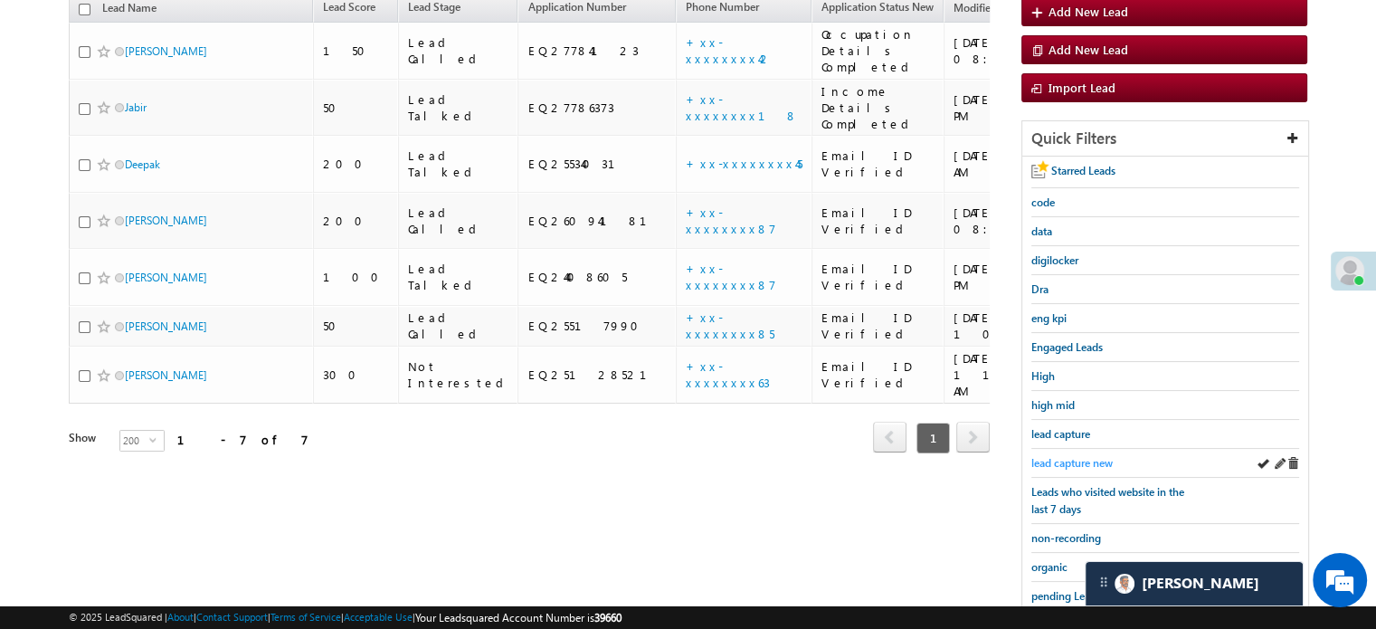
click at [1075, 456] on span "lead capture new" at bounding box center [1071, 463] width 81 height 14
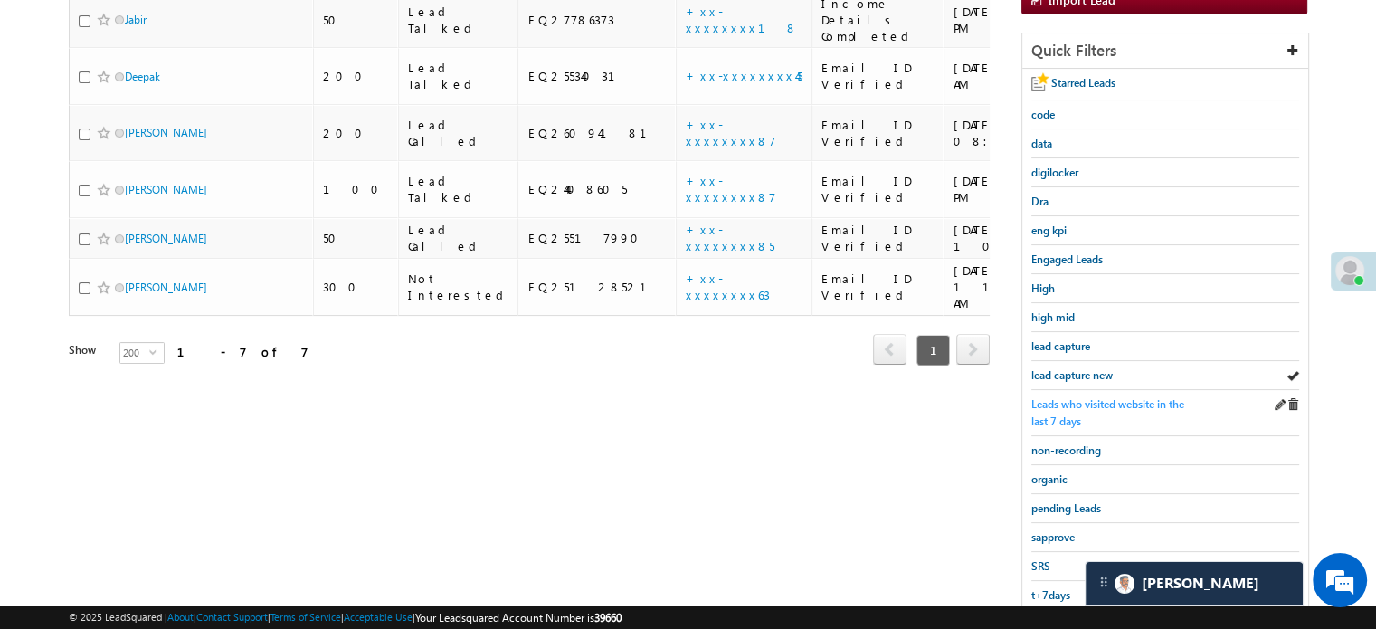
scroll to position [388, 0]
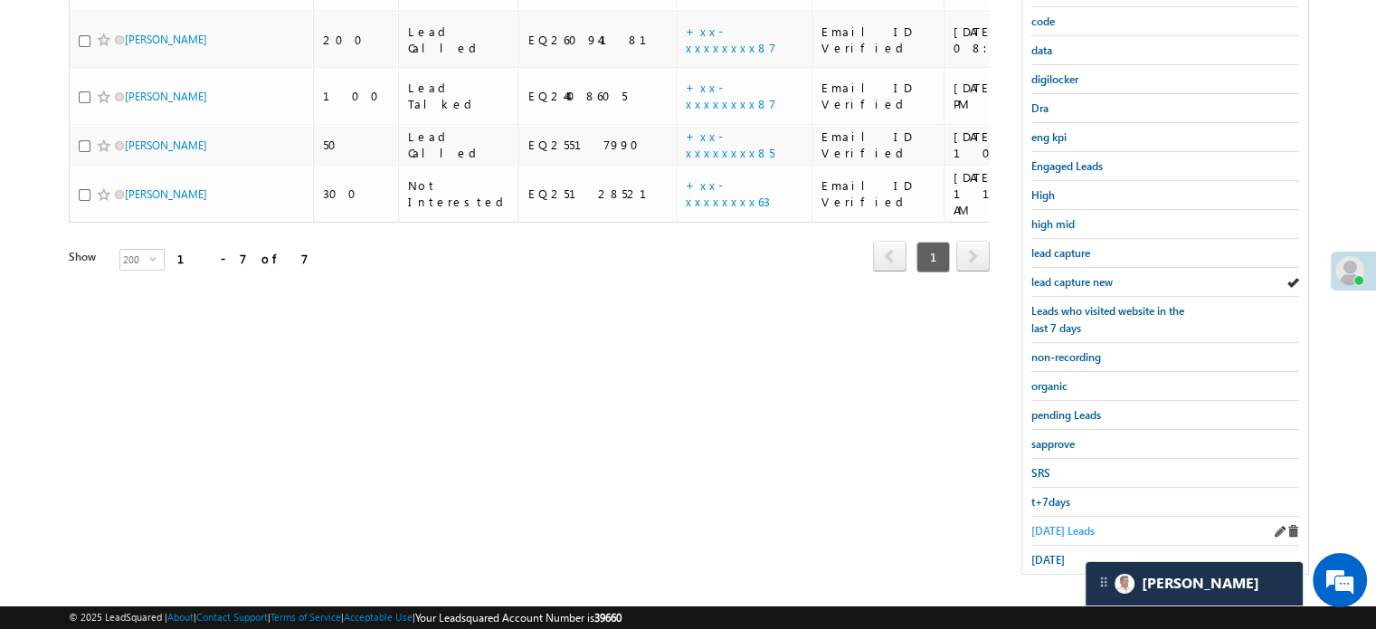
click at [1042, 524] on span "[DATE] Leads" at bounding box center [1062, 531] width 63 height 14
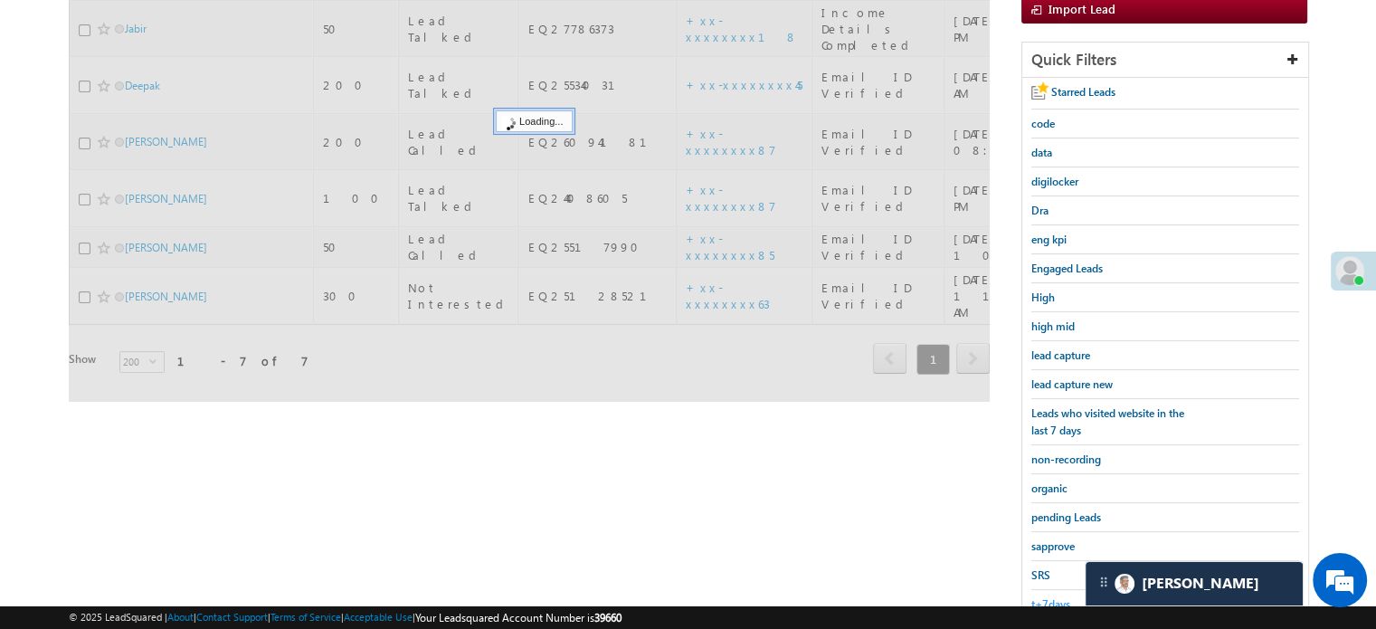
scroll to position [207, 0]
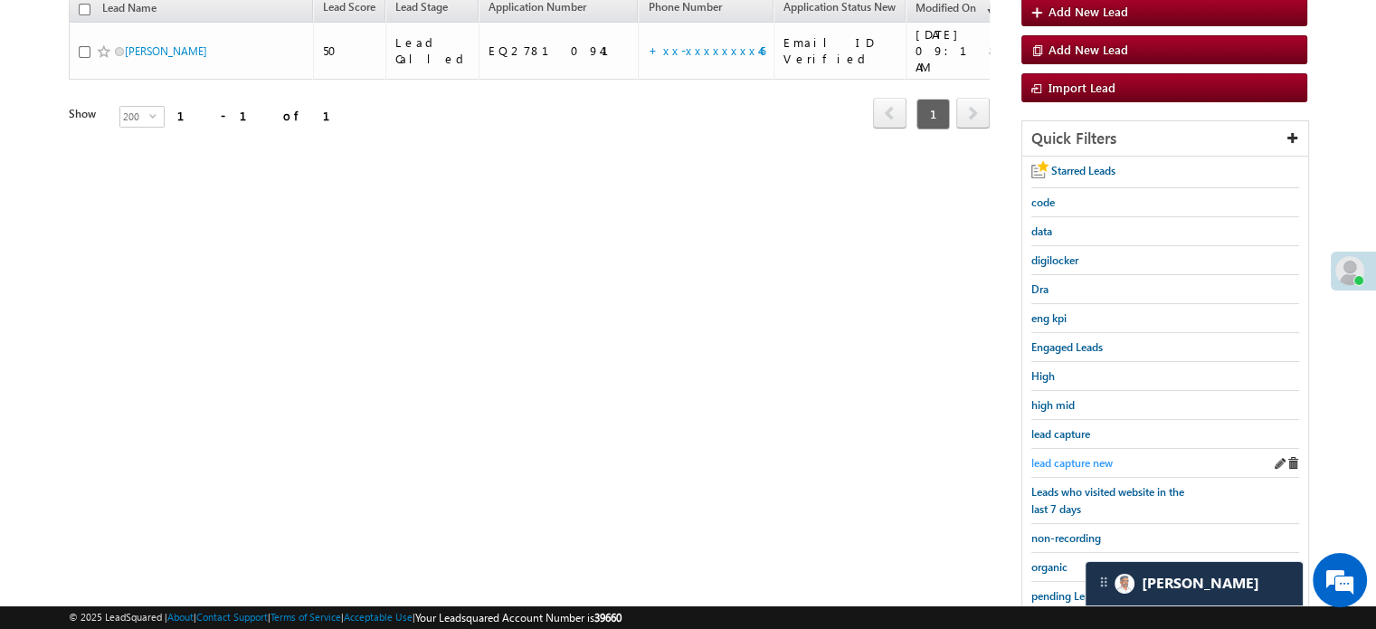
click at [1068, 462] on span "lead capture new" at bounding box center [1071, 463] width 81 height 14
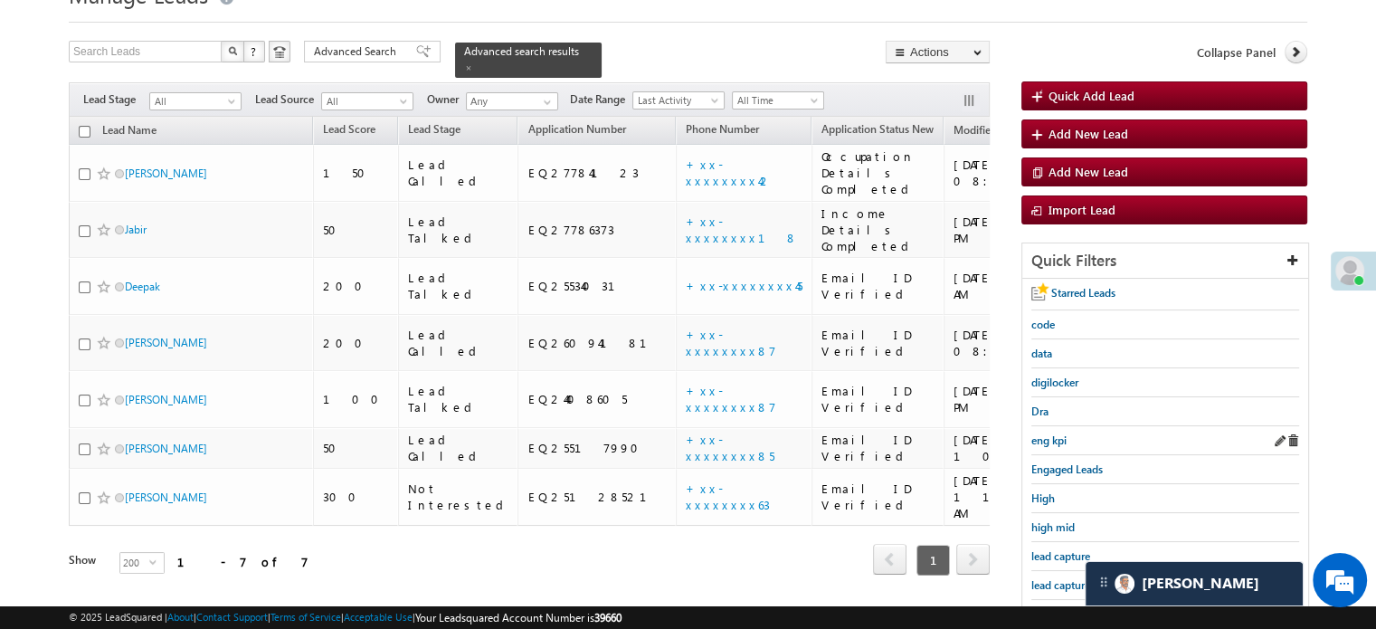
scroll to position [117, 0]
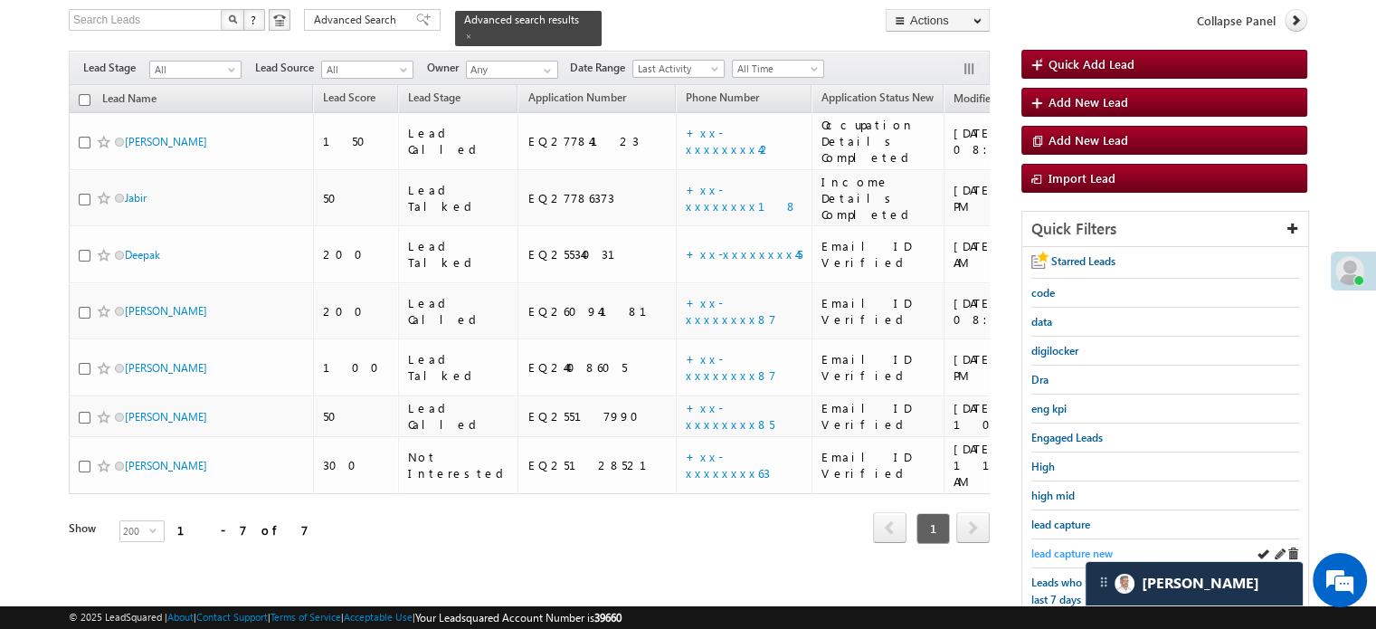
click at [1083, 546] on span "lead capture new" at bounding box center [1071, 553] width 81 height 14
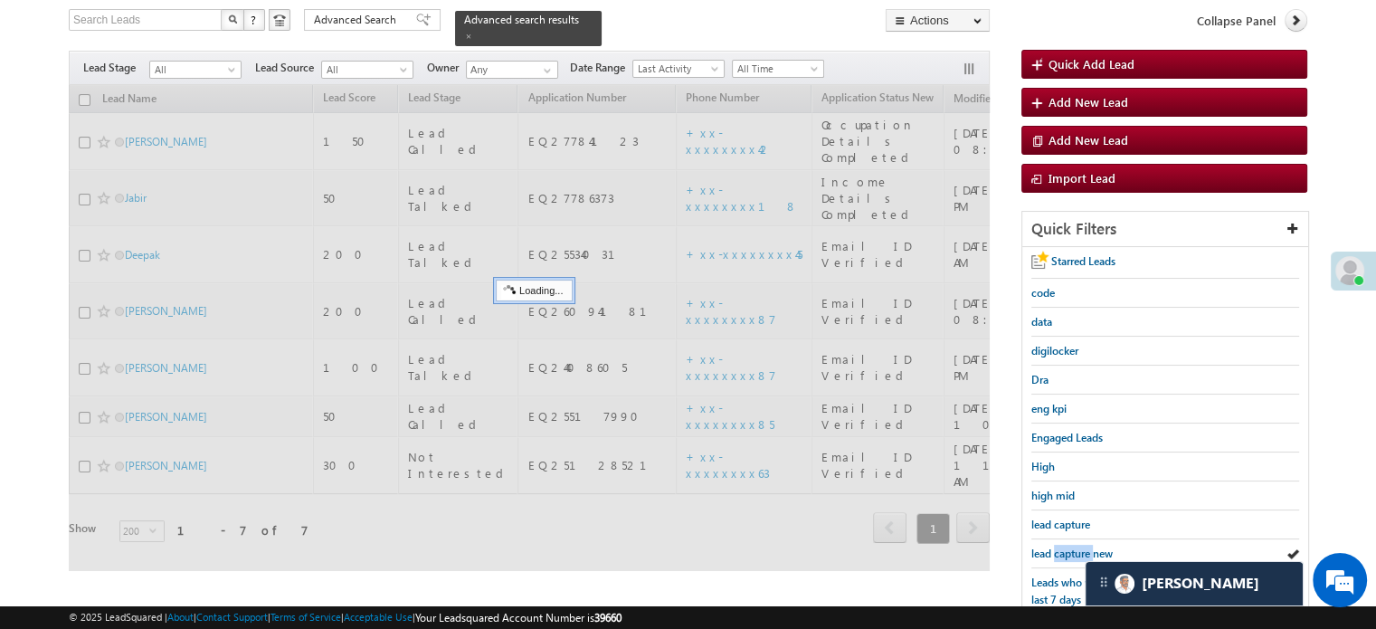
click at [1083, 546] on span "lead capture new" at bounding box center [1071, 553] width 81 height 14
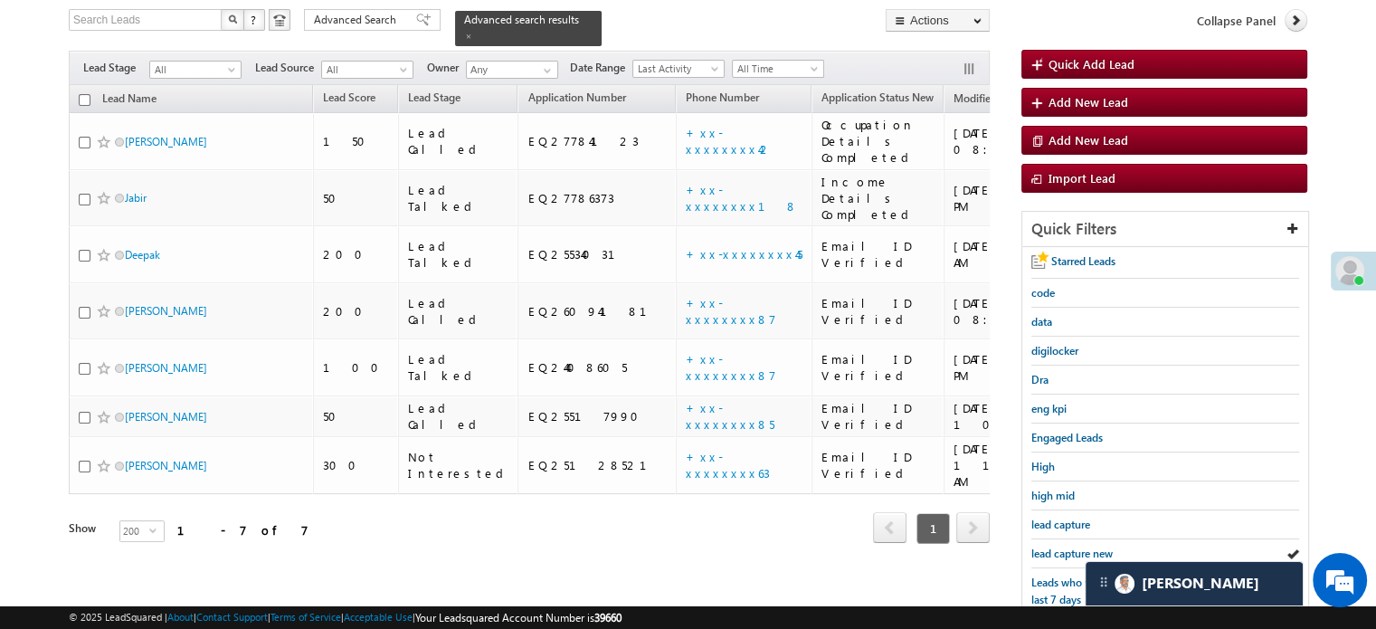
click at [1083, 546] on span "lead capture new" at bounding box center [1071, 553] width 81 height 14
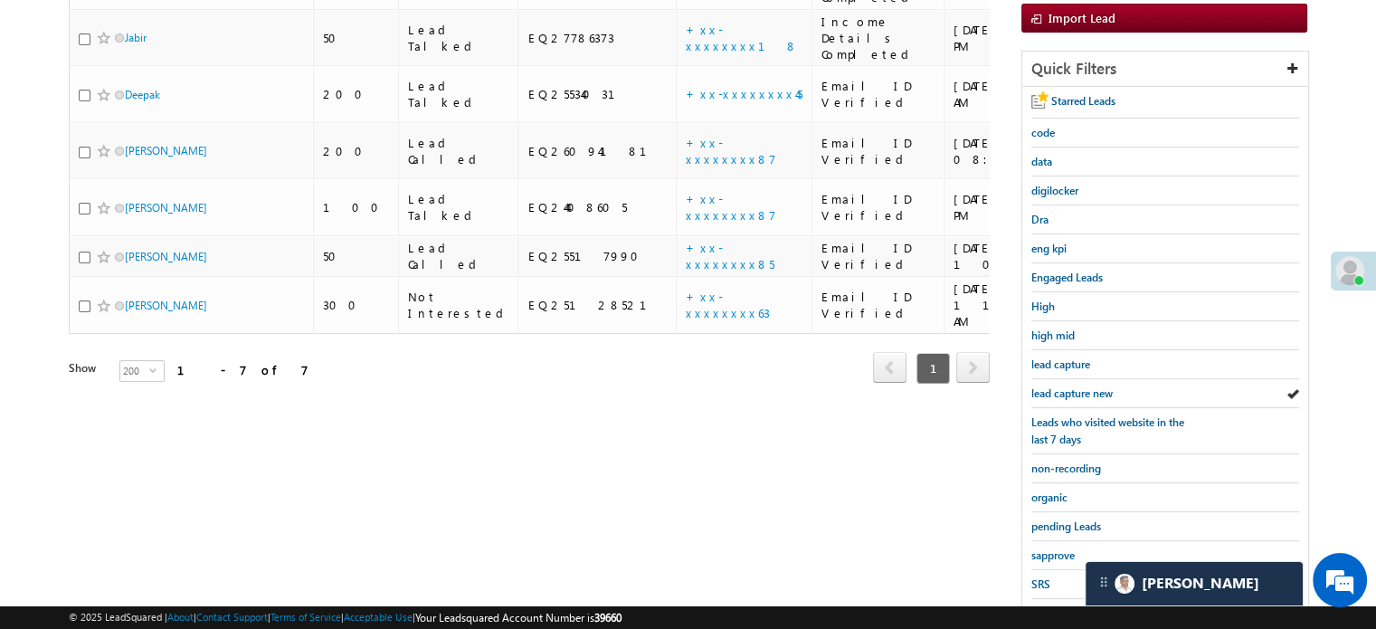
scroll to position [388, 0]
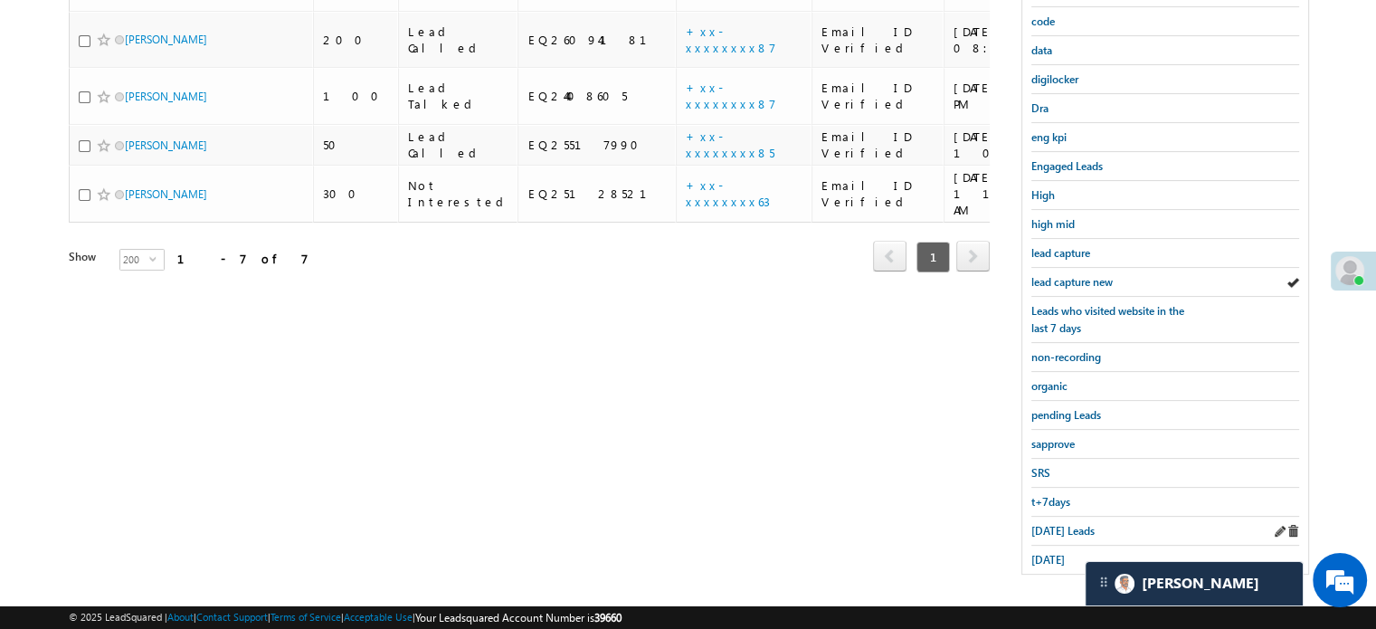
click at [1054, 517] on div "[DATE] Leads" at bounding box center [1165, 531] width 268 height 29
click at [1053, 525] on span "[DATE] Leads" at bounding box center [1062, 531] width 63 height 14
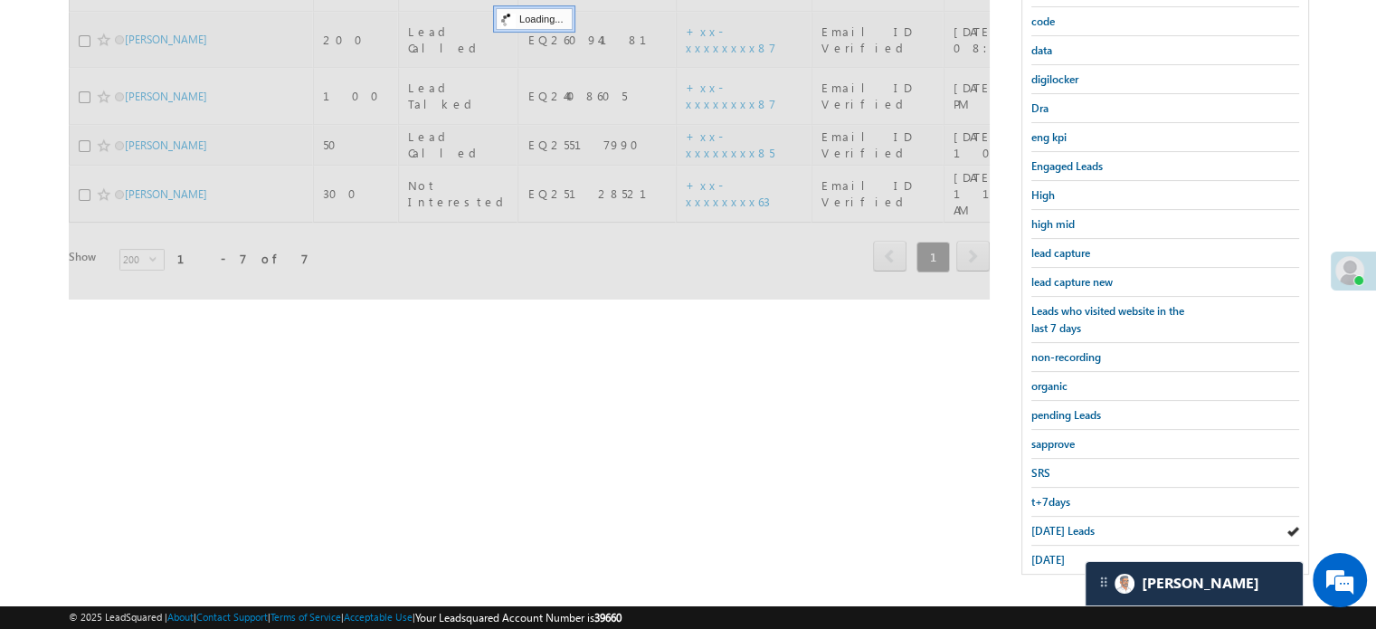
scroll to position [207, 0]
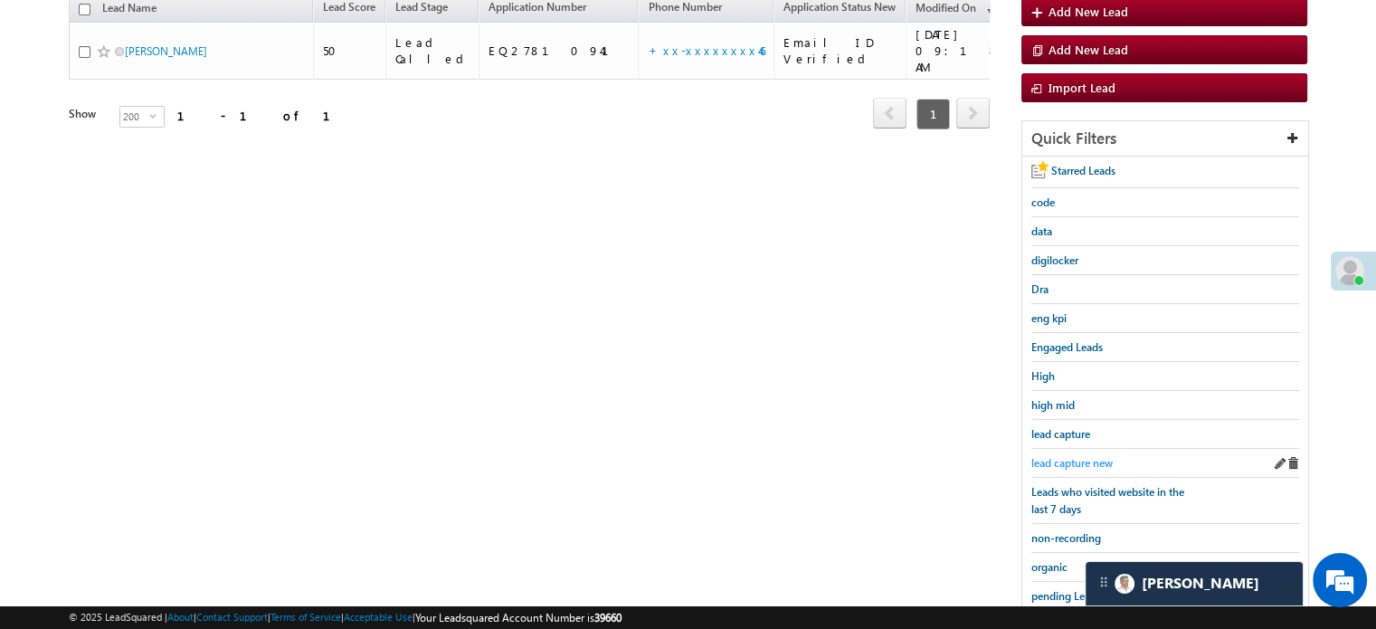
click at [1070, 456] on span "lead capture new" at bounding box center [1071, 463] width 81 height 14
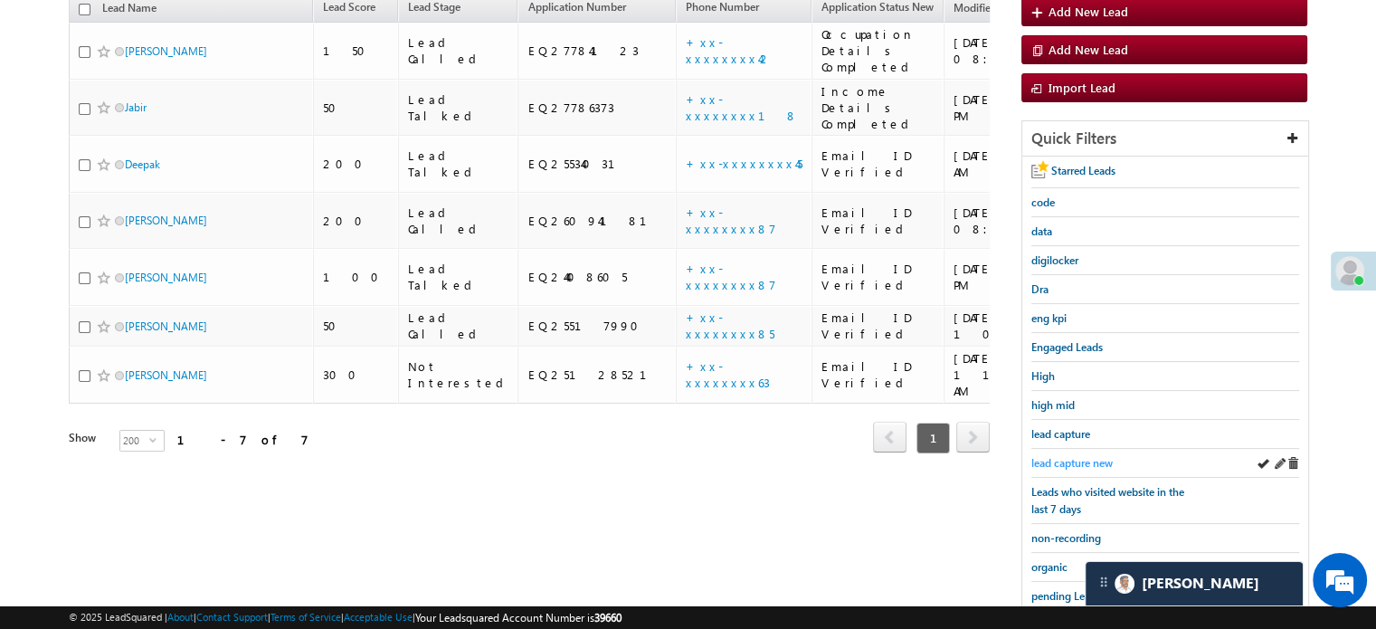
click at [1035, 456] on span "lead capture new" at bounding box center [1071, 463] width 81 height 14
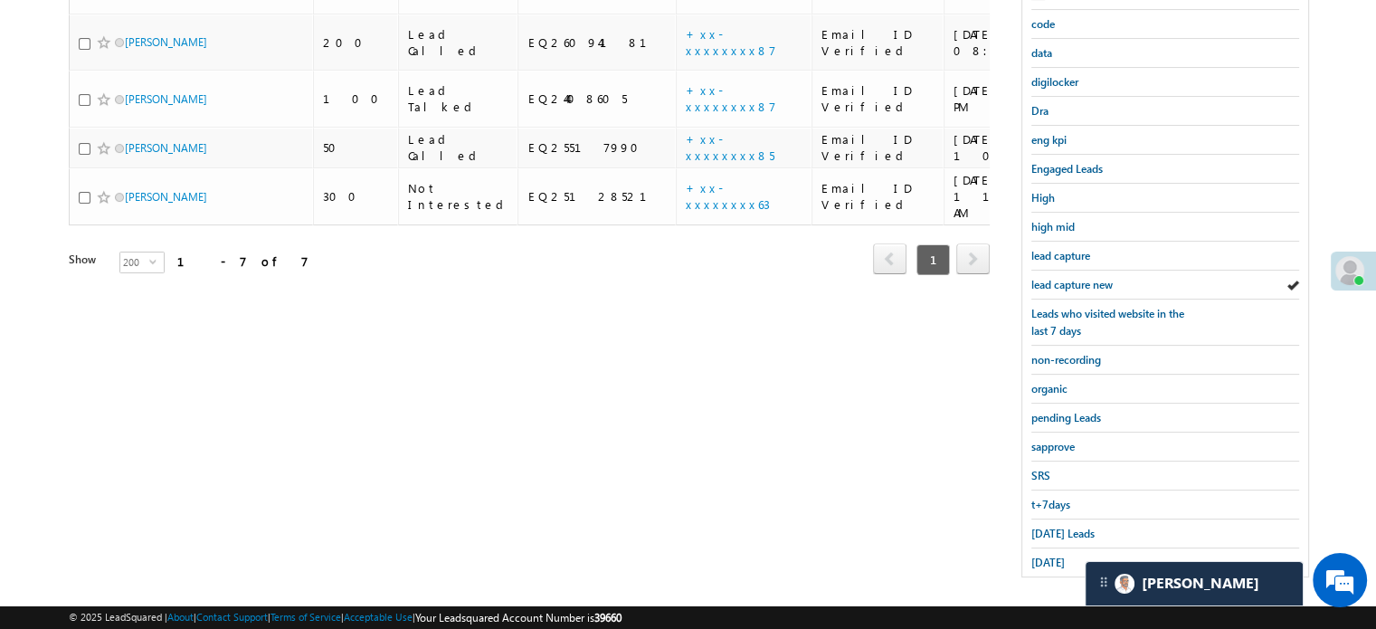
scroll to position [388, 0]
click at [1060, 528] on span "[DATE] Leads" at bounding box center [1062, 531] width 63 height 14
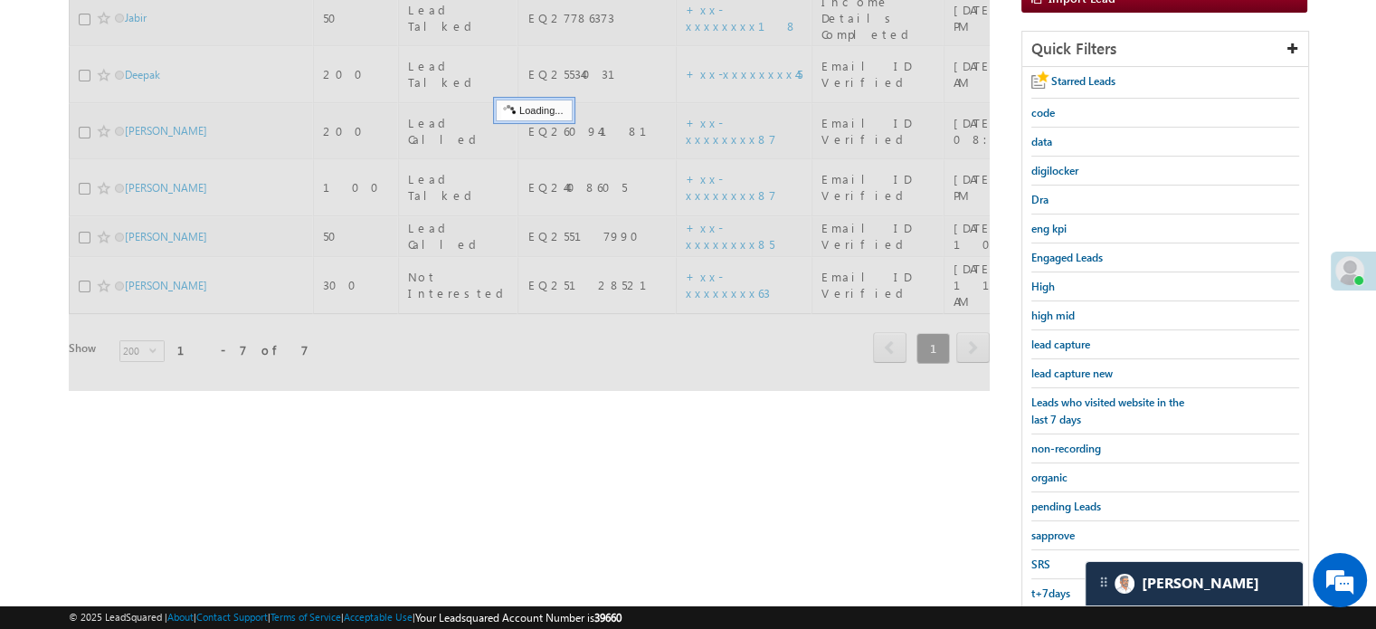
scroll to position [207, 0]
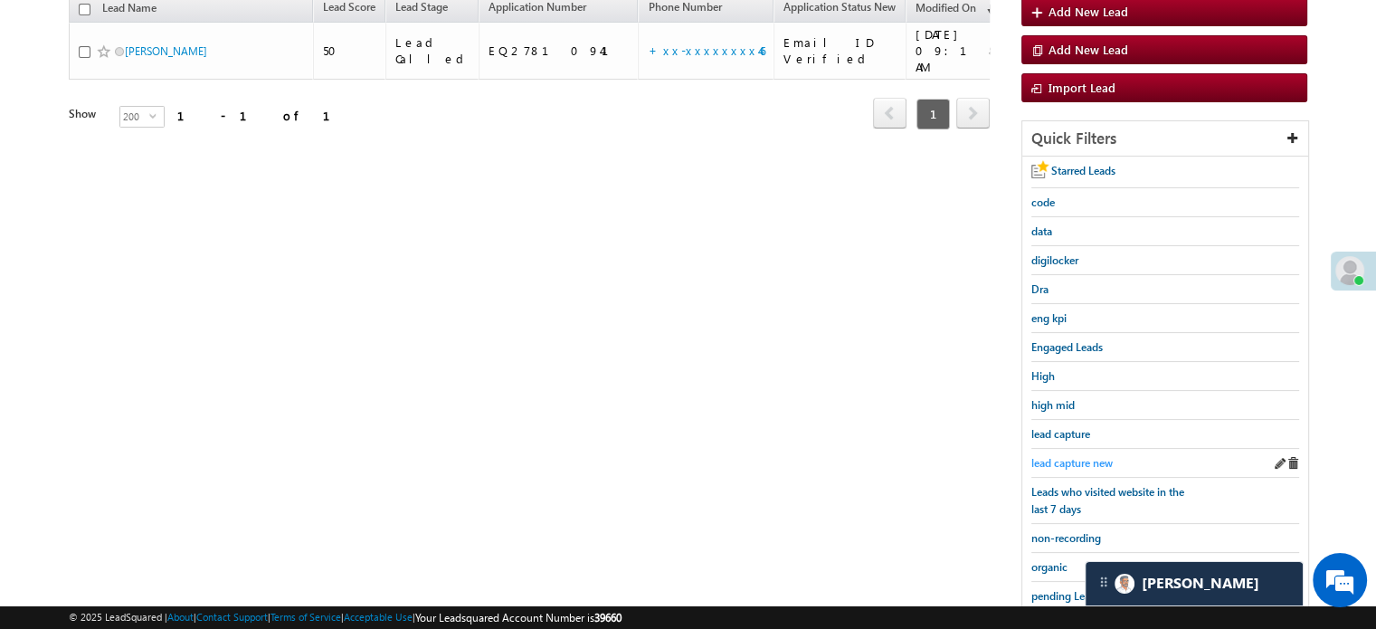
click at [1064, 456] on span "lead capture new" at bounding box center [1071, 463] width 81 height 14
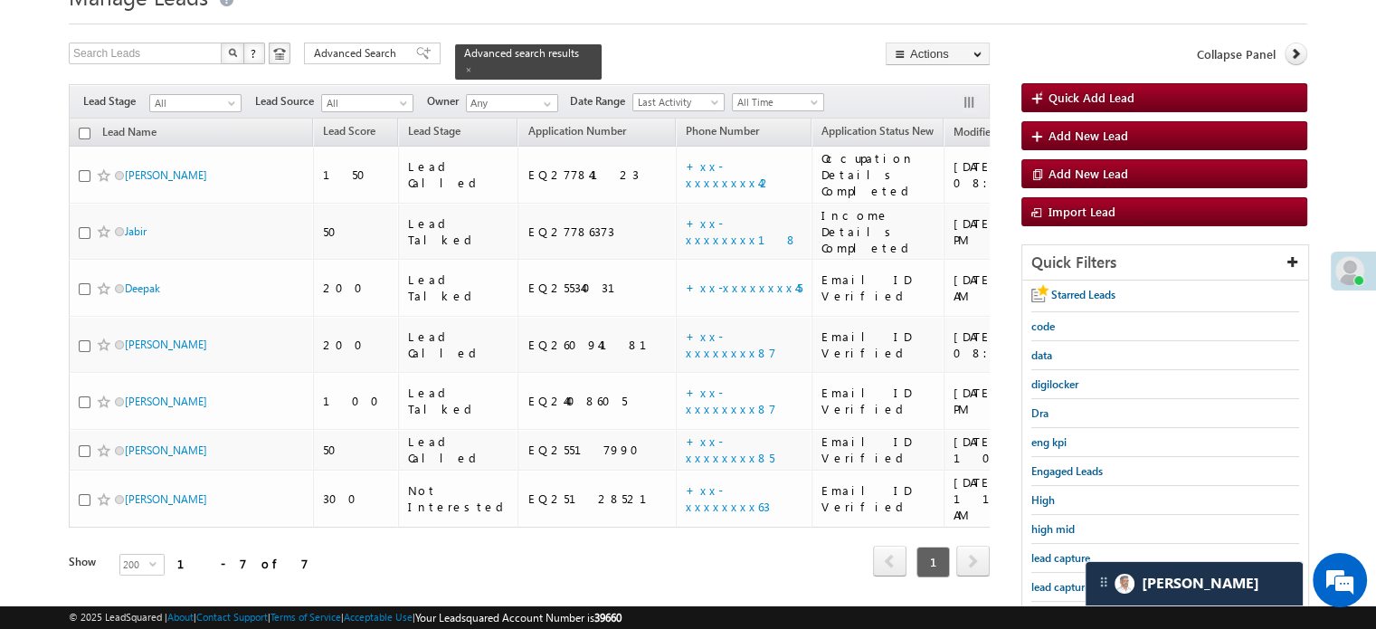
scroll to position [181, 0]
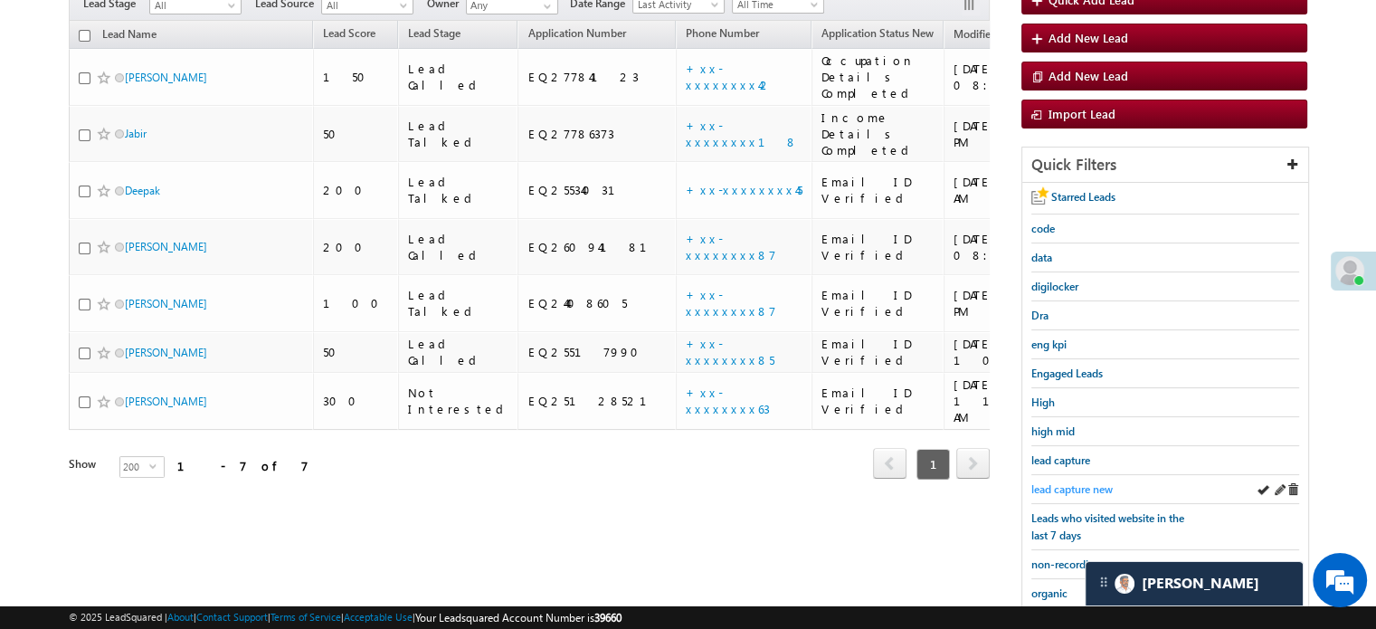
click at [1060, 487] on span "lead capture new" at bounding box center [1071, 489] width 81 height 14
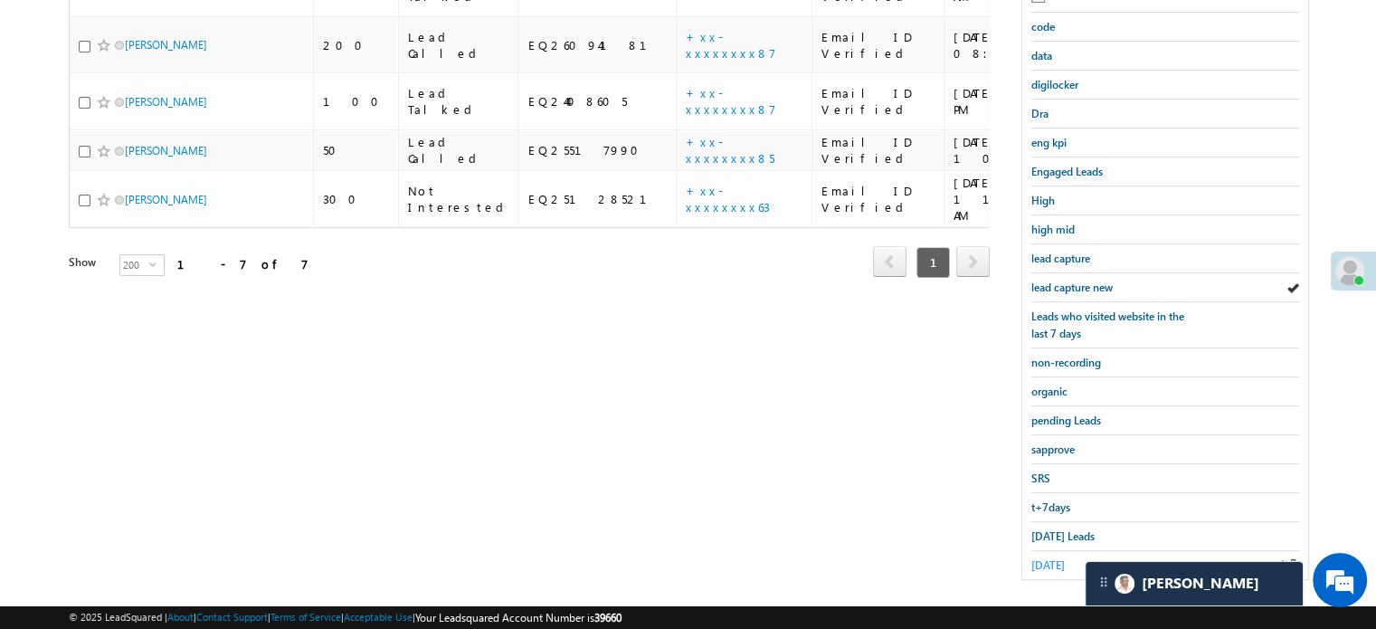
scroll to position [388, 0]
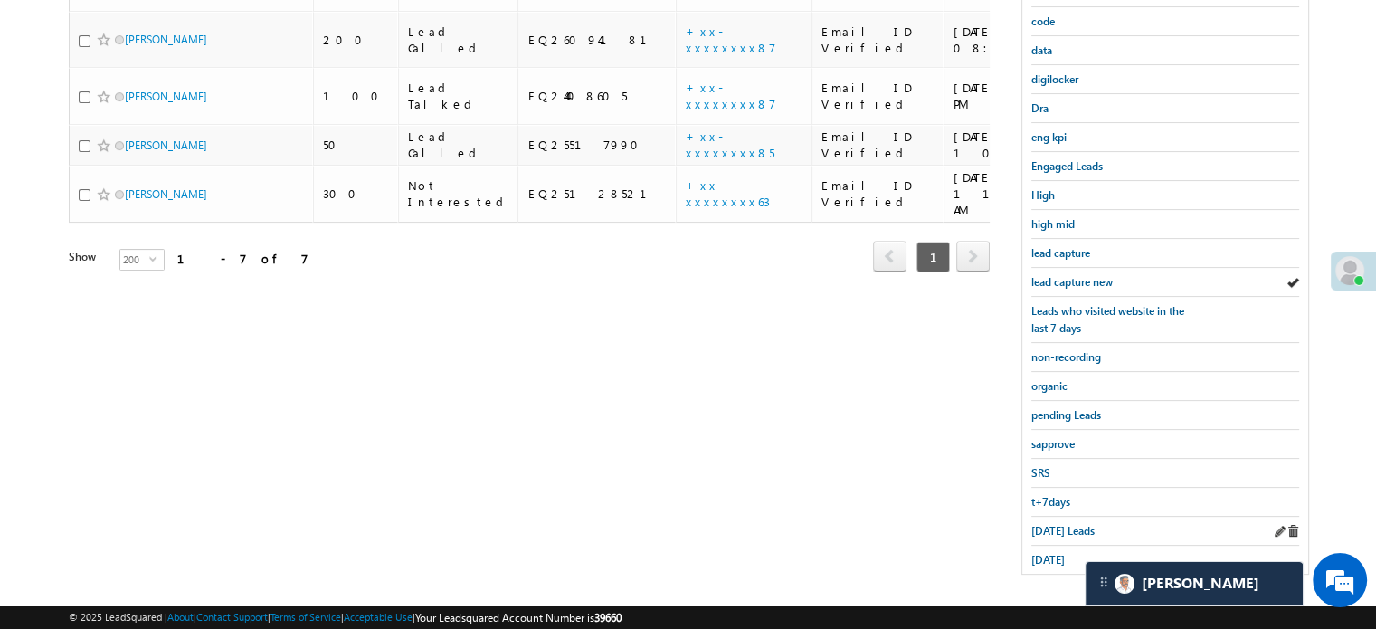
click at [1057, 532] on div "[DATE] Leads" at bounding box center [1165, 531] width 268 height 29
click at [1057, 524] on span "[DATE] Leads" at bounding box center [1062, 531] width 63 height 14
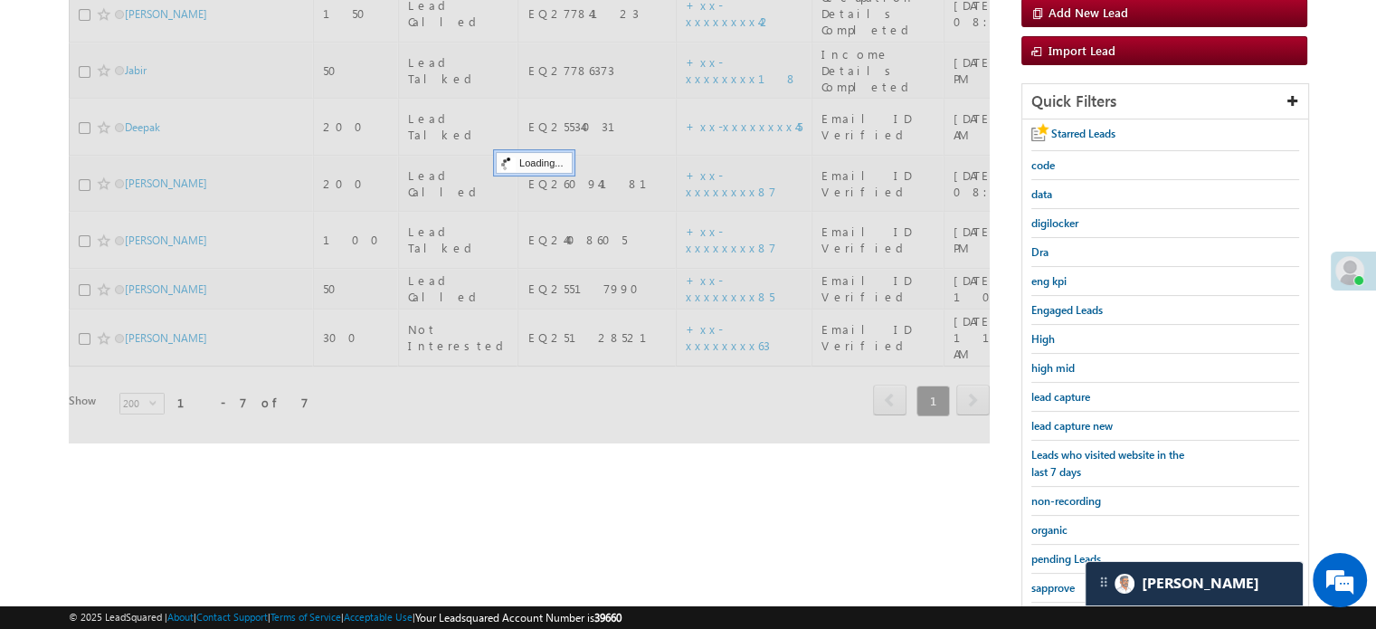
scroll to position [207, 0]
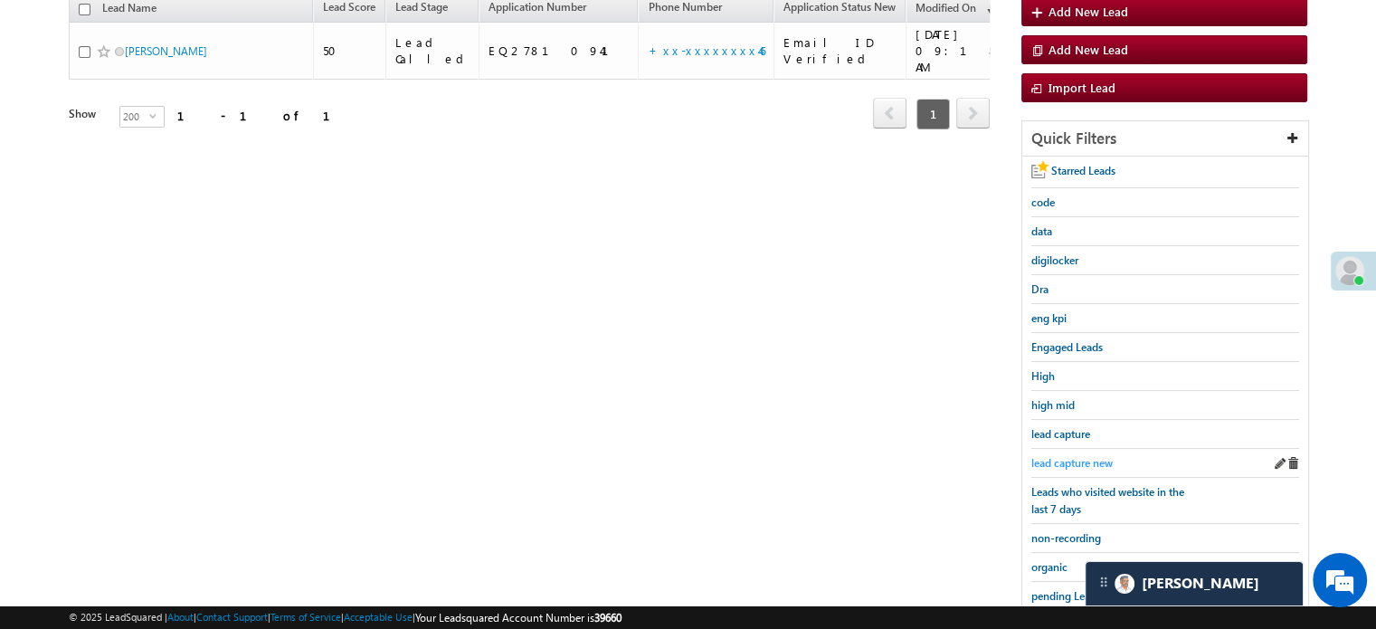
click at [1078, 462] on span "lead capture new" at bounding box center [1071, 463] width 81 height 14
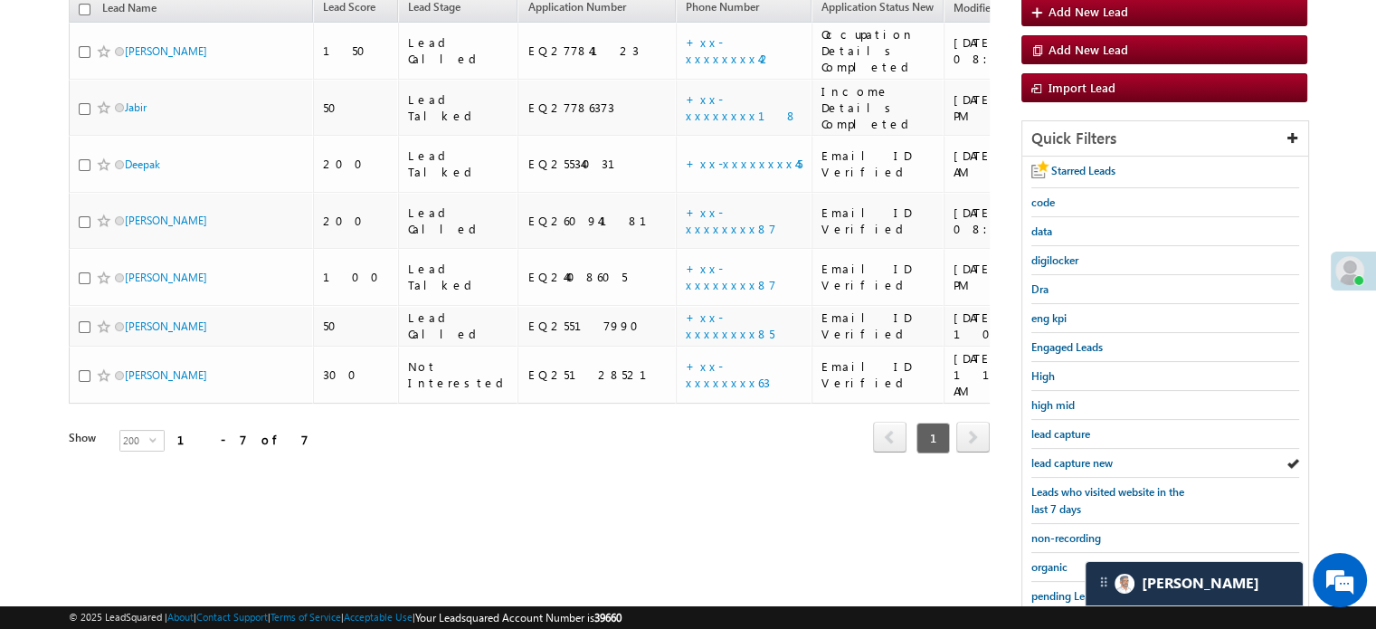
click at [1078, 462] on span "lead capture new" at bounding box center [1071, 463] width 81 height 14
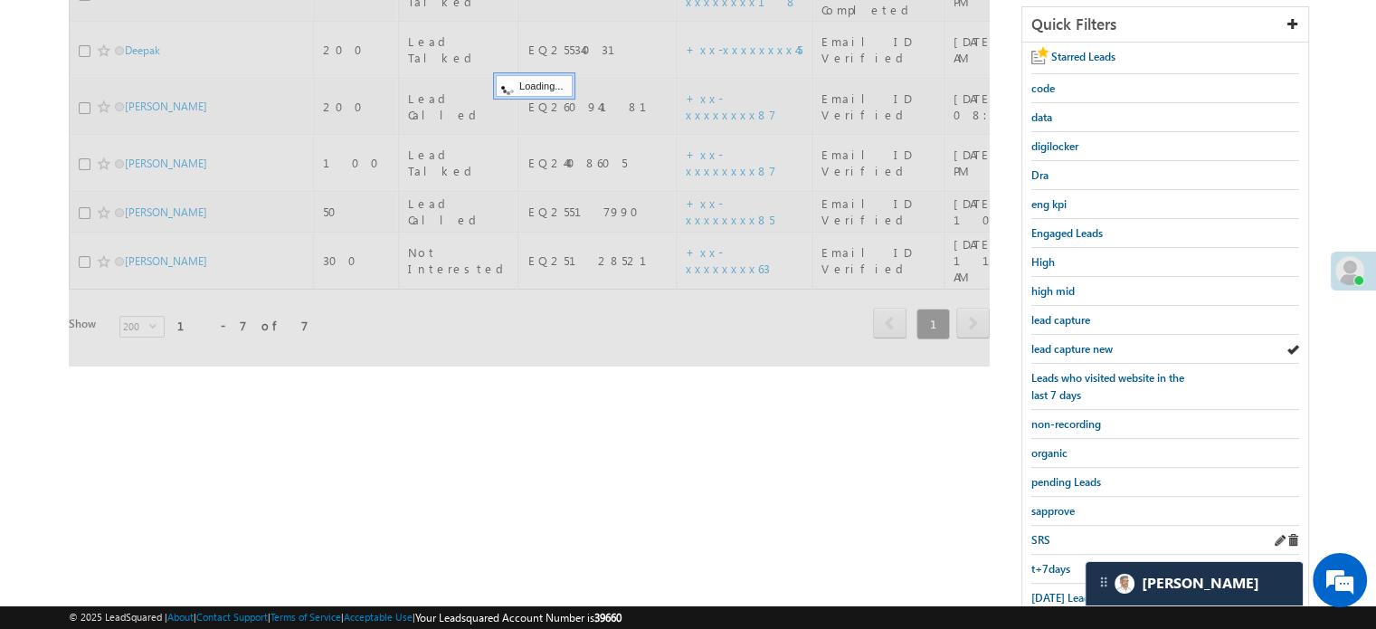
scroll to position [388, 0]
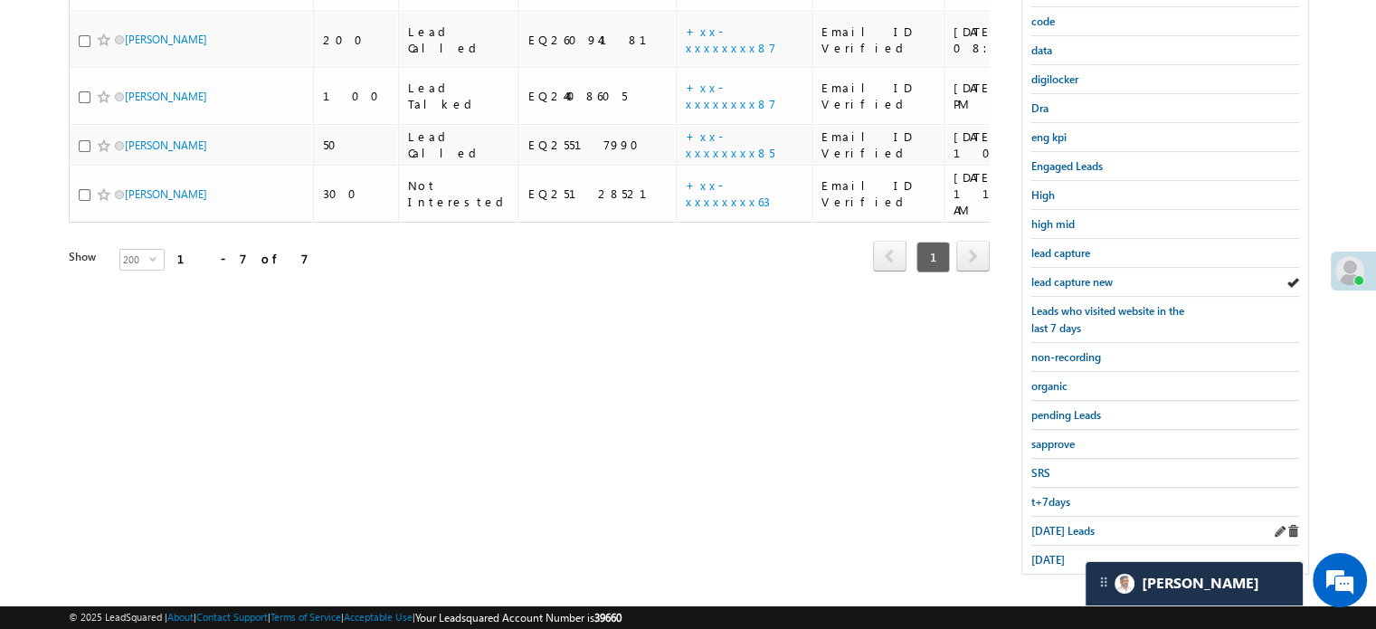
click at [1046, 531] on div "[DATE] Leads" at bounding box center [1165, 531] width 268 height 29
click at [1046, 524] on span "[DATE] Leads" at bounding box center [1062, 531] width 63 height 14
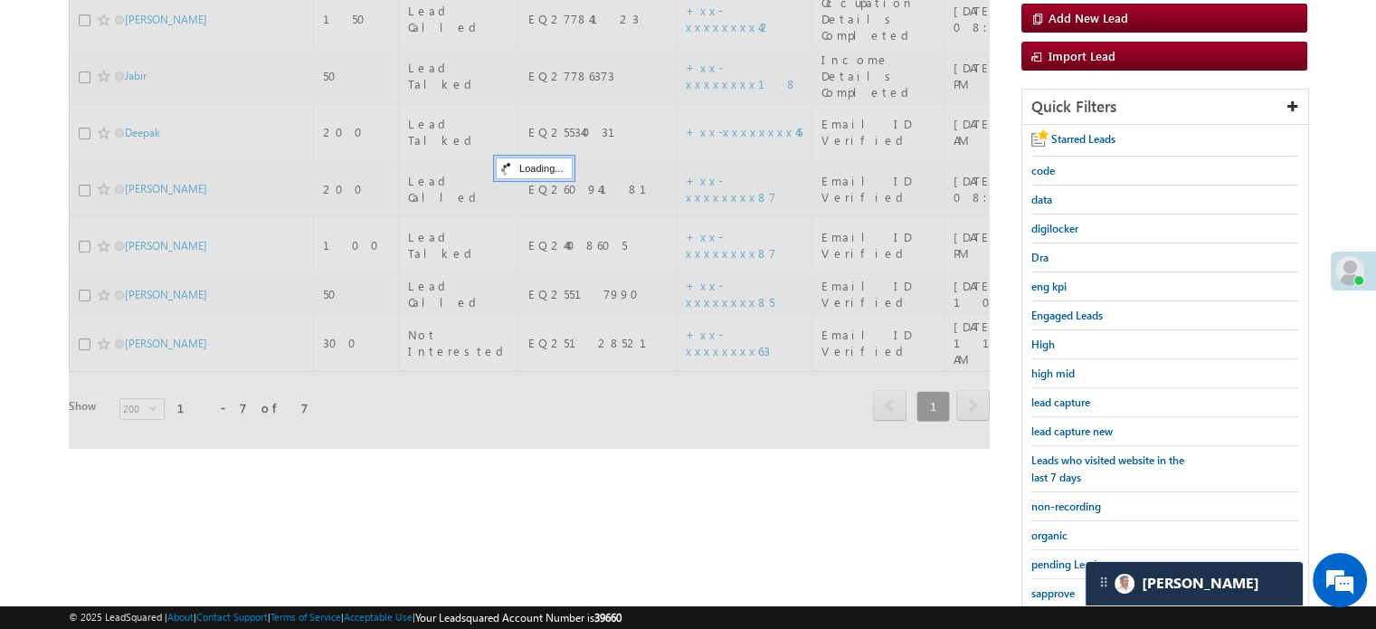
scroll to position [207, 0]
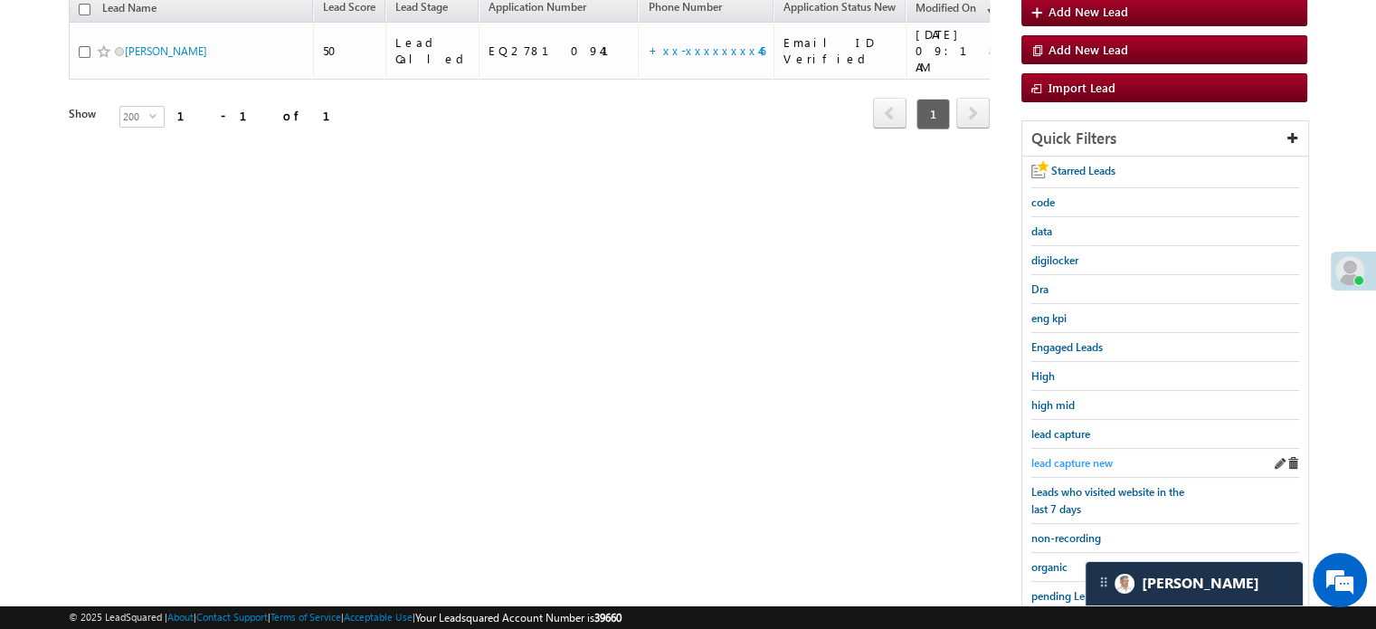
click at [1060, 462] on span "lead capture new" at bounding box center [1071, 463] width 81 height 14
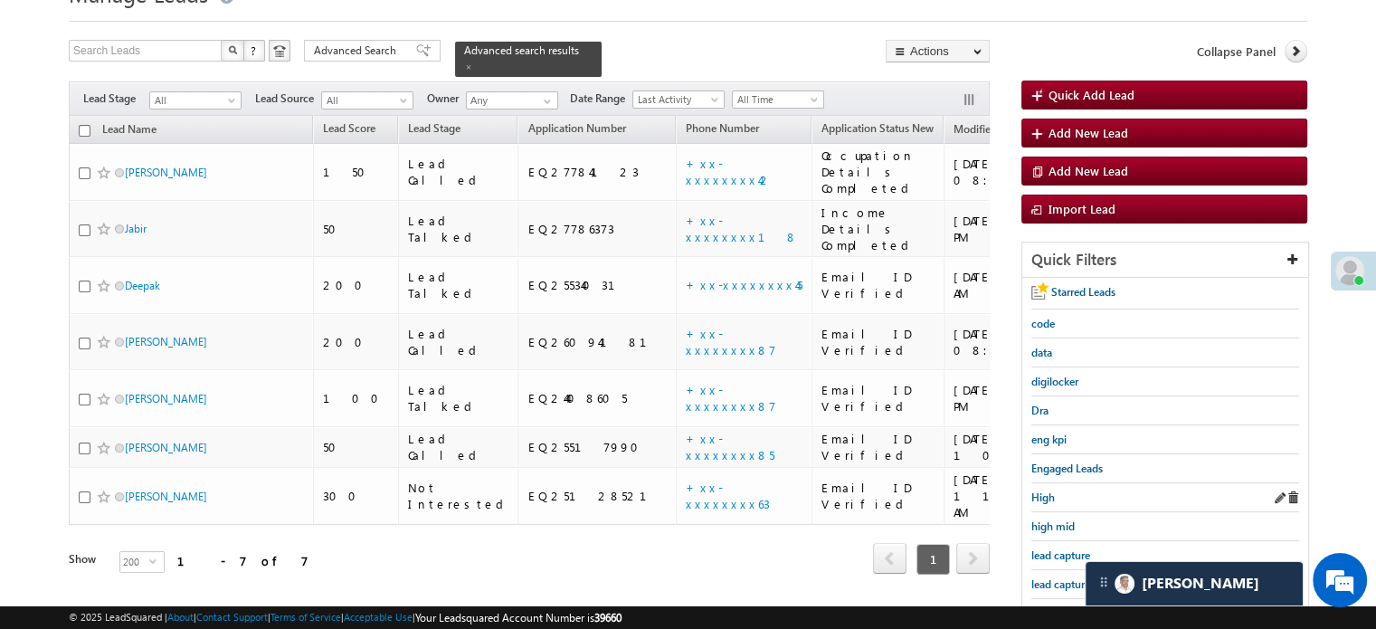
scroll to position [117, 0]
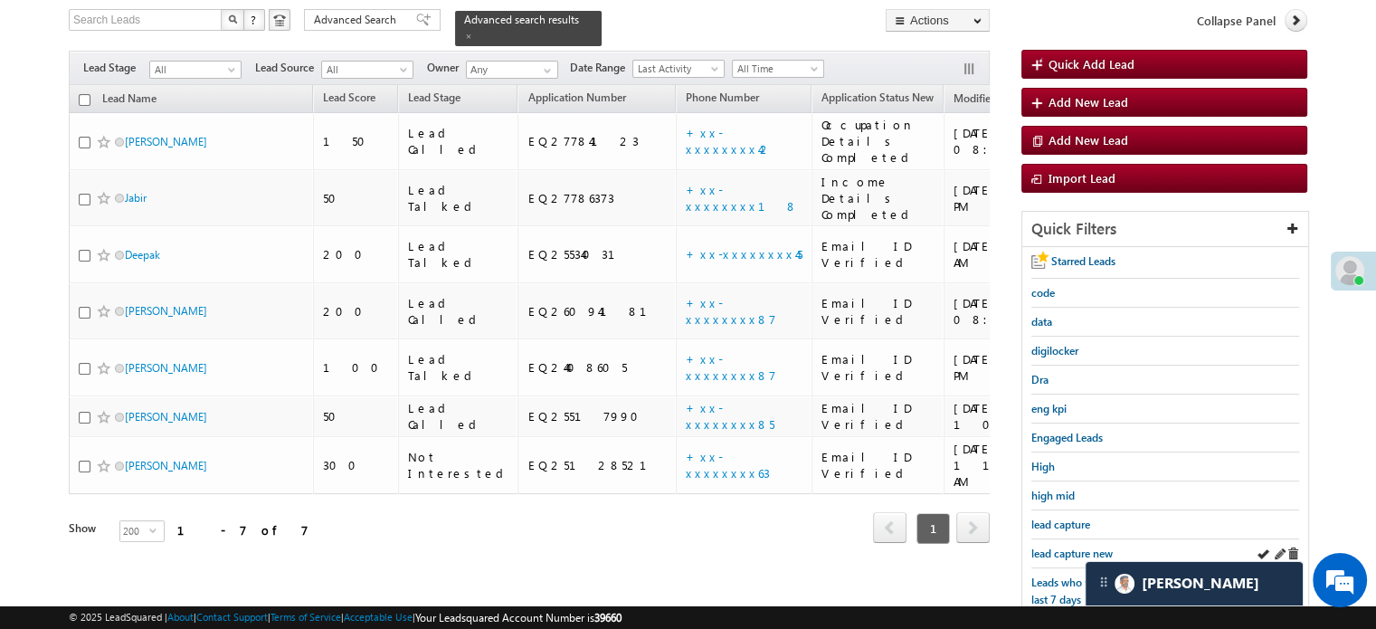
click at [1068, 539] on div "lead capture new" at bounding box center [1165, 553] width 268 height 29
click at [1071, 546] on span "lead capture new" at bounding box center [1071, 553] width 81 height 14
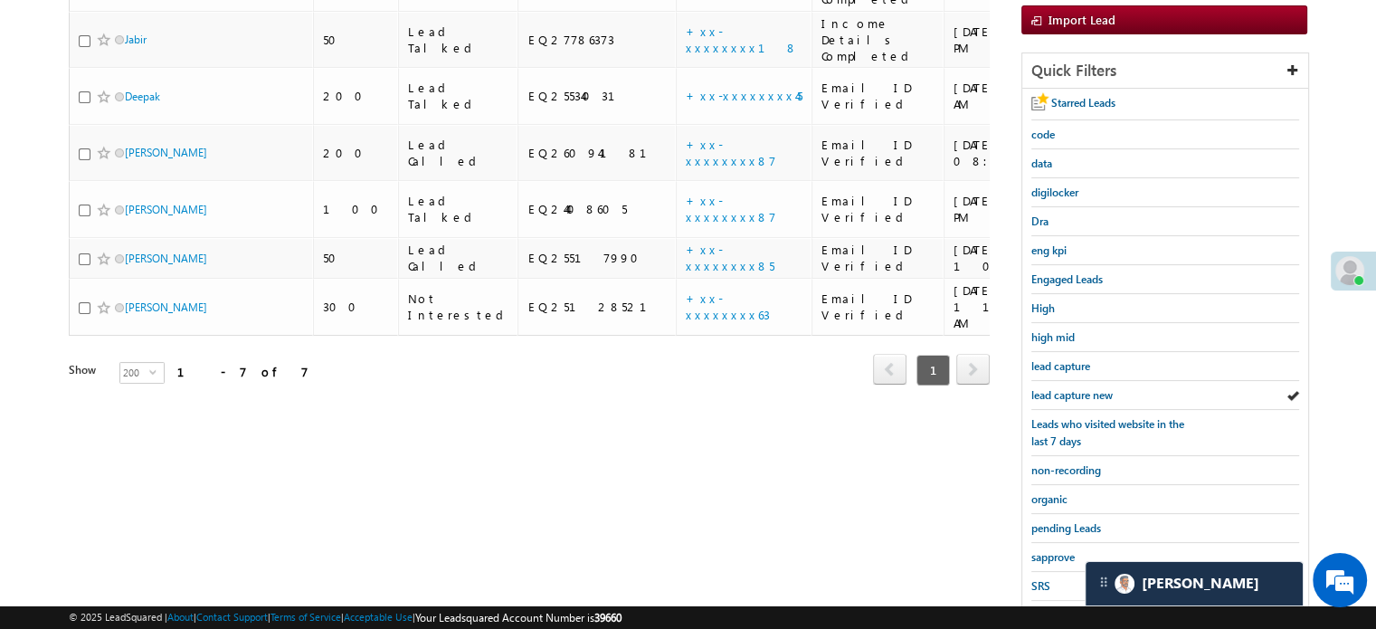
scroll to position [388, 0]
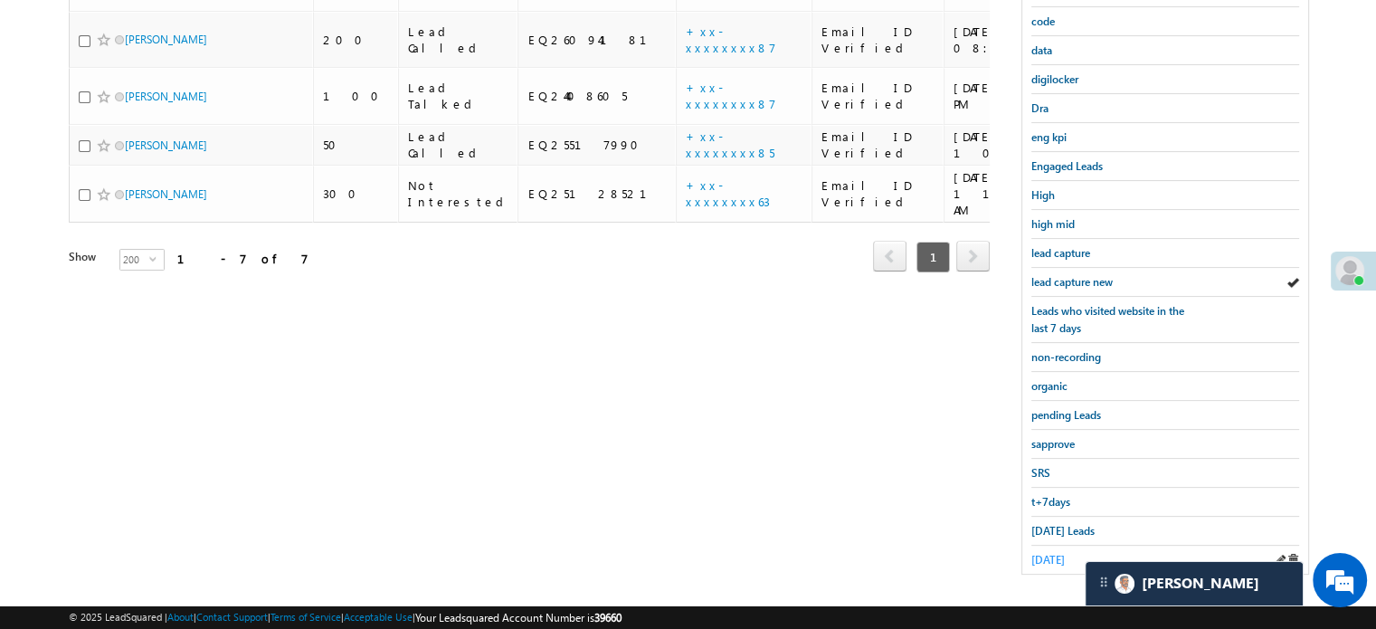
click at [1036, 553] on span "[DATE]" at bounding box center [1047, 560] width 33 height 14
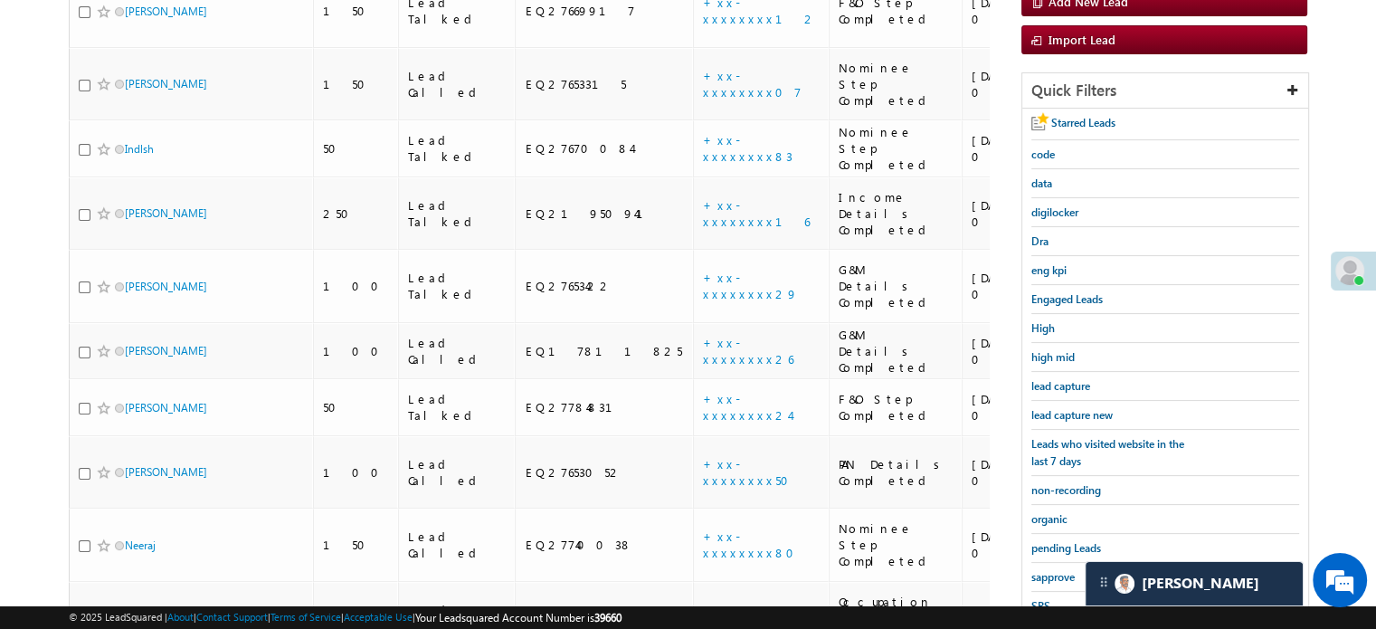
scroll to position [130, 0]
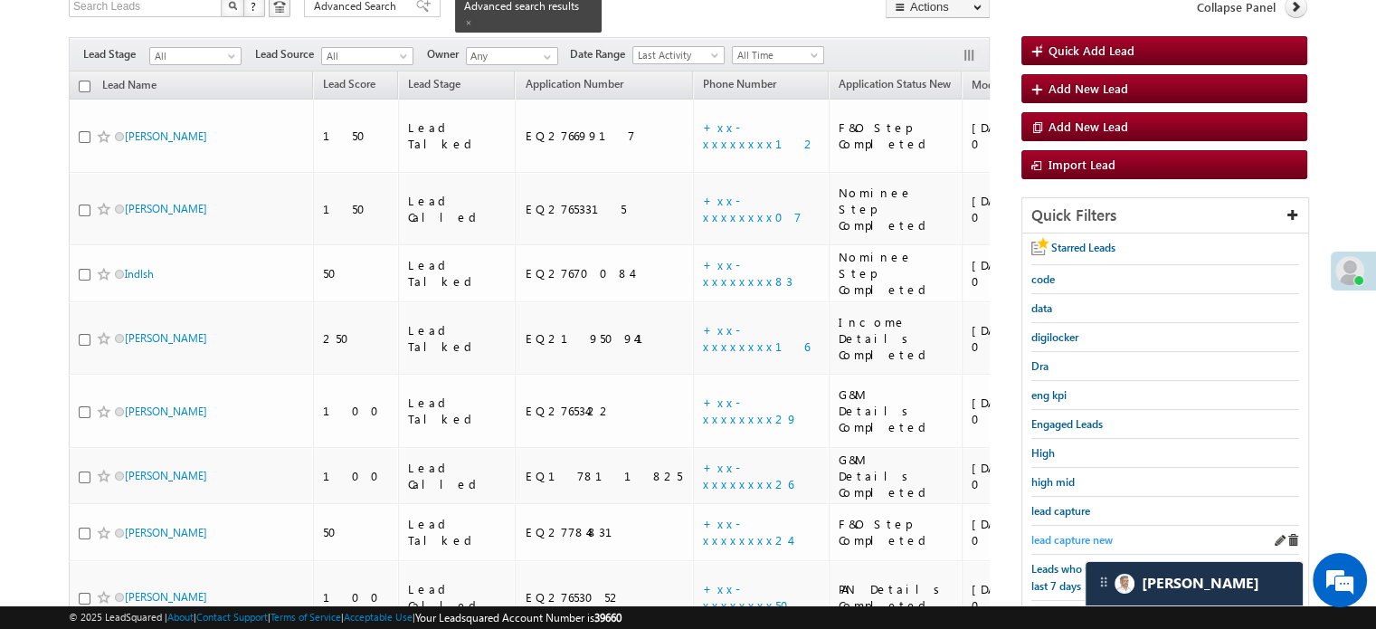
click at [1052, 535] on span "lead capture new" at bounding box center [1071, 540] width 81 height 14
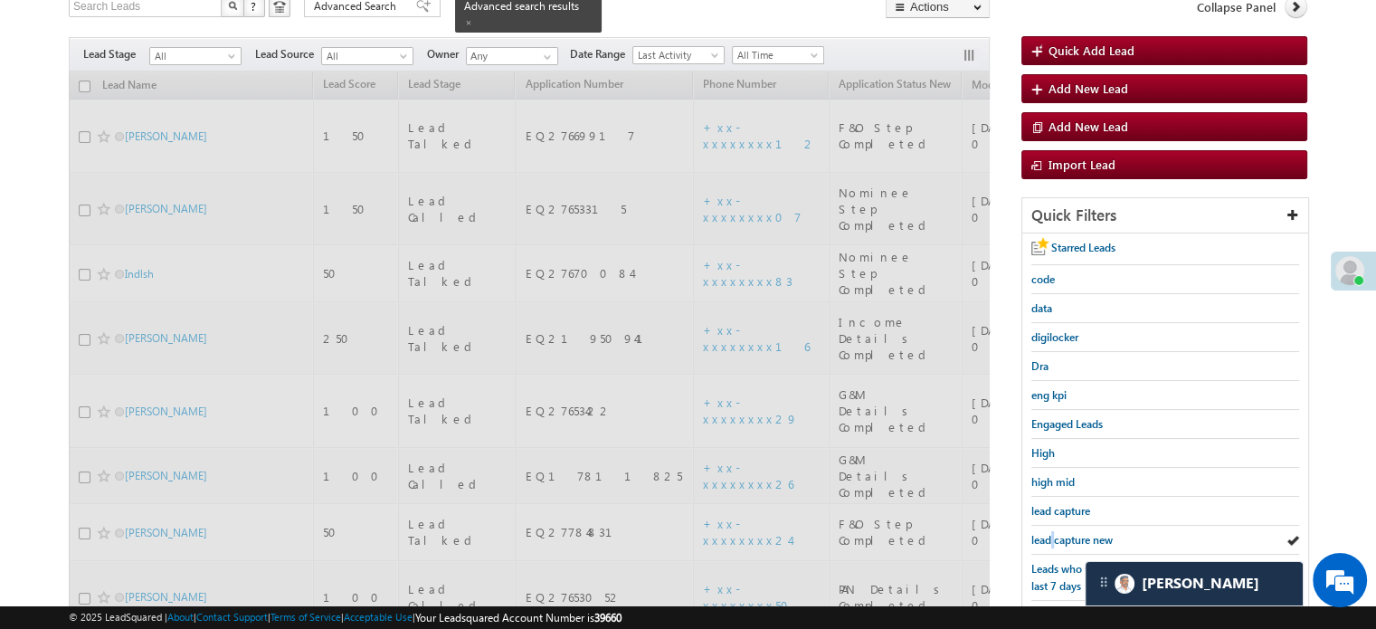
click at [1052, 535] on span "lead capture new" at bounding box center [1071, 540] width 81 height 14
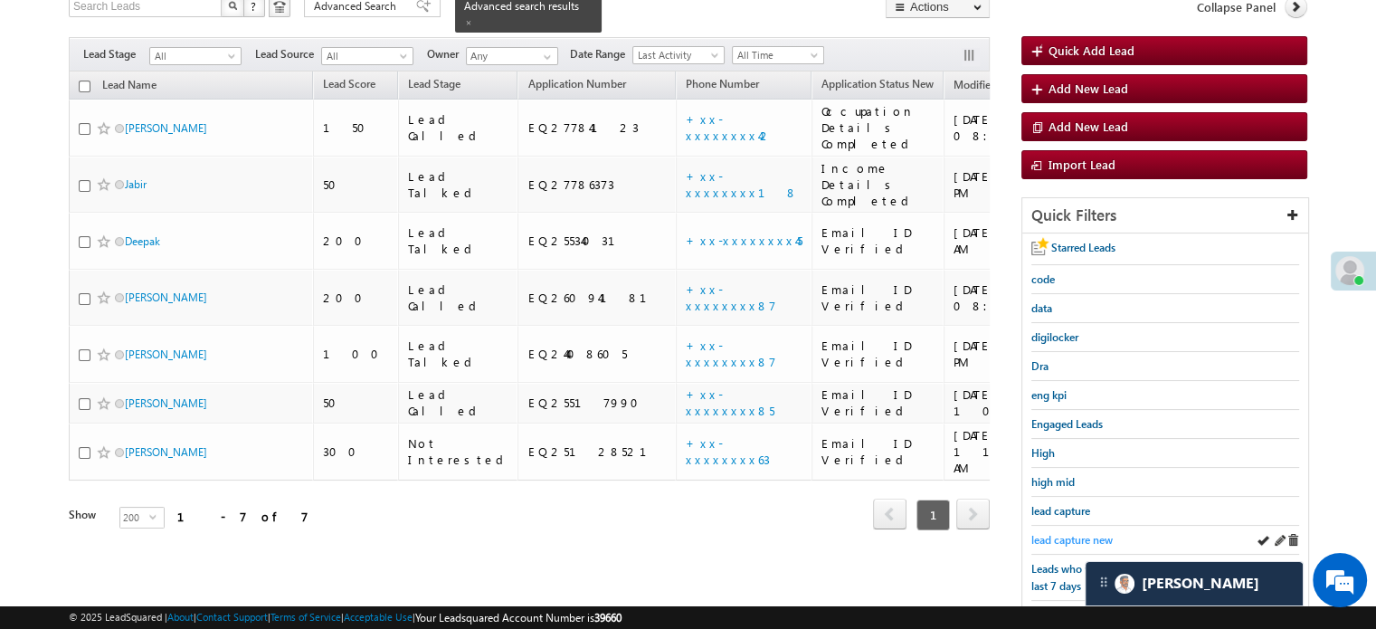
click at [1048, 533] on span "lead capture new" at bounding box center [1071, 540] width 81 height 14
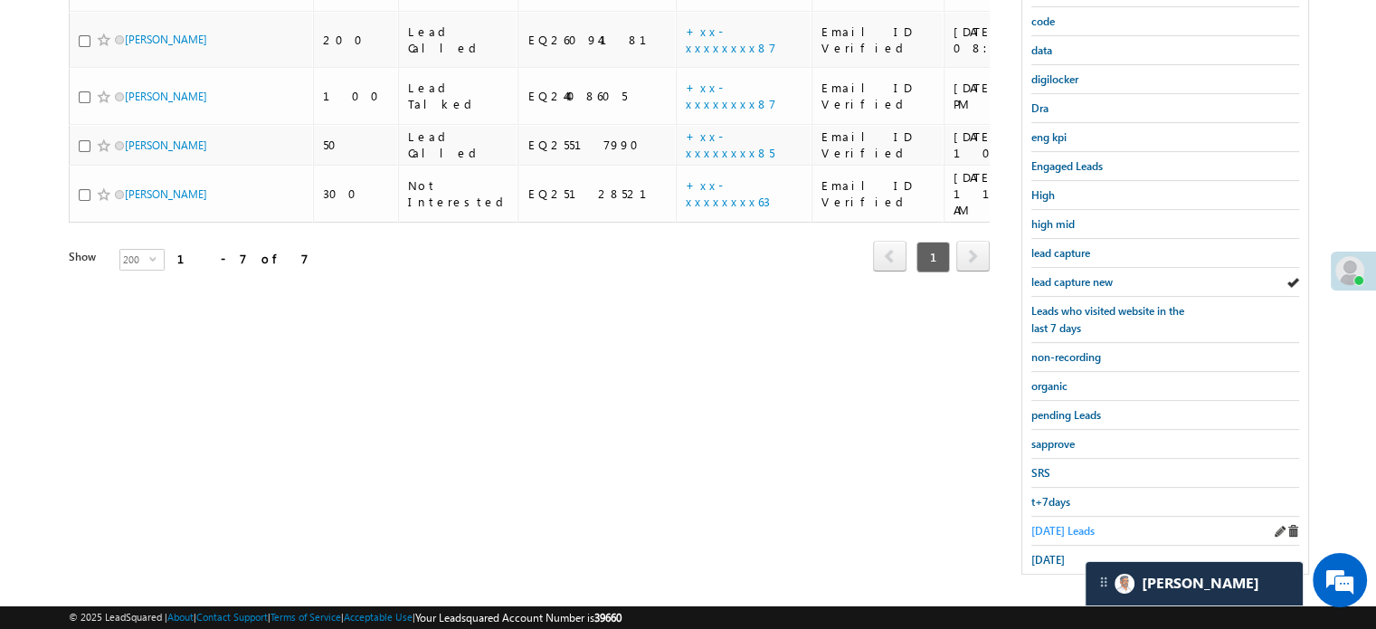
click at [1047, 525] on span "[DATE] Leads" at bounding box center [1062, 531] width 63 height 14
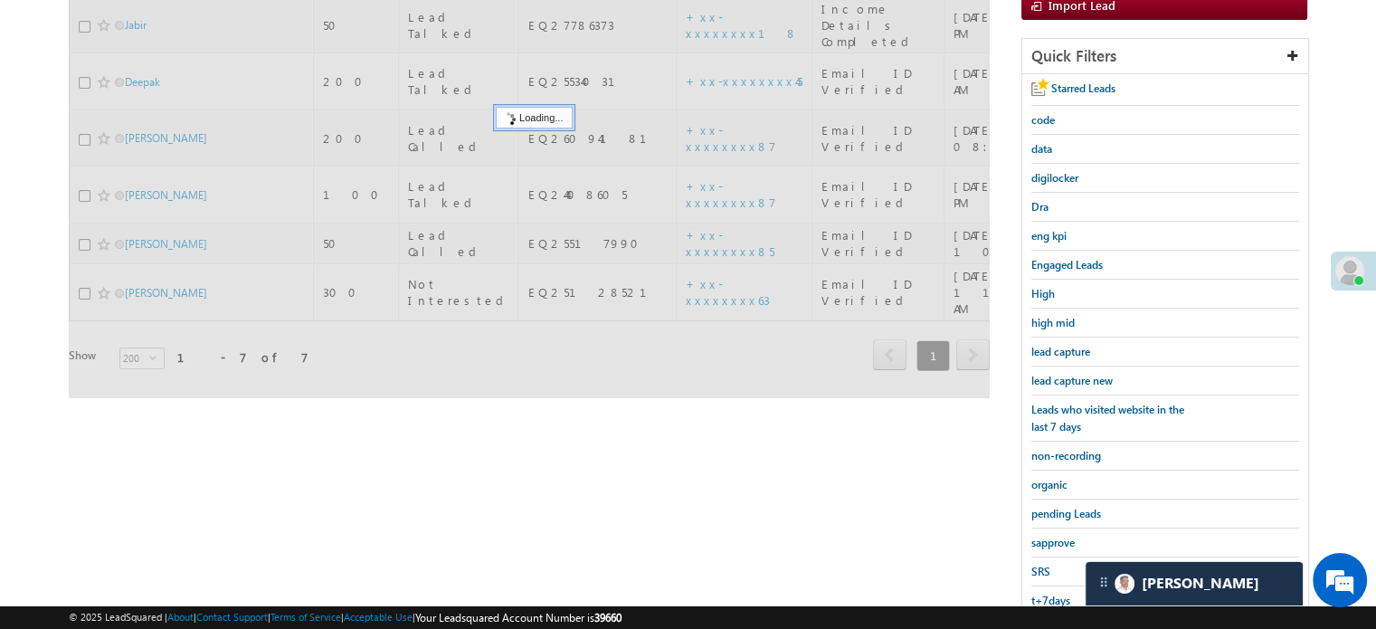
scroll to position [117, 0]
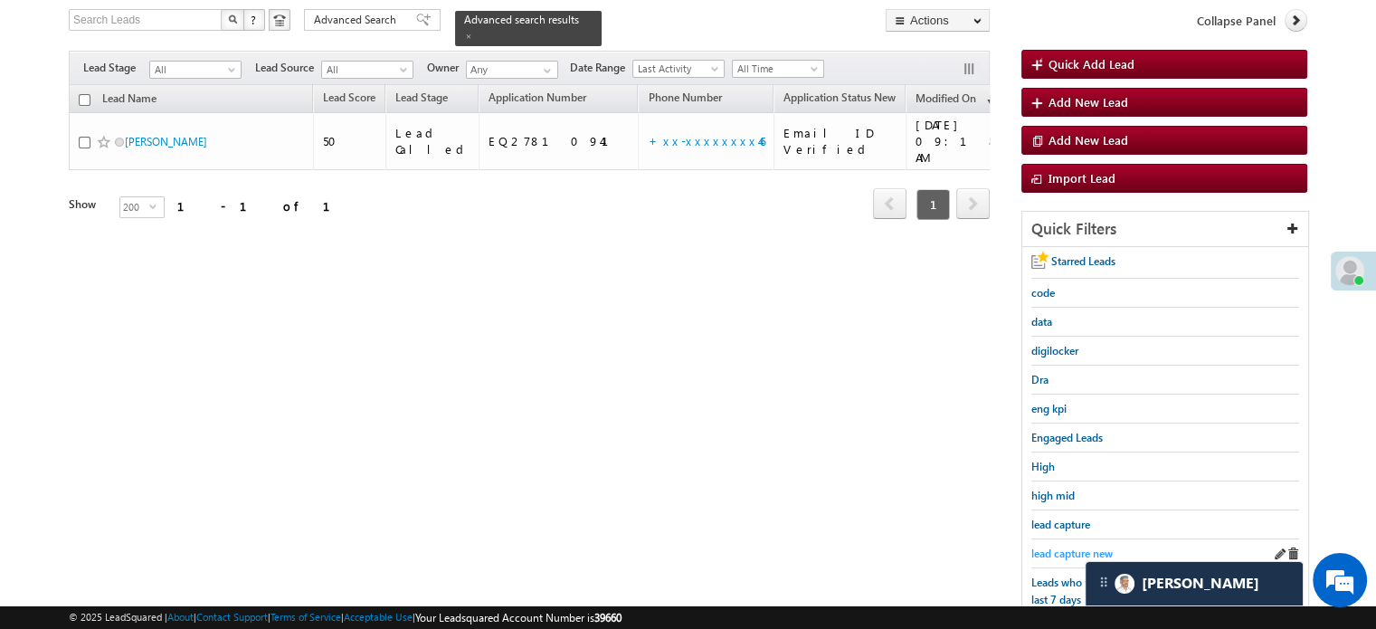
click at [1064, 546] on span "lead capture new" at bounding box center [1071, 553] width 81 height 14
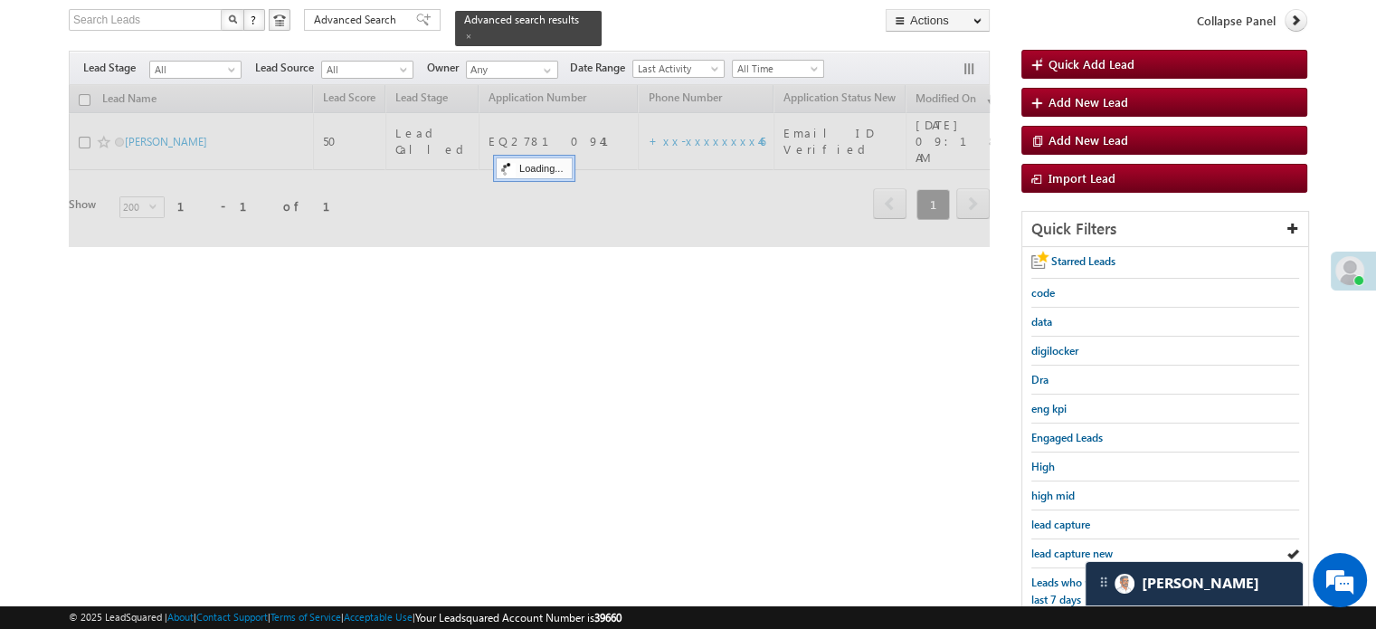
click at [1064, 546] on span "lead capture new" at bounding box center [1071, 553] width 81 height 14
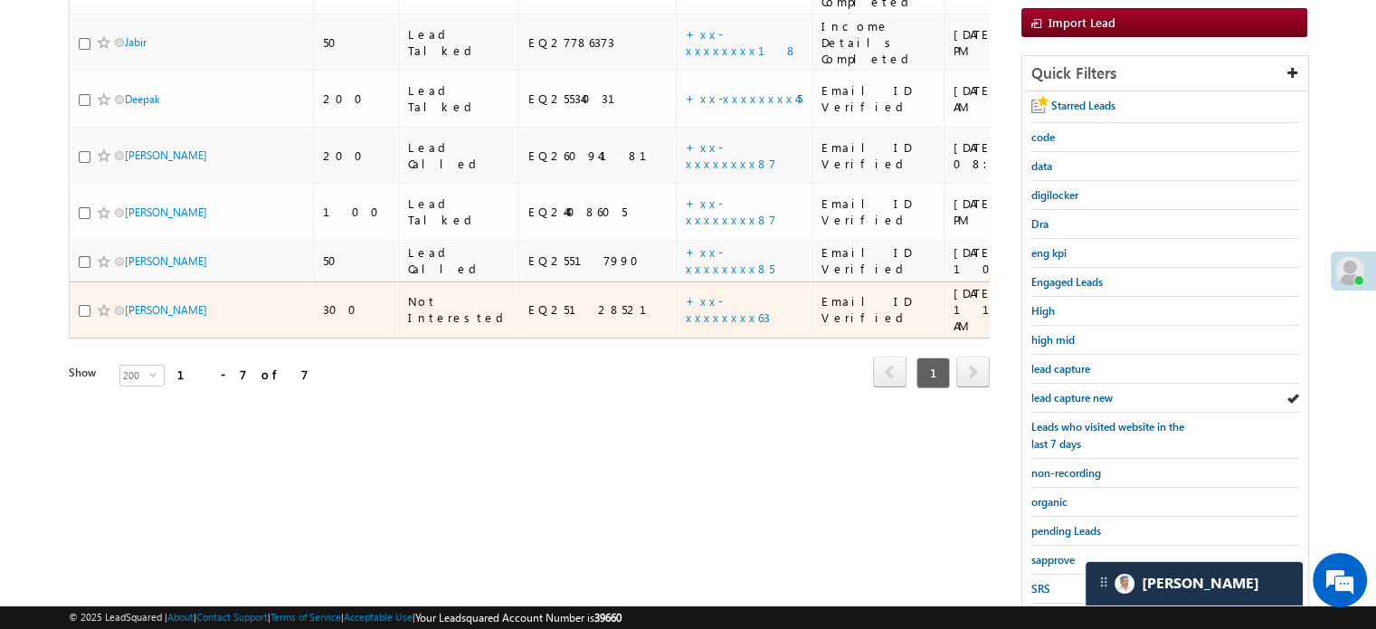
scroll to position [298, 0]
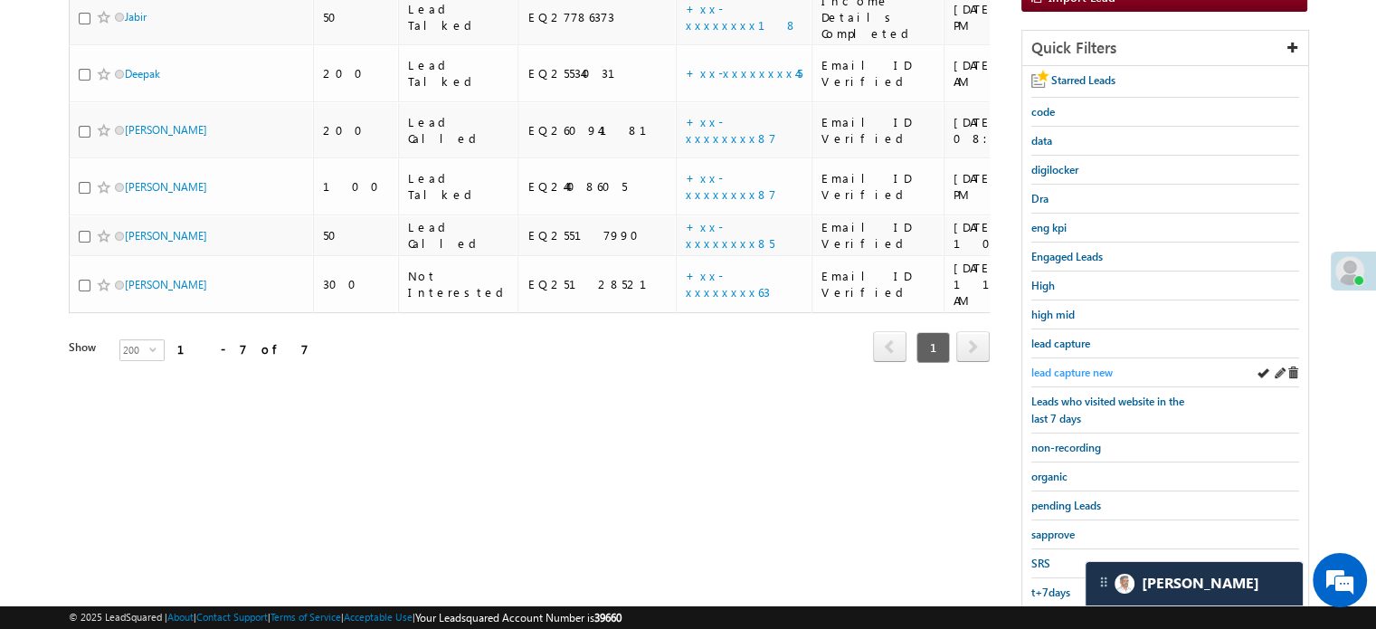
click at [1039, 365] on span "lead capture new" at bounding box center [1071, 372] width 81 height 14
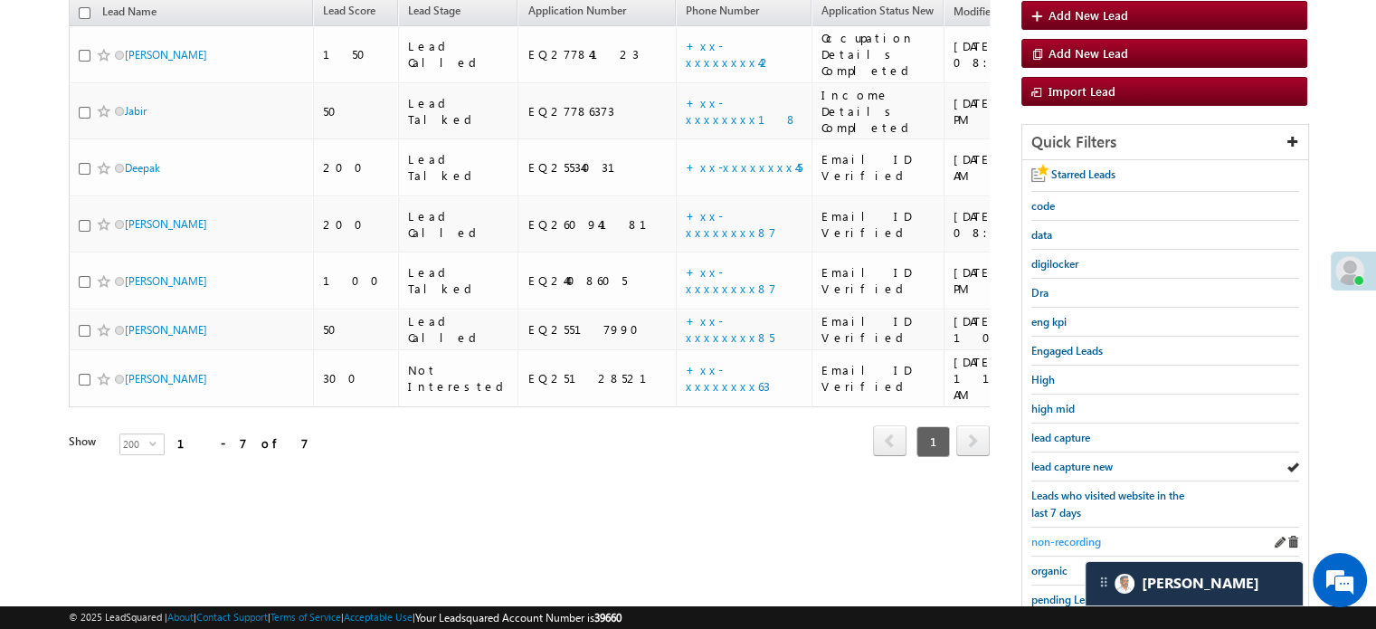
scroll to position [388, 0]
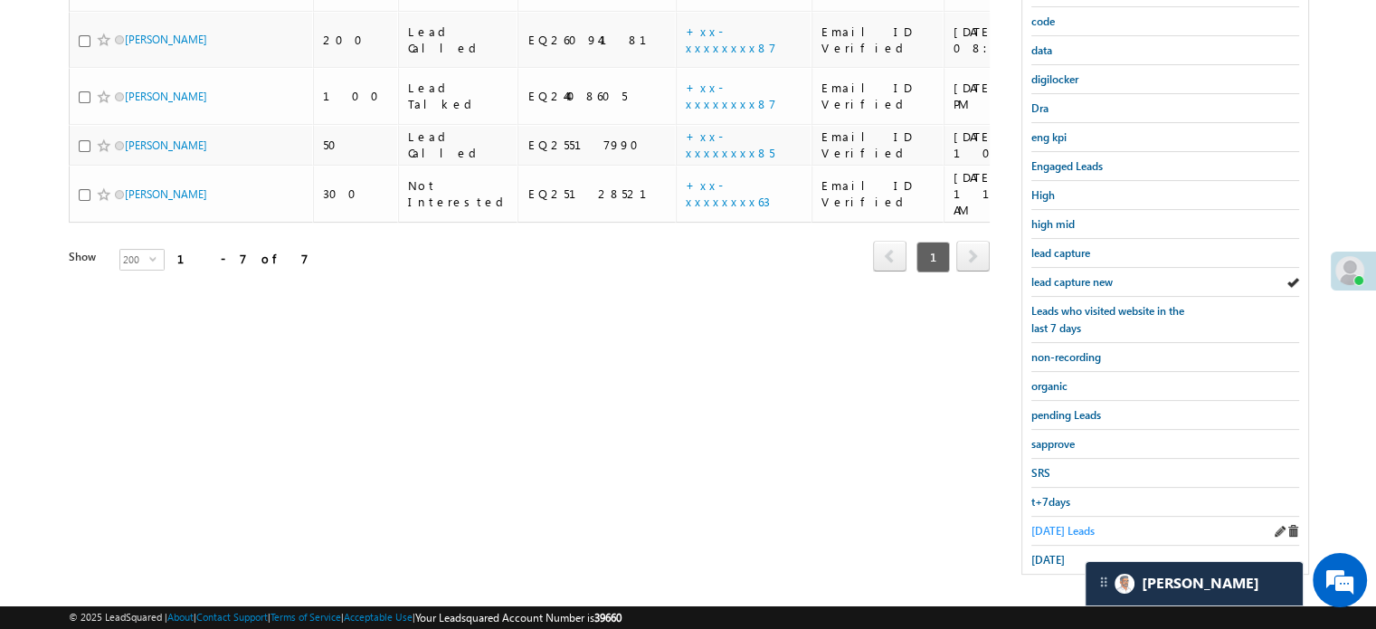
click at [1041, 524] on span "[DATE] Leads" at bounding box center [1062, 531] width 63 height 14
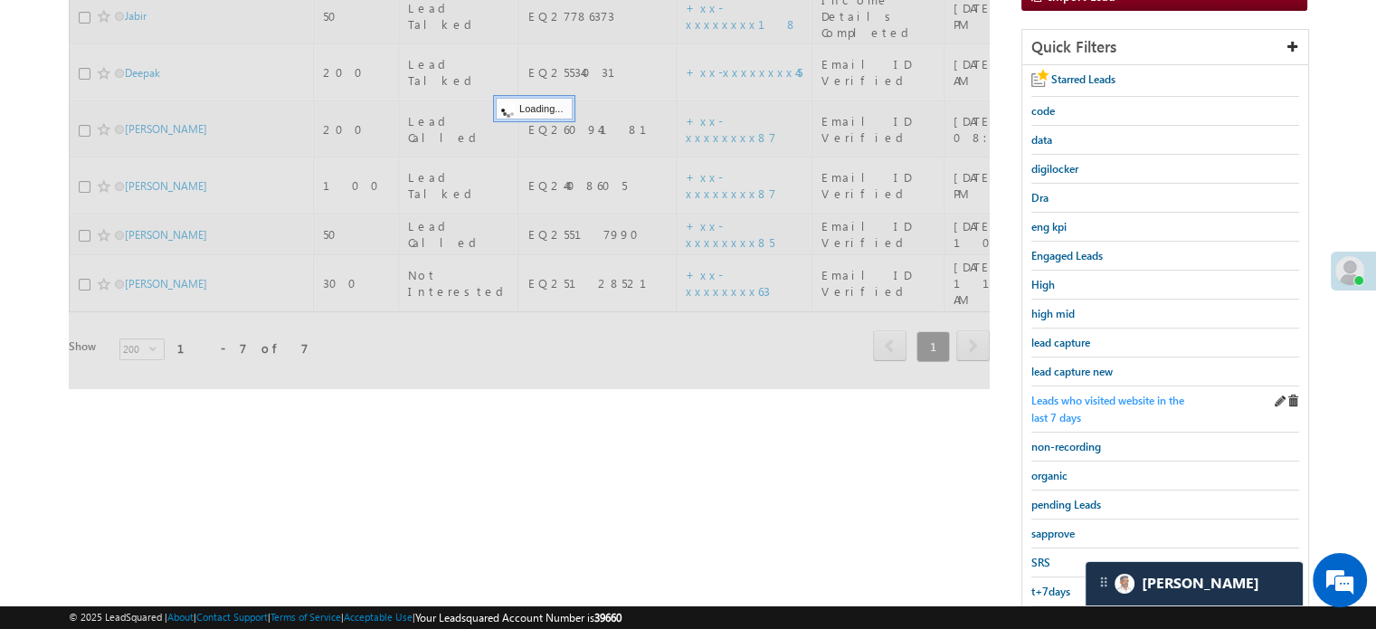
scroll to position [207, 0]
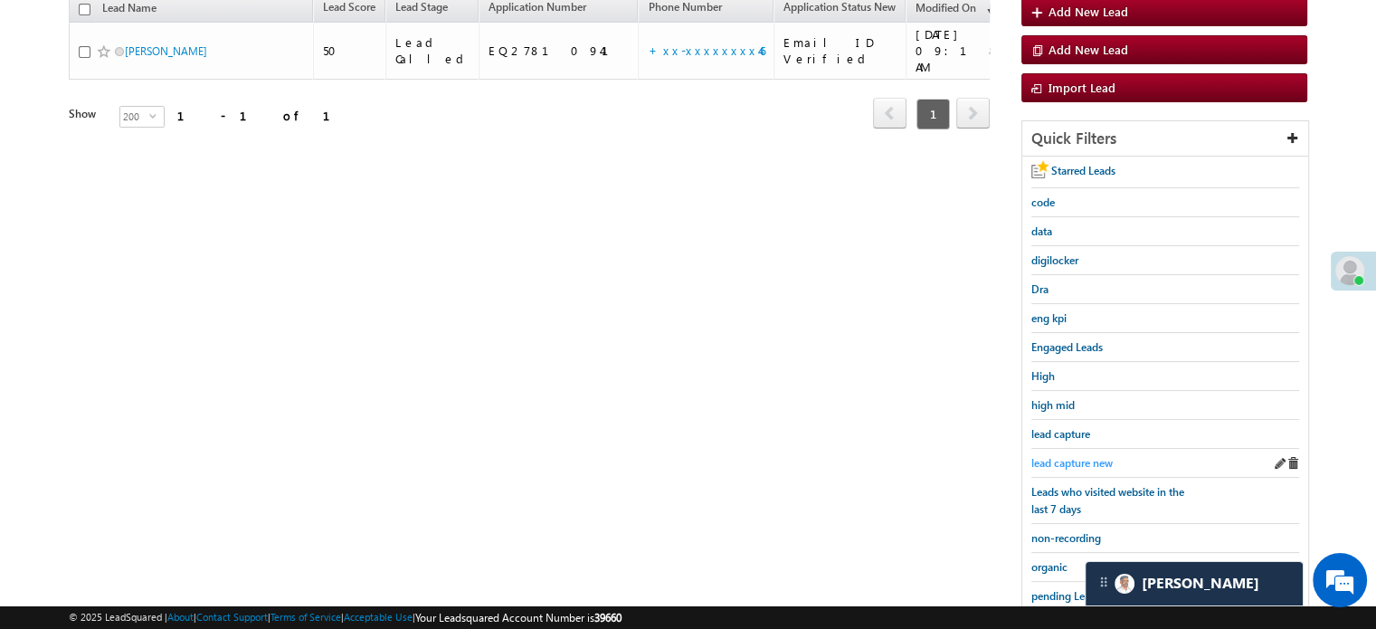
click at [1074, 460] on span "lead capture new" at bounding box center [1071, 463] width 81 height 14
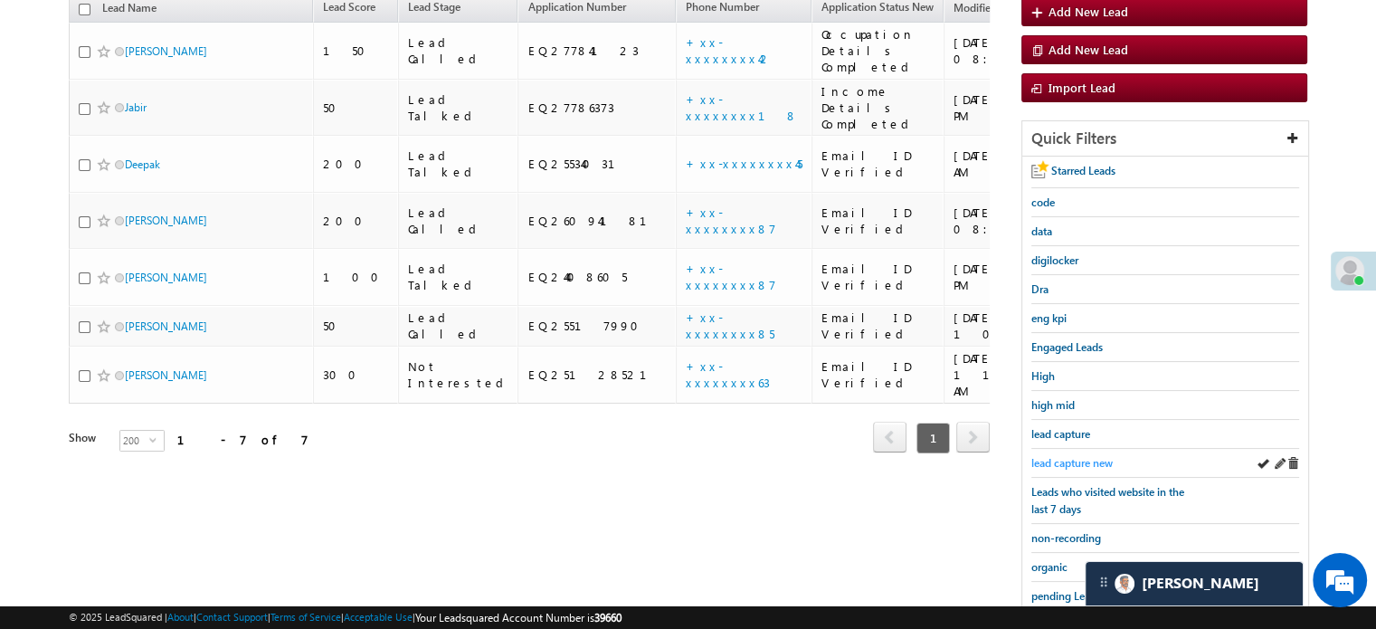
click at [1049, 462] on span "lead capture new" at bounding box center [1071, 463] width 81 height 14
click at [1061, 456] on span "lead capture new" at bounding box center [1071, 463] width 81 height 14
click at [1059, 456] on span "lead capture new" at bounding box center [1071, 463] width 81 height 14
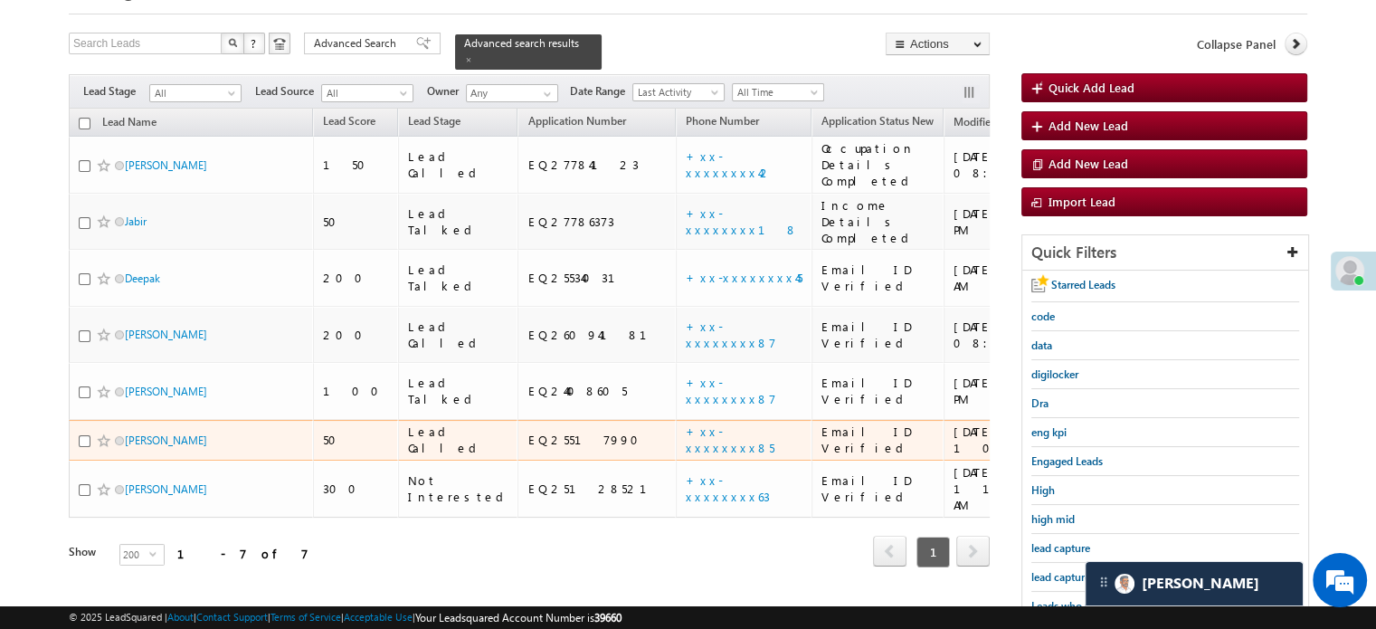
scroll to position [181, 0]
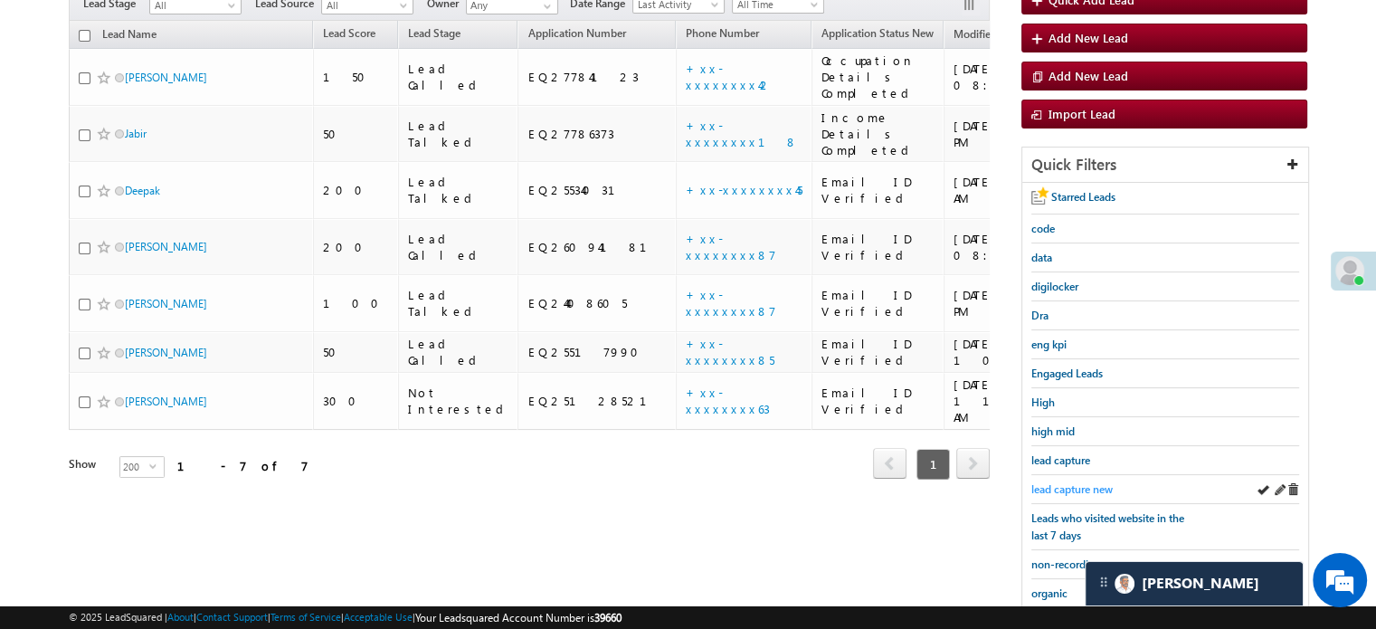
click at [1045, 482] on span "lead capture new" at bounding box center [1071, 489] width 81 height 14
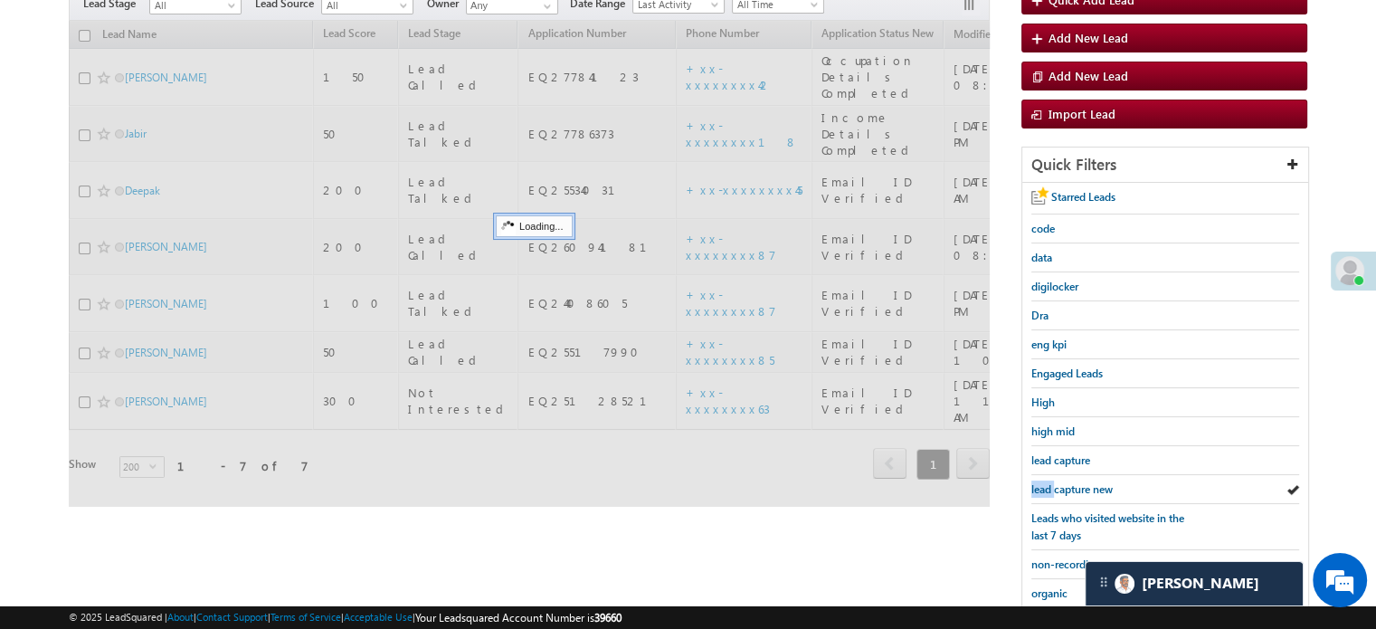
click at [1045, 482] on span "lead capture new" at bounding box center [1071, 489] width 81 height 14
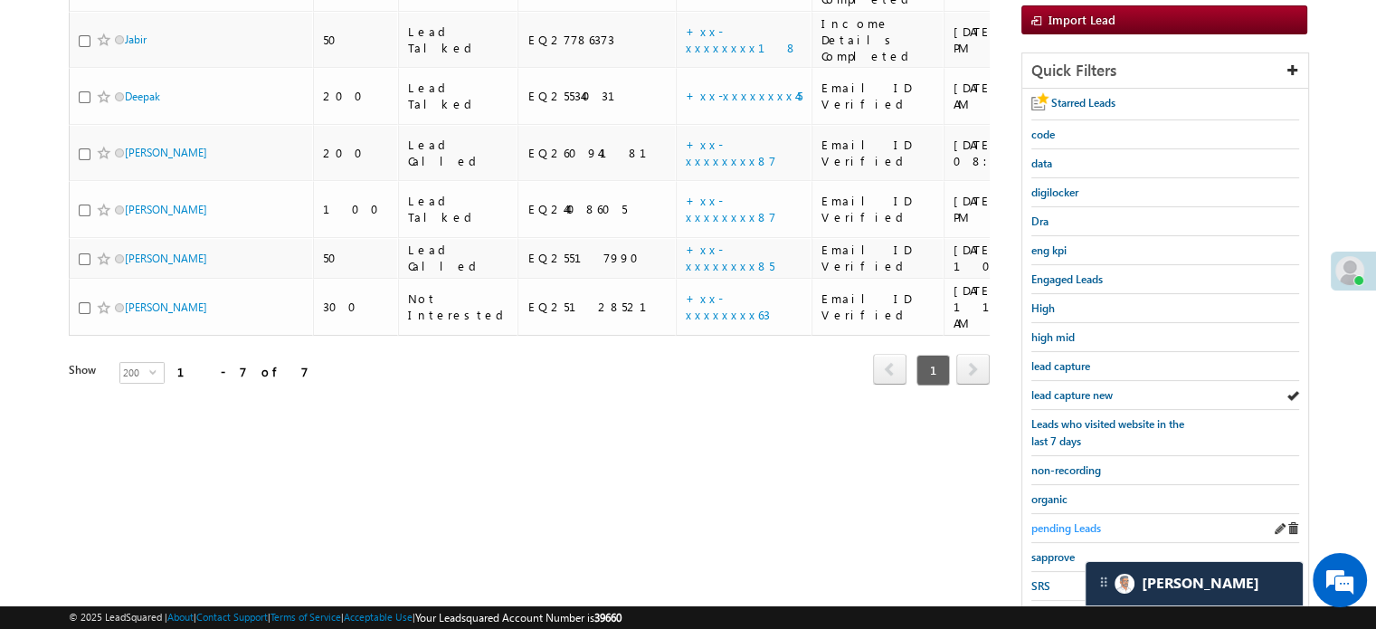
scroll to position [388, 0]
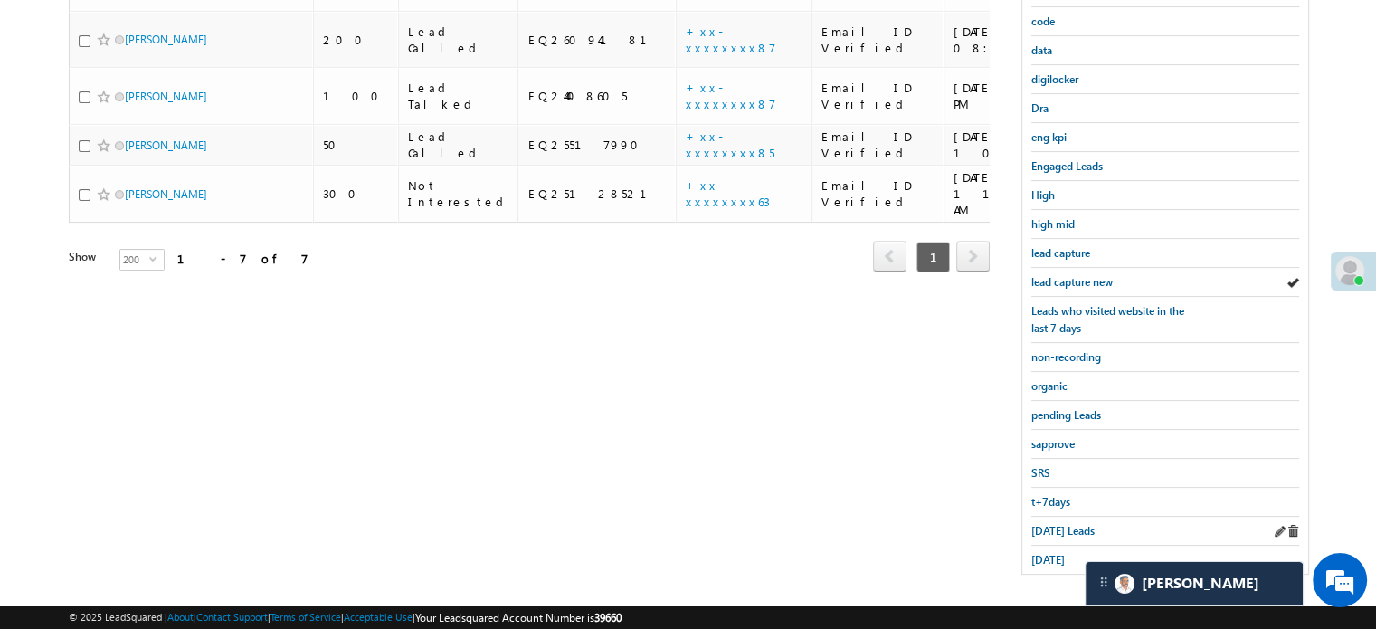
click at [1053, 533] on div "[DATE] Leads" at bounding box center [1165, 531] width 268 height 29
click at [1054, 524] on span "[DATE] Leads" at bounding box center [1062, 531] width 63 height 14
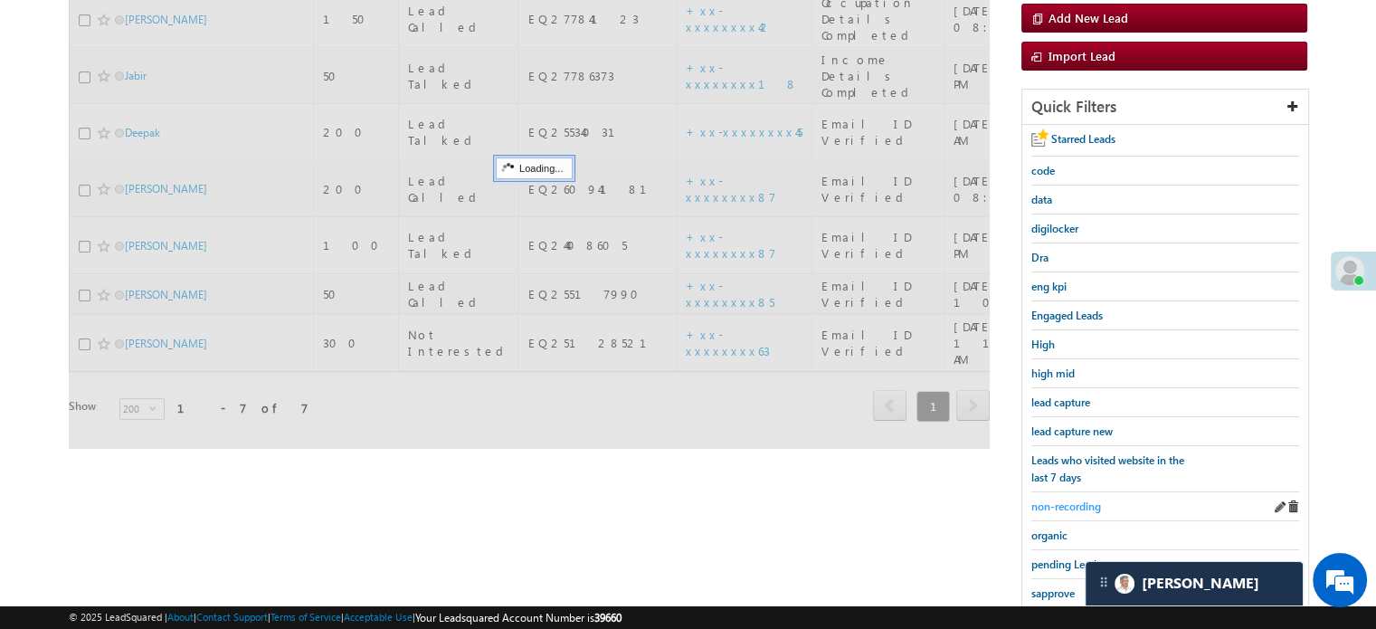
scroll to position [207, 0]
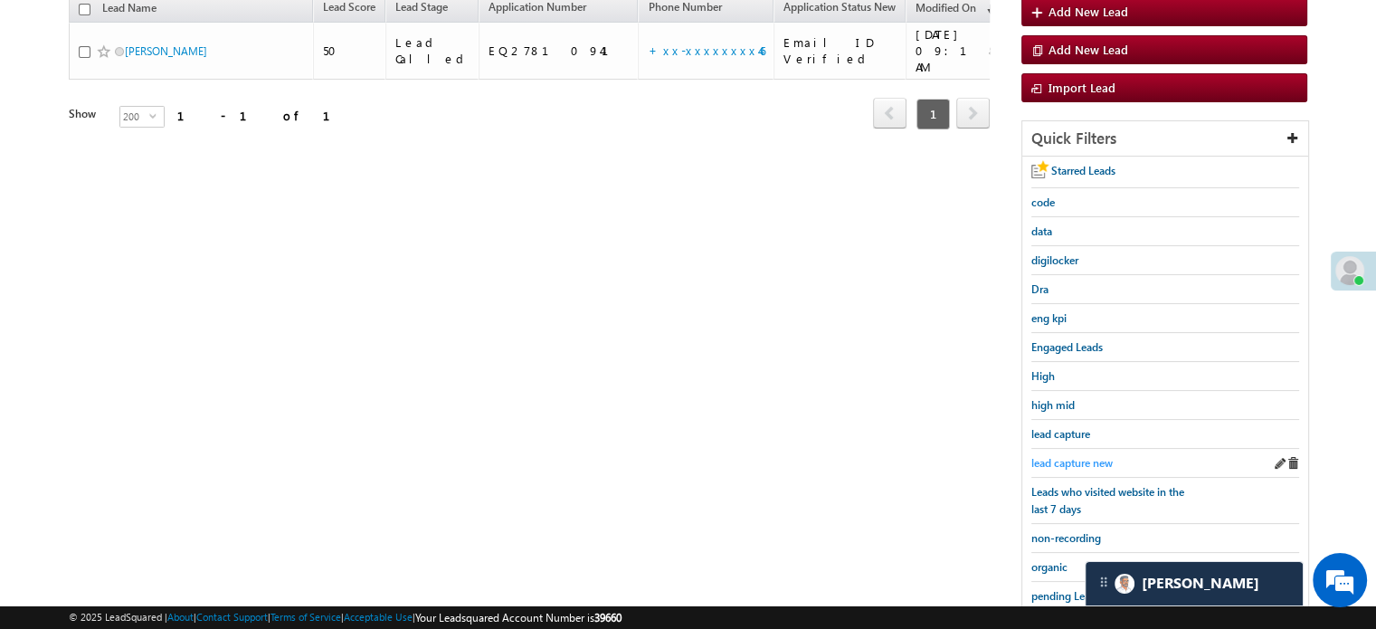
click at [1072, 463] on span "lead capture new" at bounding box center [1071, 463] width 81 height 14
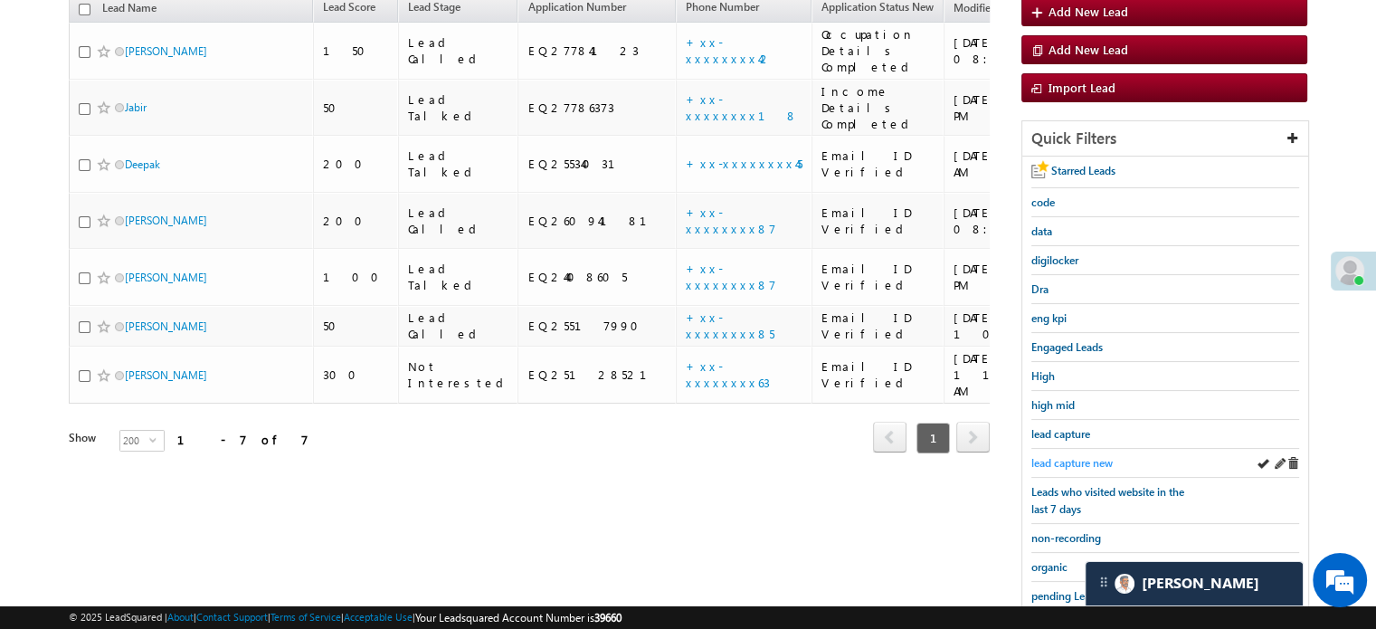
click at [1071, 458] on span "lead capture new" at bounding box center [1071, 463] width 81 height 14
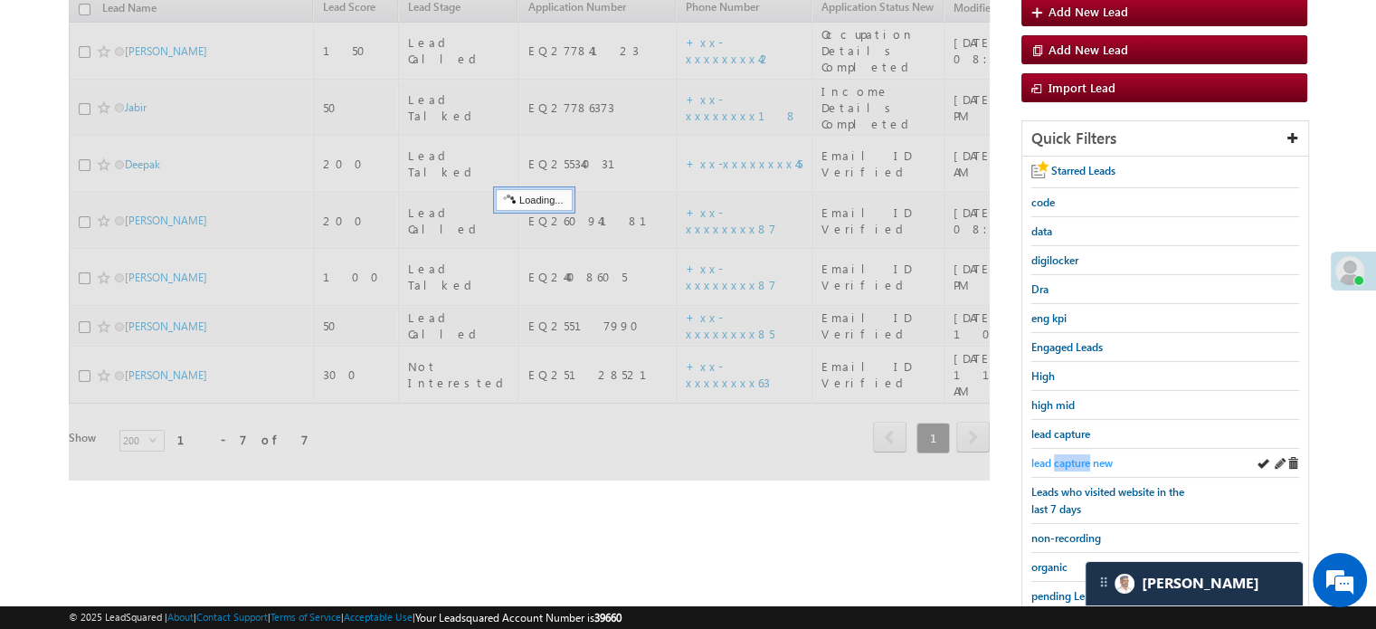
click at [1070, 457] on span "lead capture new" at bounding box center [1071, 463] width 81 height 14
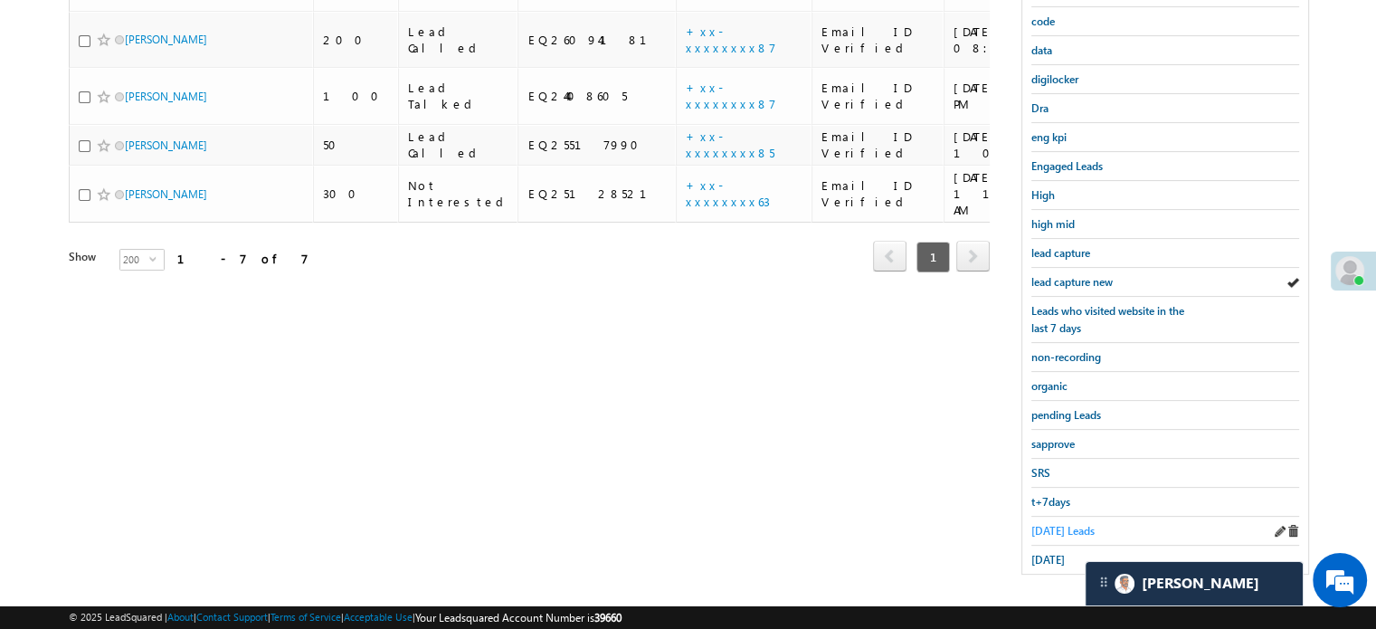
click at [1079, 524] on span "[DATE] Leads" at bounding box center [1062, 531] width 63 height 14
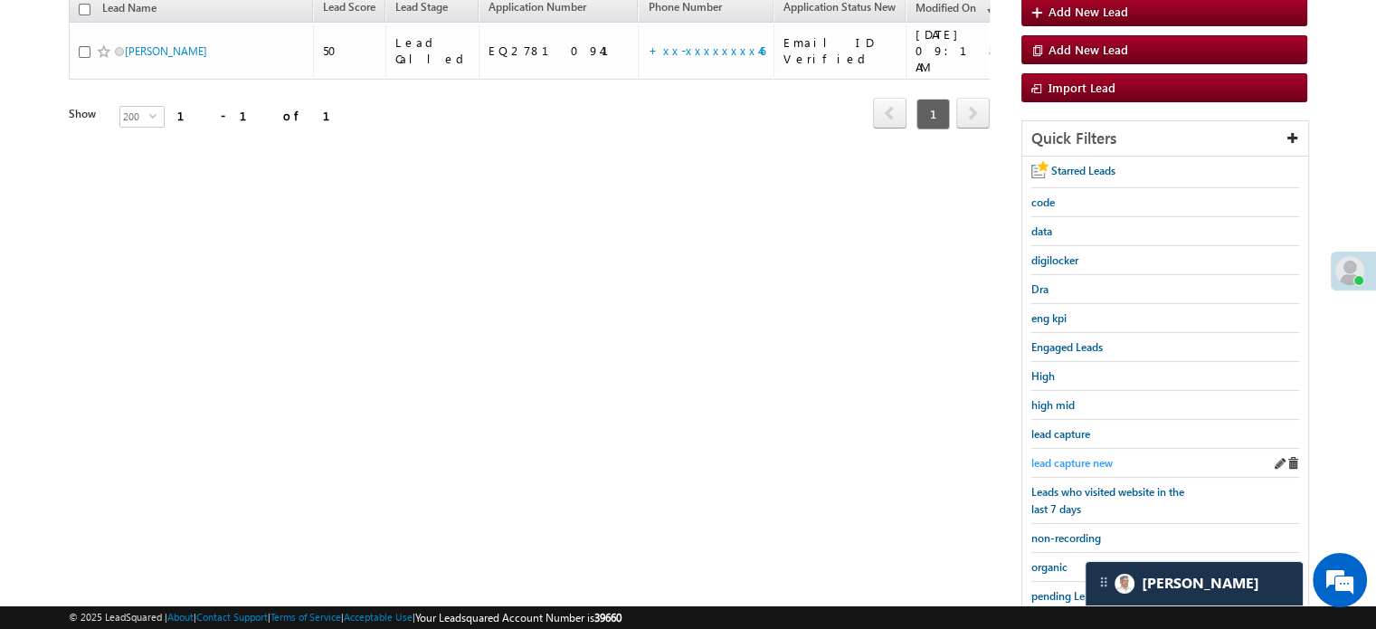
click at [1081, 456] on span "lead capture new" at bounding box center [1071, 463] width 81 height 14
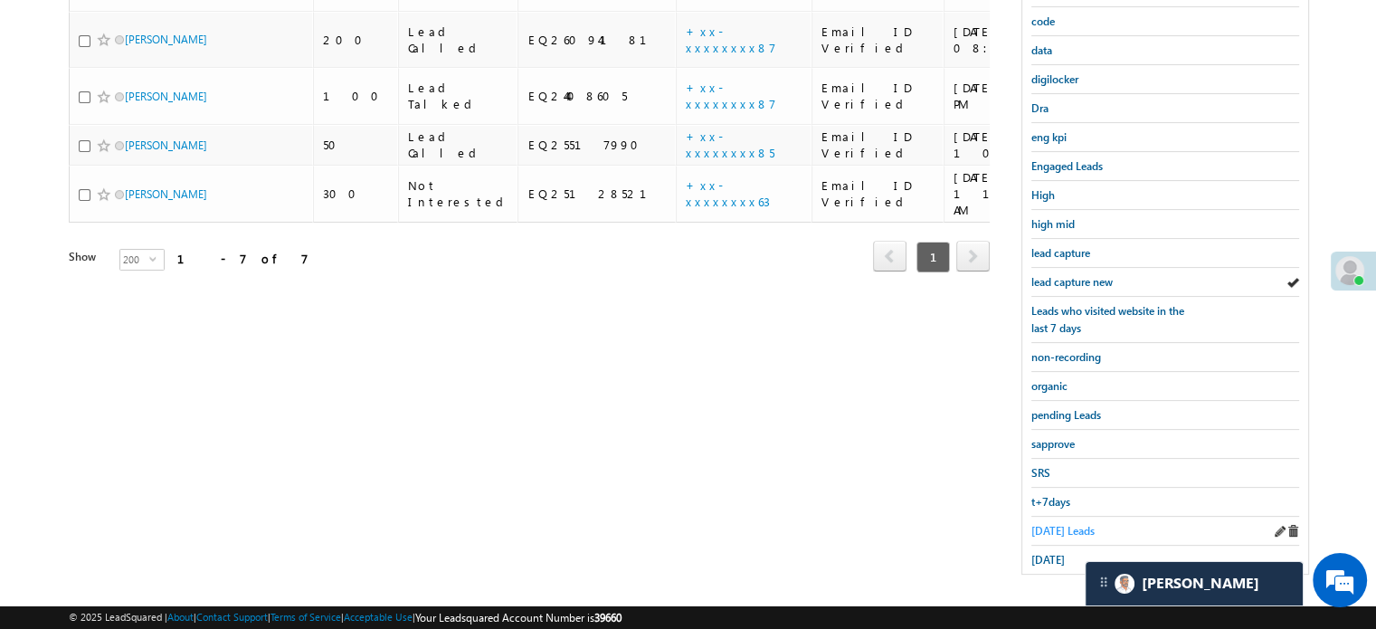
click at [1070, 524] on span "[DATE] Leads" at bounding box center [1062, 531] width 63 height 14
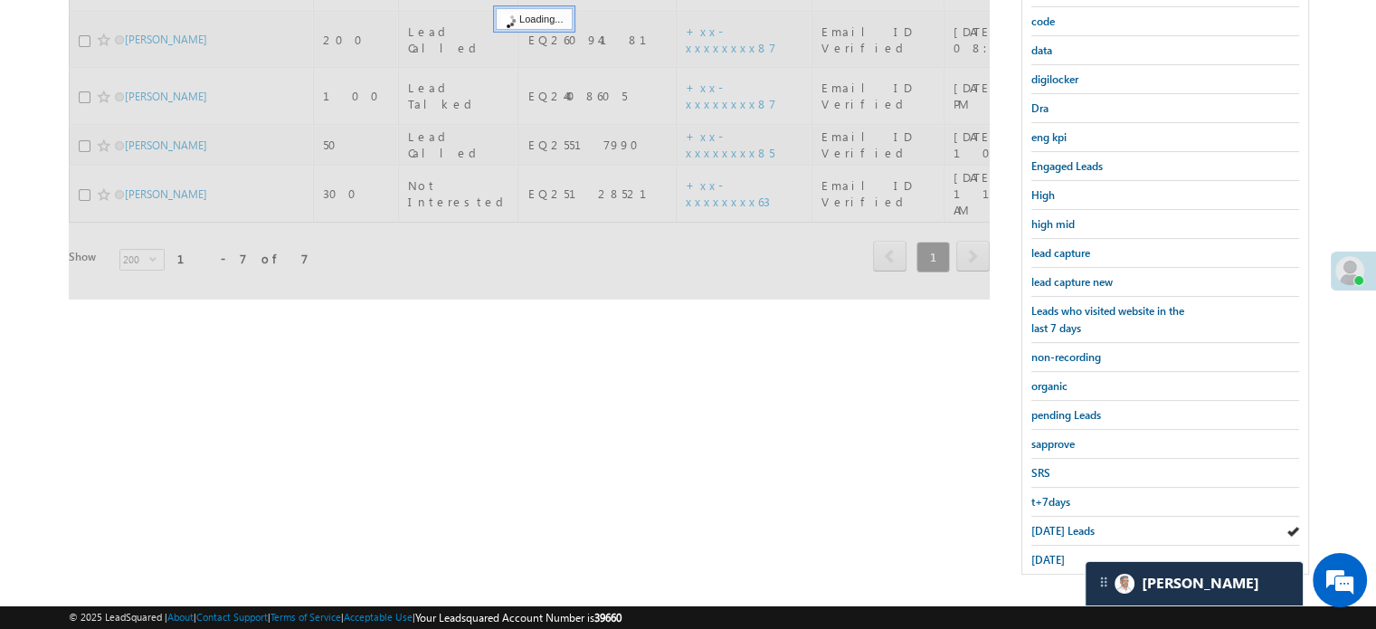
scroll to position [117, 0]
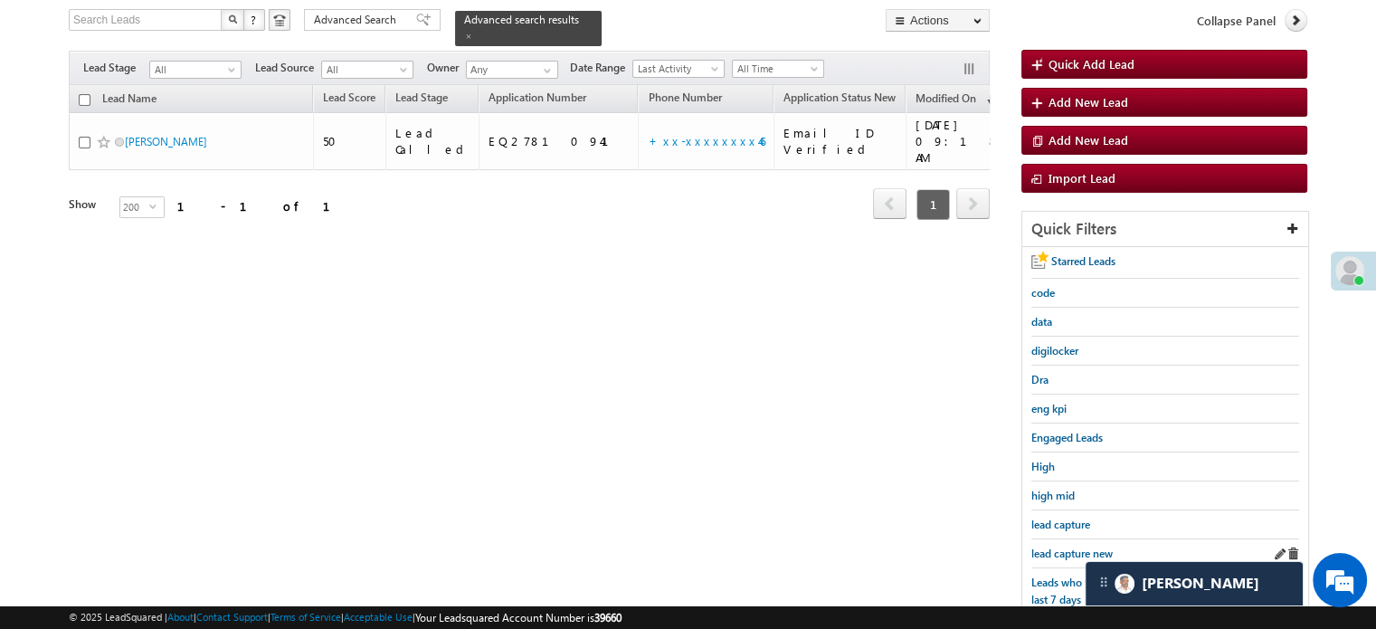
click at [1065, 539] on div "lead capture new" at bounding box center [1165, 553] width 268 height 29
click at [1064, 545] on link "lead capture new" at bounding box center [1071, 553] width 81 height 17
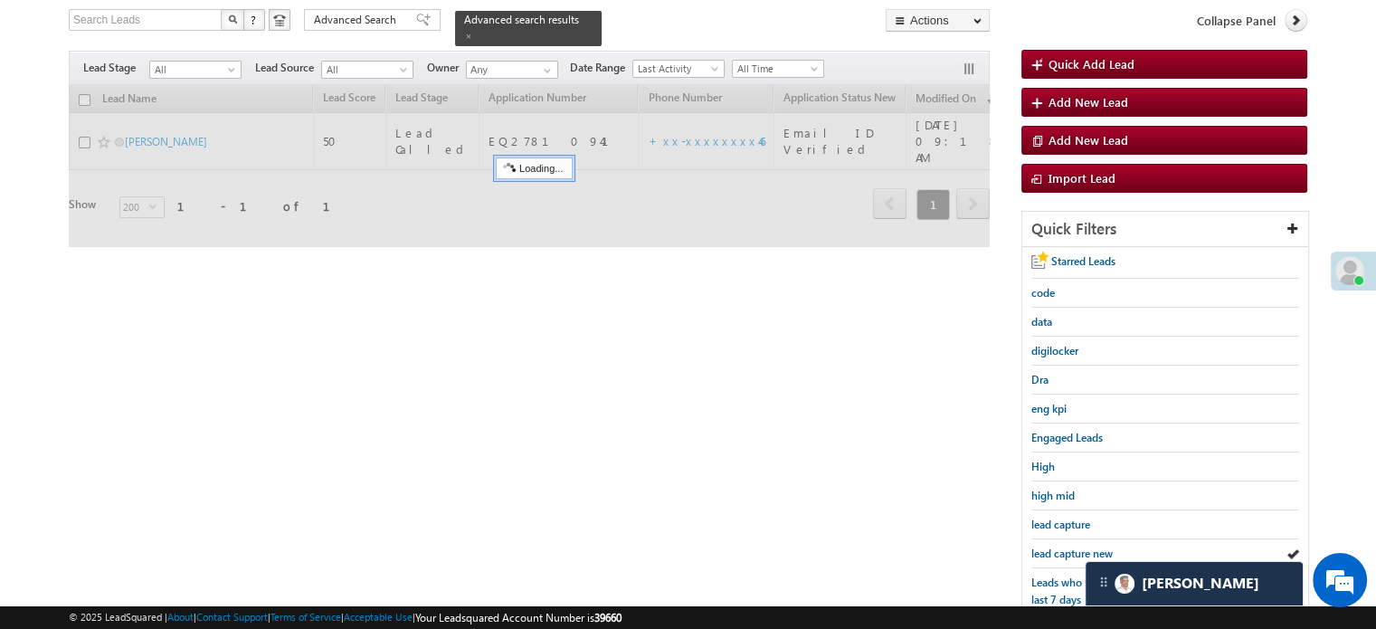
click at [1064, 545] on link "lead capture new" at bounding box center [1071, 553] width 81 height 17
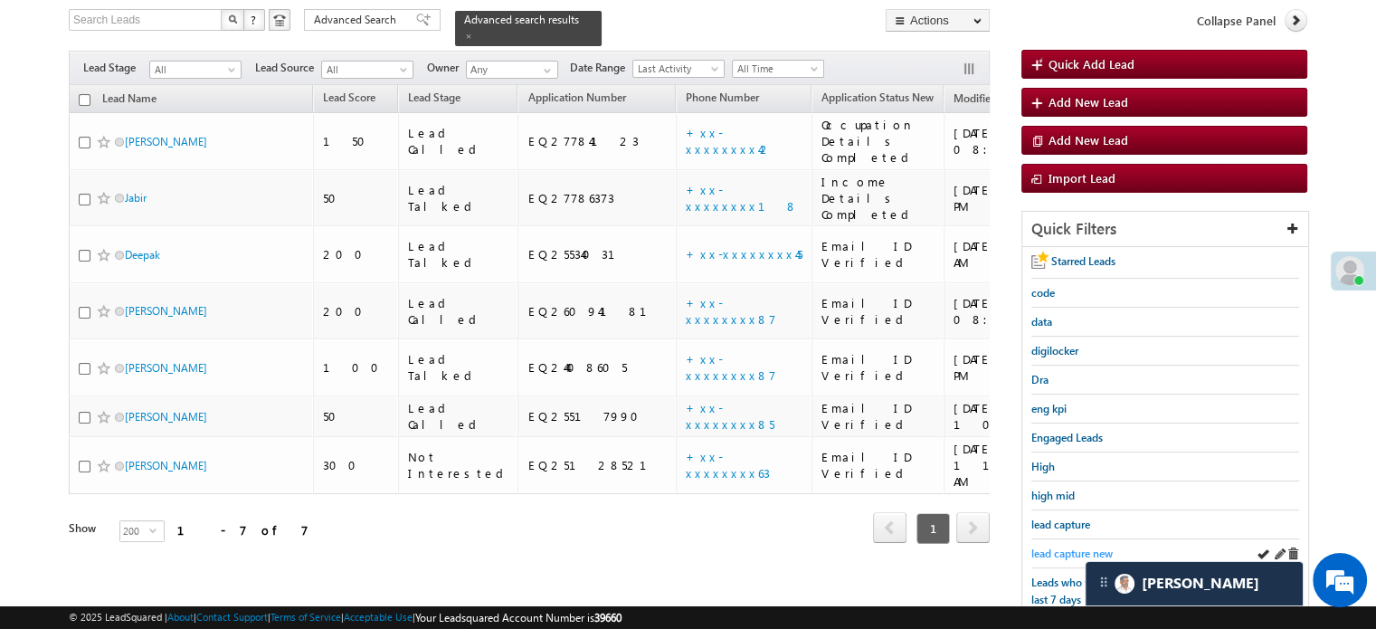
scroll to position [207, 0]
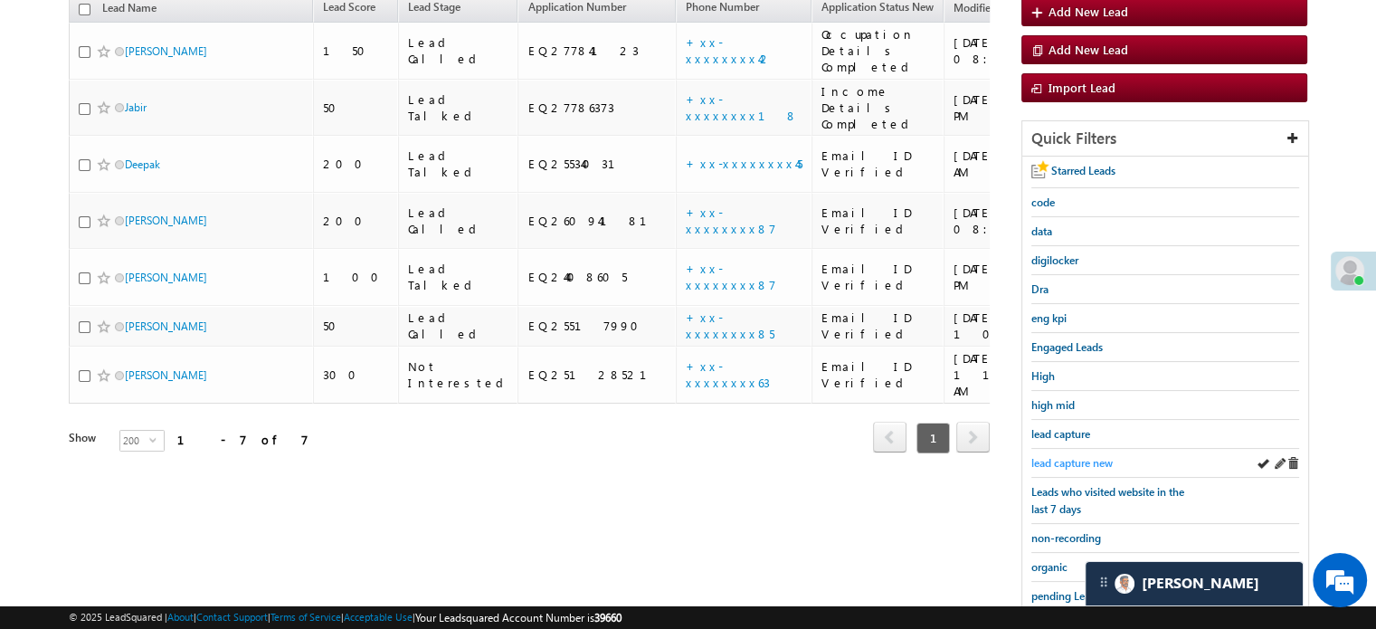
click at [1082, 456] on span "lead capture new" at bounding box center [1071, 463] width 81 height 14
click at [1048, 460] on span "lead capture new" at bounding box center [1071, 463] width 81 height 14
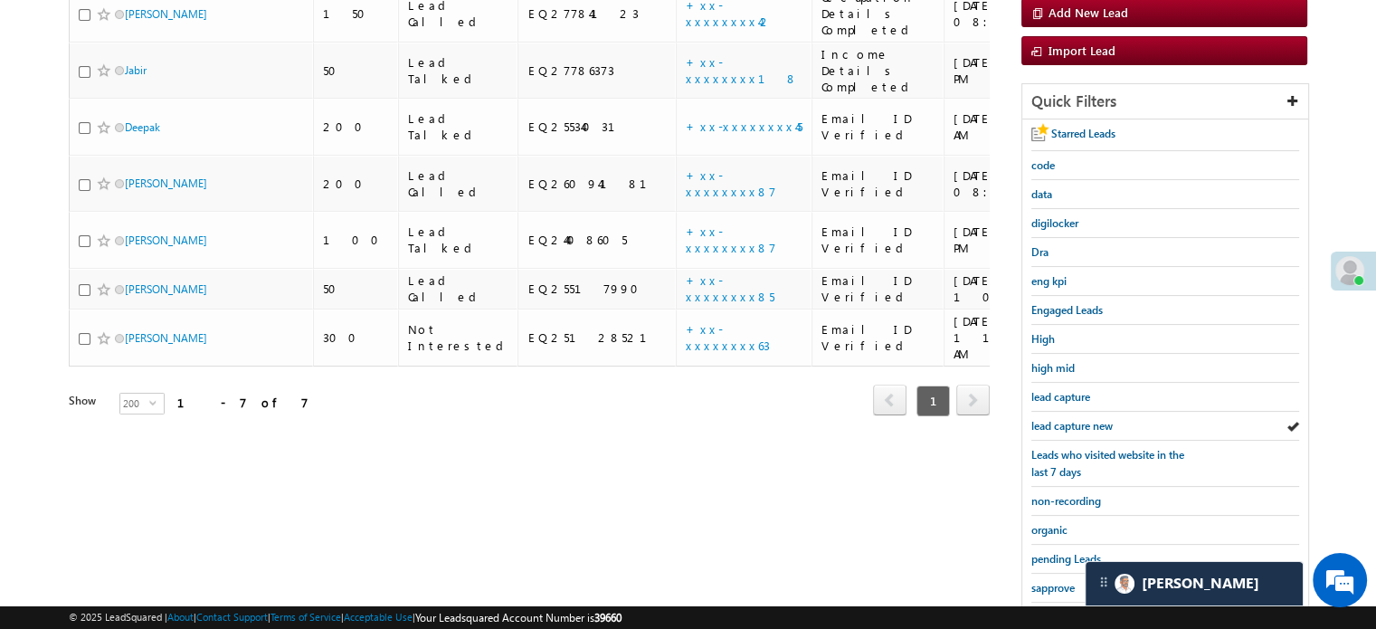
scroll to position [388, 0]
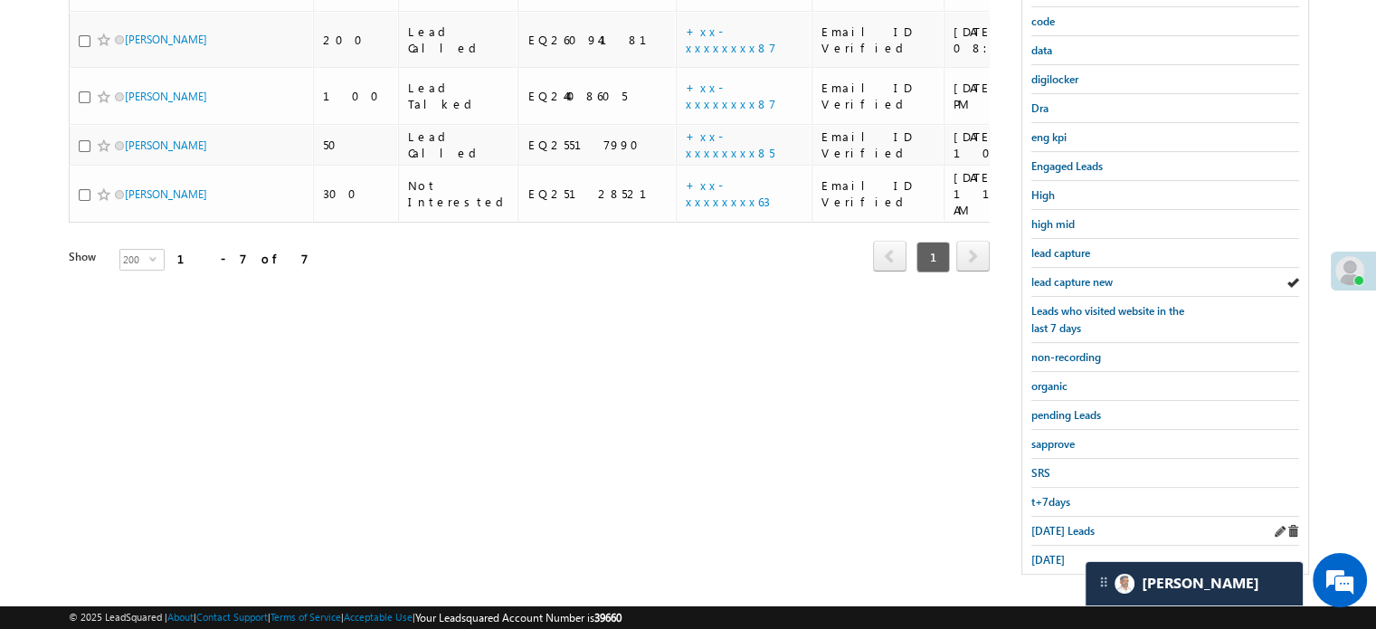
click at [1049, 517] on div "[DATE] Leads" at bounding box center [1165, 531] width 268 height 29
click at [1056, 524] on span "[DATE] Leads" at bounding box center [1062, 531] width 63 height 14
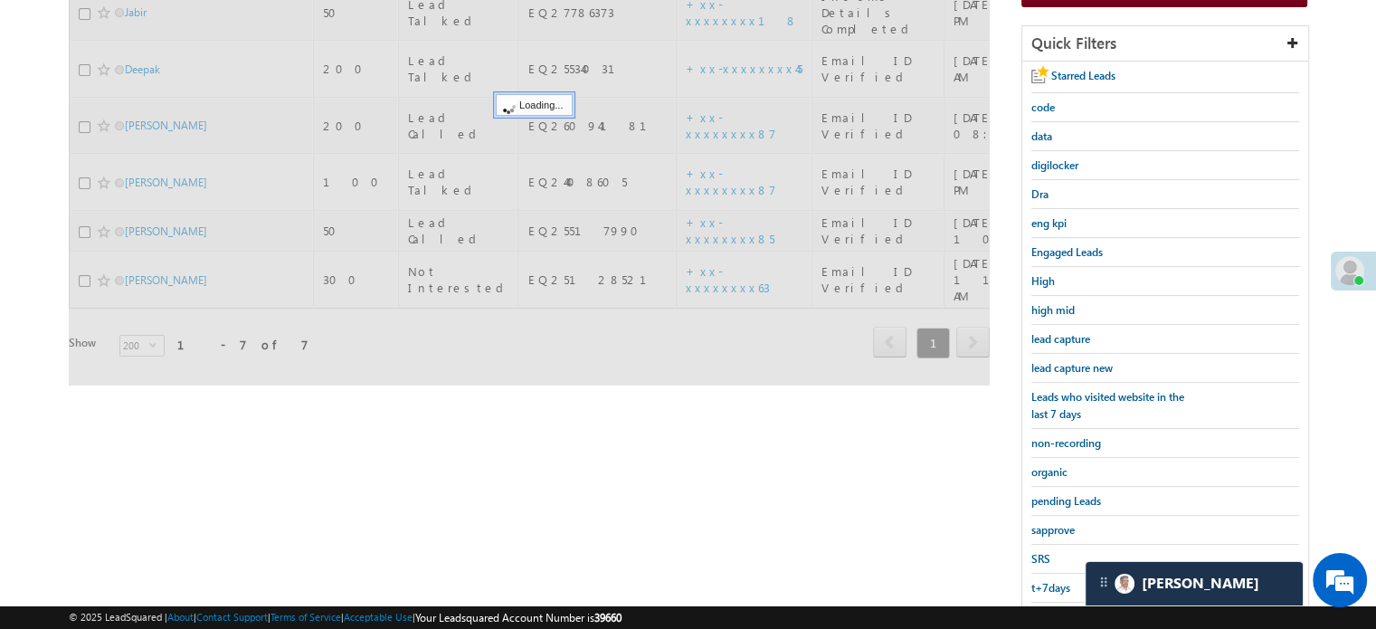
scroll to position [207, 0]
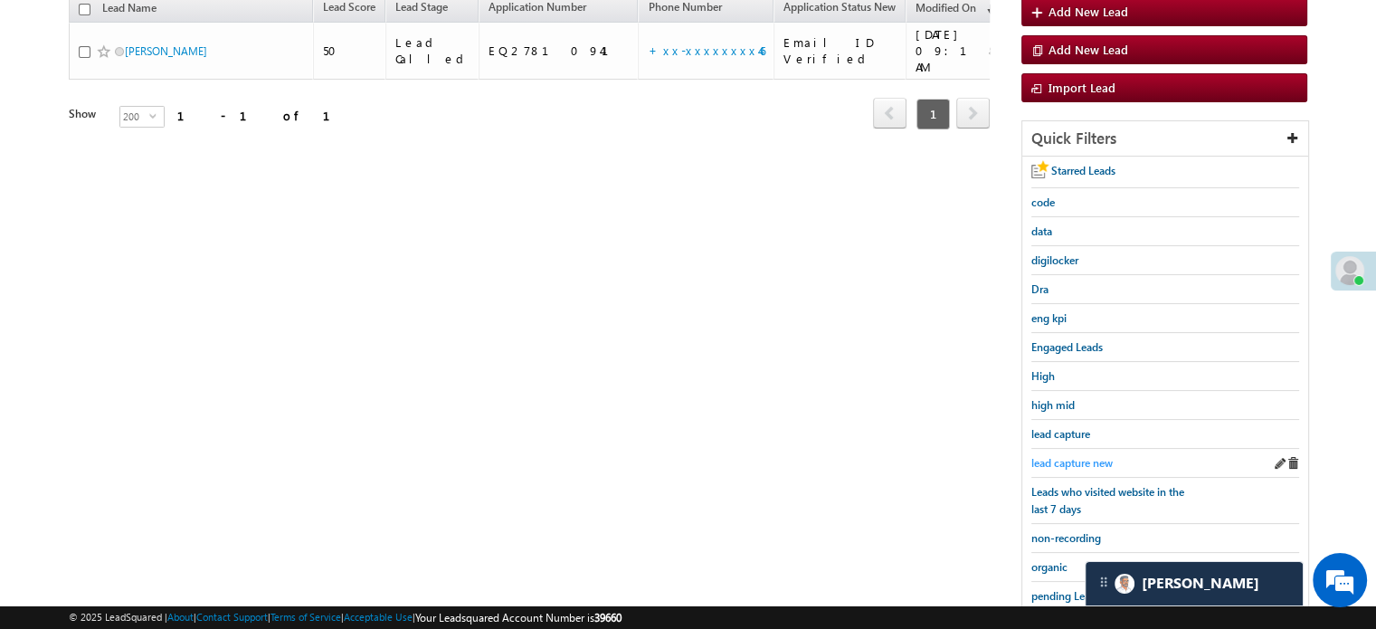
click at [1077, 456] on span "lead capture new" at bounding box center [1071, 463] width 81 height 14
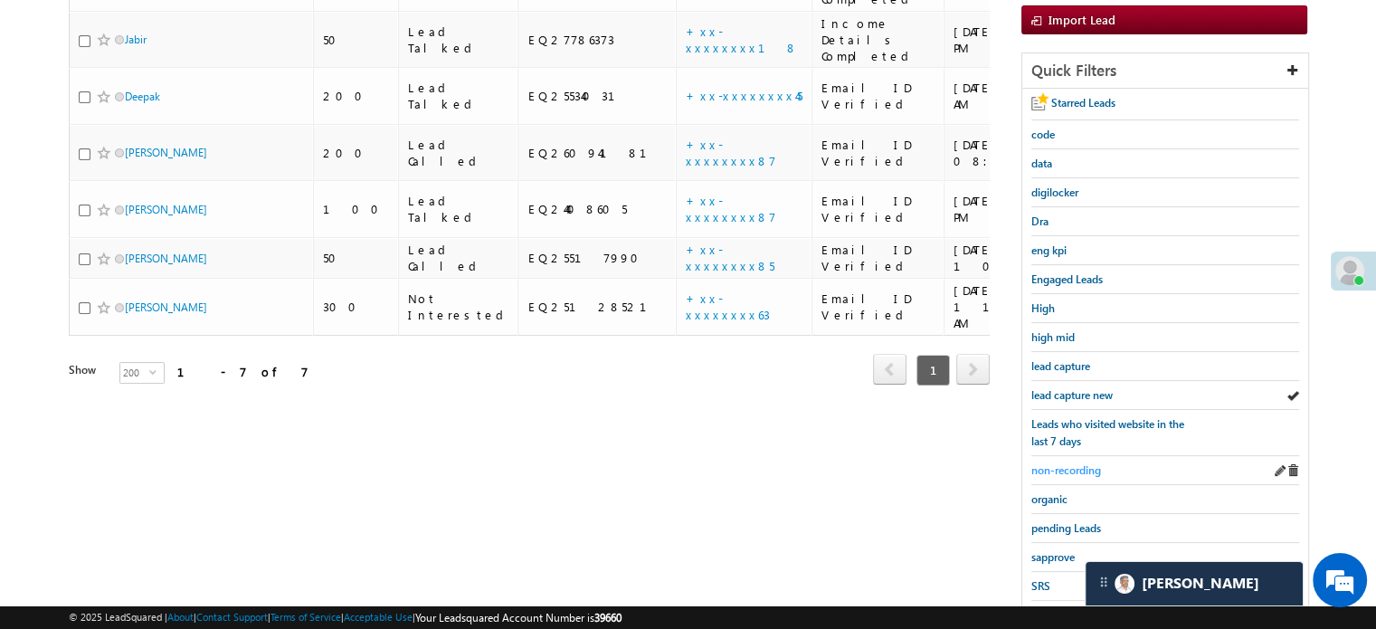
scroll to position [298, 0]
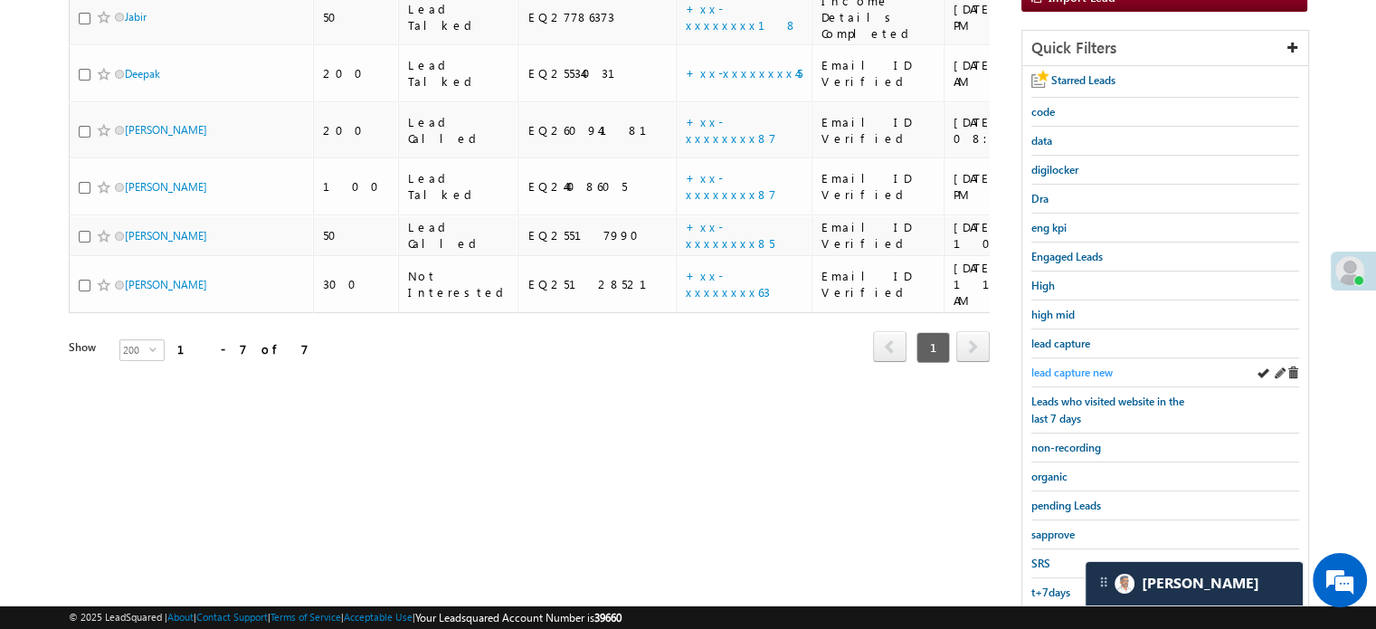
click at [1070, 372] on span "lead capture new" at bounding box center [1071, 372] width 81 height 14
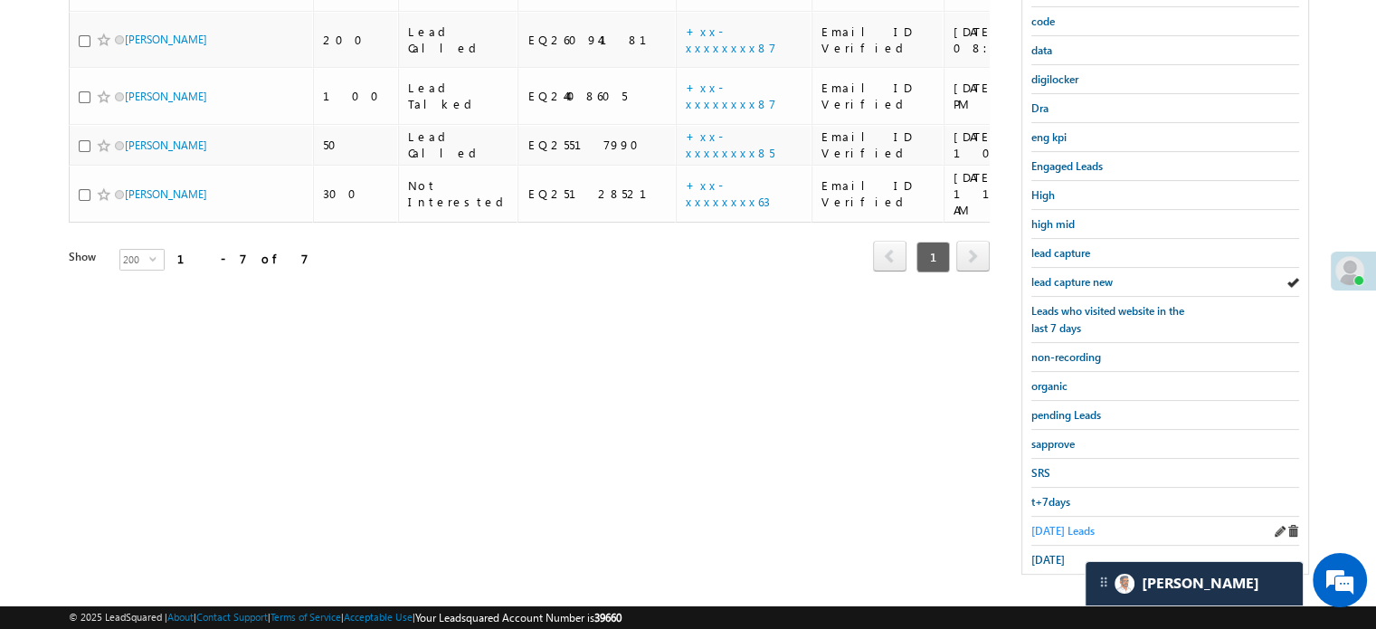
click at [1052, 525] on span "[DATE] Leads" at bounding box center [1062, 531] width 63 height 14
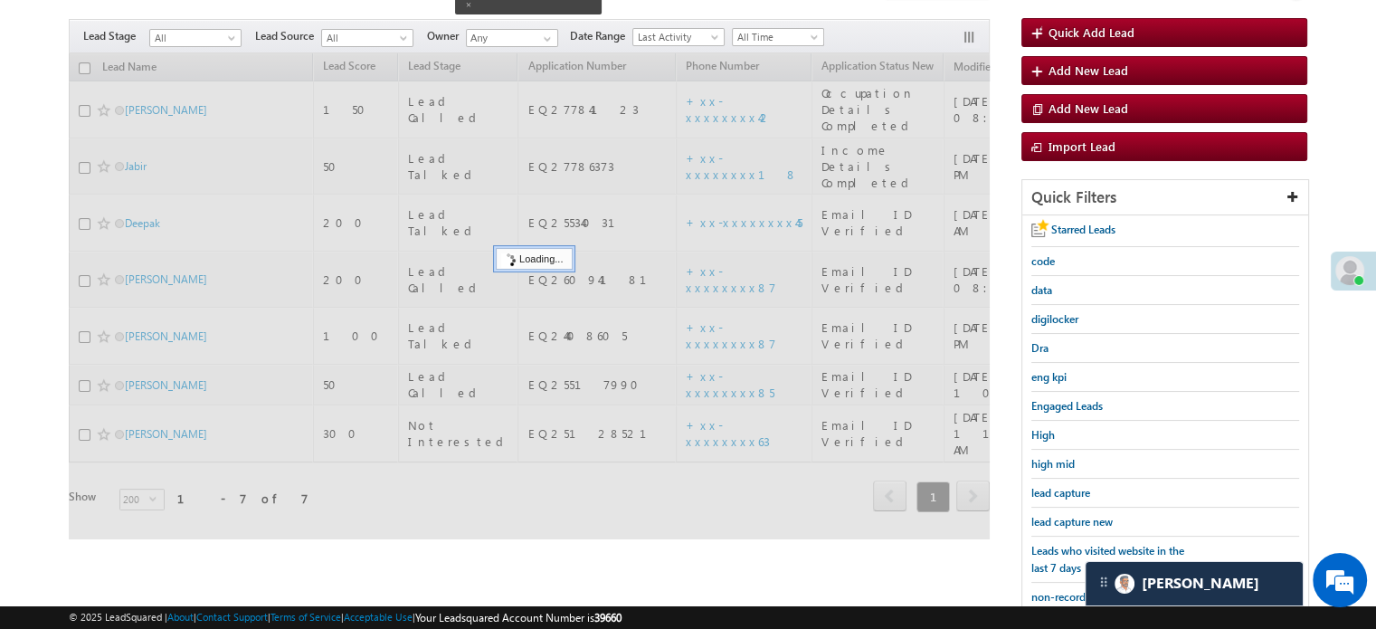
scroll to position [117, 0]
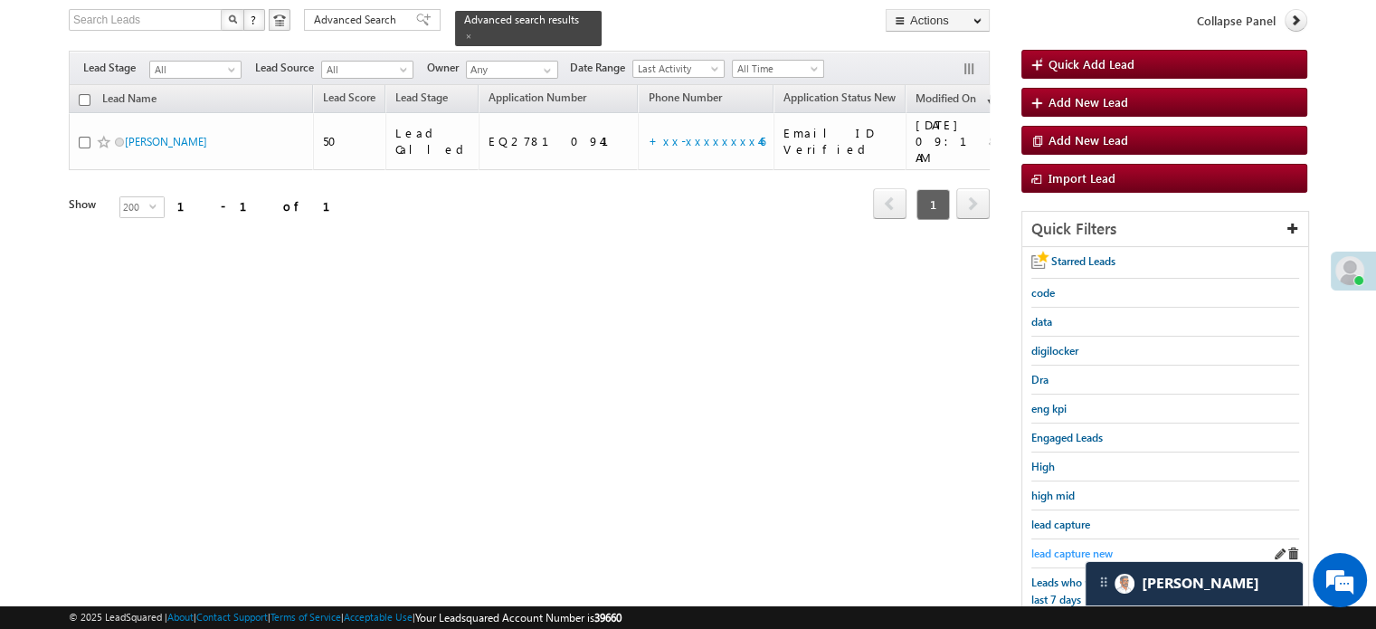
click at [1064, 546] on span "lead capture new" at bounding box center [1071, 553] width 81 height 14
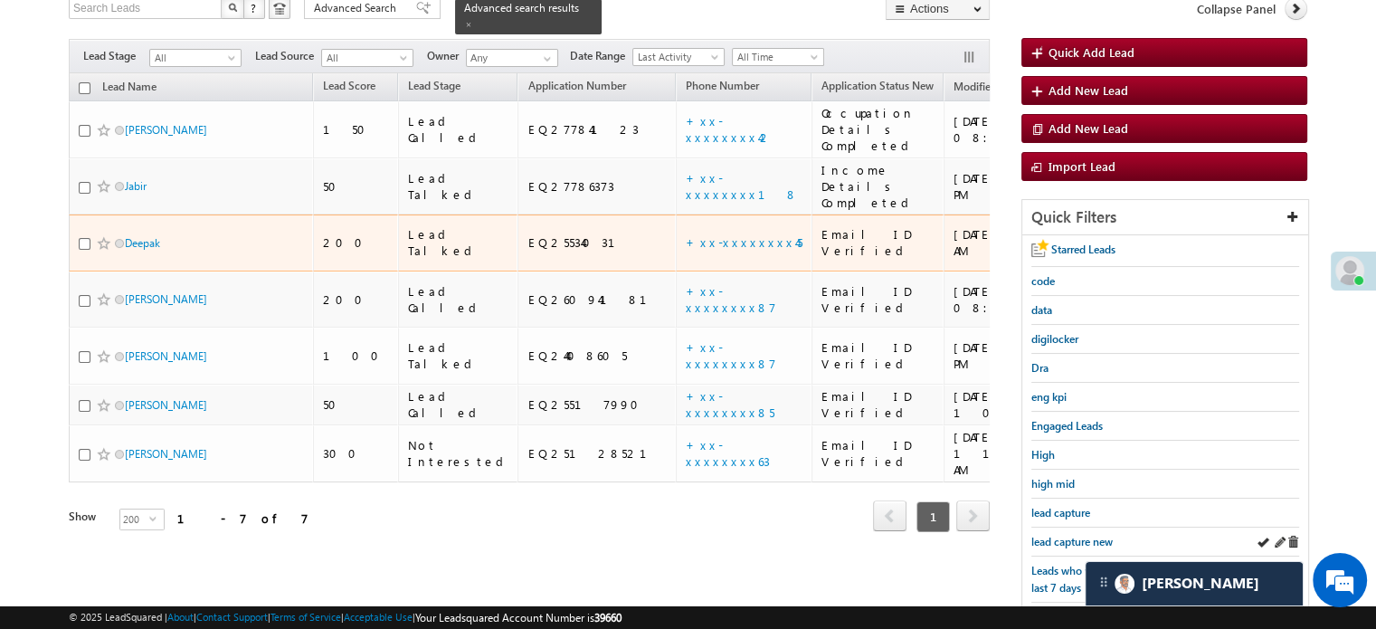
scroll to position [207, 0]
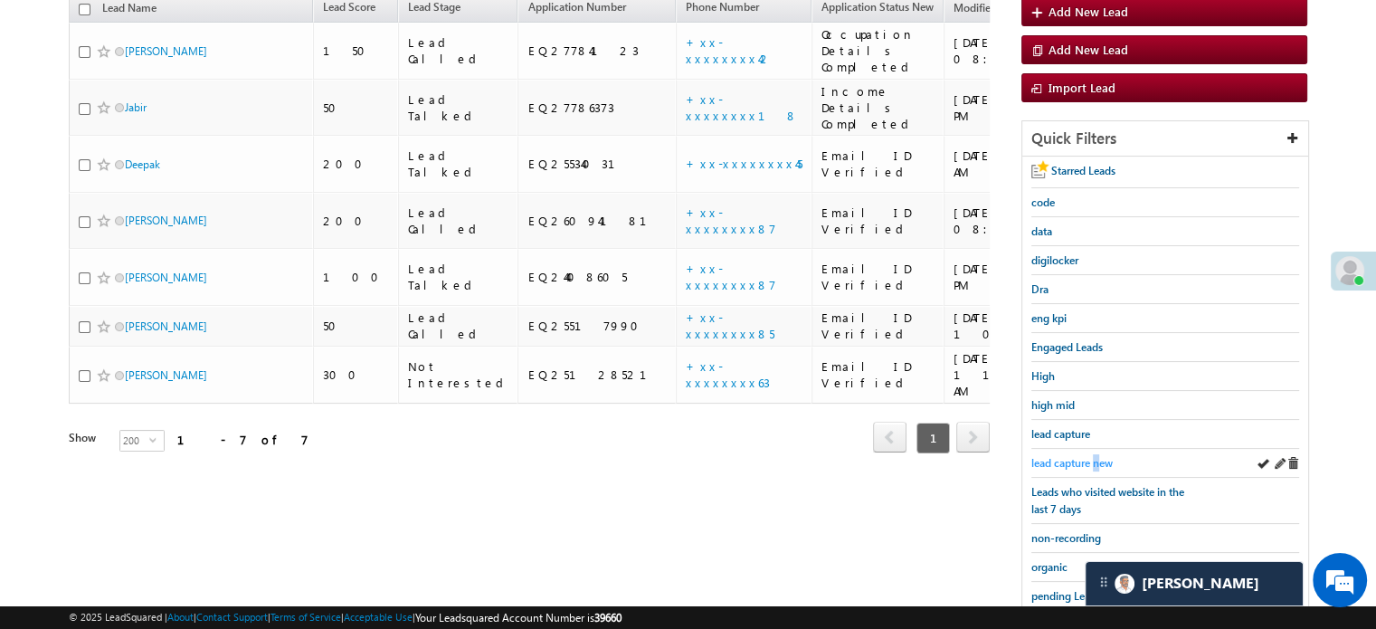
click at [1097, 456] on span "lead capture new" at bounding box center [1071, 463] width 81 height 14
click at [1064, 456] on span "lead capture new" at bounding box center [1071, 463] width 81 height 14
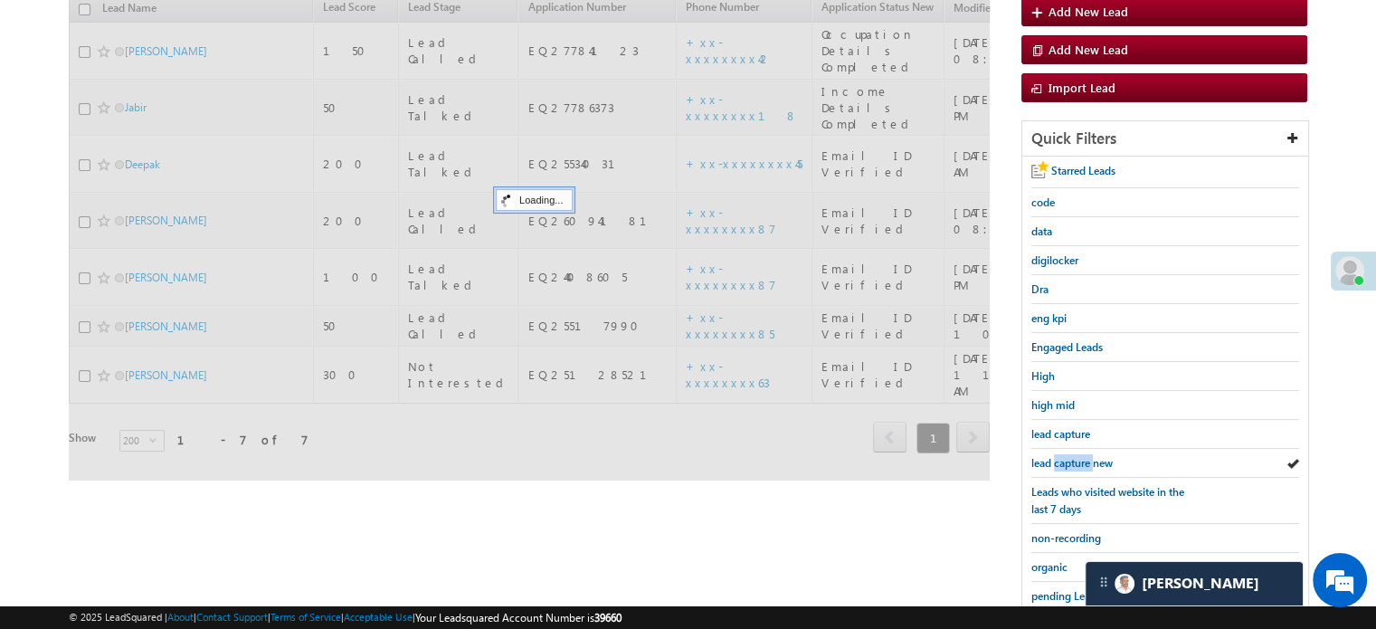
click at [1064, 456] on span "lead capture new" at bounding box center [1071, 463] width 81 height 14
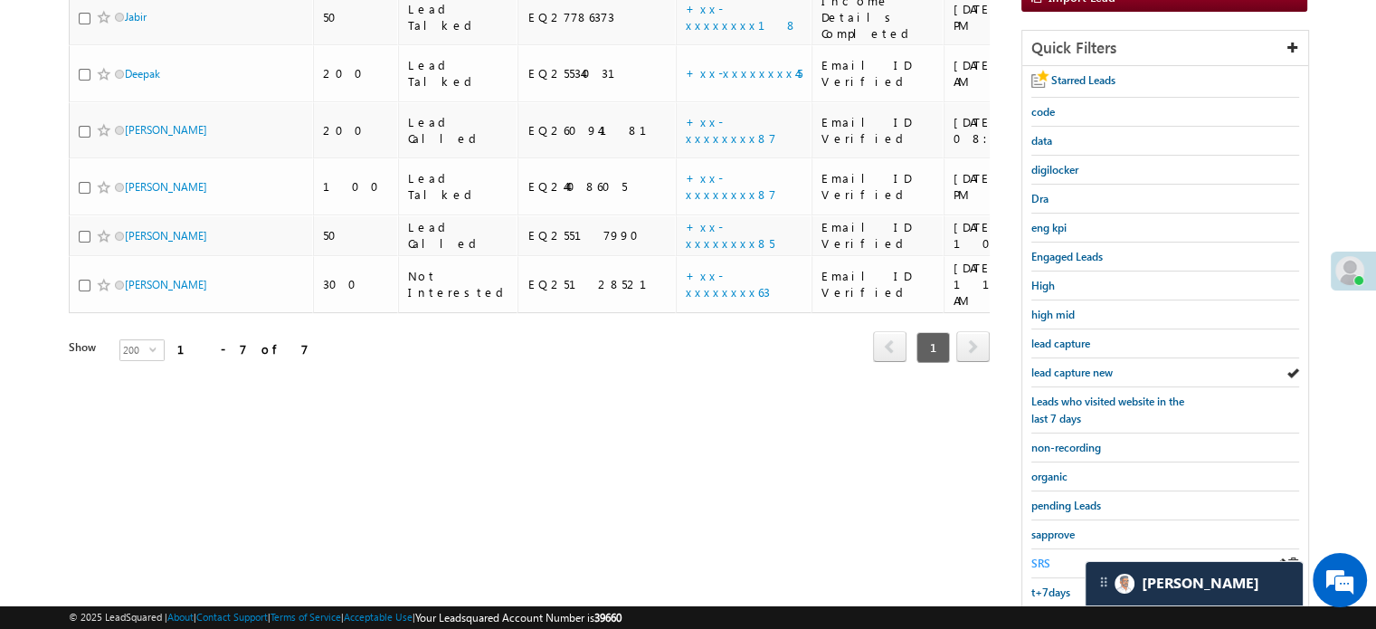
scroll to position [388, 0]
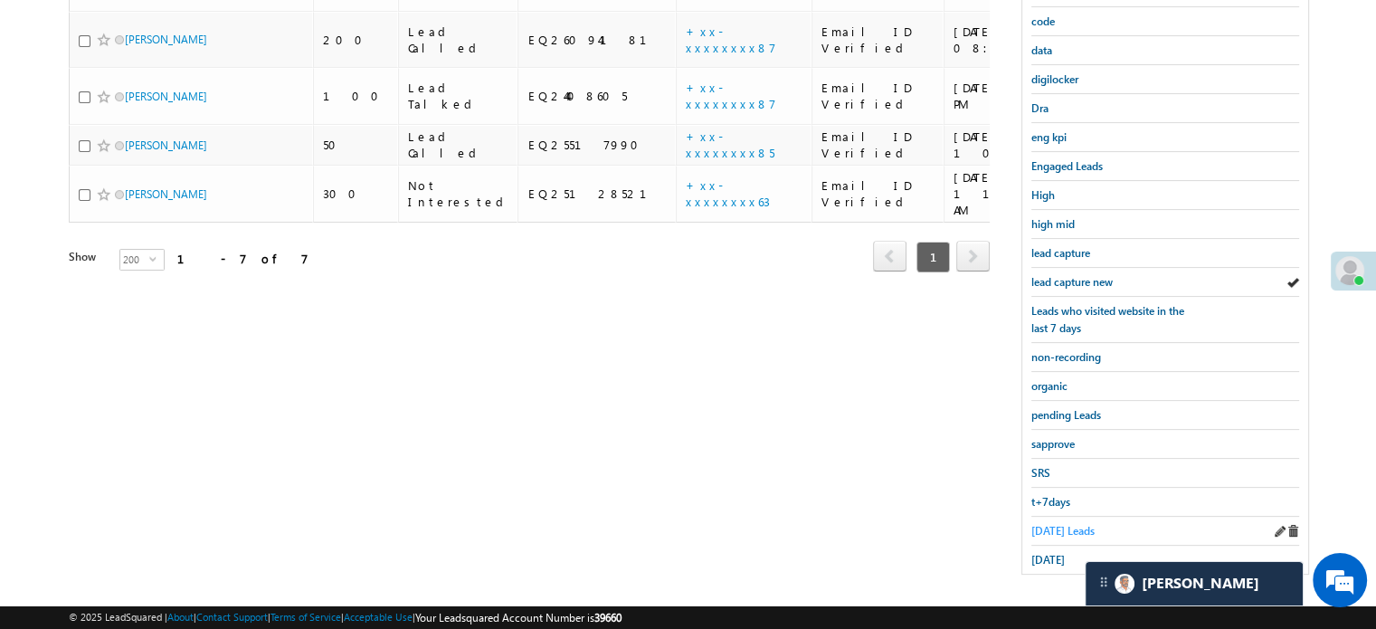
click at [1060, 526] on span "[DATE] Leads" at bounding box center [1062, 531] width 63 height 14
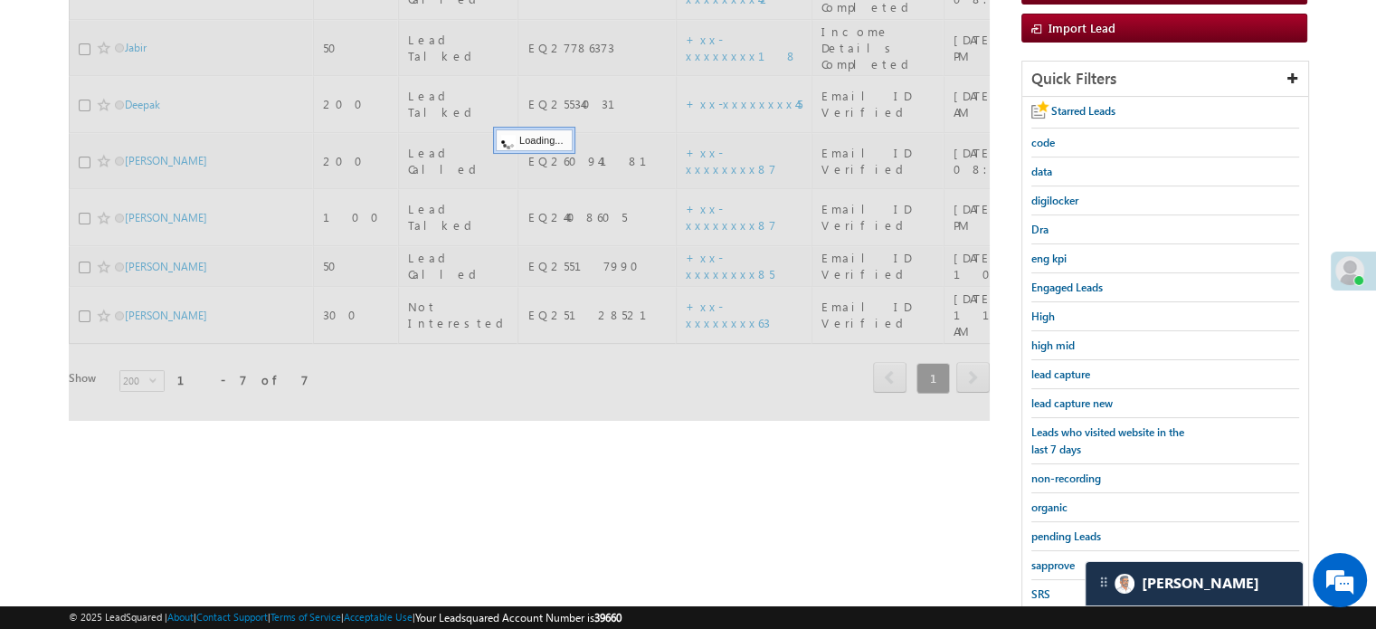
scroll to position [117, 0]
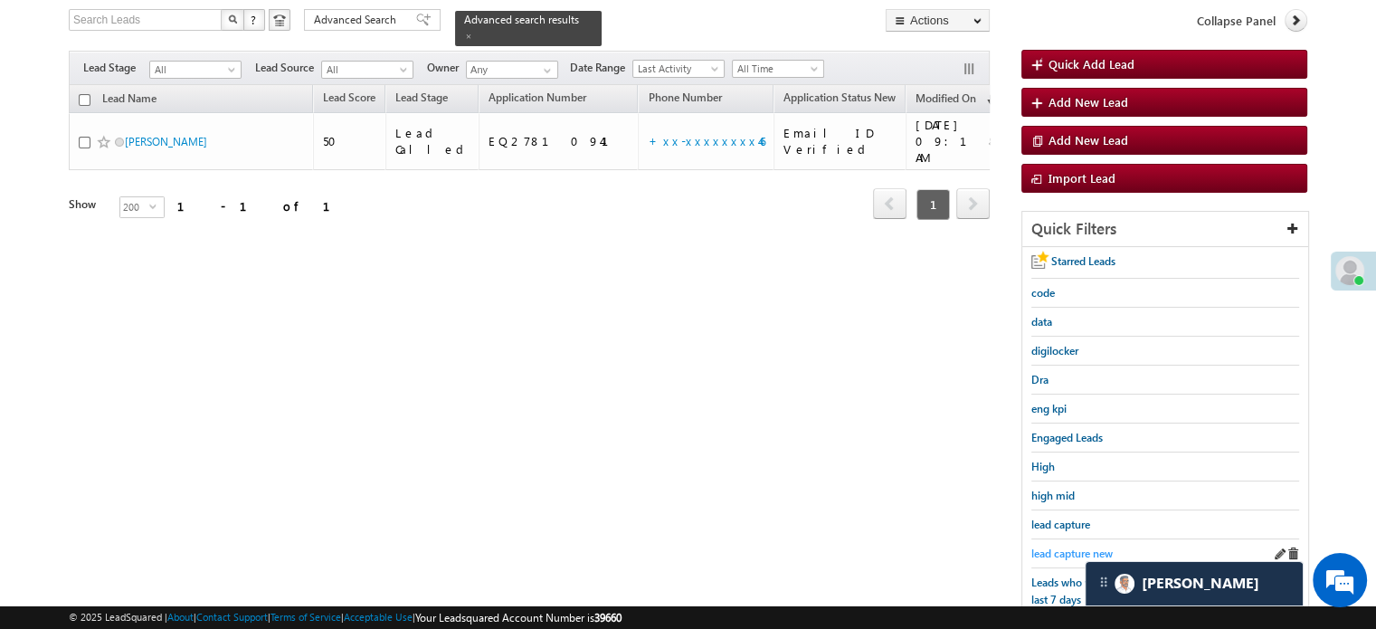
click at [1060, 552] on span "lead capture new" at bounding box center [1071, 553] width 81 height 14
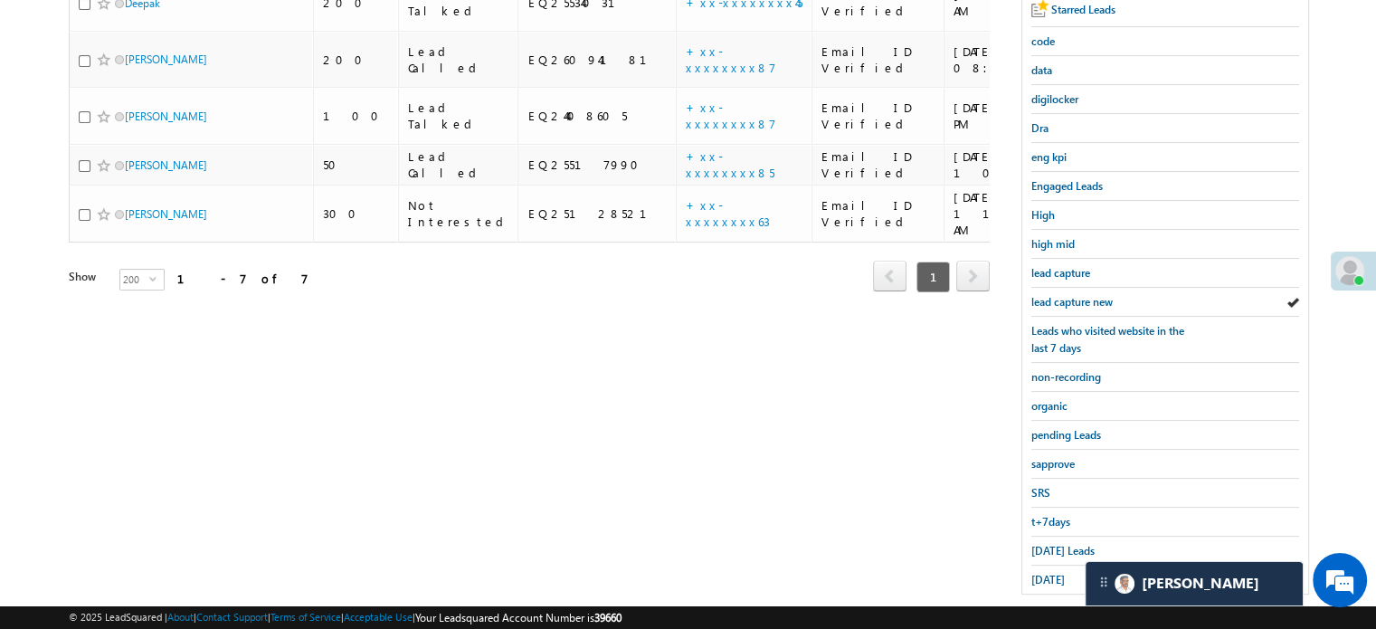
scroll to position [388, 0]
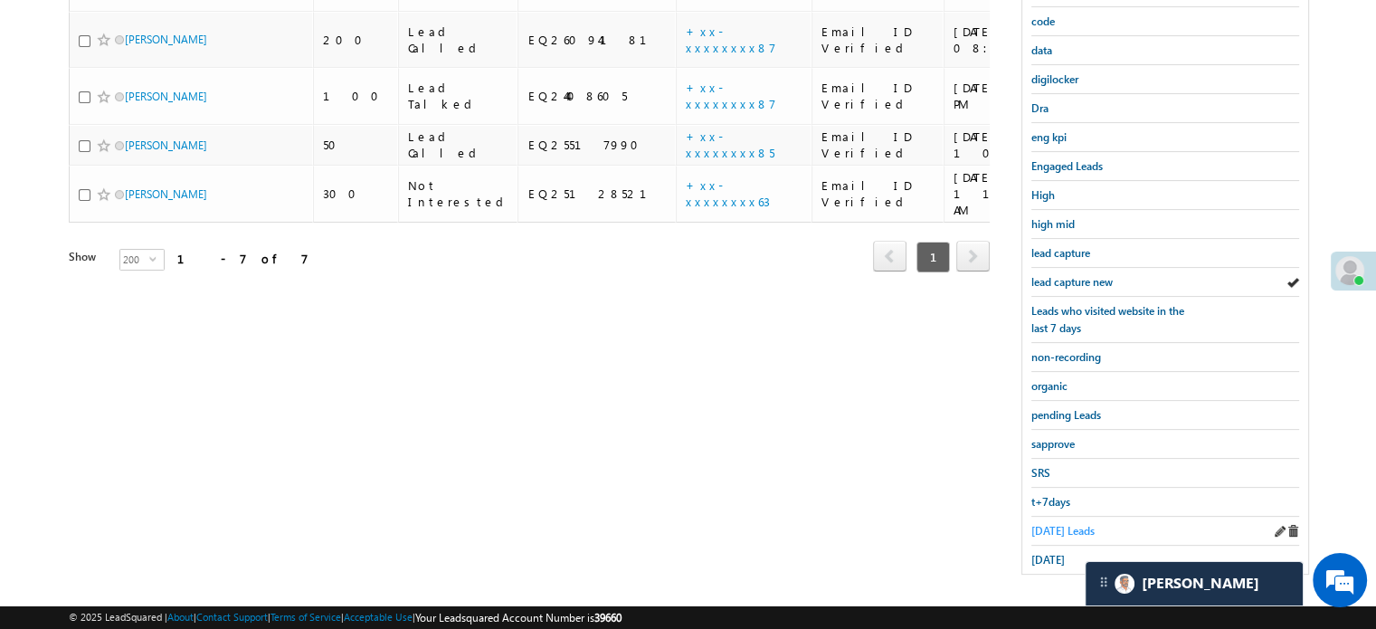
click at [1056, 525] on span "[DATE] Leads" at bounding box center [1062, 531] width 63 height 14
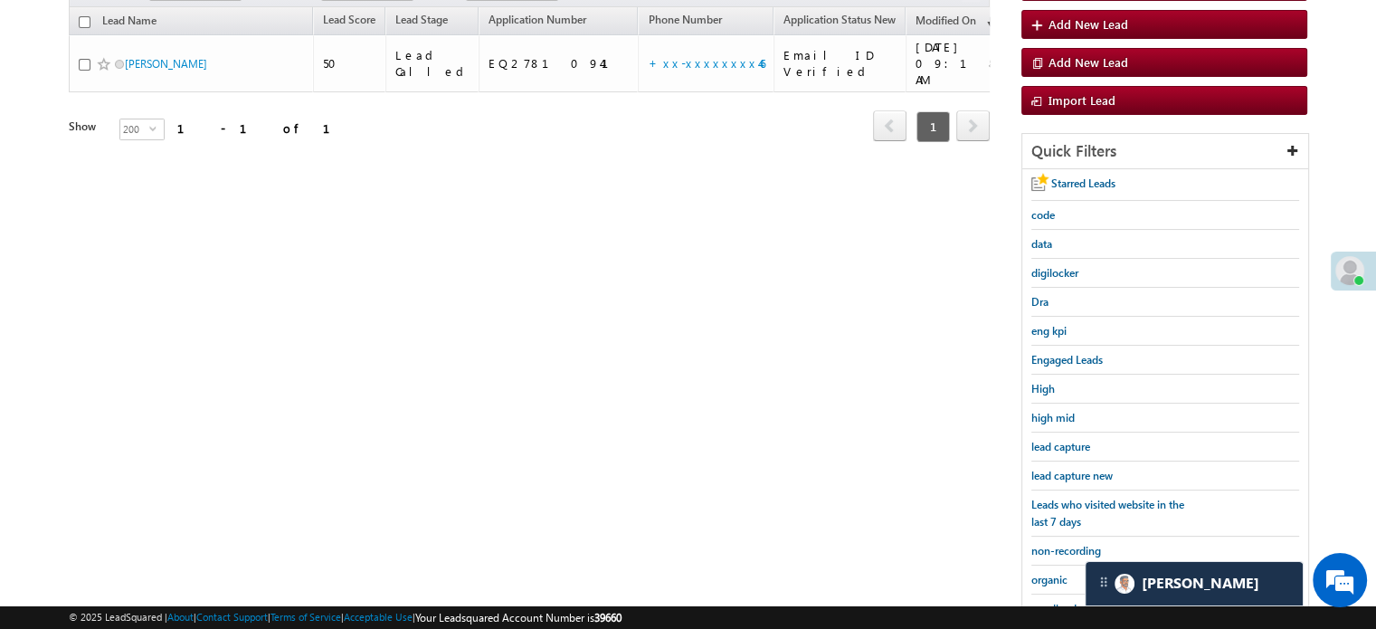
scroll to position [117, 0]
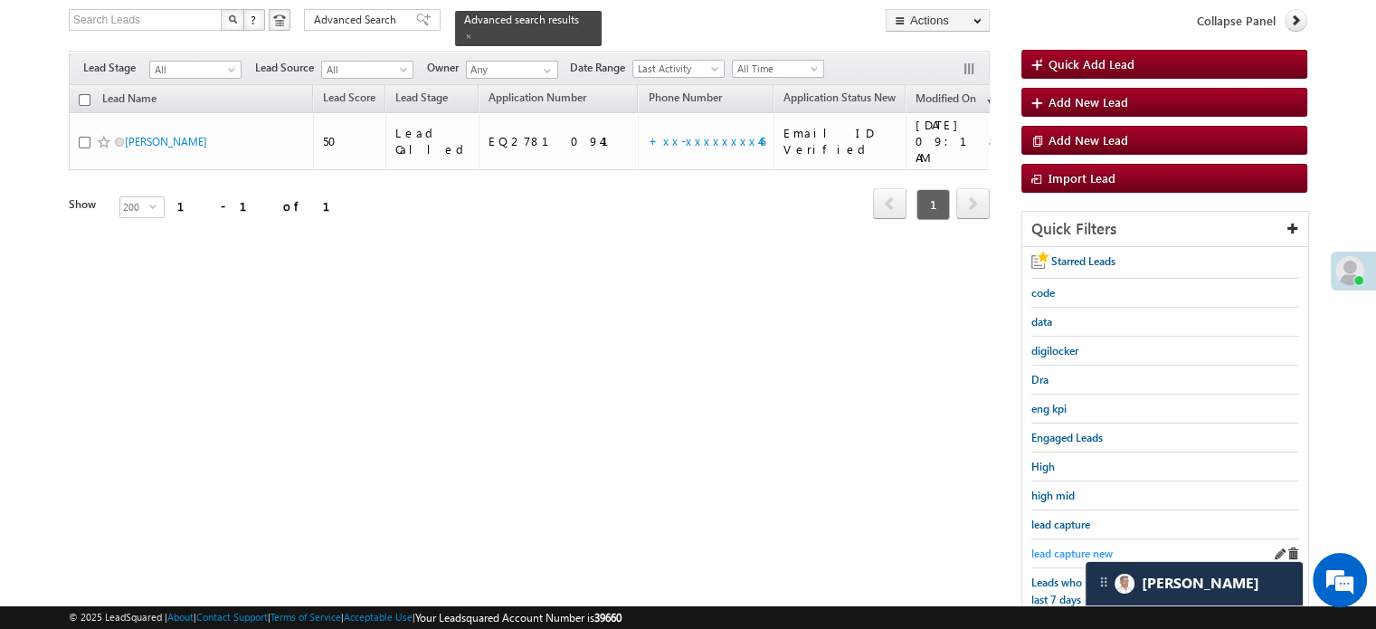
click at [1070, 553] on span "lead capture new" at bounding box center [1071, 553] width 81 height 14
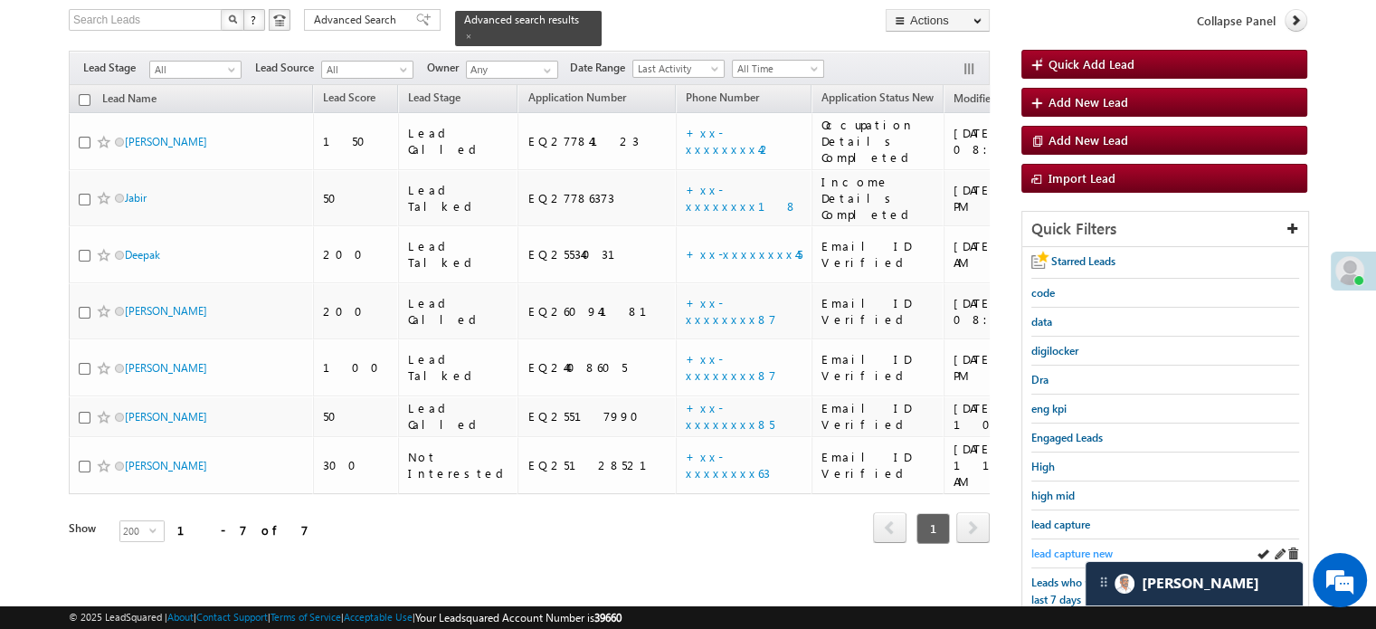
click at [1091, 549] on span "lead capture new" at bounding box center [1071, 553] width 81 height 14
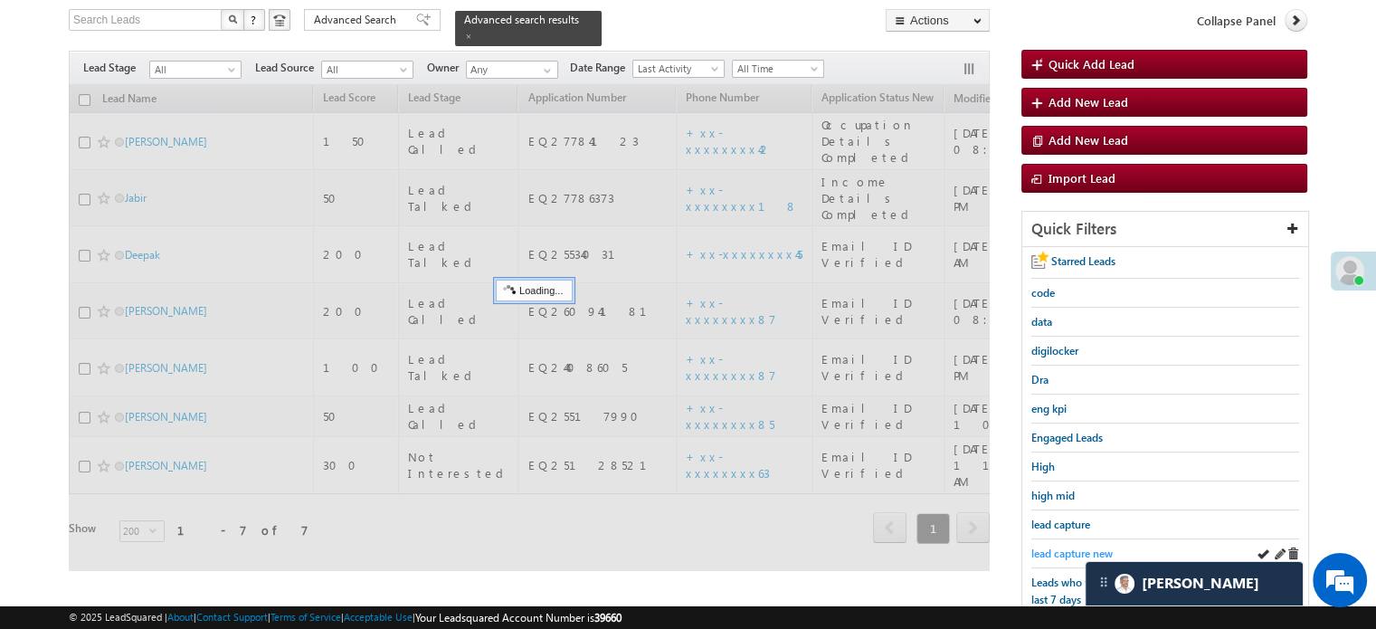
click at [1080, 546] on span "lead capture new" at bounding box center [1071, 553] width 81 height 14
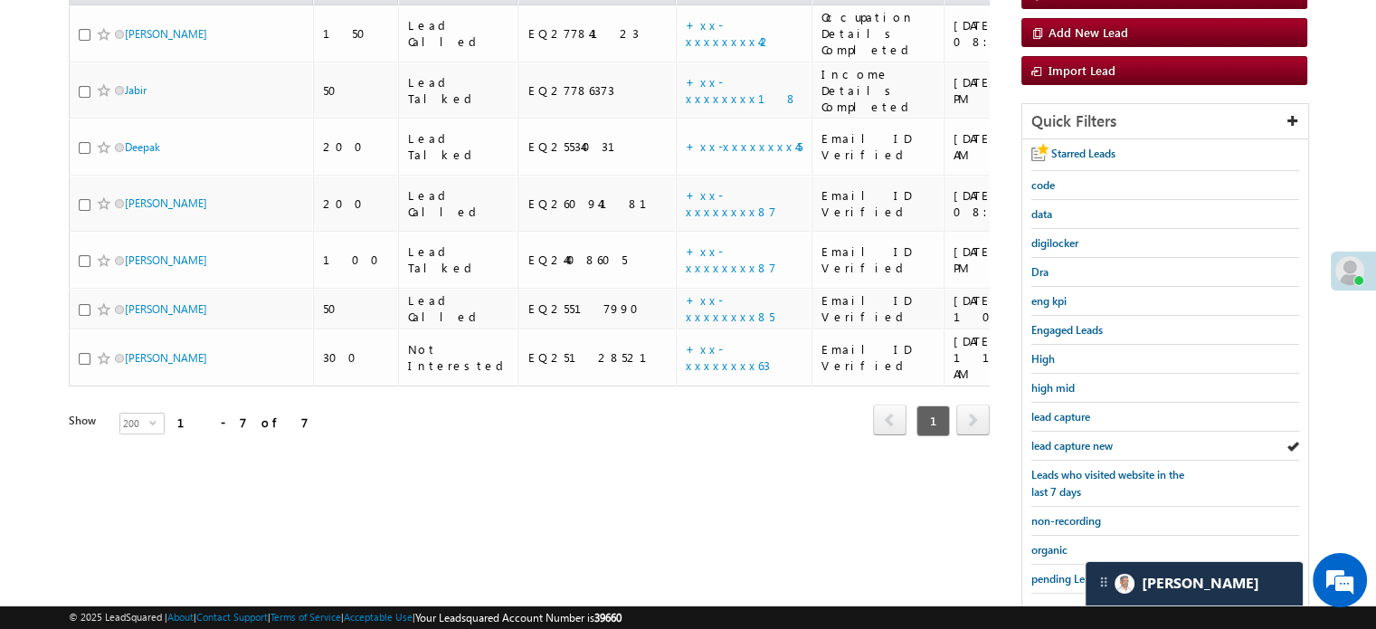
scroll to position [388, 0]
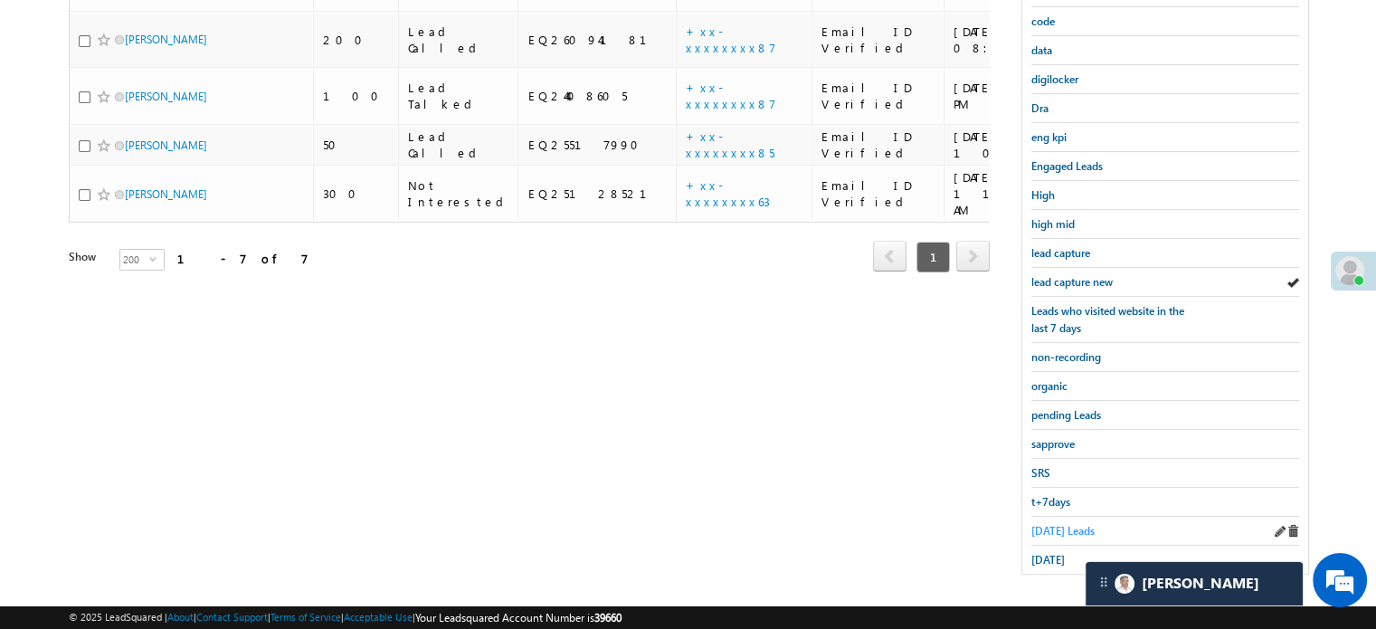
click at [1064, 524] on span "[DATE] Leads" at bounding box center [1062, 531] width 63 height 14
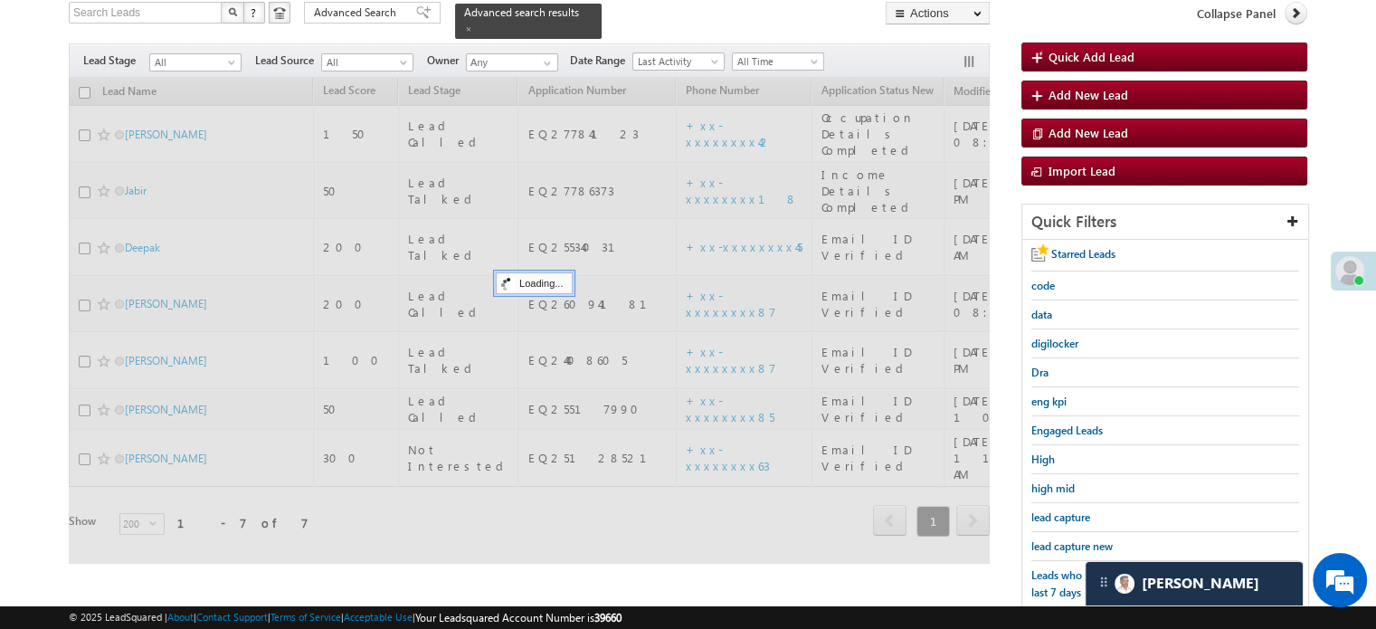
scroll to position [117, 0]
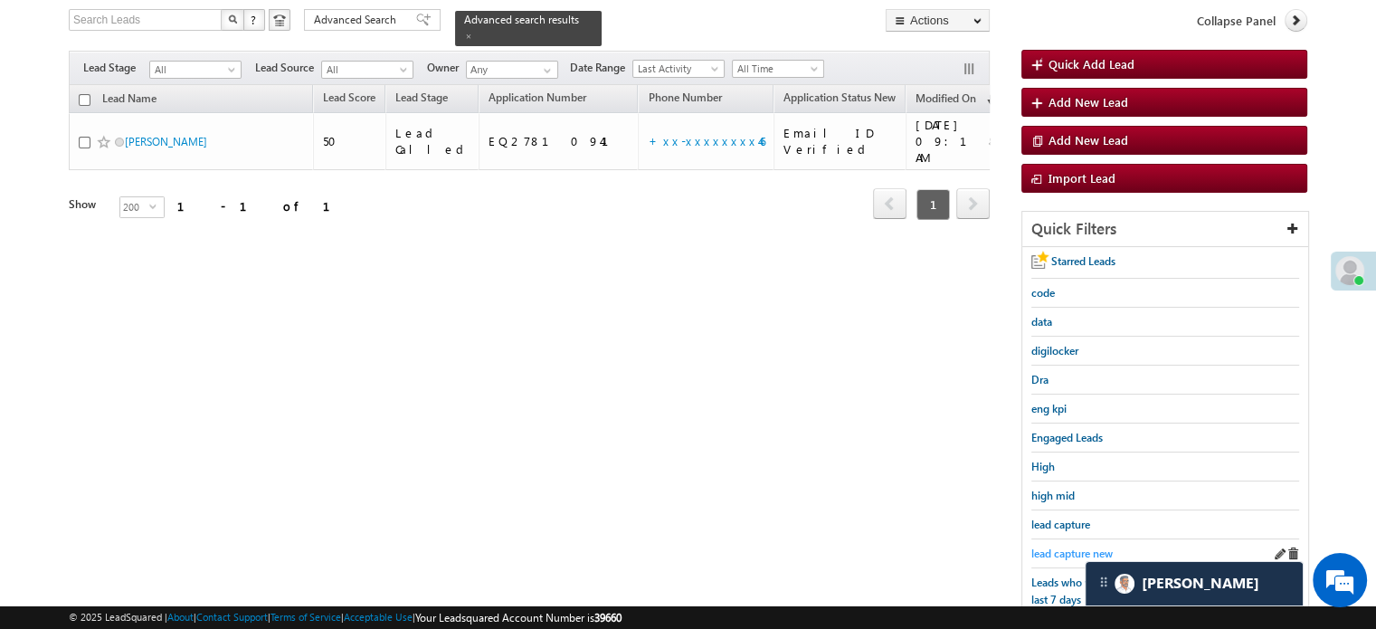
click at [1068, 546] on span "lead capture new" at bounding box center [1071, 553] width 81 height 14
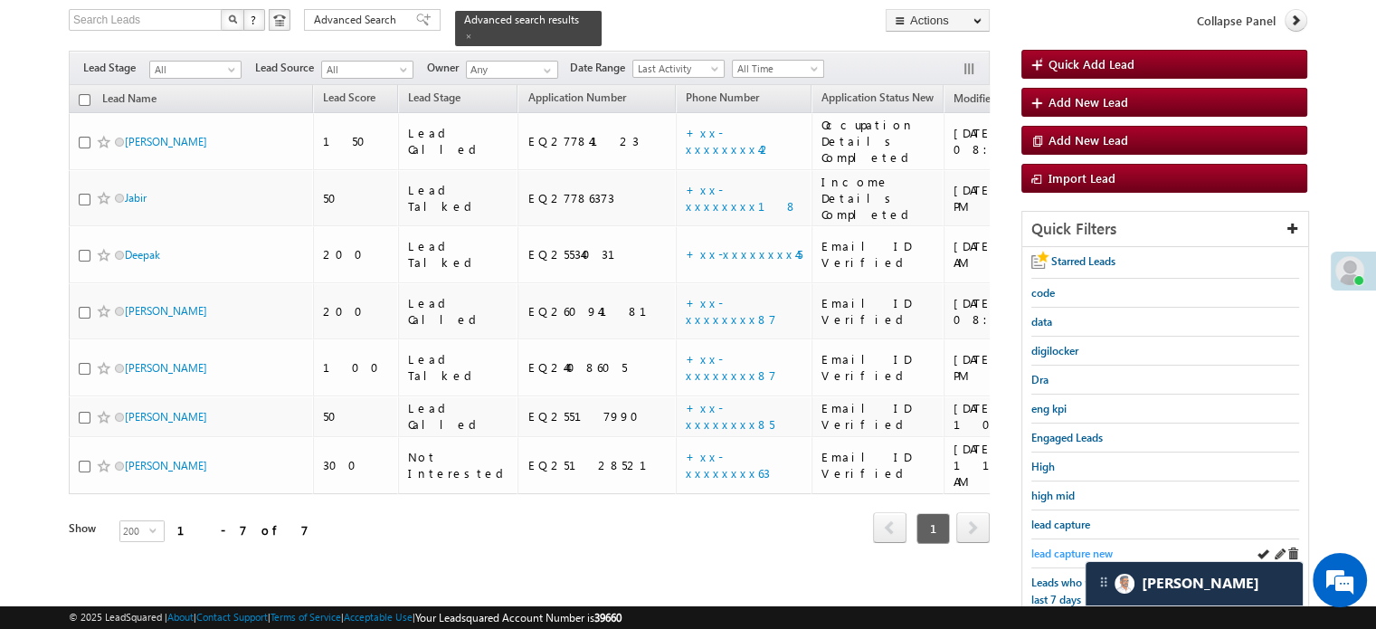
click at [1072, 546] on span "lead capture new" at bounding box center [1071, 553] width 81 height 14
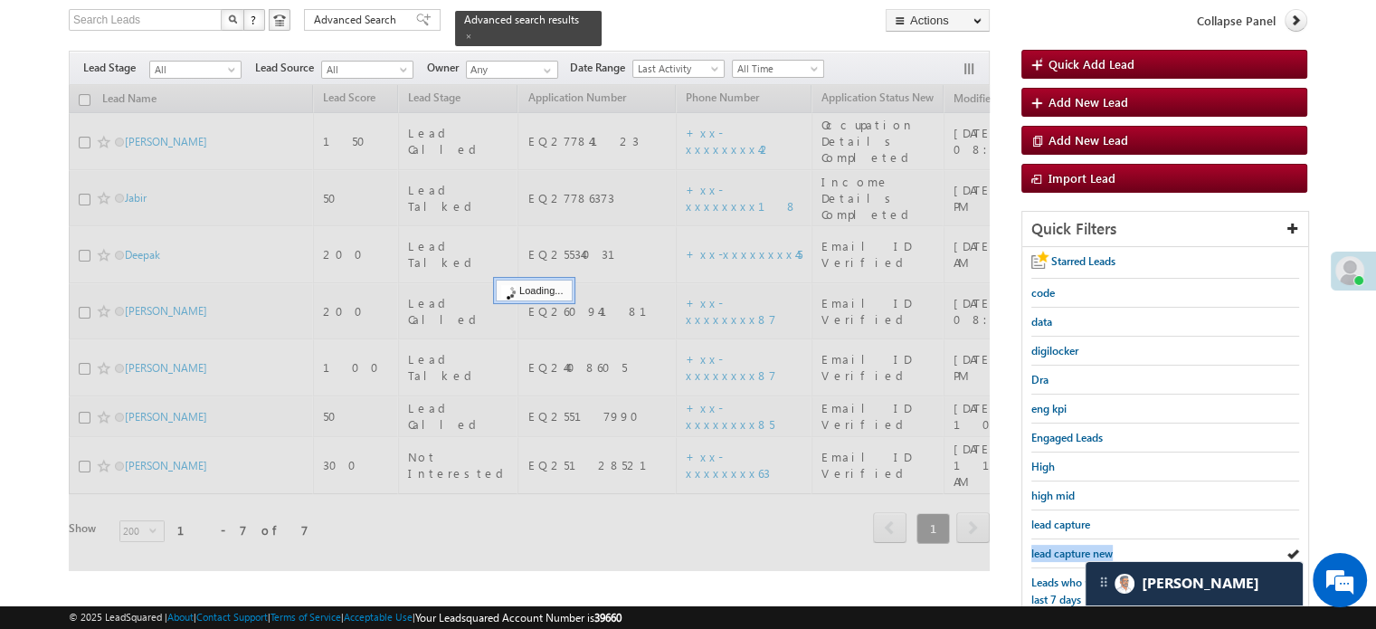
click at [1072, 546] on span "lead capture new" at bounding box center [1071, 553] width 81 height 14
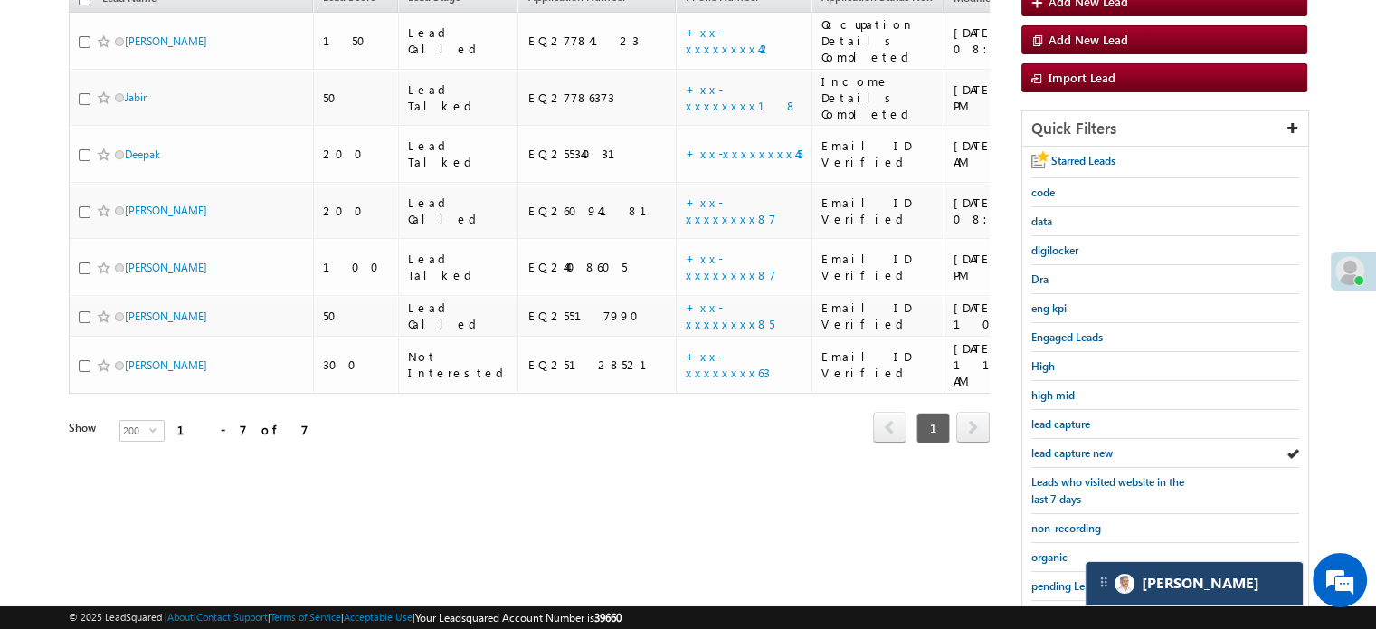
scroll to position [388, 0]
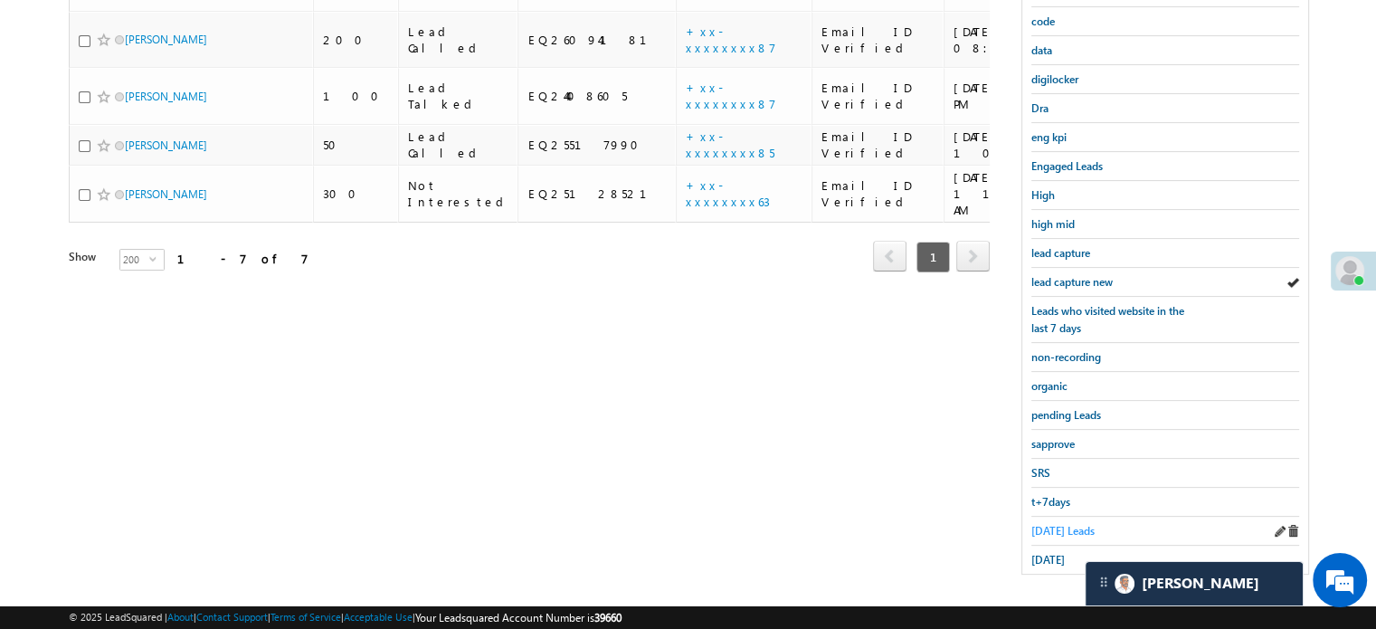
click at [1071, 524] on span "[DATE] Leads" at bounding box center [1062, 531] width 63 height 14
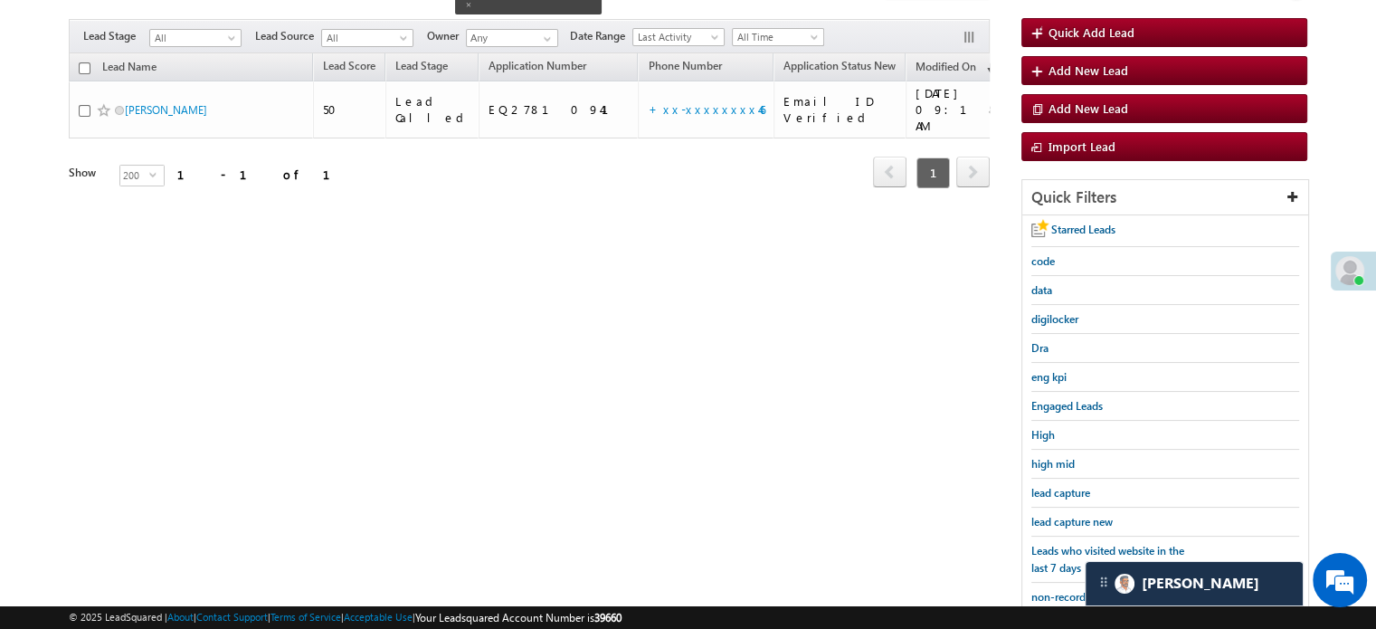
scroll to position [117, 0]
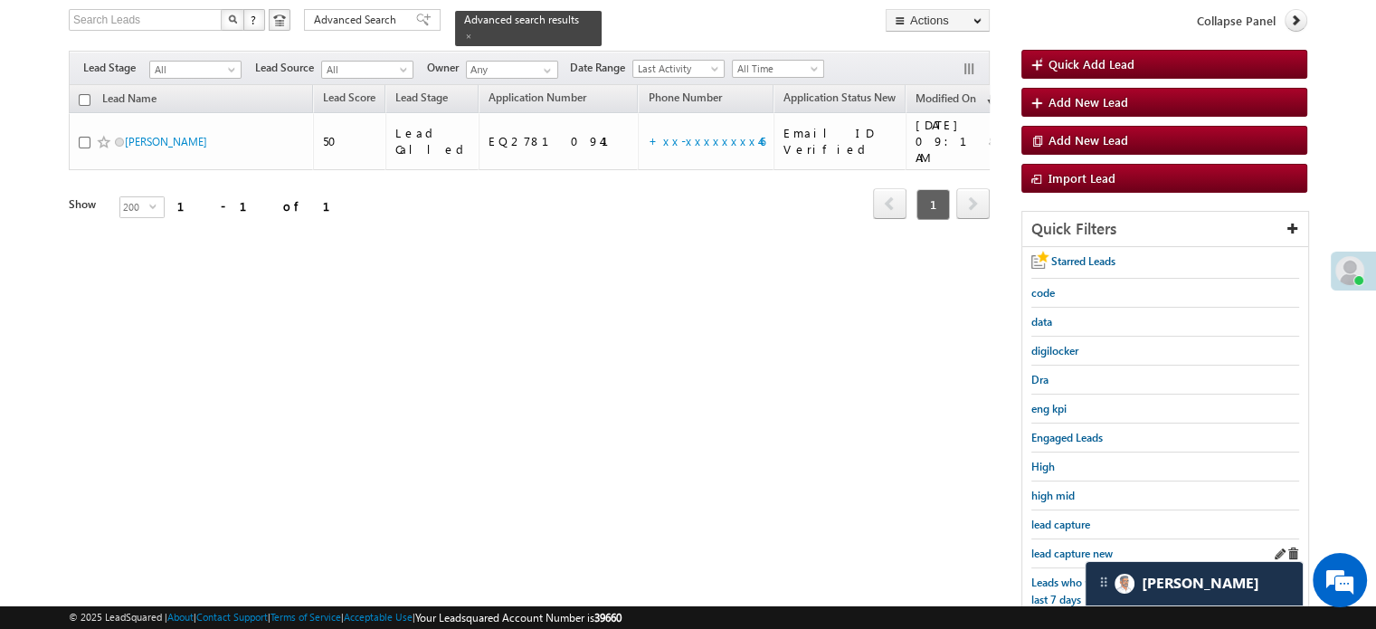
click at [1068, 545] on link "lead capture new" at bounding box center [1071, 553] width 81 height 17
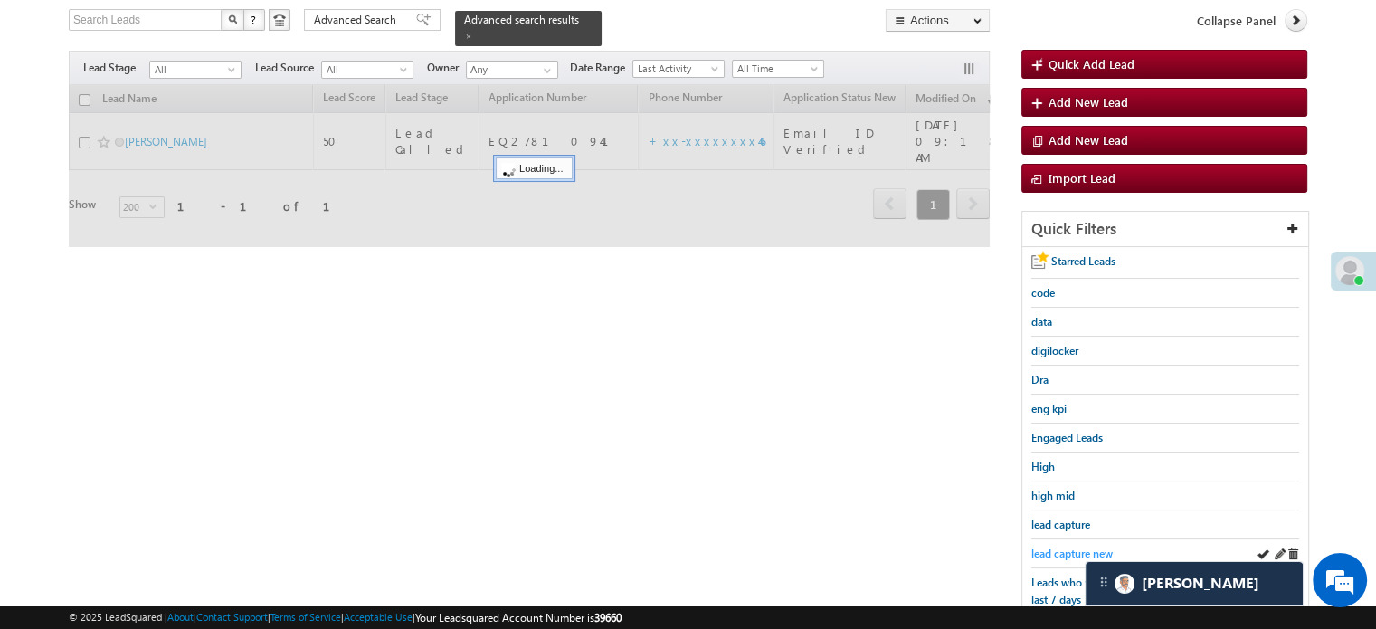
click at [1067, 546] on span "lead capture new" at bounding box center [1071, 553] width 81 height 14
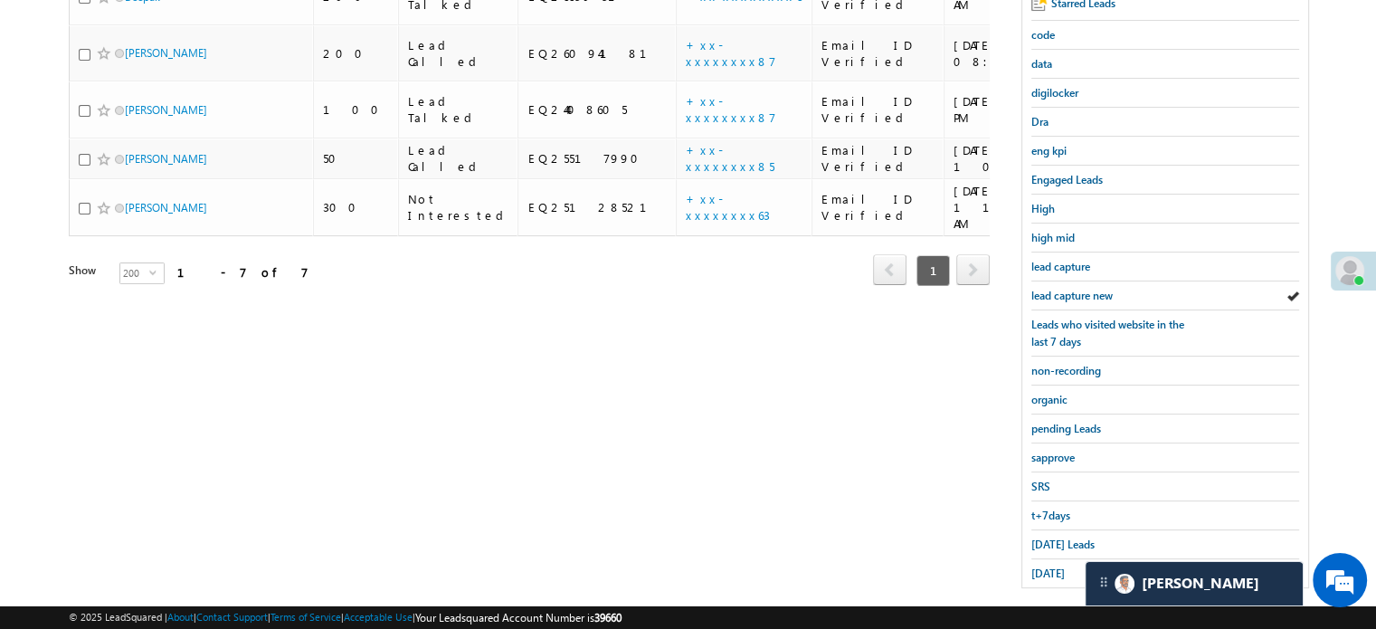
scroll to position [388, 0]
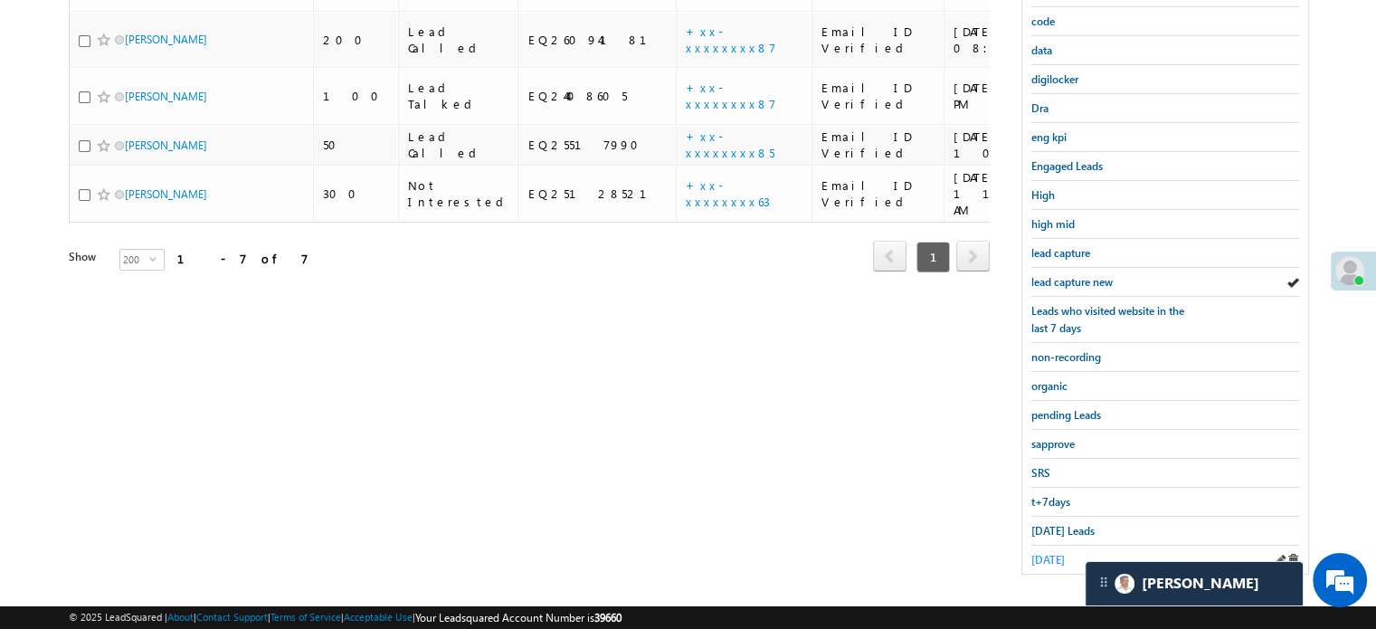
click at [1062, 553] on span "[DATE]" at bounding box center [1047, 560] width 33 height 14
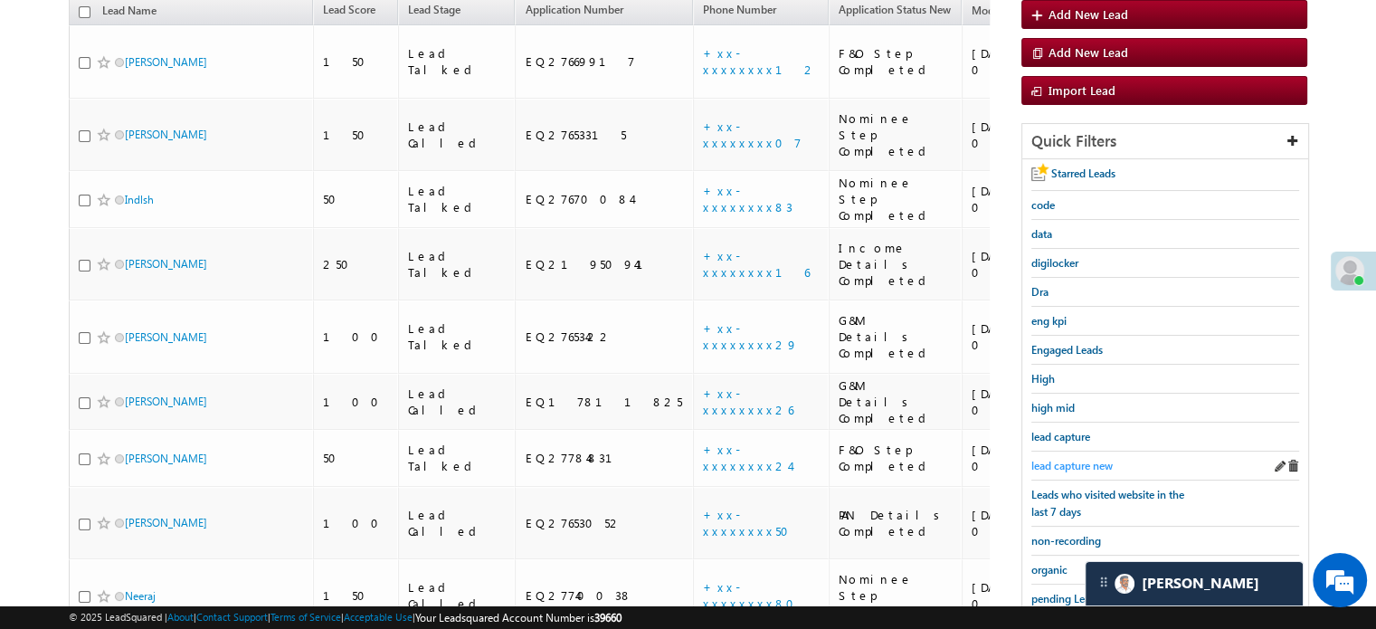
scroll to position [235, 0]
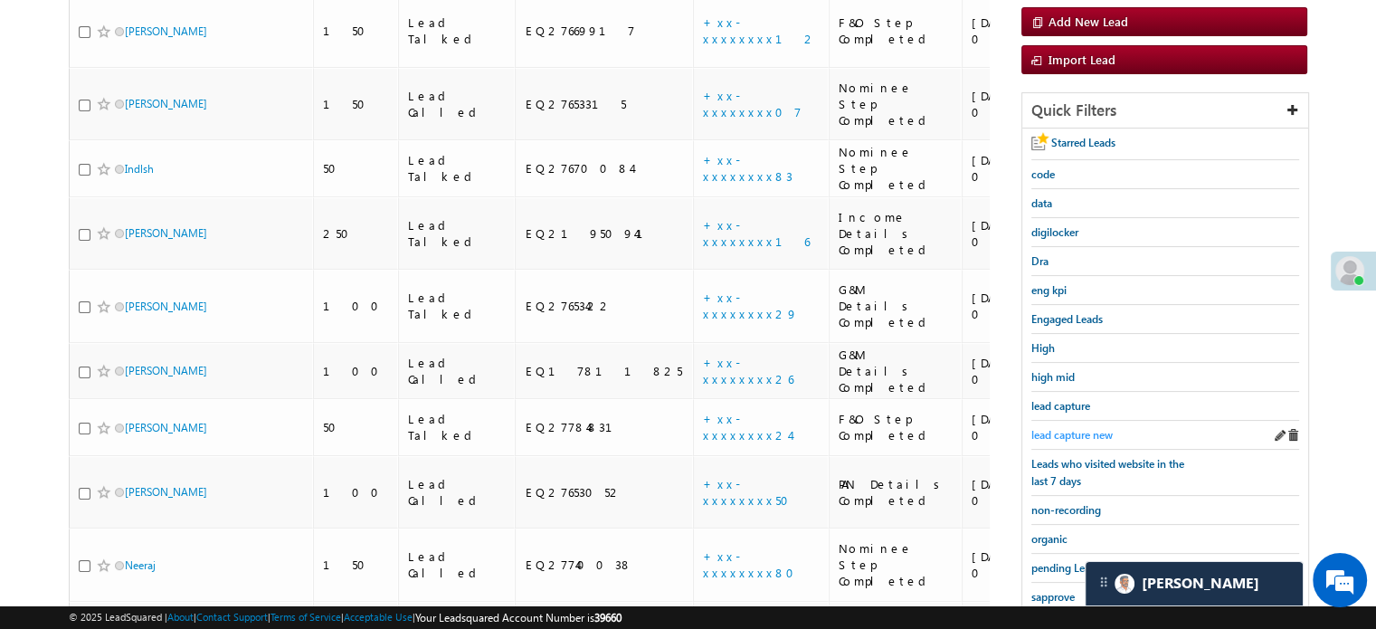
click at [1077, 428] on span "lead capture new" at bounding box center [1071, 435] width 81 height 14
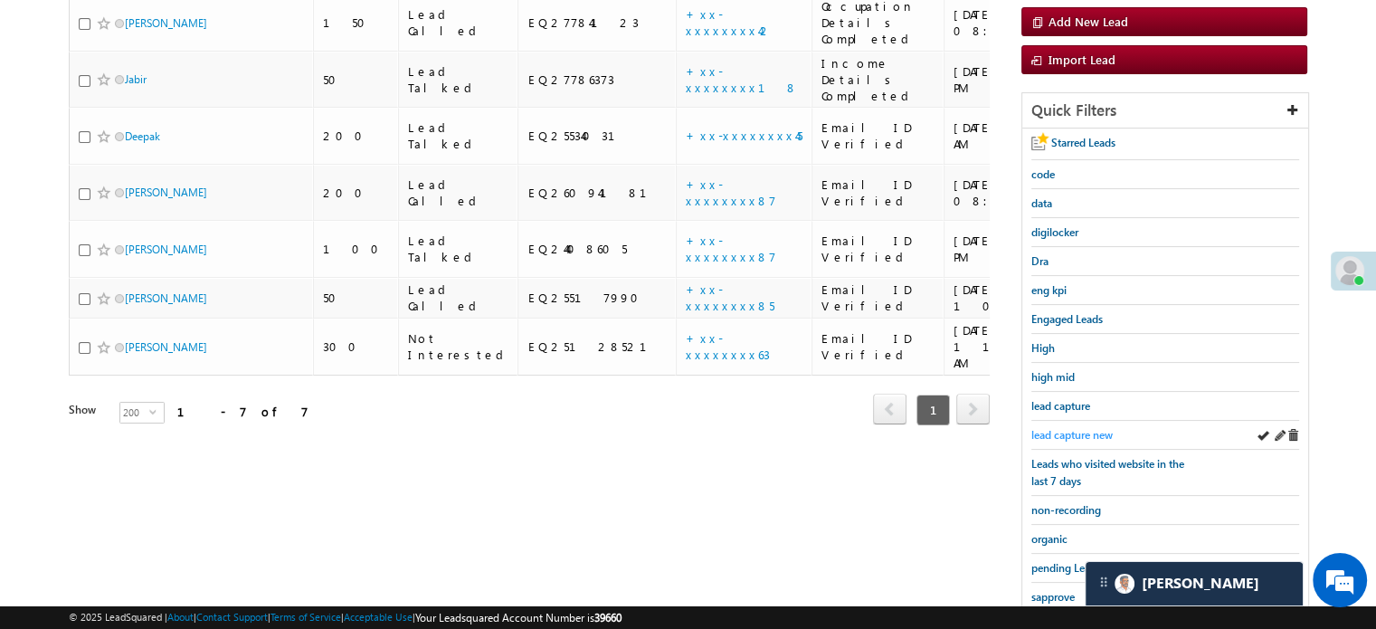
click at [1041, 434] on span "lead capture new" at bounding box center [1071, 435] width 81 height 14
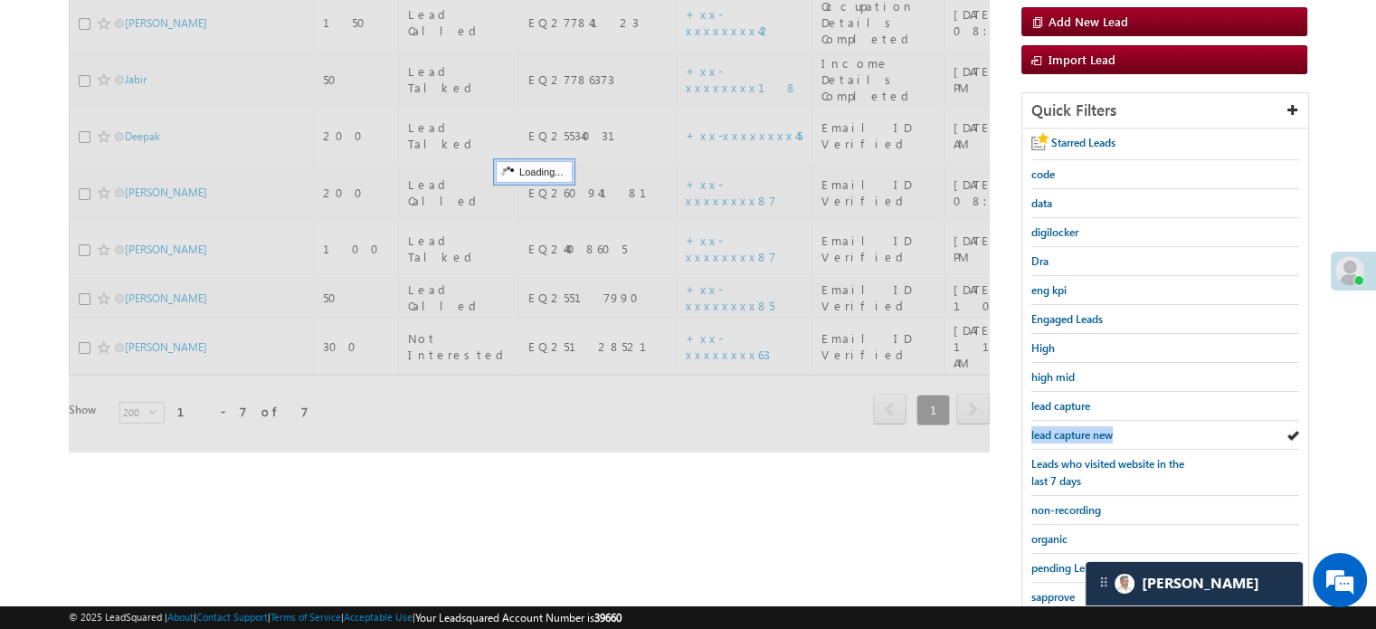
click at [1041, 434] on span "lead capture new" at bounding box center [1071, 435] width 81 height 14
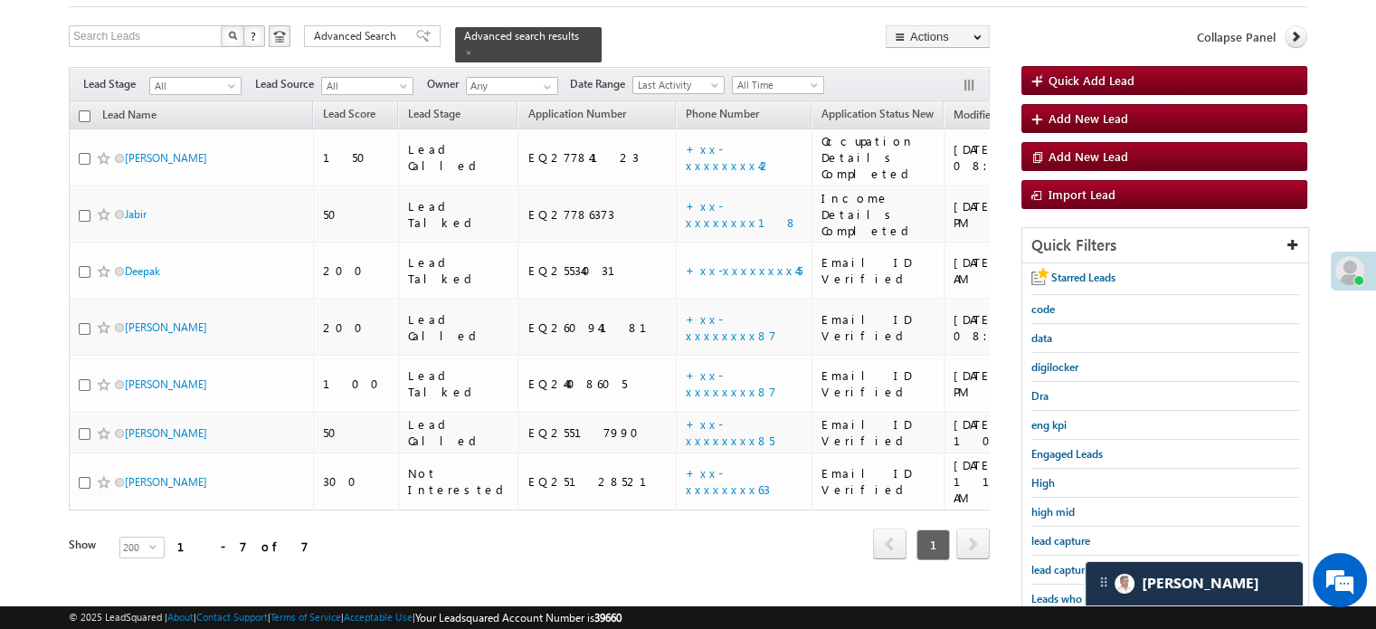
scroll to position [145, 0]
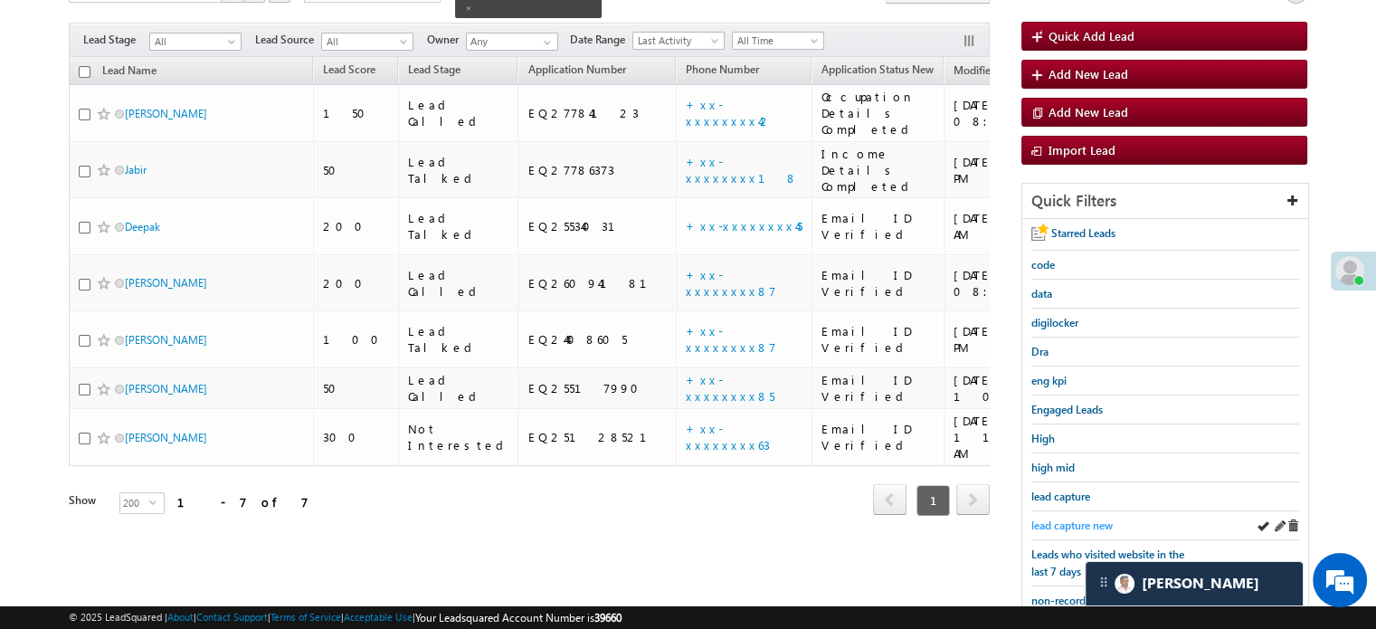
click at [1054, 518] on span "lead capture new" at bounding box center [1071, 525] width 81 height 14
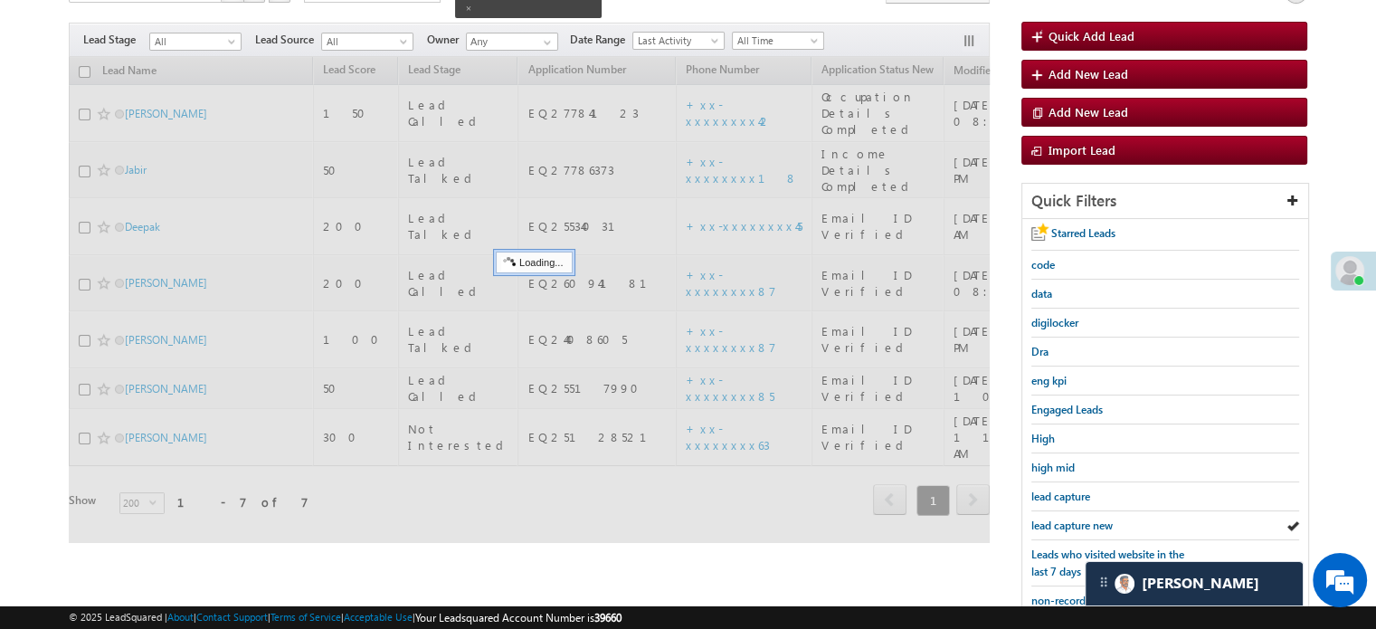
click at [1054, 518] on span "lead capture new" at bounding box center [1071, 525] width 81 height 14
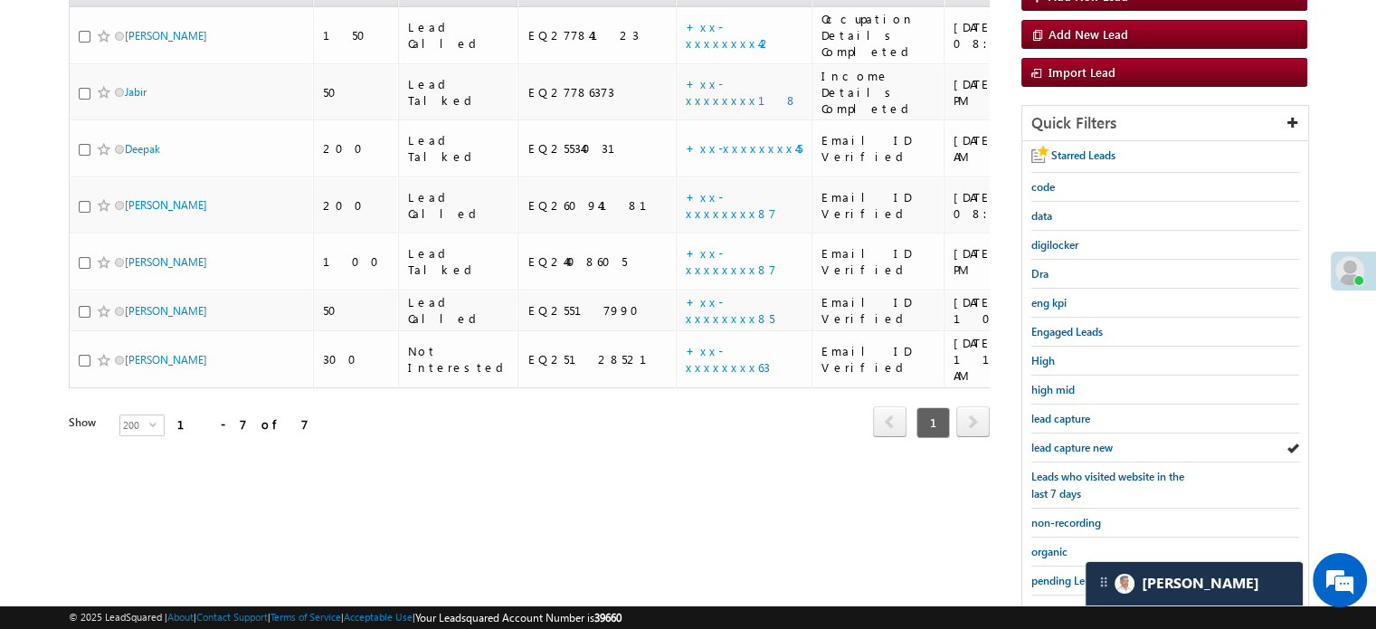
scroll to position [326, 0]
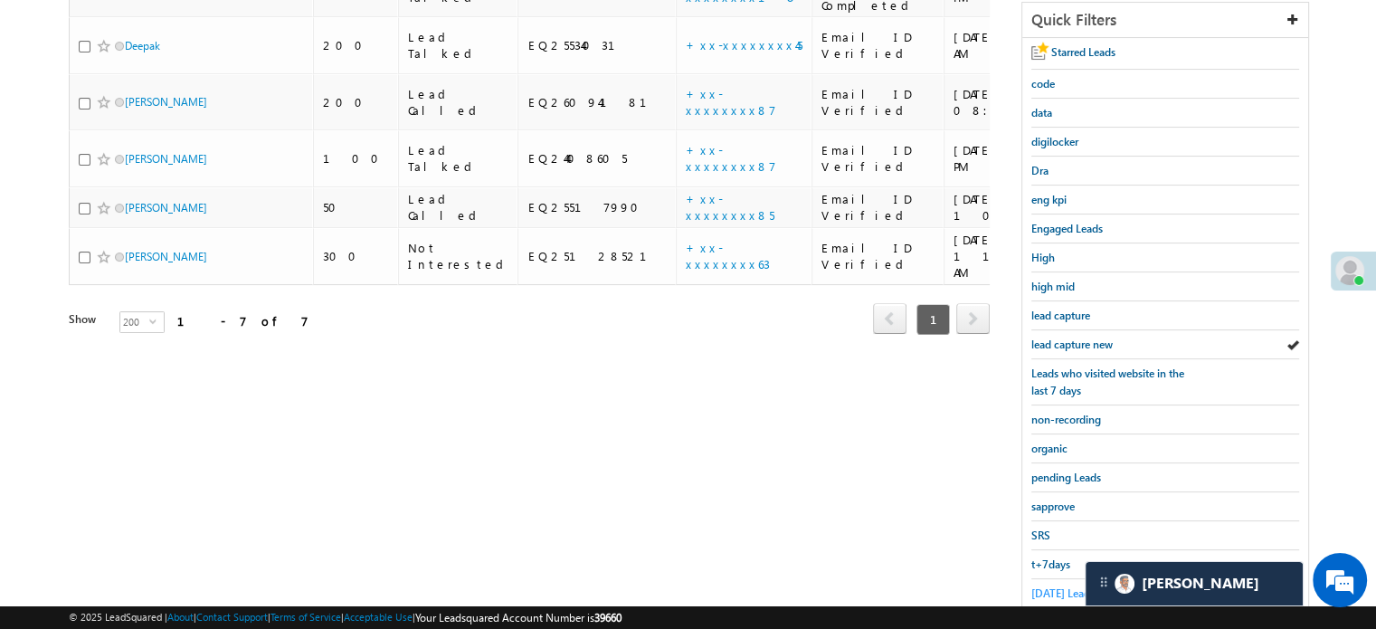
click at [1042, 586] on span "[DATE] Leads" at bounding box center [1062, 593] width 63 height 14
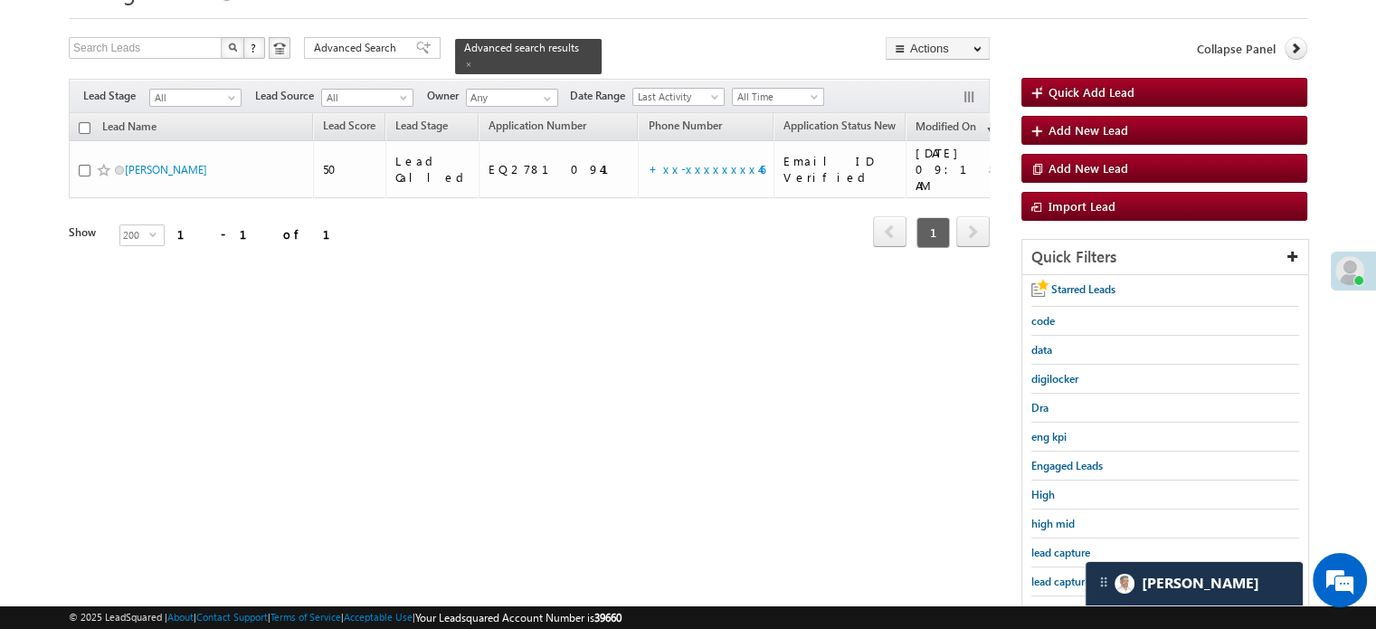
scroll to position [145, 0]
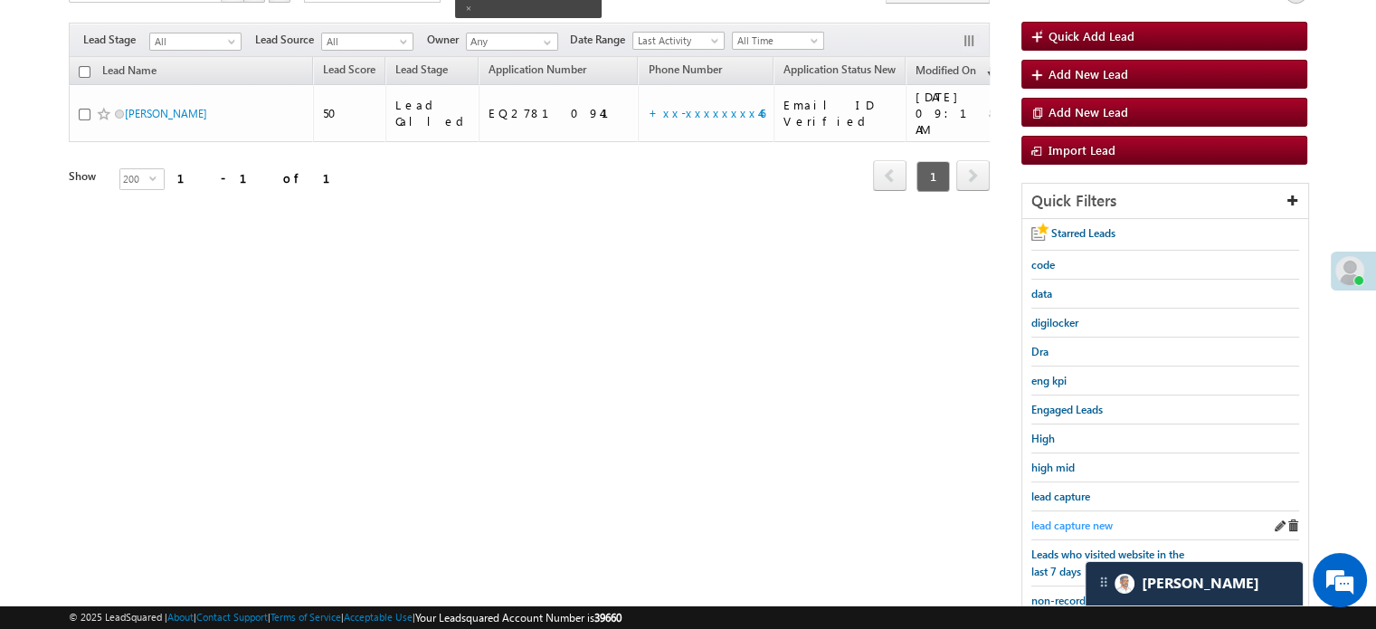
click at [1077, 517] on link "lead capture new" at bounding box center [1071, 525] width 81 height 17
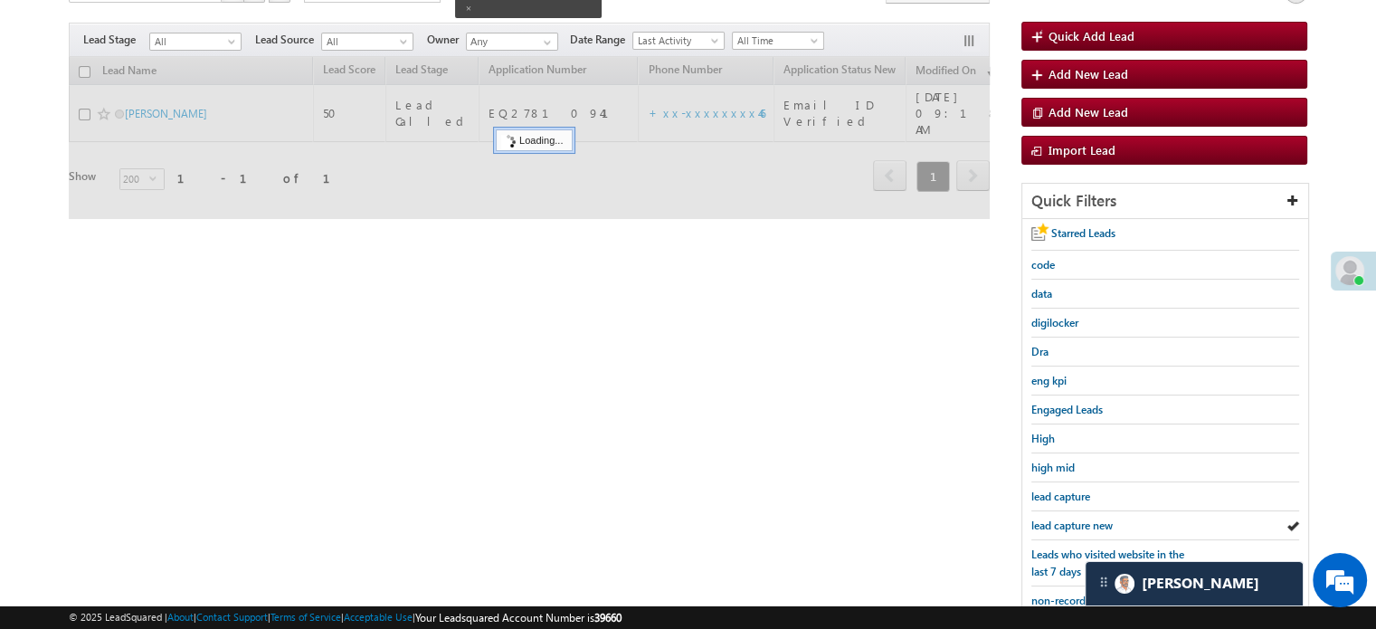
click at [1075, 520] on span "lead capture new" at bounding box center [1071, 525] width 81 height 14
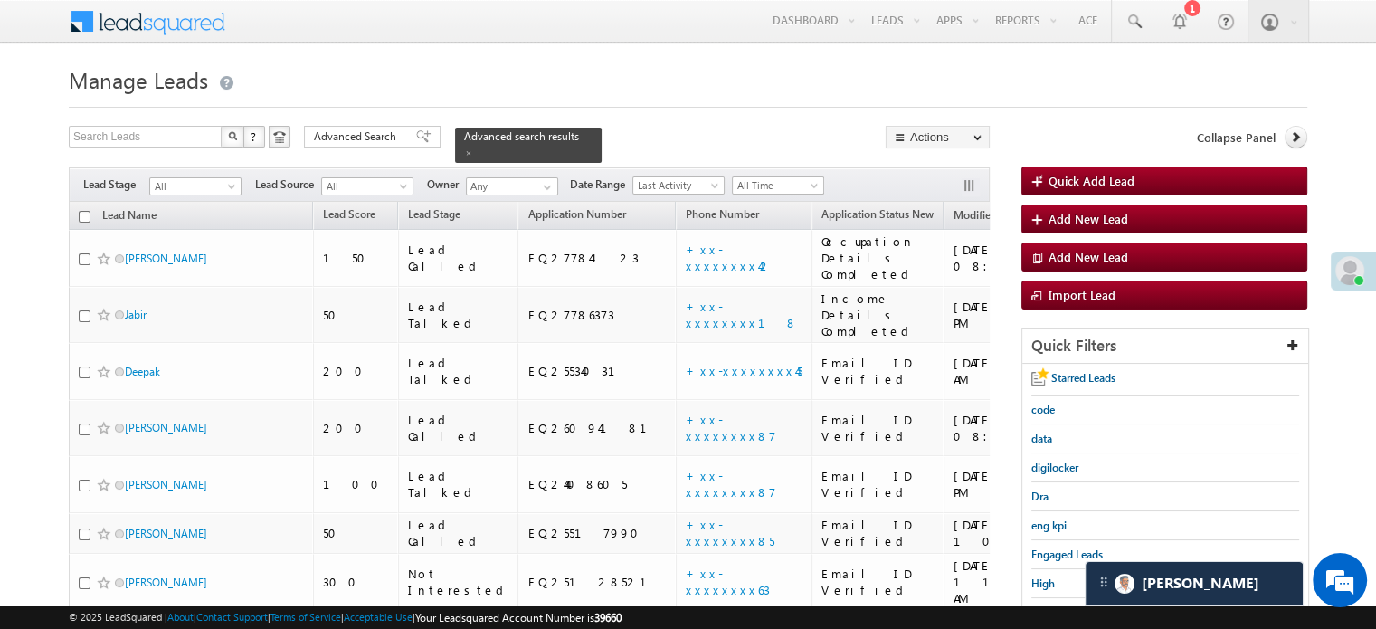
scroll to position [181, 0]
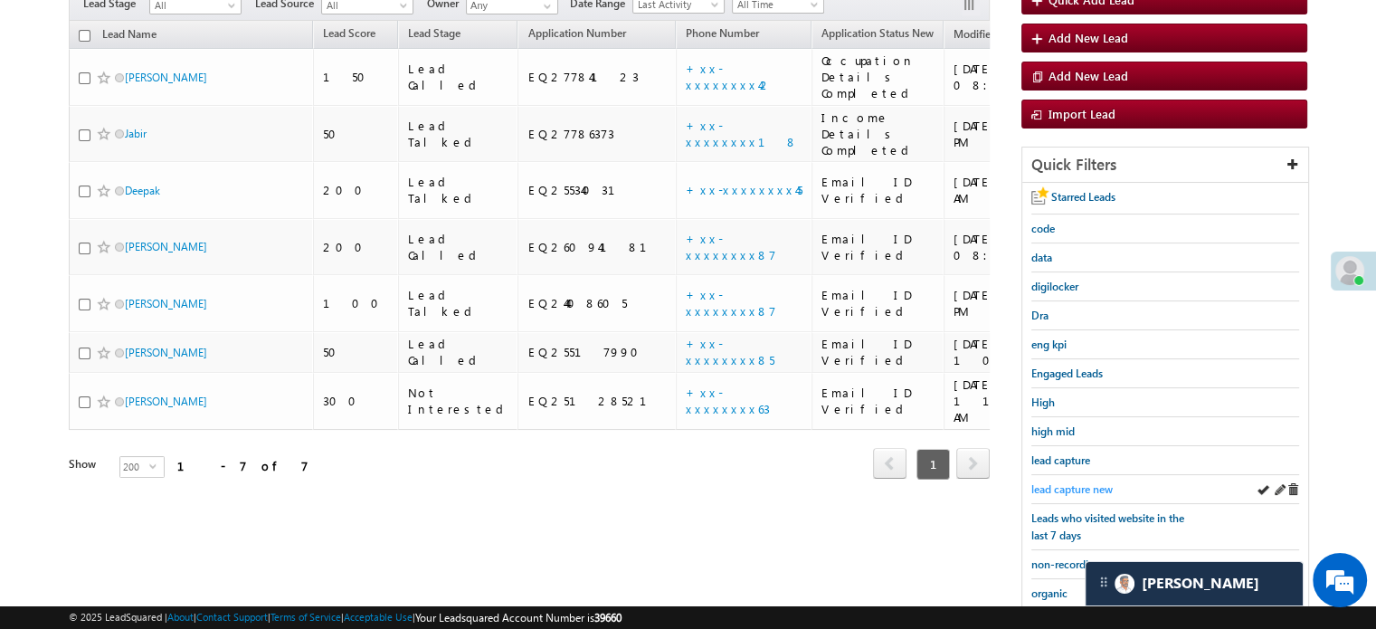
click at [1067, 483] on span "lead capture new" at bounding box center [1071, 489] width 81 height 14
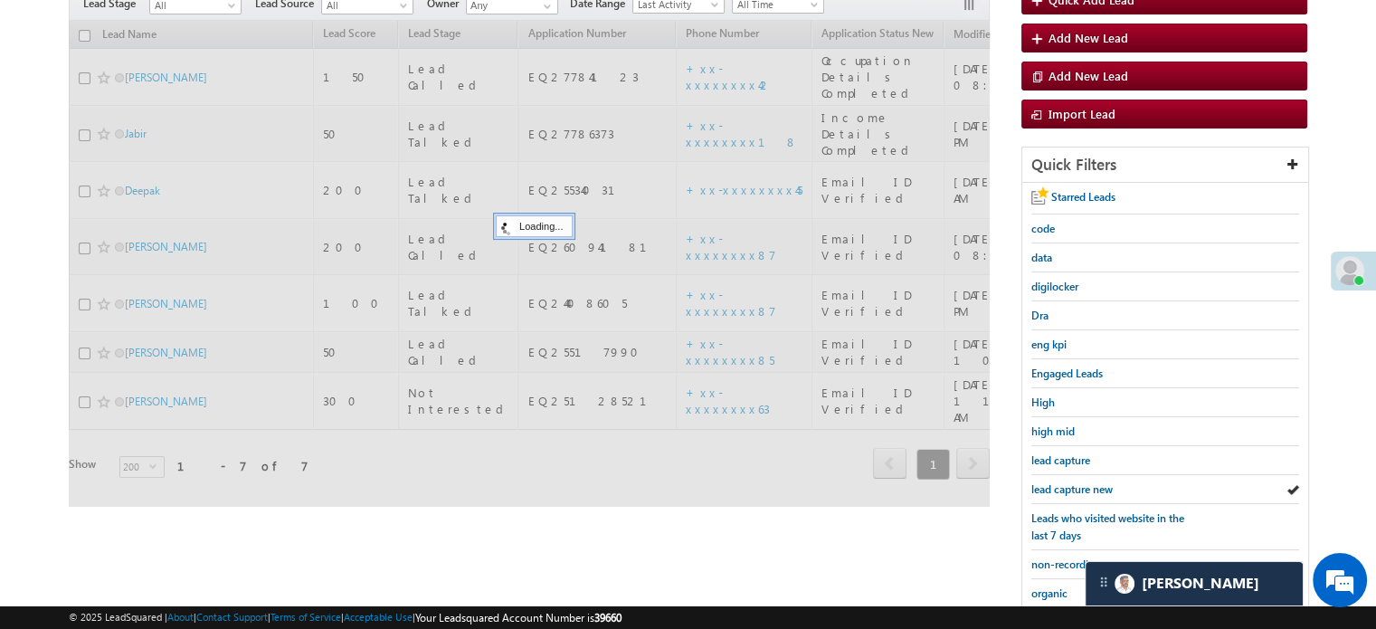
click at [1067, 483] on span "lead capture new" at bounding box center [1071, 489] width 81 height 14
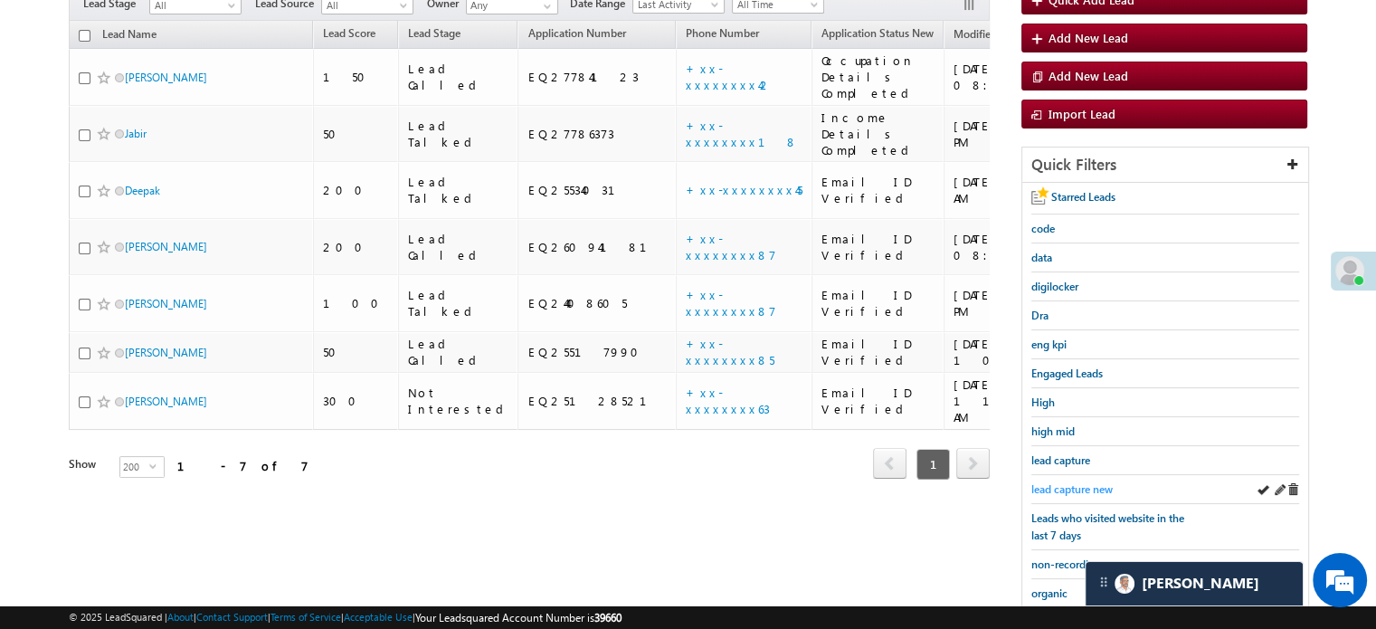
click at [1041, 482] on span "lead capture new" at bounding box center [1071, 489] width 81 height 14
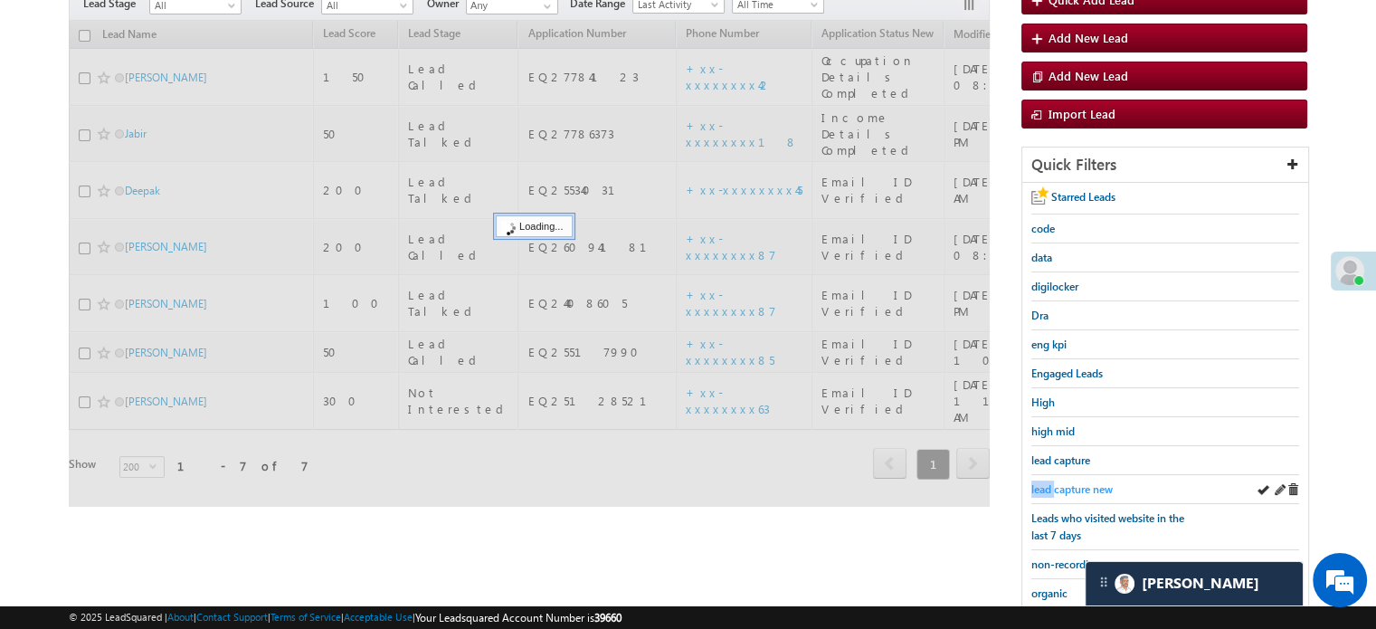
click at [1042, 482] on span "lead capture new" at bounding box center [1071, 489] width 81 height 14
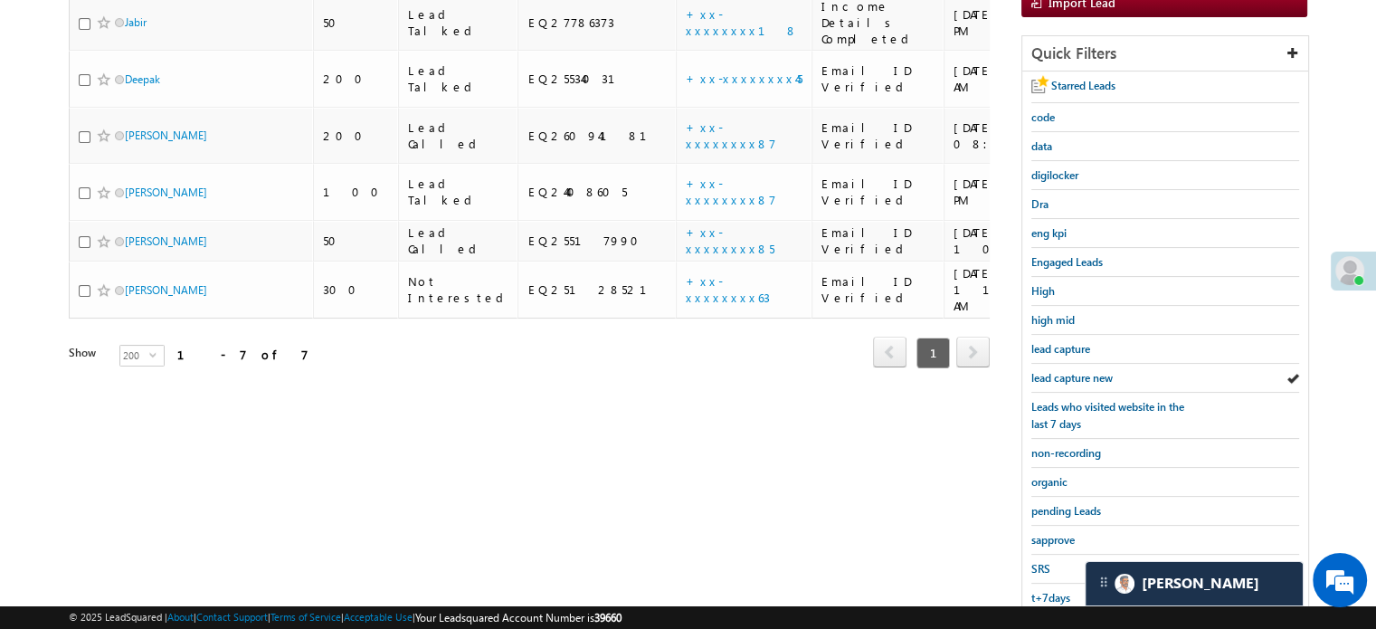
scroll to position [388, 0]
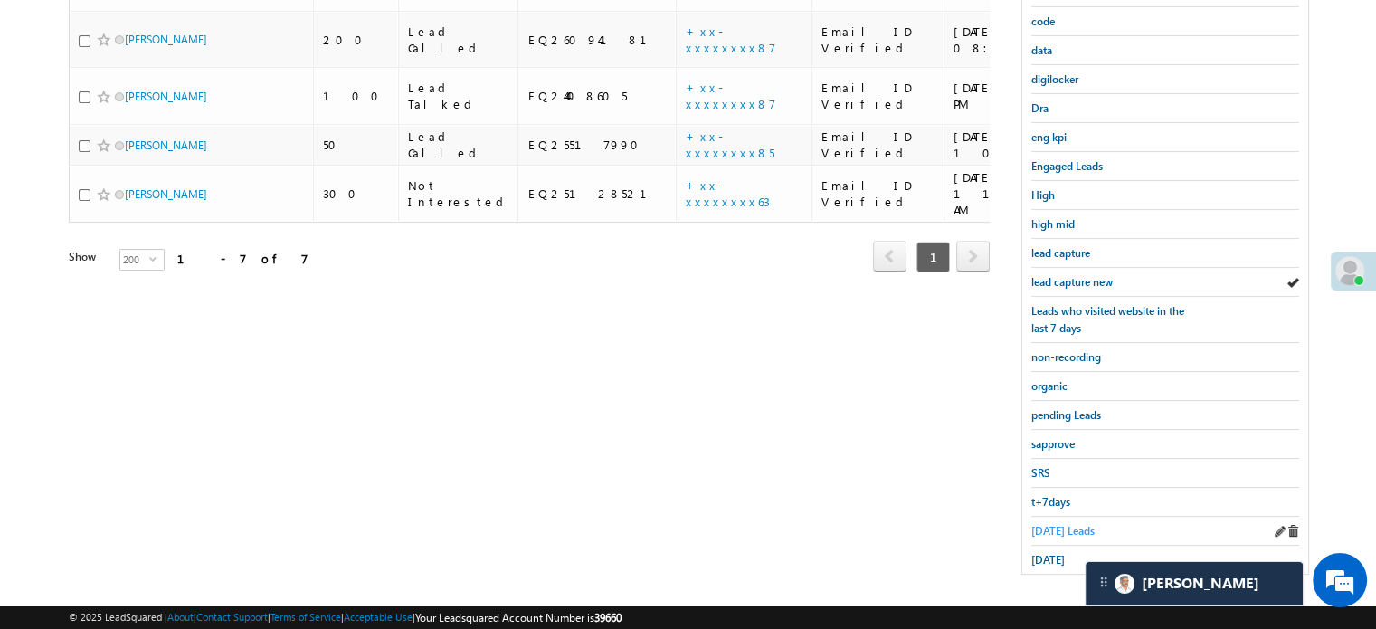
click at [1057, 524] on span "[DATE] Leads" at bounding box center [1062, 531] width 63 height 14
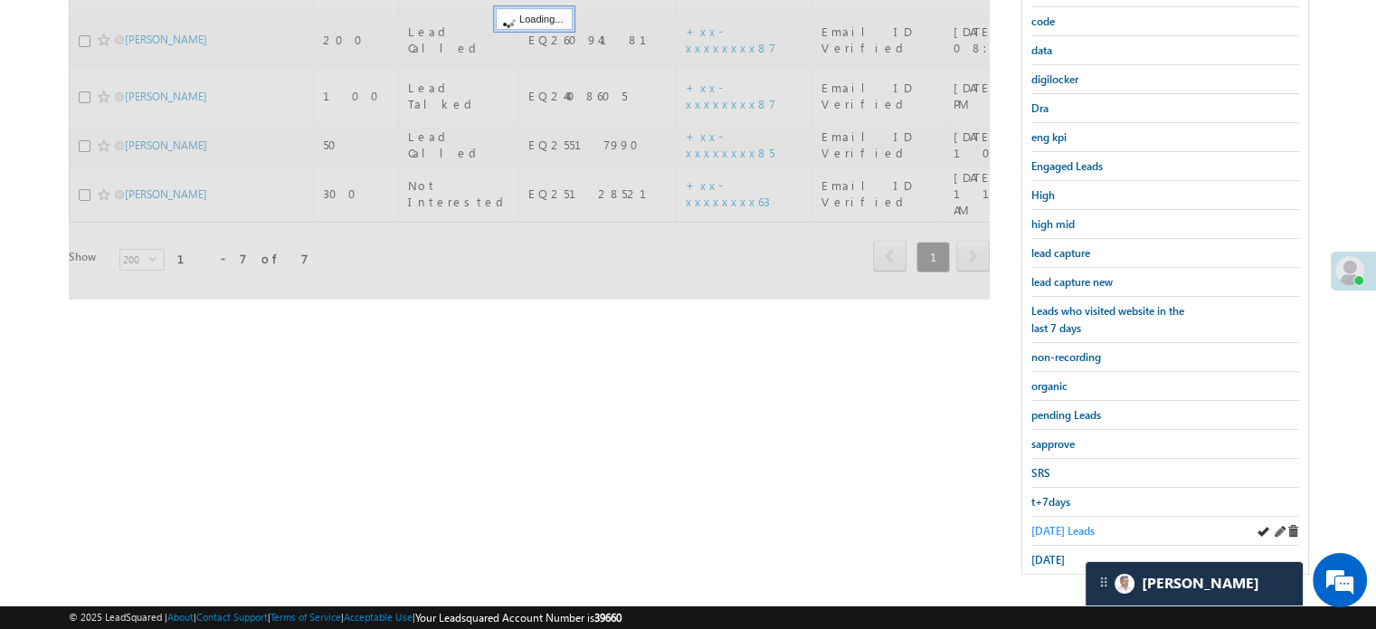
scroll to position [117, 0]
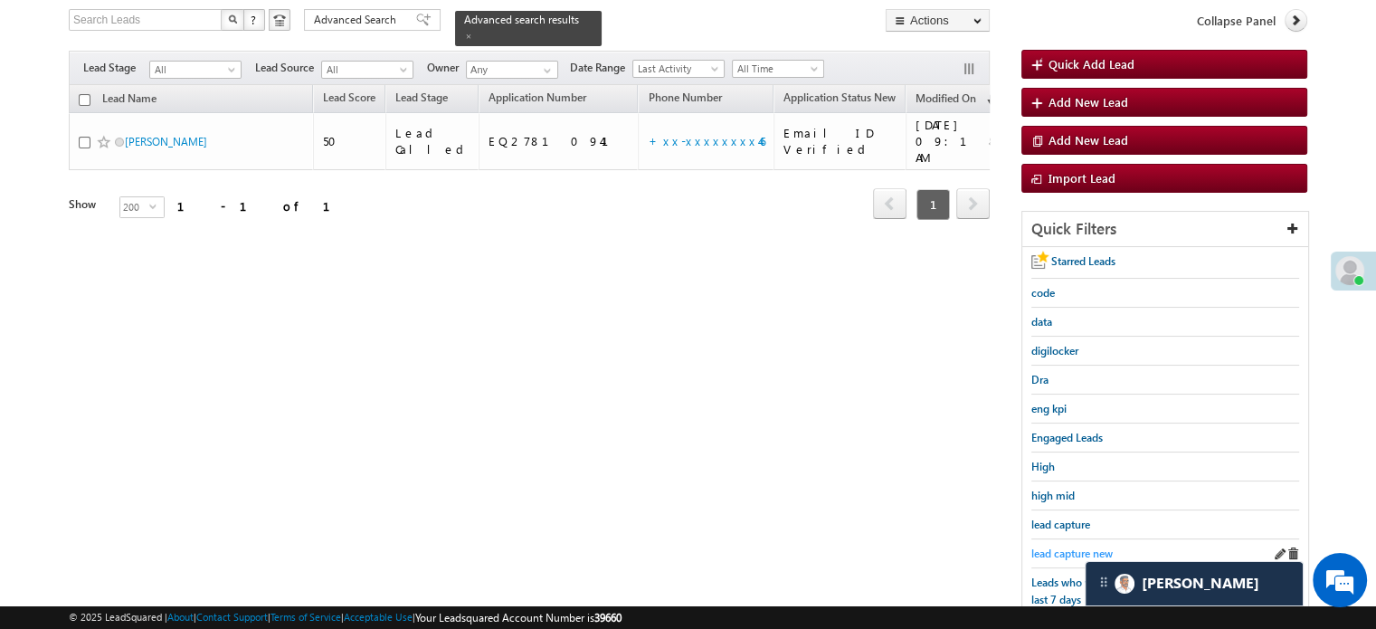
click at [1068, 546] on span "lead capture new" at bounding box center [1071, 553] width 81 height 14
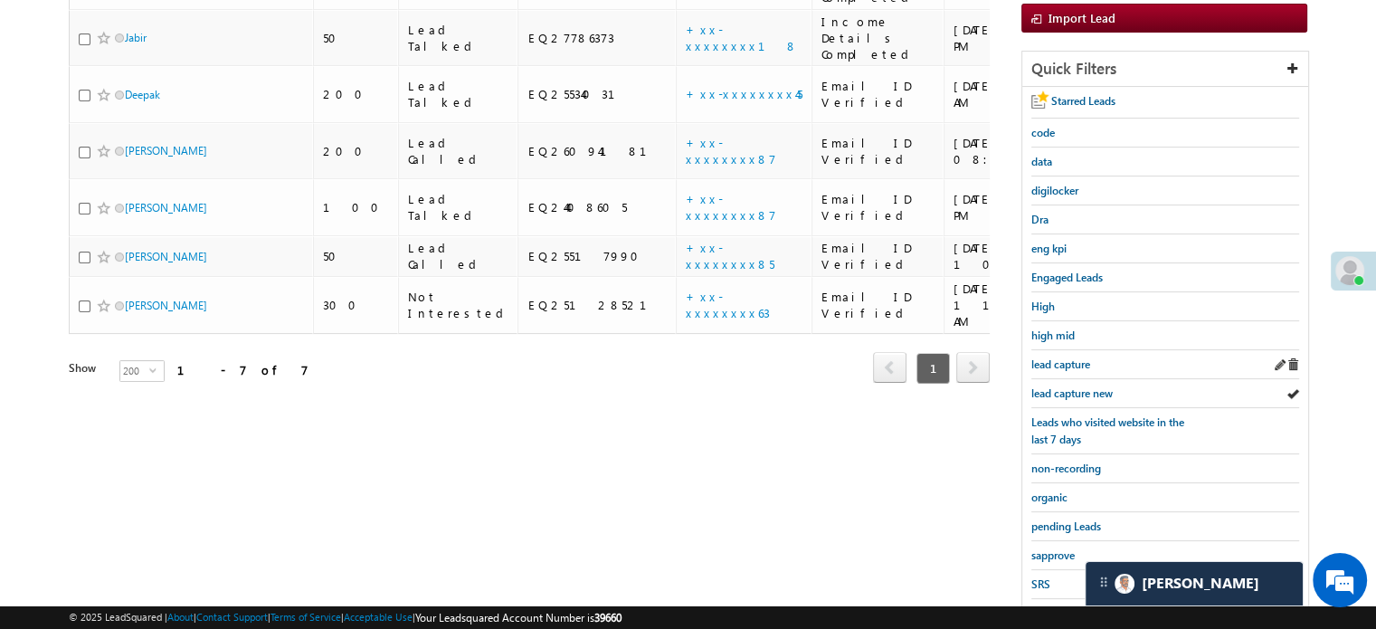
scroll to position [388, 0]
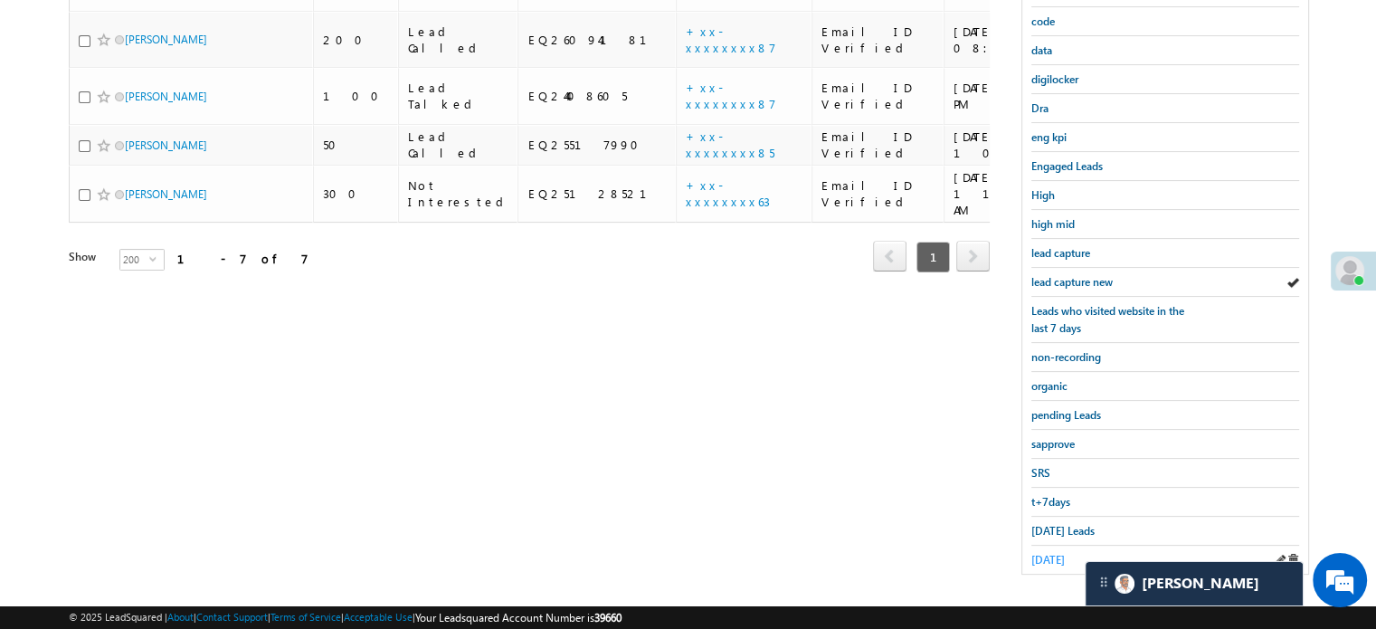
click at [1058, 553] on span "[DATE]" at bounding box center [1047, 560] width 33 height 14
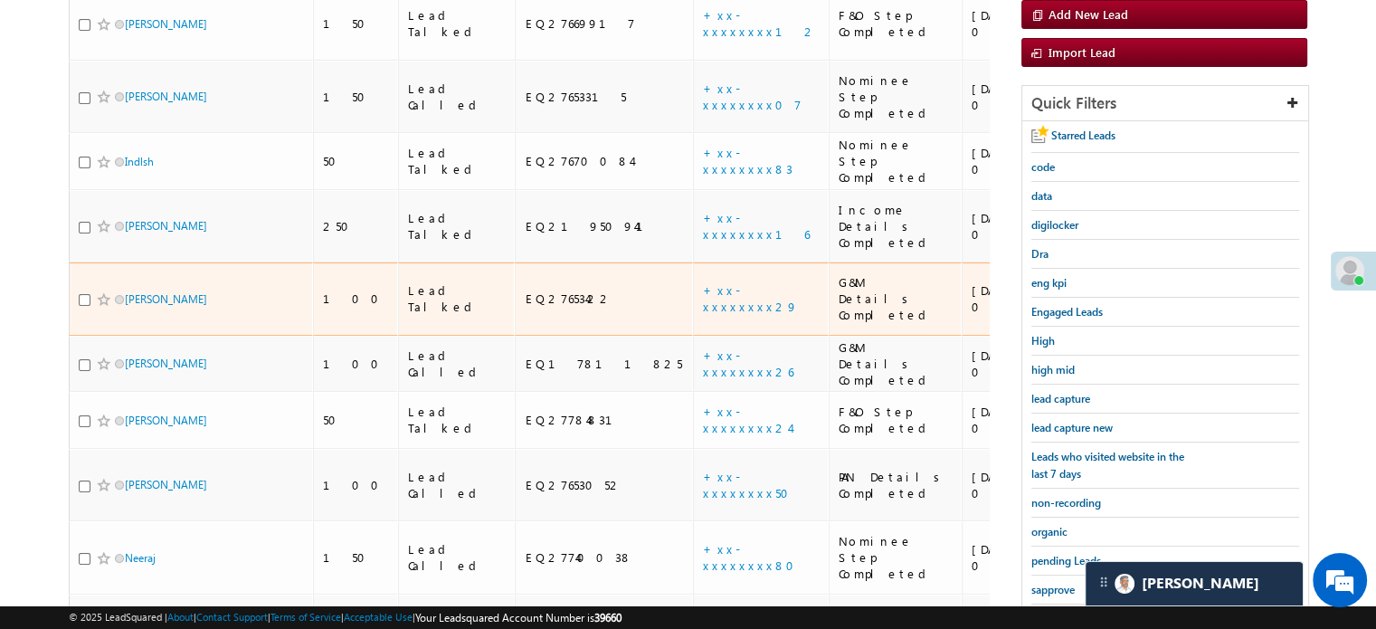
scroll to position [346, 0]
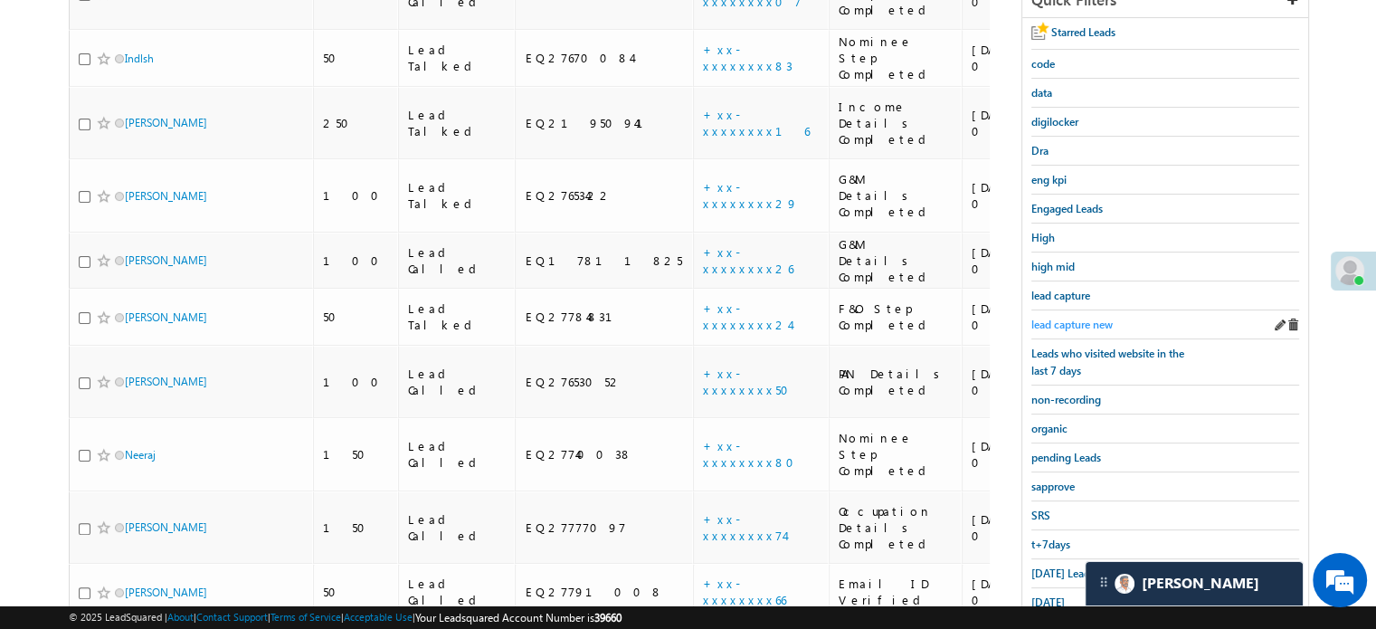
click at [1069, 319] on span "lead capture new" at bounding box center [1071, 325] width 81 height 14
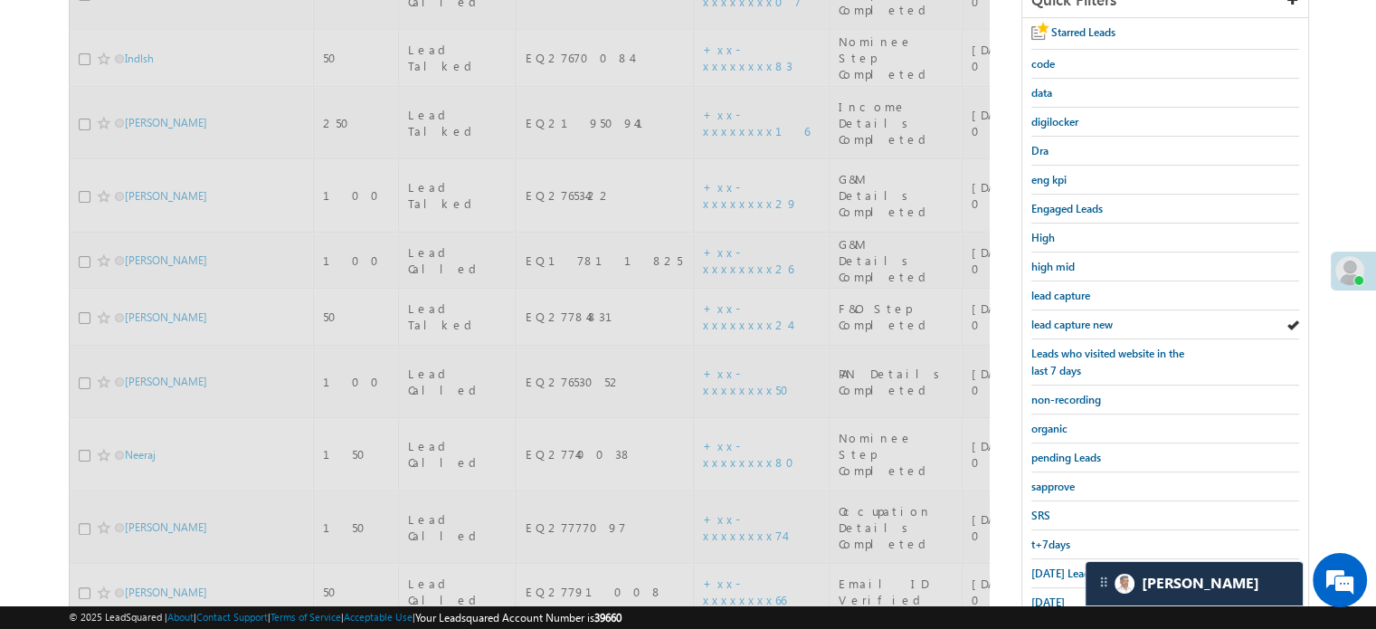
click at [1069, 319] on span "lead capture new" at bounding box center [1071, 325] width 81 height 14
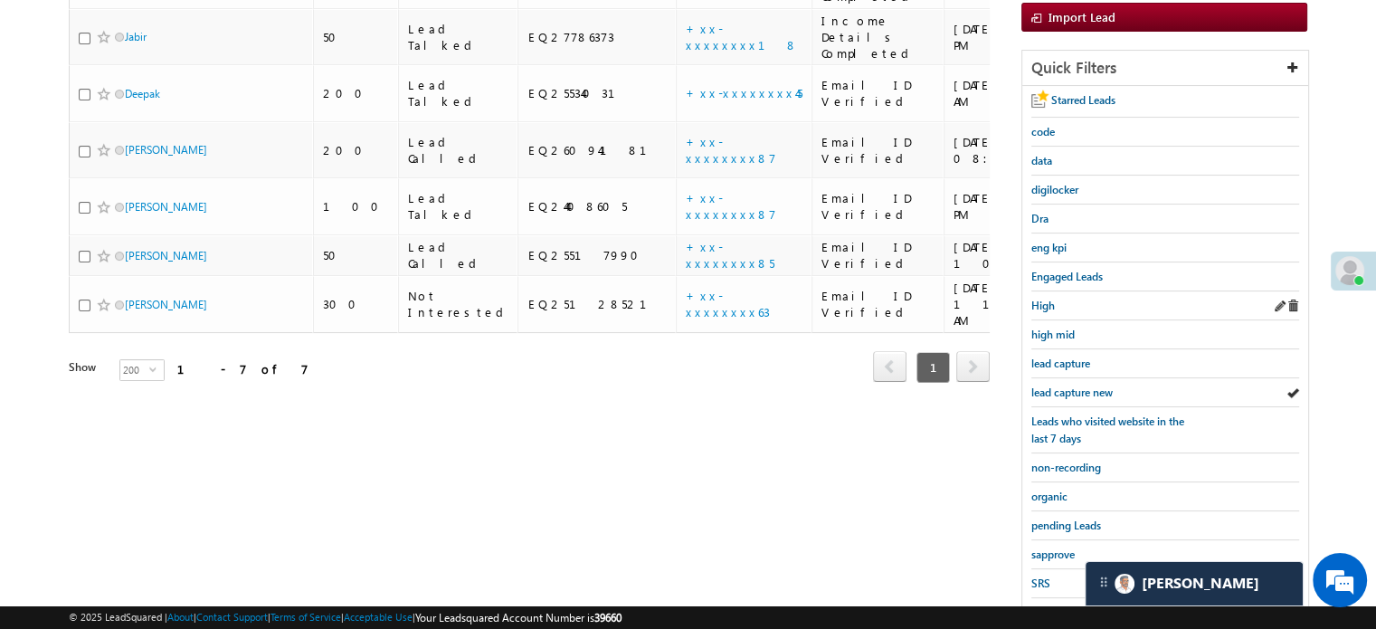
scroll to position [388, 0]
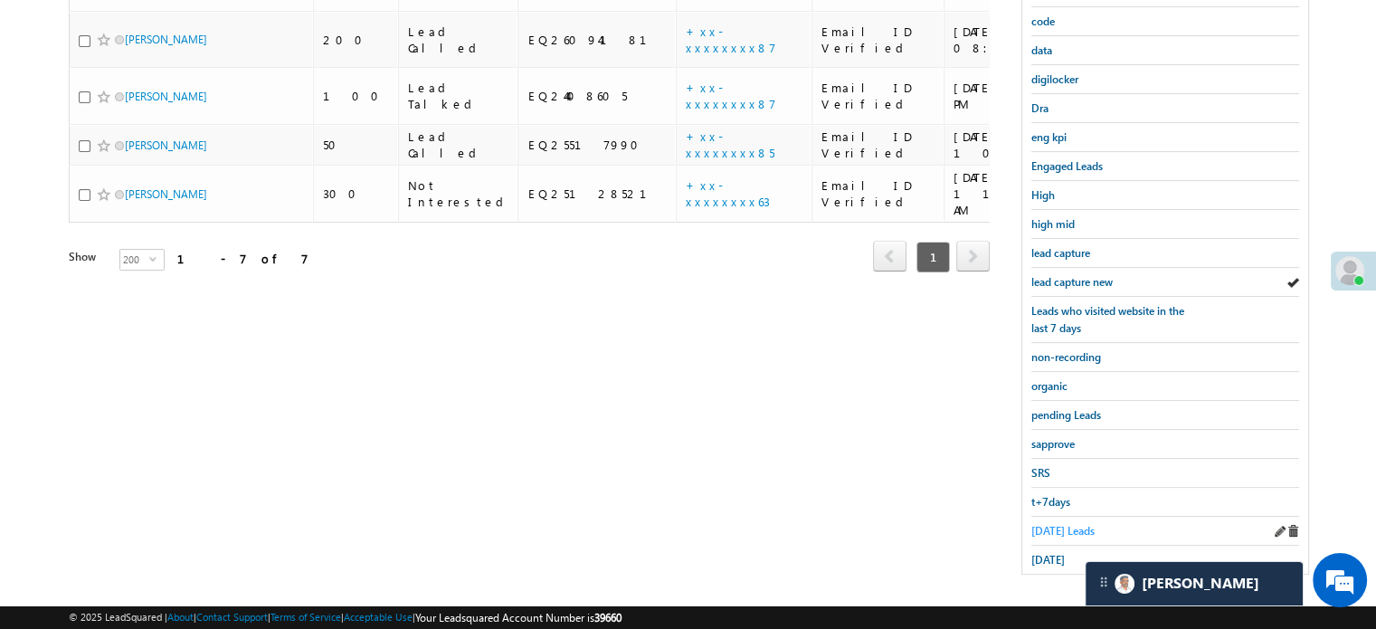
click at [1058, 524] on span "[DATE] Leads" at bounding box center [1062, 531] width 63 height 14
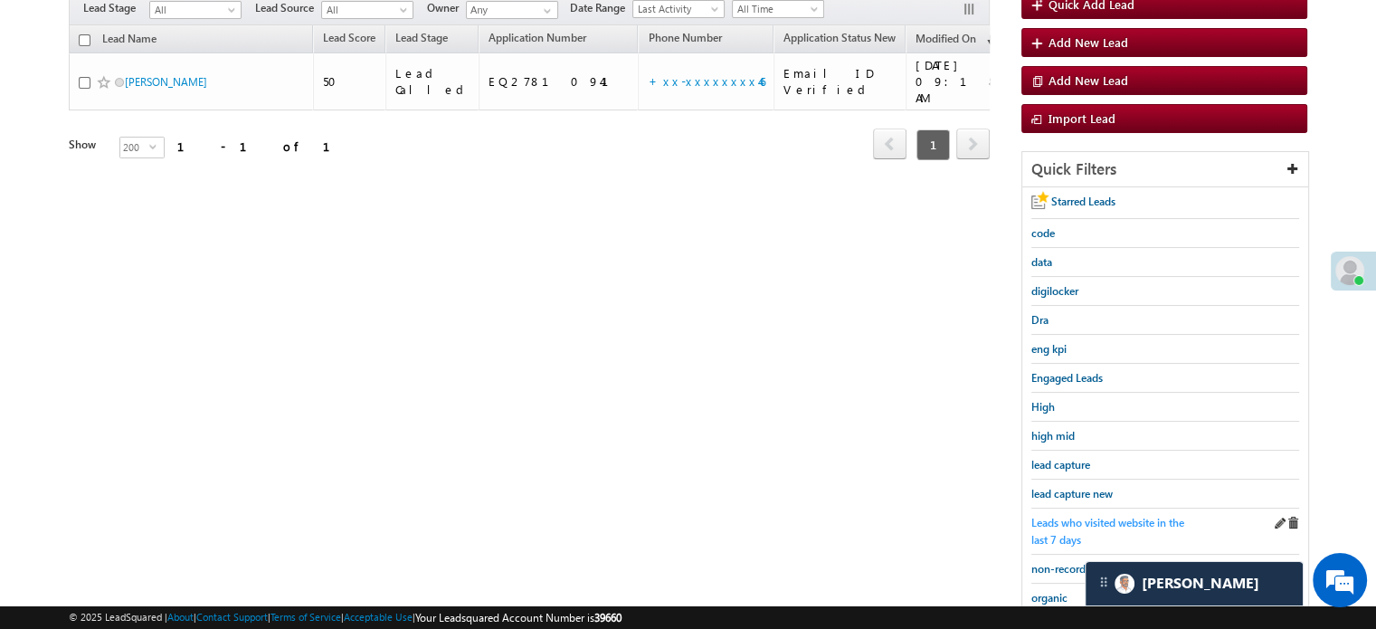
scroll to position [207, 0]
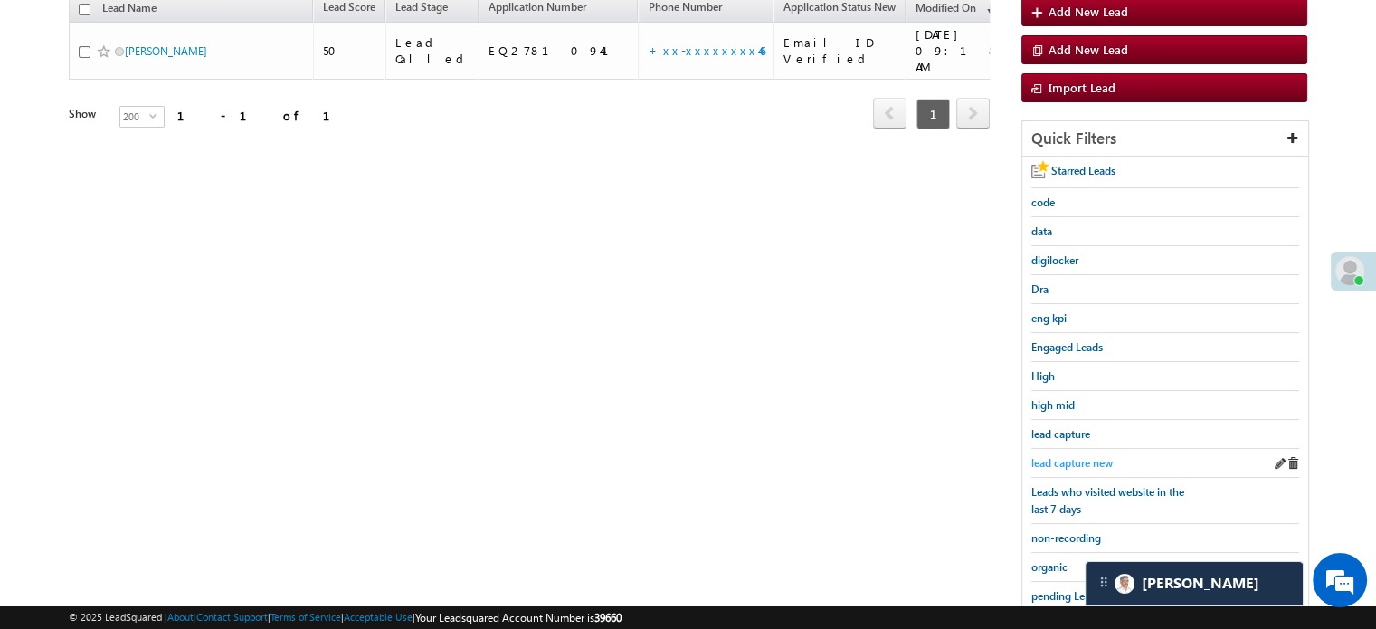
click at [1058, 459] on span "lead capture new" at bounding box center [1071, 463] width 81 height 14
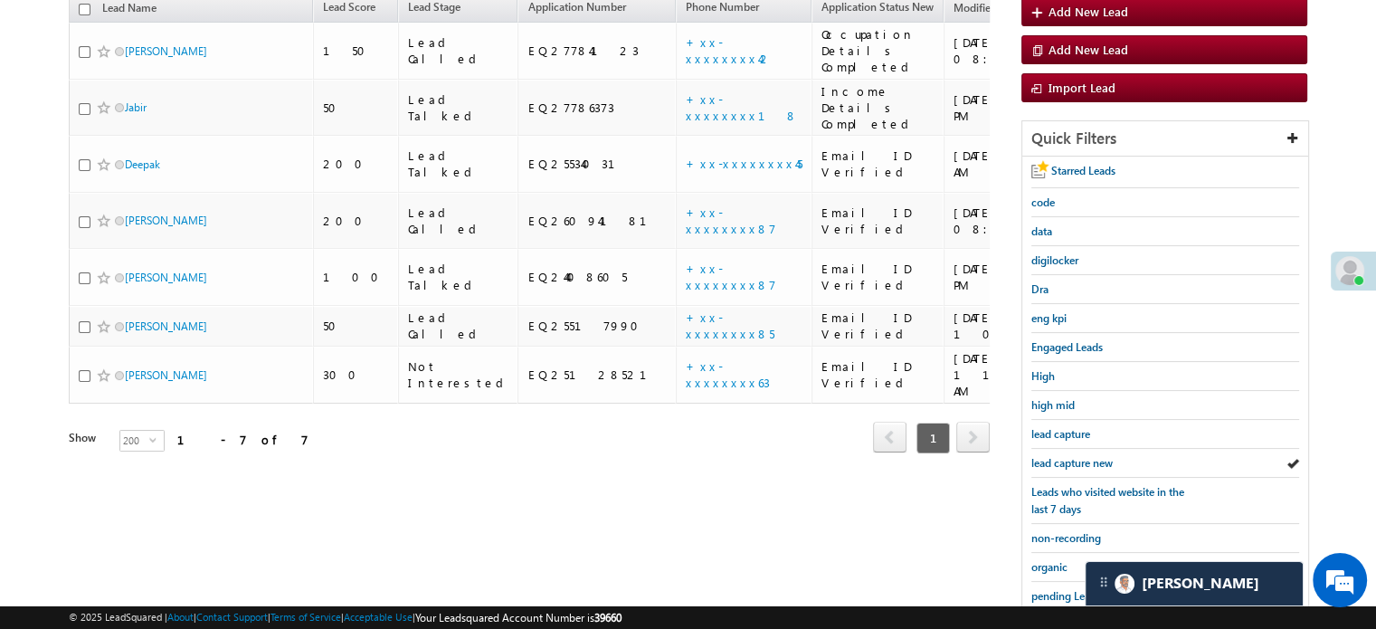
click at [1058, 459] on span "lead capture new" at bounding box center [1071, 463] width 81 height 14
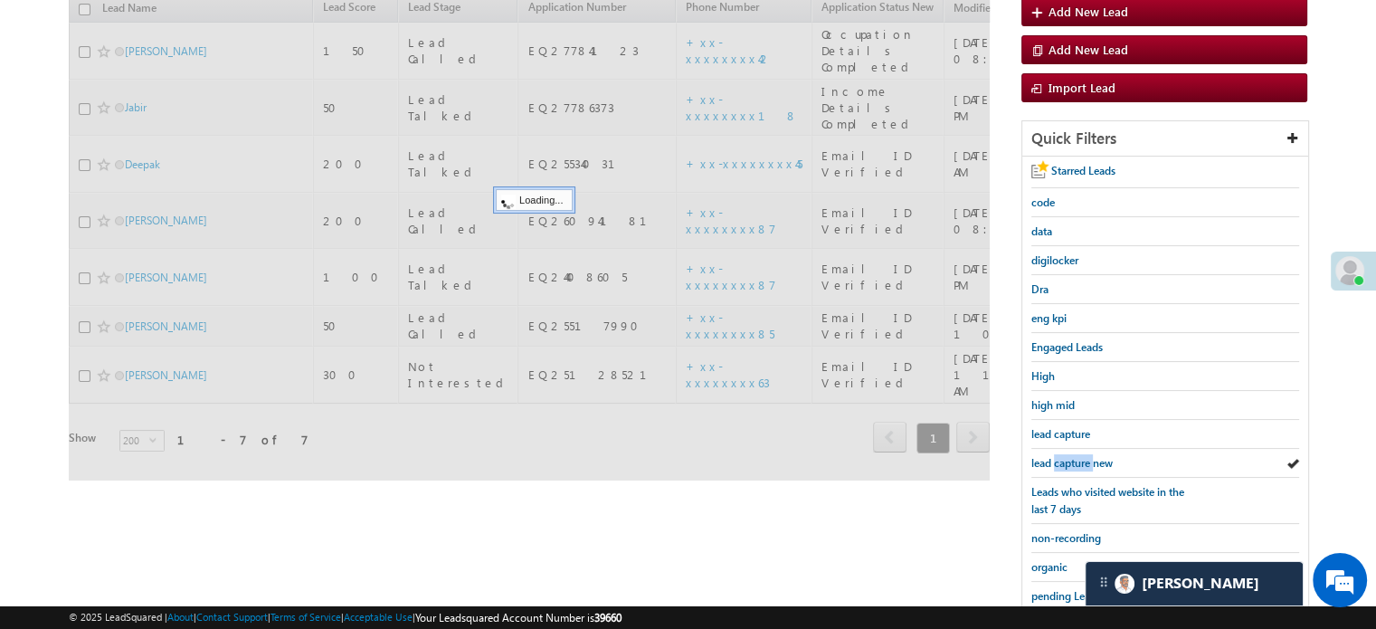
click at [1058, 459] on span "lead capture new" at bounding box center [1071, 463] width 81 height 14
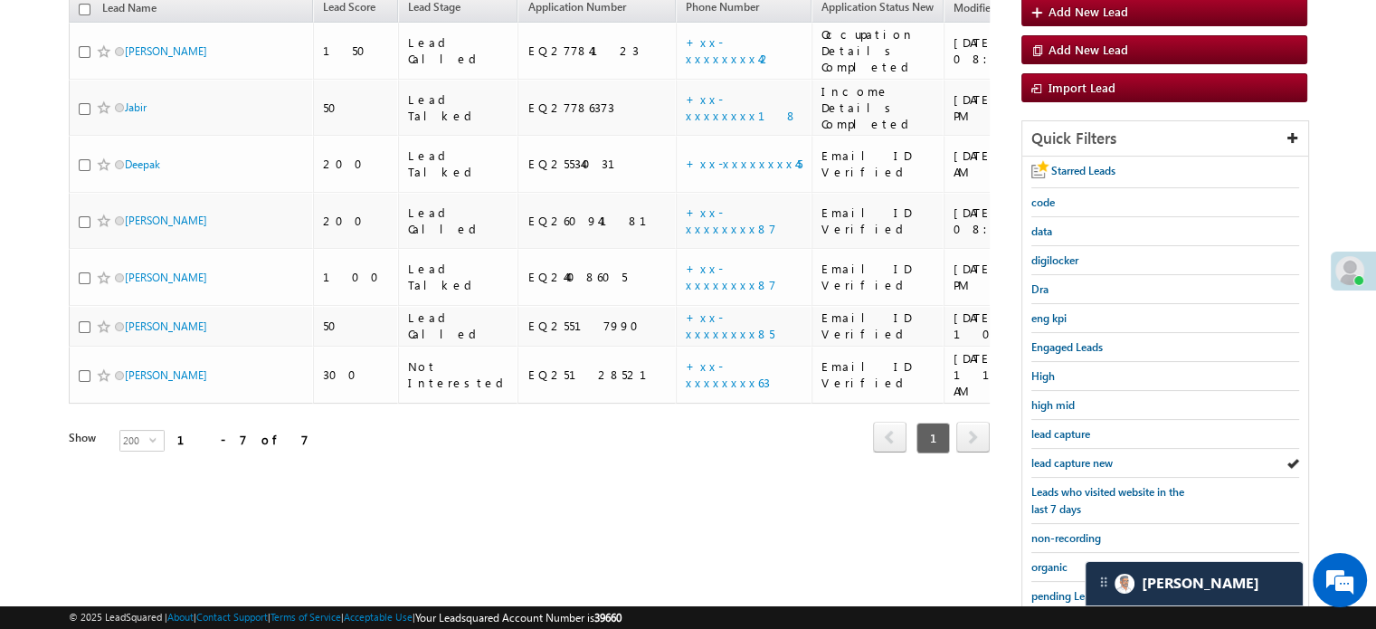
click at [1058, 459] on span "lead capture new" at bounding box center [1071, 463] width 81 height 14
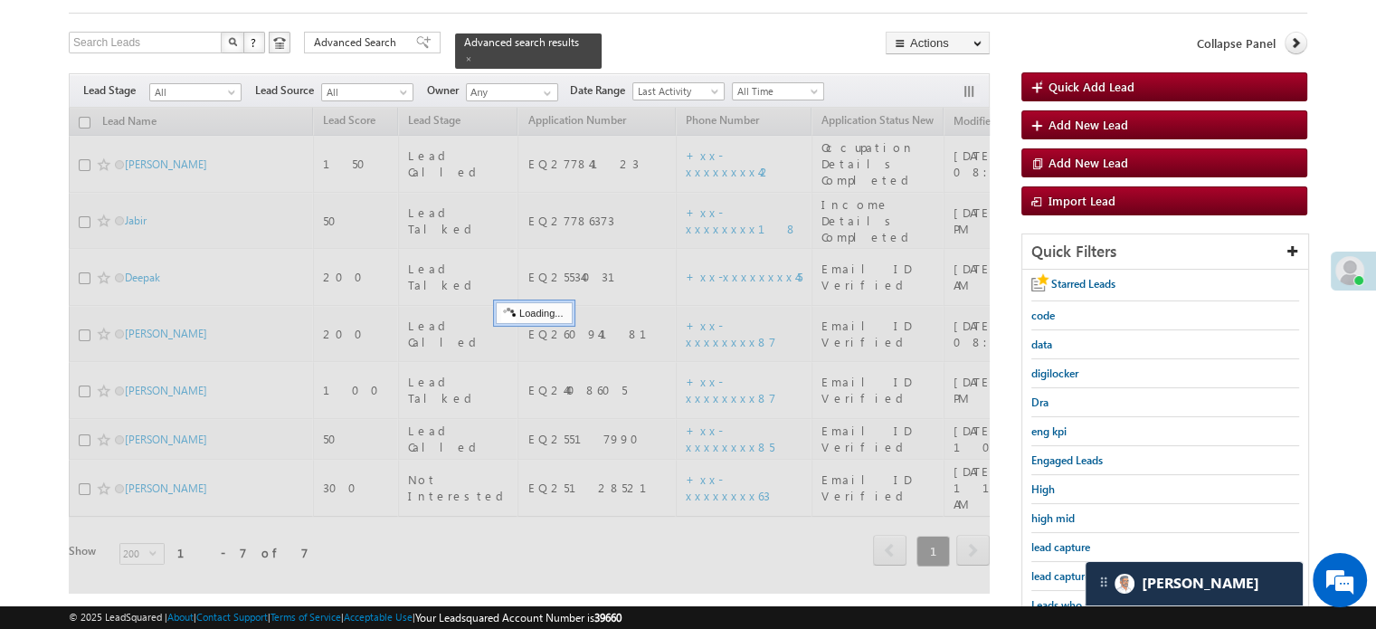
scroll to position [0, 0]
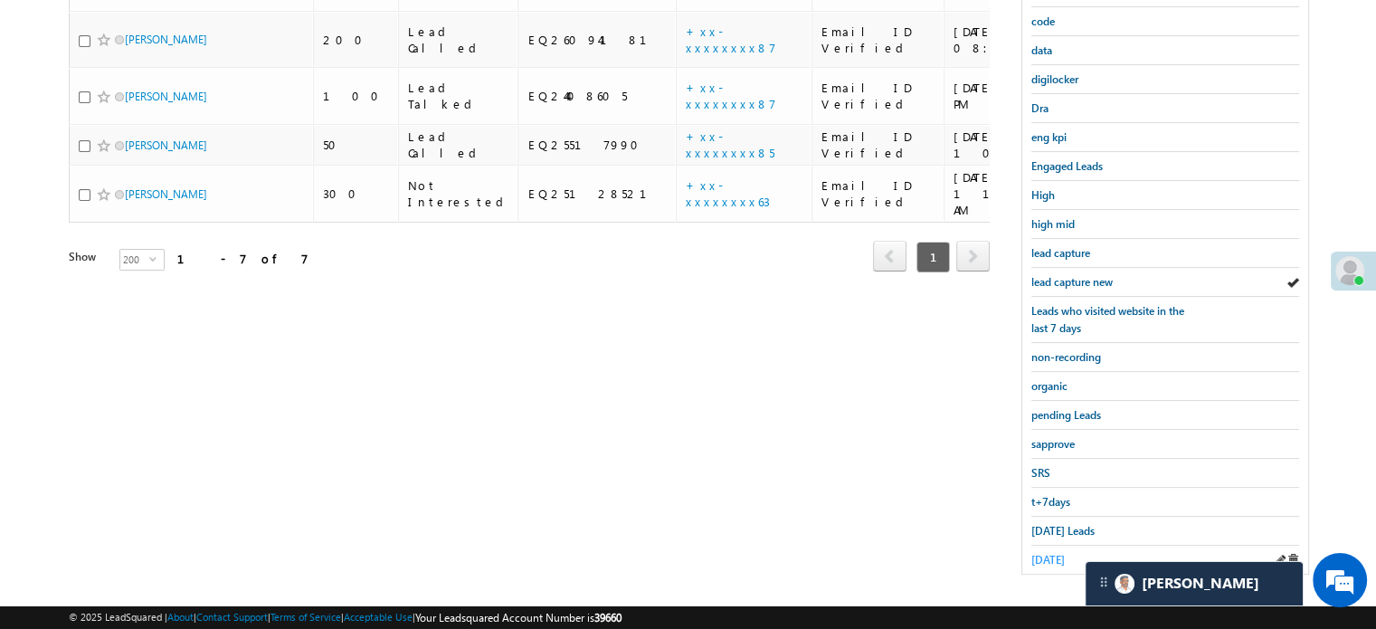
click at [1046, 553] on span "[DATE]" at bounding box center [1047, 560] width 33 height 14
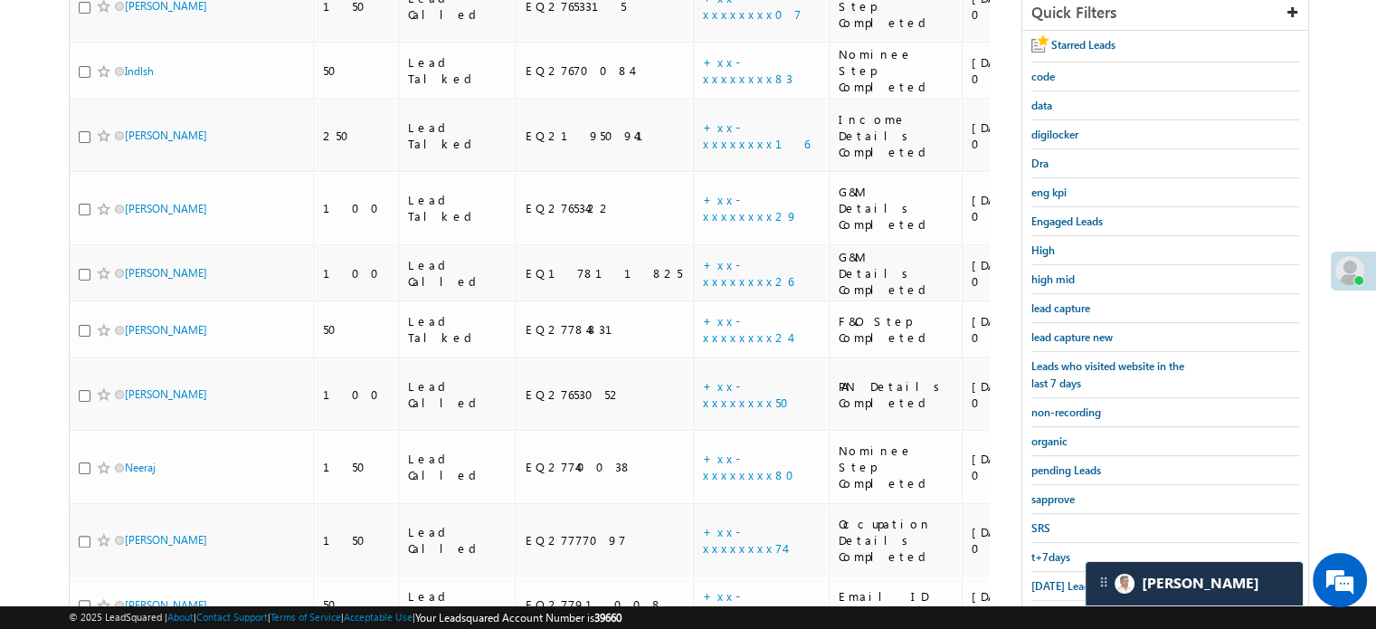
scroll to position [479, 0]
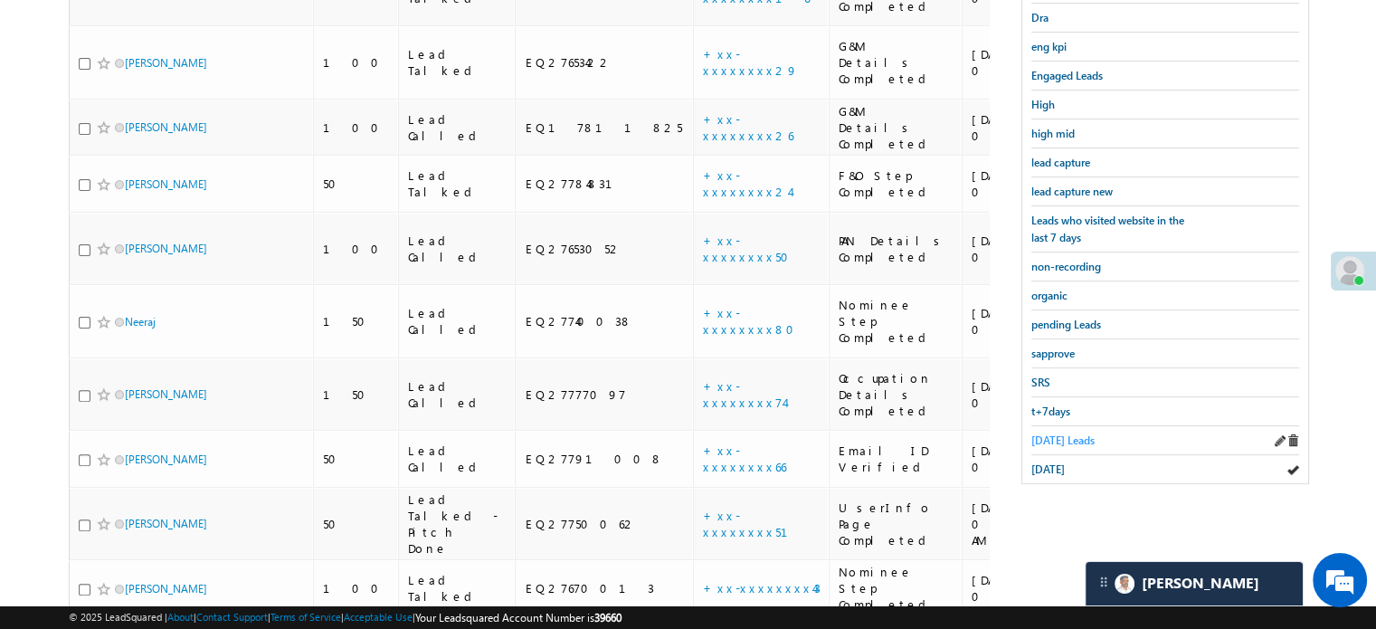
click at [1060, 437] on span "[DATE] Leads" at bounding box center [1062, 440] width 63 height 14
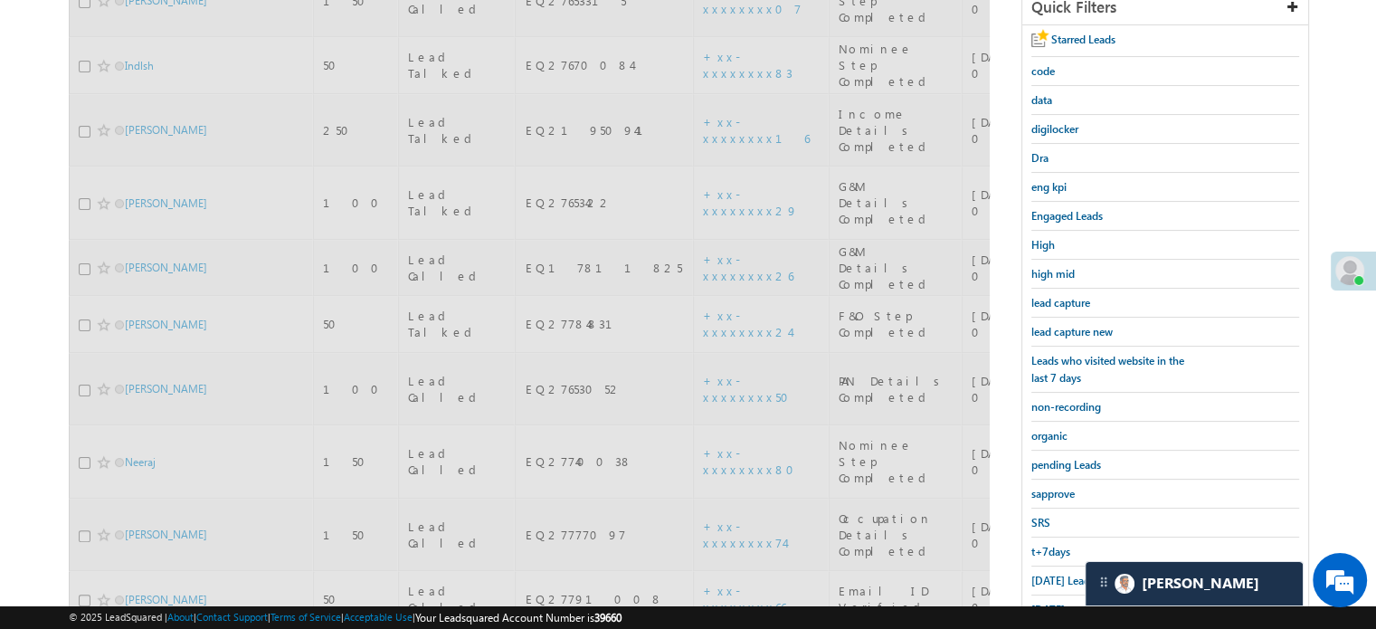
scroll to position [207, 0]
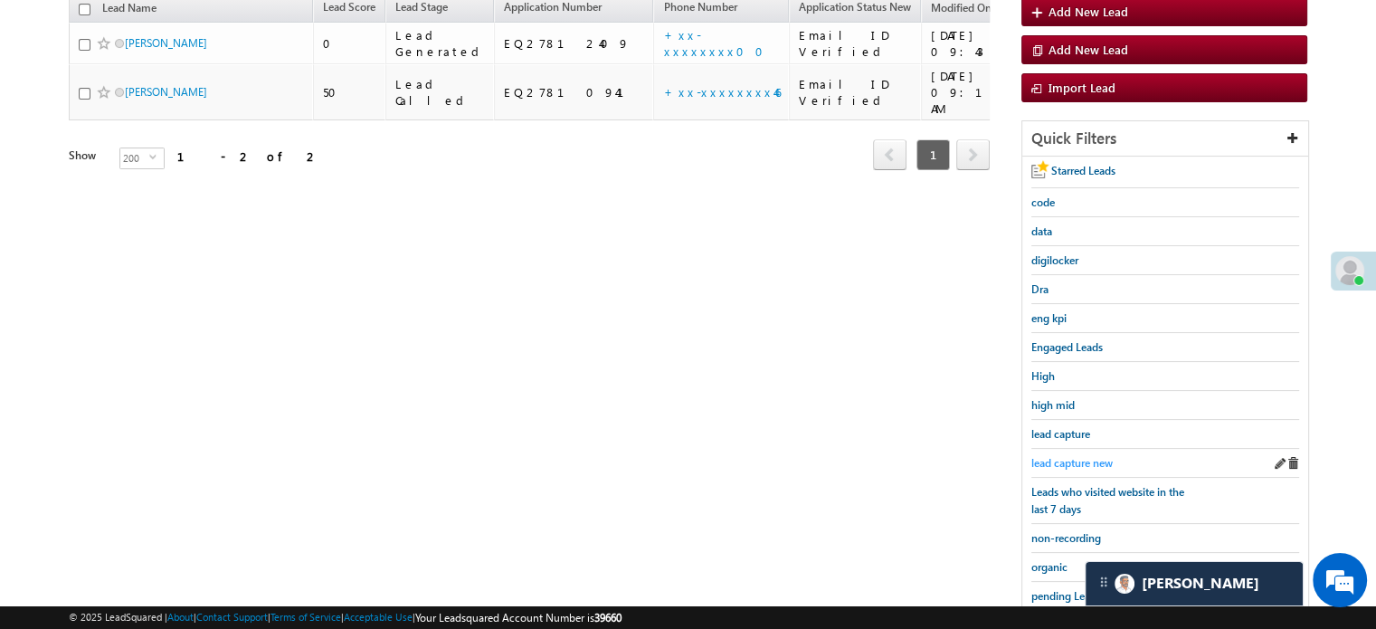
click at [1068, 454] on link "lead capture new" at bounding box center [1071, 462] width 81 height 17
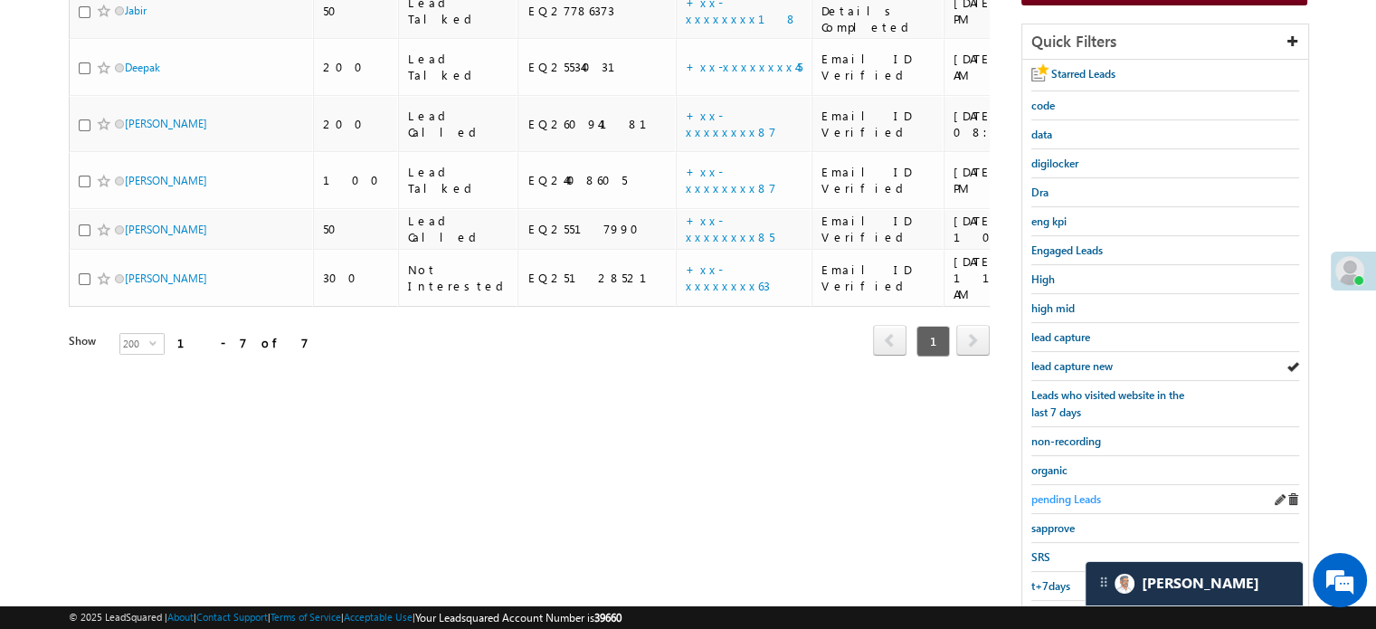
scroll to position [388, 0]
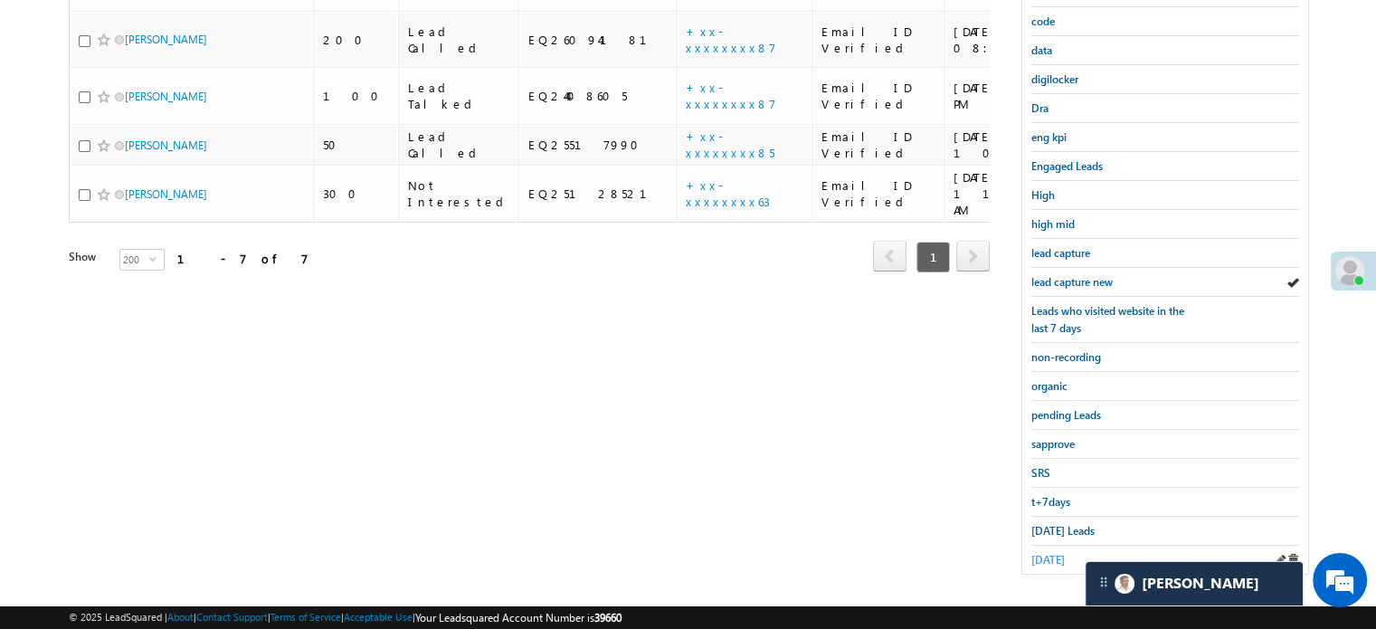
click at [1049, 551] on link "[DATE]" at bounding box center [1047, 559] width 33 height 17
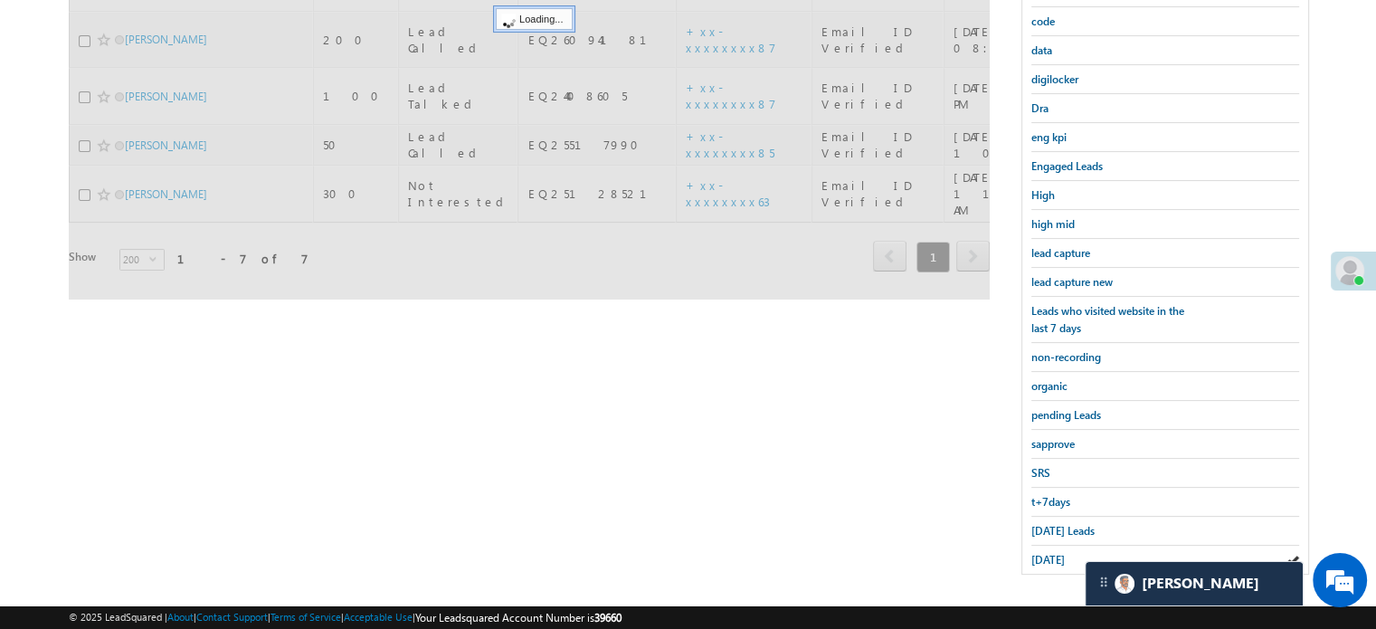
scroll to position [207, 0]
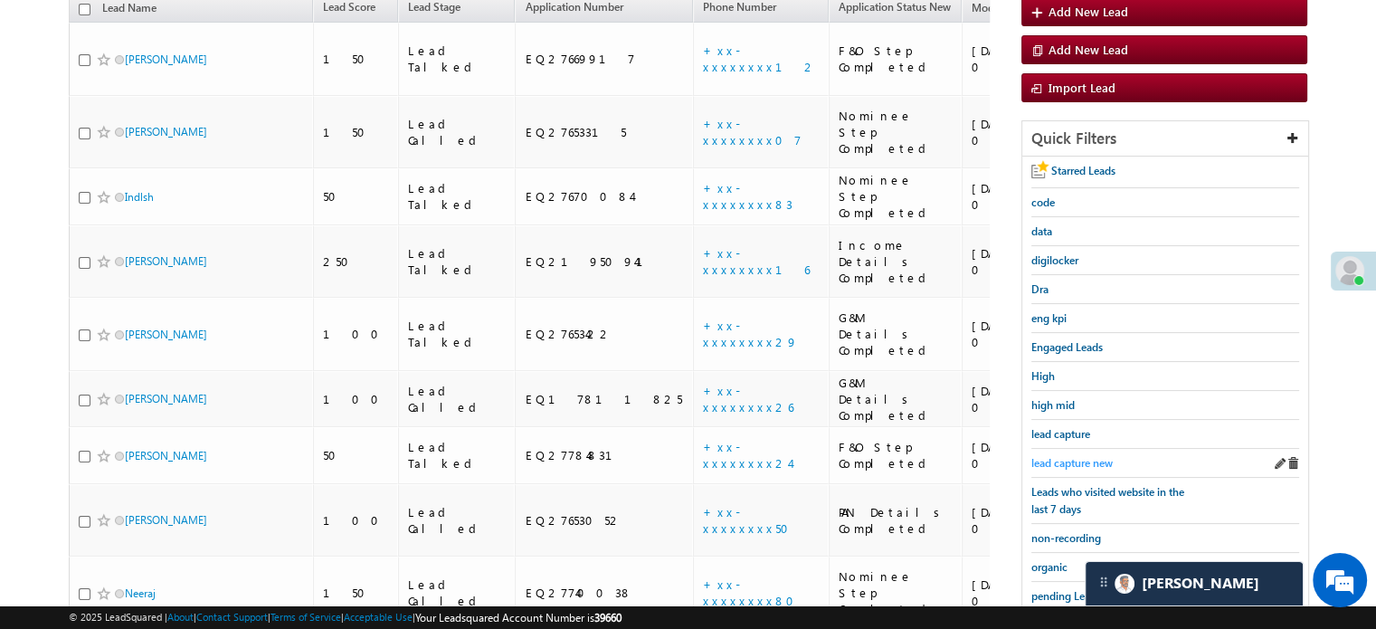
click at [1056, 458] on span "lead capture new" at bounding box center [1071, 463] width 81 height 14
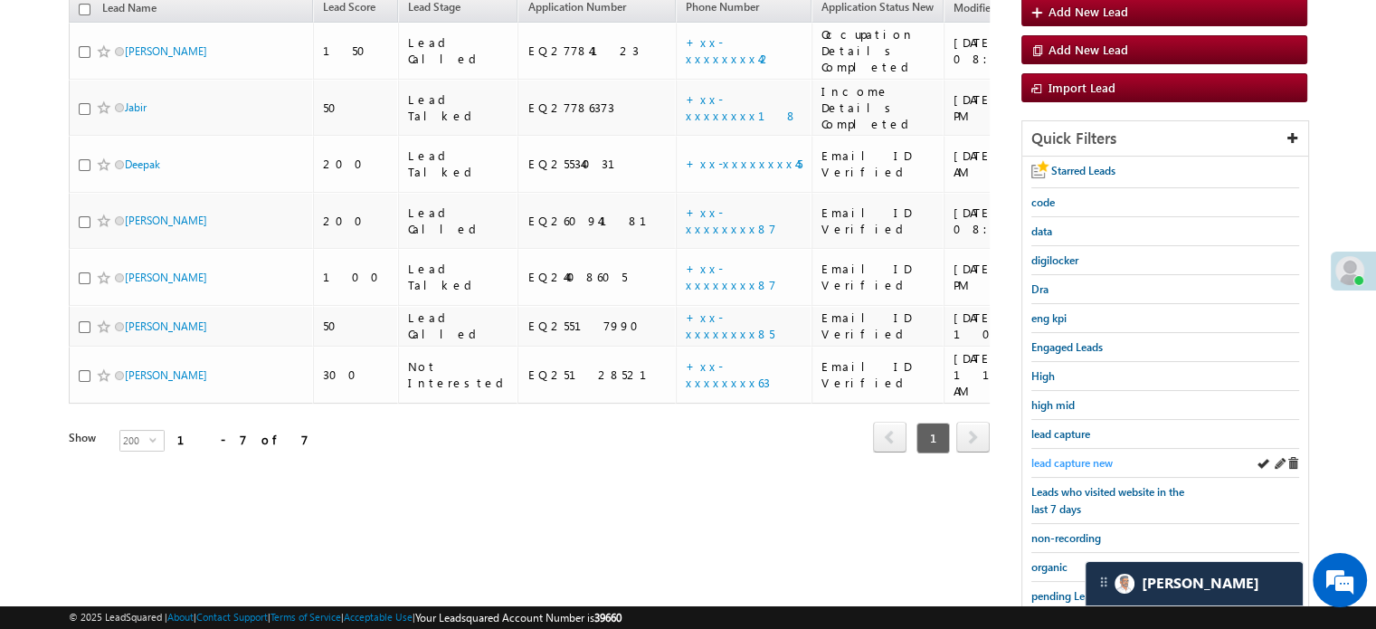
click at [1071, 456] on span "lead capture new" at bounding box center [1071, 463] width 81 height 14
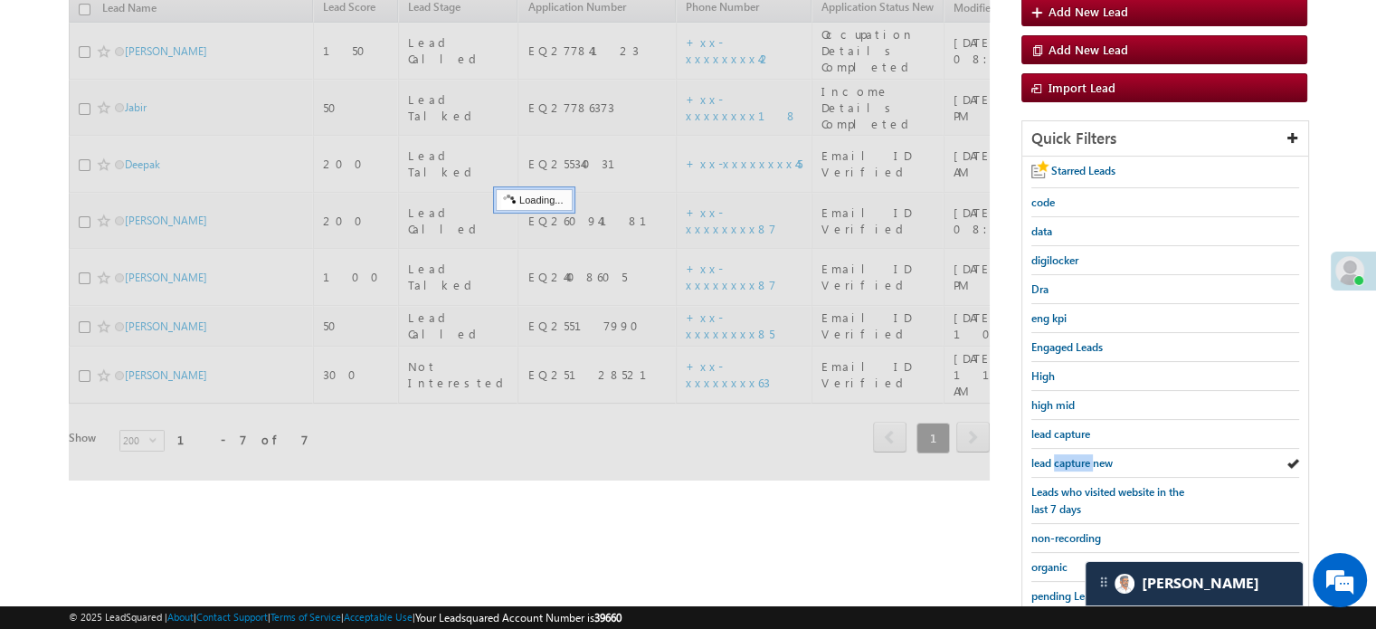
click at [1071, 456] on span "lead capture new" at bounding box center [1071, 463] width 81 height 14
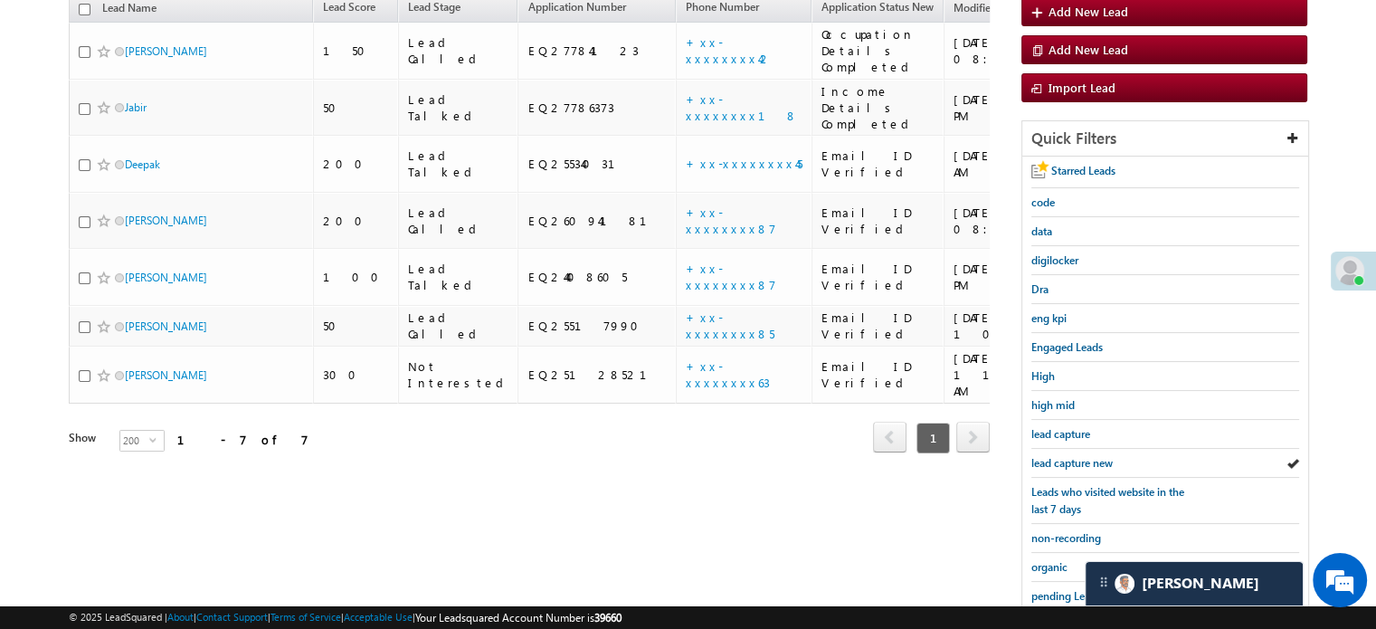
scroll to position [298, 0]
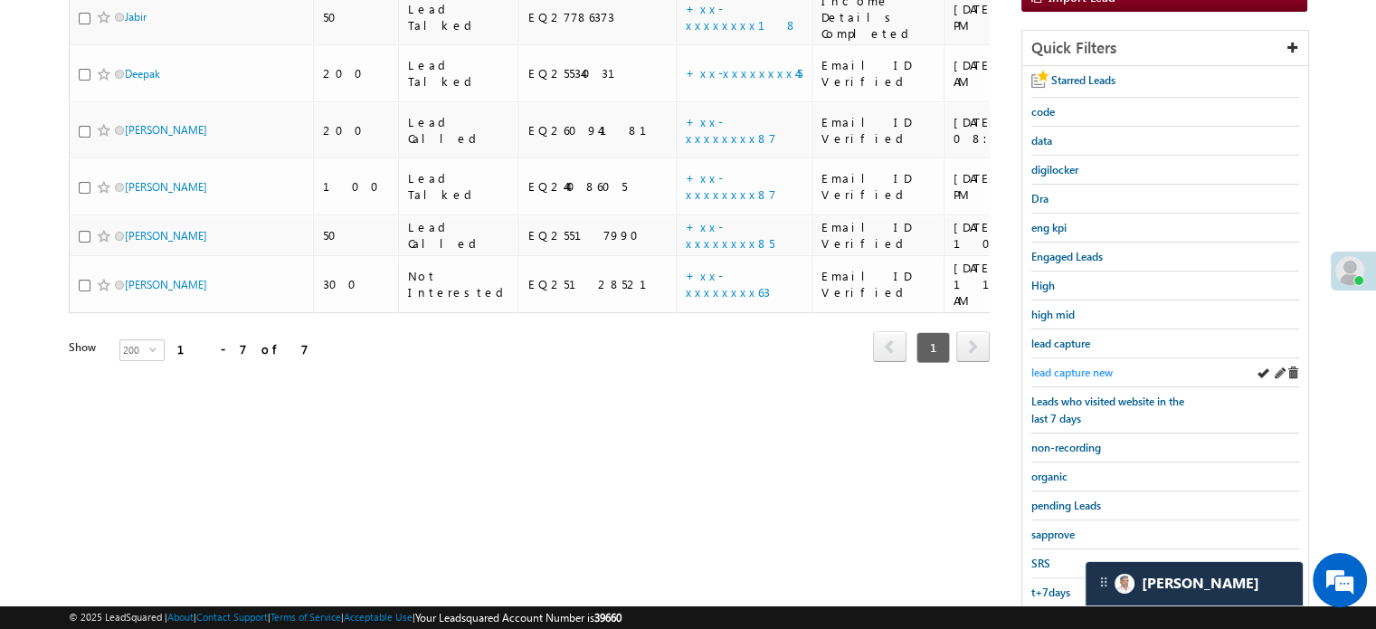
click at [1092, 365] on span "lead capture new" at bounding box center [1071, 372] width 81 height 14
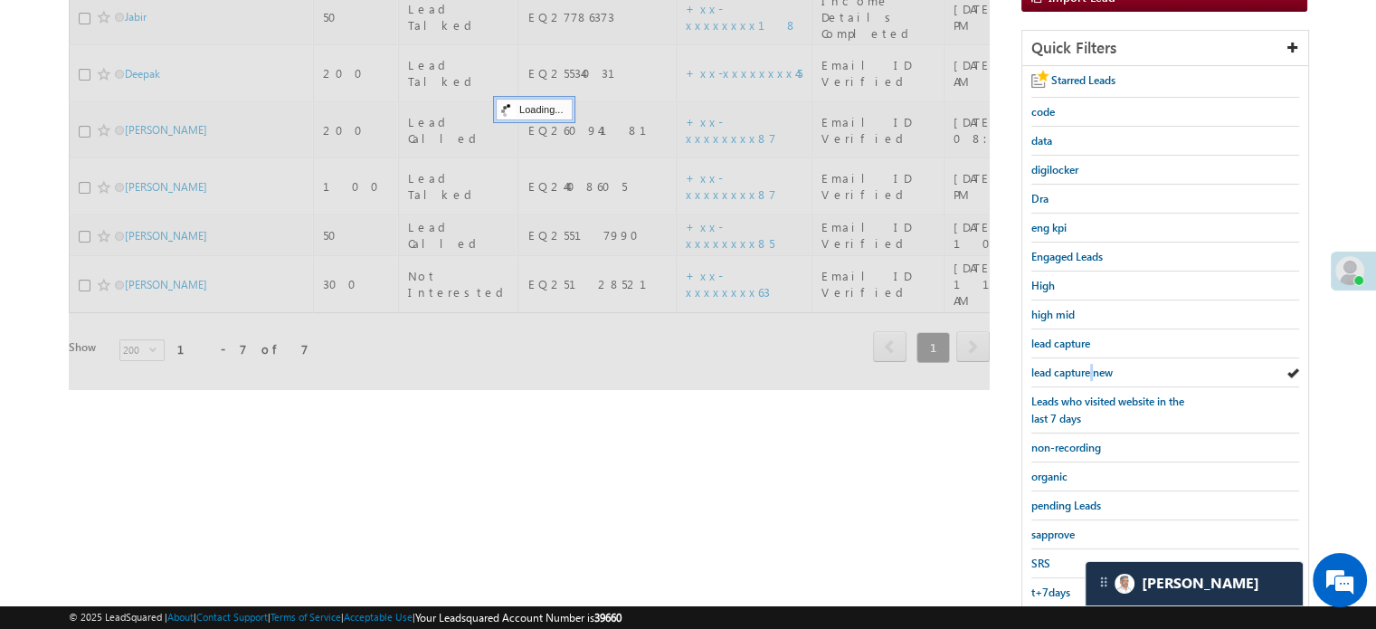
click at [1092, 365] on span "lead capture new" at bounding box center [1071, 372] width 81 height 14
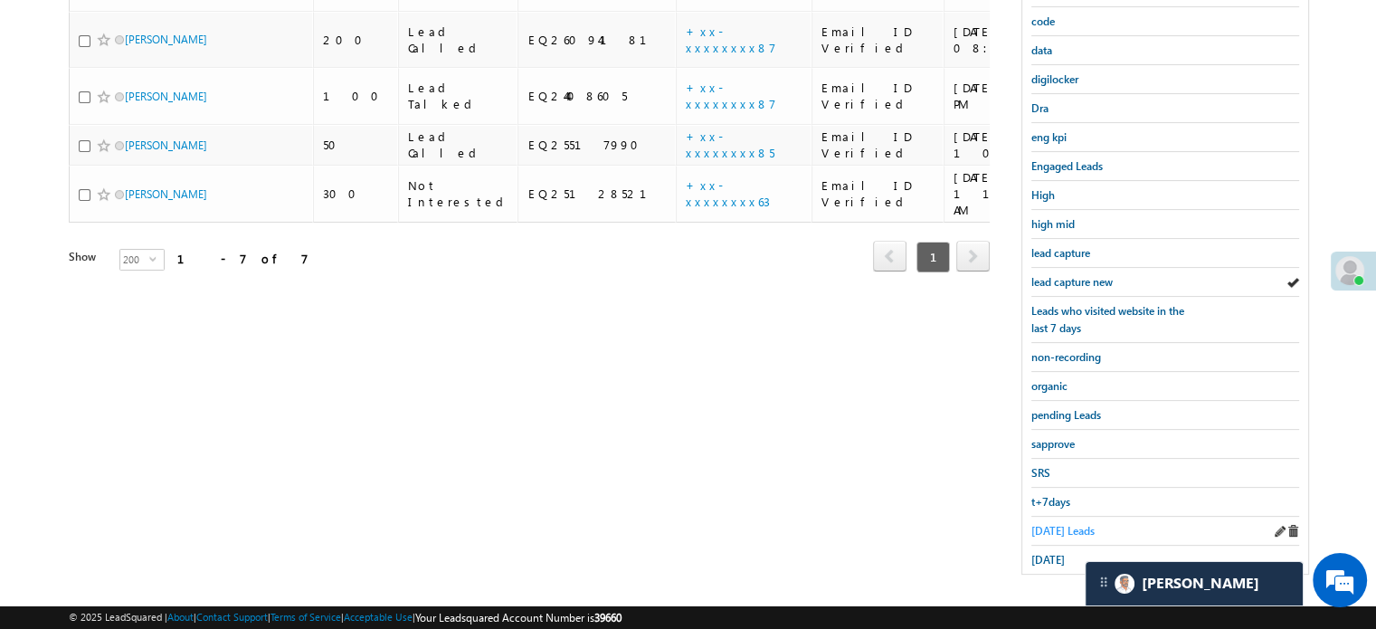
click at [1060, 524] on span "[DATE] Leads" at bounding box center [1062, 531] width 63 height 14
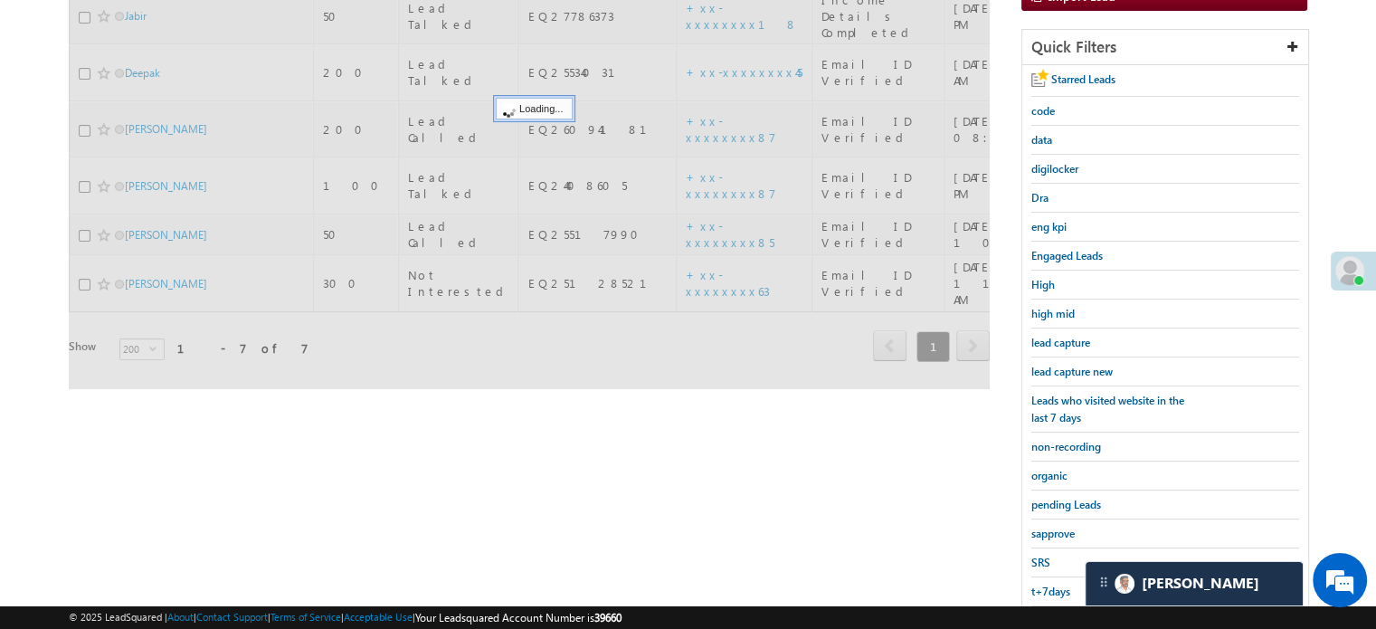
scroll to position [207, 0]
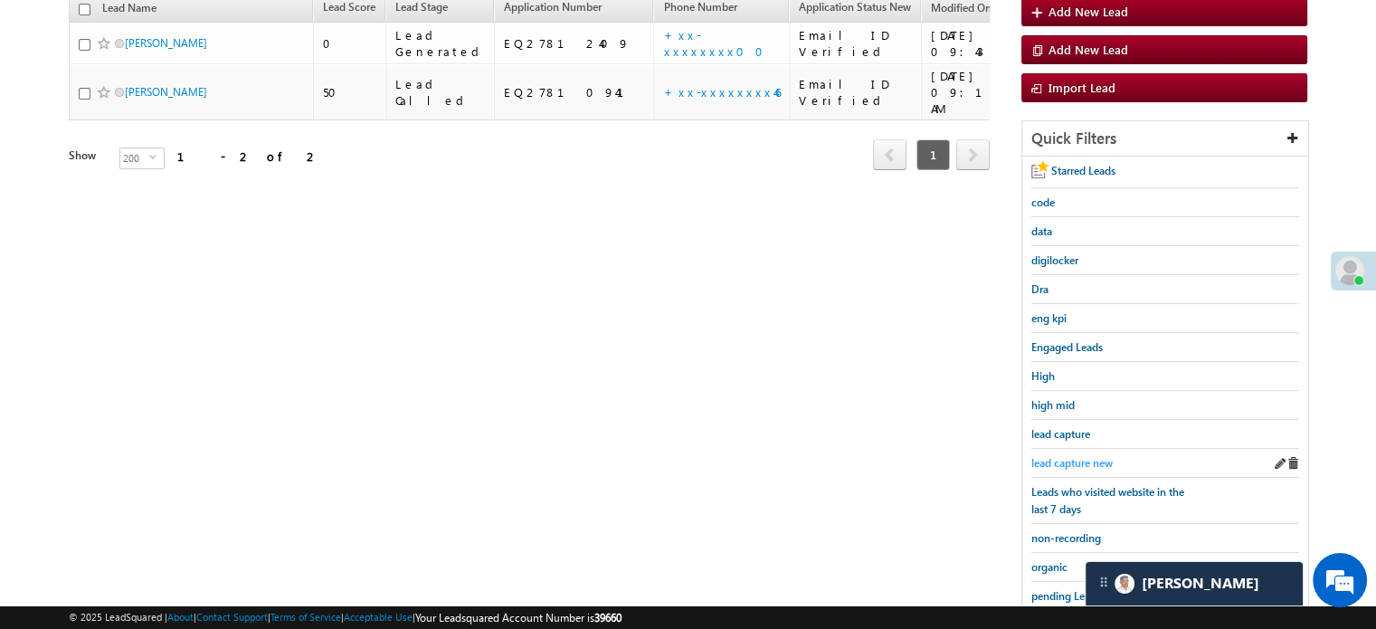
click at [1066, 460] on span "lead capture new" at bounding box center [1071, 463] width 81 height 14
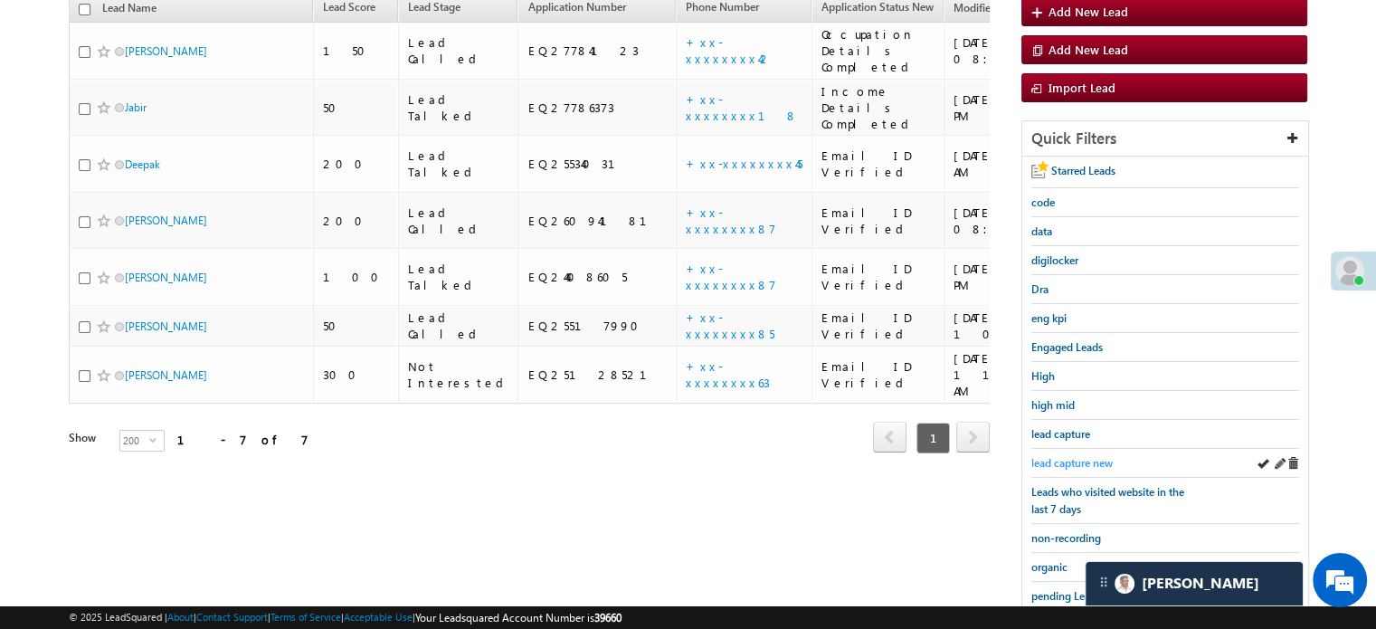
click at [1068, 456] on span "lead capture new" at bounding box center [1071, 463] width 81 height 14
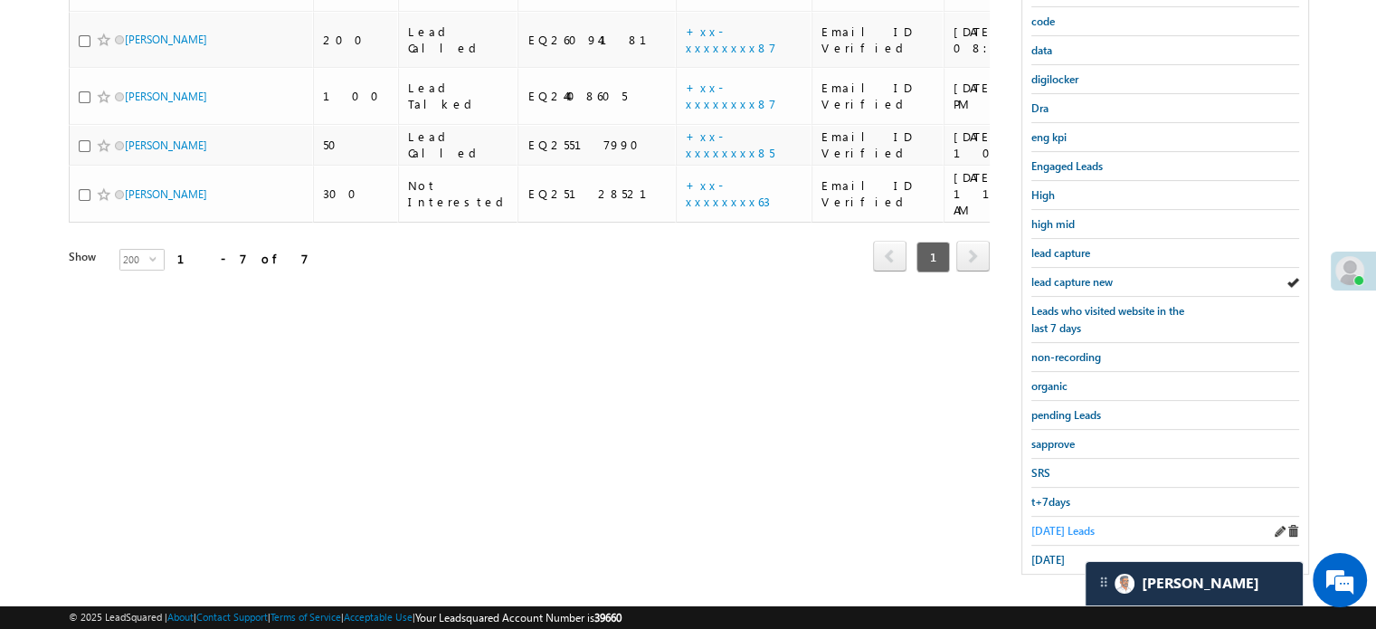
click at [1051, 526] on span "[DATE] Leads" at bounding box center [1062, 531] width 63 height 14
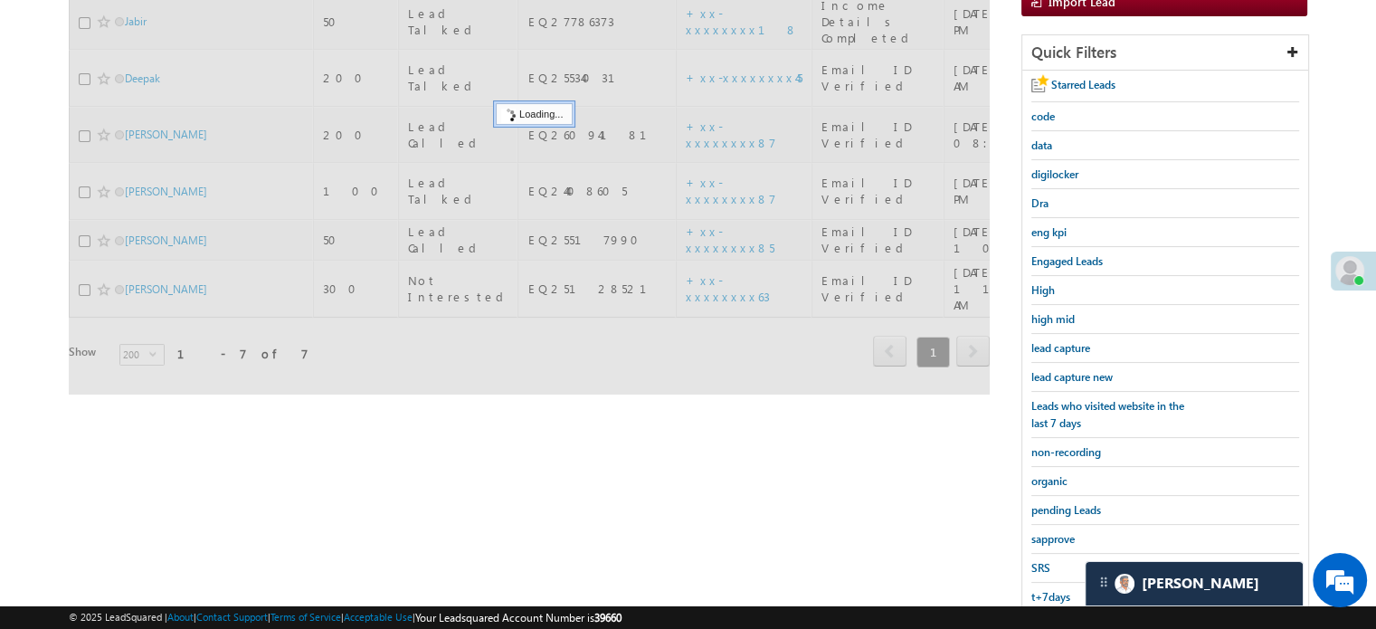
scroll to position [117, 0]
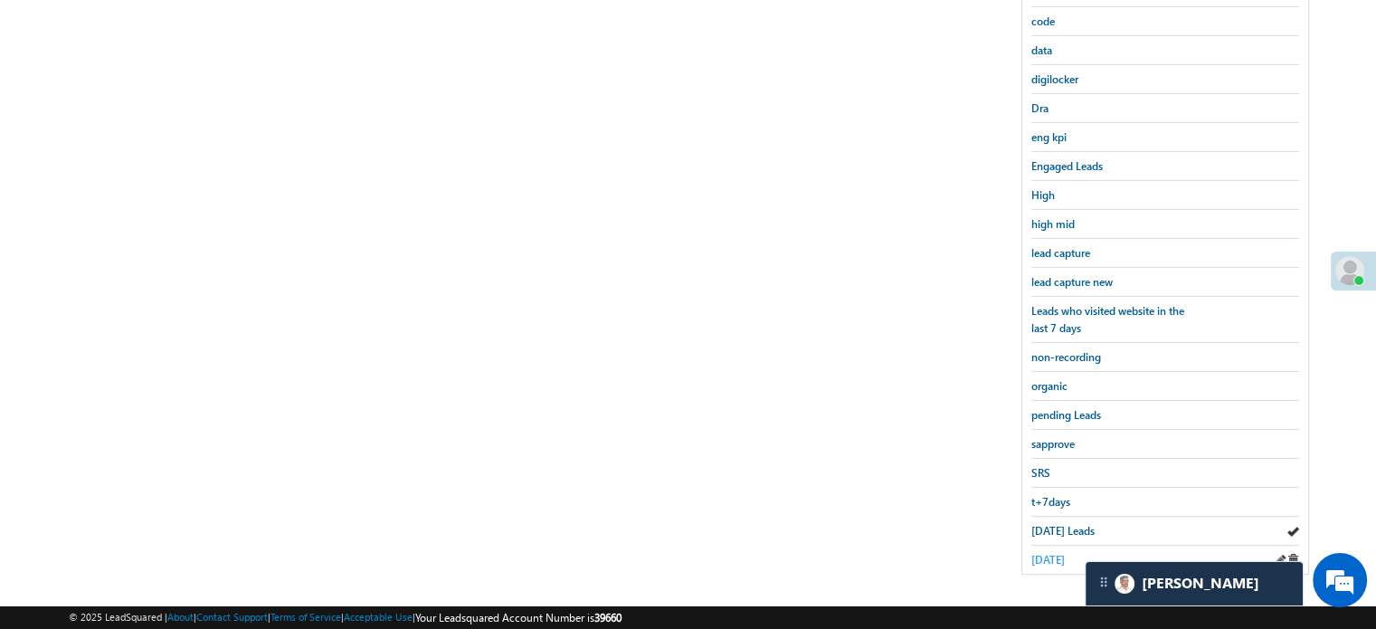
click at [1049, 551] on link "yesterday" at bounding box center [1047, 559] width 33 height 17
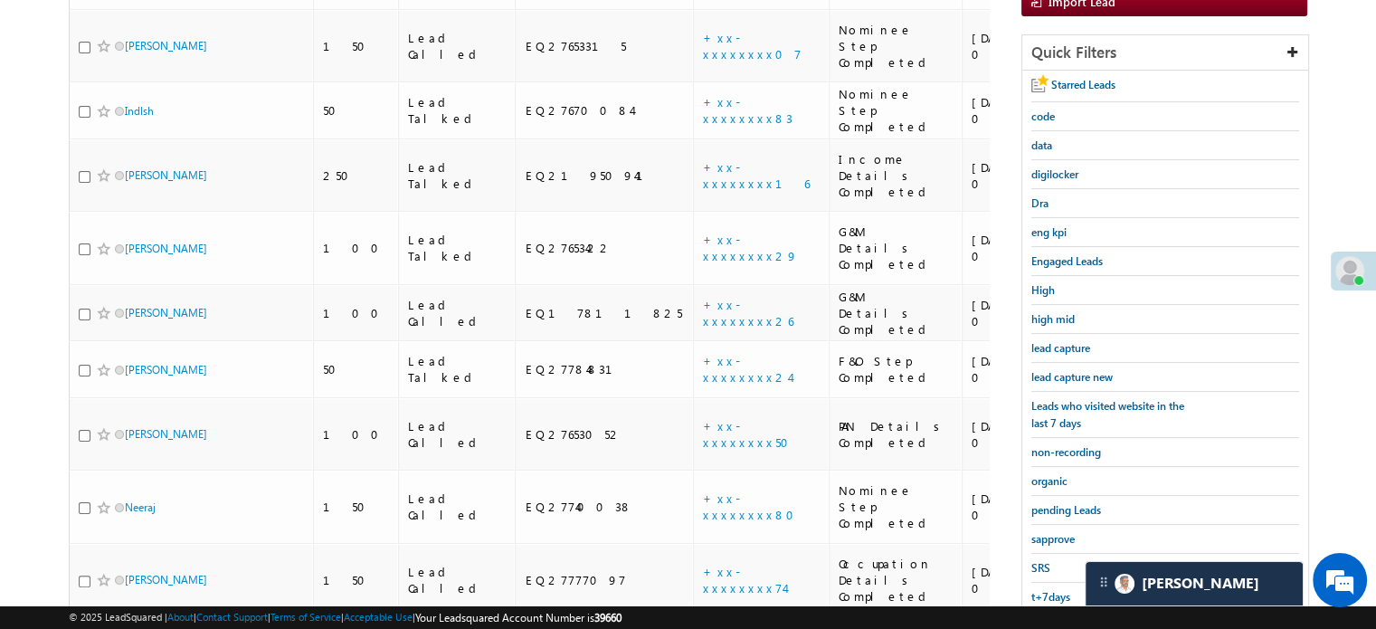
scroll to position [255, 0]
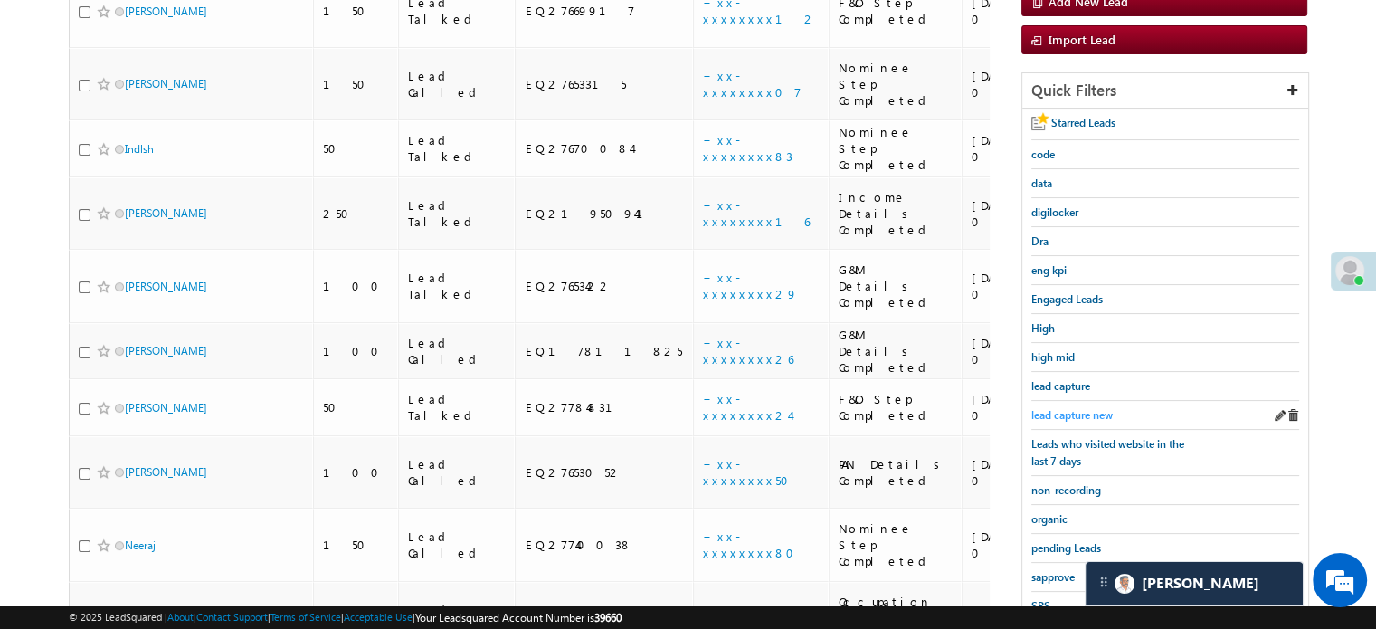
click at [1065, 412] on span "lead capture new" at bounding box center [1071, 415] width 81 height 14
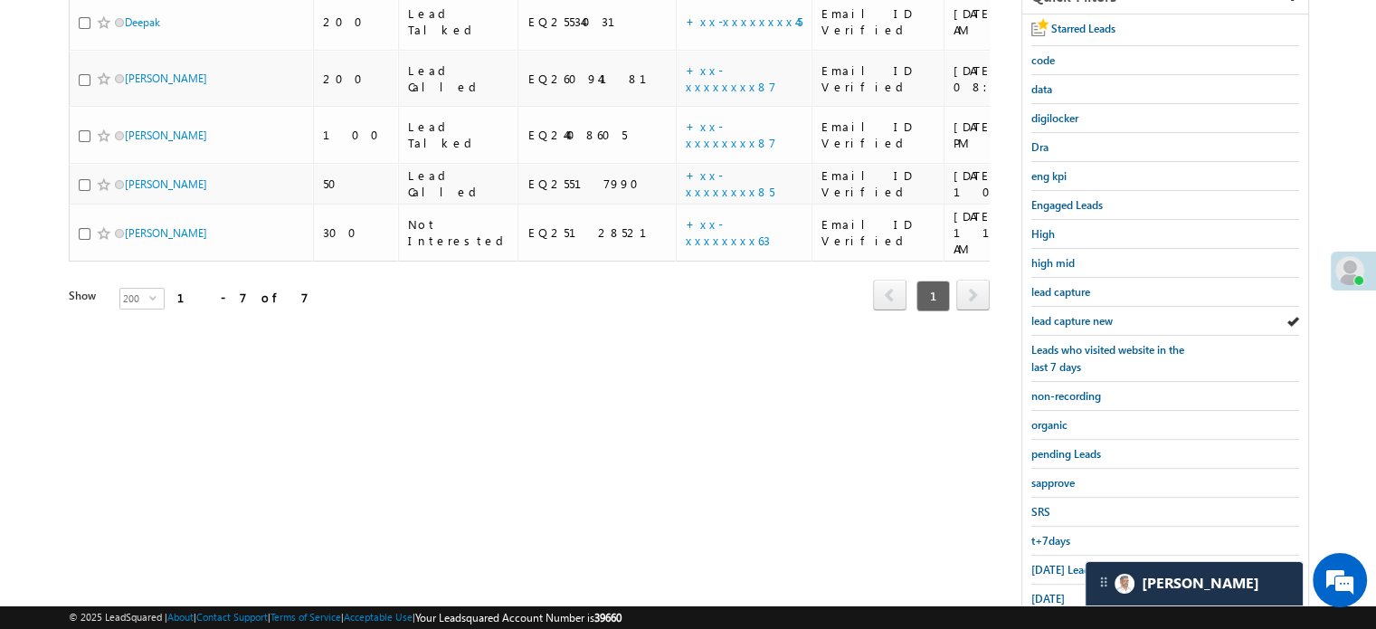
scroll to position [362, 0]
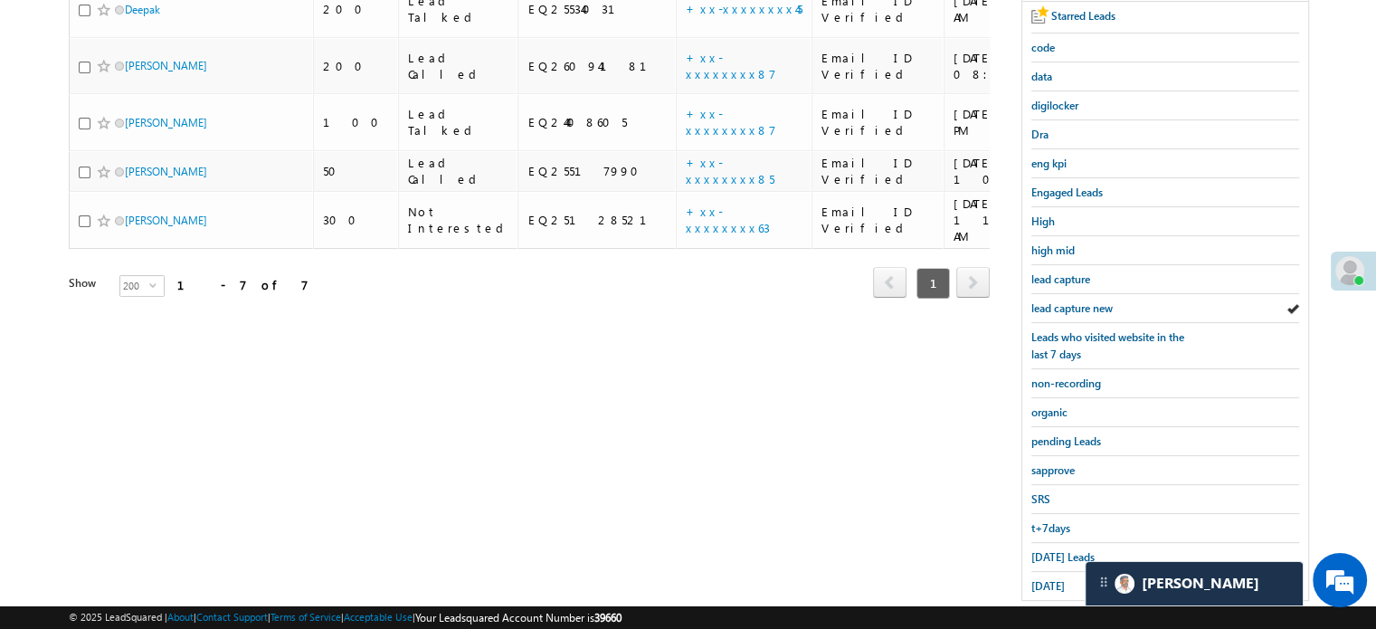
click at [1034, 572] on div "yesterday" at bounding box center [1165, 586] width 268 height 28
click at [1037, 579] on span "yesterday" at bounding box center [1047, 586] width 33 height 14
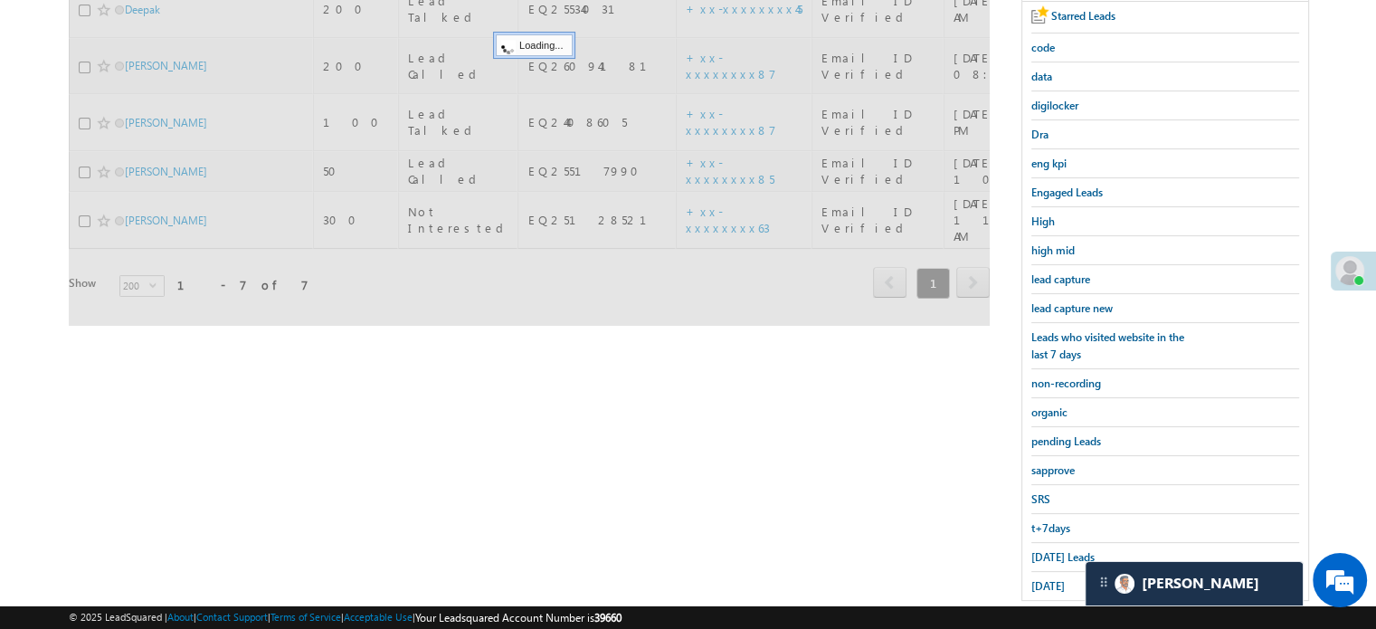
click at [1037, 579] on span "yesterday" at bounding box center [1047, 586] width 33 height 14
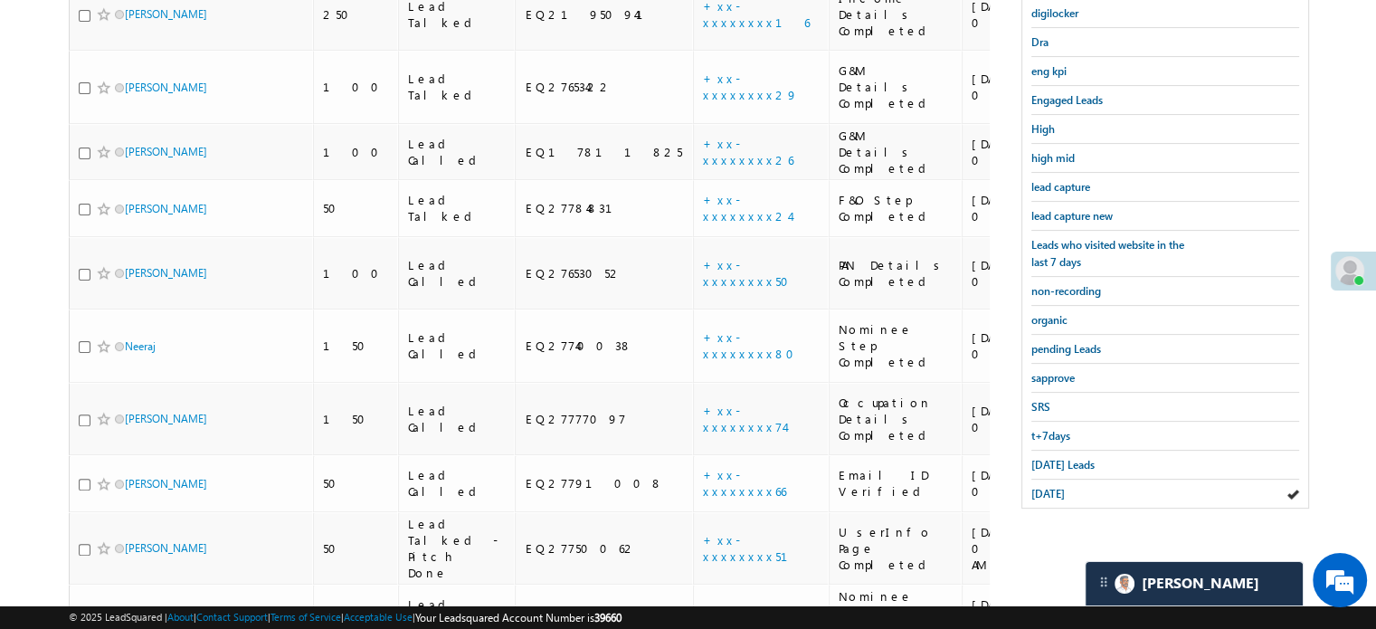
scroll to position [346, 0]
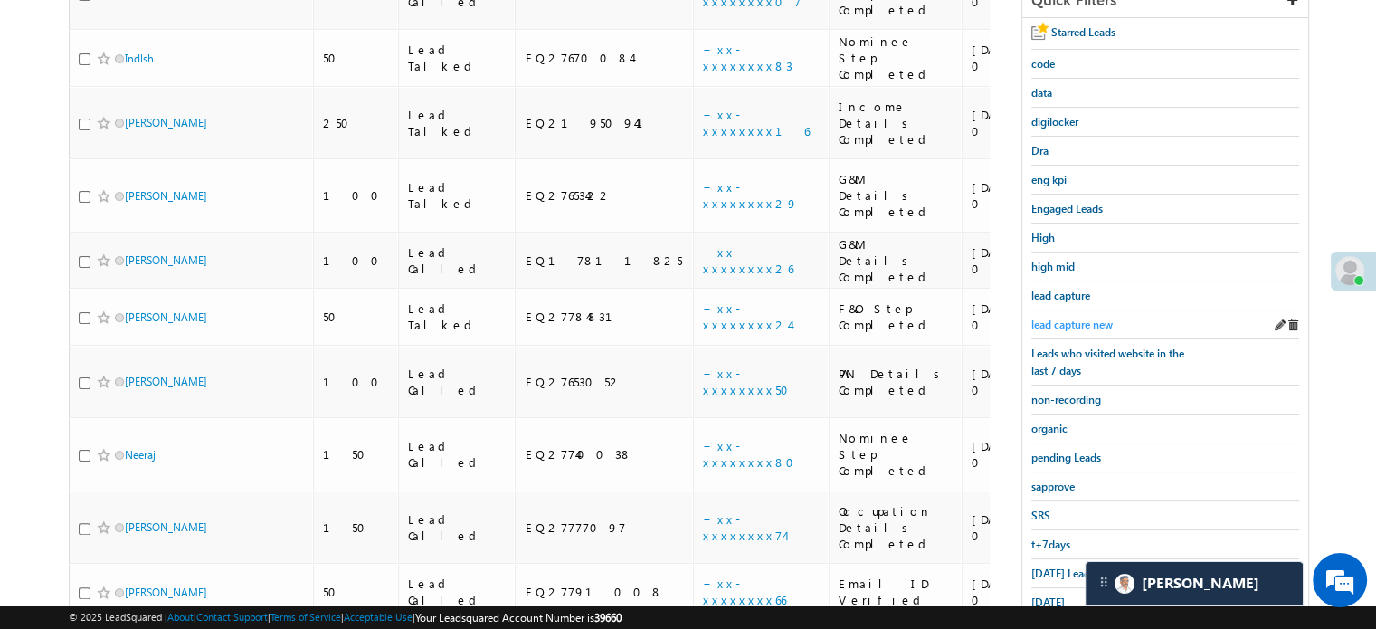
click at [1087, 318] on span "lead capture new" at bounding box center [1071, 325] width 81 height 14
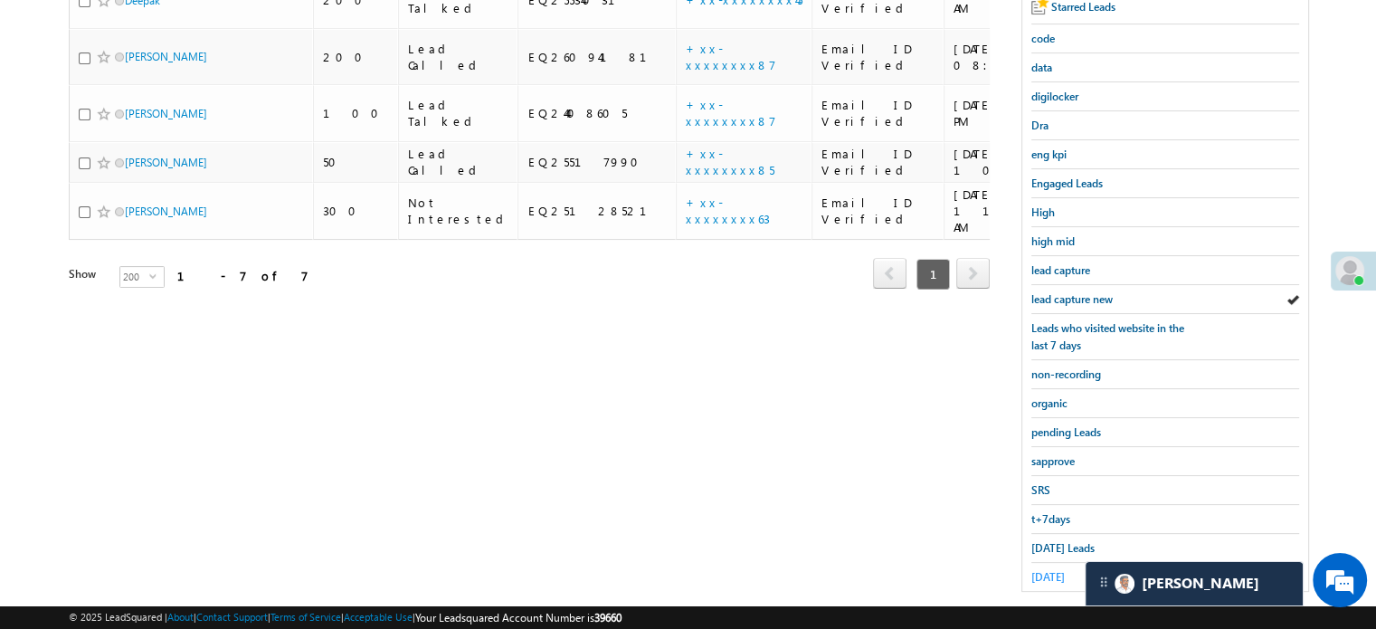
scroll to position [388, 0]
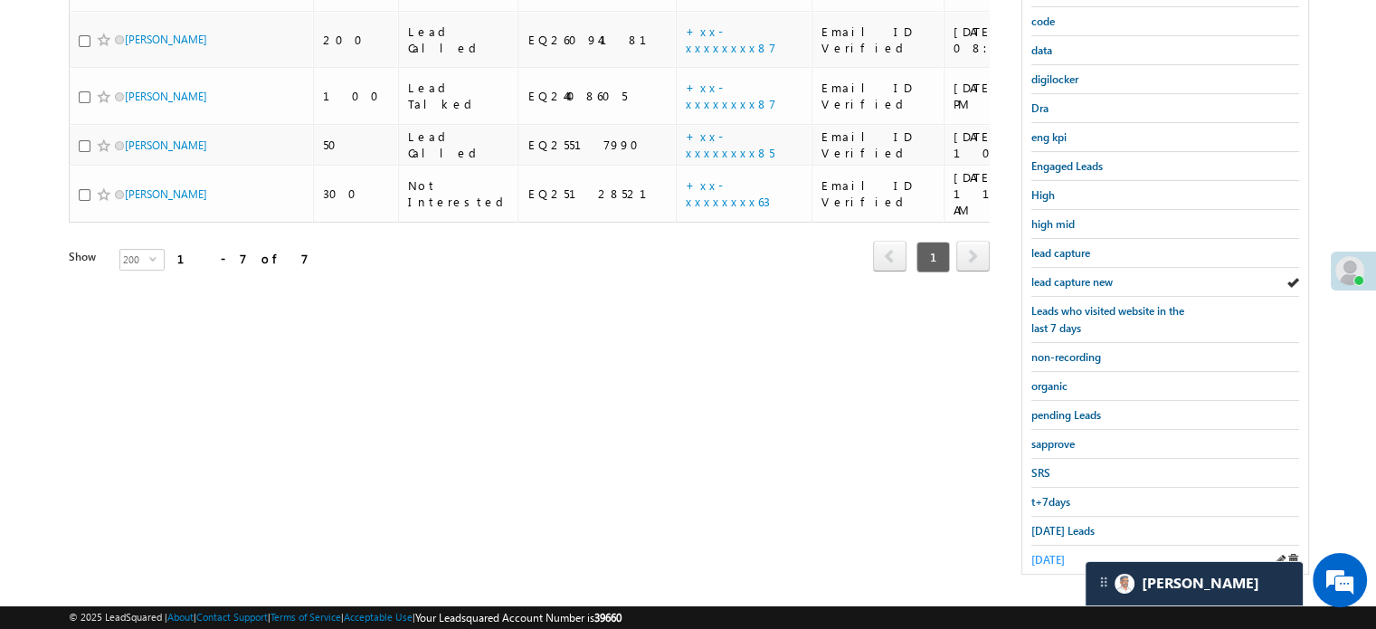
click at [1050, 553] on span "yesterday" at bounding box center [1047, 560] width 33 height 14
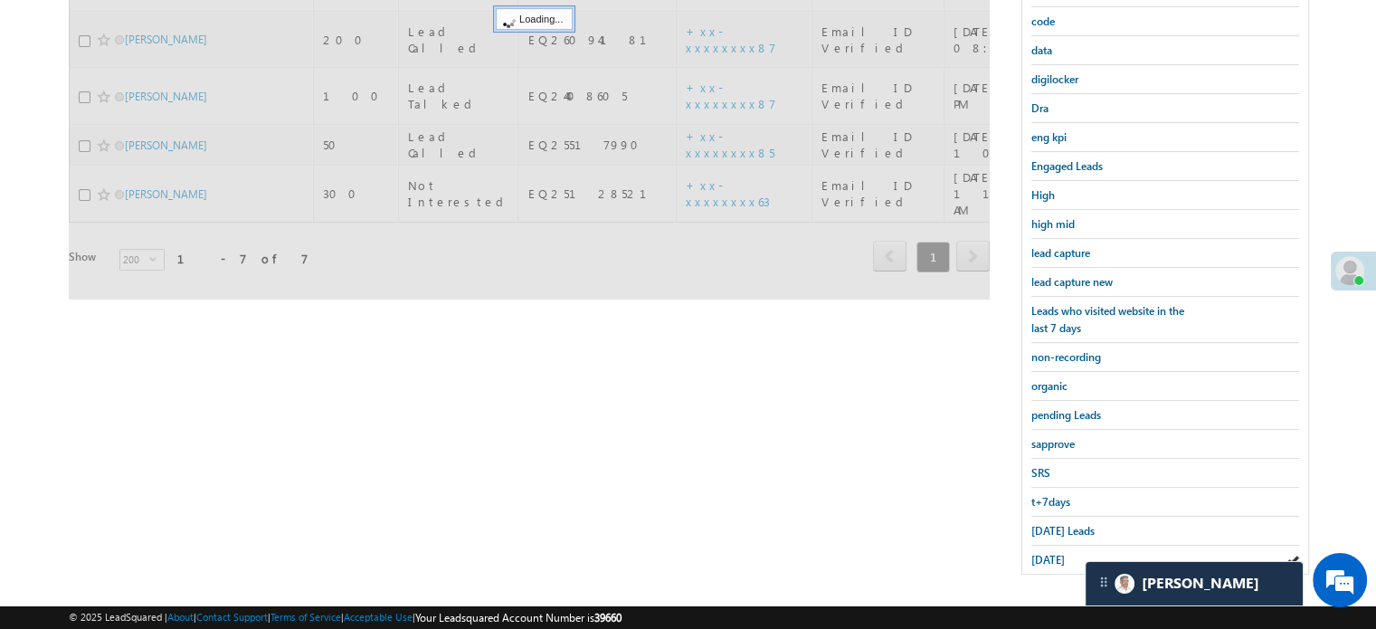
click at [1050, 553] on span "yesterday" at bounding box center [1047, 560] width 33 height 14
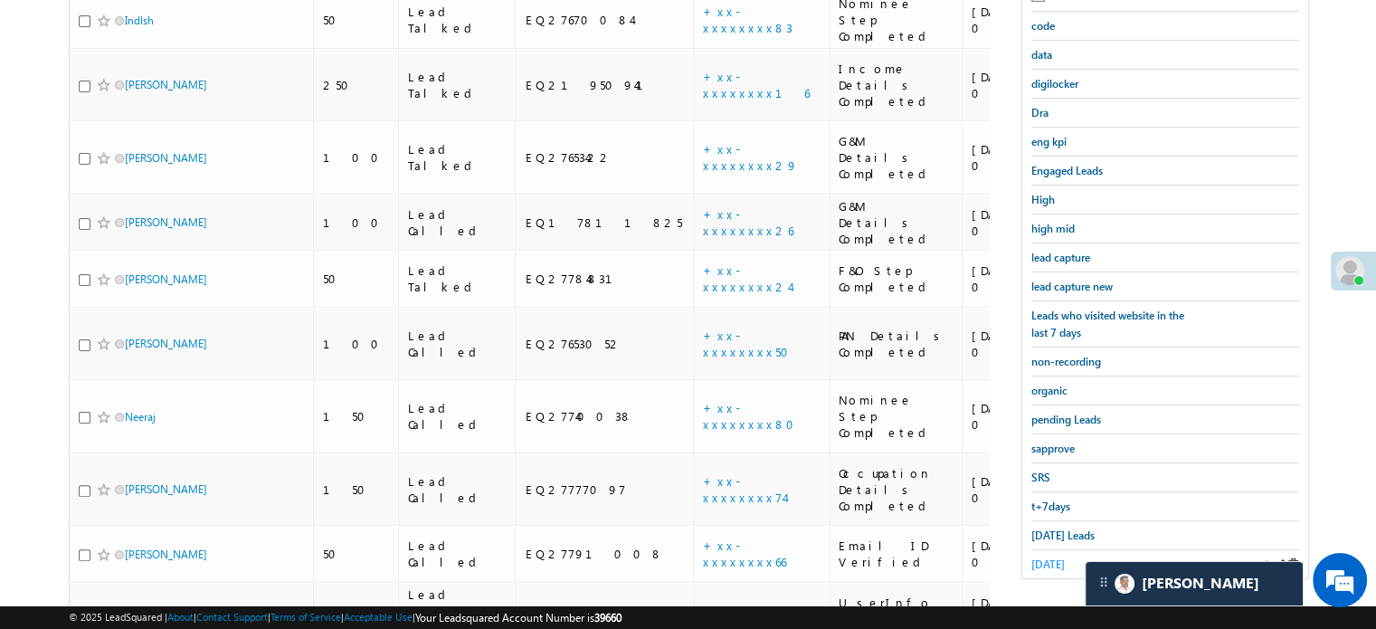
scroll to position [117, 0]
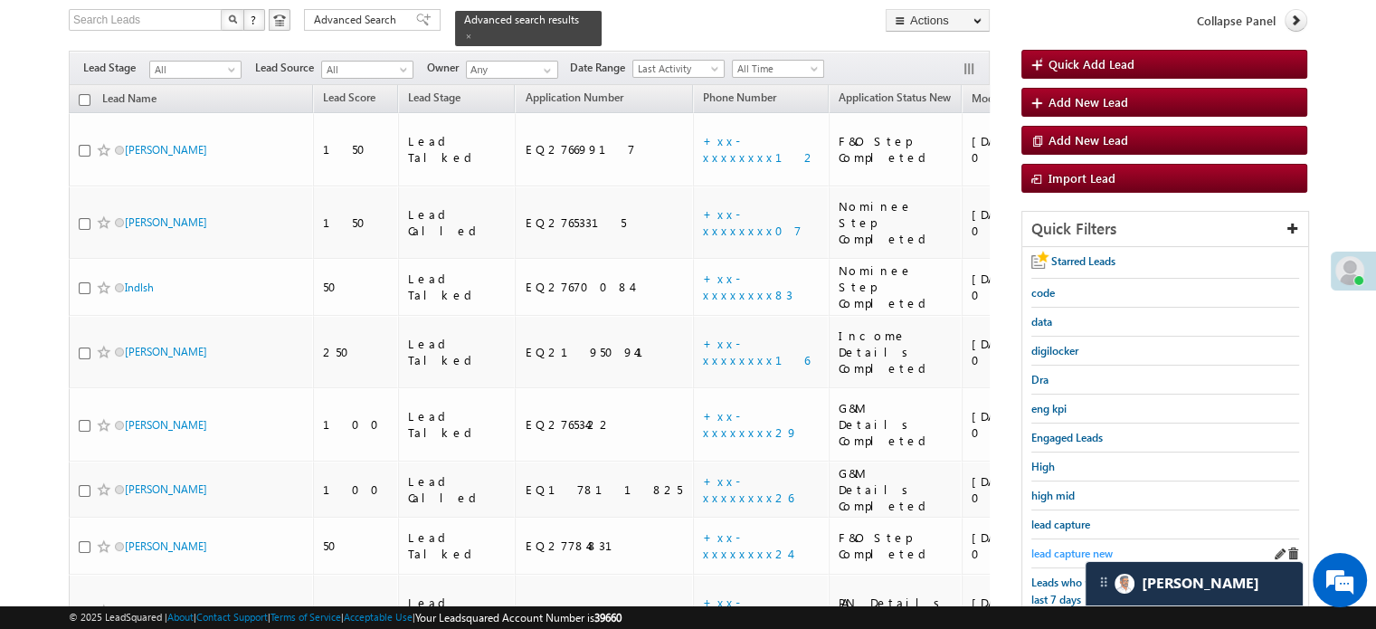
click at [1068, 549] on span "lead capture new" at bounding box center [1071, 553] width 81 height 14
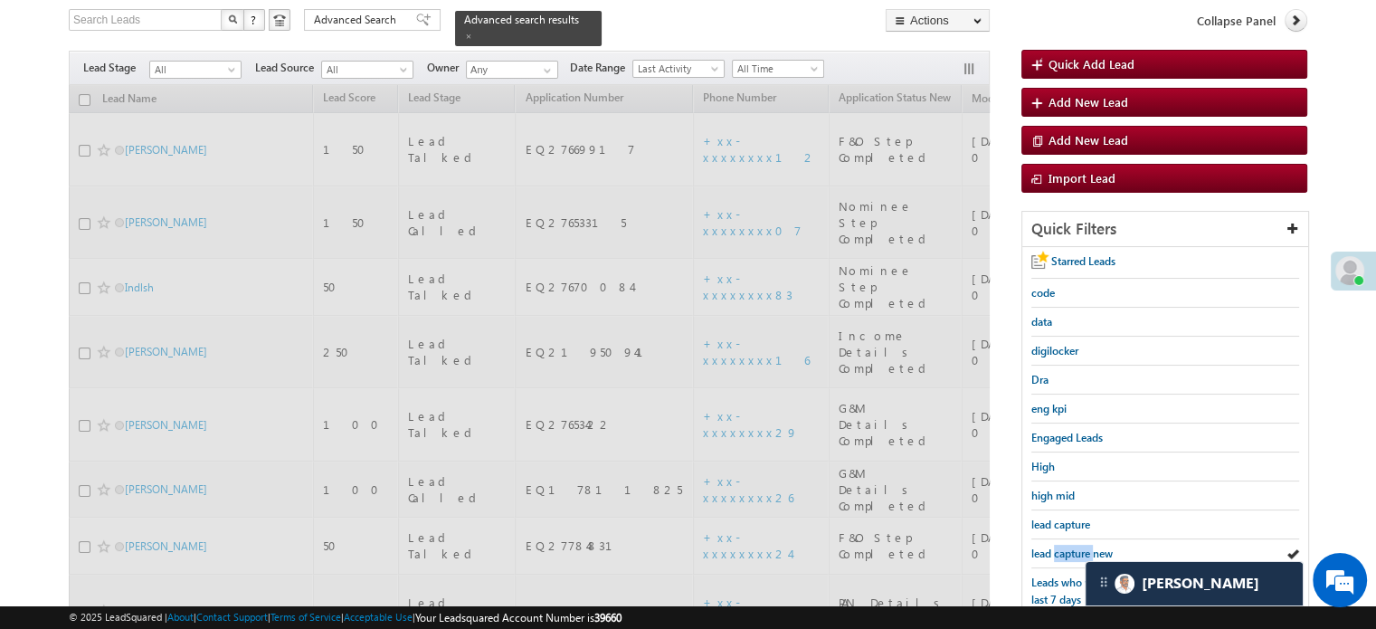
click at [1068, 549] on span "lead capture new" at bounding box center [1071, 553] width 81 height 14
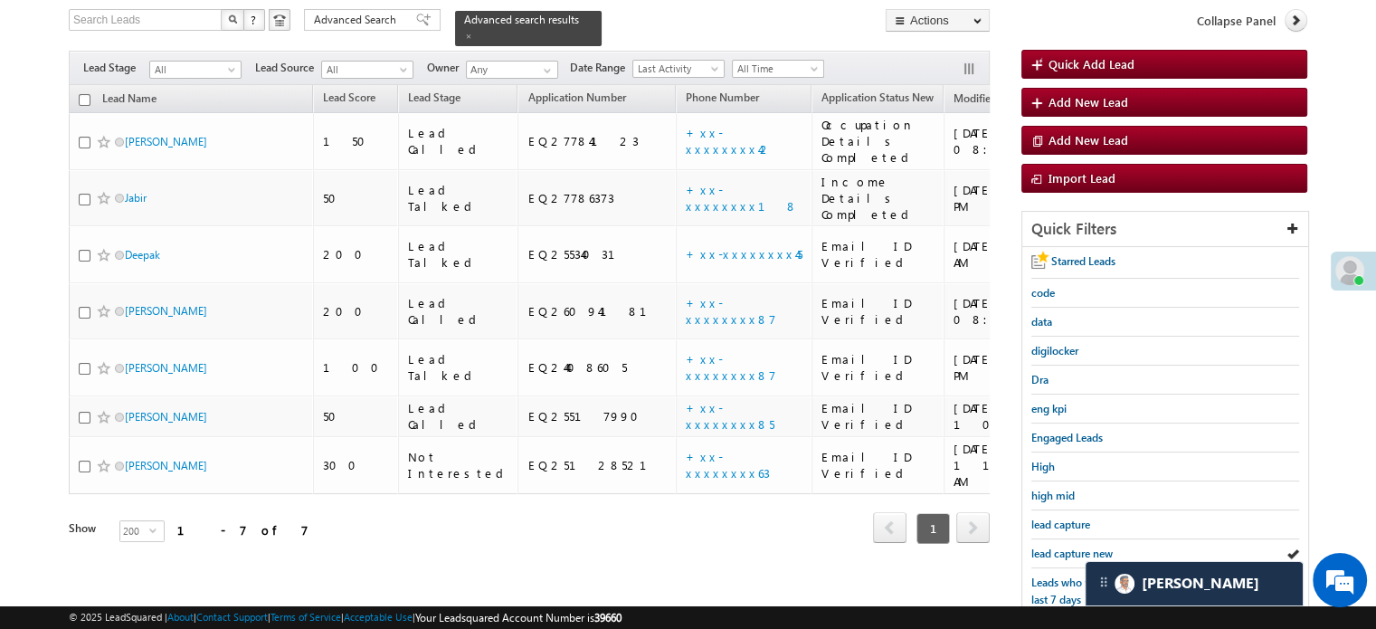
click at [1068, 549] on span "lead capture new" at bounding box center [1071, 553] width 81 height 14
click at [1044, 549] on span "lead capture new" at bounding box center [1071, 553] width 81 height 14
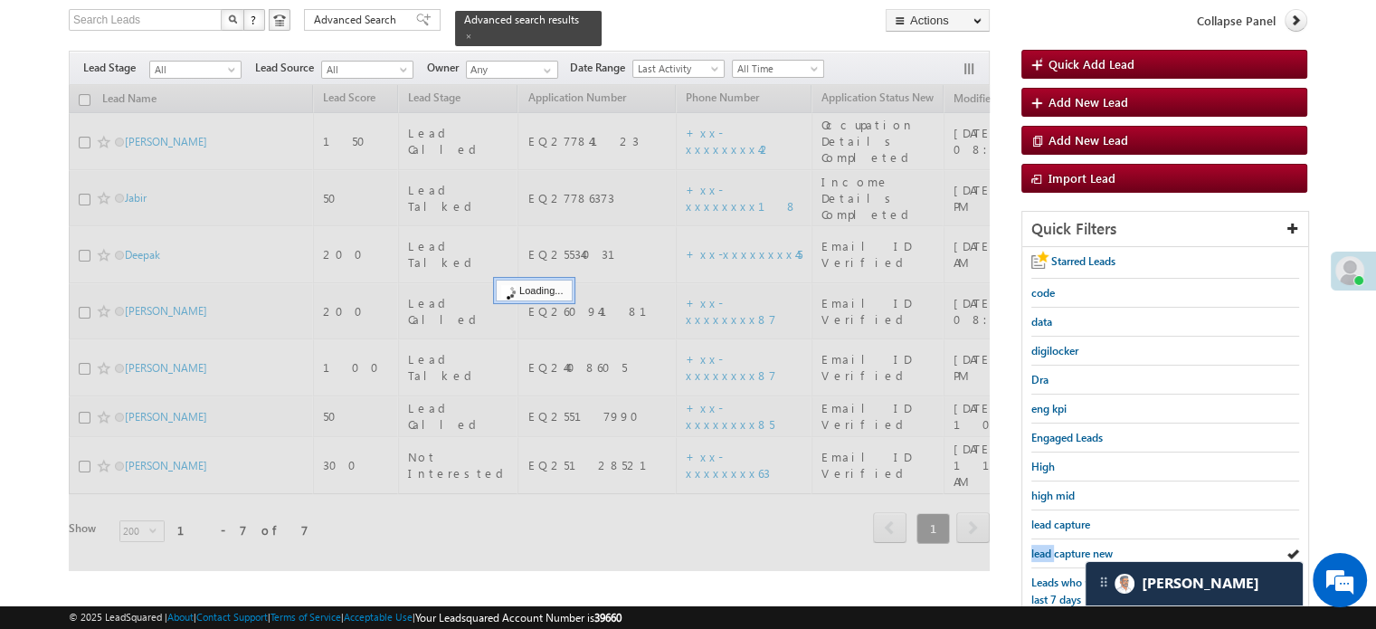
click at [1044, 549] on span "lead capture new" at bounding box center [1071, 553] width 81 height 14
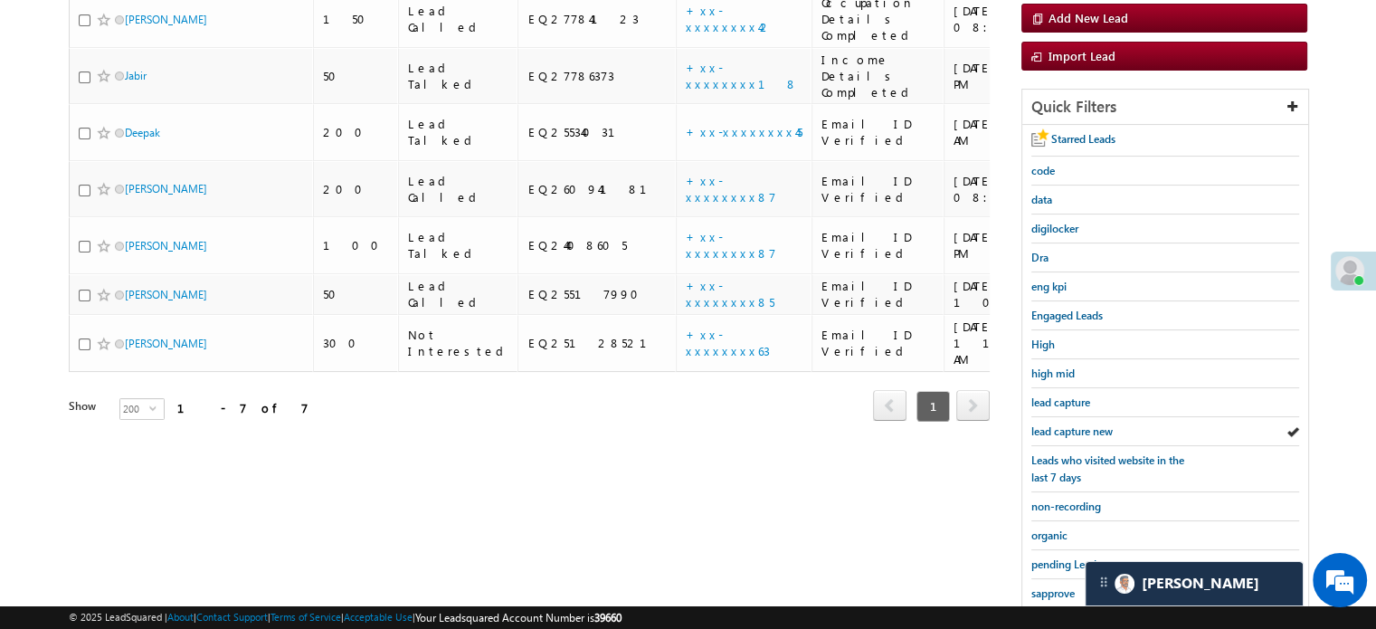
scroll to position [388, 0]
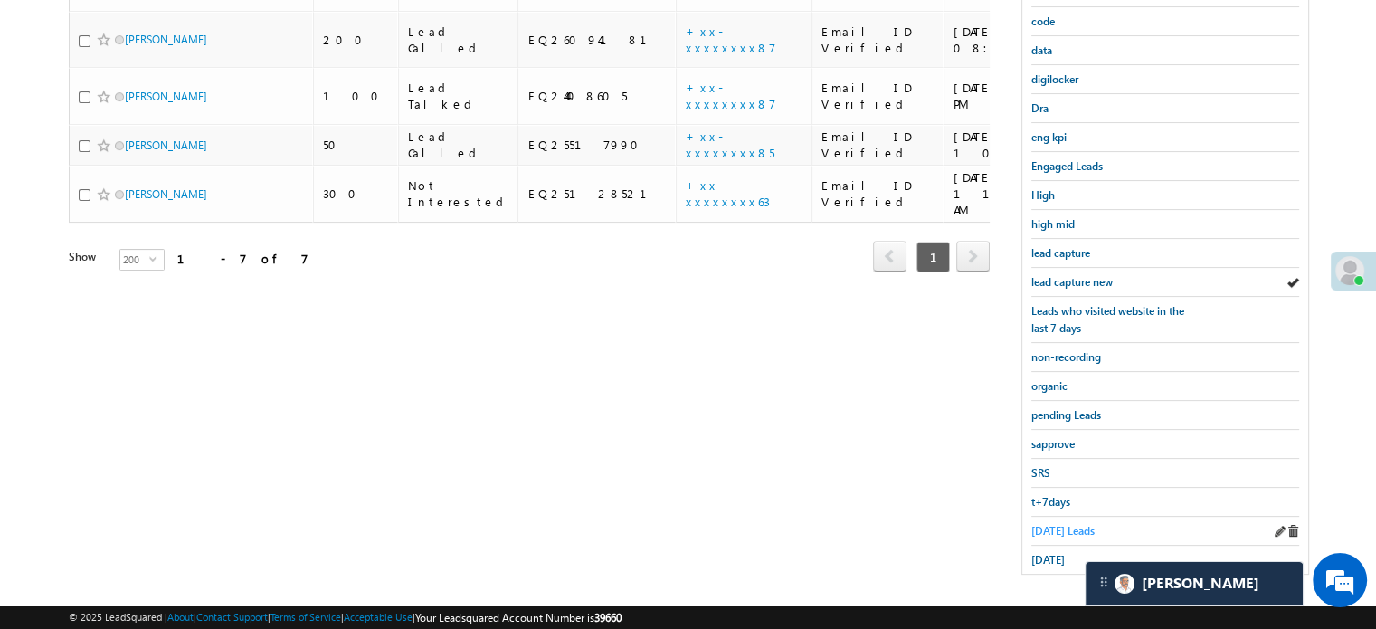
click at [1049, 528] on span "Today's Leads" at bounding box center [1062, 531] width 63 height 14
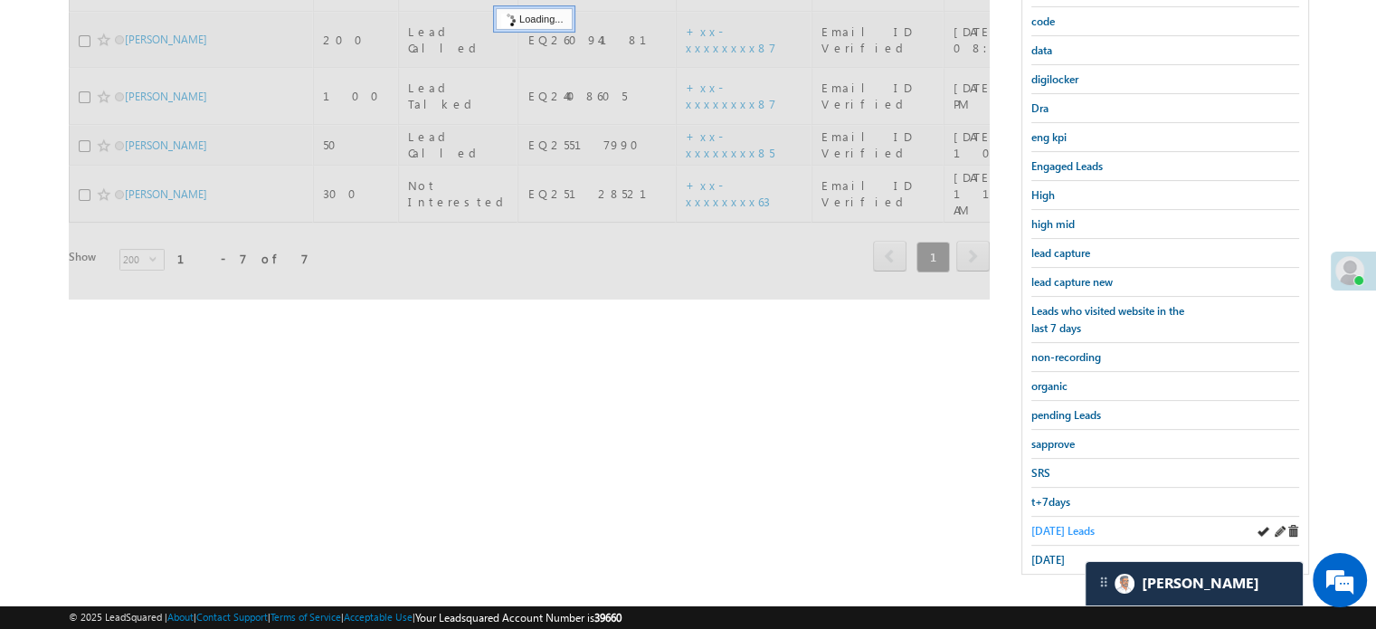
scroll to position [207, 0]
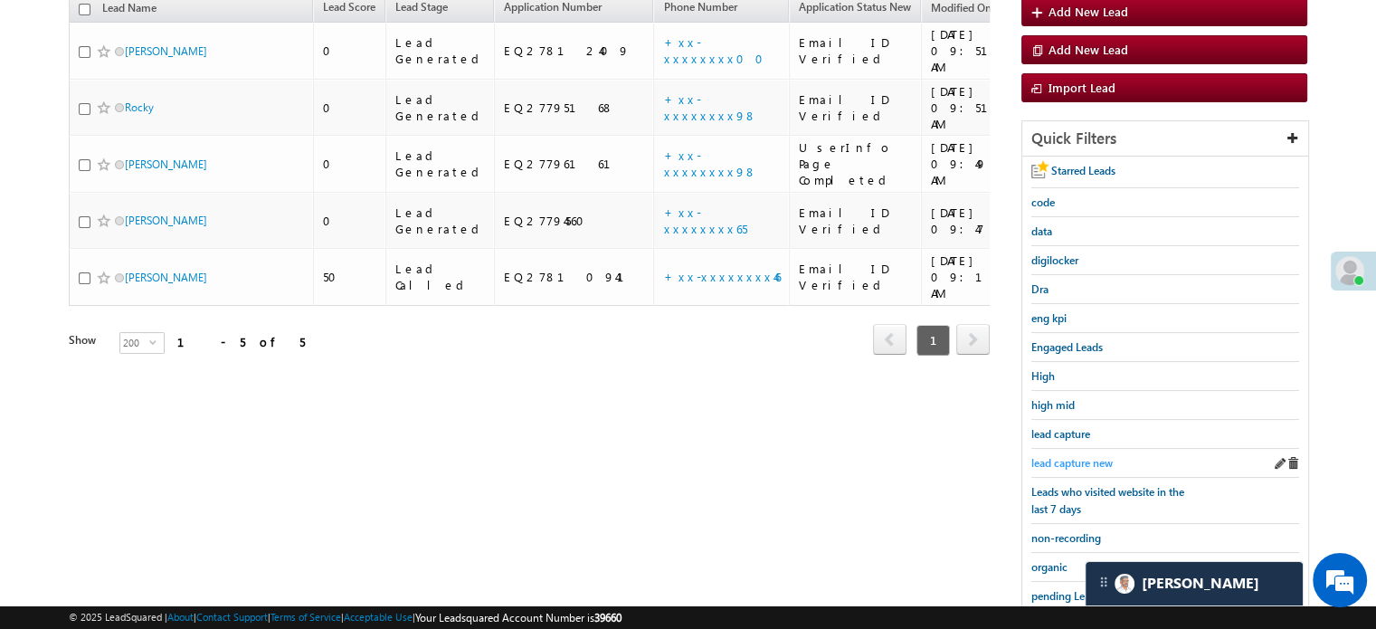
click at [1068, 456] on span "lead capture new" at bounding box center [1071, 463] width 81 height 14
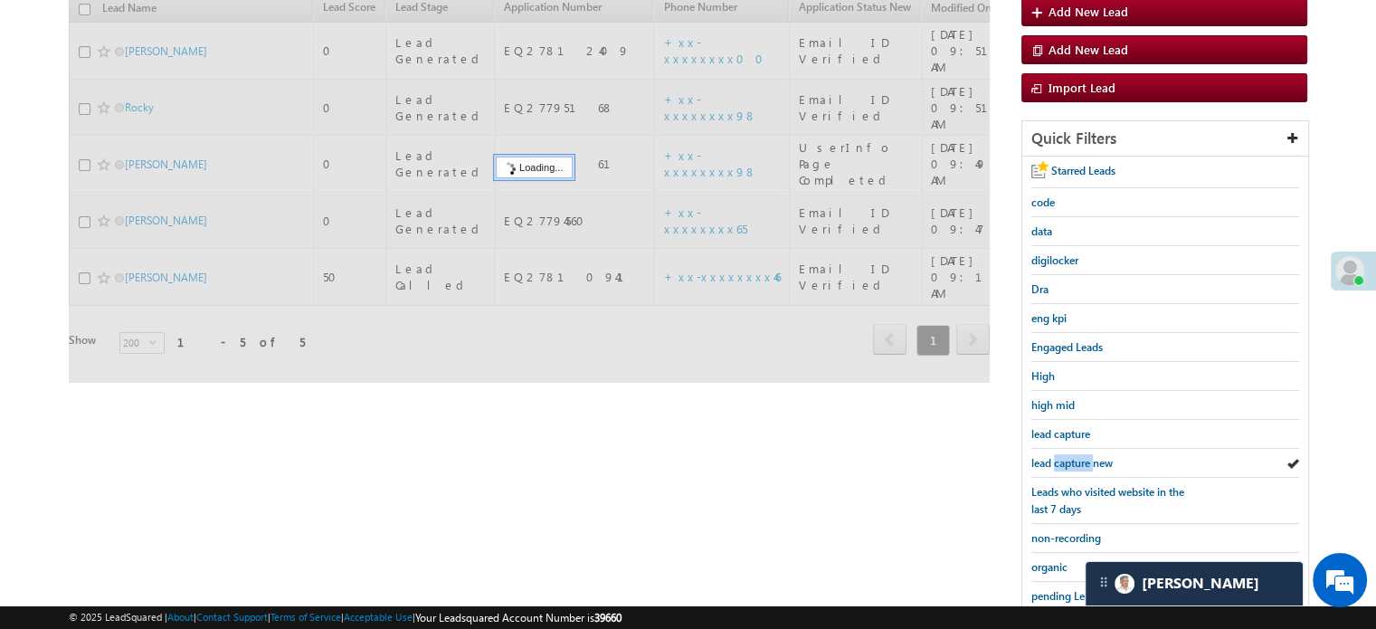
click at [1068, 456] on span "lead capture new" at bounding box center [1071, 463] width 81 height 14
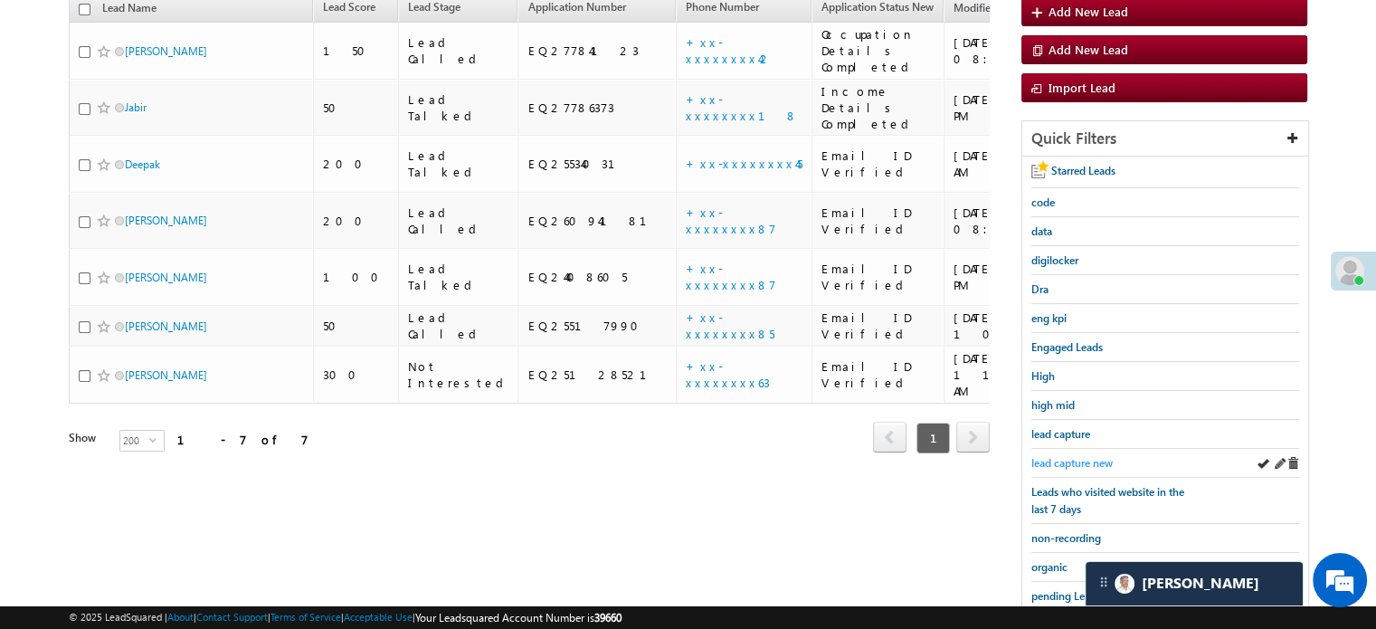
click at [1068, 462] on span "lead capture new" at bounding box center [1071, 463] width 81 height 14
click at [1053, 459] on span "lead capture new" at bounding box center [1071, 463] width 81 height 14
click at [1071, 457] on span "lead capture new" at bounding box center [1071, 463] width 81 height 14
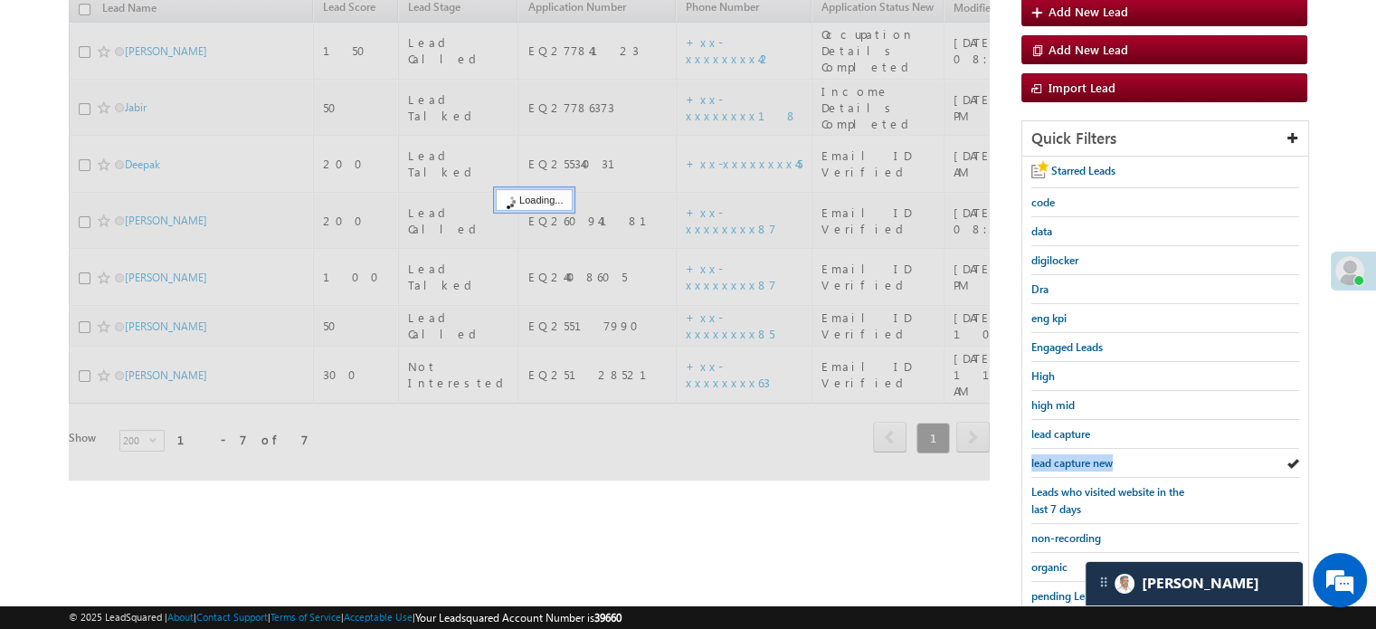
click at [1071, 457] on span "lead capture new" at bounding box center [1071, 463] width 81 height 14
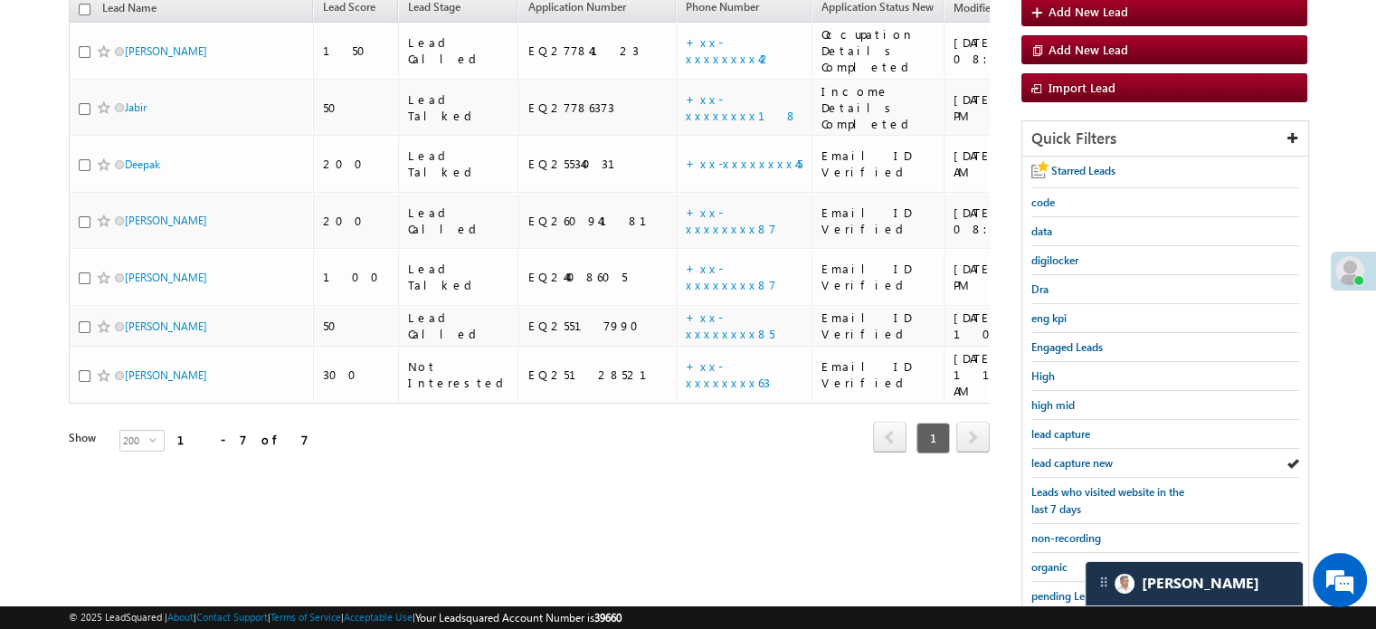
click at [1071, 457] on span "lead capture new" at bounding box center [1071, 463] width 81 height 14
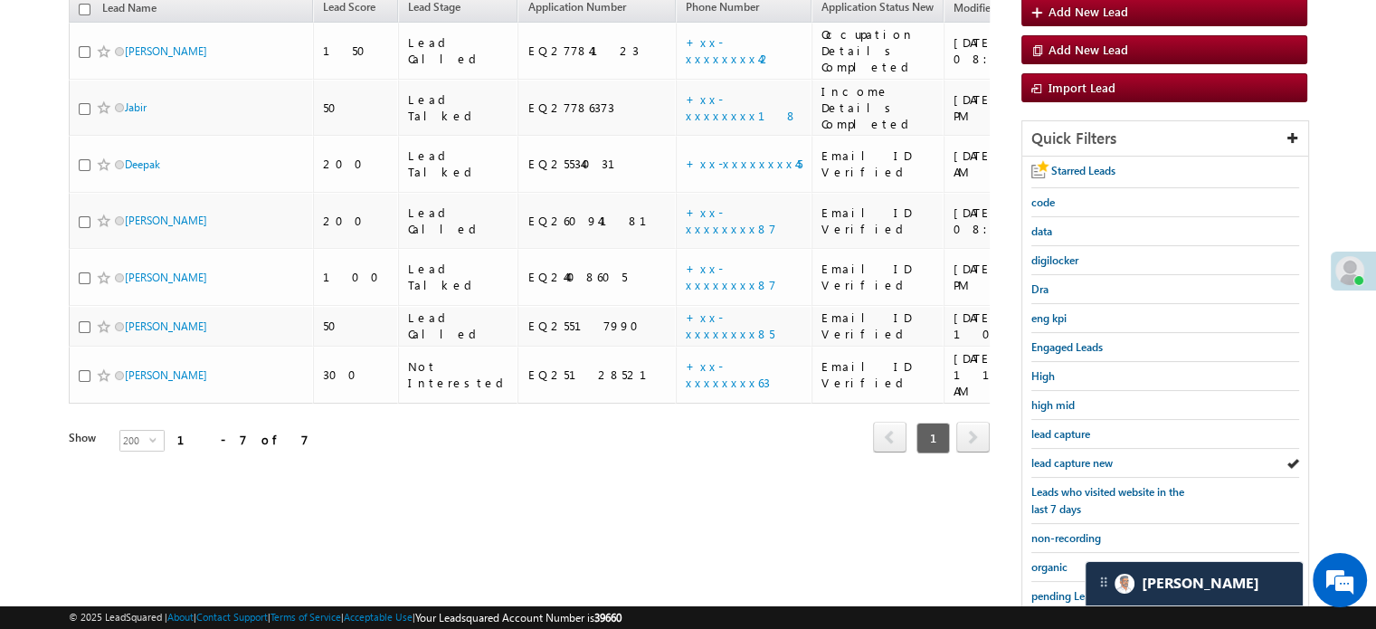
click at [1071, 457] on span "lead capture new" at bounding box center [1071, 463] width 81 height 14
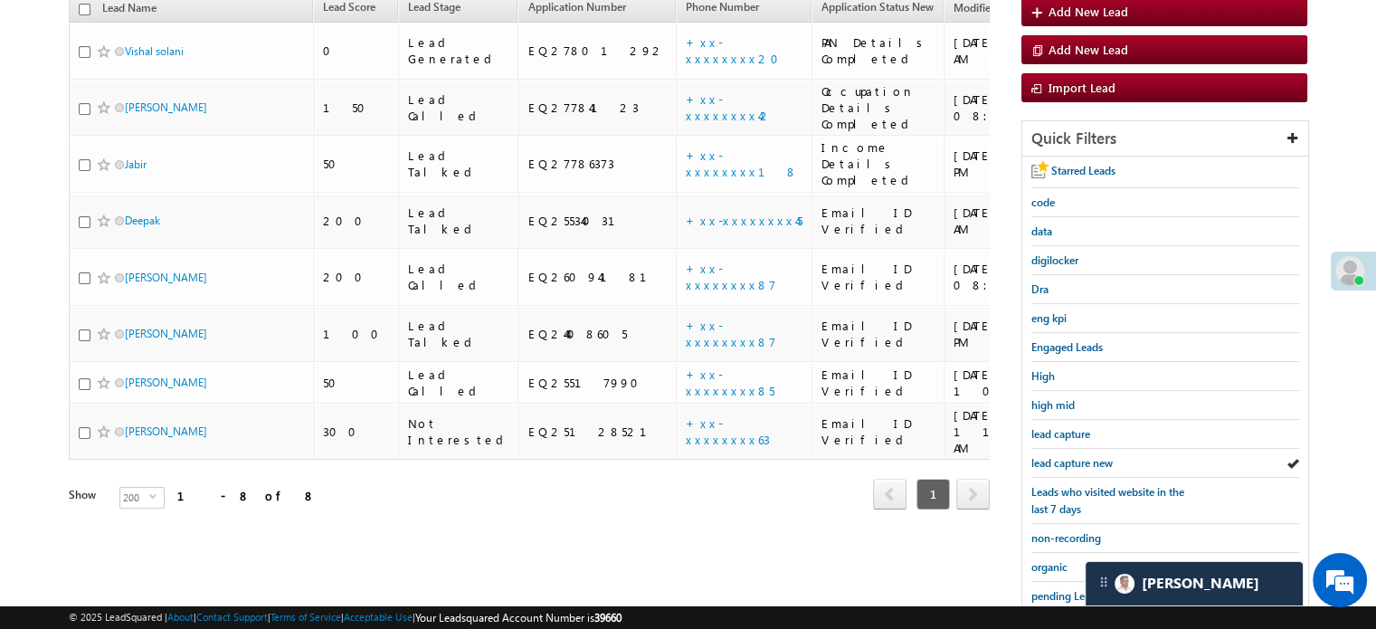
click at [1071, 457] on span "lead capture new" at bounding box center [1071, 463] width 81 height 14
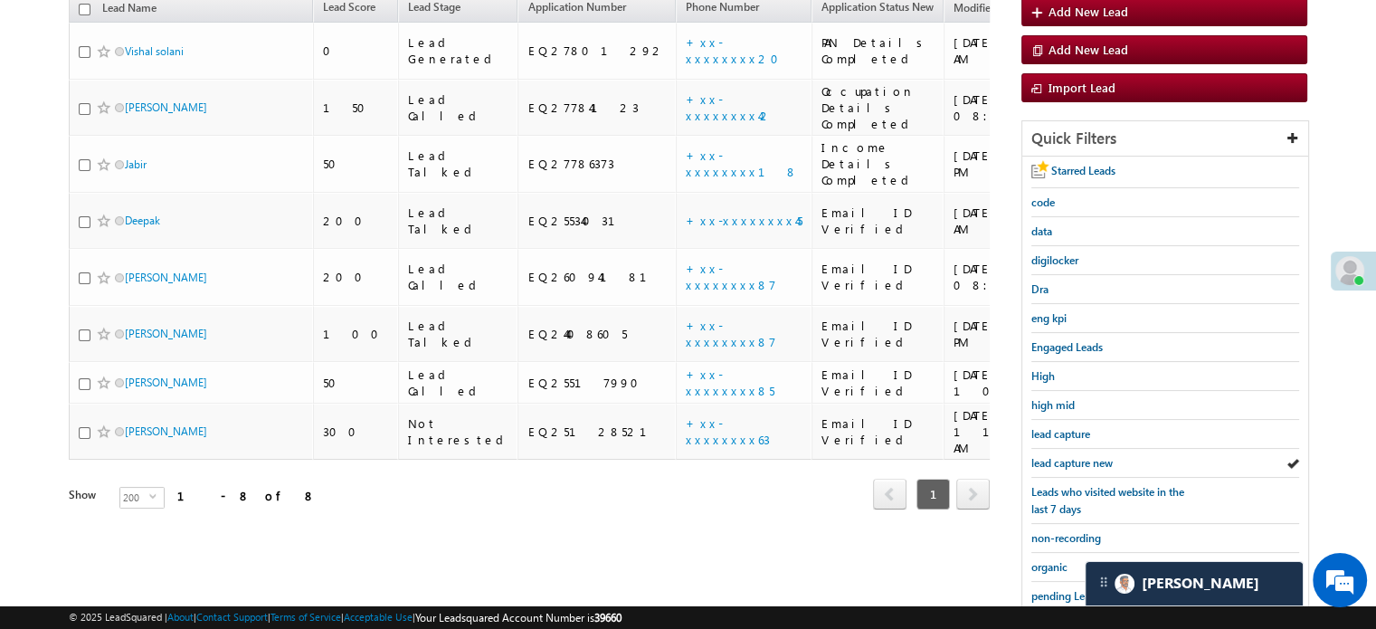
click at [1071, 457] on span "lead capture new" at bounding box center [1071, 463] width 81 height 14
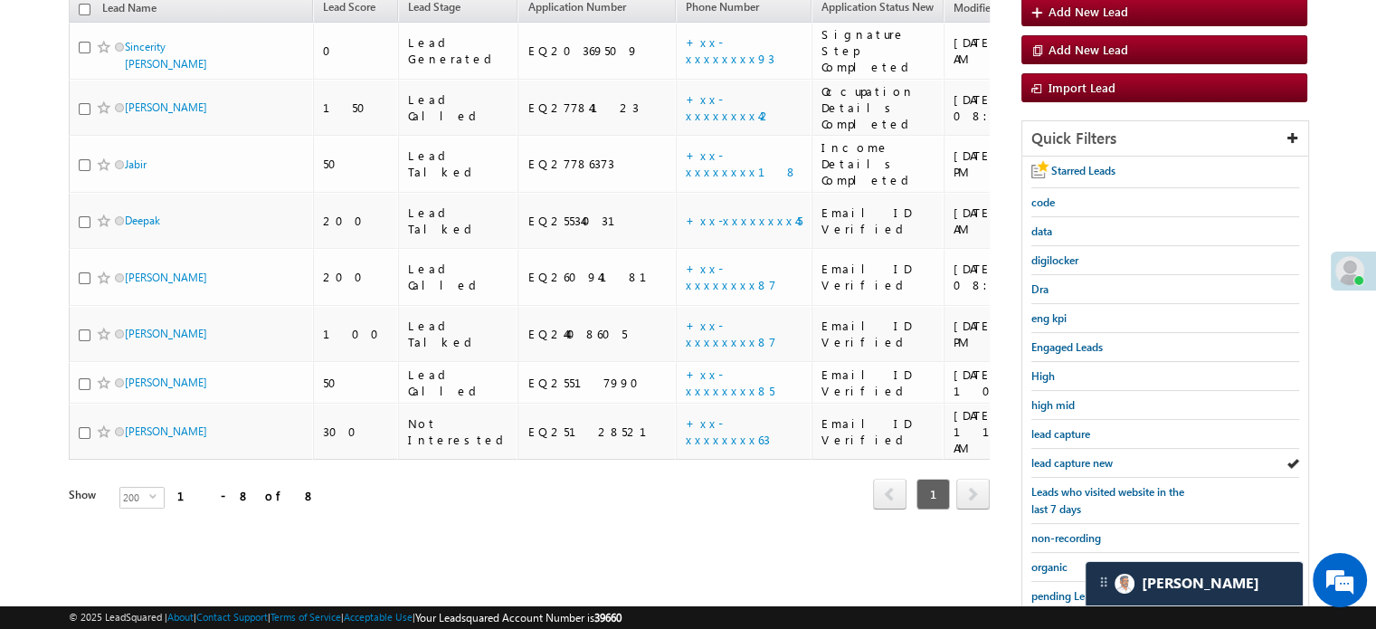
click at [1071, 457] on span "lead capture new" at bounding box center [1071, 463] width 81 height 14
click at [1071, 456] on span "lead capture new" at bounding box center [1071, 463] width 81 height 14
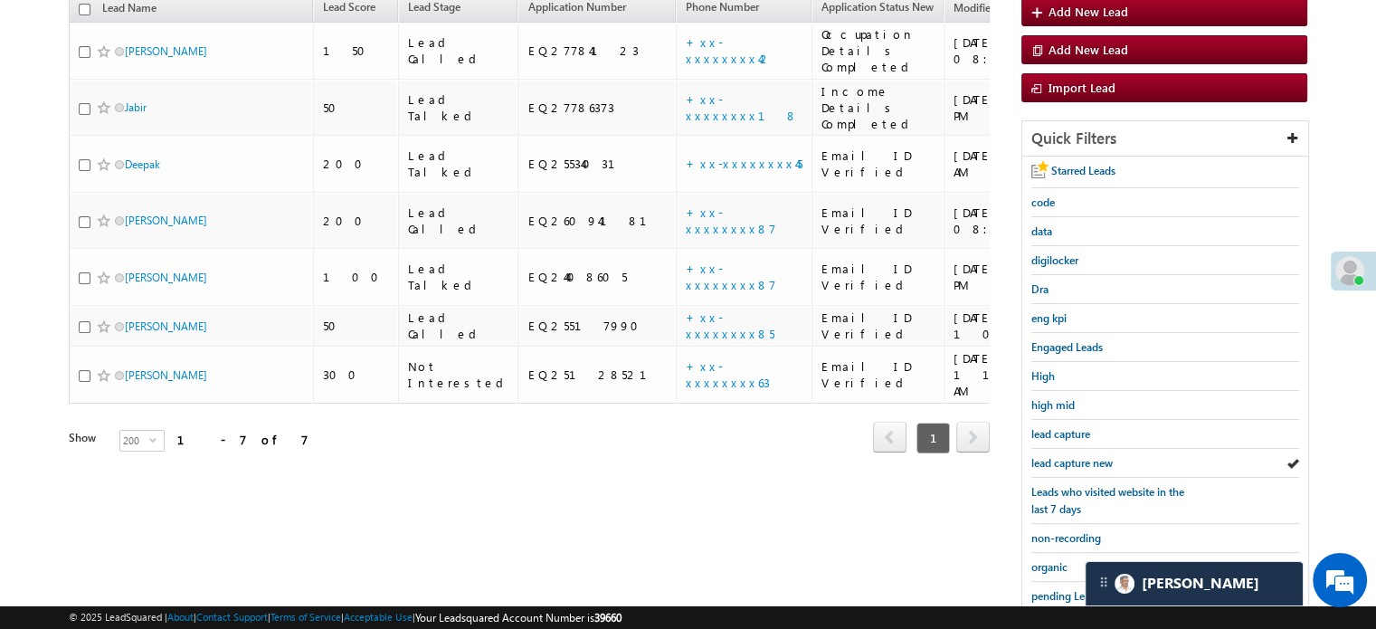
click at [1071, 456] on span "lead capture new" at bounding box center [1071, 463] width 81 height 14
click at [1068, 456] on span "lead capture new" at bounding box center [1071, 463] width 81 height 14
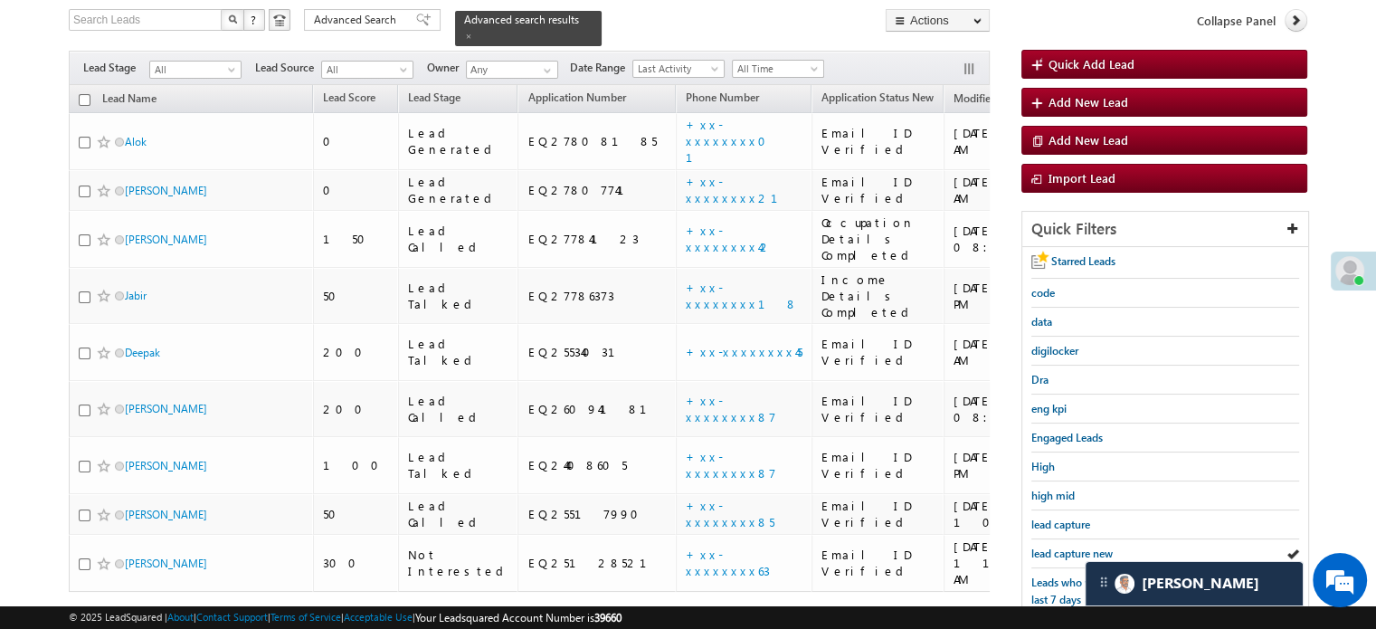
scroll to position [388, 0]
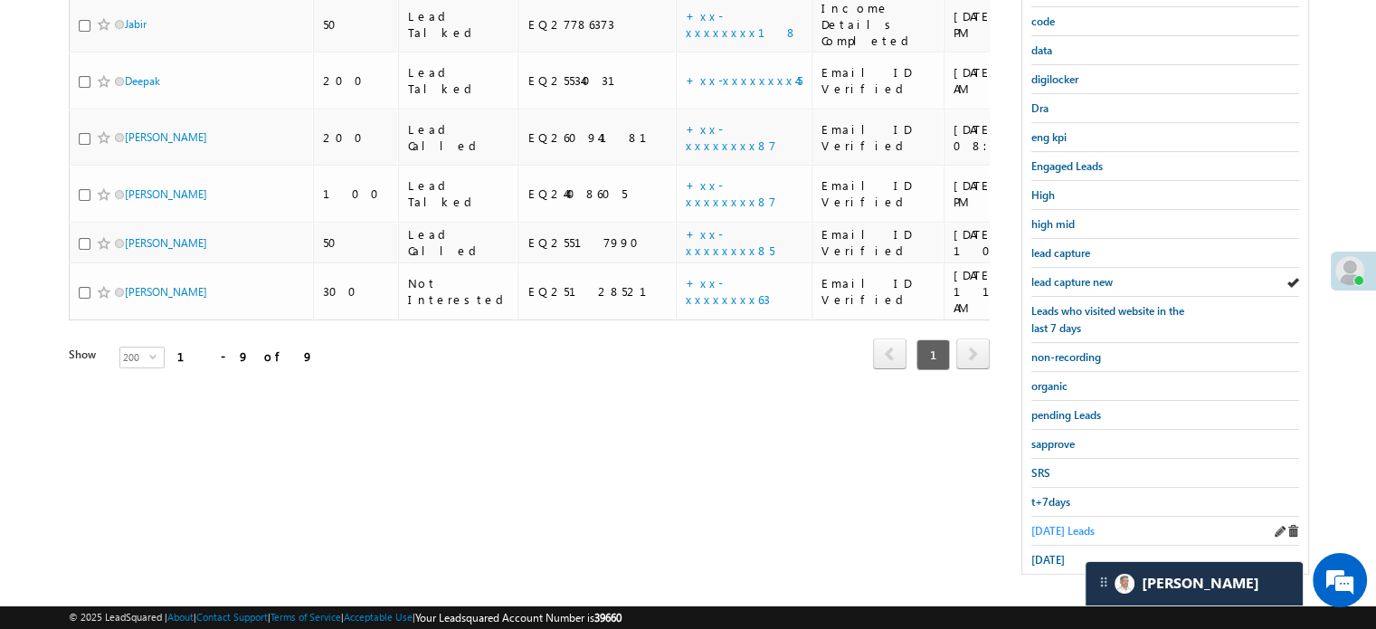
click at [1064, 524] on span "Today's Leads" at bounding box center [1062, 531] width 63 height 14
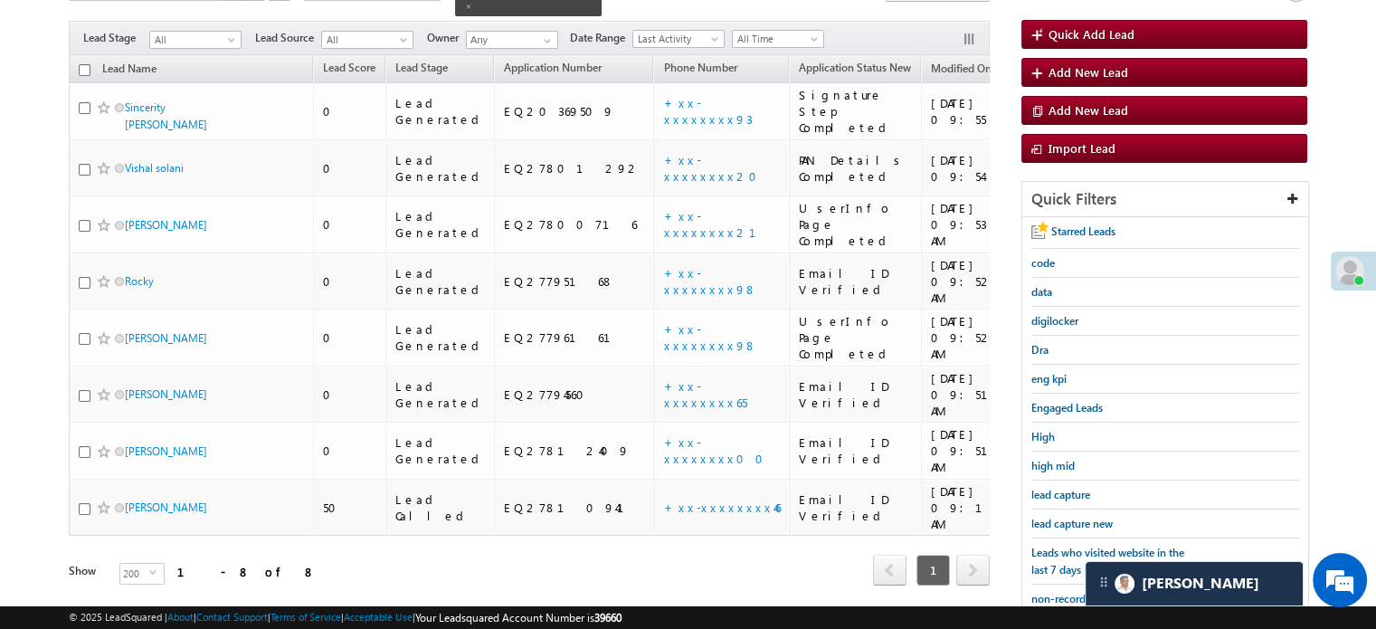
scroll to position [117, 0]
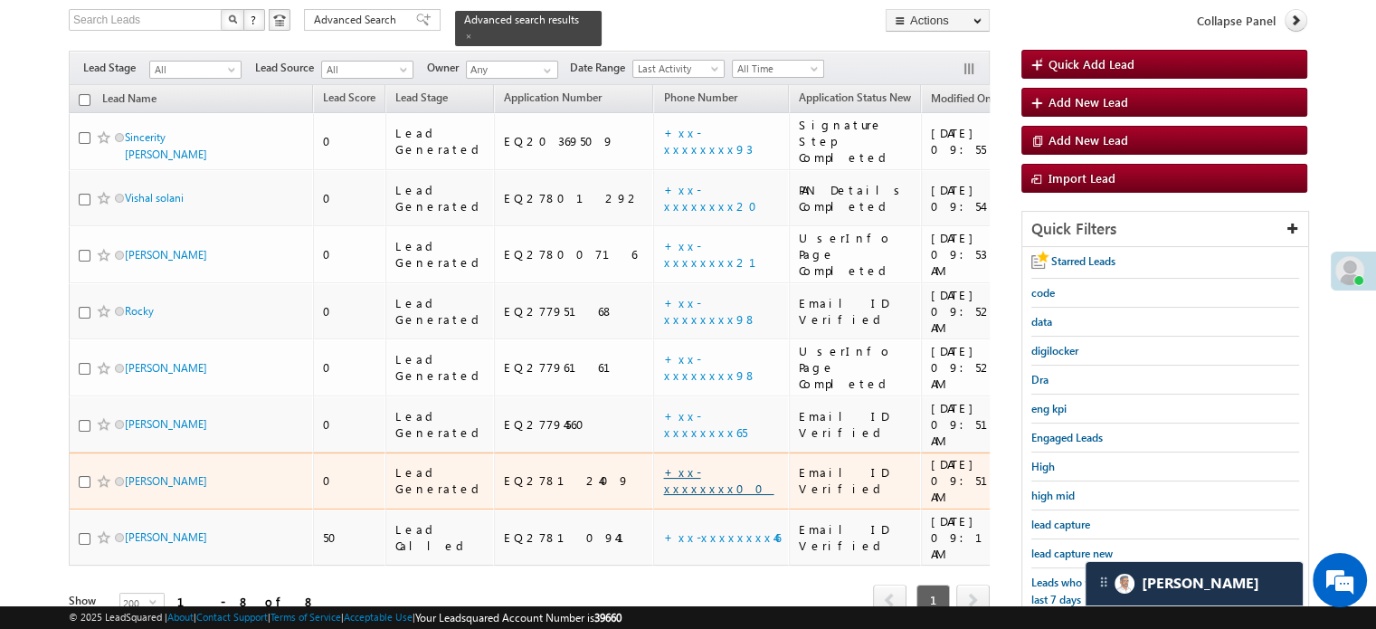
click at [663, 464] on link "+xx-xxxxxxxx00" at bounding box center [718, 480] width 110 height 32
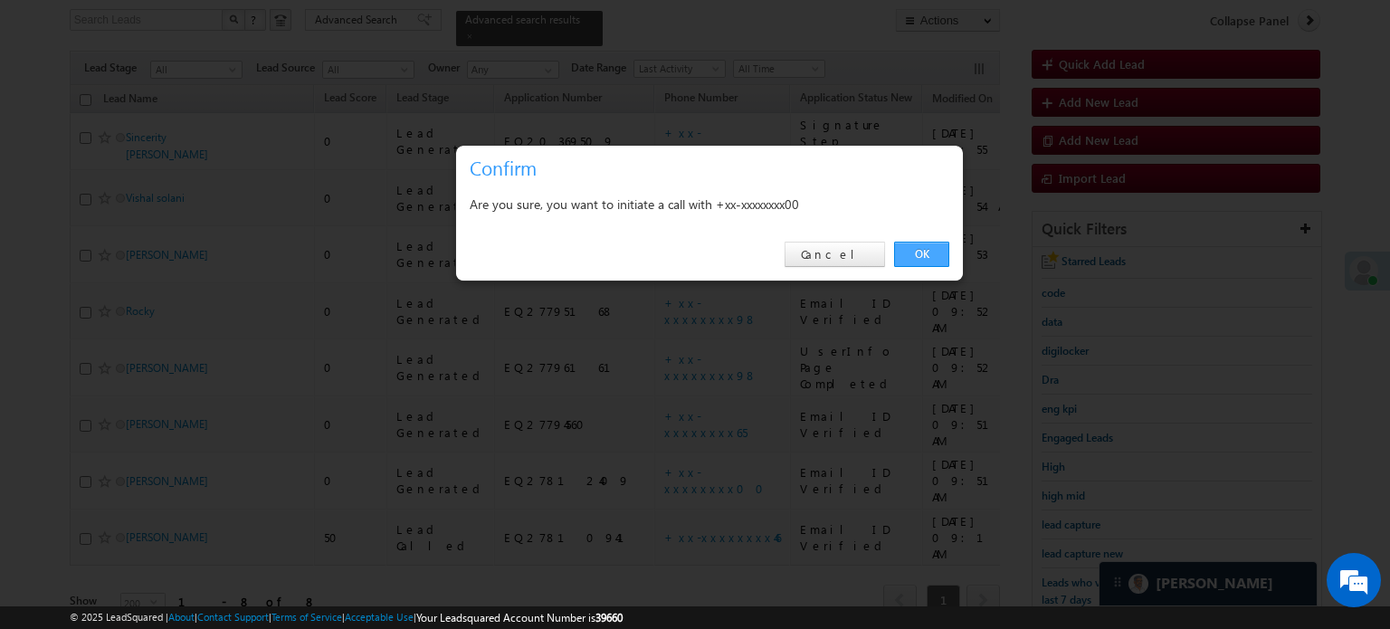
click at [916, 252] on link "OK" at bounding box center [921, 254] width 55 height 25
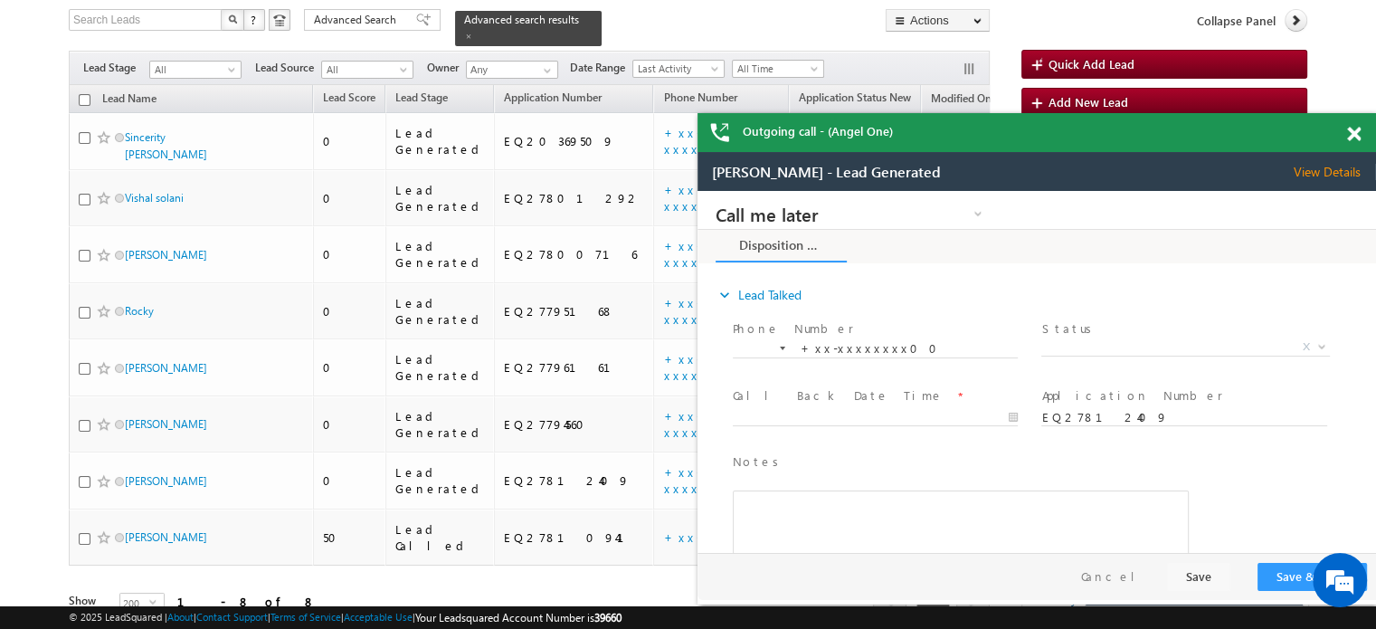
scroll to position [0, 0]
click at [1357, 135] on span at bounding box center [1354, 134] width 14 height 15
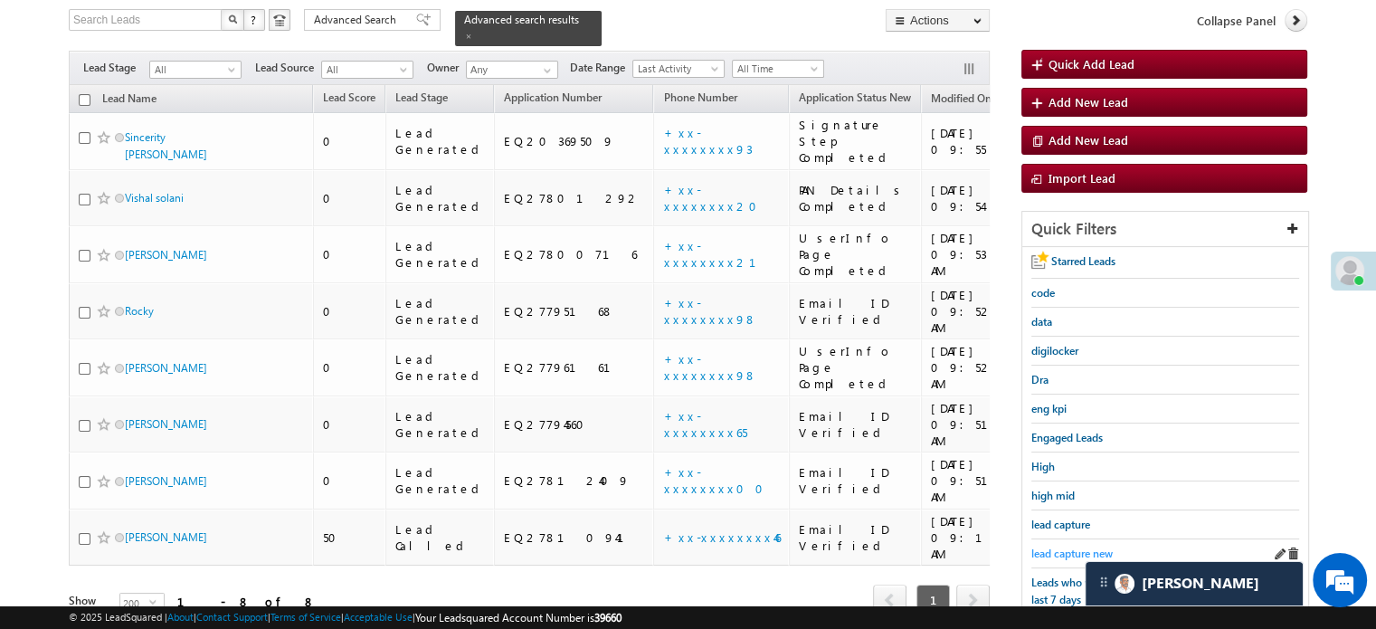
click at [1053, 547] on span "lead capture new" at bounding box center [1071, 553] width 81 height 14
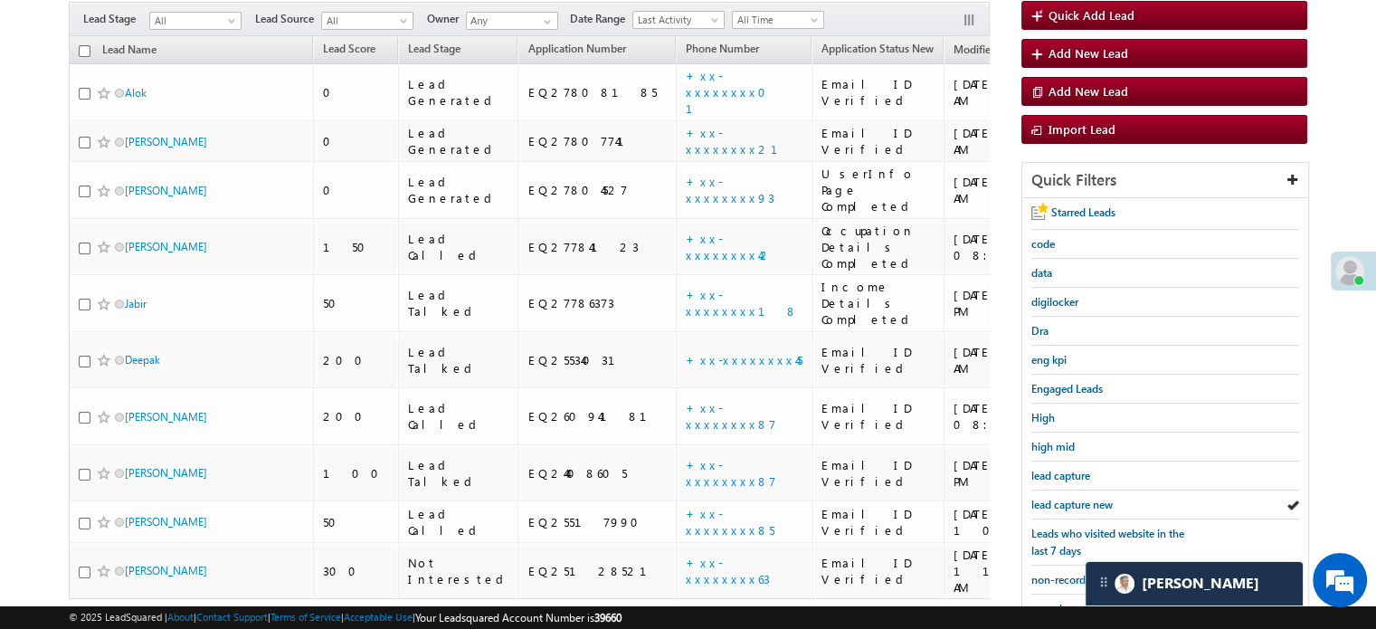
scroll to position [117, 0]
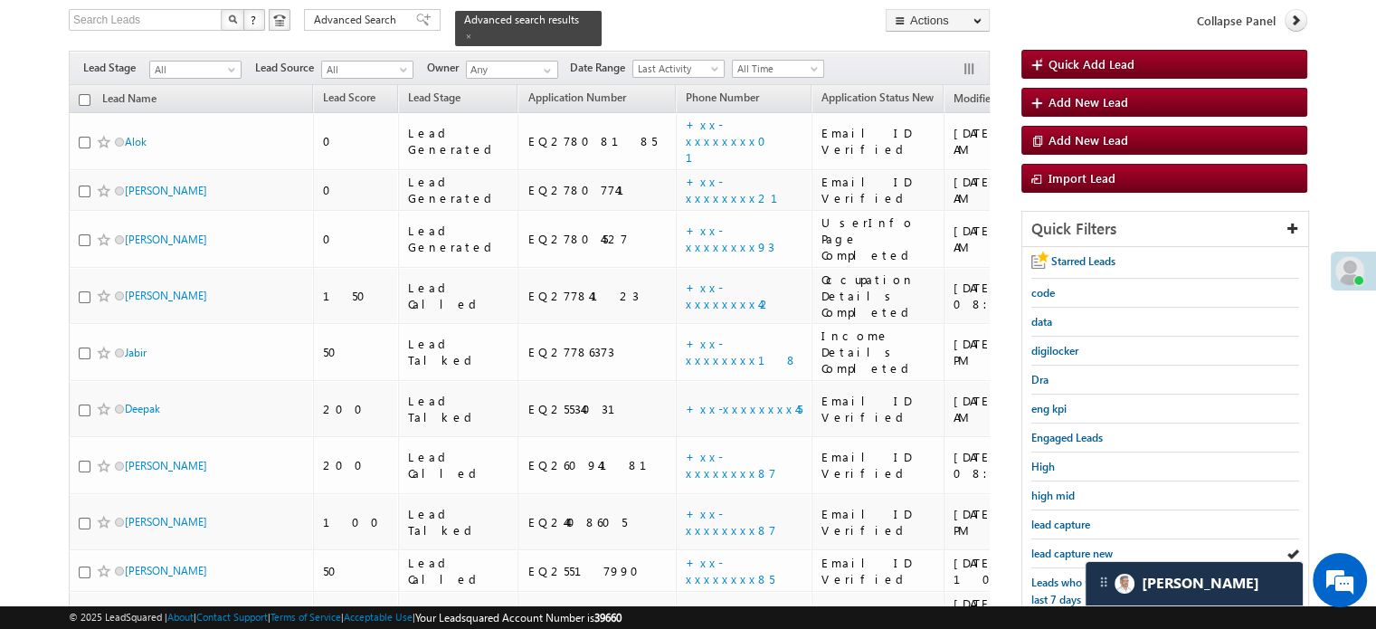
click at [1053, 547] on span "lead capture new" at bounding box center [1071, 553] width 81 height 14
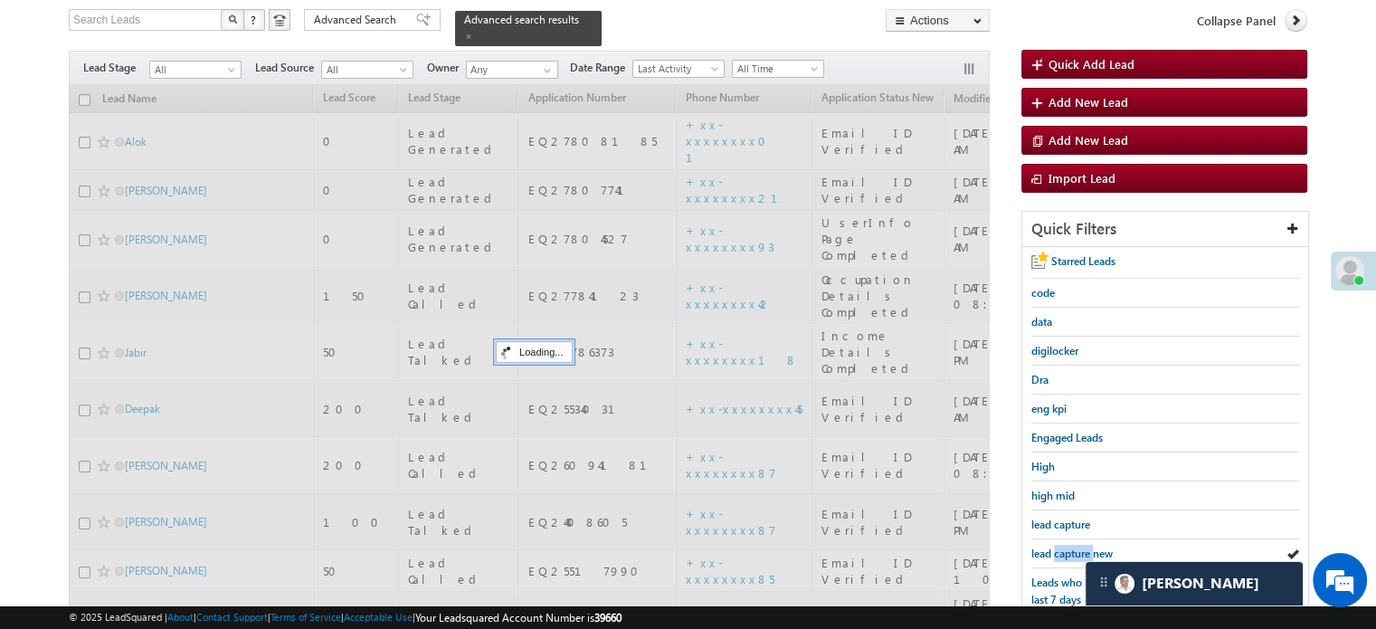
click at [1053, 547] on span "lead capture new" at bounding box center [1071, 553] width 81 height 14
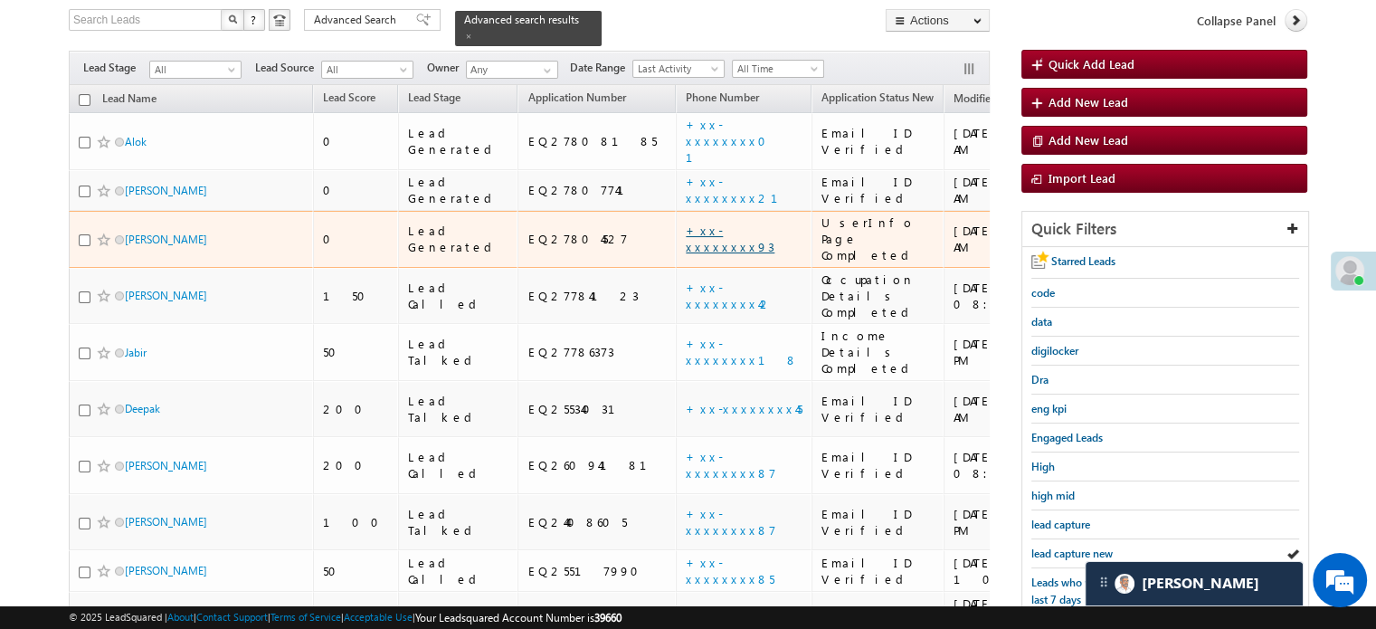
click at [686, 223] on link "+xx-xxxxxxxx93" at bounding box center [730, 239] width 89 height 32
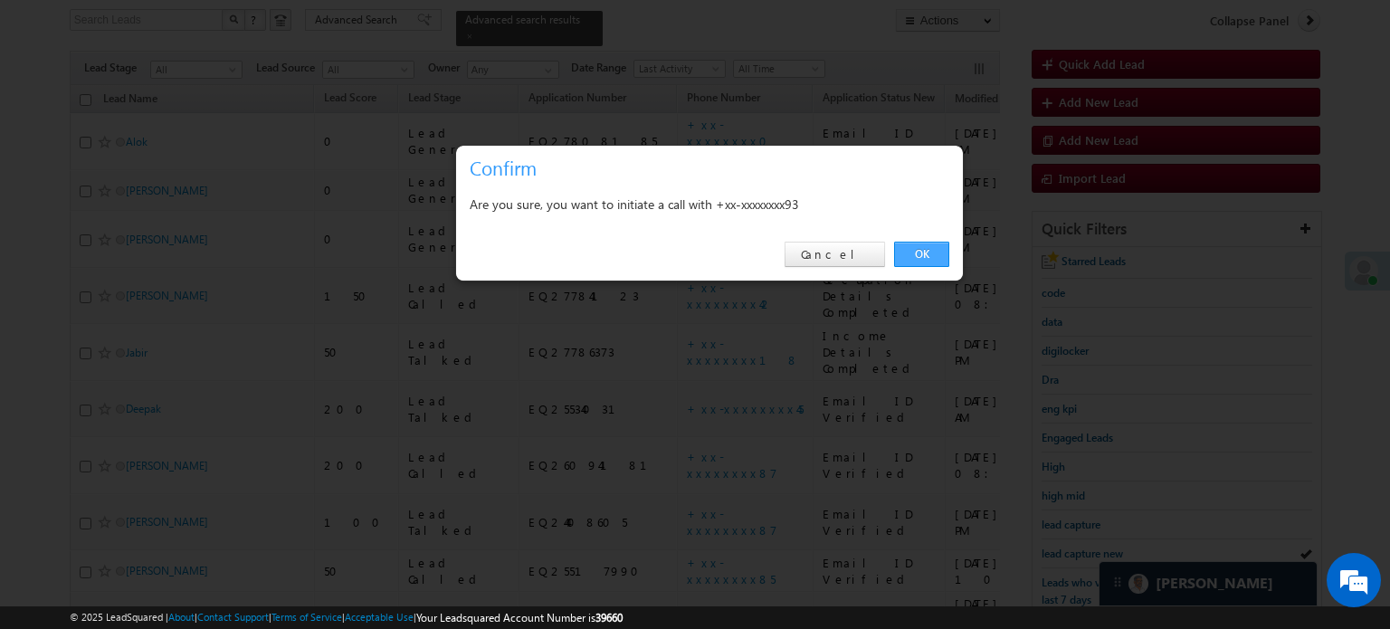
click at [898, 248] on link "OK" at bounding box center [921, 254] width 55 height 25
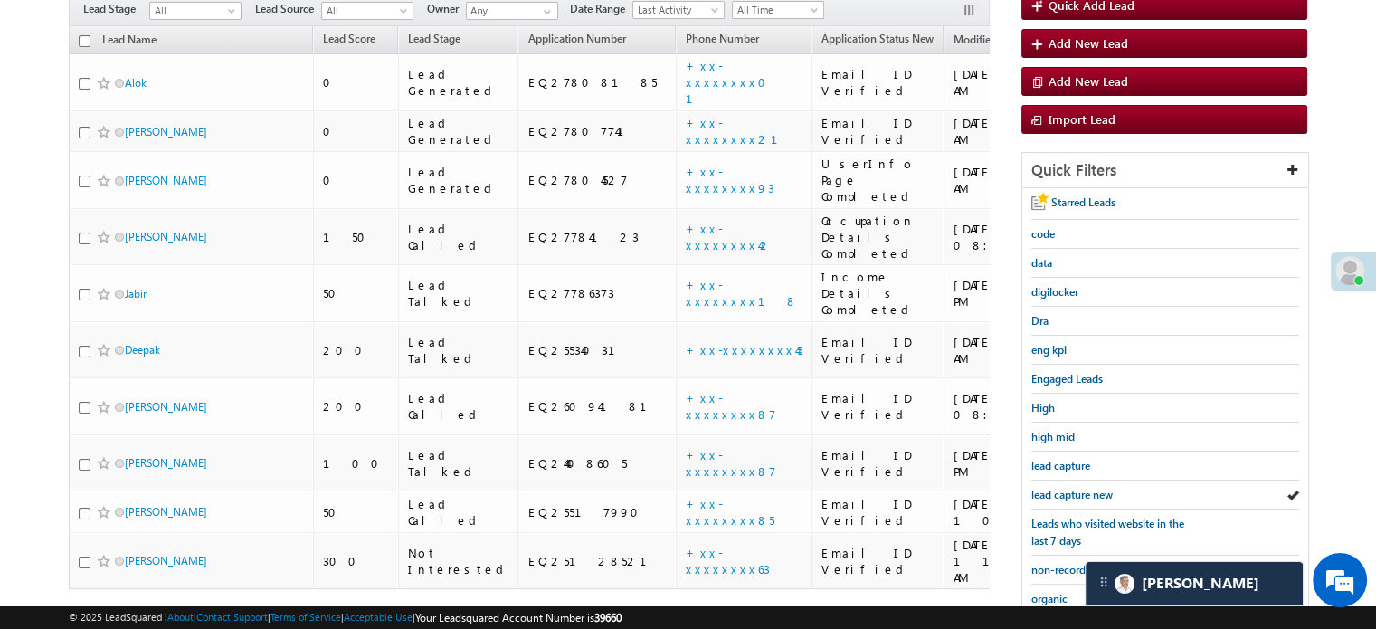
scroll to position [256, 0]
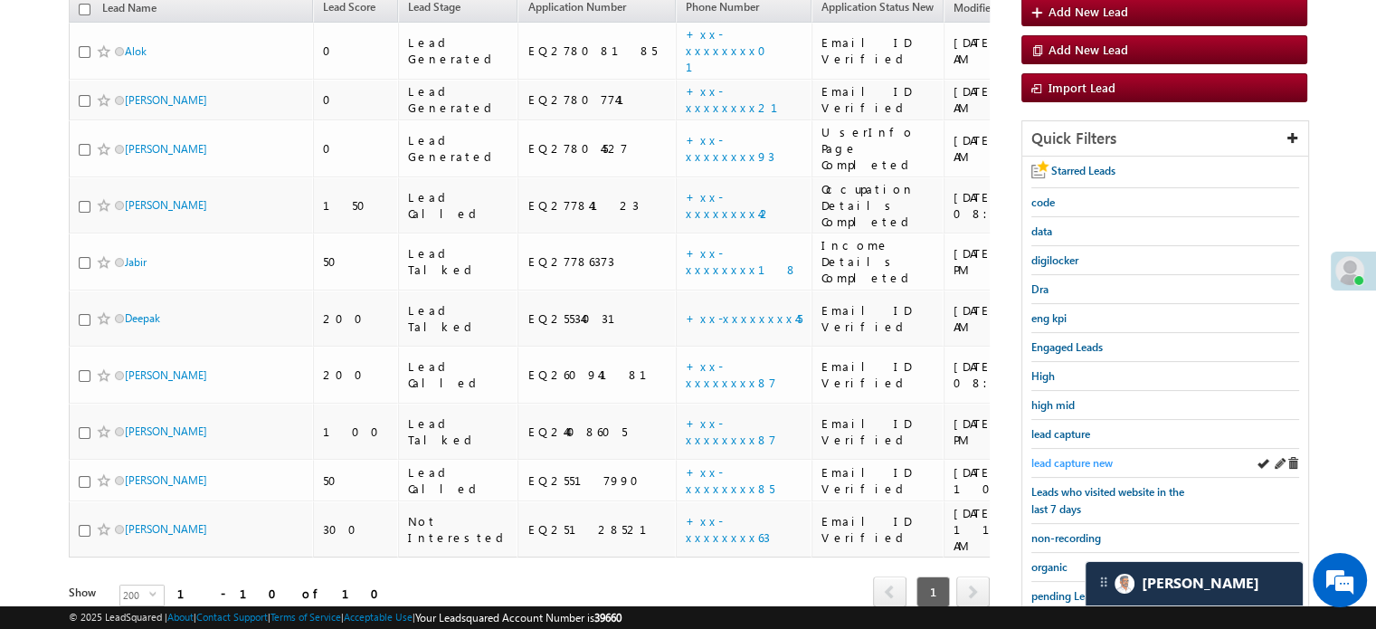
click at [1068, 456] on span "lead capture new" at bounding box center [1071, 463] width 81 height 14
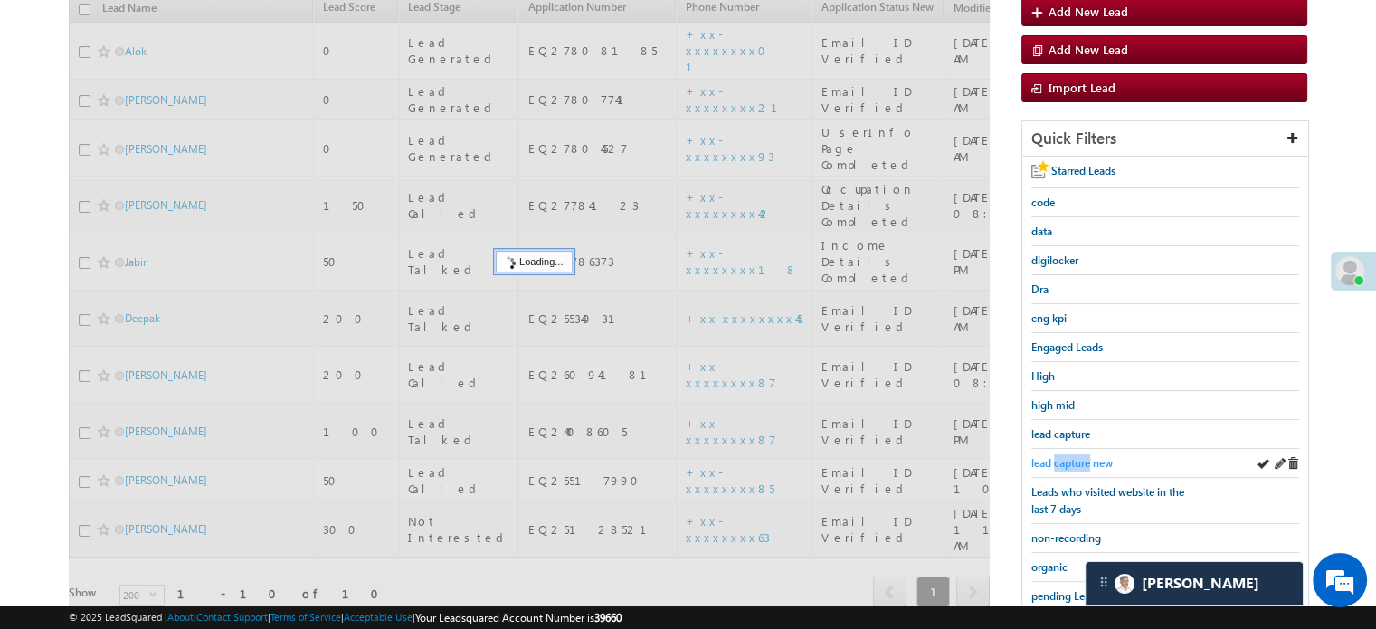
click at [1068, 456] on span "lead capture new" at bounding box center [1071, 463] width 81 height 14
click at [1069, 456] on span "lead capture new" at bounding box center [1071, 463] width 81 height 14
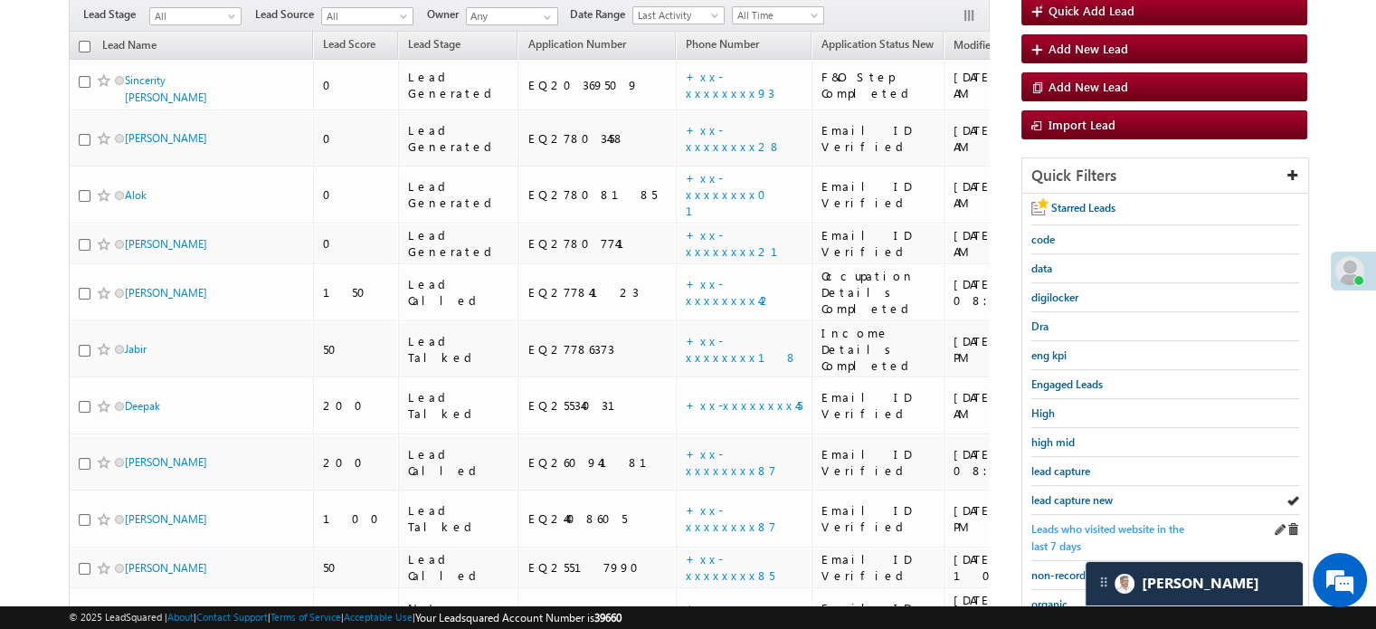
scroll to position [166, 0]
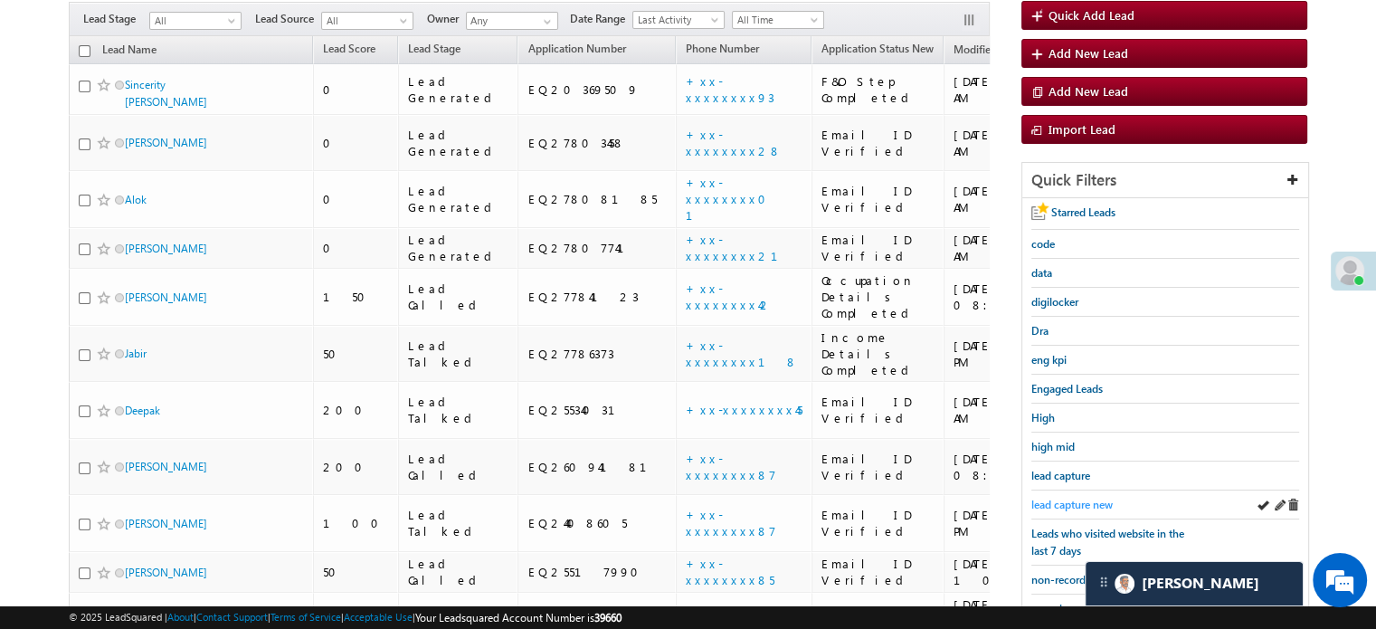
click at [1052, 496] on link "lead capture new" at bounding box center [1071, 504] width 81 height 17
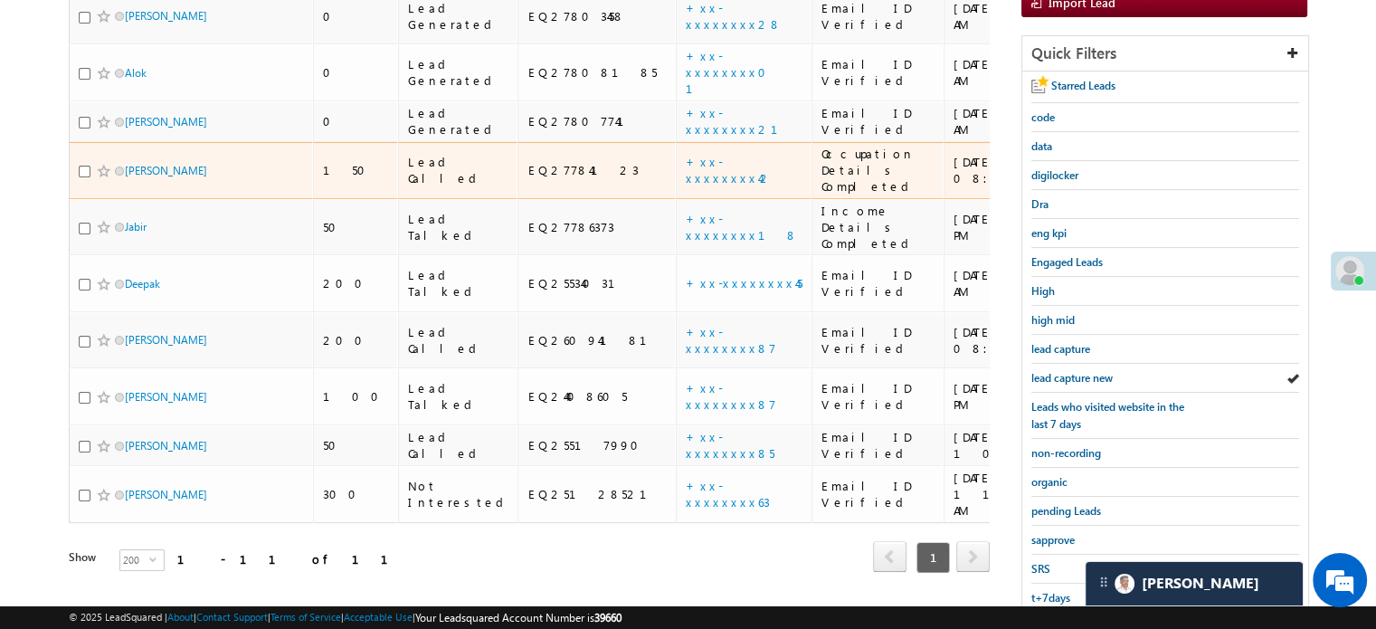
scroll to position [388, 0]
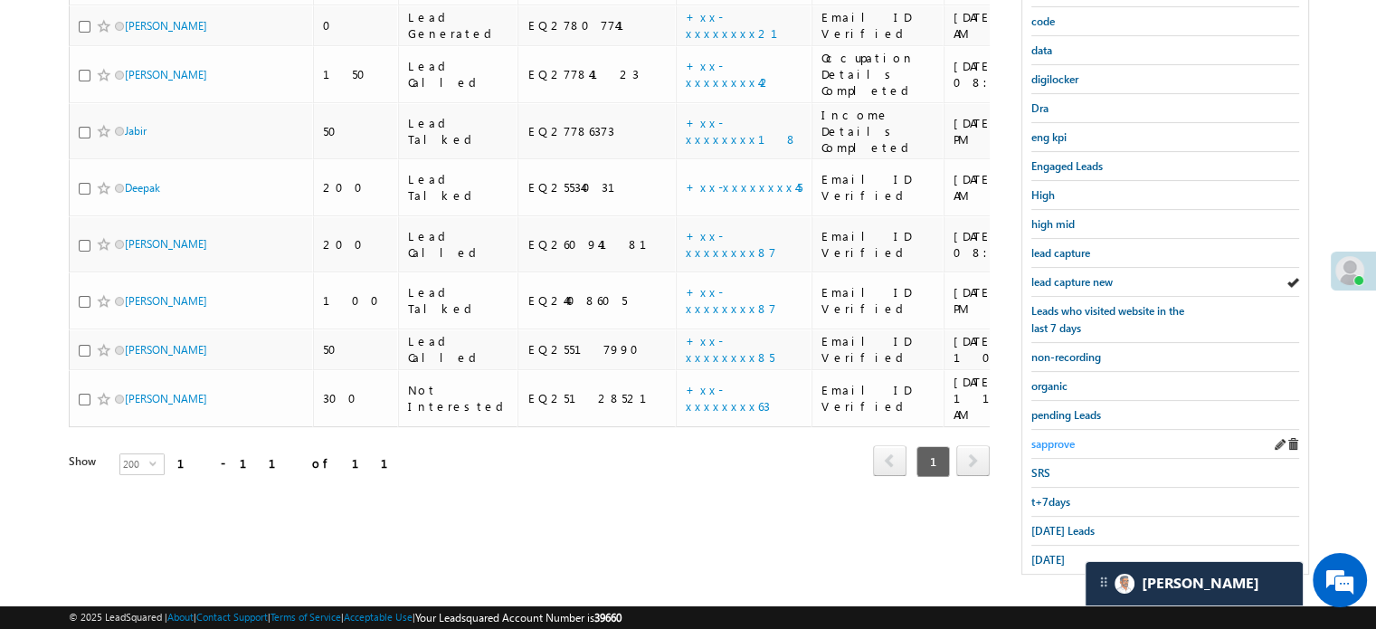
click at [1058, 437] on span "sapprove" at bounding box center [1052, 444] width 43 height 14
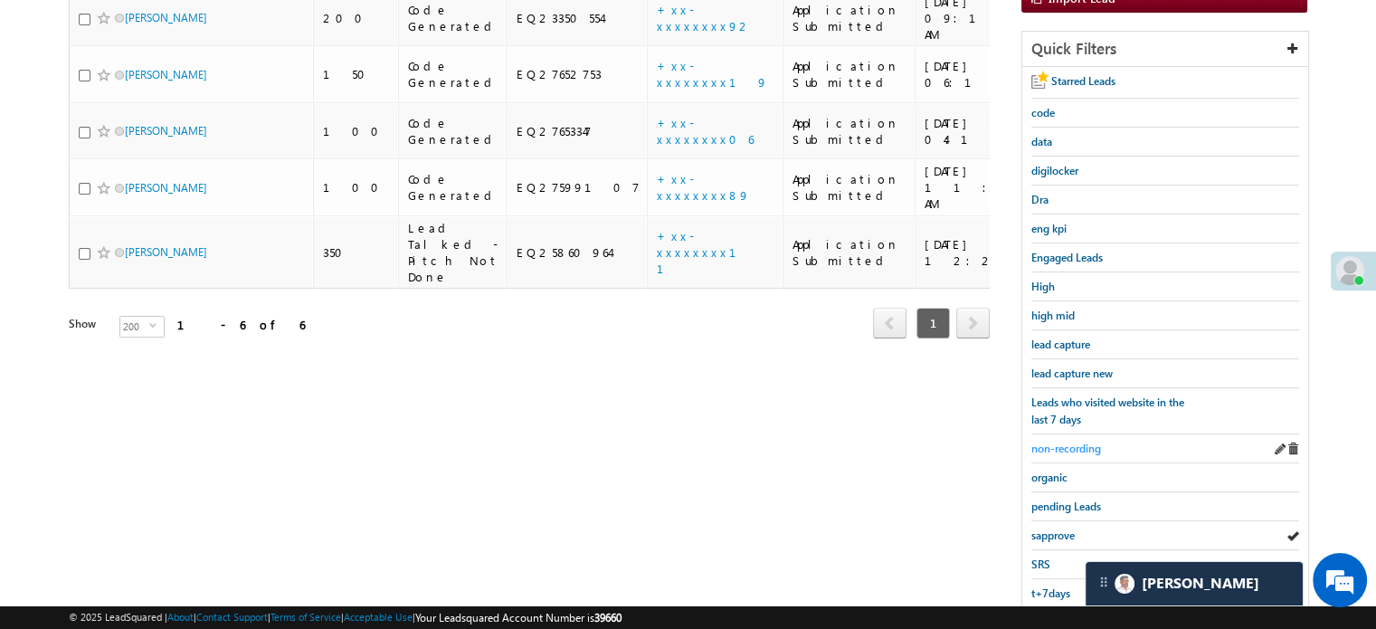
scroll to position [298, 0]
click at [1073, 375] on div "lead capture new" at bounding box center [1165, 372] width 268 height 29
click at [1075, 366] on span "lead capture new" at bounding box center [1071, 372] width 81 height 14
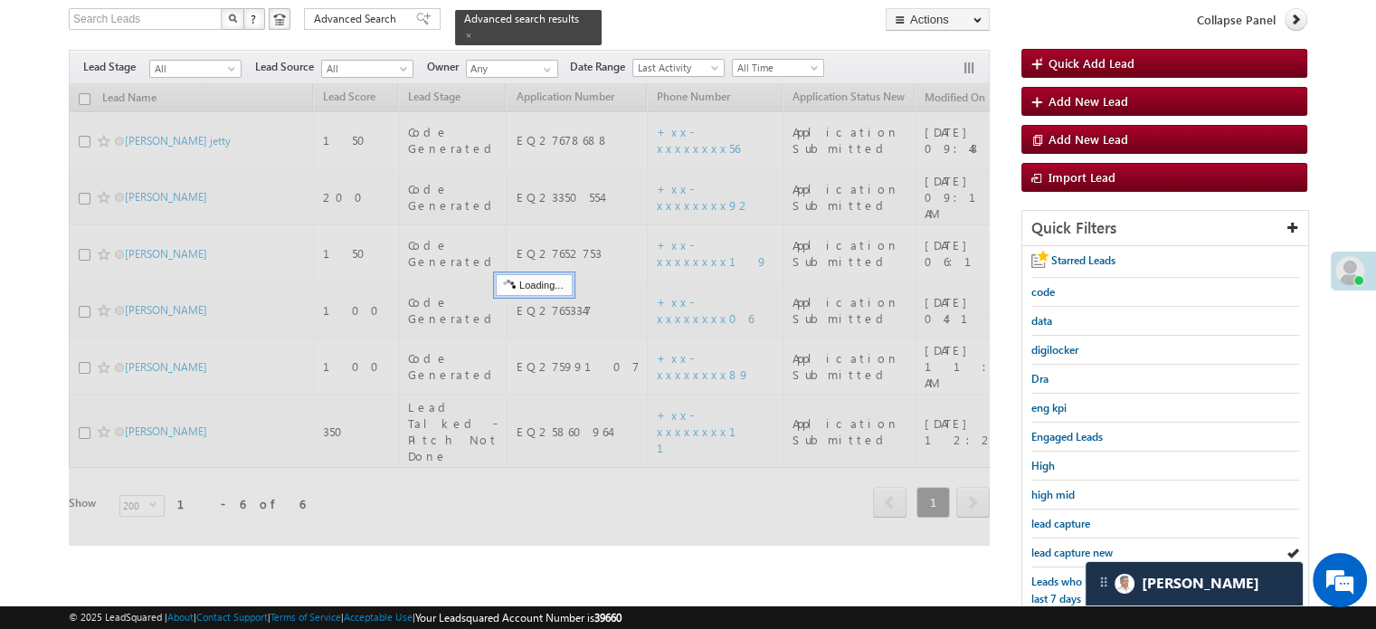
scroll to position [117, 0]
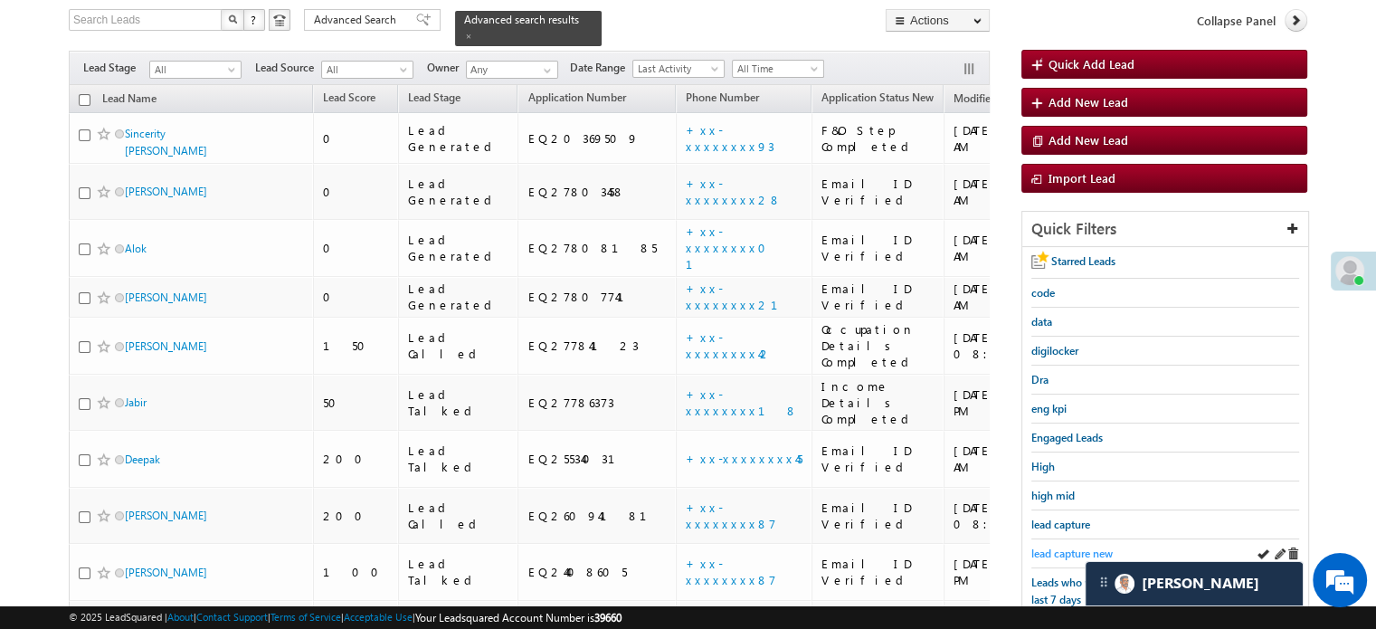
click at [1075, 553] on span "lead capture new" at bounding box center [1071, 553] width 81 height 14
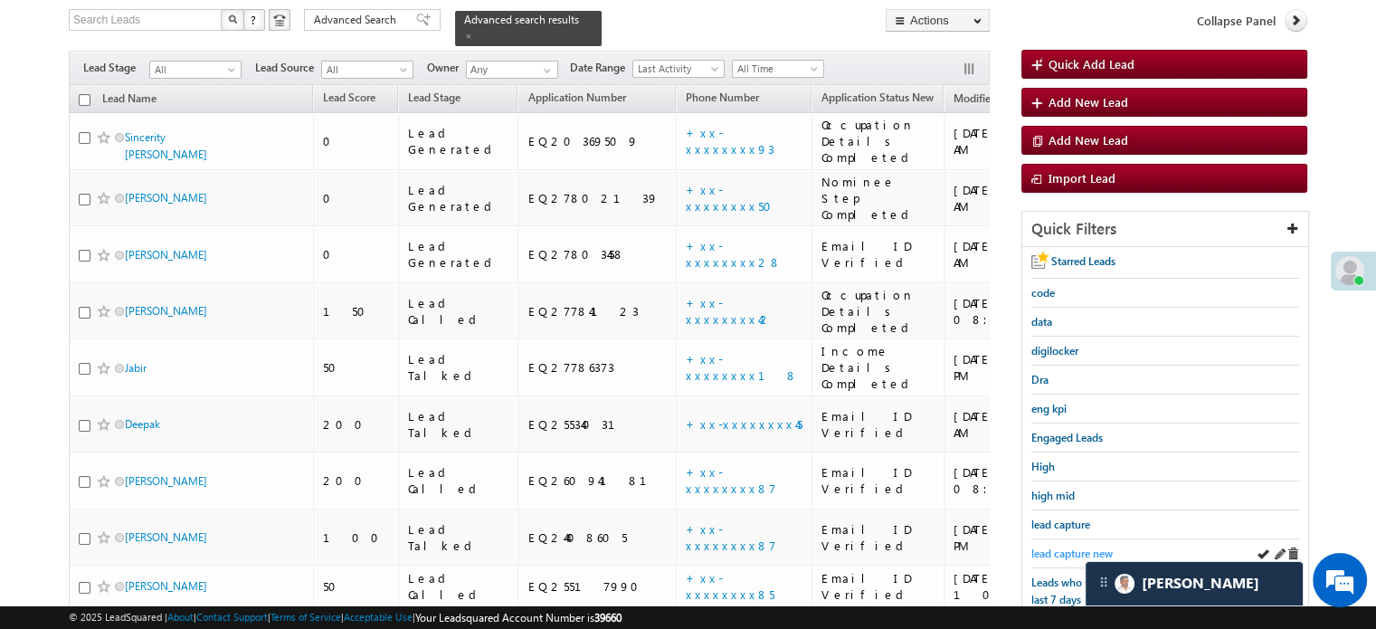
click at [1075, 552] on span "lead capture new" at bounding box center [1071, 553] width 81 height 14
click at [1083, 546] on span "lead capture new" at bounding box center [1071, 553] width 81 height 14
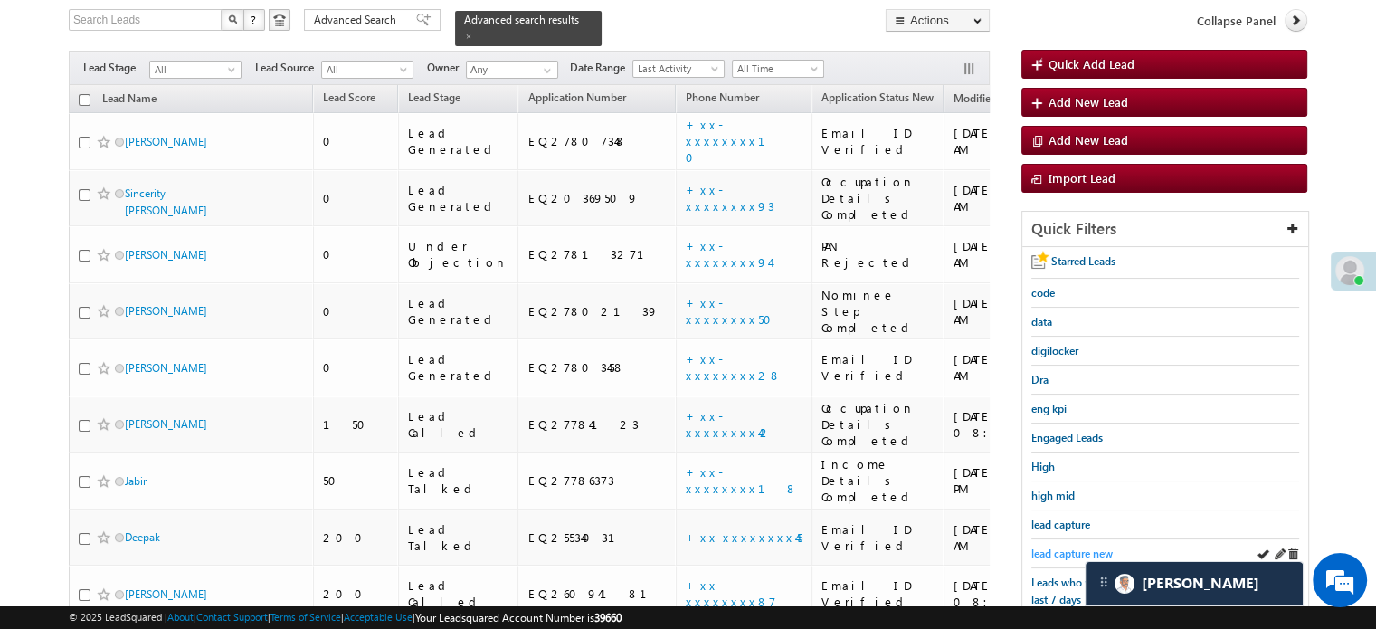
click at [1058, 546] on span "lead capture new" at bounding box center [1071, 553] width 81 height 14
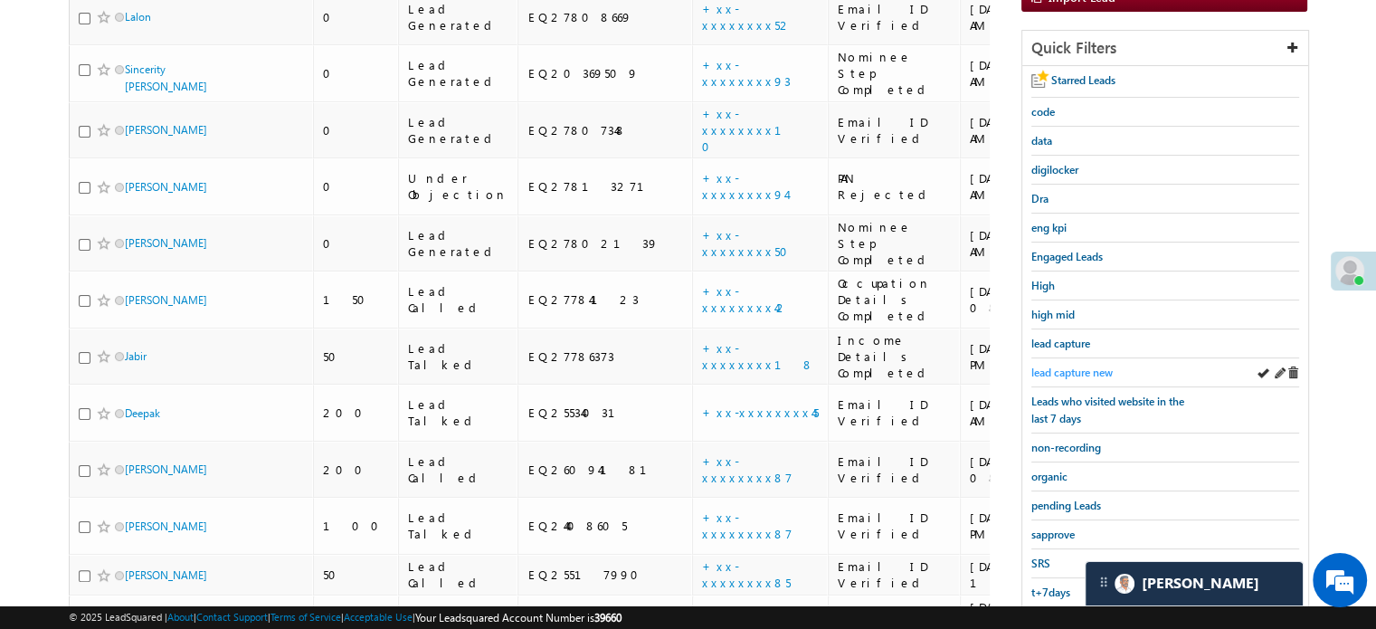
click at [1049, 371] on span "lead capture new" at bounding box center [1071, 372] width 81 height 14
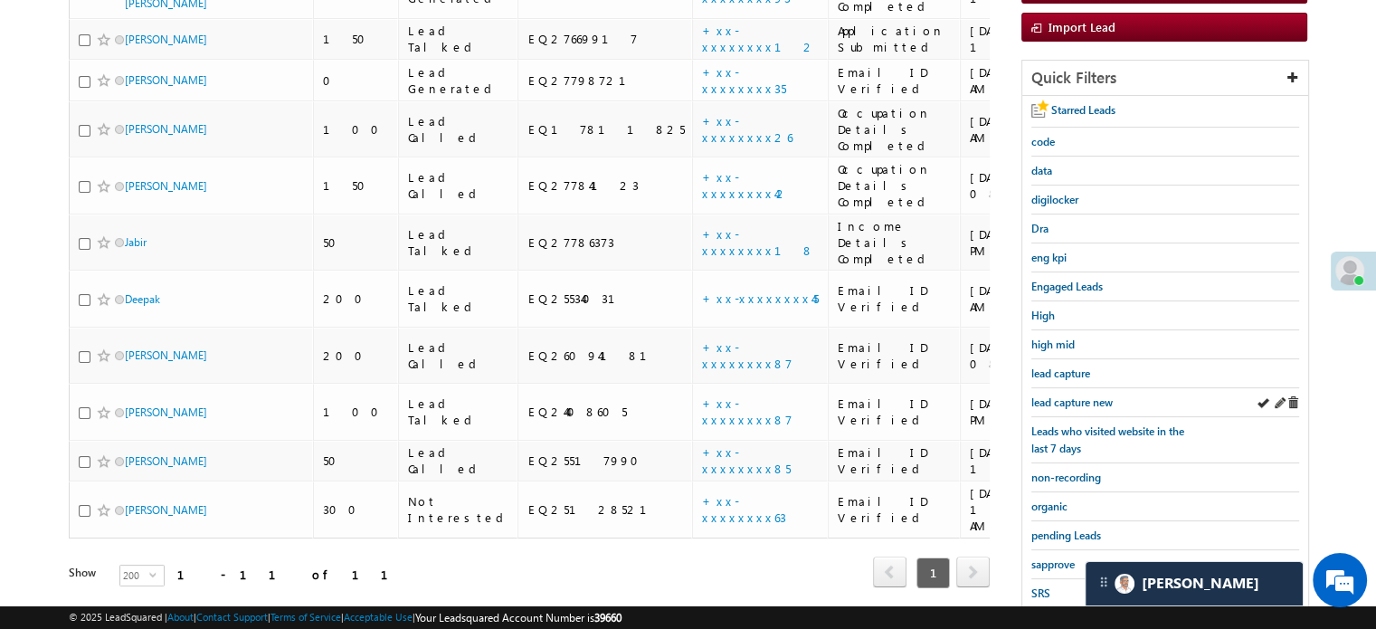
scroll to position [298, 0]
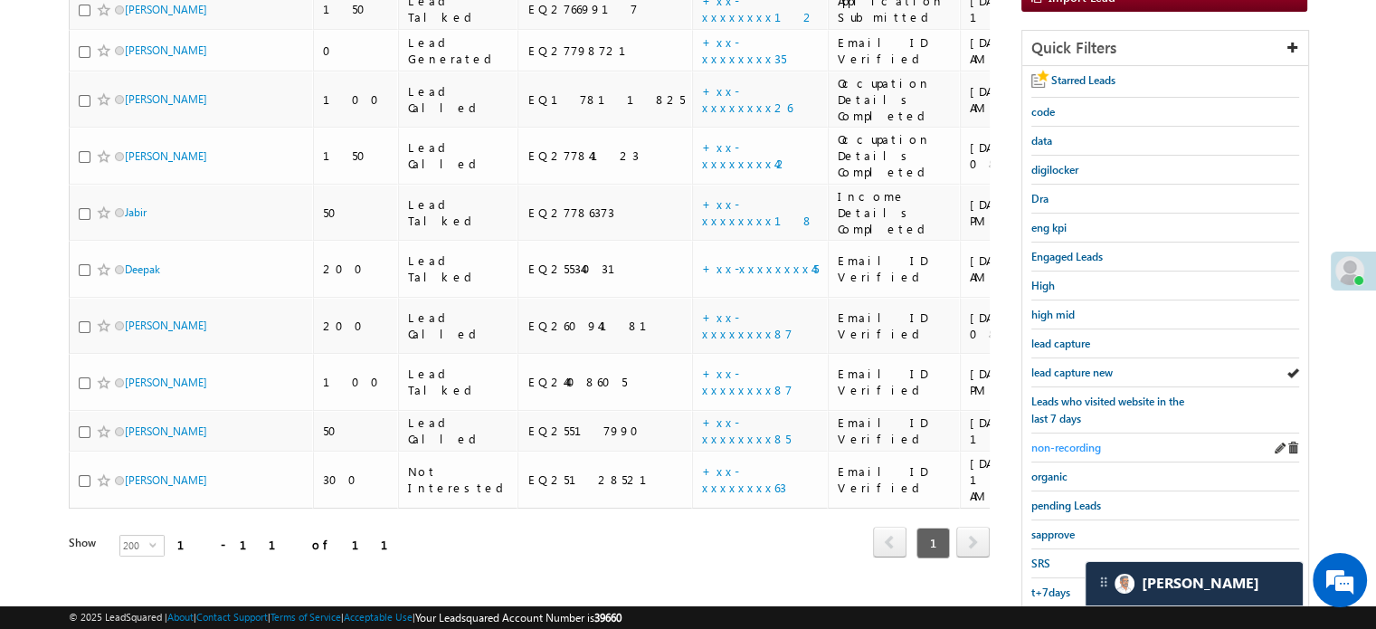
click at [1068, 444] on span "non-recording" at bounding box center [1066, 448] width 70 height 14
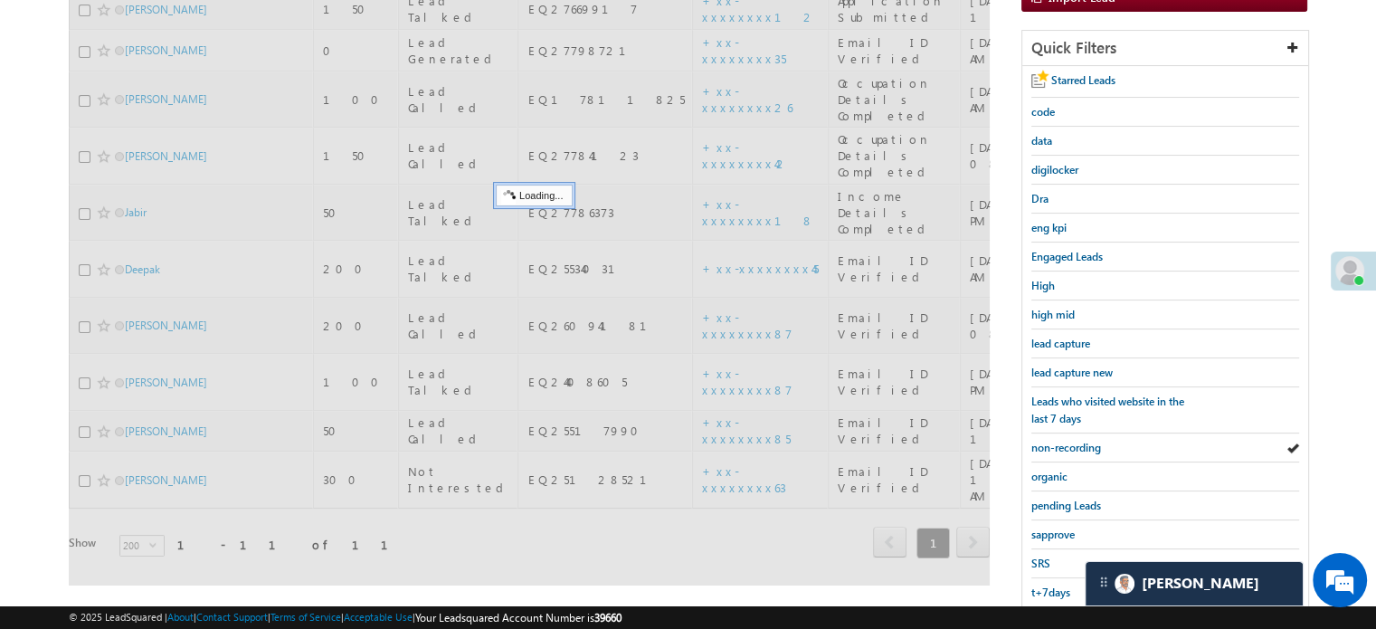
click at [1068, 444] on span "non-recording" at bounding box center [1066, 448] width 70 height 14
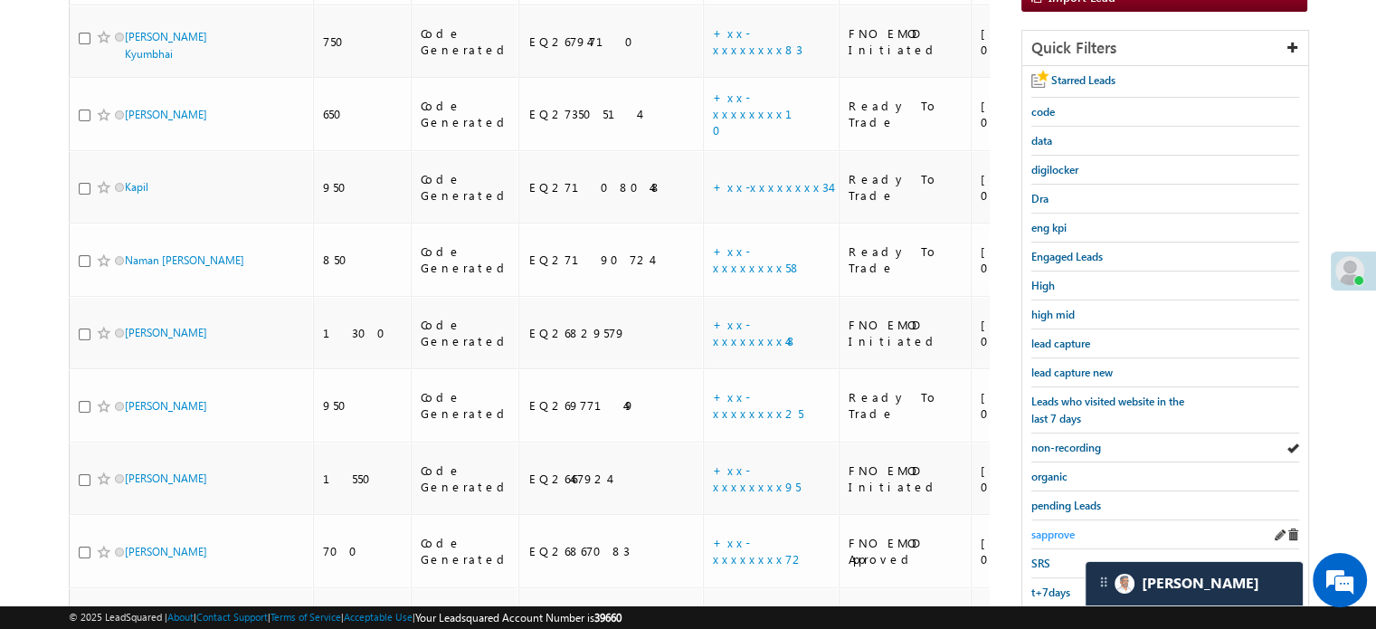
click at [1067, 527] on span "sapprove" at bounding box center [1052, 534] width 43 height 14
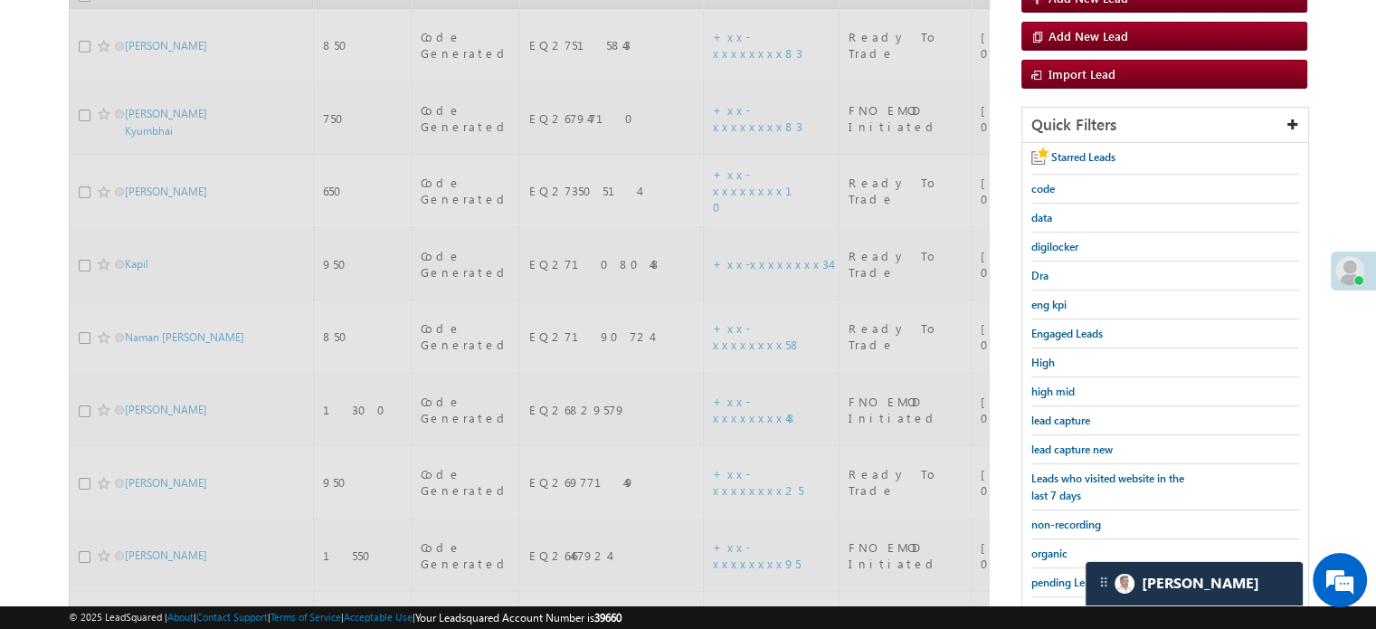
scroll to position [117, 0]
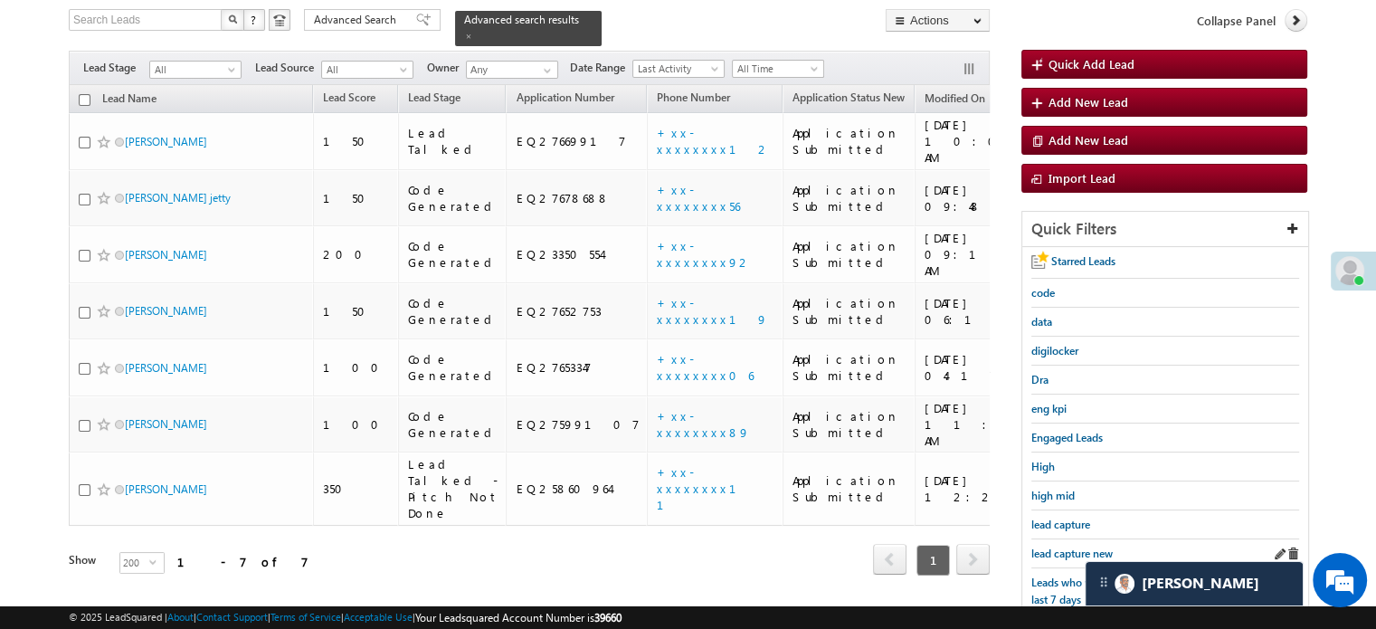
click at [1057, 539] on div "lead capture new" at bounding box center [1165, 553] width 268 height 29
click at [1058, 546] on span "lead capture new" at bounding box center [1071, 553] width 81 height 14
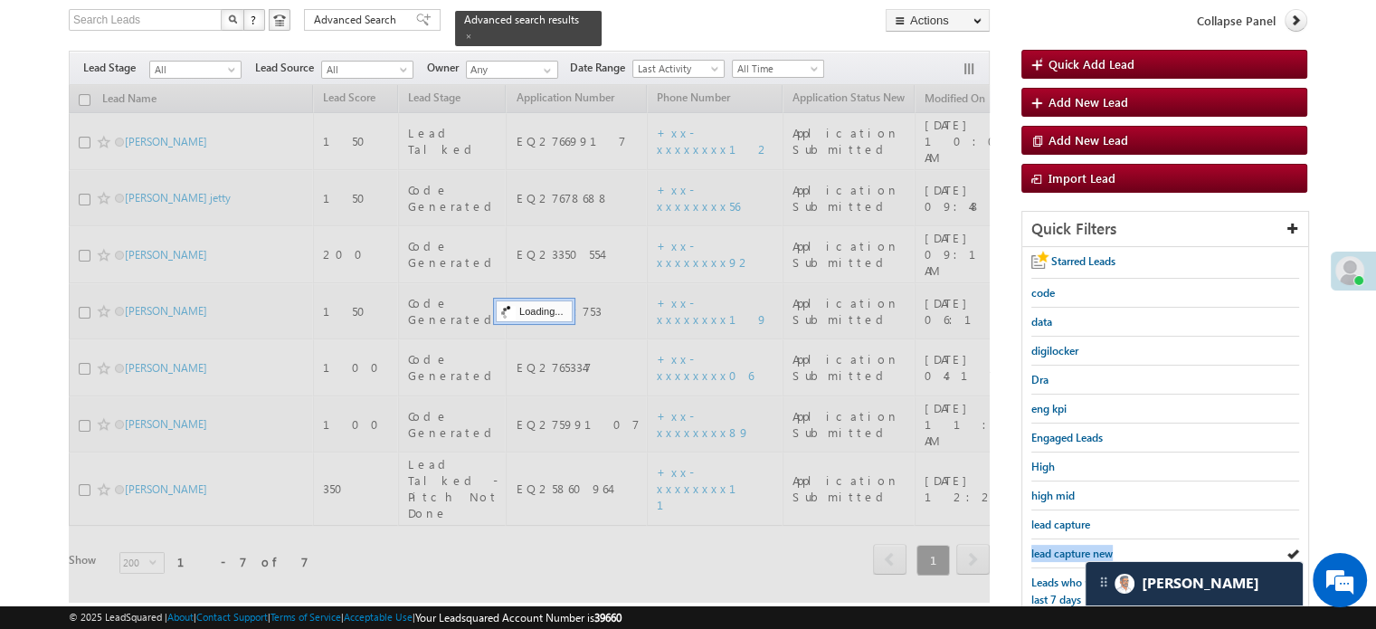
click at [1058, 546] on span "lead capture new" at bounding box center [1071, 553] width 81 height 14
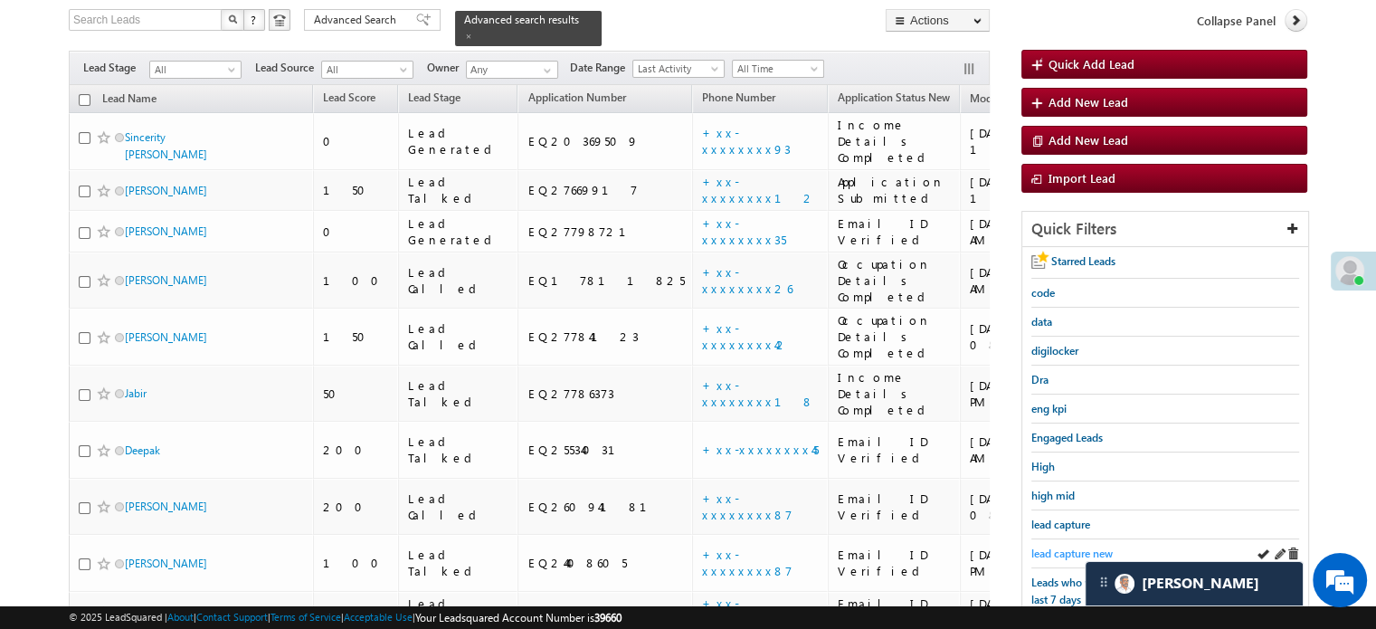
click at [1063, 551] on span "lead capture new" at bounding box center [1071, 553] width 81 height 14
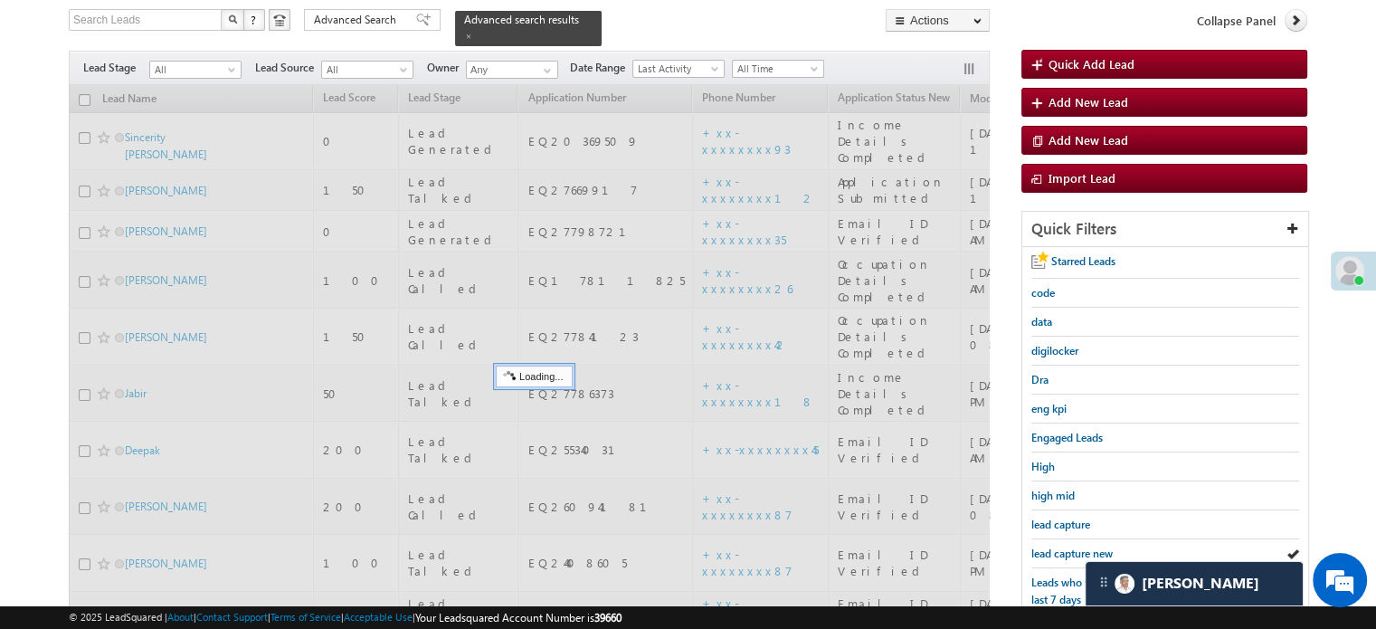
click at [1063, 551] on span "lead capture new" at bounding box center [1071, 553] width 81 height 14
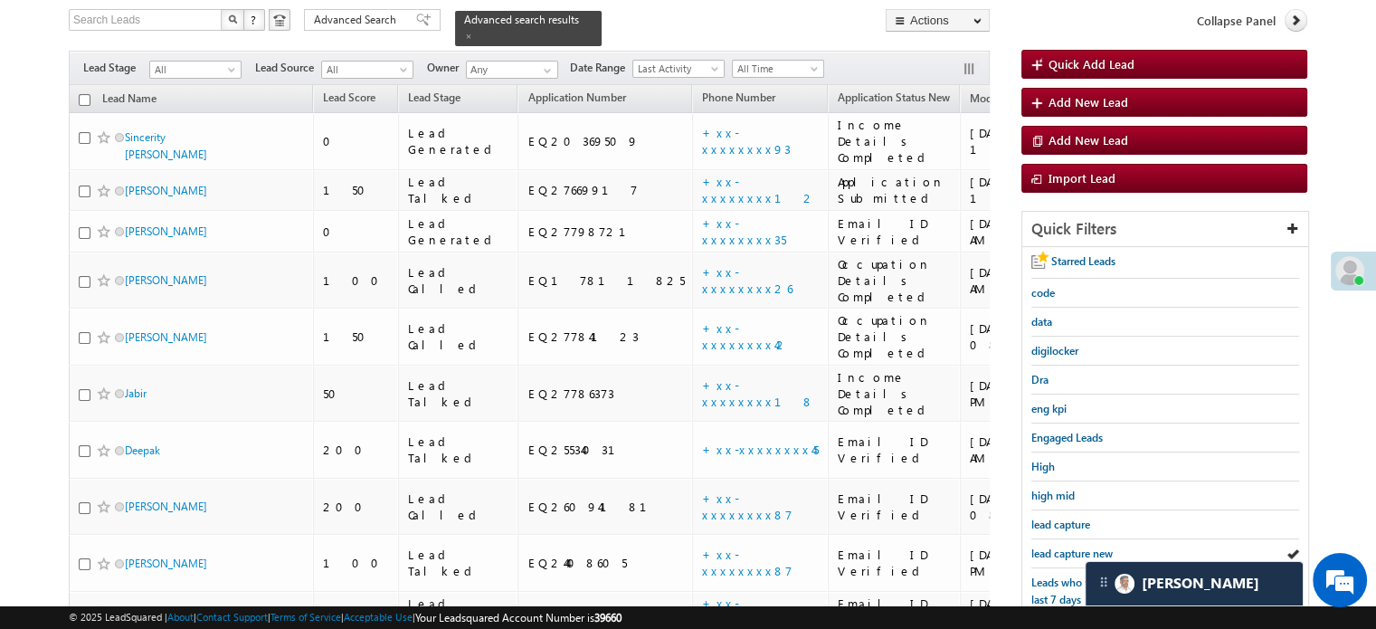
click at [1063, 551] on span "lead capture new" at bounding box center [1071, 553] width 81 height 14
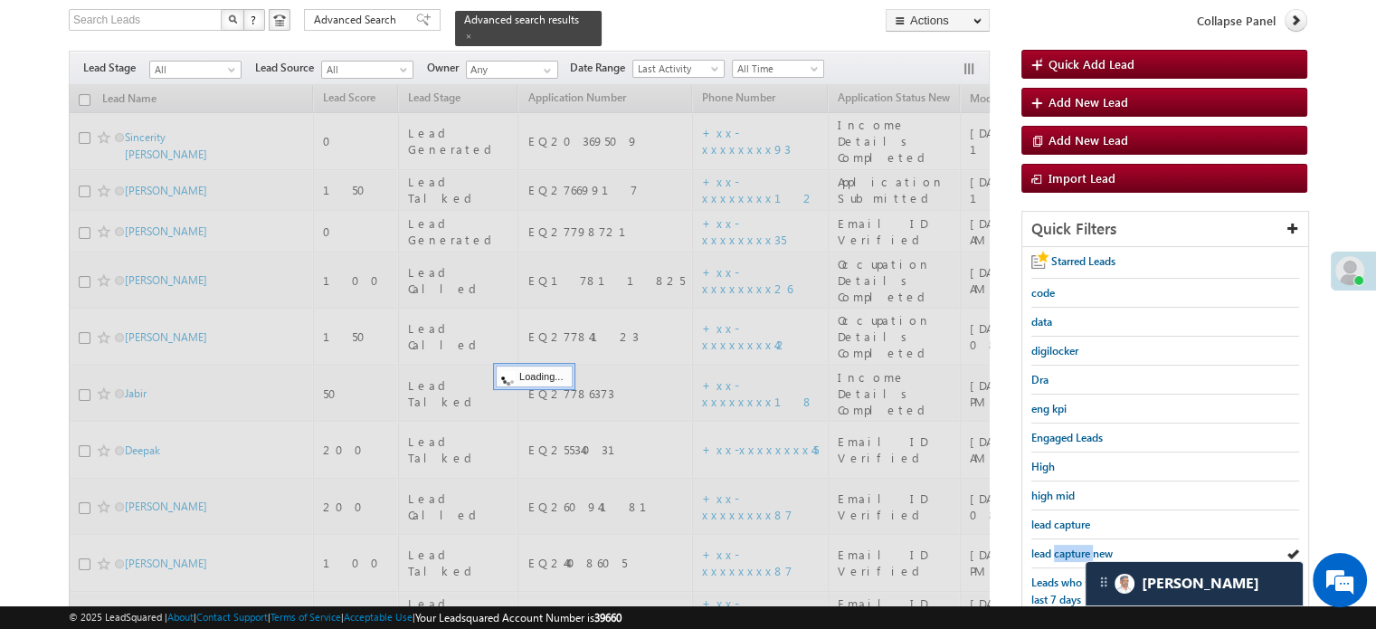
click at [1063, 551] on span "lead capture new" at bounding box center [1071, 553] width 81 height 14
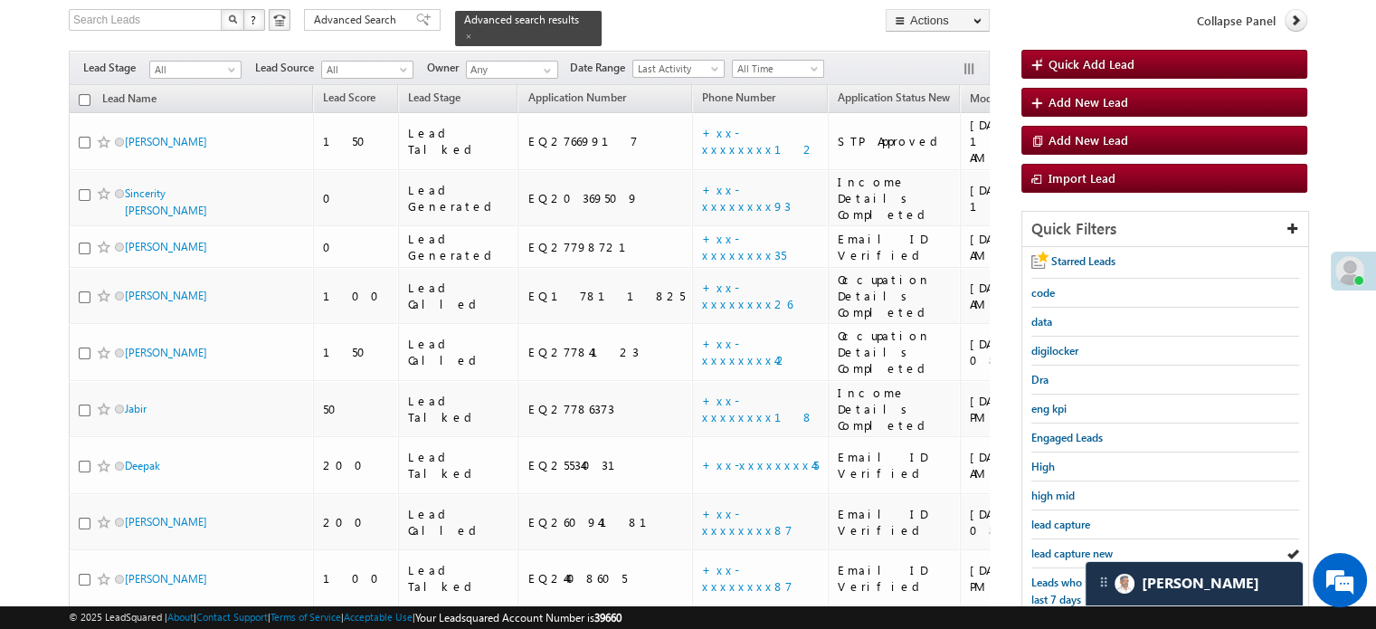
click at [1063, 551] on span "lead capture new" at bounding box center [1071, 553] width 81 height 14
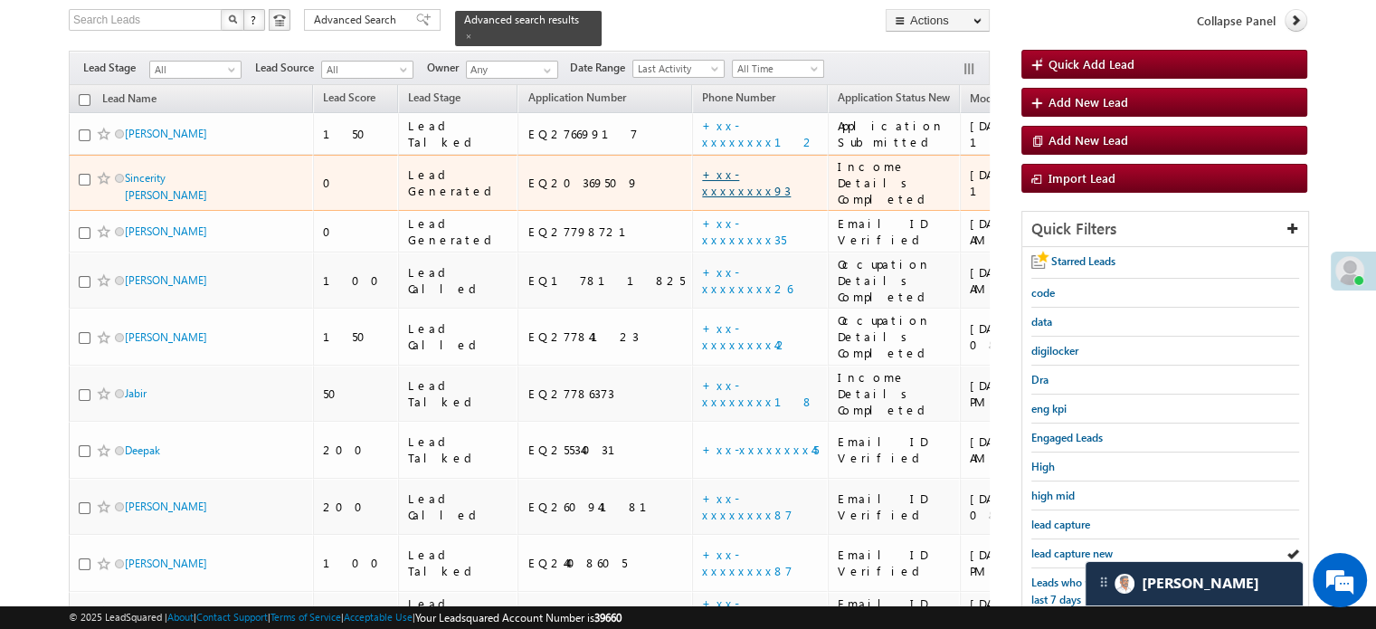
click at [702, 175] on link "+xx-xxxxxxxx93" at bounding box center [746, 182] width 89 height 32
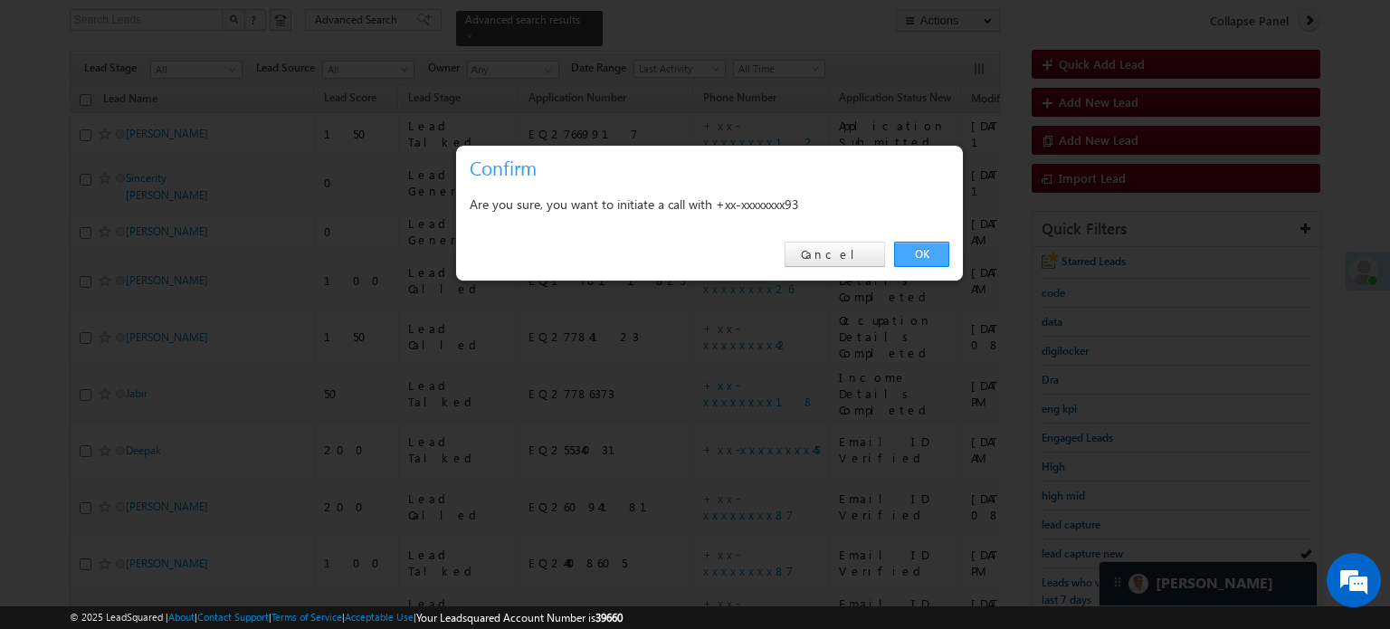
click at [913, 249] on link "OK" at bounding box center [921, 254] width 55 height 25
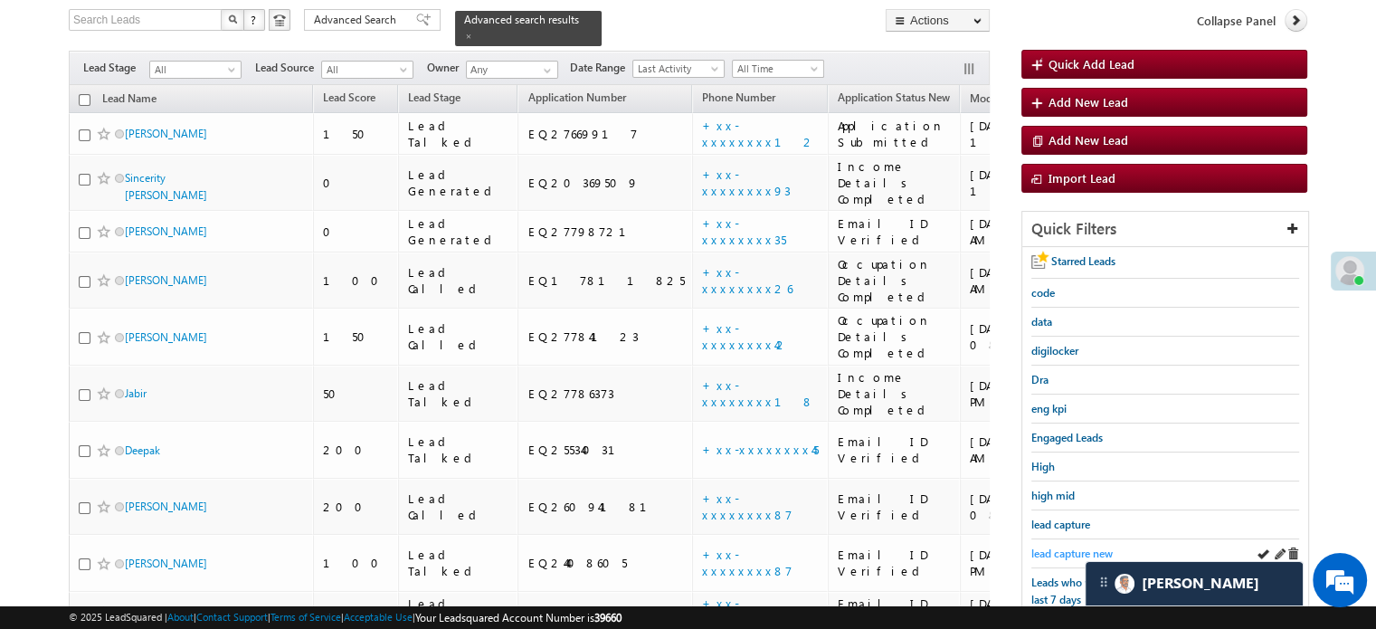
click at [1073, 546] on span "lead capture new" at bounding box center [1071, 553] width 81 height 14
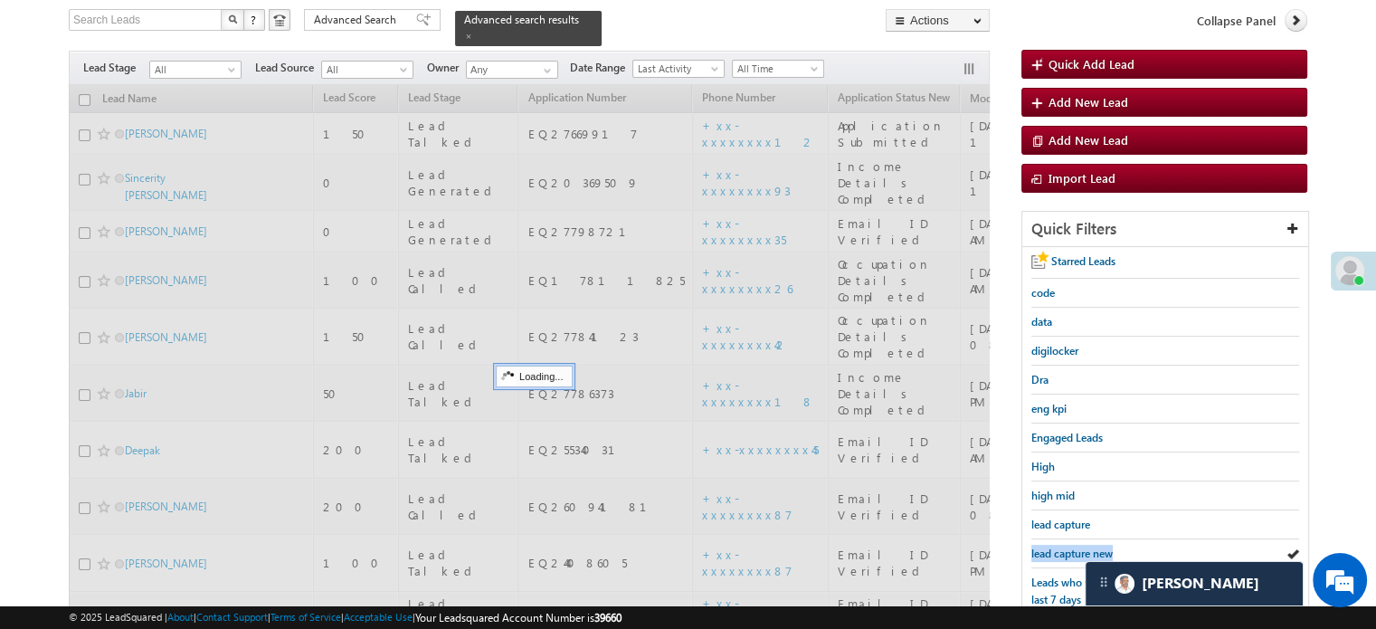
click at [1073, 546] on span "lead capture new" at bounding box center [1071, 553] width 81 height 14
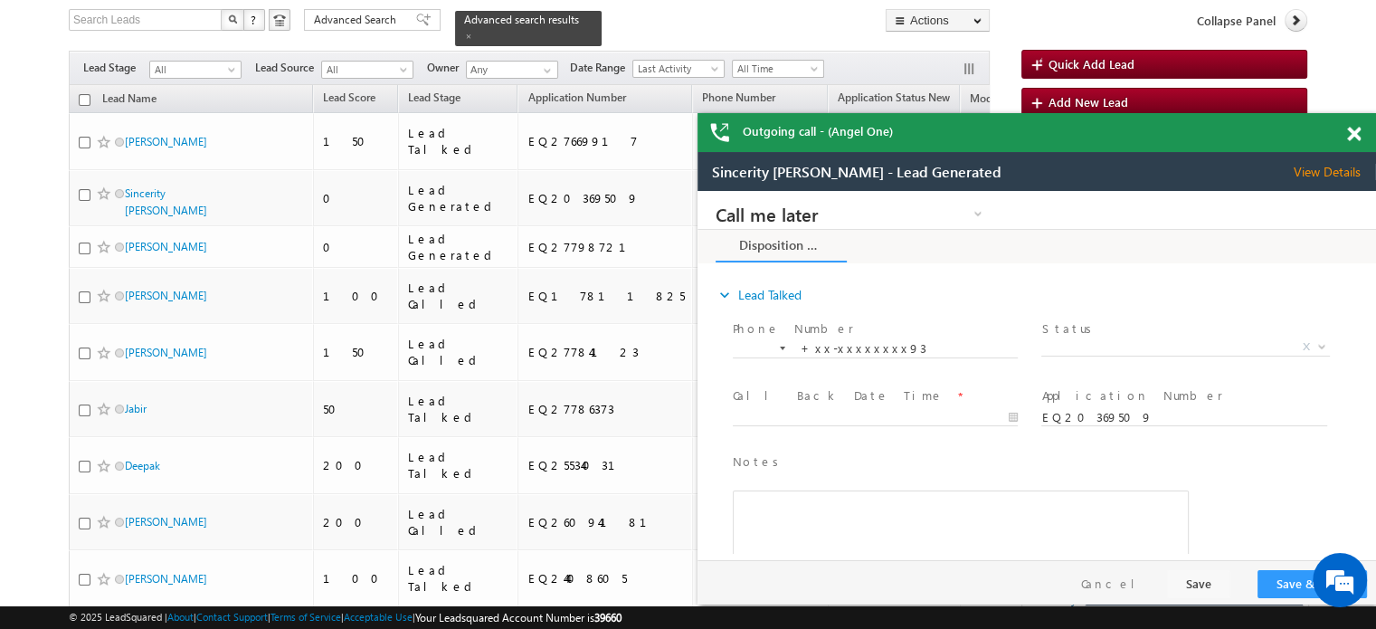
scroll to position [0, 0]
drag, startPoint x: 1352, startPoint y: 134, endPoint x: 613, endPoint y: 21, distance: 747.7
click at [1352, 134] on span at bounding box center [1354, 134] width 14 height 15
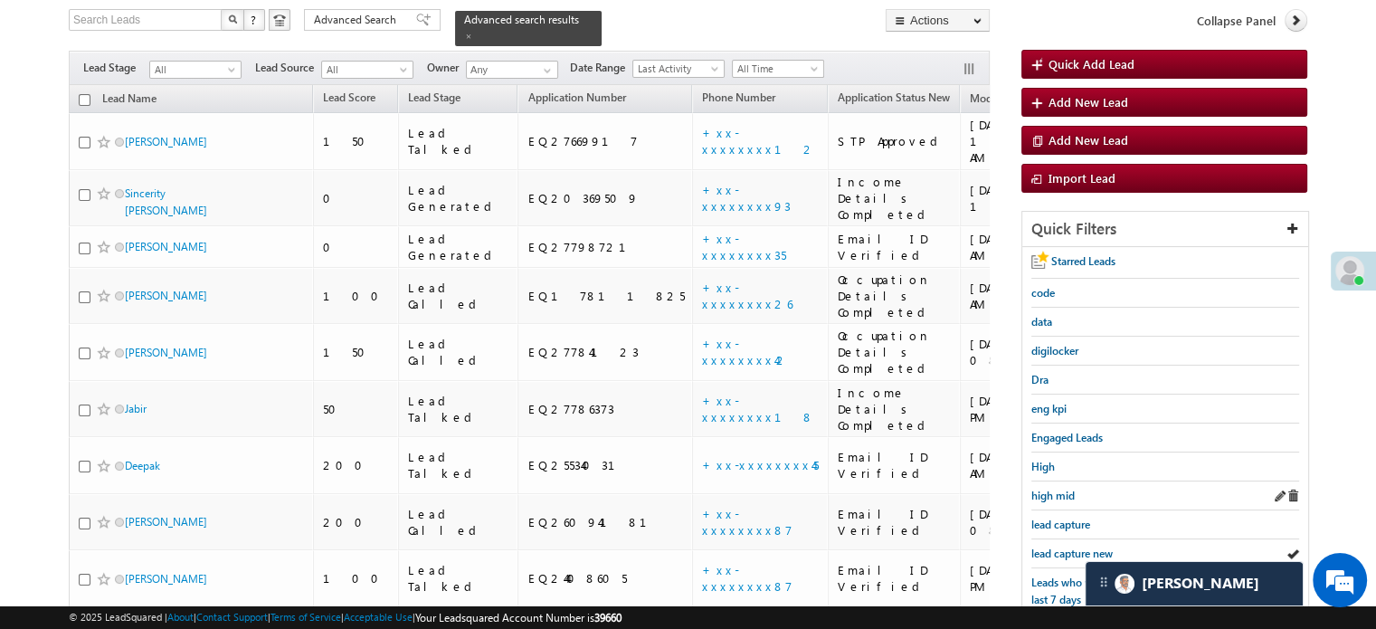
scroll to position [298, 0]
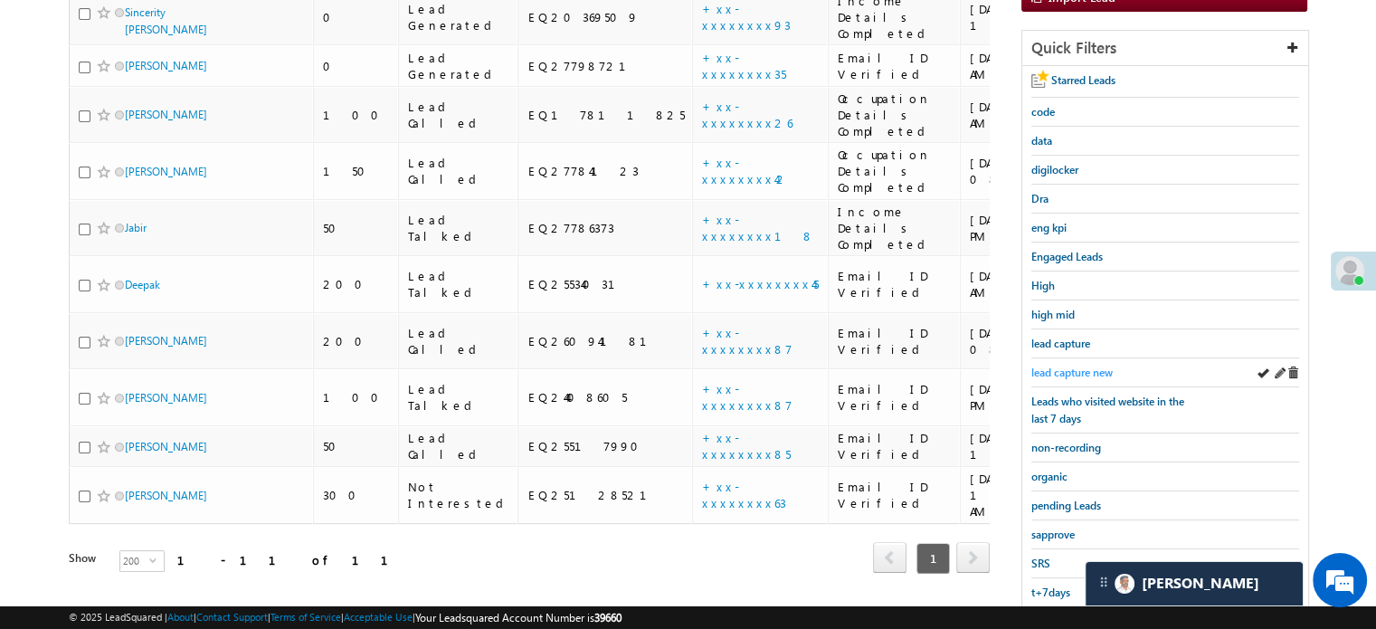
click at [1077, 365] on span "lead capture new" at bounding box center [1071, 372] width 81 height 14
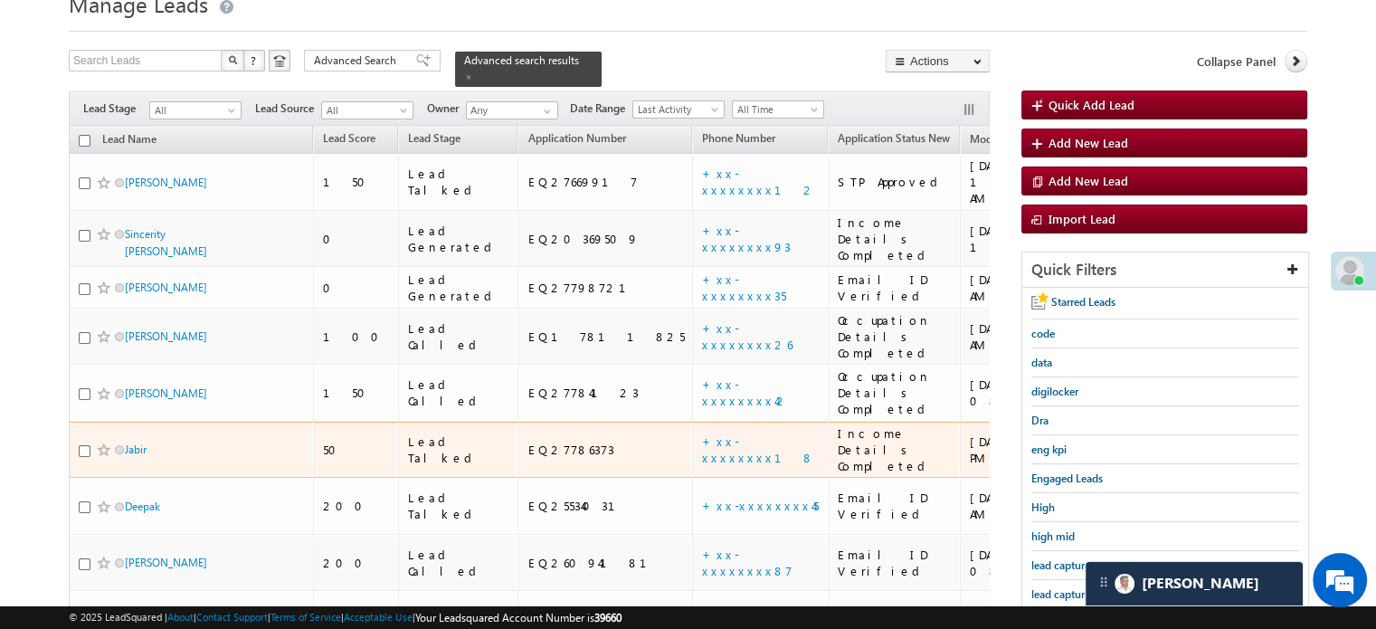
scroll to position [117, 0]
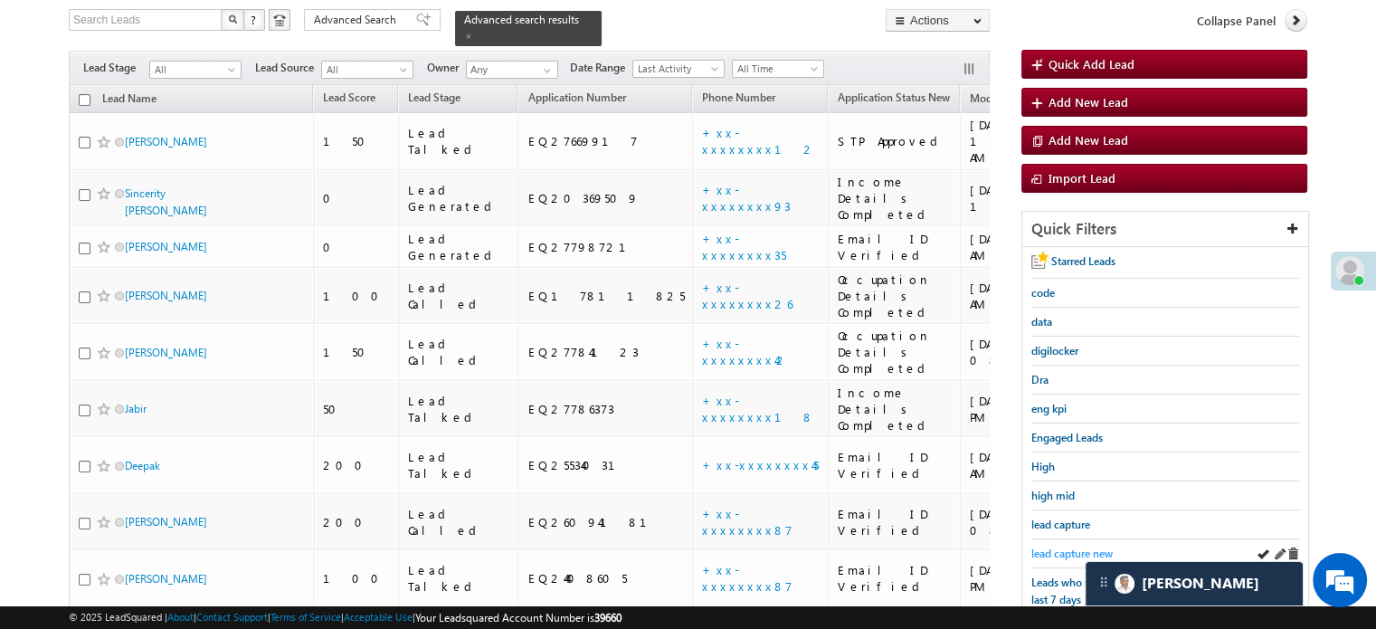
click at [1075, 555] on span "lead capture new" at bounding box center [1071, 553] width 81 height 14
click at [1078, 546] on span "lead capture new" at bounding box center [1071, 553] width 81 height 14
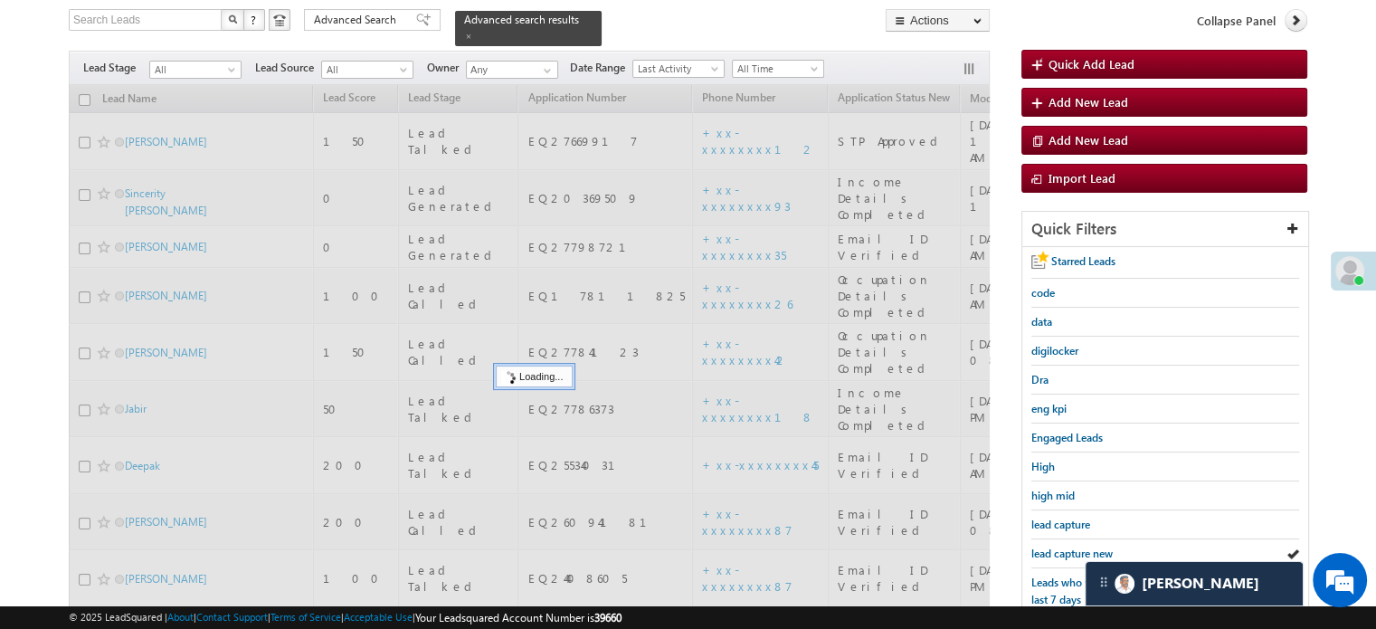
click at [1078, 546] on span "lead capture new" at bounding box center [1071, 553] width 81 height 14
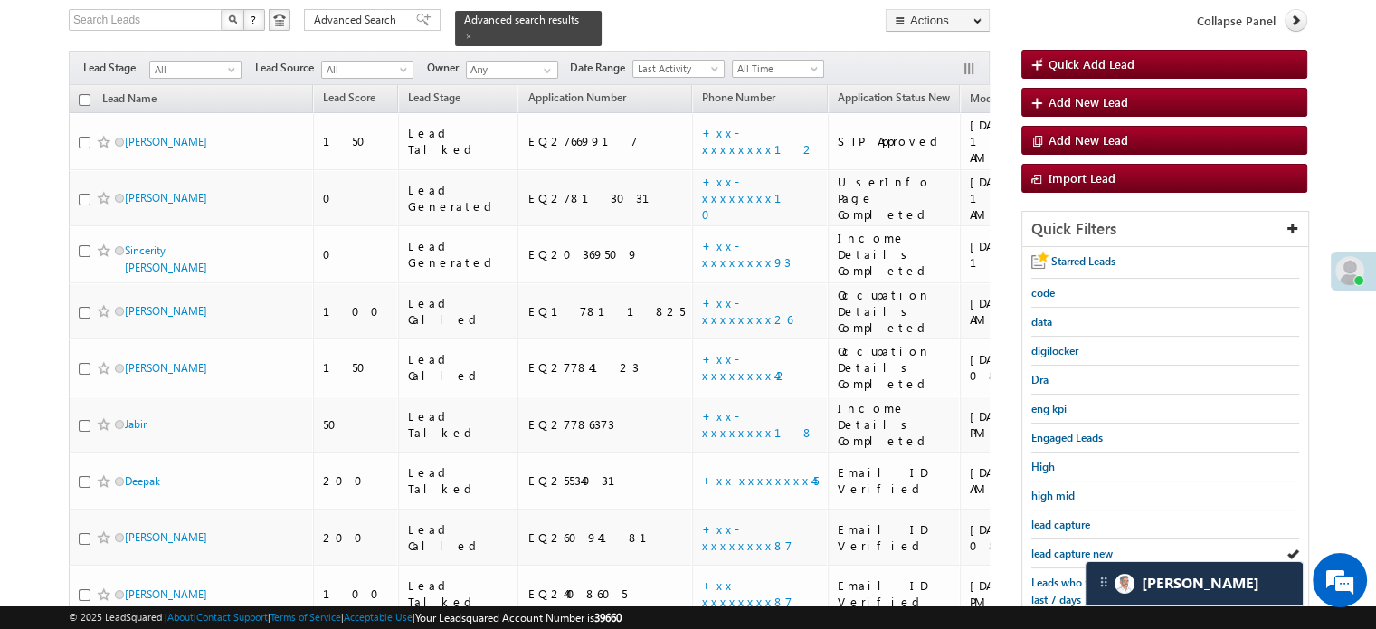
click at [1078, 546] on span "lead capture new" at bounding box center [1071, 553] width 81 height 14
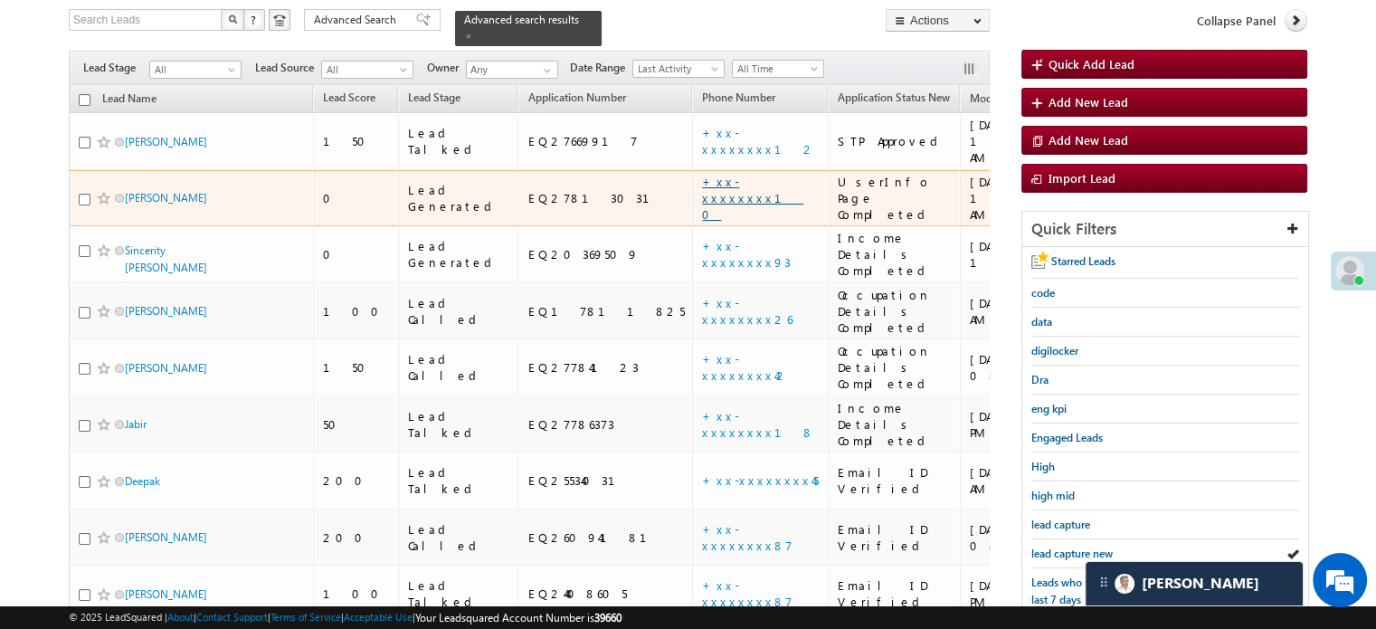
click at [702, 174] on link "+xx-xxxxxxxx10" at bounding box center [752, 198] width 101 height 48
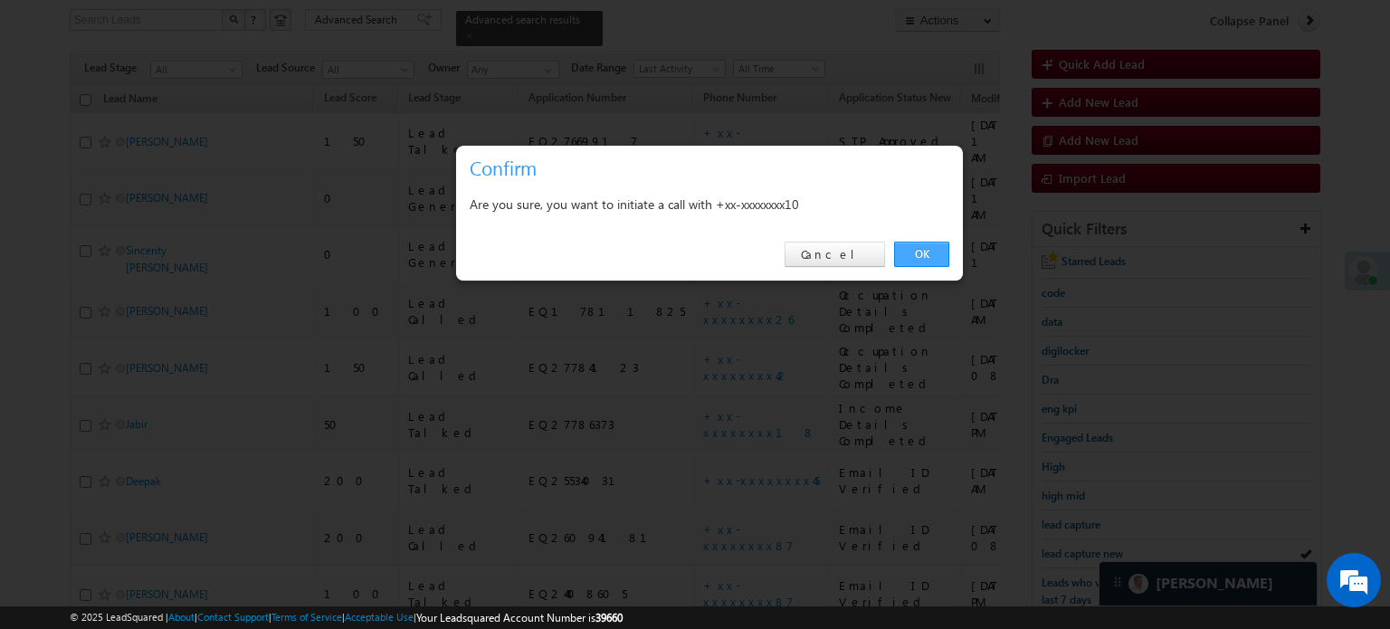
click at [918, 257] on link "OK" at bounding box center [921, 254] width 55 height 25
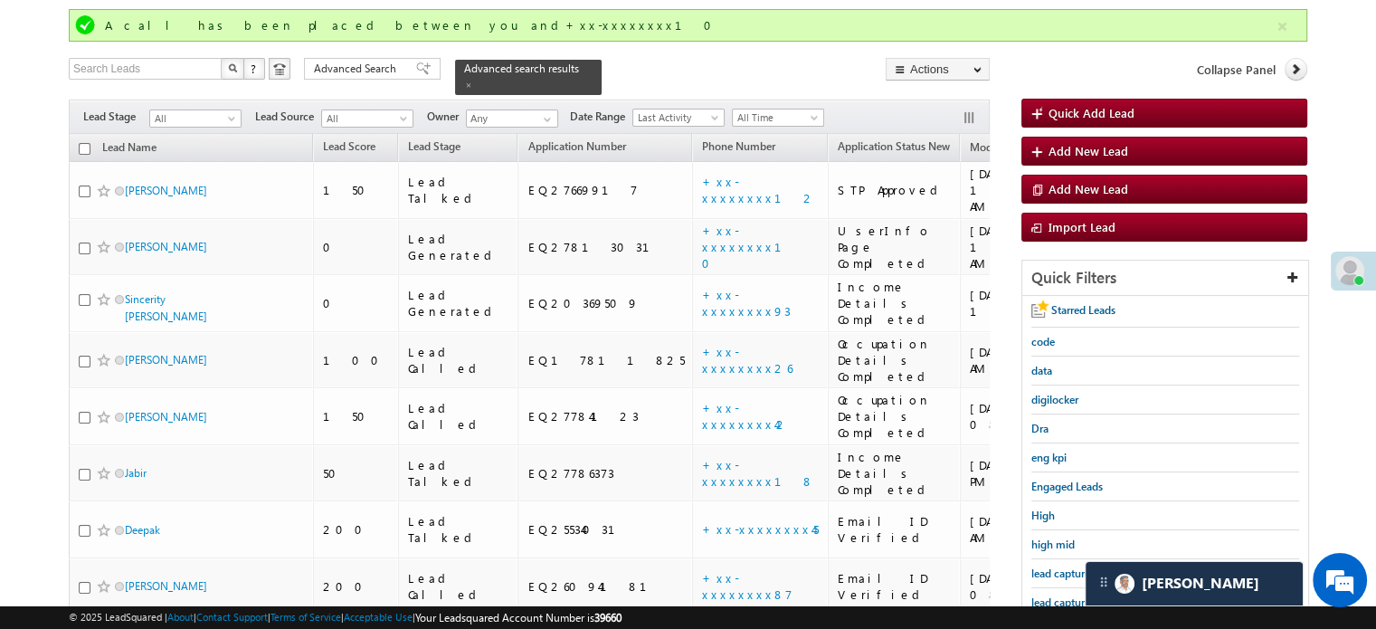
click at [1070, 593] on link "lead capture new" at bounding box center [1071, 601] width 81 height 17
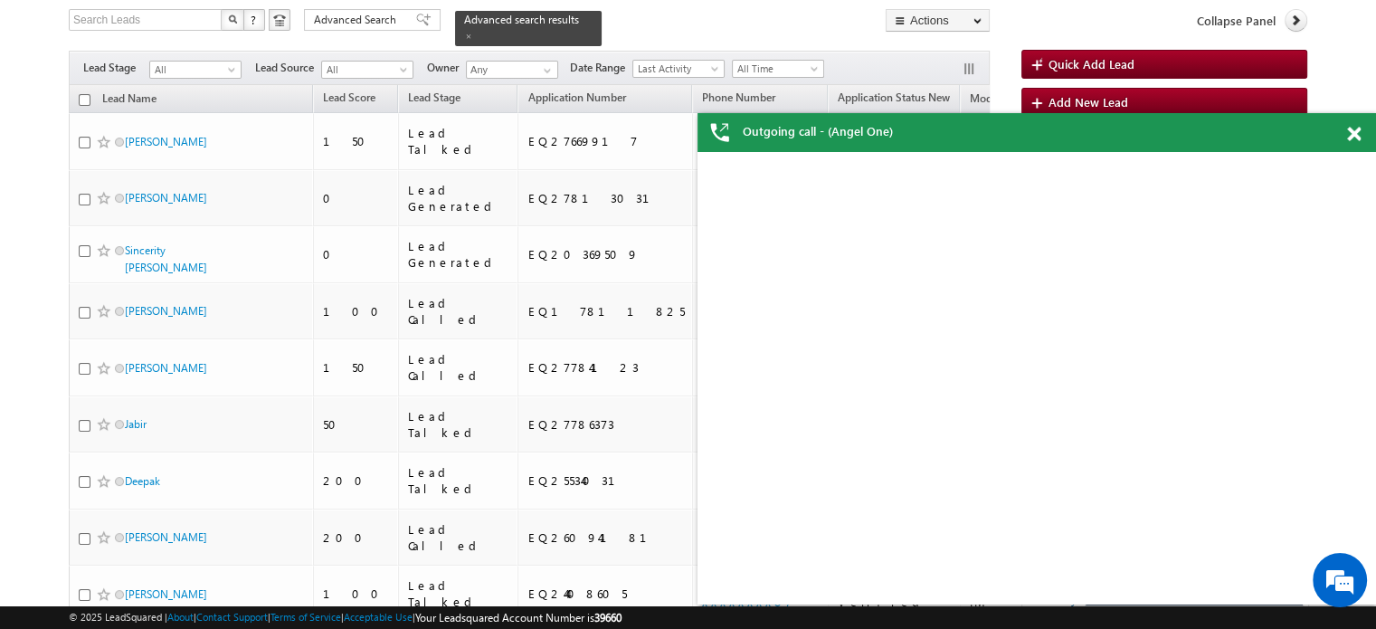
scroll to position [0, 0]
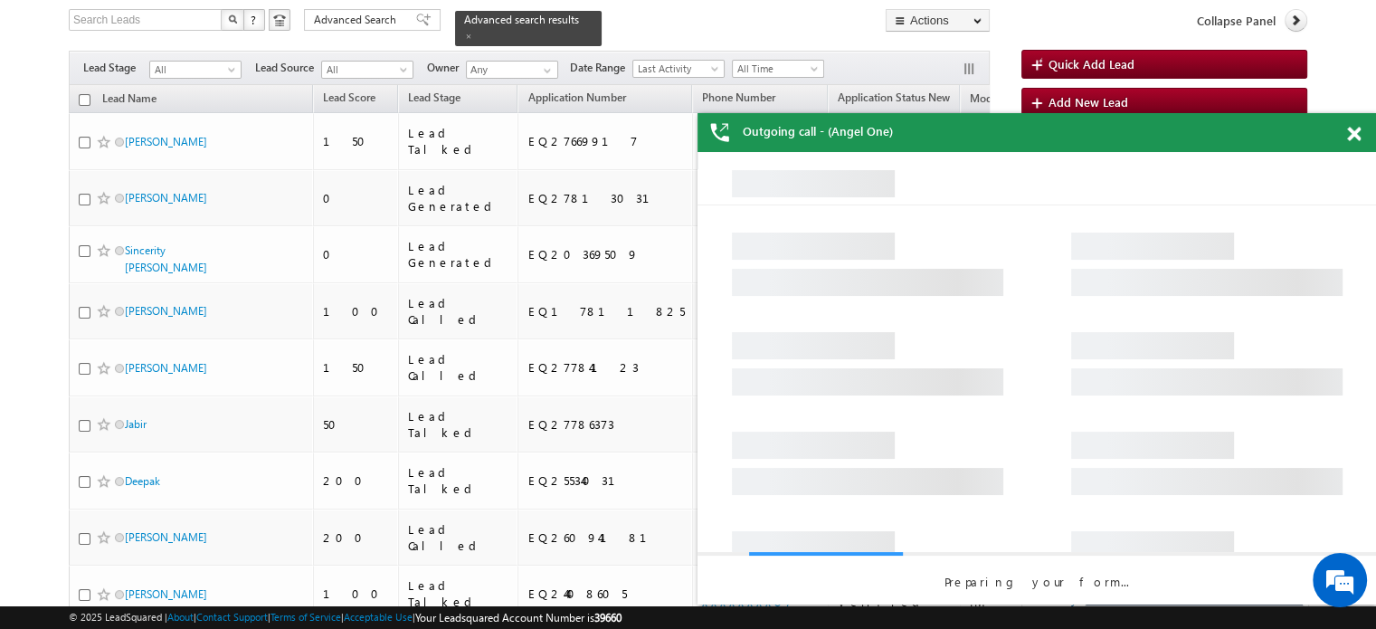
click at [1354, 136] on span at bounding box center [1354, 134] width 14 height 15
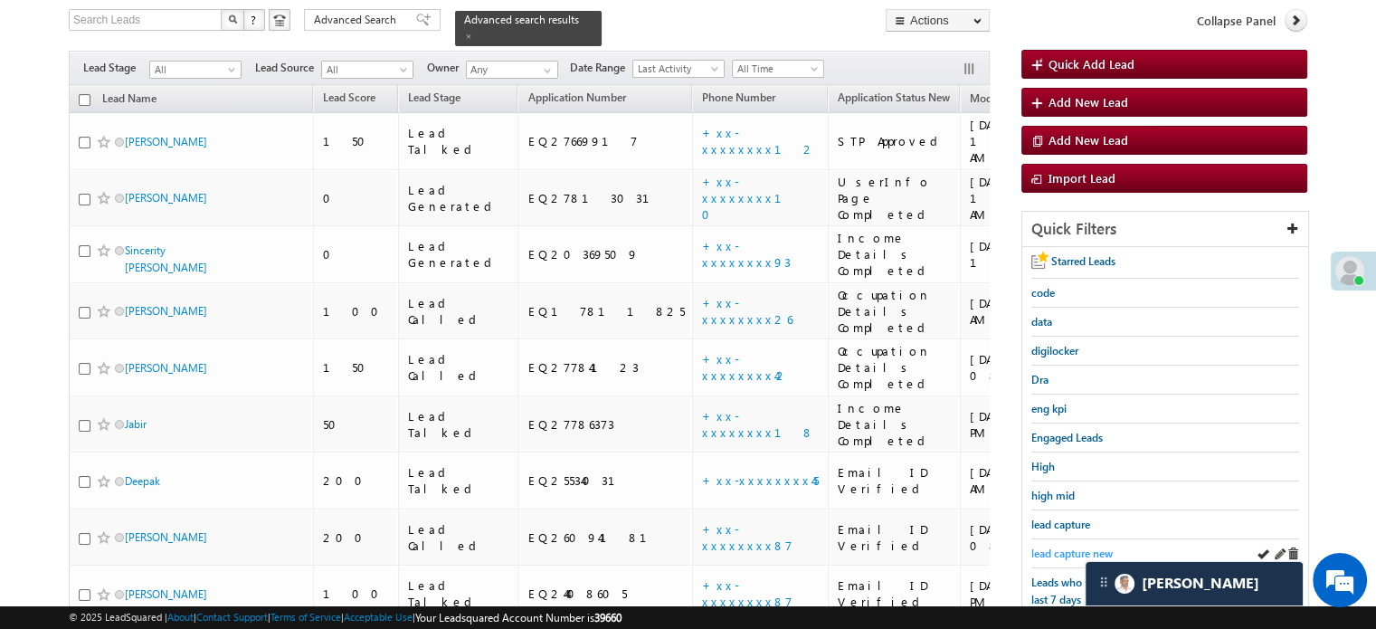
click at [1046, 546] on span "lead capture new" at bounding box center [1071, 553] width 81 height 14
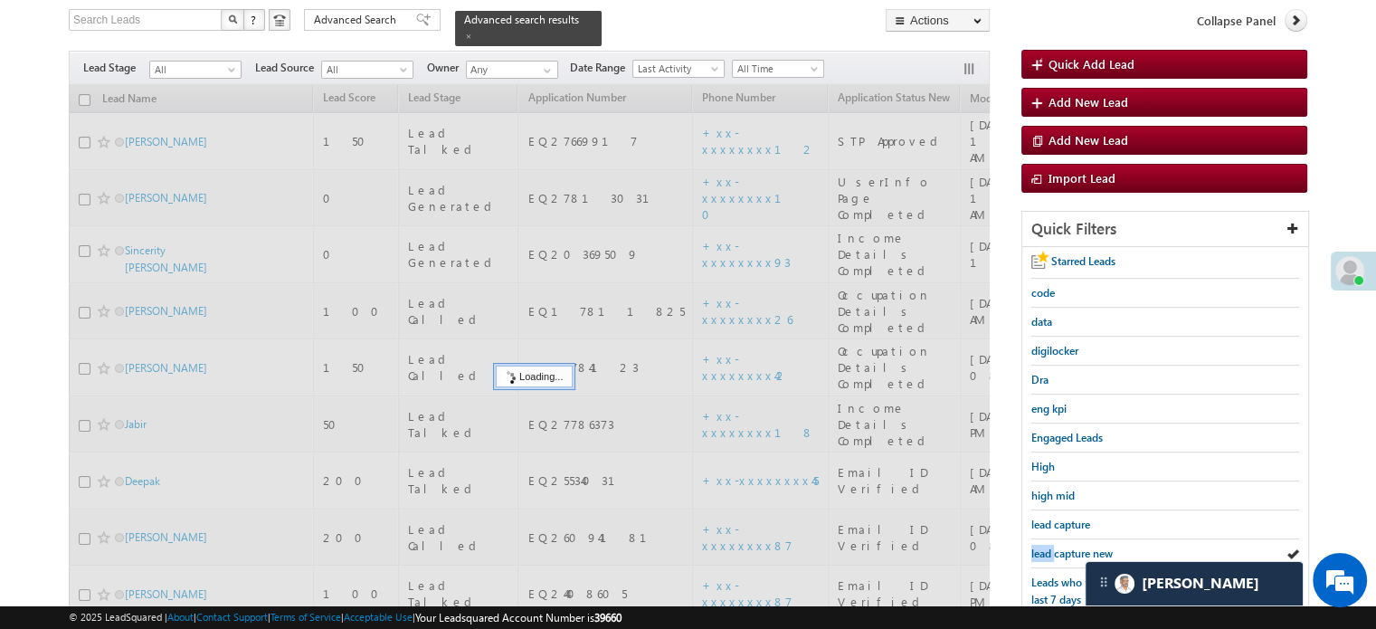
click at [1046, 546] on span "lead capture new" at bounding box center [1071, 553] width 81 height 14
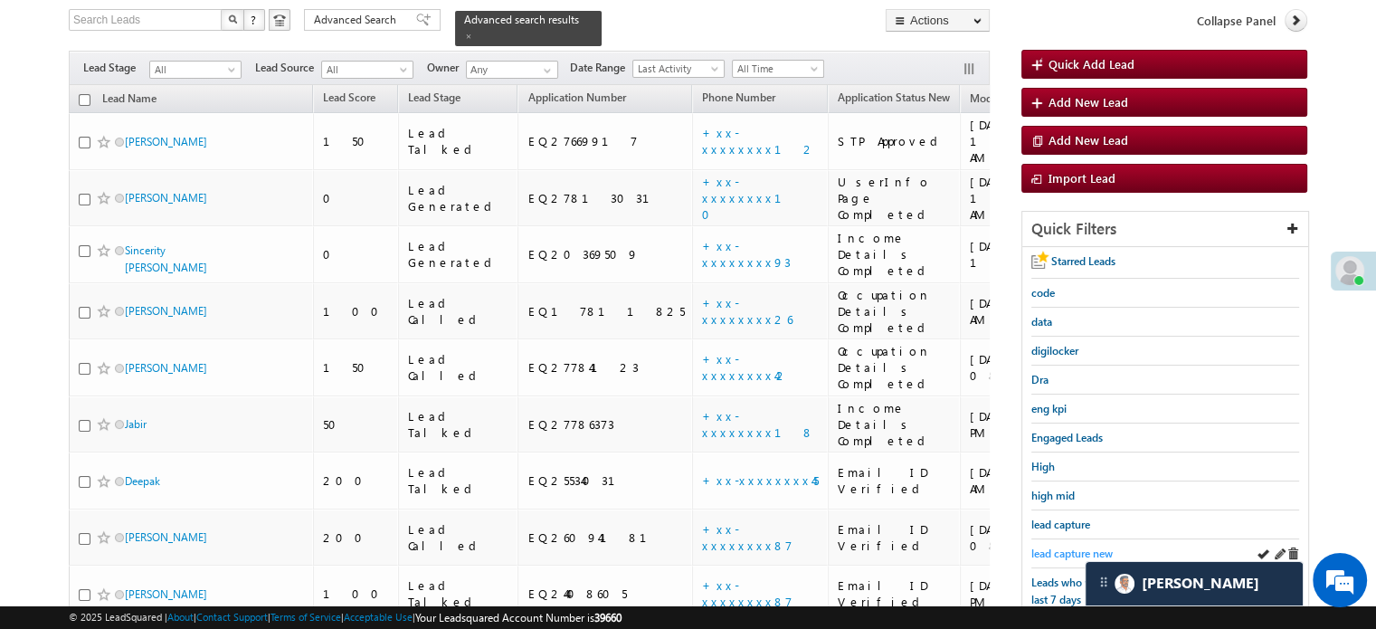
click at [1039, 546] on span "lead capture new" at bounding box center [1071, 553] width 81 height 14
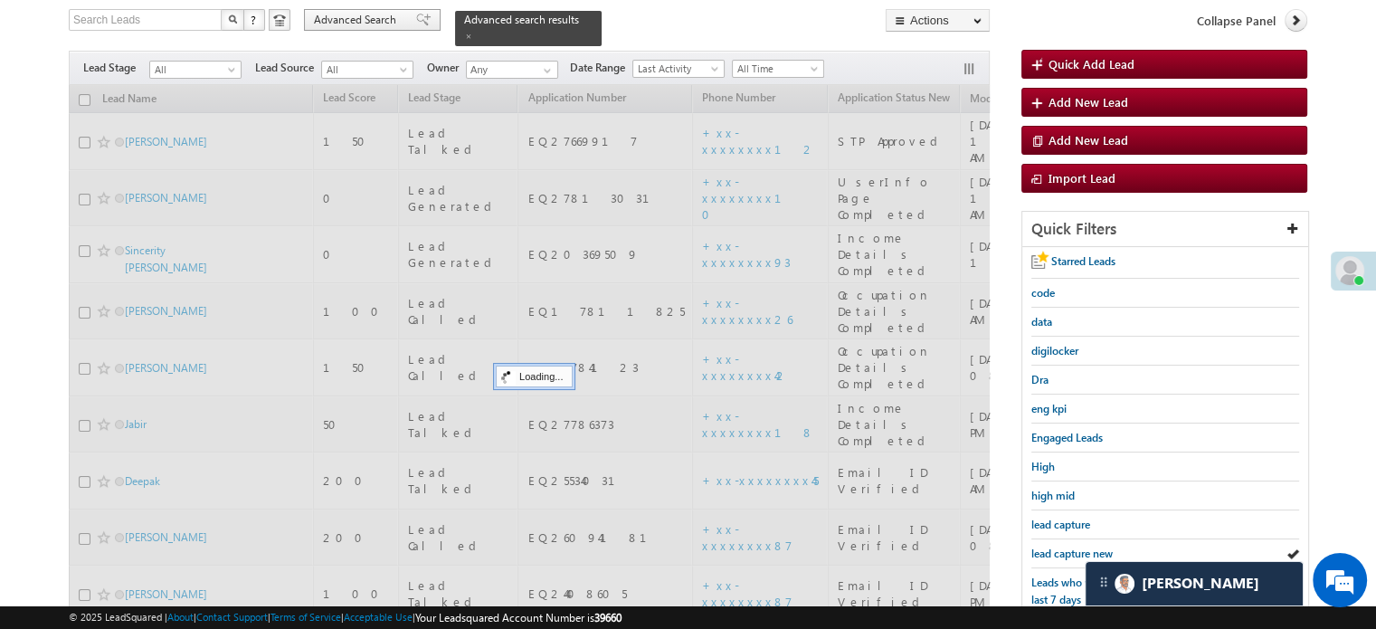
click at [1053, 460] on span "High" at bounding box center [1043, 467] width 24 height 14
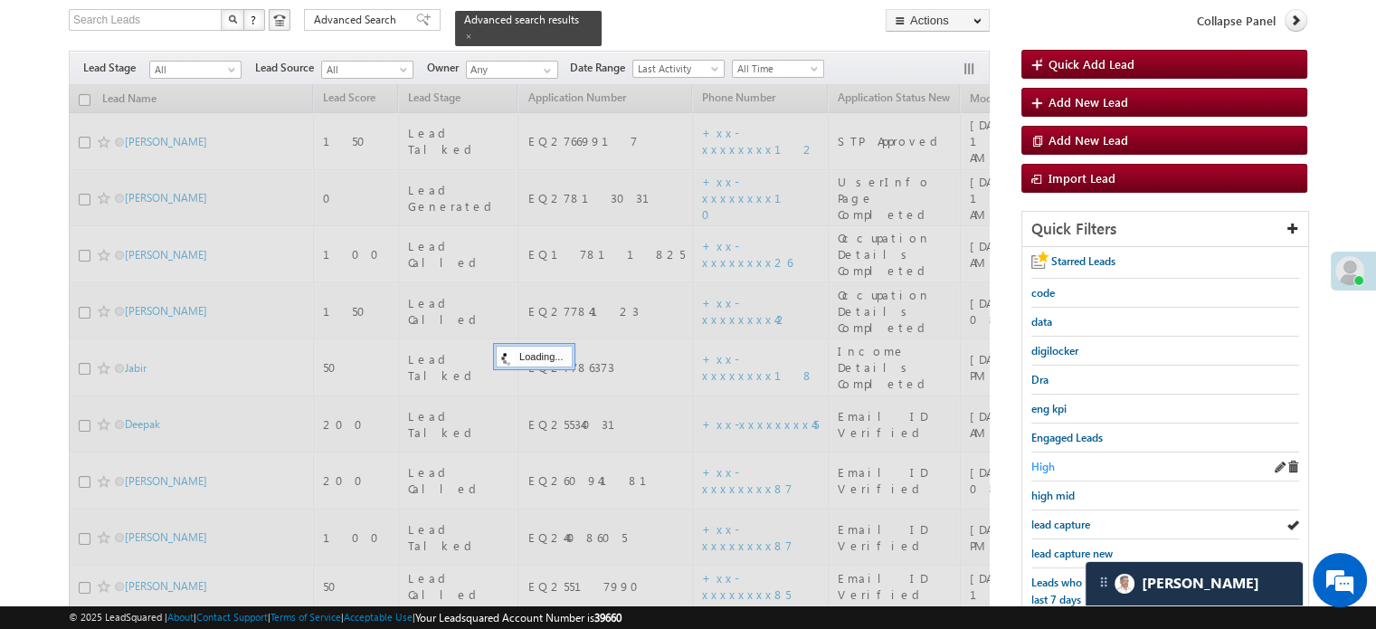
click at [1071, 452] on div "High" at bounding box center [1165, 466] width 268 height 29
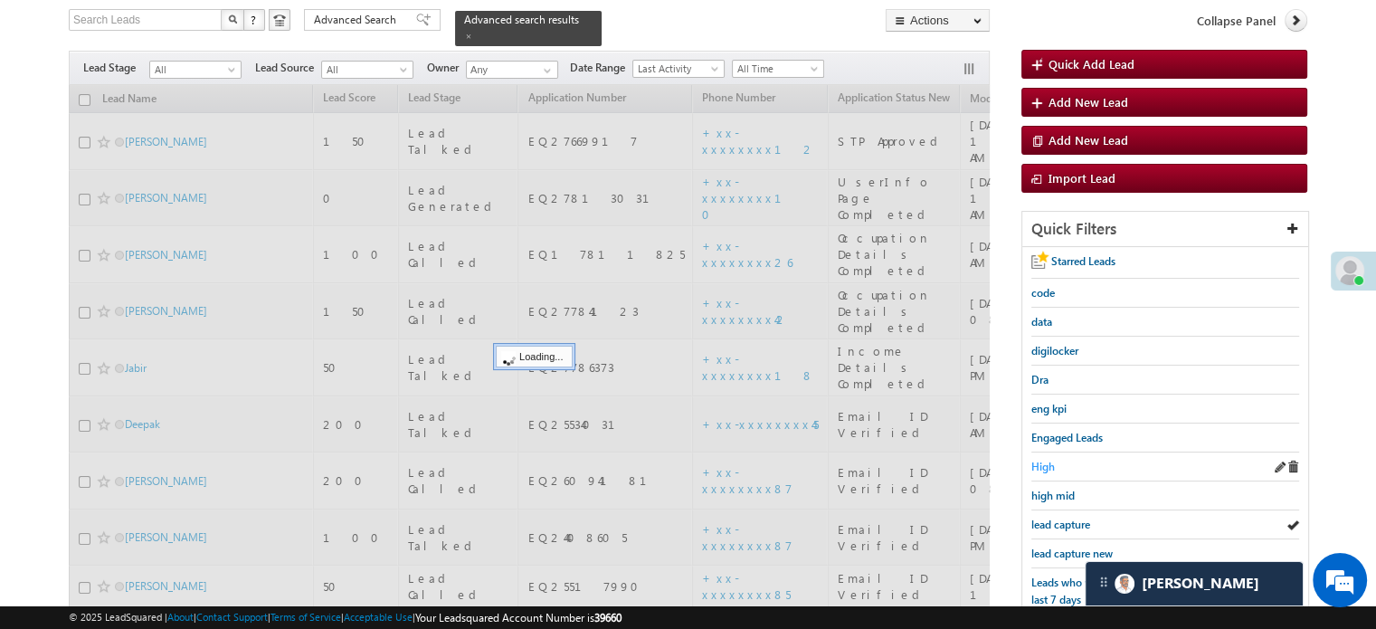
click at [1030, 454] on div "Starred Leads code data digilocker Dra eng kpi Engaged Leads High high mid lead…" at bounding box center [1165, 546] width 286 height 598
click at [1049, 460] on span "High" at bounding box center [1043, 467] width 24 height 14
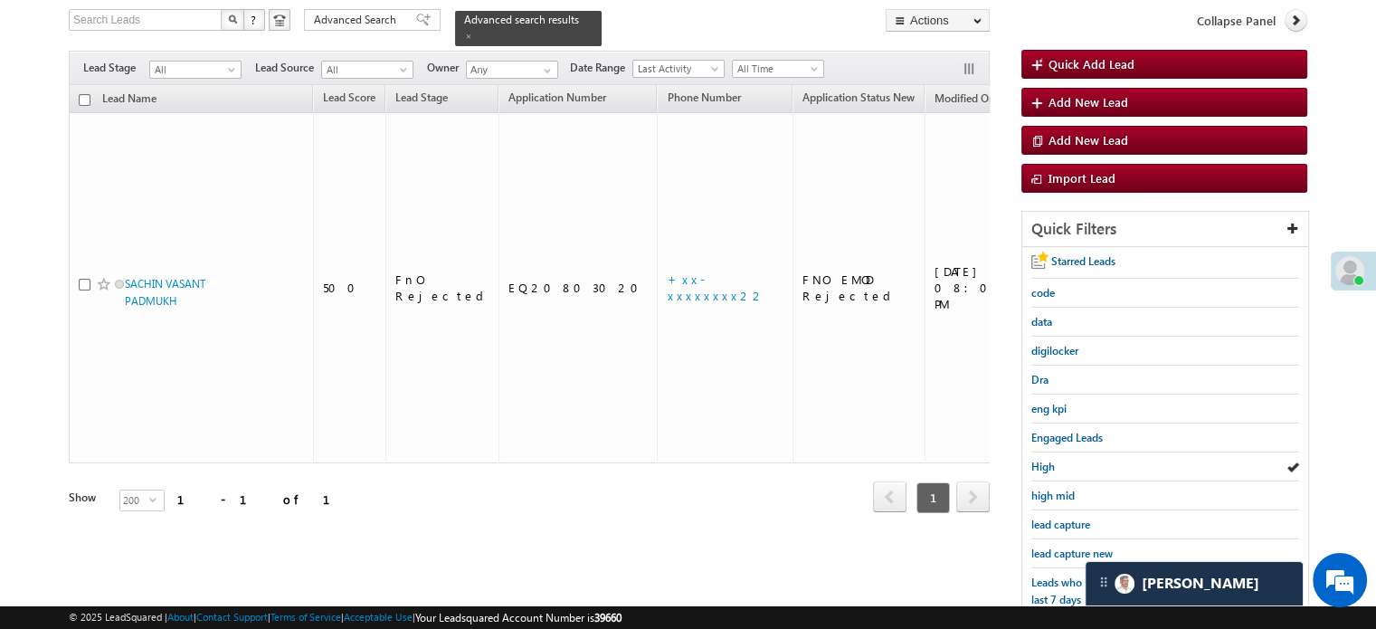
scroll to position [207, 0]
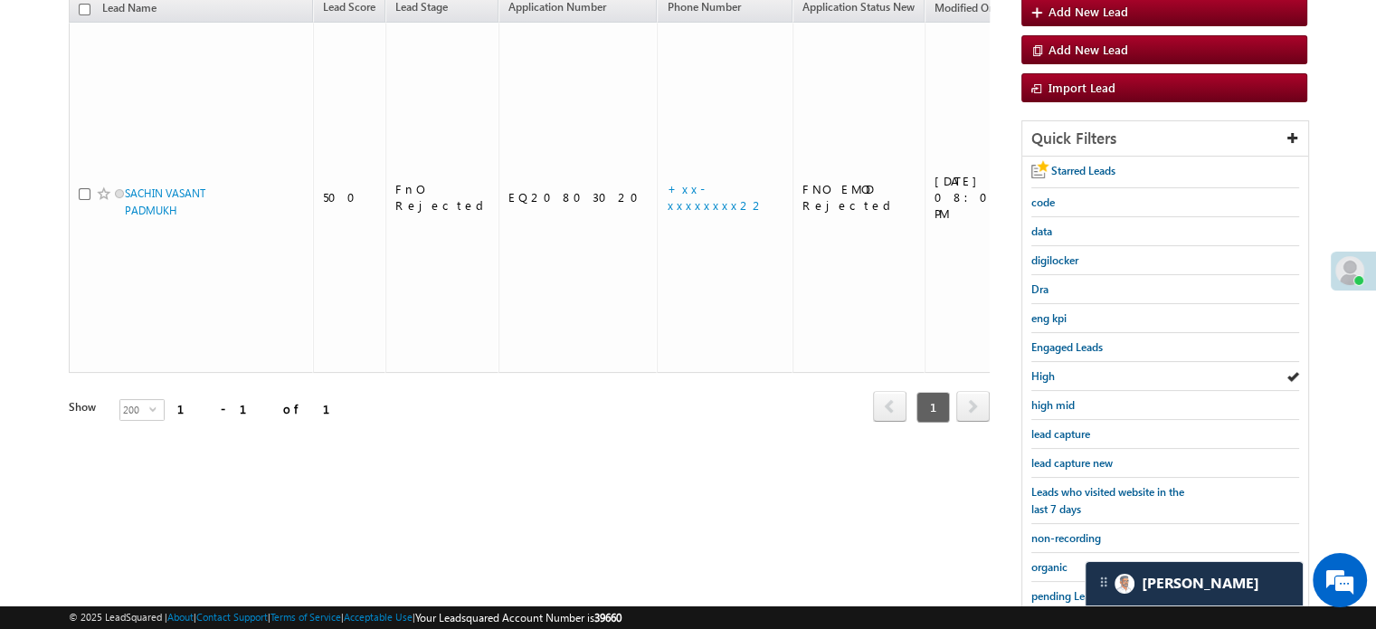
click at [1049, 456] on span "lead capture new" at bounding box center [1071, 463] width 81 height 14
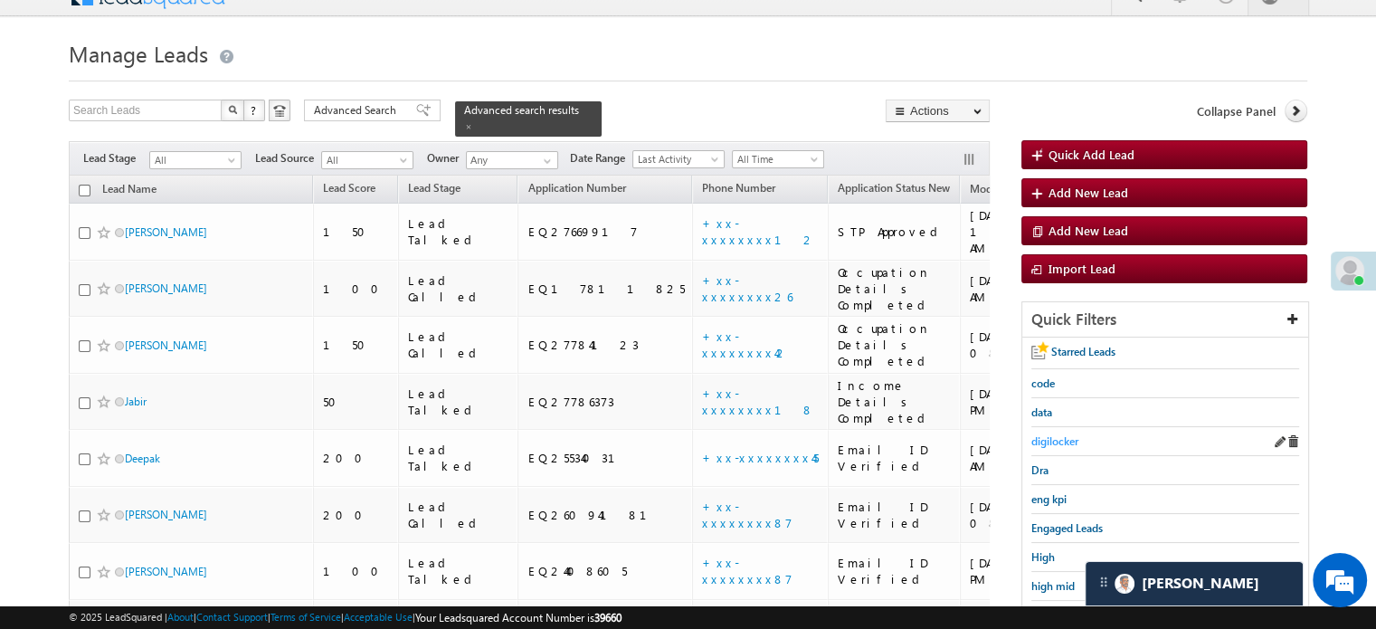
scroll to position [117, 0]
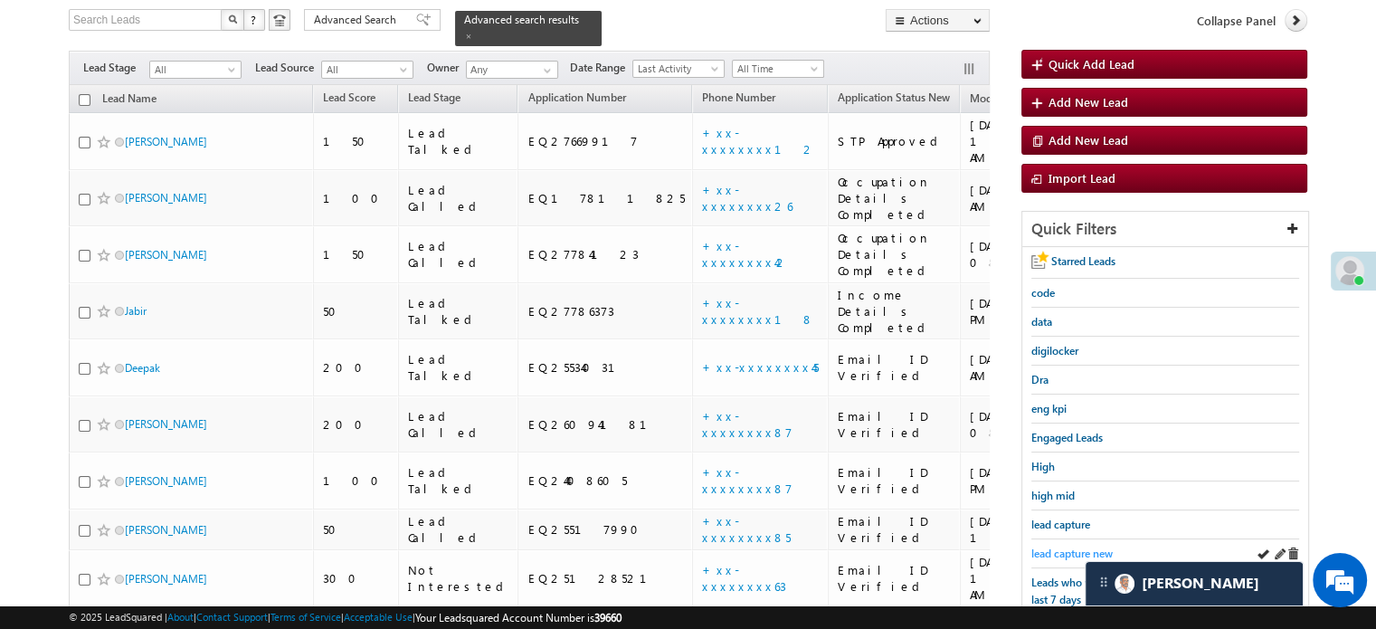
click at [1088, 546] on span "lead capture new" at bounding box center [1071, 553] width 81 height 14
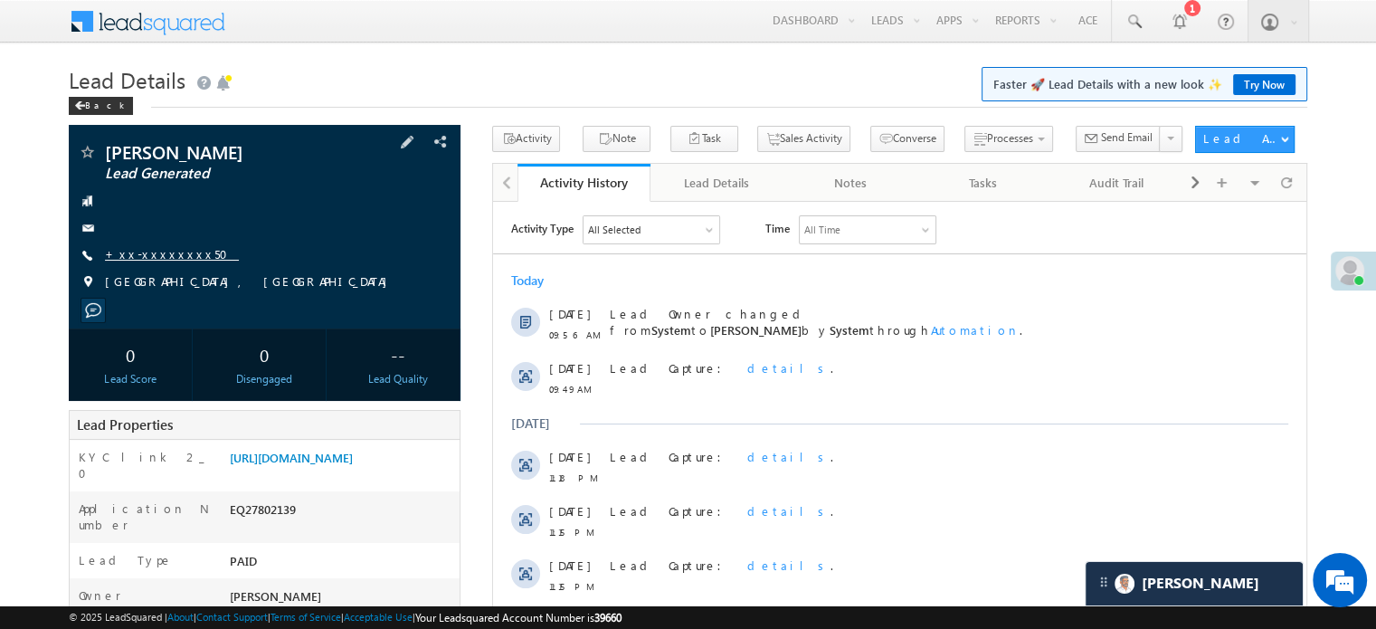
click at [152, 251] on link "+xx-xxxxxxxx50" at bounding box center [172, 253] width 134 height 15
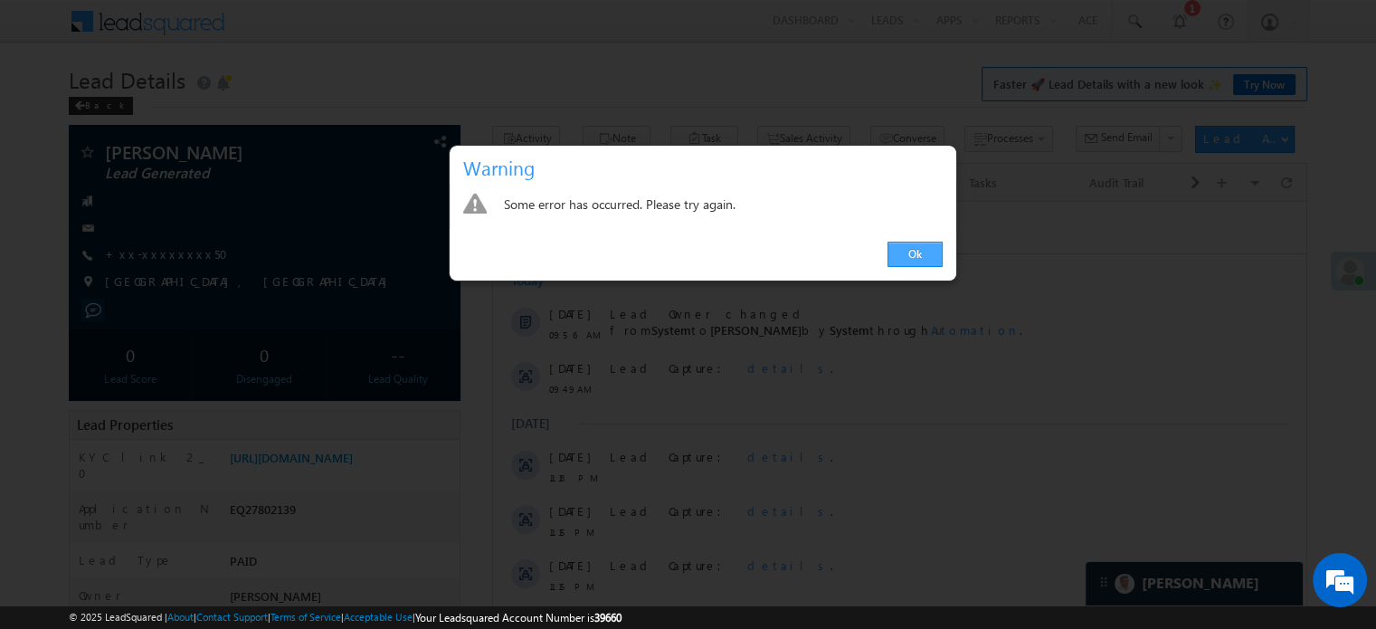
drag, startPoint x: 436, startPoint y: 46, endPoint x: 928, endPoint y: 248, distance: 531.9
click at [928, 248] on link "Ok" at bounding box center [914, 254] width 55 height 25
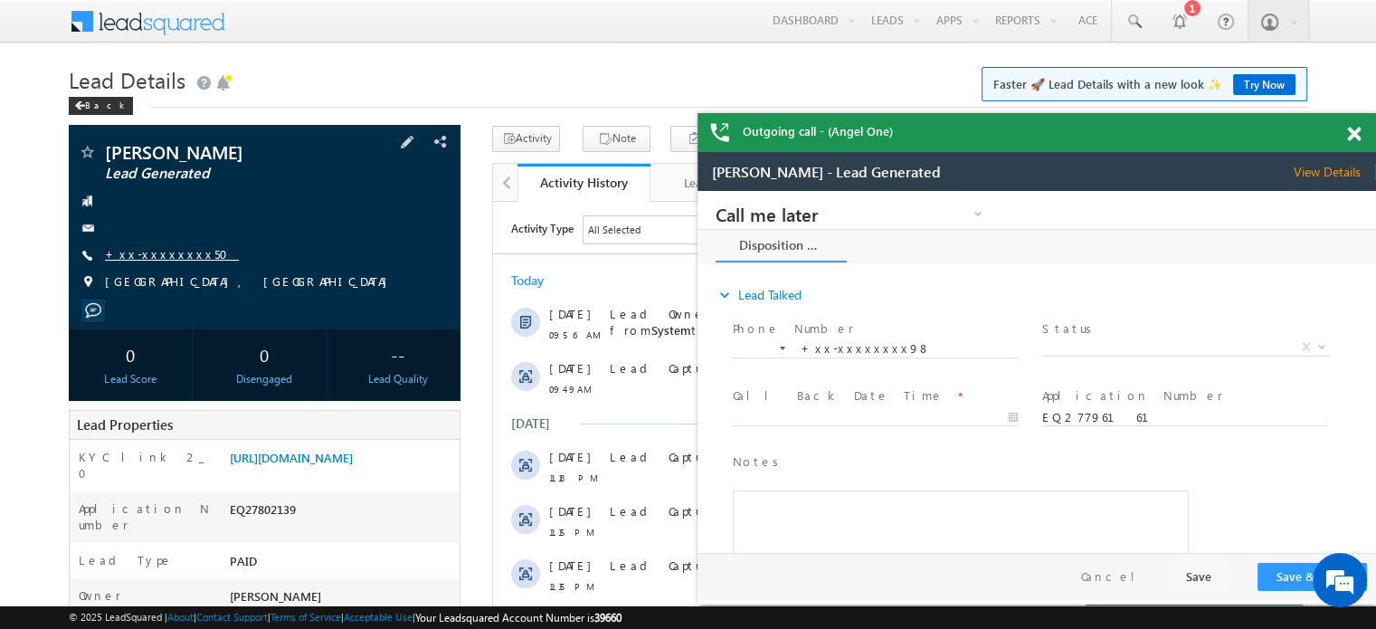
click at [0, 0] on link "+xx-xxxxxxxx50" at bounding box center [0, 0] width 0 height 0
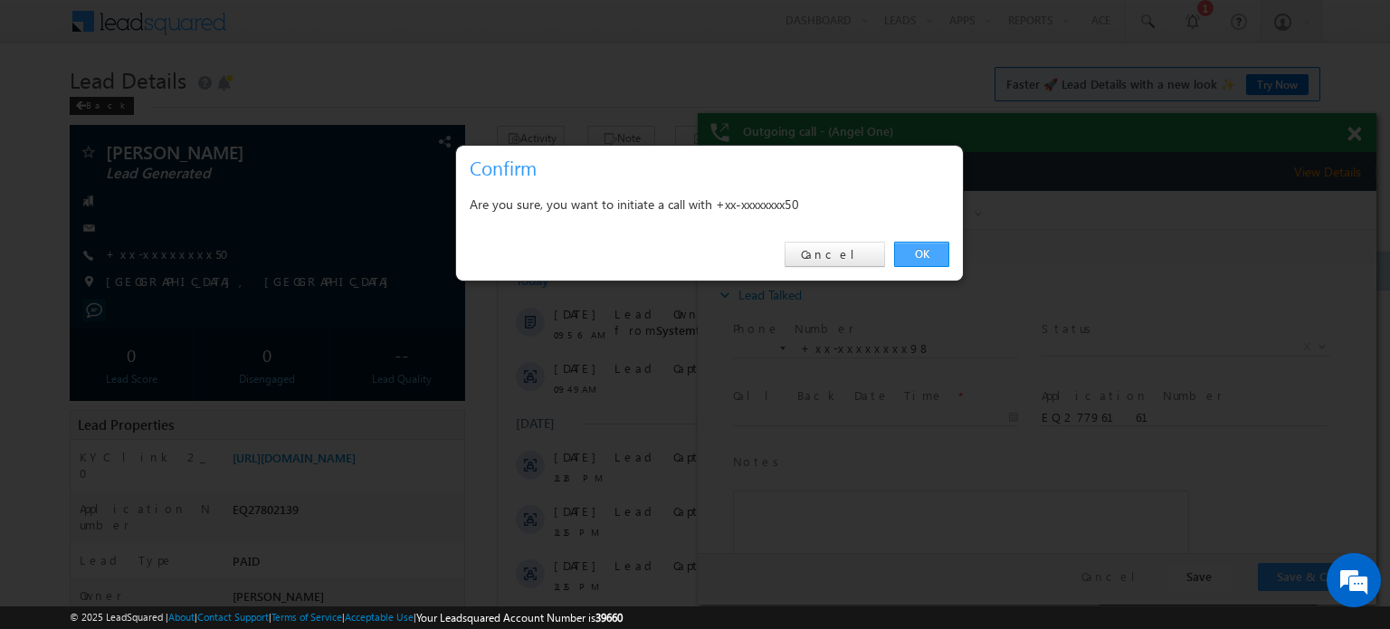
click at [925, 257] on link "OK" at bounding box center [921, 254] width 55 height 25
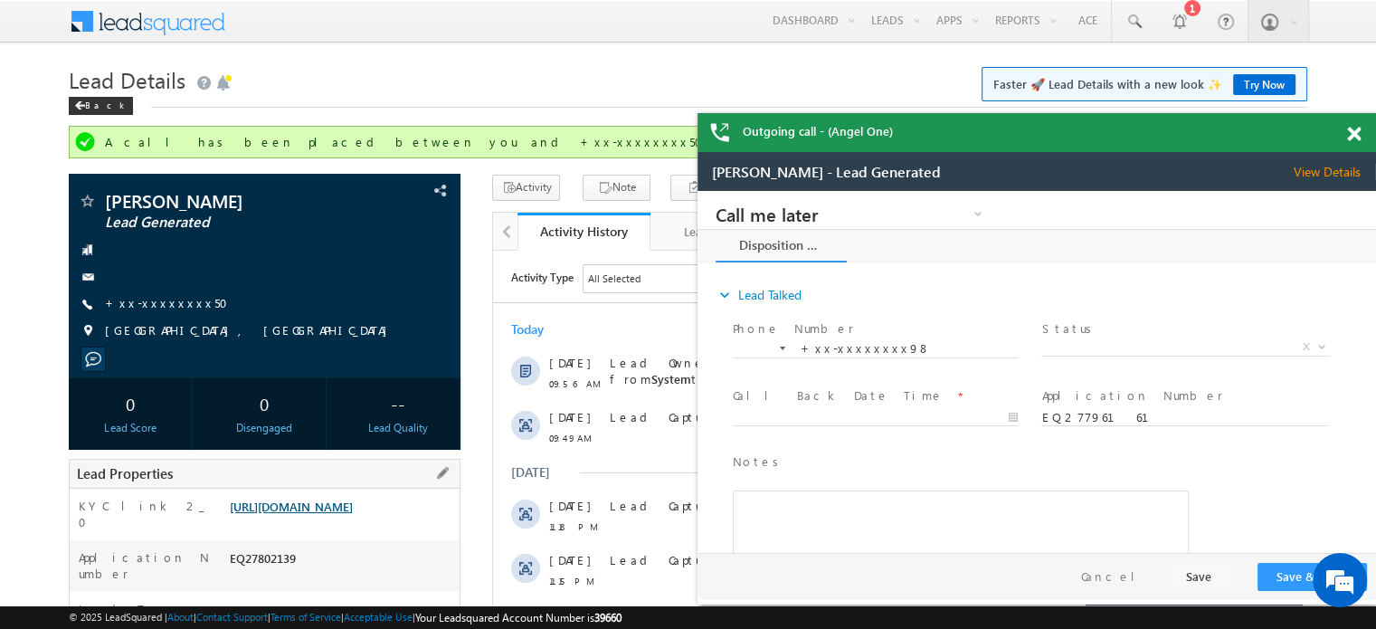
click at [0, 0] on link "[URL][DOMAIN_NAME]" at bounding box center [0, 0] width 0 height 0
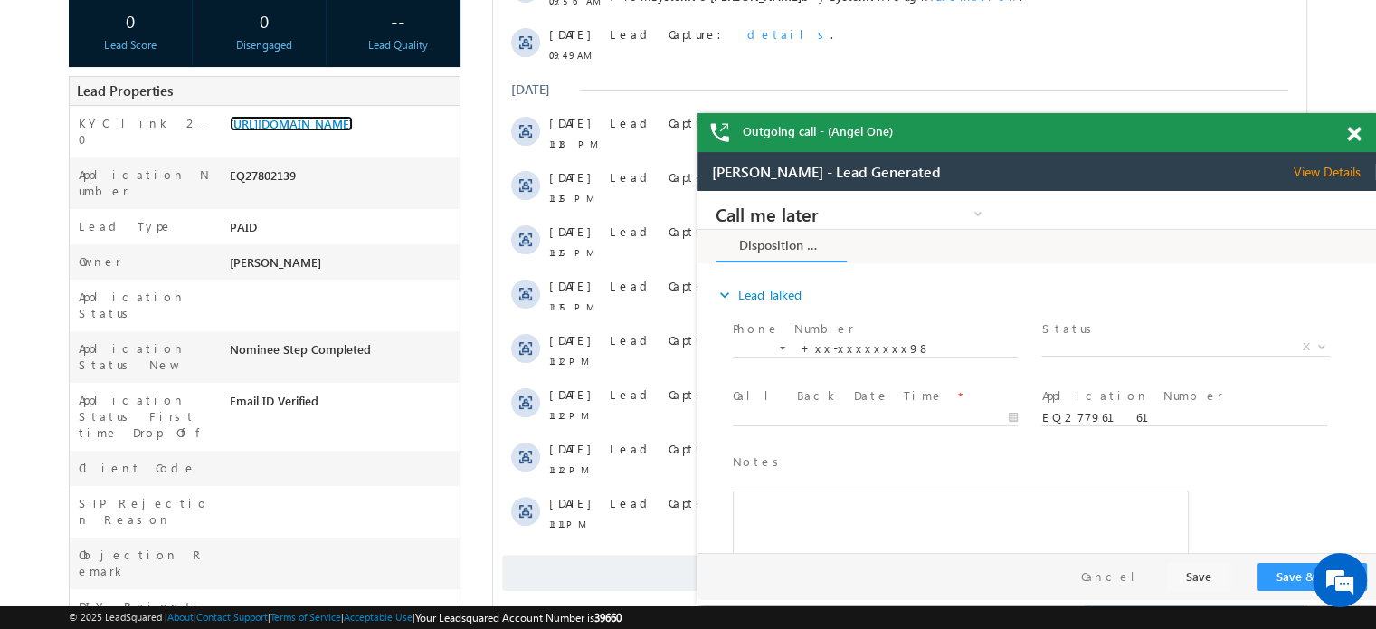
scroll to position [543, 0]
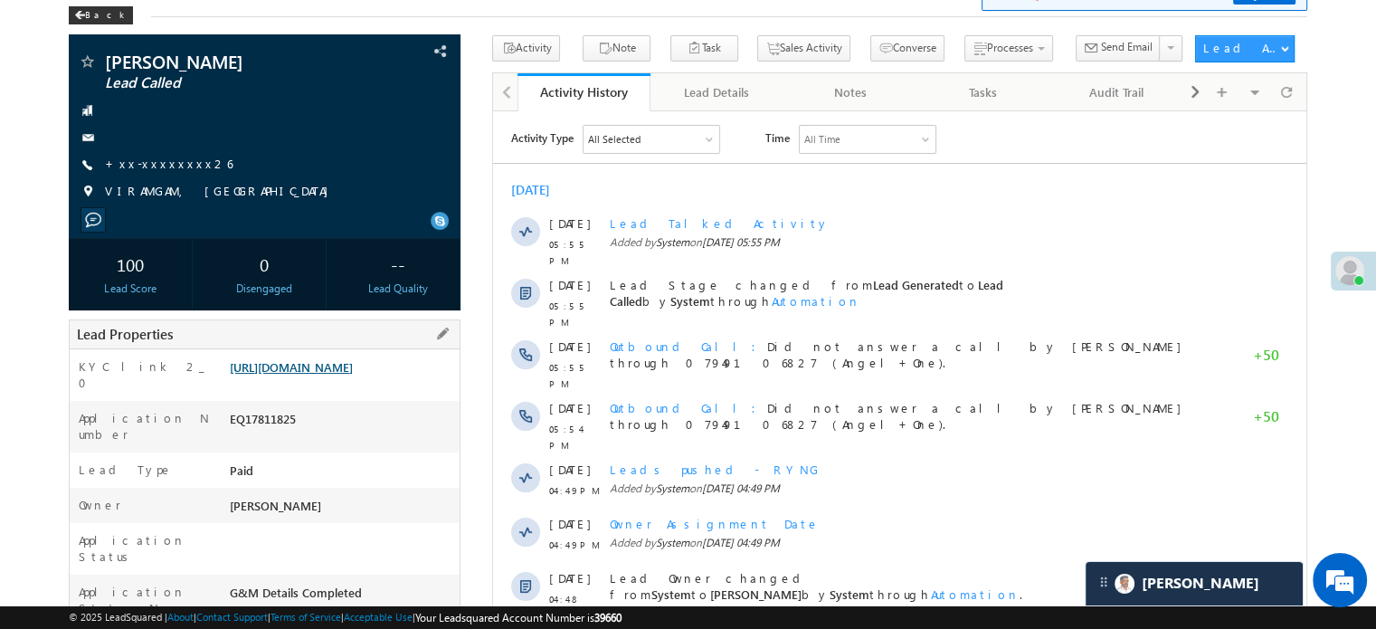
scroll to position [90, 0]
click at [353, 375] on link "[URL][DOMAIN_NAME]" at bounding box center [291, 366] width 123 height 15
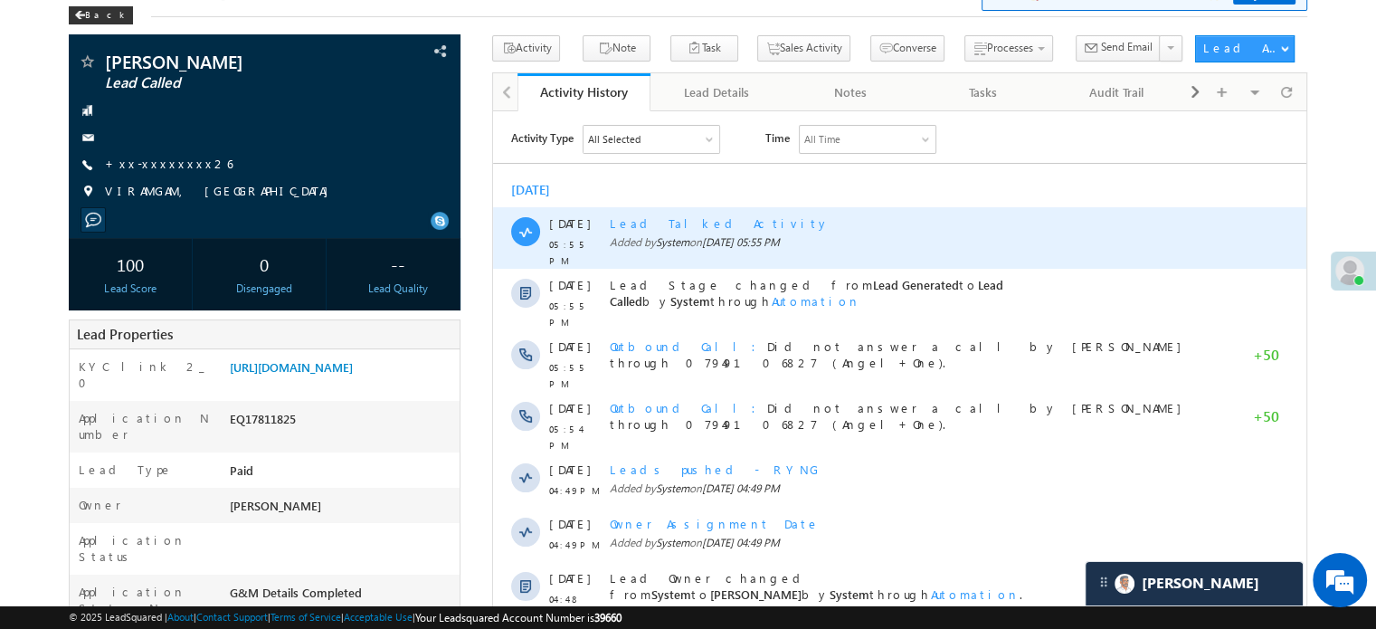
click at [631, 196] on div "[DATE]" at bounding box center [899, 189] width 813 height 16
click at [699, 206] on div "Lead Talked Activity Added by System on [DATE] 05:55 PM" at bounding box center [908, 237] width 596 height 62
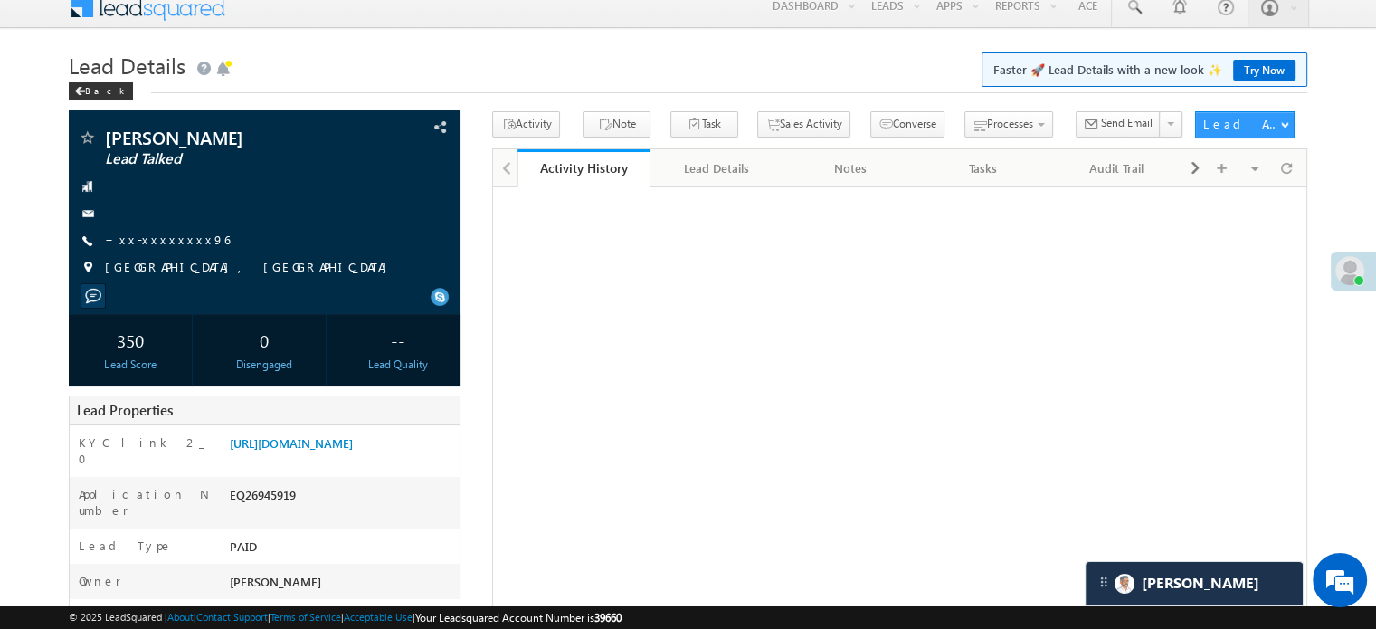
scroll to position [14, 0]
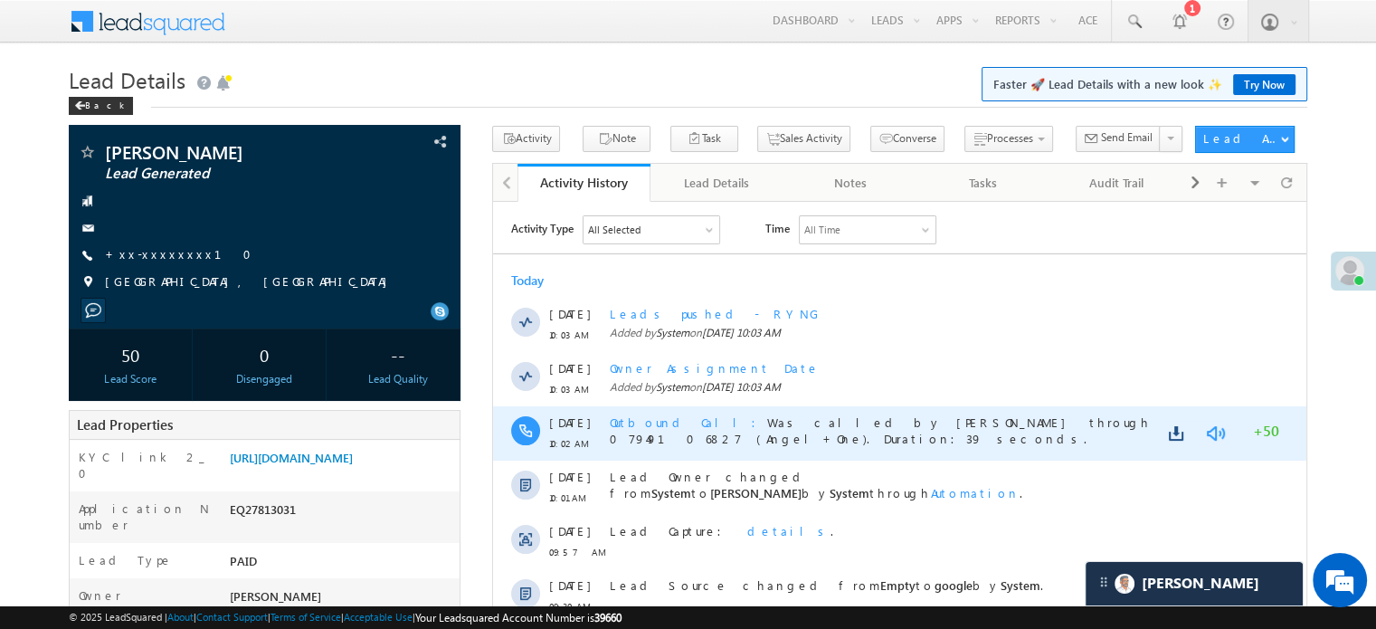
click at [1220, 433] on link at bounding box center [1215, 432] width 22 height 18
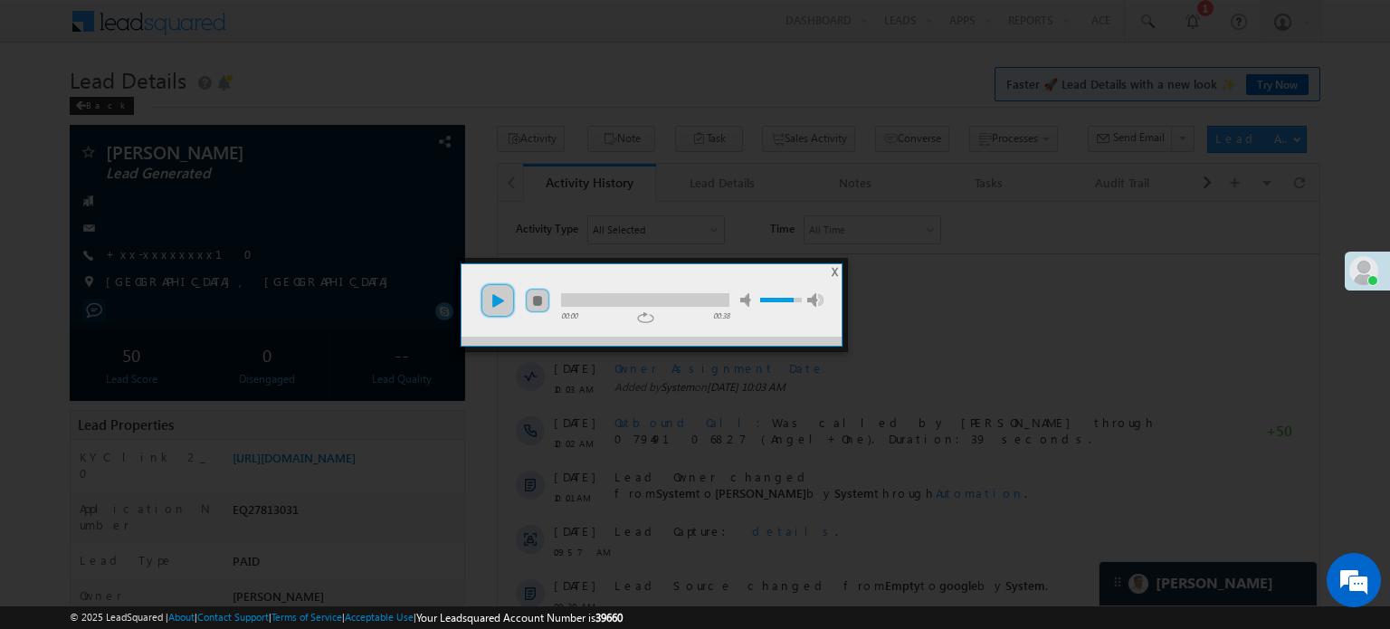
click at [503, 304] on link "play" at bounding box center [497, 300] width 36 height 36
click at [683, 300] on div at bounding box center [645, 300] width 168 height 14
click at [926, 207] on div at bounding box center [695, 314] width 1390 height 629
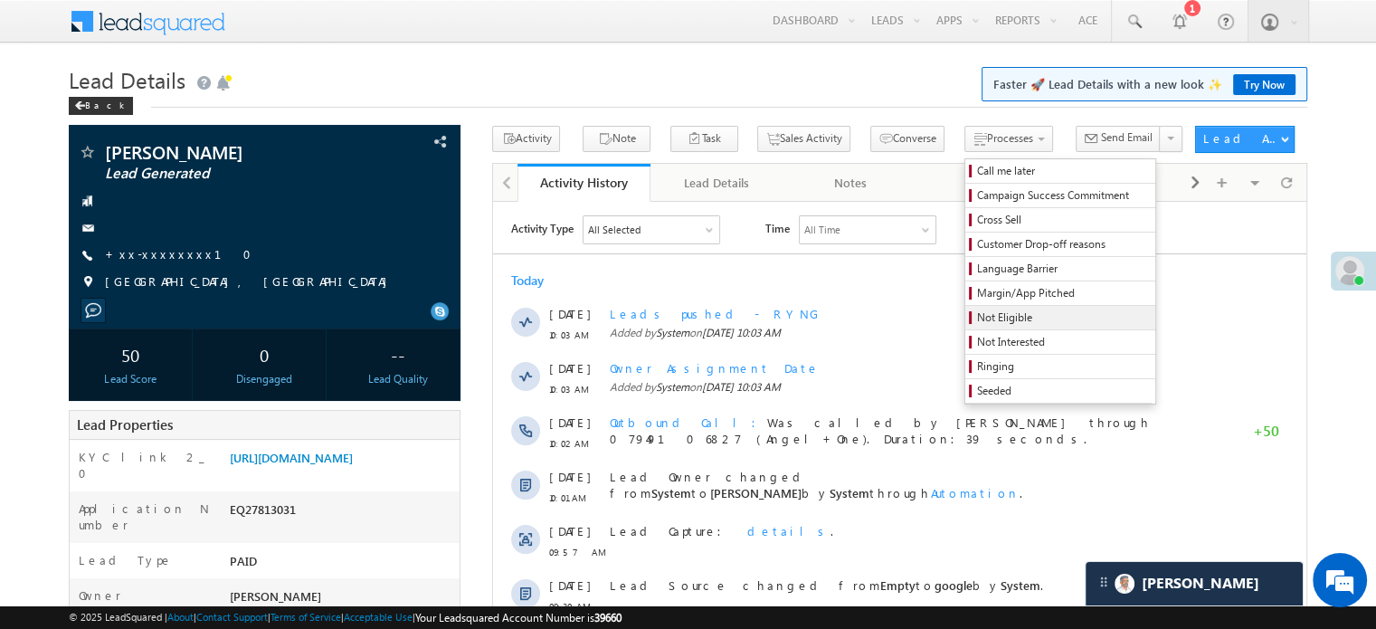
click at [977, 312] on span "Not Eligible" at bounding box center [1063, 317] width 172 height 16
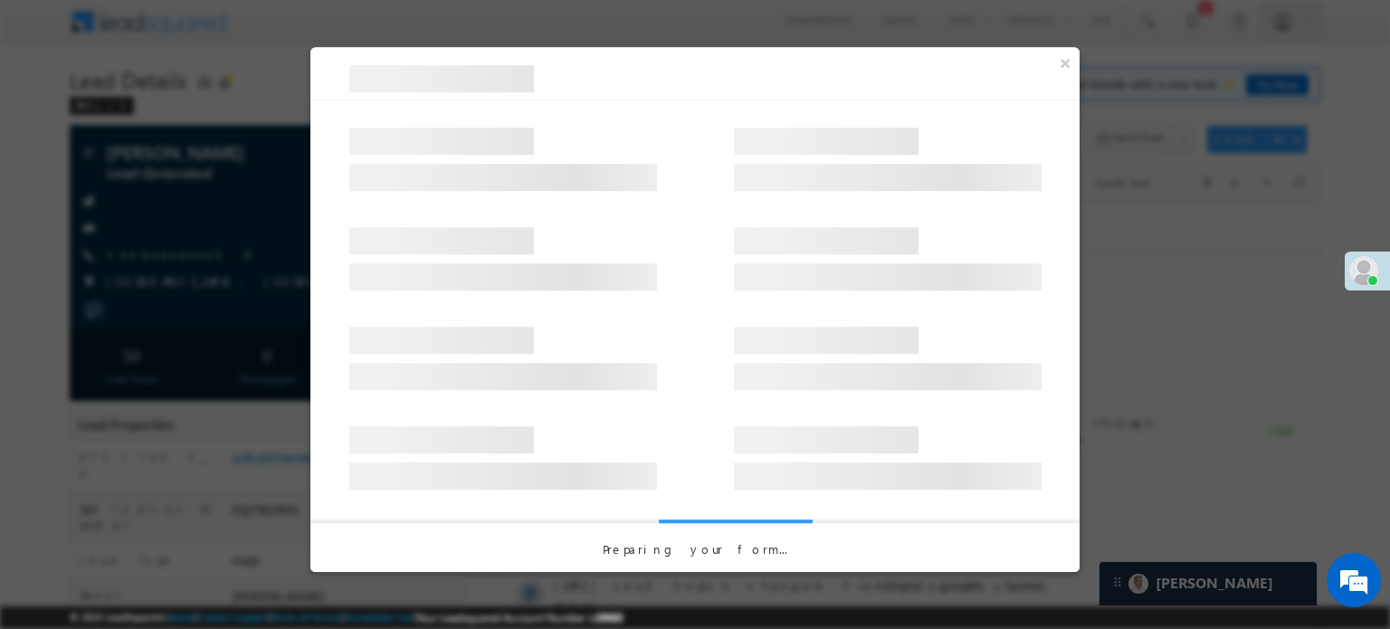
click at [771, 209] on div at bounding box center [694, 250] width 769 height 100
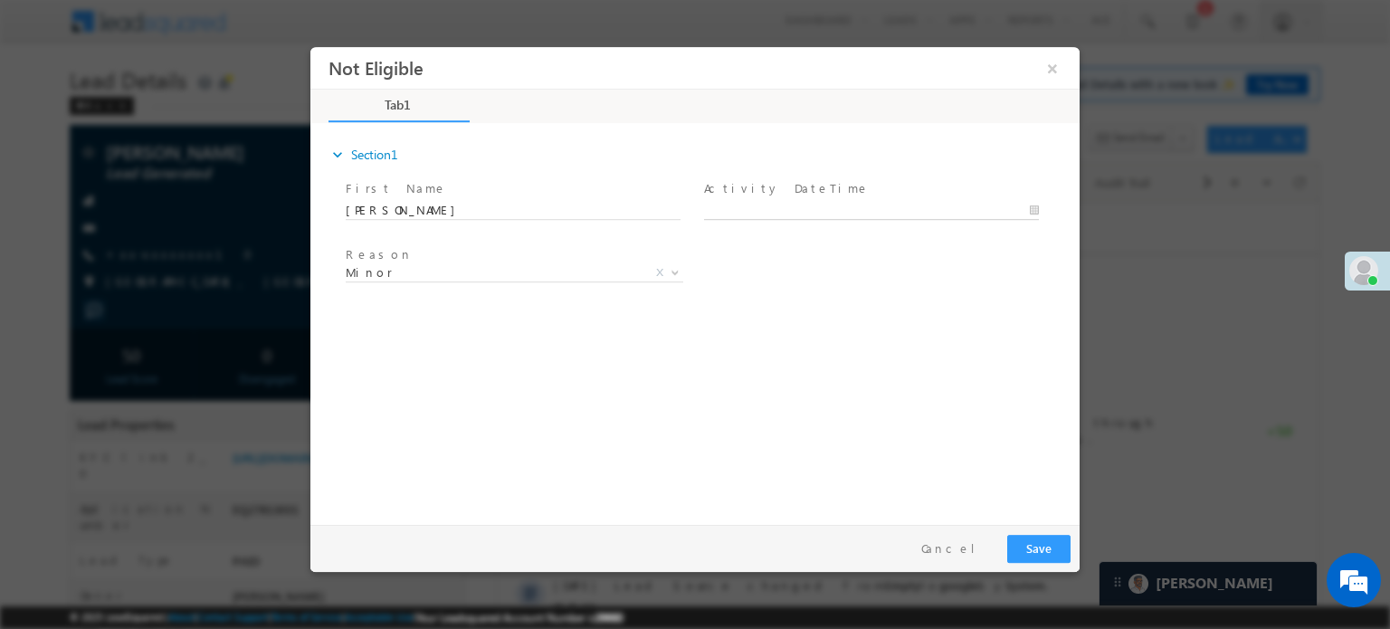
type input "[DATE] 10:05 AM"
click at [773, 204] on body "Not Eligible ×" at bounding box center [694, 281] width 769 height 470
click at [1040, 545] on button "Save" at bounding box center [1038, 548] width 63 height 28
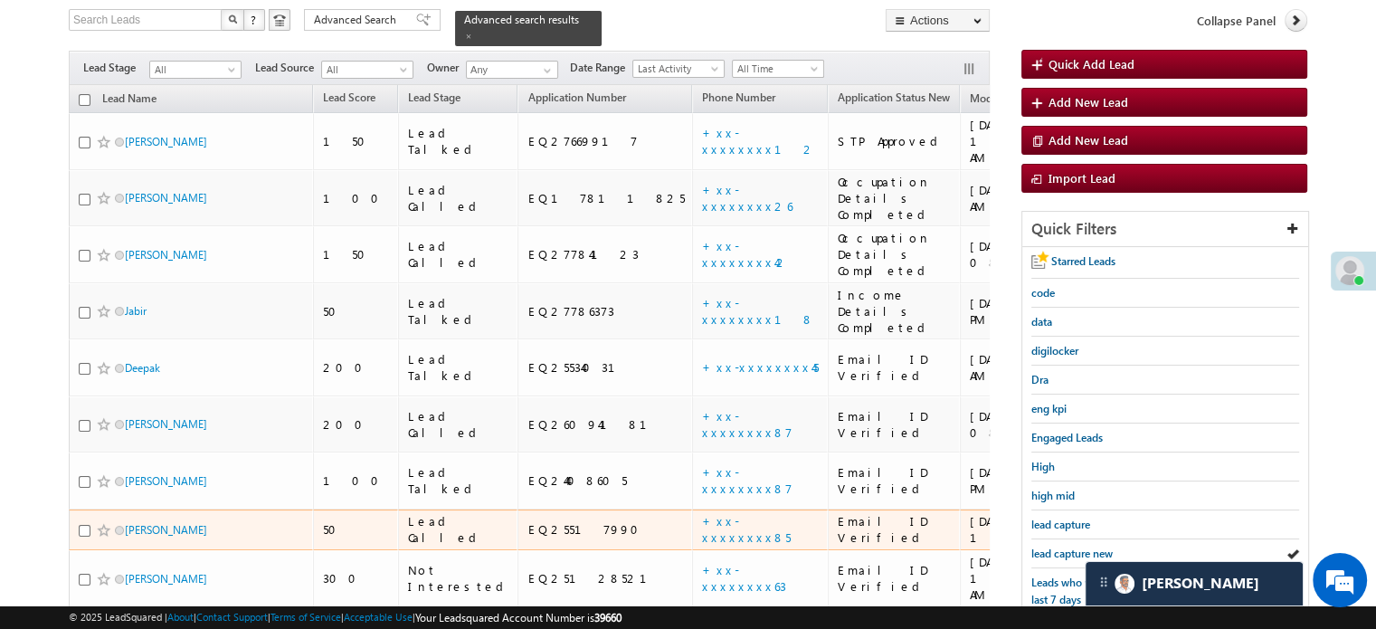
scroll to position [117, 0]
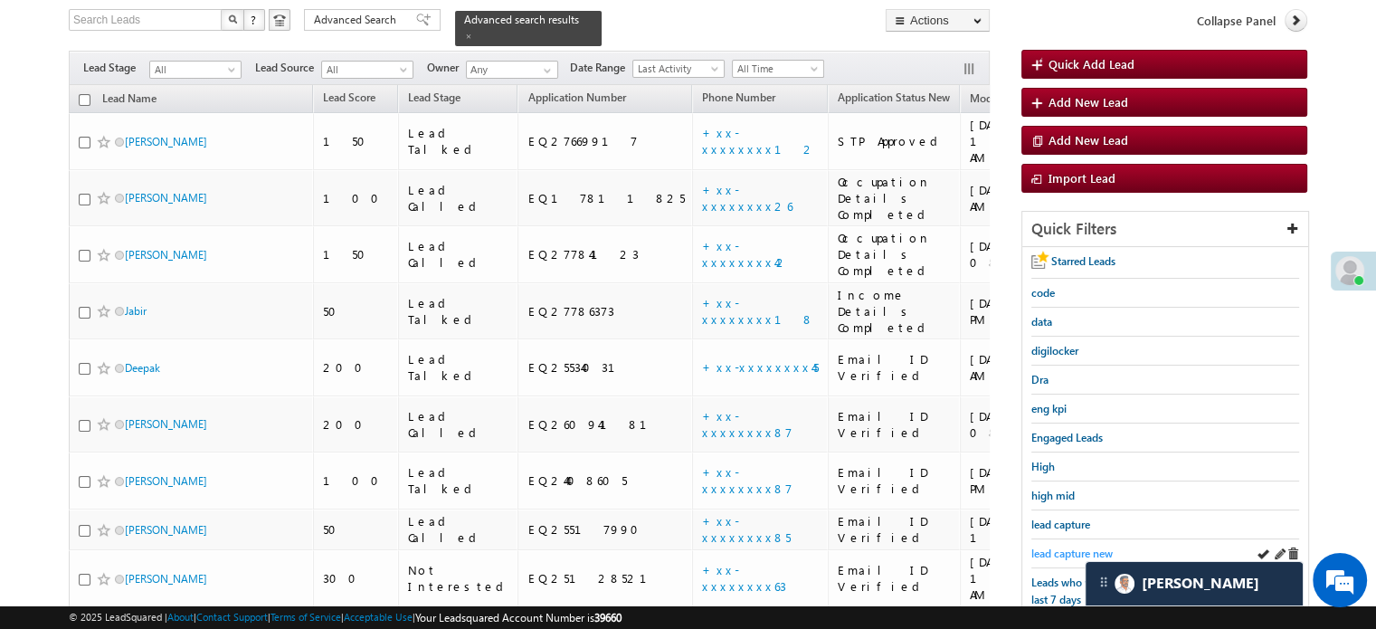
click at [1069, 547] on span "lead capture new" at bounding box center [1071, 553] width 81 height 14
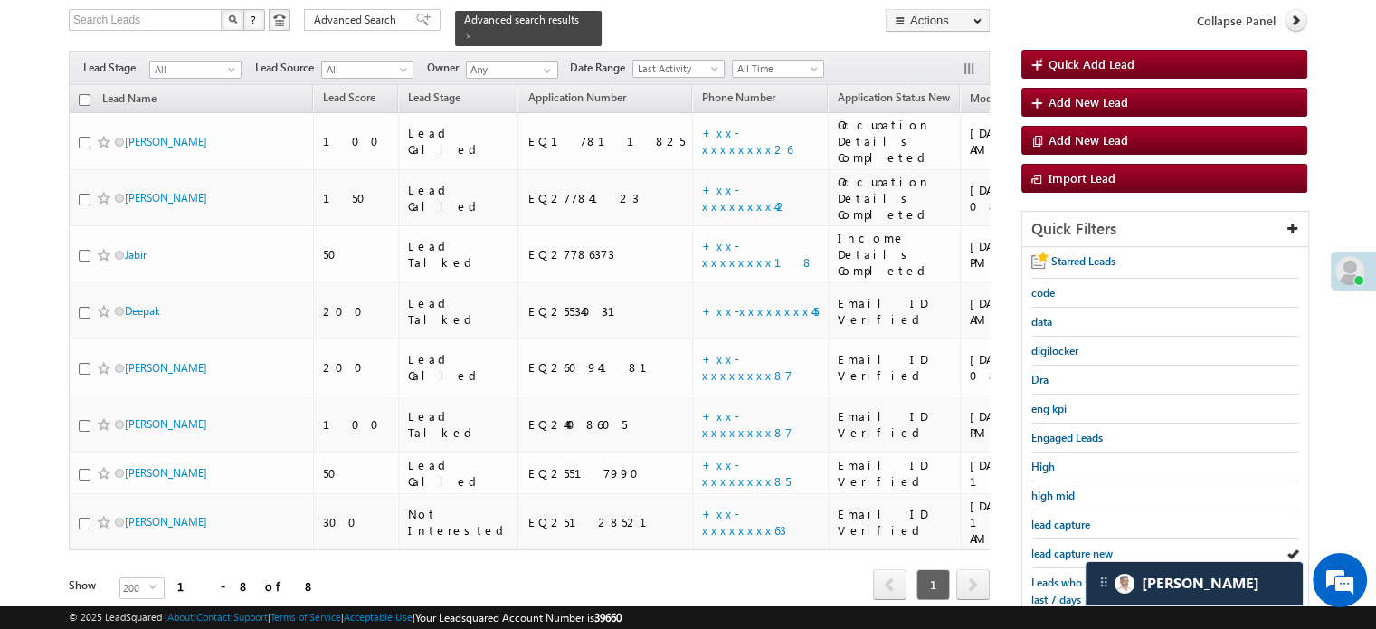
scroll to position [388, 0]
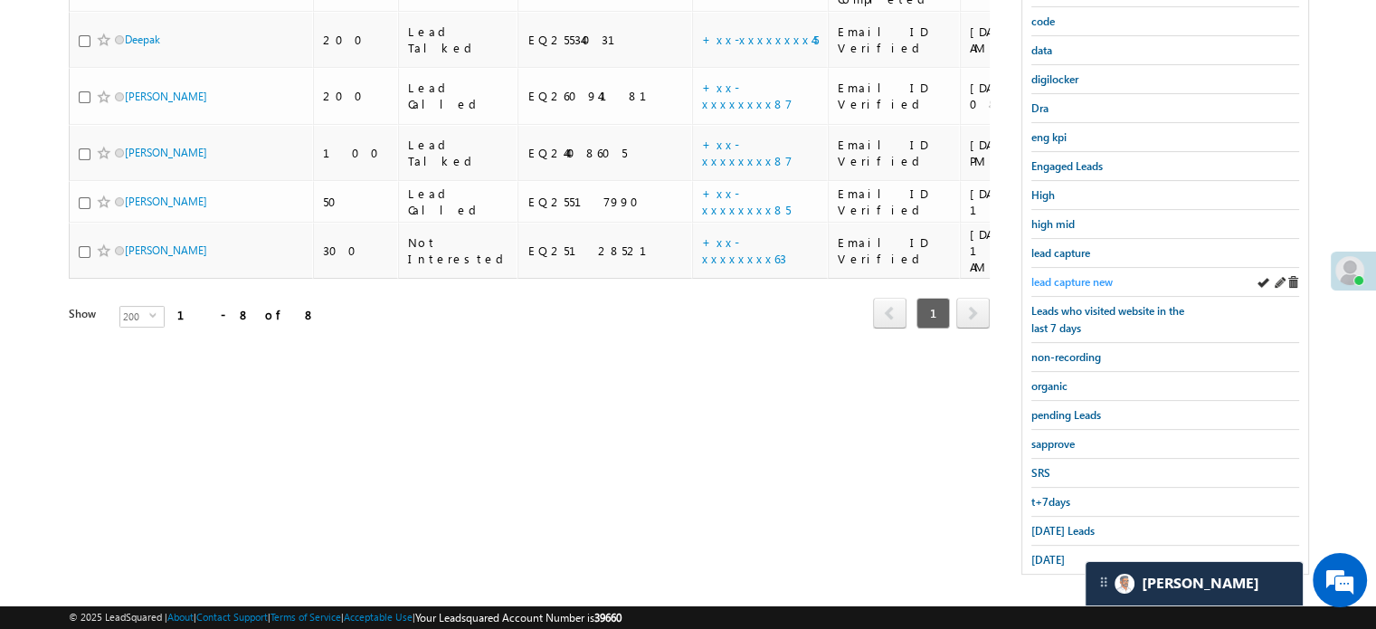
click at [1061, 281] on span "lead capture new" at bounding box center [1071, 282] width 81 height 14
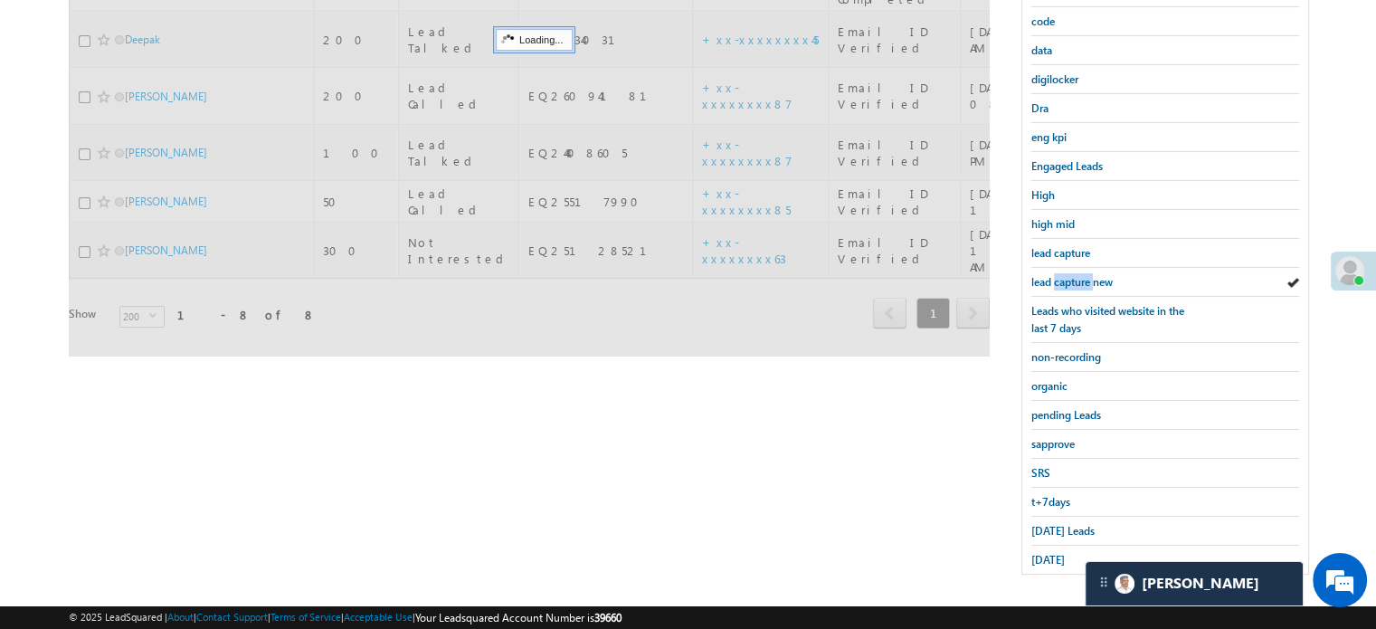
click at [1061, 281] on span "lead capture new" at bounding box center [1071, 282] width 81 height 14
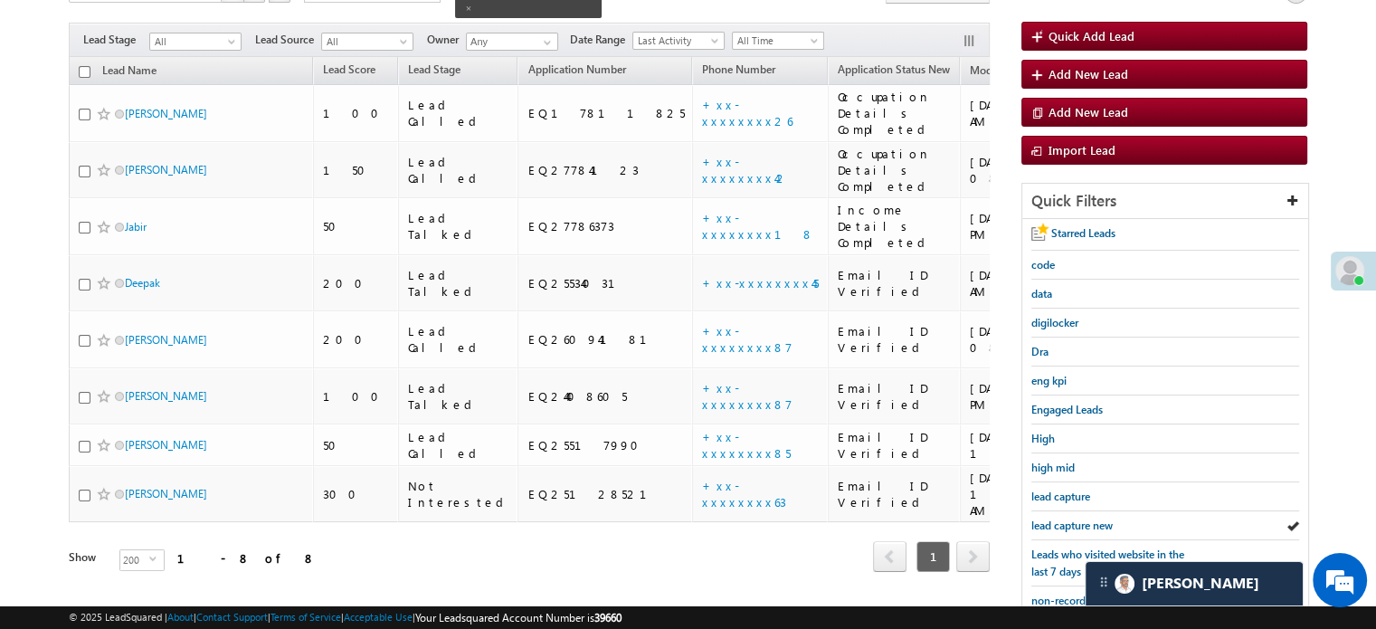
scroll to position [117, 0]
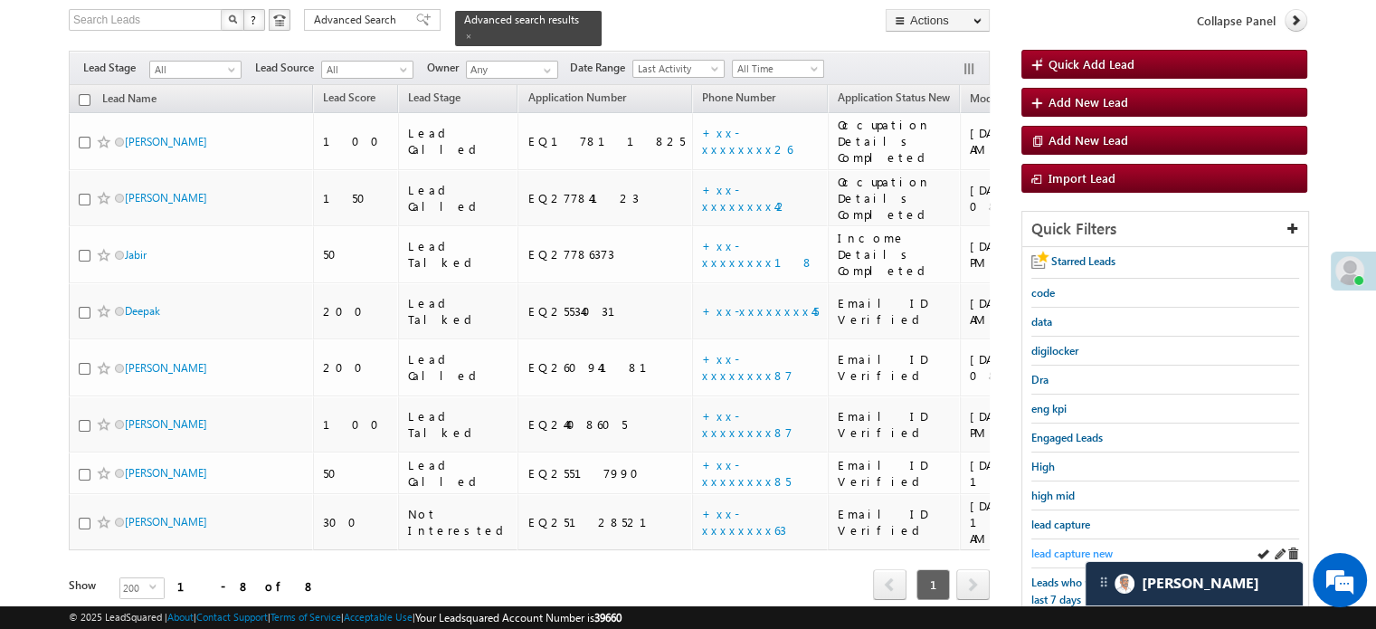
click at [1060, 549] on span "lead capture new" at bounding box center [1071, 553] width 81 height 14
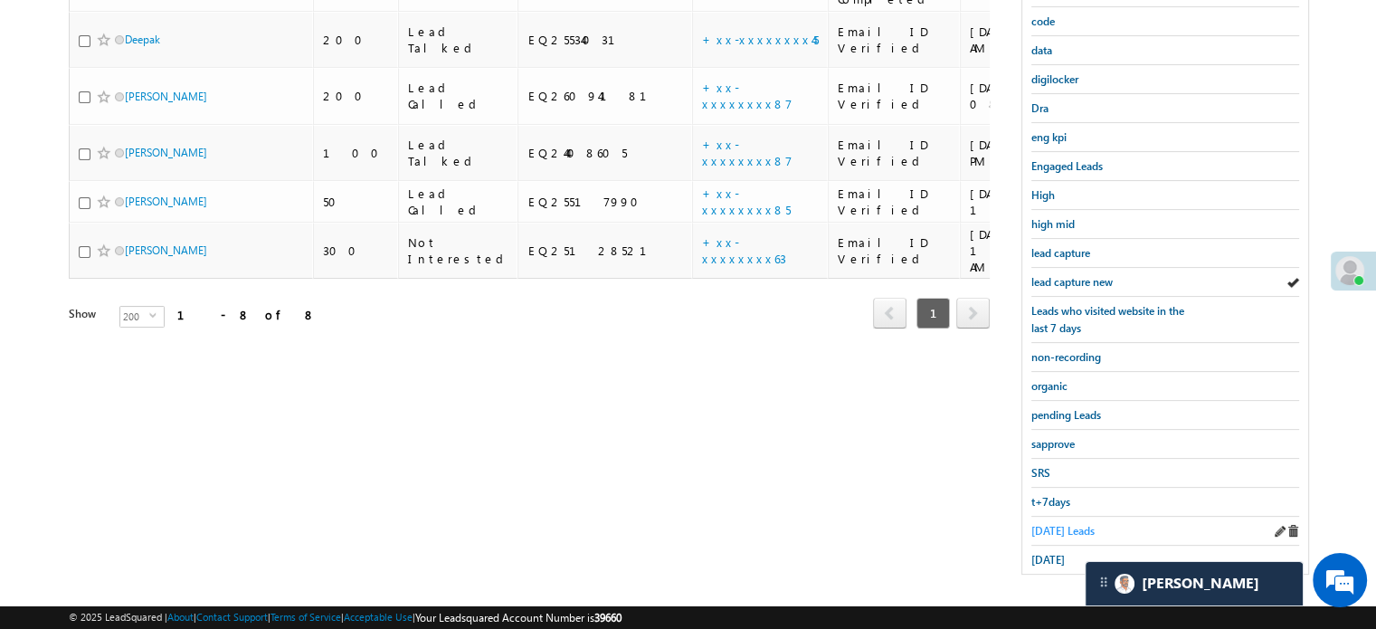
click at [1052, 524] on span "[DATE] Leads" at bounding box center [1062, 531] width 63 height 14
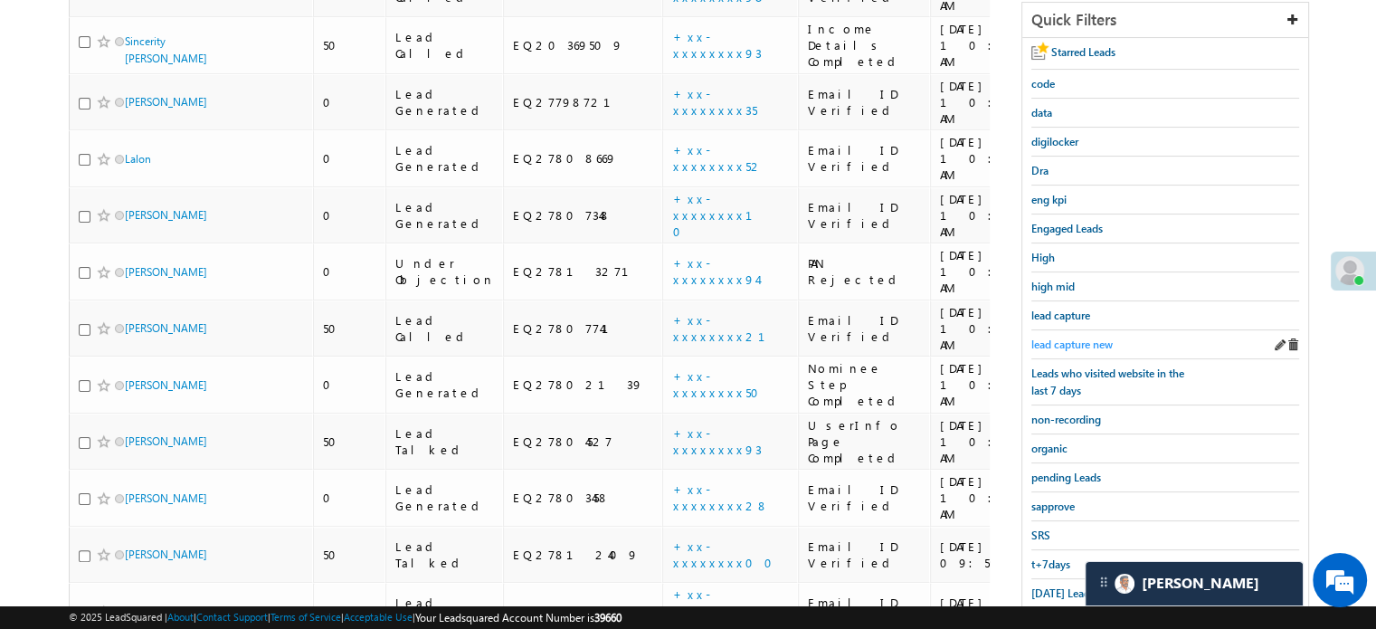
scroll to position [441, 0]
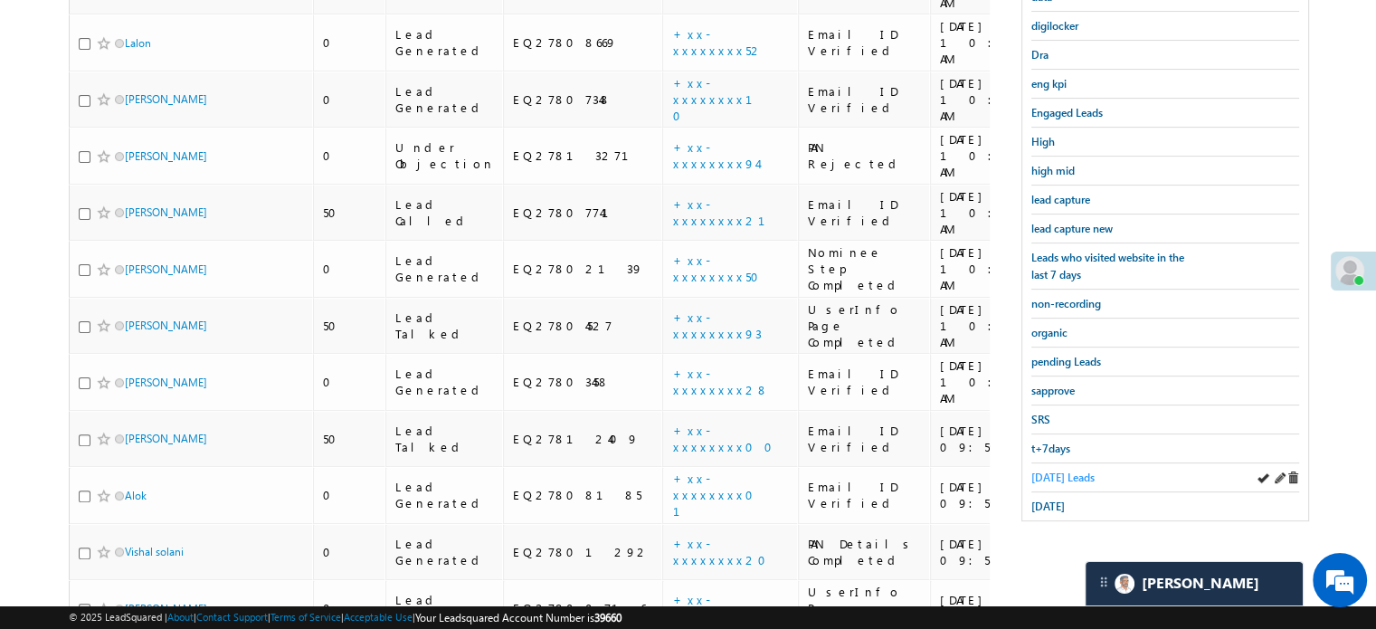
click at [1057, 473] on span "[DATE] Leads" at bounding box center [1062, 477] width 63 height 14
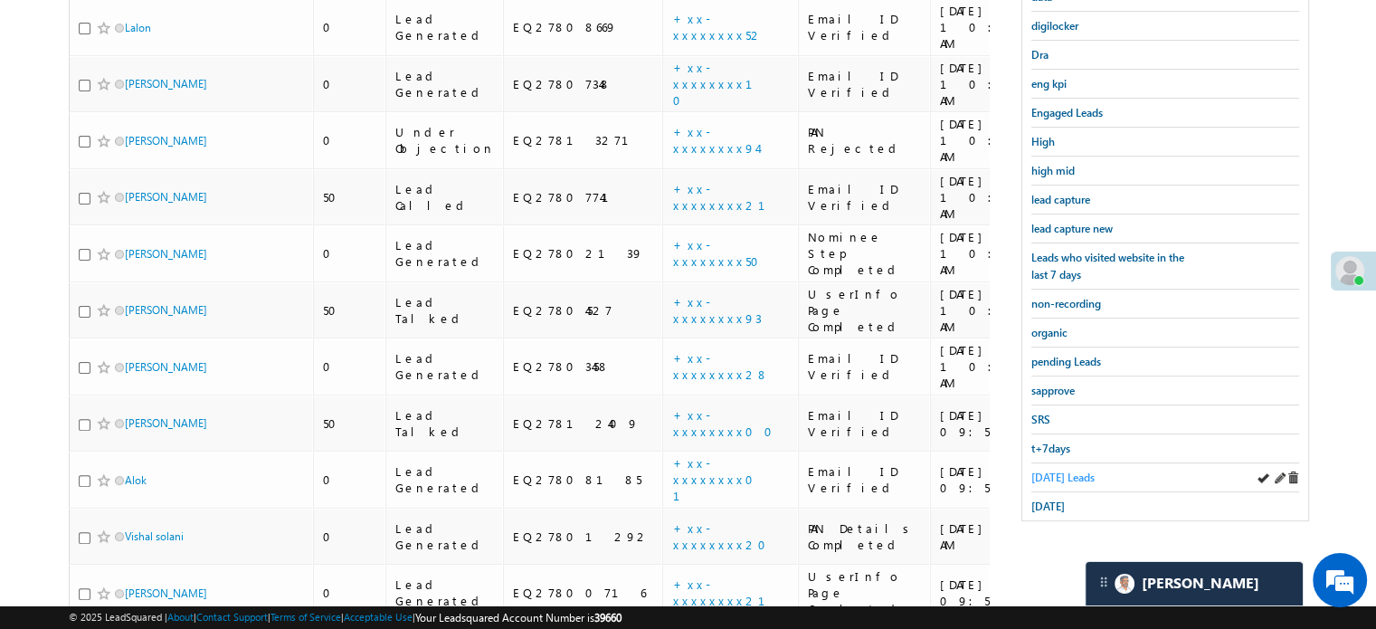
click at [1051, 477] on link "[DATE] Leads" at bounding box center [1062, 477] width 63 height 17
click at [1051, 473] on span "[DATE] Leads" at bounding box center [1062, 477] width 63 height 14
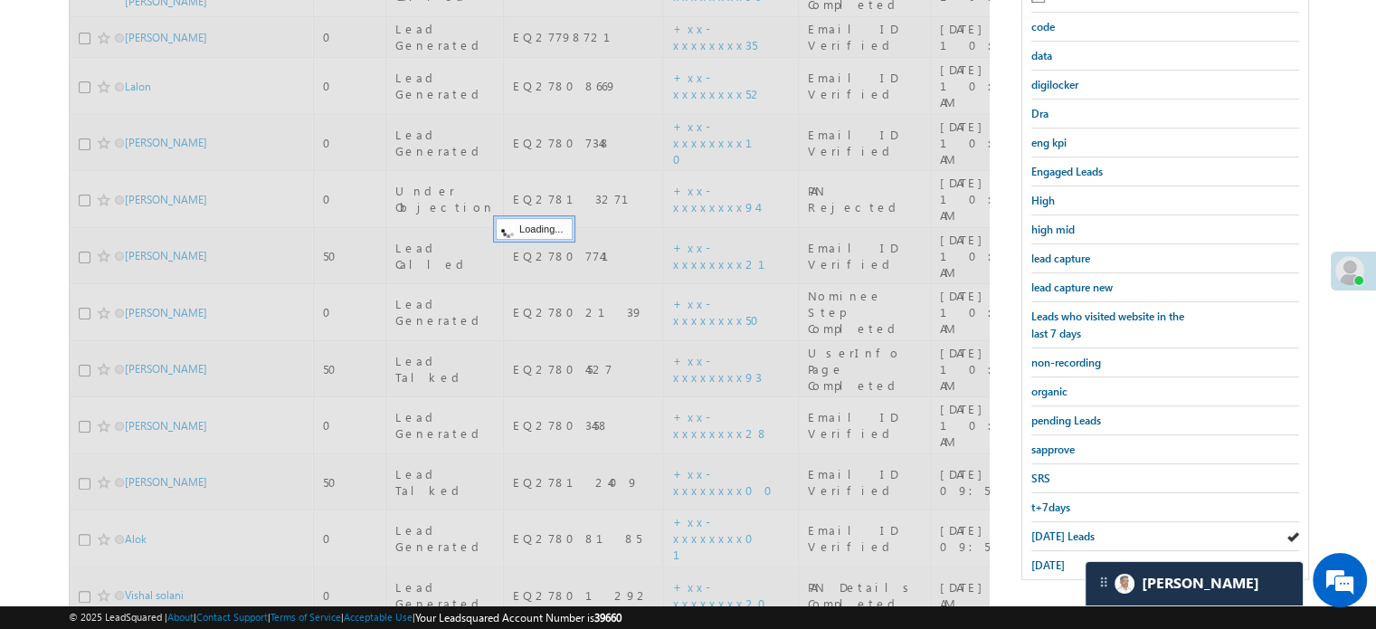
scroll to position [351, 0]
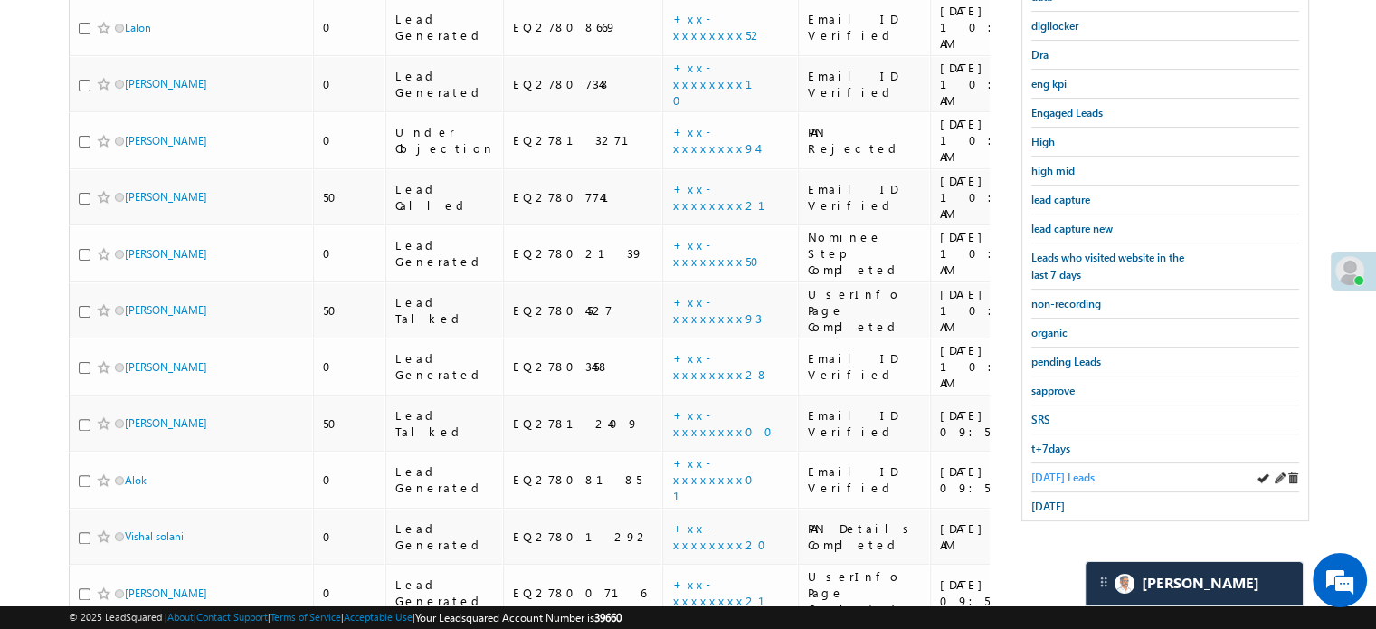
click at [1051, 477] on link "[DATE] Leads" at bounding box center [1062, 477] width 63 height 17
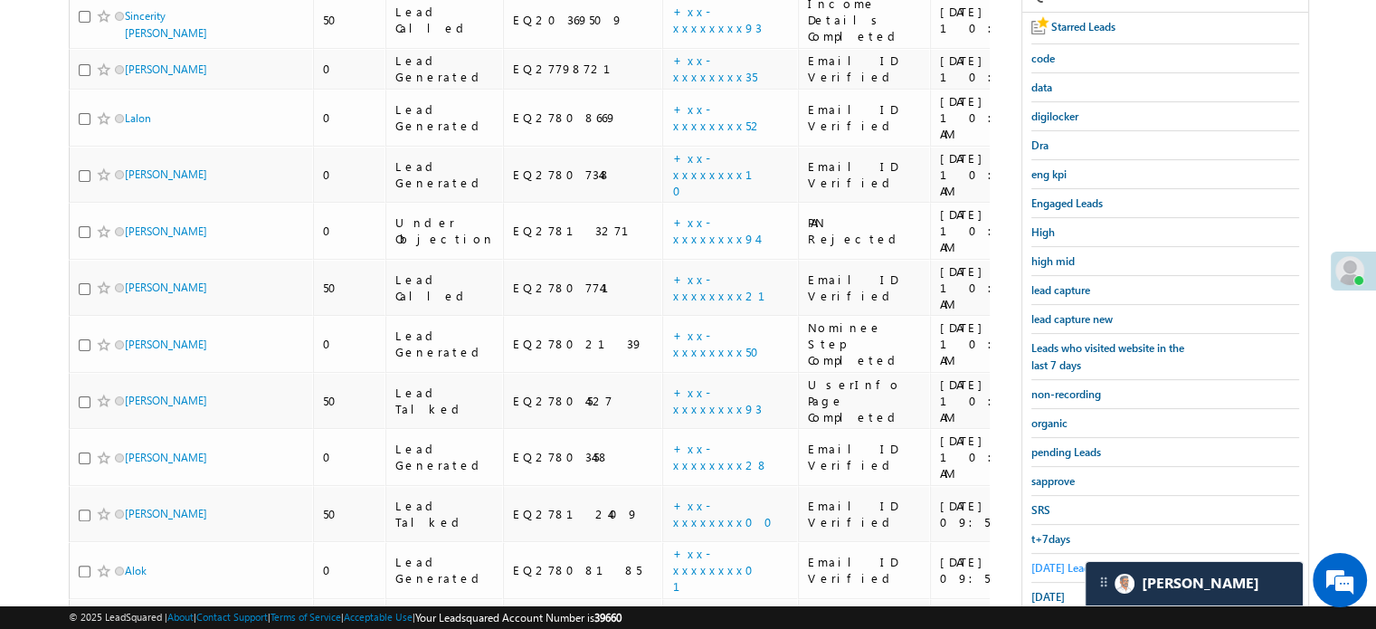
click at [1060, 561] on span "[DATE] Leads" at bounding box center [1062, 568] width 63 height 14
click at [1059, 565] on span "[DATE] Leads" at bounding box center [1062, 568] width 63 height 14
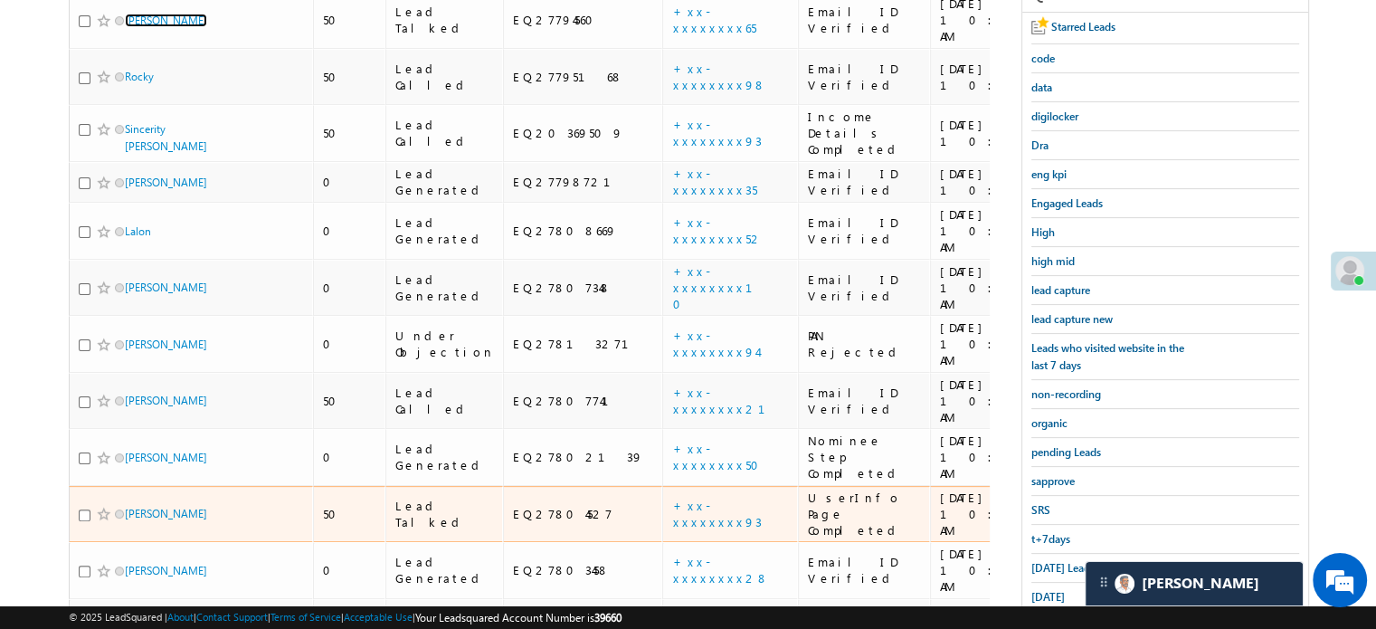
scroll to position [481, 0]
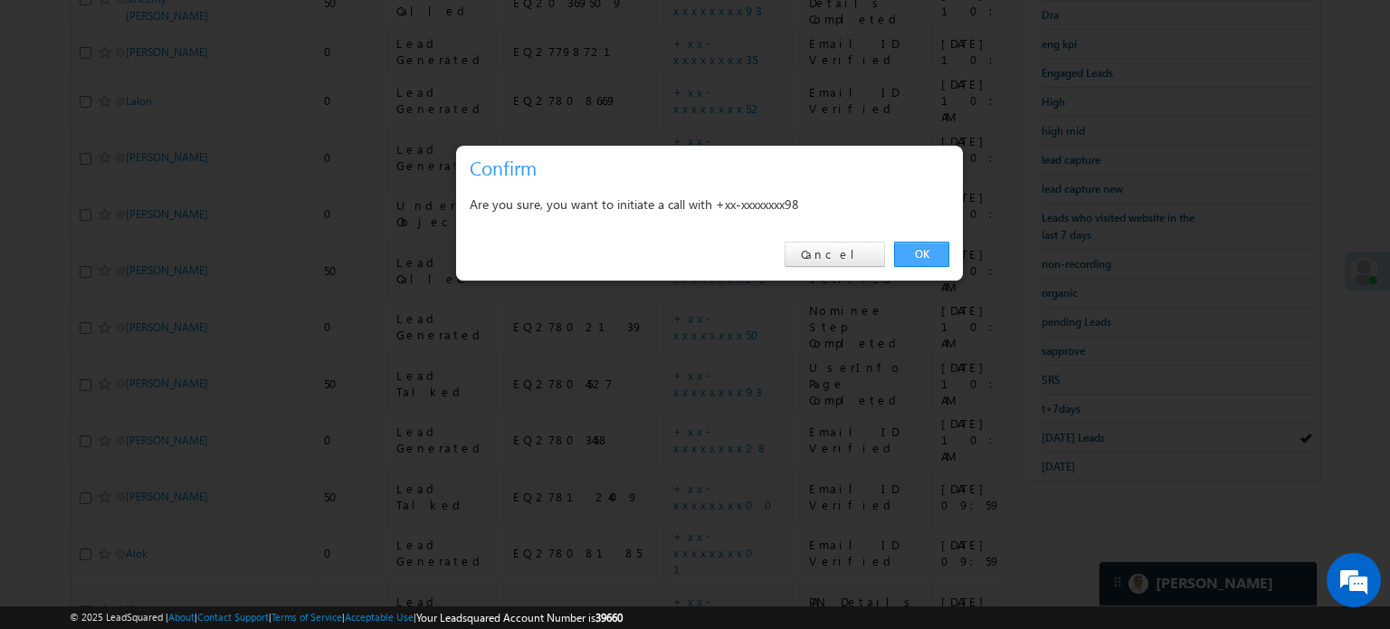
click at [908, 256] on link "OK" at bounding box center [921, 254] width 55 height 25
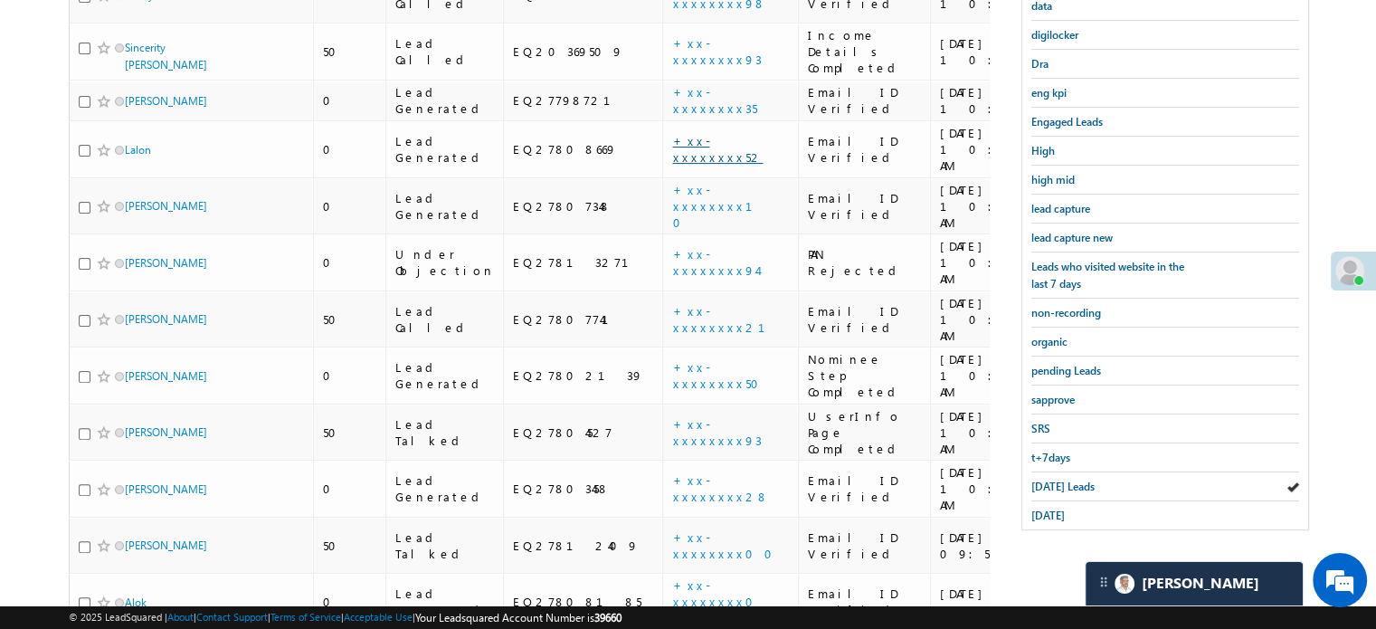
scroll to position [530, 0]
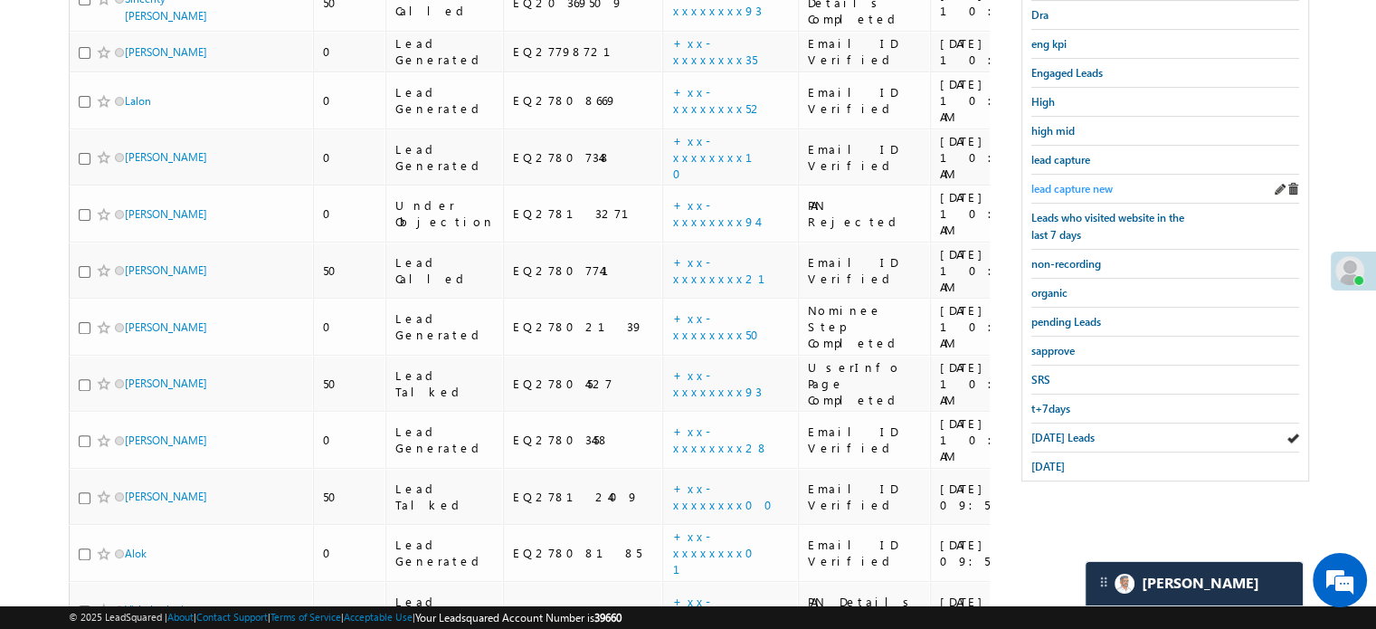
click at [1075, 188] on span "lead capture new" at bounding box center [1071, 189] width 81 height 14
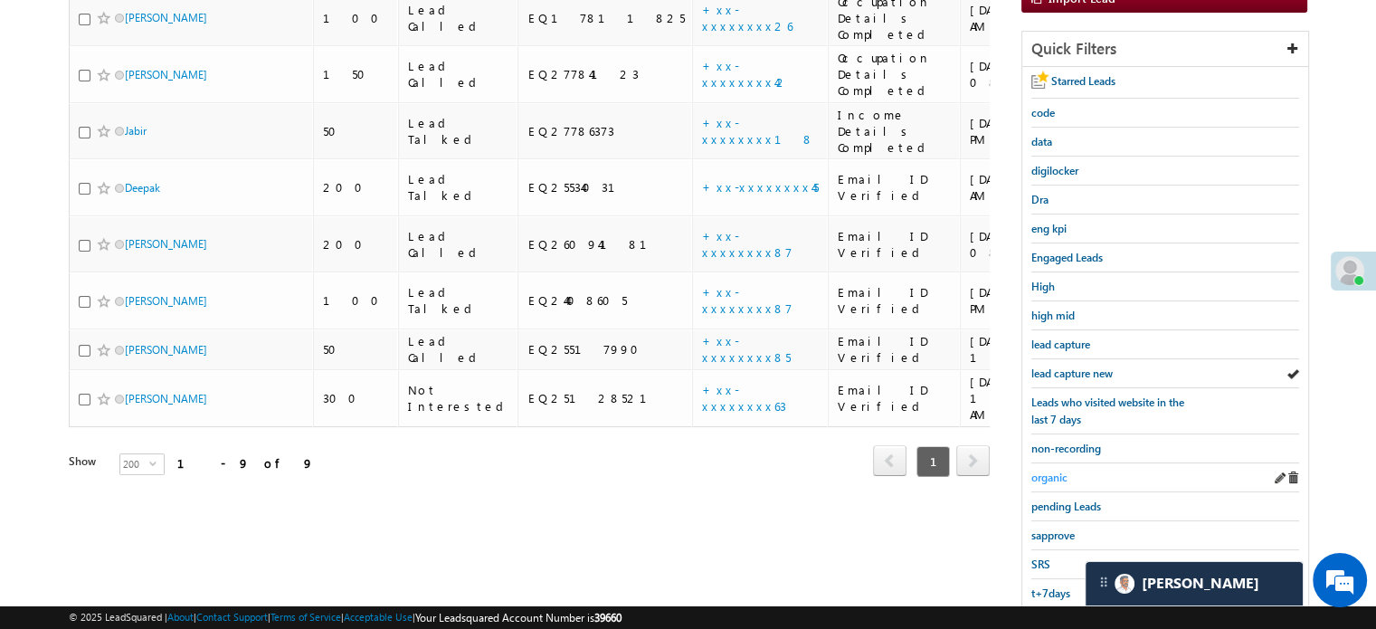
scroll to position [349, 0]
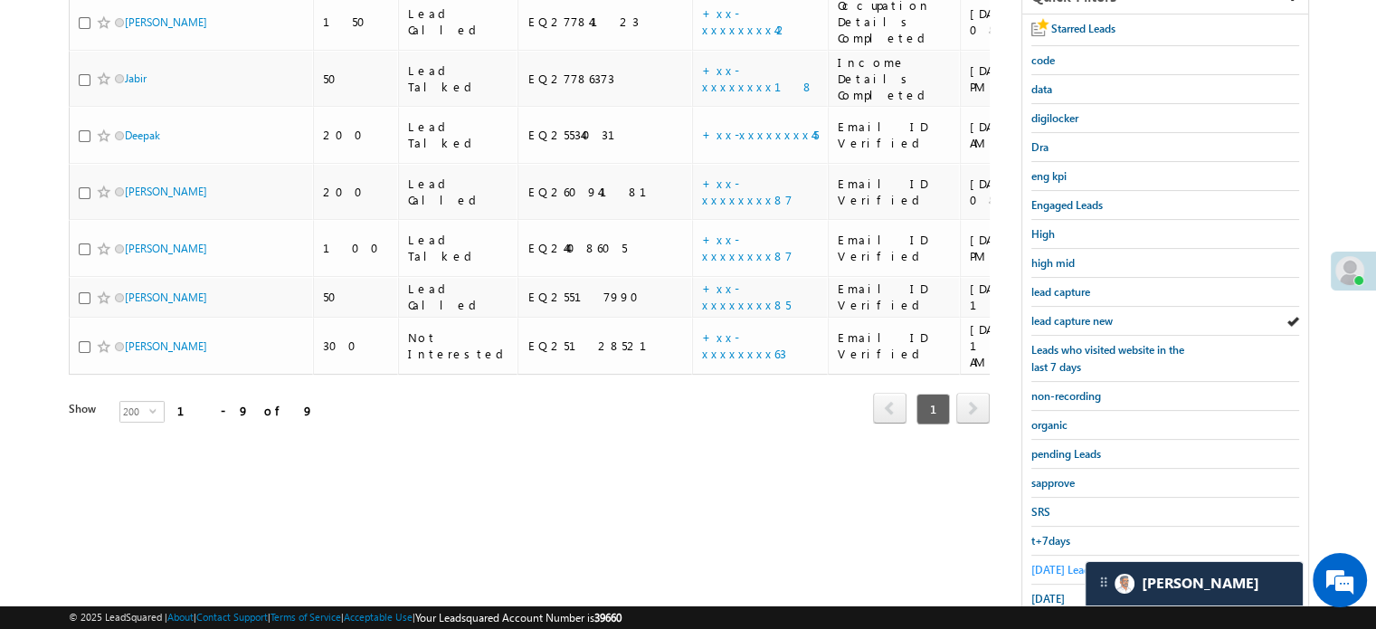
click at [1060, 563] on span "[DATE] Leads" at bounding box center [1062, 570] width 63 height 14
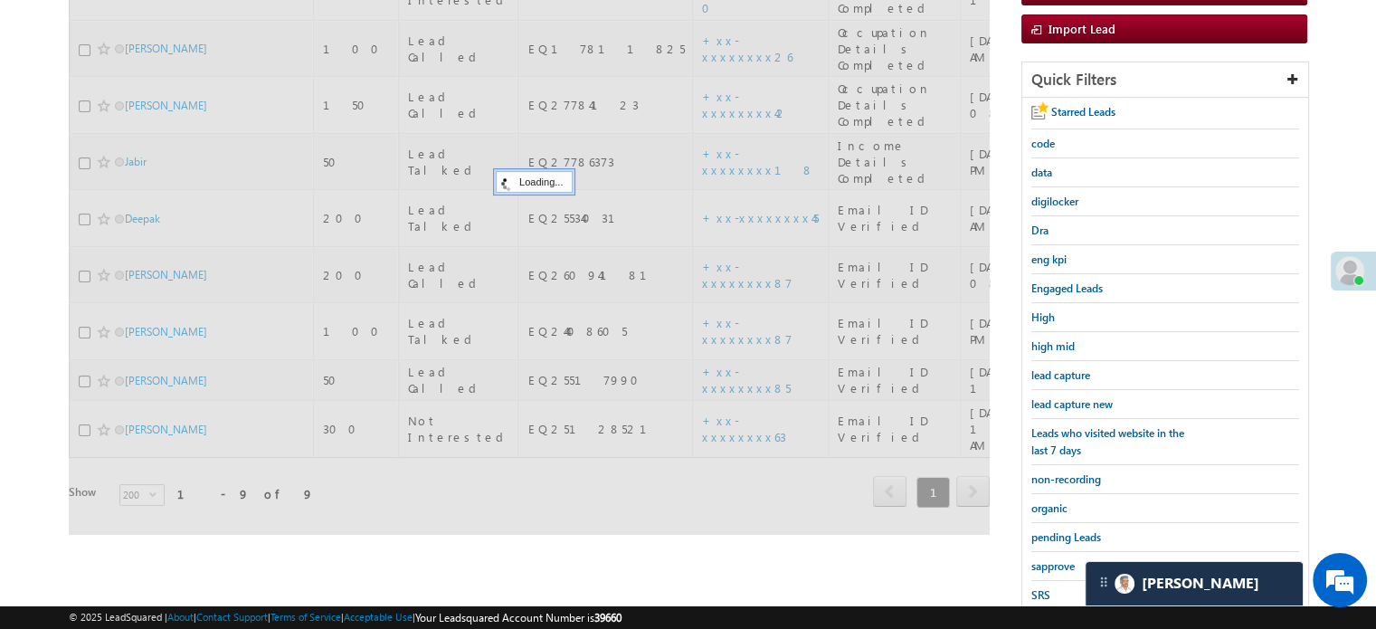
scroll to position [168, 0]
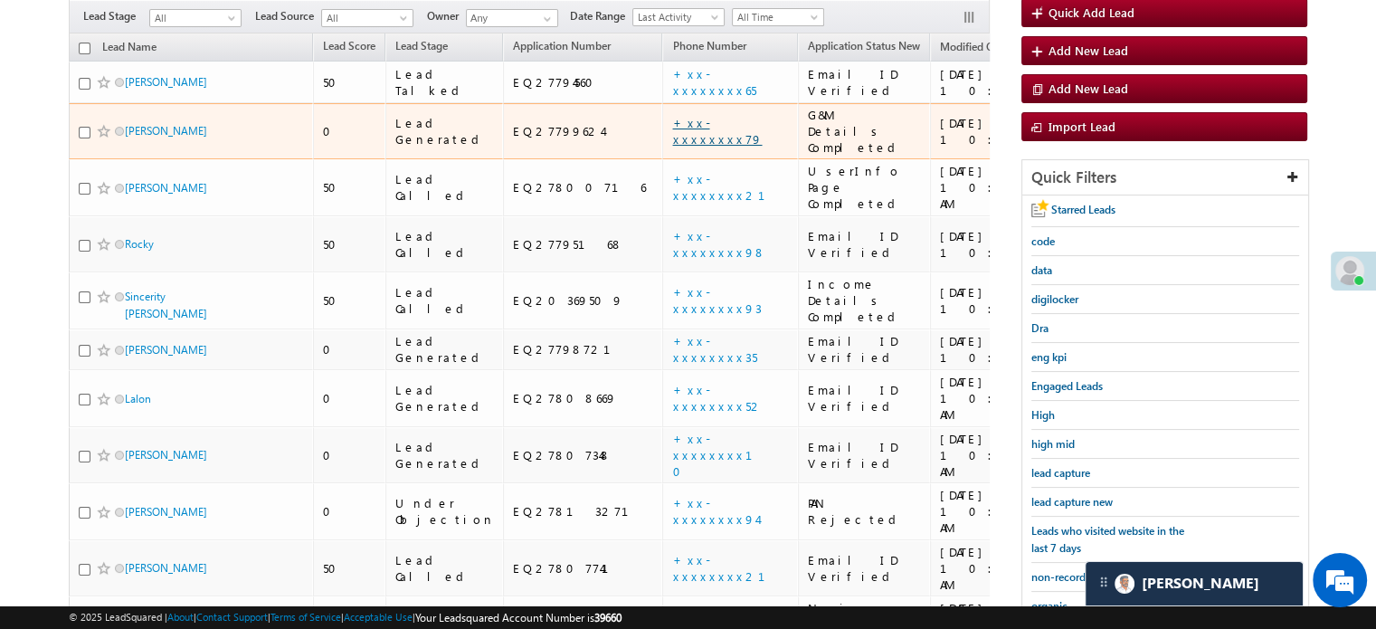
click at [672, 116] on link "+xx-xxxxxxxx79" at bounding box center [717, 131] width 90 height 32
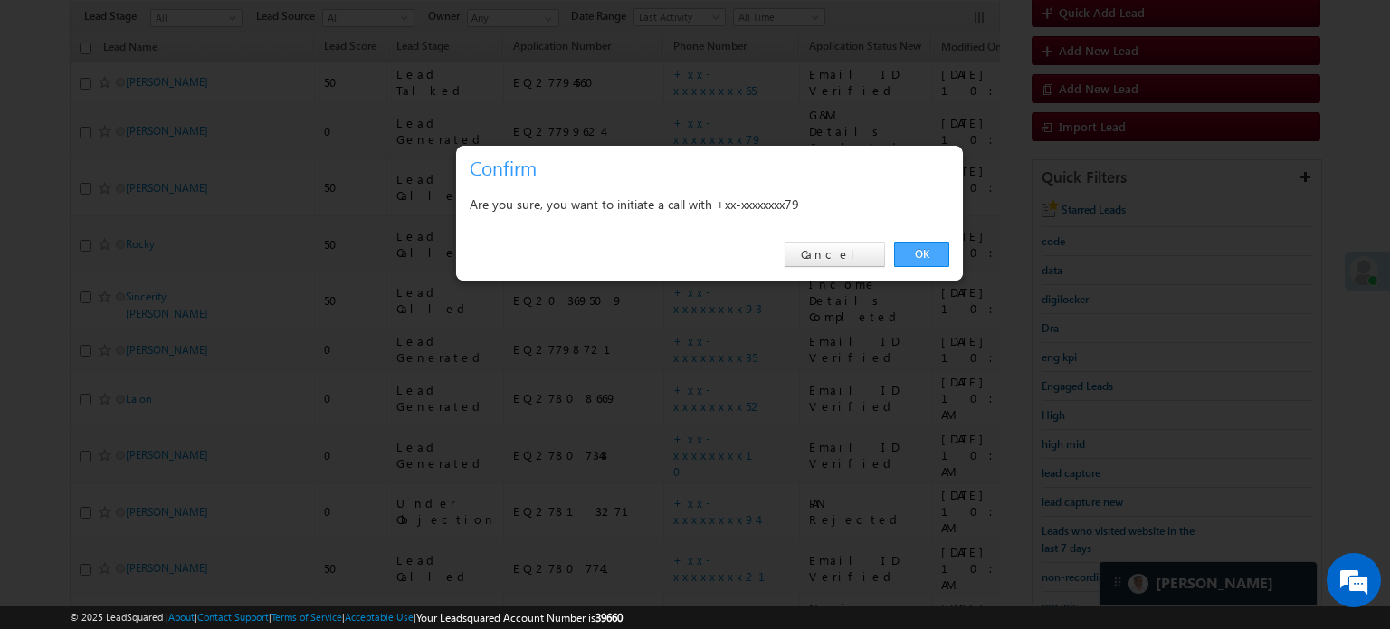
click at [931, 260] on link "OK" at bounding box center [921, 254] width 55 height 25
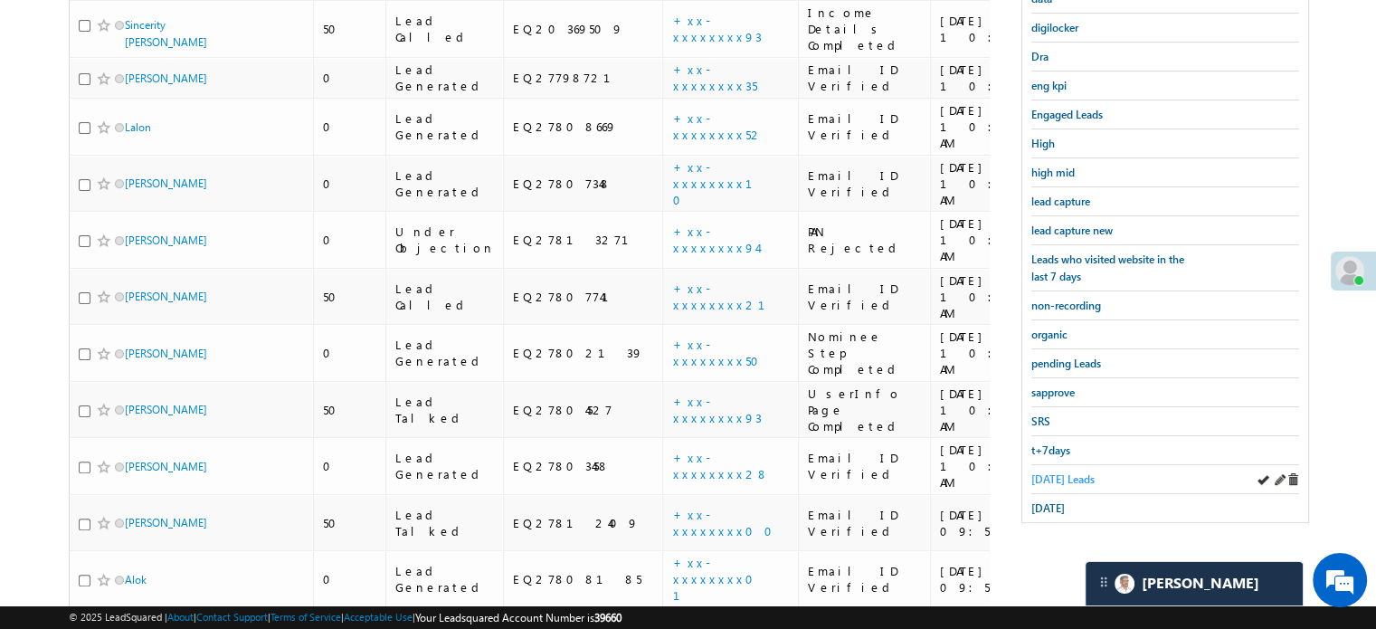
click at [1049, 472] on span "[DATE] Leads" at bounding box center [1062, 479] width 63 height 14
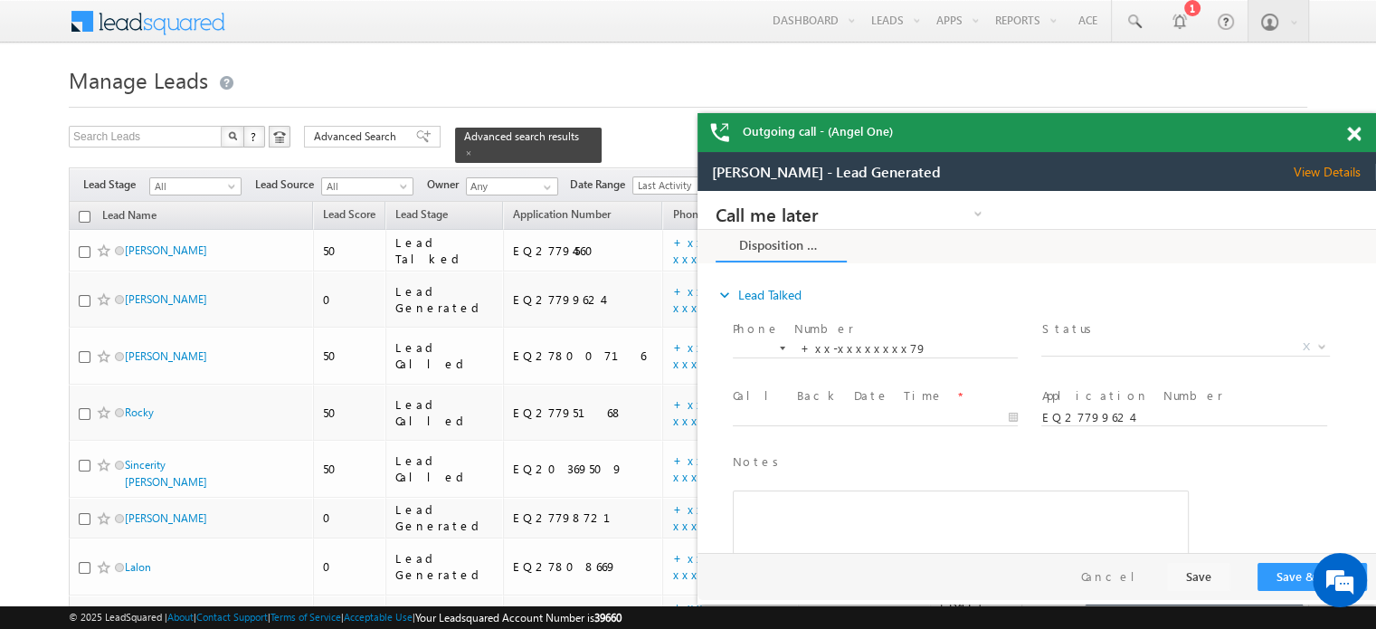
scroll to position [0, 0]
click at [1357, 137] on span at bounding box center [1354, 134] width 14 height 15
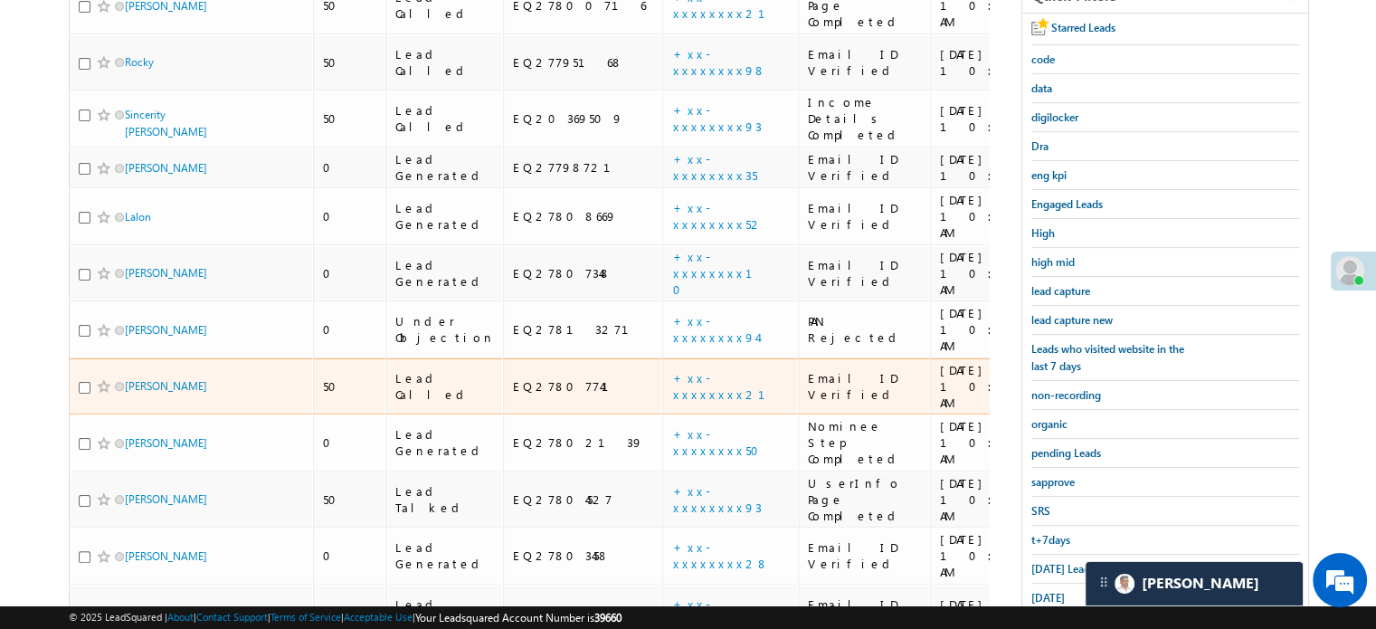
scroll to position [391, 0]
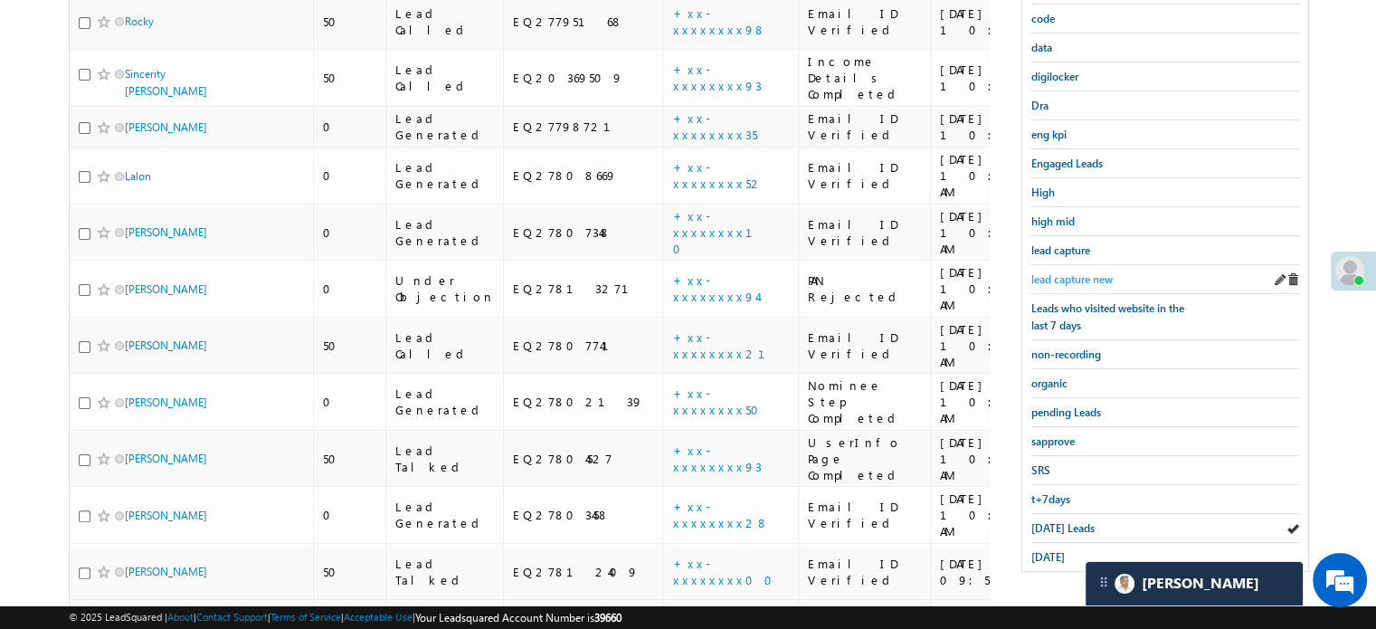
click at [1076, 274] on span "lead capture new" at bounding box center [1071, 279] width 81 height 14
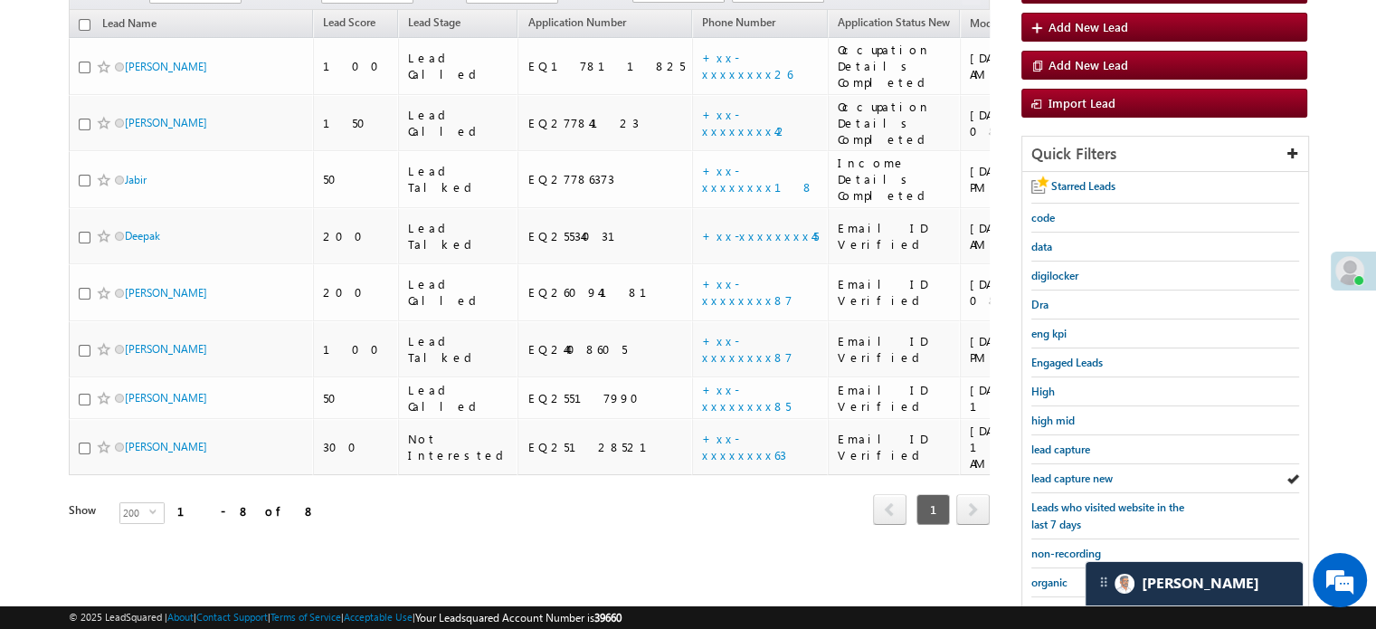
scroll to position [388, 0]
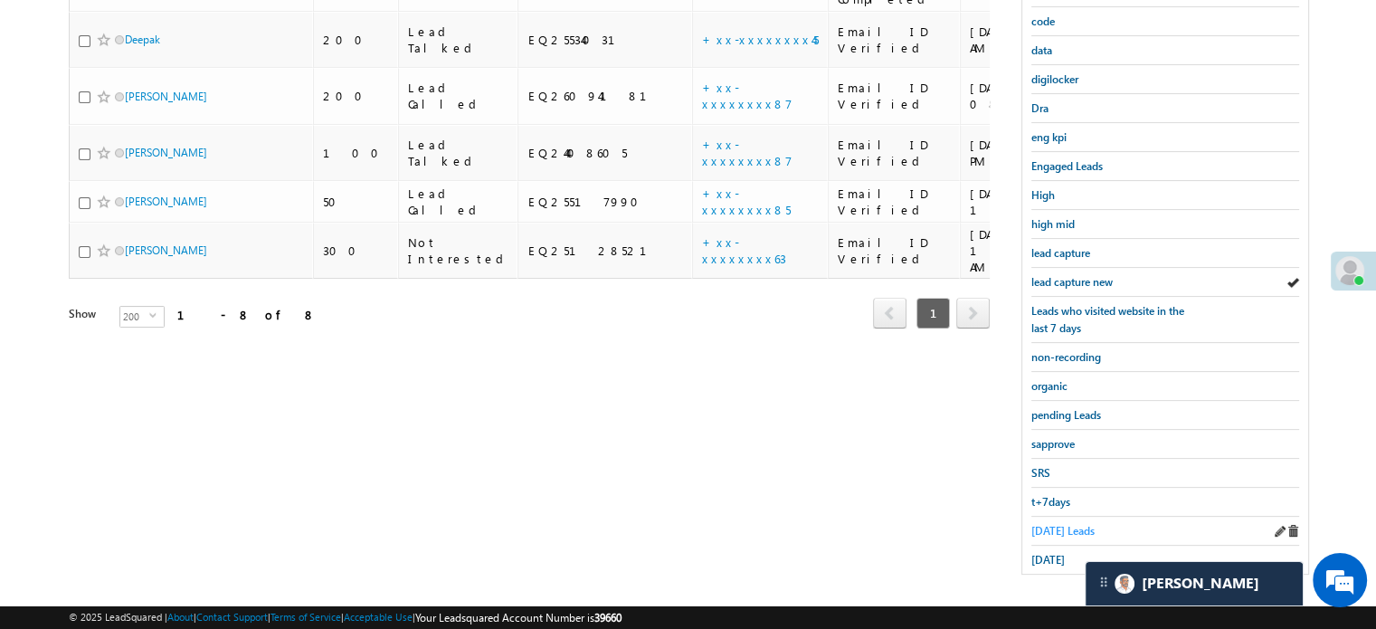
click at [1043, 524] on span "[DATE] Leads" at bounding box center [1062, 531] width 63 height 14
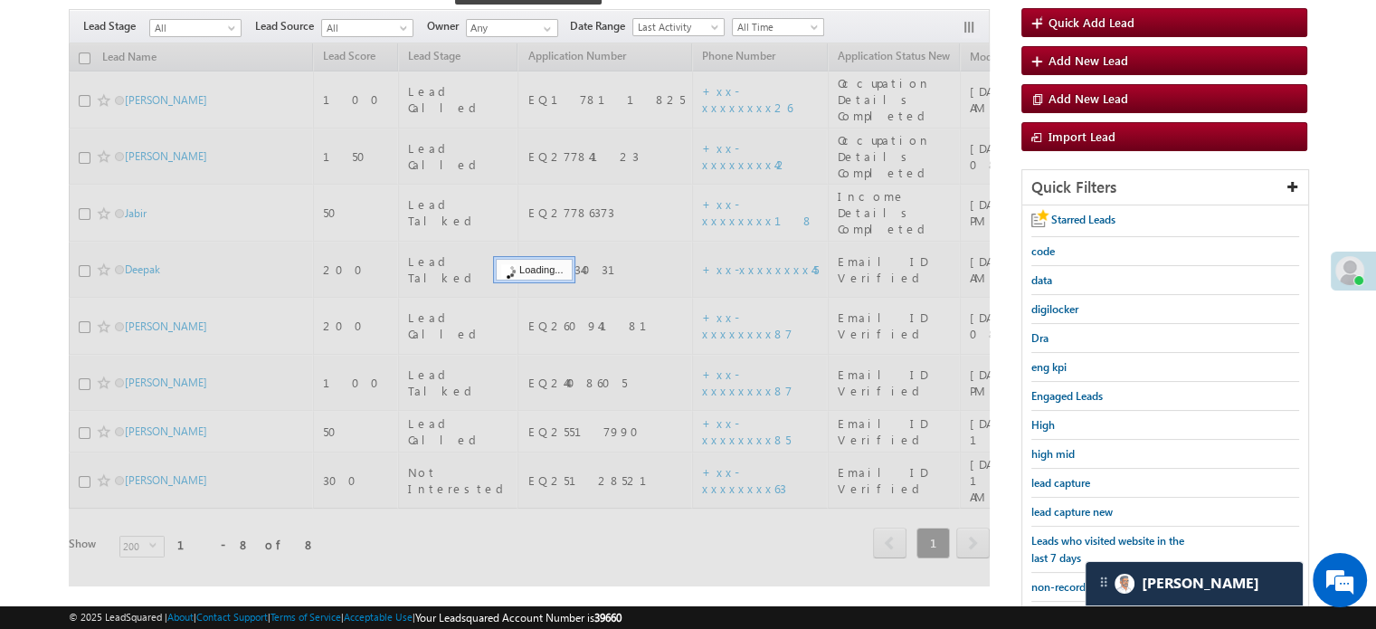
scroll to position [117, 0]
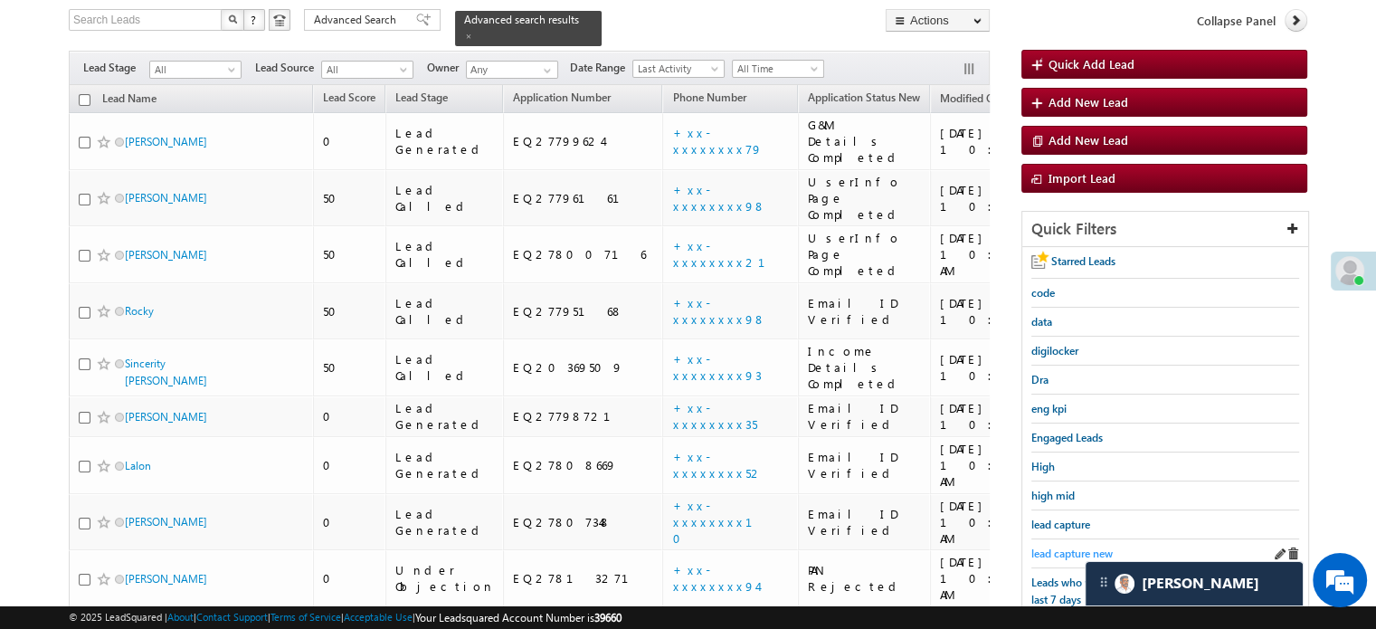
click at [1065, 547] on span "lead capture new" at bounding box center [1071, 553] width 81 height 14
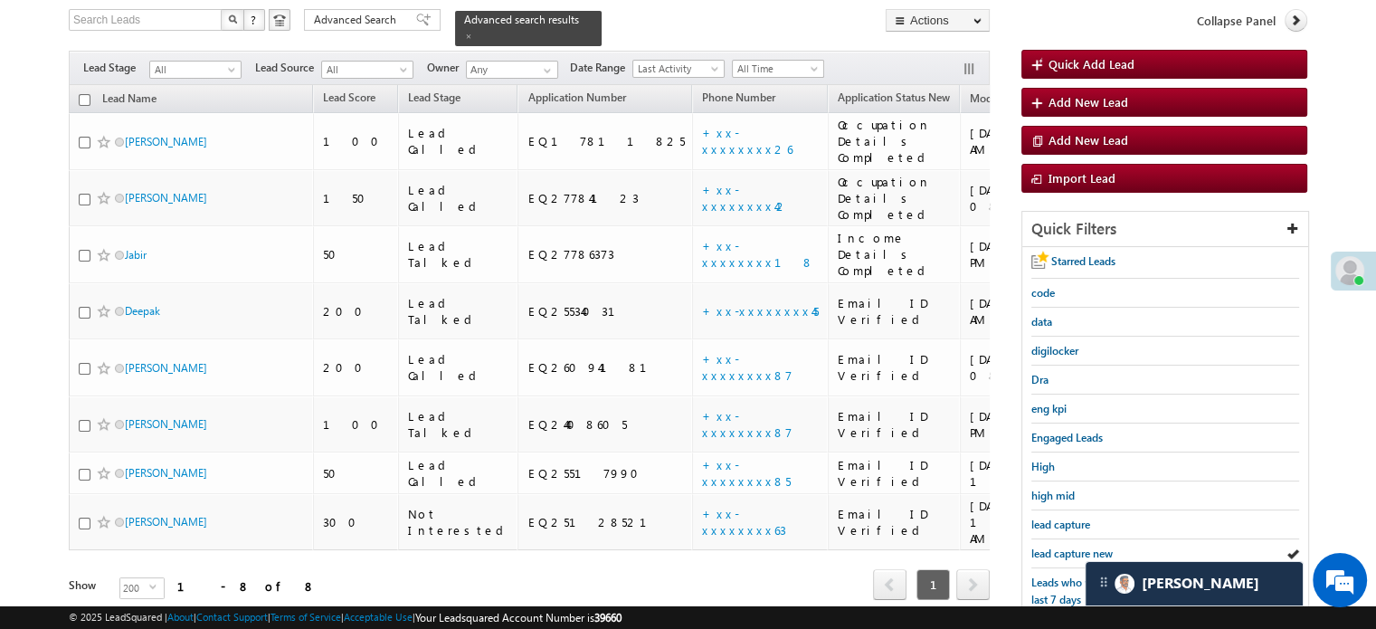
scroll to position [388, 0]
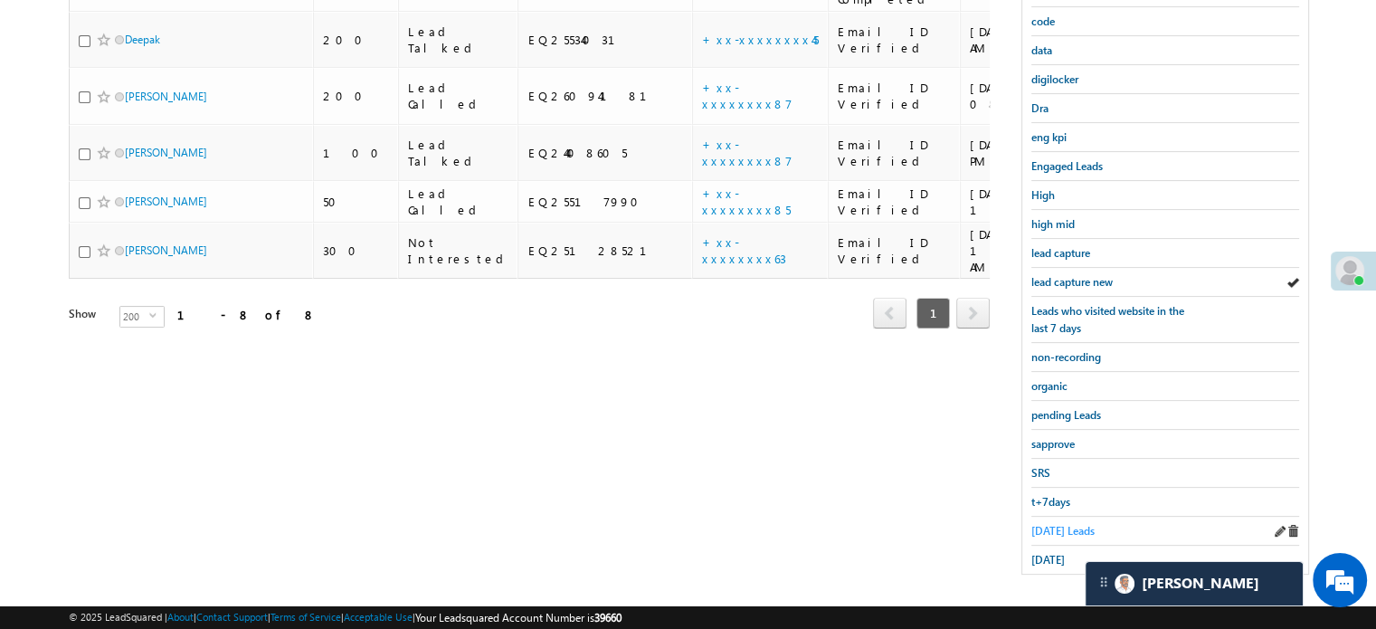
click at [1051, 527] on span "[DATE] Leads" at bounding box center [1062, 531] width 63 height 14
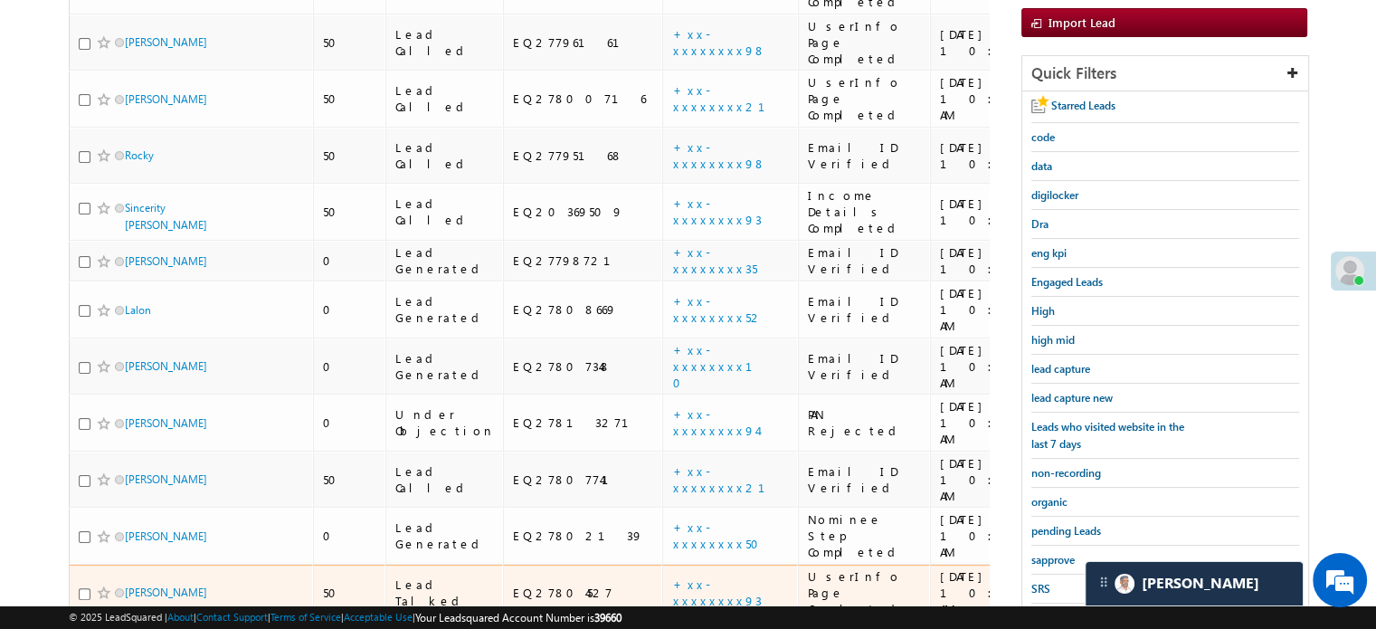
scroll to position [441, 0]
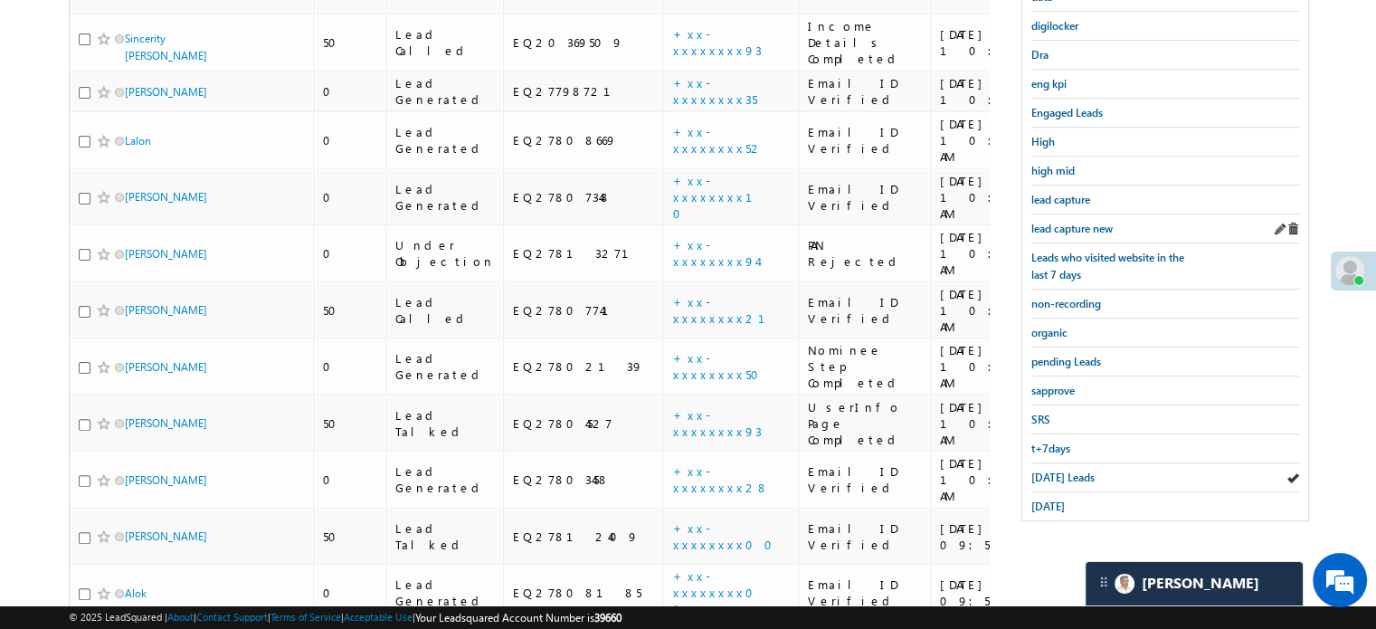
click at [1090, 233] on div "lead capture new" at bounding box center [1165, 228] width 268 height 29
click at [1080, 226] on span "lead capture new" at bounding box center [1071, 229] width 81 height 14
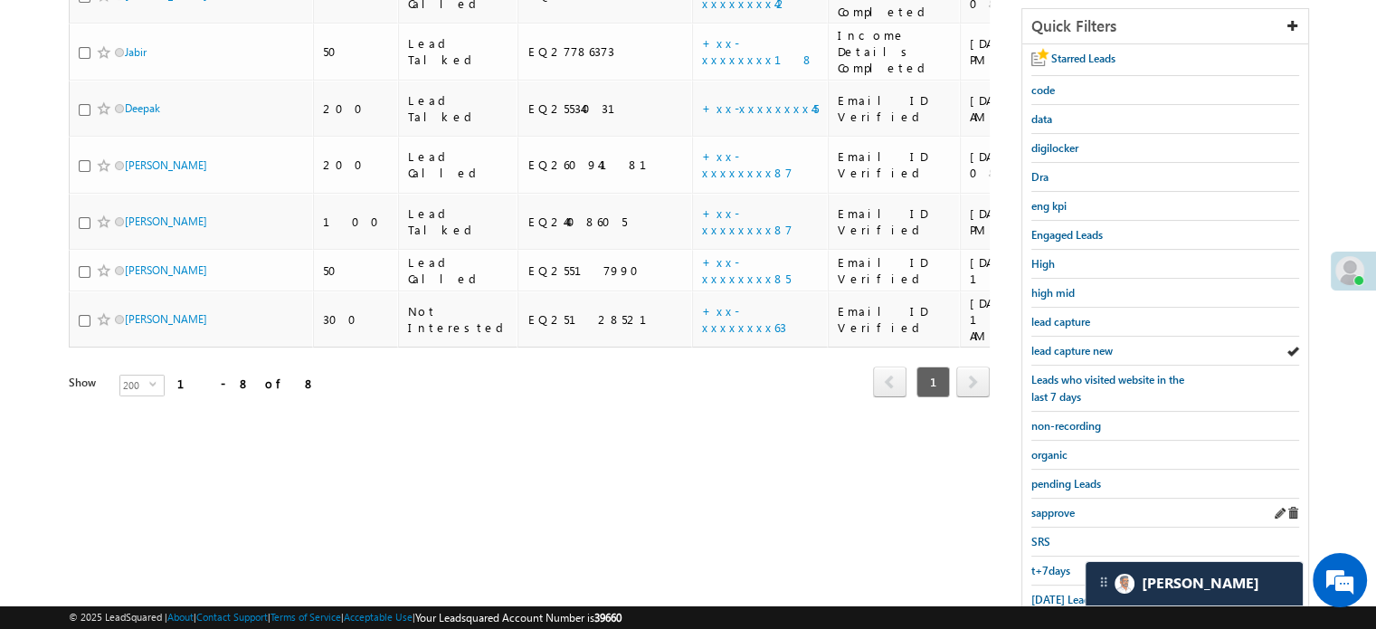
scroll to position [388, 0]
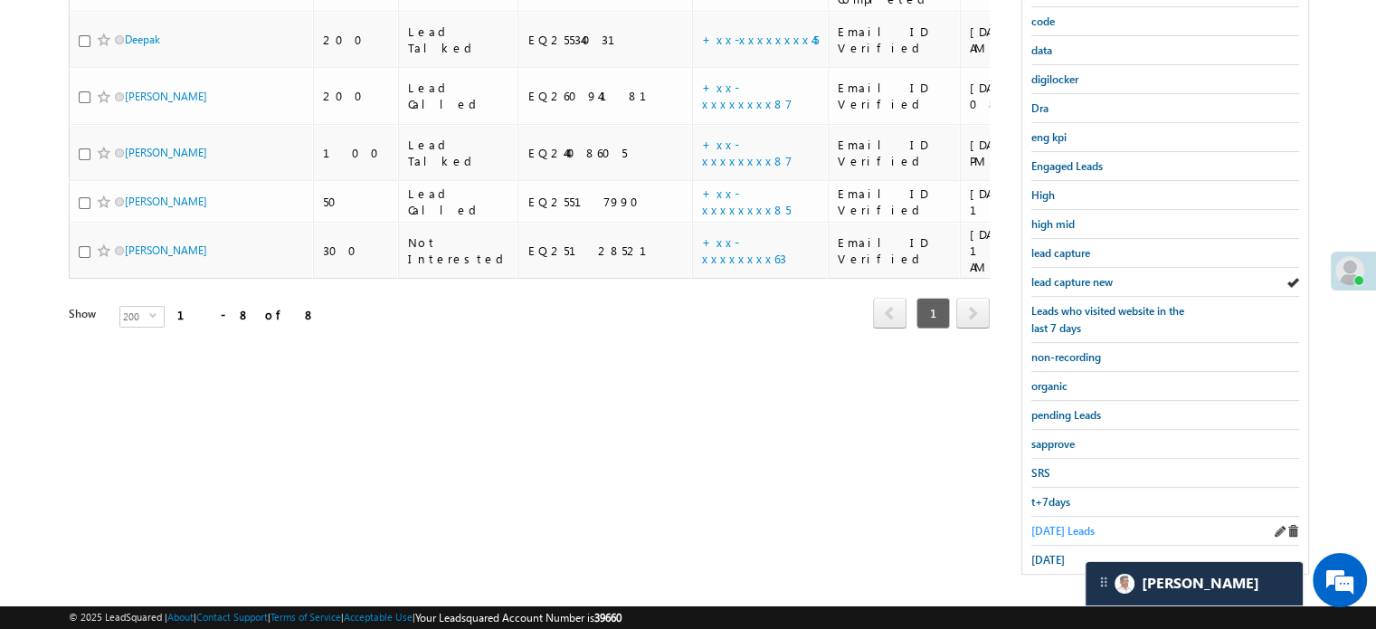
click at [1046, 524] on span "[DATE] Leads" at bounding box center [1062, 531] width 63 height 14
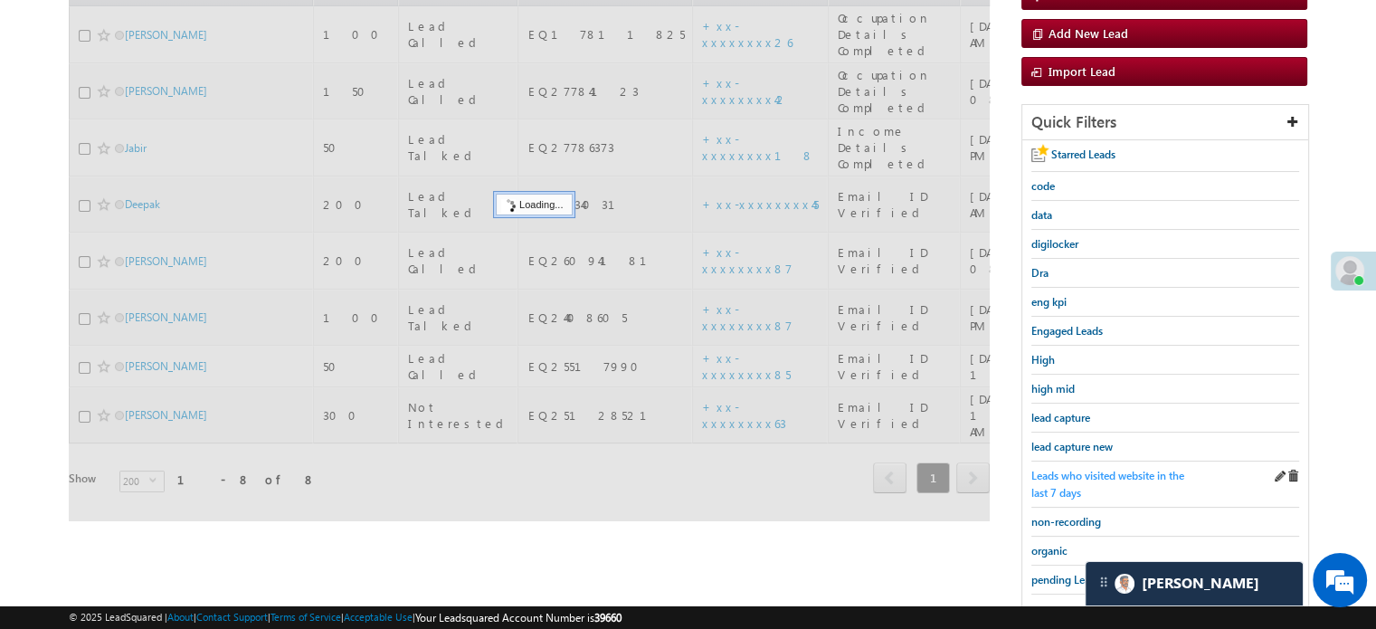
scroll to position [207, 0]
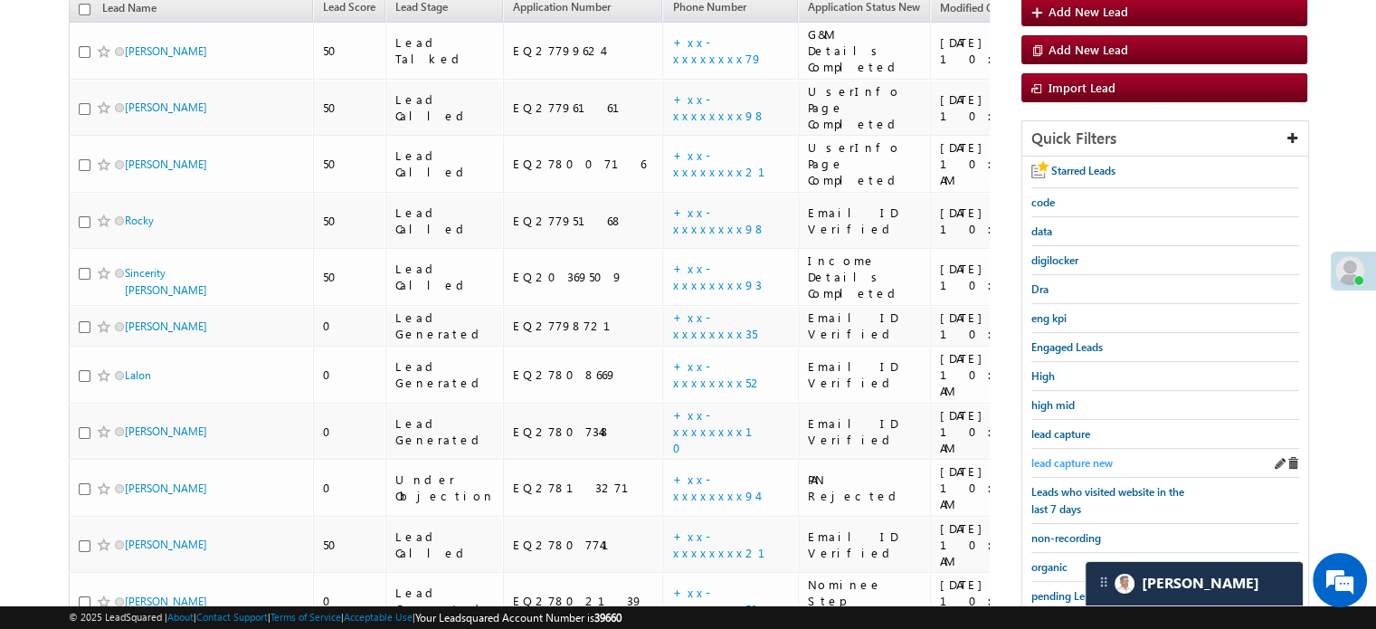
click at [1075, 449] on div "lead capture new" at bounding box center [1165, 463] width 268 height 29
click at [1079, 461] on span "lead capture new" at bounding box center [1071, 463] width 81 height 14
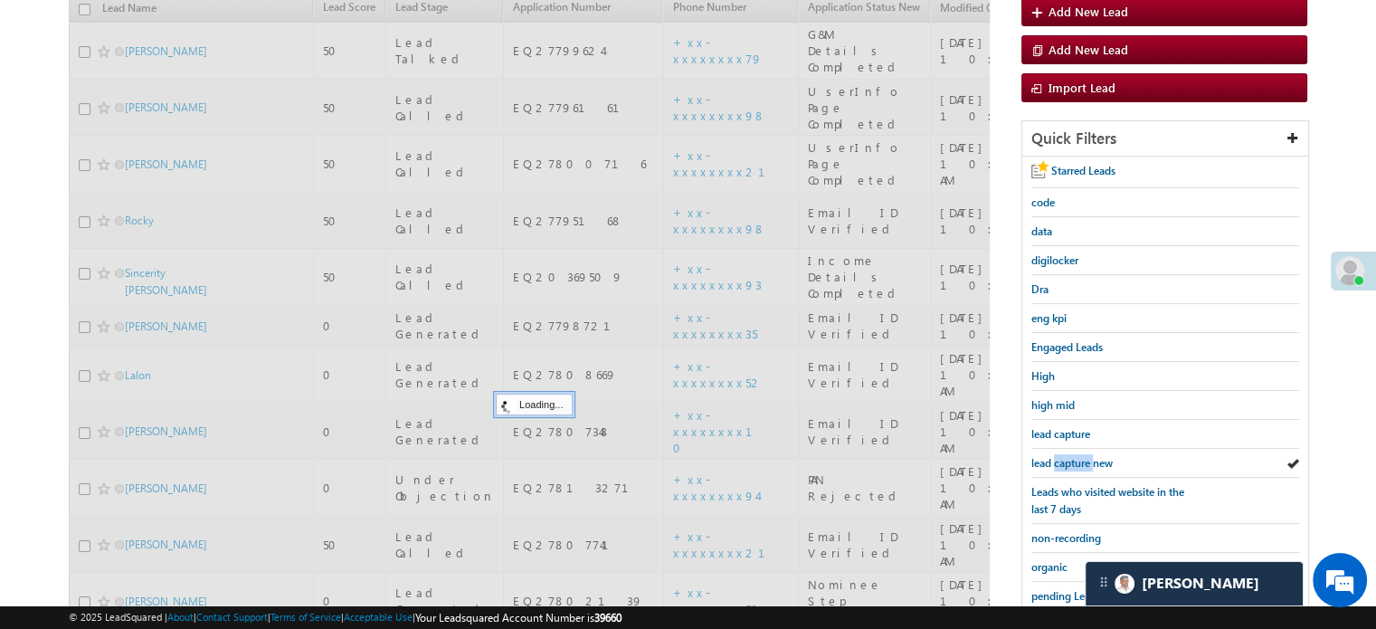
click at [1079, 461] on span "lead capture new" at bounding box center [1071, 463] width 81 height 14
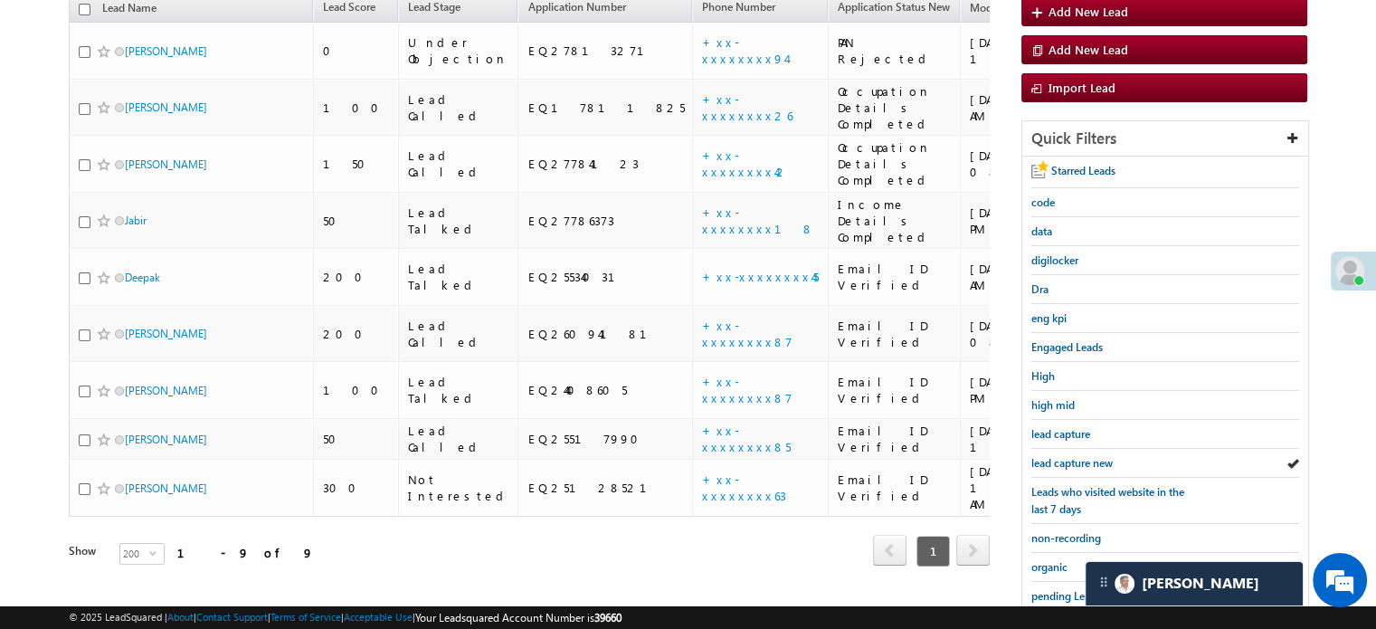
click at [1079, 461] on span "lead capture new" at bounding box center [1071, 463] width 81 height 14
click at [1094, 460] on span "lead capture new" at bounding box center [1071, 463] width 81 height 14
click at [1047, 456] on span "lead capture new" at bounding box center [1071, 463] width 81 height 14
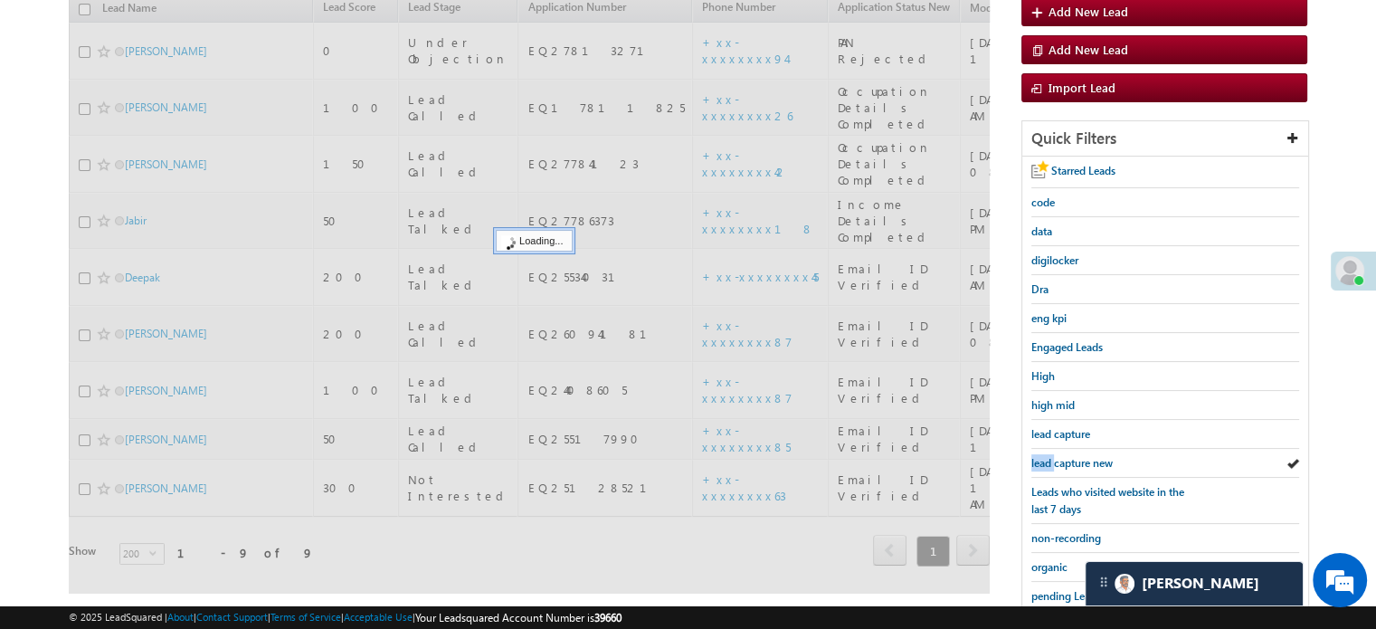
click at [1047, 456] on span "lead capture new" at bounding box center [1071, 463] width 81 height 14
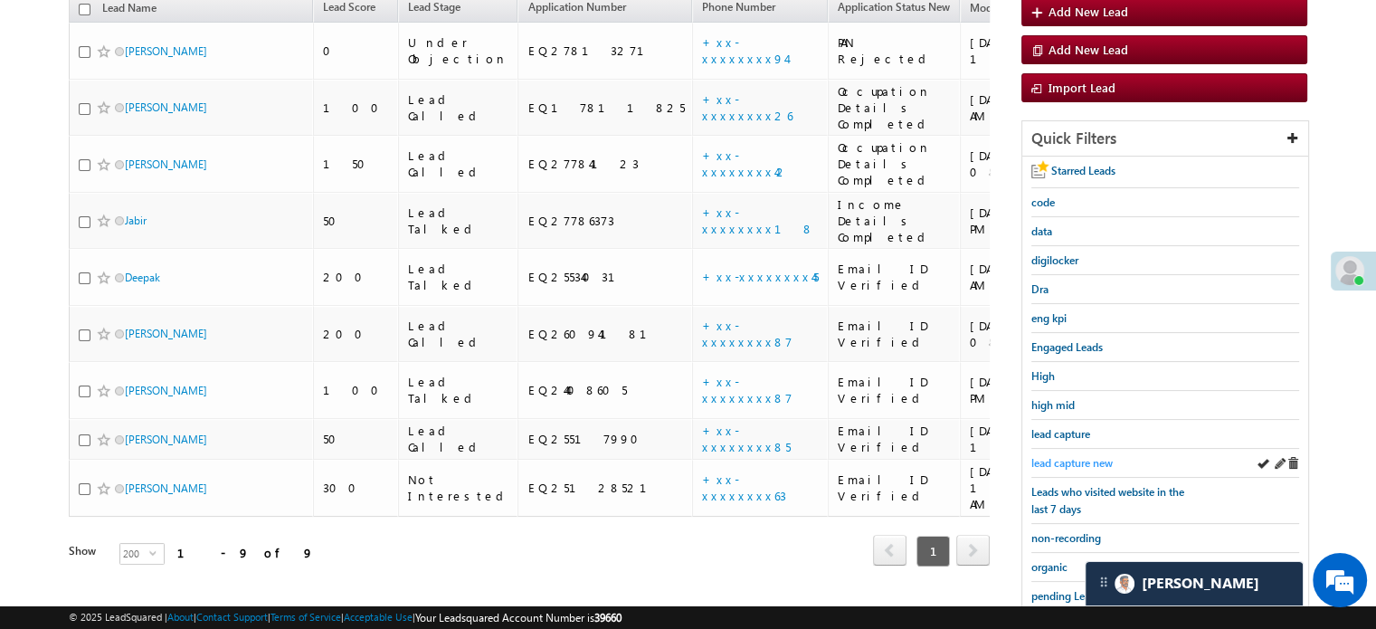
click at [1057, 465] on link "lead capture new" at bounding box center [1071, 462] width 81 height 17
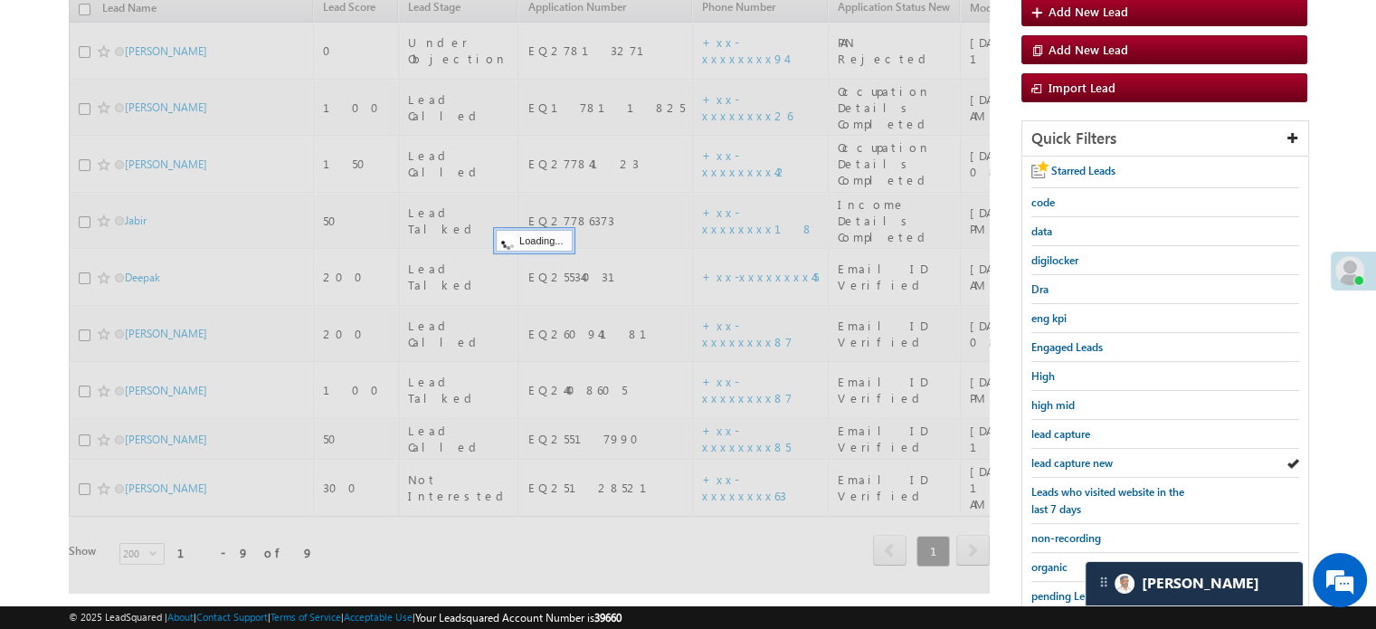
click at [1059, 461] on span "lead capture new" at bounding box center [1071, 463] width 81 height 14
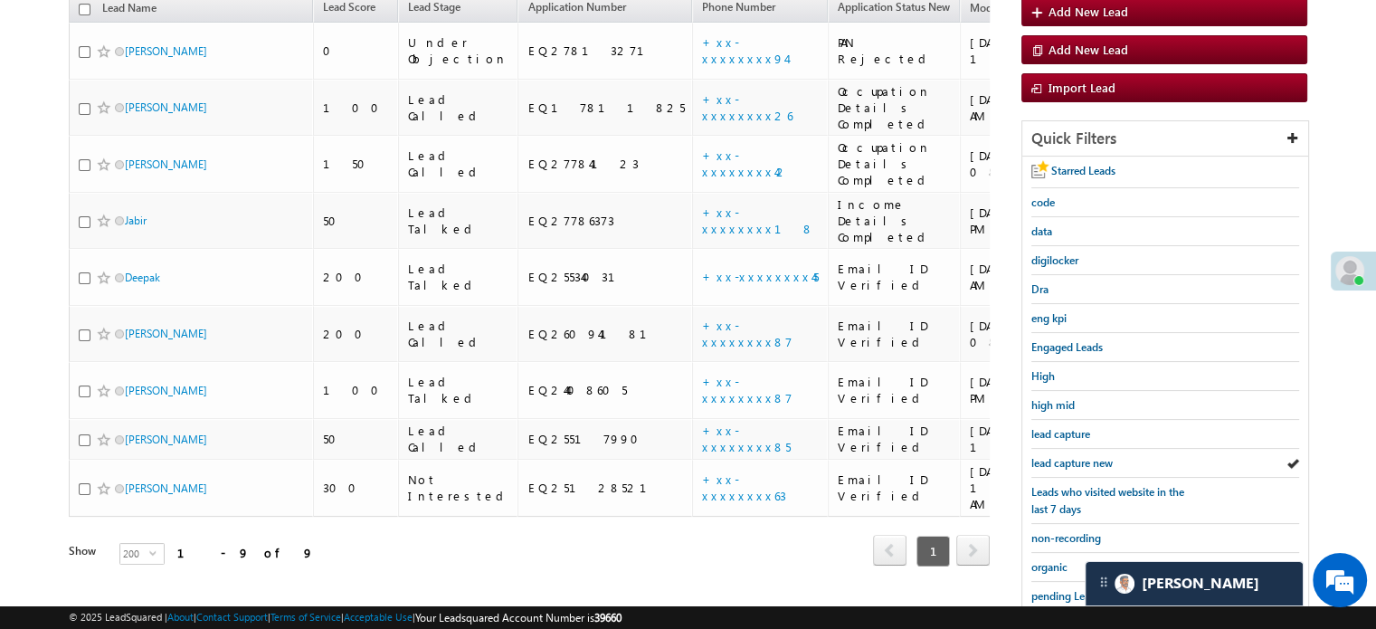
click at [1059, 461] on span "lead capture new" at bounding box center [1071, 463] width 81 height 14
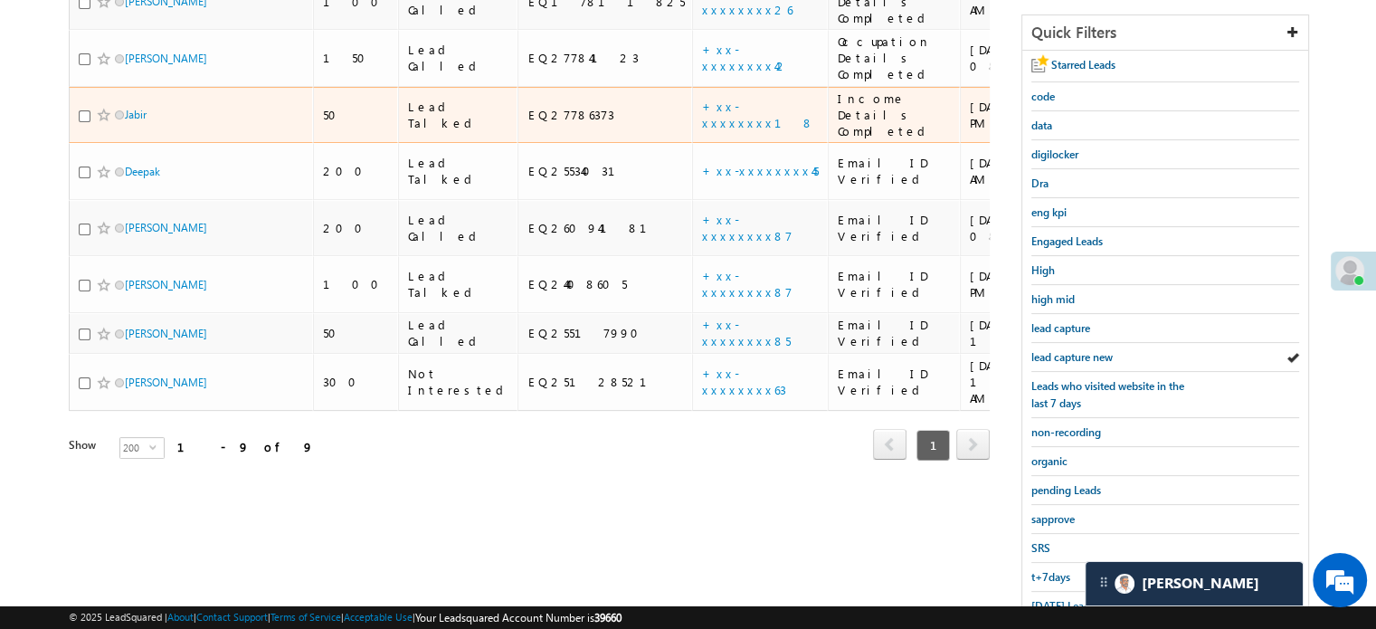
scroll to position [388, 0]
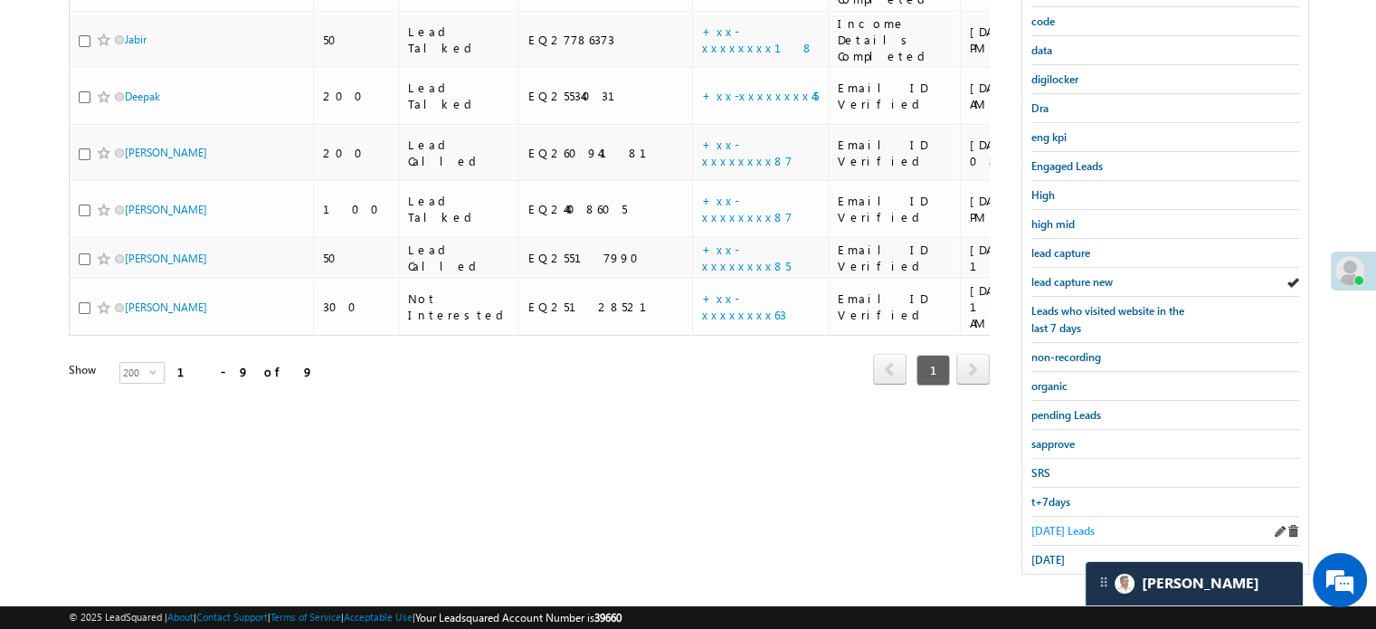
click at [1056, 529] on span "[DATE] Leads" at bounding box center [1062, 531] width 63 height 14
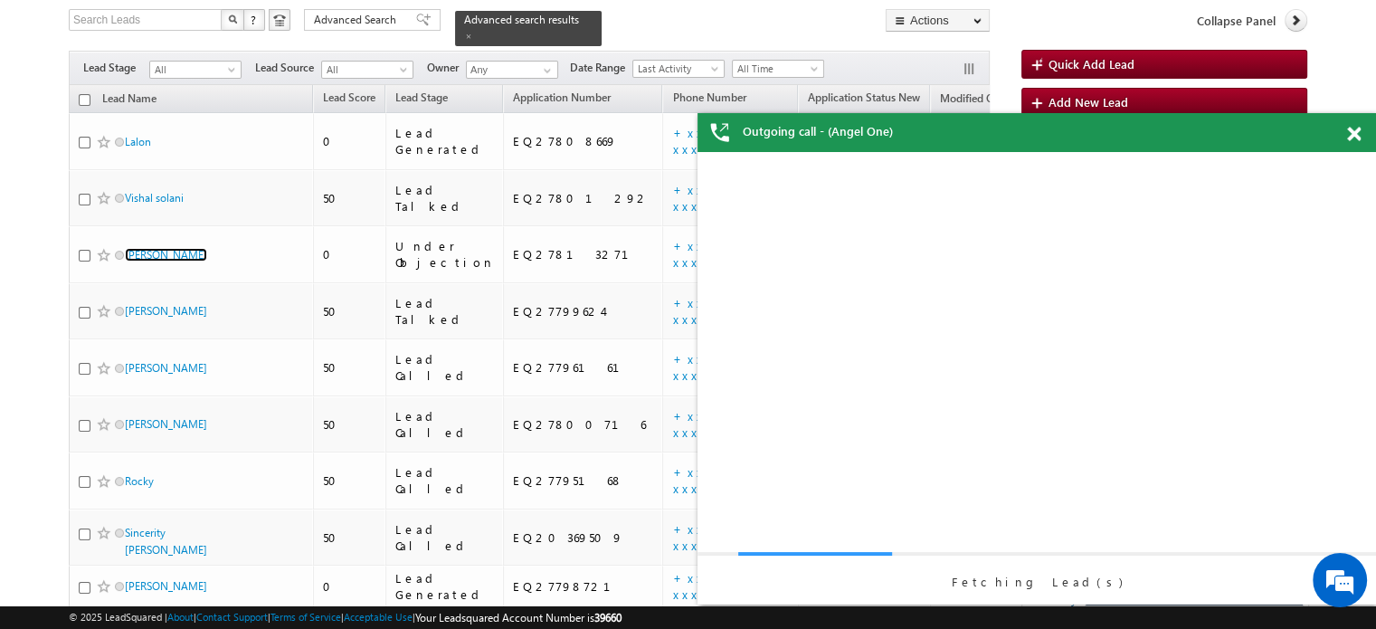
scroll to position [0, 0]
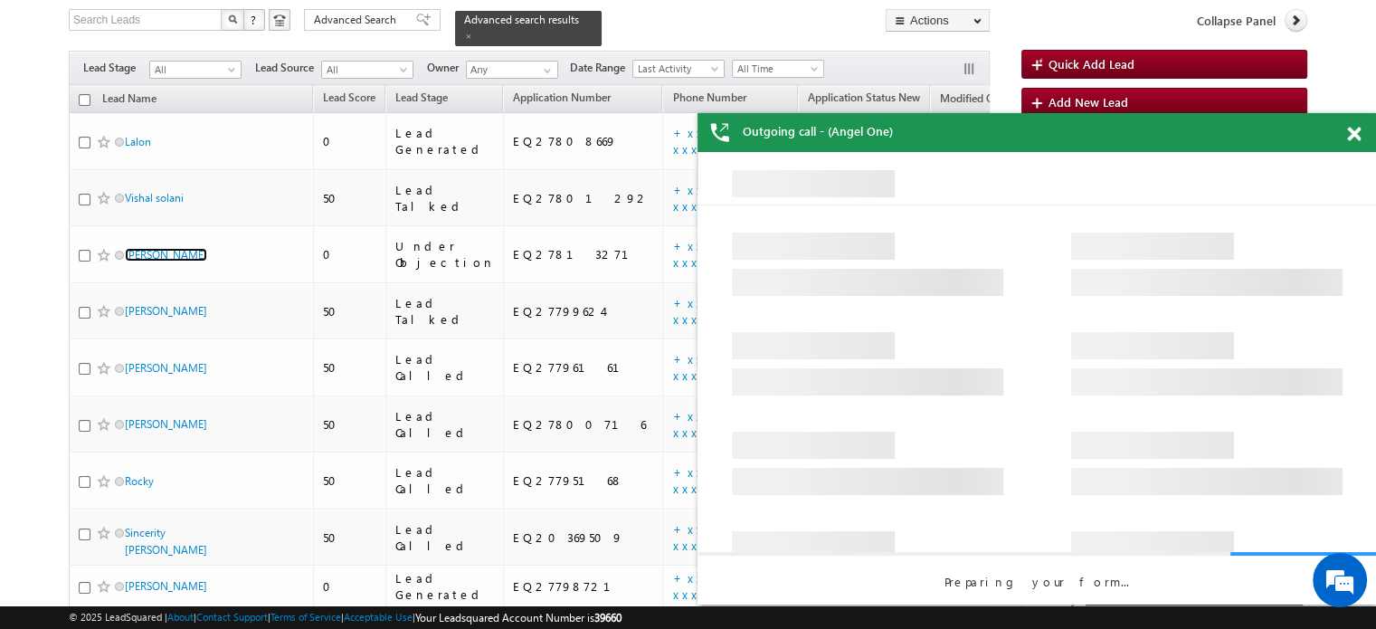
click at [1353, 140] on span at bounding box center [1354, 134] width 14 height 15
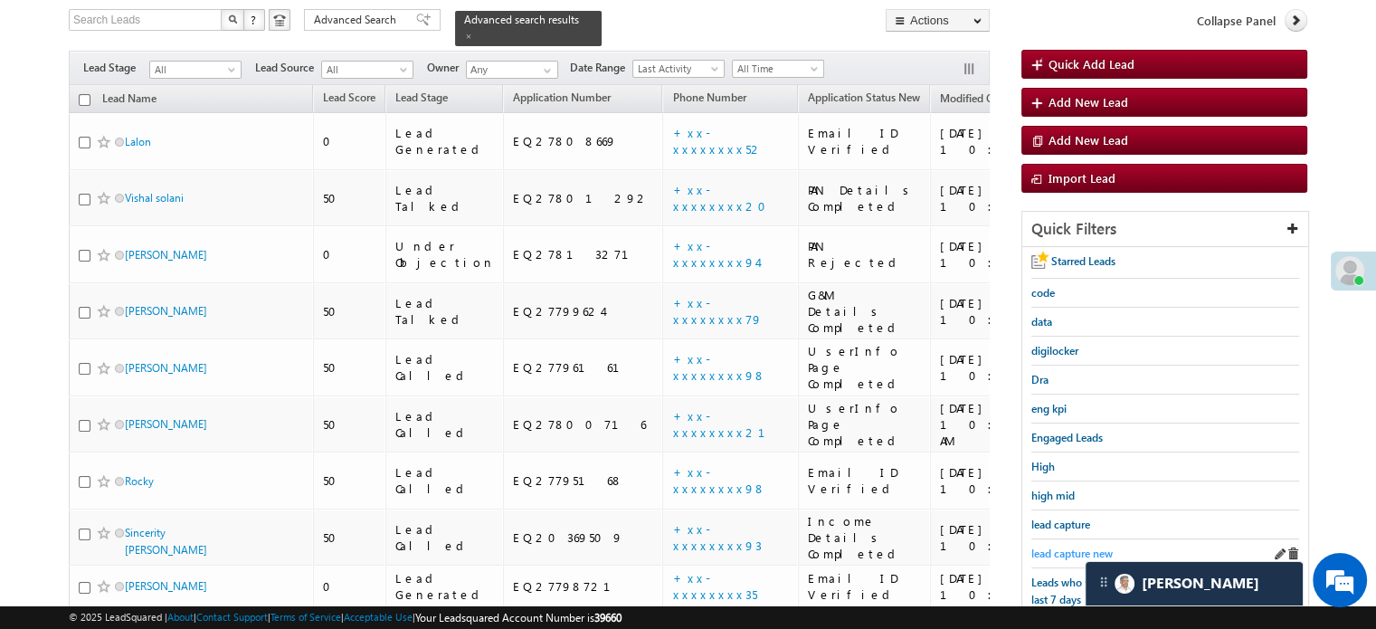
click at [1060, 546] on span "lead capture new" at bounding box center [1071, 553] width 81 height 14
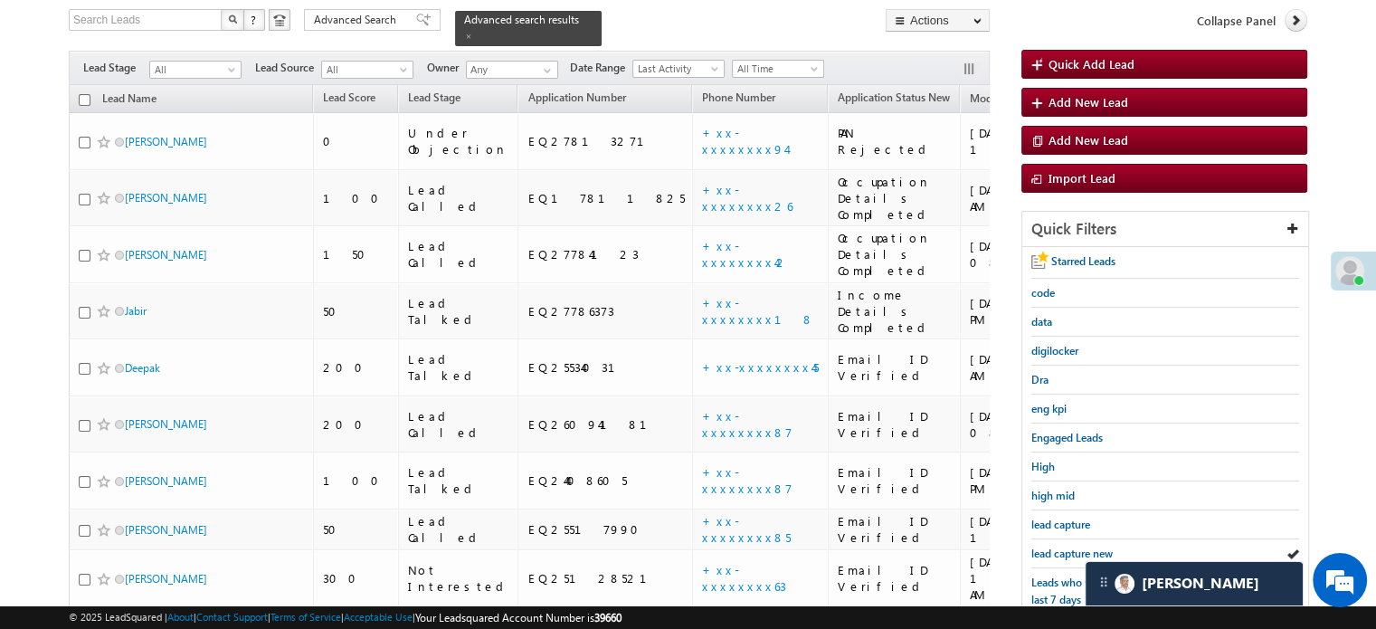
click at [1060, 546] on span "lead capture new" at bounding box center [1071, 553] width 81 height 14
click at [1071, 546] on span "lead capture new" at bounding box center [1071, 553] width 81 height 14
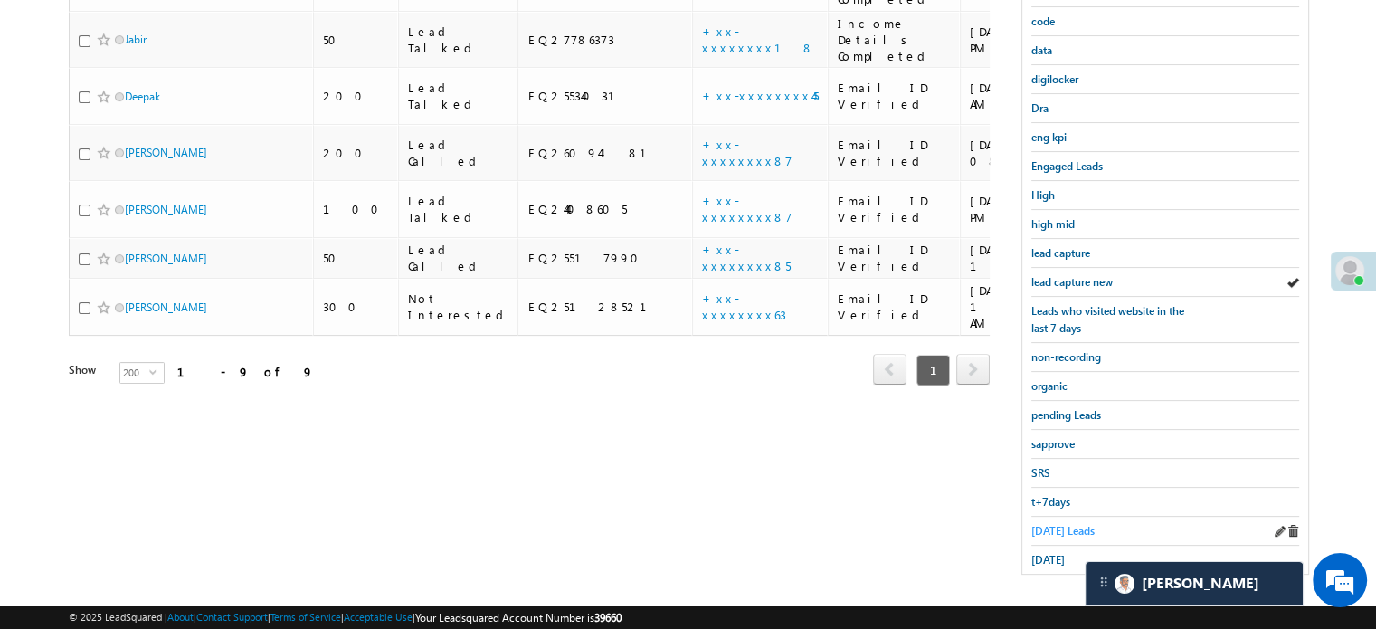
click at [1057, 524] on span "[DATE] Leads" at bounding box center [1062, 531] width 63 height 14
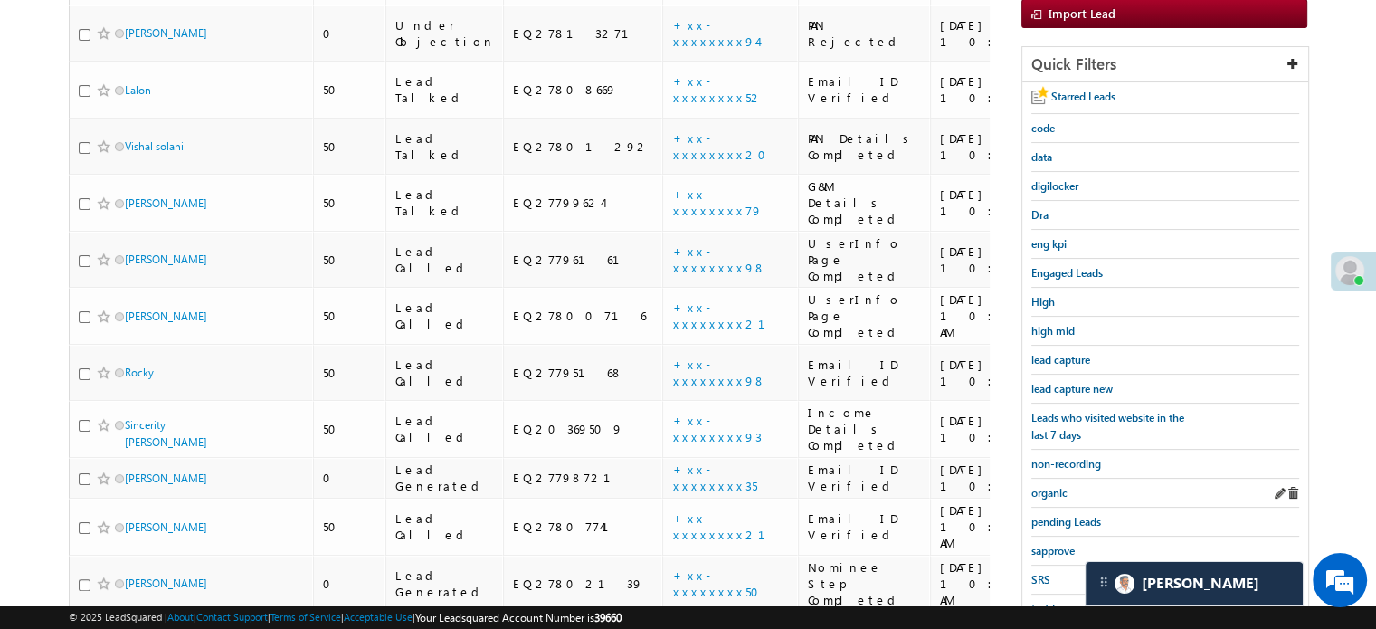
scroll to position [283, 0]
click at [1072, 381] on span "lead capture new" at bounding box center [1071, 387] width 81 height 14
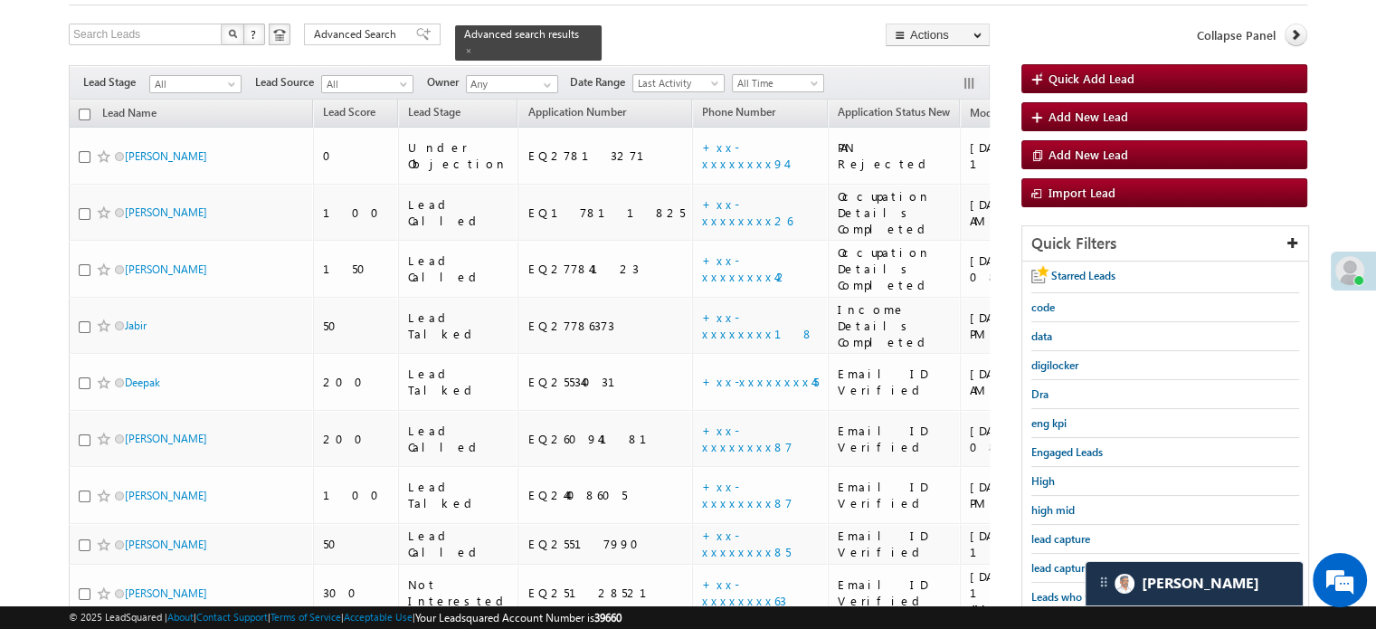
scroll to position [193, 0]
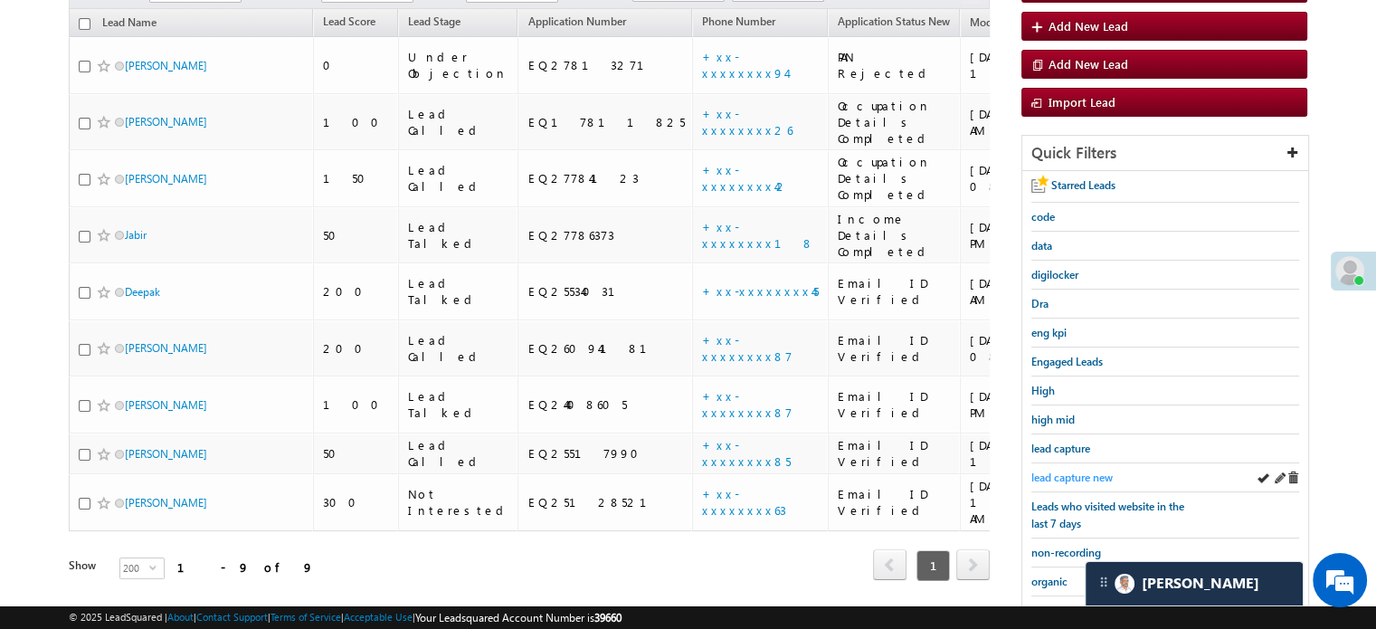
click at [1056, 471] on span "lead capture new" at bounding box center [1071, 477] width 81 height 14
click at [1063, 463] on div "lead capture new" at bounding box center [1165, 477] width 268 height 29
click at [1066, 470] on span "lead capture new" at bounding box center [1071, 477] width 81 height 14
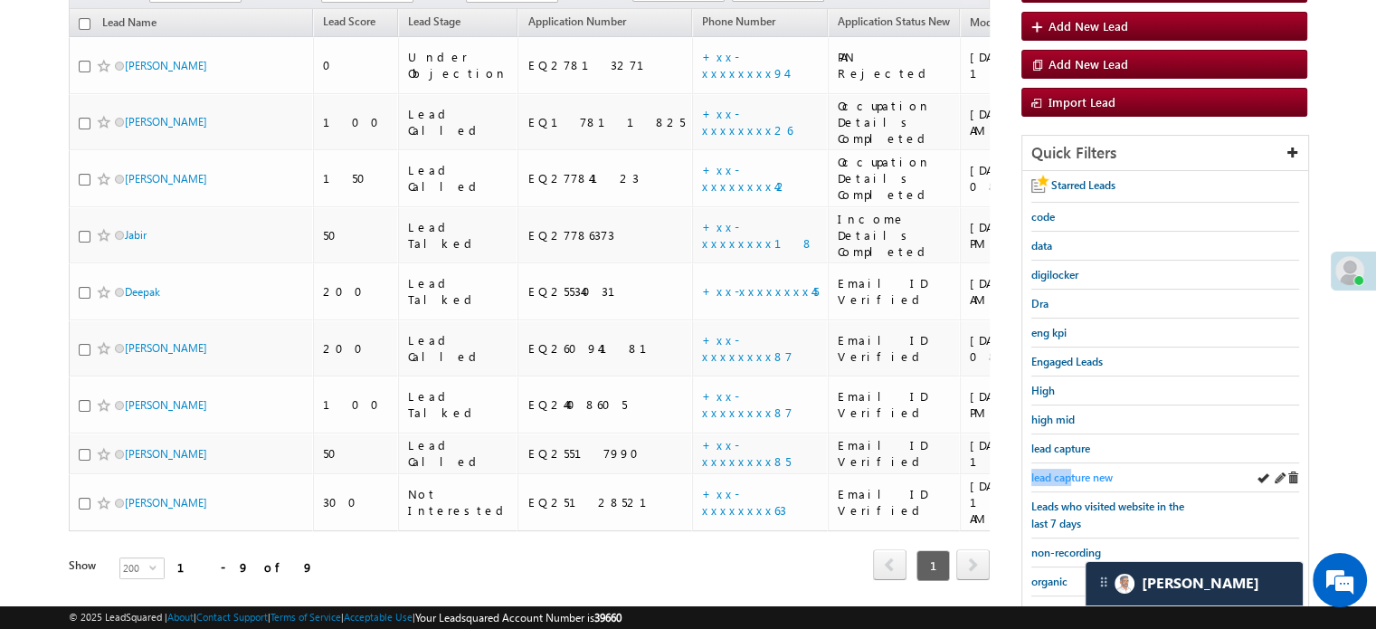
click at [1073, 463] on div "lead capture new" at bounding box center [1165, 477] width 268 height 29
click at [1073, 469] on link "lead capture new" at bounding box center [1071, 477] width 81 height 17
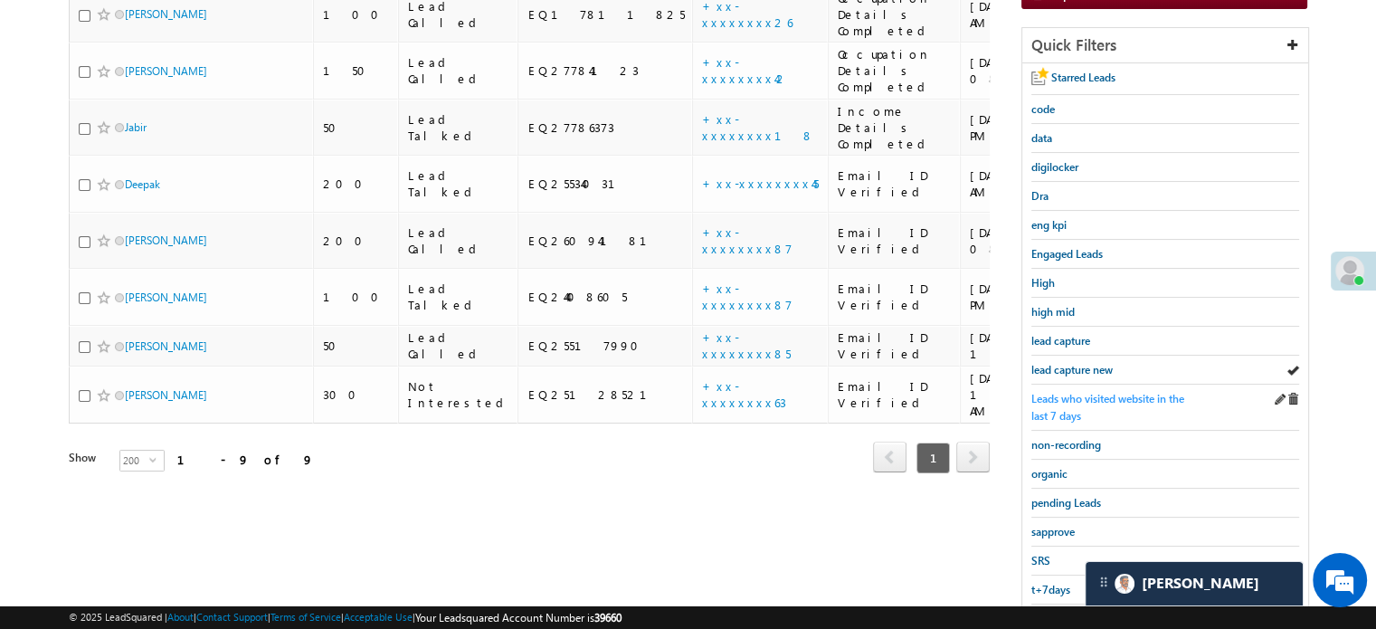
scroll to position [388, 0]
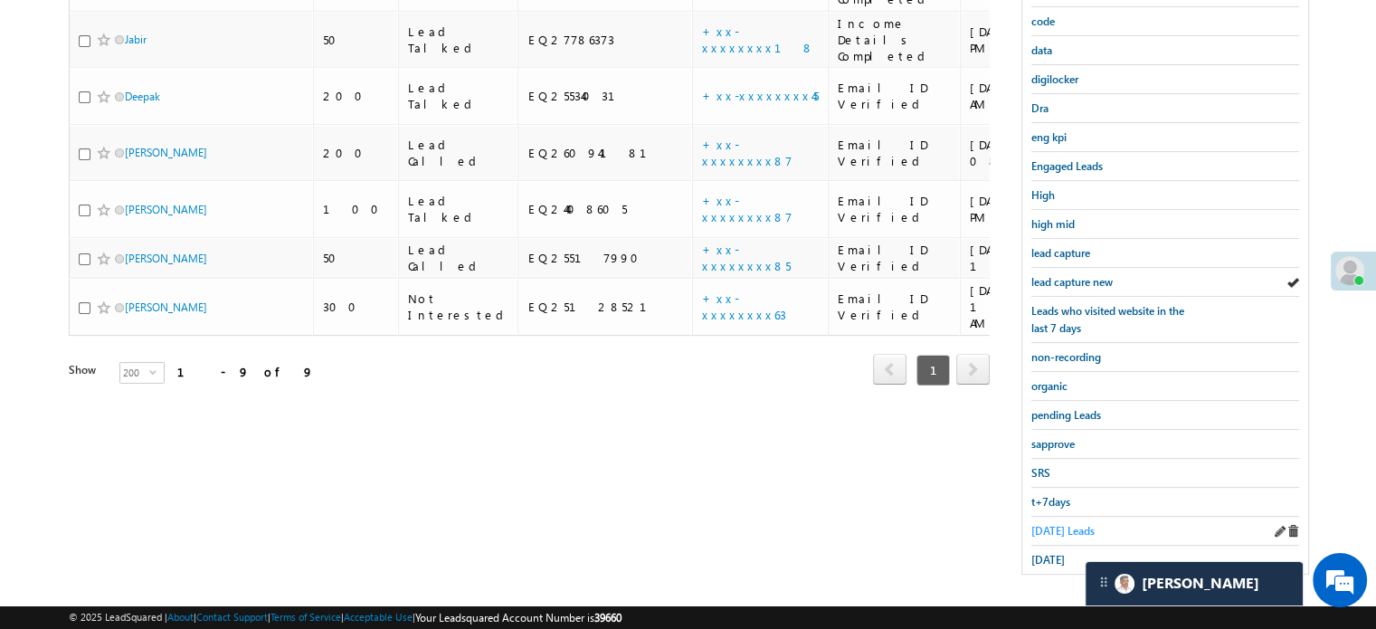
click at [1071, 524] on span "[DATE] Leads" at bounding box center [1062, 531] width 63 height 14
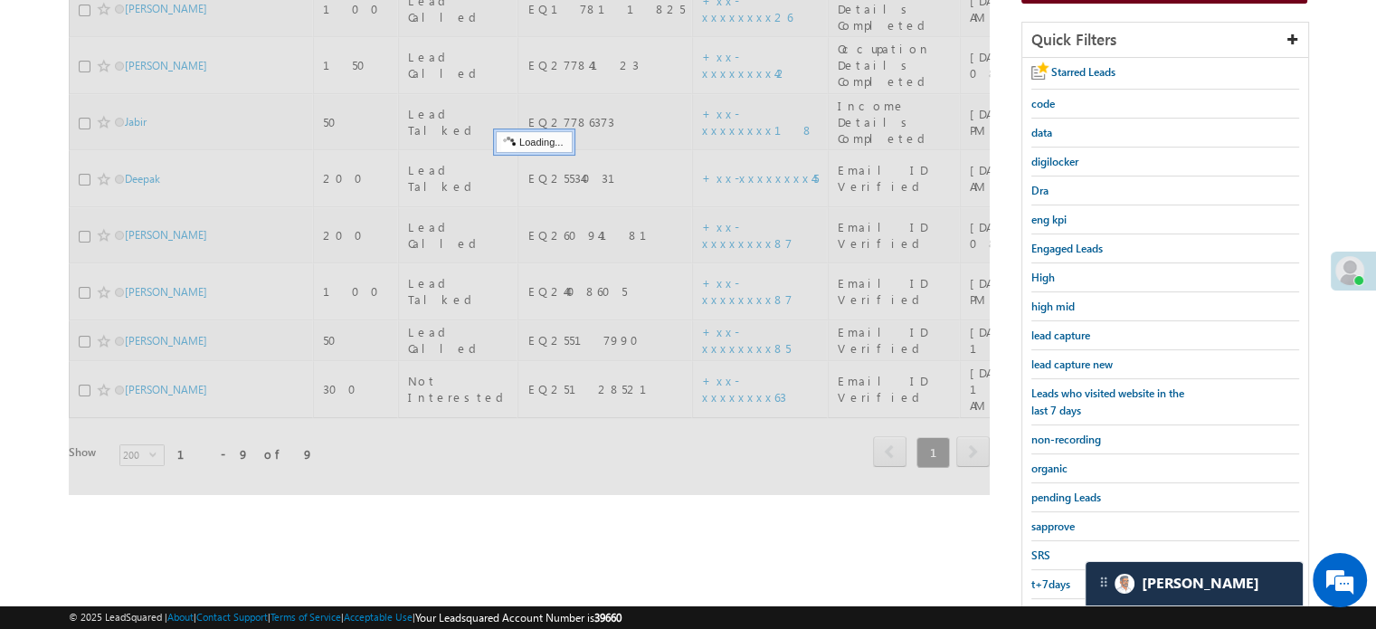
scroll to position [207, 0]
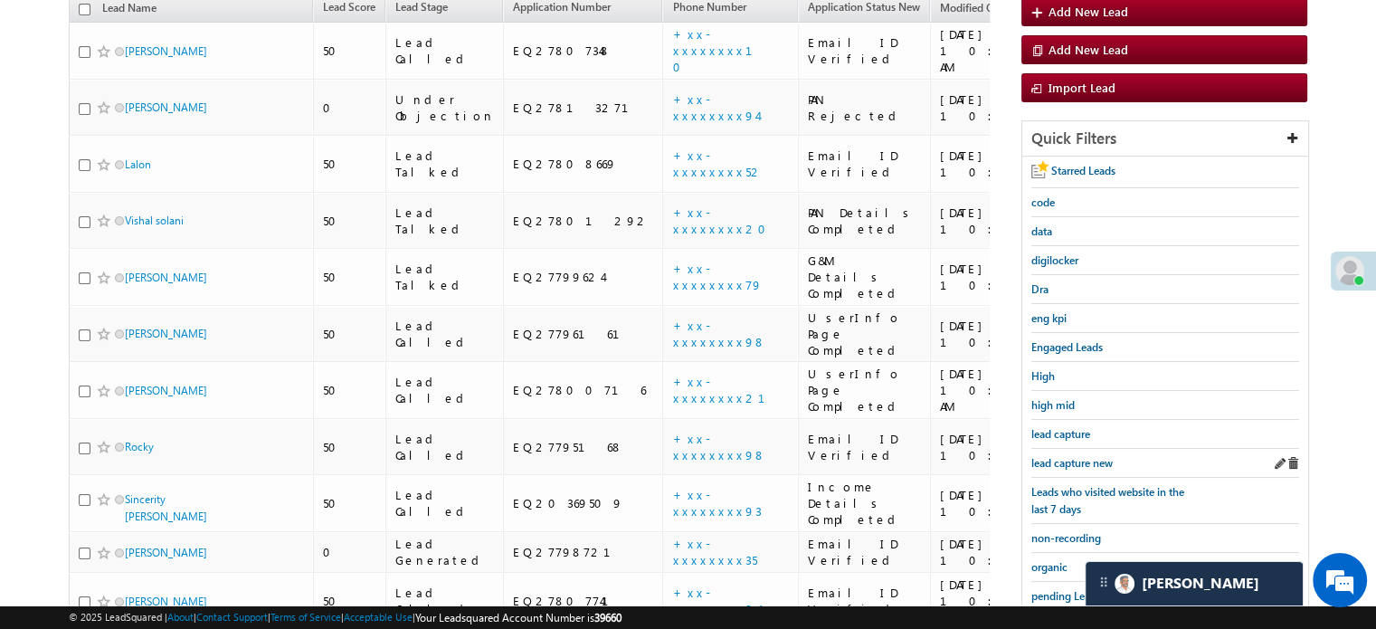
click at [1075, 467] on div "lead capture new" at bounding box center [1165, 463] width 268 height 29
click at [1066, 460] on span "lead capture new" at bounding box center [1071, 463] width 81 height 14
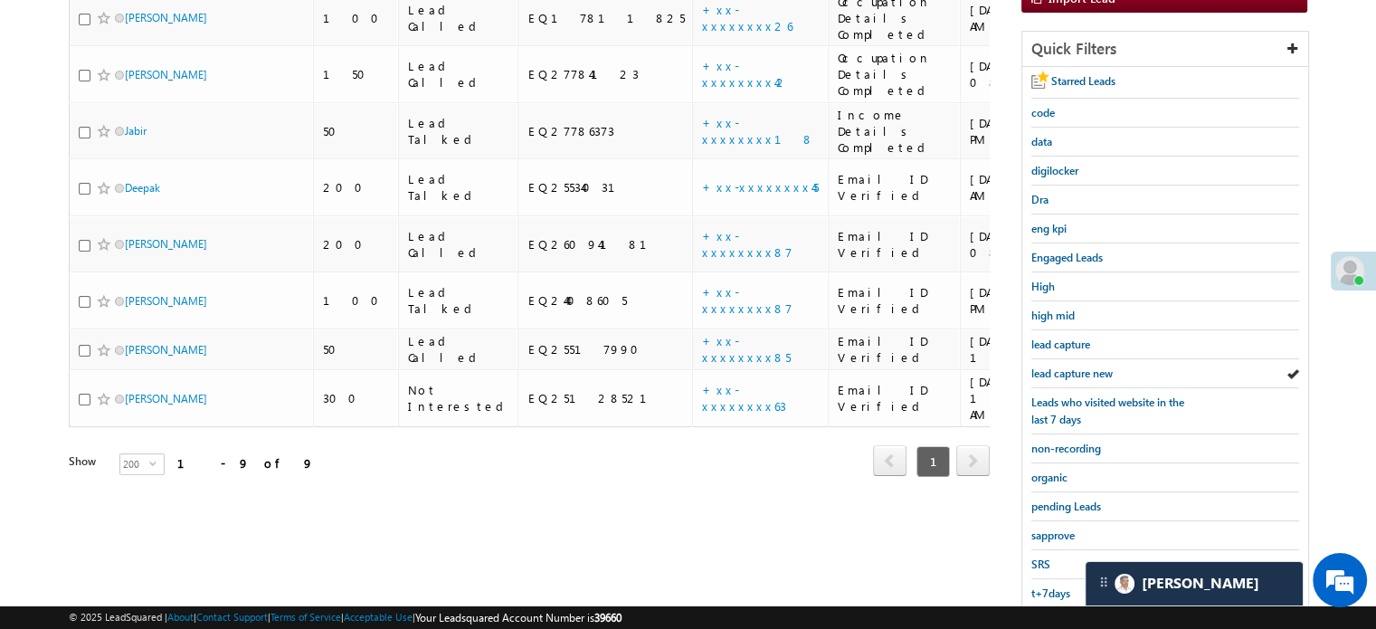
scroll to position [388, 0]
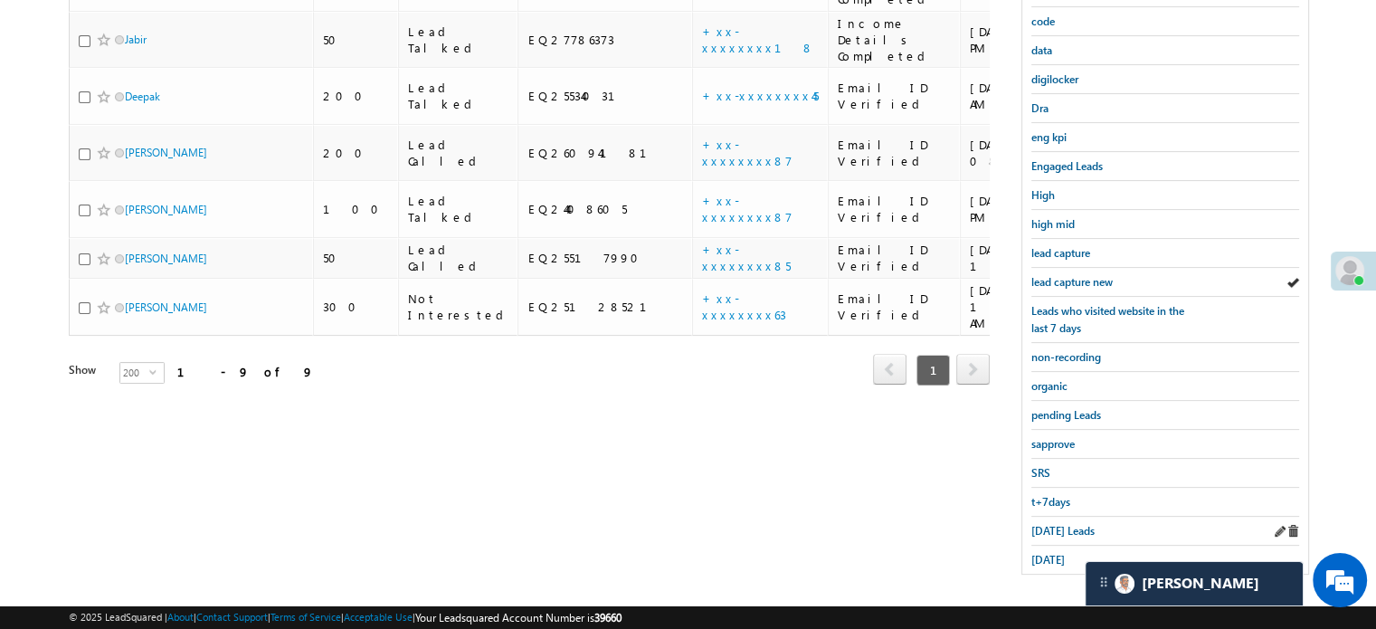
click at [1049, 517] on div "[DATE] Leads" at bounding box center [1165, 531] width 268 height 29
click at [1048, 524] on span "[DATE] Leads" at bounding box center [1062, 531] width 63 height 14
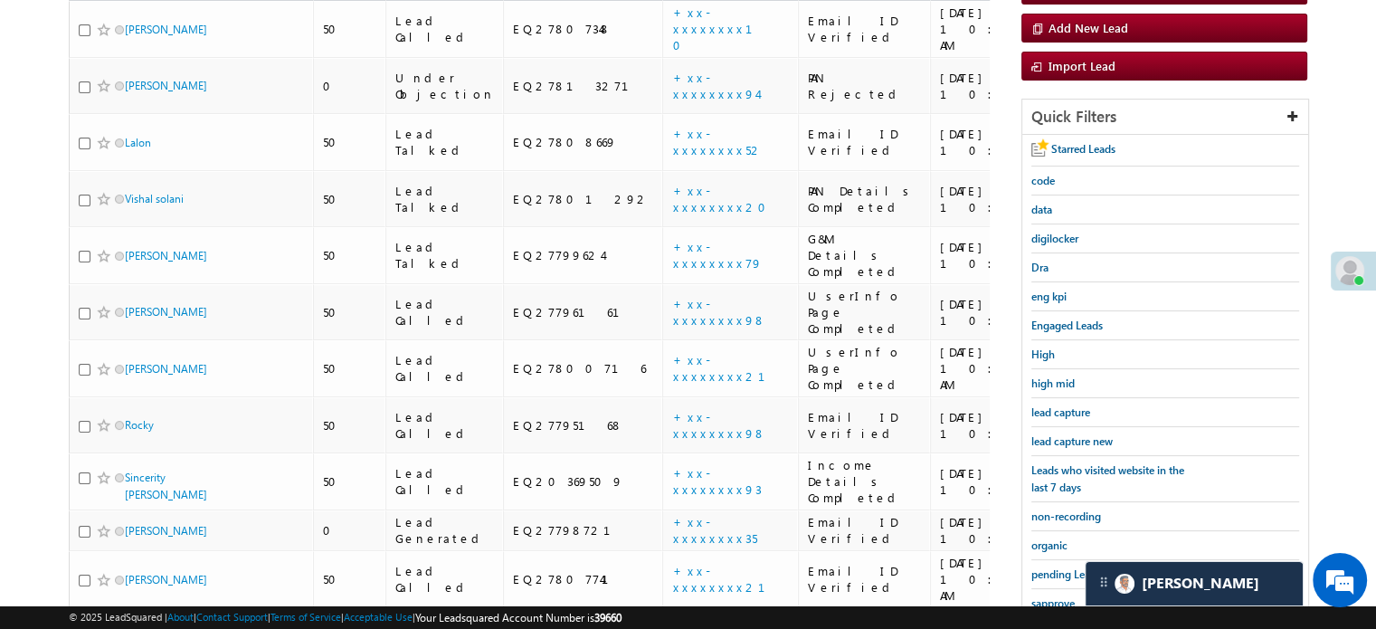
scroll to position [261, 0]
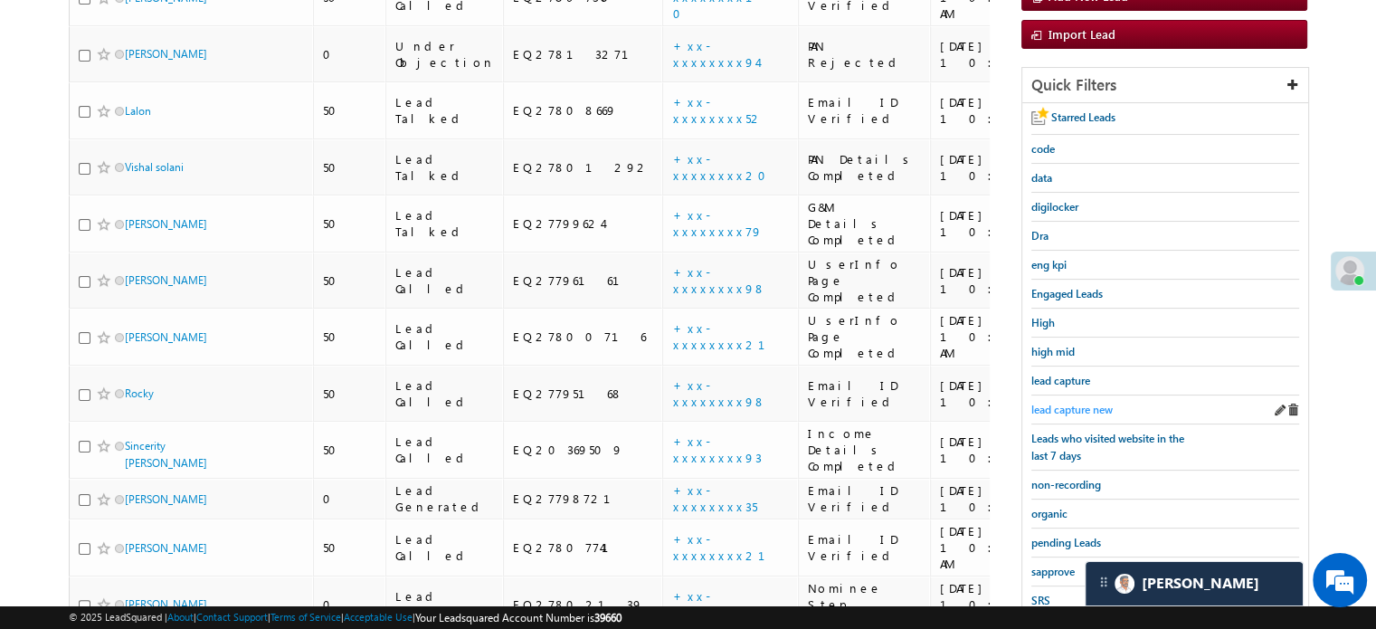
click at [1069, 406] on span "lead capture new" at bounding box center [1071, 410] width 81 height 14
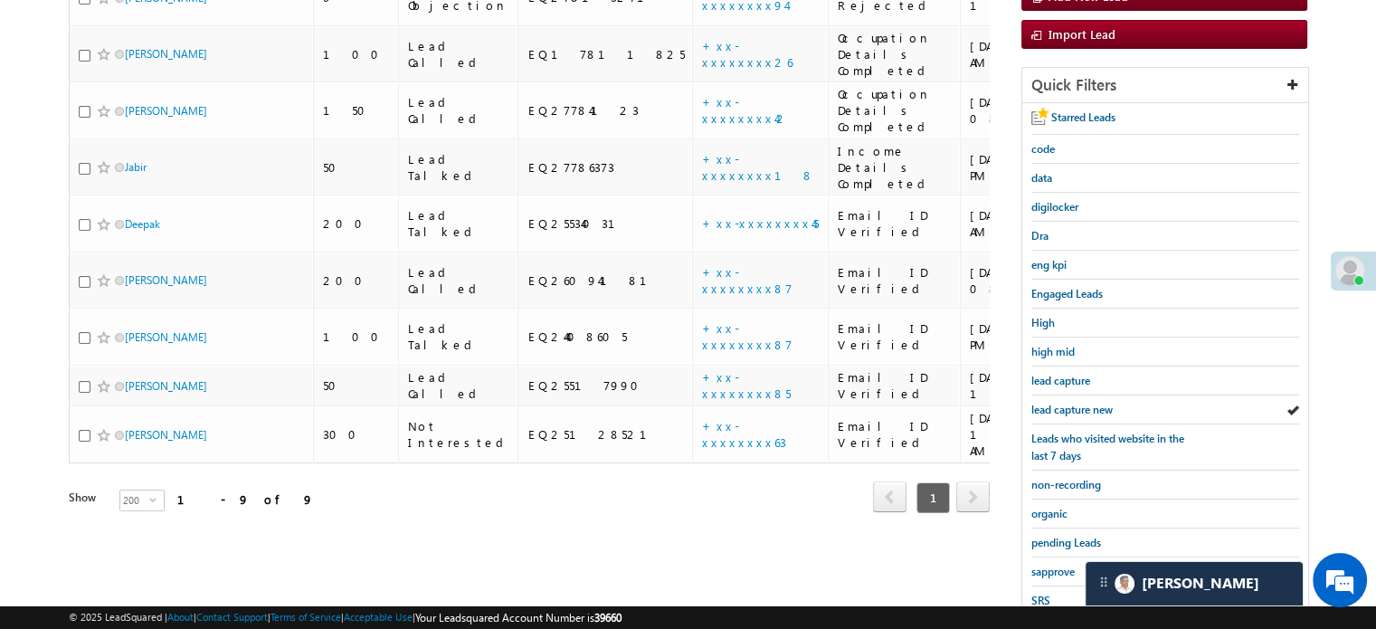
scroll to position [170, 0]
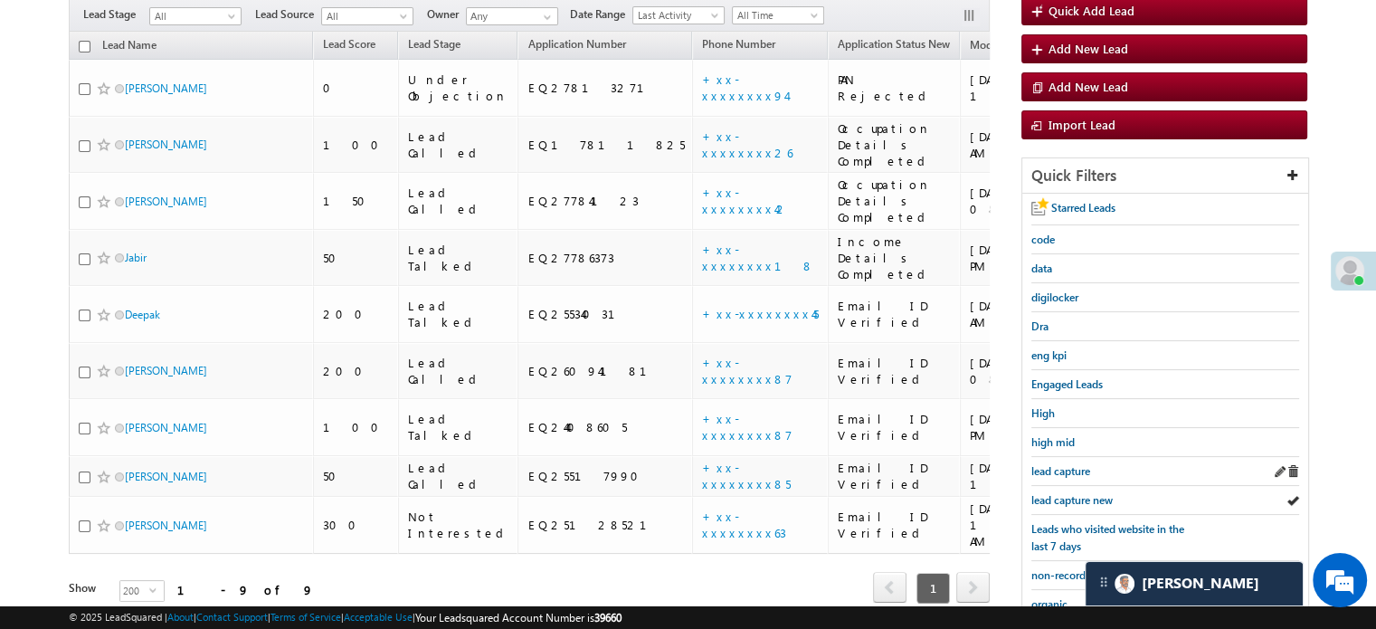
click at [1030, 488] on div "Starred Leads code data digilocker Dra eng kpi Engaged Leads High high mid lead…" at bounding box center [1165, 493] width 286 height 598
click at [1065, 496] on span "lead capture new" at bounding box center [1071, 500] width 81 height 14
click at [1068, 495] on span "lead capture new" at bounding box center [1071, 500] width 81 height 14
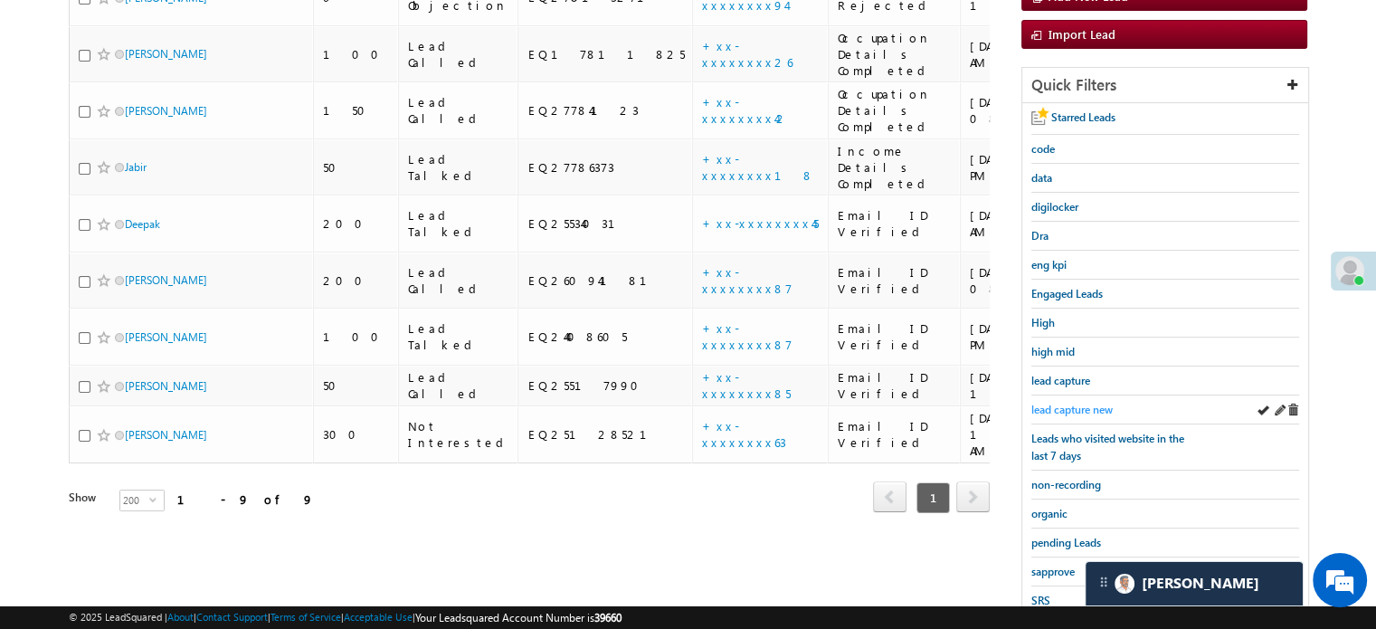
click at [1060, 403] on span "lead capture new" at bounding box center [1071, 410] width 81 height 14
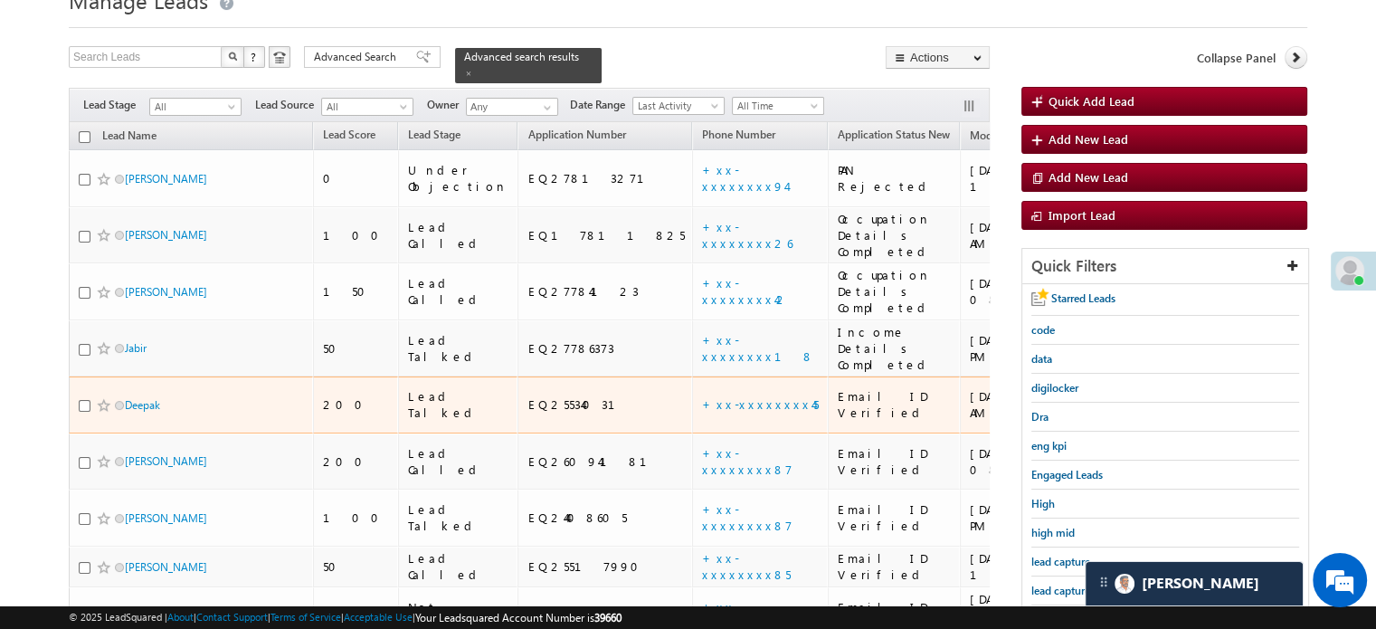
scroll to position [170, 0]
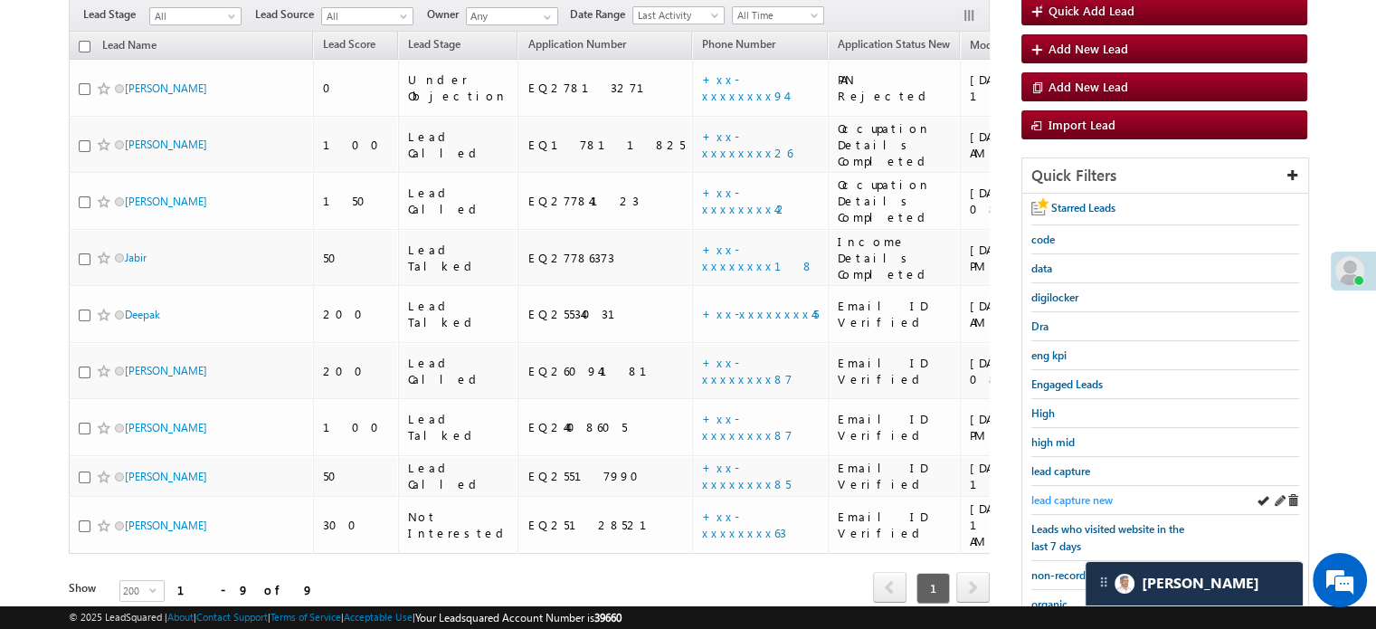
click at [1064, 498] on span "lead capture new" at bounding box center [1071, 500] width 81 height 14
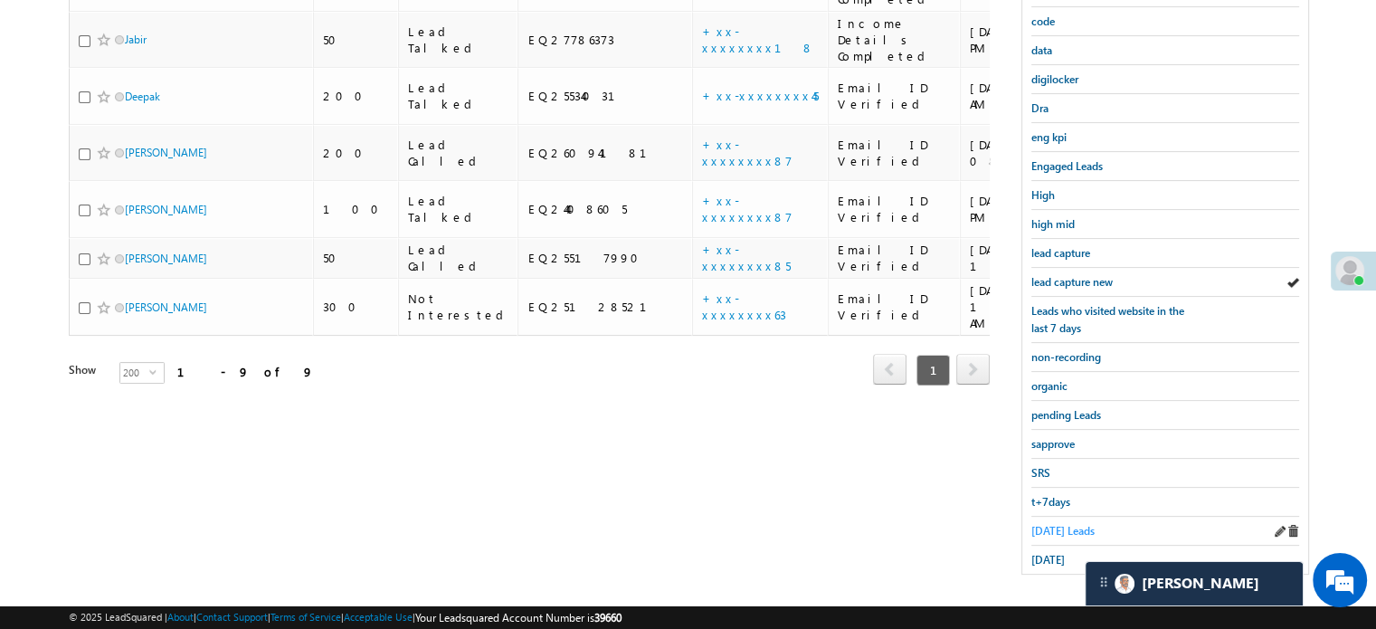
click at [1049, 526] on span "[DATE] Leads" at bounding box center [1062, 531] width 63 height 14
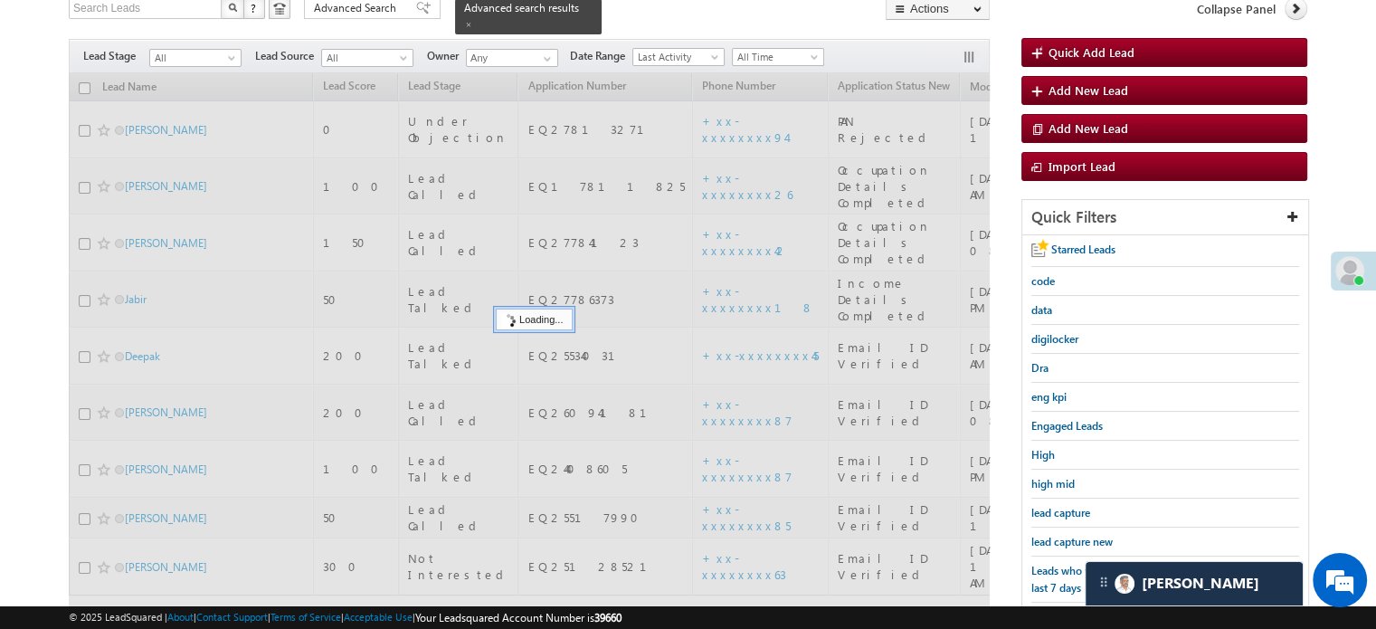
scroll to position [117, 0]
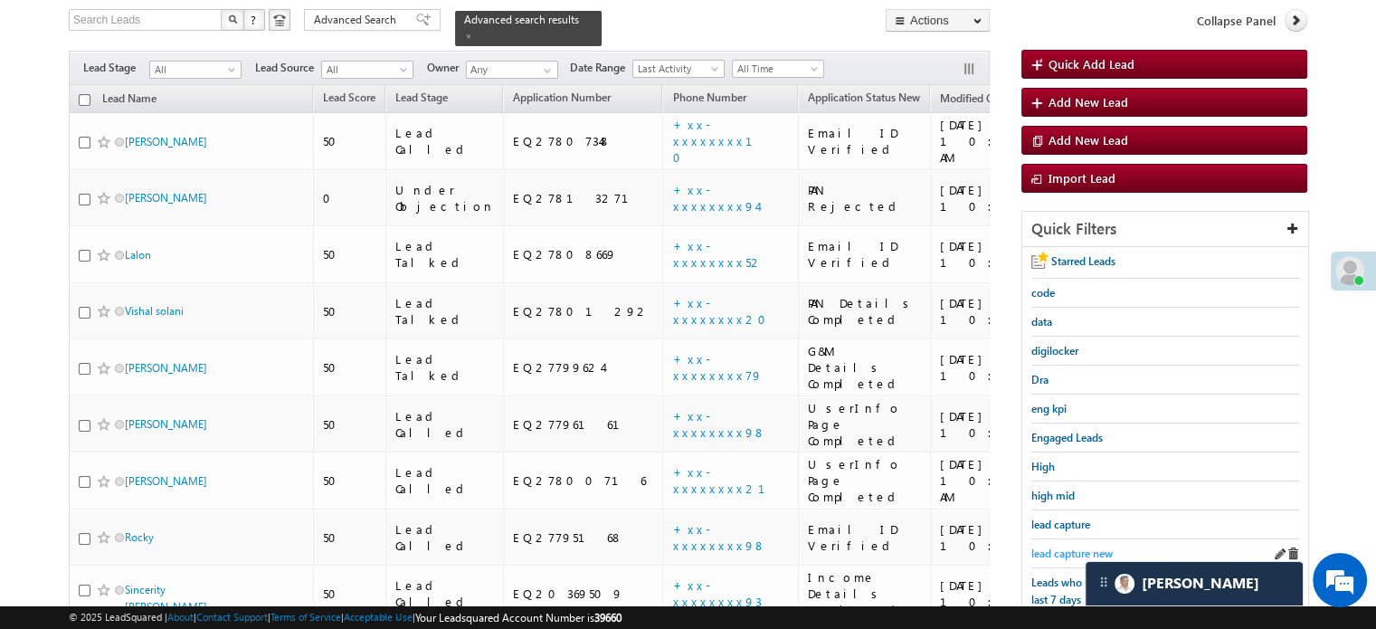
click at [1065, 546] on span "lead capture new" at bounding box center [1071, 553] width 81 height 14
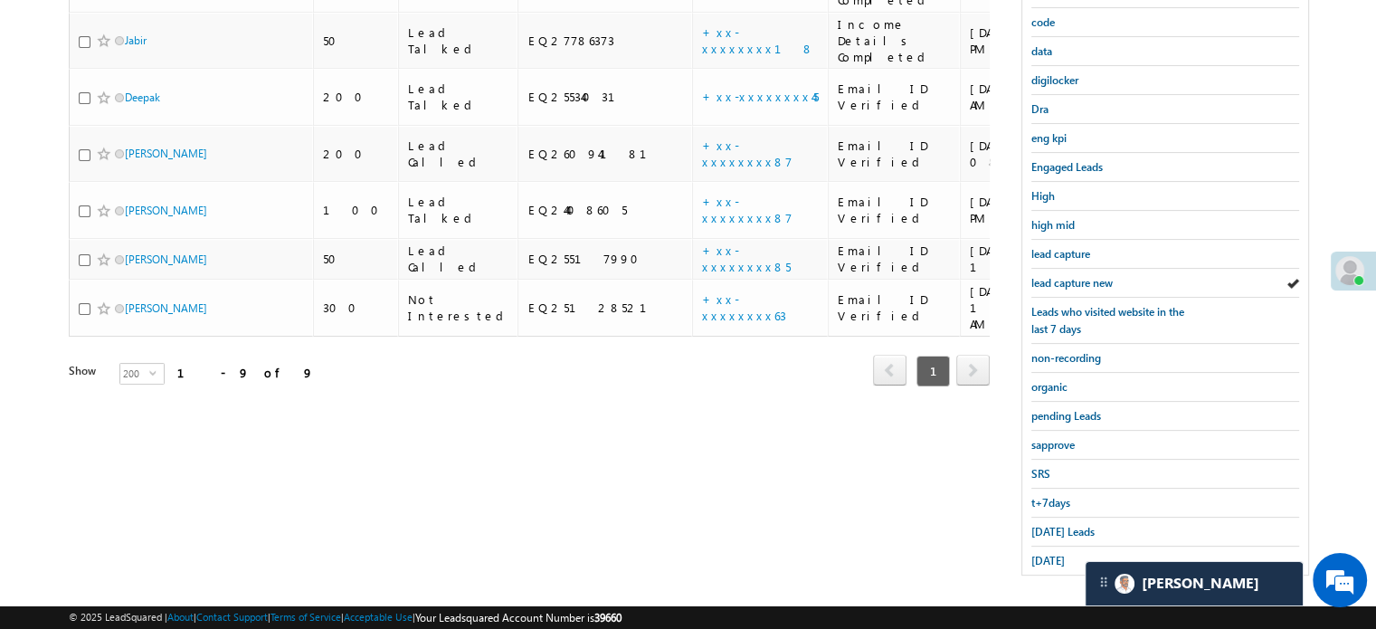
scroll to position [388, 0]
click at [1054, 553] on span "[DATE]" at bounding box center [1047, 560] width 33 height 14
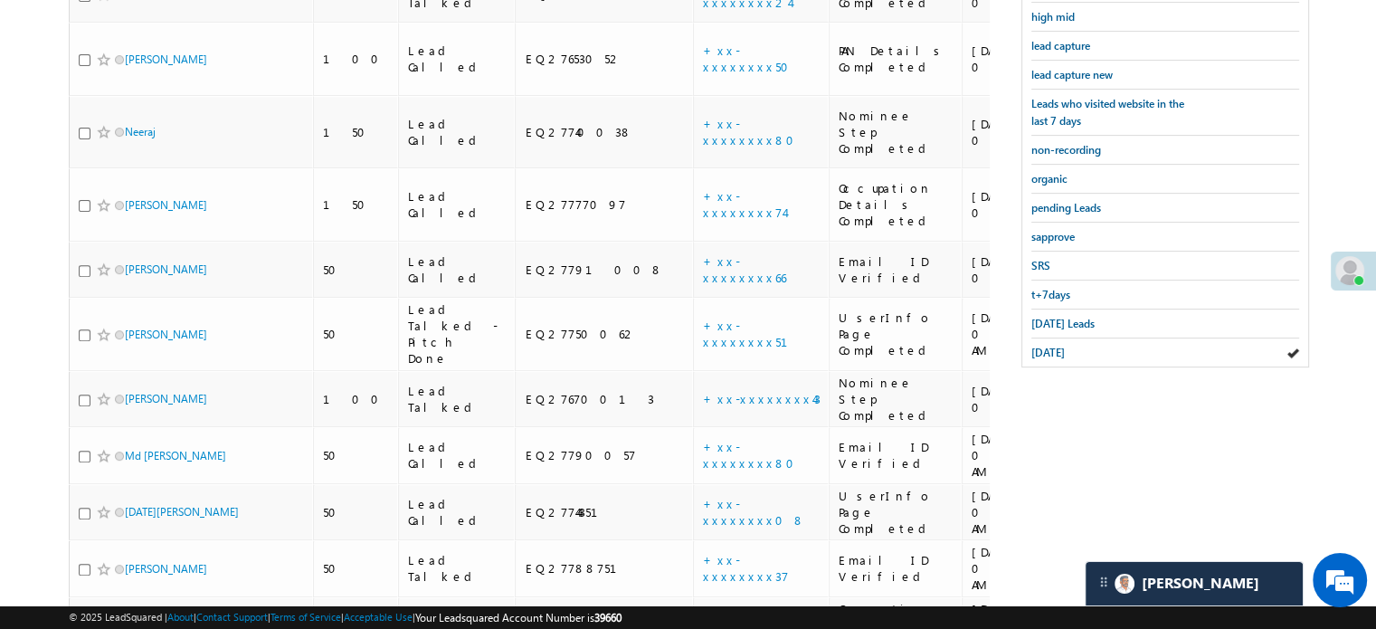
scroll to position [233, 0]
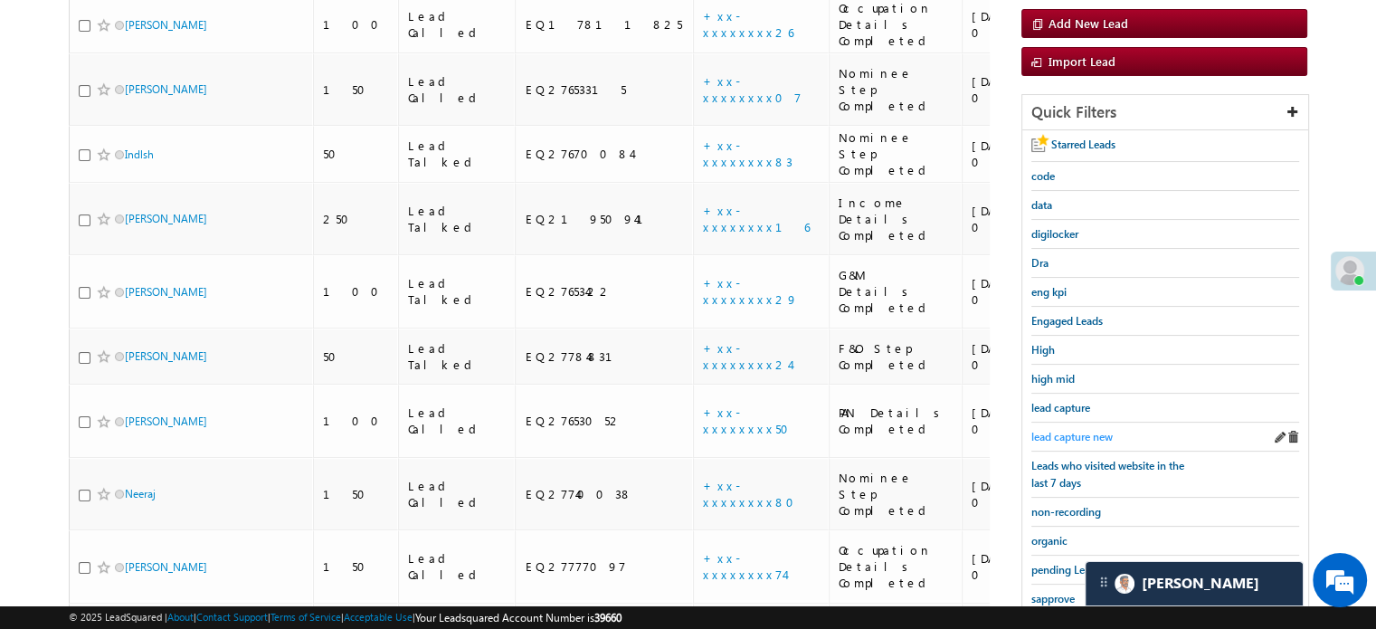
click at [1071, 430] on span "lead capture new" at bounding box center [1071, 437] width 81 height 14
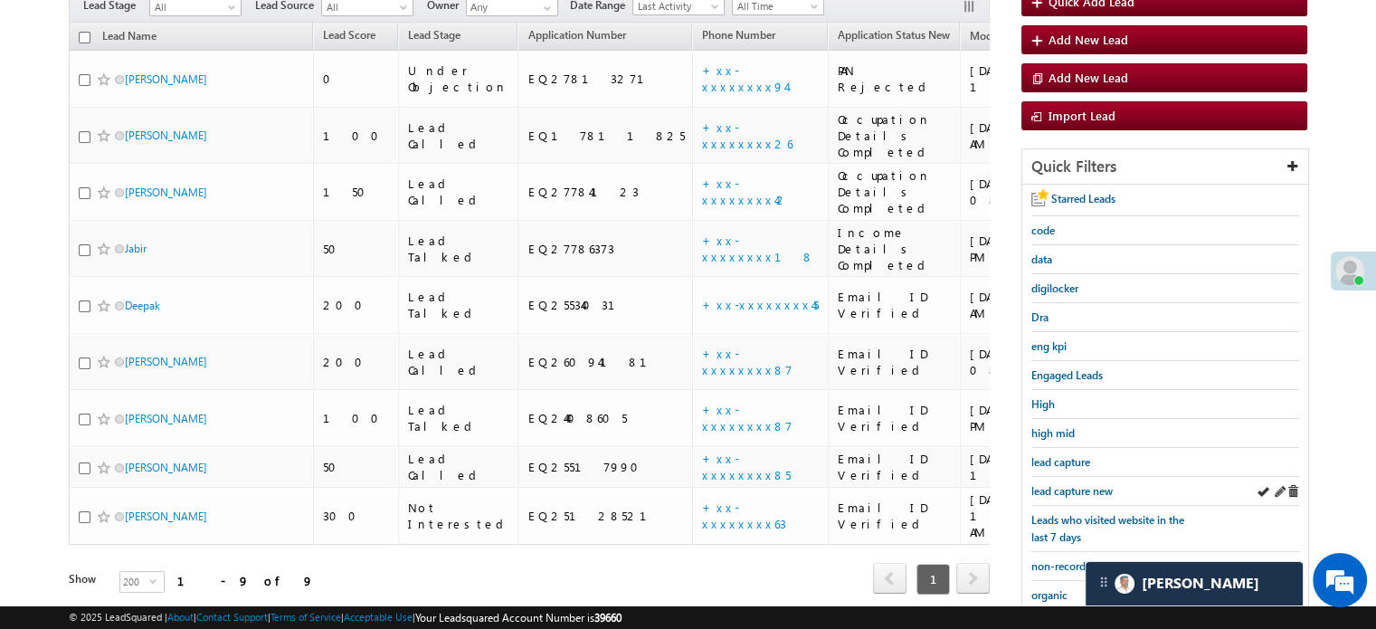
scroll to position [181, 0]
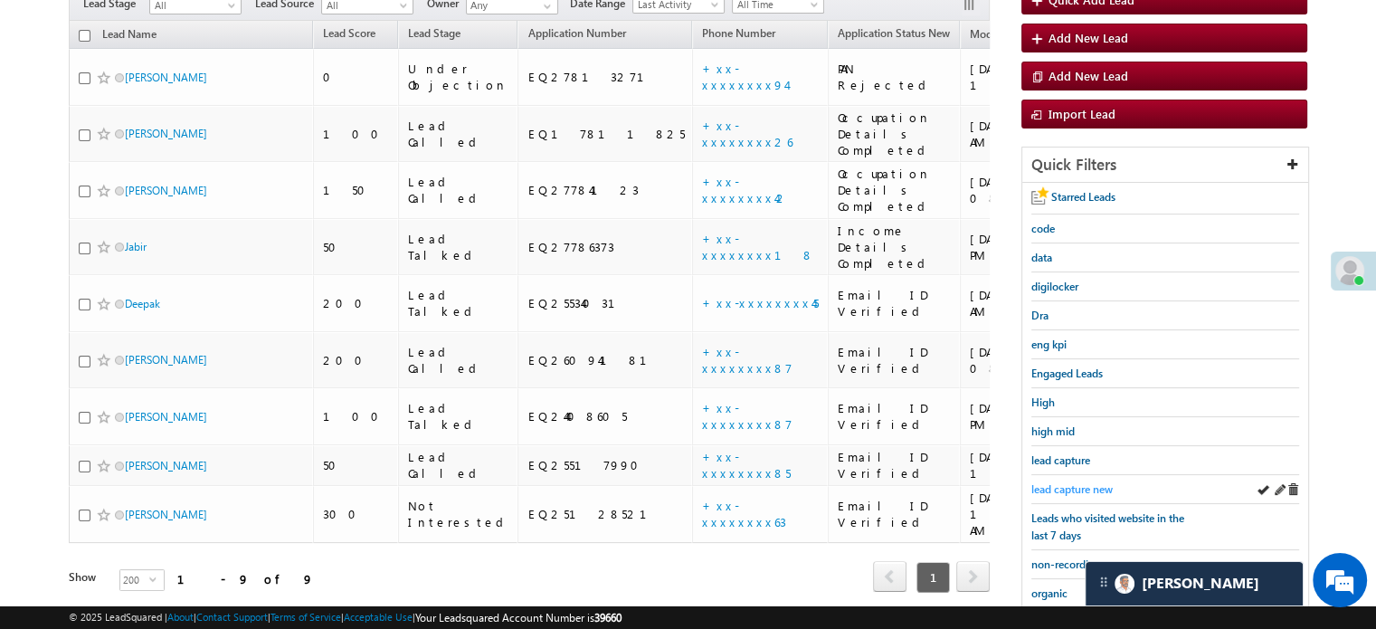
click at [1072, 485] on span "lead capture new" at bounding box center [1071, 489] width 81 height 14
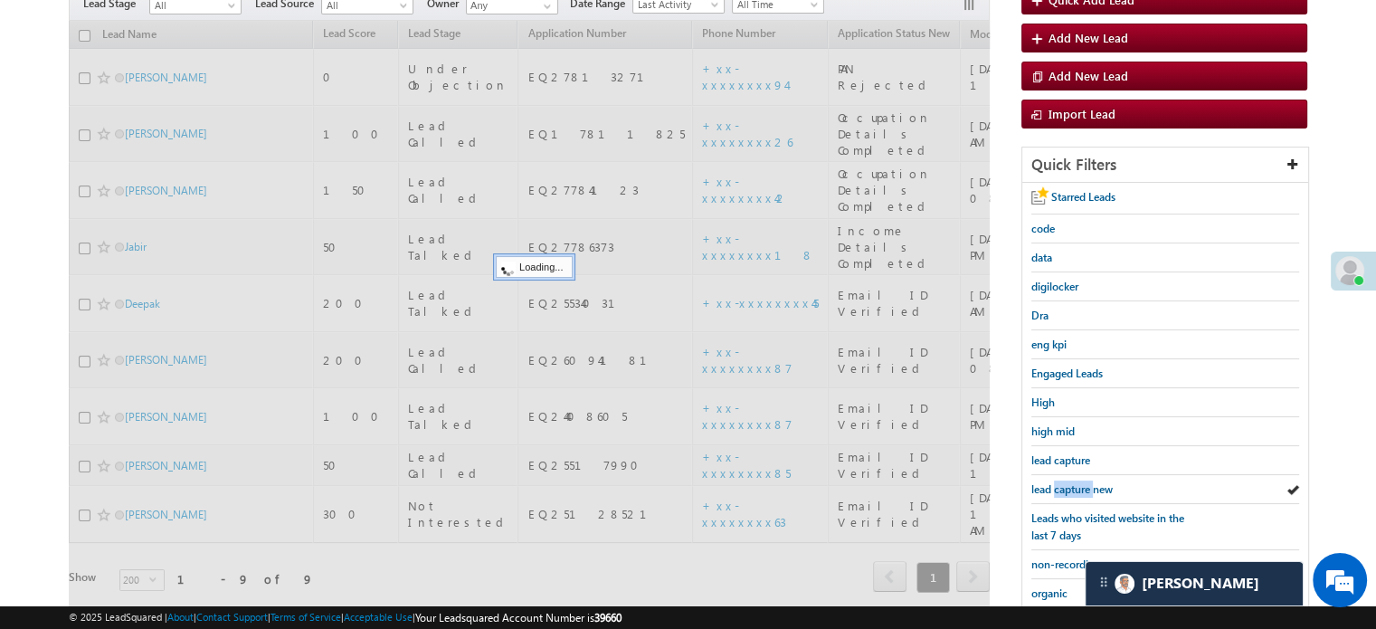
click at [1072, 485] on span "lead capture new" at bounding box center [1071, 489] width 81 height 14
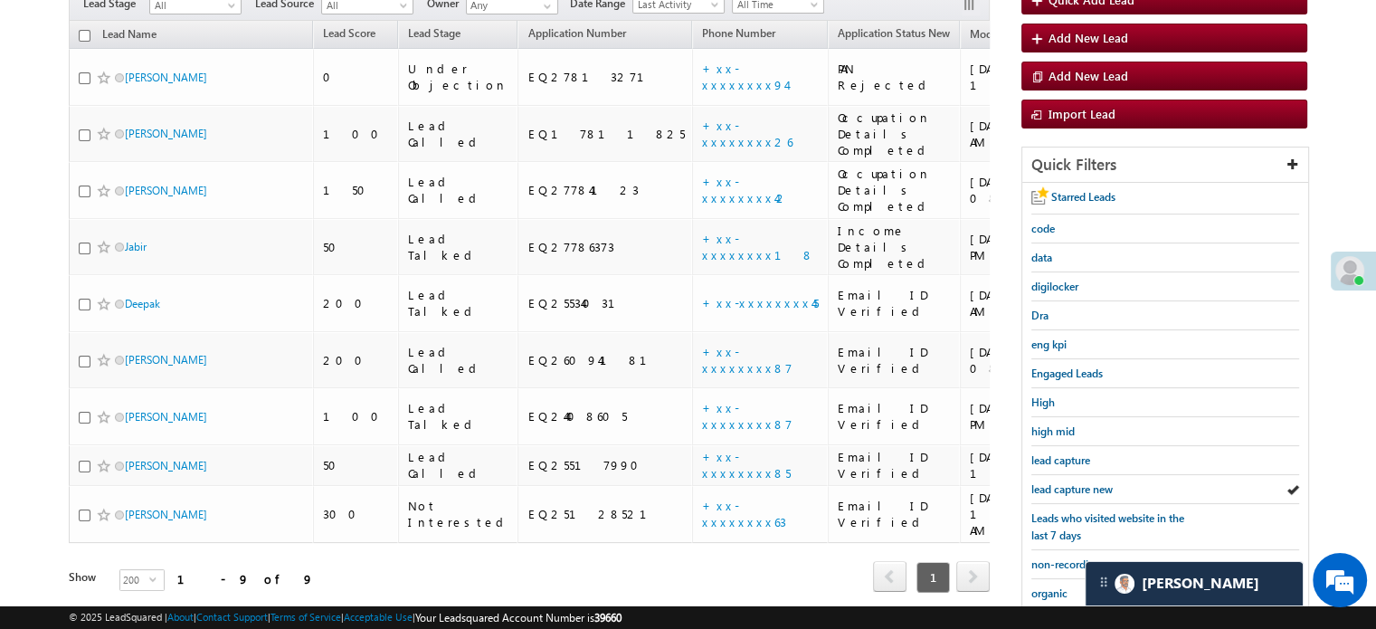
click at [1072, 485] on span "lead capture new" at bounding box center [1071, 489] width 81 height 14
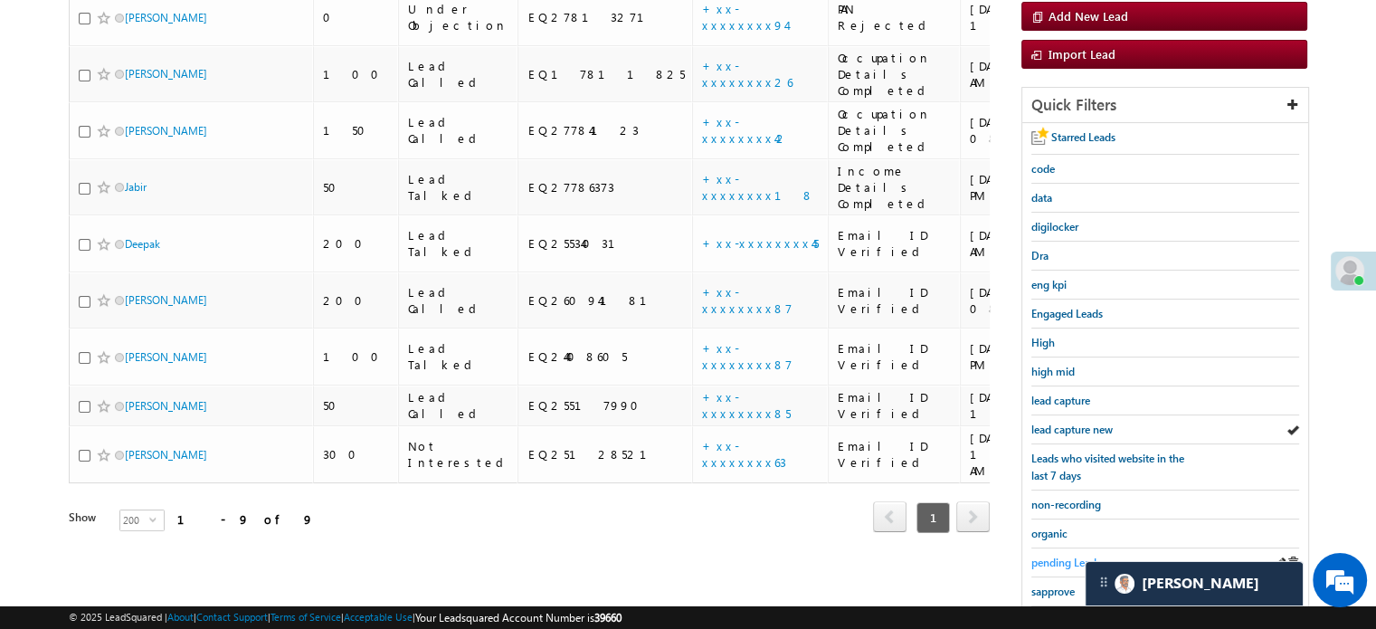
scroll to position [271, 0]
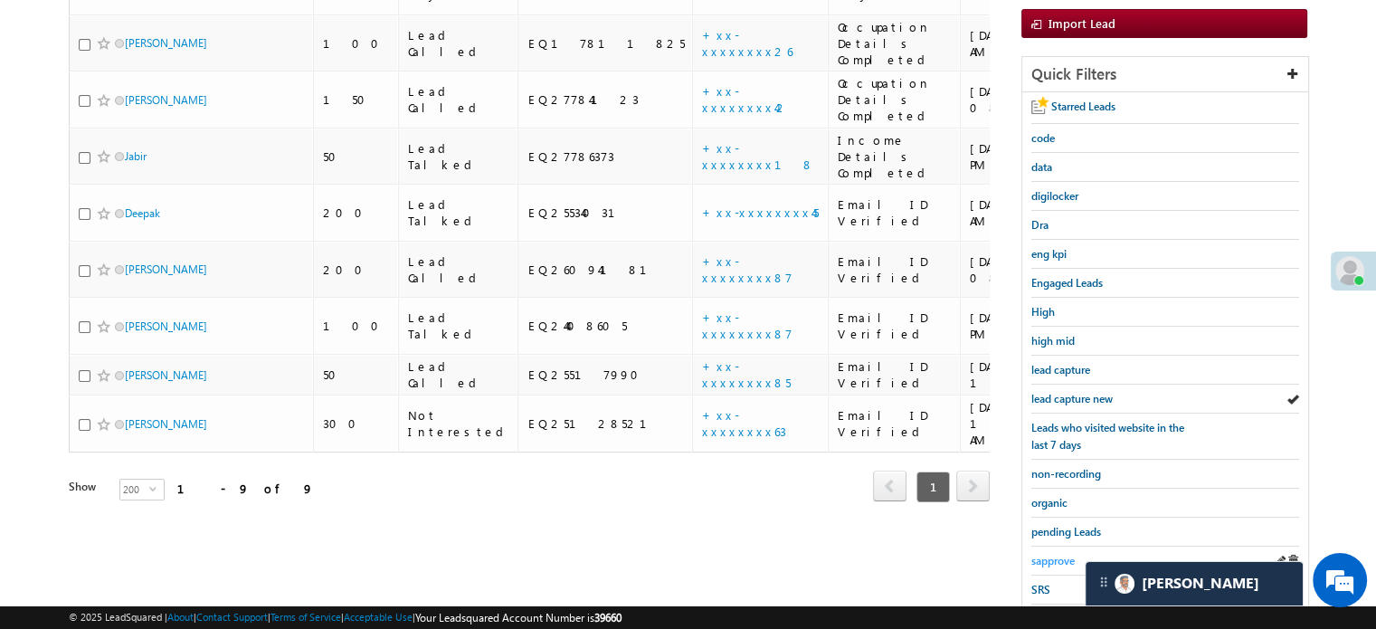
click at [1042, 554] on span "sapprove" at bounding box center [1052, 561] width 43 height 14
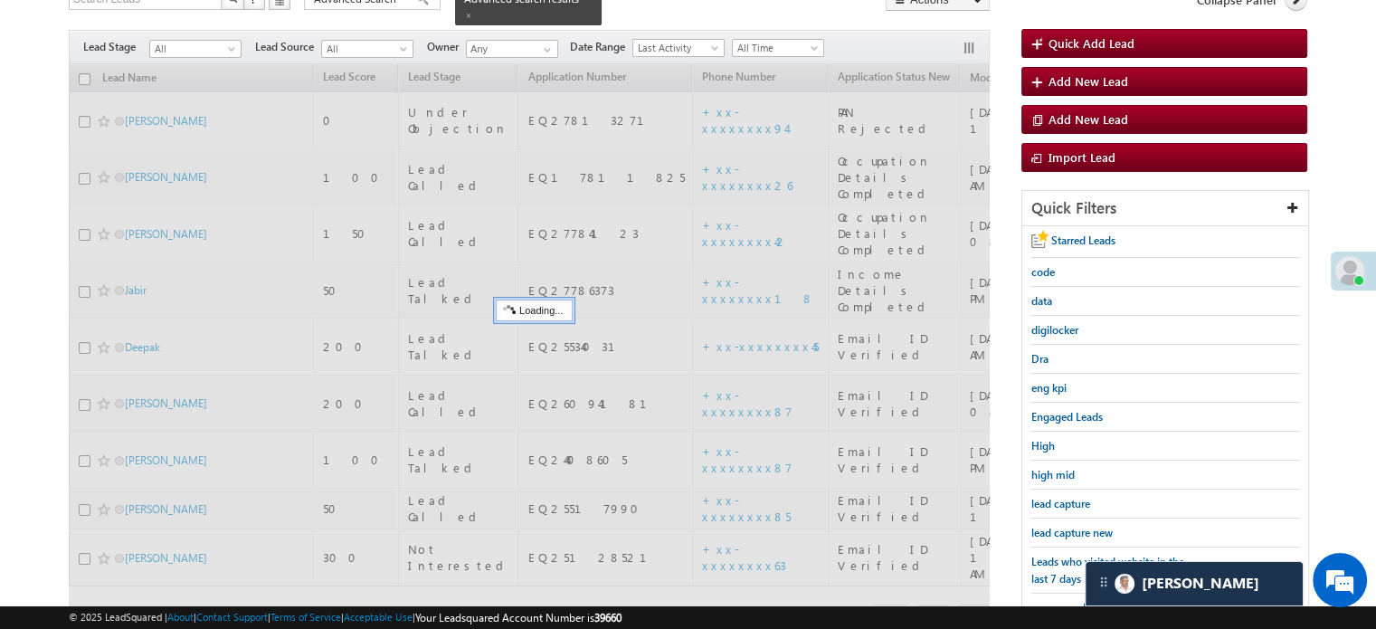
scroll to position [90, 0]
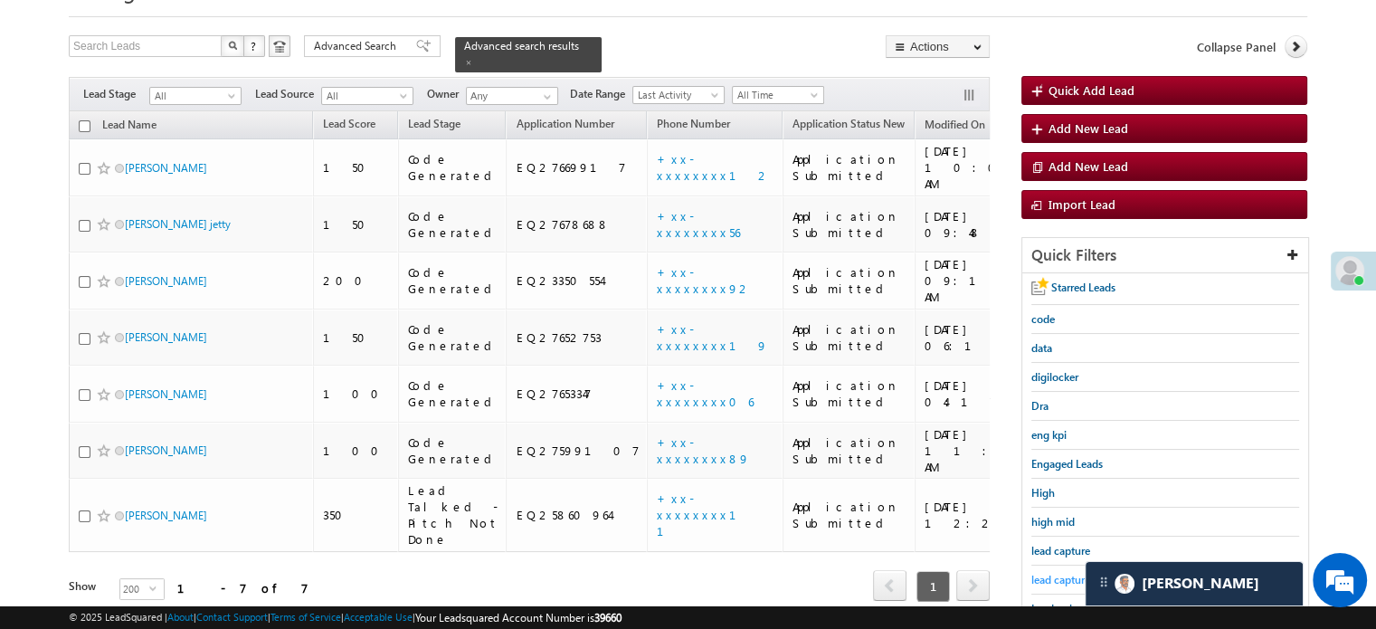
click at [1056, 573] on span "lead capture new" at bounding box center [1071, 580] width 81 height 14
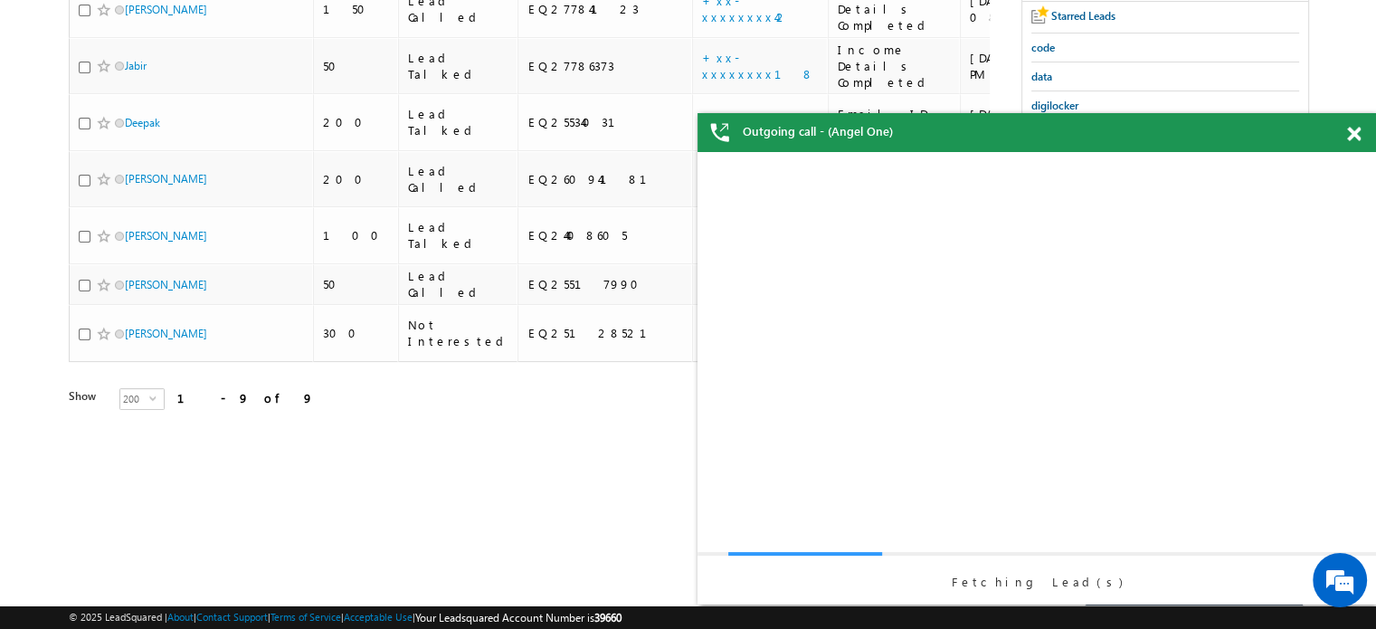
scroll to position [0, 0]
click at [1360, 136] on span at bounding box center [1354, 134] width 14 height 15
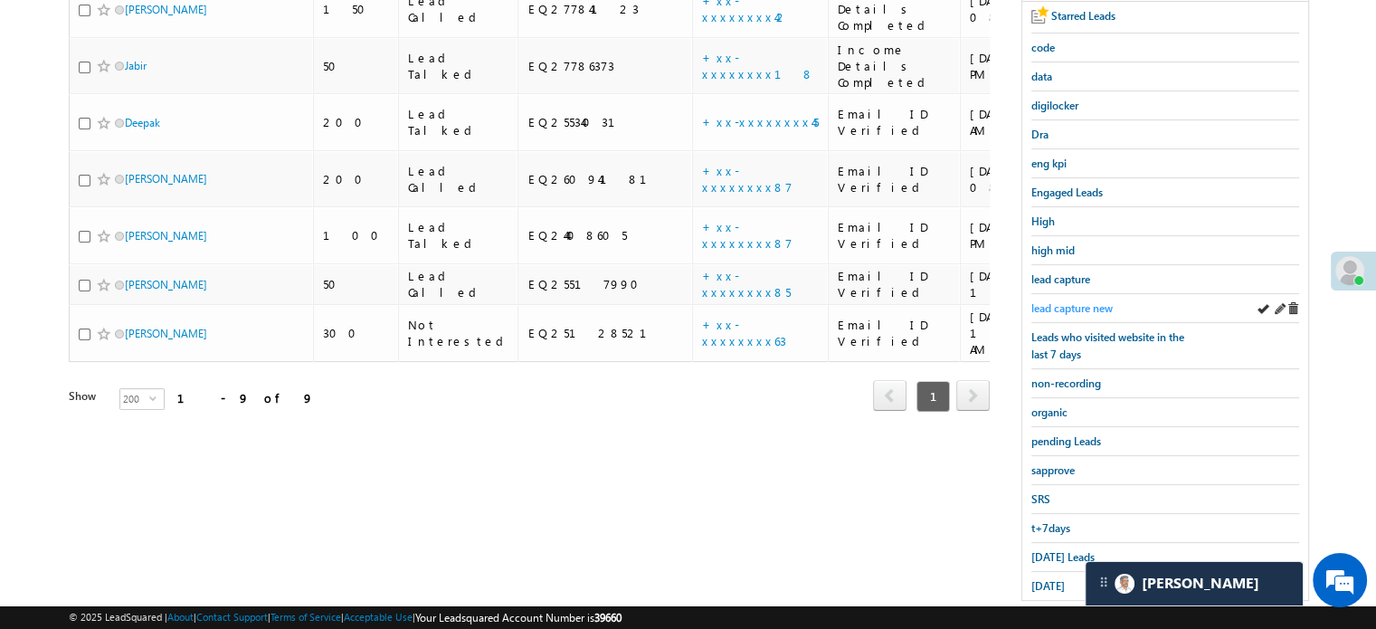
click at [1085, 301] on span "lead capture new" at bounding box center [1071, 308] width 81 height 14
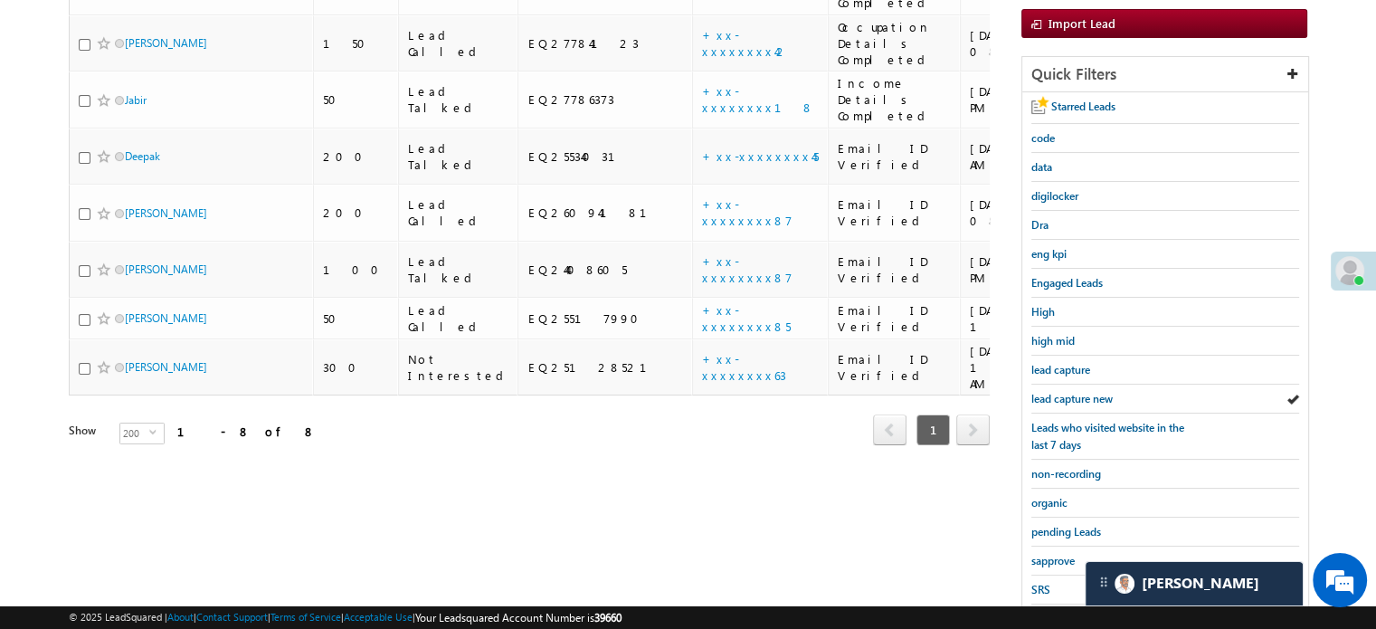
scroll to position [388, 0]
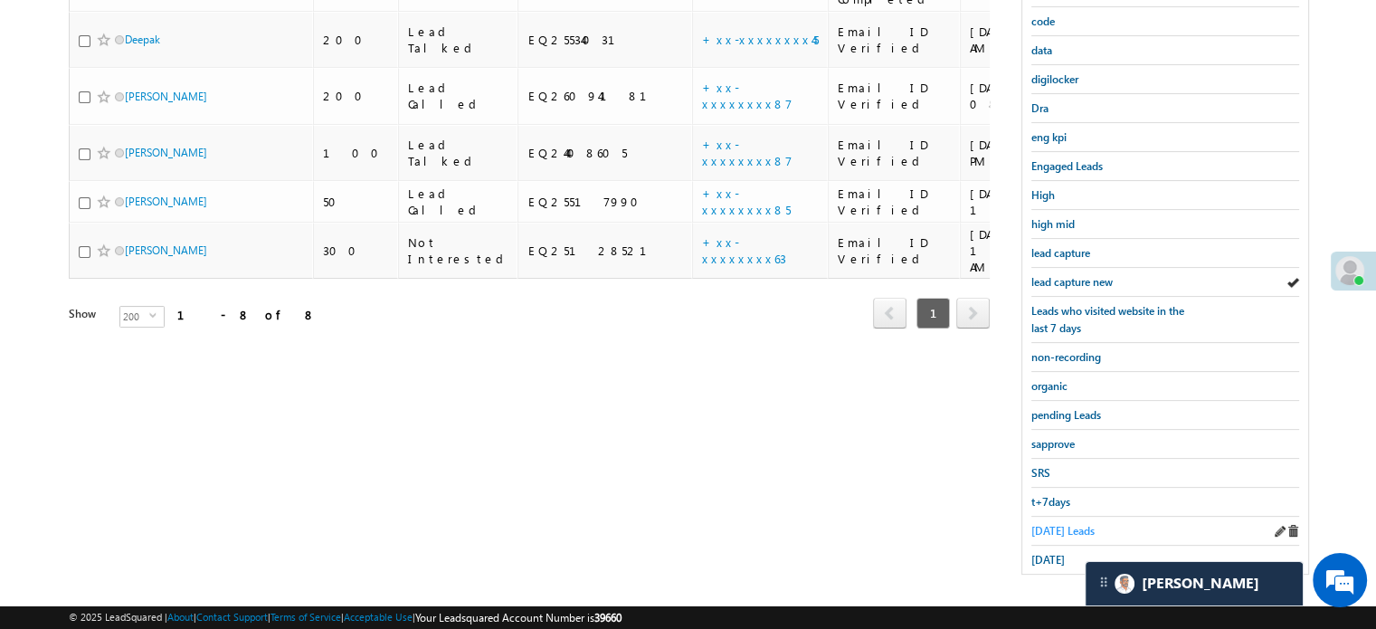
click at [1058, 524] on span "[DATE] Leads" at bounding box center [1062, 531] width 63 height 14
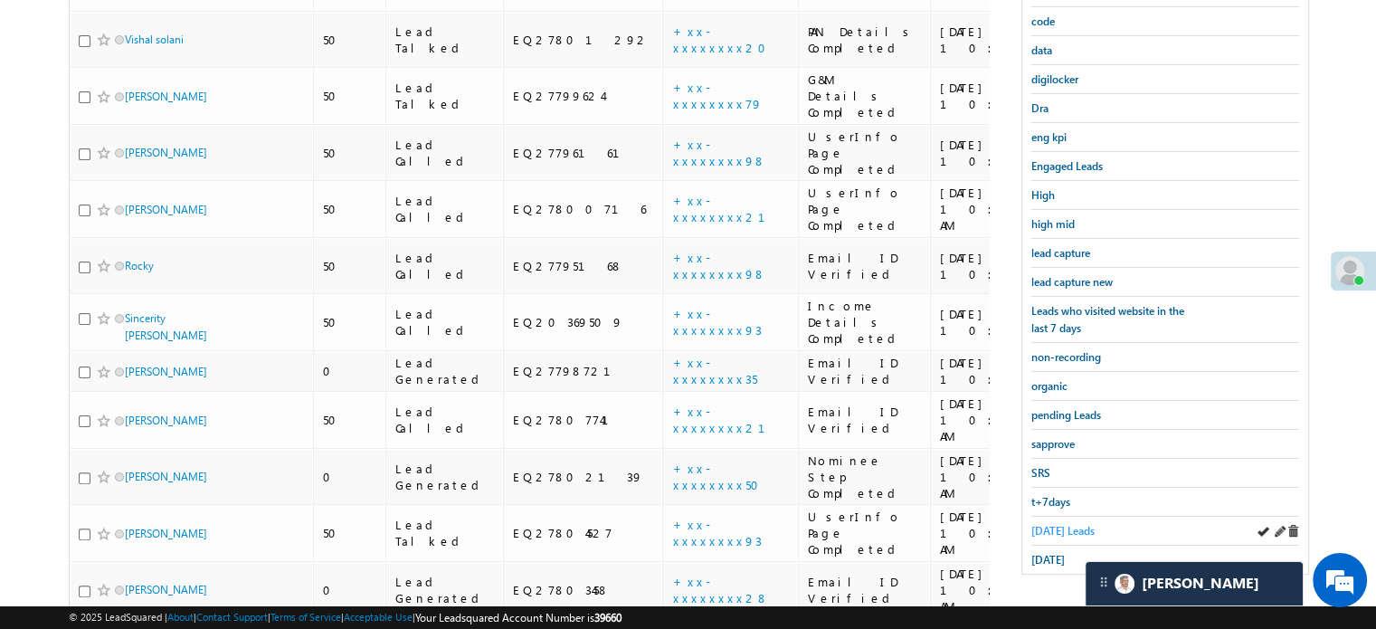
click at [1068, 524] on span "[DATE] Leads" at bounding box center [1062, 531] width 63 height 14
click at [1052, 524] on span "[DATE] Leads" at bounding box center [1062, 531] width 63 height 14
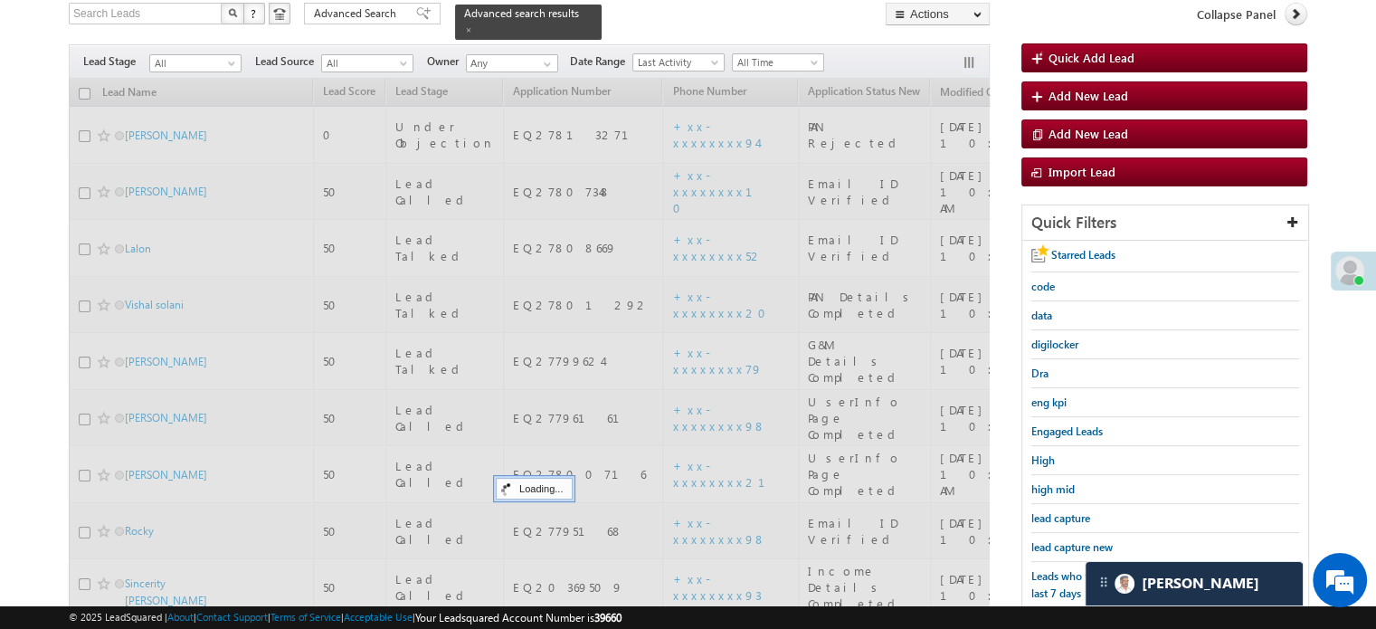
scroll to position [117, 0]
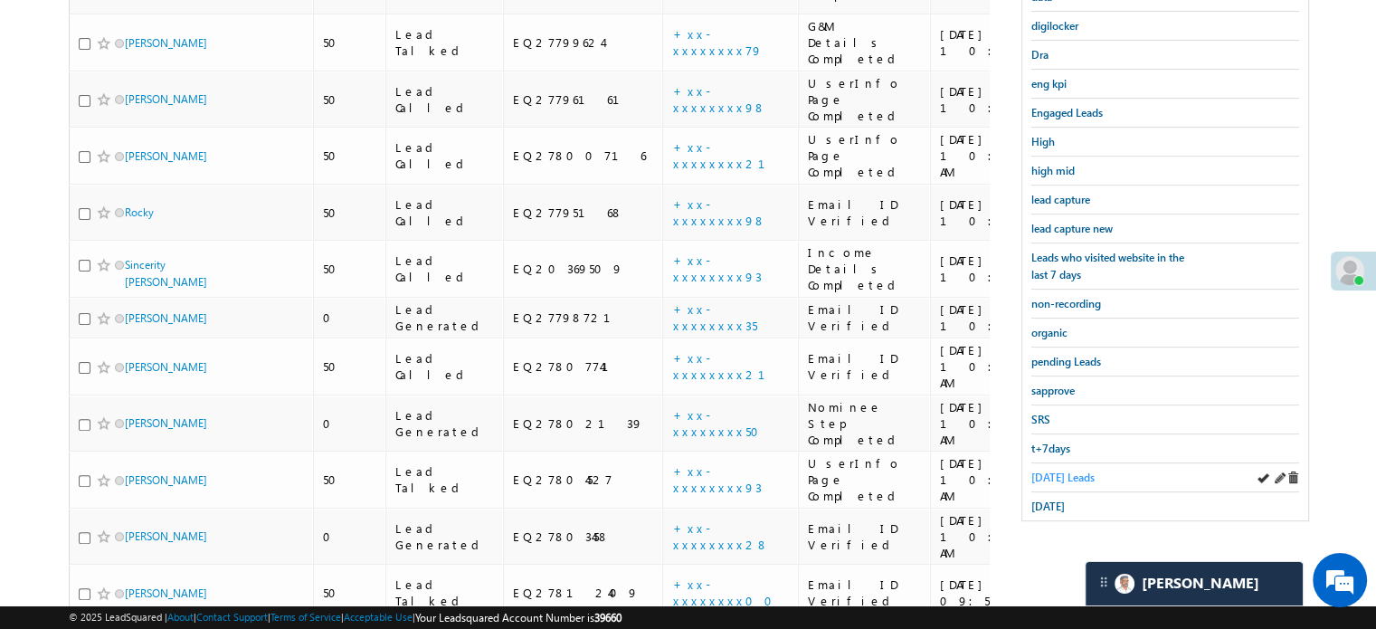
click at [1060, 473] on span "[DATE] Leads" at bounding box center [1062, 477] width 63 height 14
click at [1058, 470] on span "[DATE] Leads" at bounding box center [1062, 477] width 63 height 14
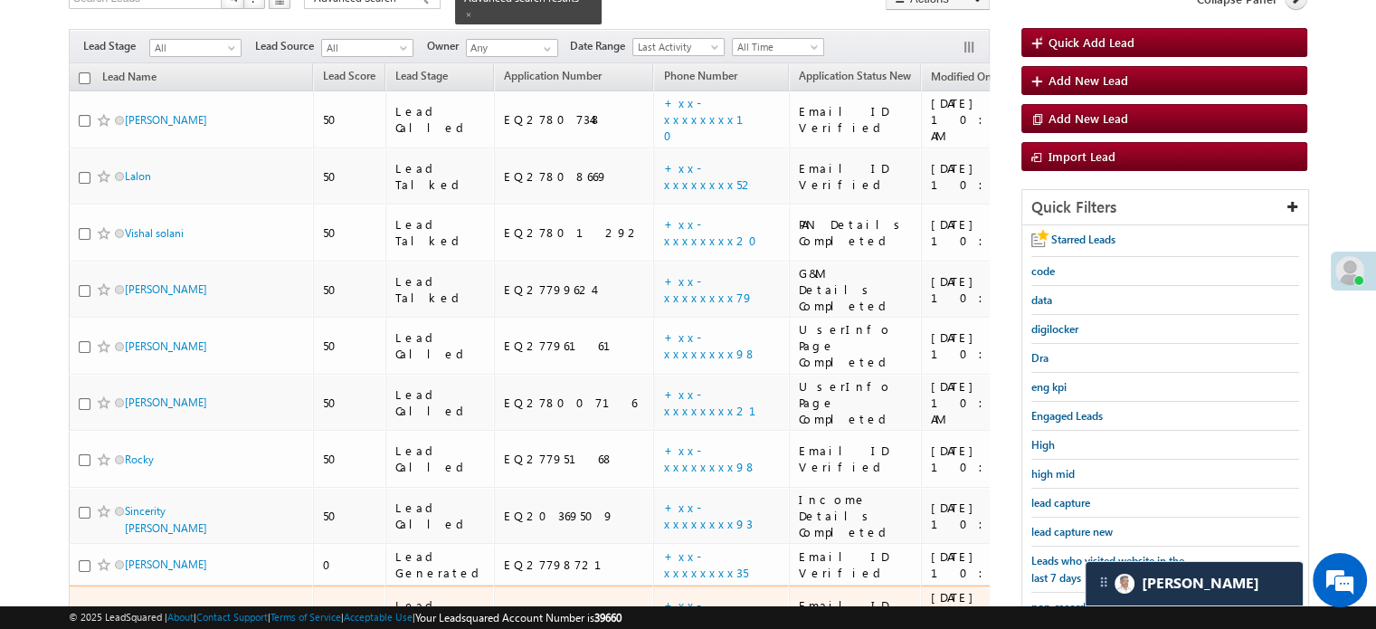
scroll to position [170, 0]
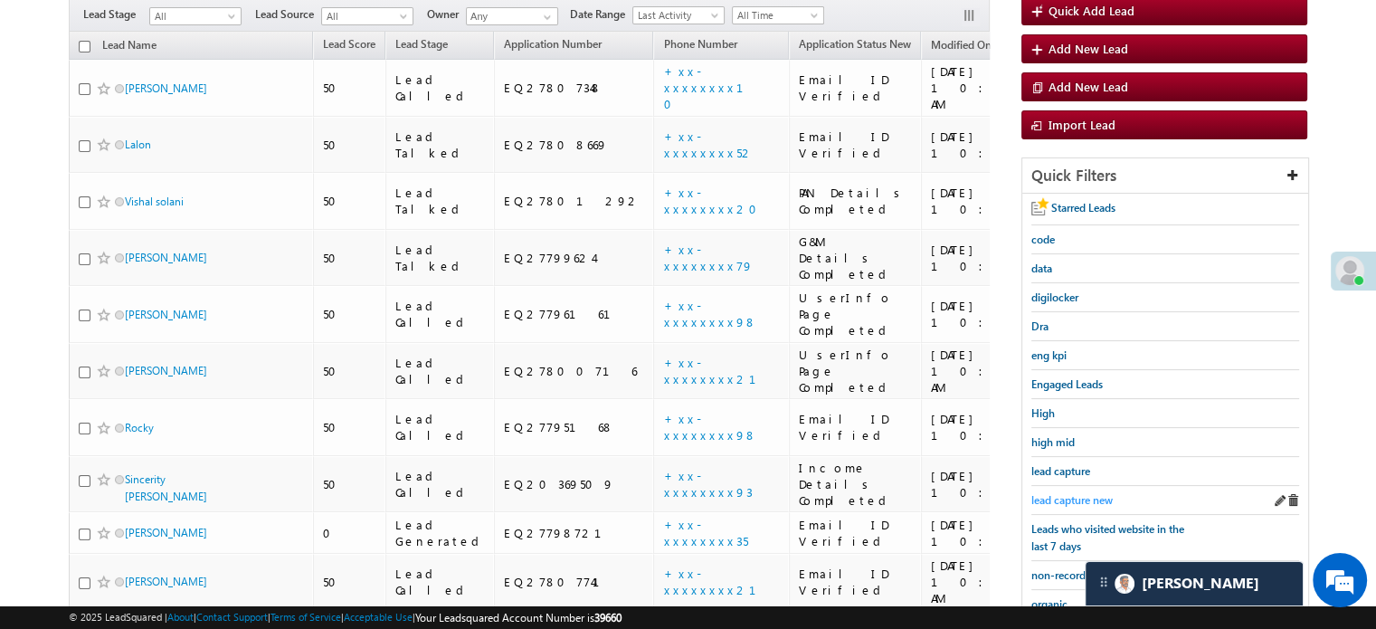
click at [1078, 493] on span "lead capture new" at bounding box center [1071, 500] width 81 height 14
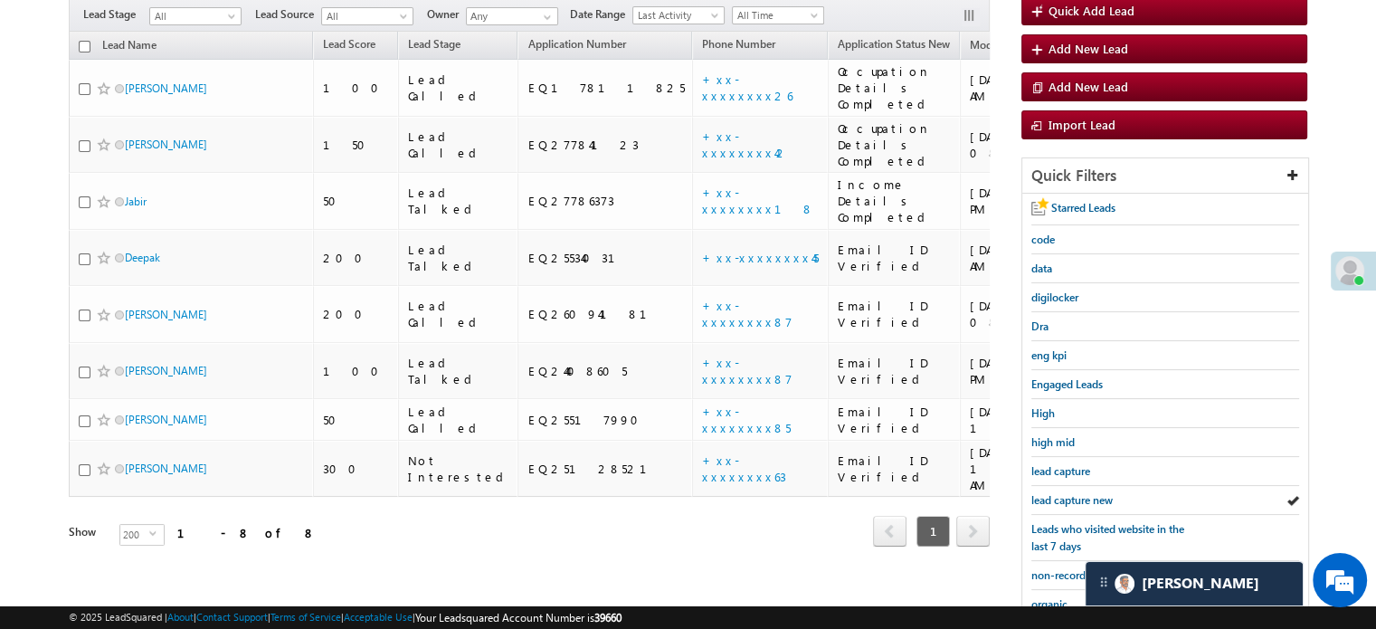
click at [1078, 493] on span "lead capture new" at bounding box center [1071, 500] width 81 height 14
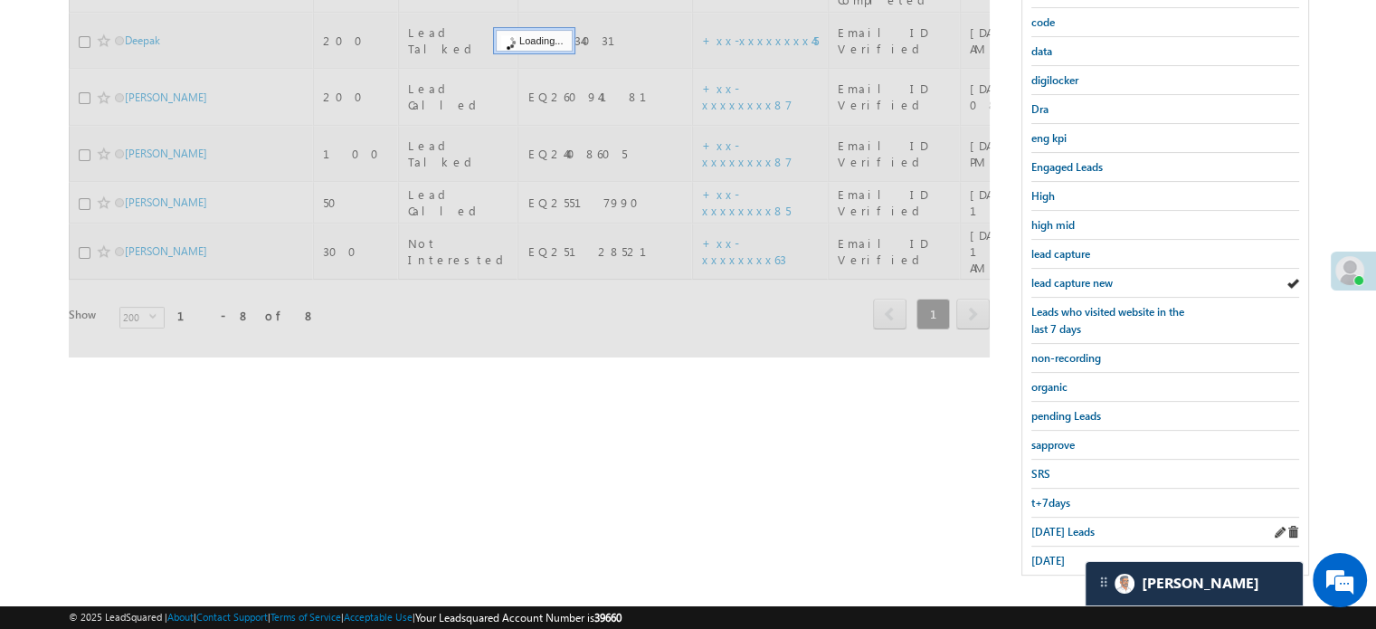
scroll to position [388, 0]
click at [1053, 535] on div "[DATE] Leads" at bounding box center [1165, 531] width 268 height 29
click at [1048, 524] on span "[DATE] Leads" at bounding box center [1062, 531] width 63 height 14
click at [1047, 524] on span "[DATE] Leads" at bounding box center [1062, 531] width 63 height 14
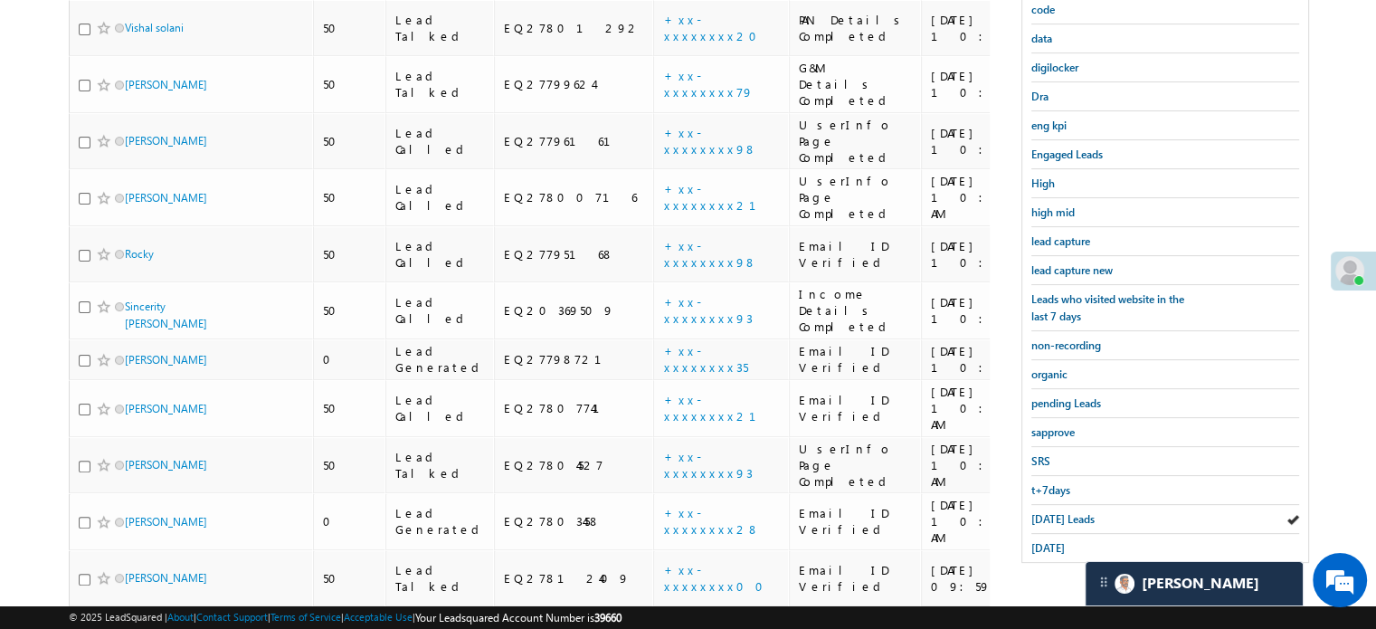
scroll to position [401, 0]
click at [663, 609] on link "+xx-xxxxxxxx01" at bounding box center [708, 633] width 91 height 48
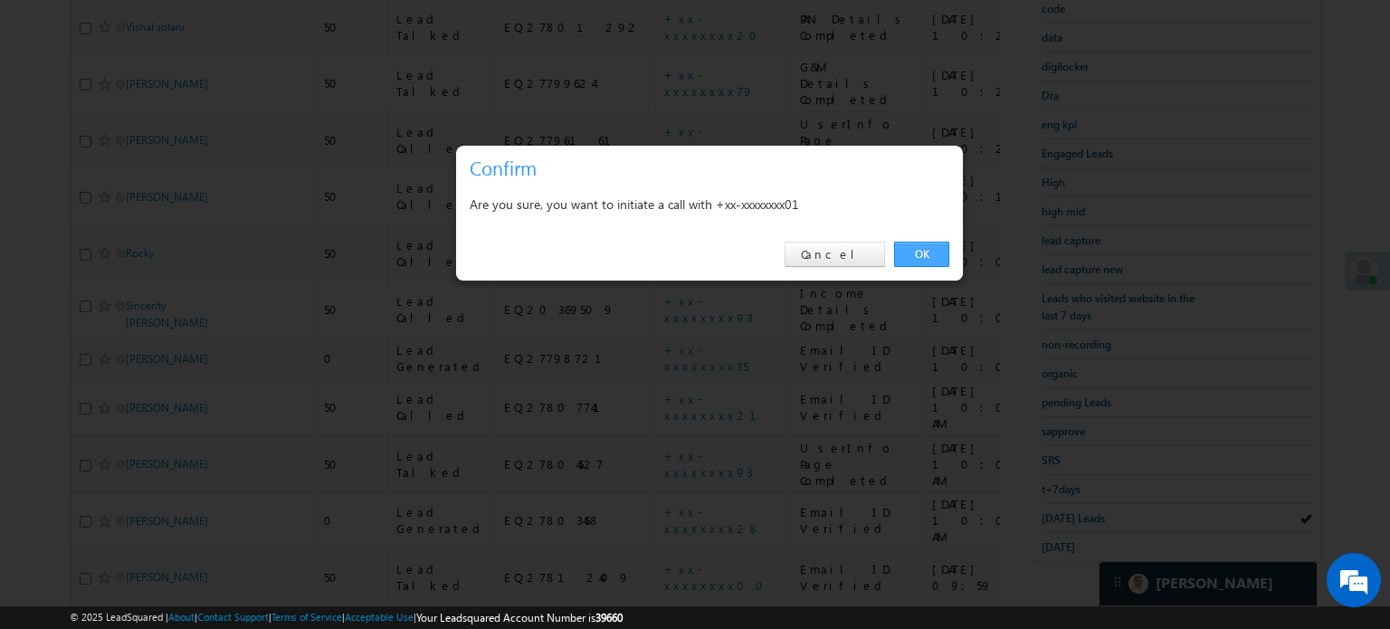
click at [902, 263] on link "OK" at bounding box center [921, 254] width 55 height 25
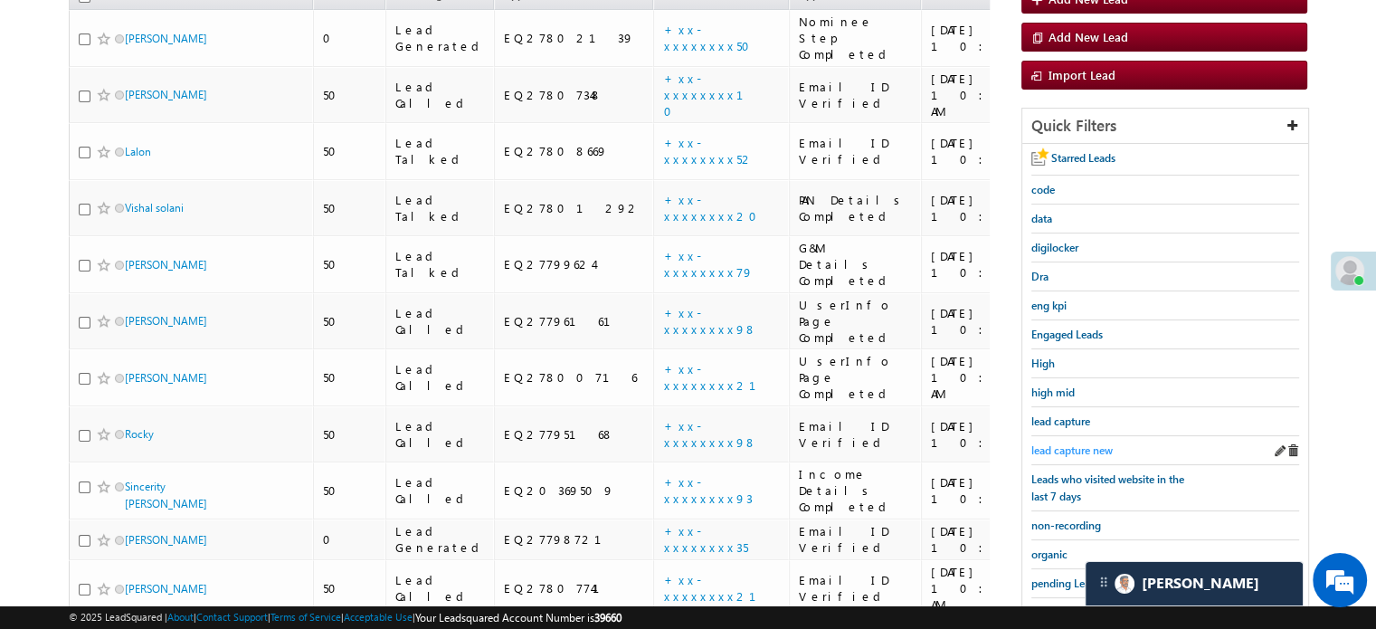
scroll to position [268, 0]
click at [1063, 448] on span "lead capture new" at bounding box center [1071, 451] width 81 height 14
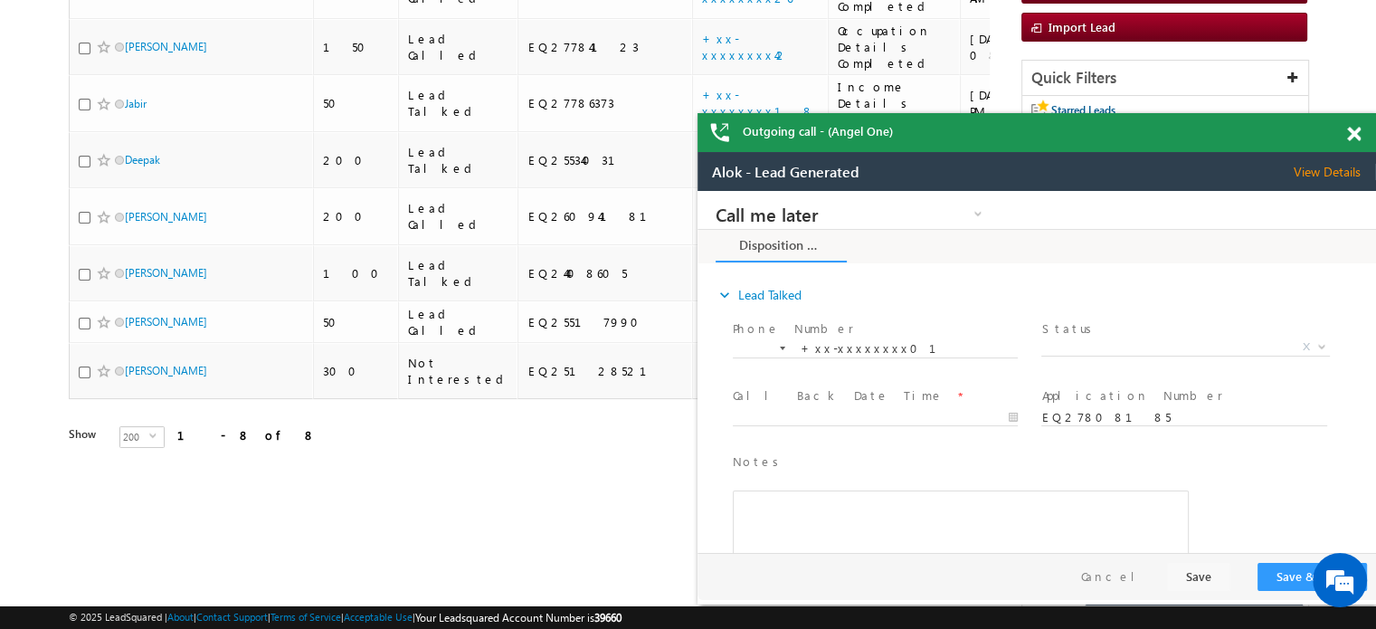
scroll to position [0, 0]
click at [1357, 130] on span at bounding box center [1354, 134] width 14 height 15
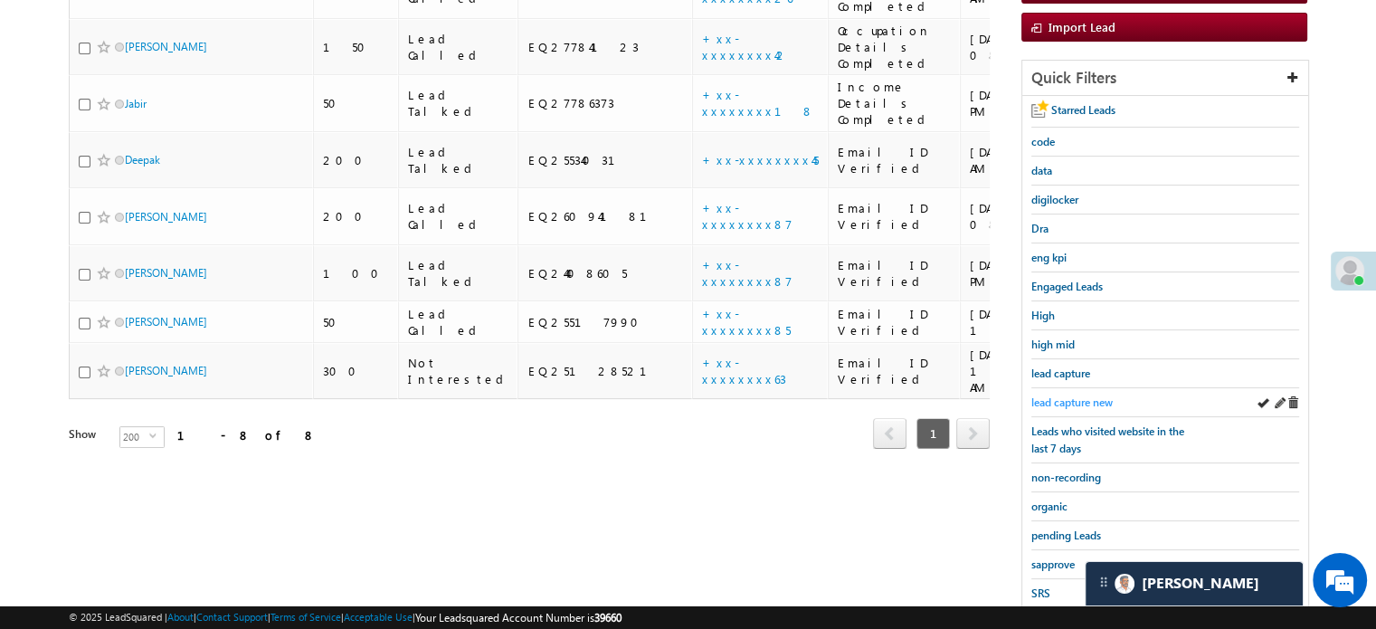
click at [1040, 401] on span "lead capture new" at bounding box center [1071, 402] width 81 height 14
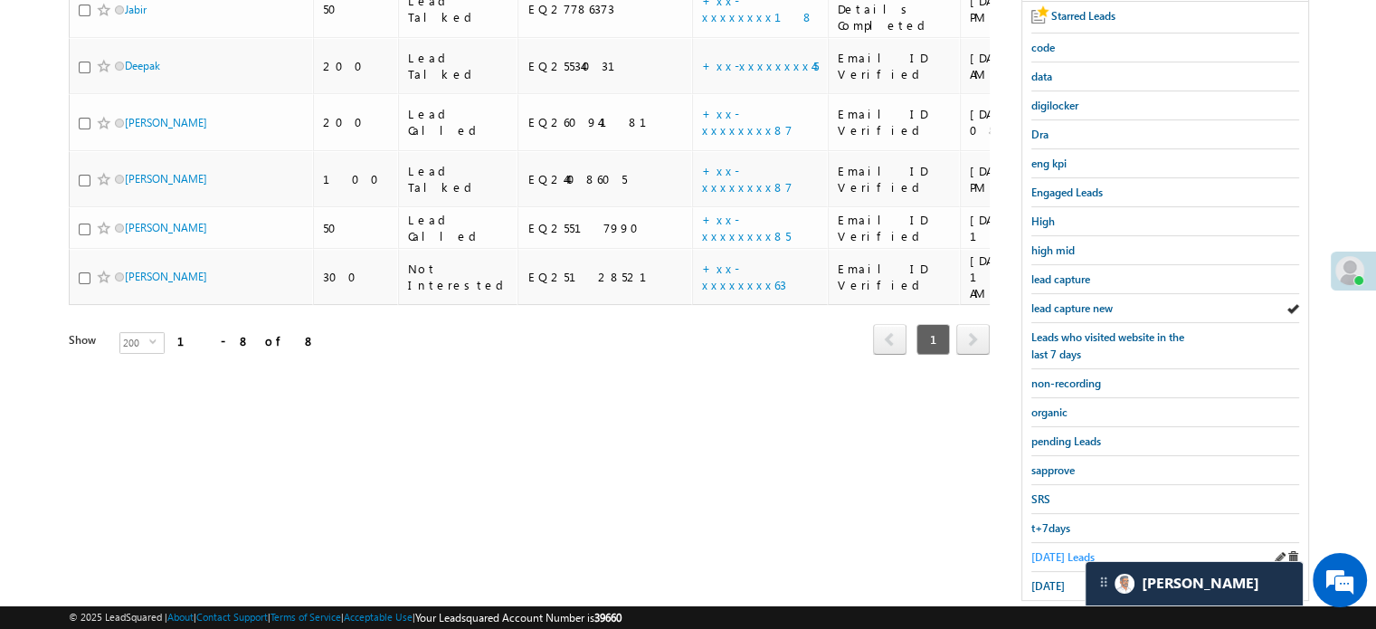
click at [1055, 553] on span "[DATE] Leads" at bounding box center [1062, 557] width 63 height 14
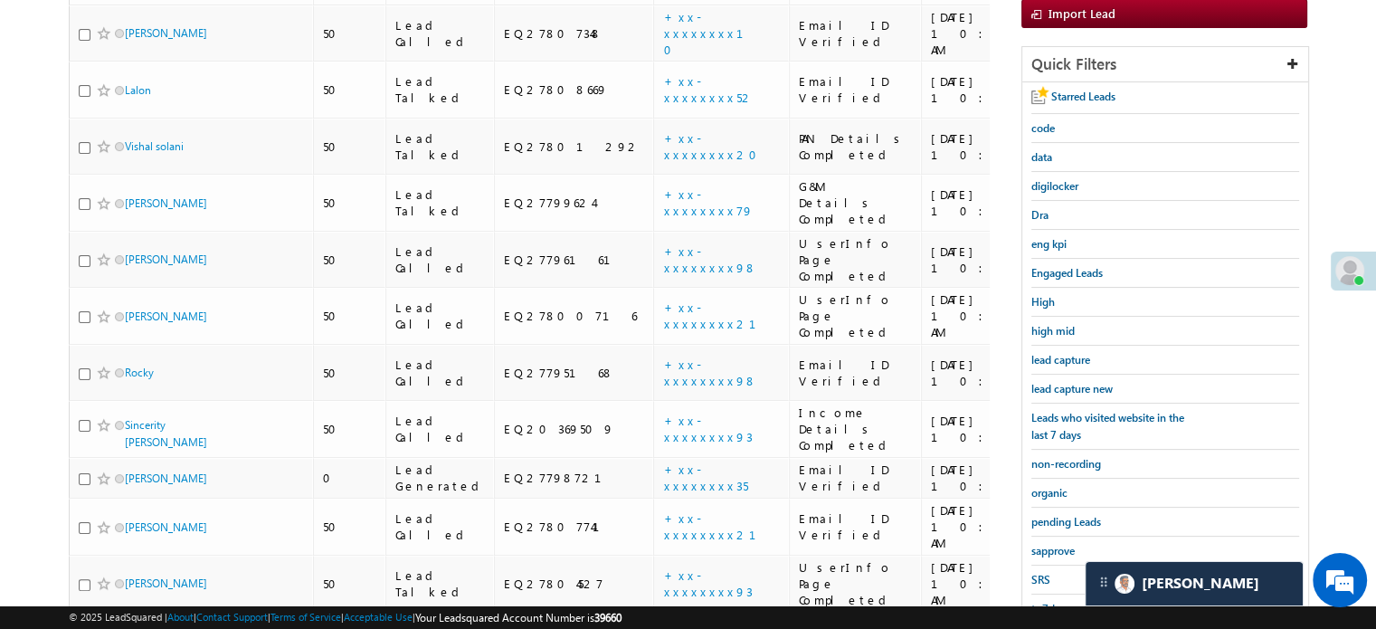
scroll to position [401, 0]
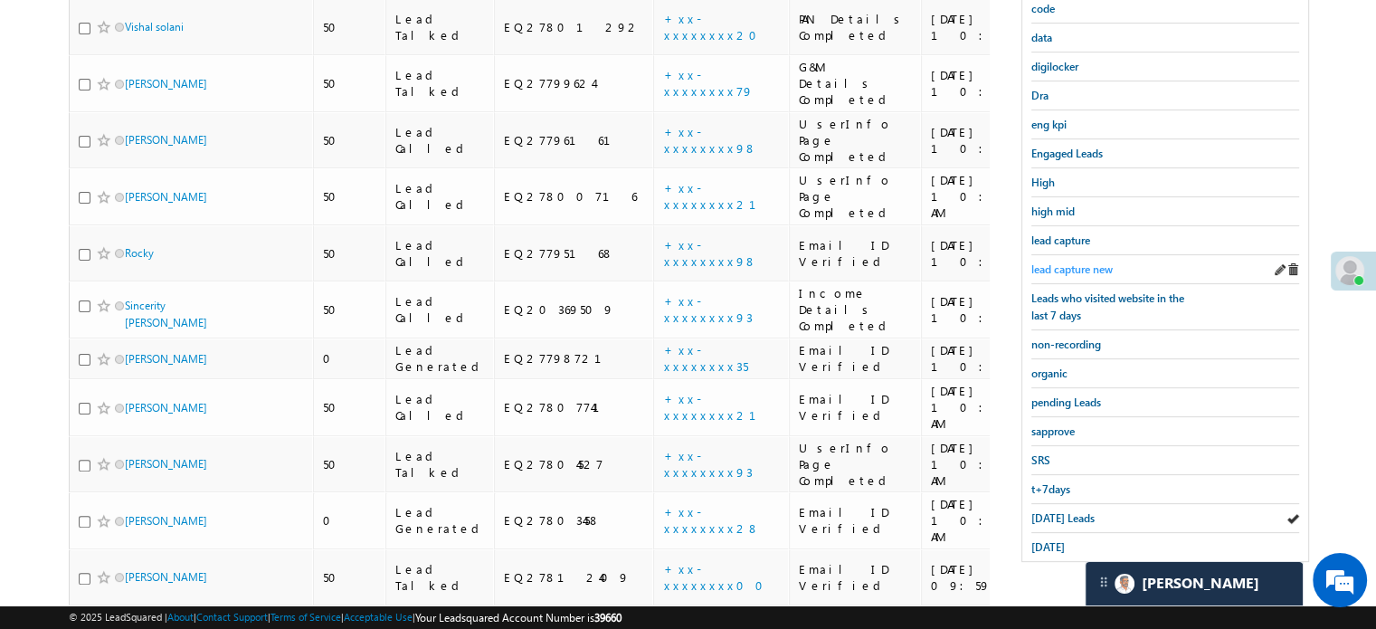
click at [1072, 262] on span "lead capture new" at bounding box center [1071, 269] width 81 height 14
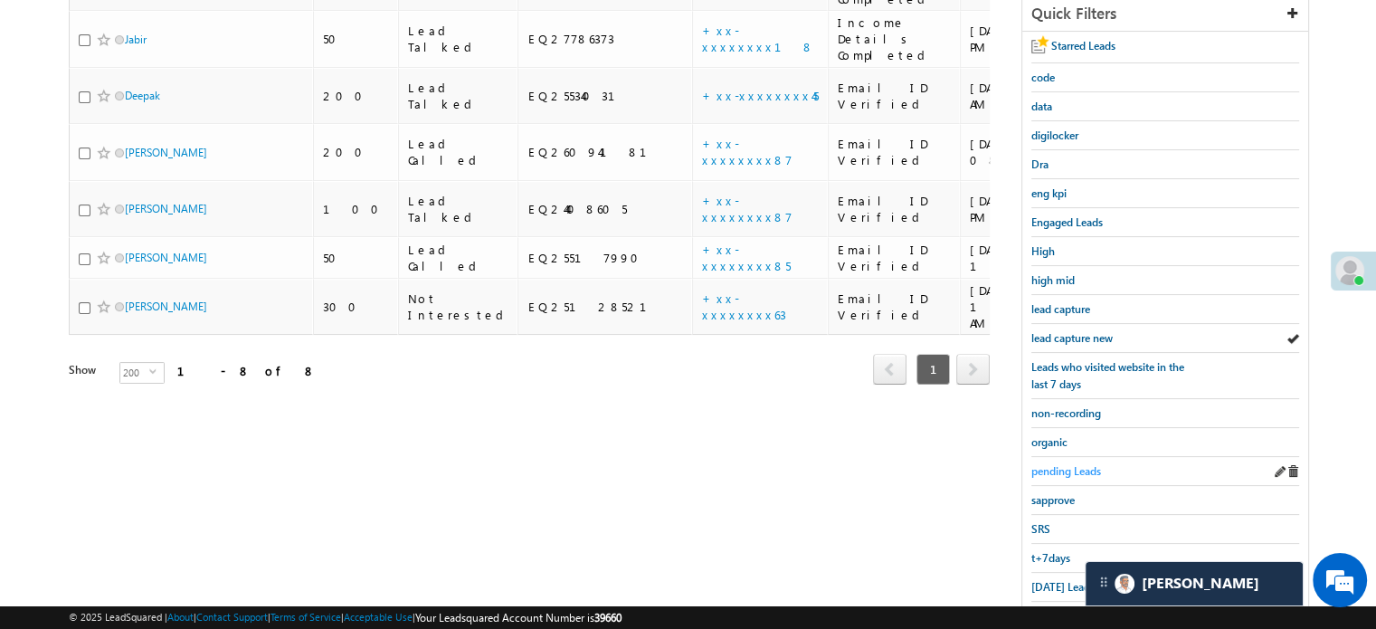
scroll to position [388, 0]
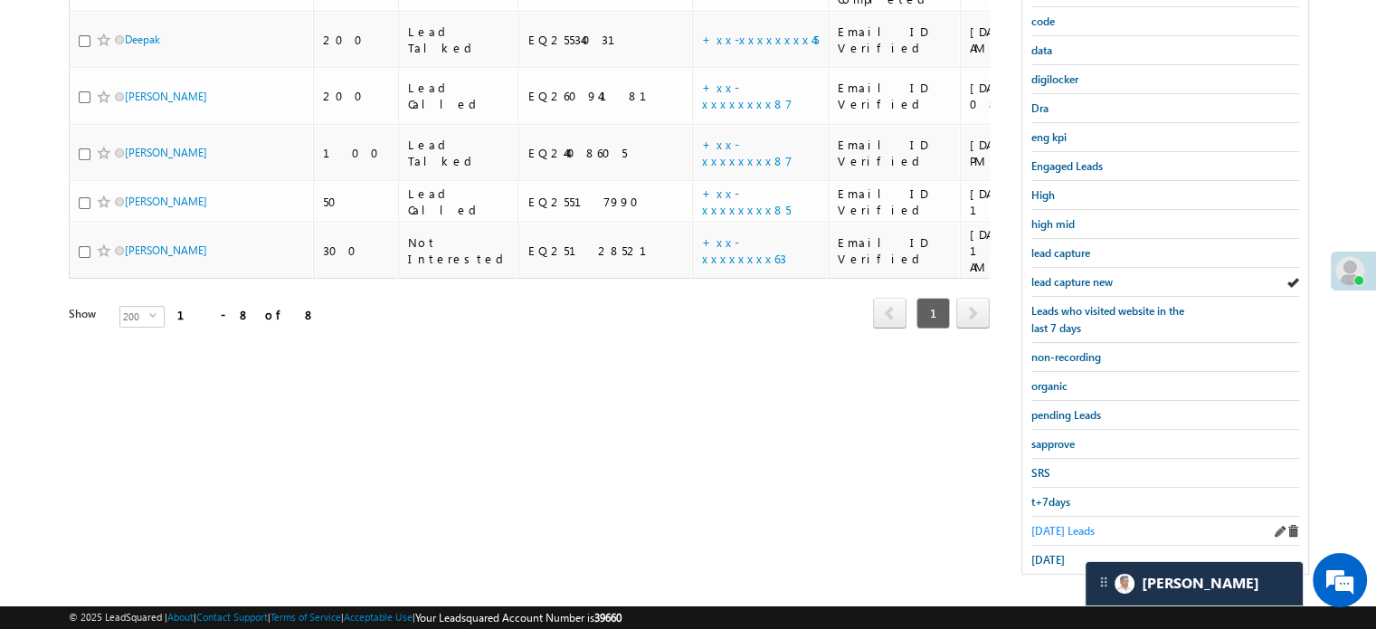
click at [1032, 529] on span "[DATE] Leads" at bounding box center [1062, 531] width 63 height 14
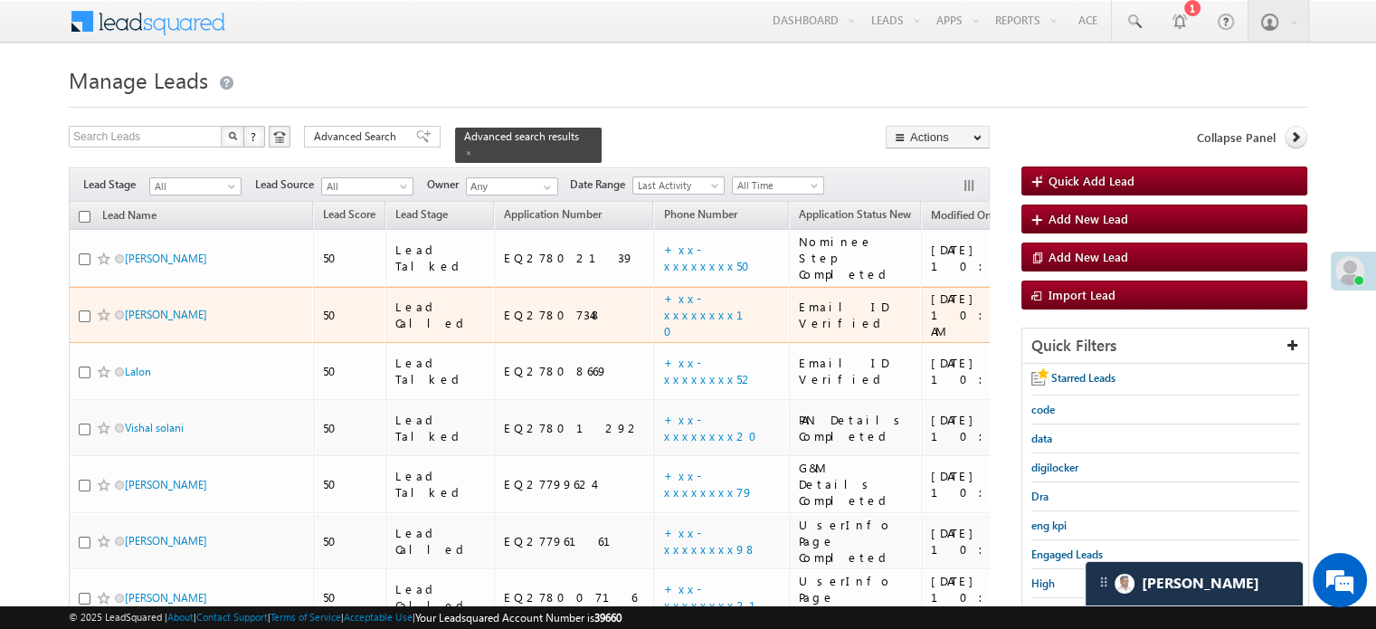
scroll to position [181, 0]
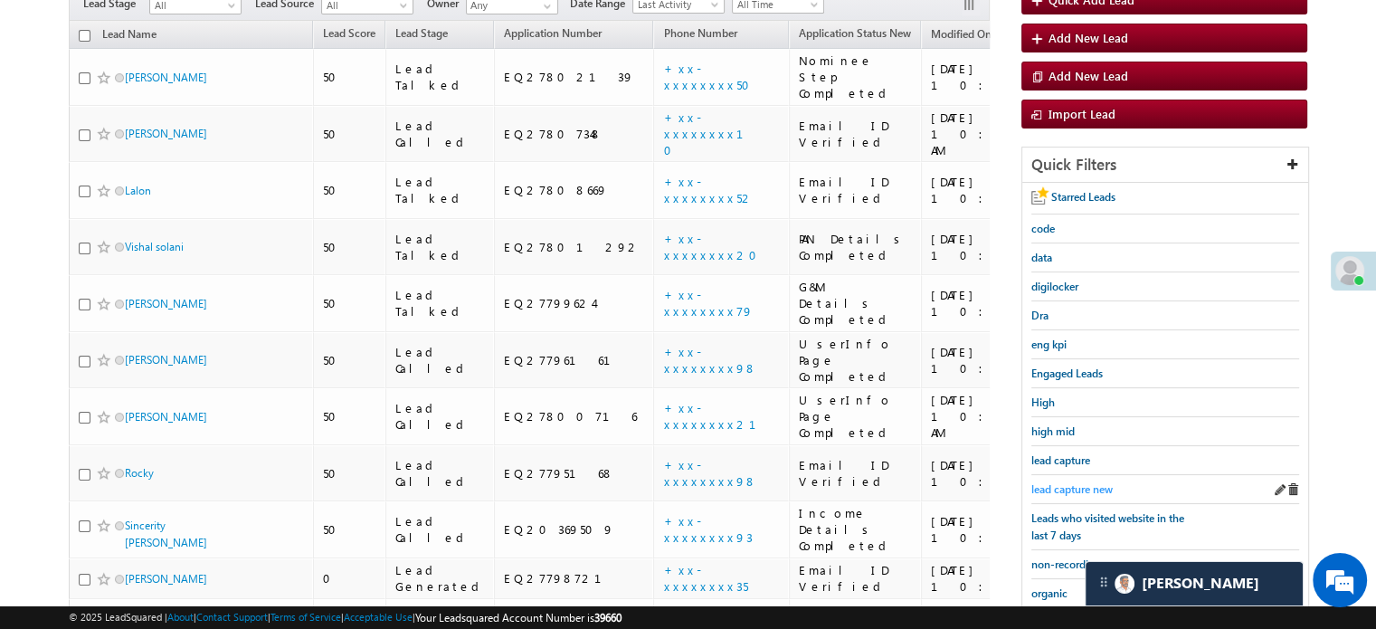
click at [1068, 484] on span "lead capture new" at bounding box center [1071, 489] width 81 height 14
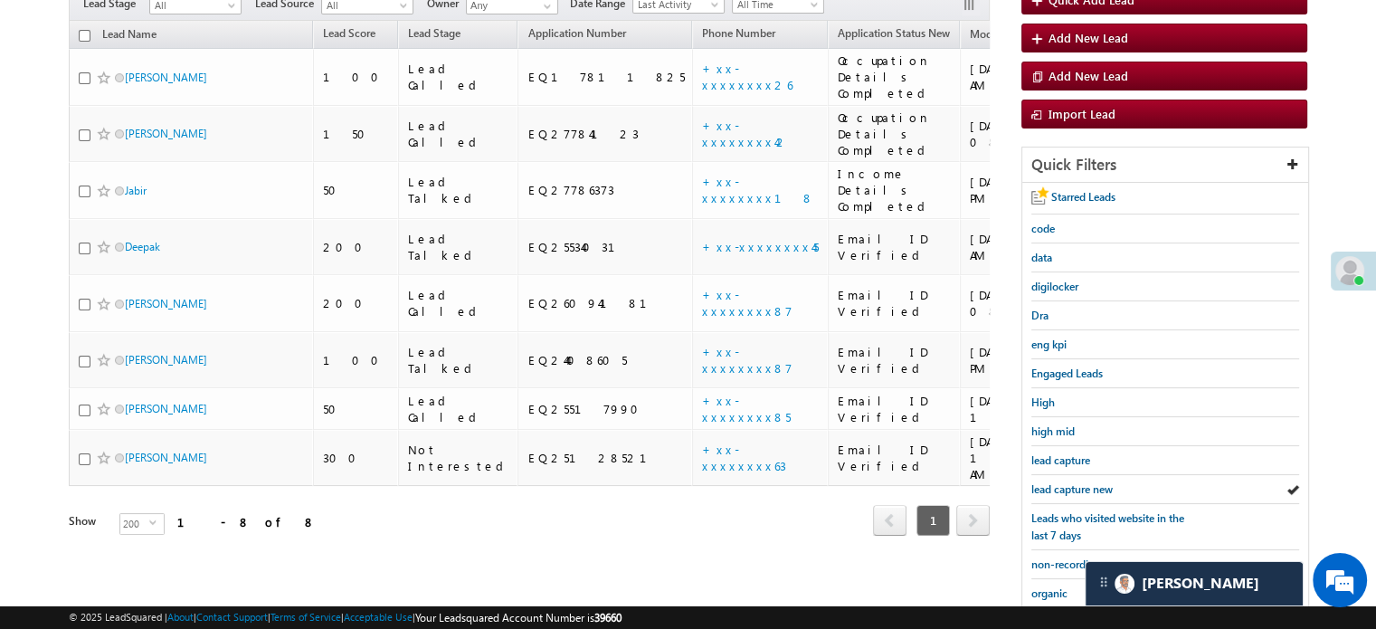
click at [1068, 484] on span "lead capture new" at bounding box center [1071, 489] width 81 height 14
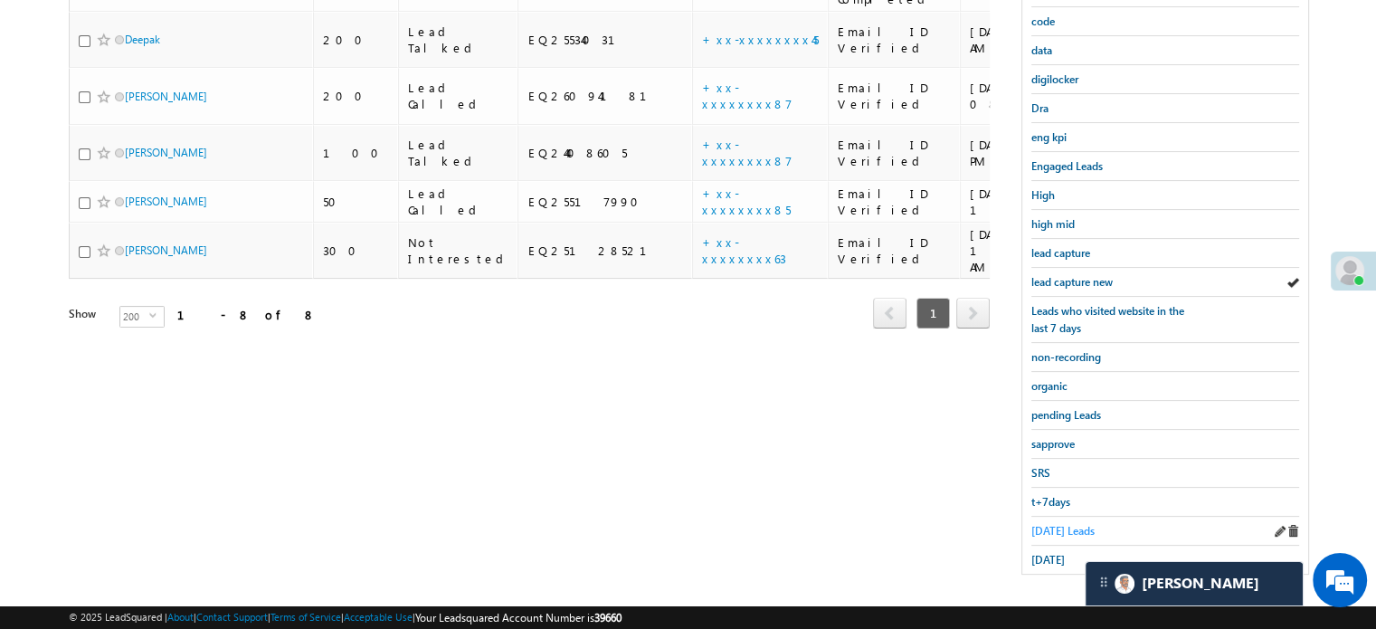
click at [1064, 524] on span "[DATE] Leads" at bounding box center [1062, 531] width 63 height 14
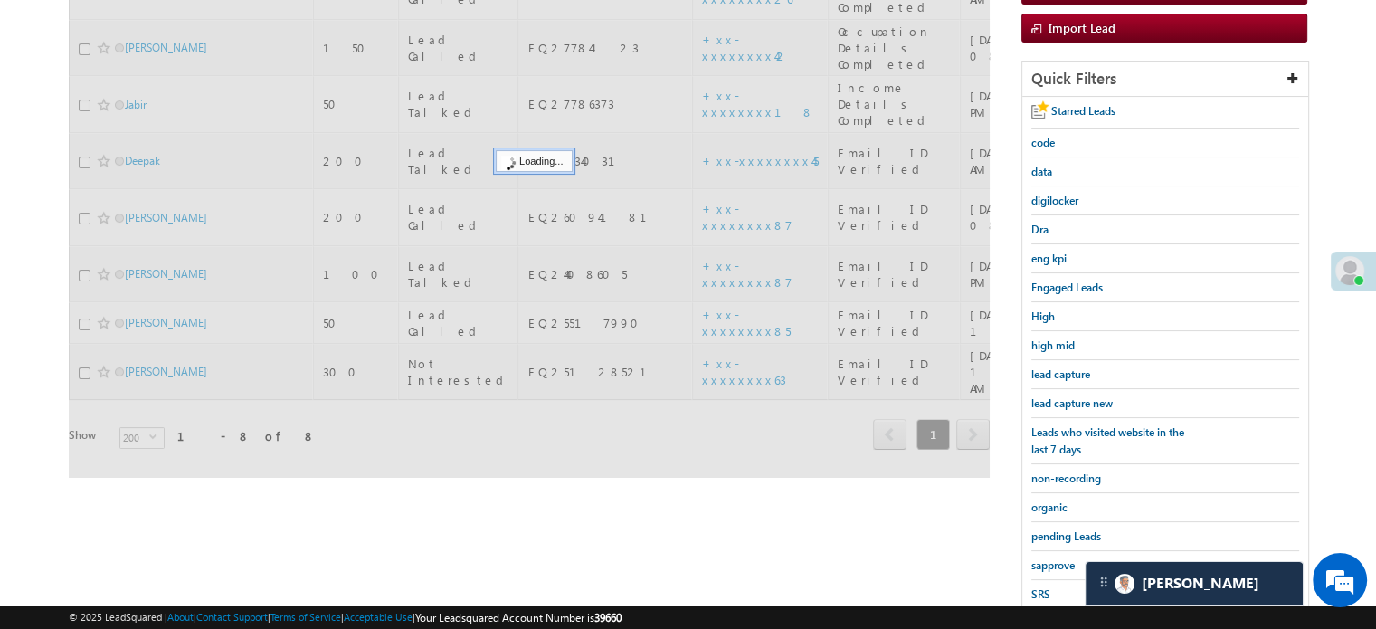
scroll to position [117, 0]
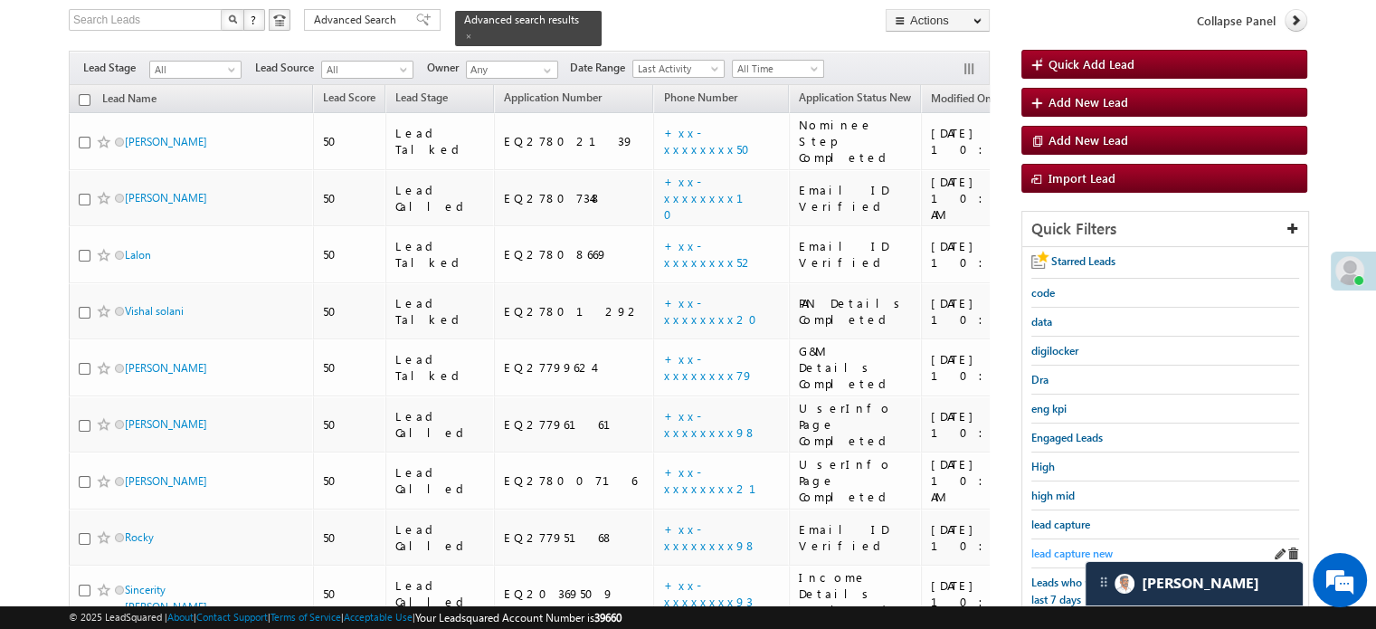
click at [1067, 547] on span "lead capture new" at bounding box center [1071, 553] width 81 height 14
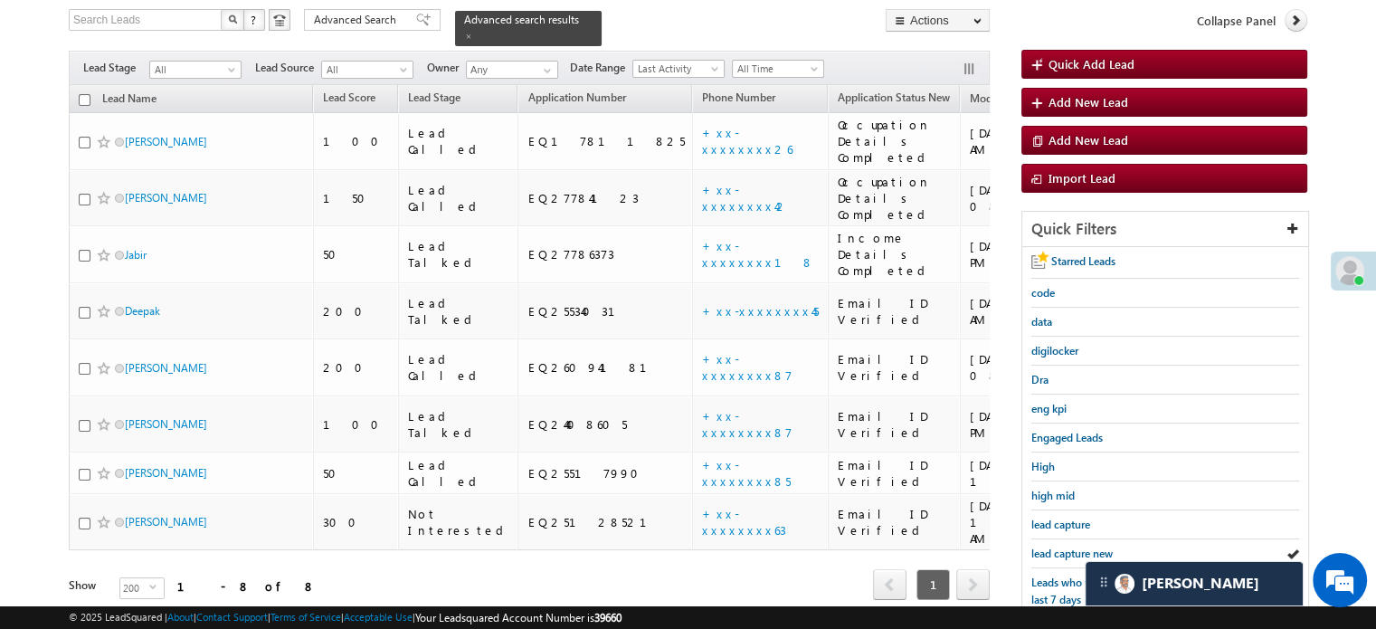
click at [1067, 547] on span "lead capture new" at bounding box center [1071, 553] width 81 height 14
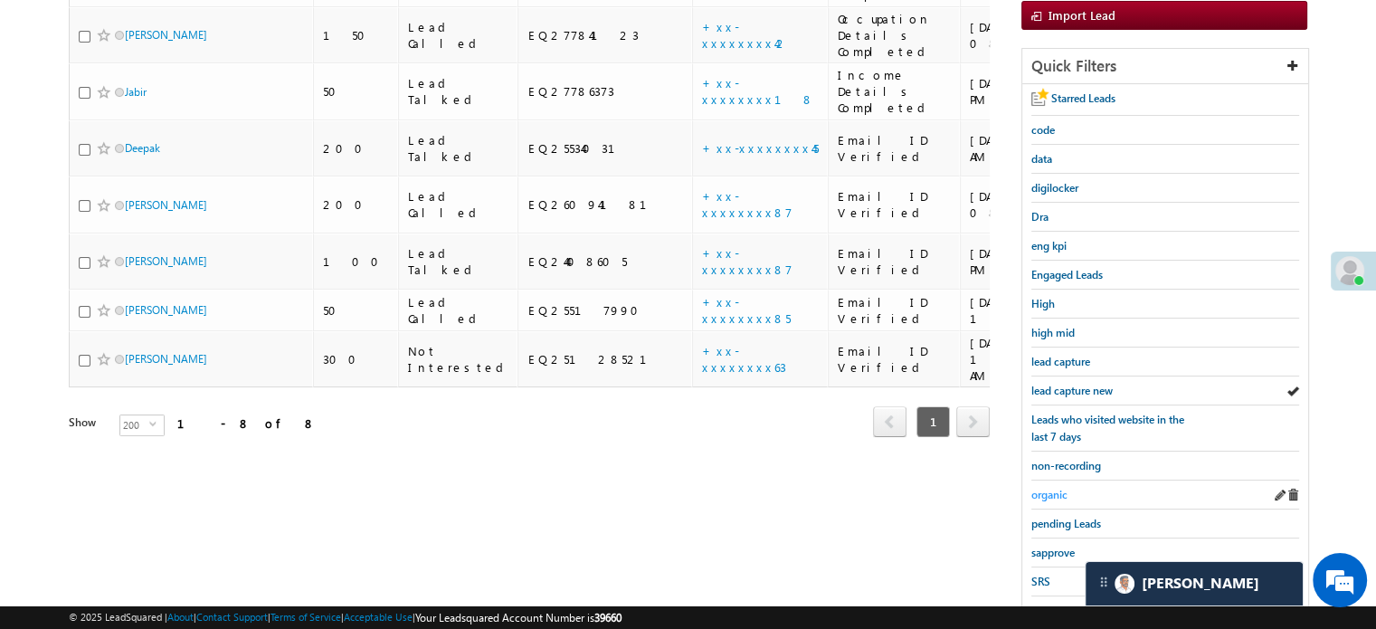
scroll to position [298, 0]
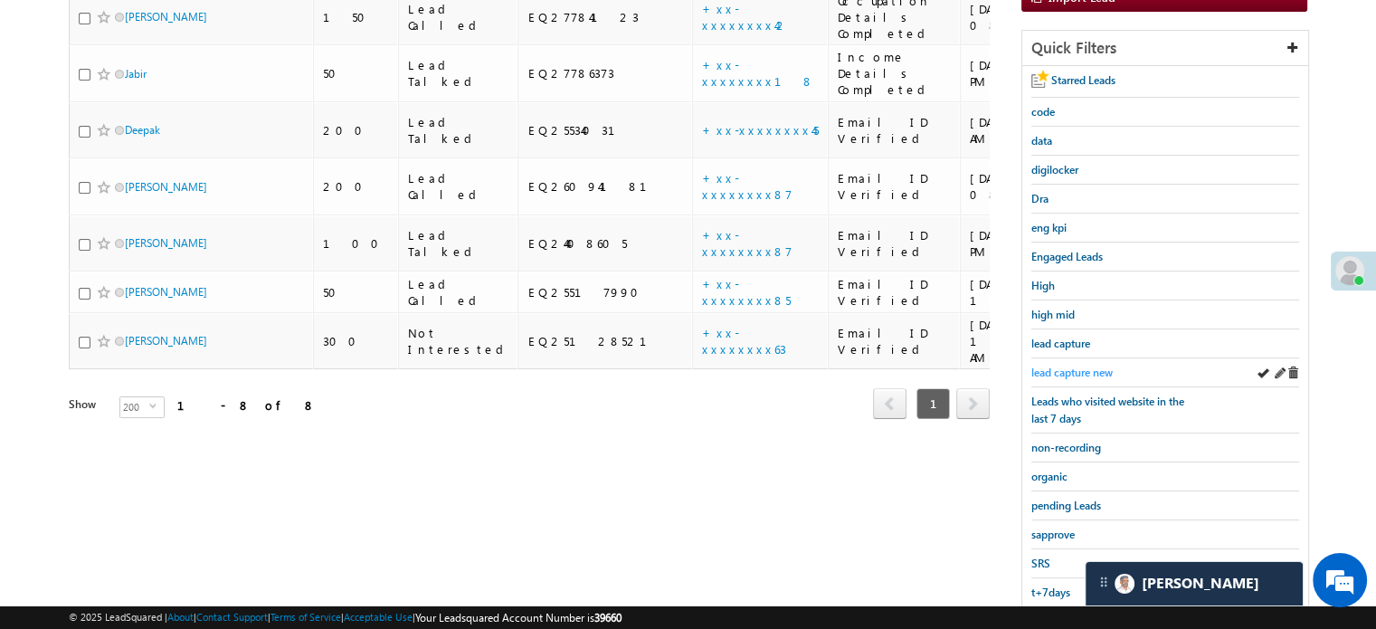
click at [1089, 365] on span "lead capture new" at bounding box center [1071, 372] width 81 height 14
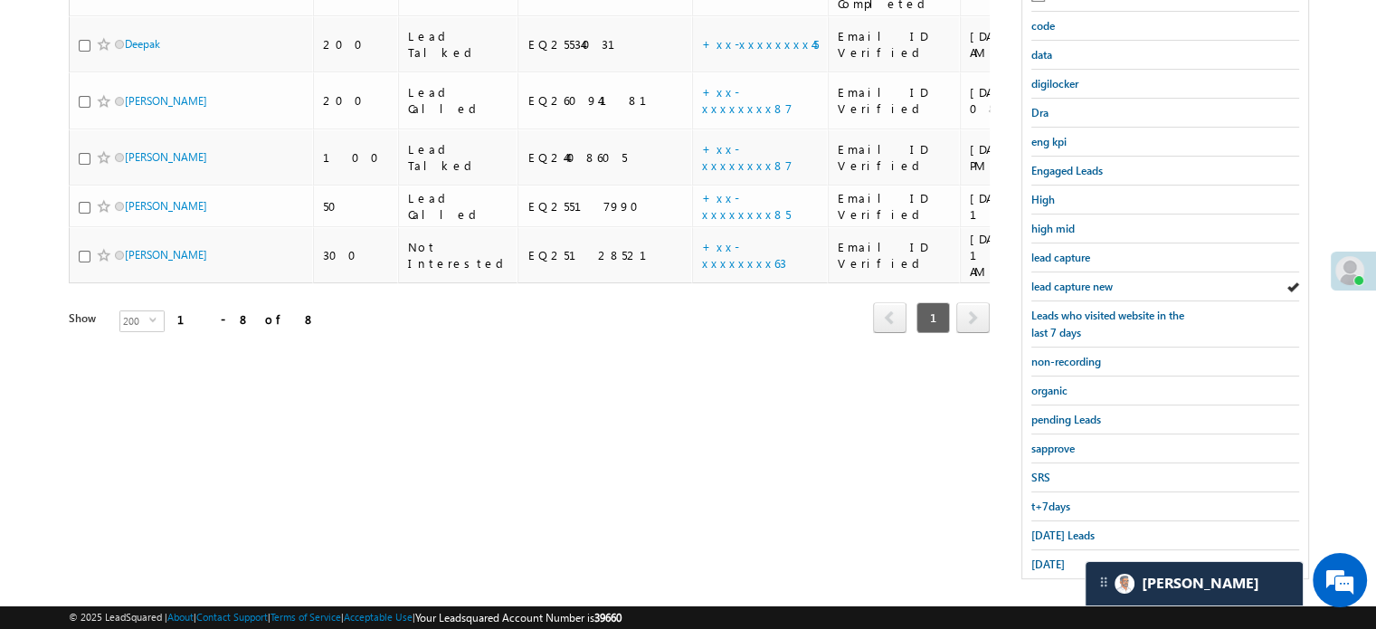
scroll to position [388, 0]
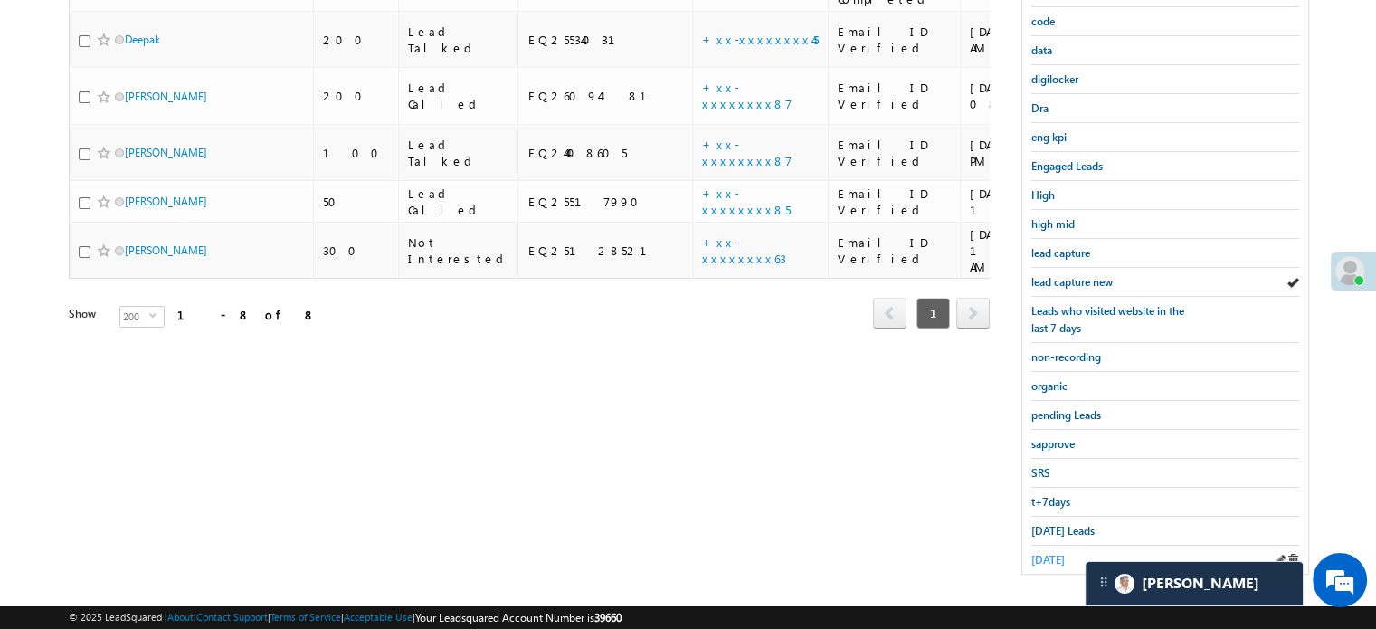
click at [1055, 553] on span "[DATE]" at bounding box center [1047, 560] width 33 height 14
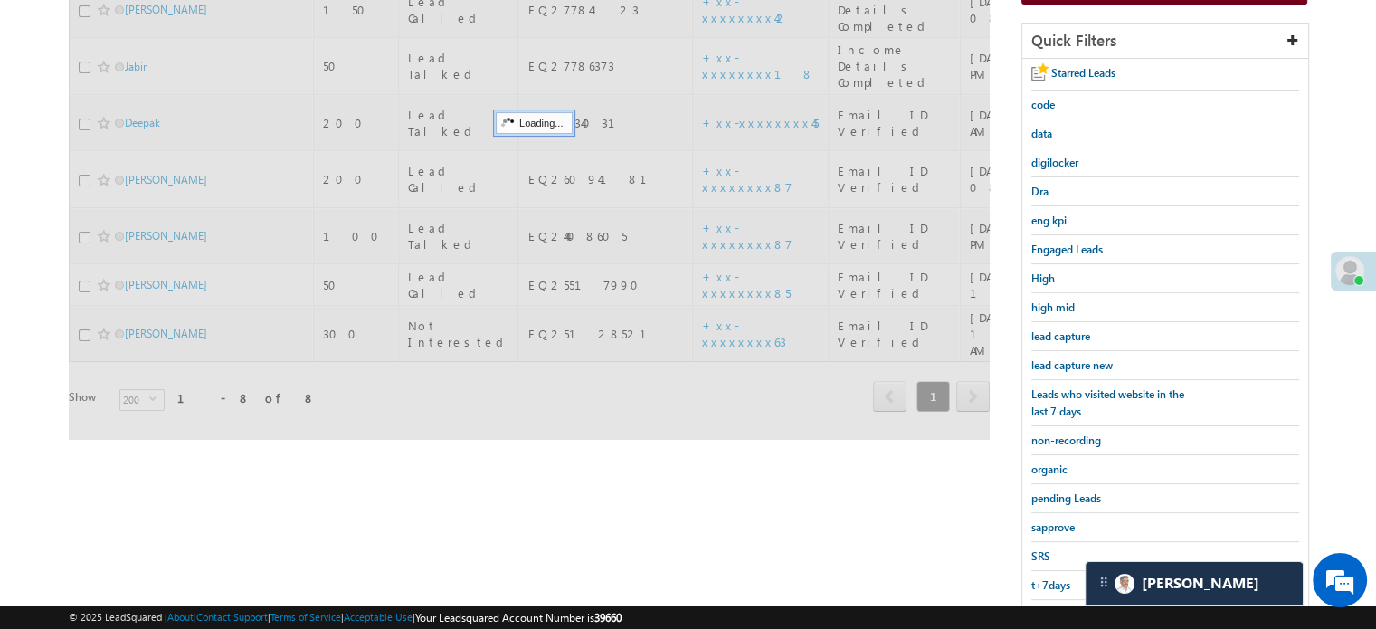
scroll to position [117, 0]
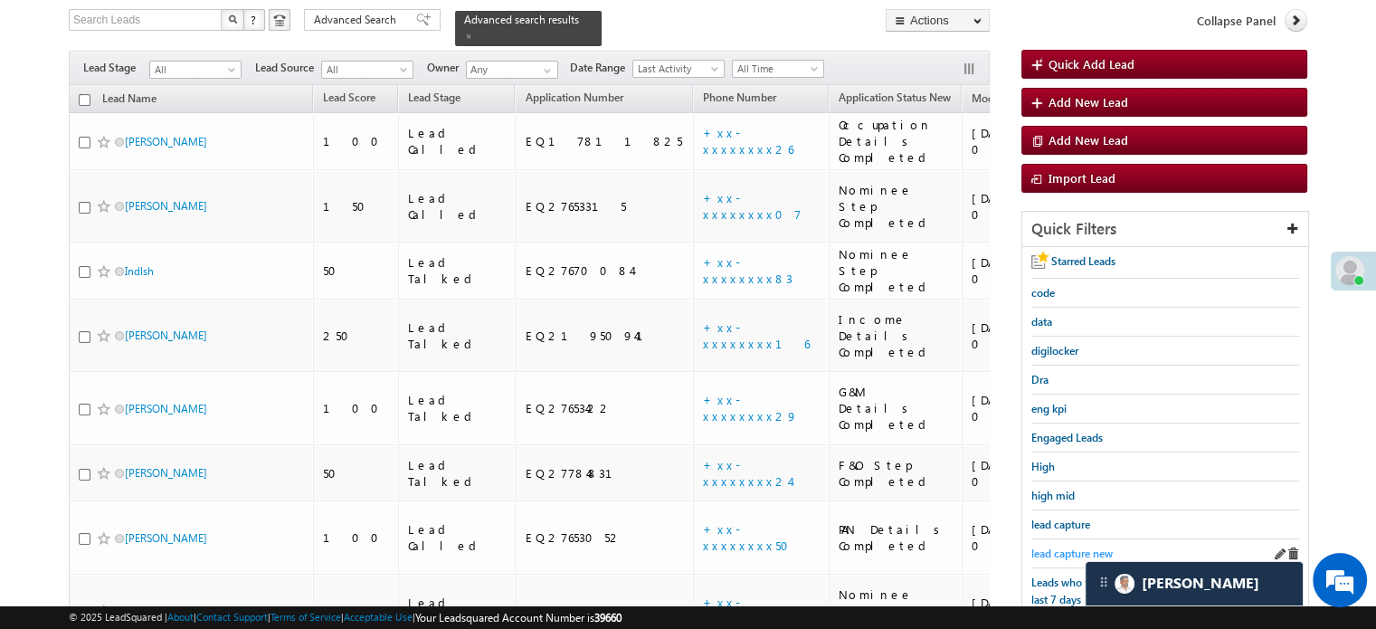
click at [1064, 547] on span "lead capture new" at bounding box center [1071, 553] width 81 height 14
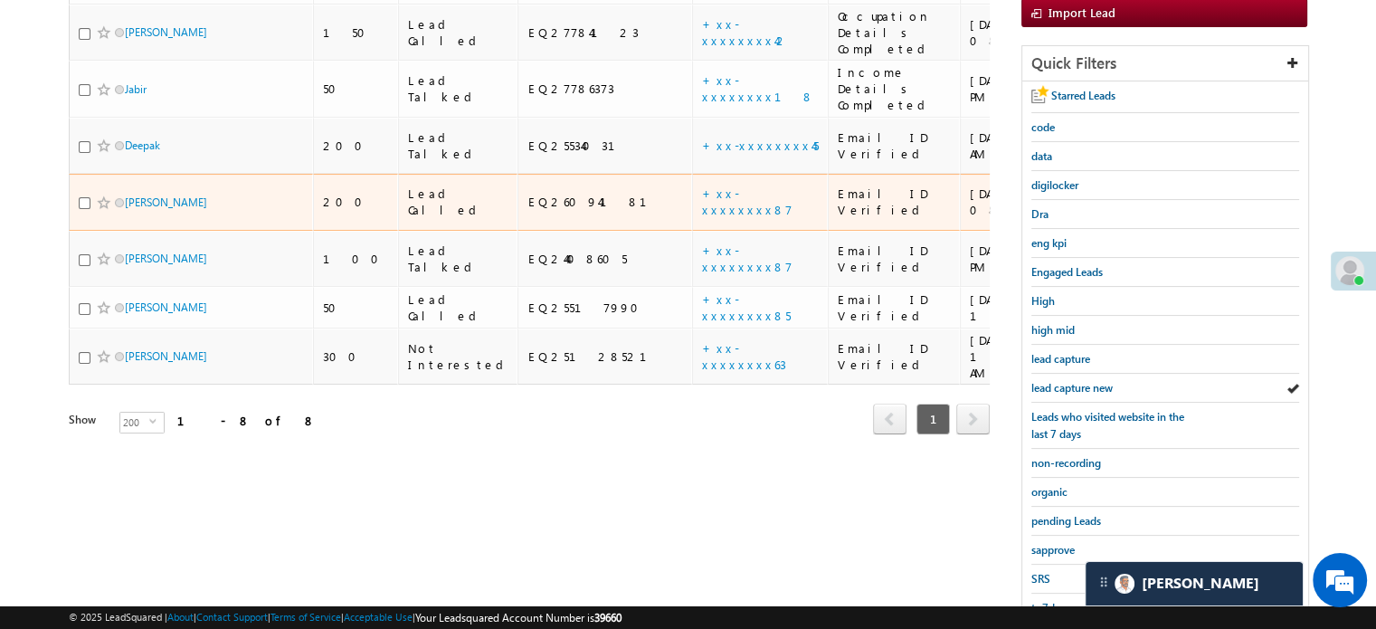
scroll to position [388, 0]
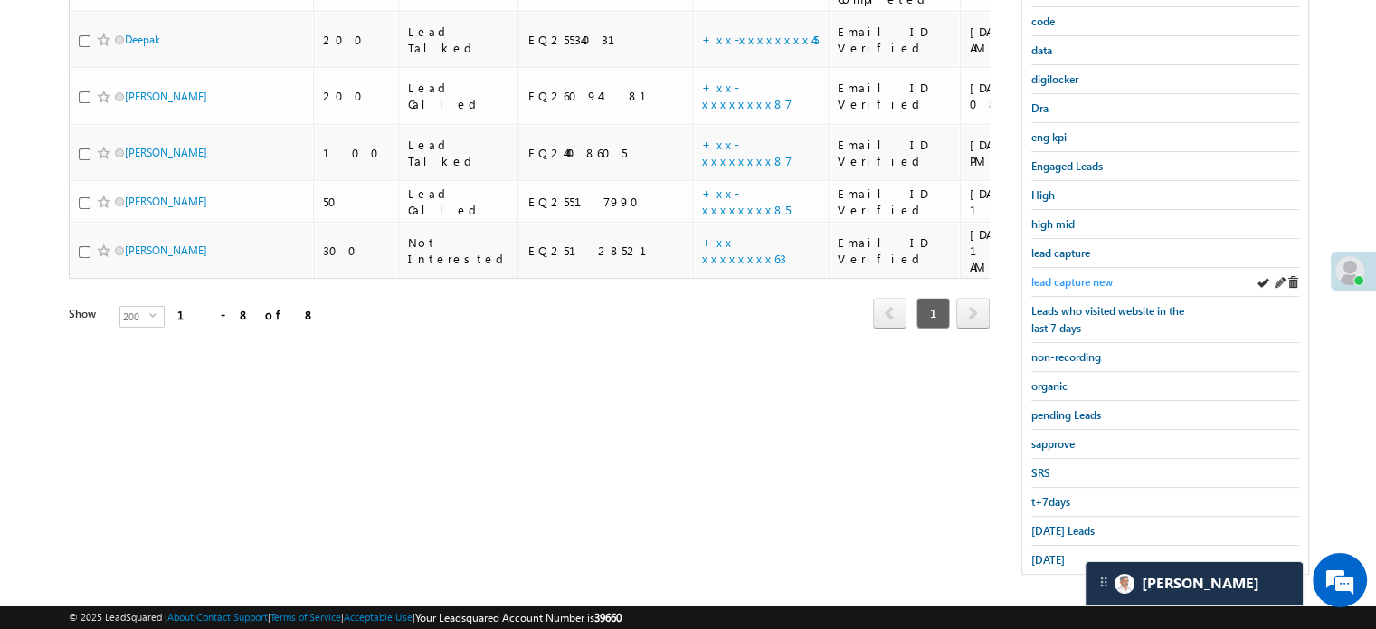
click at [1041, 283] on span "lead capture new" at bounding box center [1071, 282] width 81 height 14
click at [1082, 277] on span "lead capture new" at bounding box center [1071, 282] width 81 height 14
click at [1051, 522] on link "[DATE] Leads" at bounding box center [1062, 530] width 63 height 17
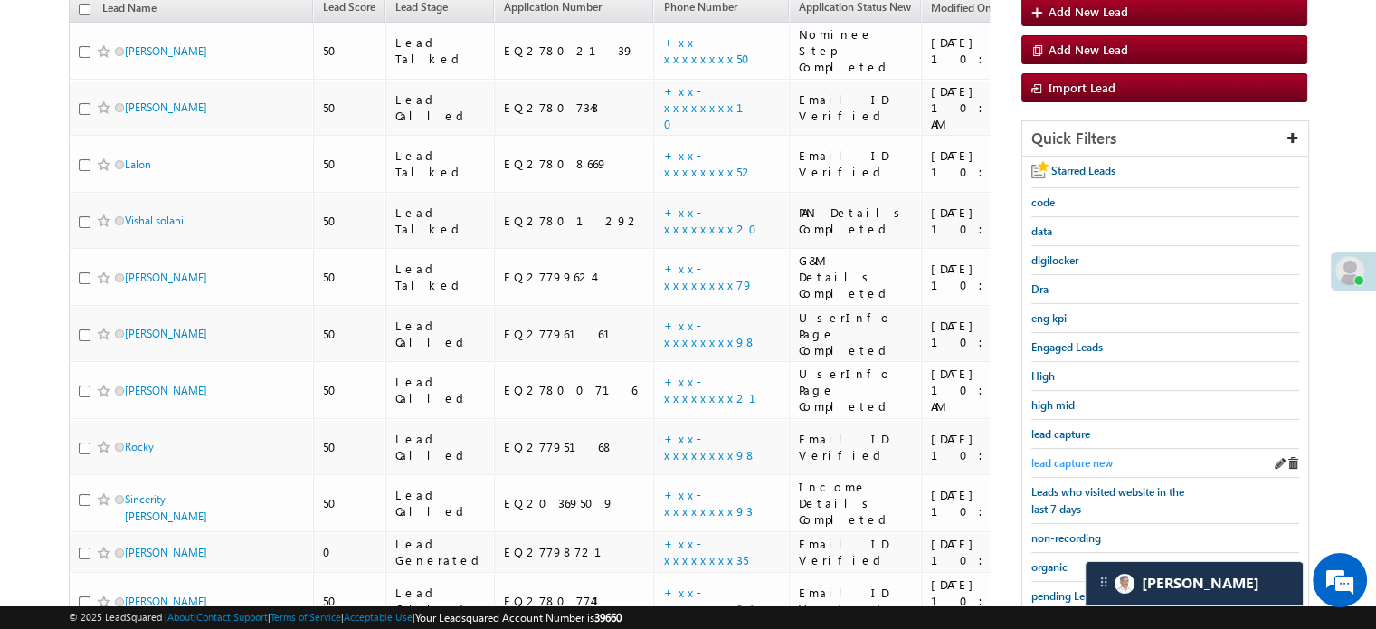
click at [1073, 456] on span "lead capture new" at bounding box center [1071, 463] width 81 height 14
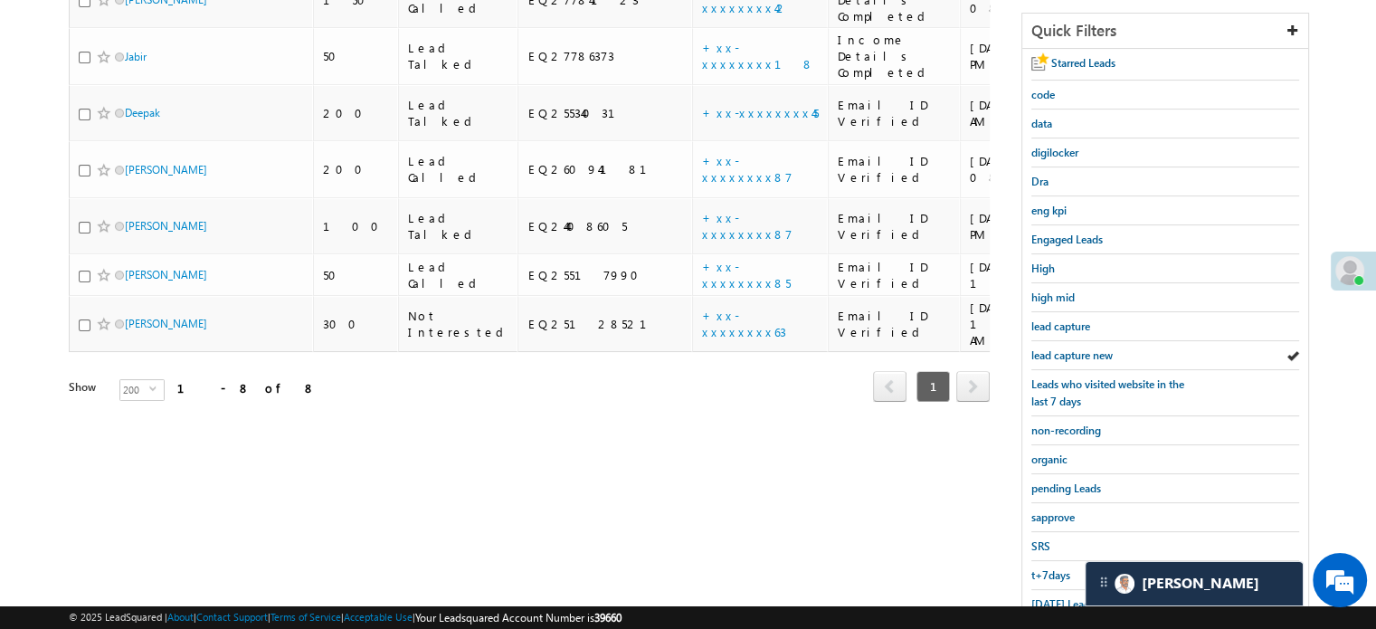
scroll to position [388, 0]
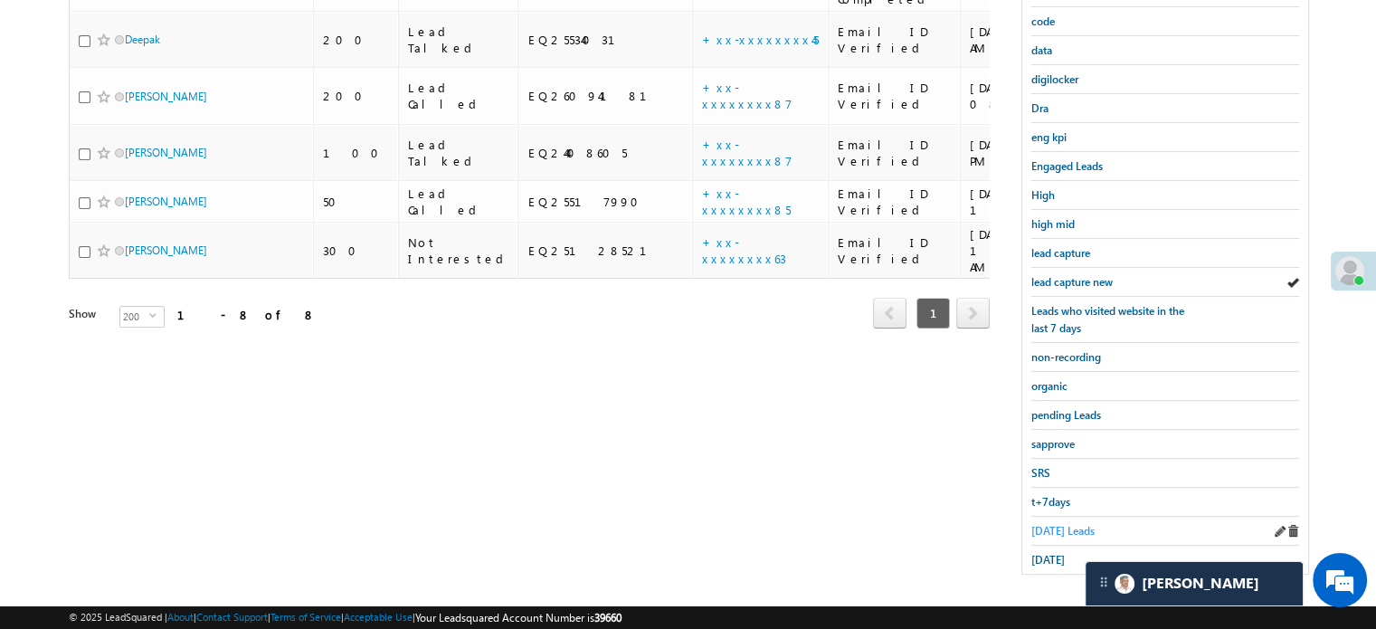
click at [1049, 524] on span "[DATE] Leads" at bounding box center [1062, 531] width 63 height 14
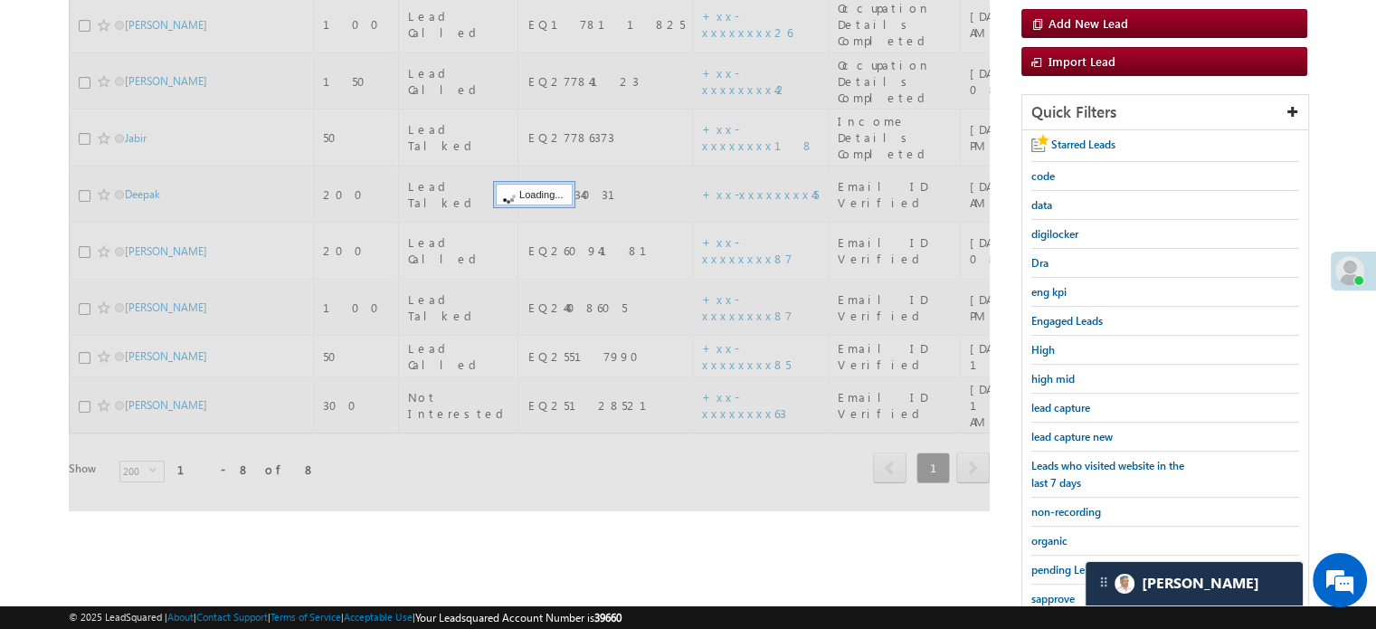
scroll to position [207, 0]
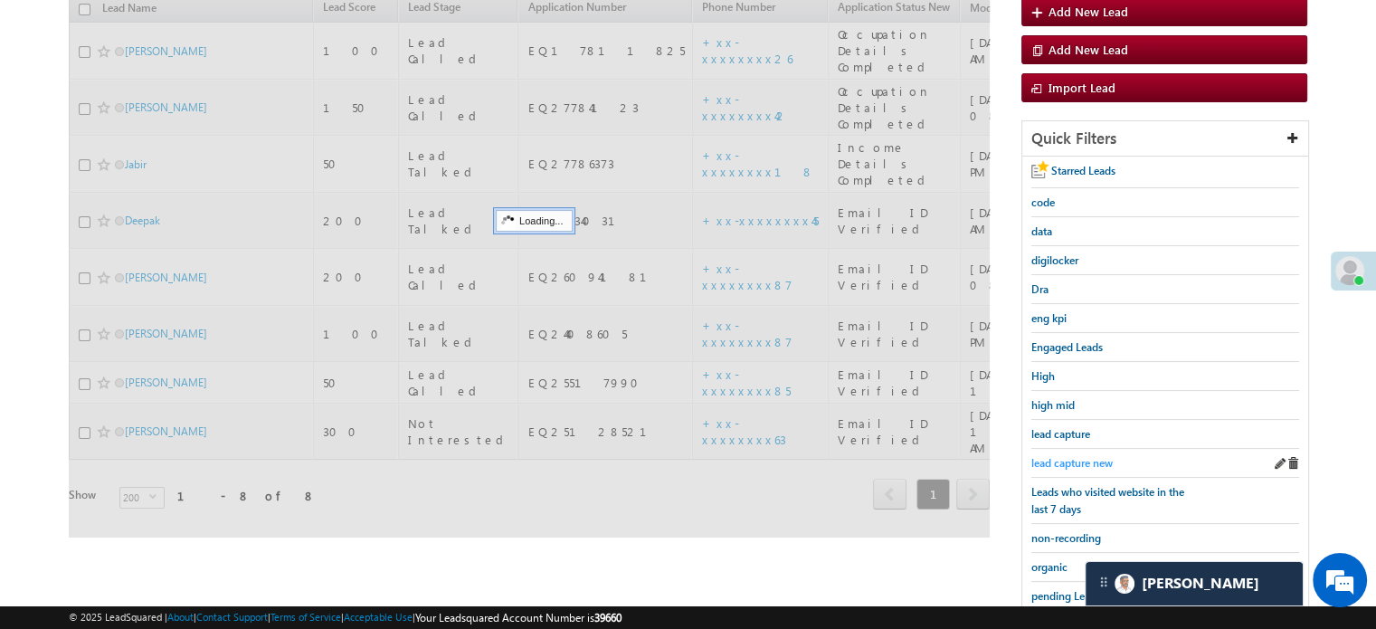
click at [1065, 456] on span "lead capture new" at bounding box center [1071, 463] width 81 height 14
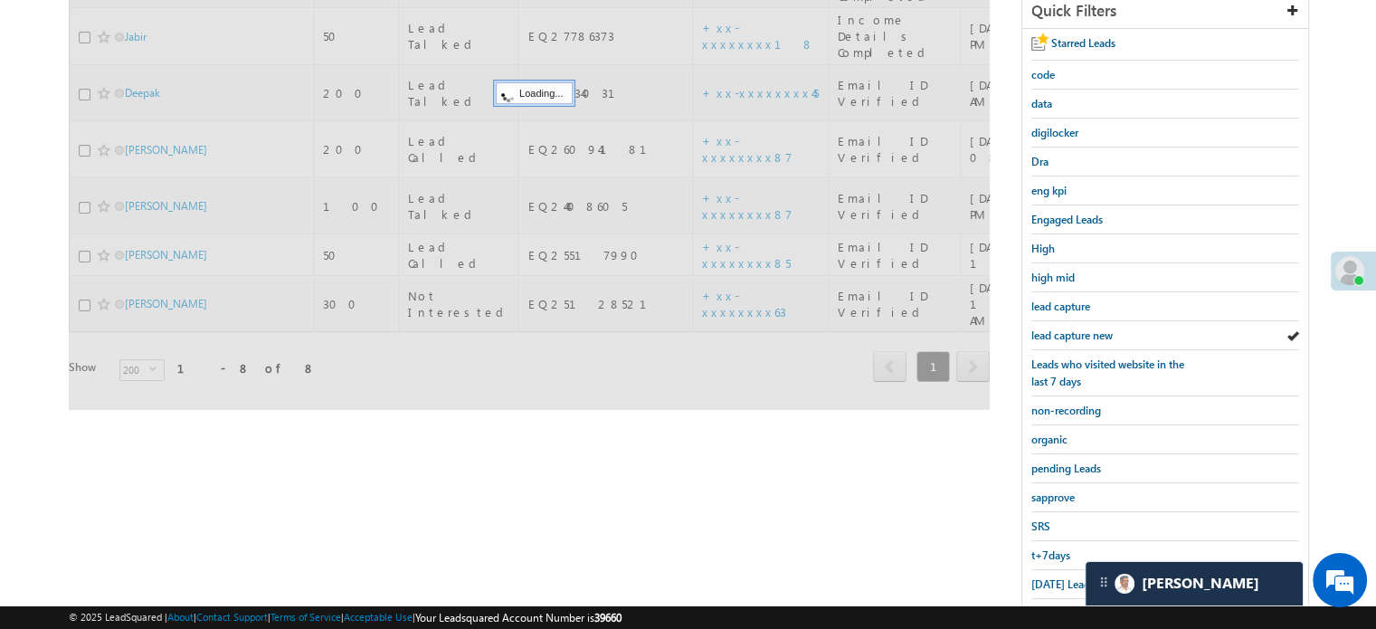
scroll to position [388, 0]
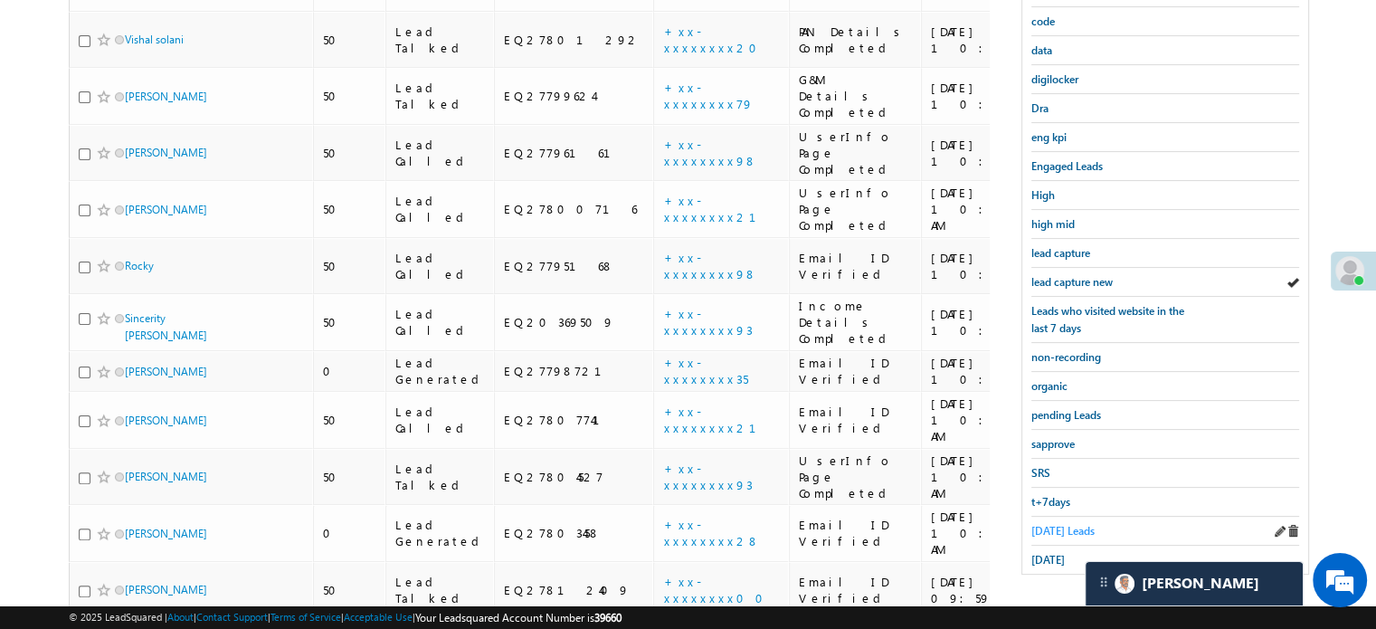
click at [1051, 524] on span "[DATE] Leads" at bounding box center [1062, 531] width 63 height 14
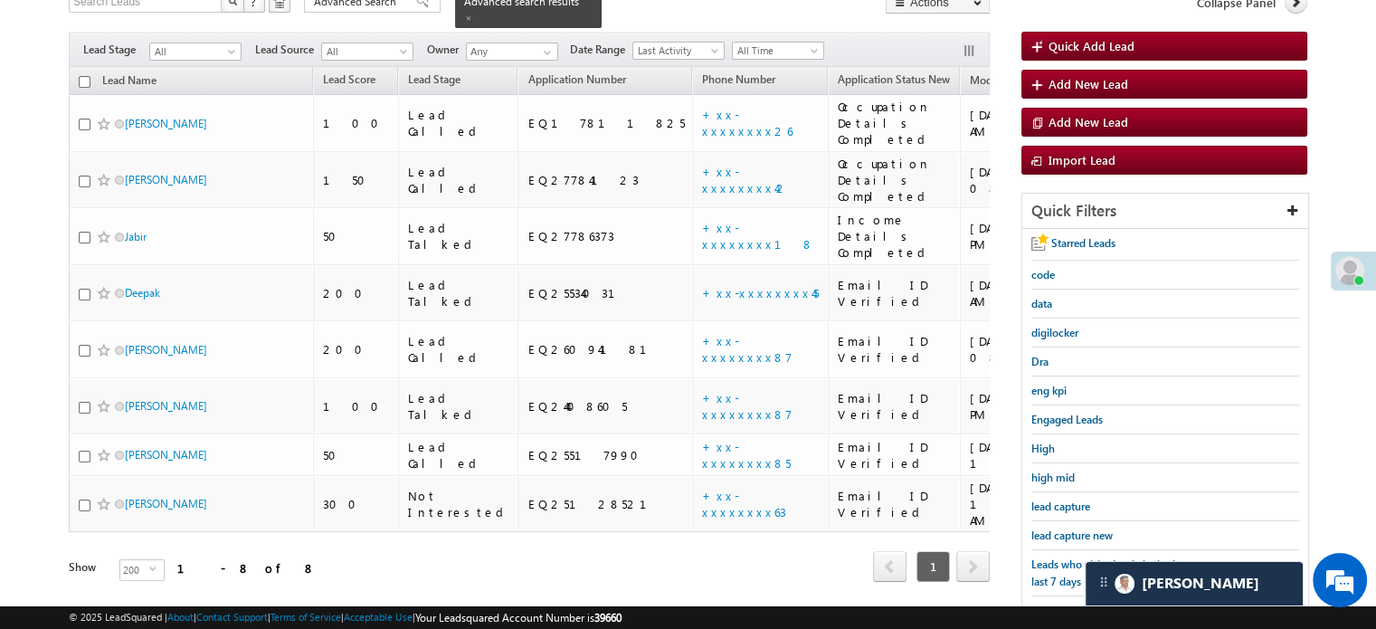
scroll to position [117, 0]
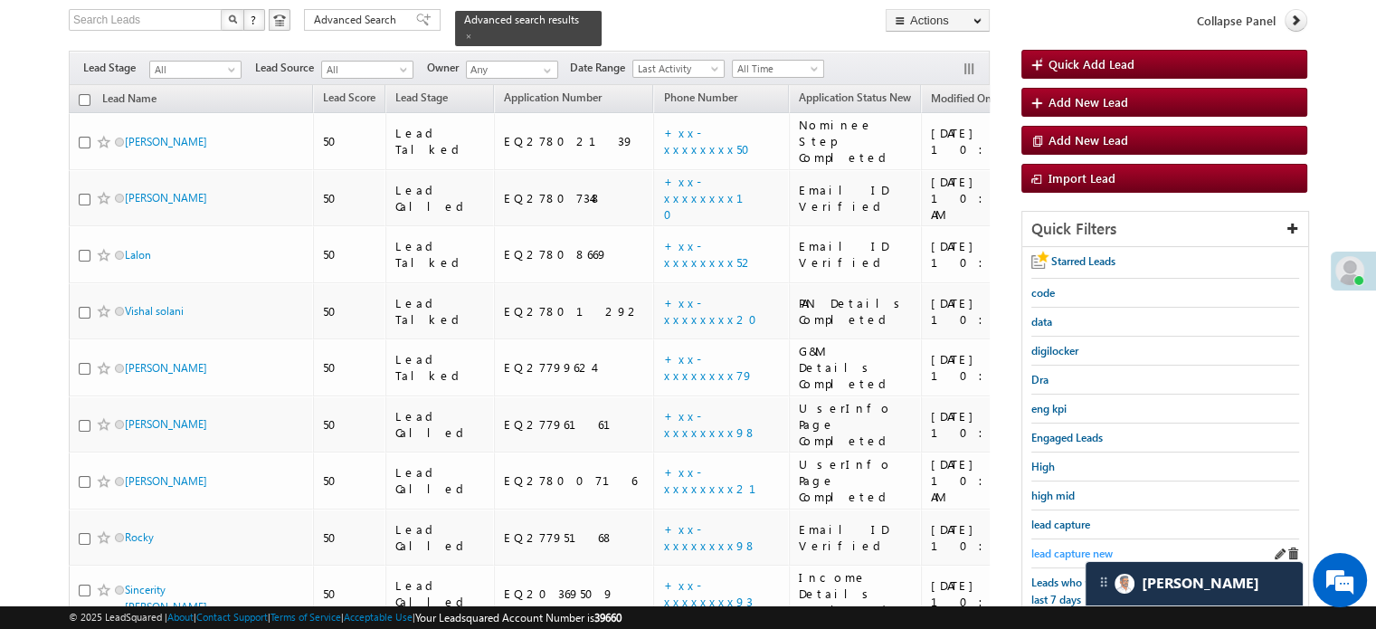
click at [1059, 546] on span "lead capture new" at bounding box center [1071, 553] width 81 height 14
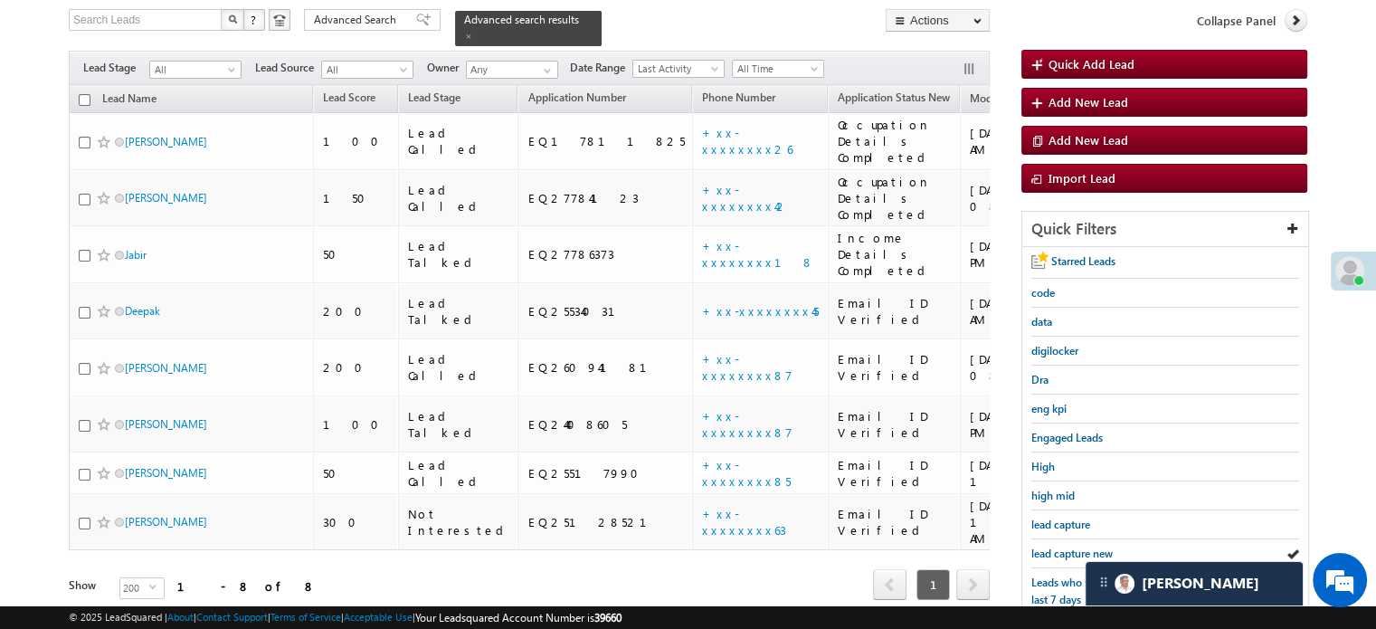
click at [1059, 546] on span "lead capture new" at bounding box center [1071, 553] width 81 height 14
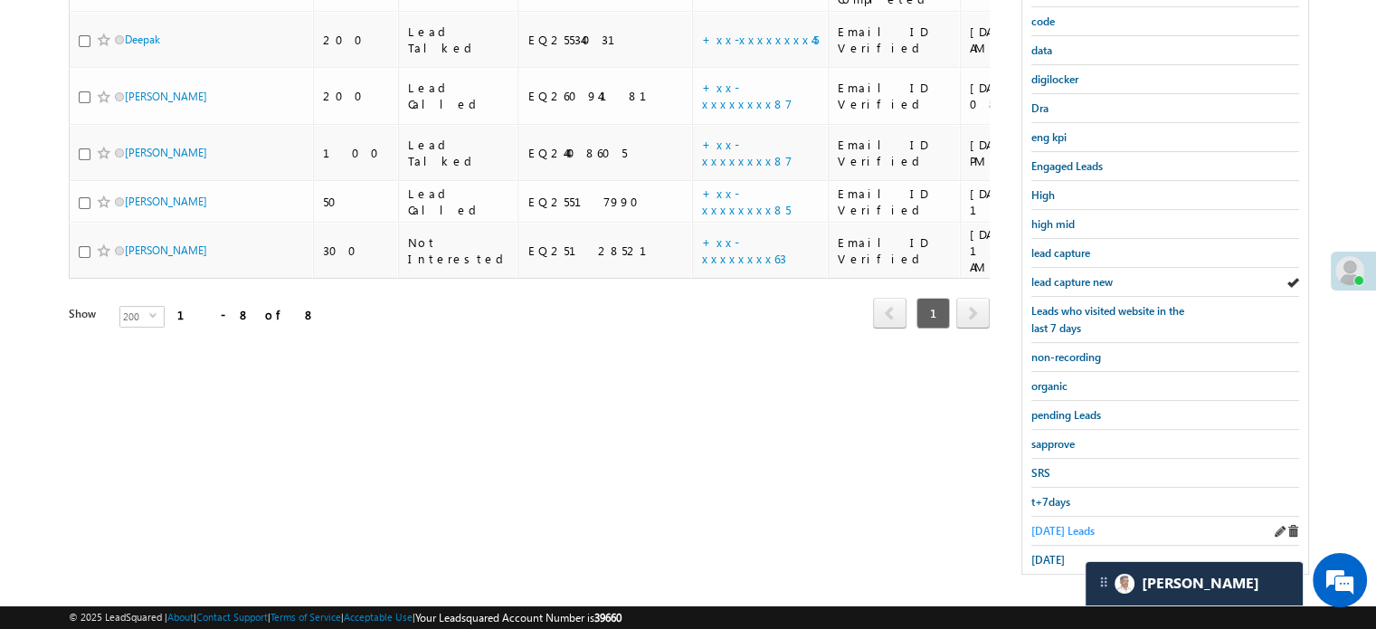
click at [1060, 524] on span "[DATE] Leads" at bounding box center [1062, 531] width 63 height 14
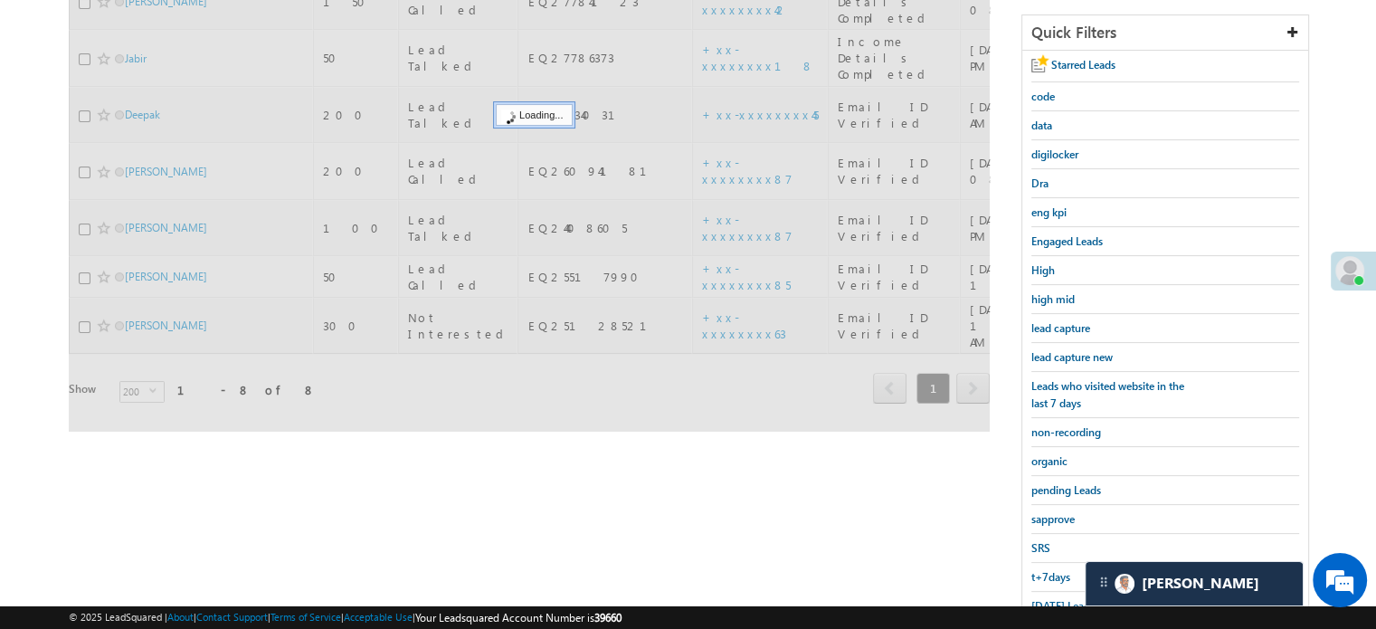
scroll to position [207, 0]
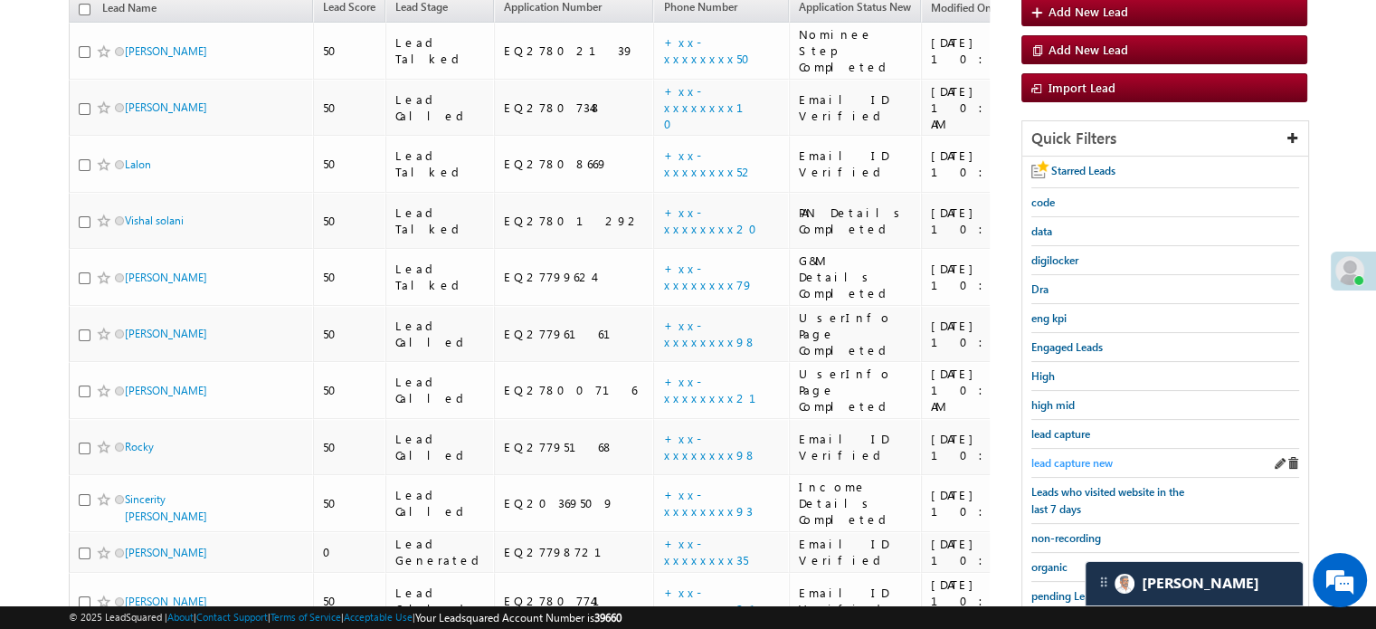
click at [1062, 456] on span "lead capture new" at bounding box center [1071, 463] width 81 height 14
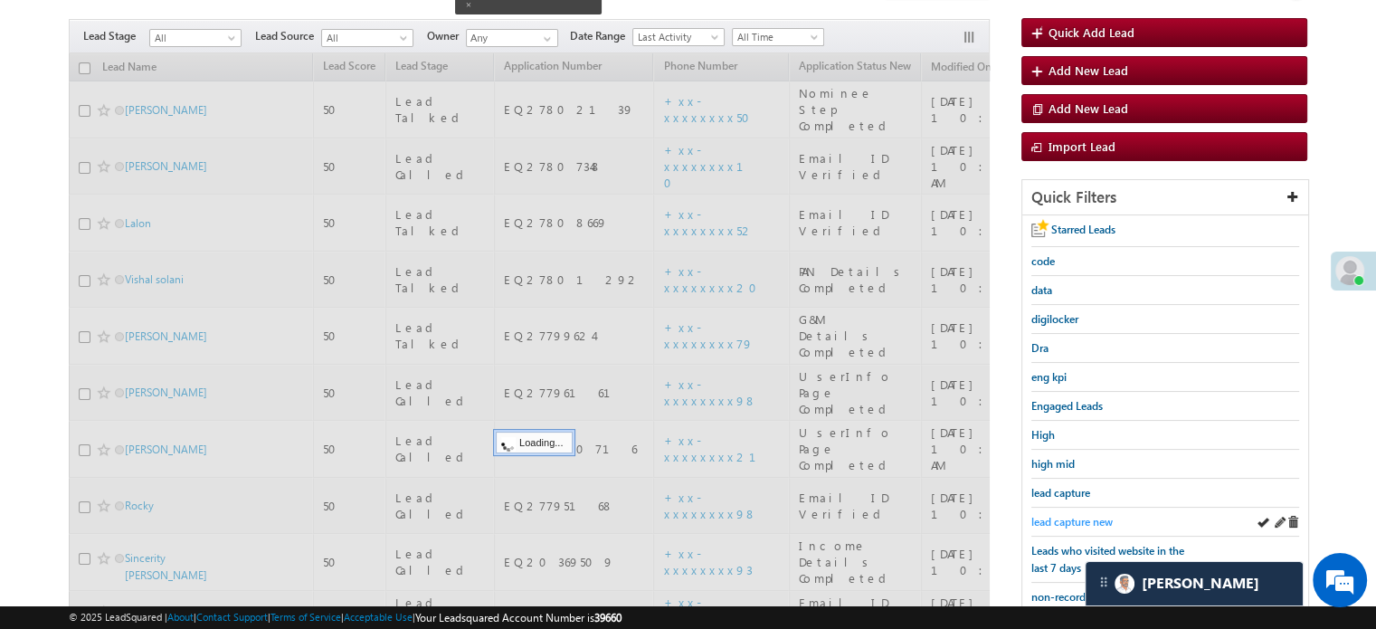
scroll to position [117, 0]
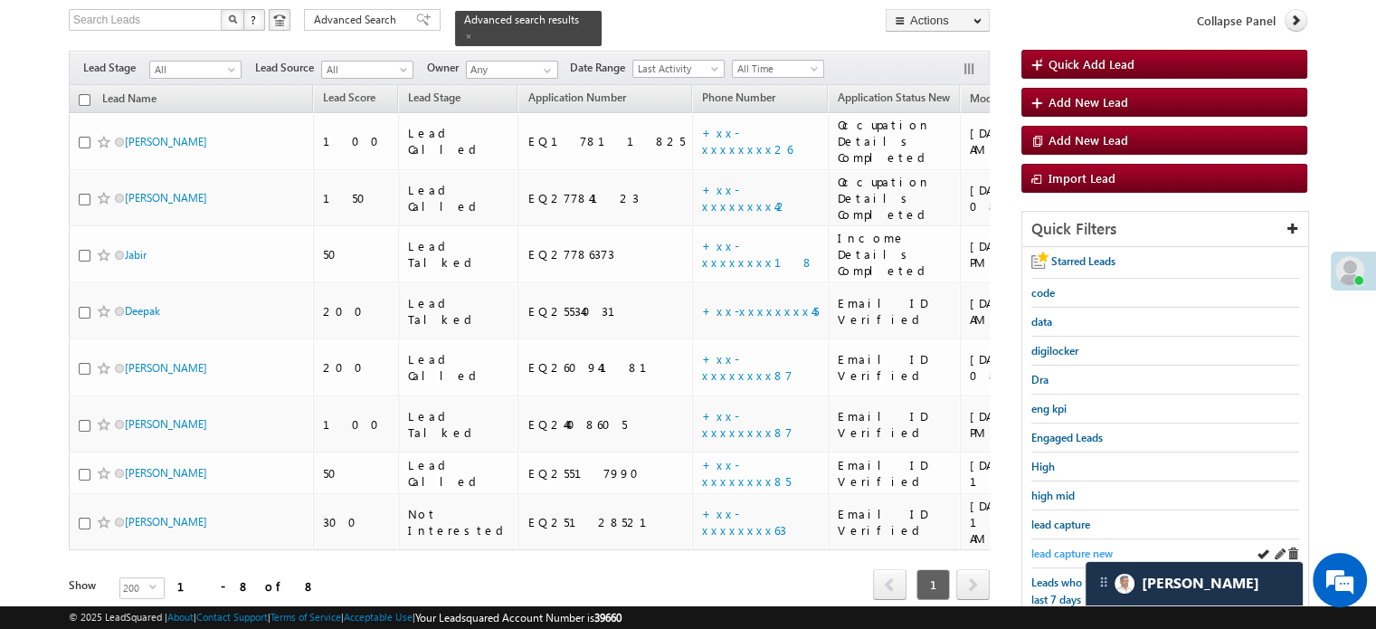
click at [1060, 546] on span "lead capture new" at bounding box center [1071, 553] width 81 height 14
click at [1058, 546] on span "lead capture new" at bounding box center [1071, 553] width 81 height 14
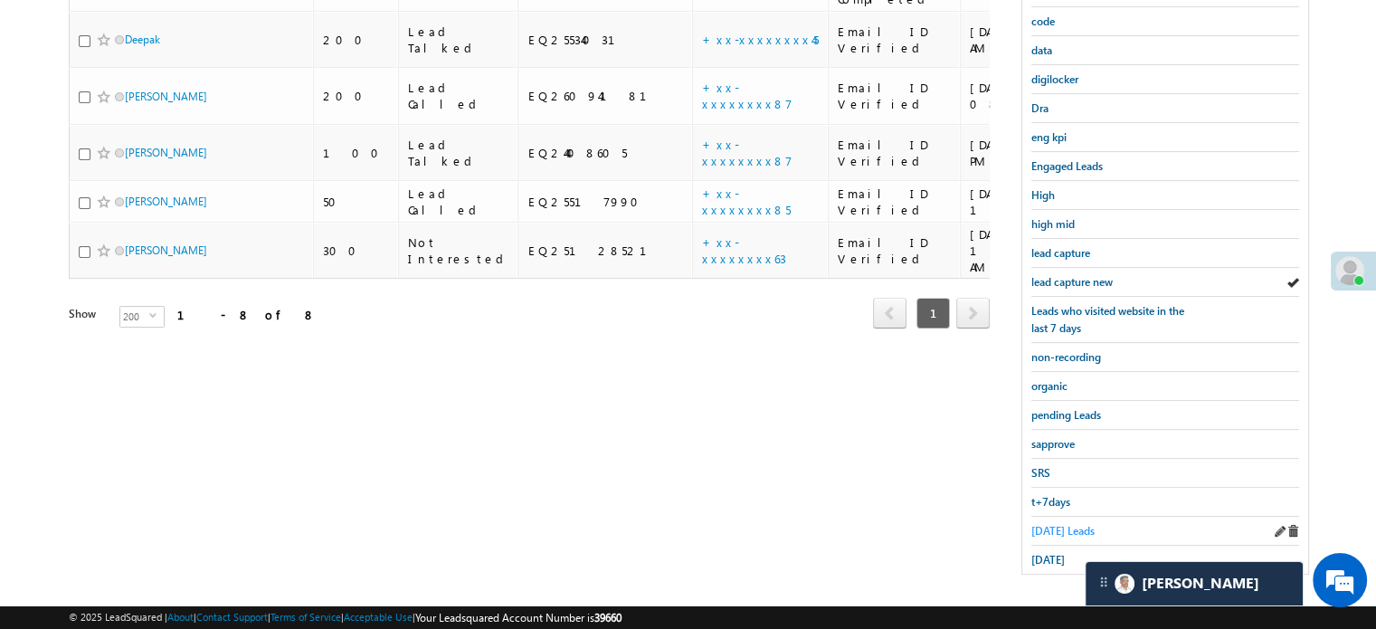
click at [1037, 527] on span "[DATE] Leads" at bounding box center [1062, 531] width 63 height 14
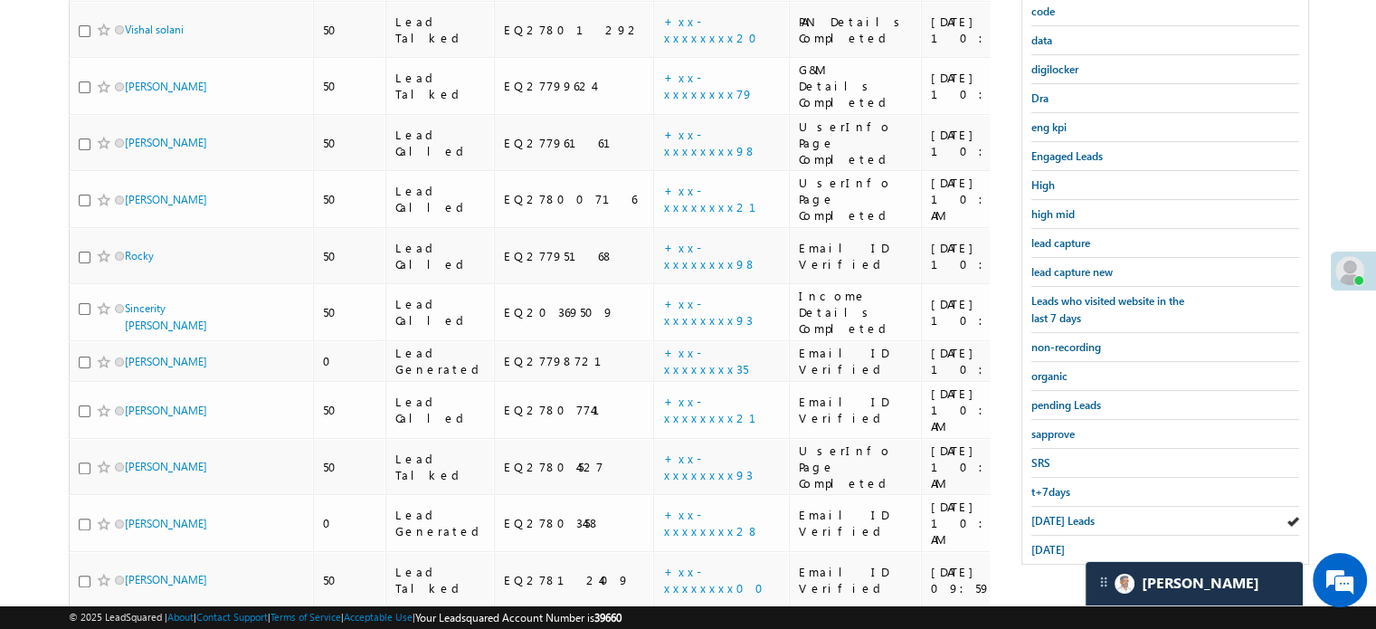
scroll to position [401, 0]
click at [1078, 273] on div "lead capture new" at bounding box center [1165, 269] width 268 height 29
click at [1078, 263] on span "lead capture new" at bounding box center [1071, 269] width 81 height 14
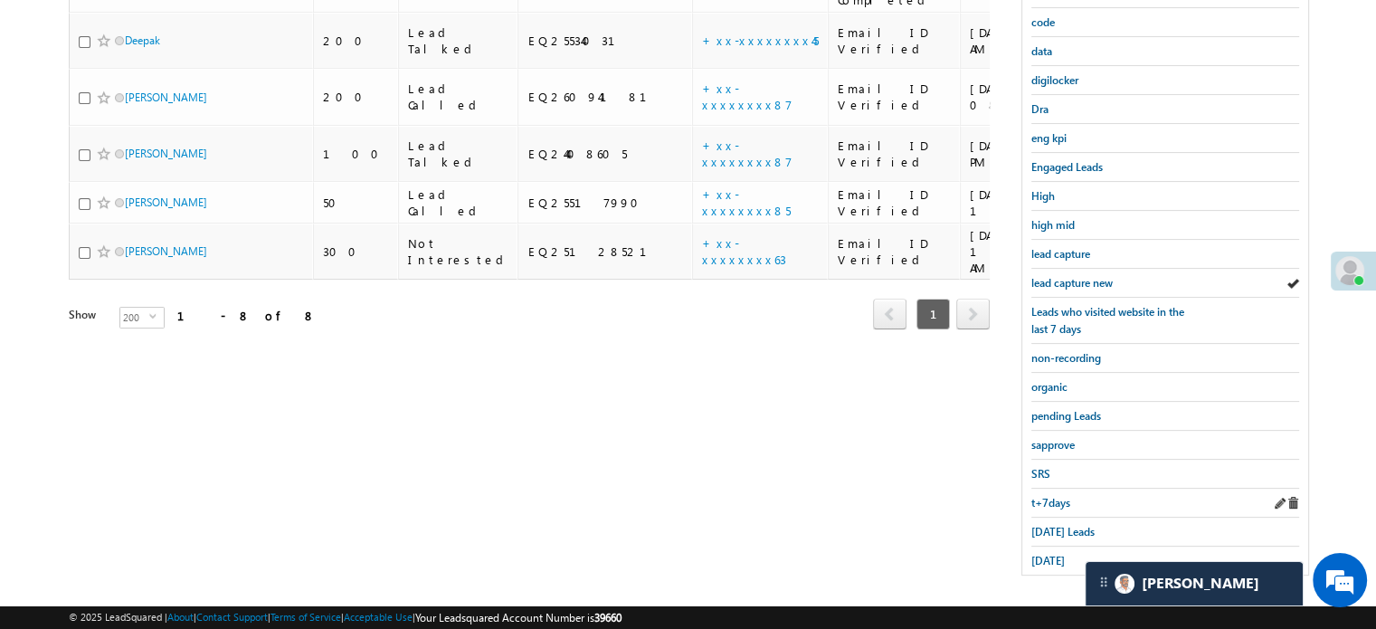
scroll to position [388, 0]
click at [1037, 527] on span "[DATE] Leads" at bounding box center [1062, 531] width 63 height 14
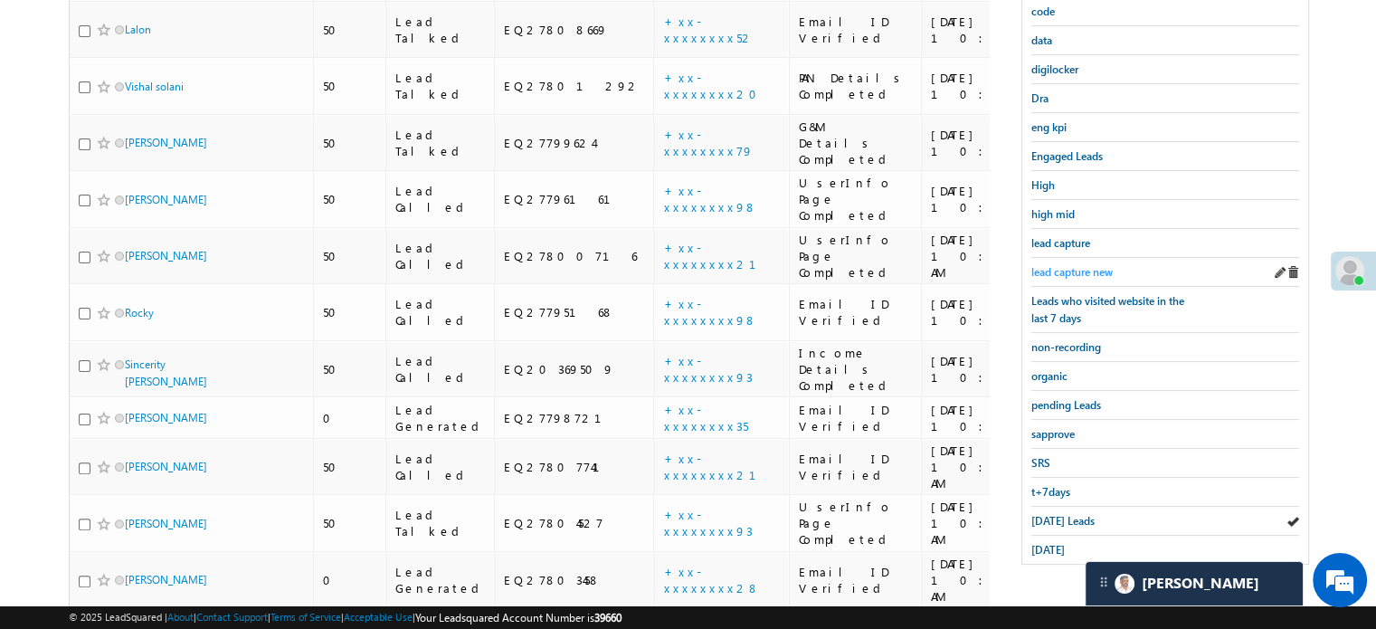
scroll to position [401, 0]
click at [1063, 262] on span "lead capture new" at bounding box center [1071, 269] width 81 height 14
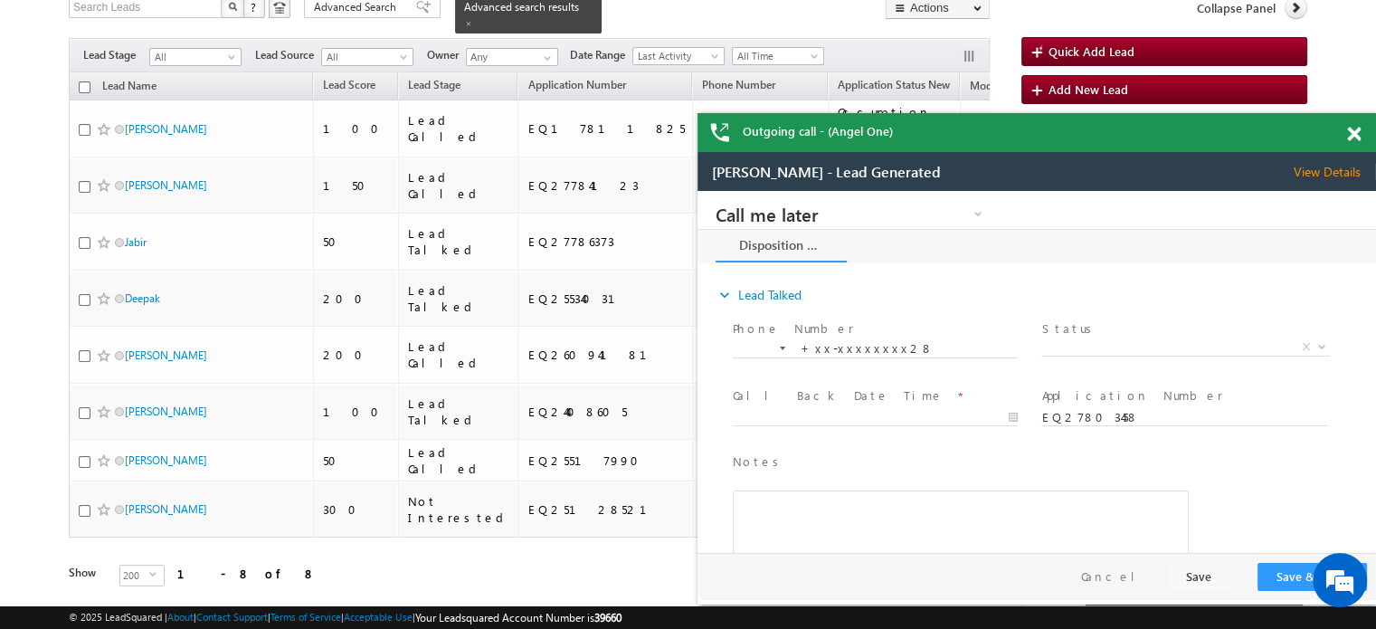
scroll to position [0, 0]
click at [1356, 133] on div "Outgoing call - (Angel One)" at bounding box center [1045, 132] width 679 height 39
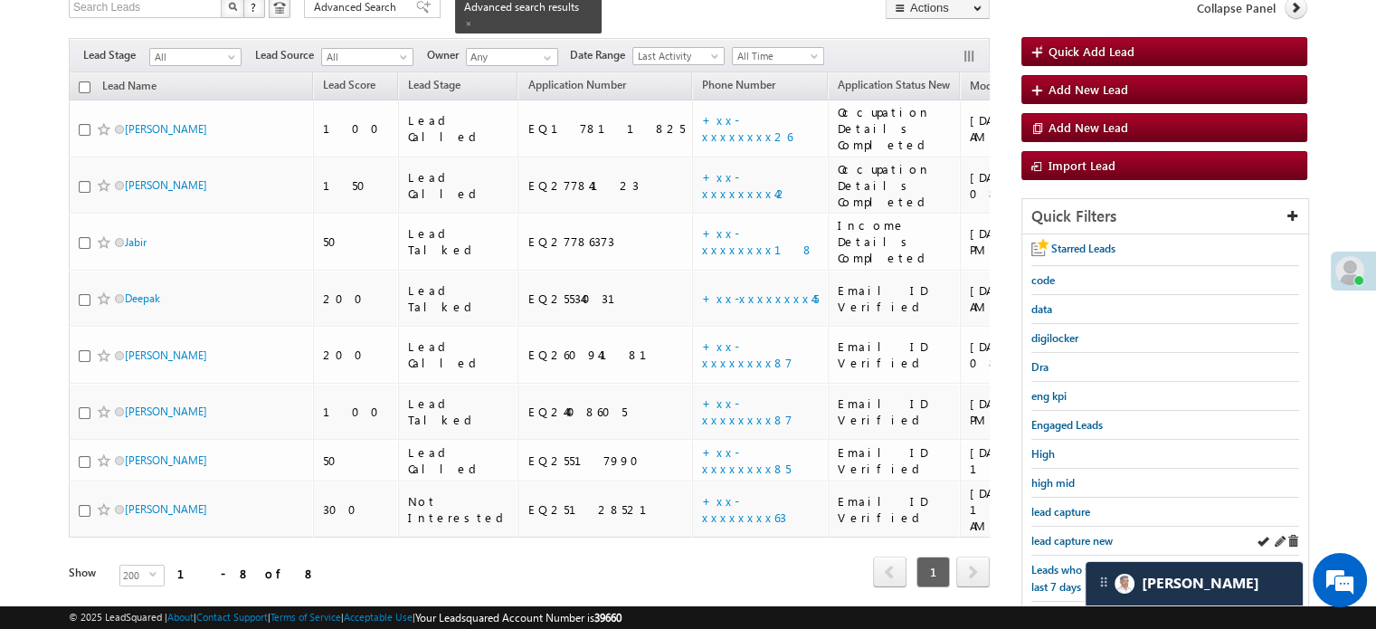
click at [1057, 527] on div "lead capture new" at bounding box center [1165, 541] width 268 height 29
click at [1064, 534] on span "lead capture new" at bounding box center [1071, 541] width 81 height 14
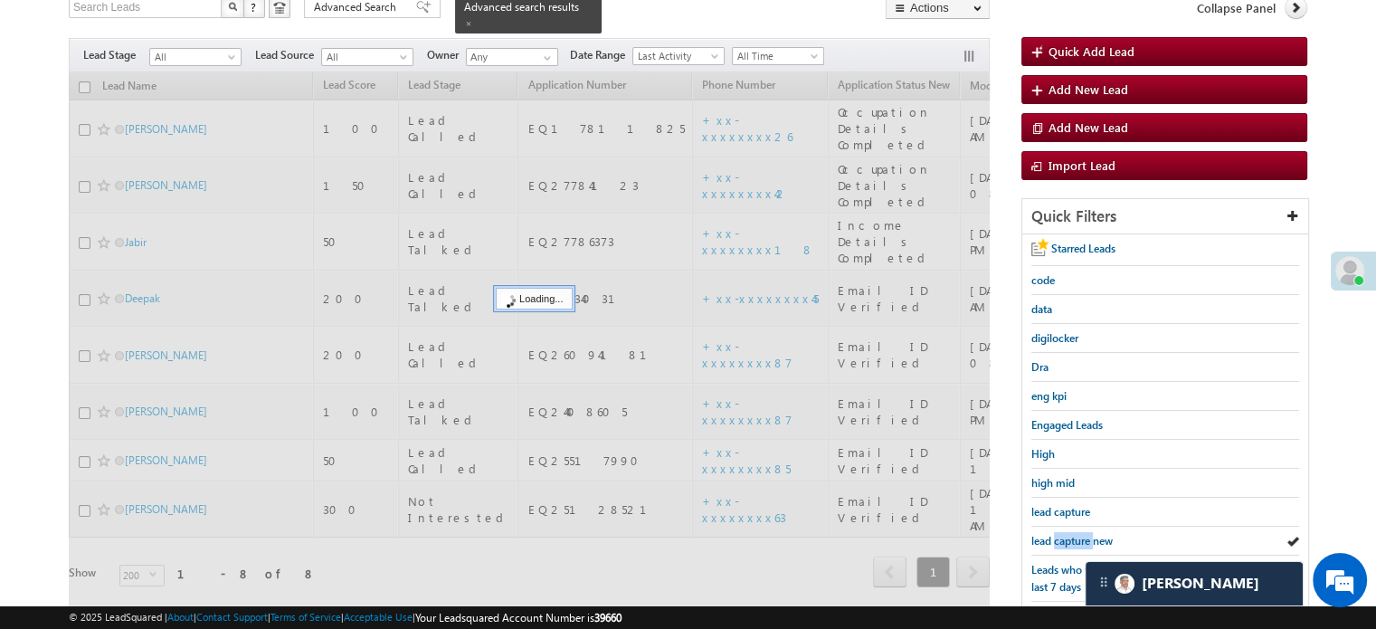
click at [1064, 534] on span "lead capture new" at bounding box center [1071, 541] width 81 height 14
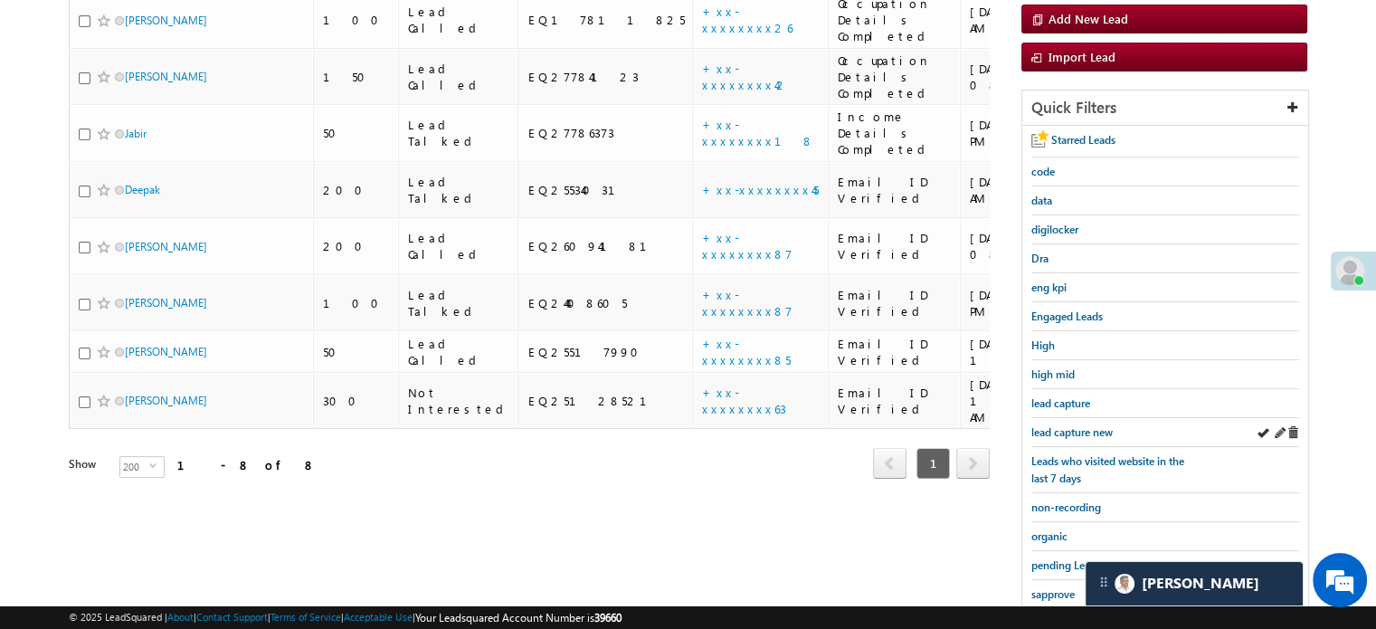
scroll to position [388, 0]
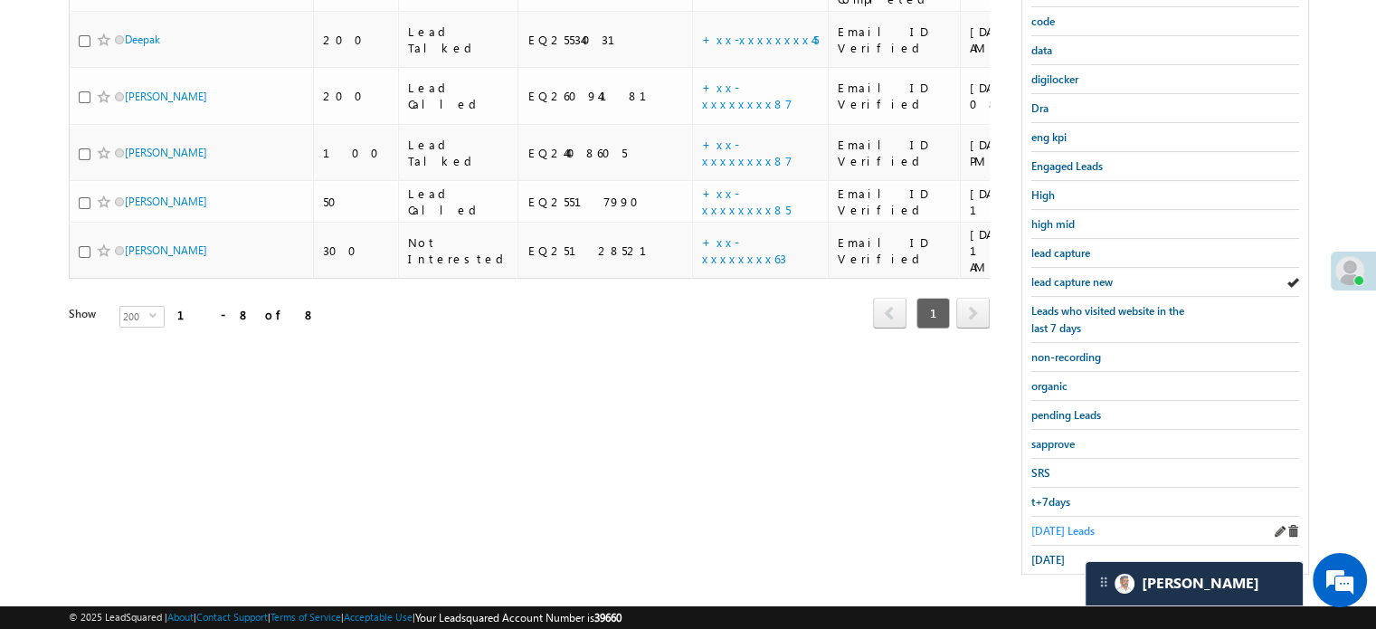
click at [1049, 524] on span "Today's Leads" at bounding box center [1062, 531] width 63 height 14
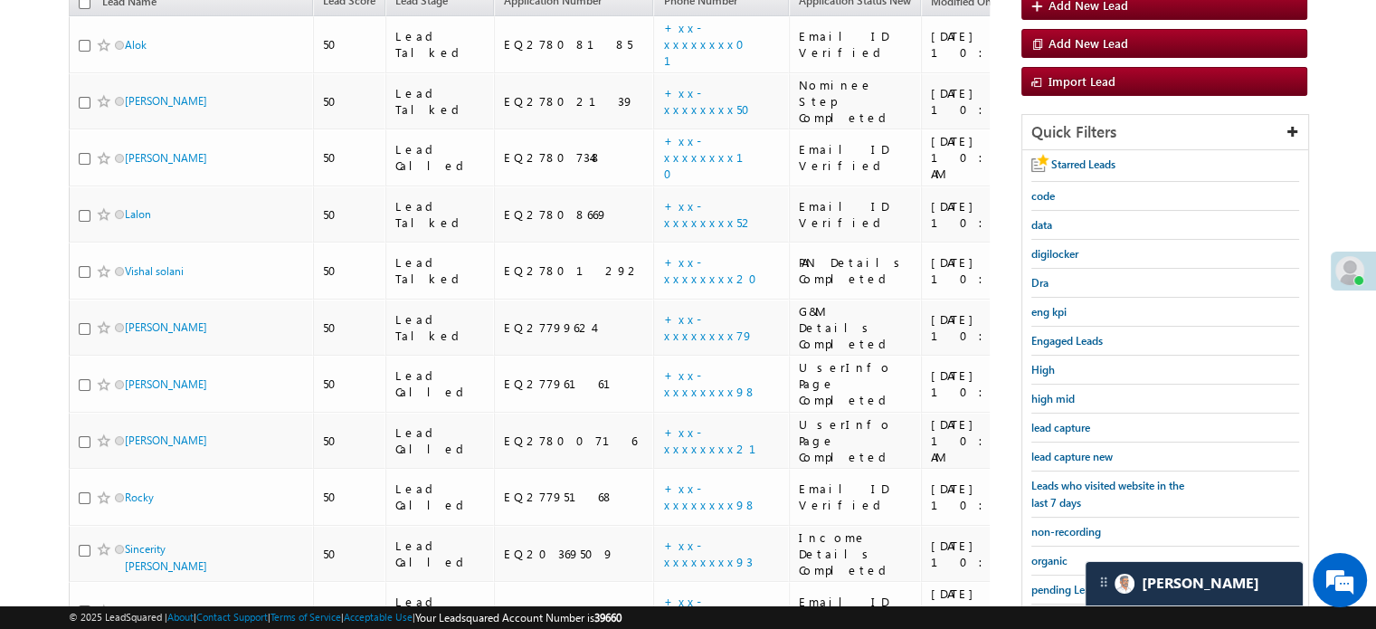
scroll to position [207, 0]
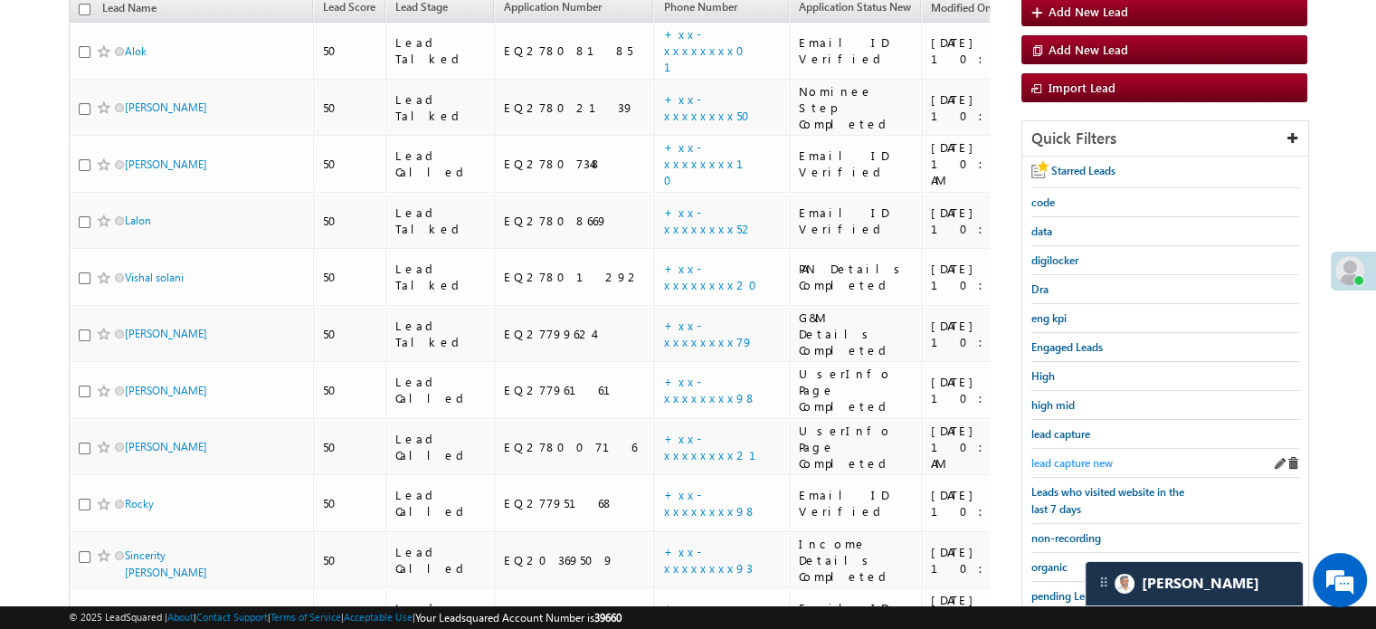
click at [1078, 460] on span "lead capture new" at bounding box center [1071, 463] width 81 height 14
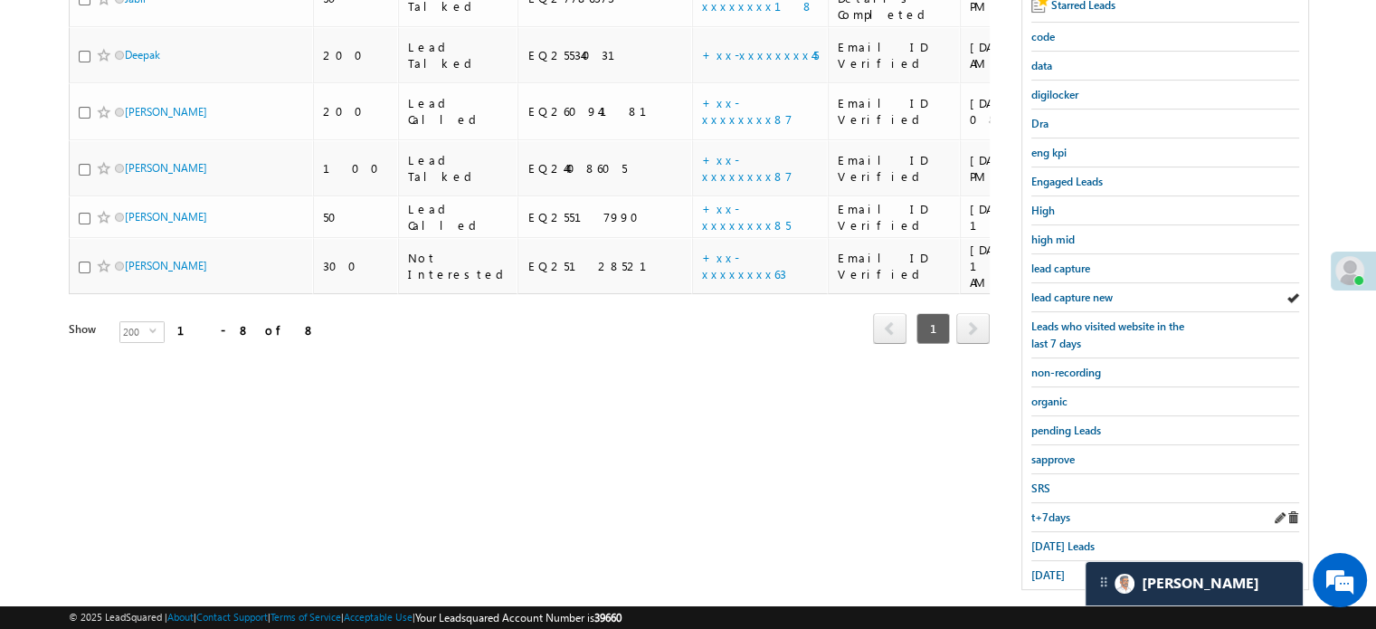
scroll to position [388, 0]
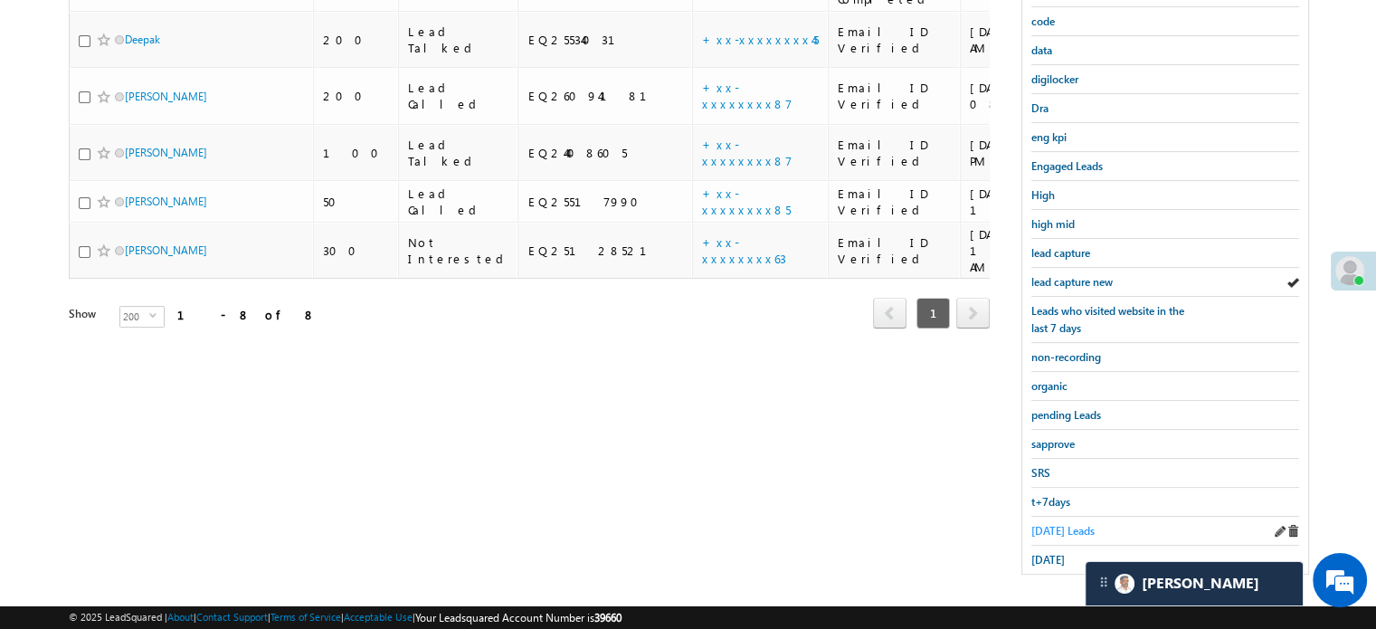
click at [1058, 524] on span "Today's Leads" at bounding box center [1062, 531] width 63 height 14
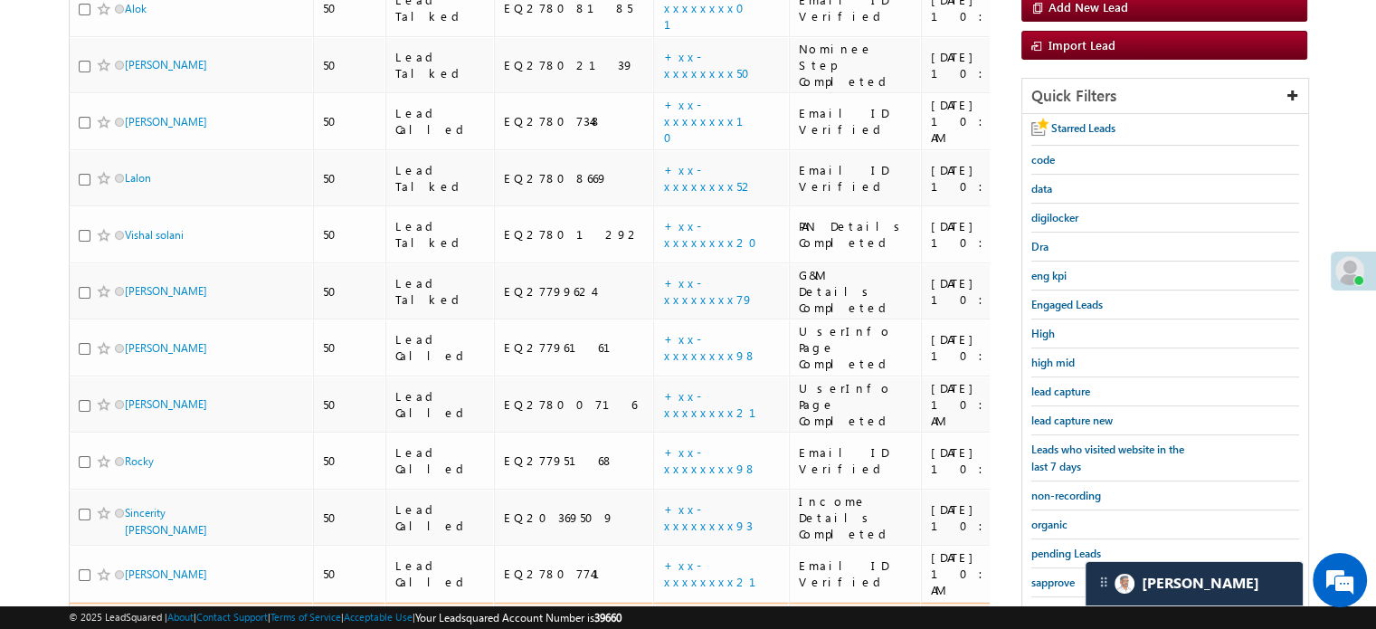
scroll to position [117, 0]
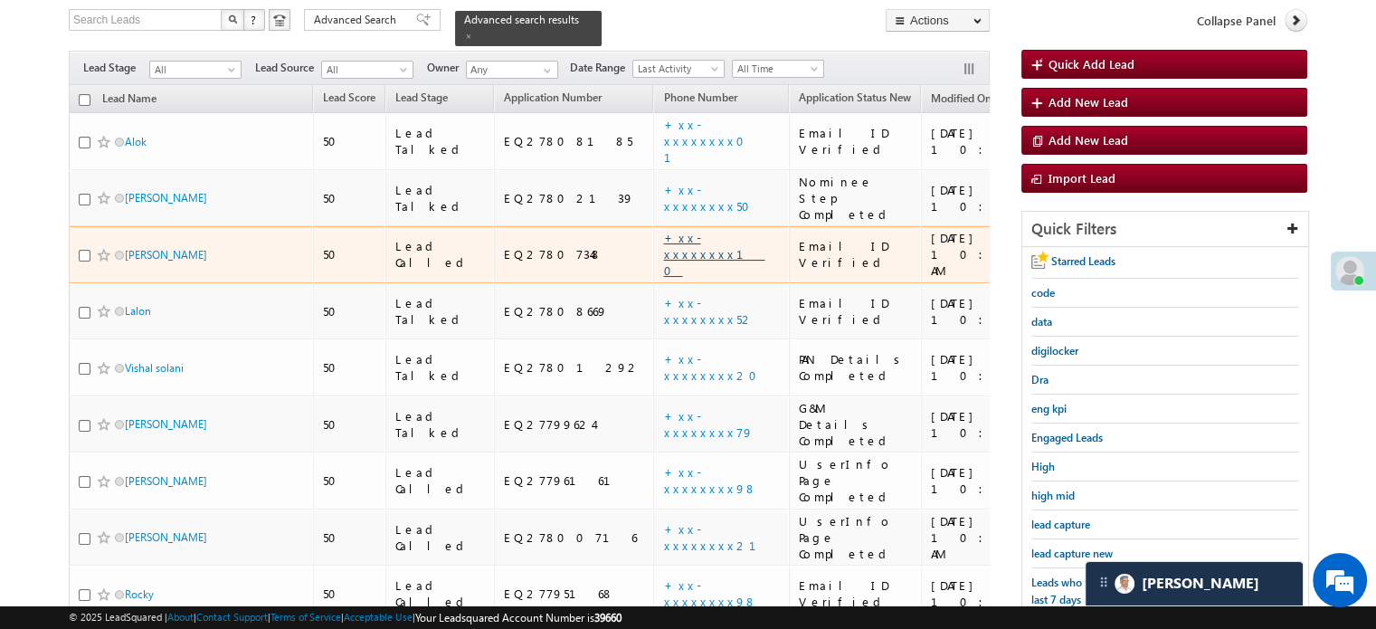
click at [663, 230] on link "+xx-xxxxxxxx10" at bounding box center [713, 254] width 101 height 48
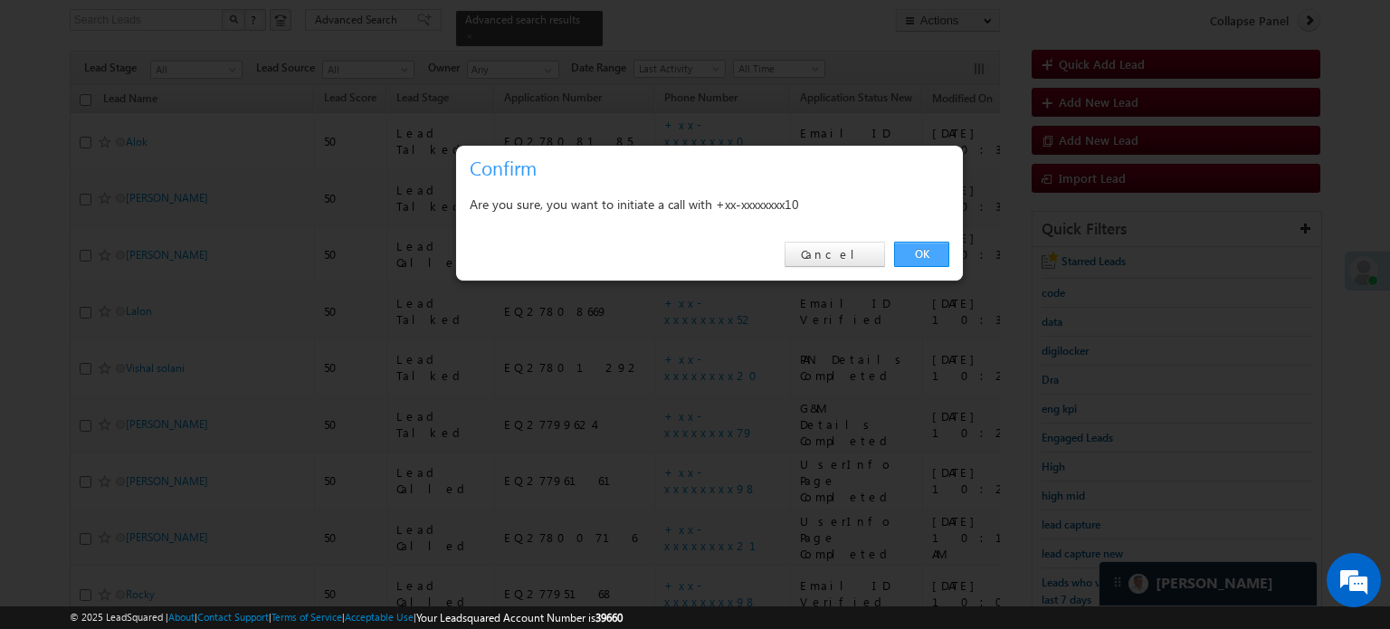
click at [930, 252] on link "OK" at bounding box center [921, 254] width 55 height 25
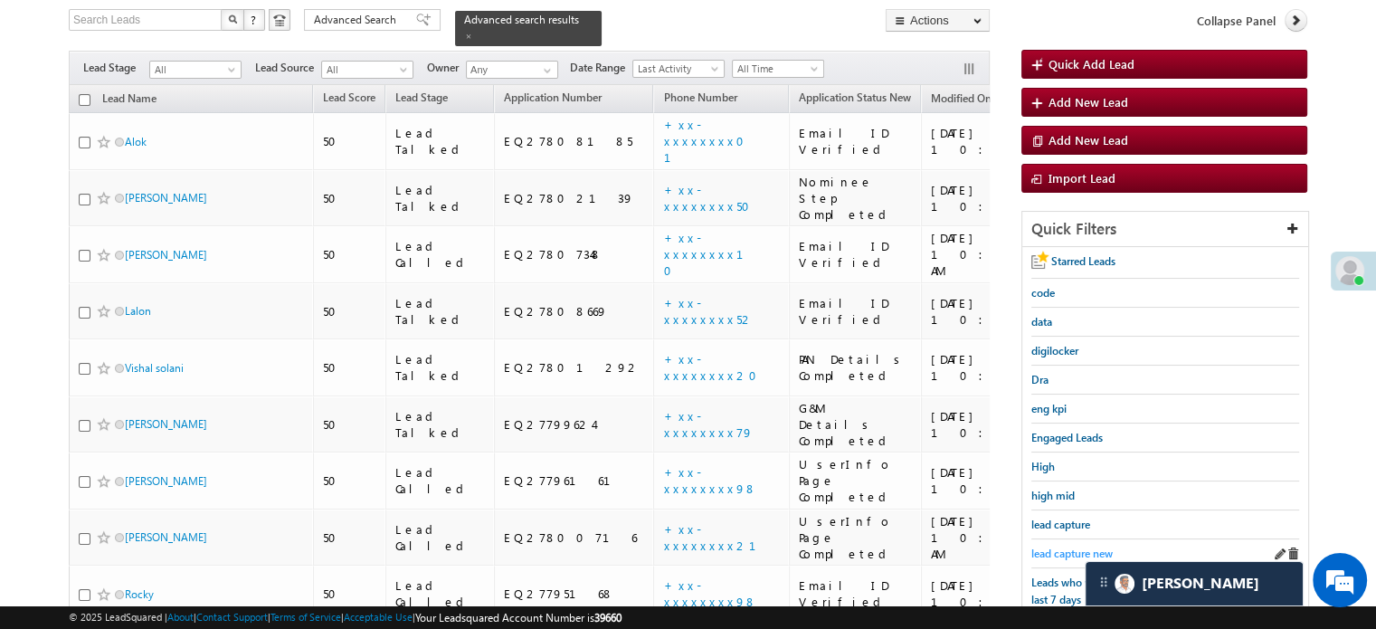
click at [1052, 546] on span "lead capture new" at bounding box center [1071, 553] width 81 height 14
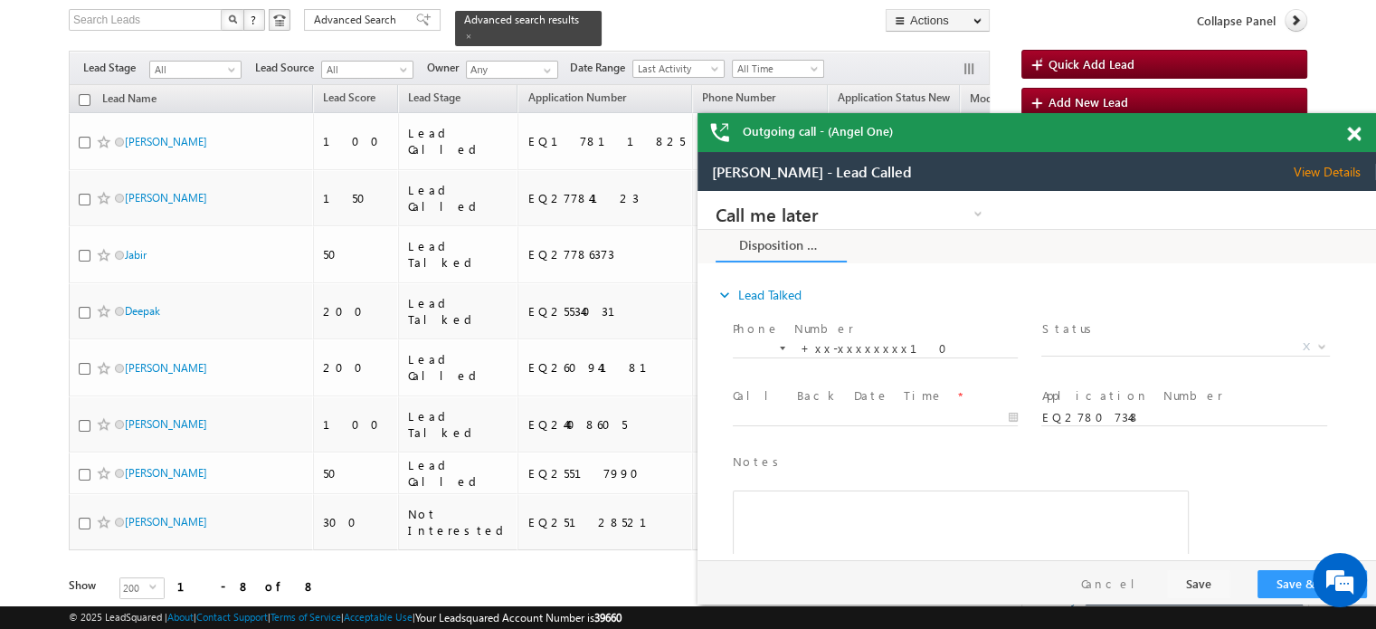
scroll to position [0, 0]
click at [1350, 129] on span at bounding box center [1354, 134] width 14 height 15
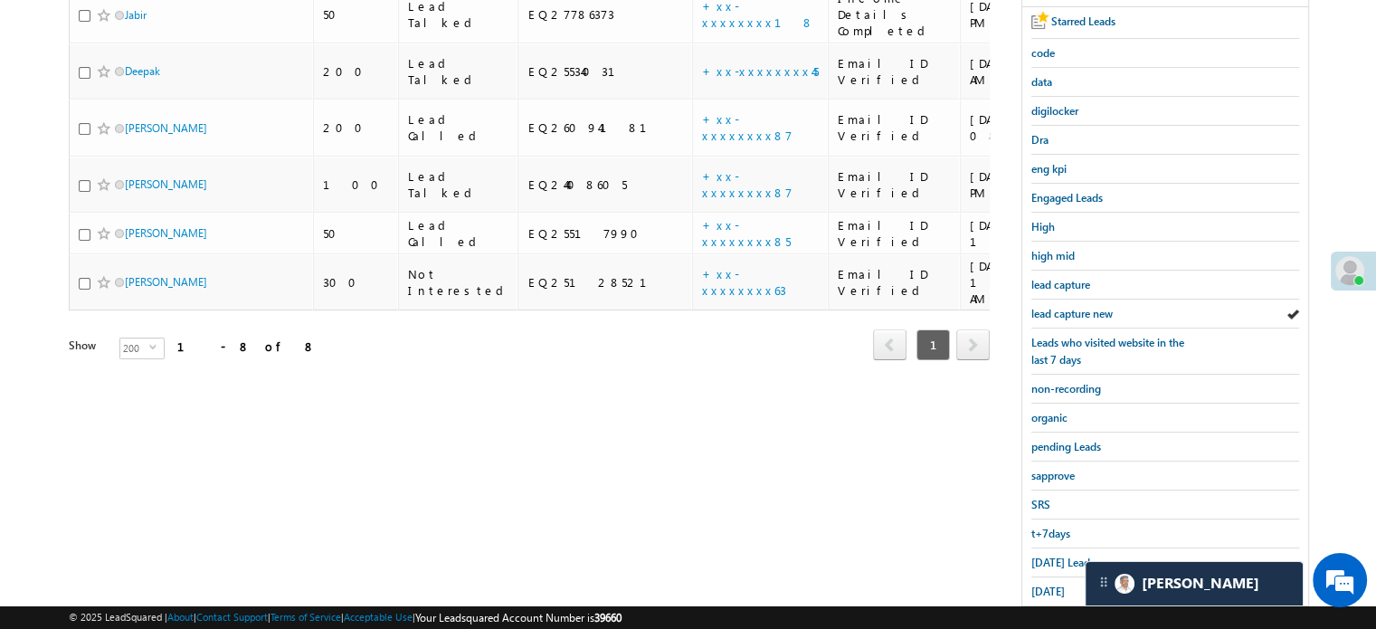
scroll to position [388, 0]
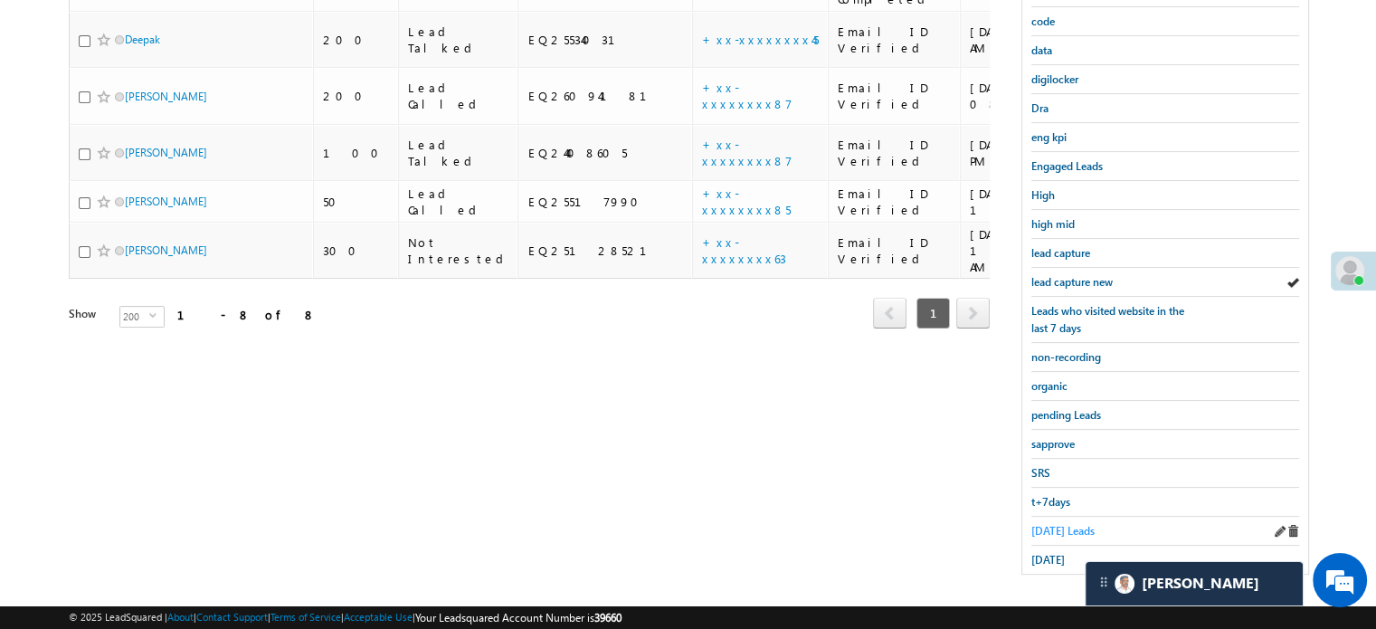
click at [1070, 524] on span "Today's Leads" at bounding box center [1062, 531] width 63 height 14
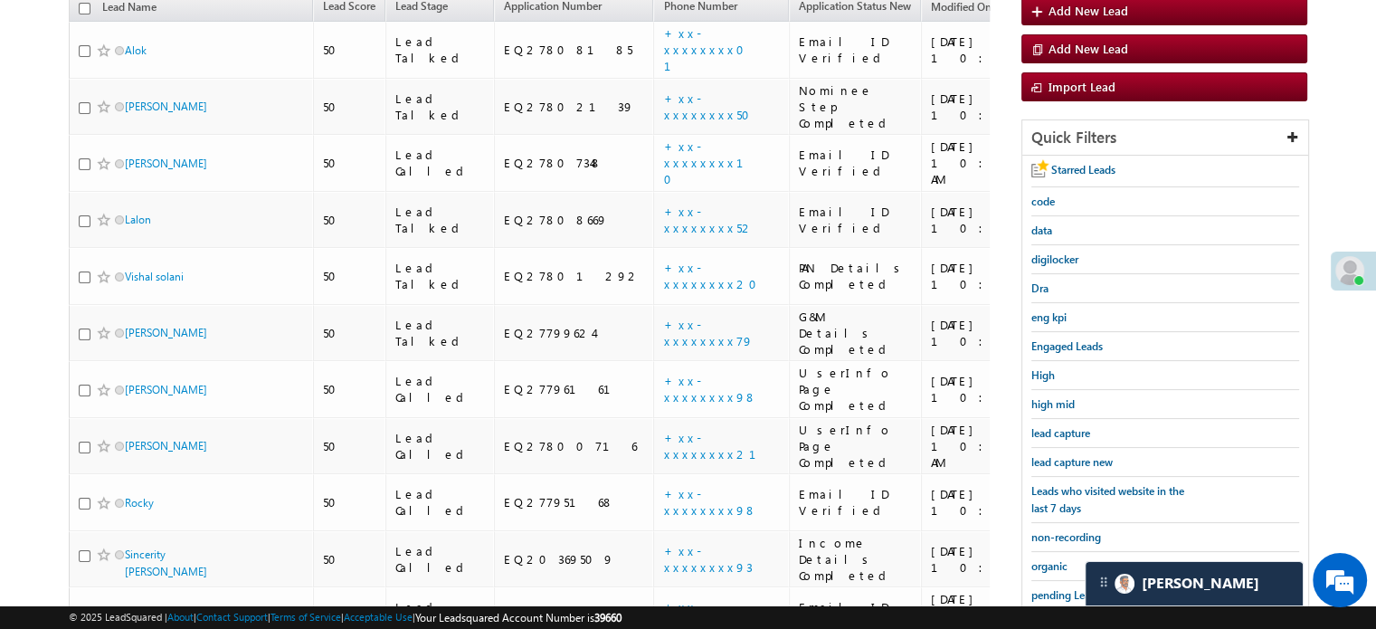
scroll to position [207, 0]
click at [1089, 459] on span "lead capture new" at bounding box center [1071, 463] width 81 height 14
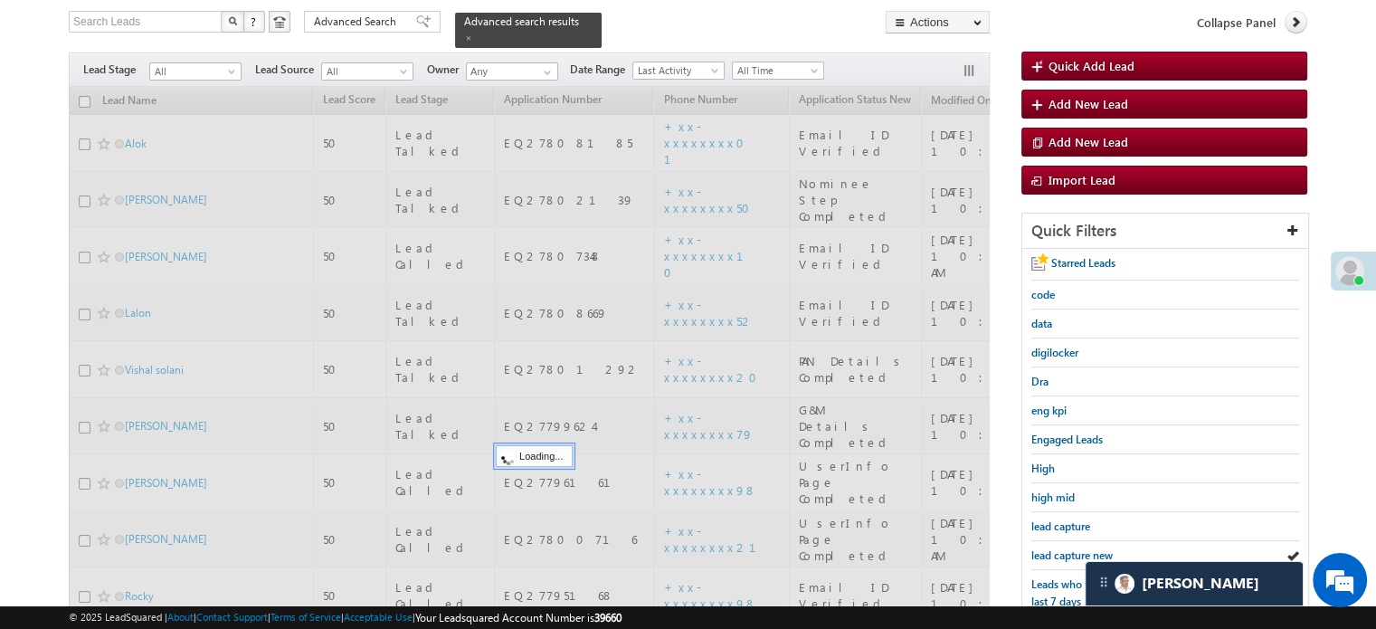
scroll to position [26, 0]
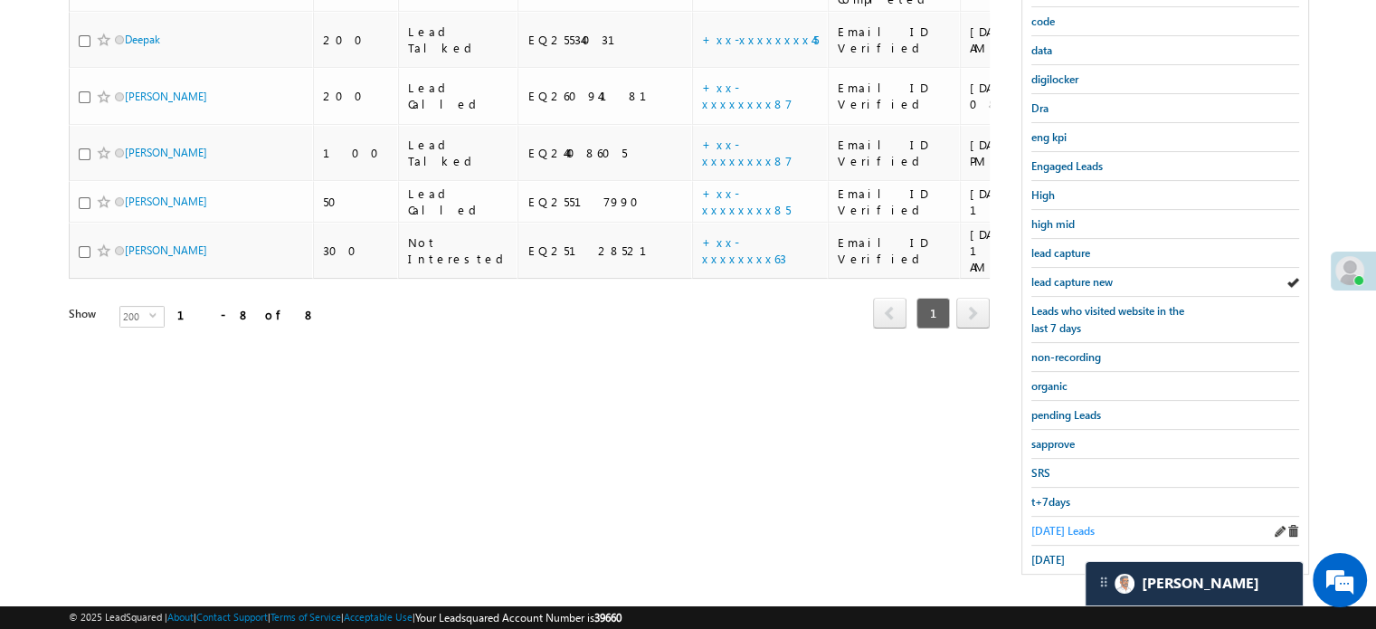
click at [1053, 527] on span "Today's Leads" at bounding box center [1062, 531] width 63 height 14
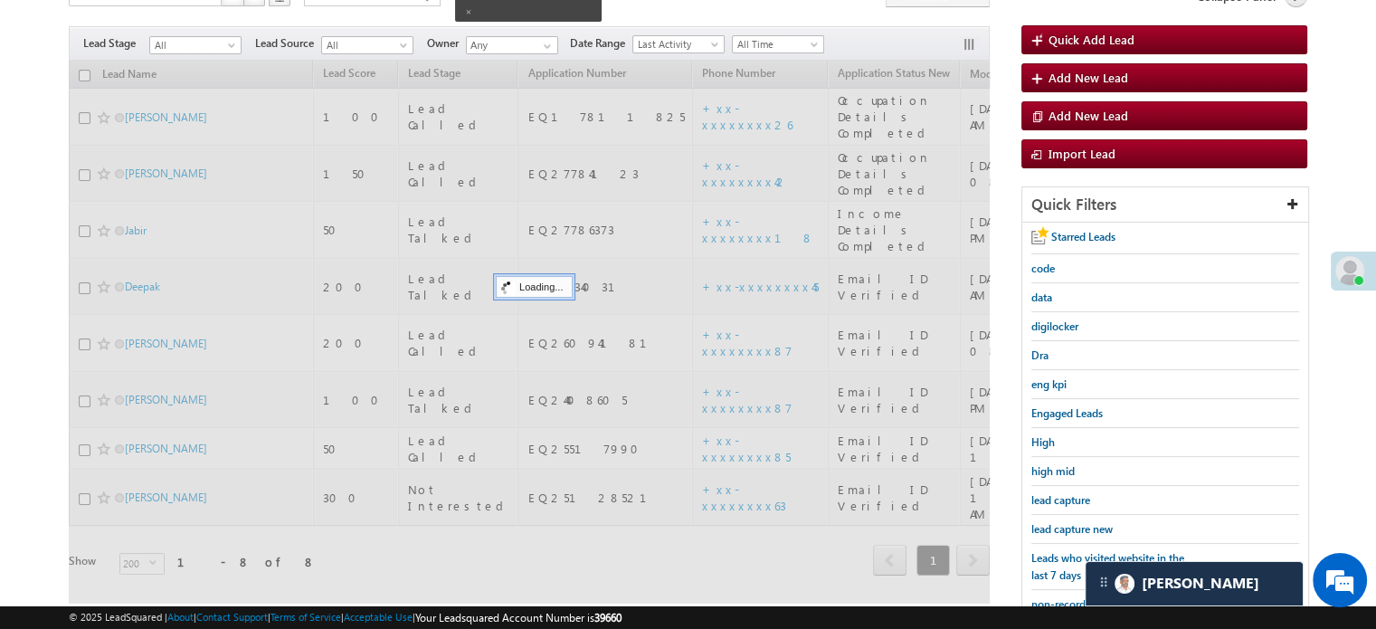
scroll to position [117, 0]
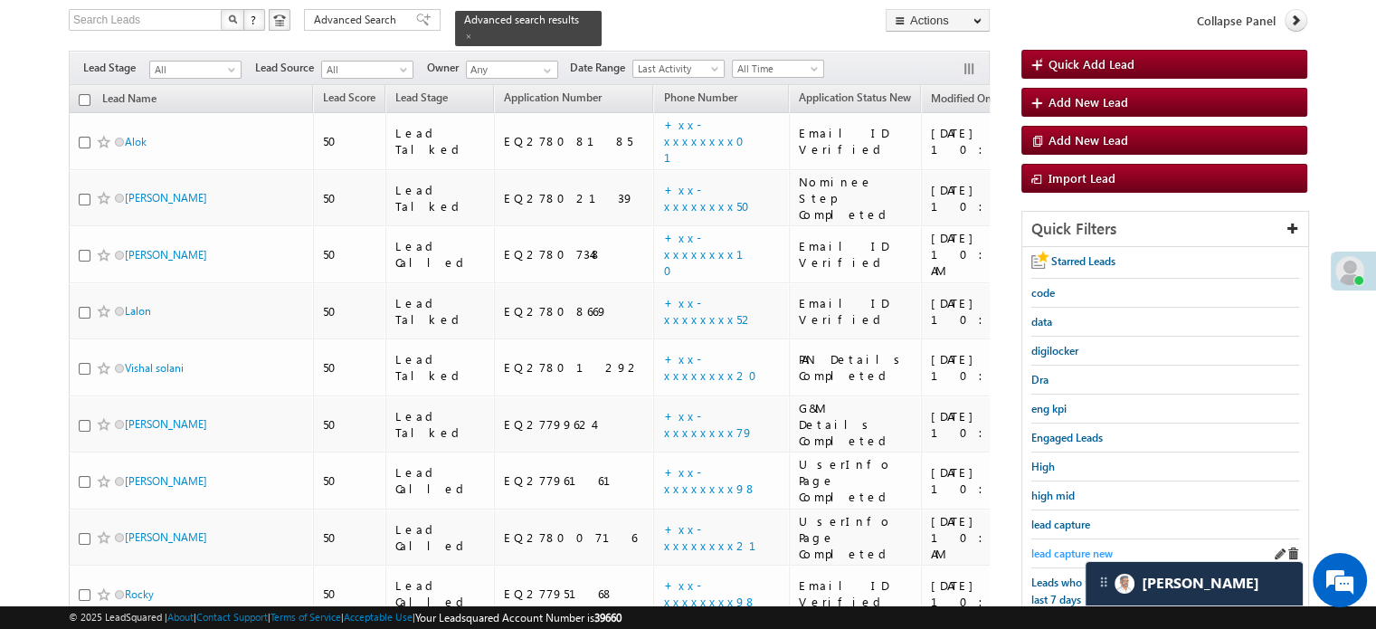
click at [1067, 546] on span "lead capture new" at bounding box center [1071, 553] width 81 height 14
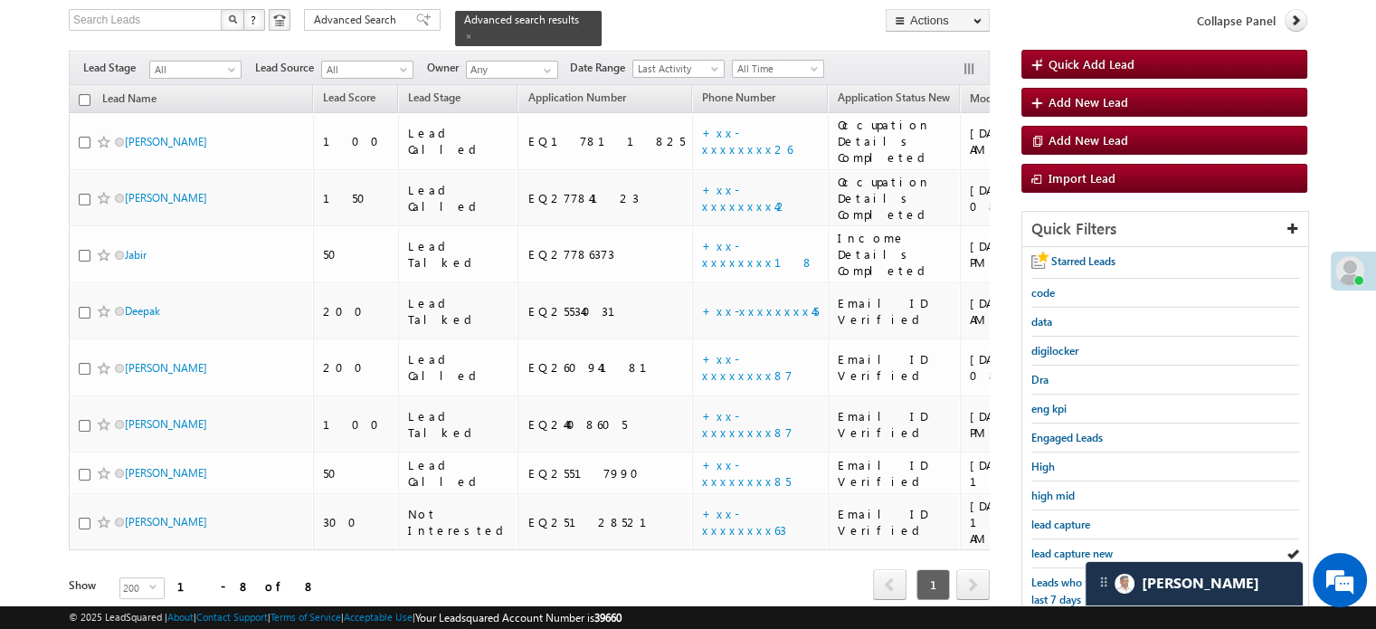
scroll to position [388, 0]
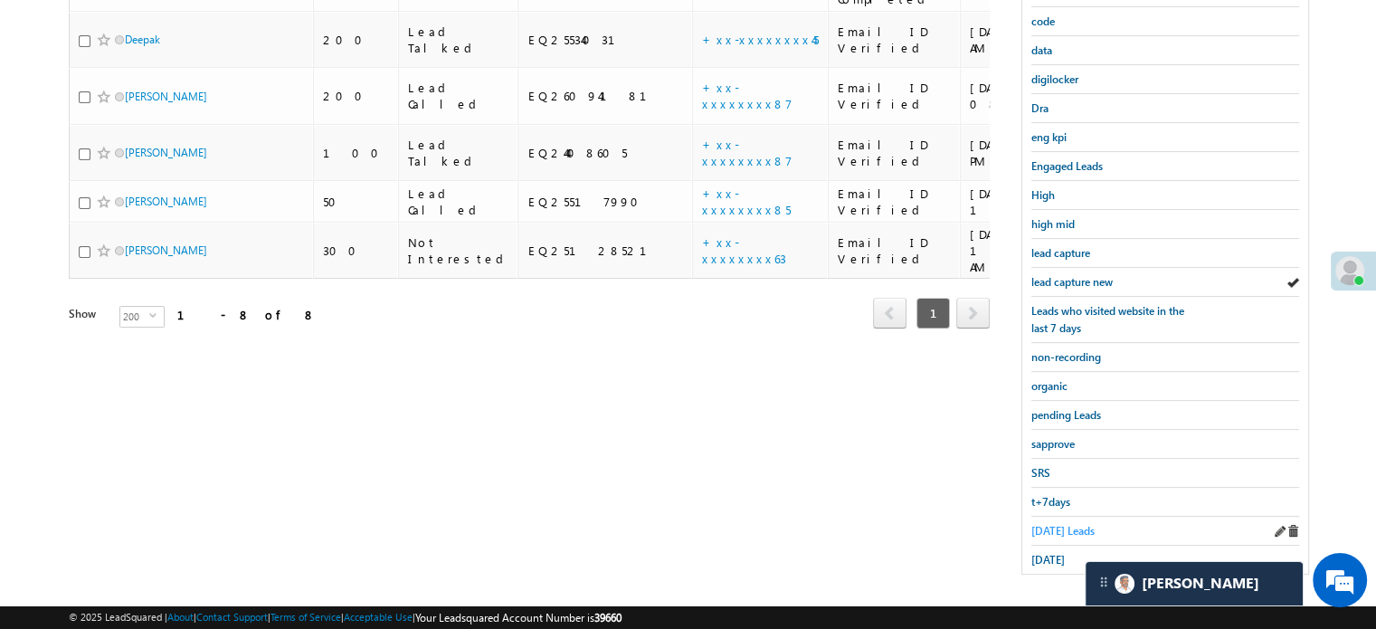
click at [1066, 525] on span "Today's Leads" at bounding box center [1062, 531] width 63 height 14
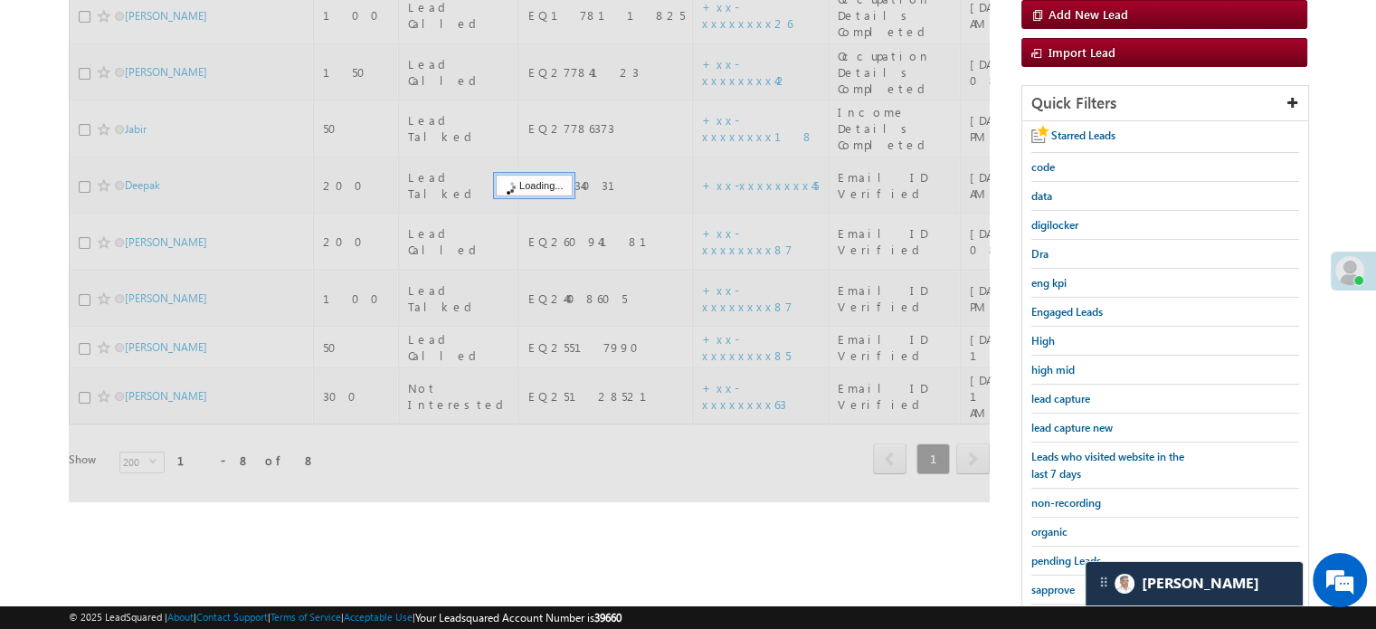
scroll to position [117, 0]
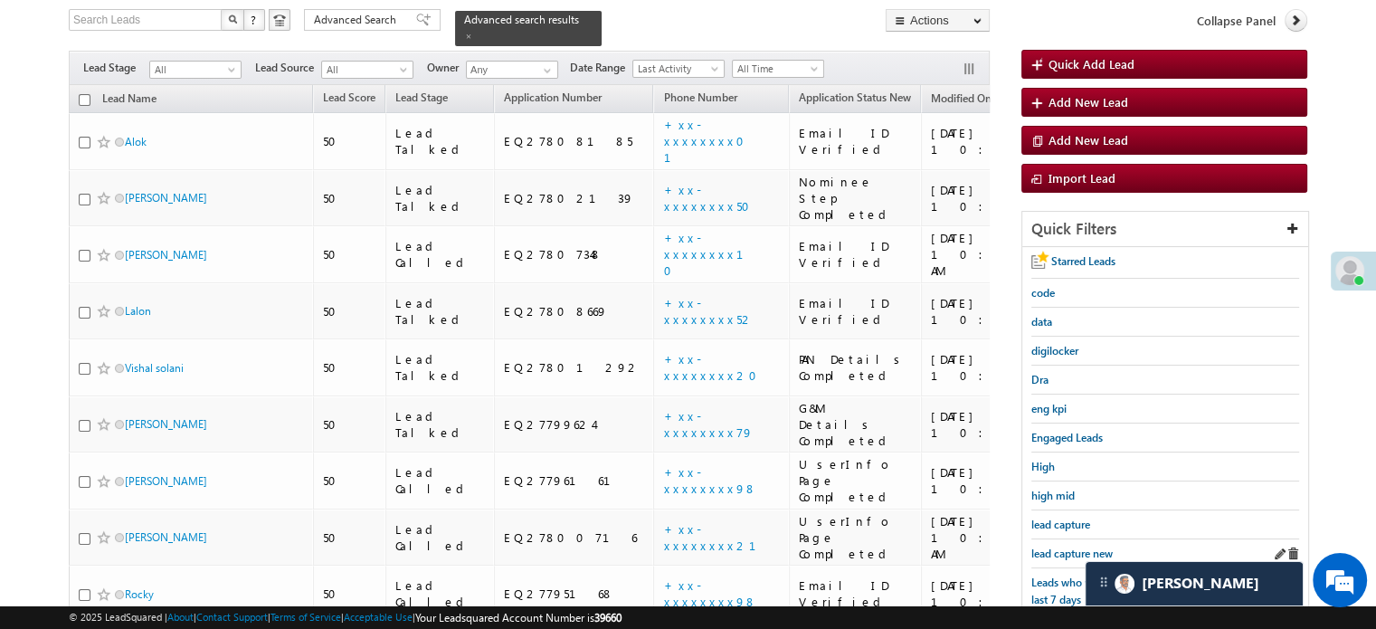
click at [1066, 539] on div "lead capture new" at bounding box center [1165, 553] width 268 height 29
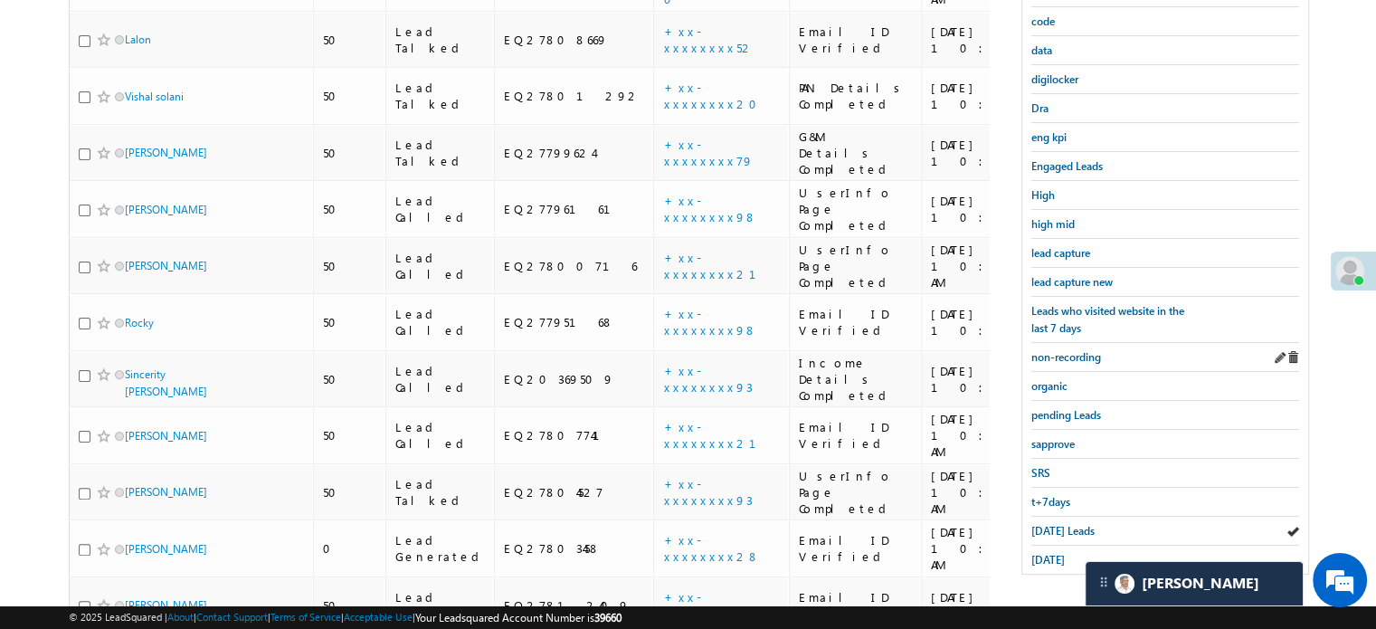
scroll to position [207, 0]
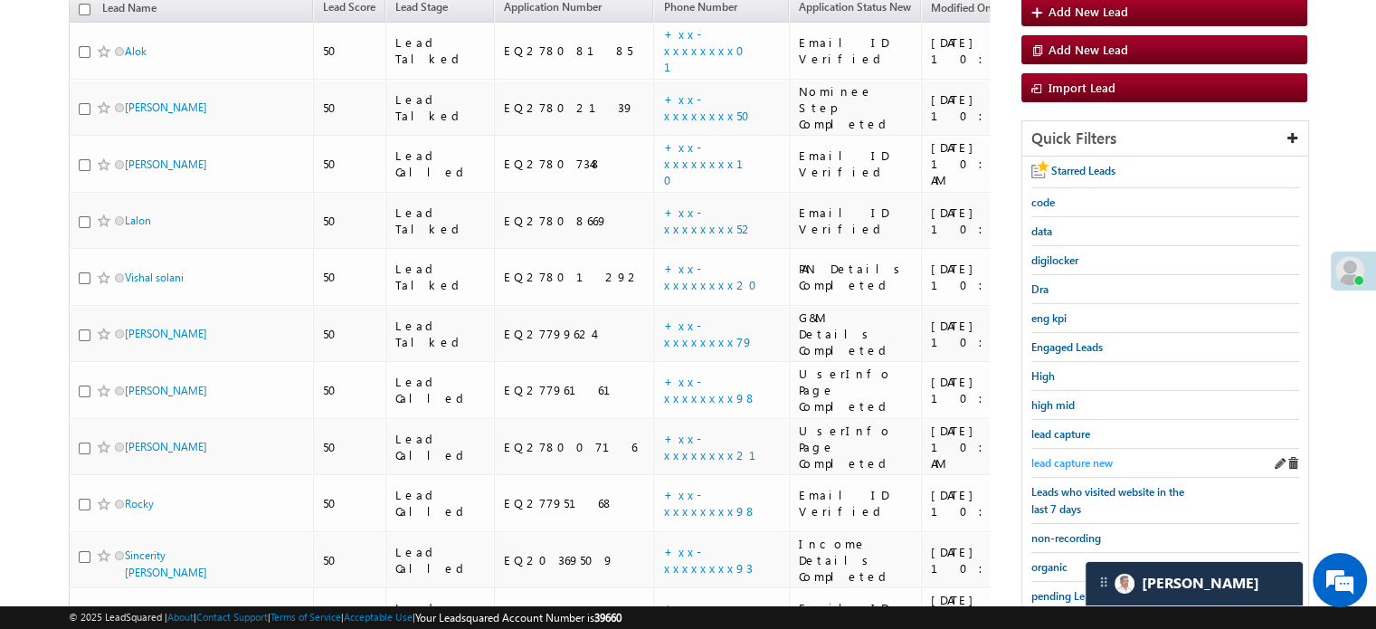
click at [1075, 462] on span "lead capture new" at bounding box center [1071, 463] width 81 height 14
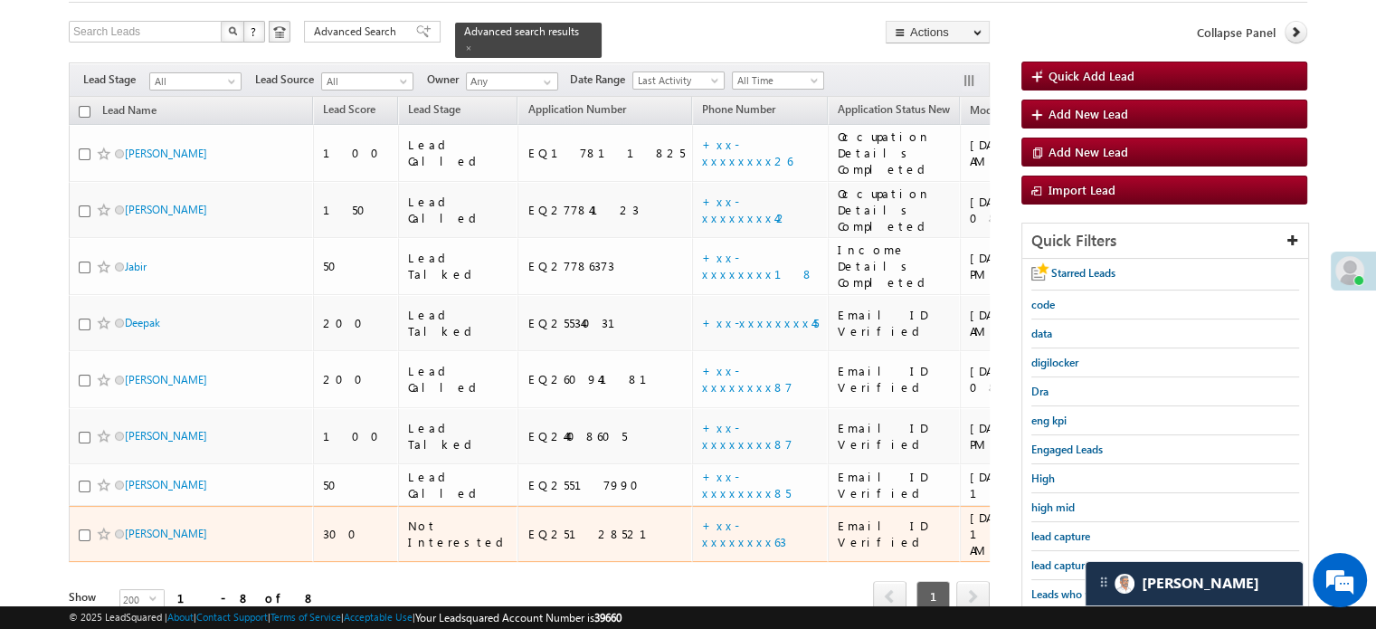
scroll to position [181, 0]
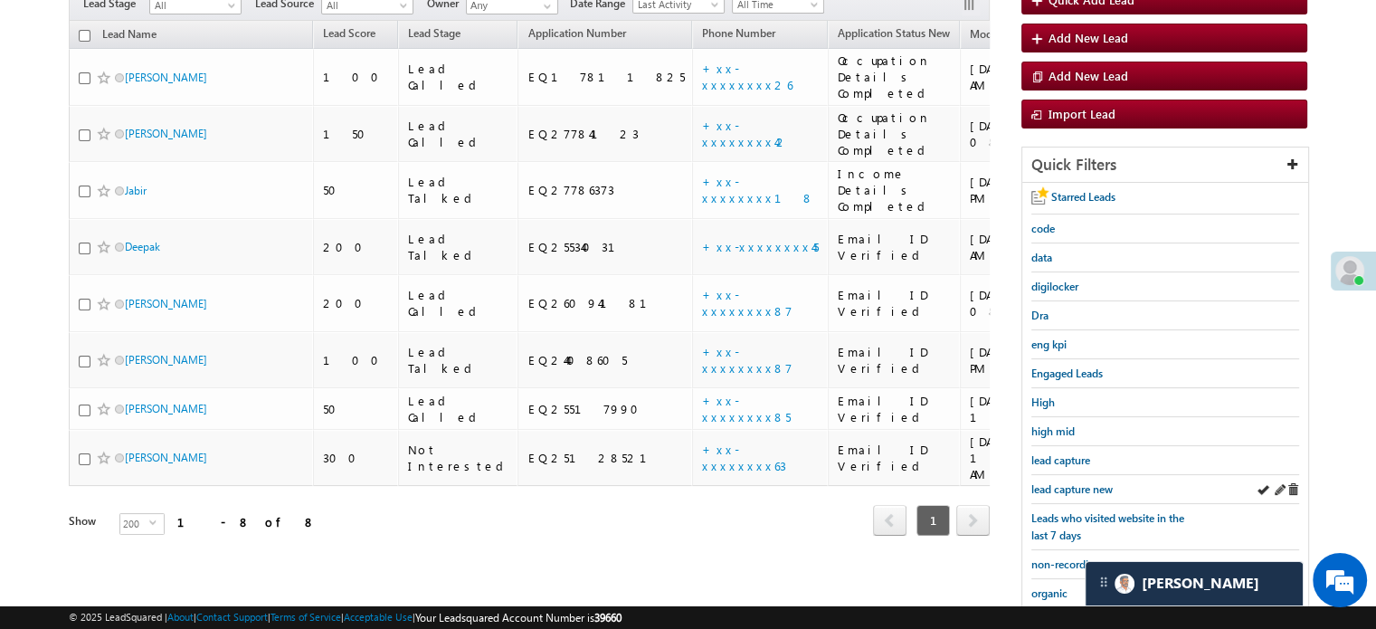
click at [1058, 475] on div "lead capture new" at bounding box center [1165, 489] width 268 height 29
click at [1069, 484] on span "lead capture new" at bounding box center [1071, 489] width 81 height 14
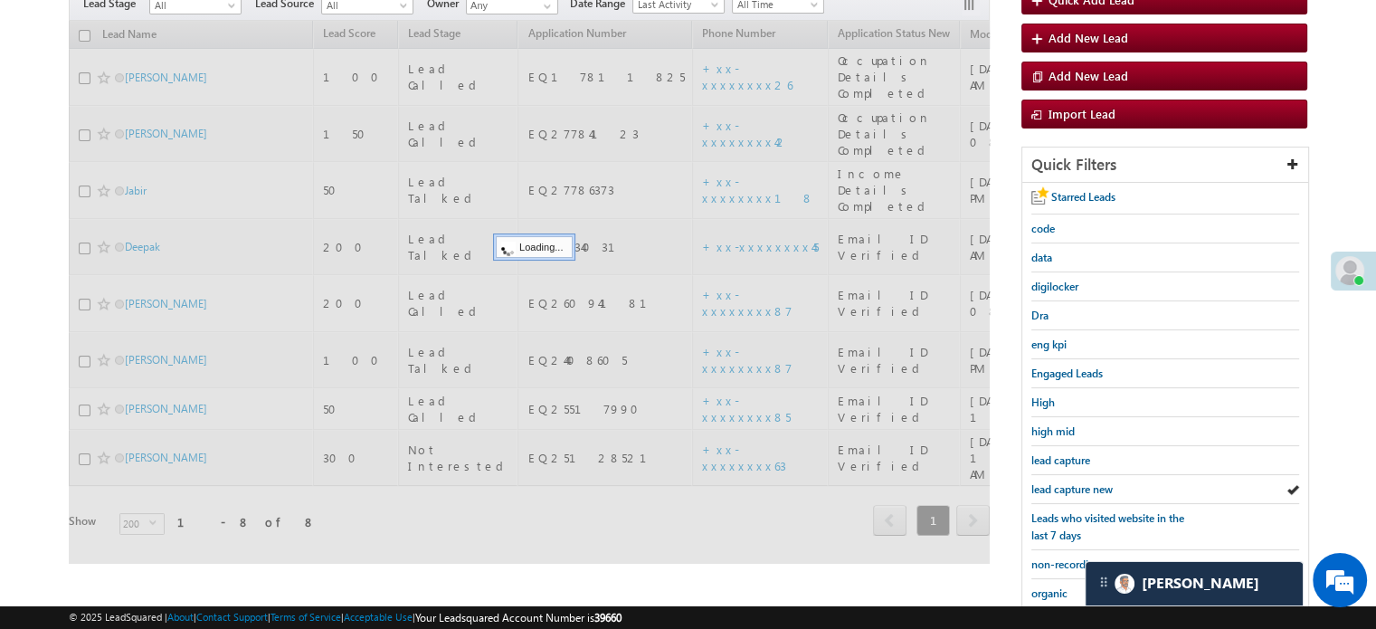
click at [1069, 484] on span "lead capture new" at bounding box center [1071, 489] width 81 height 14
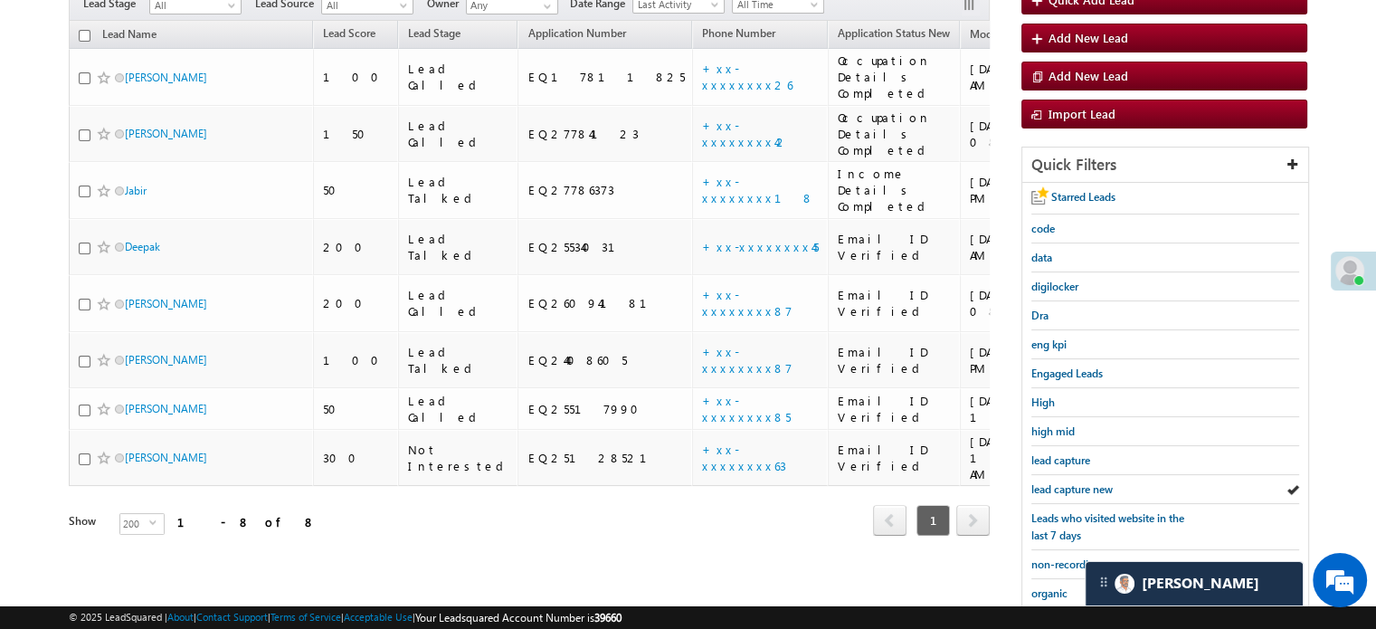
click at [1069, 484] on span "lead capture new" at bounding box center [1071, 489] width 81 height 14
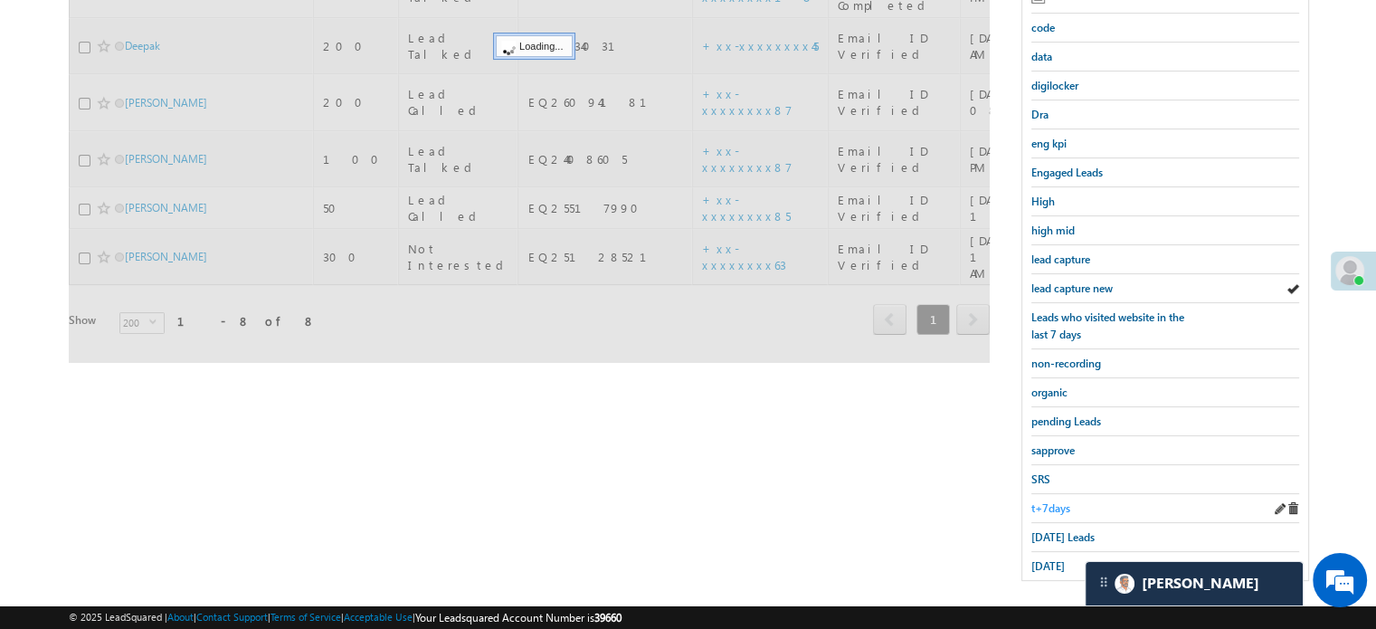
scroll to position [388, 0]
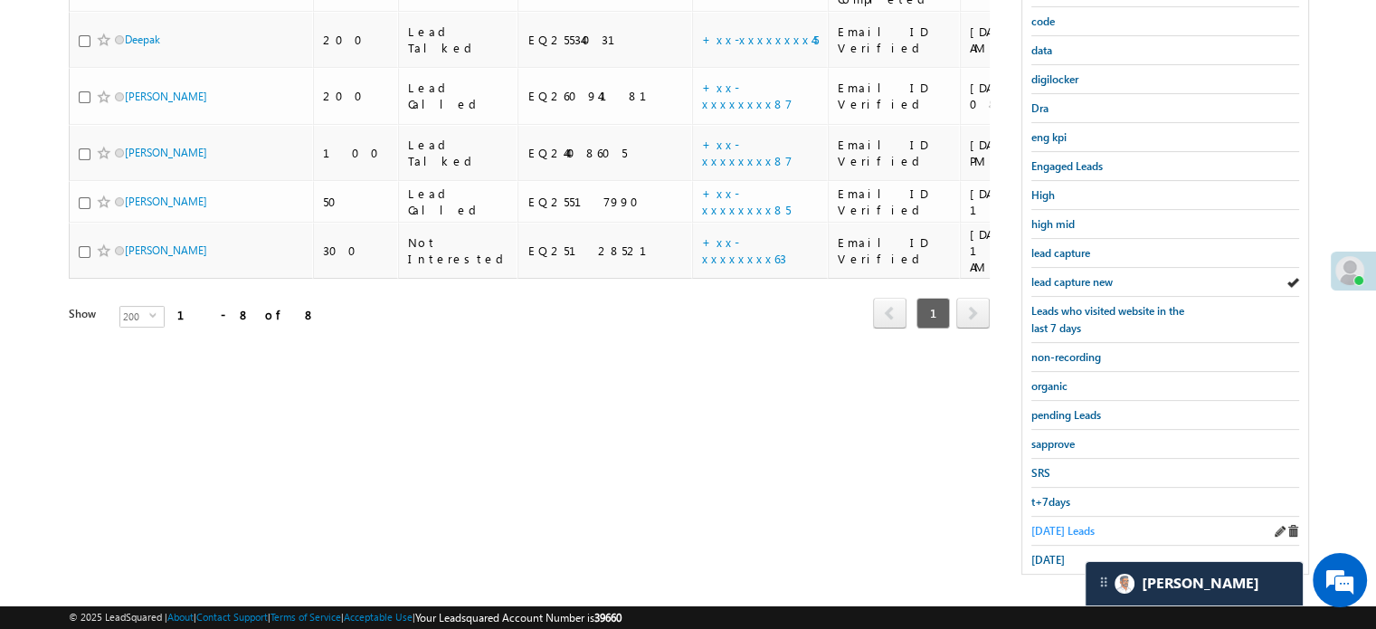
click at [1053, 524] on span "Today's Leads" at bounding box center [1062, 531] width 63 height 14
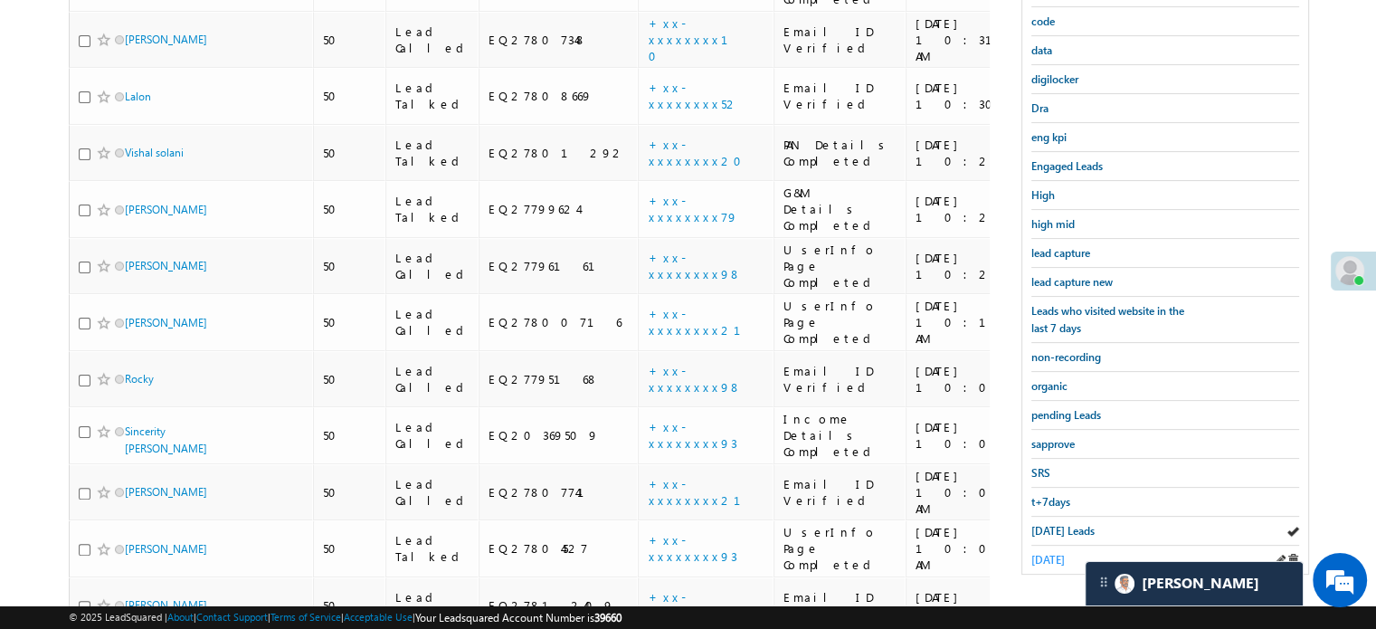
click at [1038, 553] on span "yesterday" at bounding box center [1047, 560] width 33 height 14
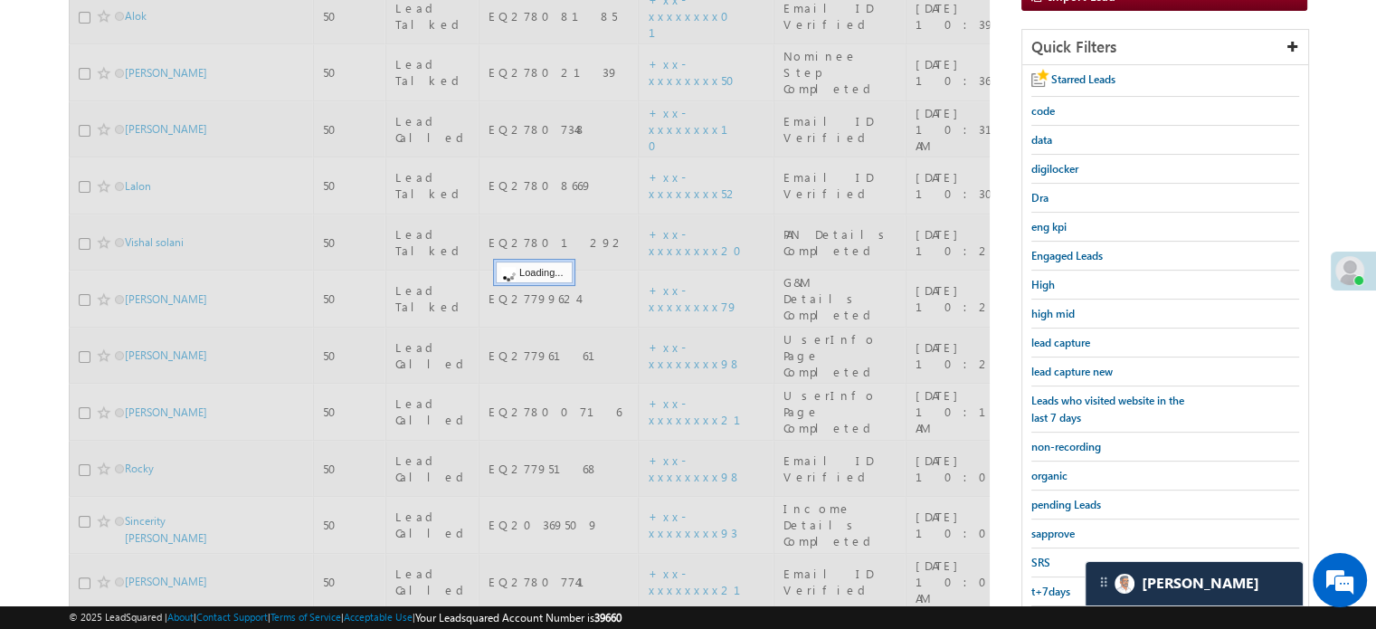
scroll to position [117, 0]
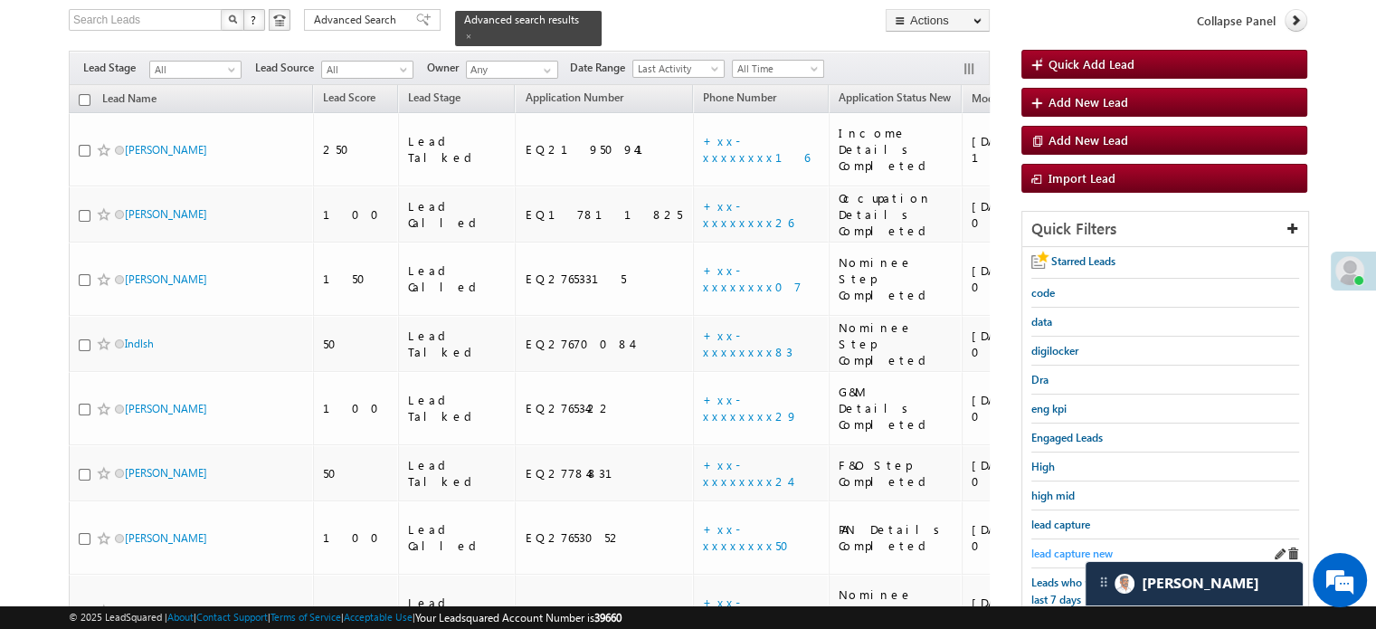
click at [1052, 553] on span "lead capture new" at bounding box center [1071, 553] width 81 height 14
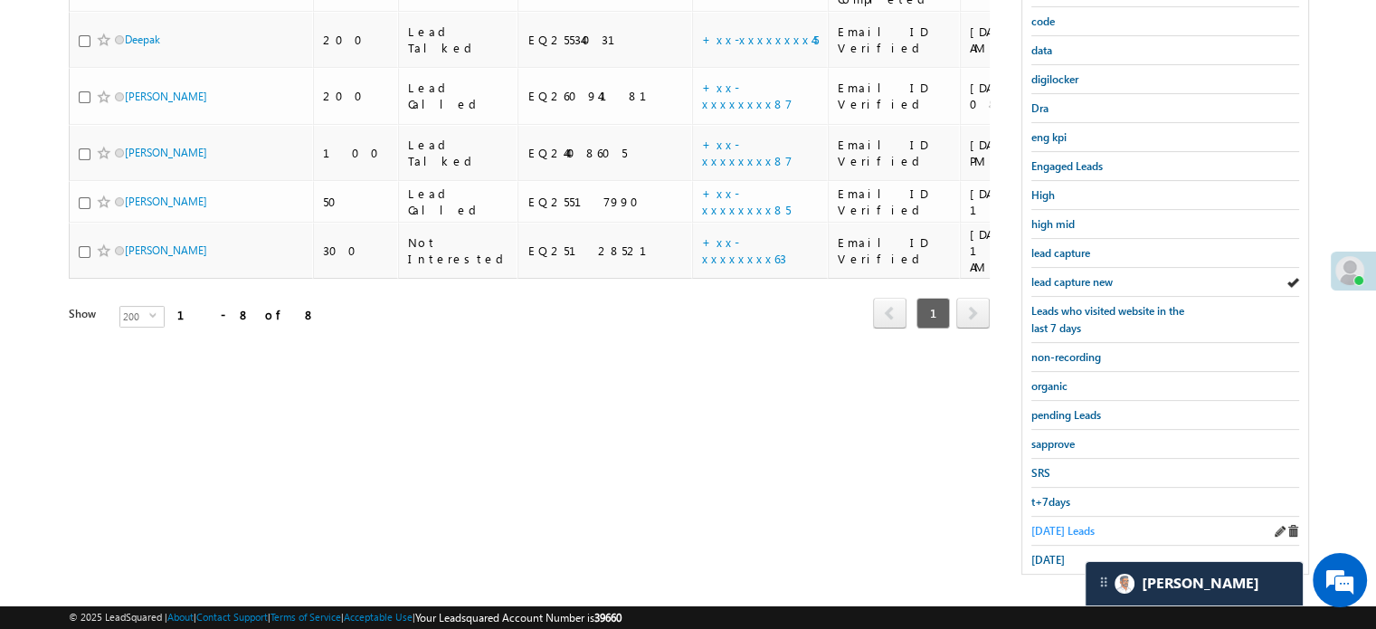
click at [1040, 524] on span "Today's Leads" at bounding box center [1062, 531] width 63 height 14
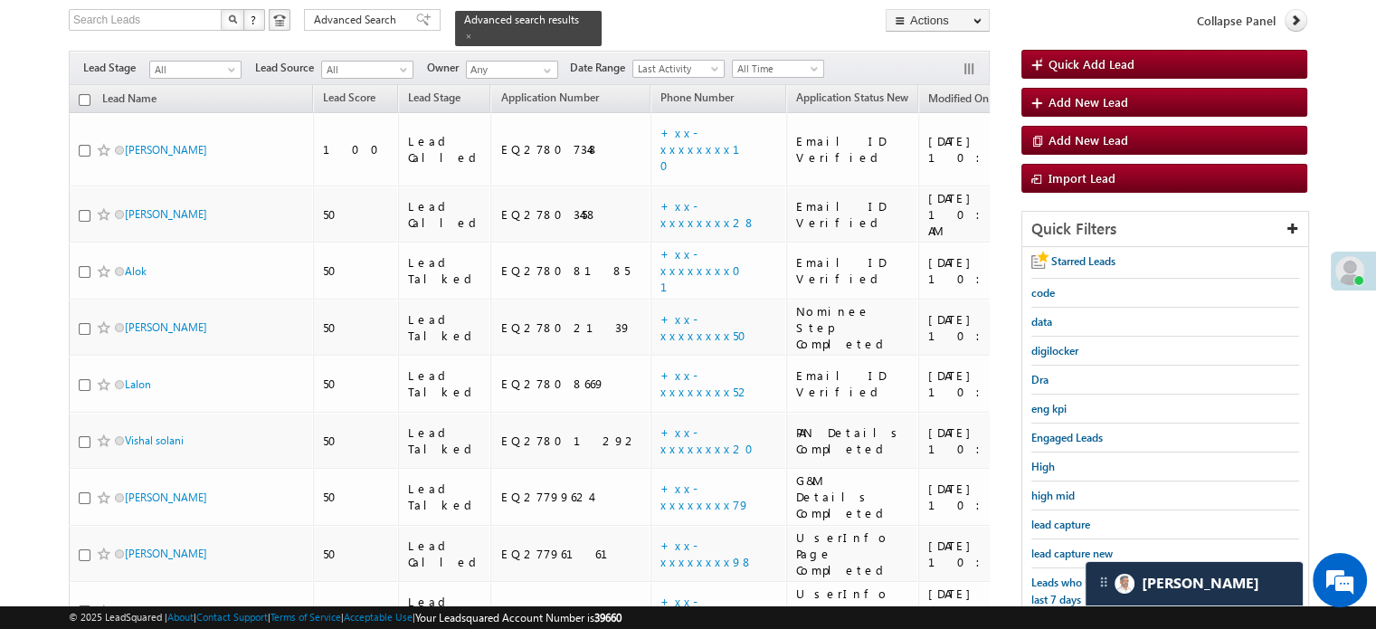
scroll to position [388, 0]
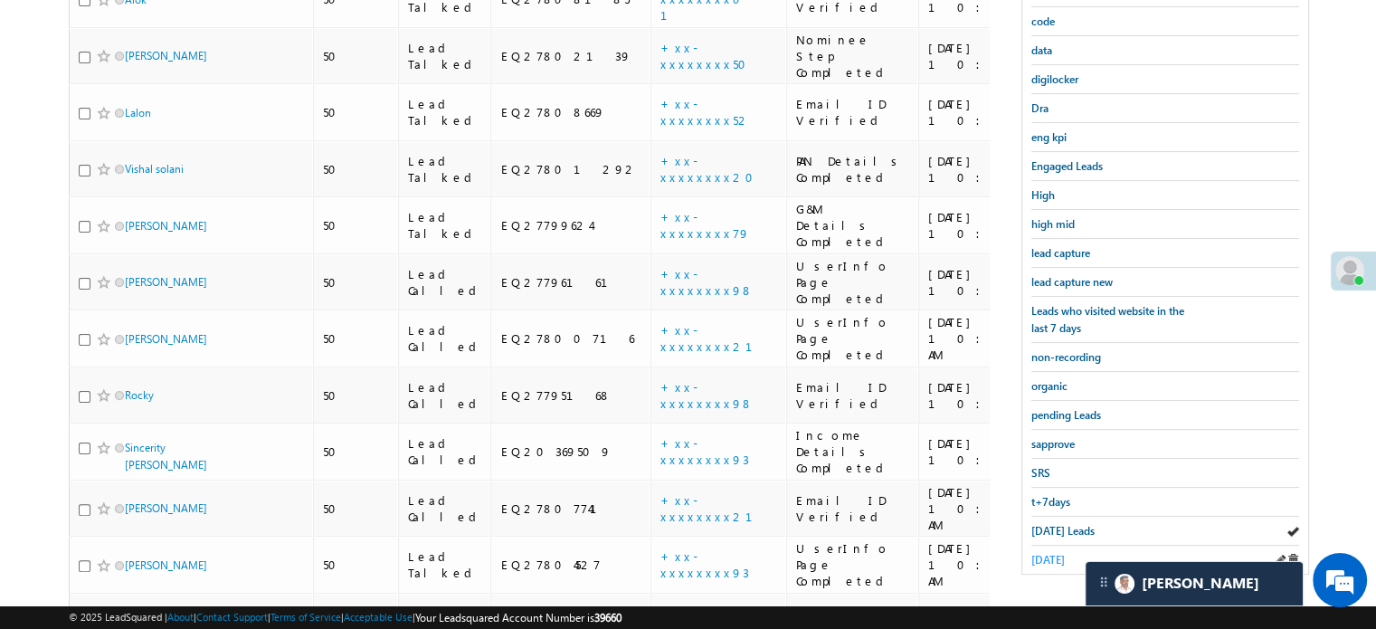
click at [1047, 553] on span "yesterday" at bounding box center [1047, 560] width 33 height 14
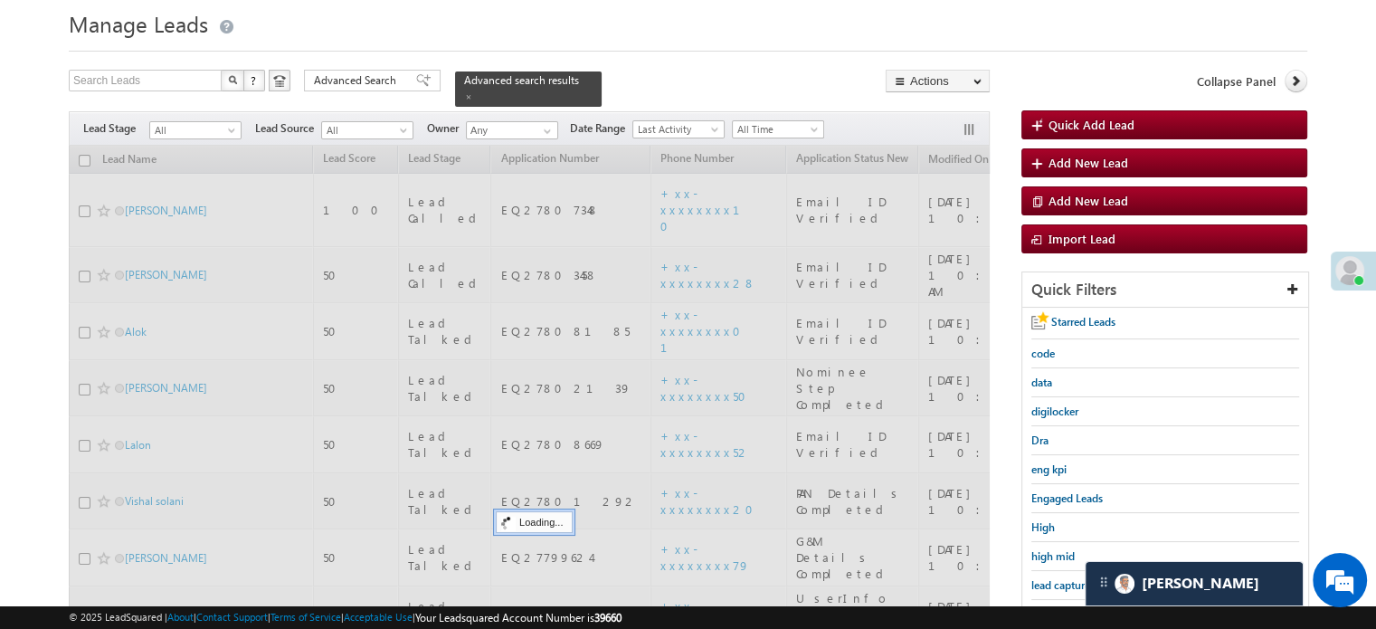
scroll to position [26, 0]
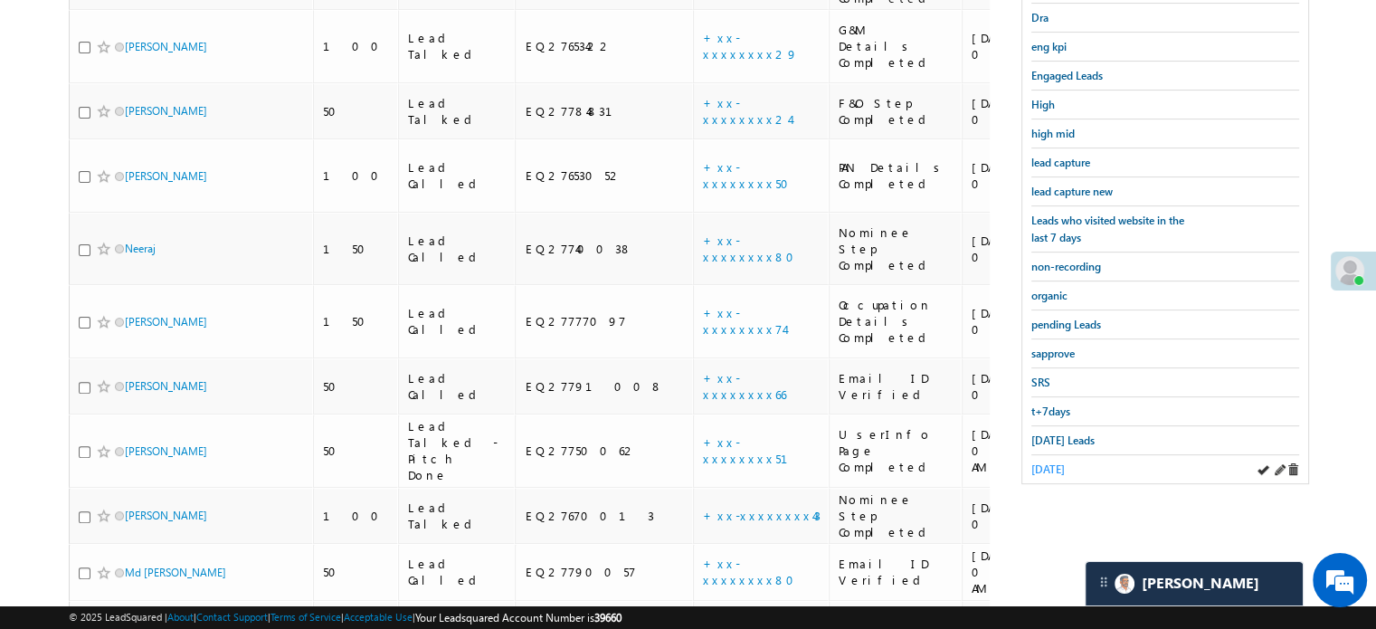
click at [1060, 462] on span "yesterday" at bounding box center [1047, 469] width 33 height 14
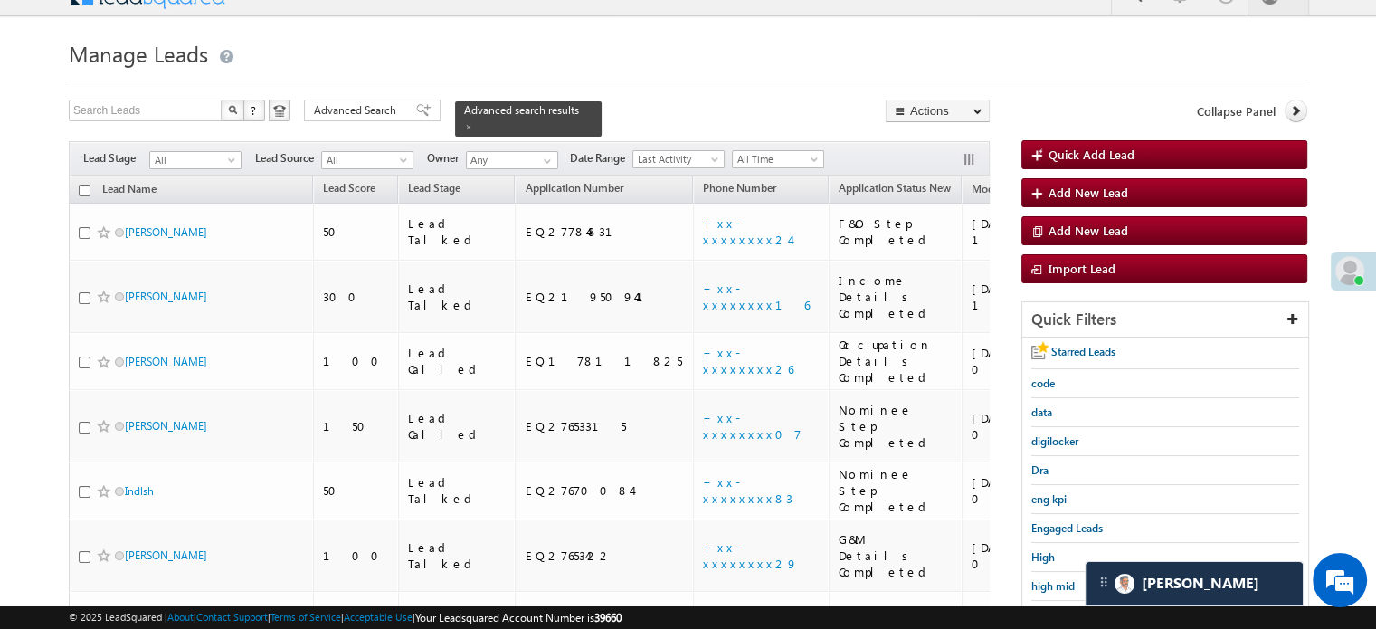
scroll to position [117, 0]
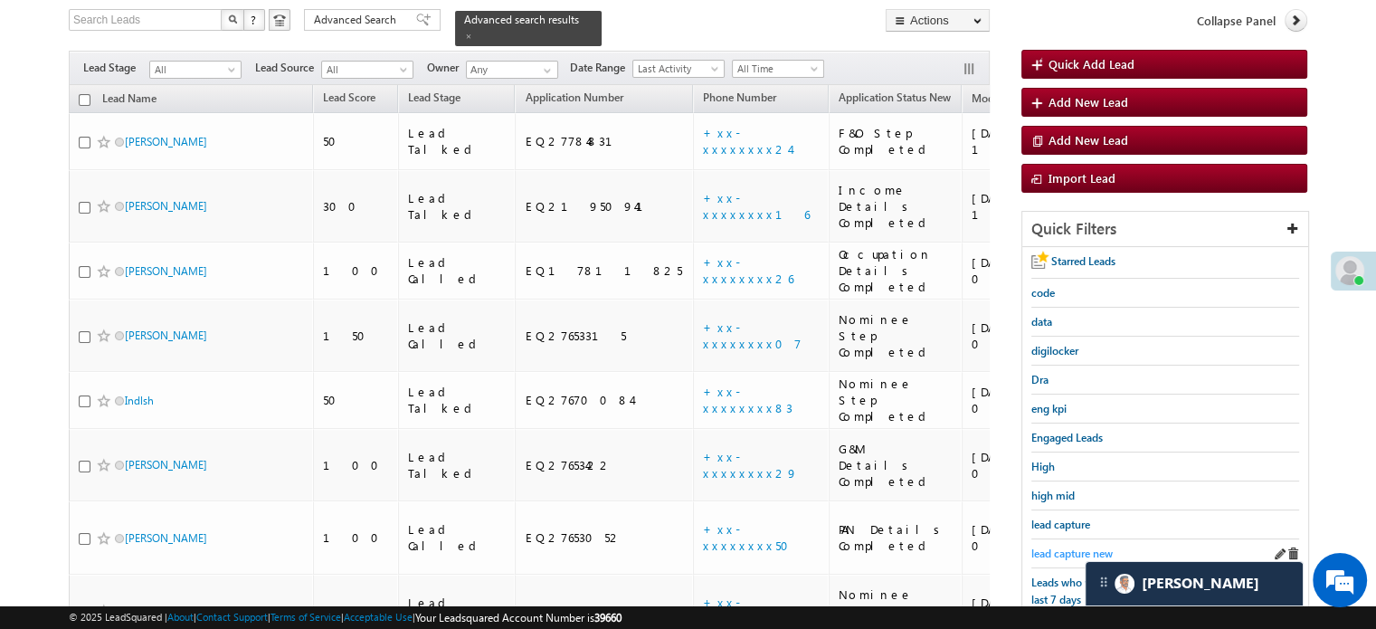
click at [1059, 552] on span "lead capture new" at bounding box center [1071, 553] width 81 height 14
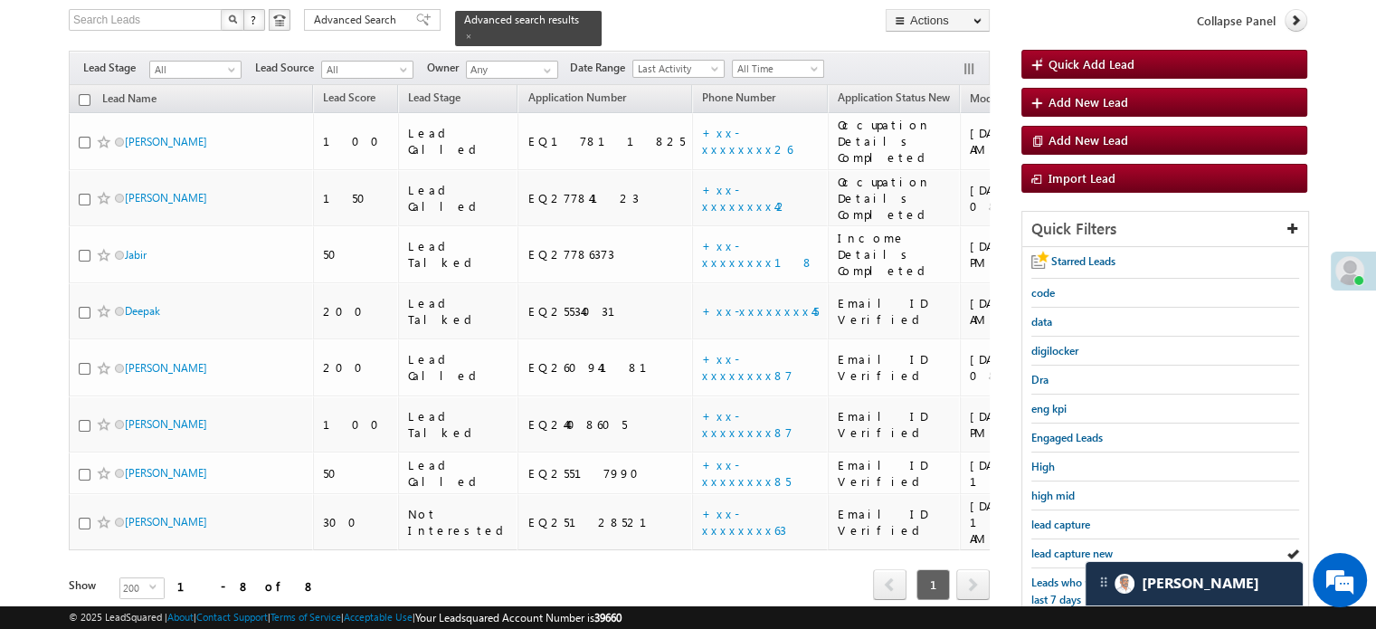
scroll to position [388, 0]
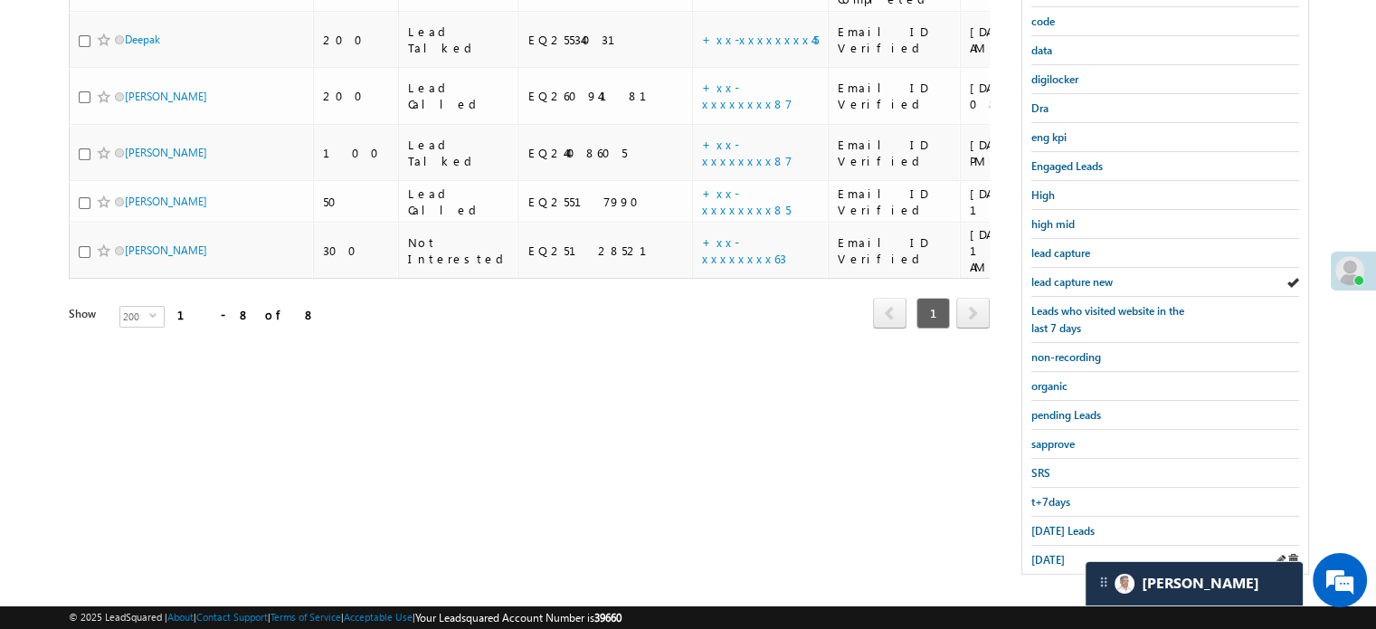
click at [1058, 559] on div "yesterday" at bounding box center [1165, 560] width 268 height 28
click at [1058, 555] on span "yesterday" at bounding box center [1047, 560] width 33 height 14
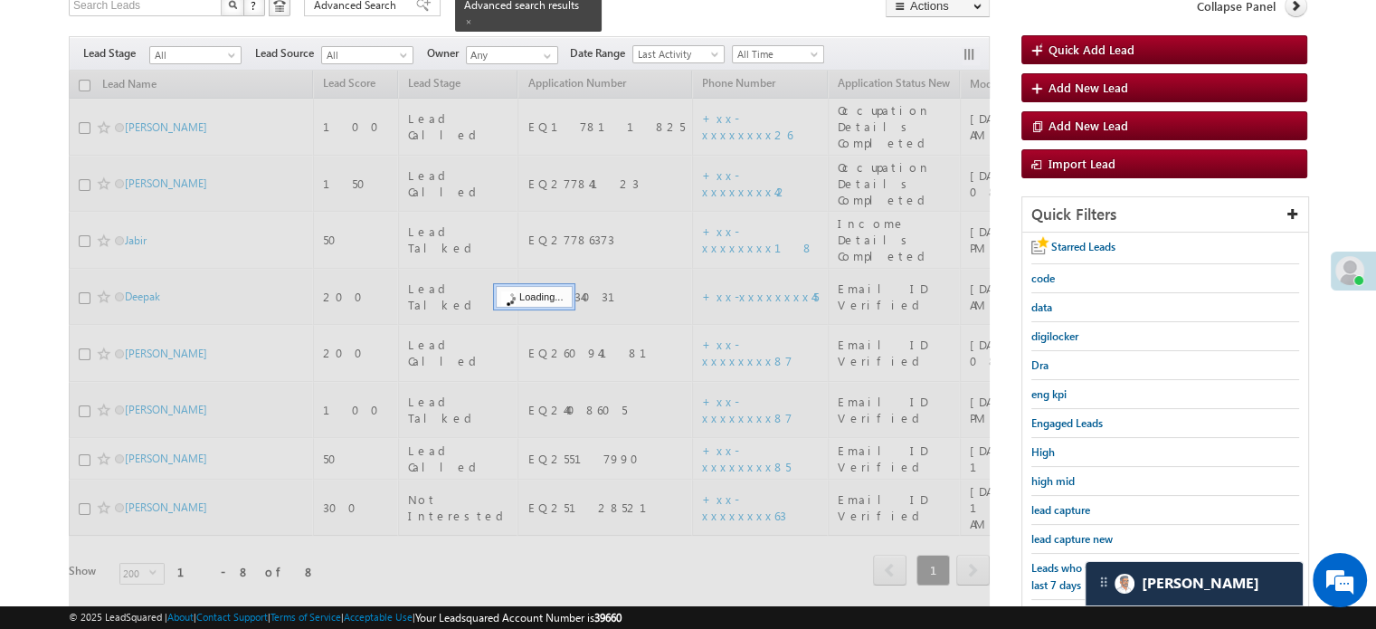
scroll to position [117, 0]
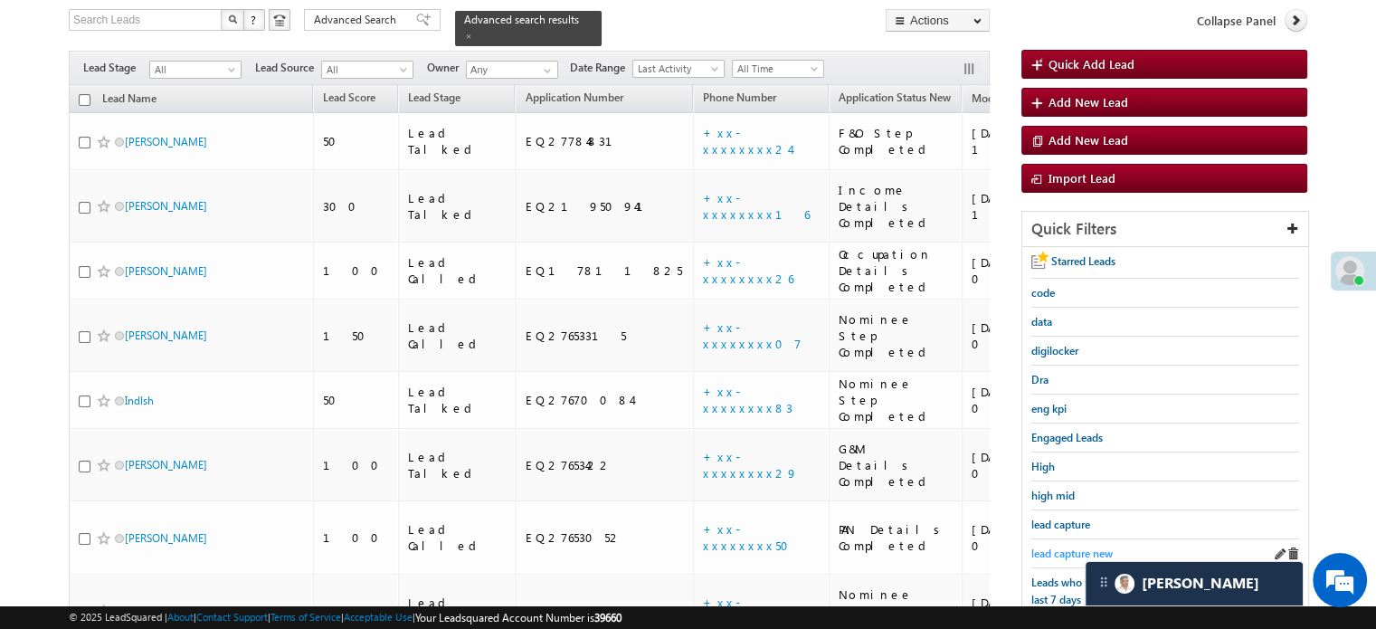
click at [1058, 555] on span "lead capture new" at bounding box center [1071, 553] width 81 height 14
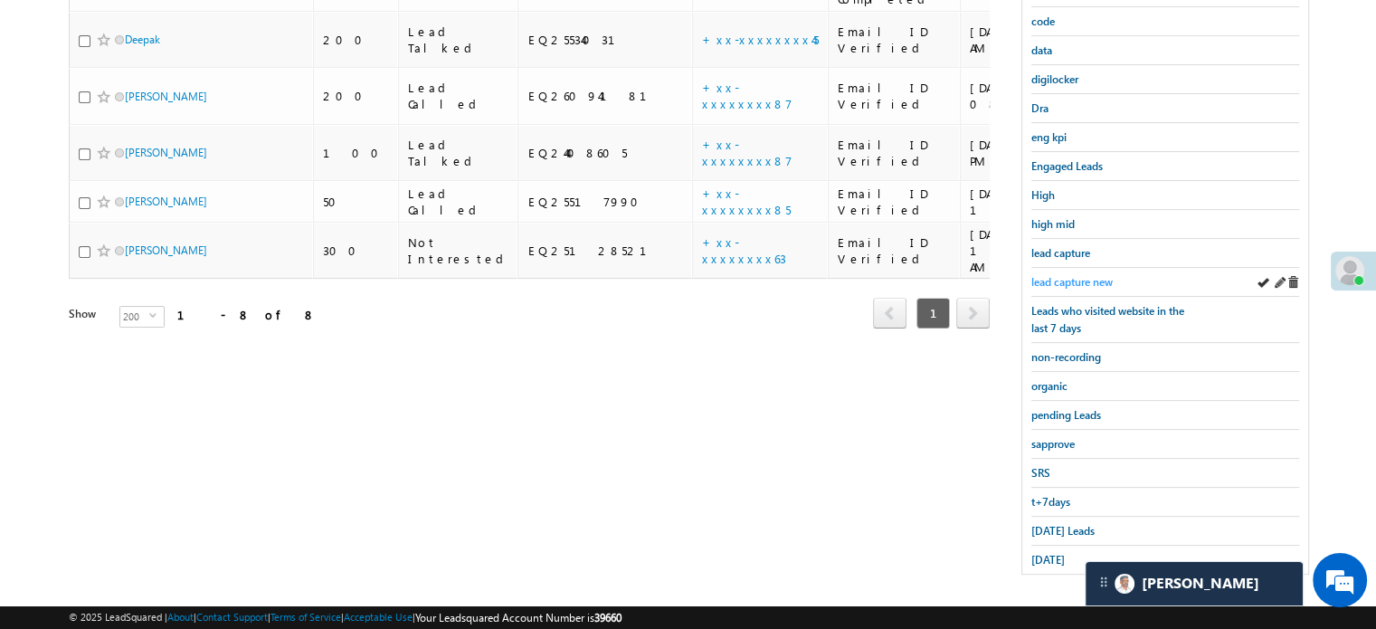
click at [1060, 553] on span "yesterday" at bounding box center [1047, 560] width 33 height 14
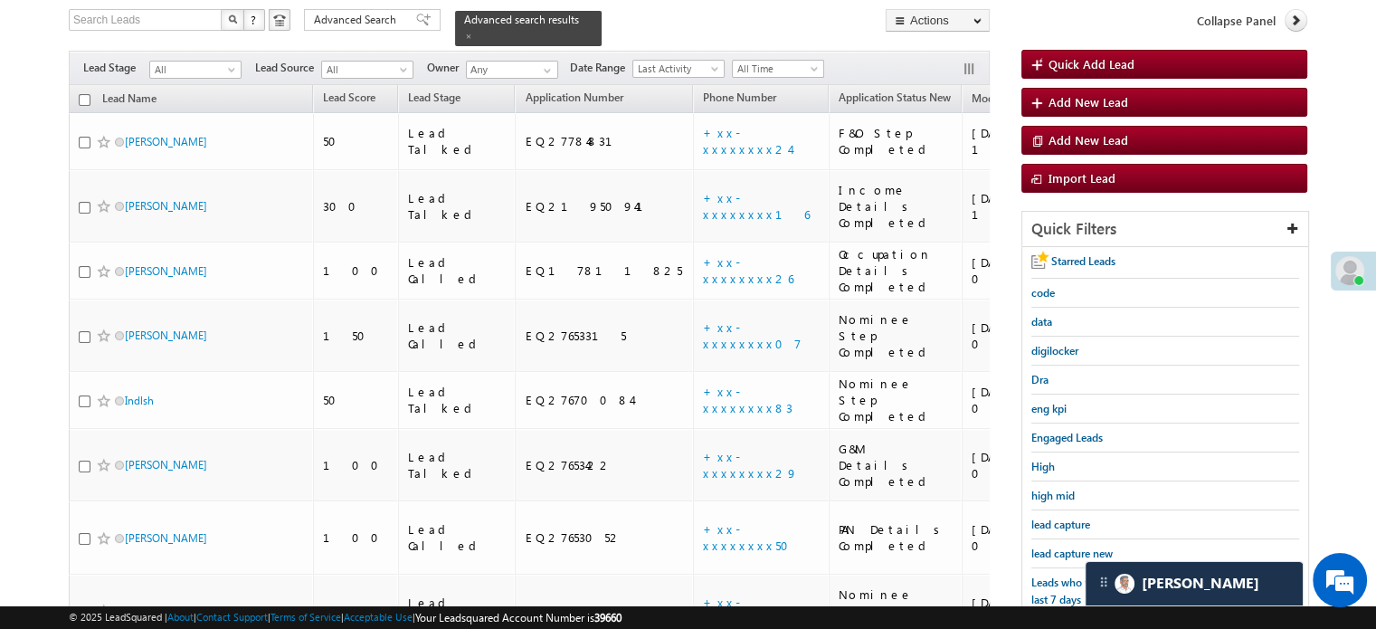
click at [1060, 548] on span "lead capture new" at bounding box center [1071, 553] width 81 height 14
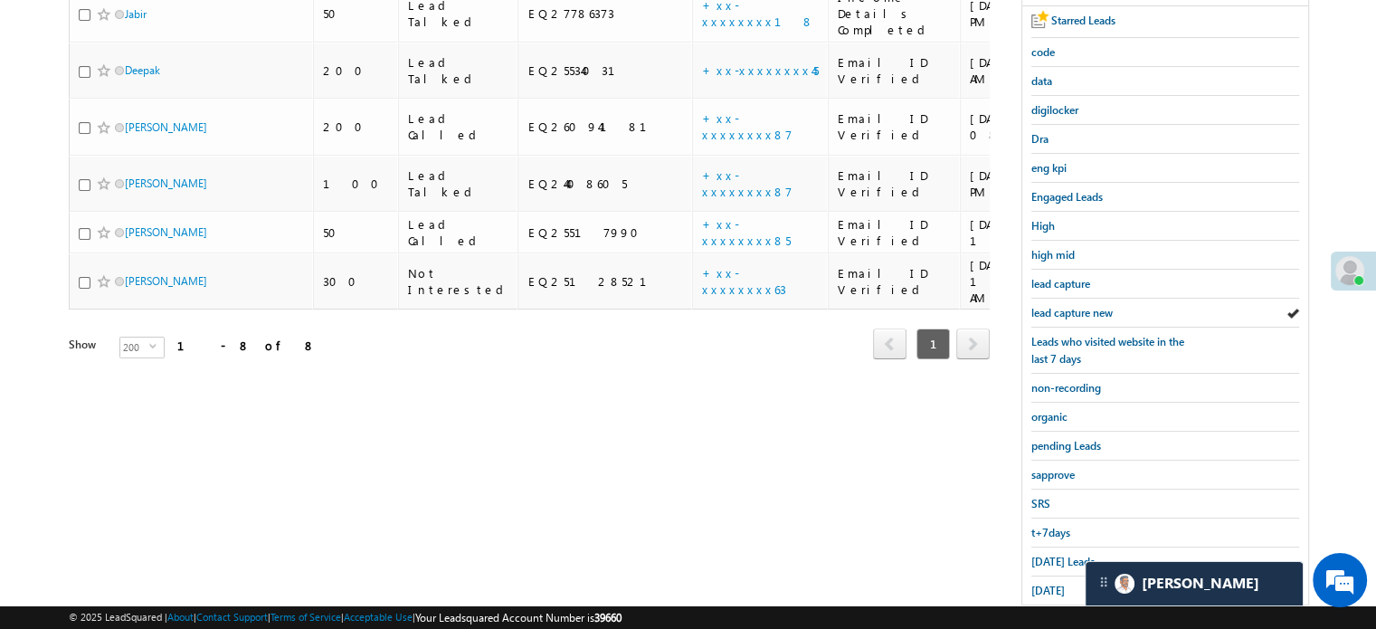
scroll to position [388, 0]
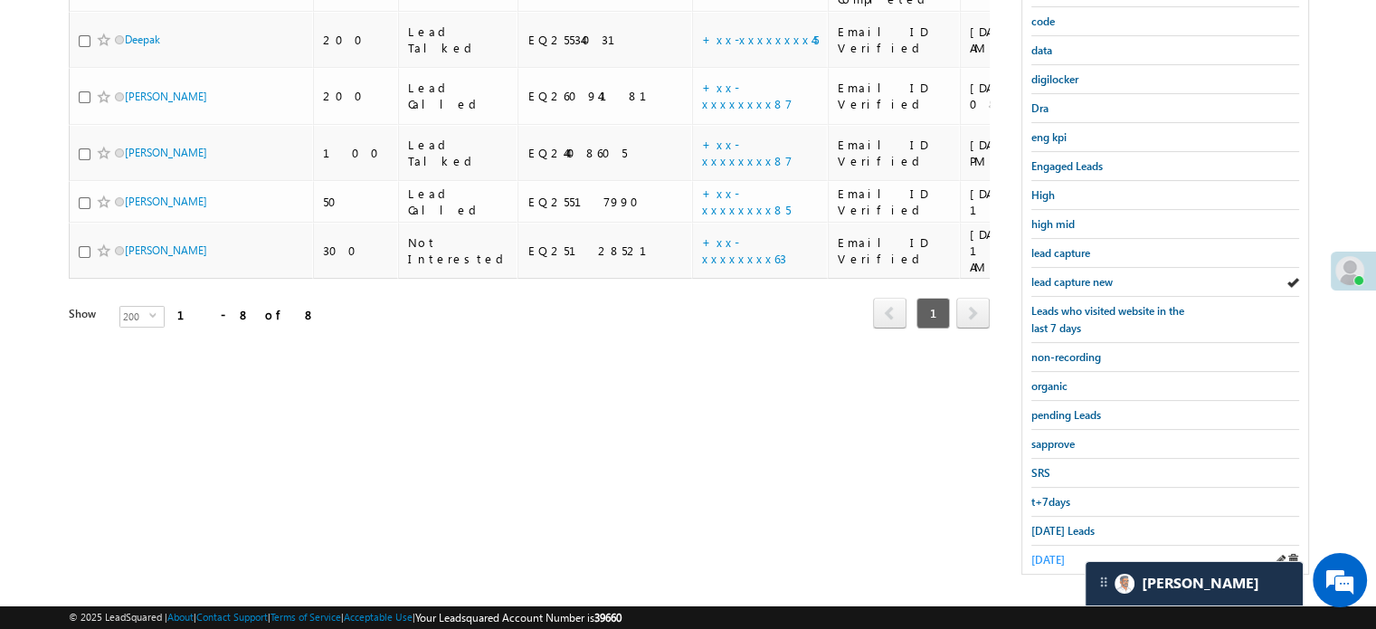
click at [1054, 556] on span "yesterday" at bounding box center [1047, 560] width 33 height 14
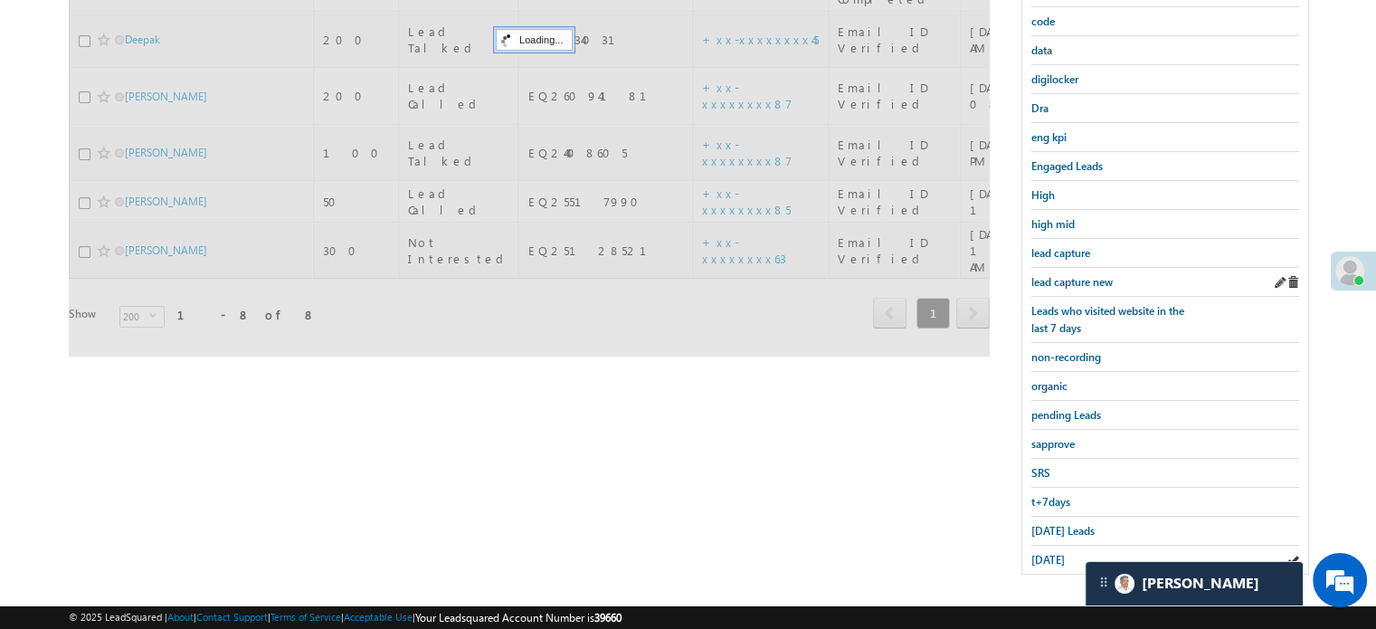
click at [1067, 285] on div "lead capture new" at bounding box center [1165, 282] width 268 height 29
click at [1067, 278] on span "lead capture new" at bounding box center [1071, 282] width 81 height 14
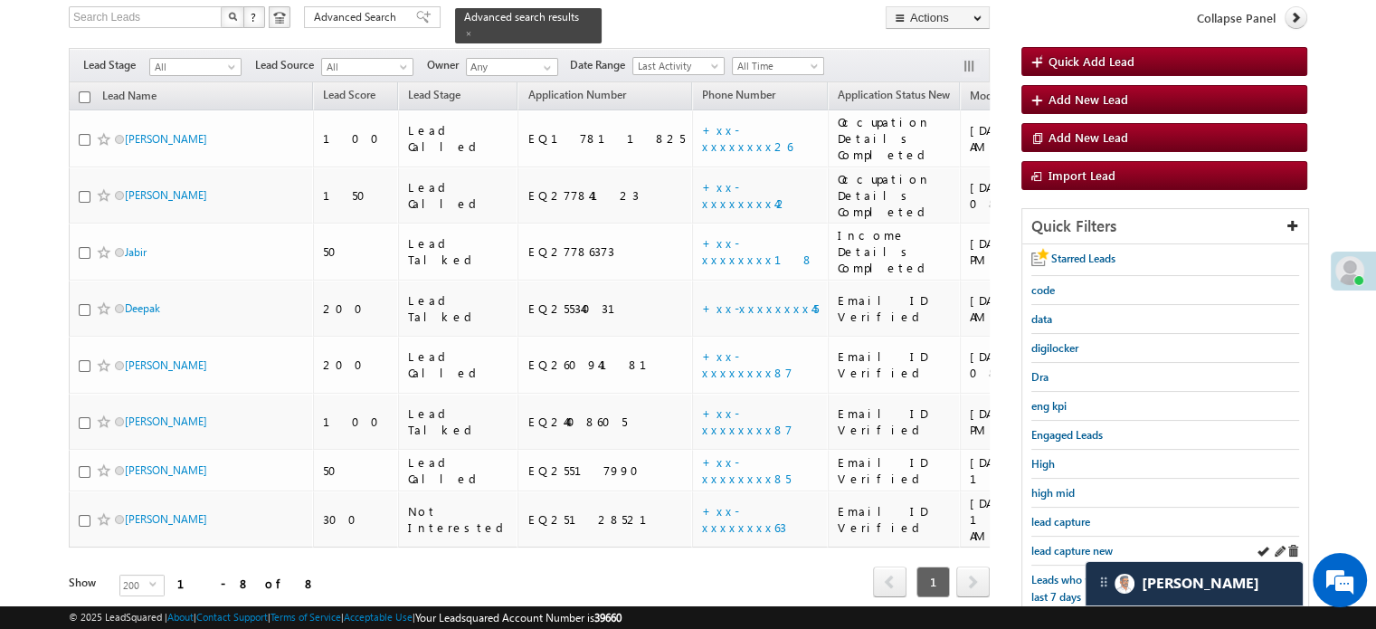
scroll to position [117, 0]
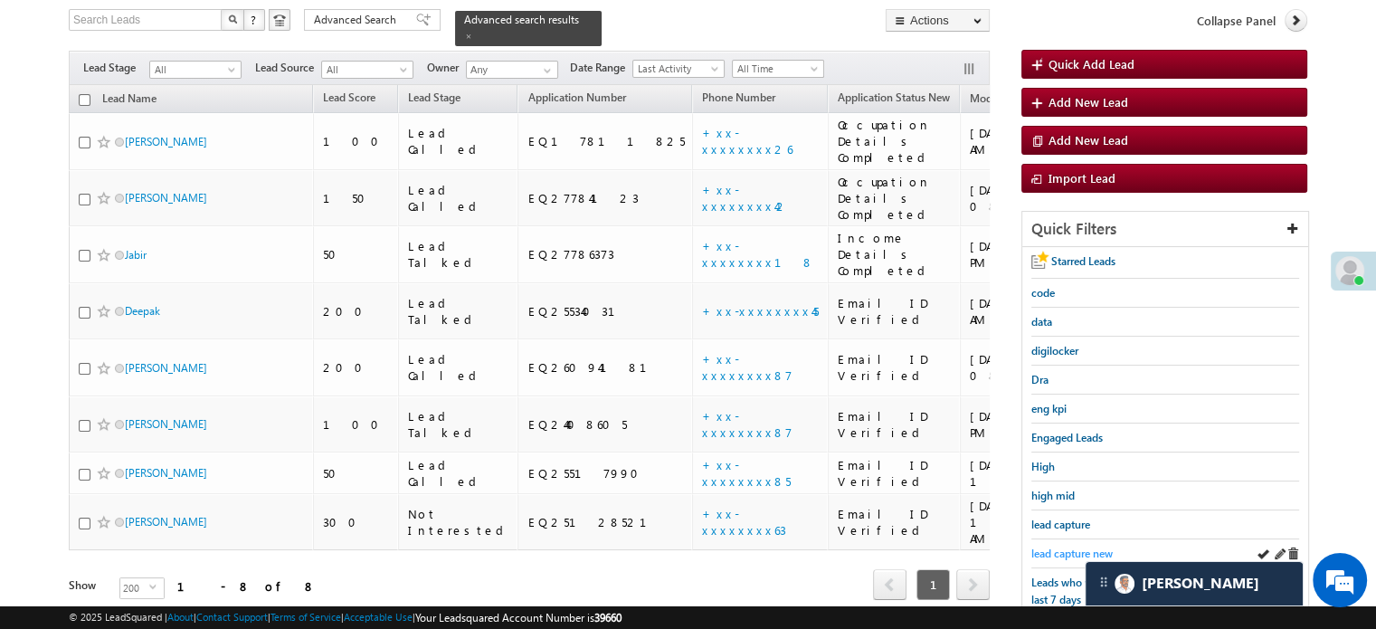
click at [1070, 546] on span "lead capture new" at bounding box center [1071, 553] width 81 height 14
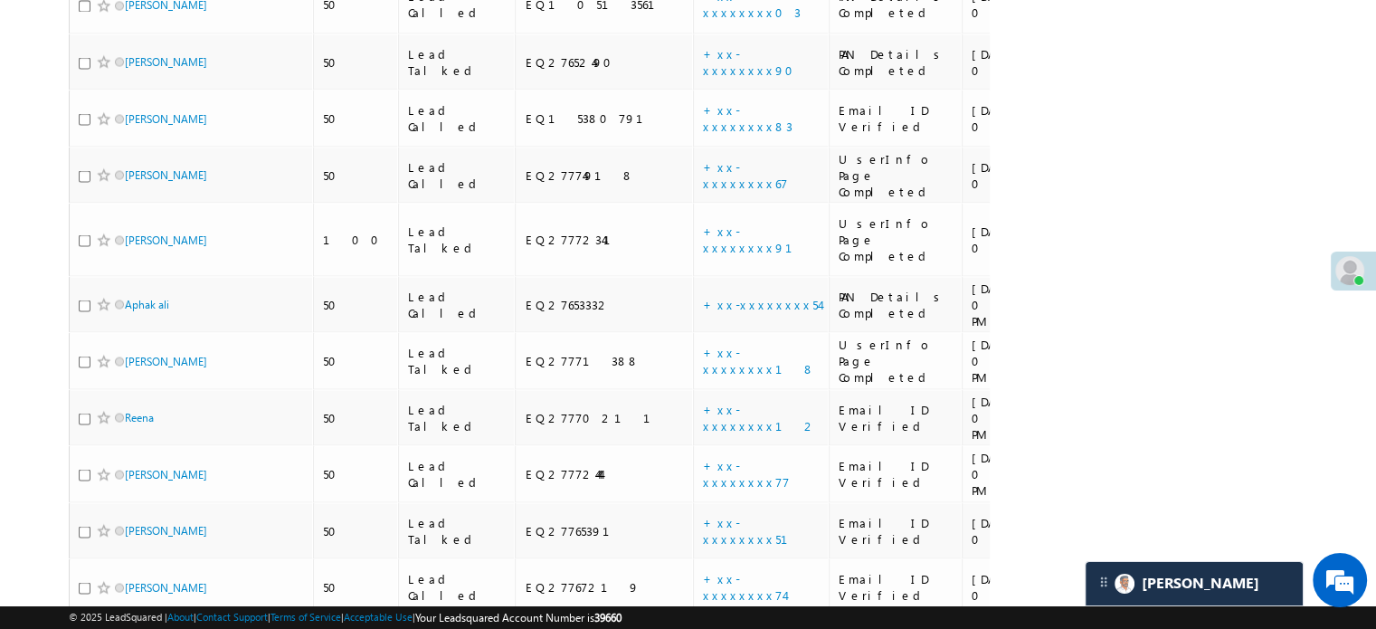
scroll to position [4646, 0]
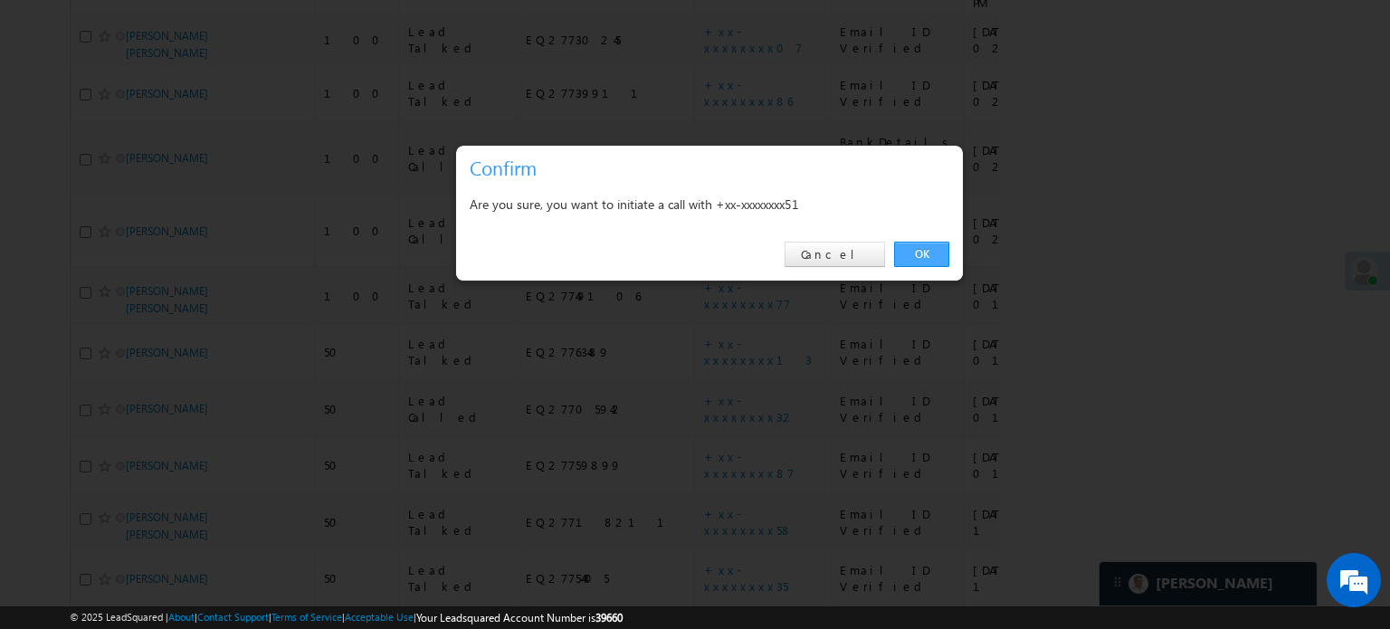
click at [919, 256] on link "OK" at bounding box center [921, 254] width 55 height 25
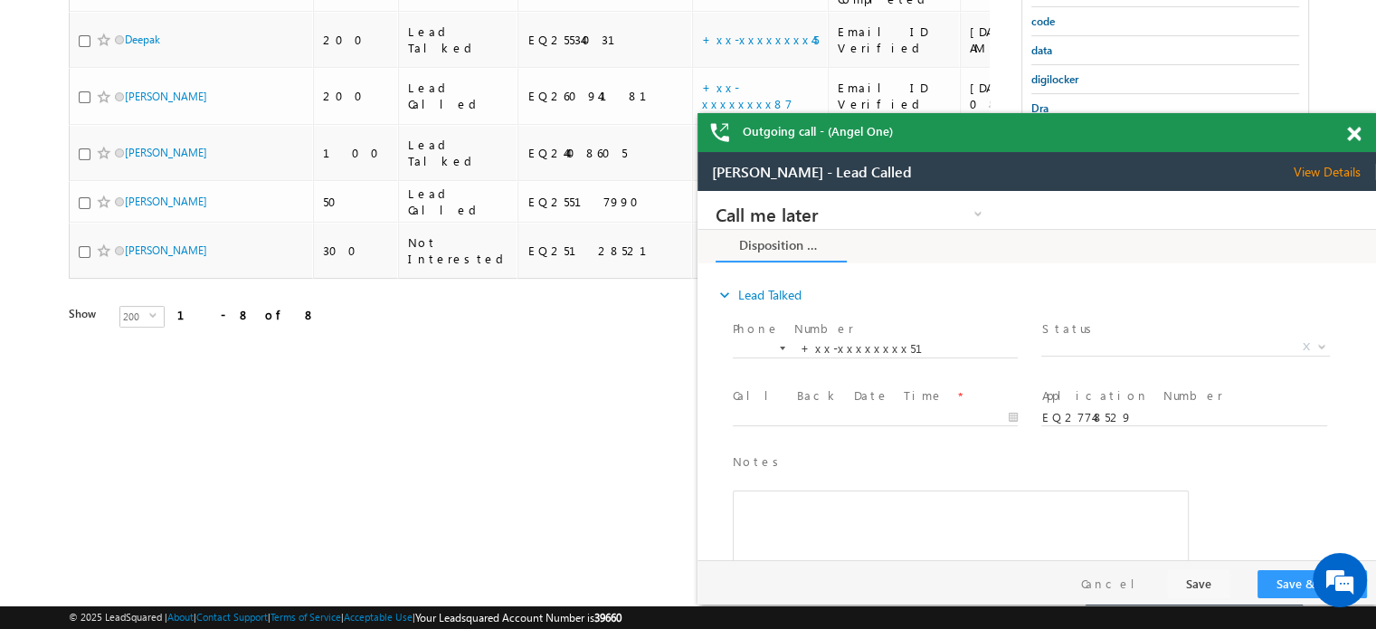
scroll to position [0, 0]
click at [1354, 129] on span at bounding box center [1354, 134] width 14 height 15
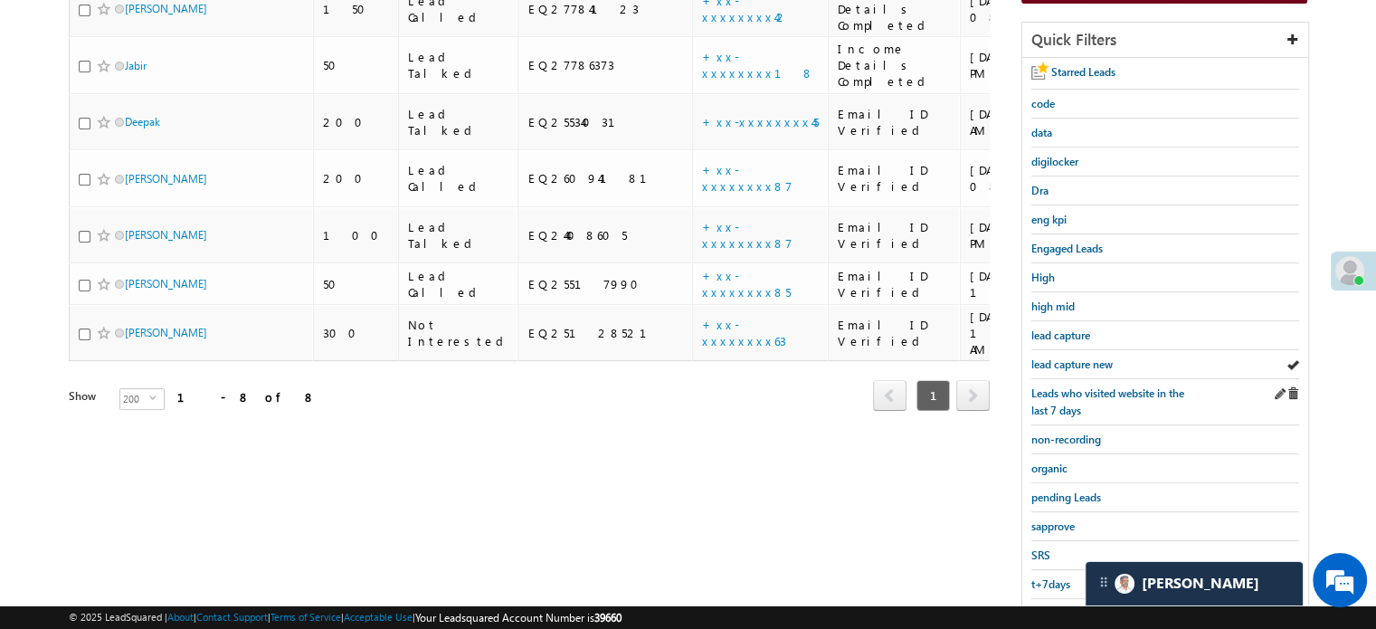
scroll to position [256, 0]
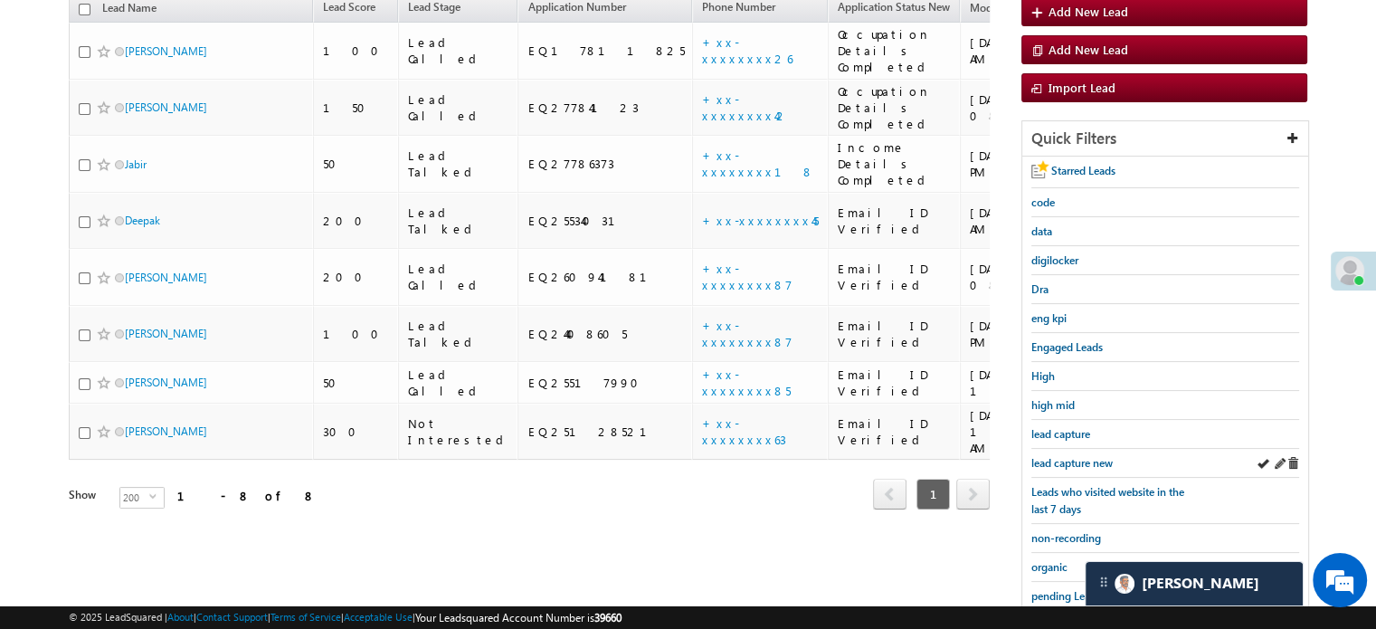
click at [1046, 468] on div "lead capture new" at bounding box center [1165, 463] width 268 height 29
click at [1086, 449] on div "lead capture new" at bounding box center [1165, 463] width 268 height 29
click at [1087, 459] on span "lead capture new" at bounding box center [1071, 463] width 81 height 14
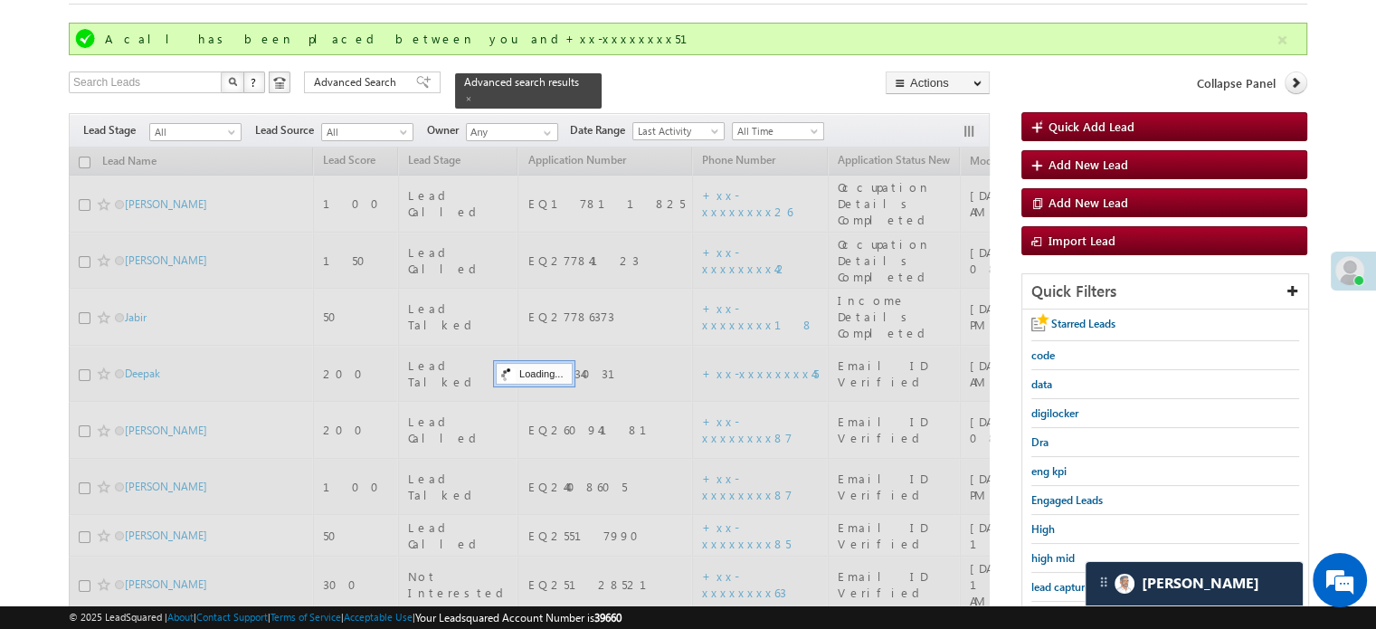
scroll to position [75, 0]
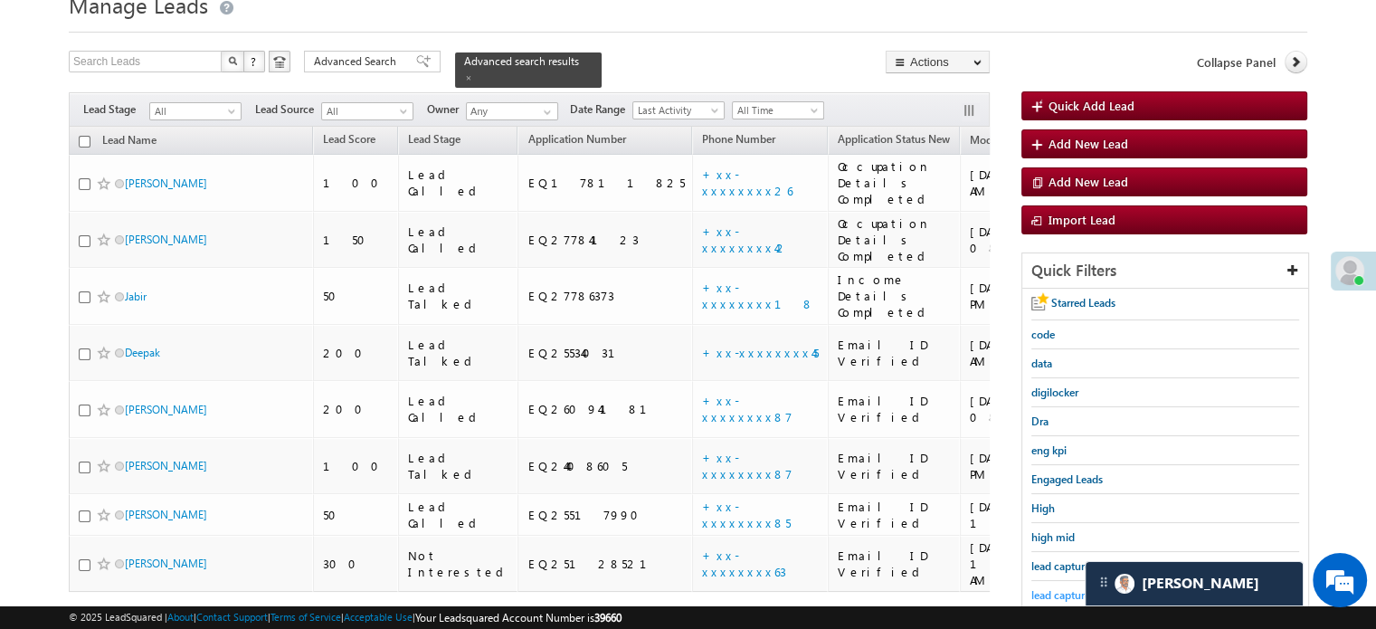
click at [1068, 592] on span "lead capture new" at bounding box center [1071, 595] width 81 height 14
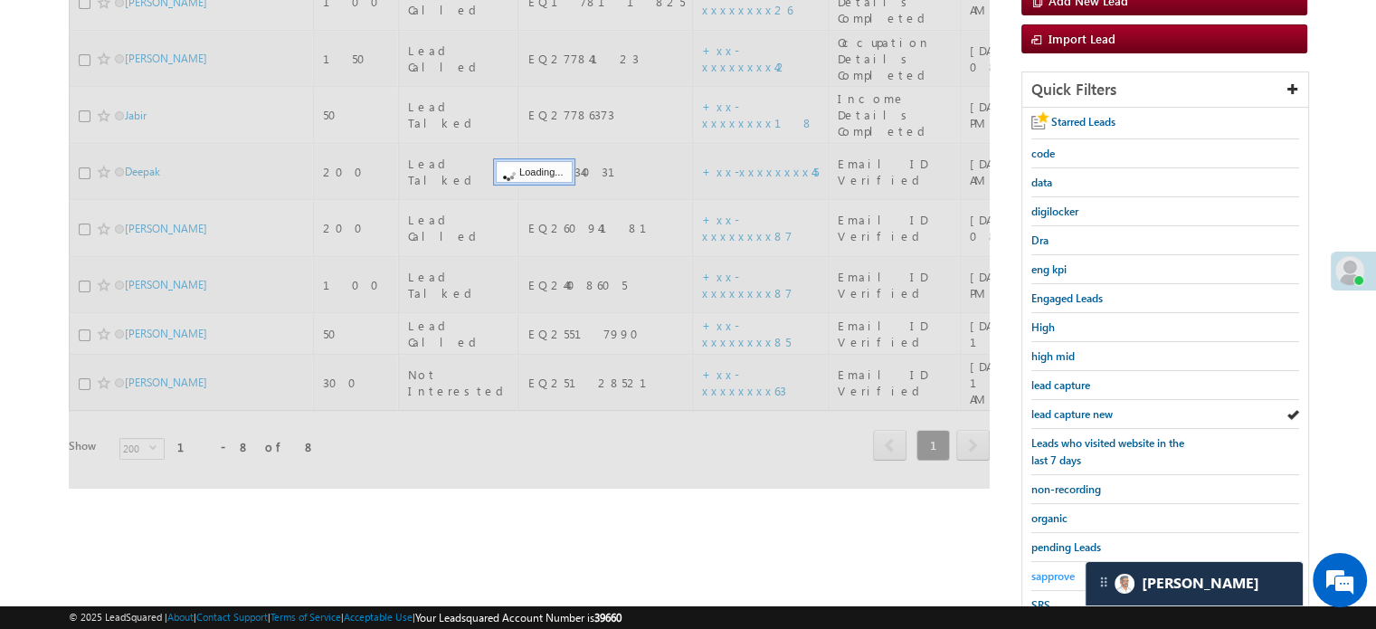
scroll to position [346, 0]
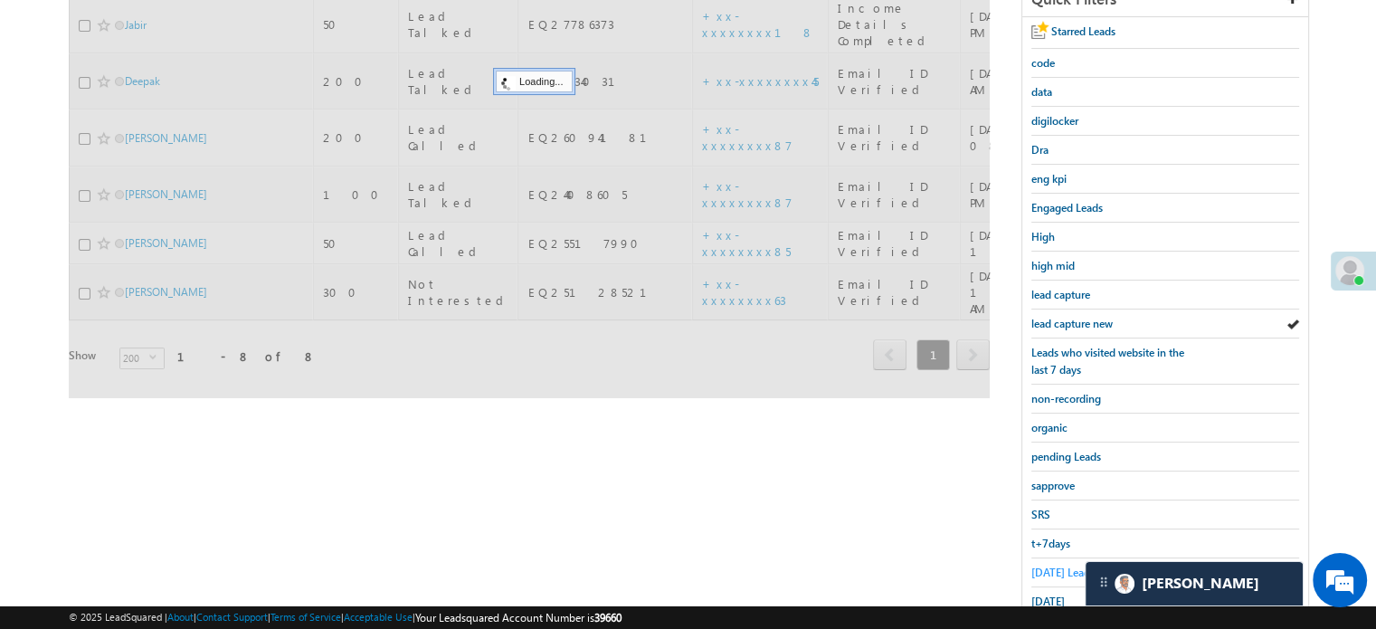
click at [1060, 566] on span "Today's Leads" at bounding box center [1062, 572] width 63 height 14
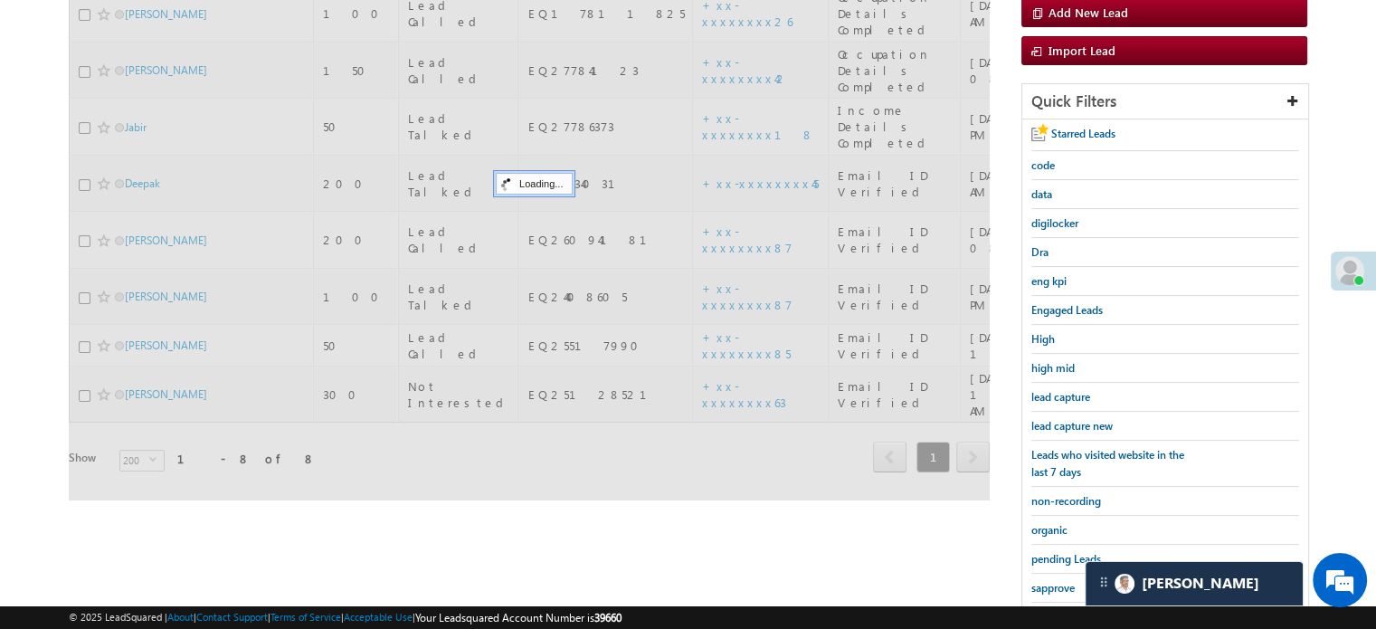
scroll to position [166, 0]
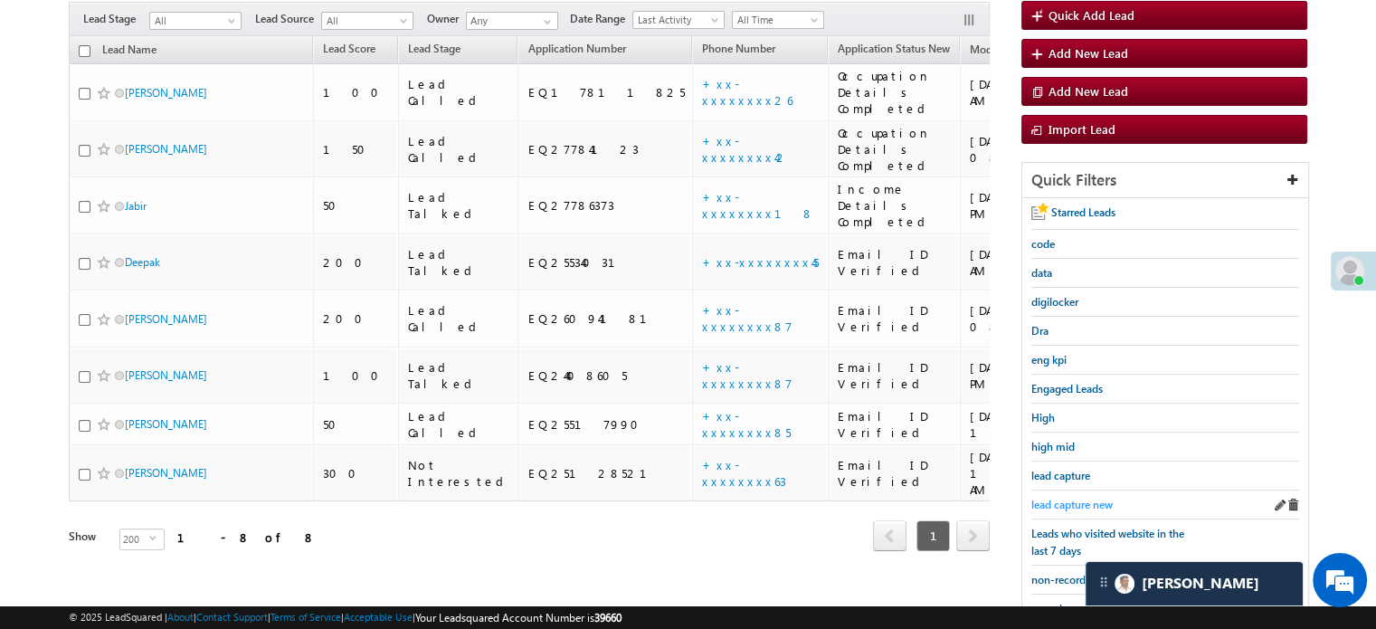
click at [1064, 506] on span "lead capture new" at bounding box center [1071, 505] width 81 height 14
click at [1064, 503] on span "lead capture new" at bounding box center [1071, 505] width 81 height 14
click at [1070, 500] on span "lead capture new" at bounding box center [1071, 505] width 81 height 14
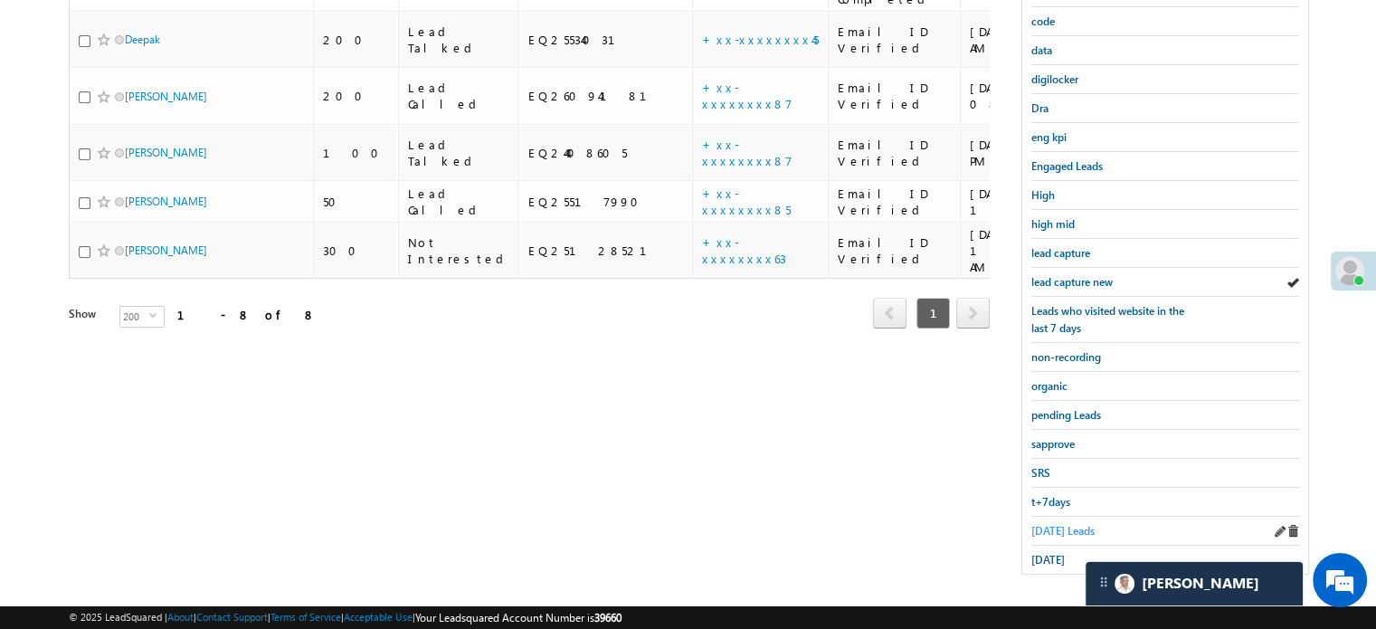
click at [1053, 527] on span "Today's Leads" at bounding box center [1062, 531] width 63 height 14
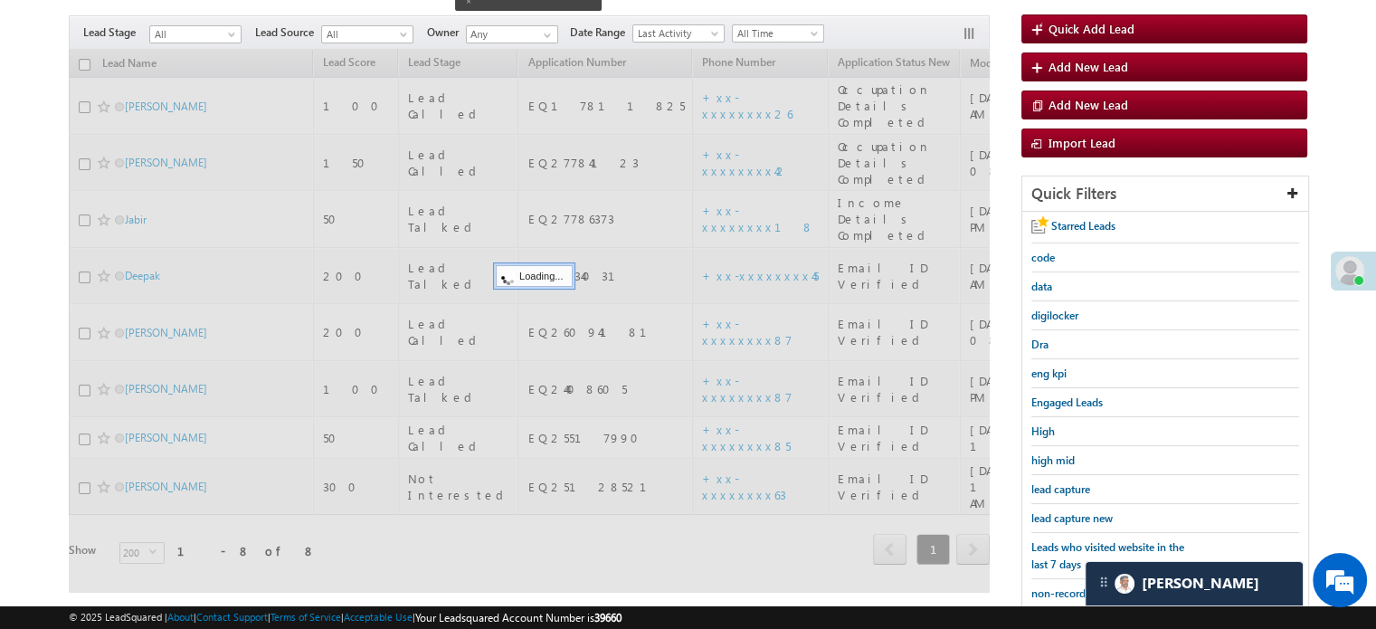
scroll to position [117, 0]
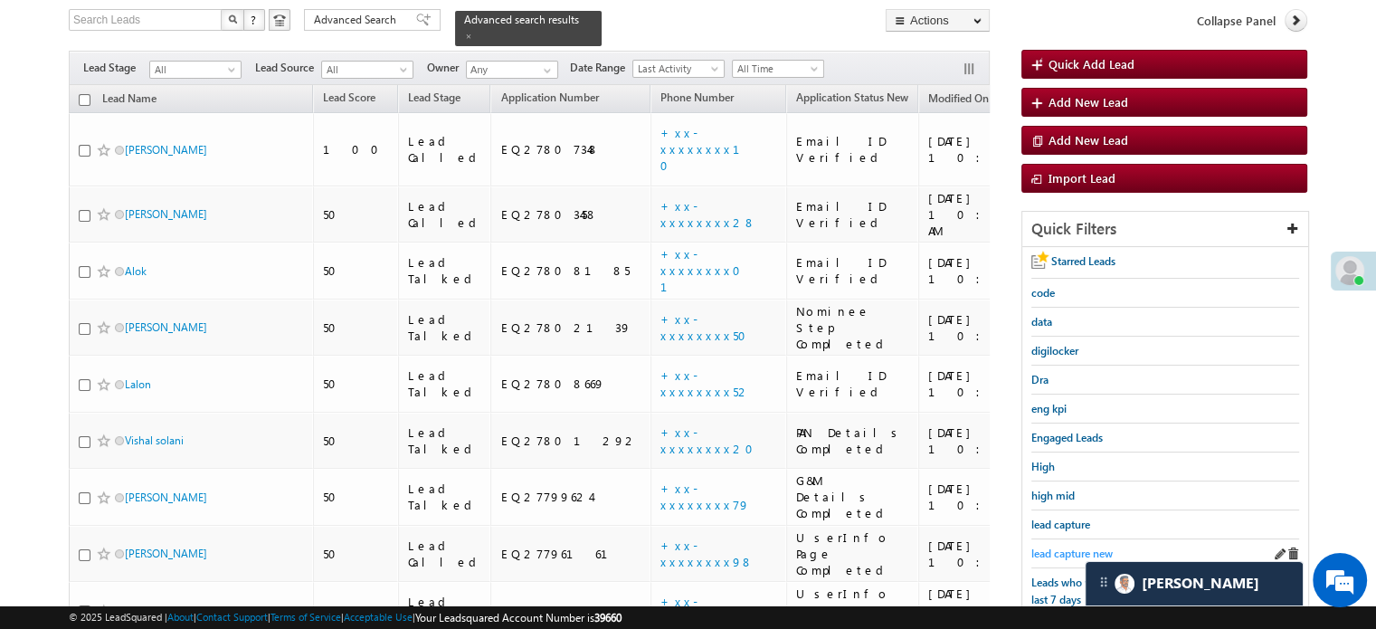
click at [1061, 546] on span "lead capture new" at bounding box center [1071, 553] width 81 height 14
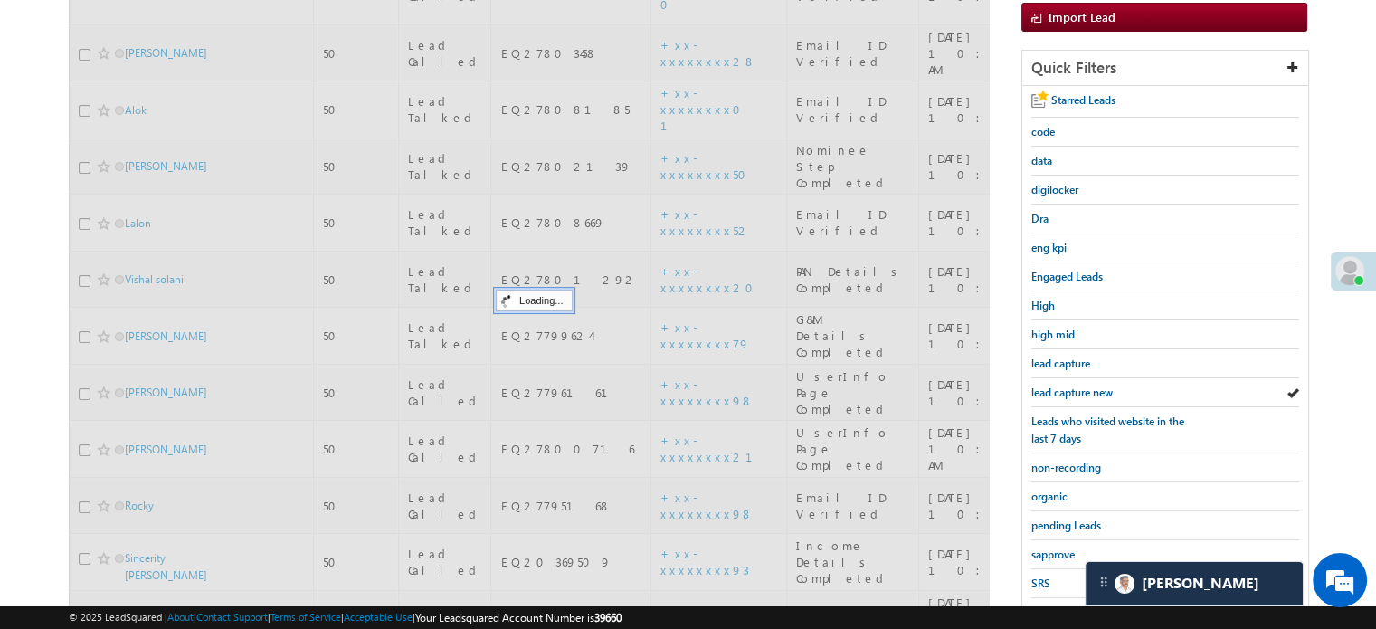
scroll to position [298, 0]
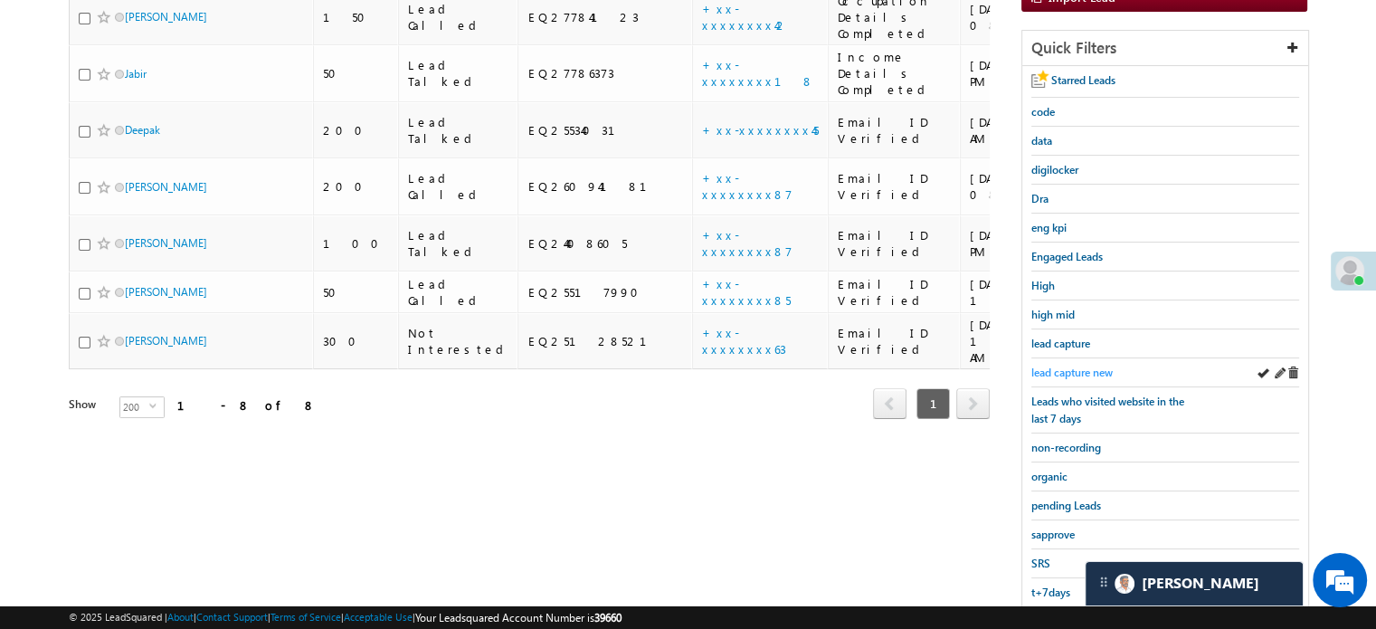
click at [1069, 365] on span "lead capture new" at bounding box center [1071, 372] width 81 height 14
click at [1050, 365] on span "lead capture new" at bounding box center [1071, 372] width 81 height 14
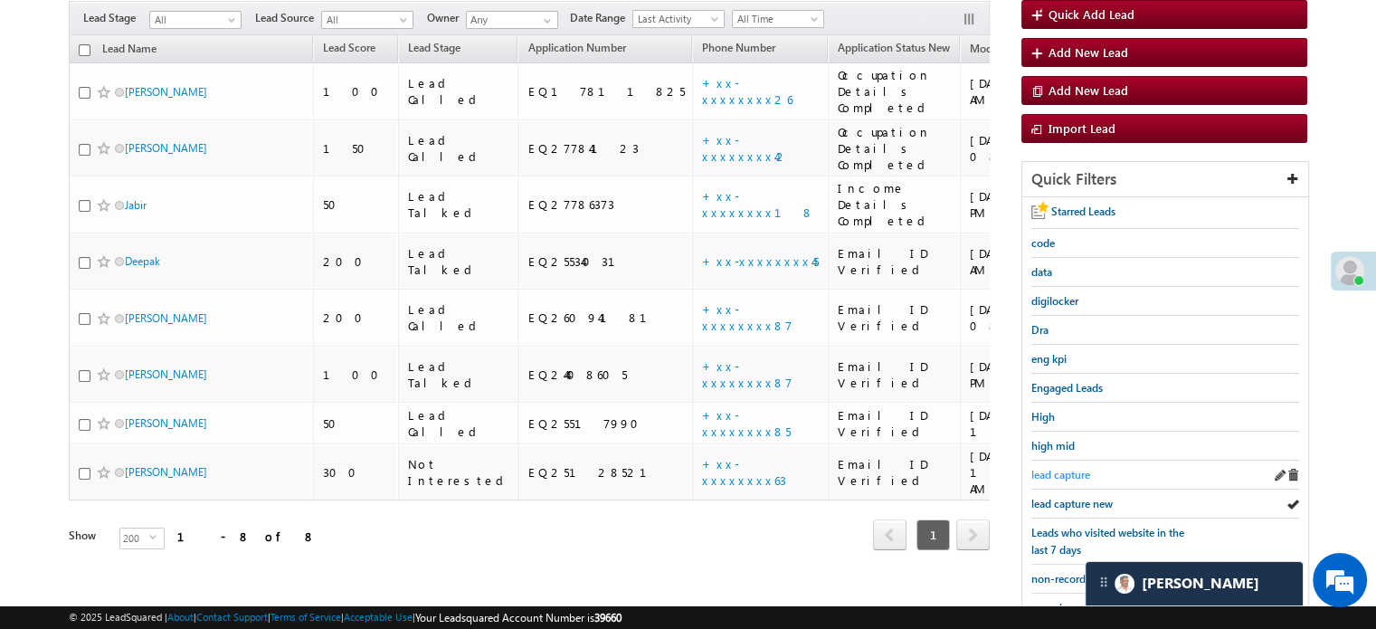
scroll to position [207, 0]
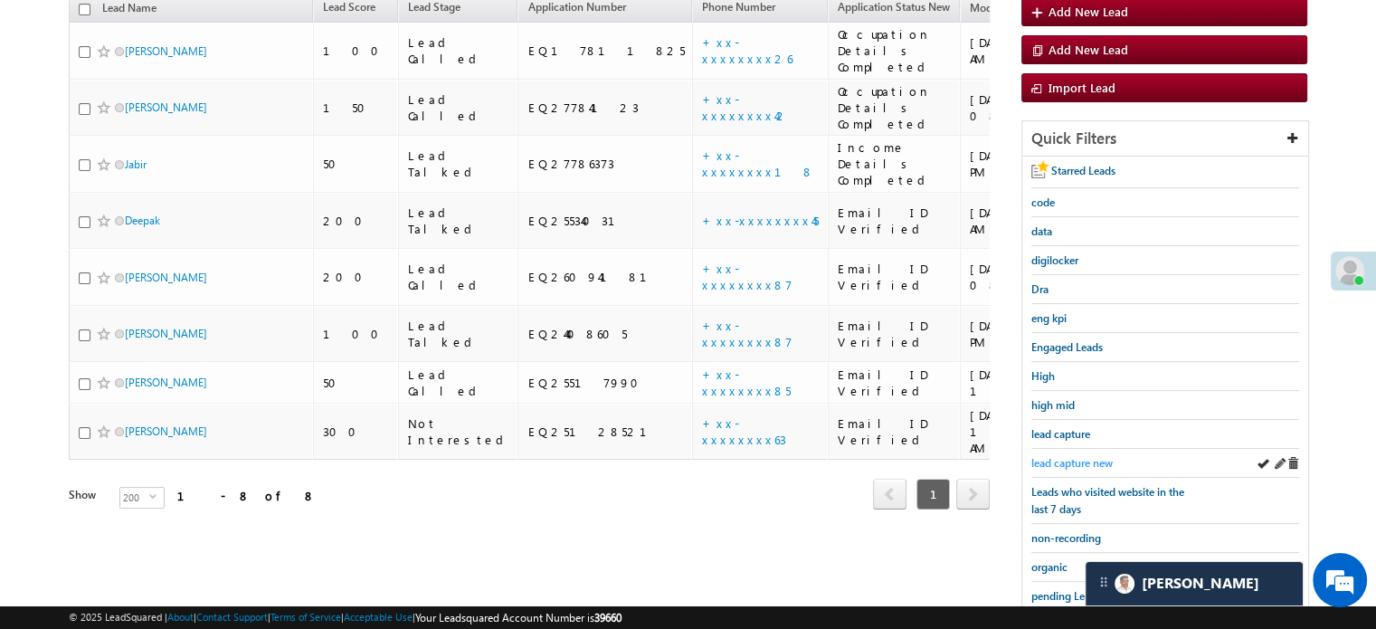
click at [1068, 456] on span "lead capture new" at bounding box center [1071, 463] width 81 height 14
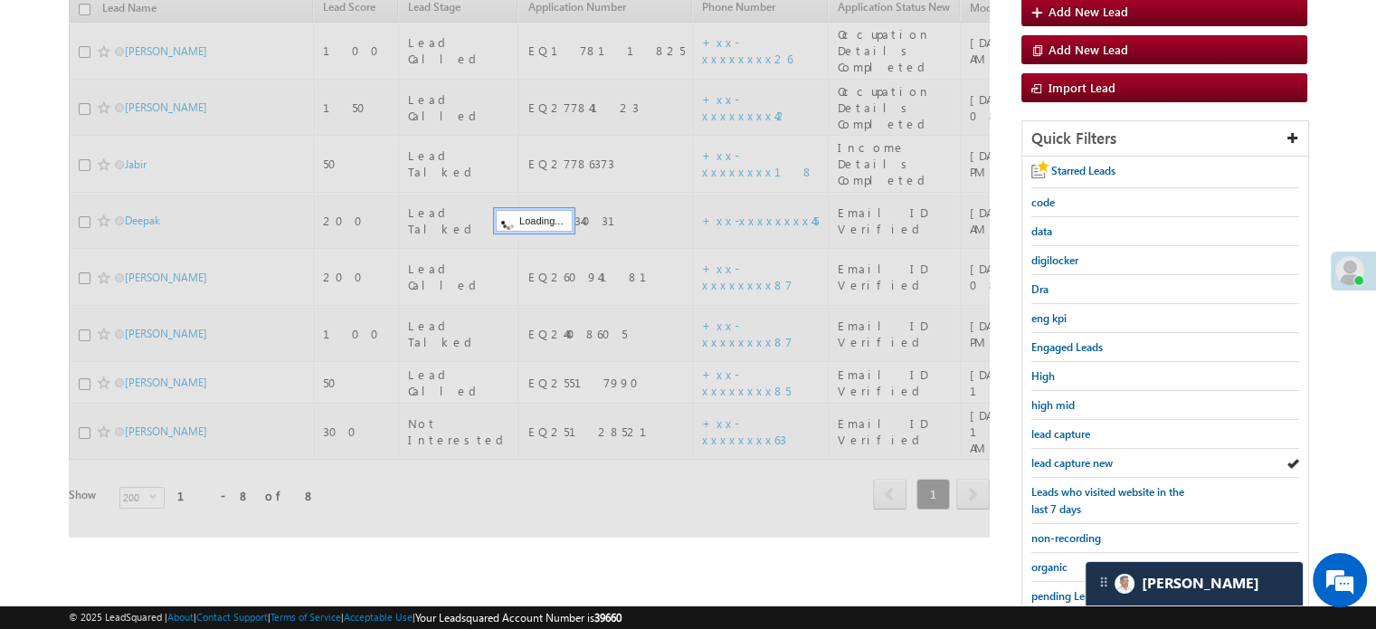
scroll to position [388, 0]
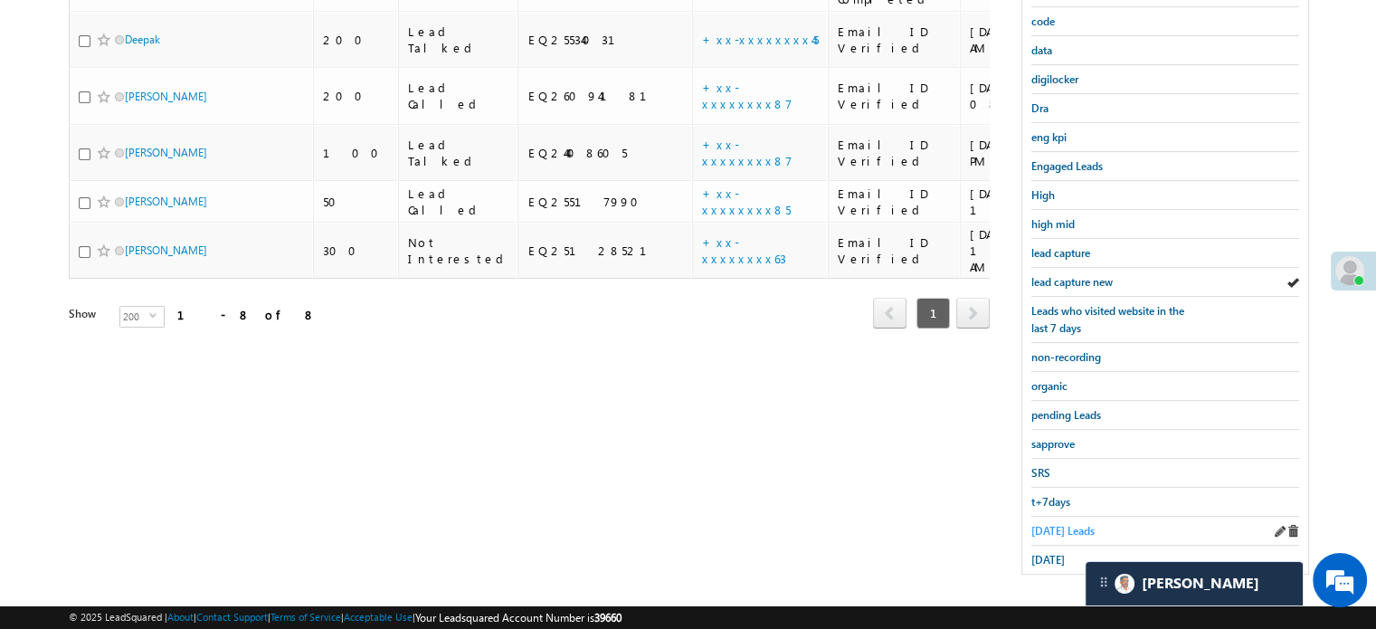
click at [1065, 524] on span "Today's Leads" at bounding box center [1062, 531] width 63 height 14
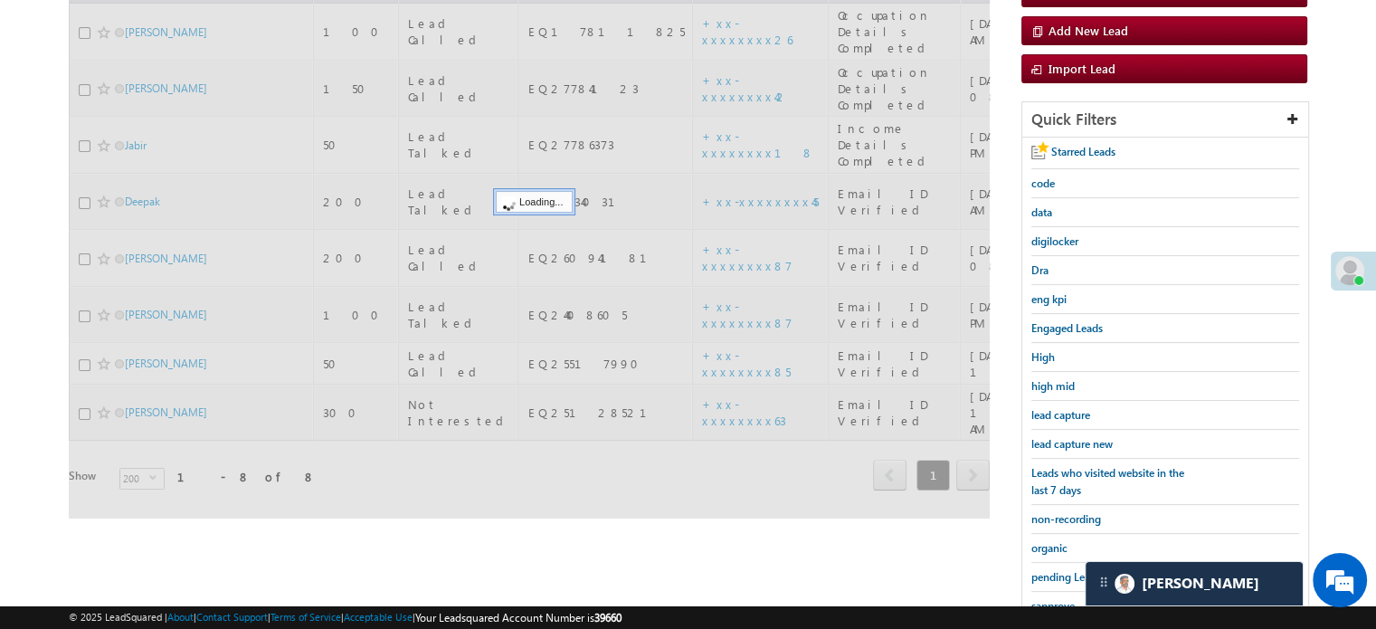
scroll to position [117, 0]
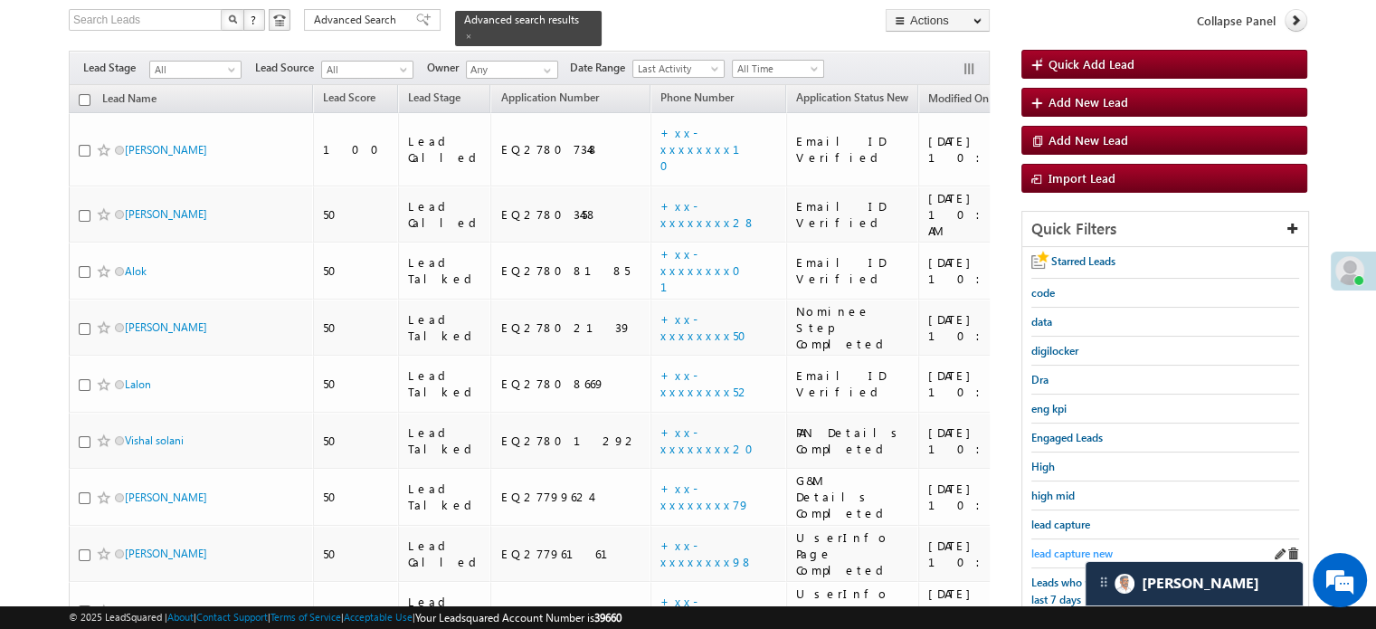
click at [1058, 546] on span "lead capture new" at bounding box center [1071, 553] width 81 height 14
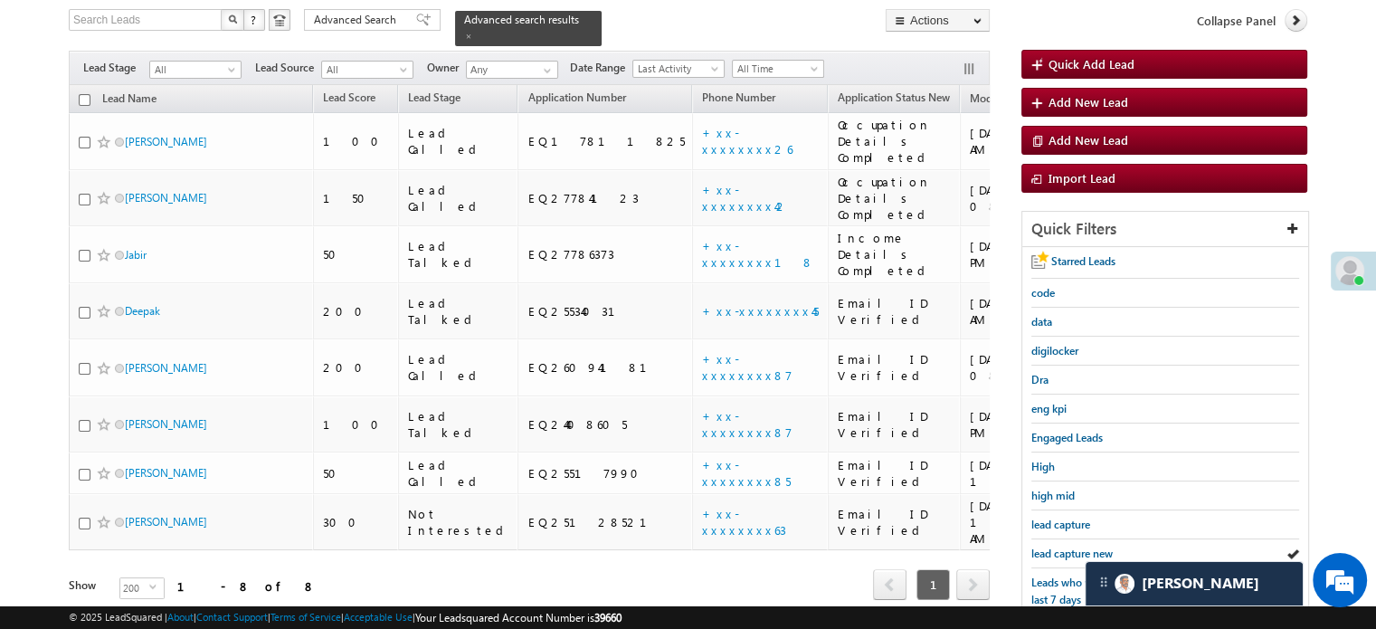
click at [1058, 546] on span "lead capture new" at bounding box center [1071, 553] width 81 height 14
click at [1050, 553] on span "lead capture new" at bounding box center [1071, 553] width 81 height 14
click at [1052, 546] on span "lead capture new" at bounding box center [1071, 553] width 81 height 14
click at [1068, 546] on span "lead capture new" at bounding box center [1071, 553] width 81 height 14
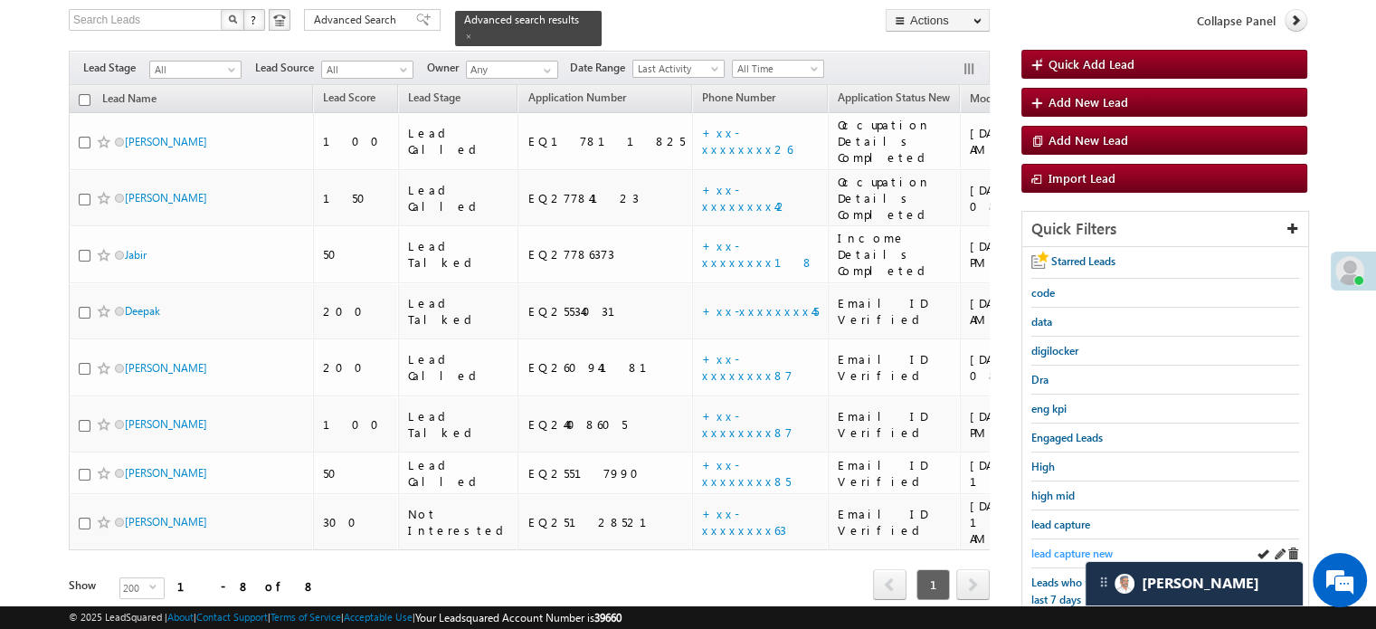
click at [1062, 545] on link "lead capture new" at bounding box center [1071, 553] width 81 height 17
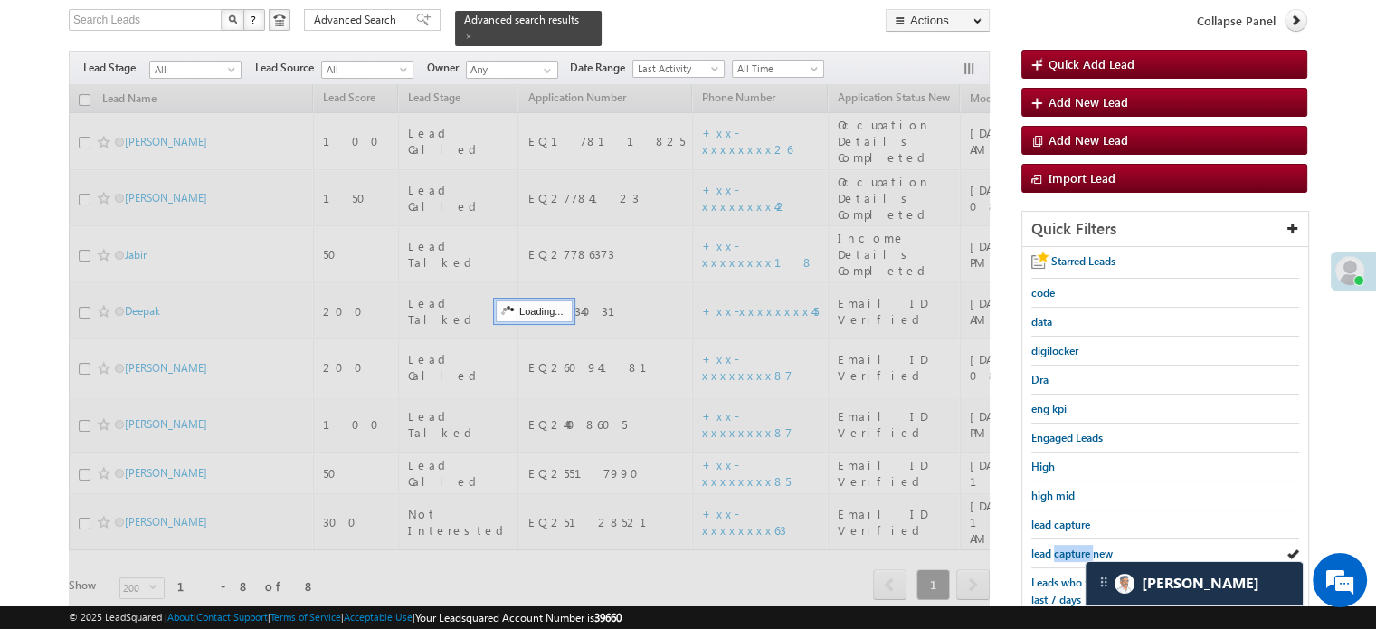
click at [1062, 545] on link "lead capture new" at bounding box center [1071, 553] width 81 height 17
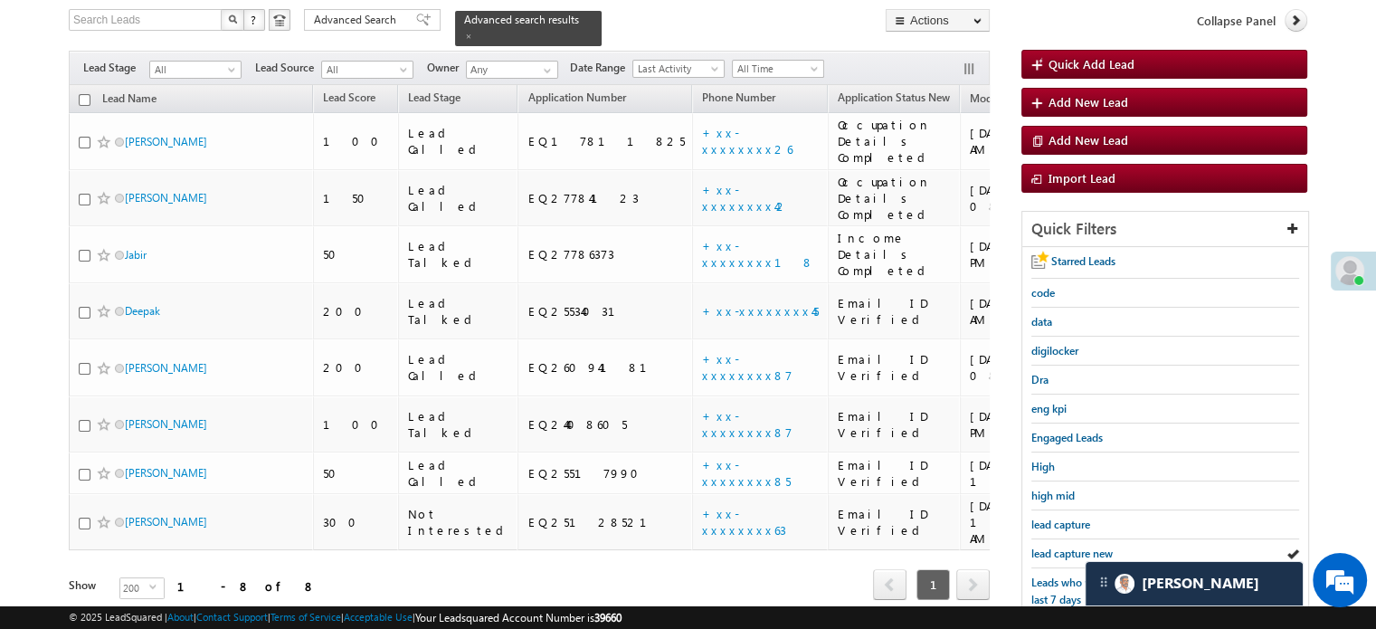
click at [1062, 545] on link "lead capture new" at bounding box center [1071, 553] width 81 height 17
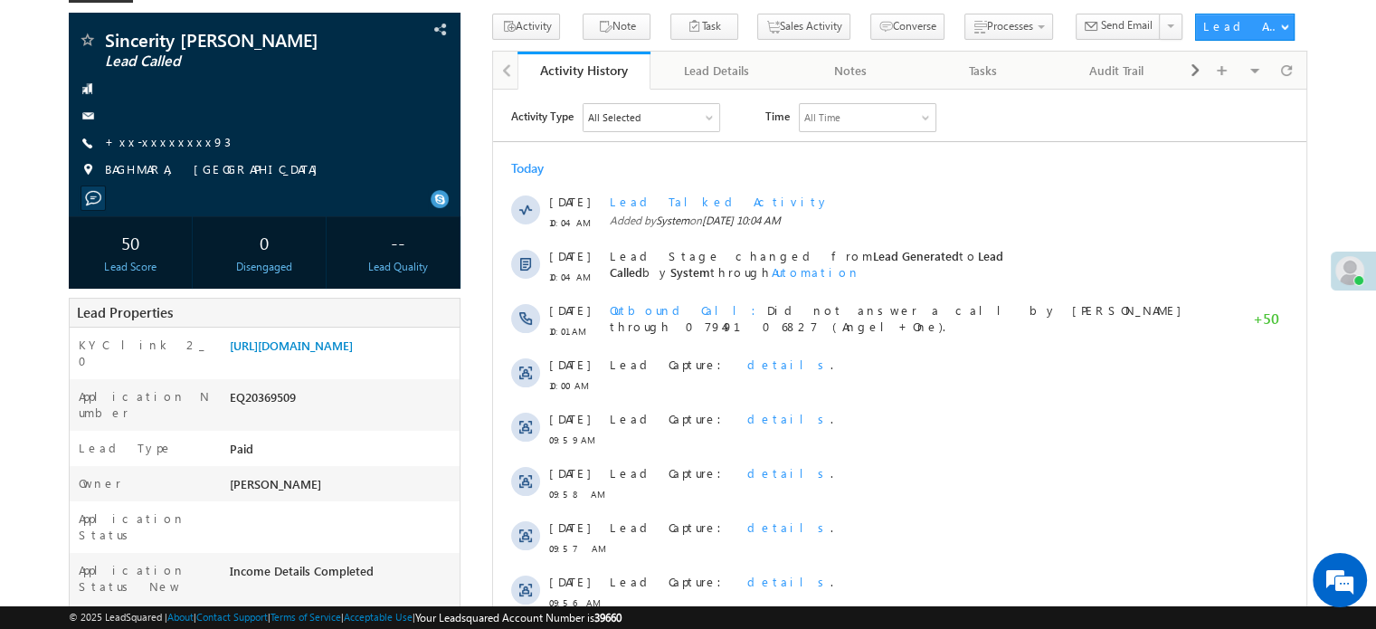
scroll to position [362, 0]
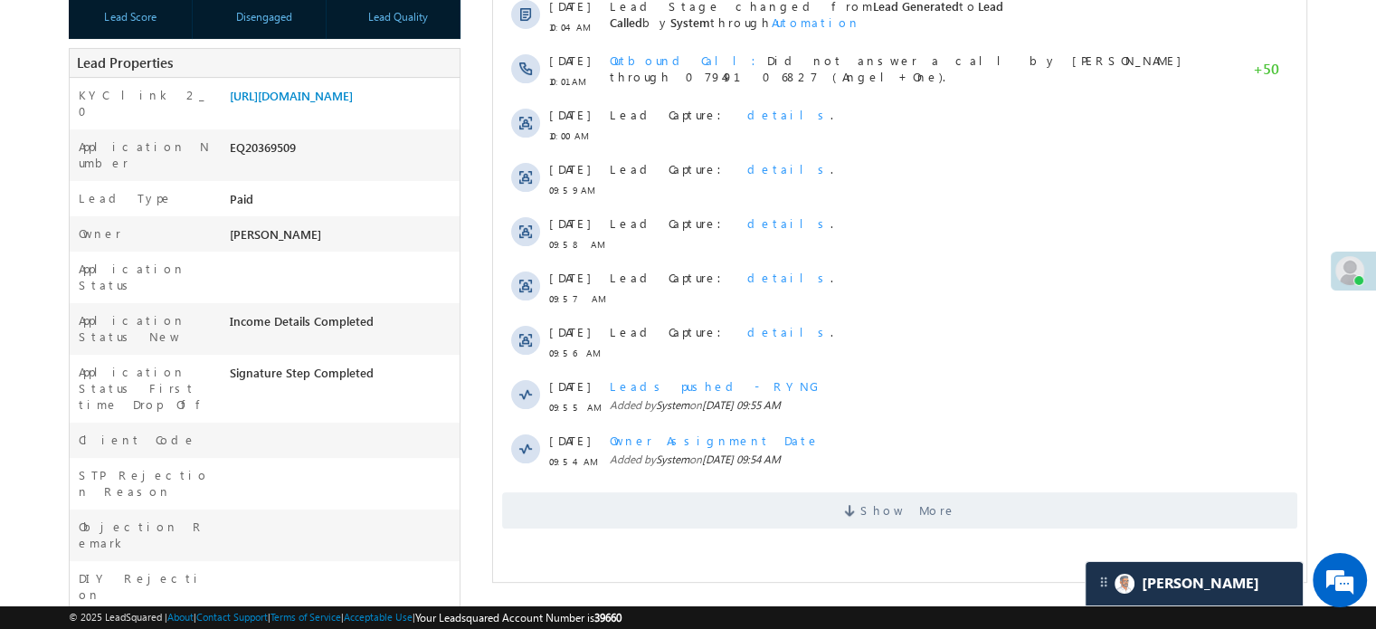
click at [648, 486] on div "Show More" at bounding box center [899, 504] width 813 height 50
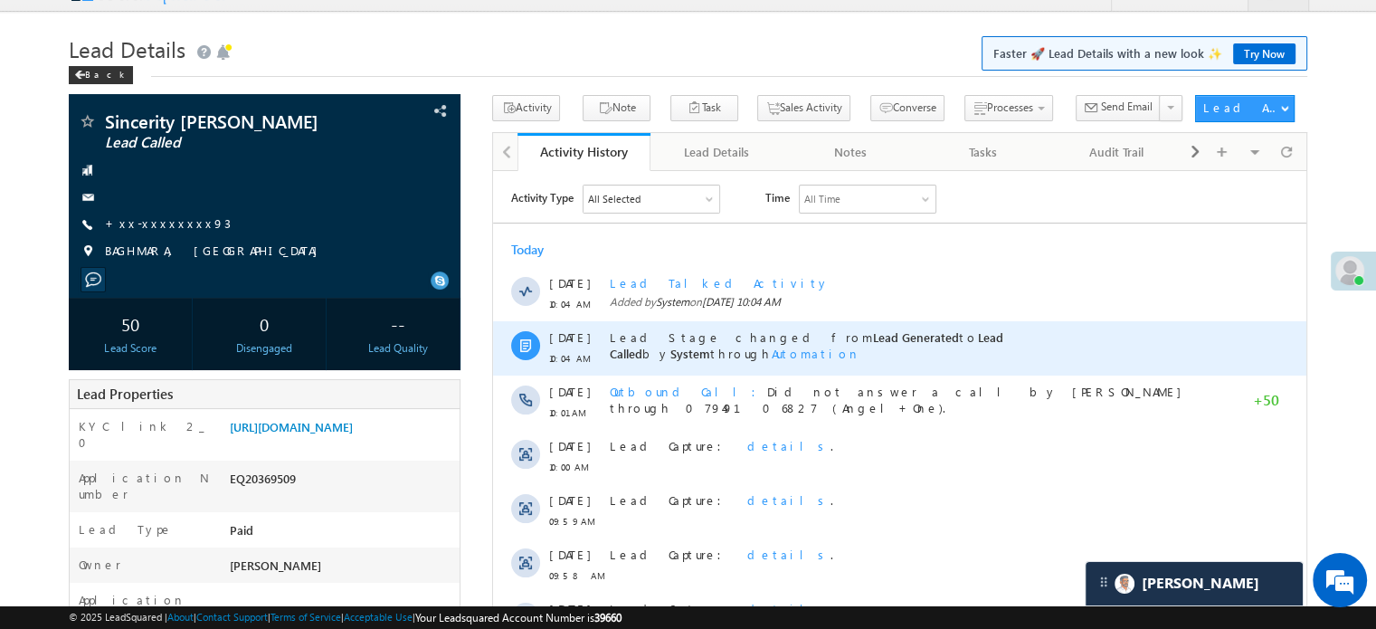
scroll to position [0, 0]
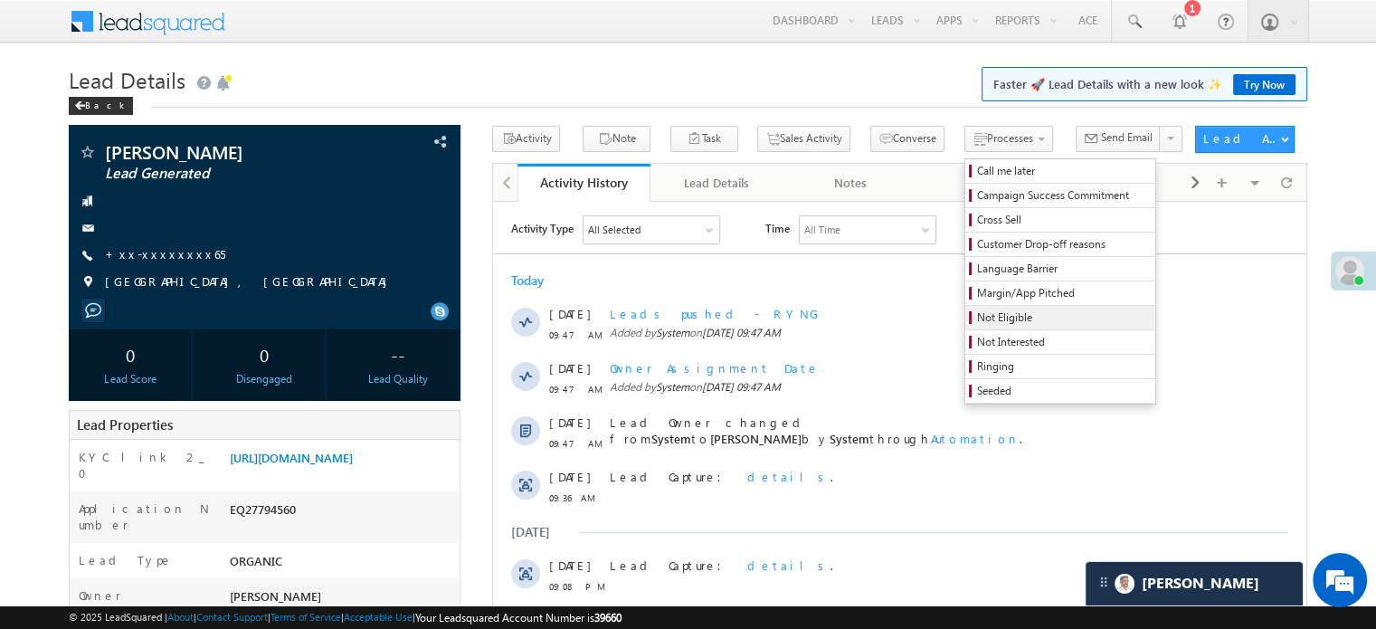
click at [977, 314] on span "Not Eligible" at bounding box center [1063, 317] width 172 height 16
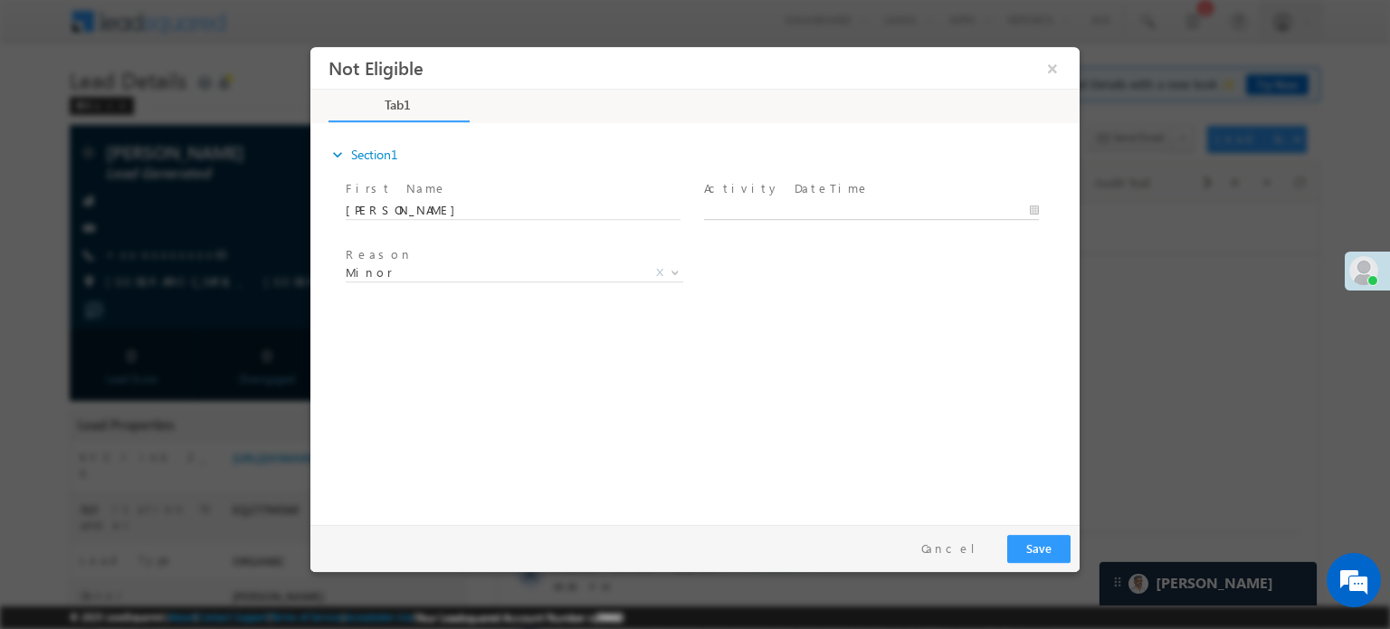
type input "[DATE] 10:10 AM"
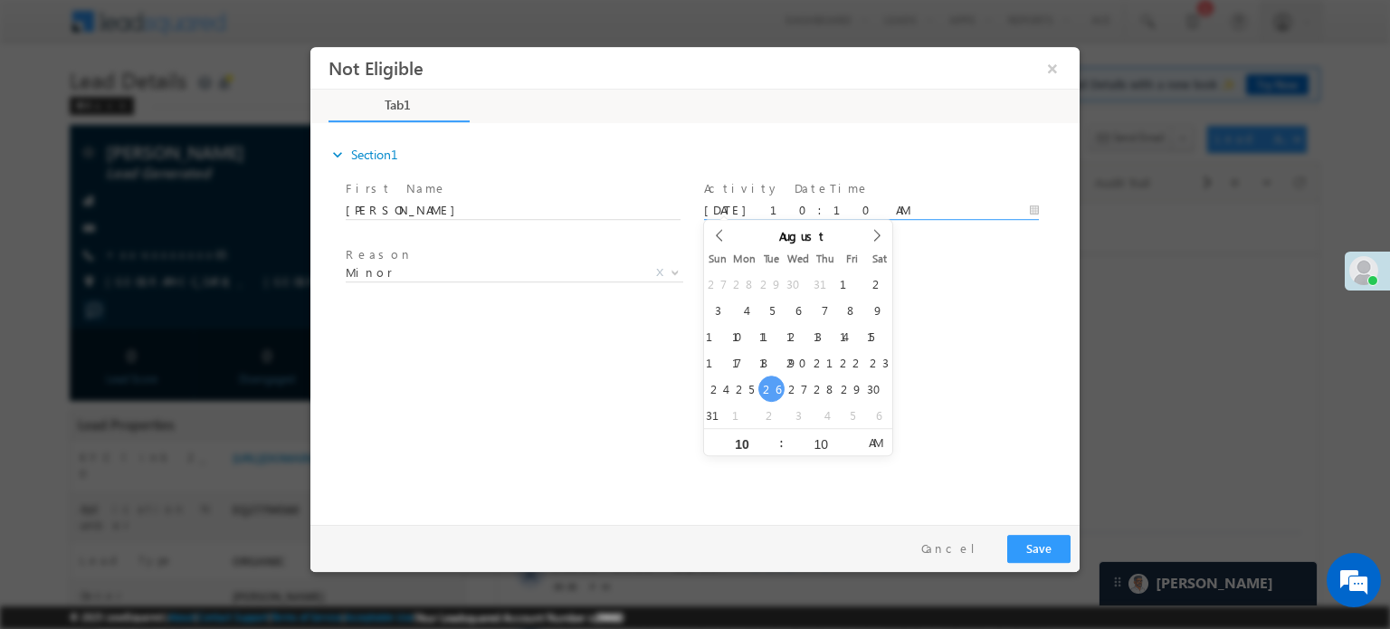
click at [760, 204] on input "[DATE] 10:10 AM" at bounding box center [871, 210] width 335 height 18
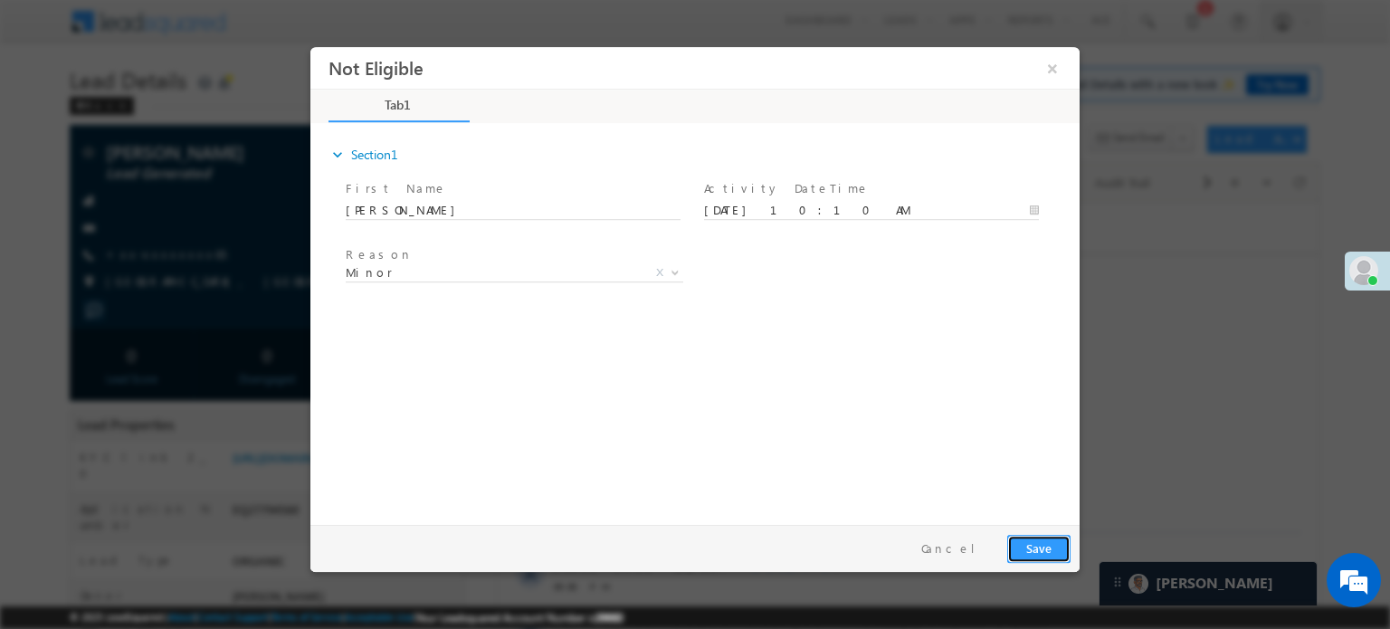
click at [1023, 542] on button "Save" at bounding box center [1038, 548] width 63 height 28
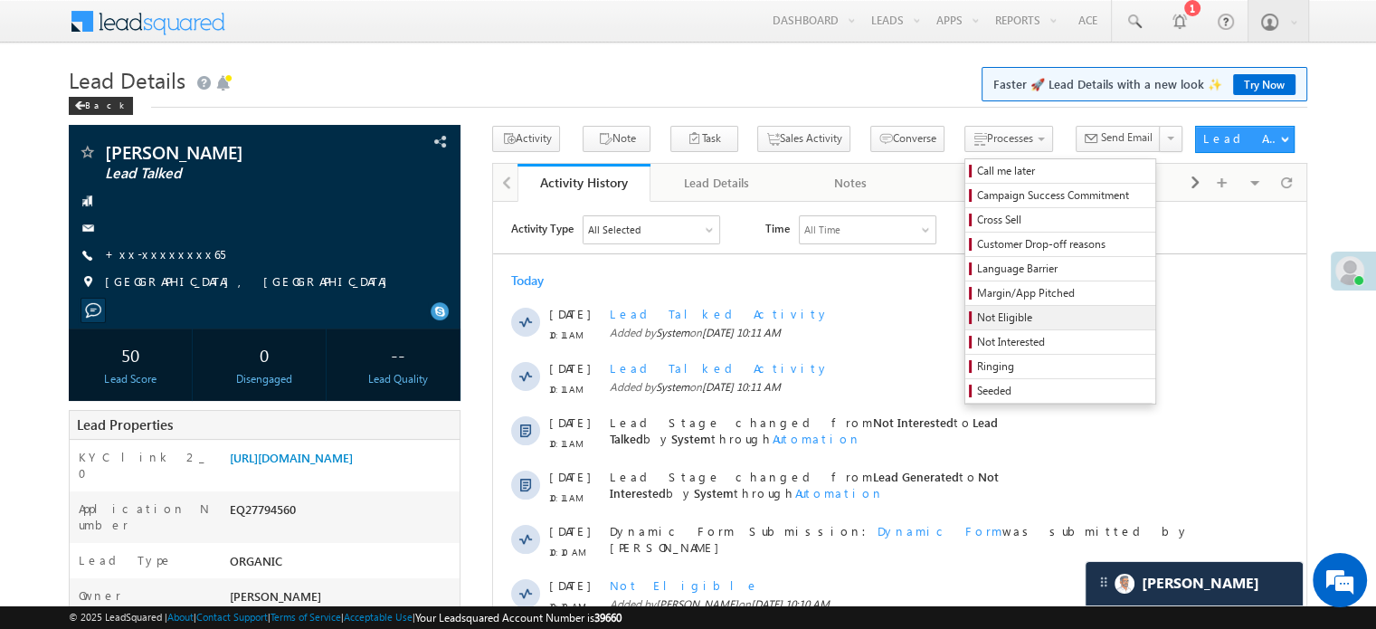
click at [977, 318] on span "Not Eligible" at bounding box center [1063, 317] width 172 height 16
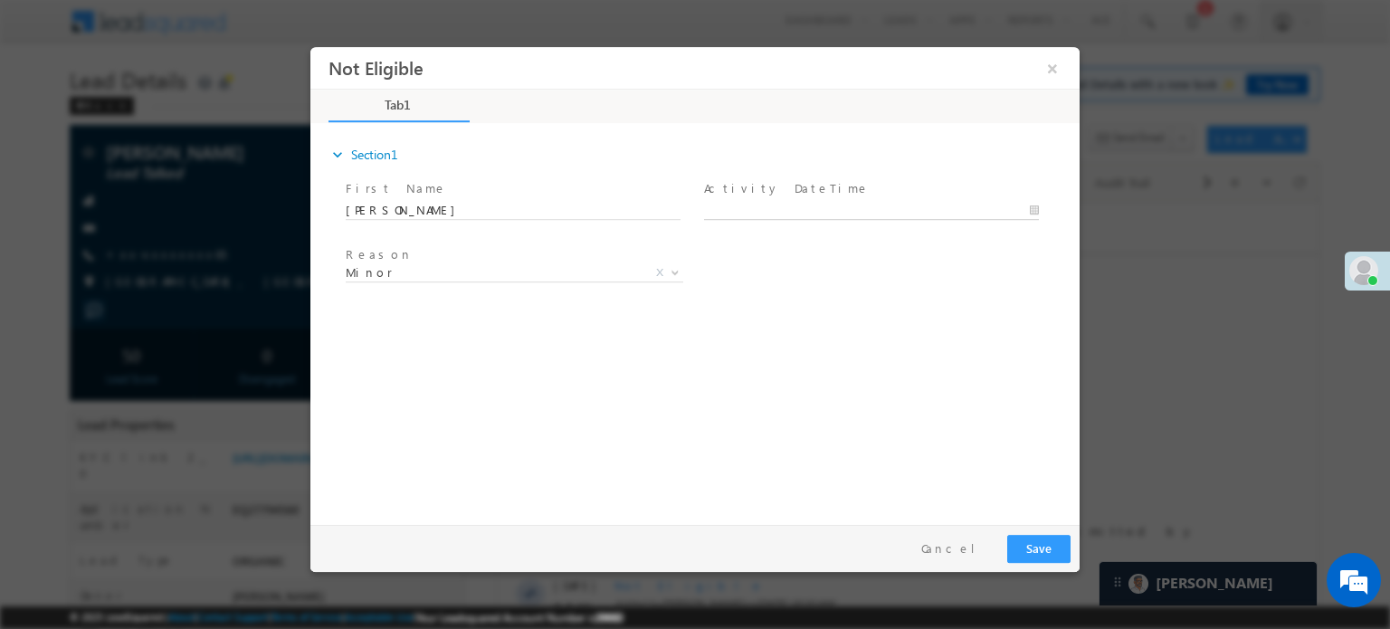
type input "[DATE] 10:25 AM"
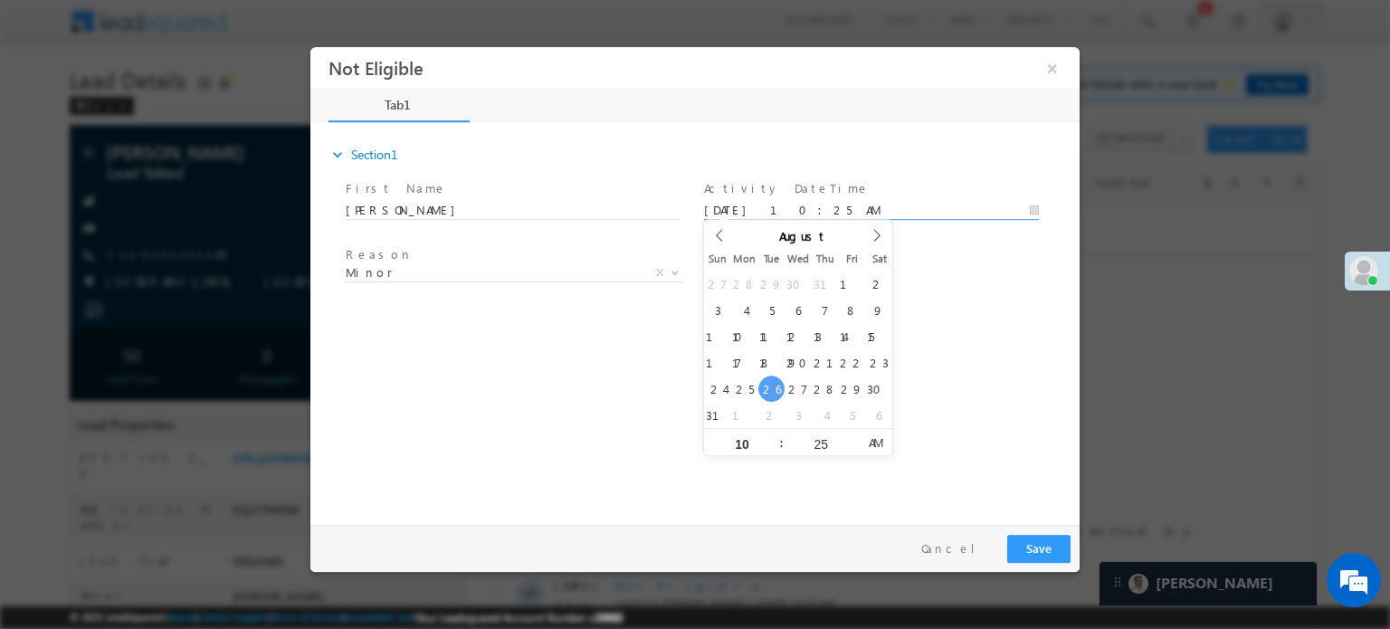
click at [764, 207] on input "[DATE] 10:25 AM" at bounding box center [871, 210] width 335 height 18
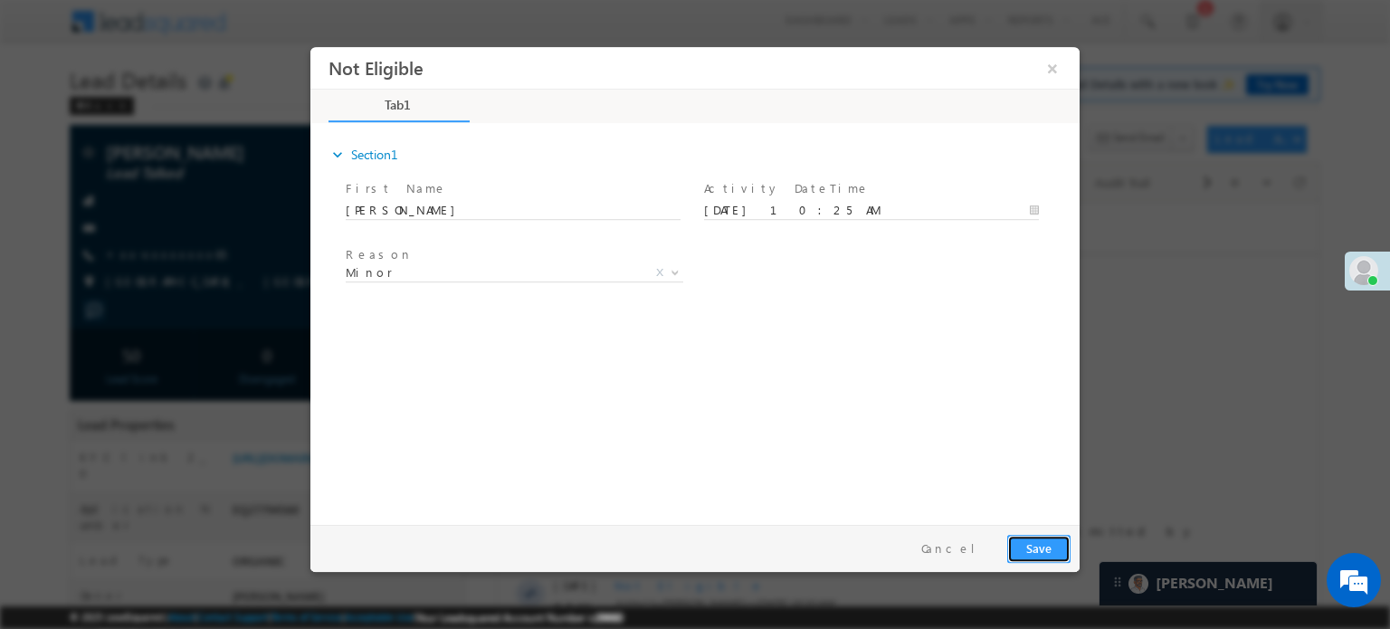
click at [1040, 558] on button "Save" at bounding box center [1038, 548] width 63 height 28
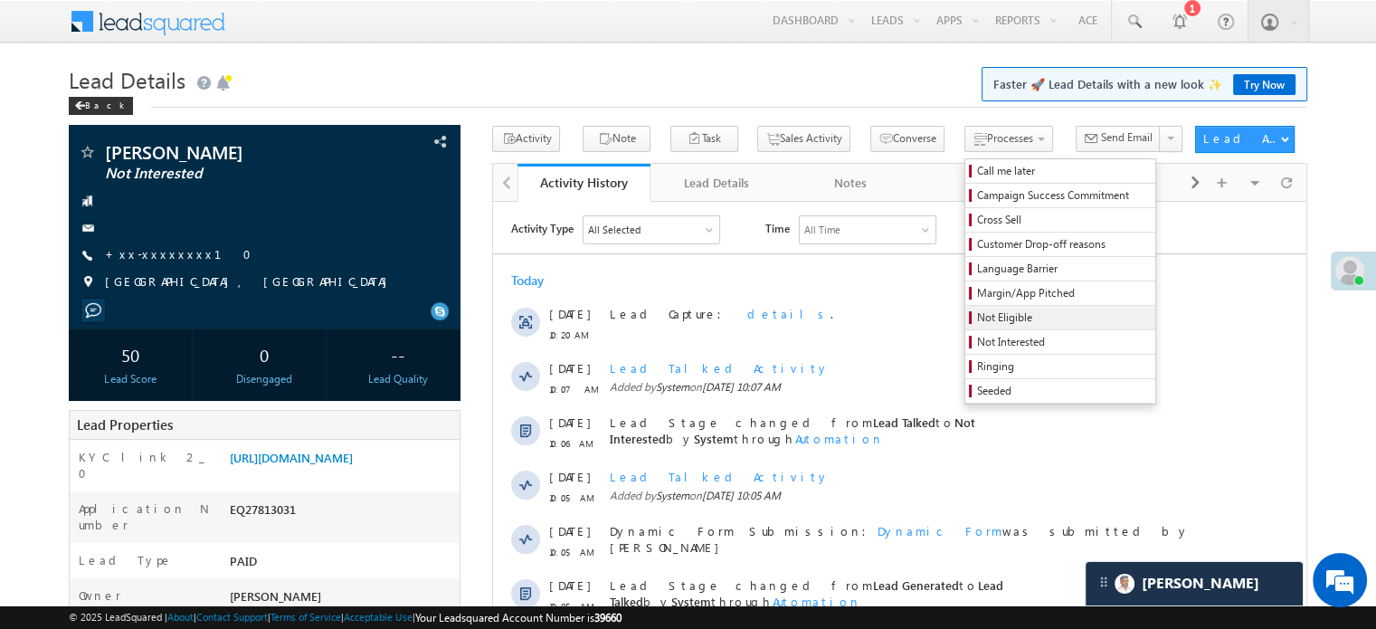
click at [977, 311] on span "Not Eligible" at bounding box center [1063, 317] width 172 height 16
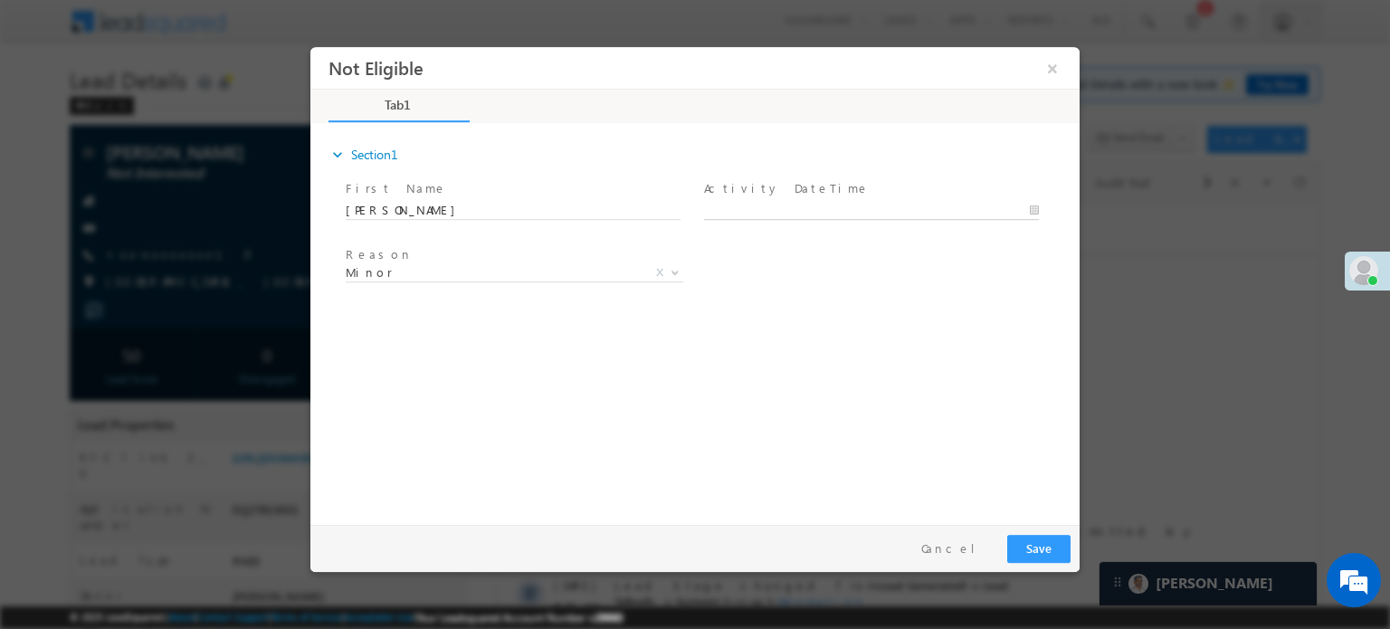
type input "[DATE] 10:25 AM"
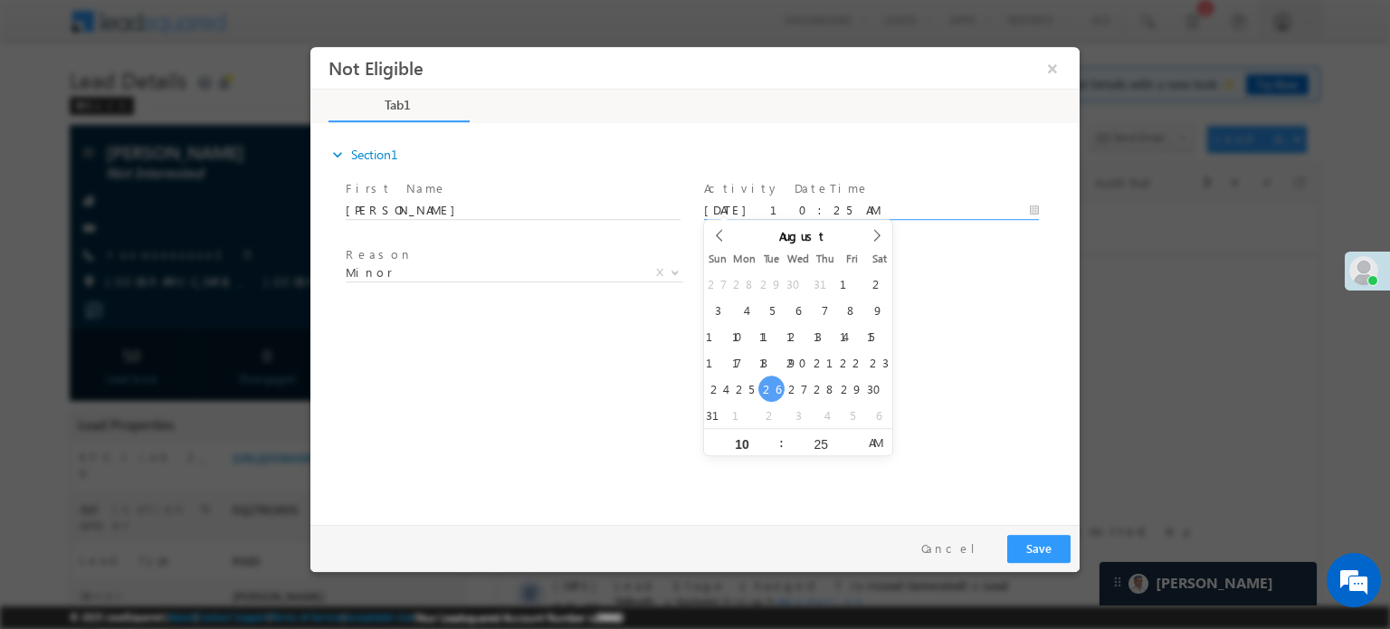
click at [850, 212] on input "[DATE] 10:25 AM" at bounding box center [871, 210] width 335 height 18
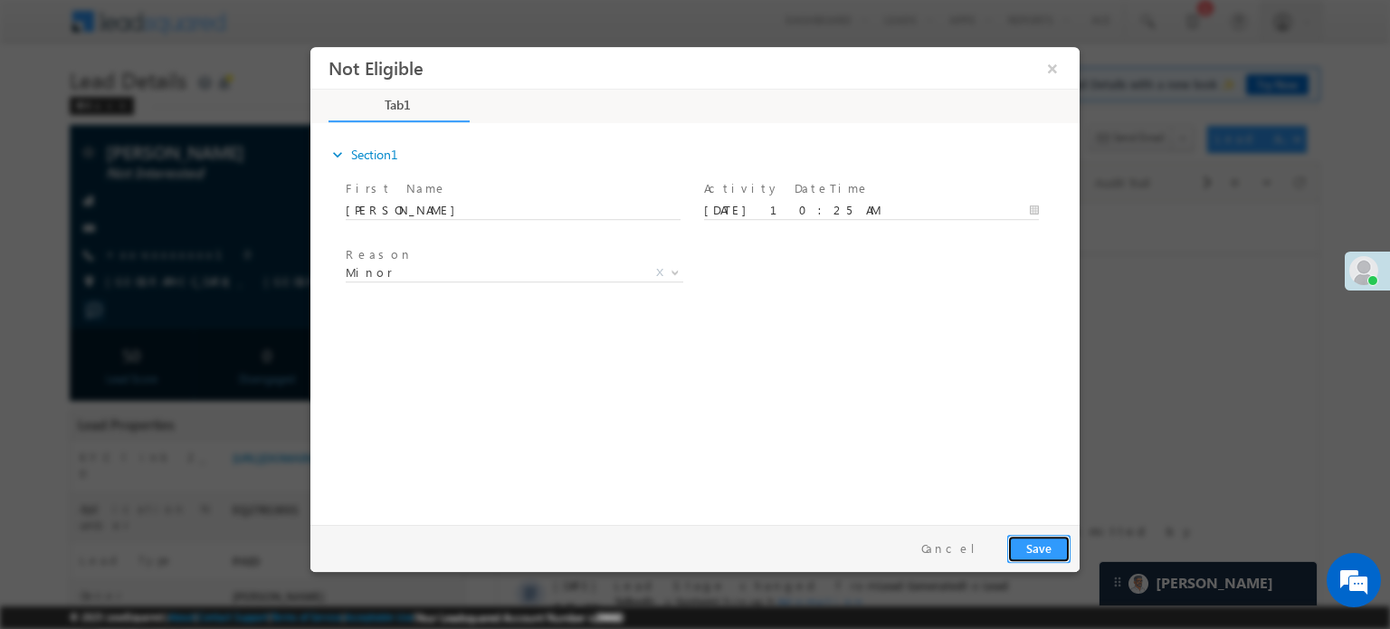
click at [1040, 544] on button "Save" at bounding box center [1038, 548] width 63 height 28
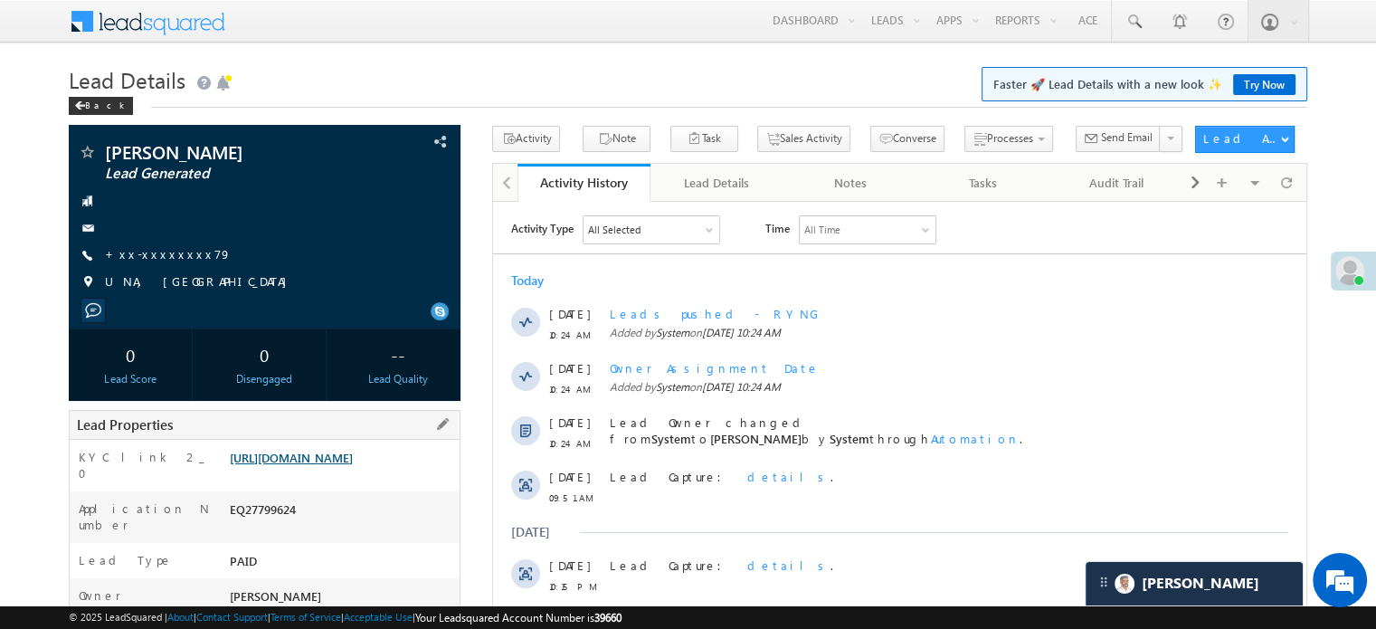
click at [353, 462] on link "[URL][DOMAIN_NAME]" at bounding box center [291, 457] width 123 height 15
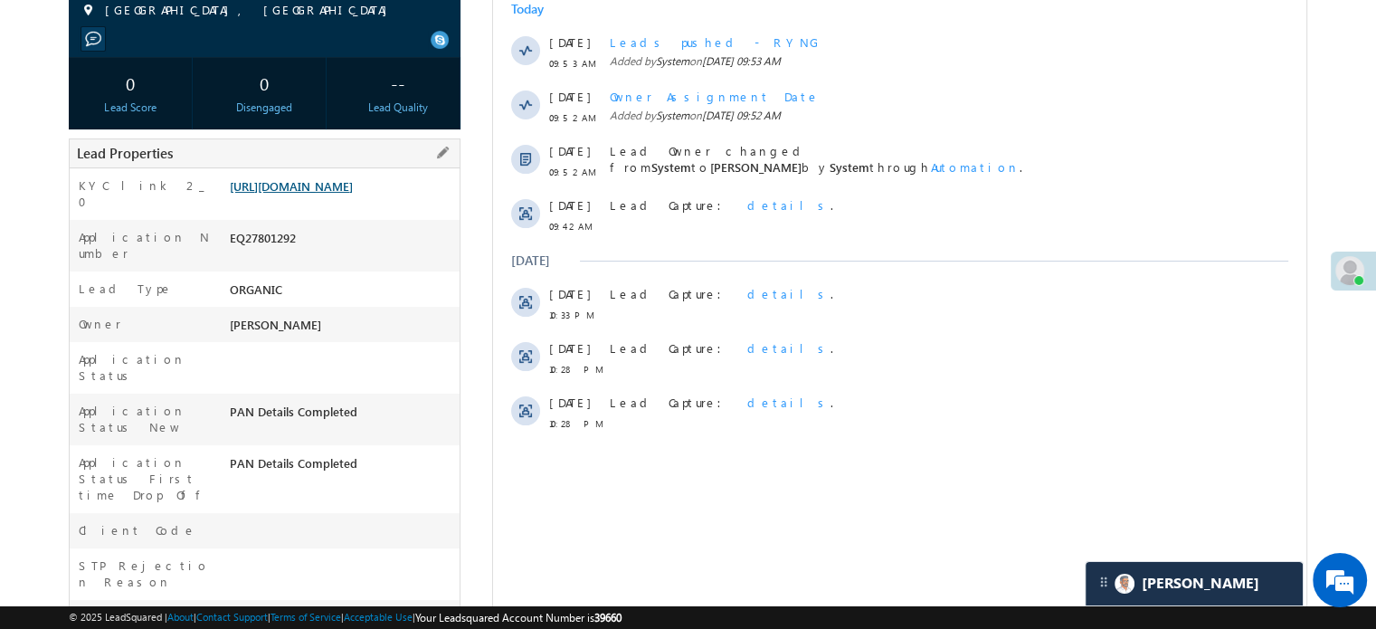
click at [340, 194] on link "[URL][DOMAIN_NAME]" at bounding box center [291, 185] width 123 height 15
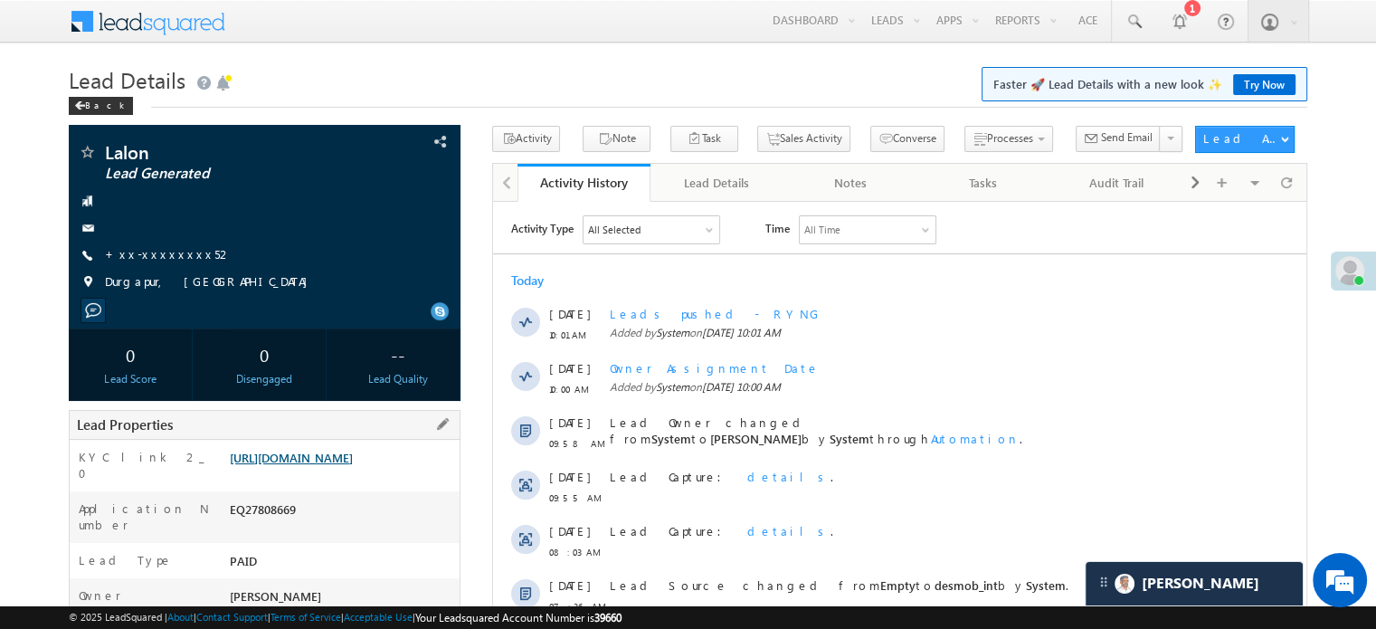
click at [327, 465] on link "[URL][DOMAIN_NAME]" at bounding box center [291, 457] width 123 height 15
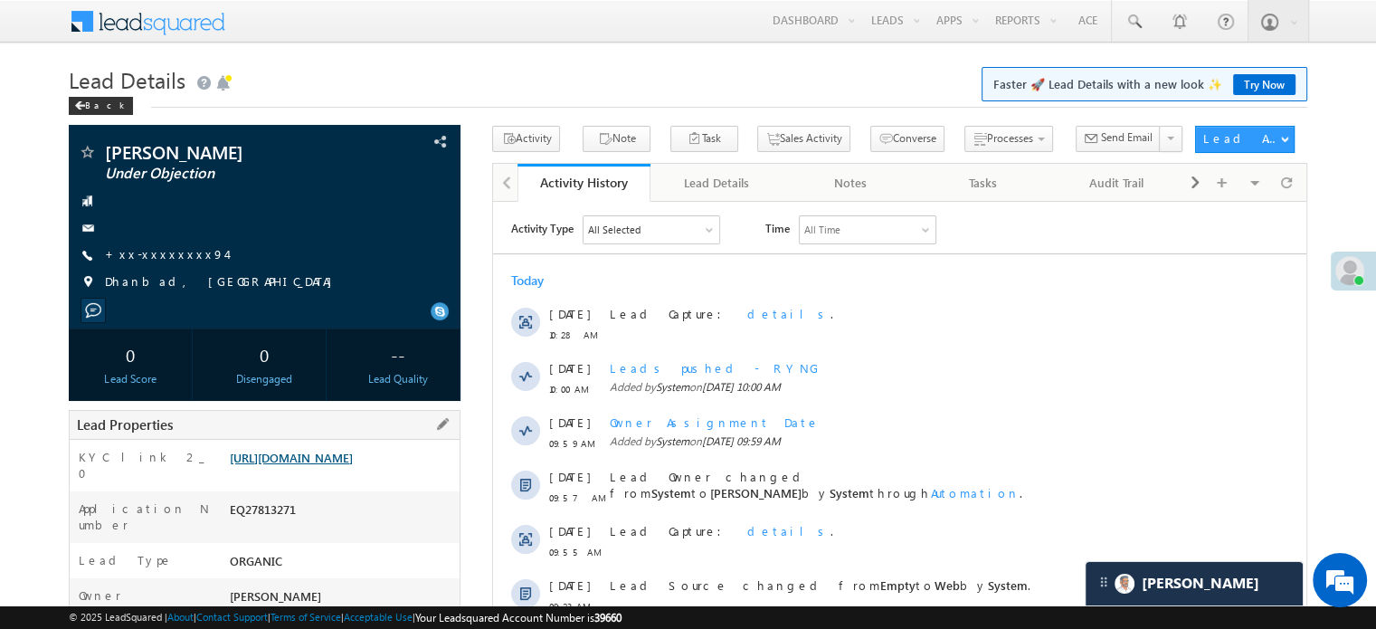
click at [329, 465] on link "[URL][DOMAIN_NAME]" at bounding box center [291, 457] width 123 height 15
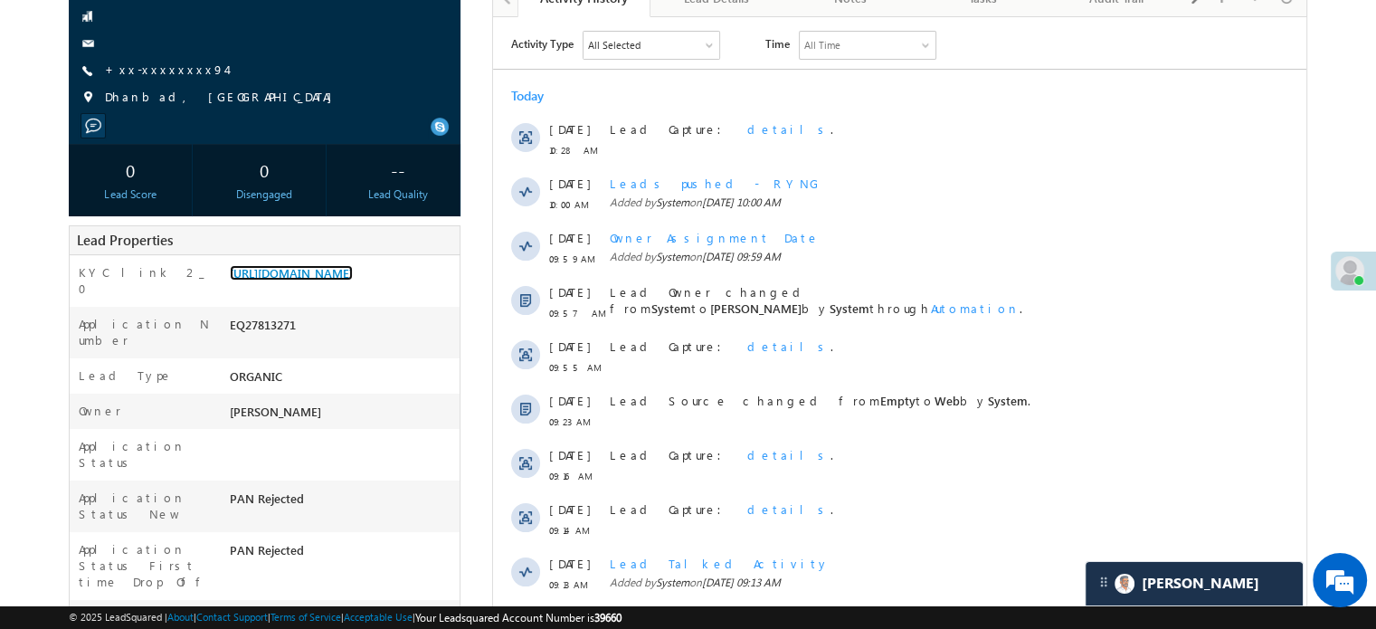
scroll to position [90, 0]
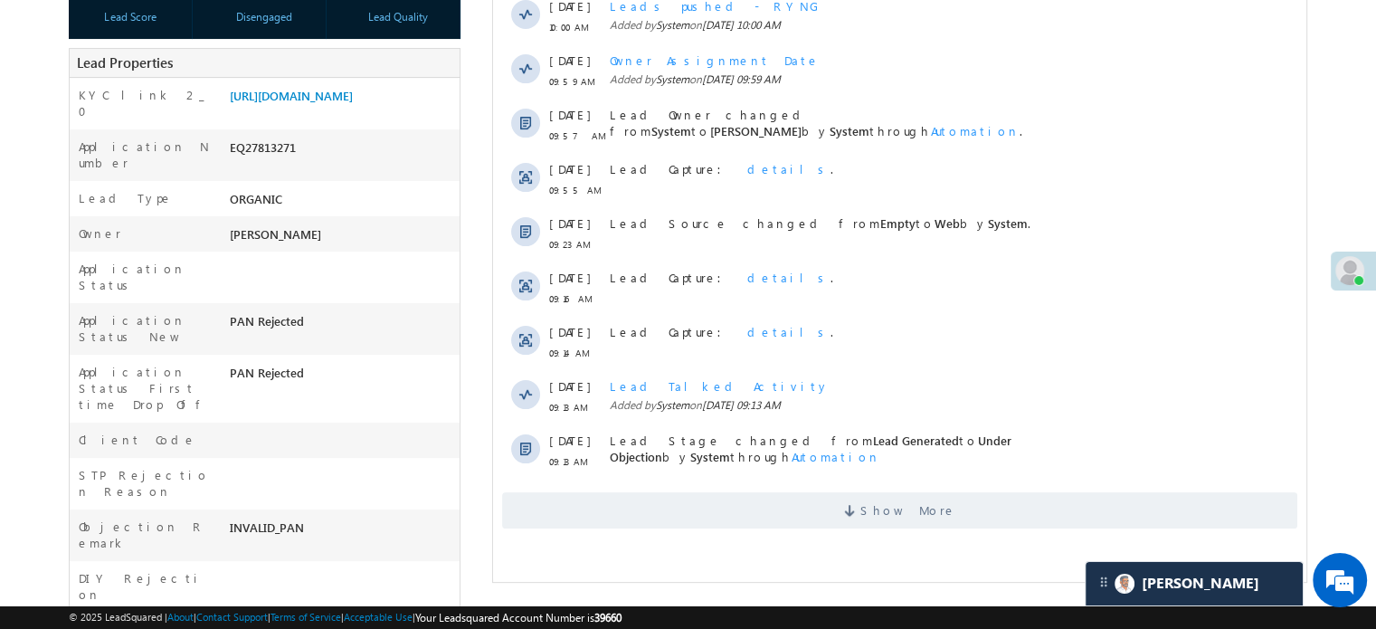
scroll to position [181, 0]
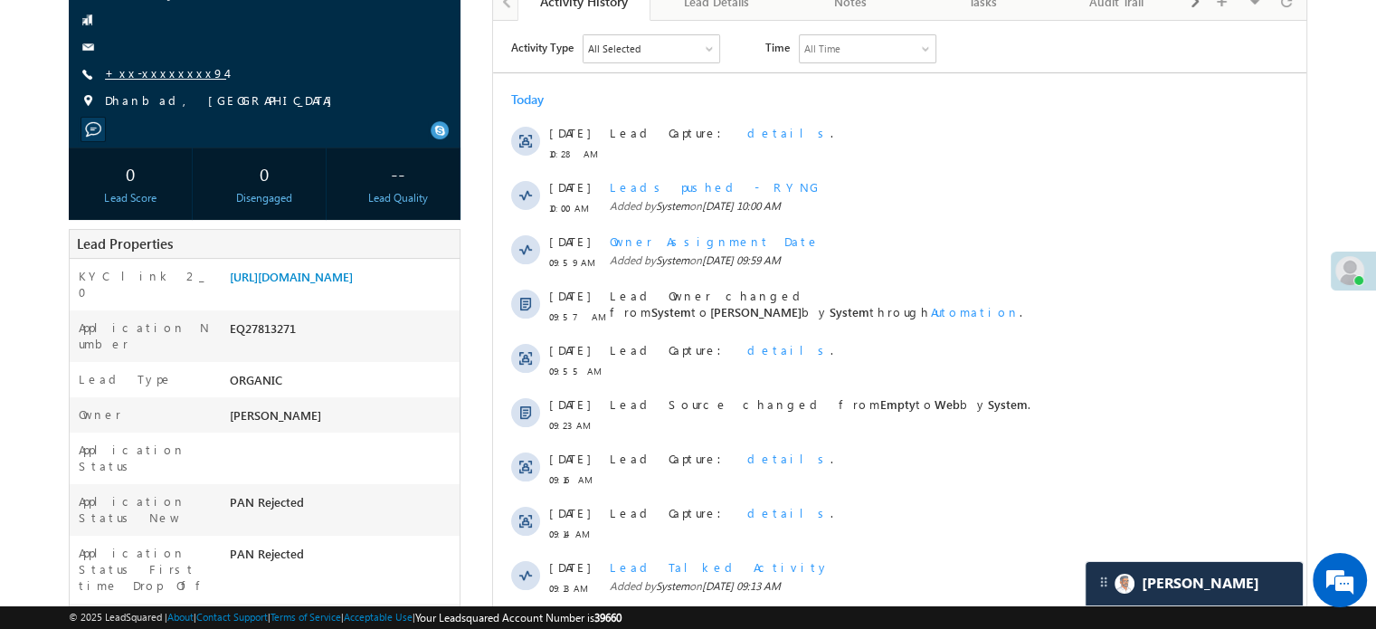
click at [163, 79] on link "+xx-xxxxxxxx94" at bounding box center [165, 72] width 121 height 15
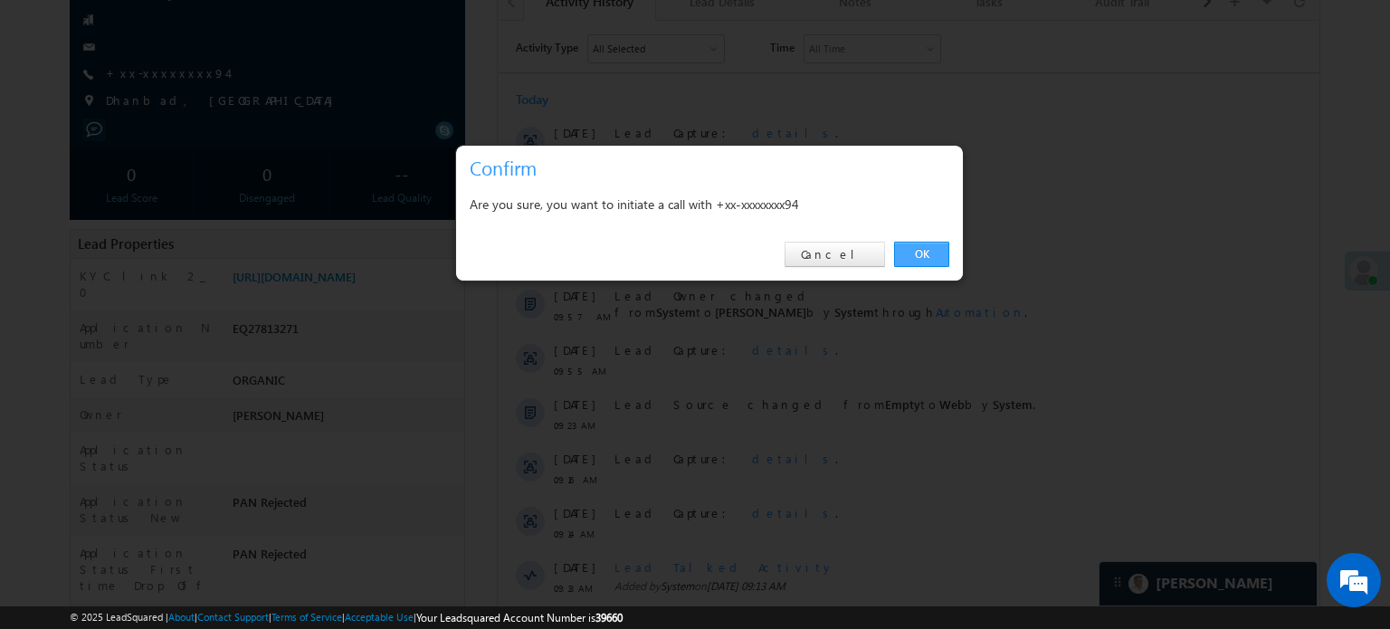
click at [939, 252] on link "OK" at bounding box center [921, 254] width 55 height 25
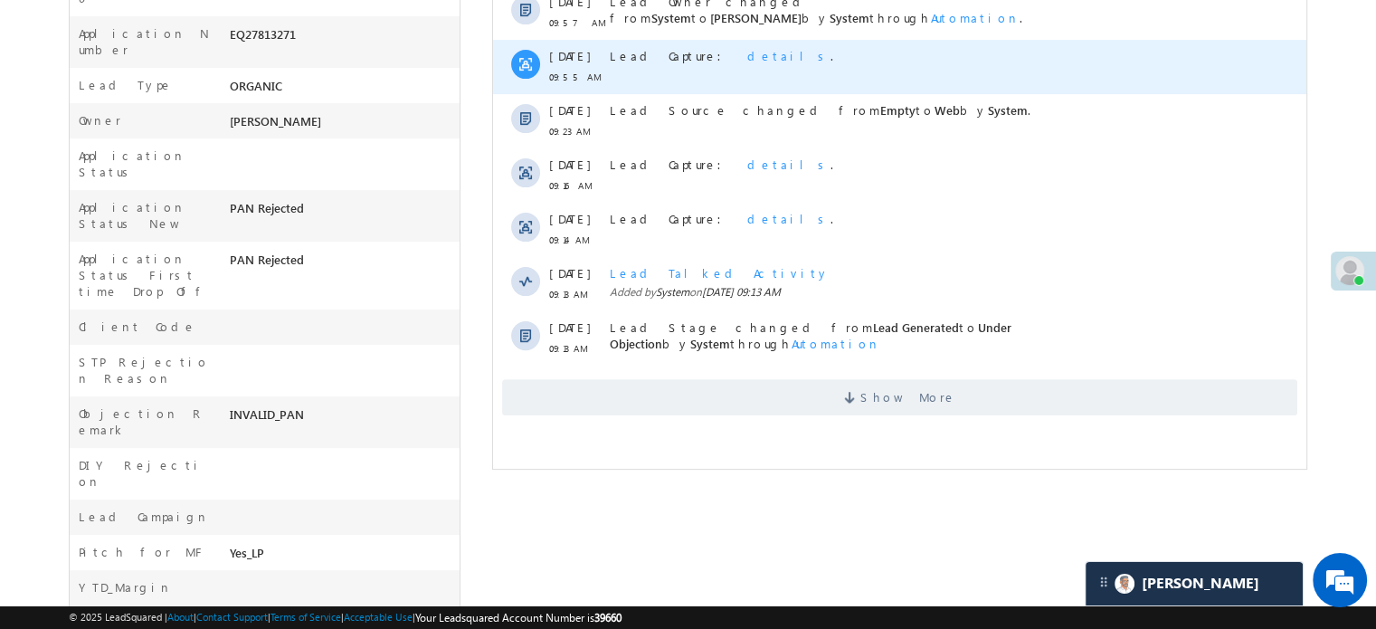
scroll to position [724, 0]
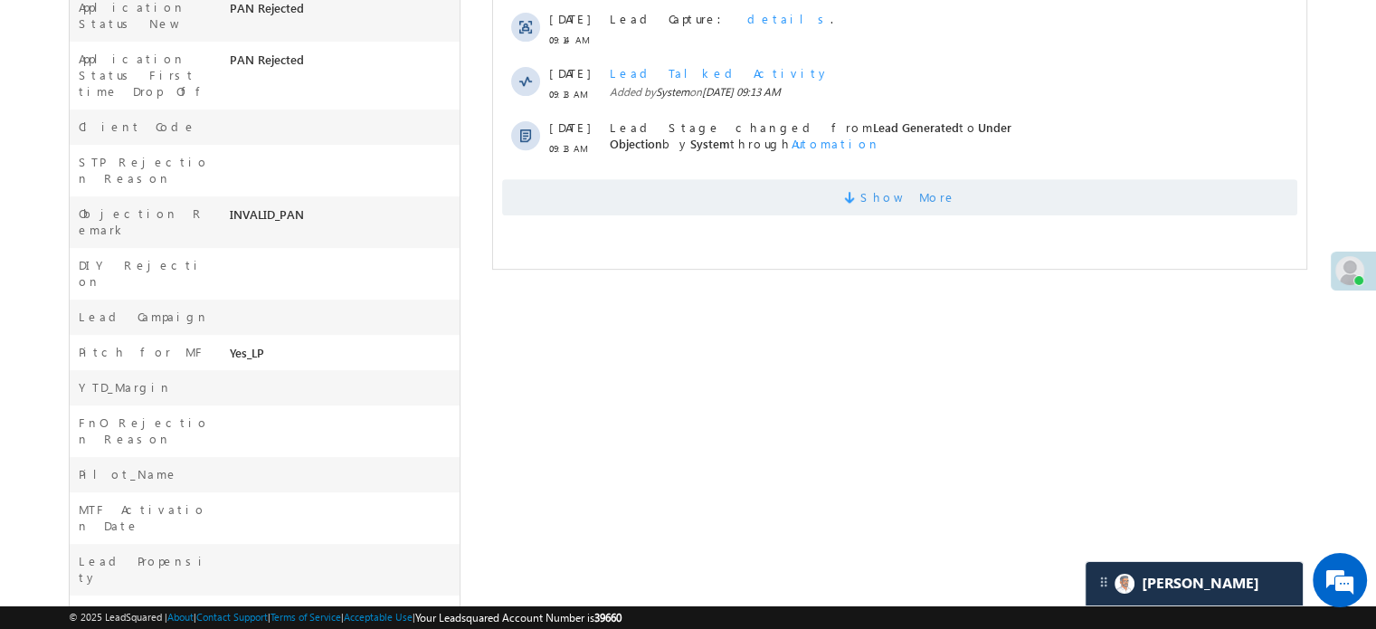
click at [645, 192] on span "Show More" at bounding box center [899, 197] width 795 height 36
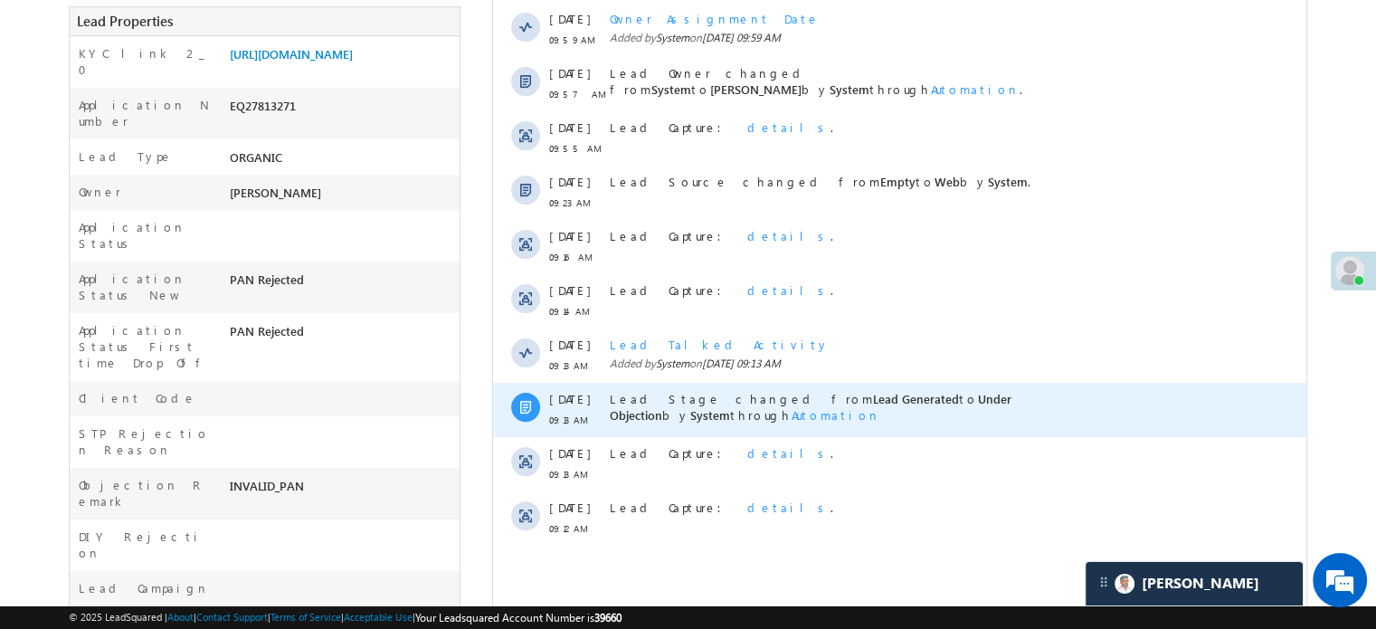
scroll to position [181, 0]
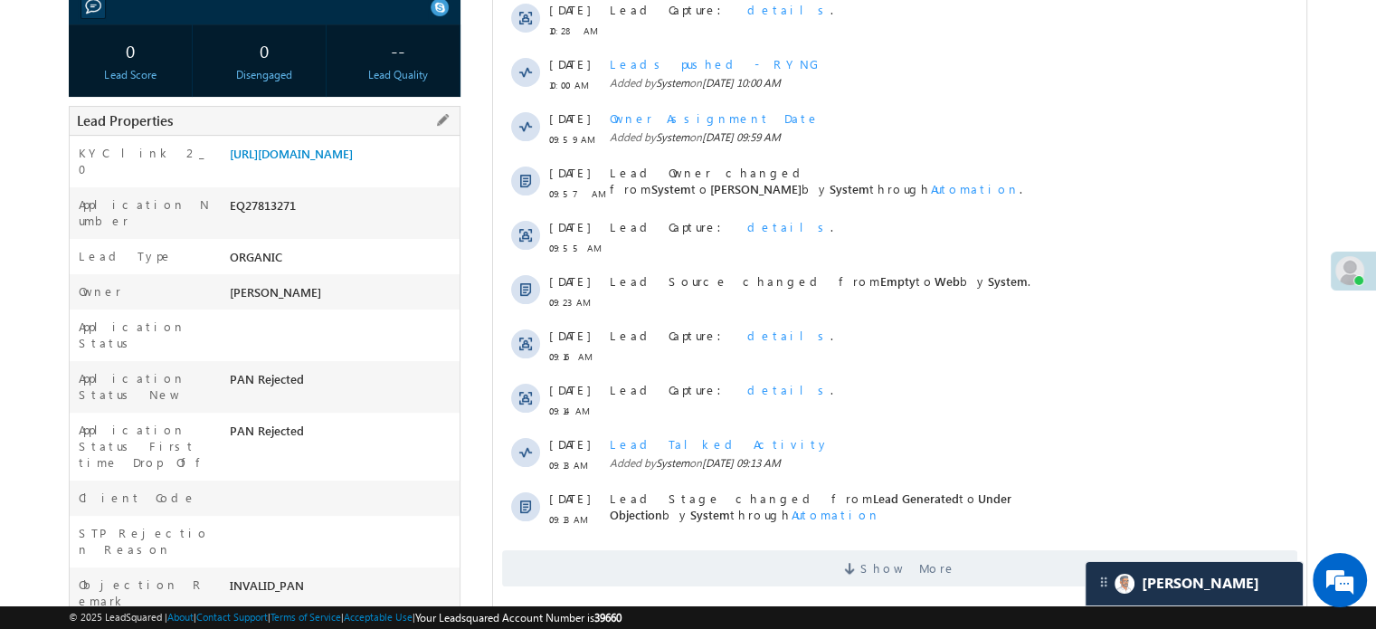
scroll to position [315, 0]
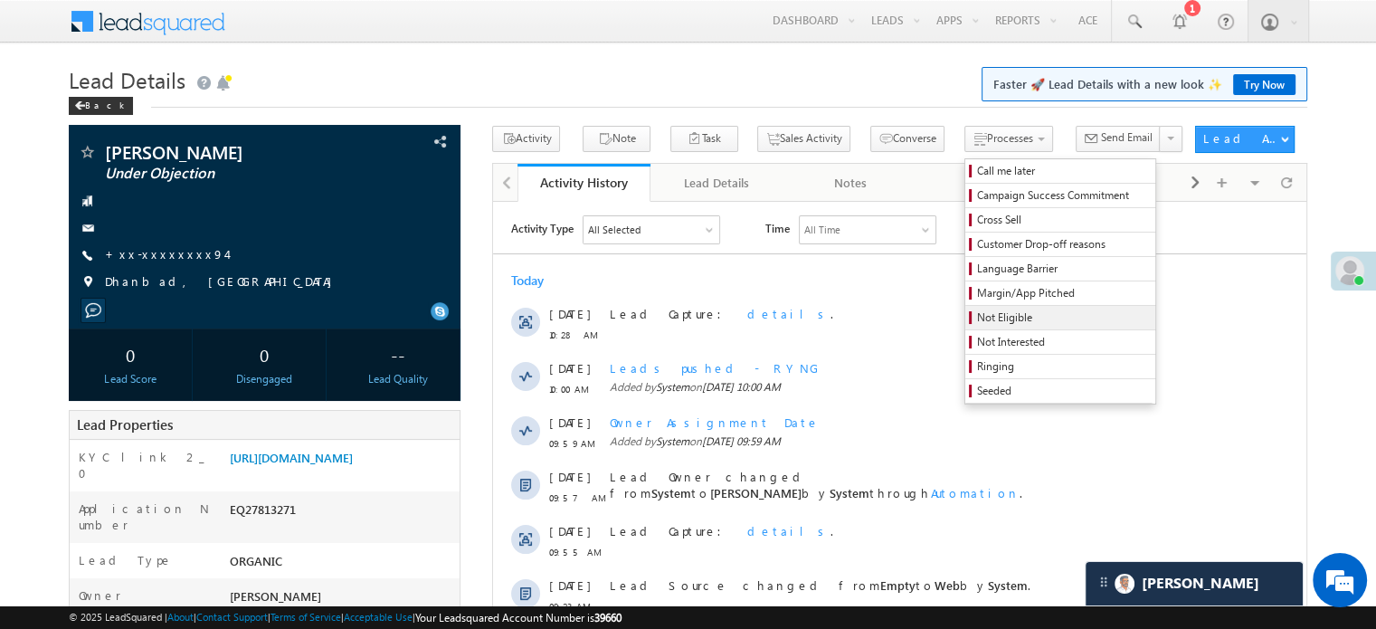
click at [977, 318] on span "Not Eligible" at bounding box center [1063, 317] width 172 height 16
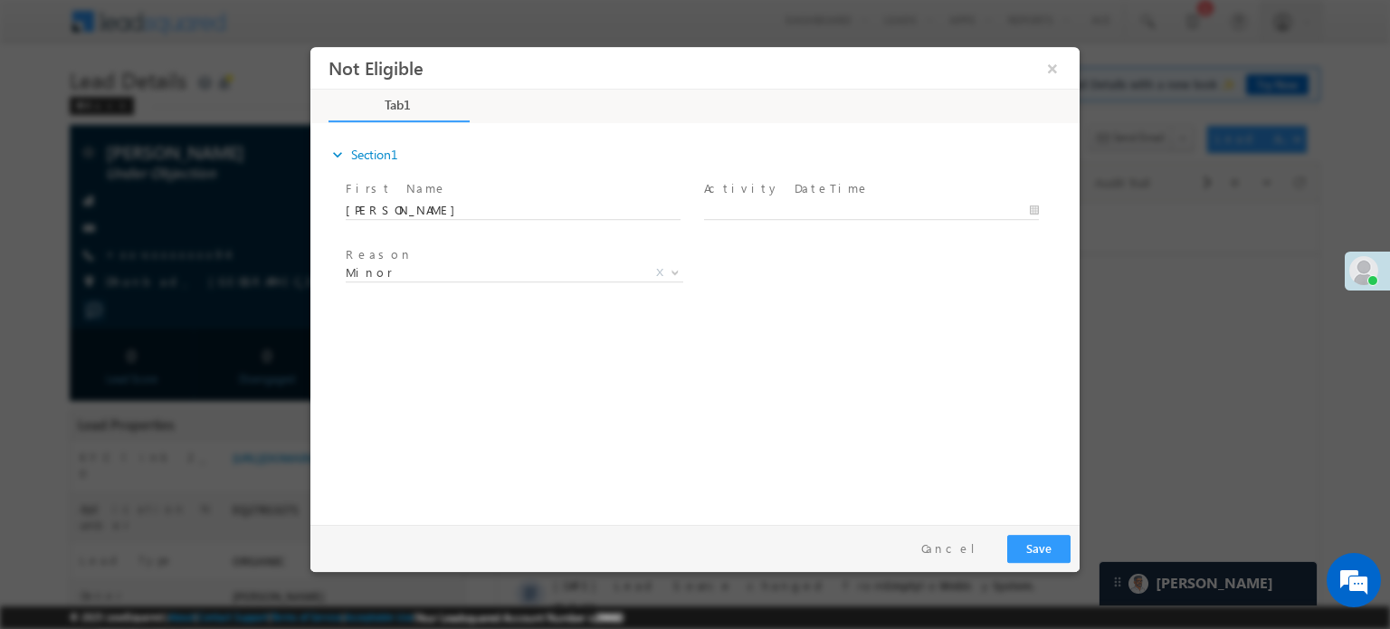
click at [789, 200] on div "Not Eligible × Tab1 67% Completed *" at bounding box center [694, 281] width 769 height 470
type input "[DATE] 10:34 AM"
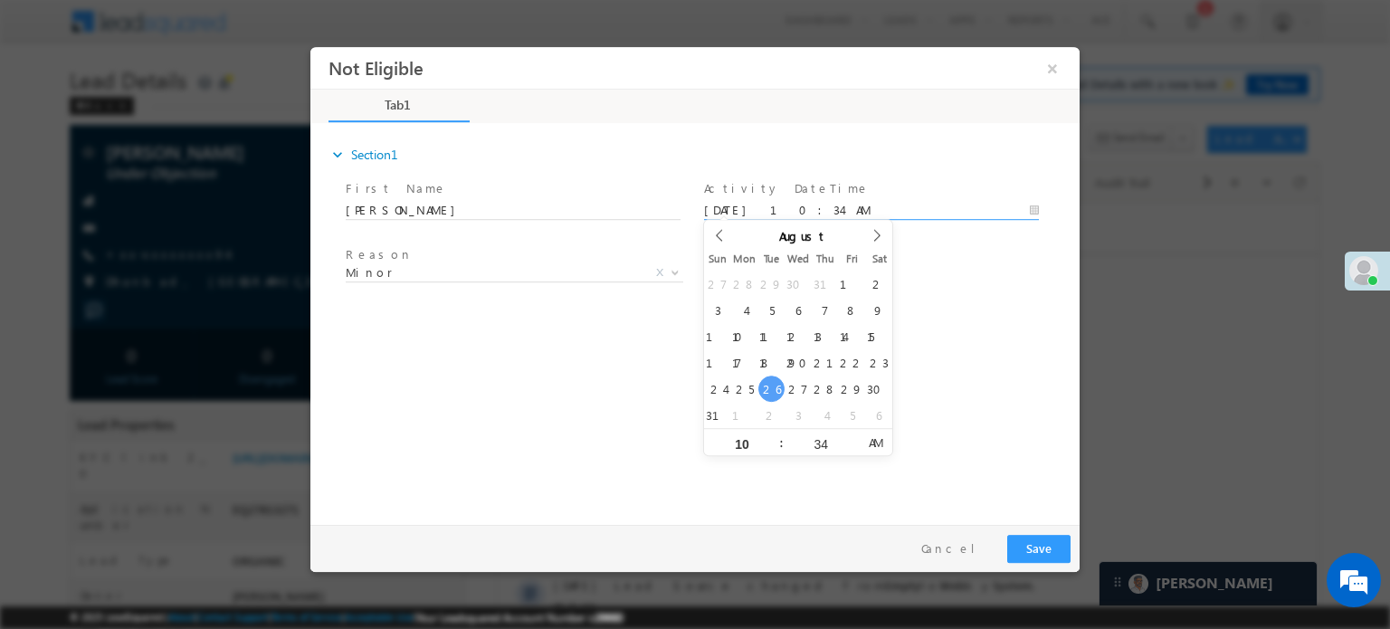
click at [789, 201] on input "[DATE] 10:34 AM" at bounding box center [871, 210] width 335 height 18
click at [590, 274] on span "Minor" at bounding box center [493, 271] width 294 height 16
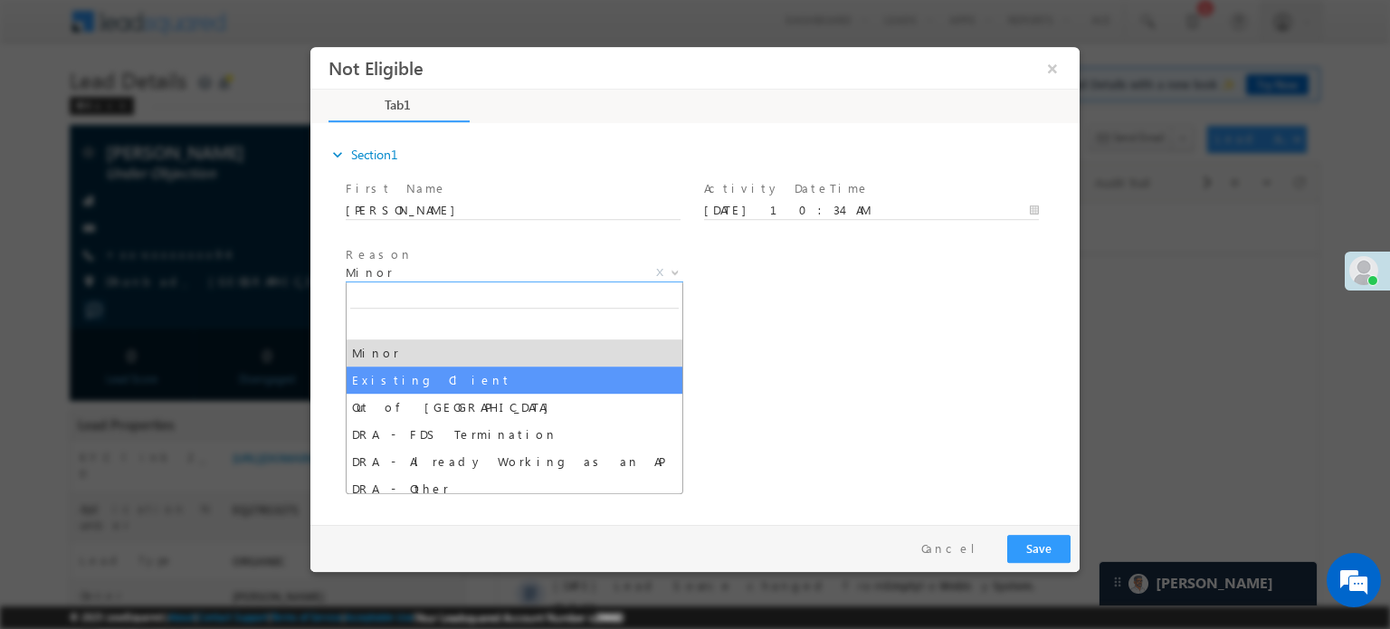
select select "Existing Client"
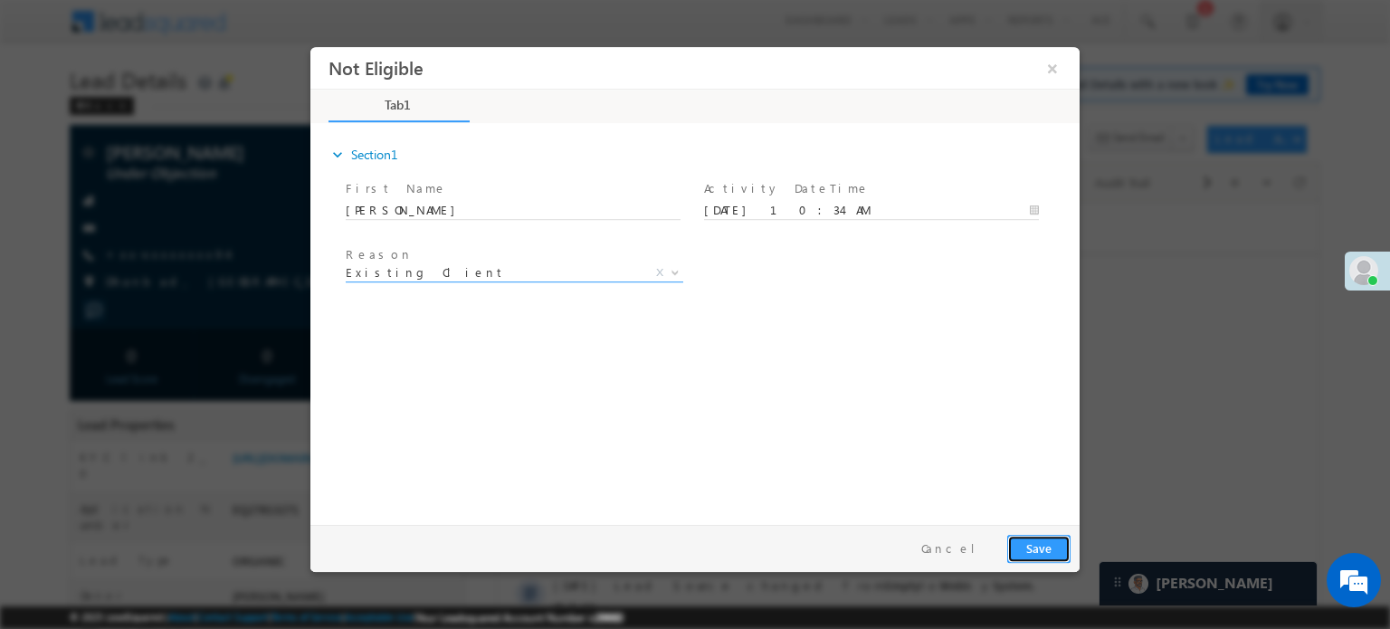
click at [1053, 542] on button "Save" at bounding box center [1038, 548] width 63 height 28
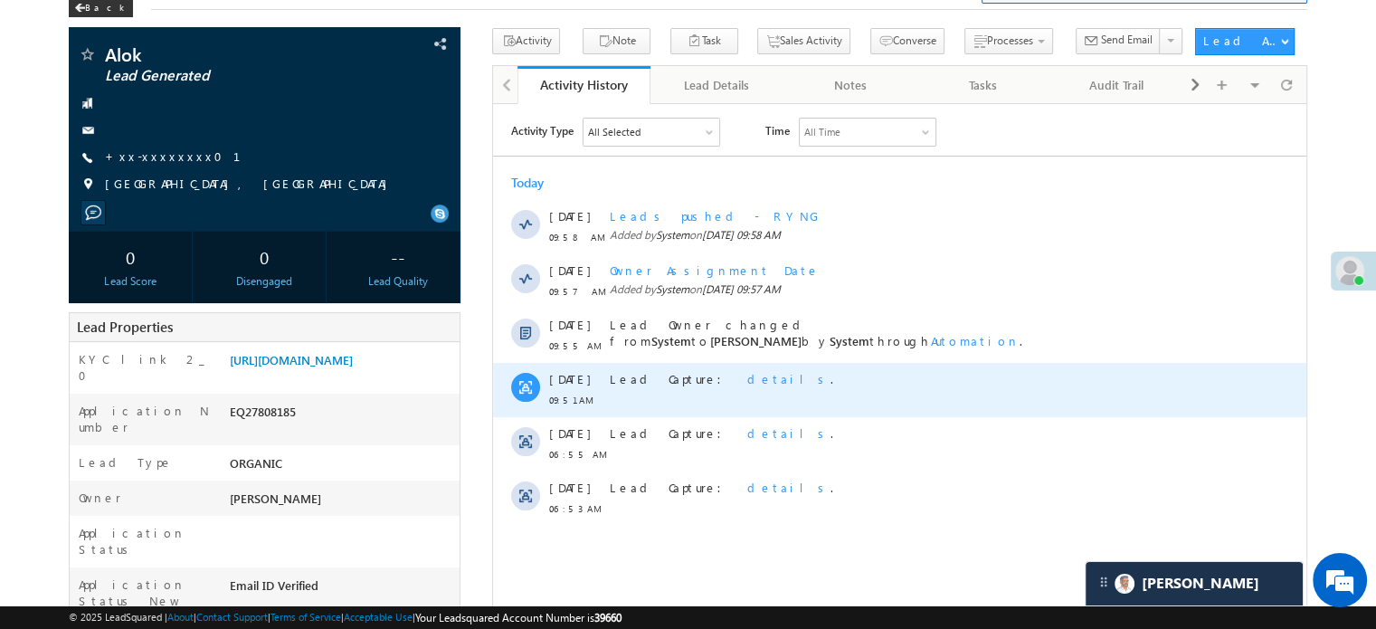
scroll to position [90, 0]
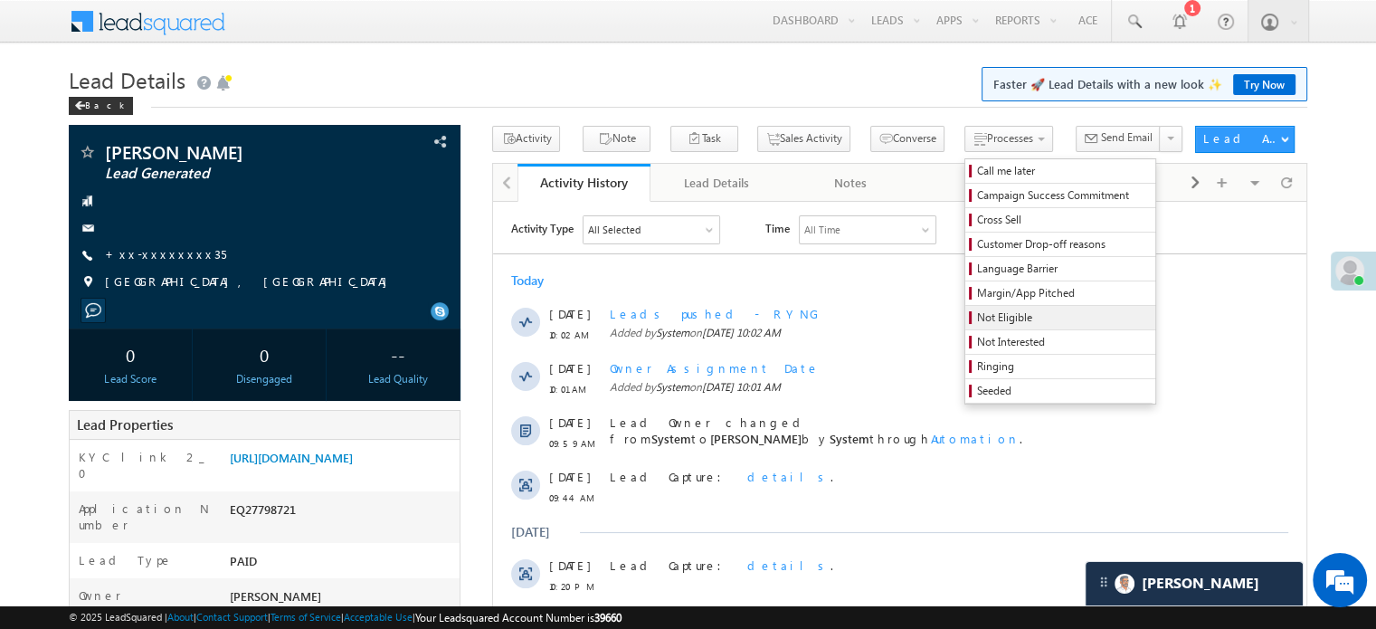
click at [977, 313] on span "Not Eligible" at bounding box center [1063, 317] width 172 height 16
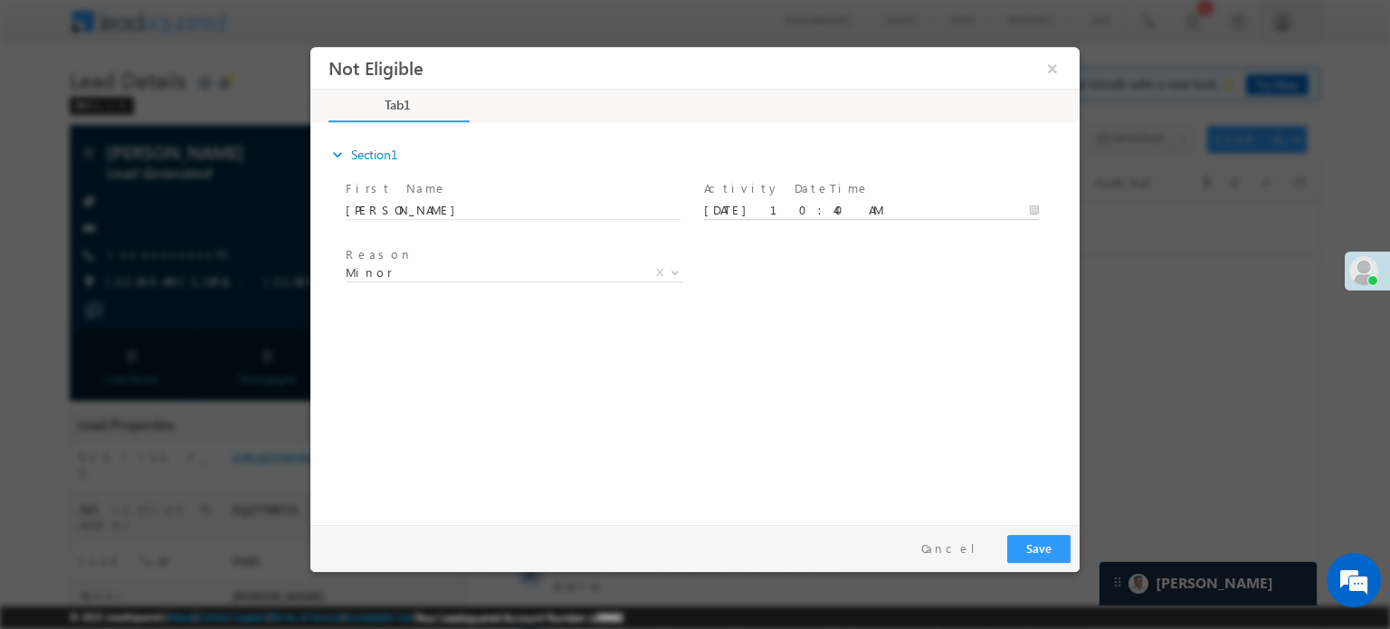
click at [767, 212] on body "Not Eligible ×" at bounding box center [694, 281] width 769 height 470
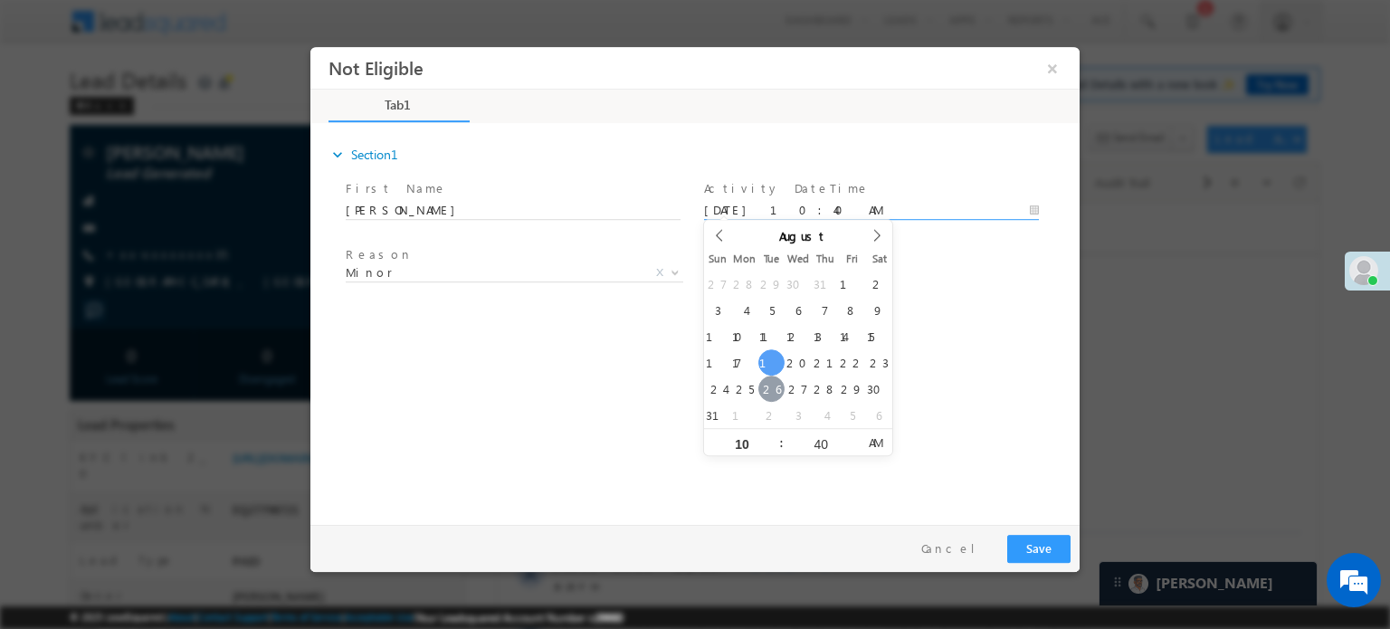
type input "[DATE] 10:40 AM"
click at [1047, 534] on button "Save" at bounding box center [1038, 548] width 63 height 28
